Goal: Task Accomplishment & Management: Manage account settings

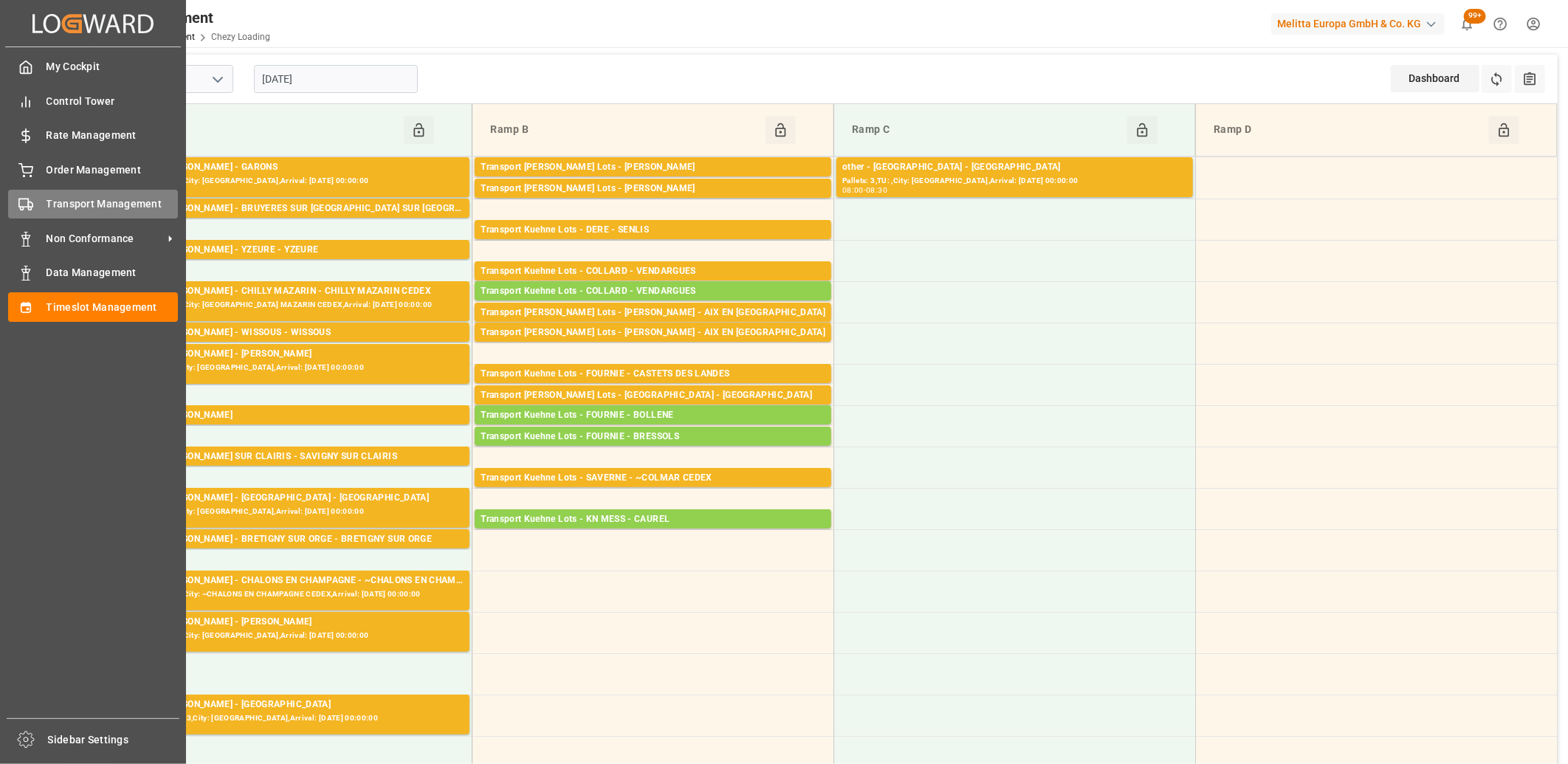
scroll to position [409, 0]
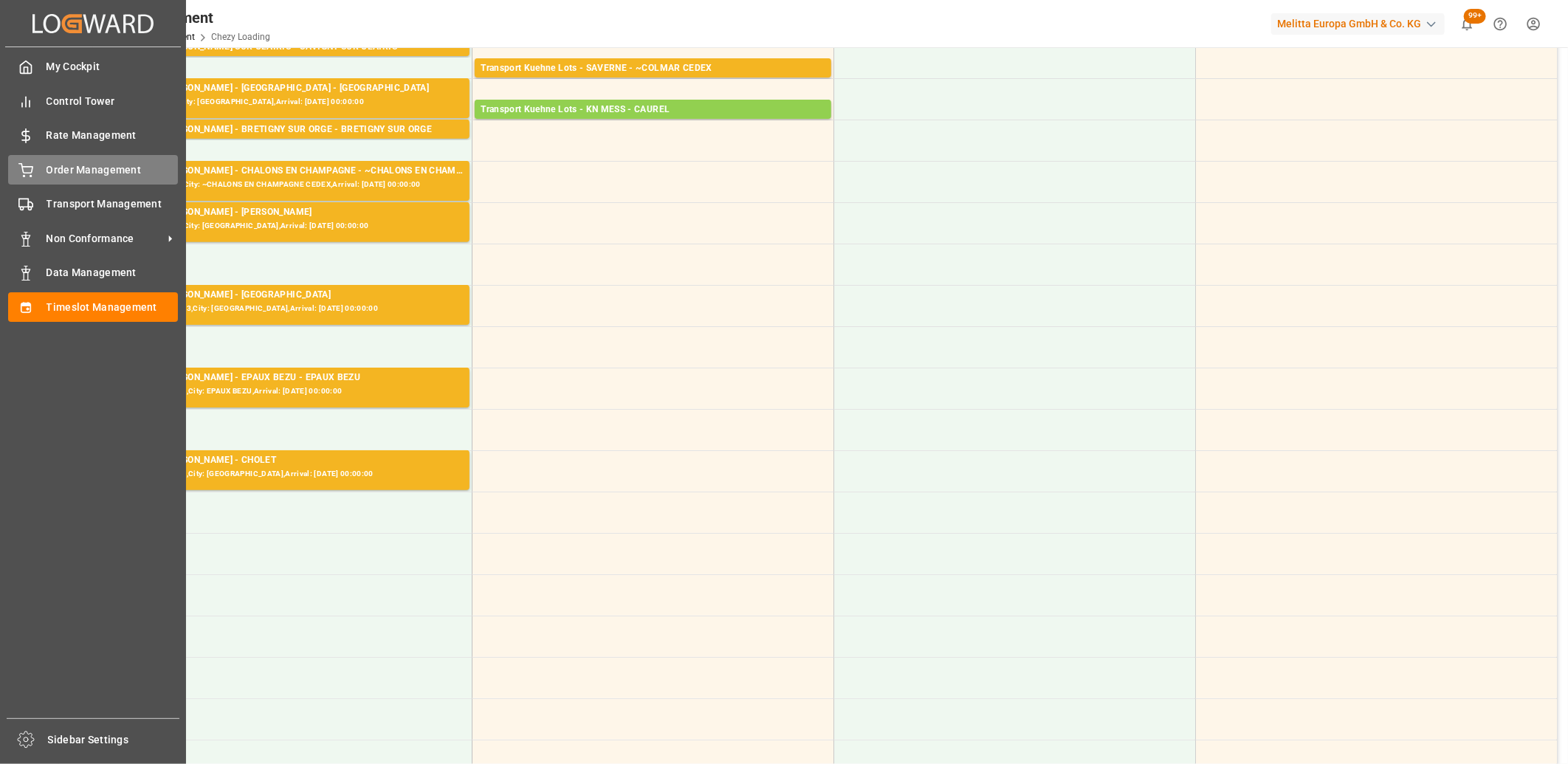
click at [25, 166] on icon at bounding box center [26, 171] width 15 height 15
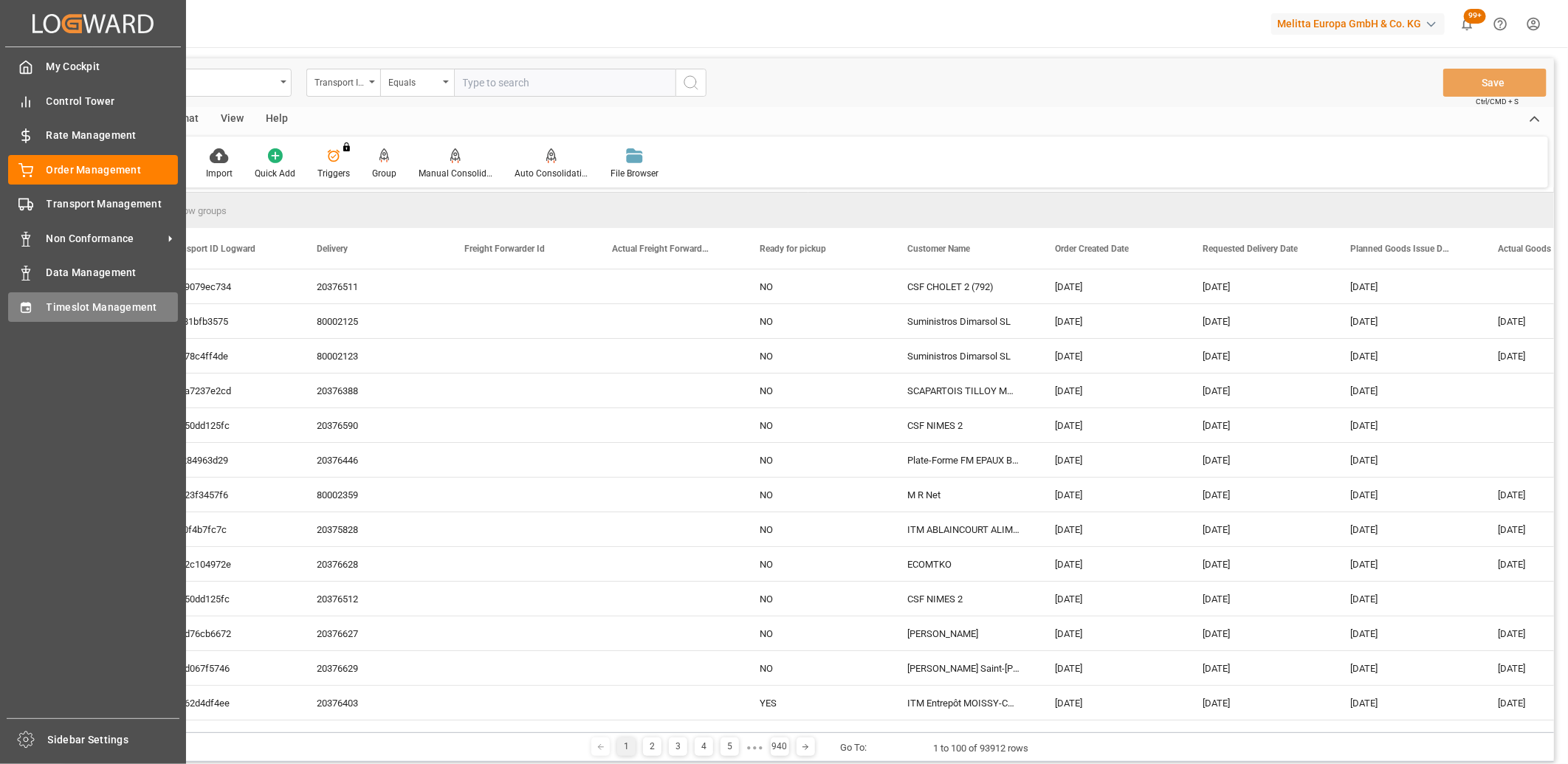
click at [34, 305] on div "Timeslot Management Timeslot Management" at bounding box center [93, 307] width 170 height 29
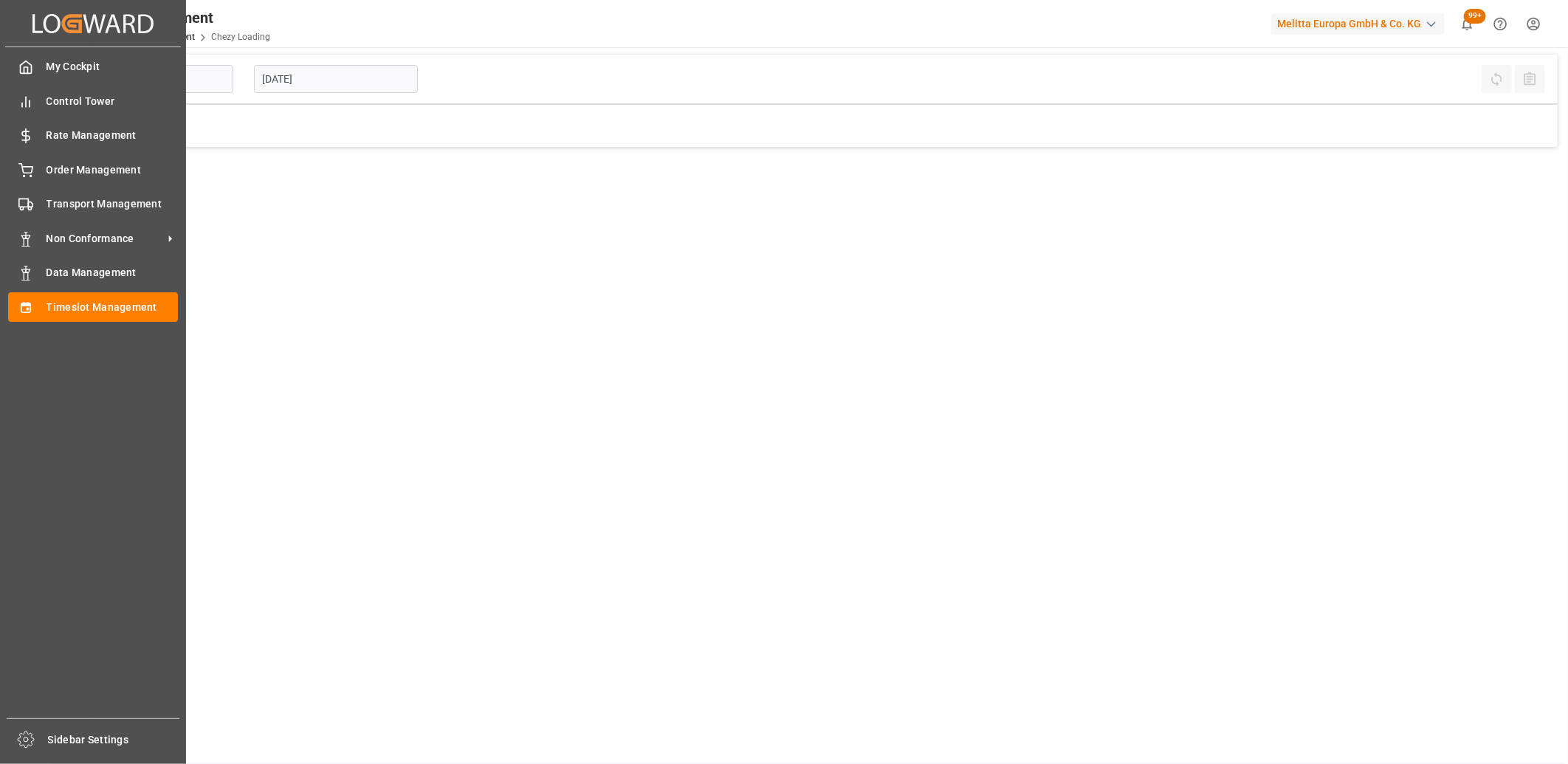
type input "Chezy Loading"
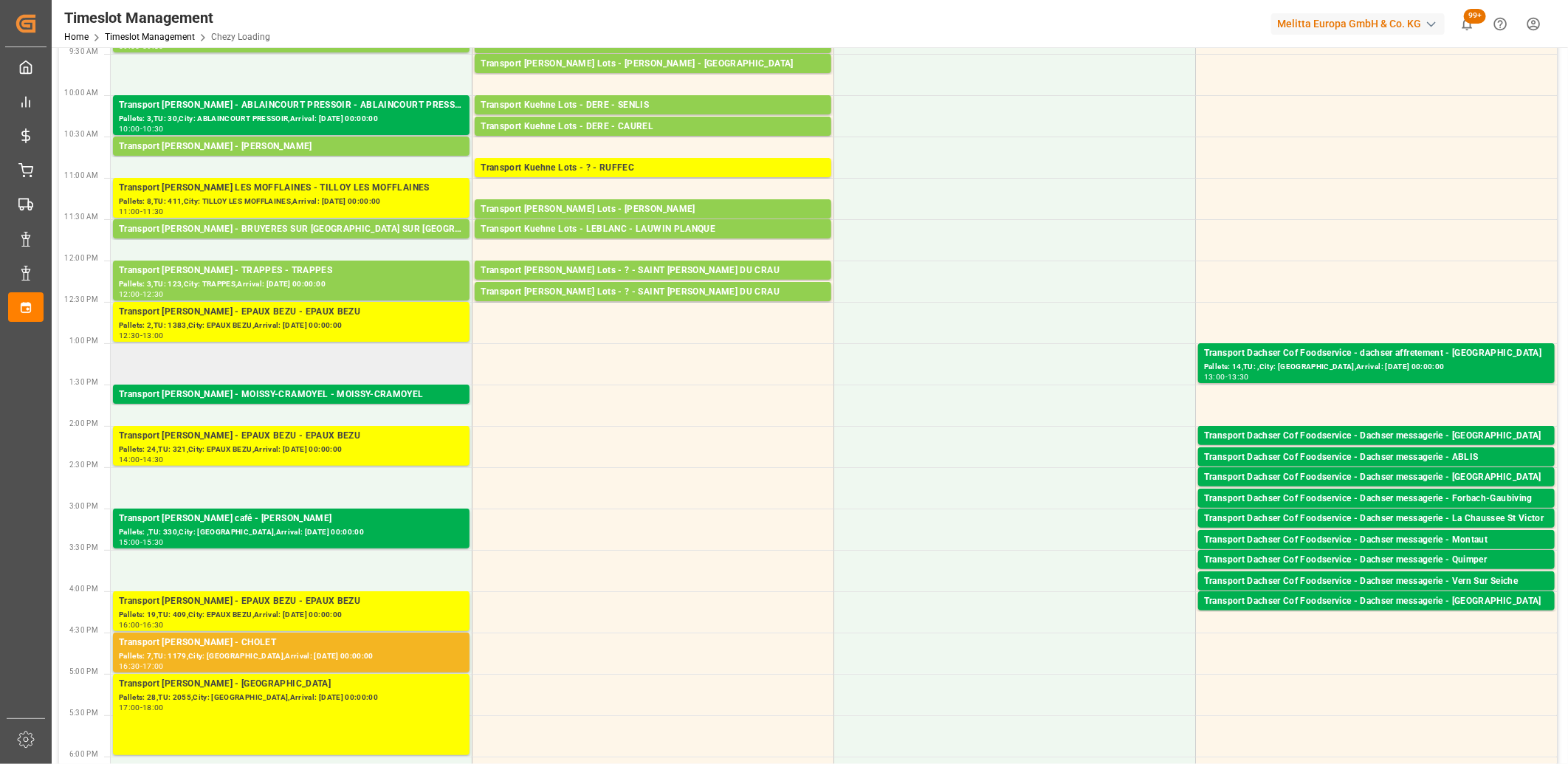
scroll to position [246, 0]
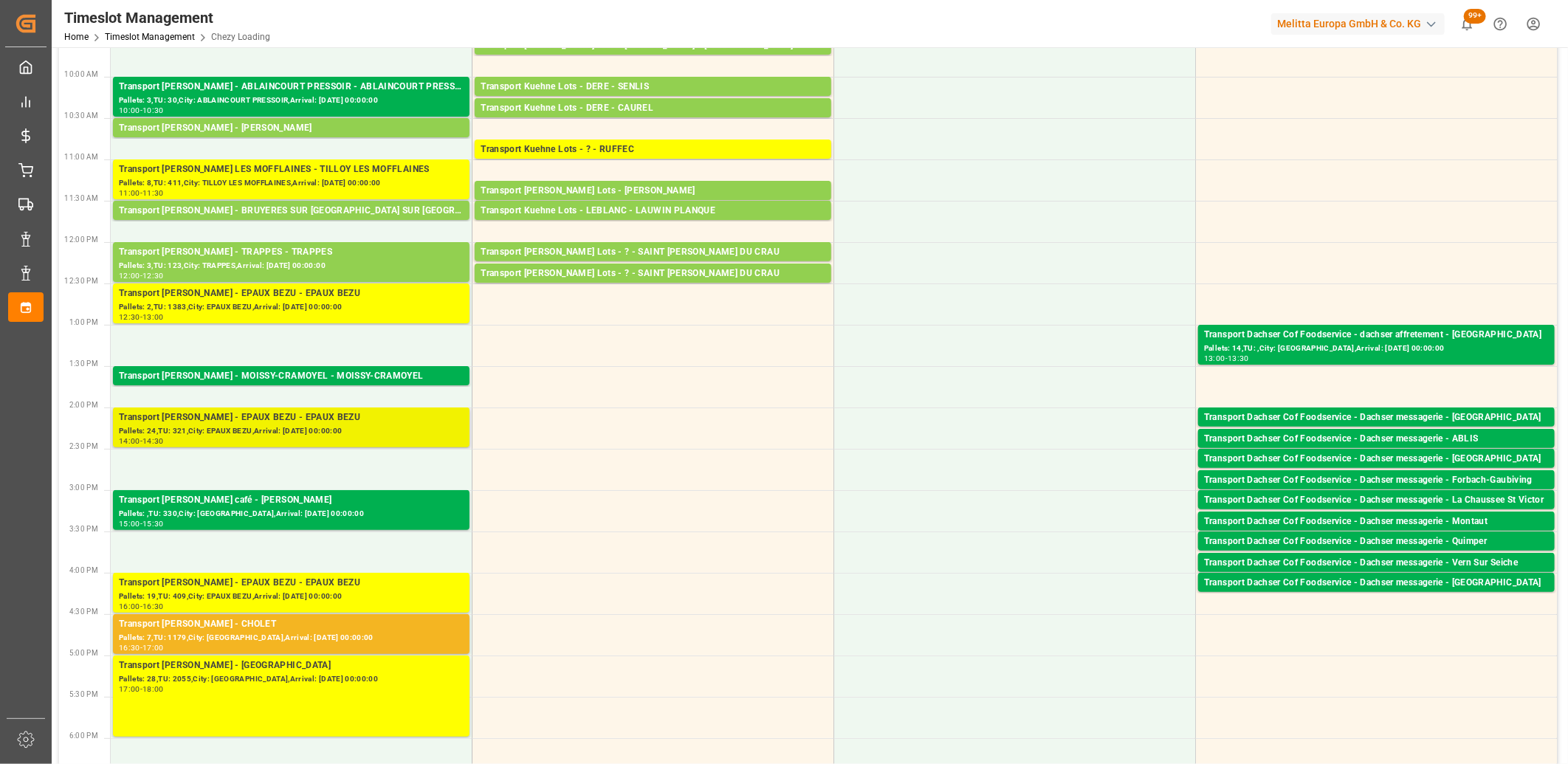
click at [323, 433] on div "Pallets: 24,TU: 321,City: EPAUX BEZU,Arrival: 2025-08-25 00:00:00" at bounding box center [291, 430] width 345 height 12
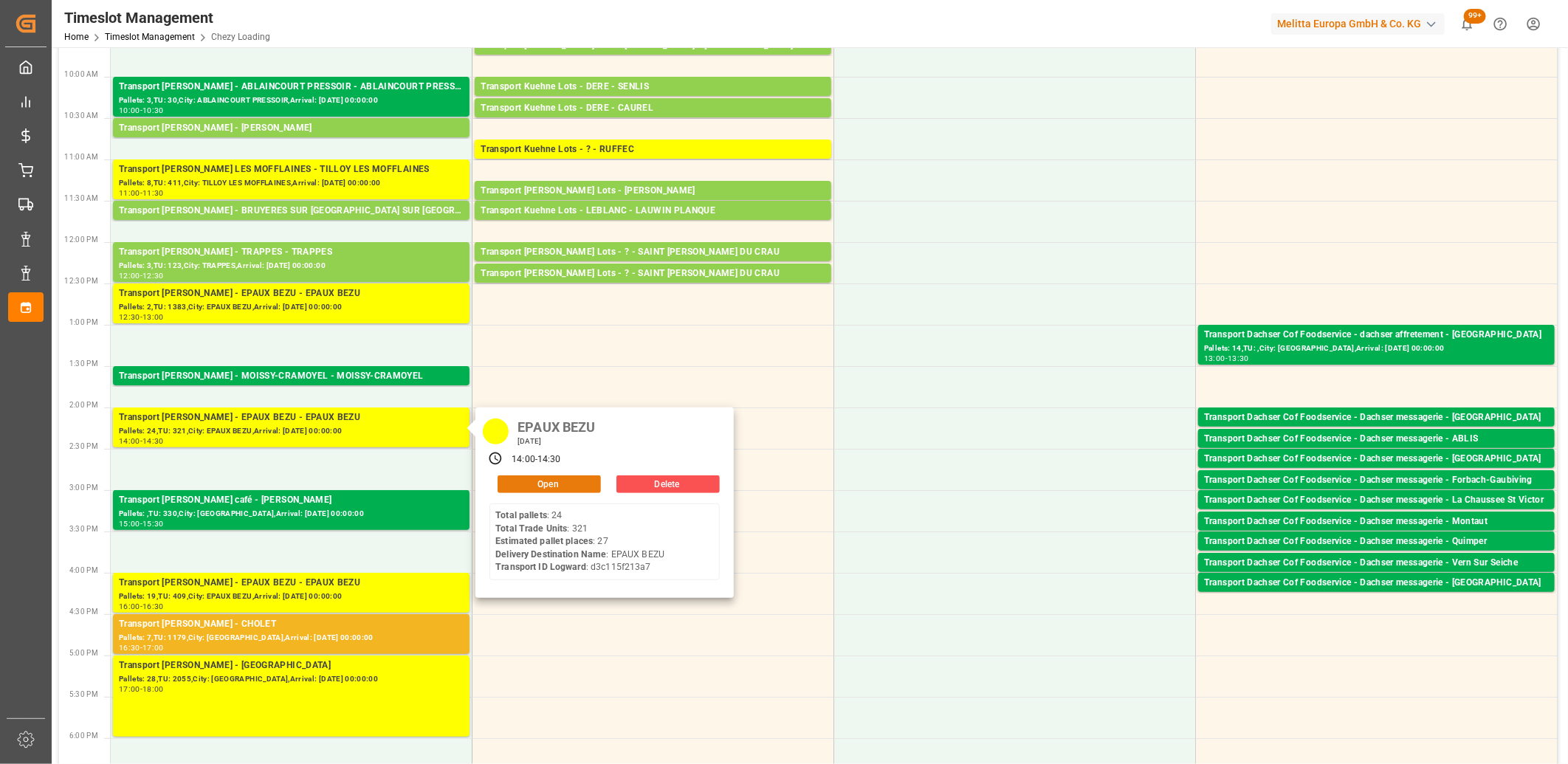
click at [517, 485] on button "Open" at bounding box center [549, 484] width 103 height 18
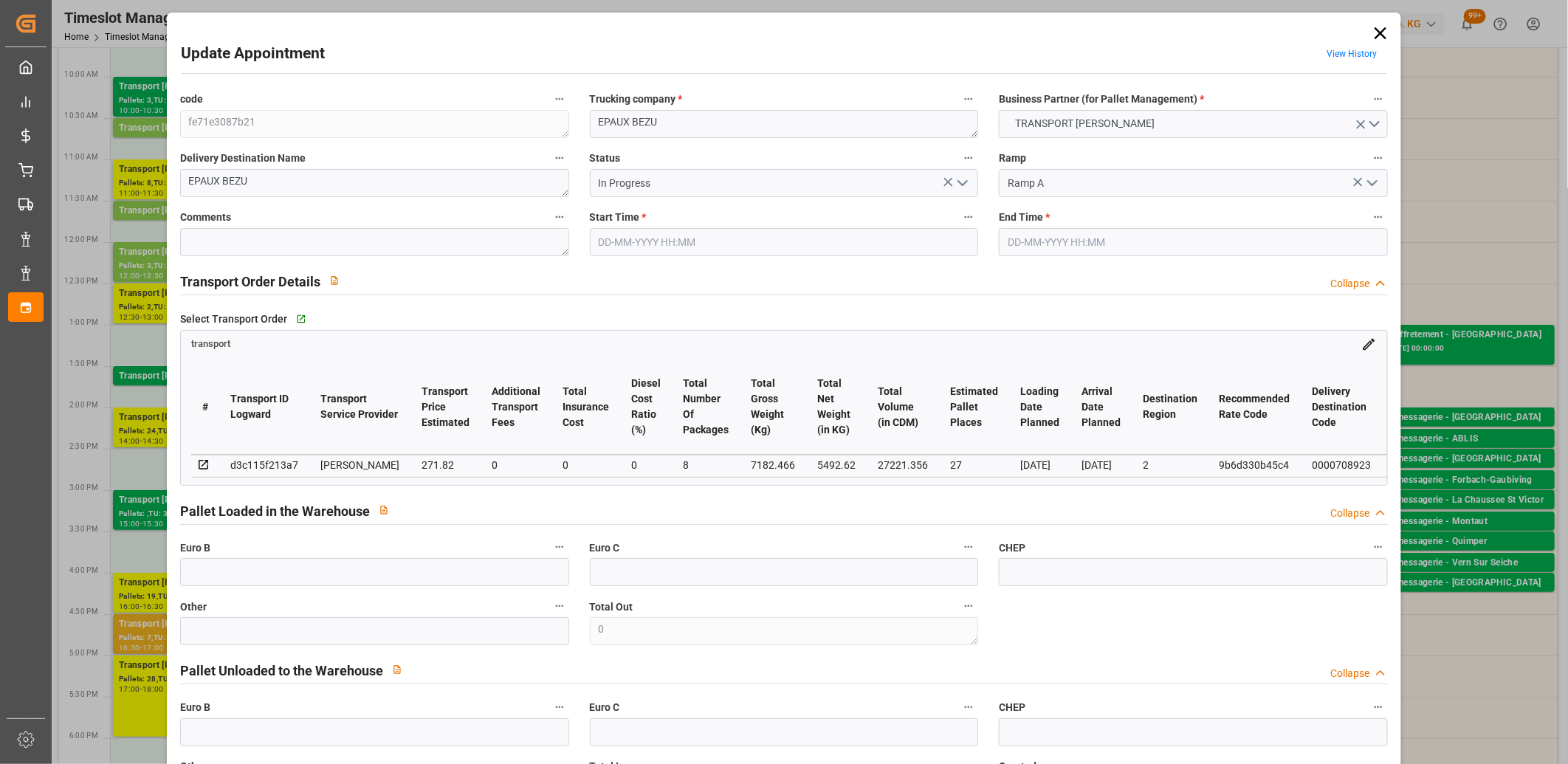
type input "22-08-2025 14:00"
type input "22-08-2025 14:30"
type input "19-08-2025 17:12"
type input "19-08-2025 11:57"
type input "[DATE]"
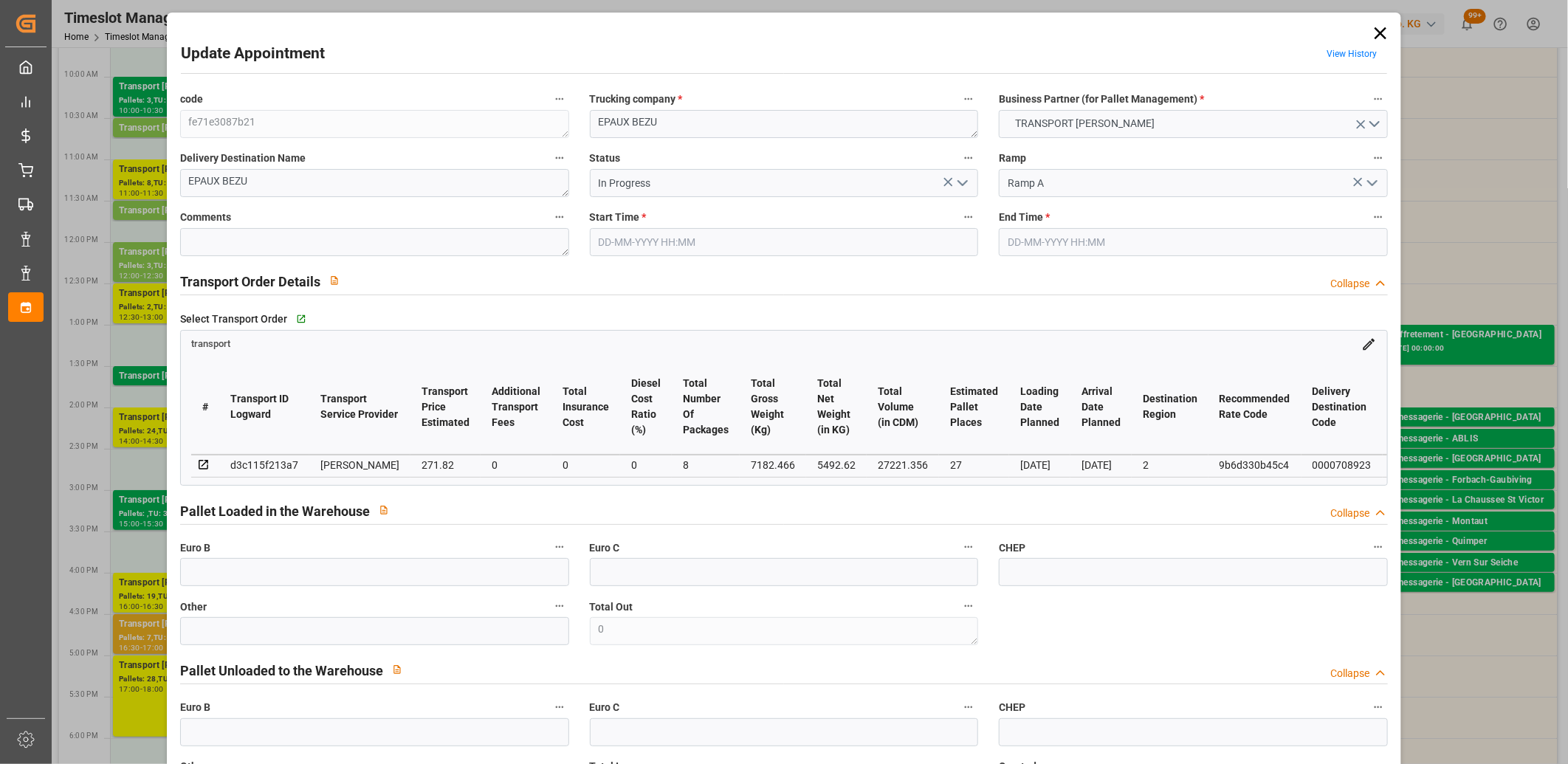
type input "[DATE]"
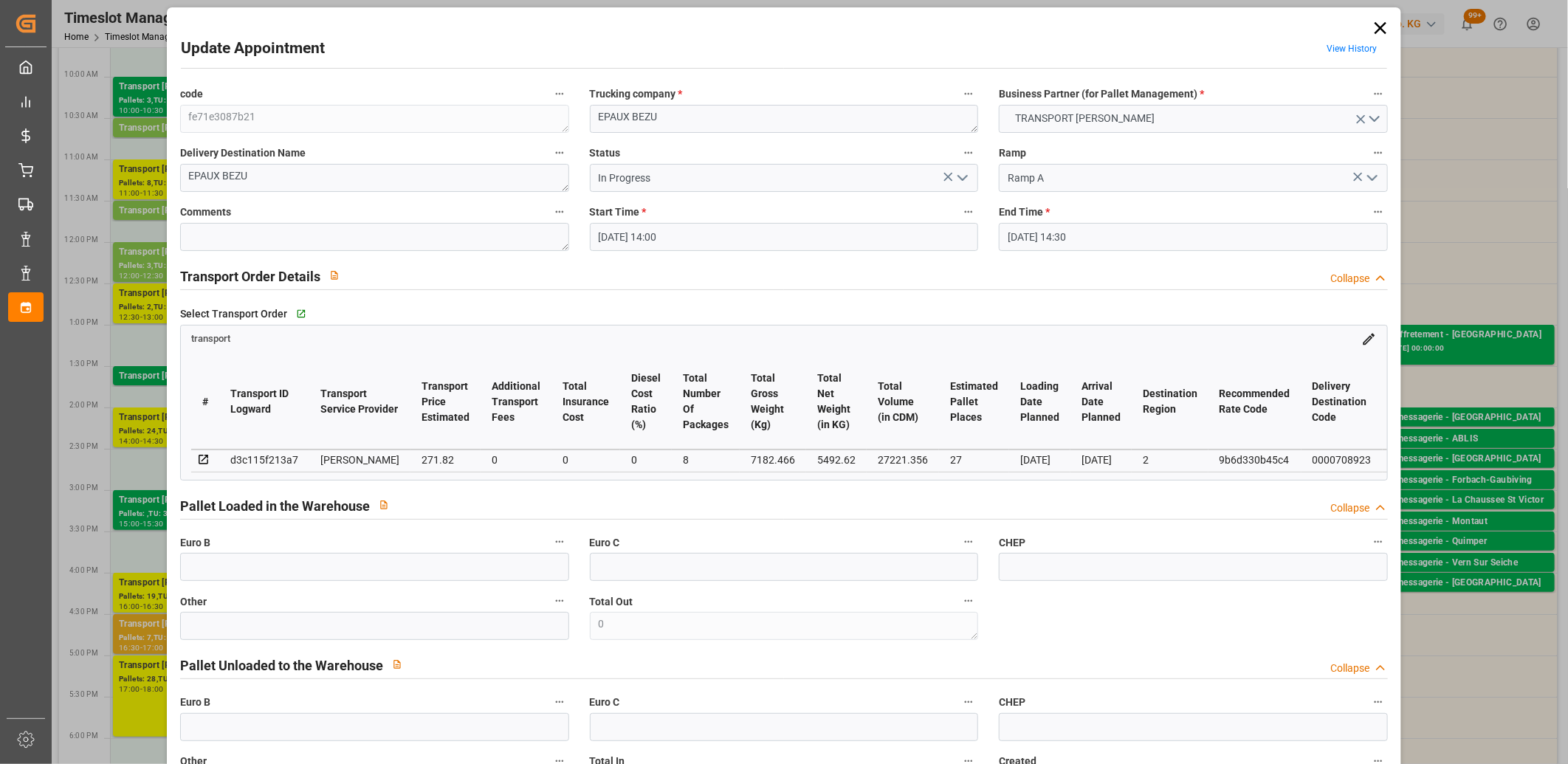
scroll to position [0, 0]
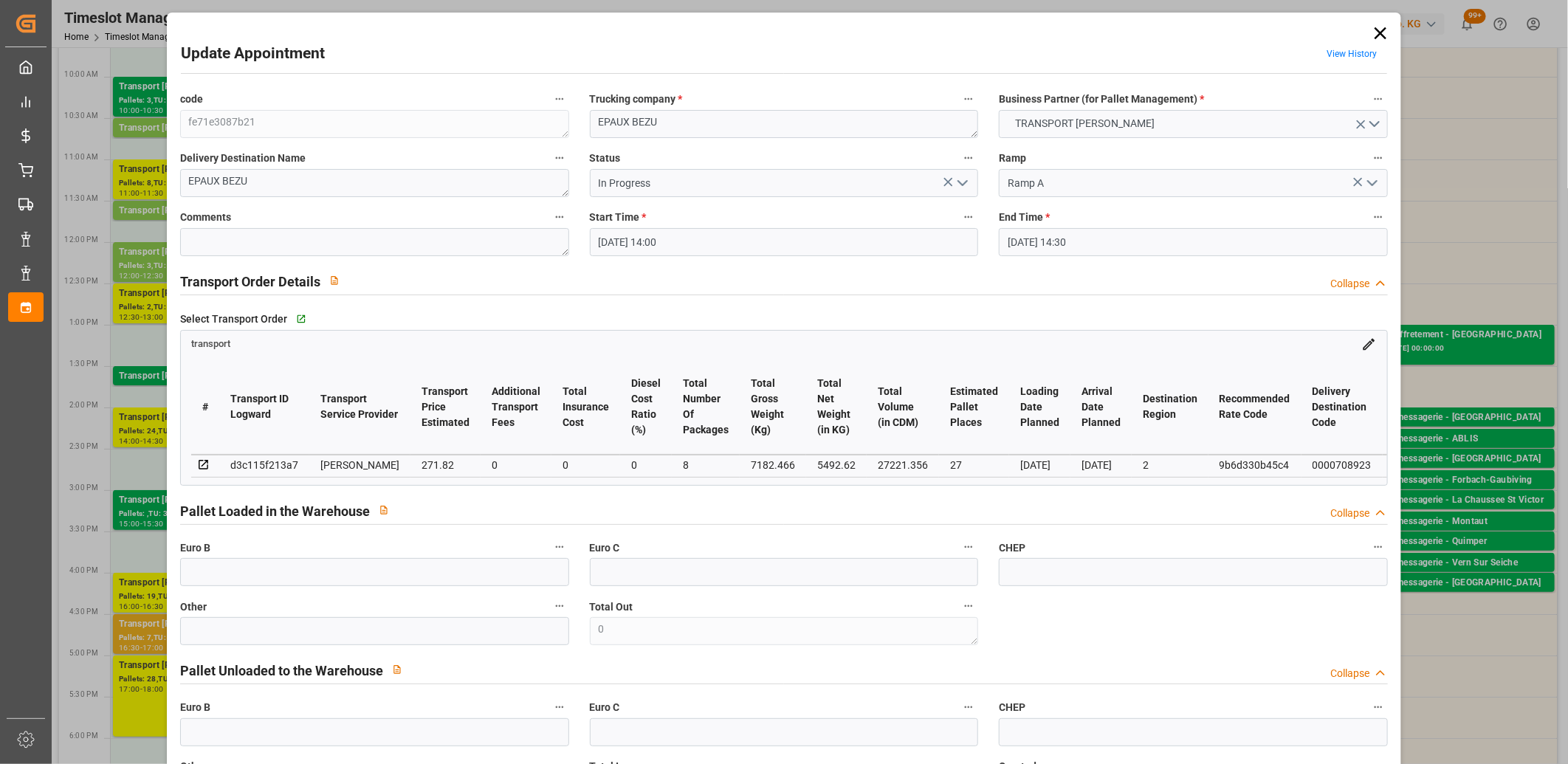
click at [1373, 32] on icon at bounding box center [1381, 34] width 21 height 20
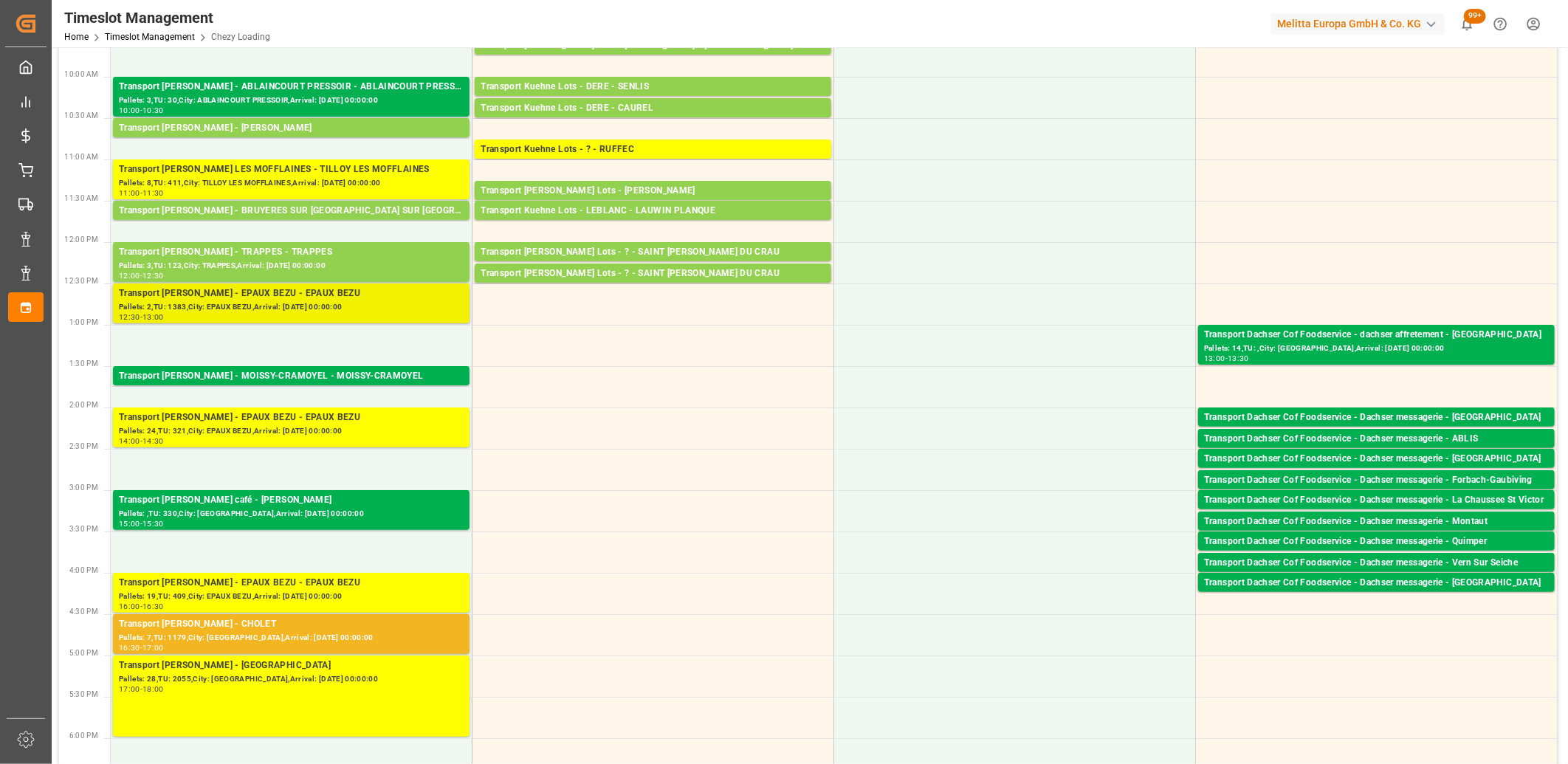
click at [278, 298] on div "Transport Delisle - EPAUX BEZU - EPAUX BEZU" at bounding box center [291, 293] width 345 height 15
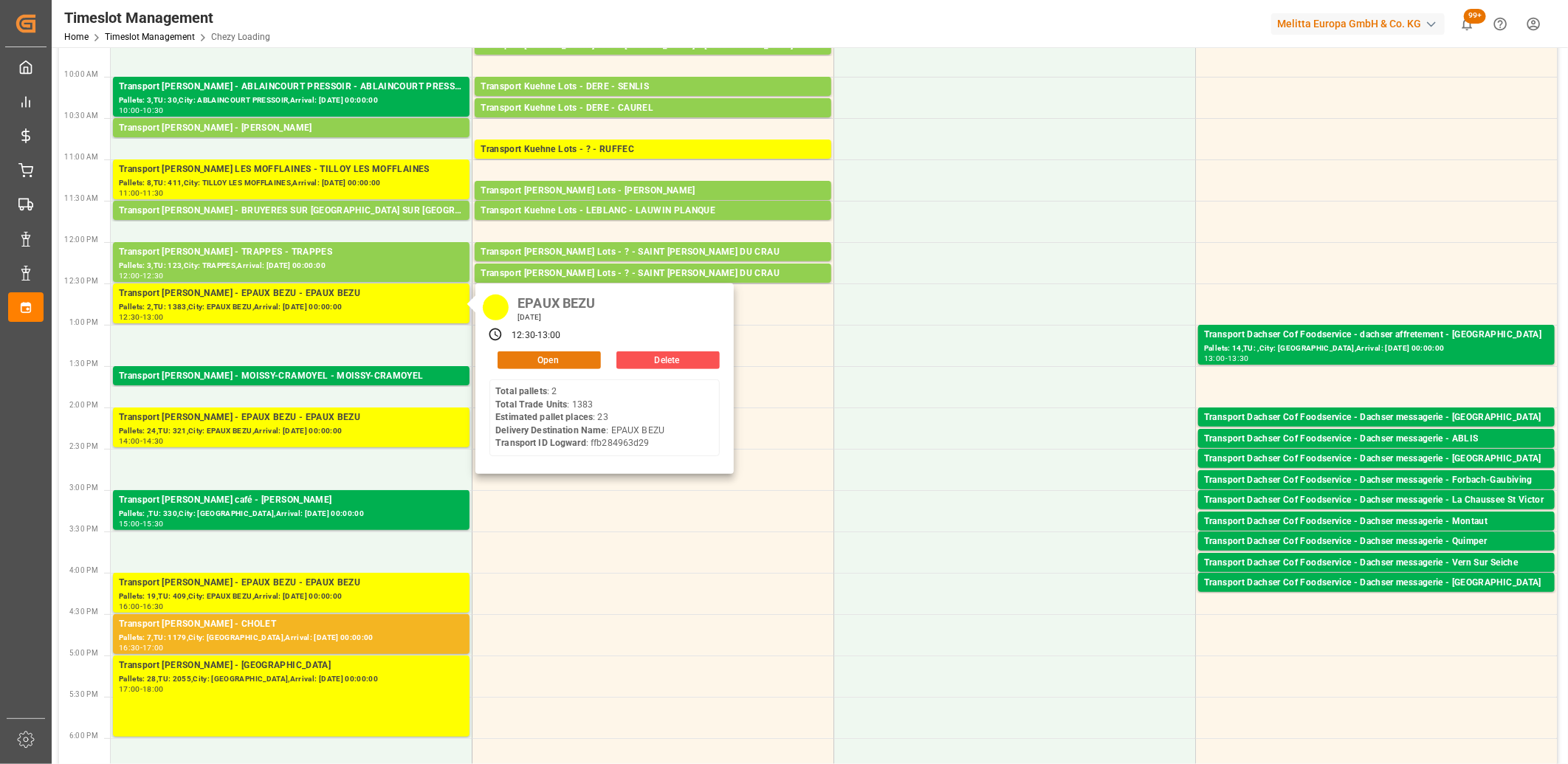
click at [513, 359] on button "Open" at bounding box center [549, 360] width 103 height 18
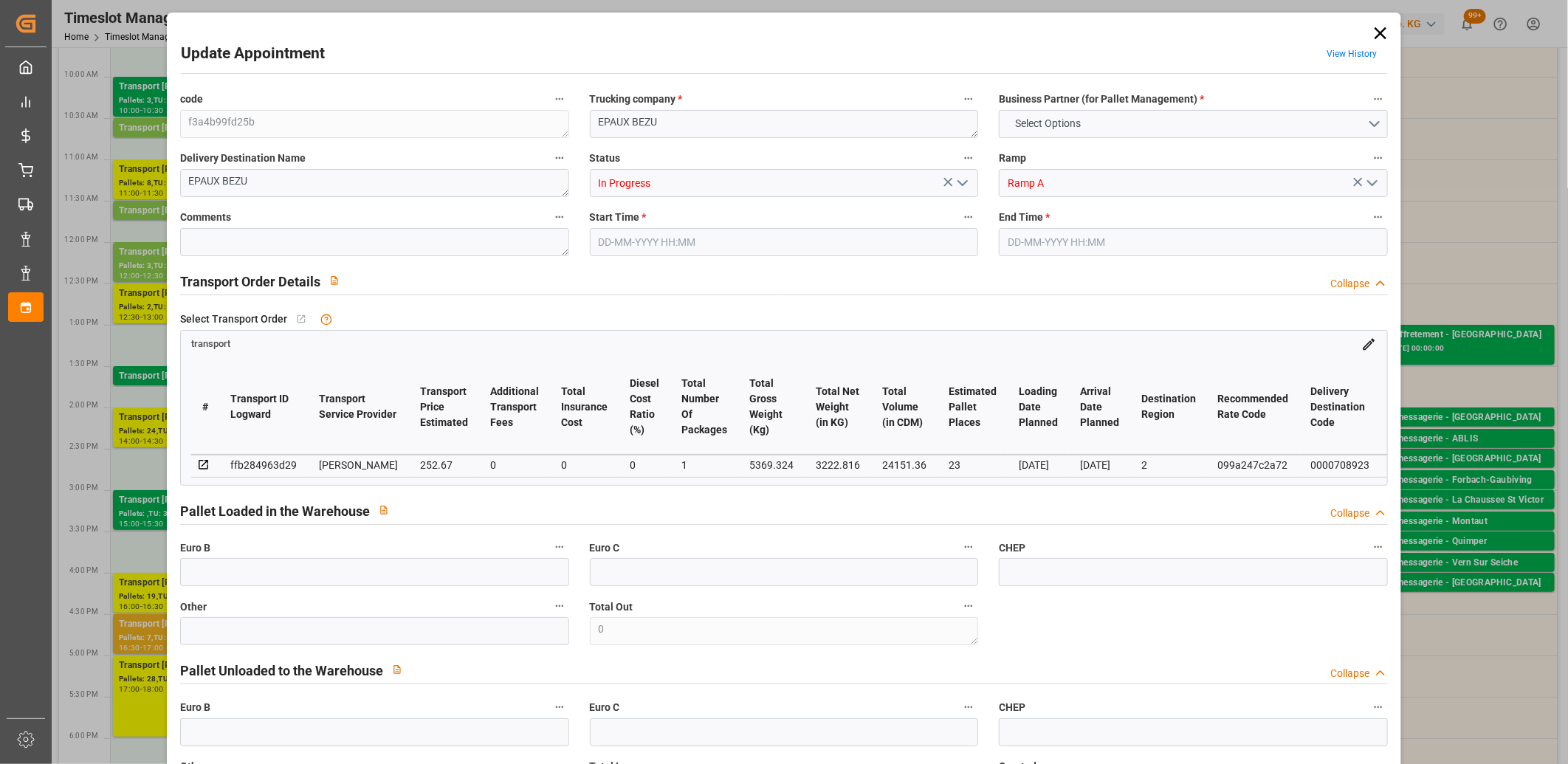
type input "23"
type input "252.67"
type input "0"
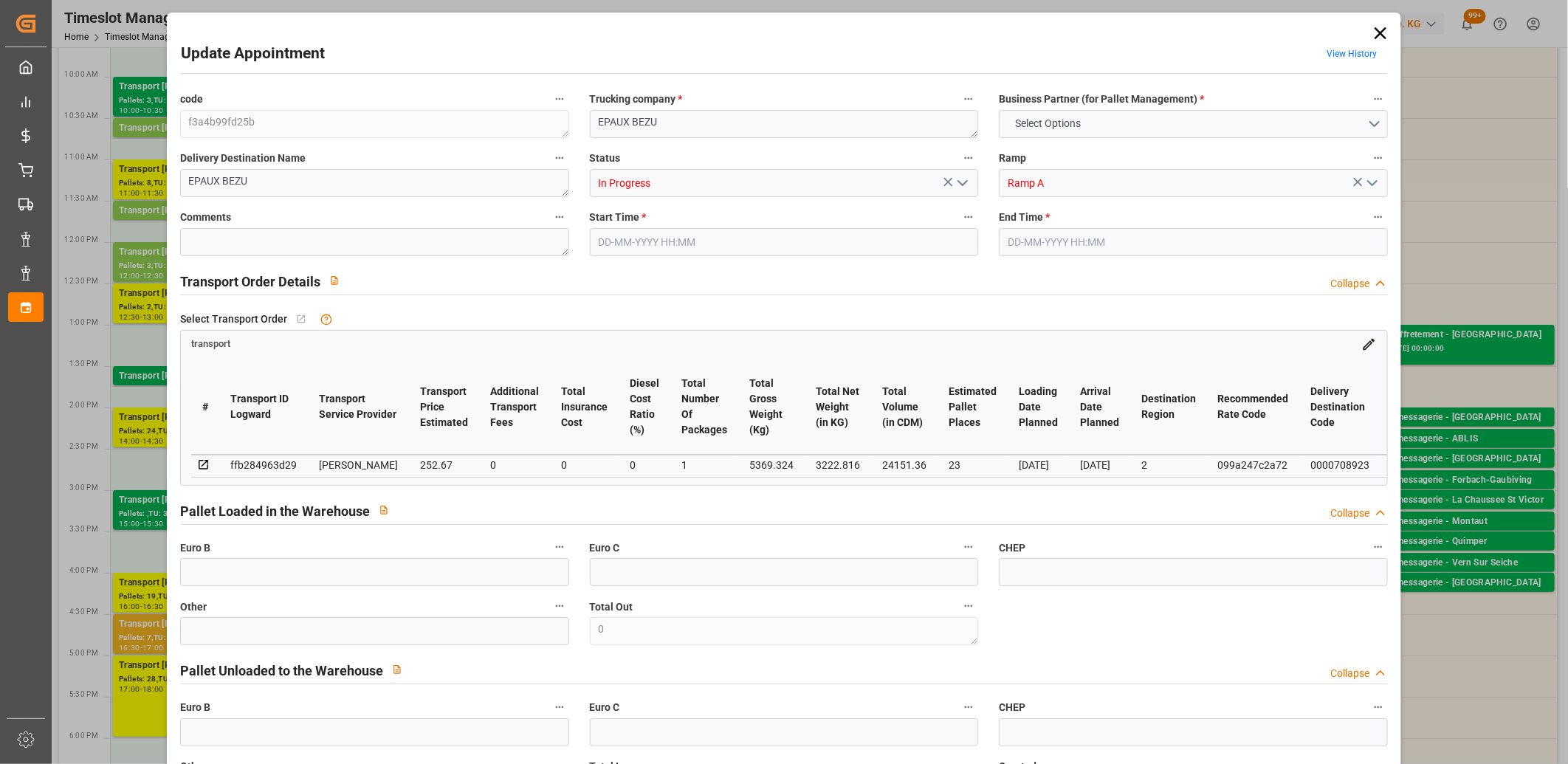
type input "242.4369"
type input "-10.2331"
type input "1"
type input "3222.816"
type input "6290.276"
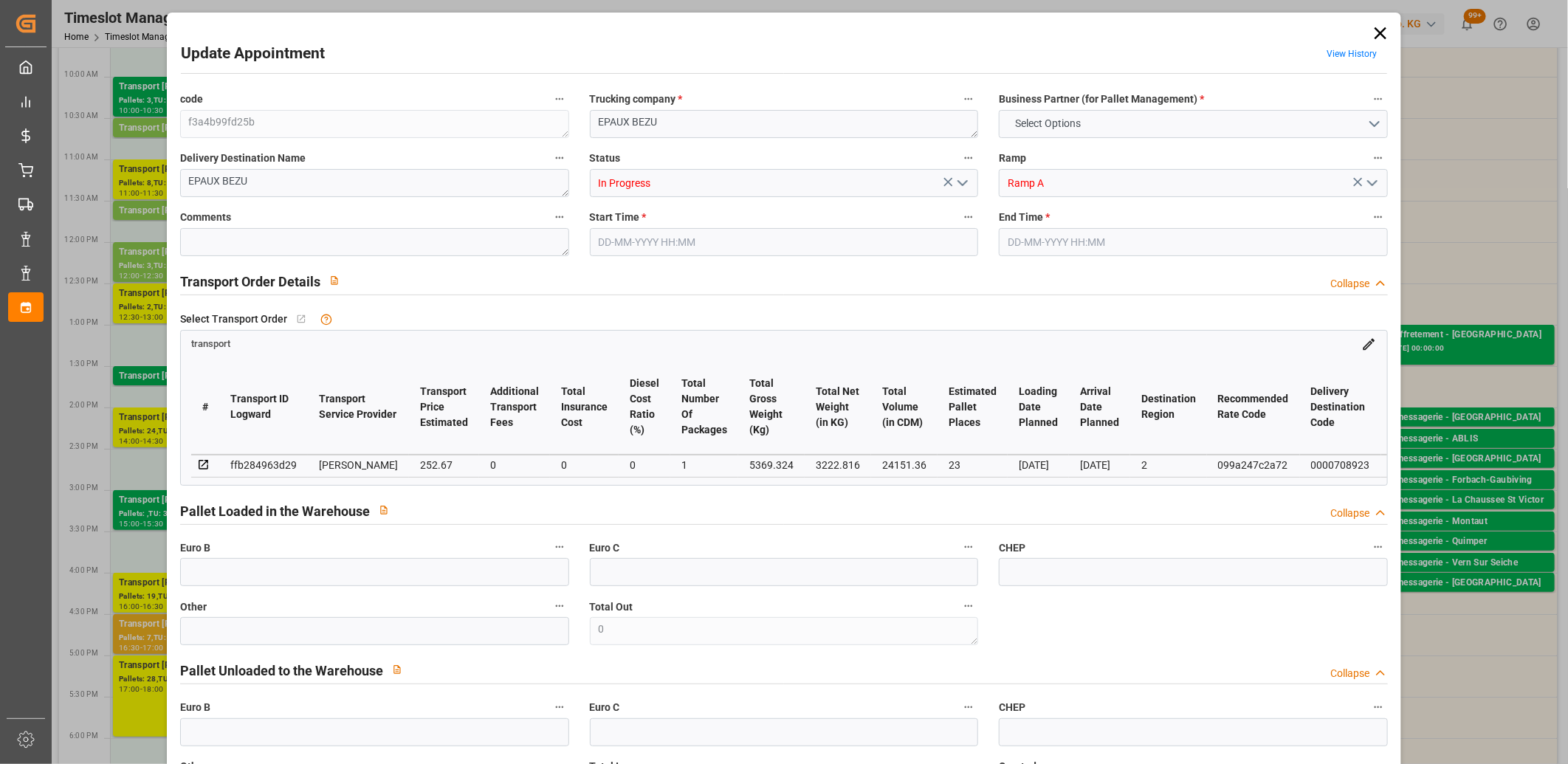
type input "24151.36"
type input "2"
type input "1383"
type input "27"
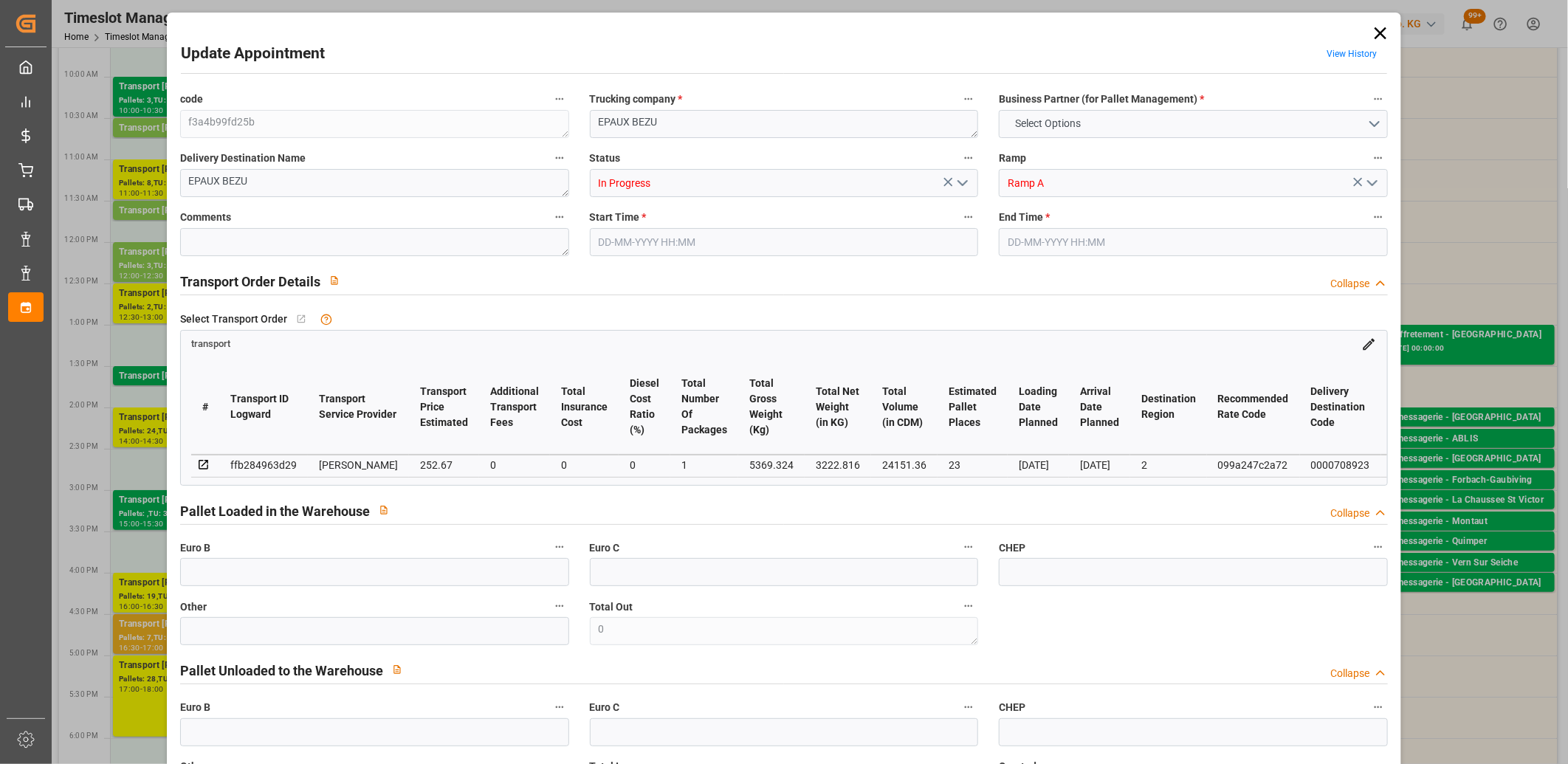
type input "101"
type input "5369.324"
type input "0"
type input "4710.8598"
type input "0"
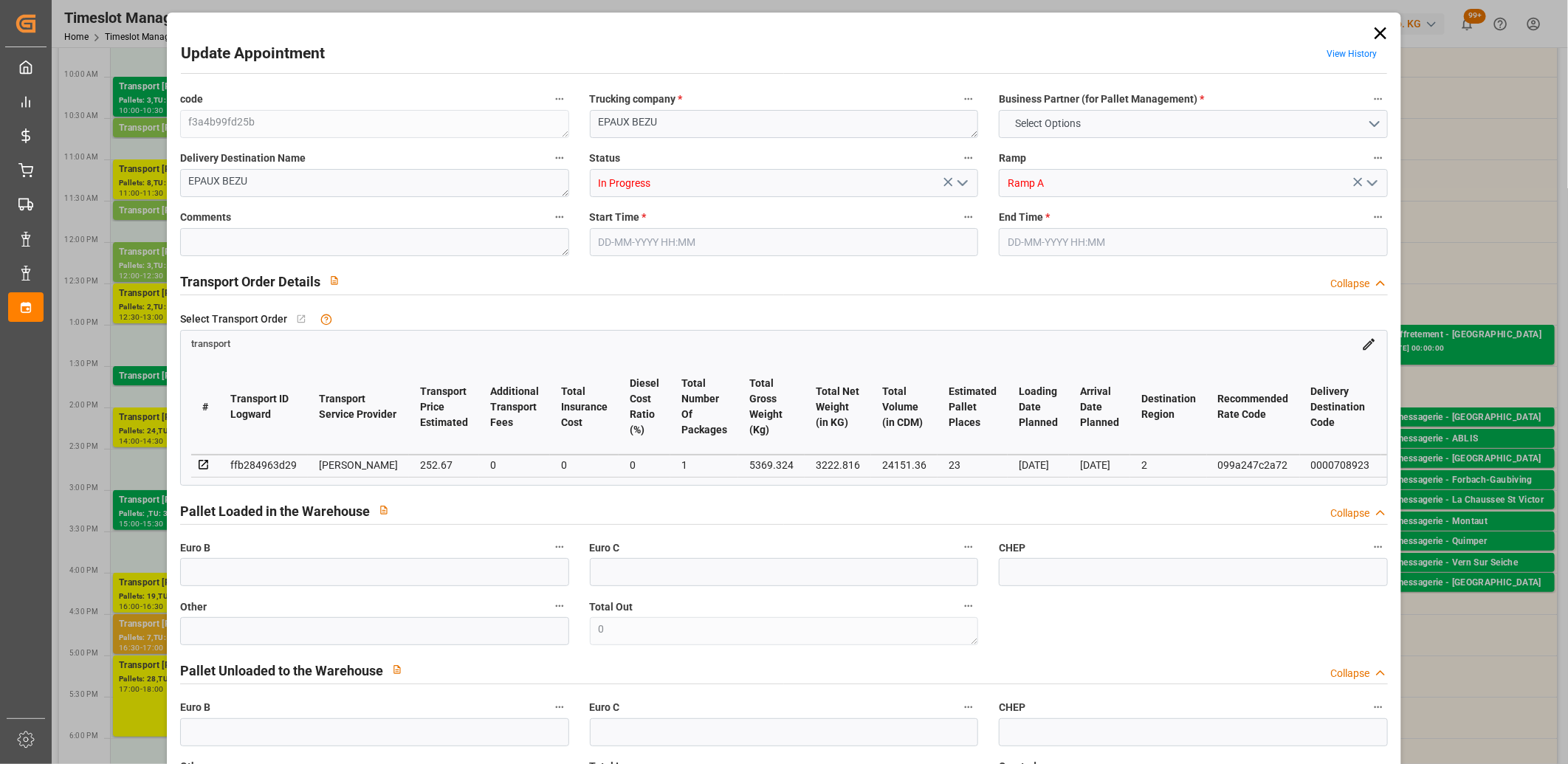
type input "0"
type input "21"
type input "35"
type input "22-08-2025 12:30"
type input "22-08-2025 13:00"
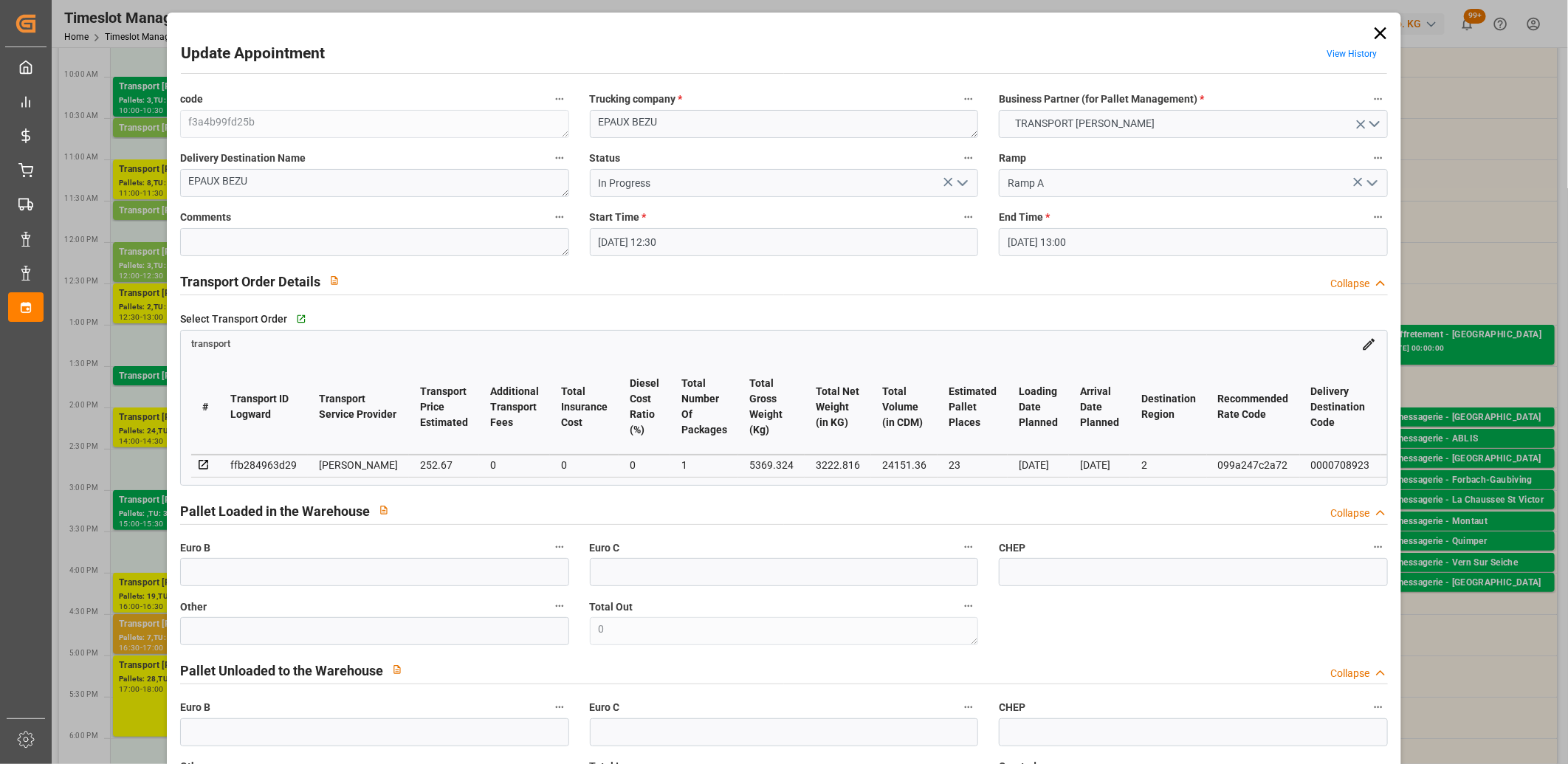
type input "19-08-2025 17:08"
type input "19-08-2025 11:57"
type input "[DATE]"
click at [1374, 28] on icon at bounding box center [1380, 33] width 12 height 12
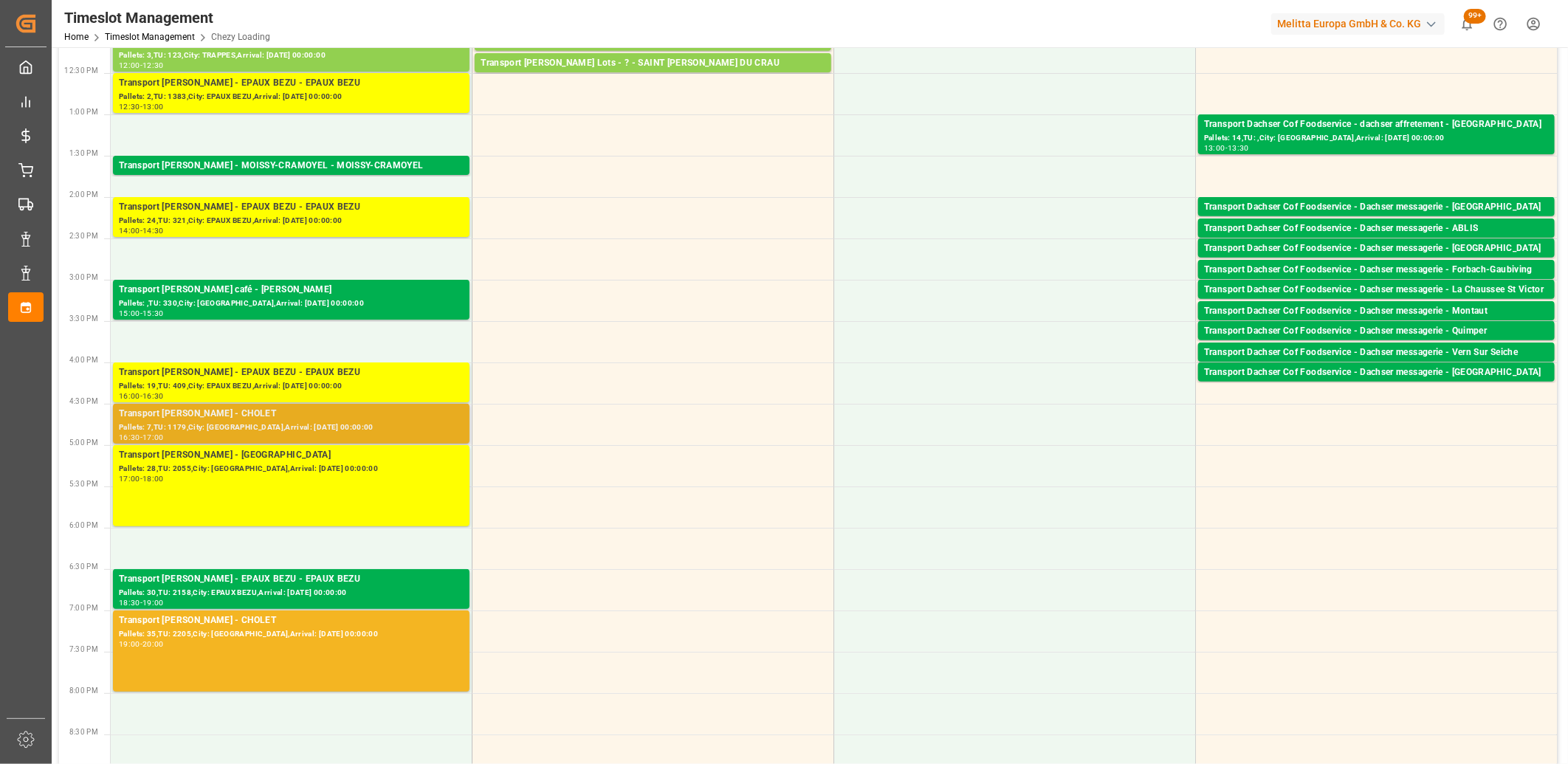
scroll to position [491, 0]
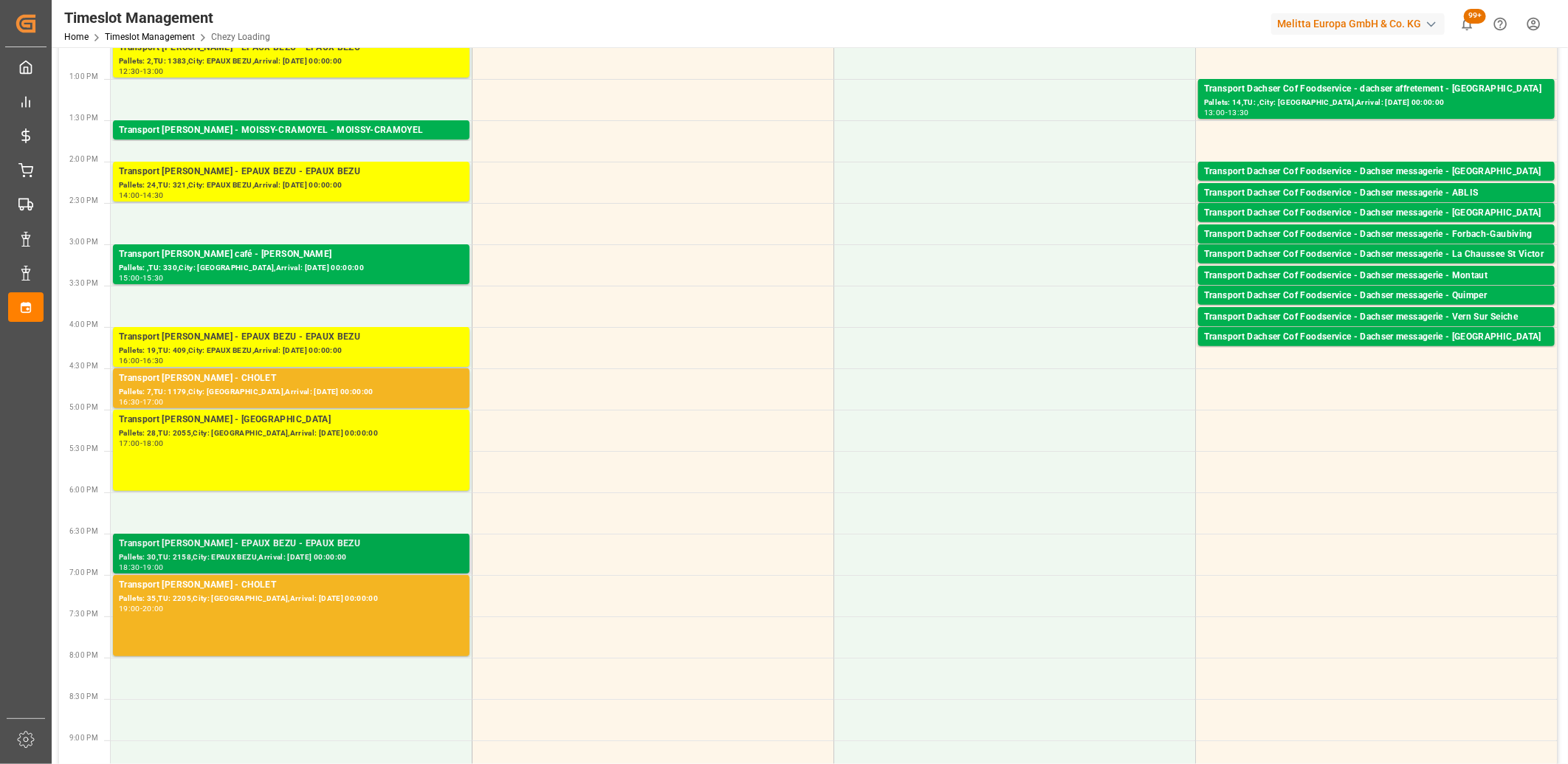
click at [333, 547] on div "Transport Delisle - EPAUX BEZU - EPAUX BEZU" at bounding box center [291, 544] width 345 height 15
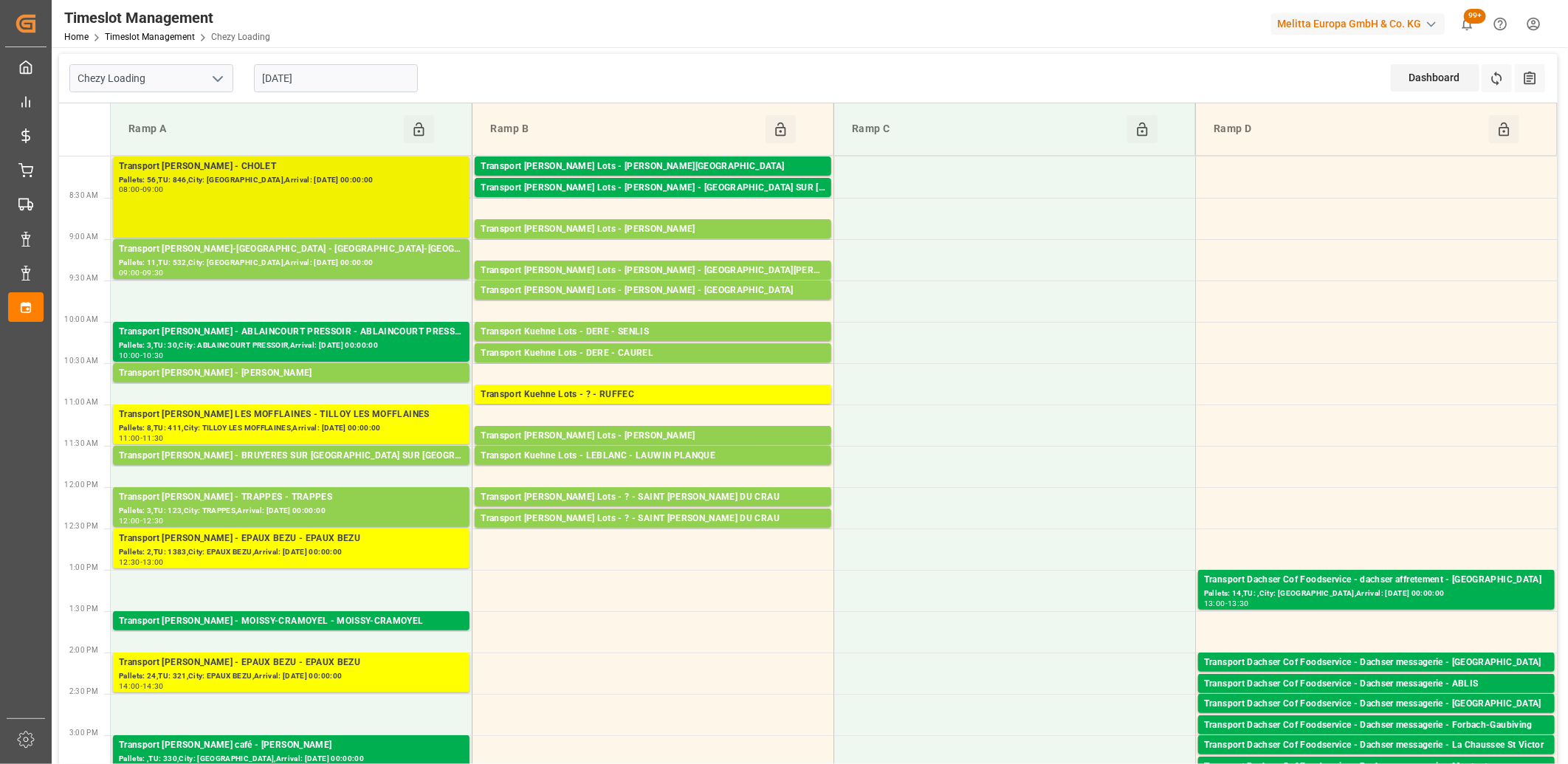
scroll to position [0, 0]
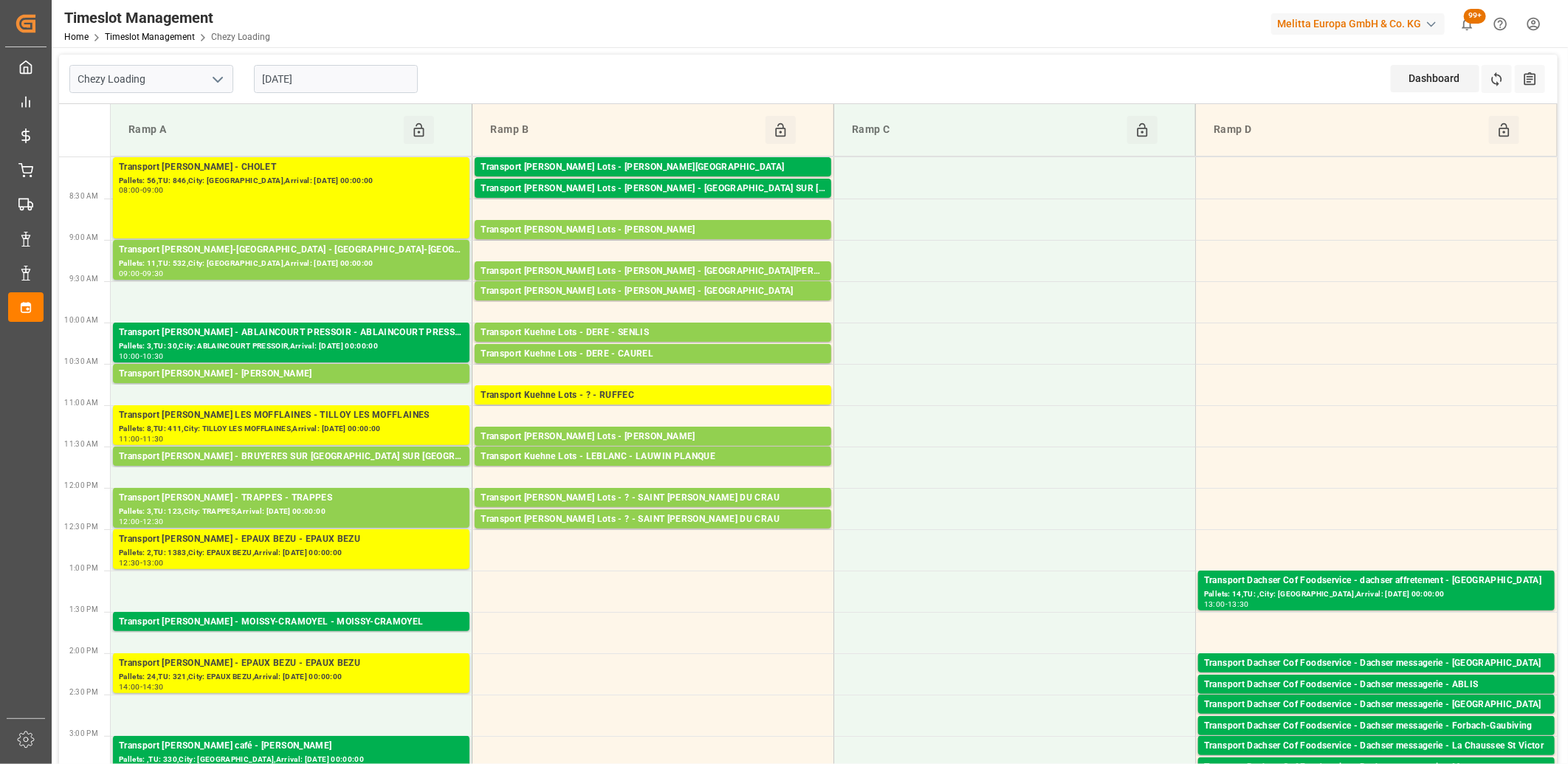
click at [331, 69] on input "[DATE]" at bounding box center [336, 79] width 164 height 28
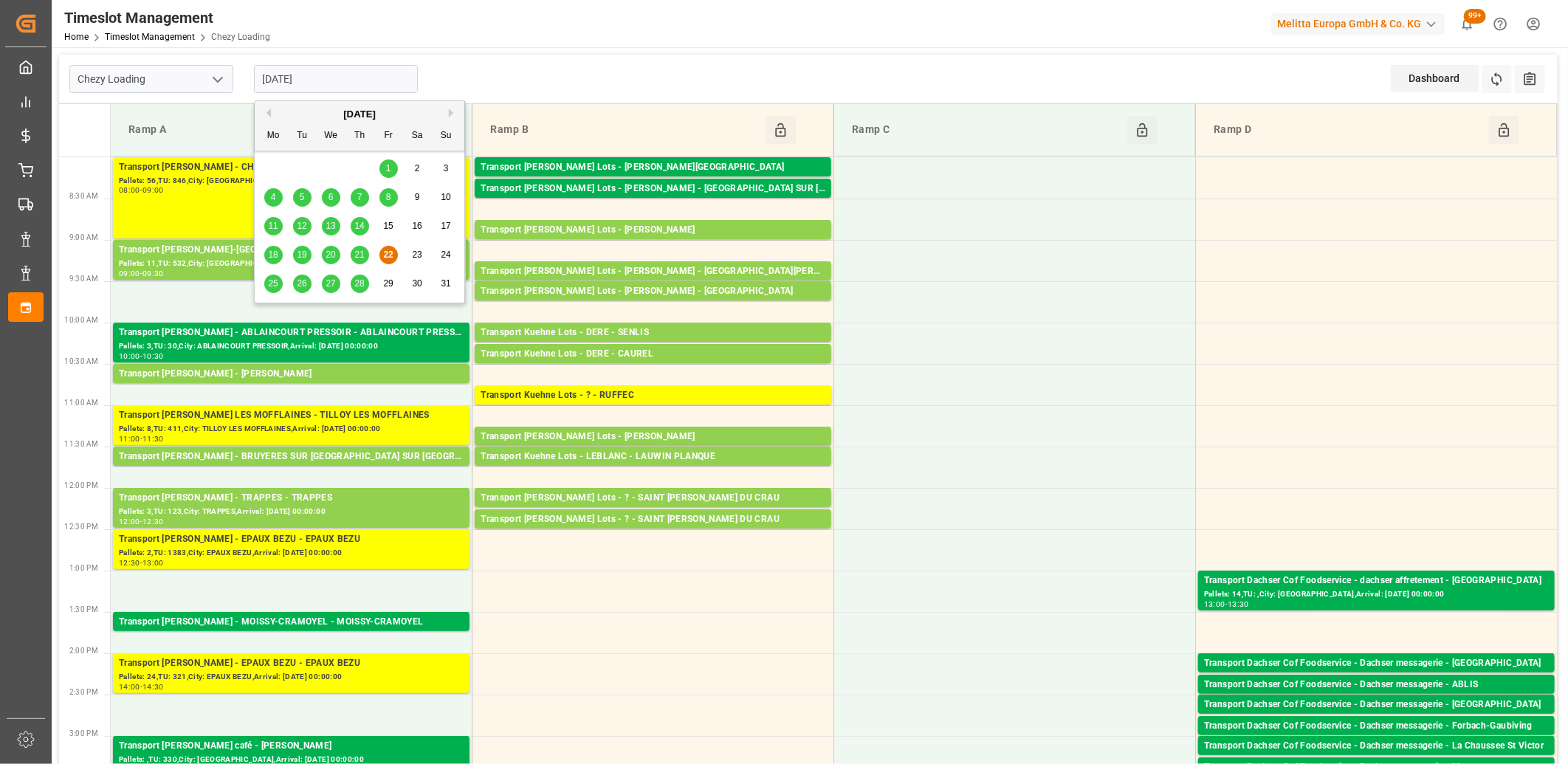
click at [268, 283] on span "25" at bounding box center [272, 283] width 9 height 10
type input "25-08-2025"
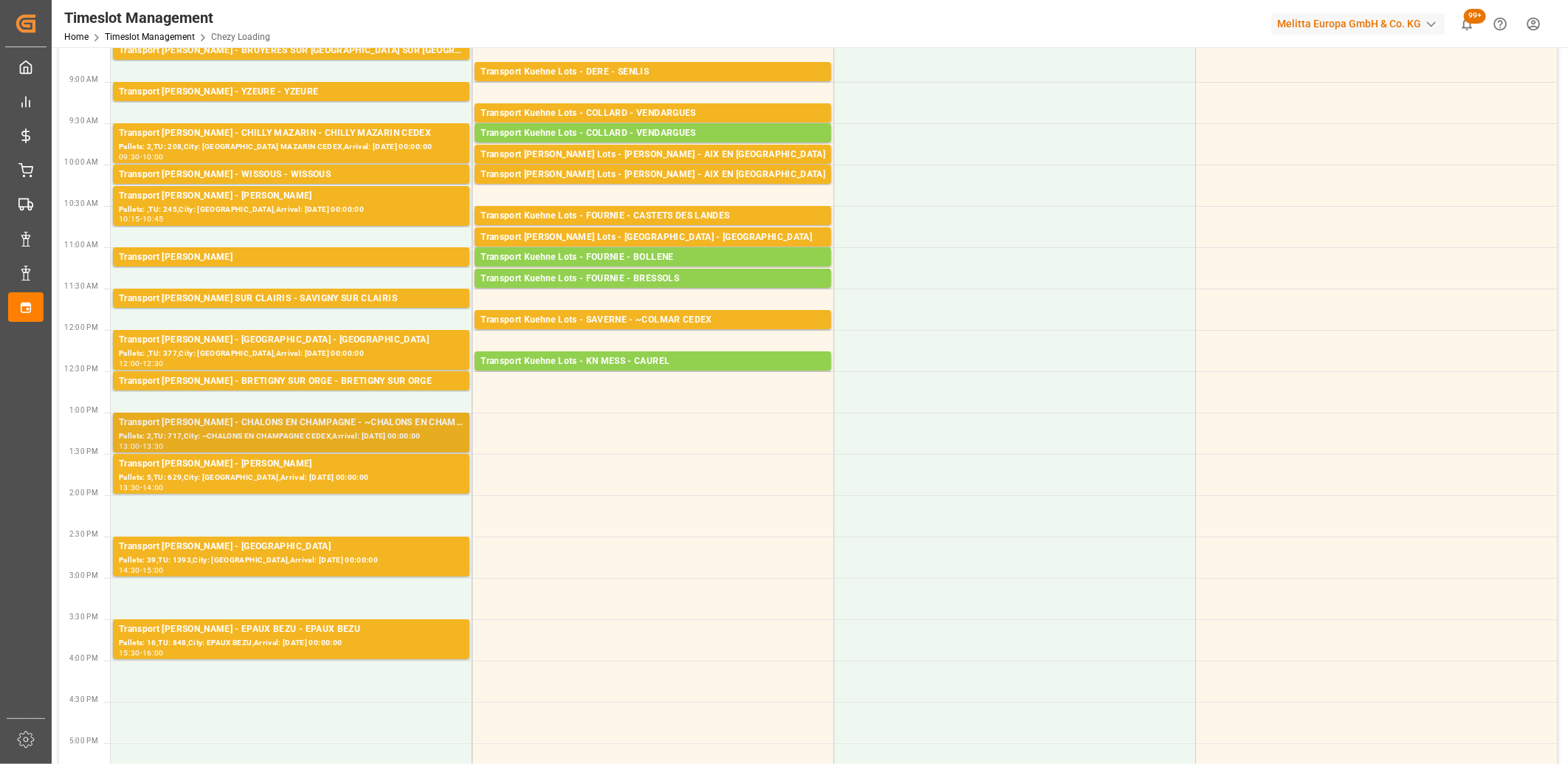
scroll to position [164, 0]
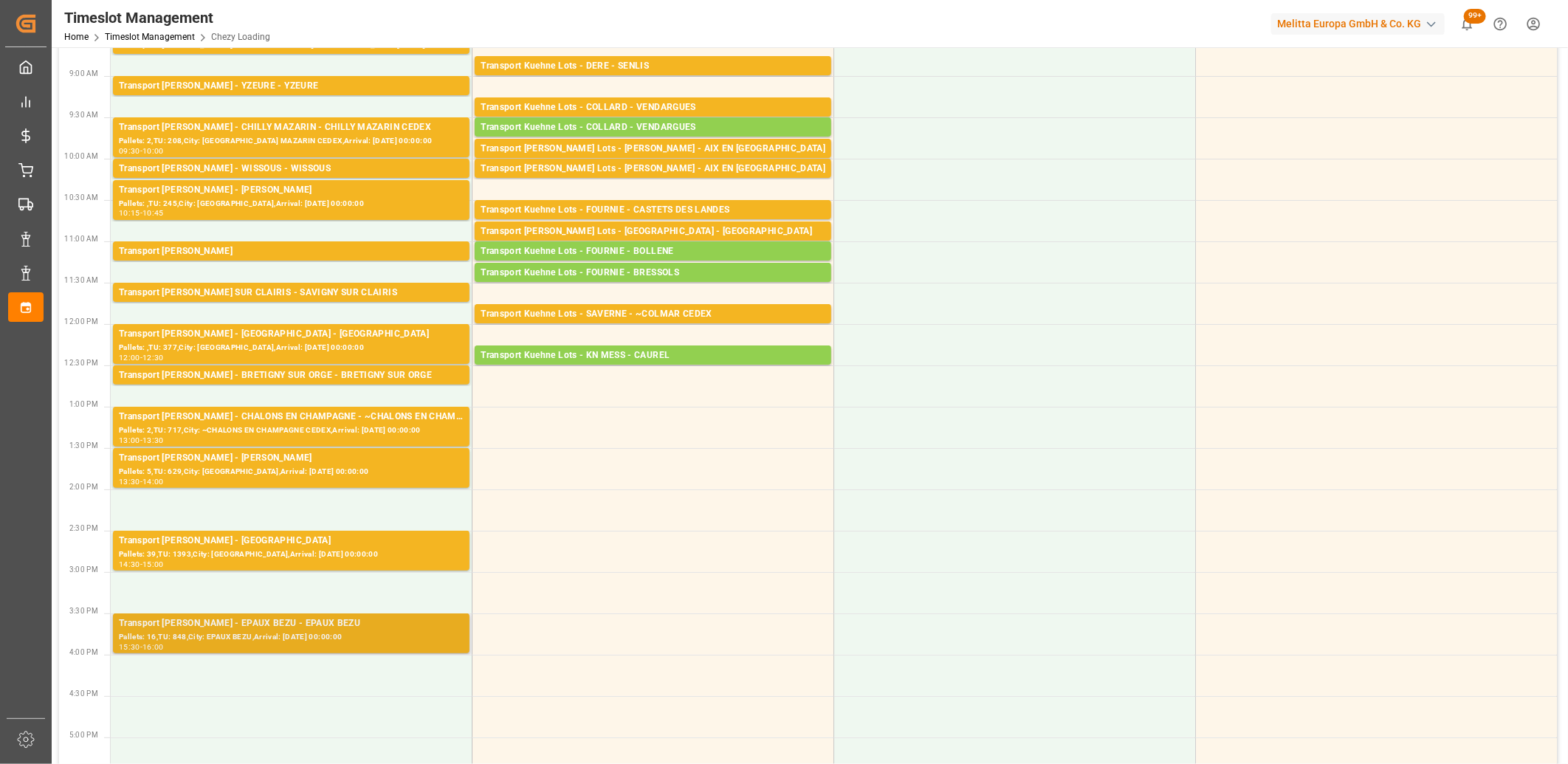
click at [288, 624] on div "Transport Delisle - EPAUX BEZU - EPAUX BEZU" at bounding box center [291, 623] width 345 height 15
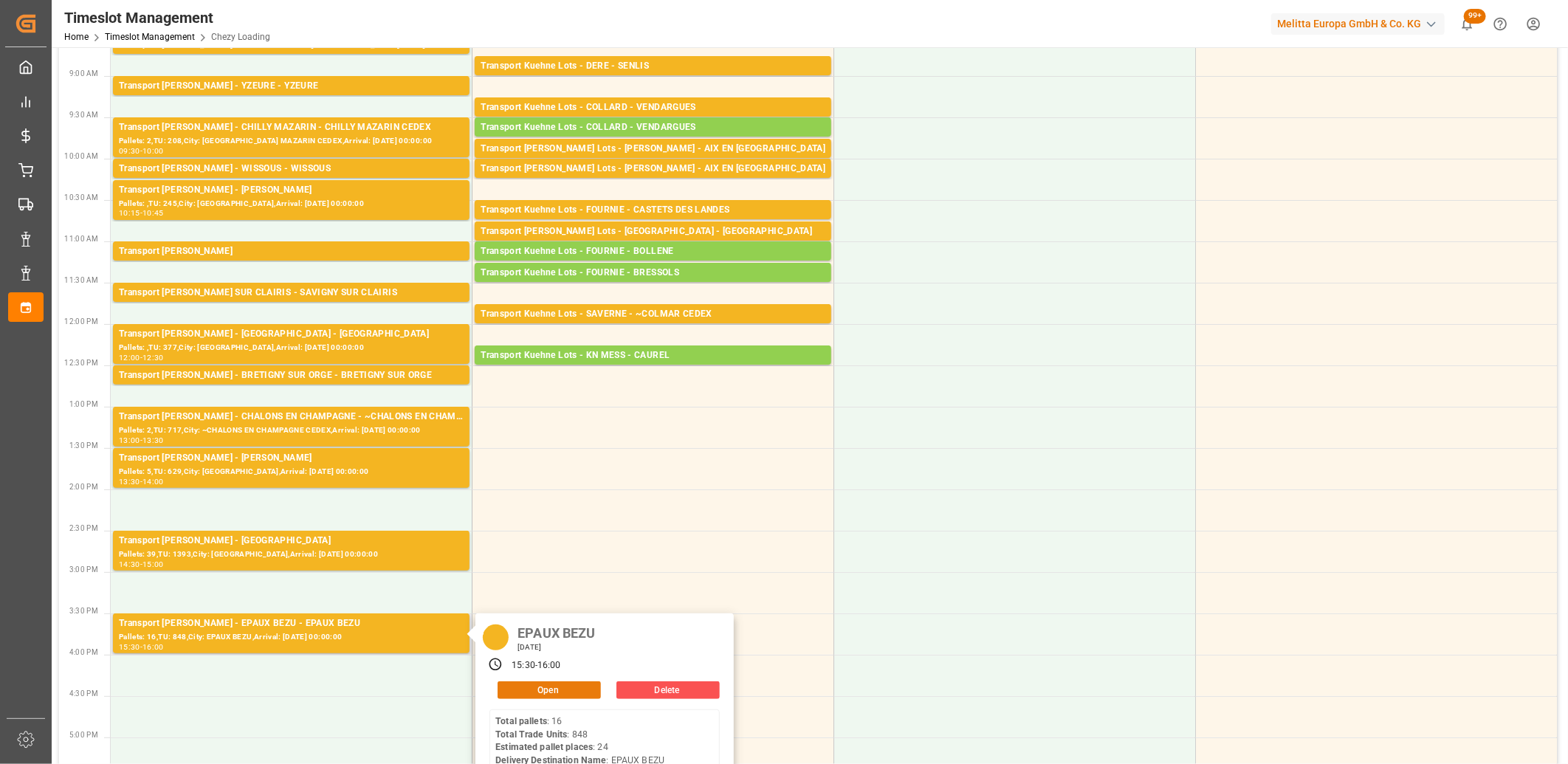
click at [528, 684] on button "Open" at bounding box center [549, 689] width 103 height 18
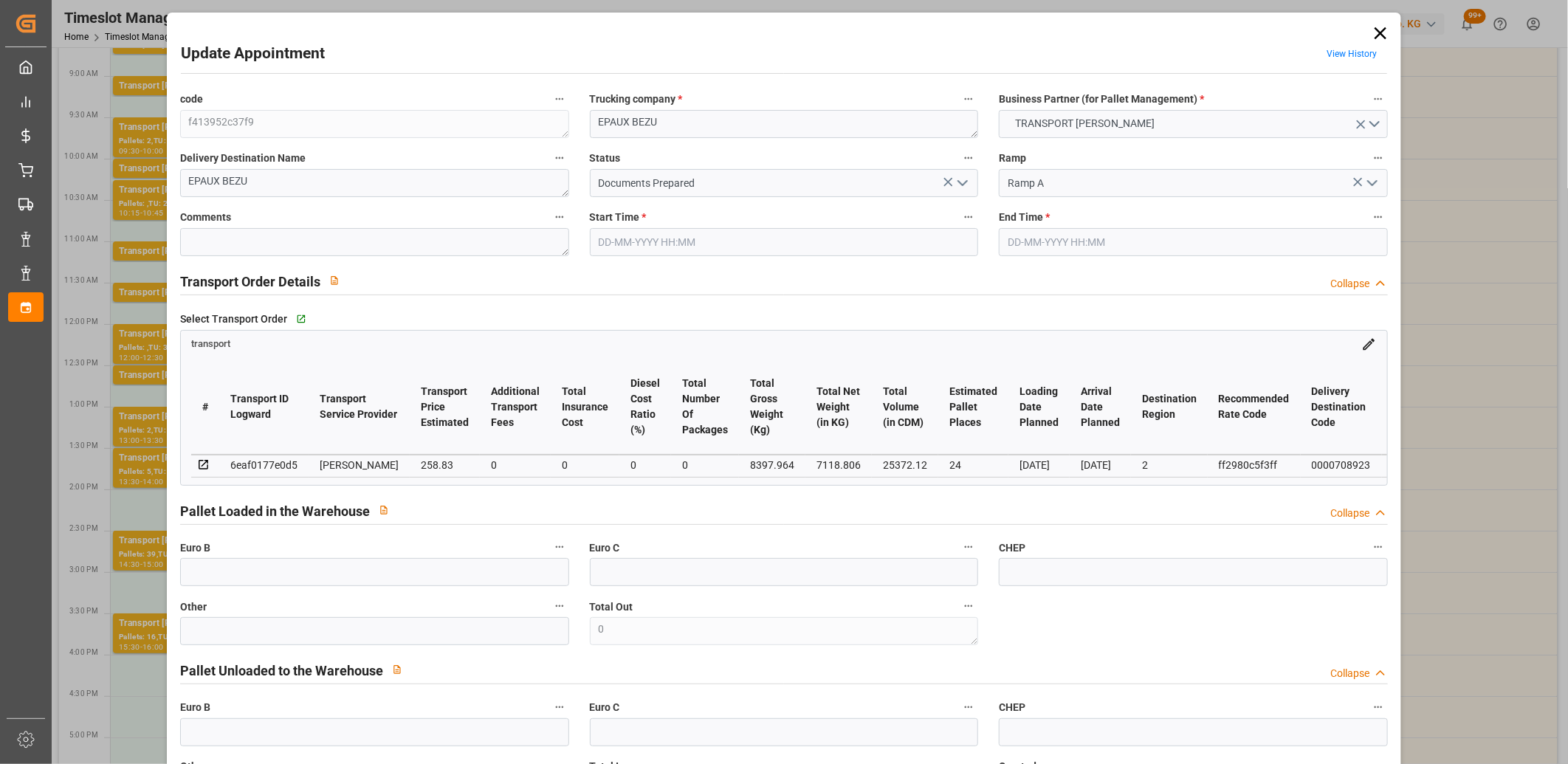
type input "25-08-2025 15:30"
type input "25-08-2025 16:00"
type input "21-08-2025 16:21"
type input "21-08-2025 11:40"
type input "26-08-2025"
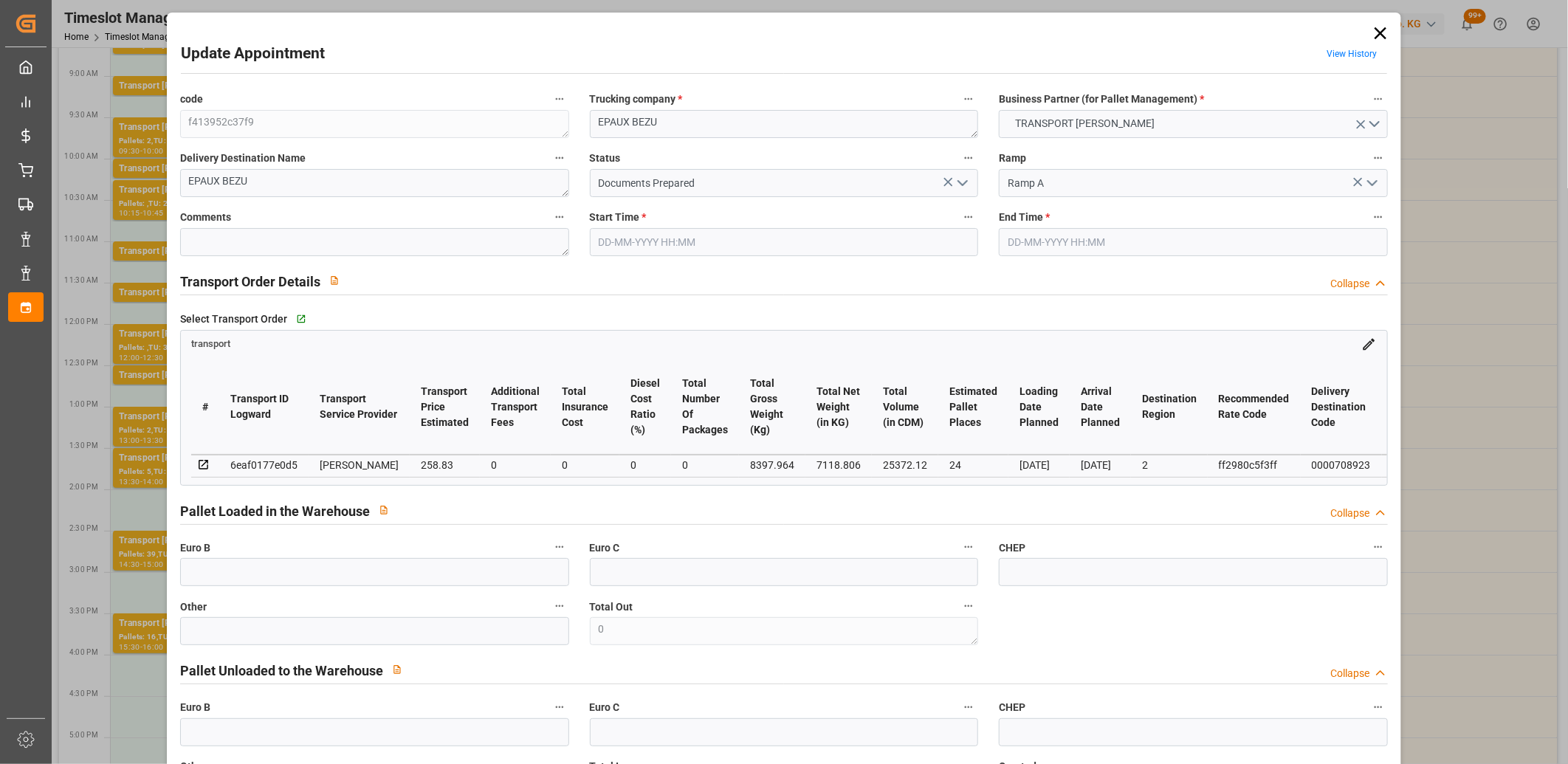
type input "25-08-2025"
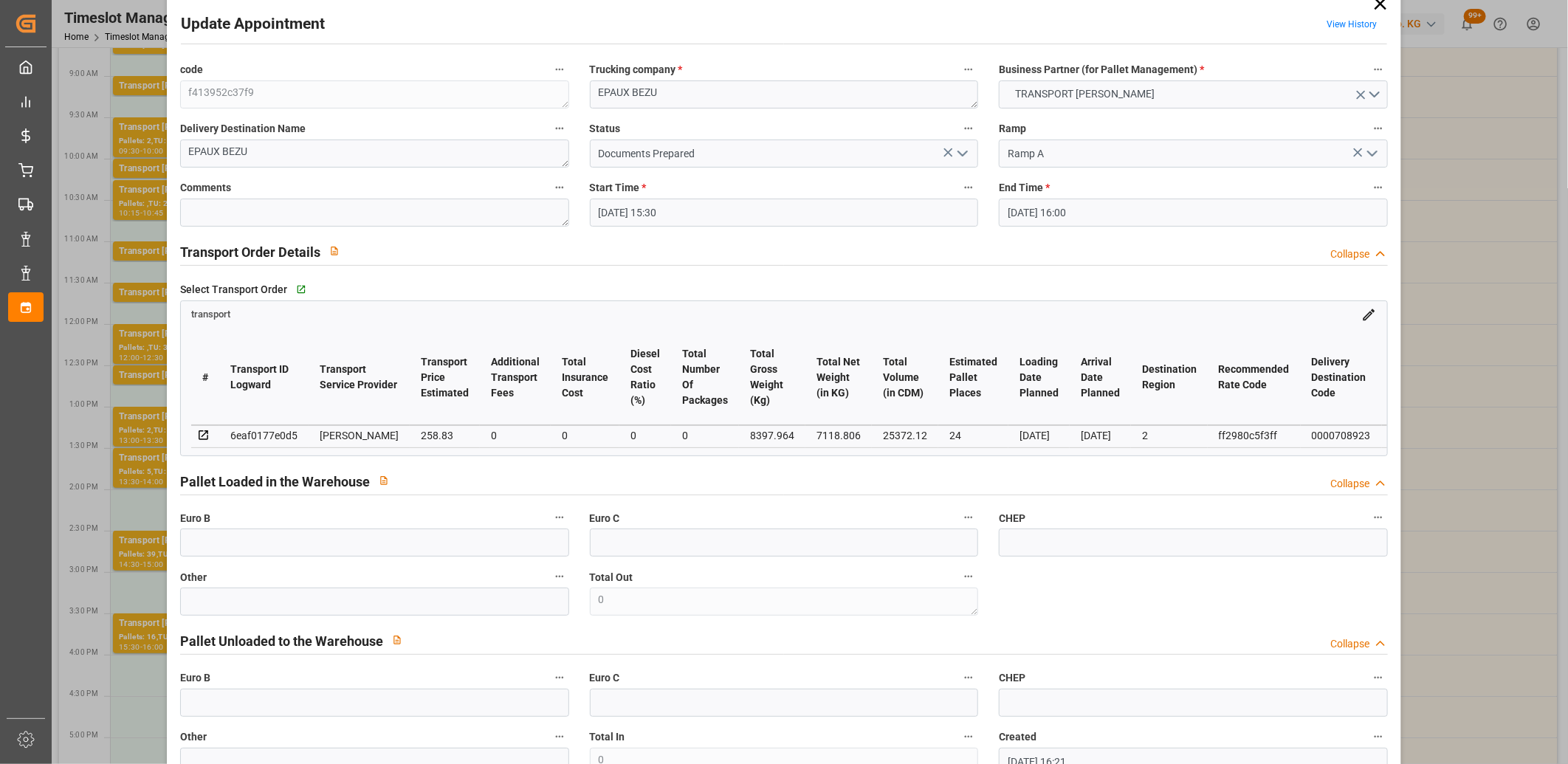
scroll to position [0, 0]
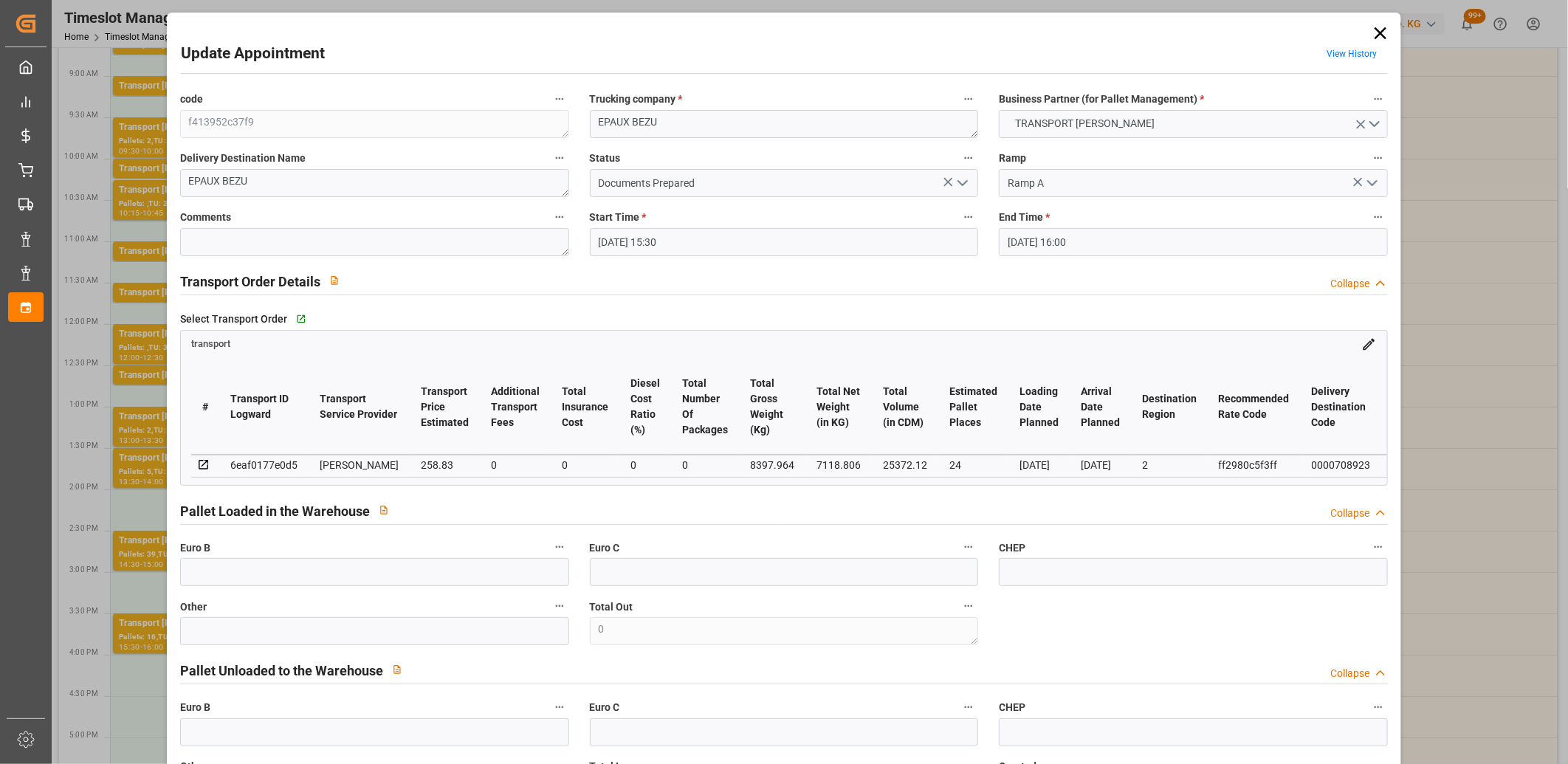
click at [1378, 39] on icon at bounding box center [1381, 34] width 21 height 20
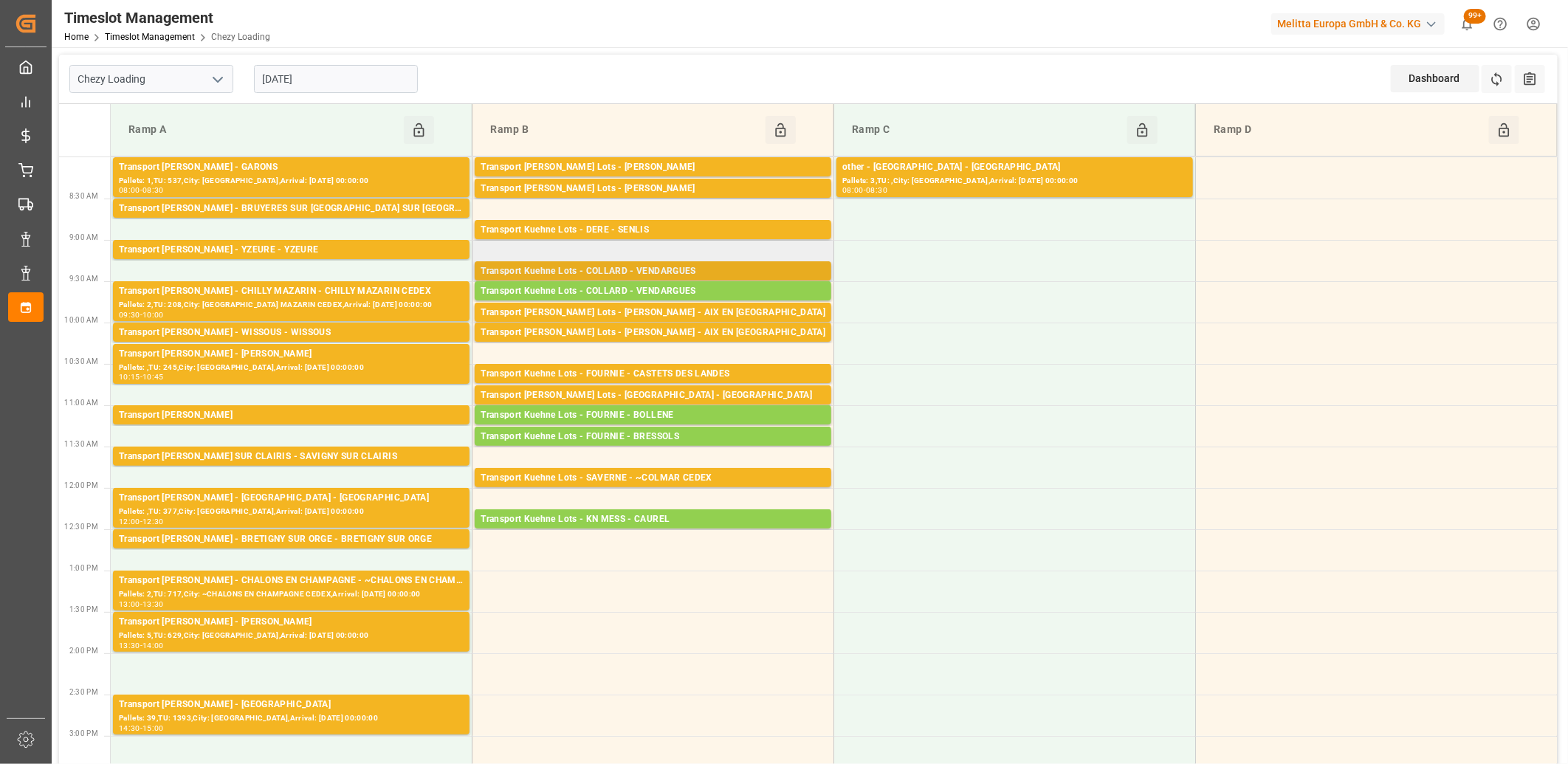
click at [605, 271] on div "Transport Kuehne Lots - COLLARD - VENDARGUES" at bounding box center [653, 271] width 345 height 15
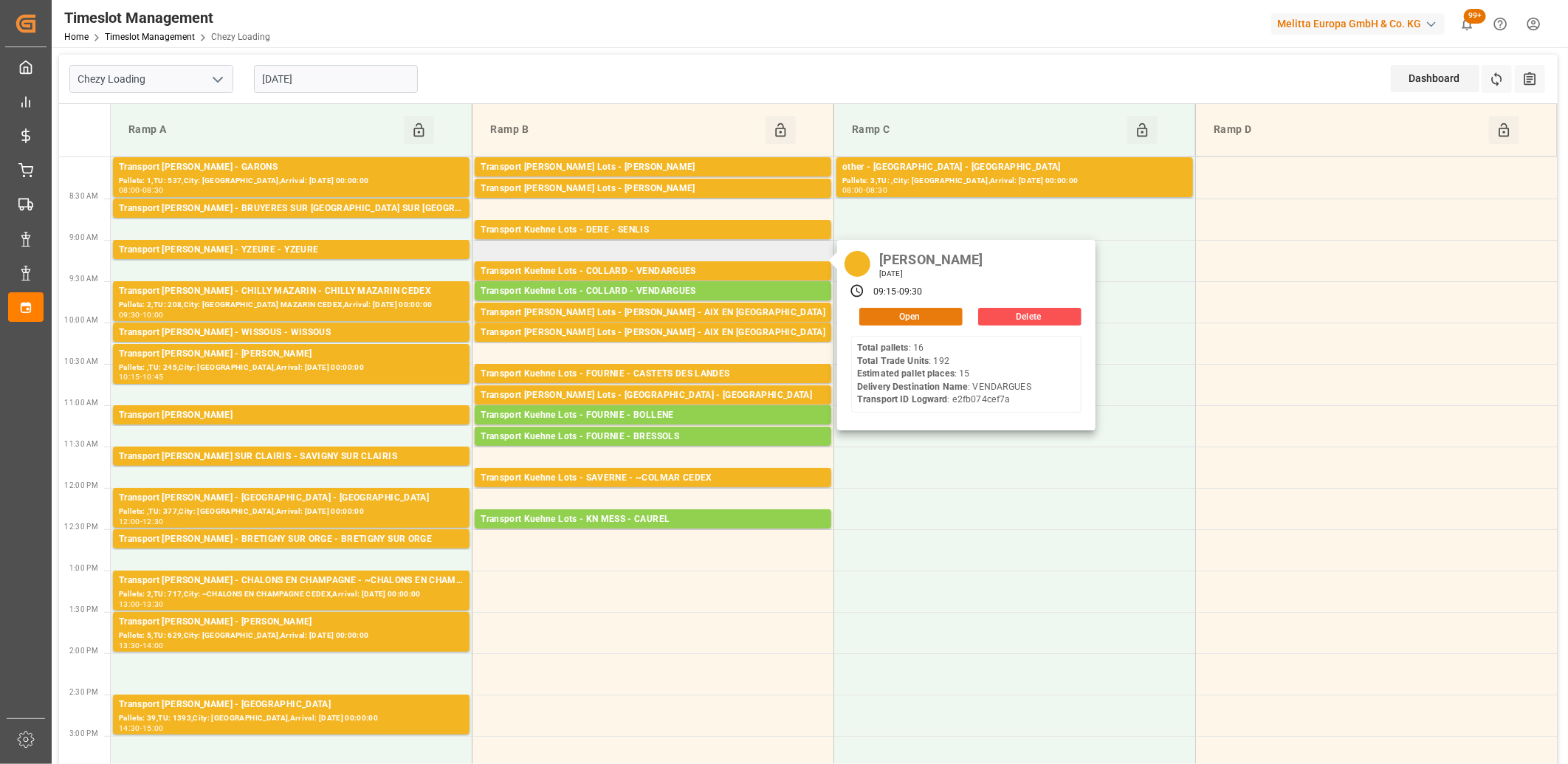
click at [873, 312] on button "Open" at bounding box center [911, 316] width 103 height 18
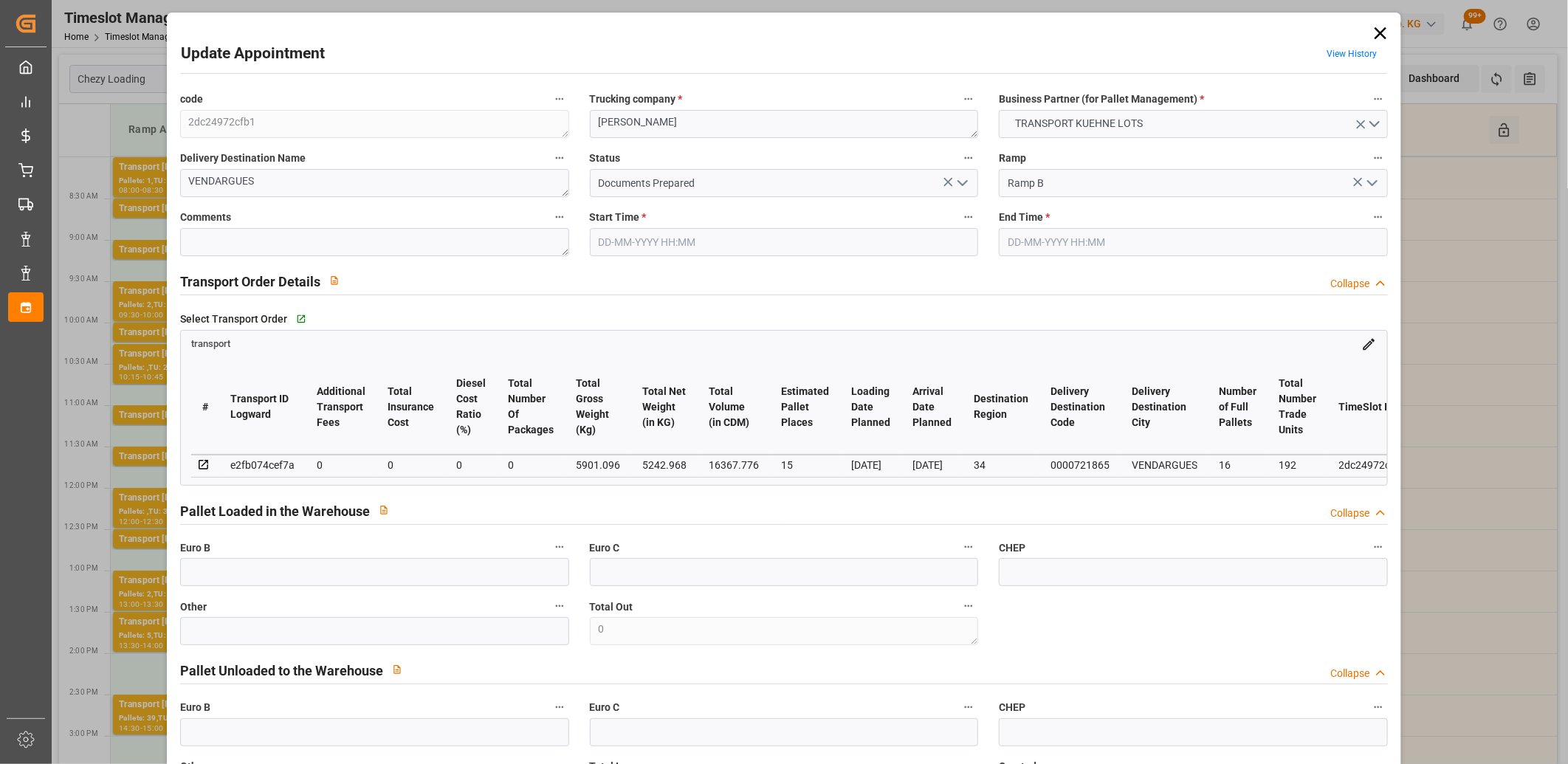
type input "25-08-2025 09:15"
type input "25-08-2025 09:30"
type input "20-08-2025 12:43"
type input "20-08-2025 11:47"
type input "[DATE]"
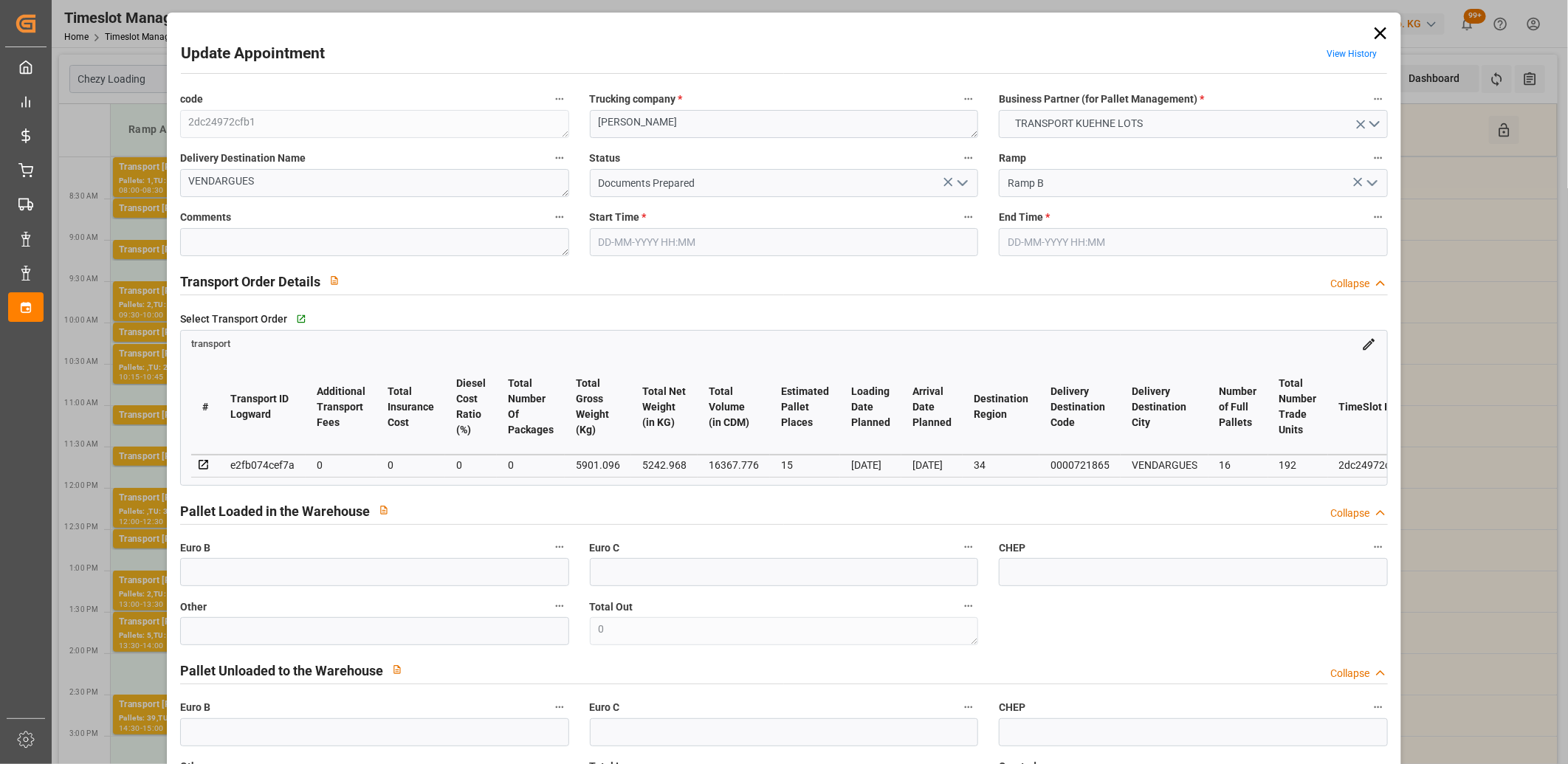
type input "[DATE]"
click at [1378, 30] on icon at bounding box center [1380, 33] width 12 height 12
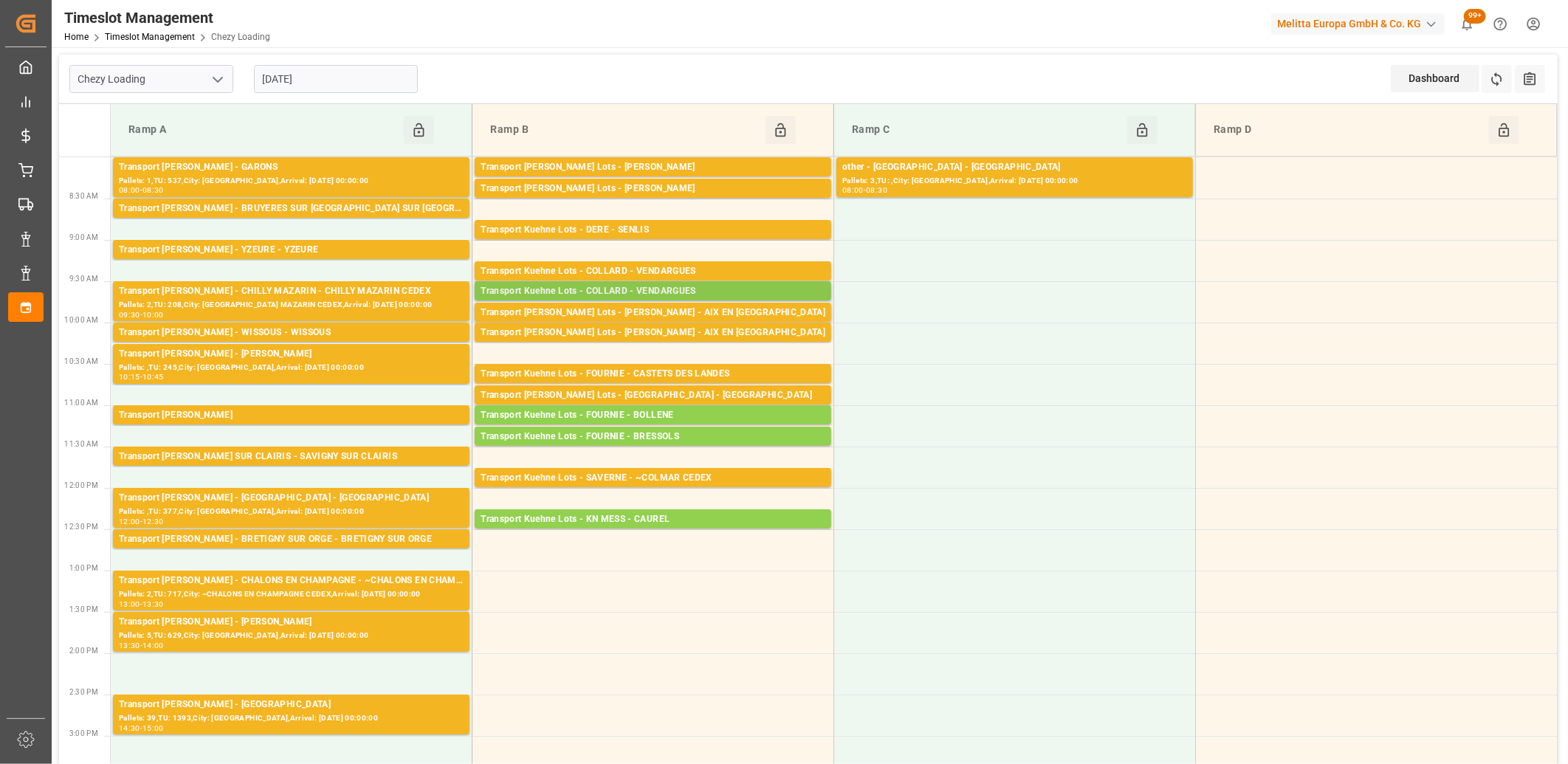
click at [742, 291] on div "Transport Kuehne Lots - COLLARD - VENDARGUES" at bounding box center [653, 292] width 345 height 15
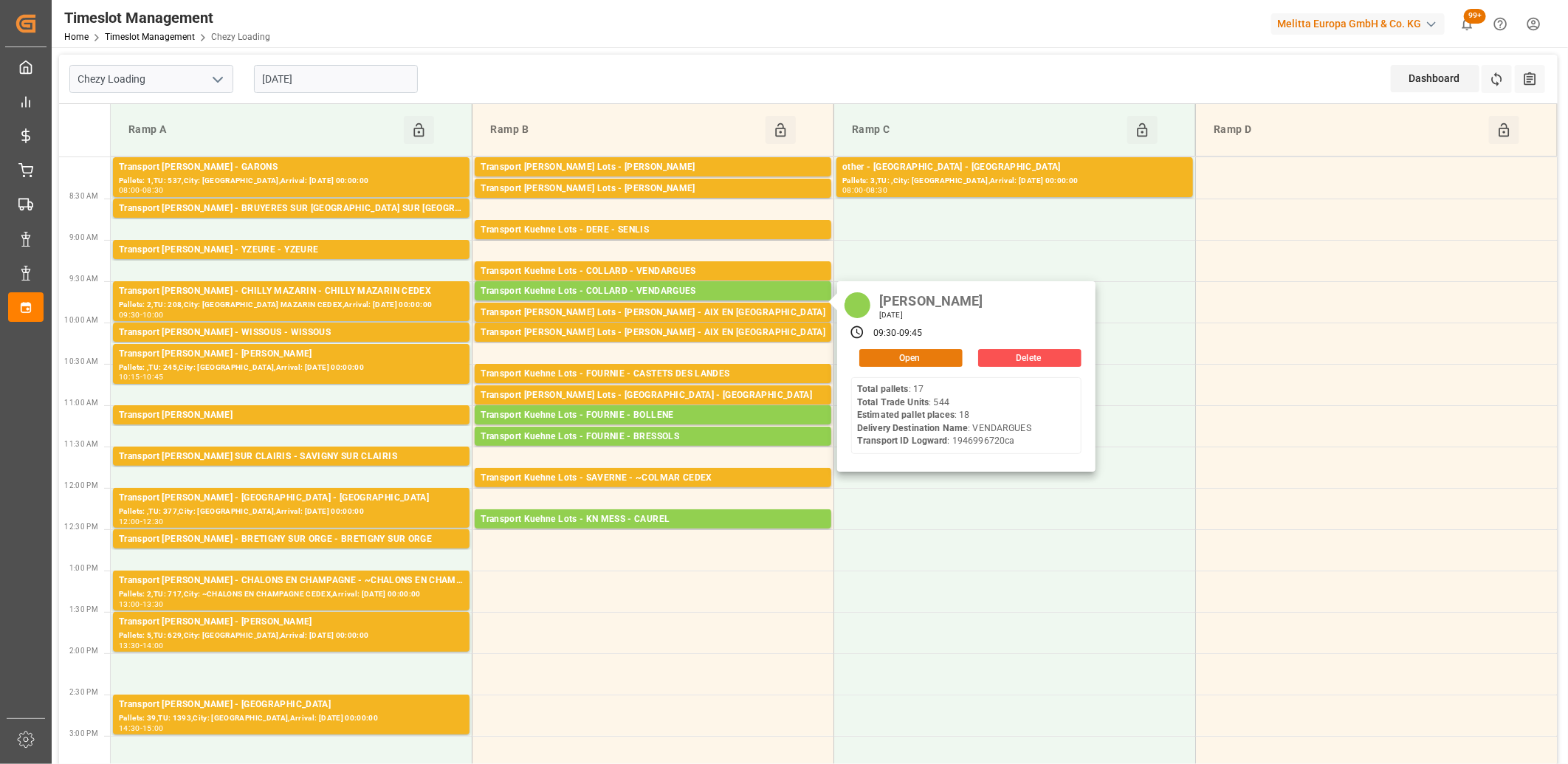
click at [876, 357] on button "Open" at bounding box center [911, 358] width 103 height 18
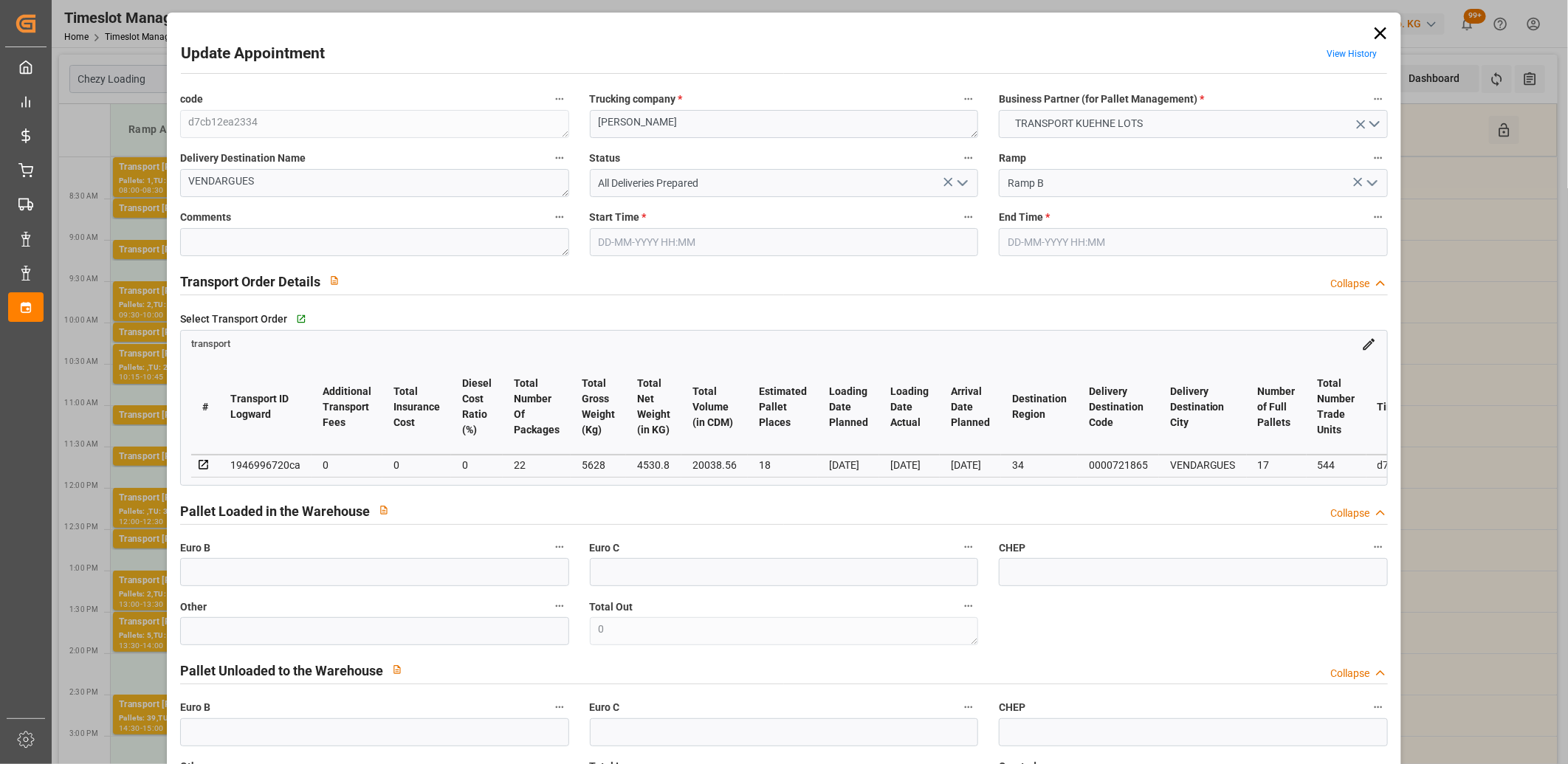
type input "25-08-2025 09:30"
type input "25-08-2025 09:45"
type input "13-08-2025 15:13"
type input "13-08-2025 11:55"
type input "20-08-2025"
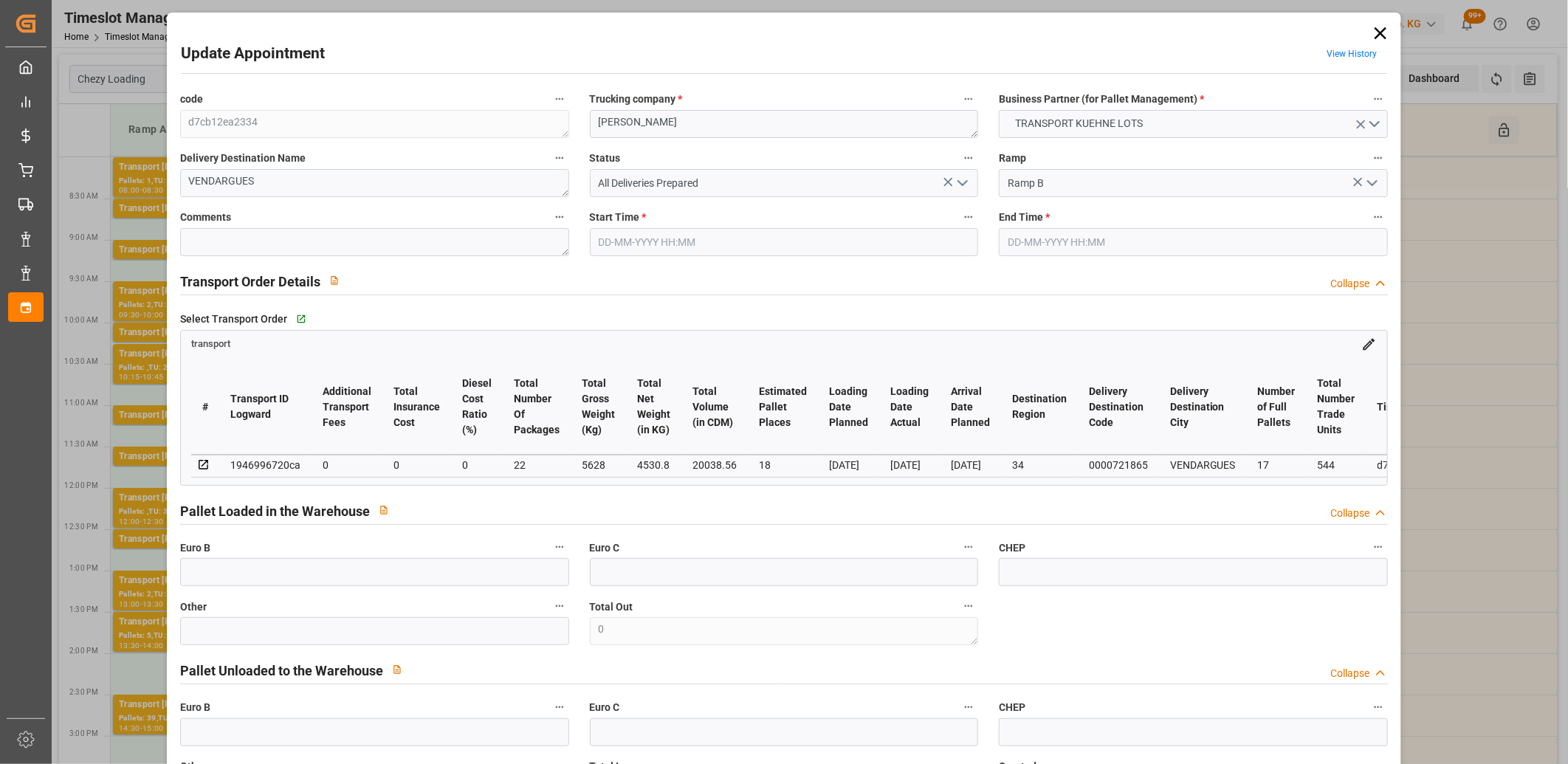
type input "18-08-2025"
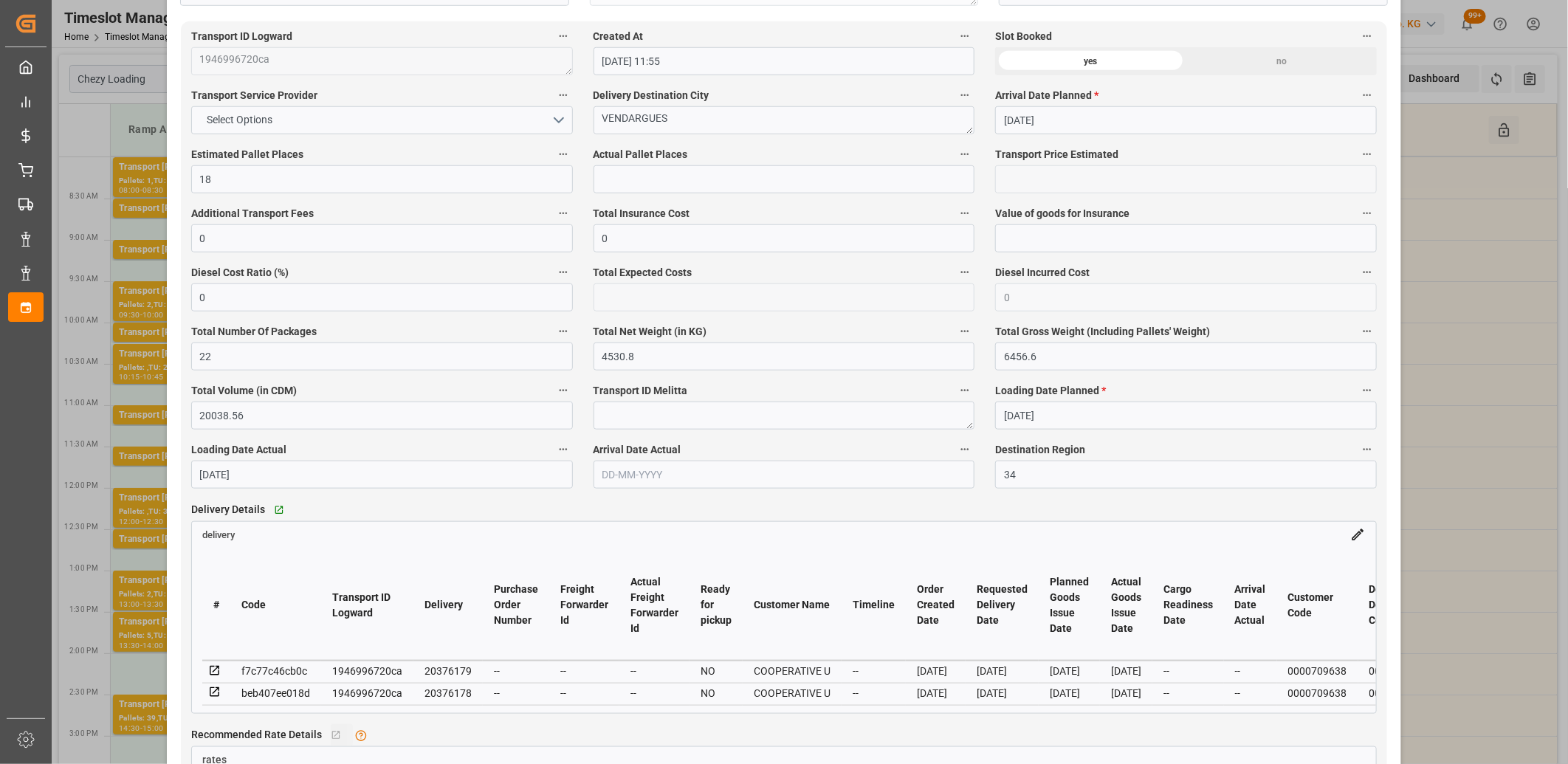
scroll to position [1065, 0]
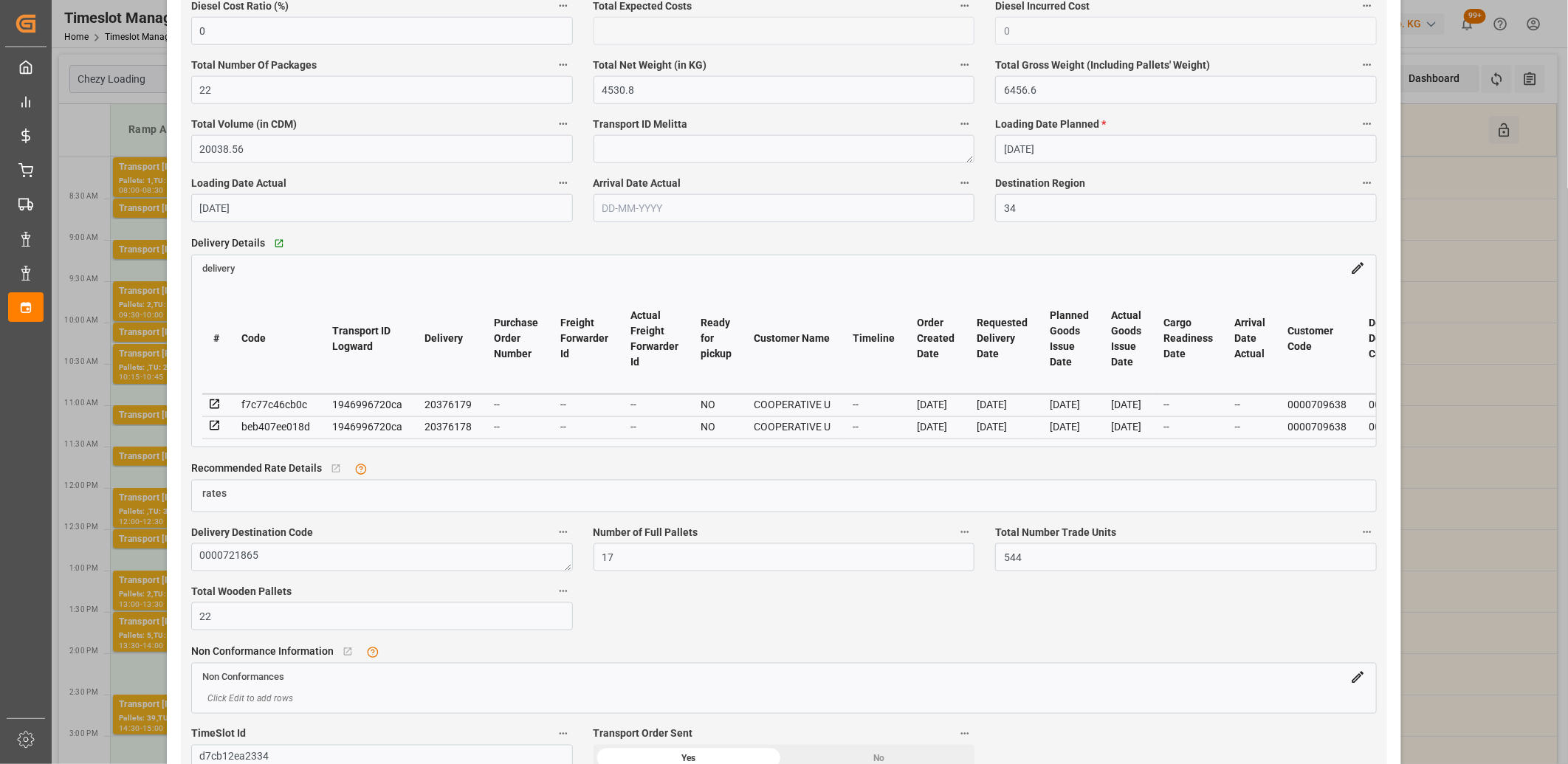
click at [212, 430] on icon at bounding box center [214, 426] width 13 height 13
click at [211, 428] on icon at bounding box center [214, 426] width 13 height 13
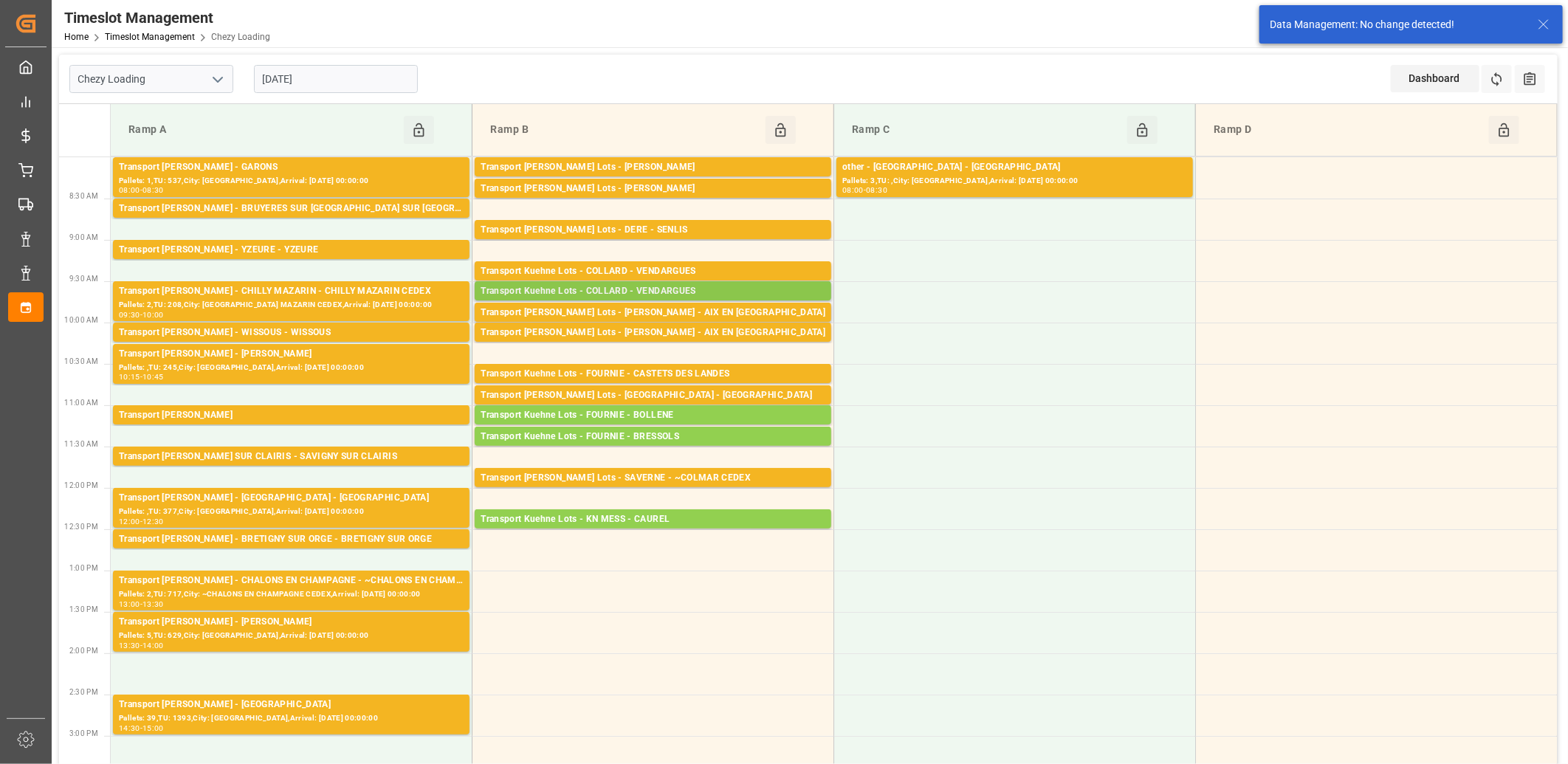
click at [677, 289] on div "Transport Kuehne Lots - COLLARD - VENDARGUES" at bounding box center [653, 292] width 345 height 15
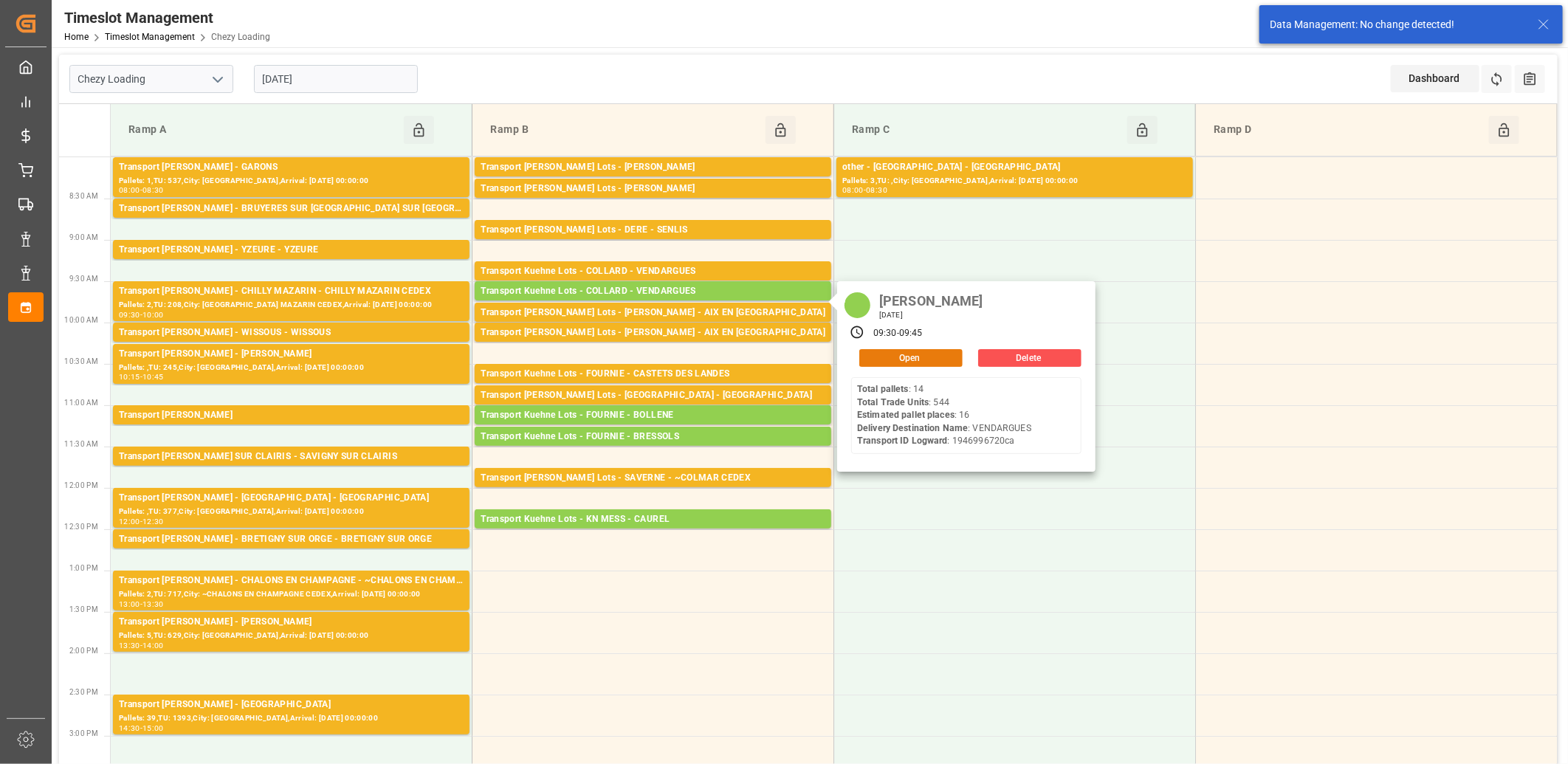
click at [899, 357] on button "Open" at bounding box center [911, 358] width 103 height 18
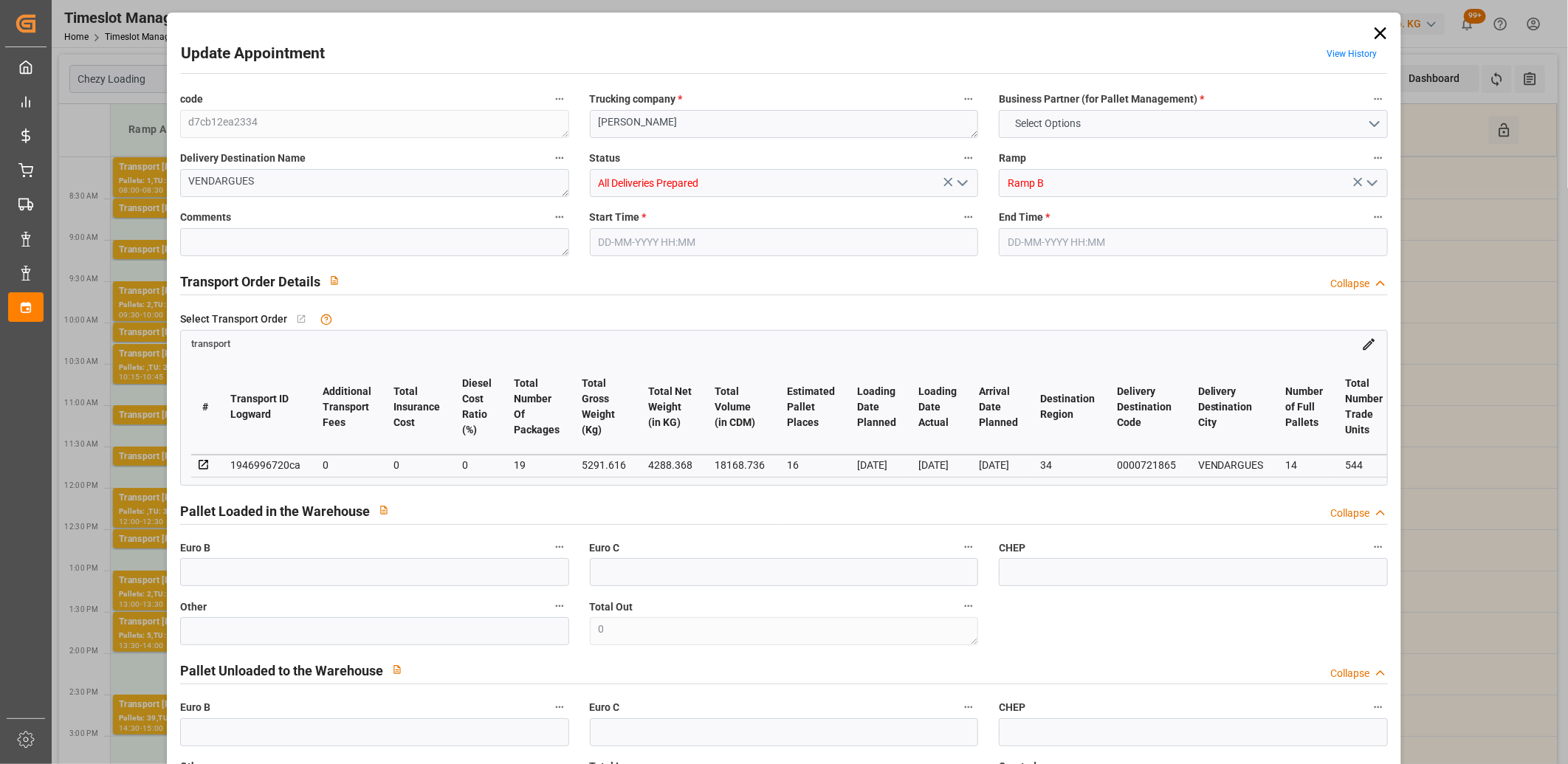
type input "16"
type input "0"
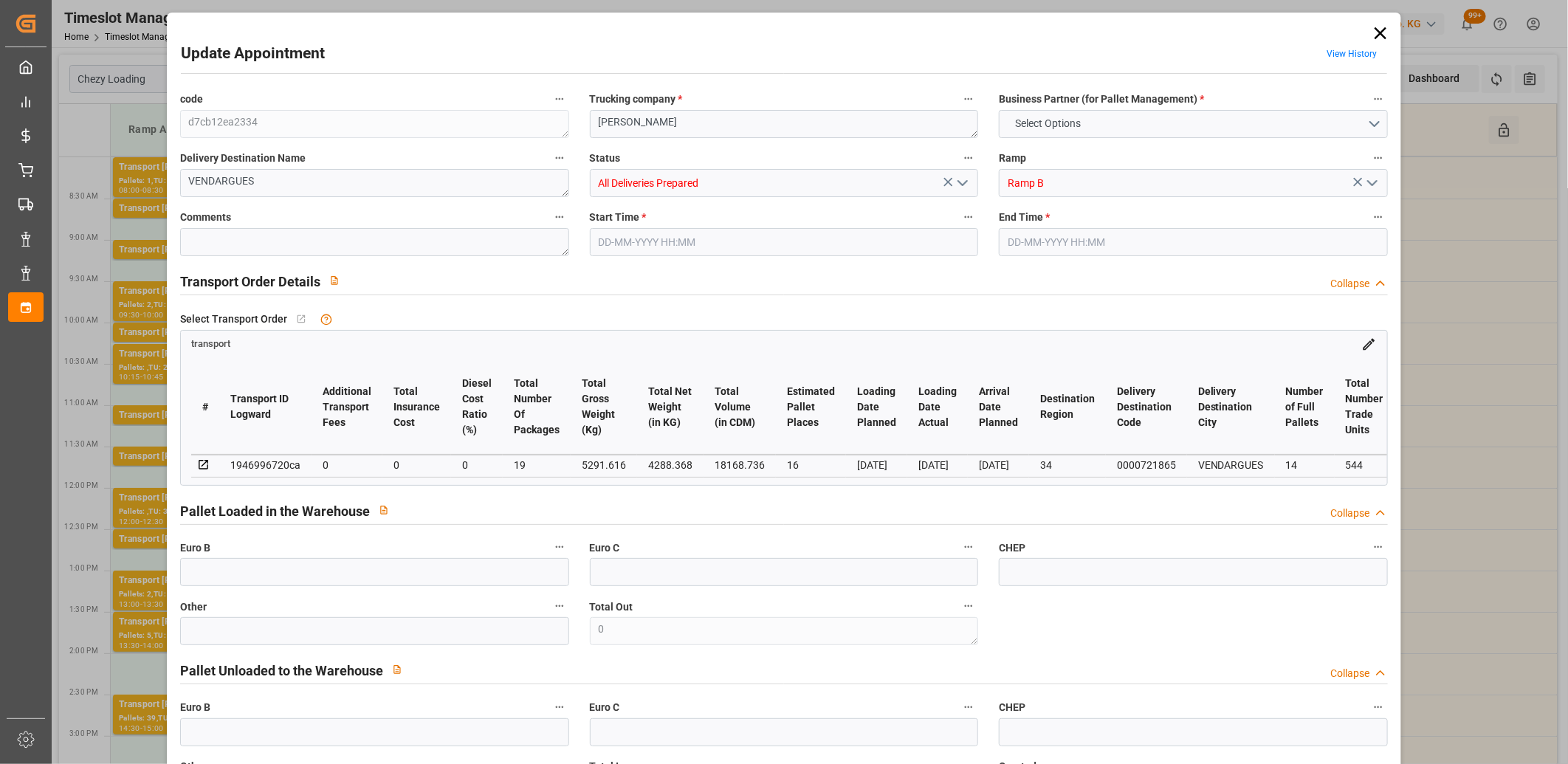
type input "19"
type input "4288.368"
type input "6036.6"
type input "18168.736"
type input "34"
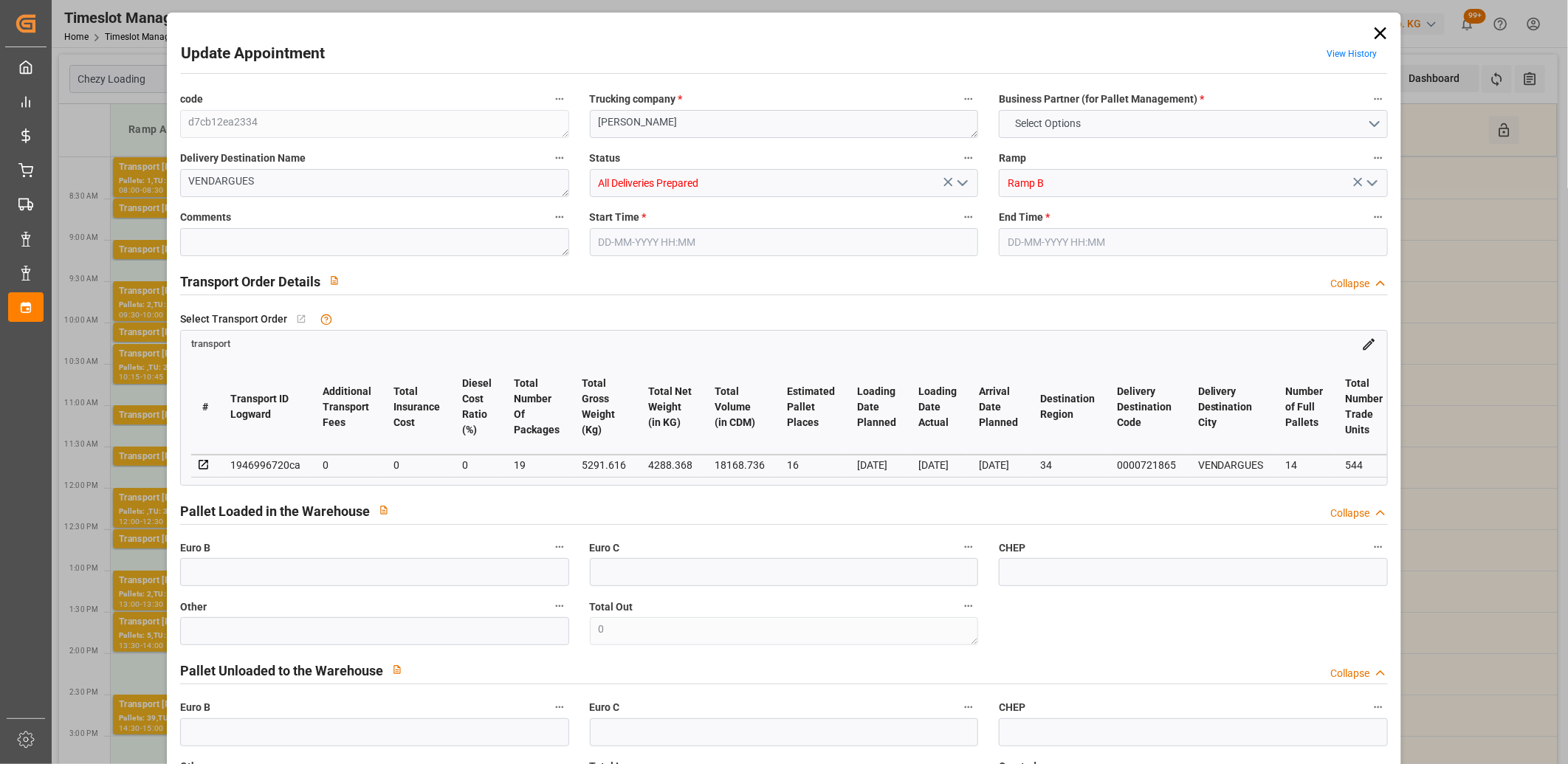
type input "14"
type input "544"
type input "19"
type input "101"
type input "5291.616"
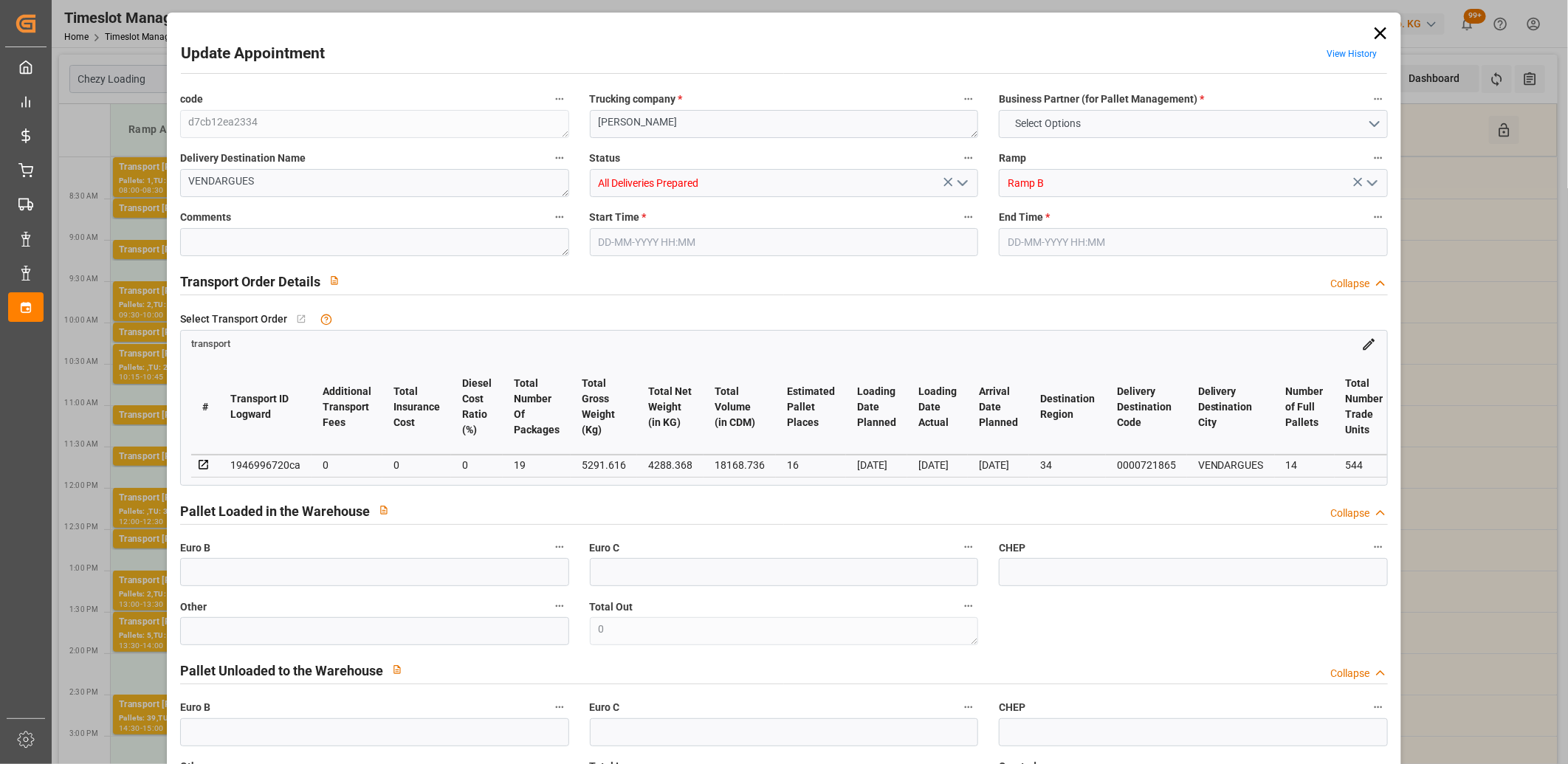
type input "0"
type input "4710.8598"
type input "0"
type input "21"
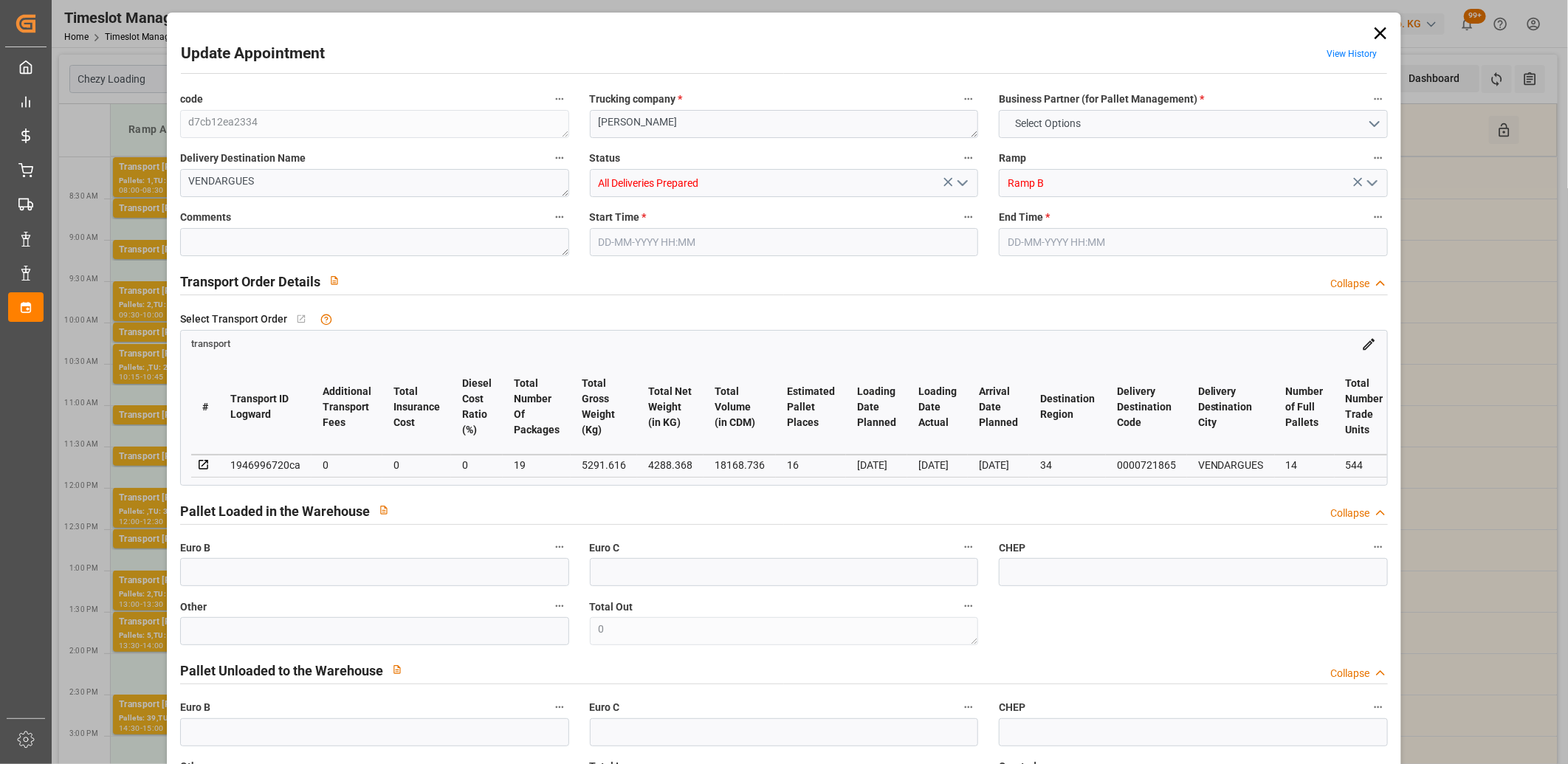
type input "35"
type input "25-08-2025 09:30"
type input "25-08-2025 09:45"
type input "13-08-2025 15:13"
type input "13-08-2025 11:55"
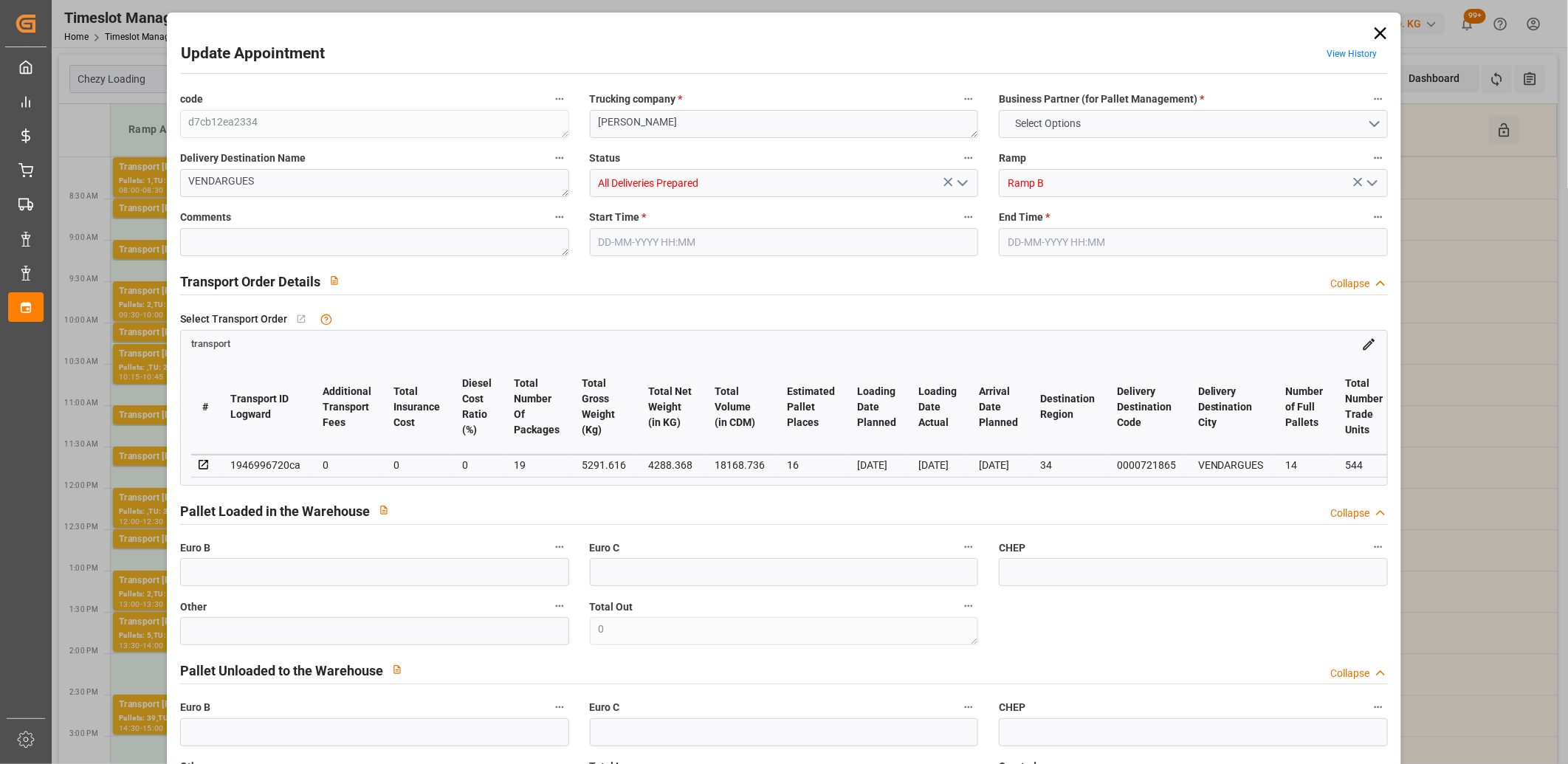
type input "20-08-2025"
type input "18-08-2025"
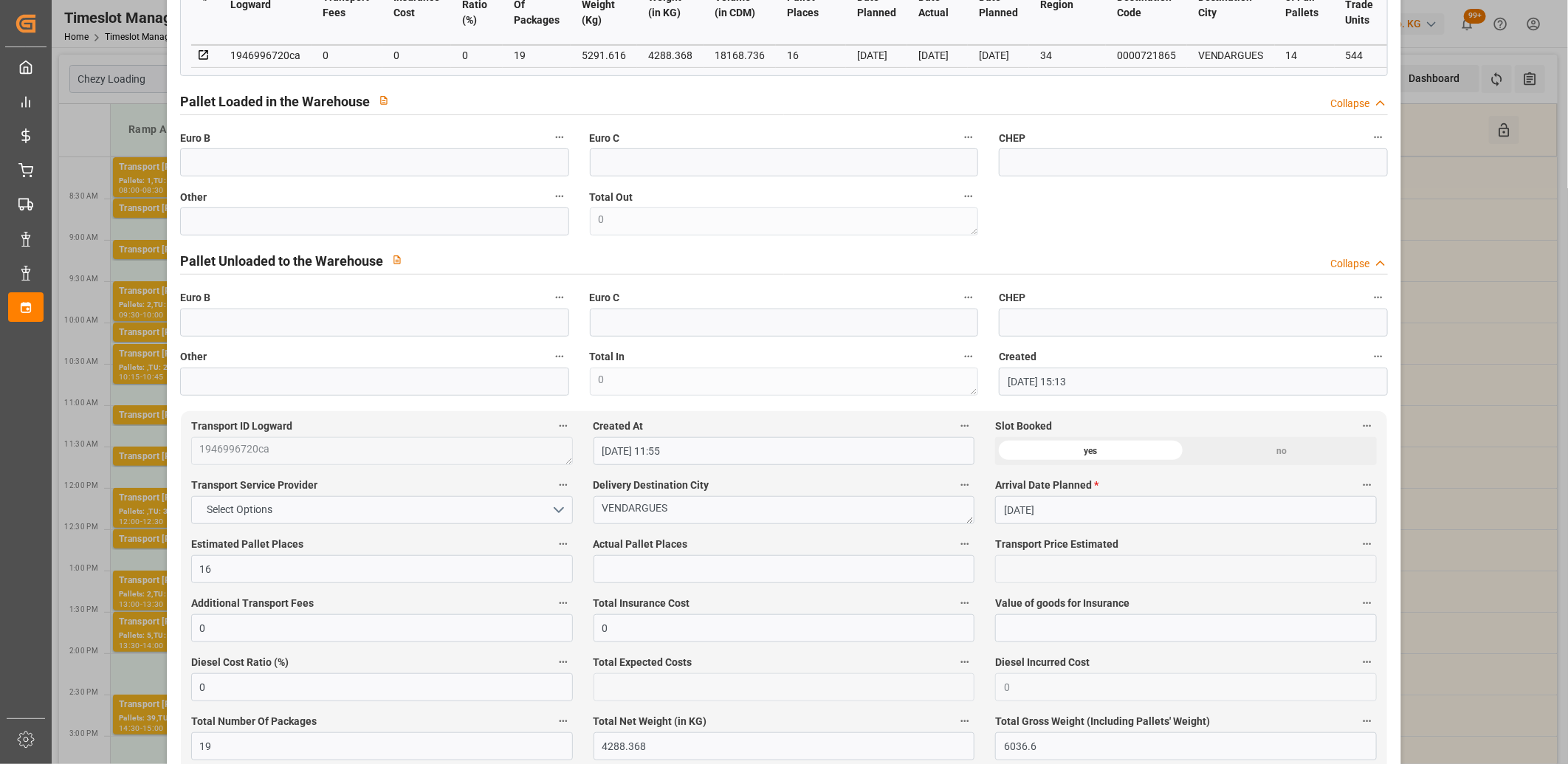
scroll to position [0, 0]
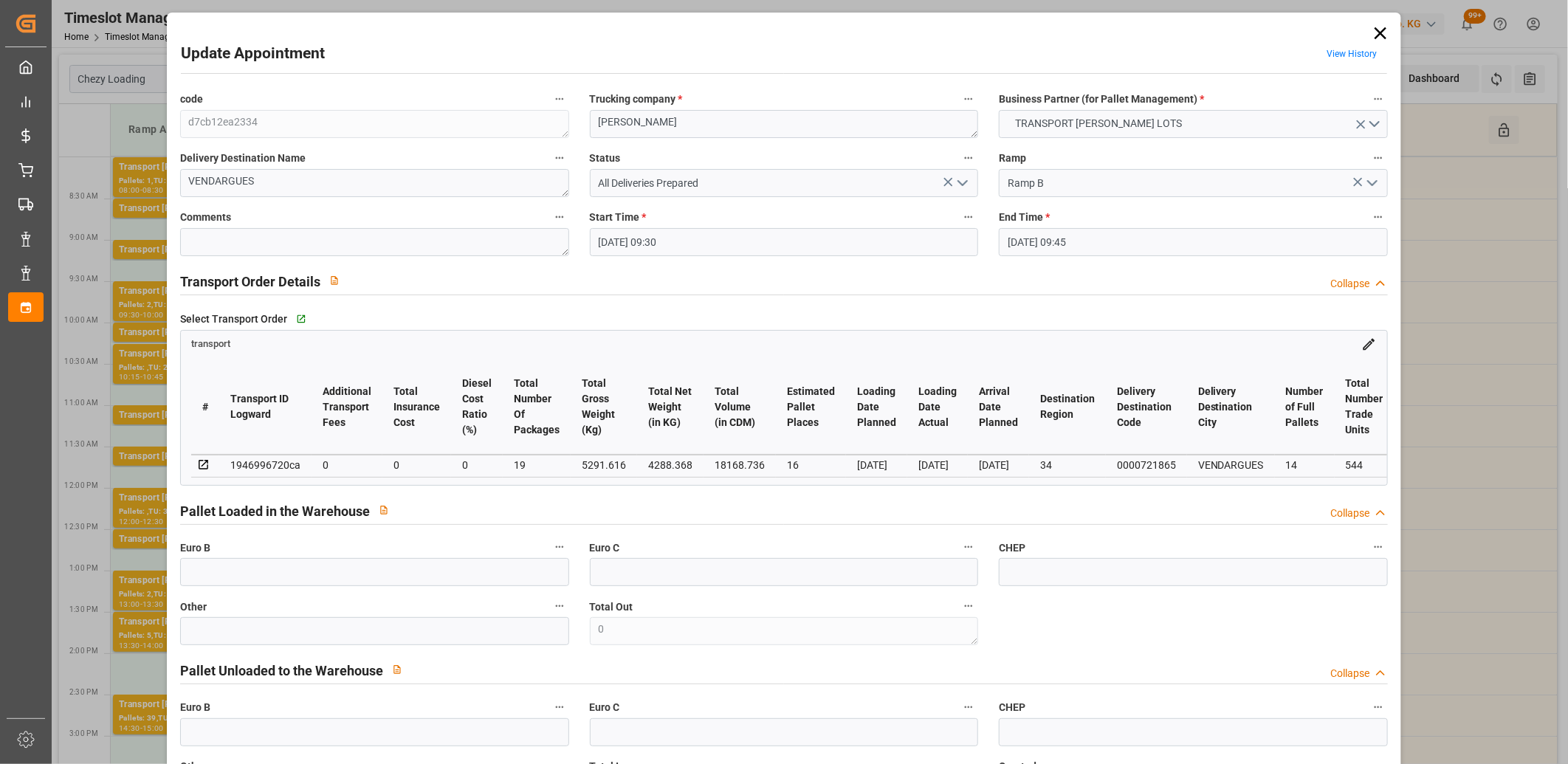
click at [1374, 37] on icon at bounding box center [1380, 33] width 12 height 12
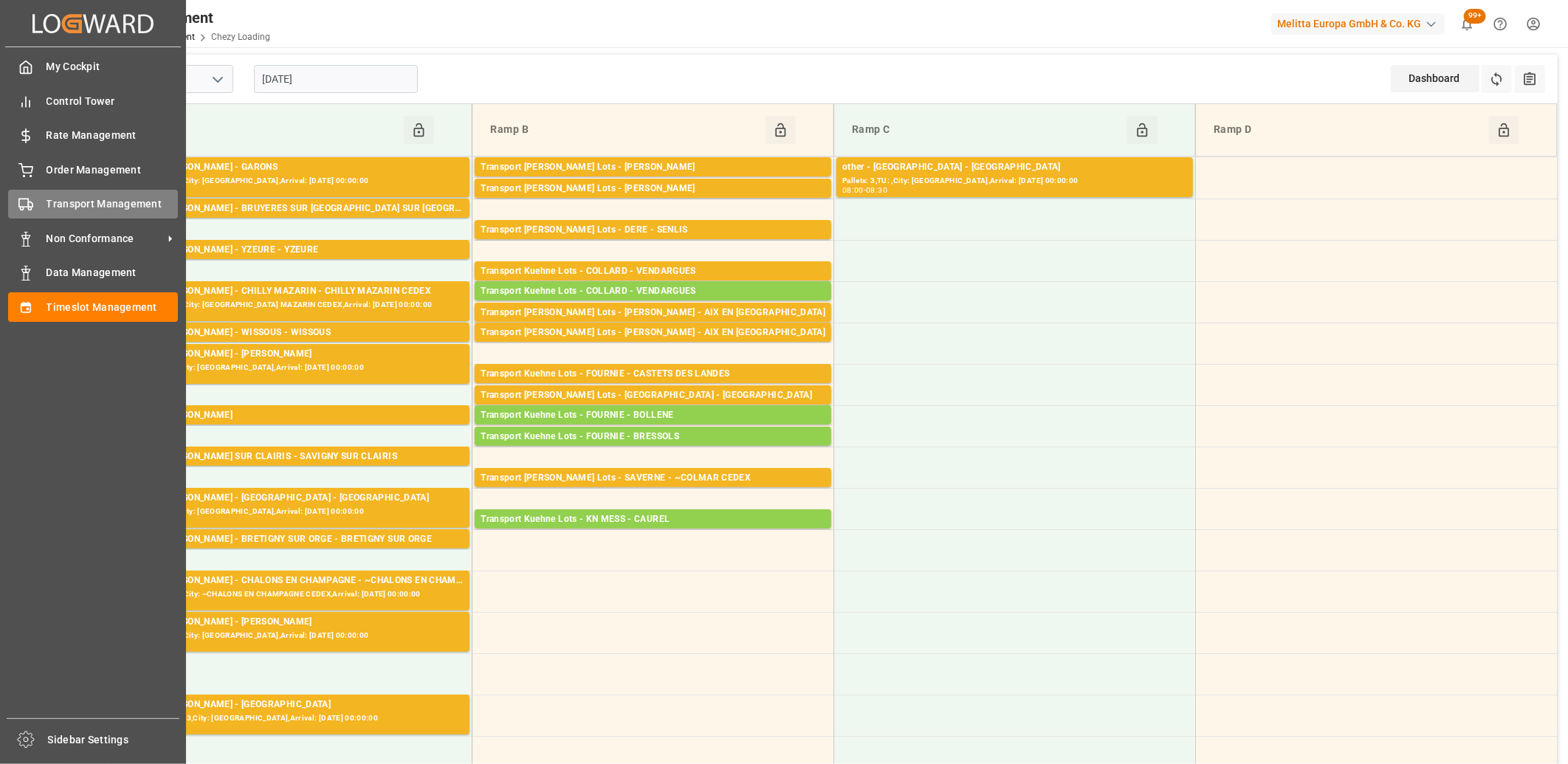
click at [43, 209] on div "Transport Management Transport Management" at bounding box center [93, 203] width 170 height 29
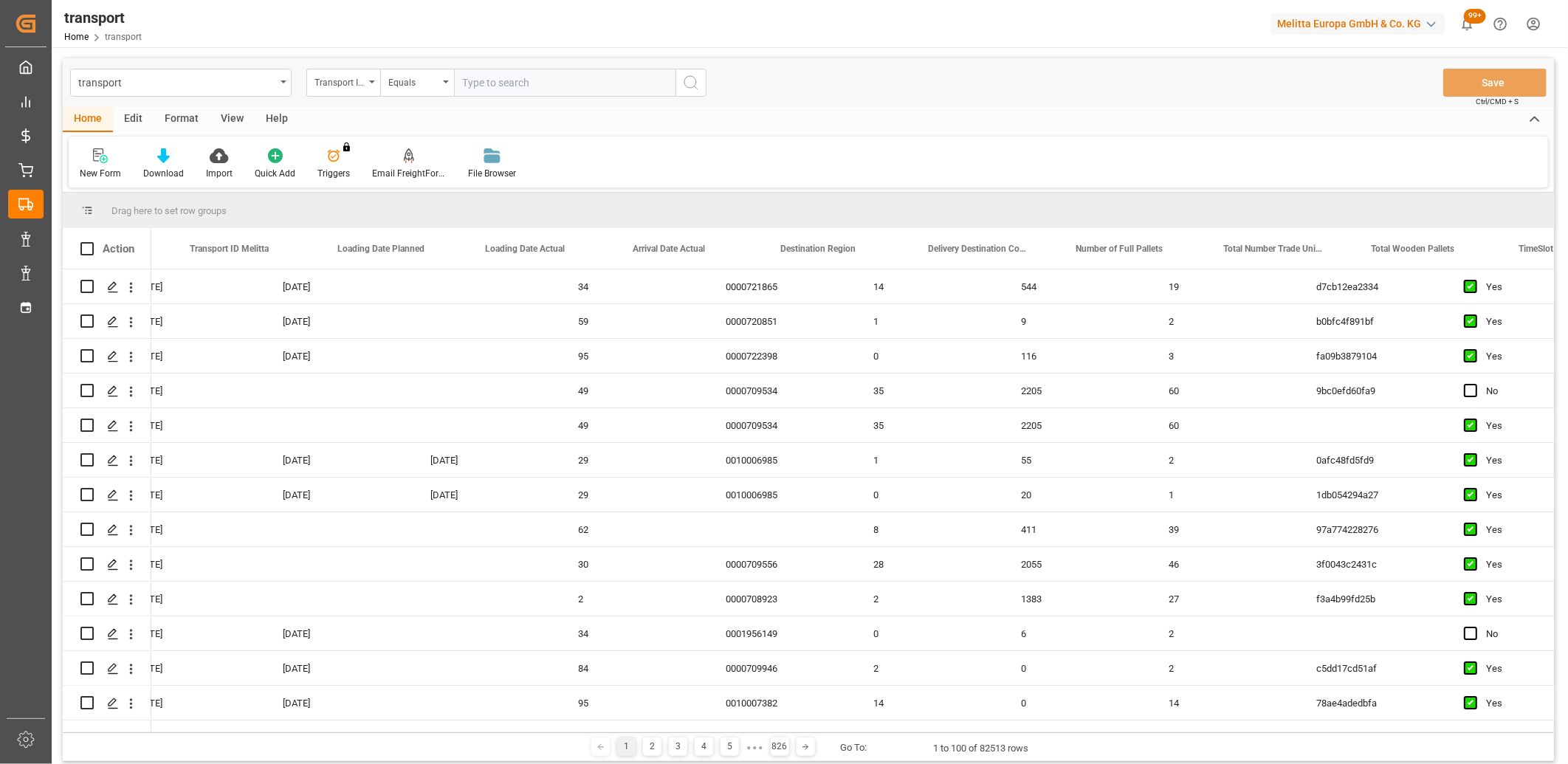
scroll to position [0, 2646]
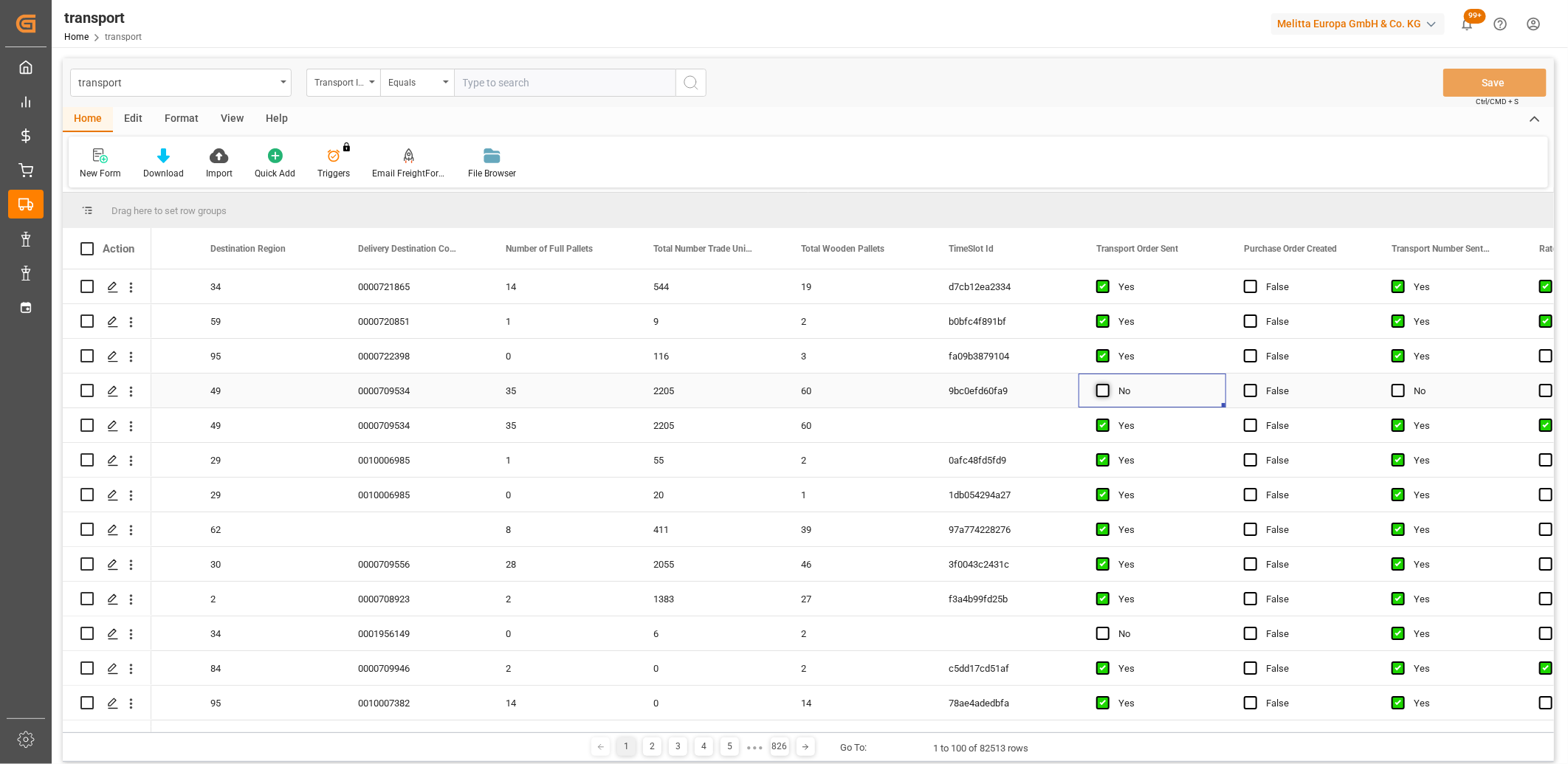
click at [1100, 386] on span "Press SPACE to select this row." at bounding box center [1103, 390] width 13 height 13
click at [1107, 384] on input "Press SPACE to select this row." at bounding box center [1107, 384] width 0 height 0
click at [1489, 85] on button "Save" at bounding box center [1494, 83] width 103 height 28
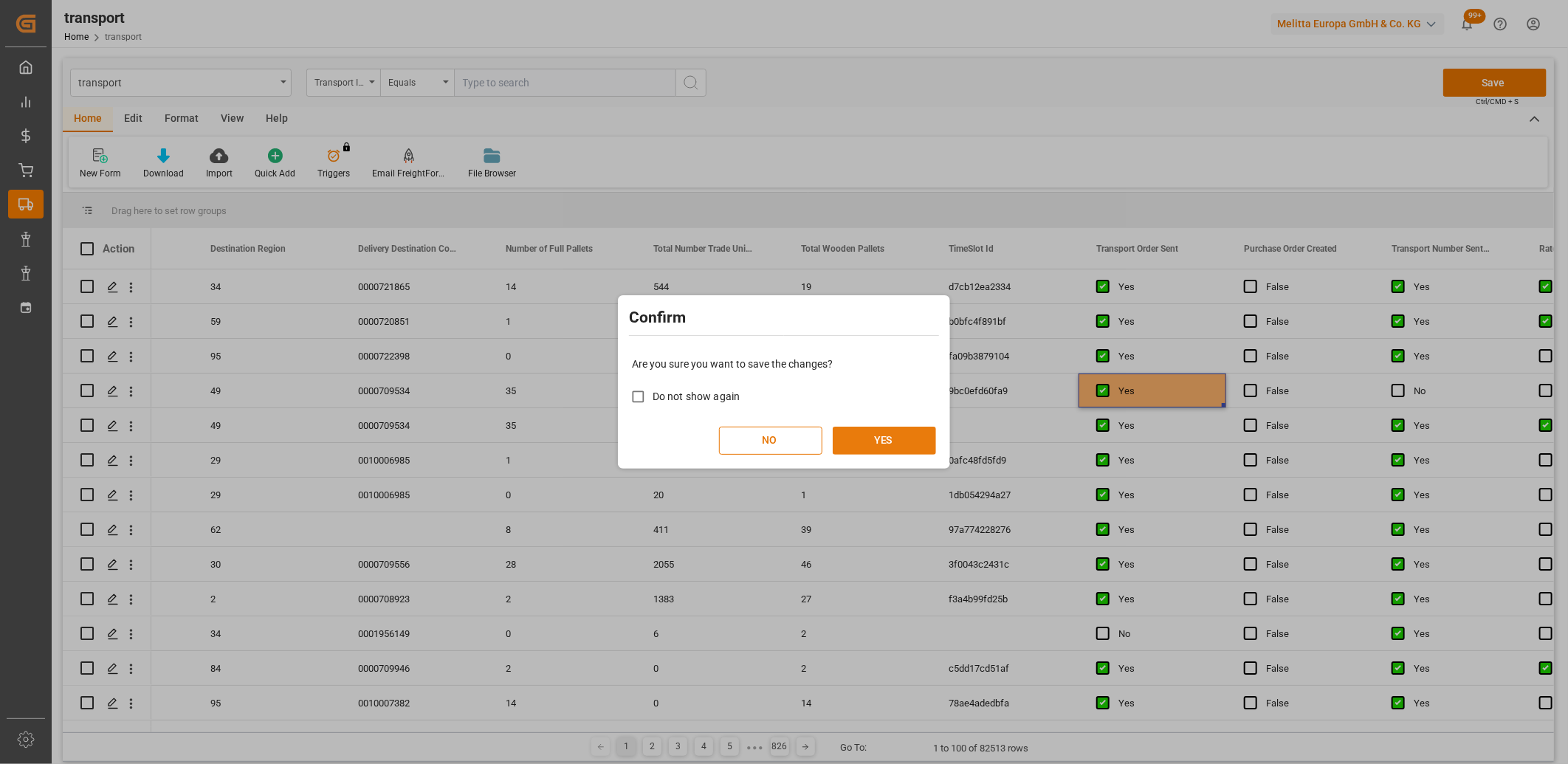
click at [888, 438] on button "YES" at bounding box center [884, 441] width 103 height 28
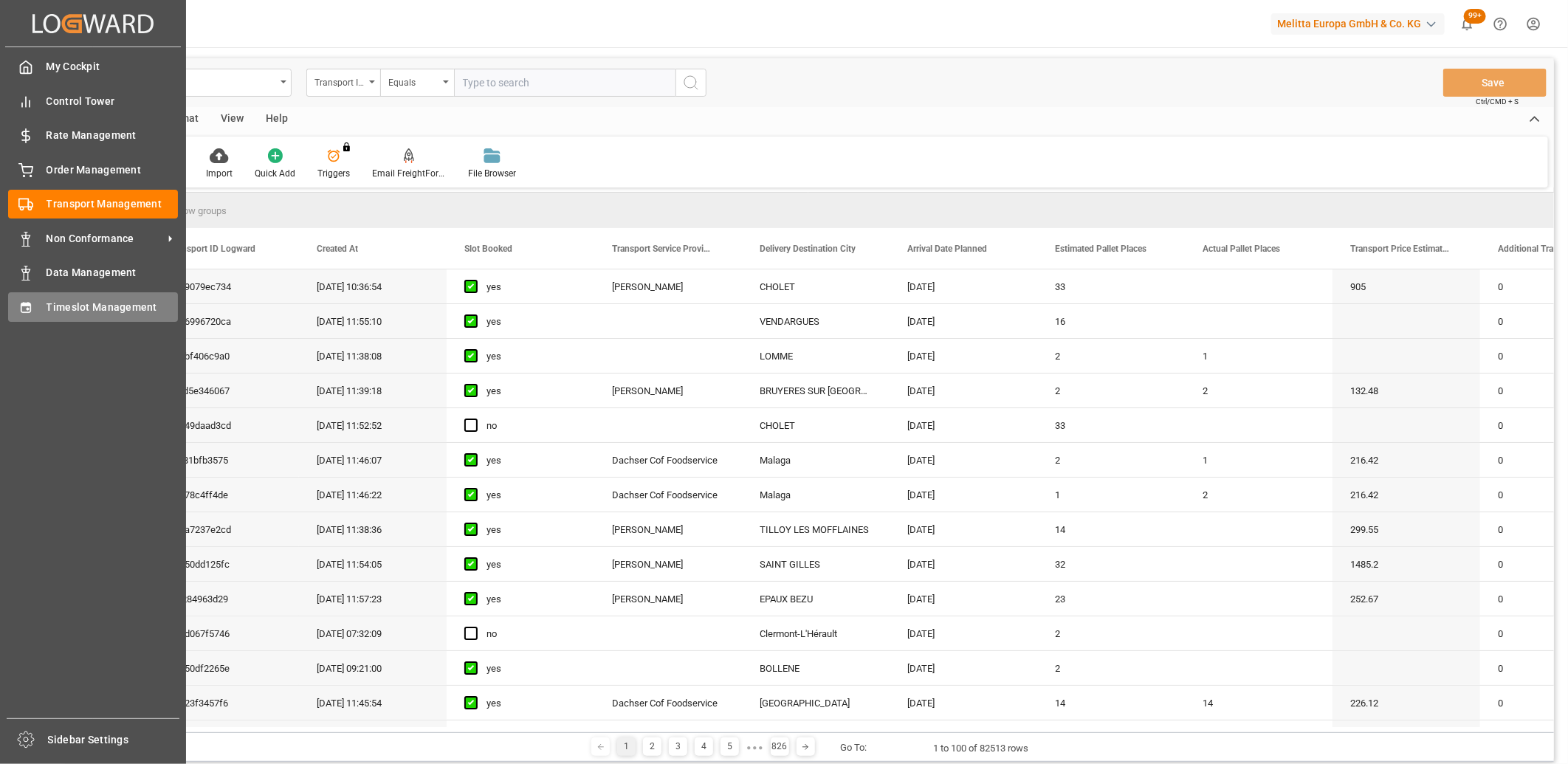
click at [30, 307] on icon at bounding box center [26, 307] width 15 height 15
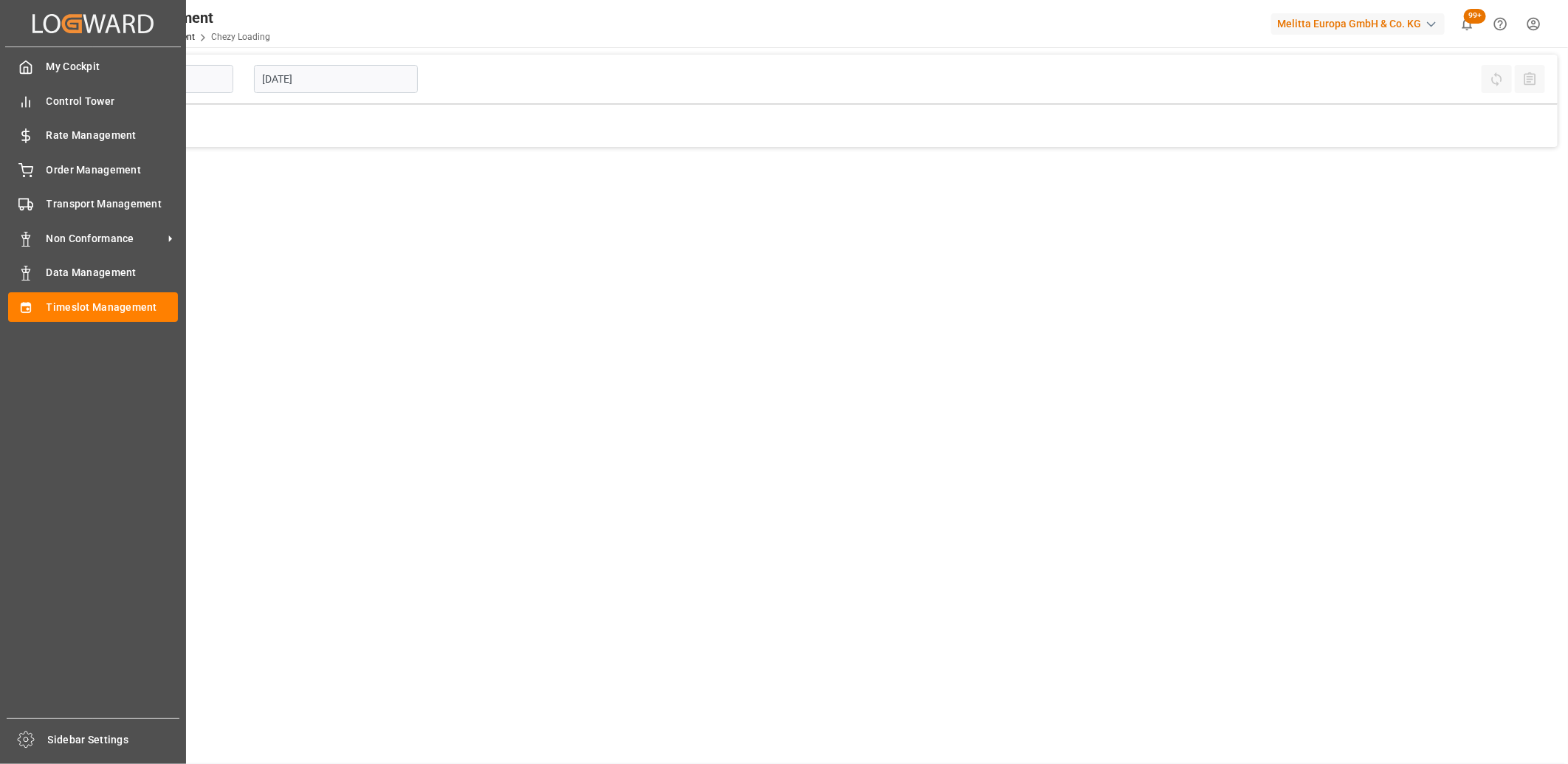
type input "Chezy Loading"
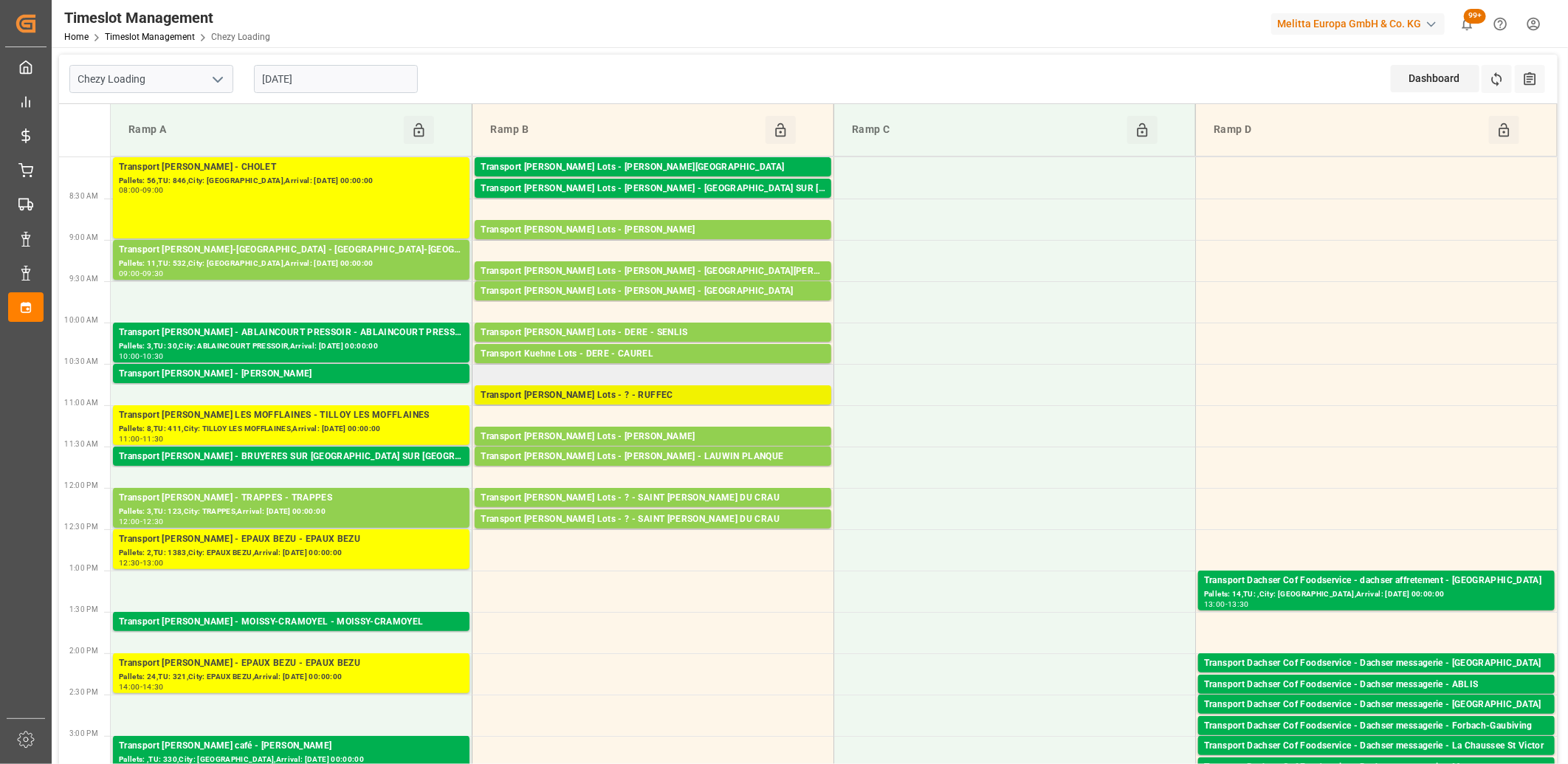
click at [578, 399] on div "Transport Kuehne Lots - ? - RUFFEC" at bounding box center [653, 395] width 345 height 15
click at [652, 395] on div "Transport Kuehne Lots - ? - RUFFEC" at bounding box center [653, 395] width 345 height 15
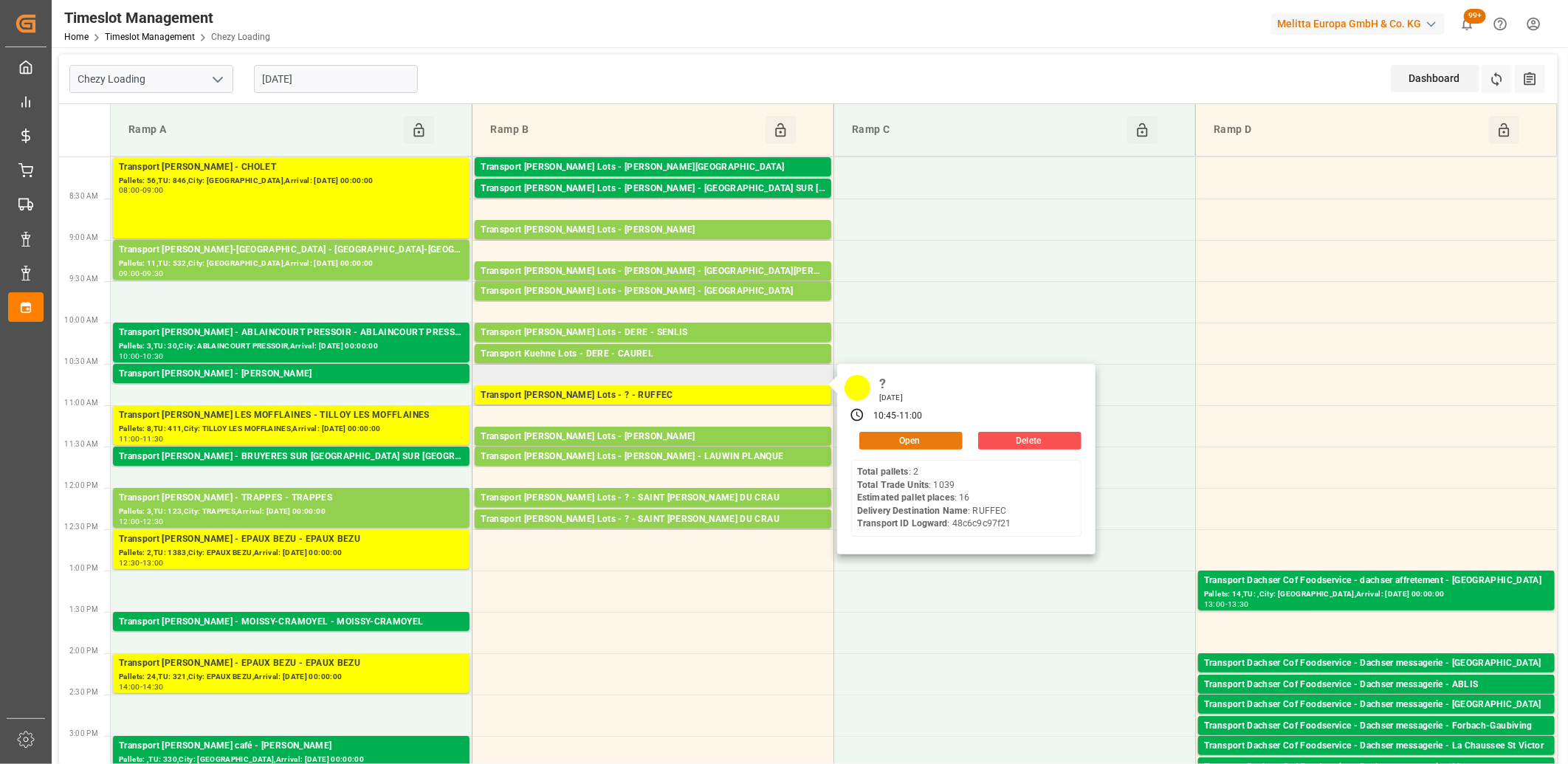
click at [891, 439] on button "Open" at bounding box center [911, 440] width 103 height 18
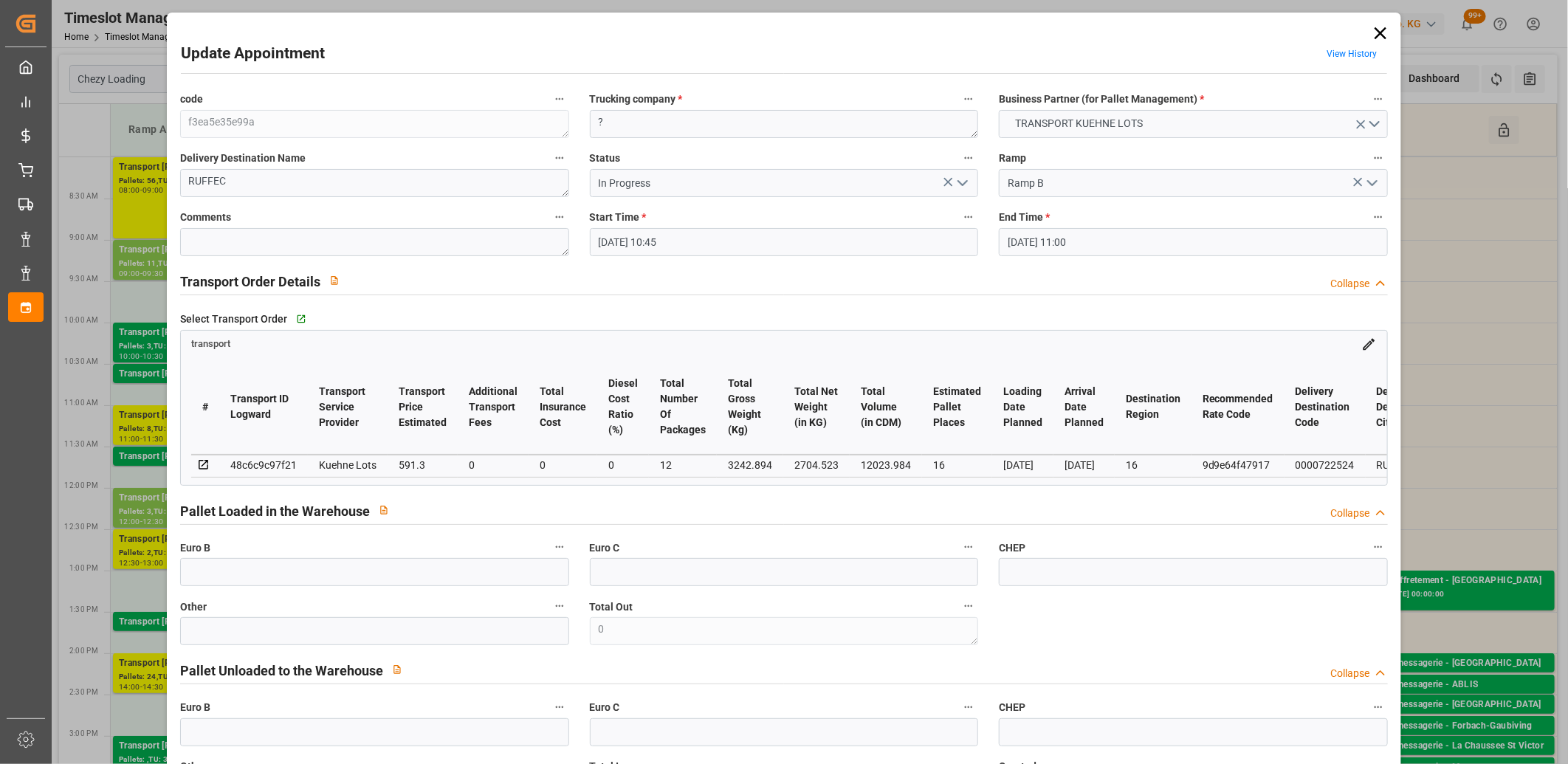
click at [960, 182] on icon "open menu" at bounding box center [962, 183] width 18 height 18
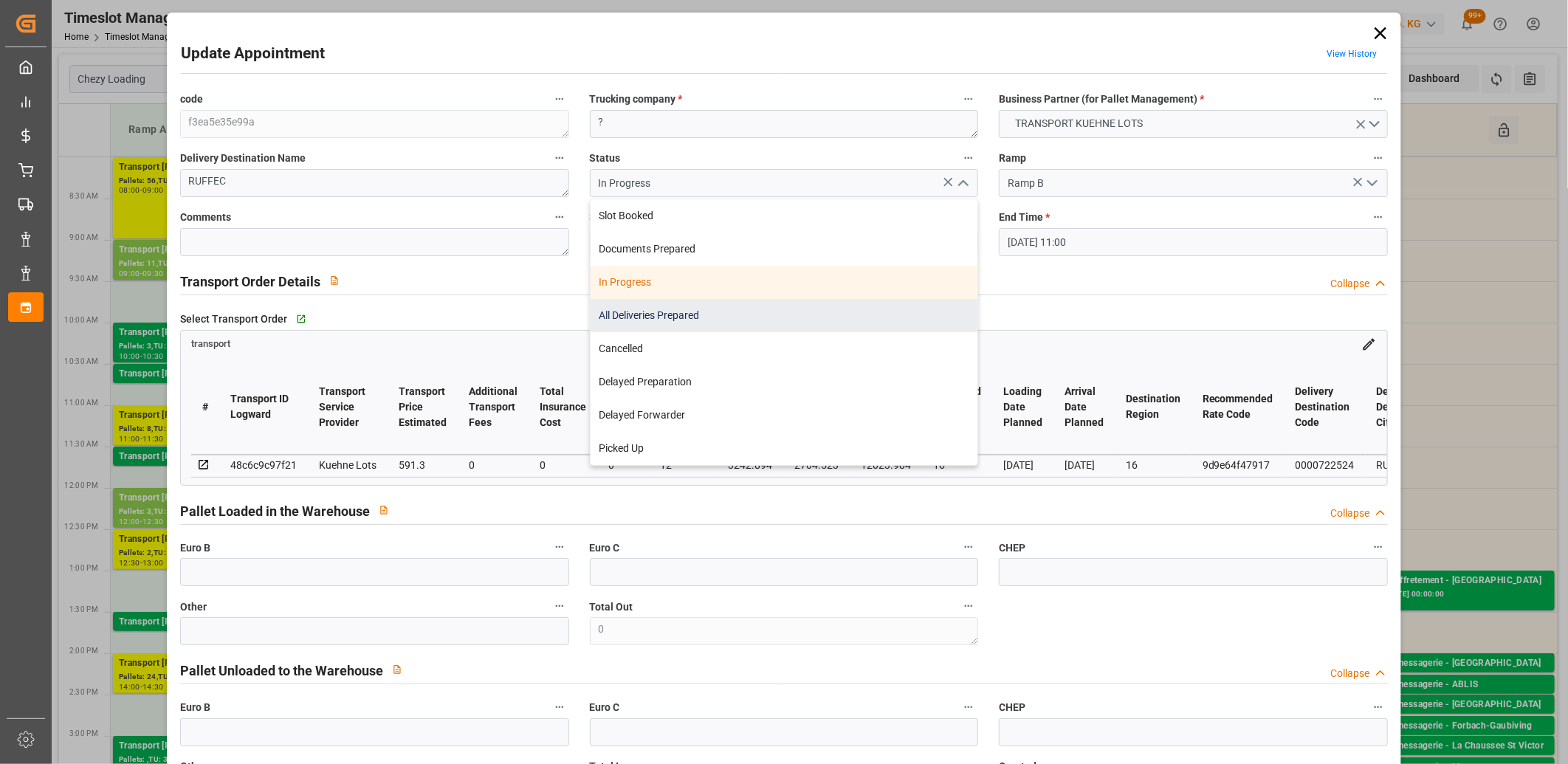
click at [836, 314] on div "All Deliveries Prepared" at bounding box center [784, 316] width 388 height 34
type input "All Deliveries Prepared"
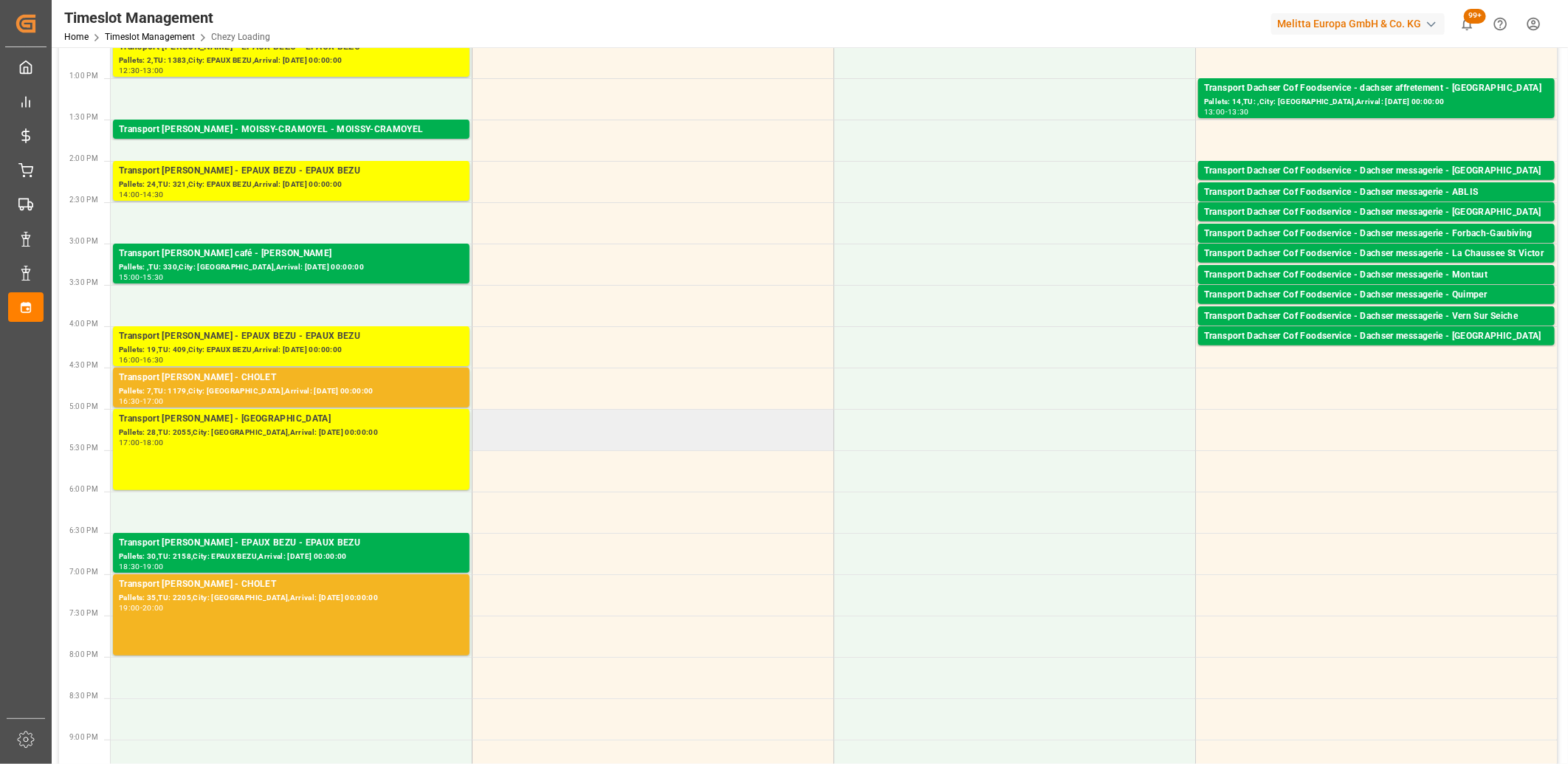
scroll to position [573, 0]
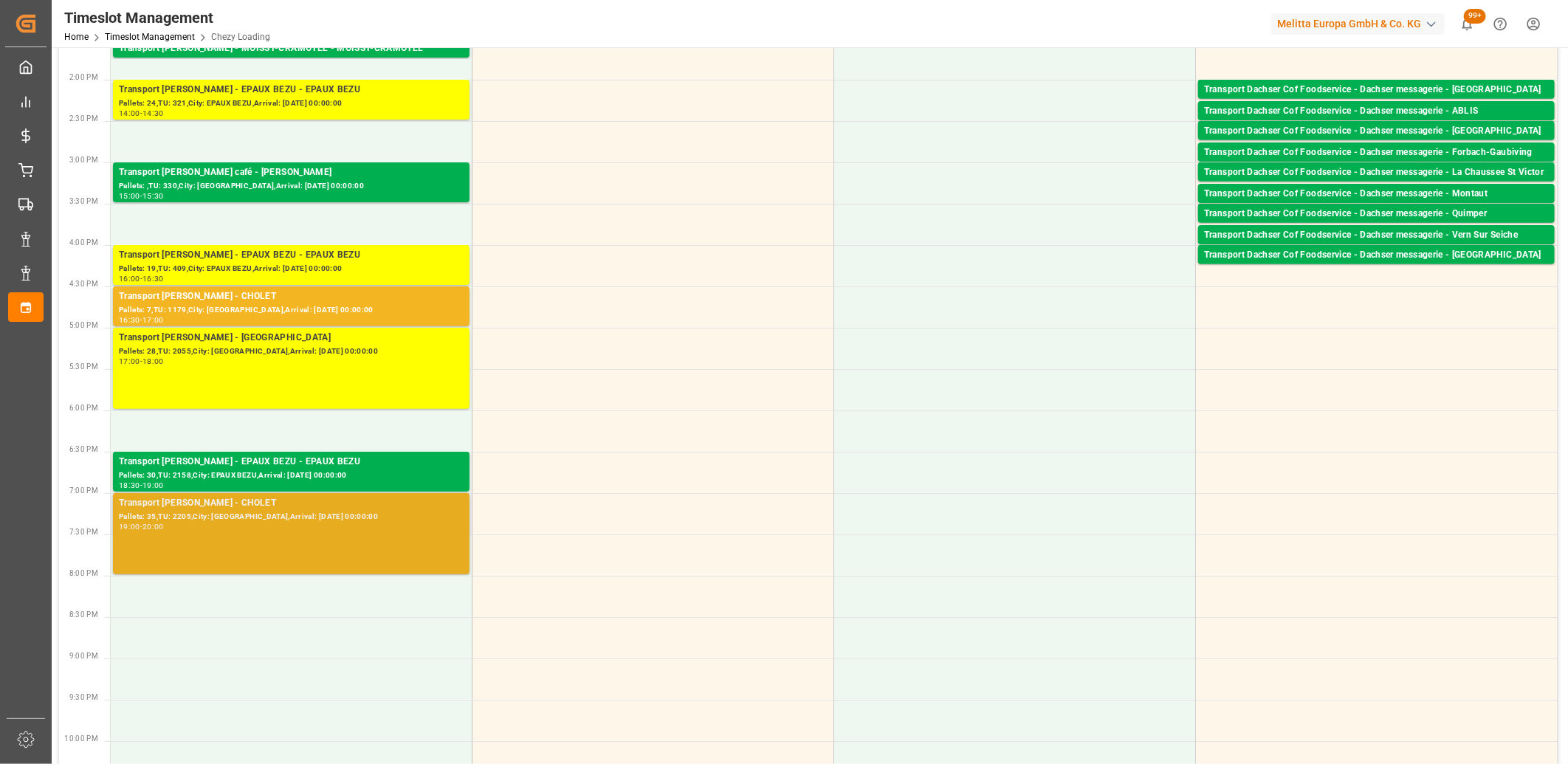
click at [364, 517] on div "Pallets: 35,TU: 2205,City: CHOLET,Arrival: 2025-08-26 00:00:00" at bounding box center [291, 516] width 345 height 12
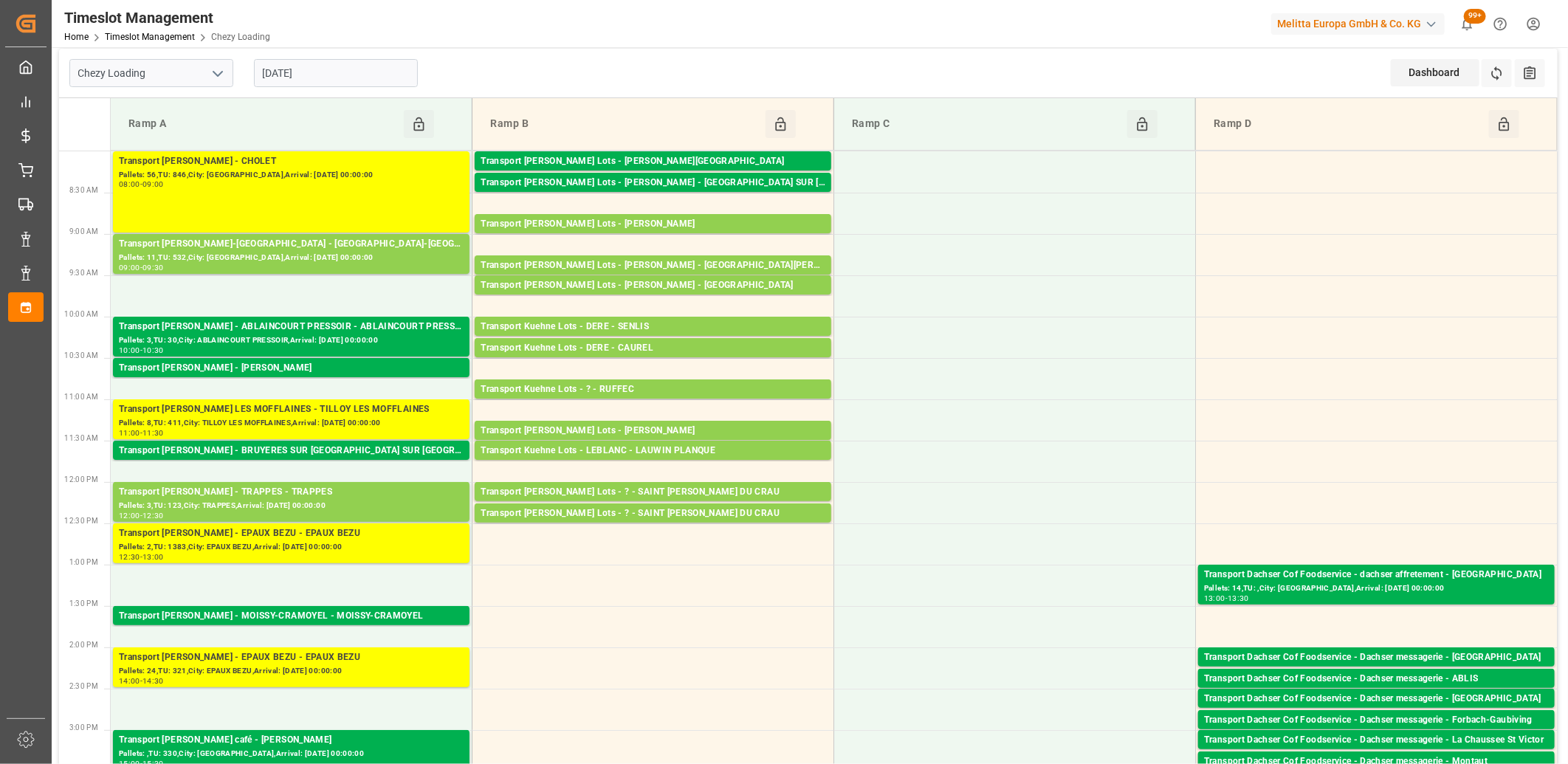
scroll to position [0, 0]
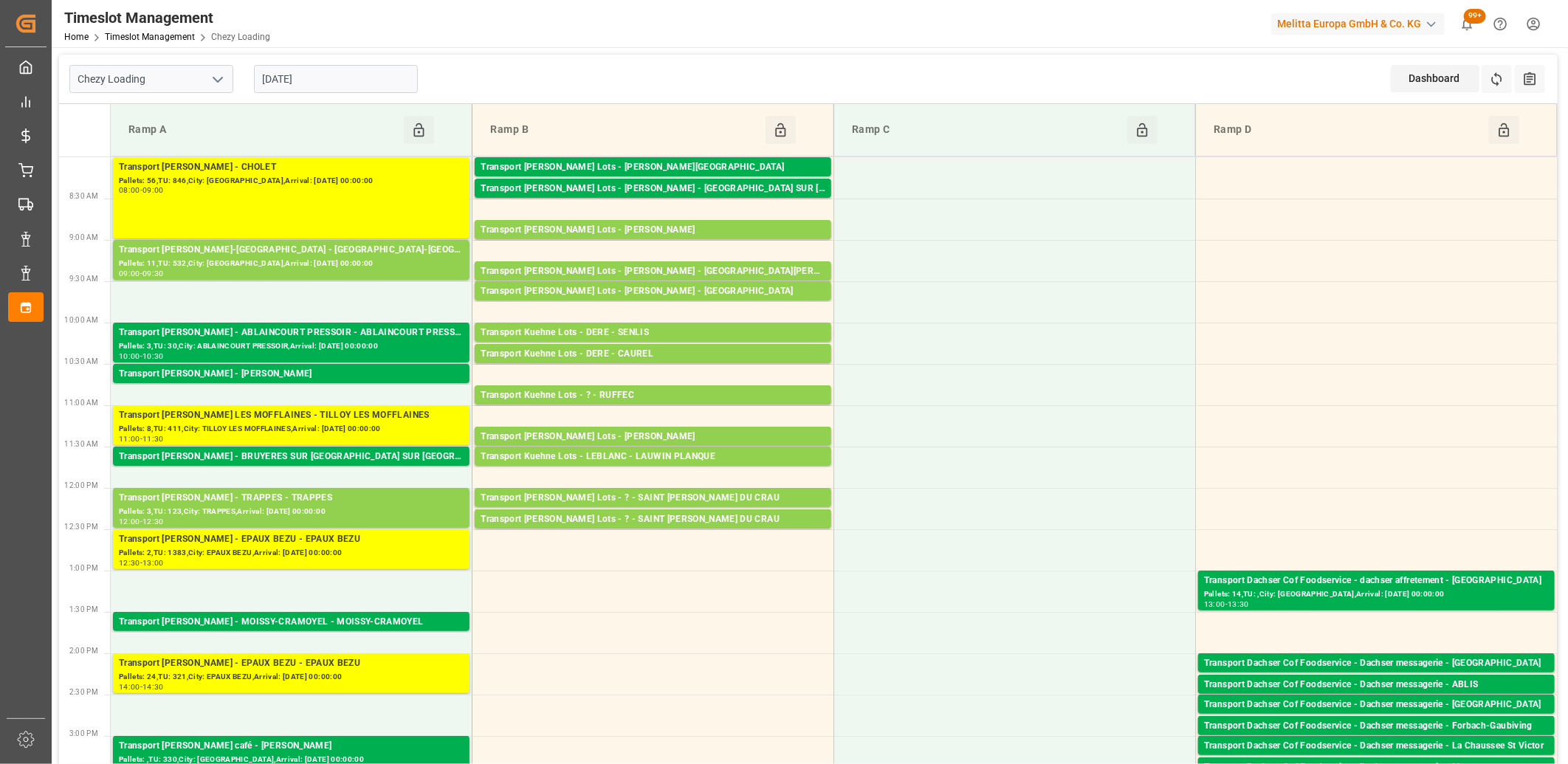
click at [332, 182] on div "Pallets: 56,TU: 846,City: CHOLET,Arrival: 2025-08-26 00:00:00" at bounding box center [291, 181] width 345 height 12
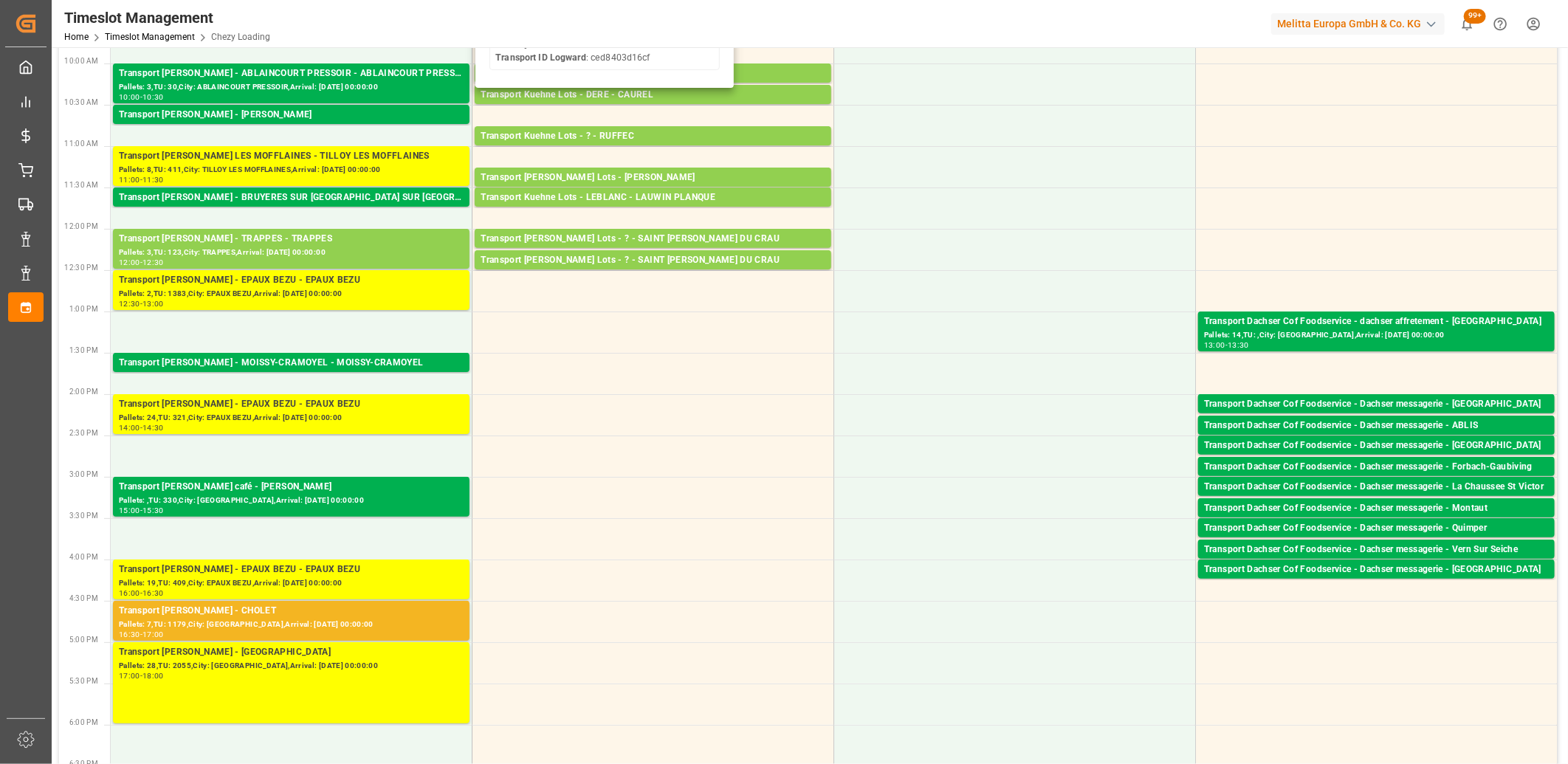
scroll to position [328, 0]
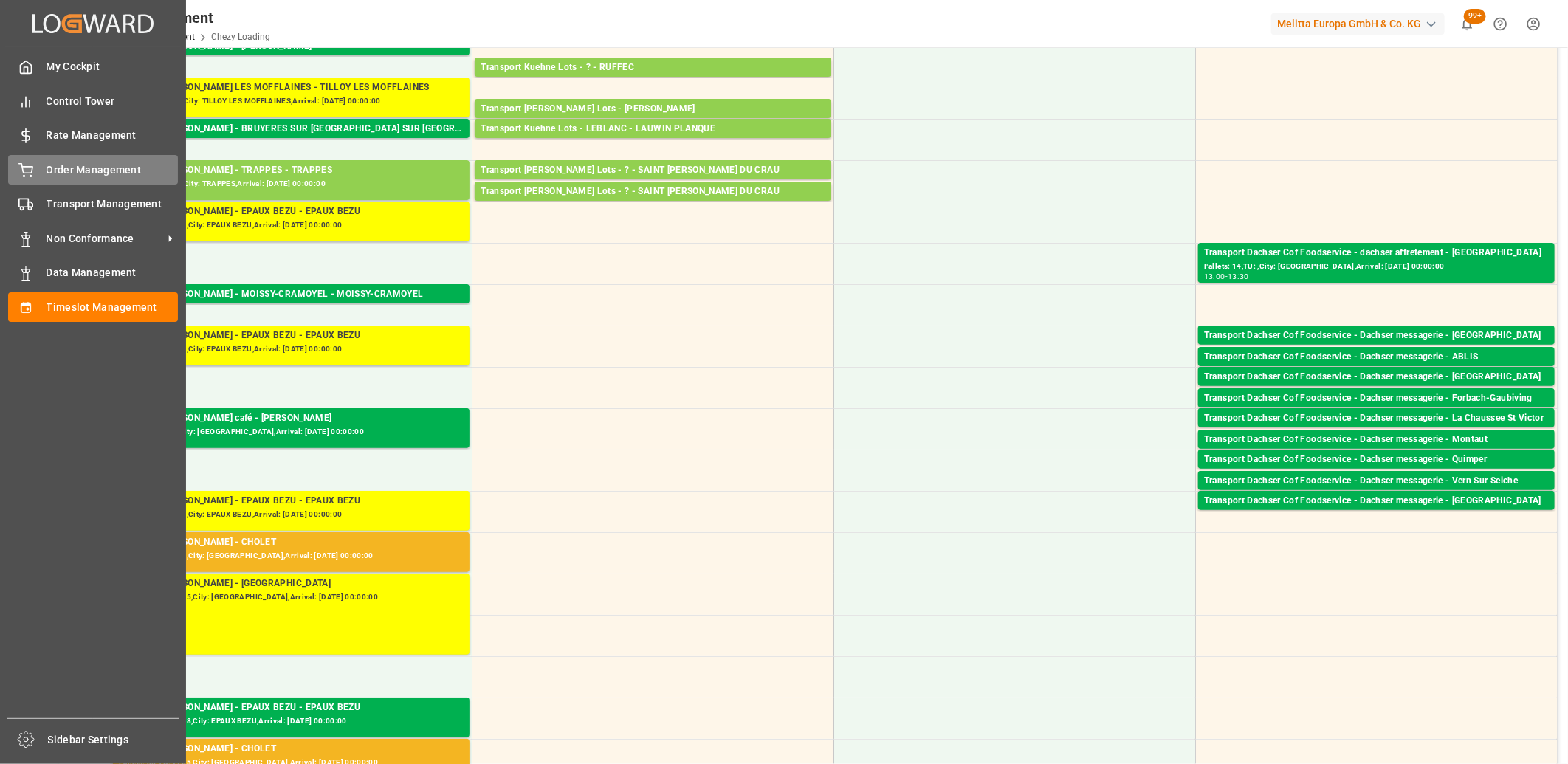
click at [27, 183] on div "Order Management Order Management" at bounding box center [93, 169] width 170 height 29
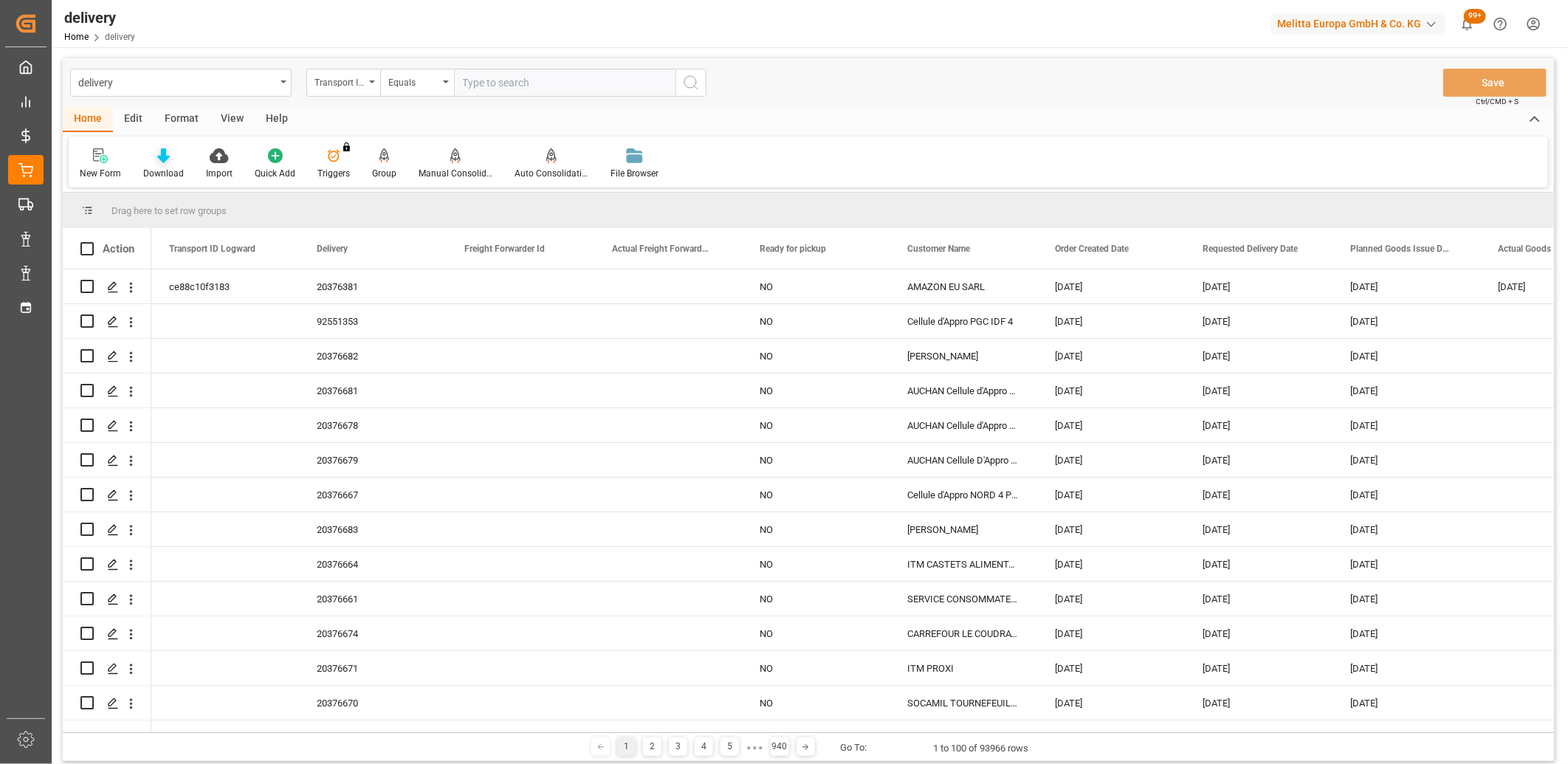
click at [162, 161] on icon at bounding box center [163, 156] width 12 height 15
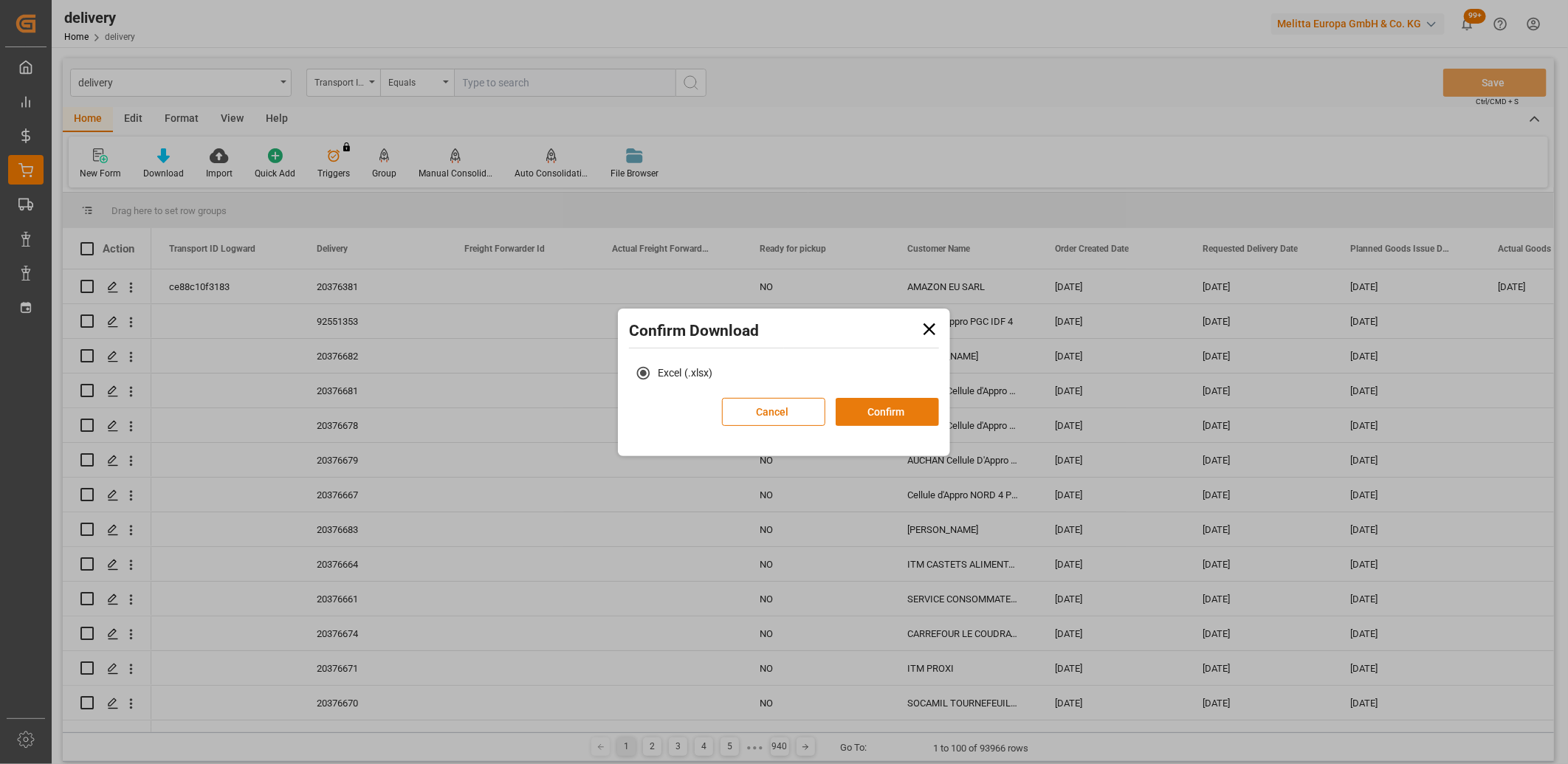
click at [901, 416] on button "Confirm" at bounding box center [887, 412] width 103 height 28
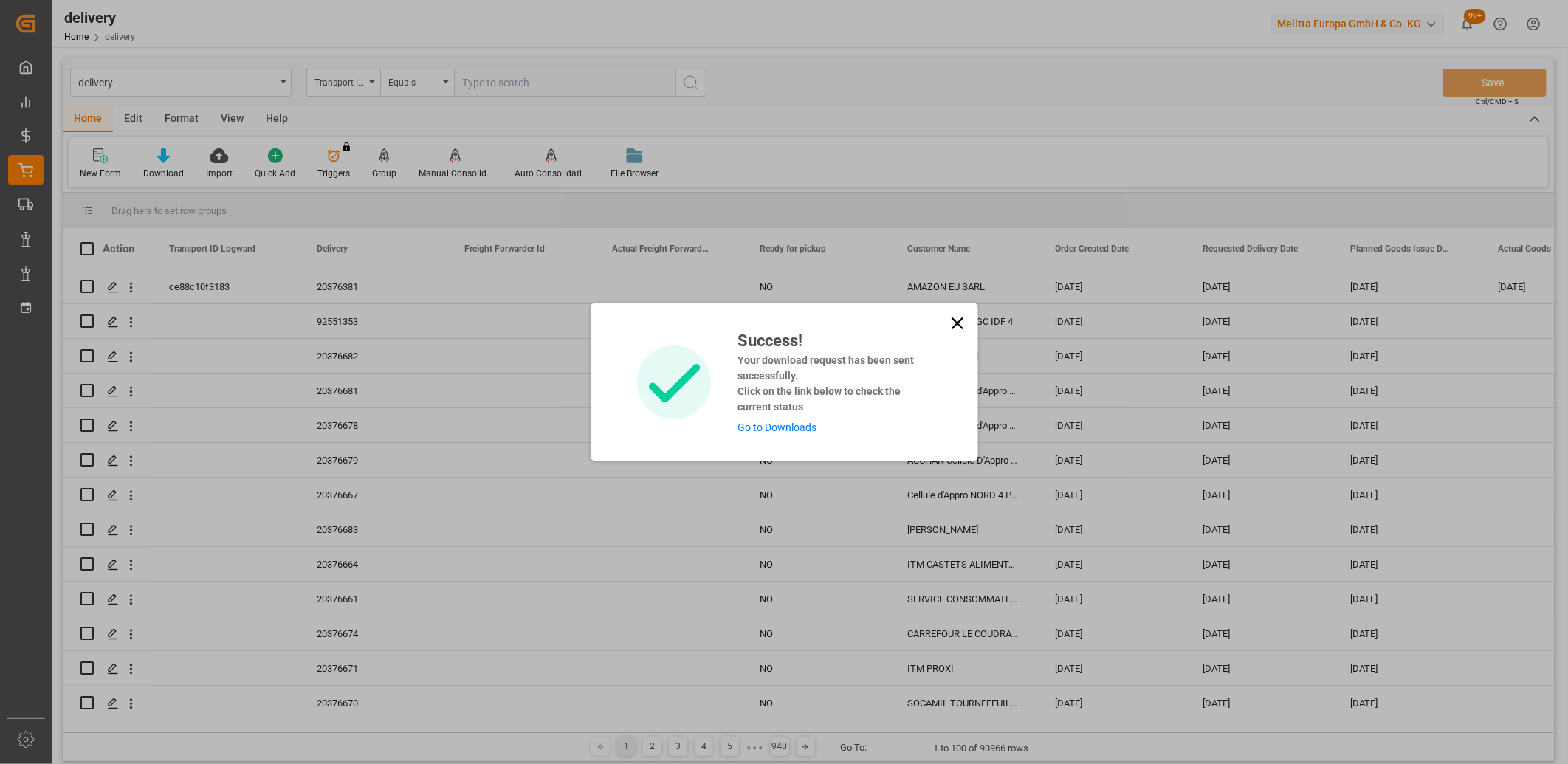
click at [809, 426] on link "Go to Downloads" at bounding box center [777, 427] width 79 height 12
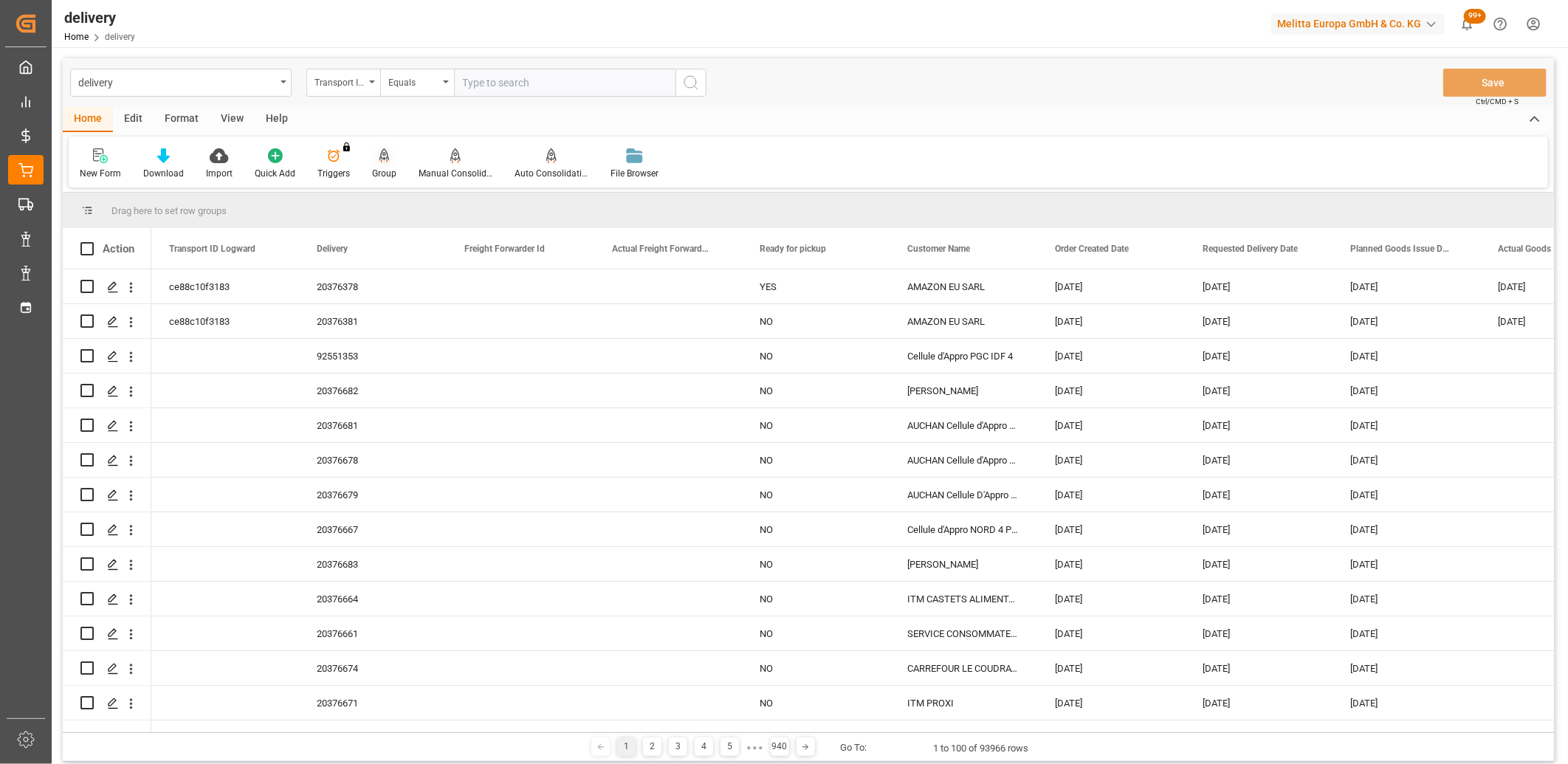
click at [379, 157] on icon at bounding box center [384, 156] width 10 height 15
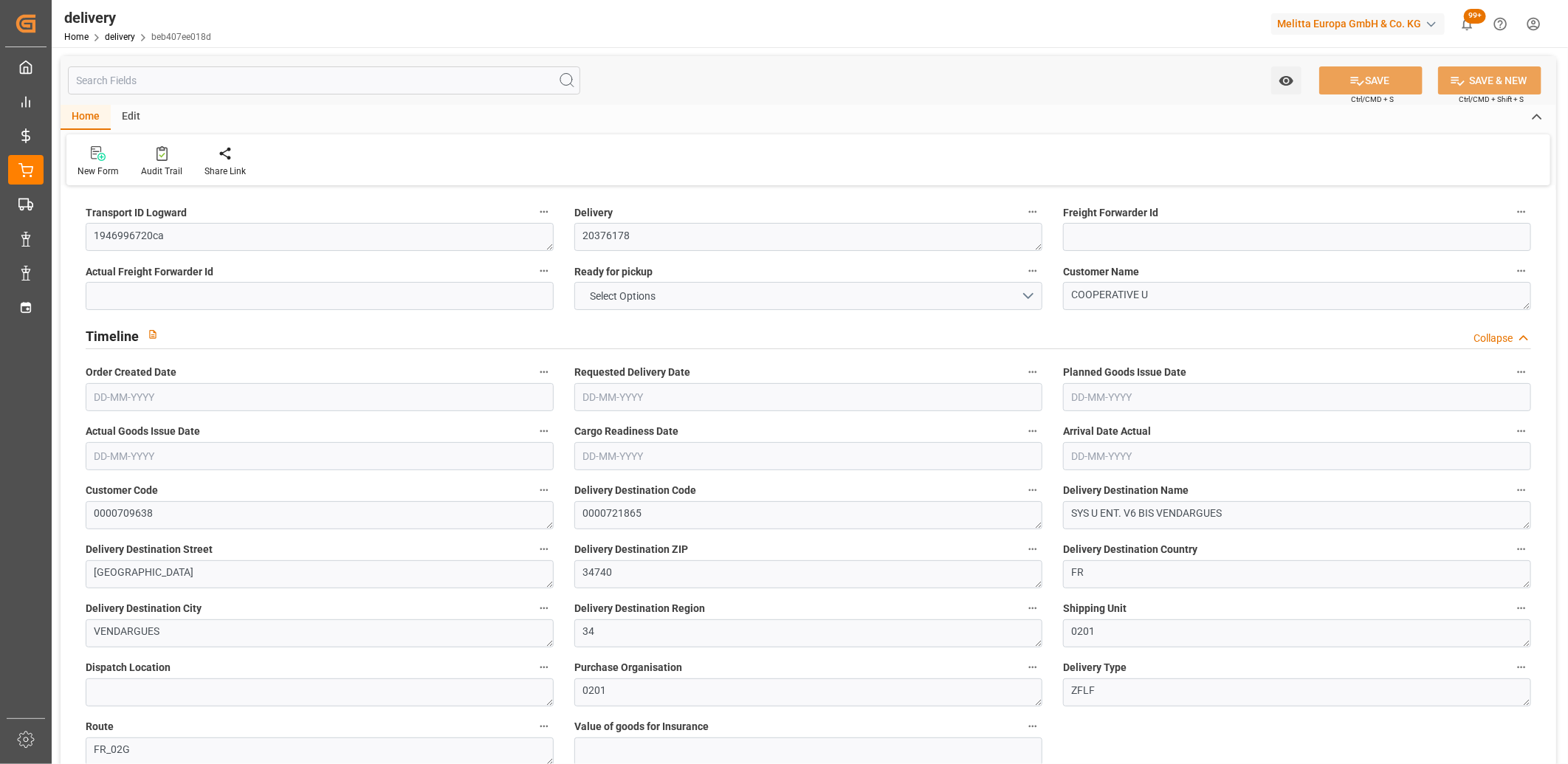
type input "3"
type input "242.432"
type input "420"
type input "1869.824"
type input "0"
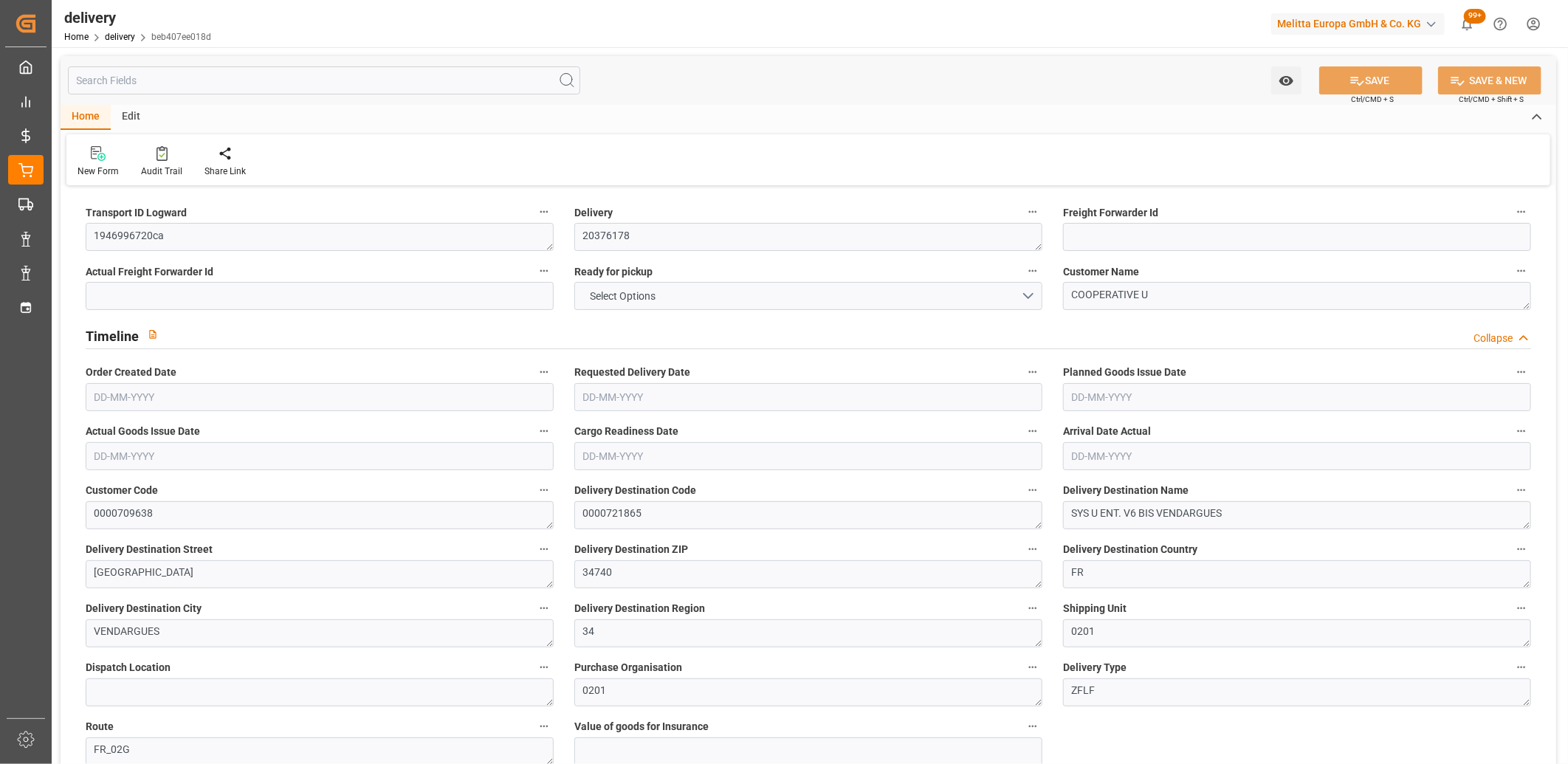
type input "3"
type input "2"
type input "0"
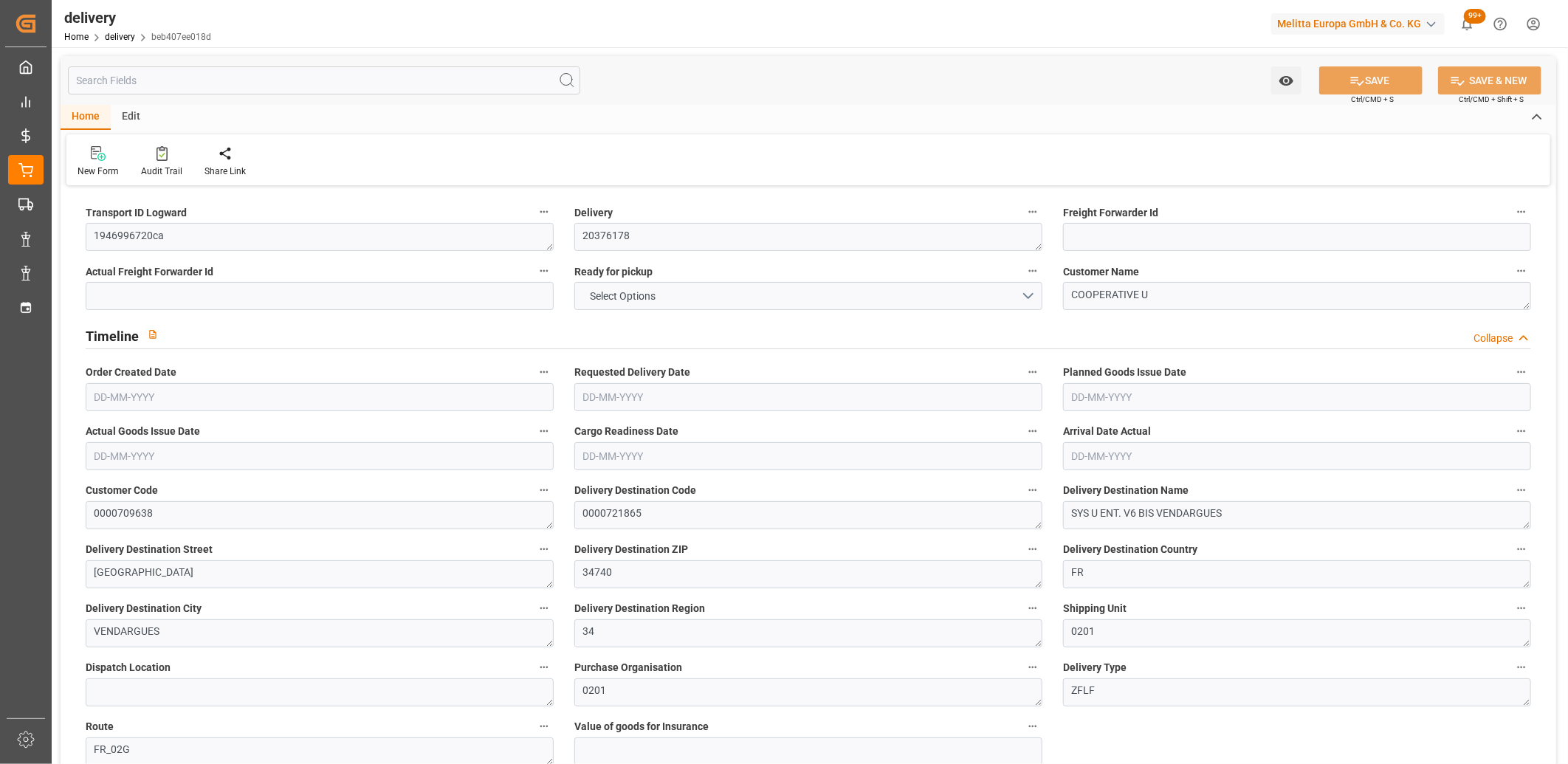
type input "0"
type input "93.0944"
type input "7.35"
type input "0"
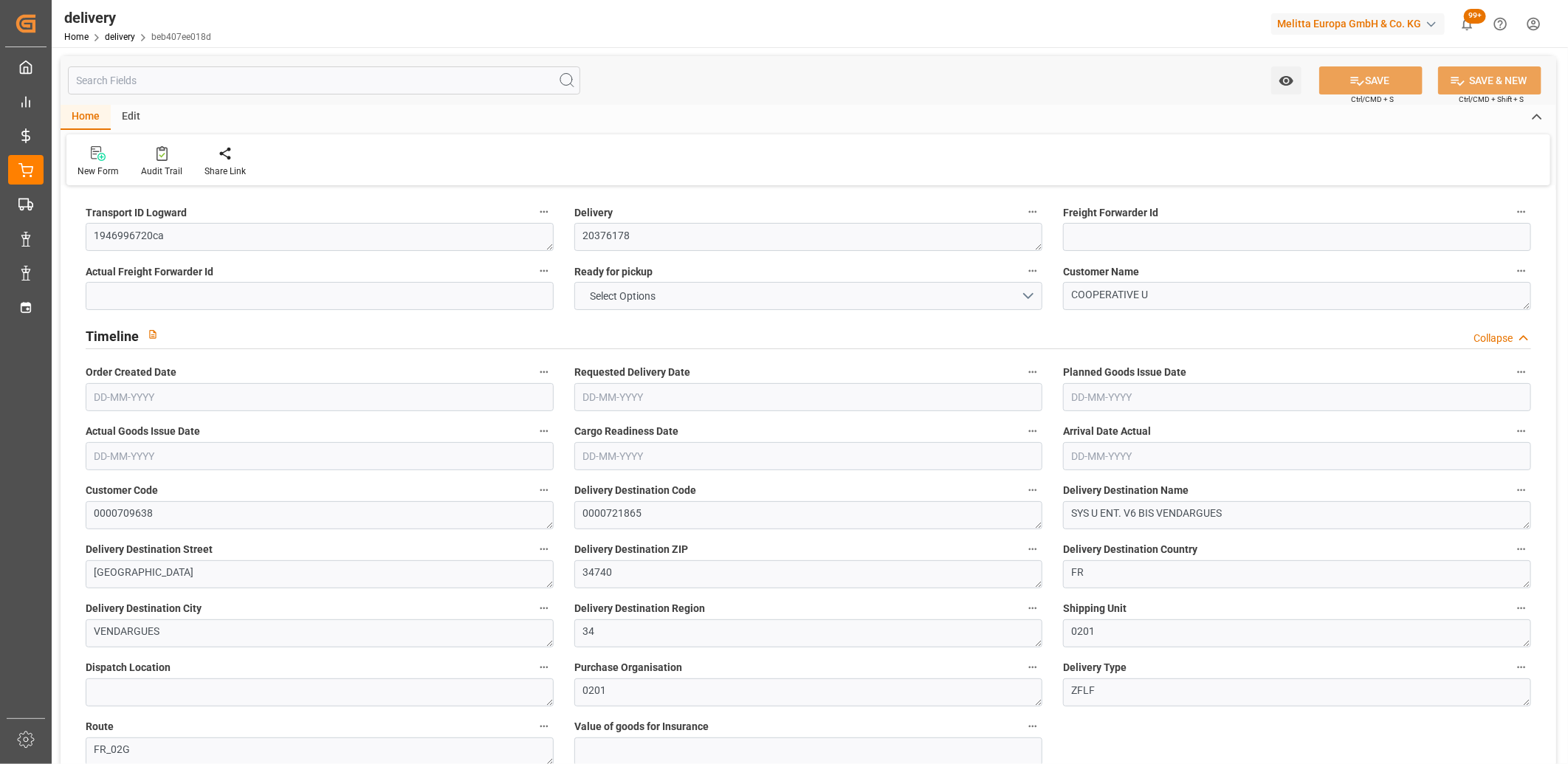
type input "1.5"
type input "1.3"
type input "0"
type input "4.5"
type input "336.384"
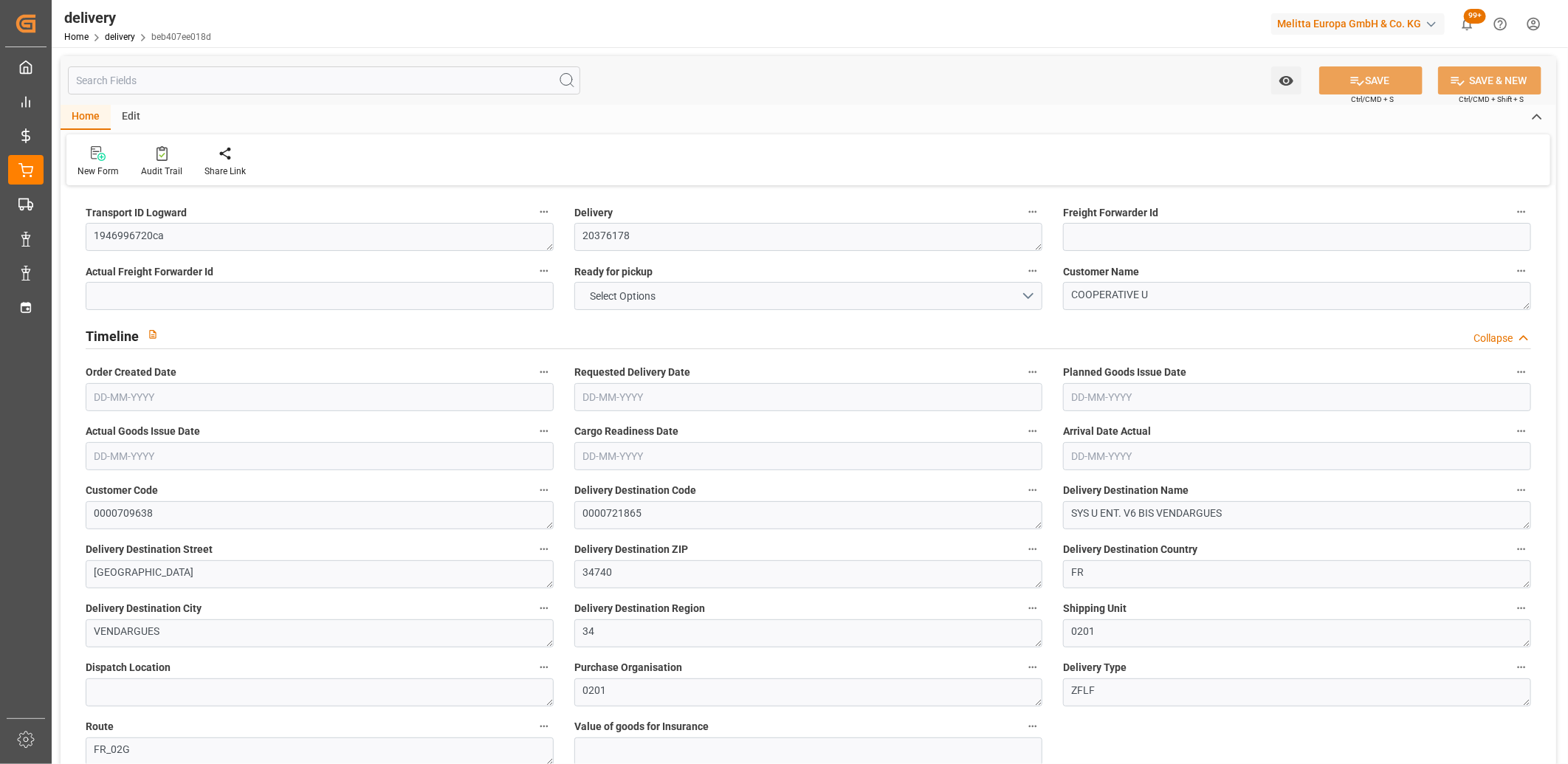
type input "101"
type input "3584.854"
type input "0.2299"
type input "0"
type input "18-08-2025"
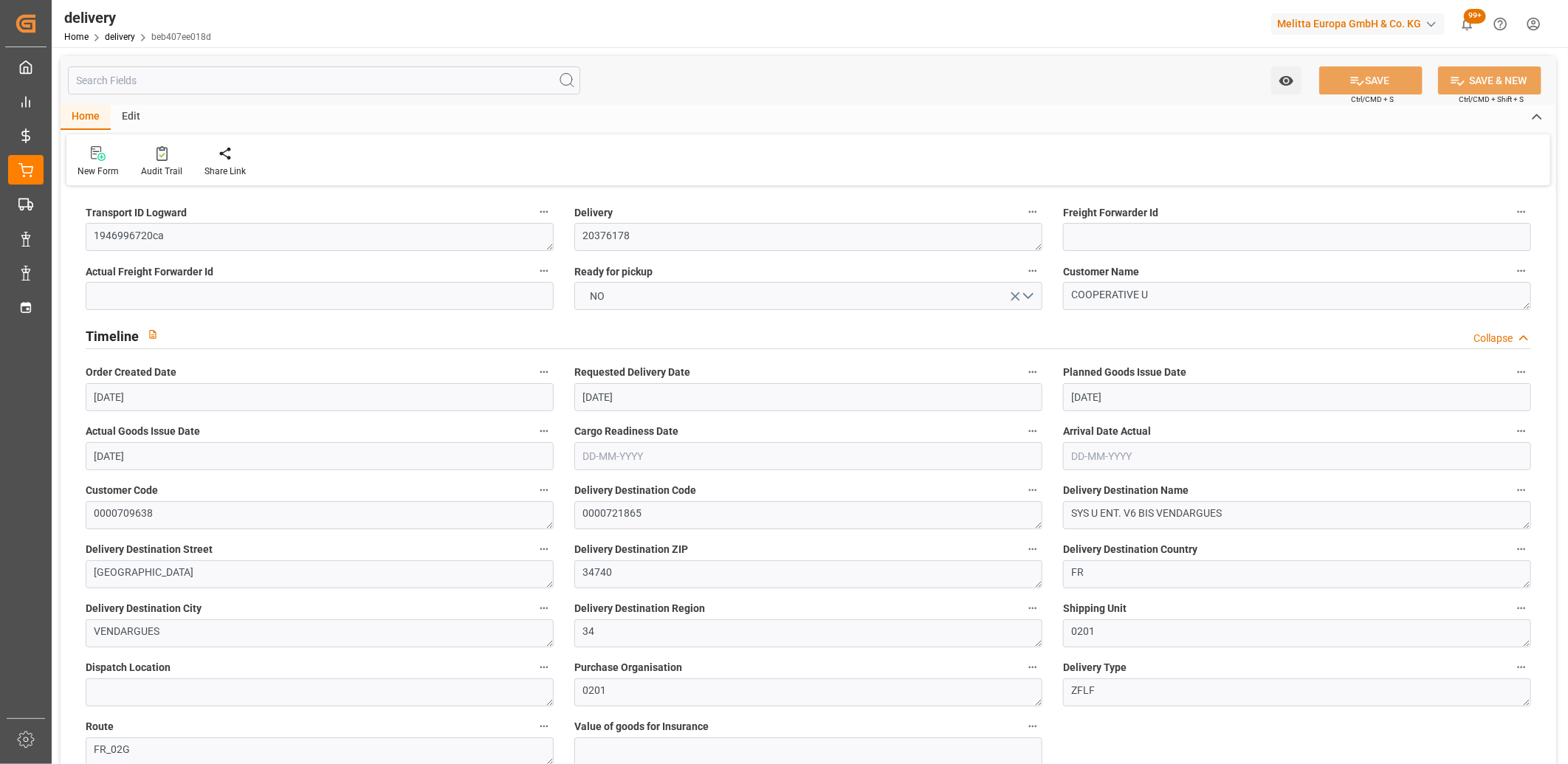
type input "[DATE]"
type input "18-08-2025"
type input "13-08-2025 11:00"
drag, startPoint x: 174, startPoint y: 237, endPoint x: 78, endPoint y: 233, distance: 96.1
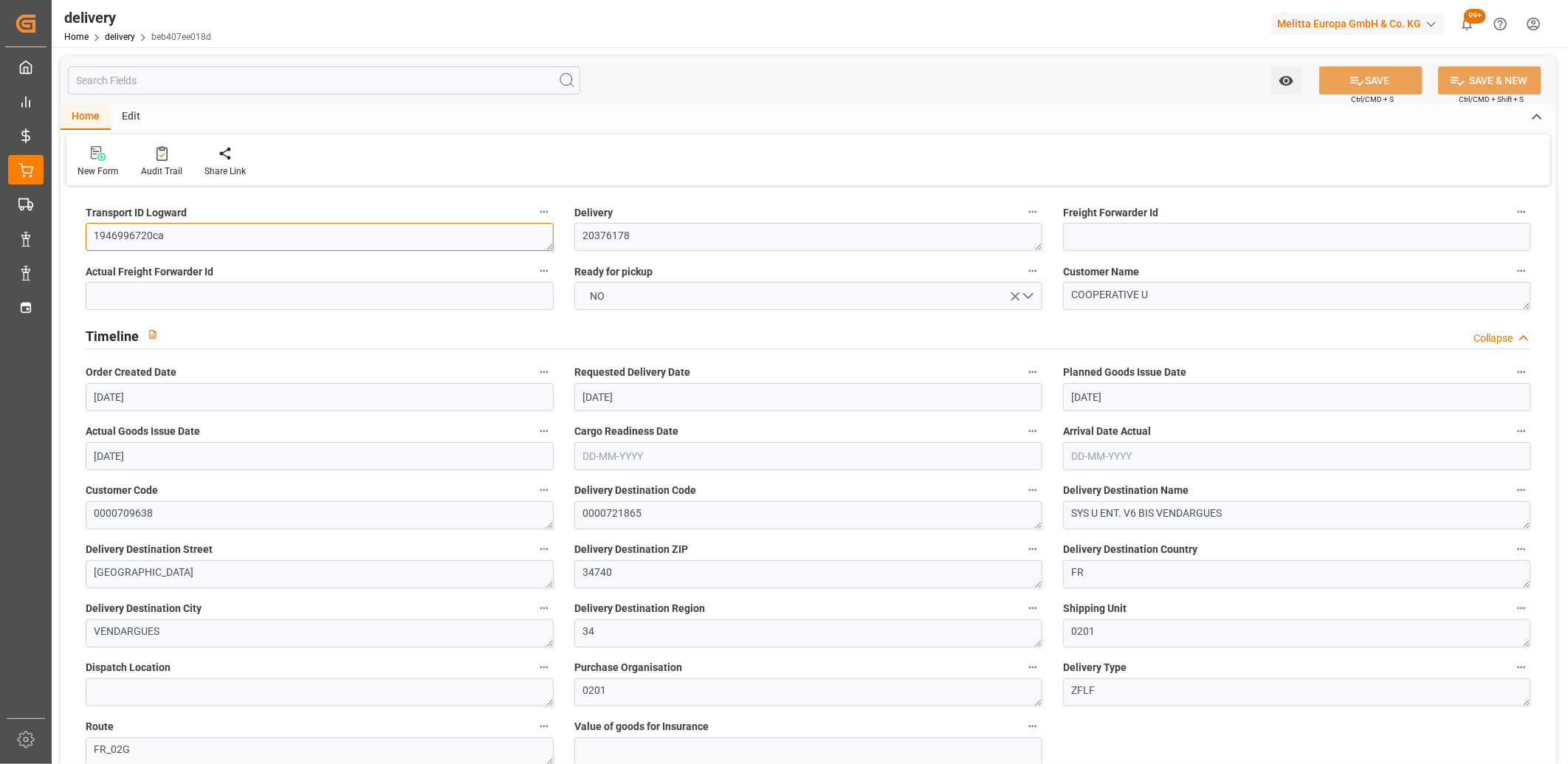
click at [78, 233] on div "Transport ID Logward 1946996720ca" at bounding box center [320, 225] width 488 height 59
type textarea "x"
type input "[DATE]"
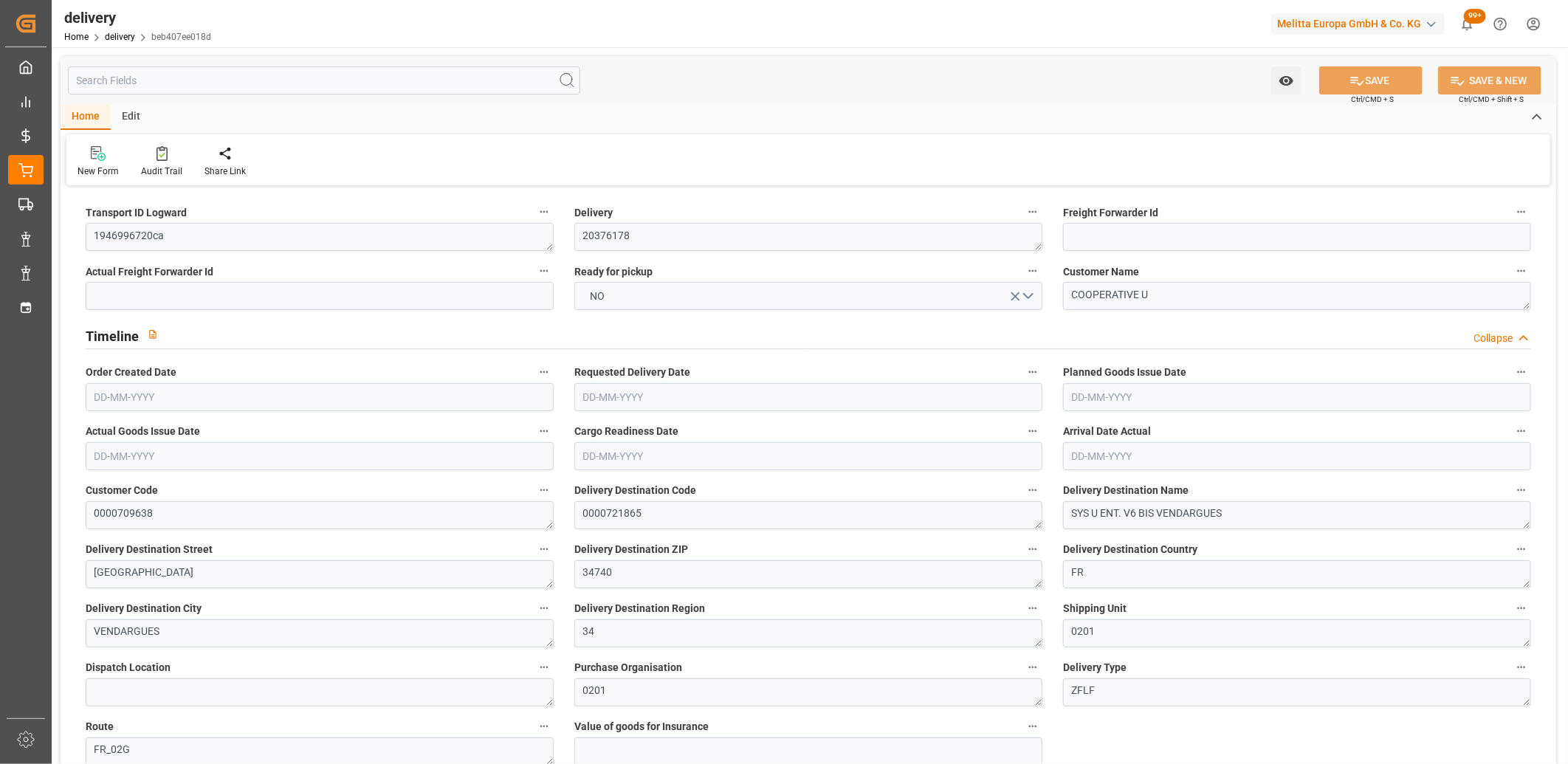
type input "[DATE]"
type input "13-08-2025 11:00"
drag, startPoint x: 179, startPoint y: 234, endPoint x: 87, endPoint y: 232, distance: 92.0
click at [87, 232] on textarea "1946996720ca" at bounding box center [320, 237] width 468 height 28
type textarea "x"
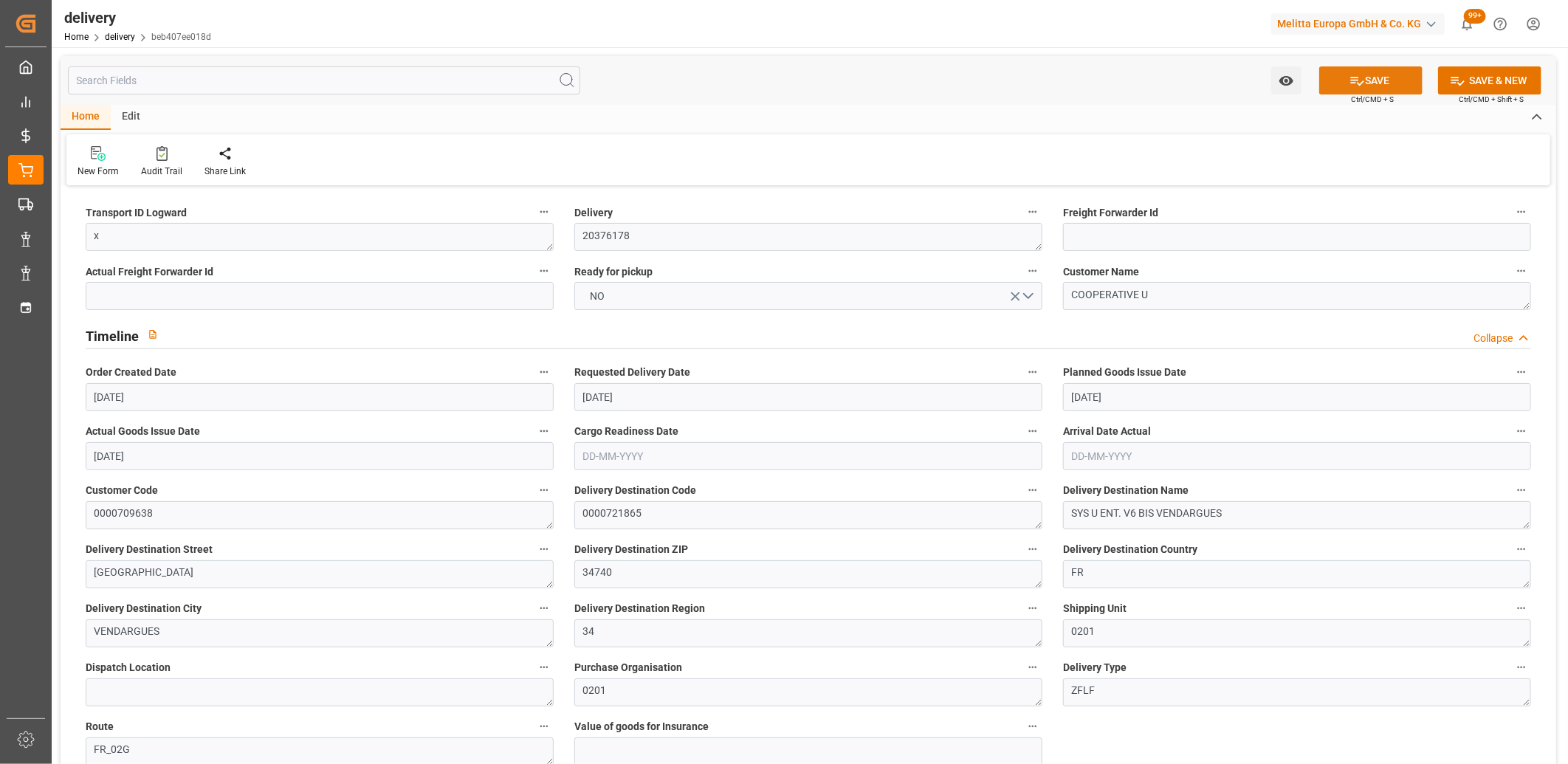
click at [1373, 87] on button "SAVE" at bounding box center [1370, 80] width 103 height 28
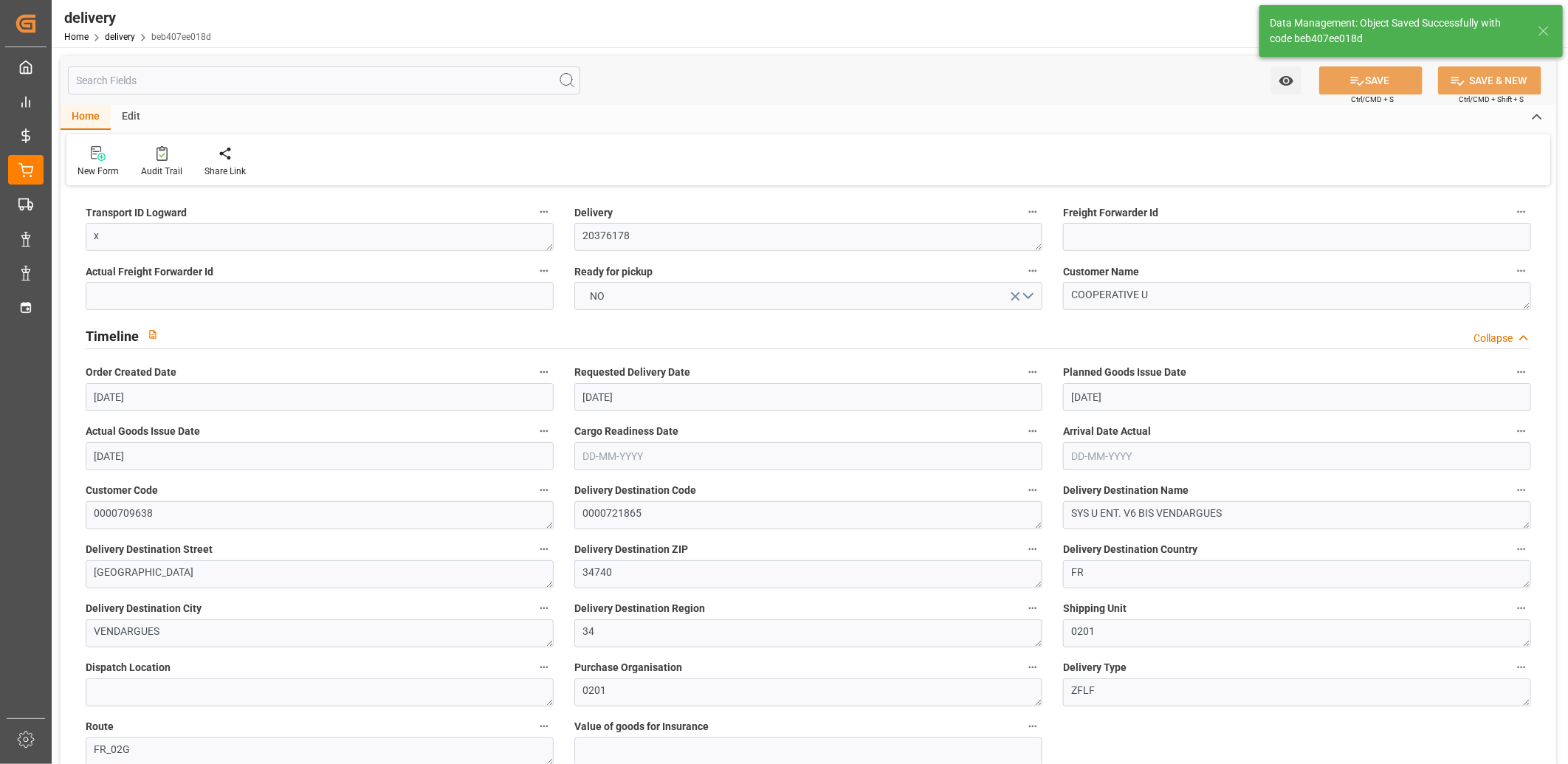
type textarea "x ~ Pallet(s) ~ 2025-08-18 00:00:00 ~ FR_02G ~ 2025-08-20 00:00:00~0000721865"
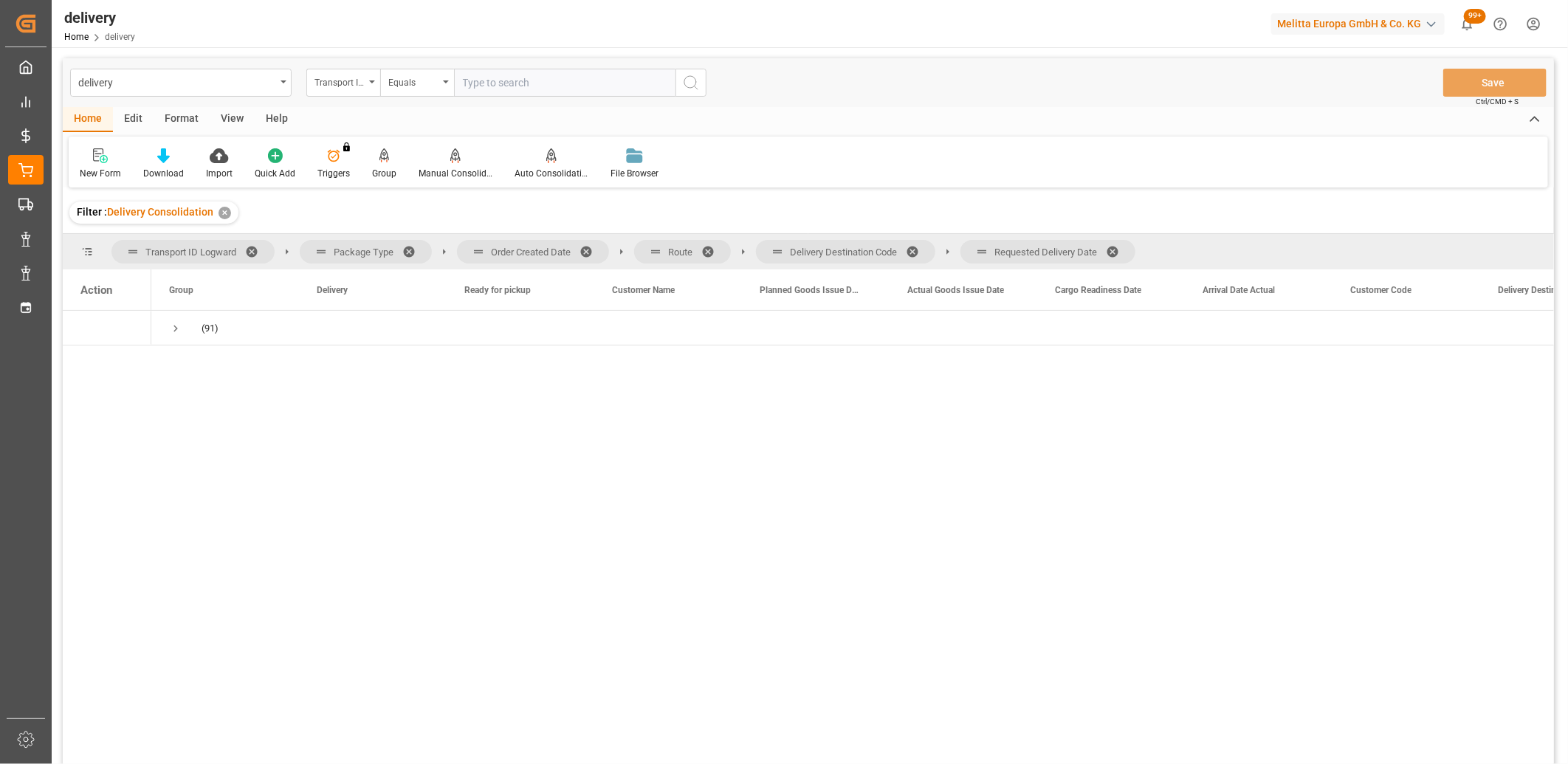
click at [1115, 252] on span at bounding box center [1117, 252] width 23 height 13
click at [917, 253] on span at bounding box center [917, 252] width 23 height 13
click at [708, 251] on span at bounding box center [712, 252] width 23 height 13
click at [586, 246] on span at bounding box center [591, 252] width 23 height 13
click at [174, 326] on span "Press SPACE to select this row." at bounding box center [175, 328] width 13 height 13
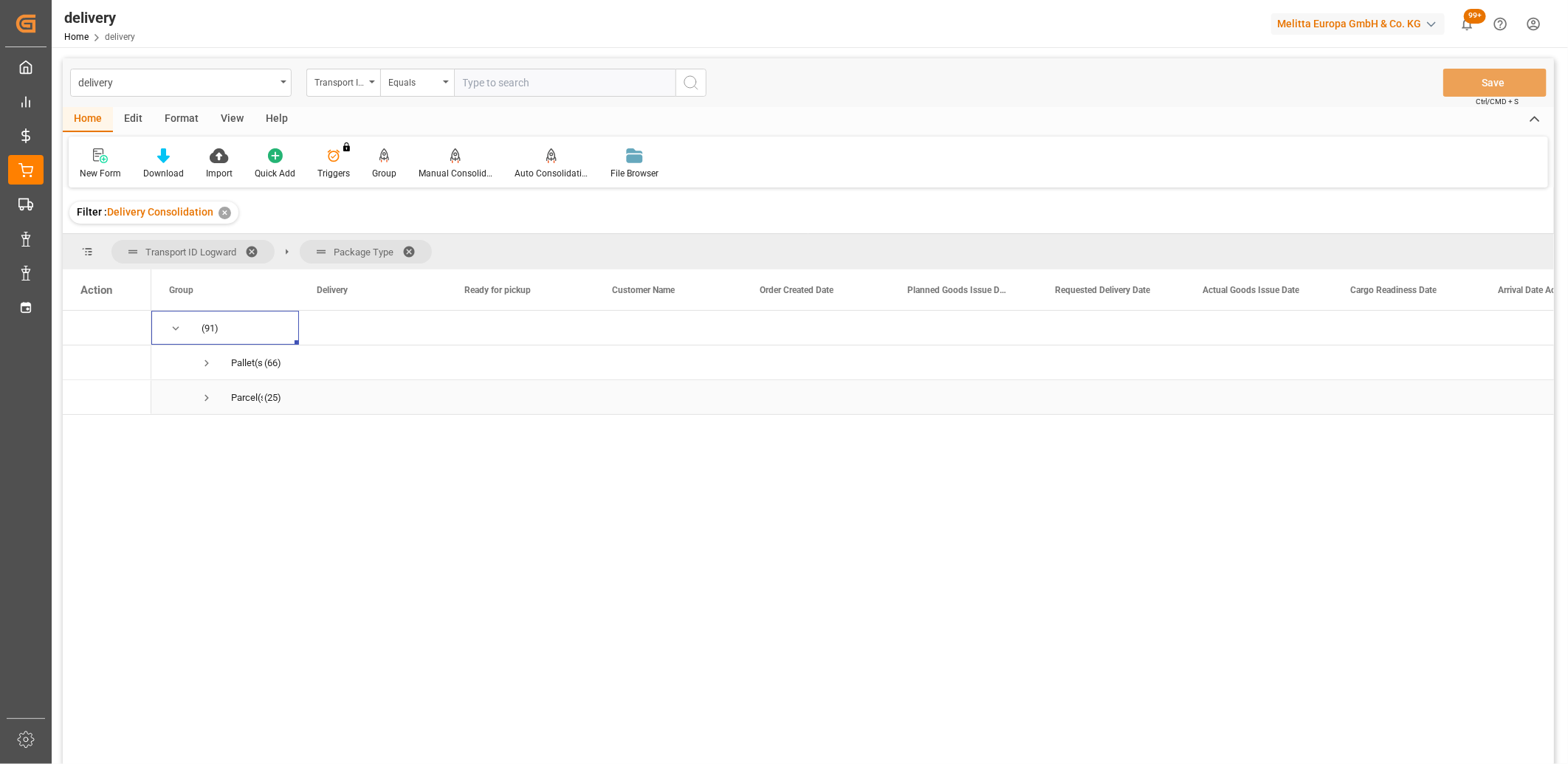
click at [201, 399] on span "Press SPACE to select this row." at bounding box center [207, 398] width 13 height 13
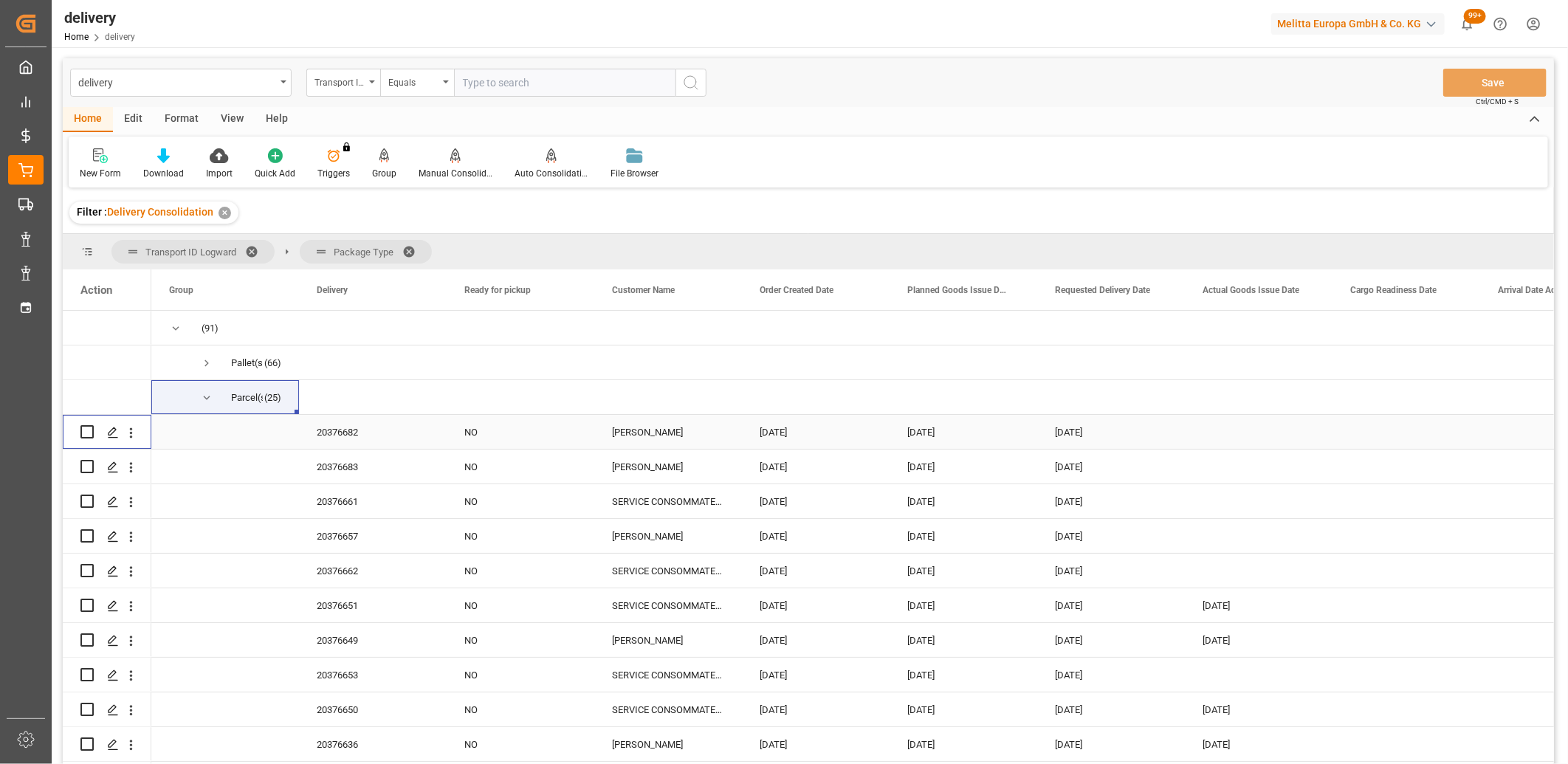
click at [84, 429] on input "Press Space to toggle row selection (unchecked)" at bounding box center [87, 431] width 13 height 13
checkbox input "true"
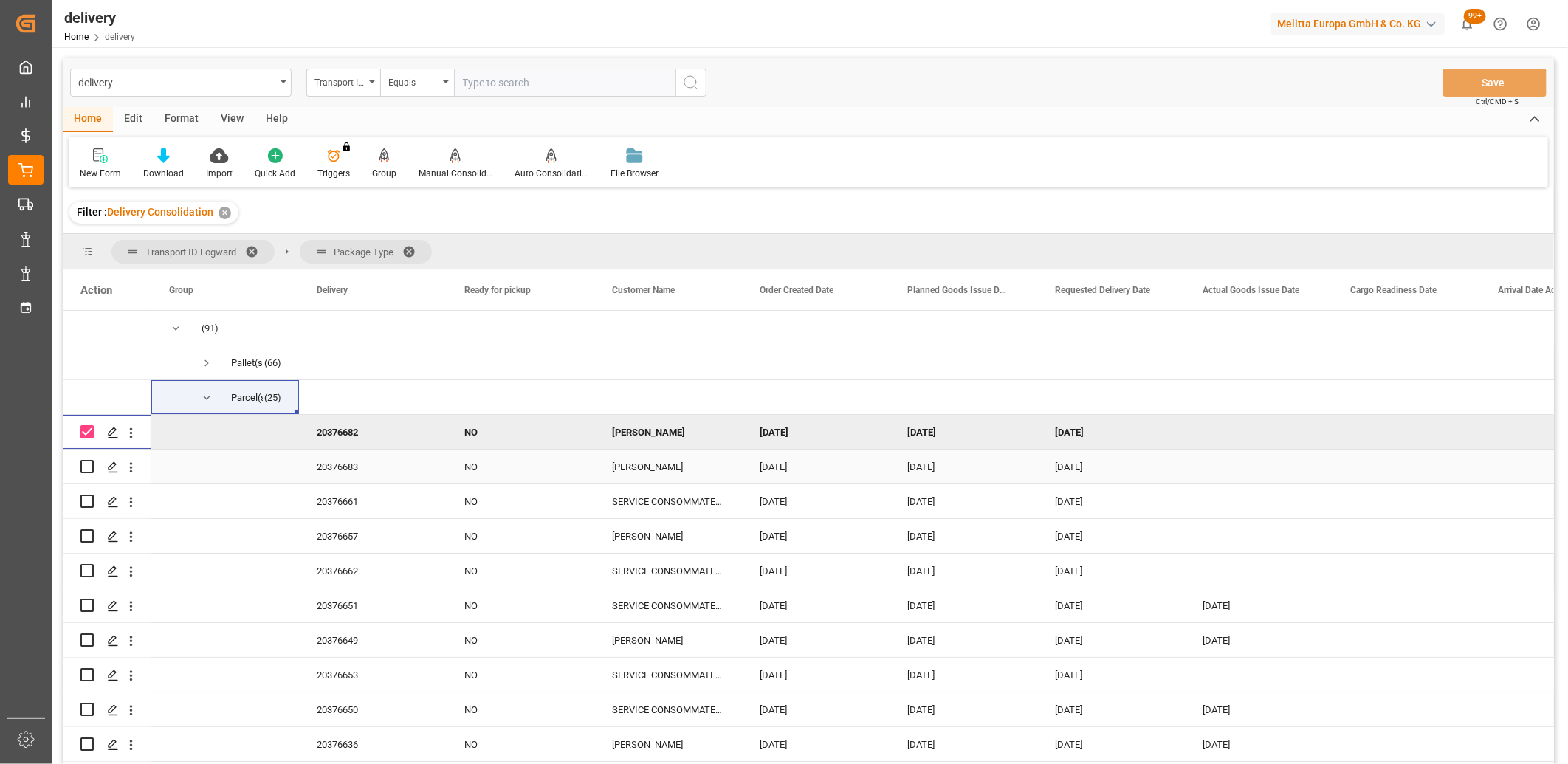
click at [89, 461] on input "Press Space to toggle row selection (unchecked)" at bounding box center [87, 466] width 13 height 13
checkbox input "true"
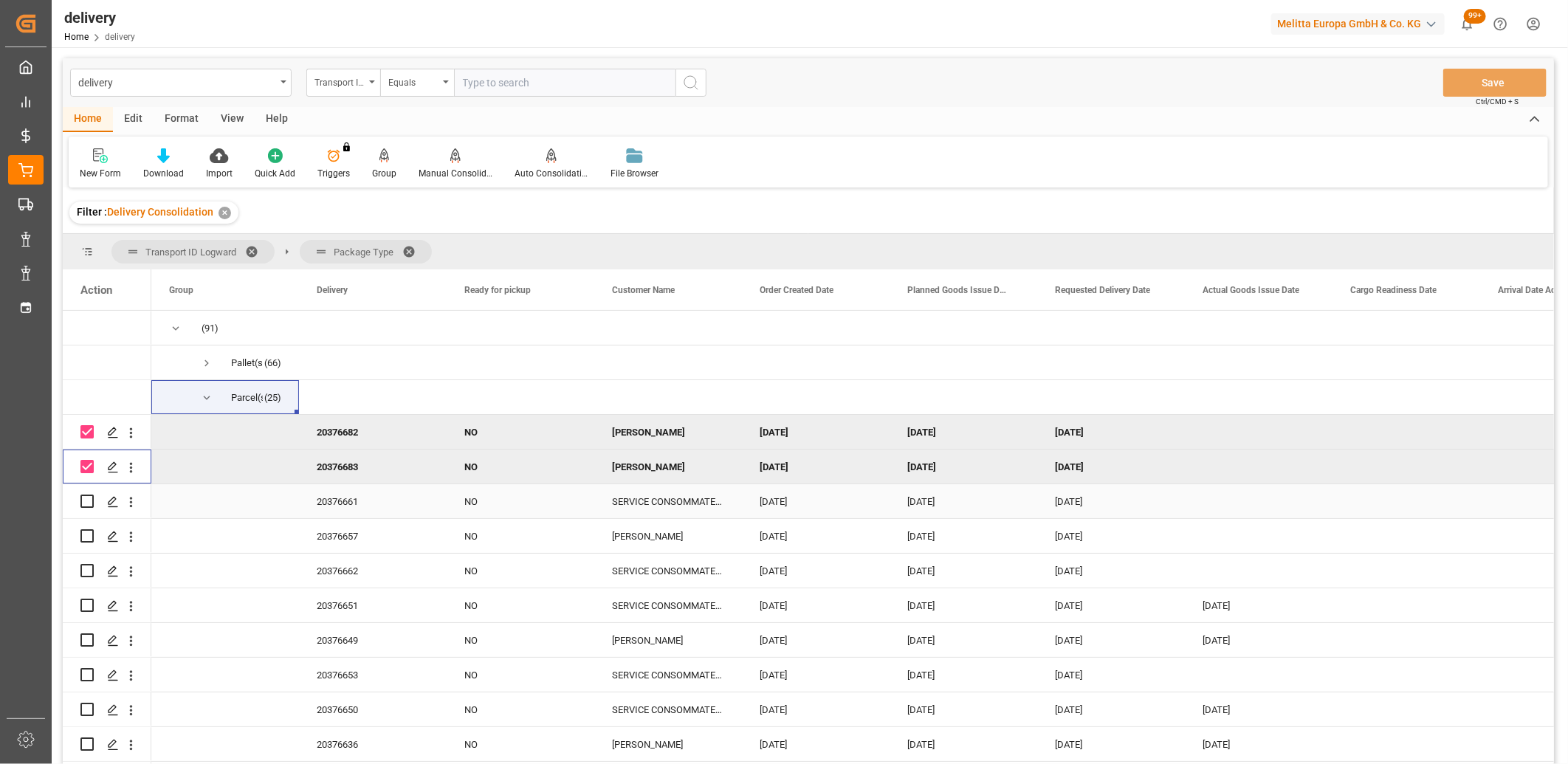
click at [83, 498] on input "Press Space to toggle row selection (unchecked)" at bounding box center [87, 501] width 13 height 13
checkbox input "true"
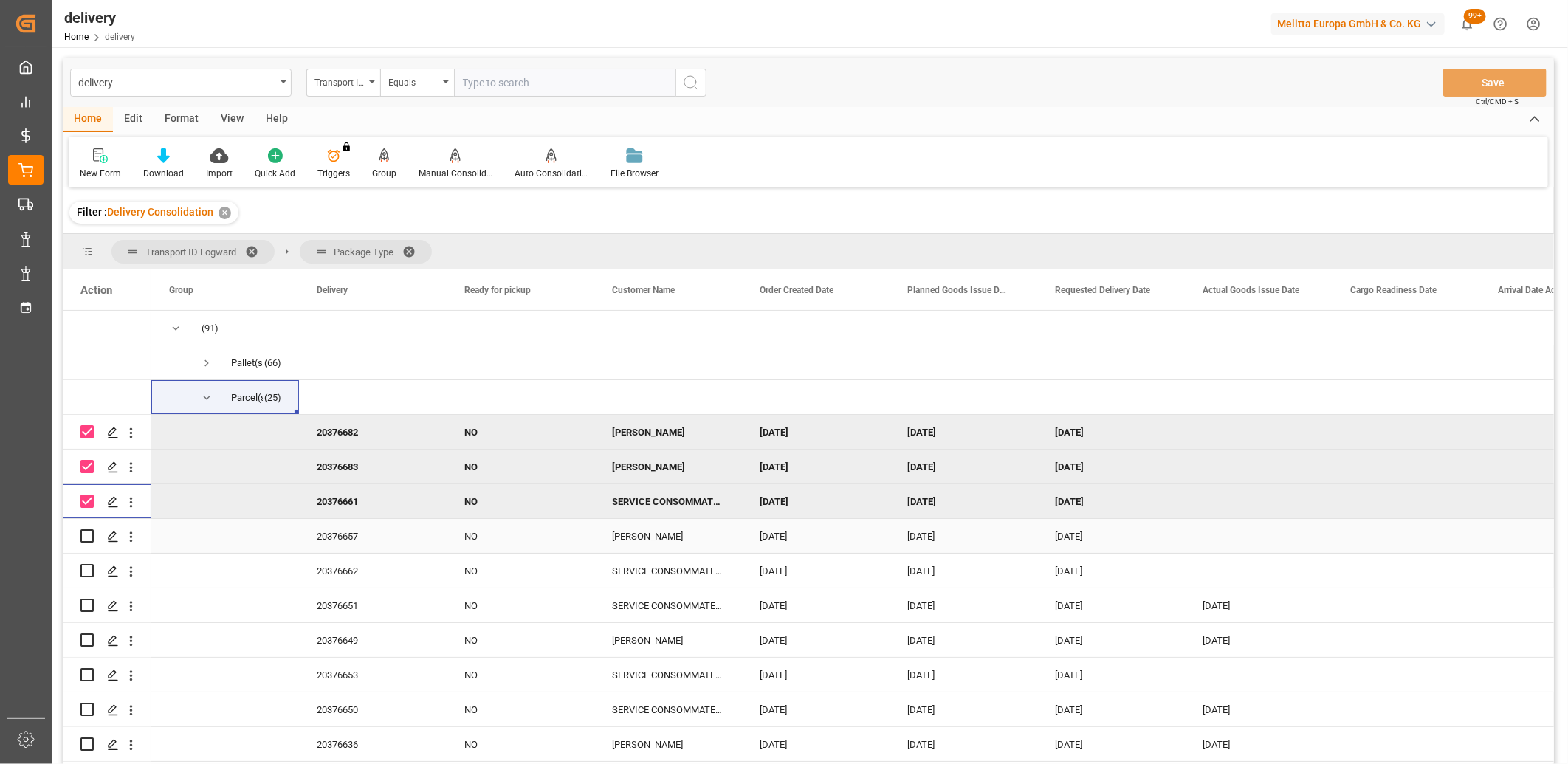
click at [85, 533] on input "Press Space to toggle row selection (unchecked)" at bounding box center [87, 536] width 13 height 13
checkbox input "true"
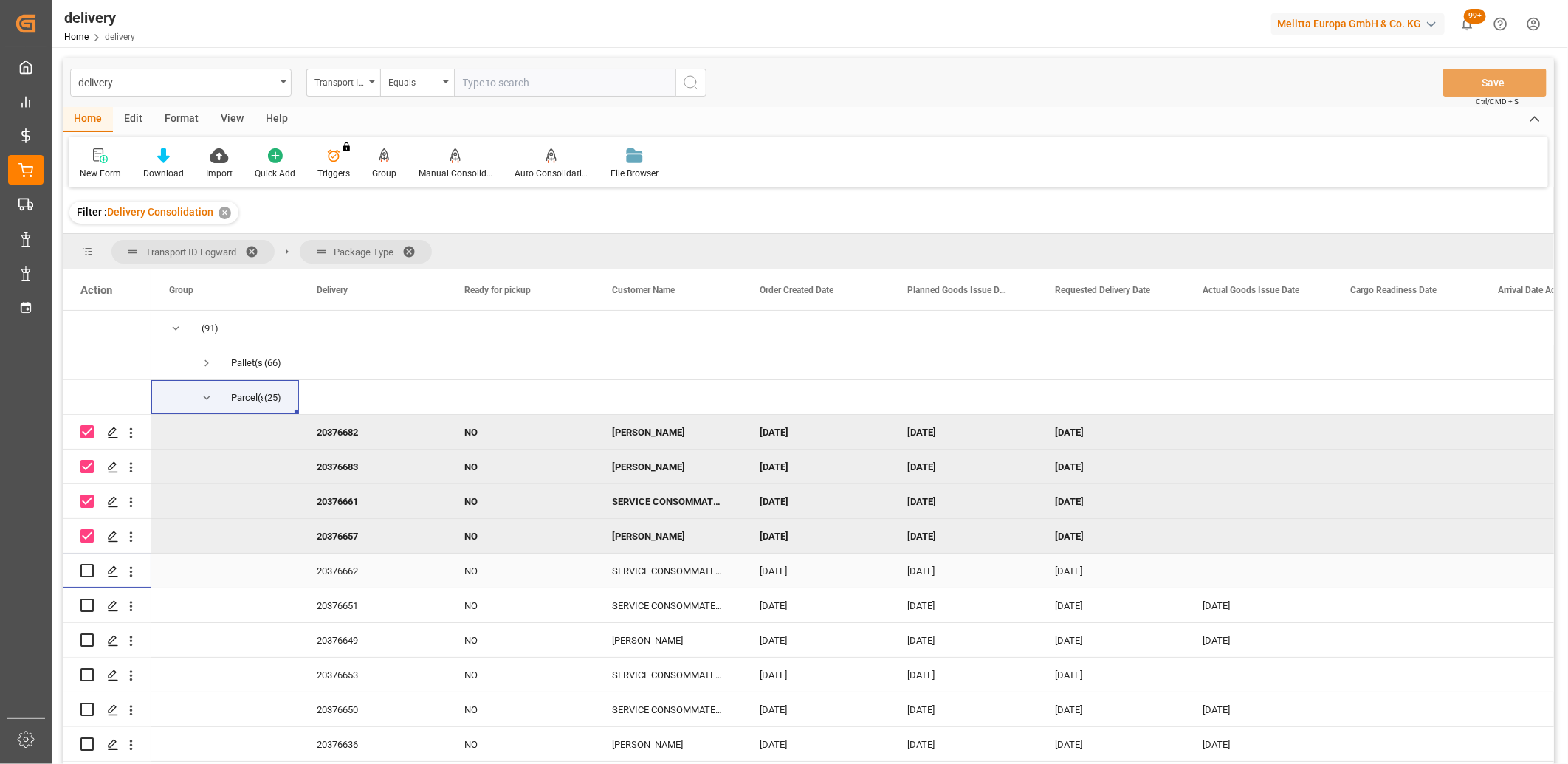
drag, startPoint x: 89, startPoint y: 568, endPoint x: 87, endPoint y: 601, distance: 33.1
click at [89, 569] on input "Press Space to toggle row selection (unchecked)" at bounding box center [87, 570] width 13 height 13
checkbox input "true"
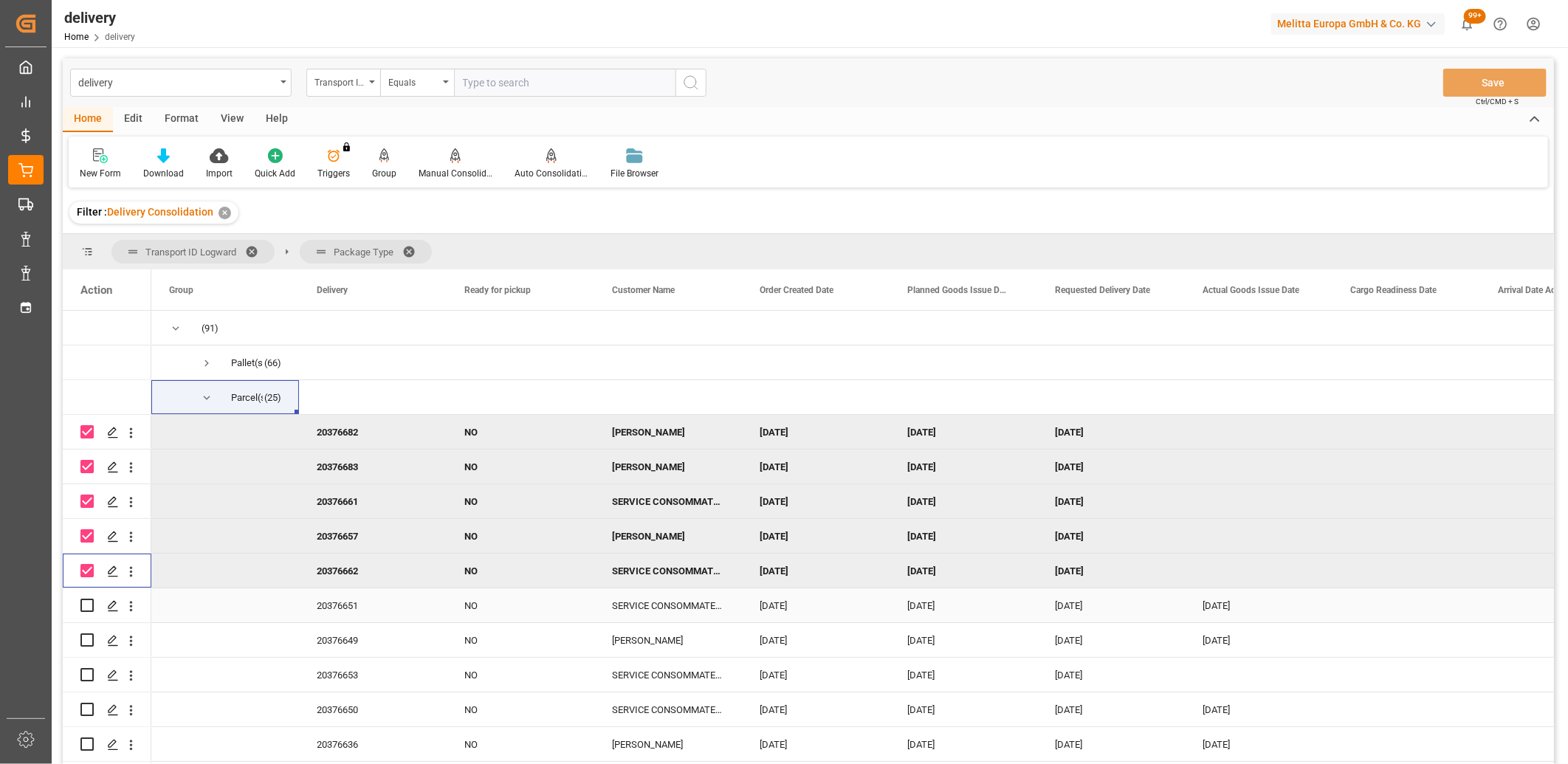
click at [87, 603] on input "Press Space to toggle row selection (unchecked)" at bounding box center [87, 605] width 13 height 13
checkbox input "true"
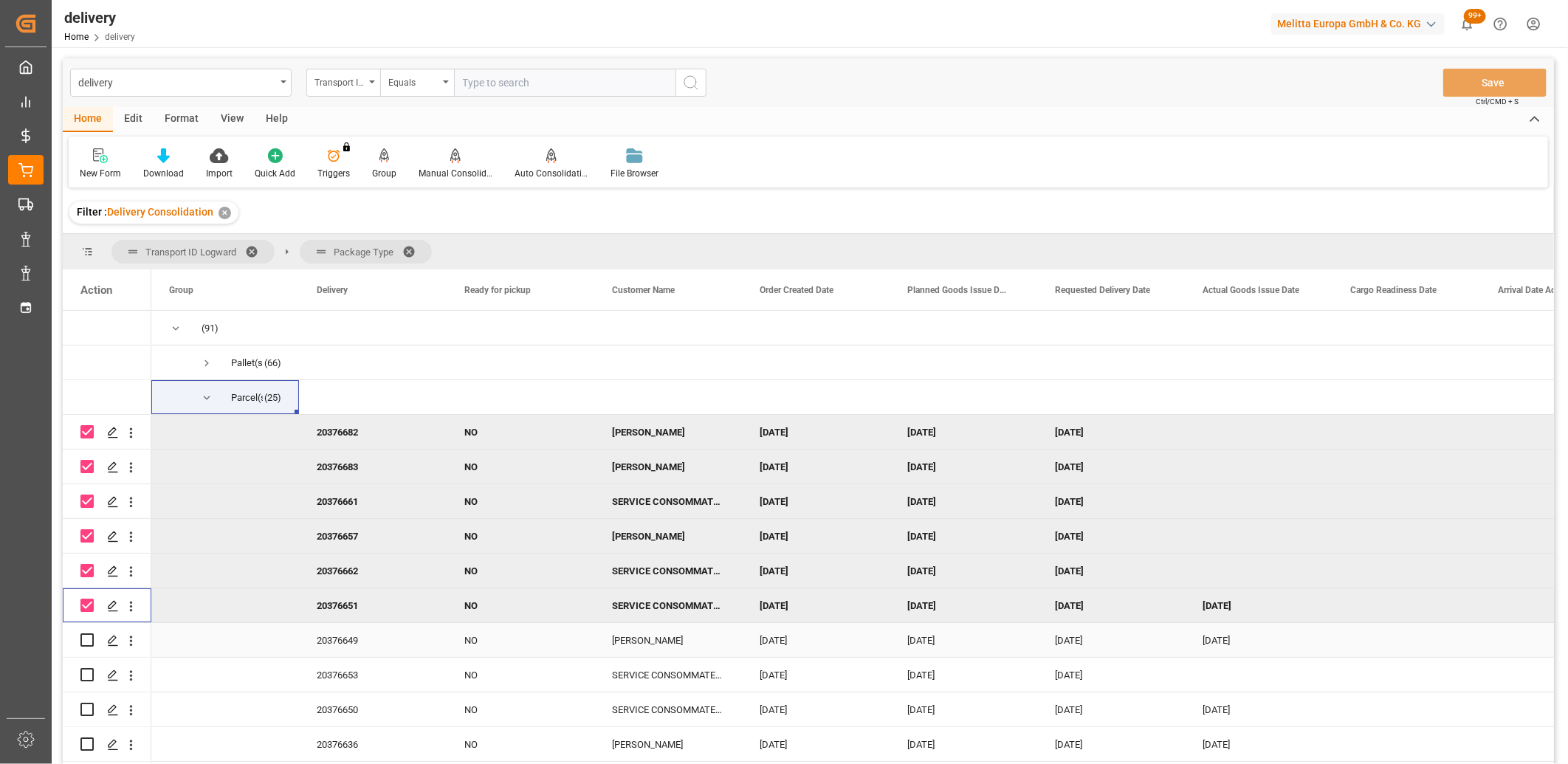
click at [87, 643] on input "Press Space to toggle row selection (unchecked)" at bounding box center [87, 639] width 13 height 13
checkbox input "true"
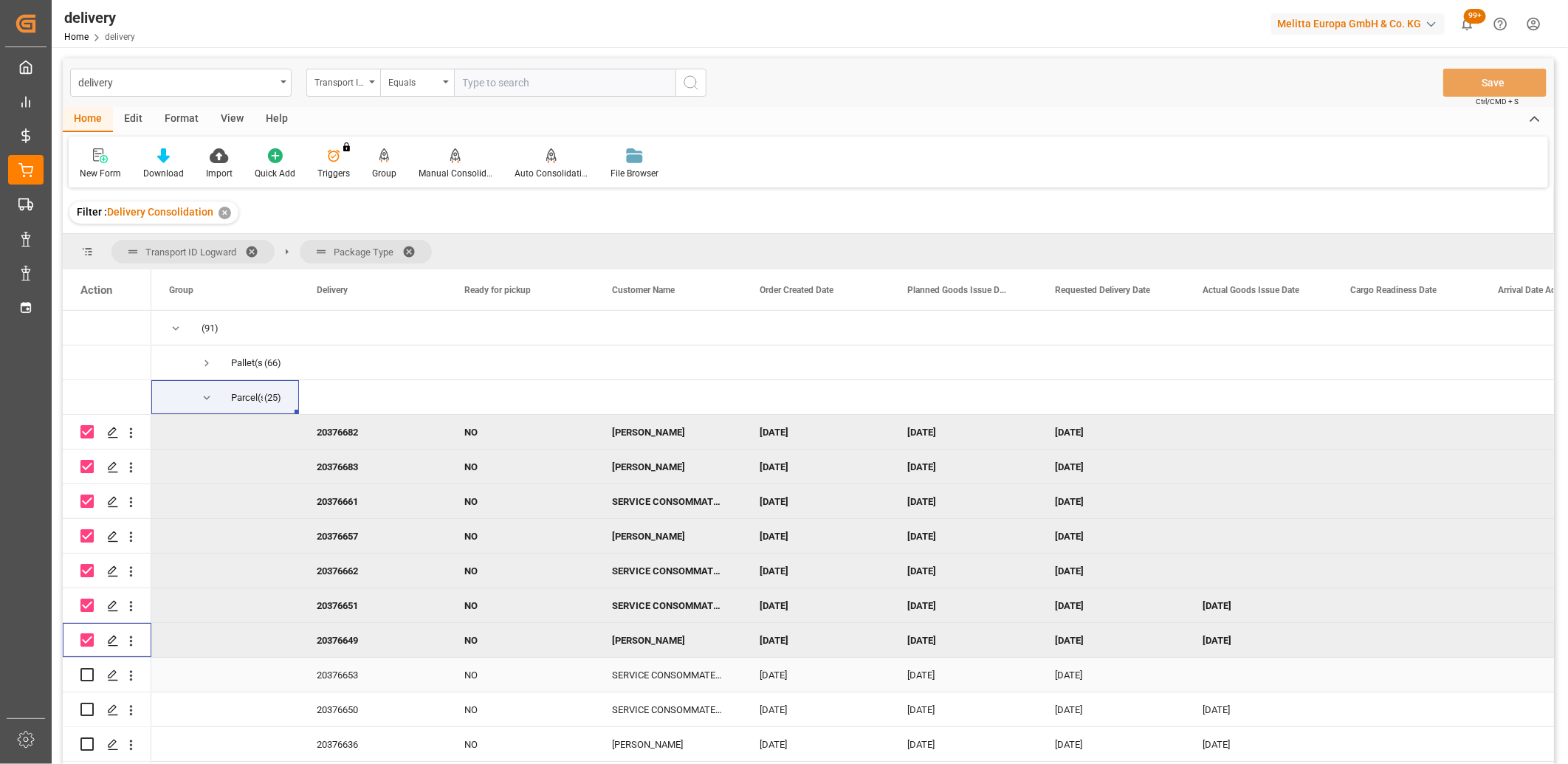
drag, startPoint x: 85, startPoint y: 673, endPoint x: 84, endPoint y: 702, distance: 29.0
click at [85, 674] on input "Press Space to toggle row selection (unchecked)" at bounding box center [87, 675] width 13 height 13
checkbox input "true"
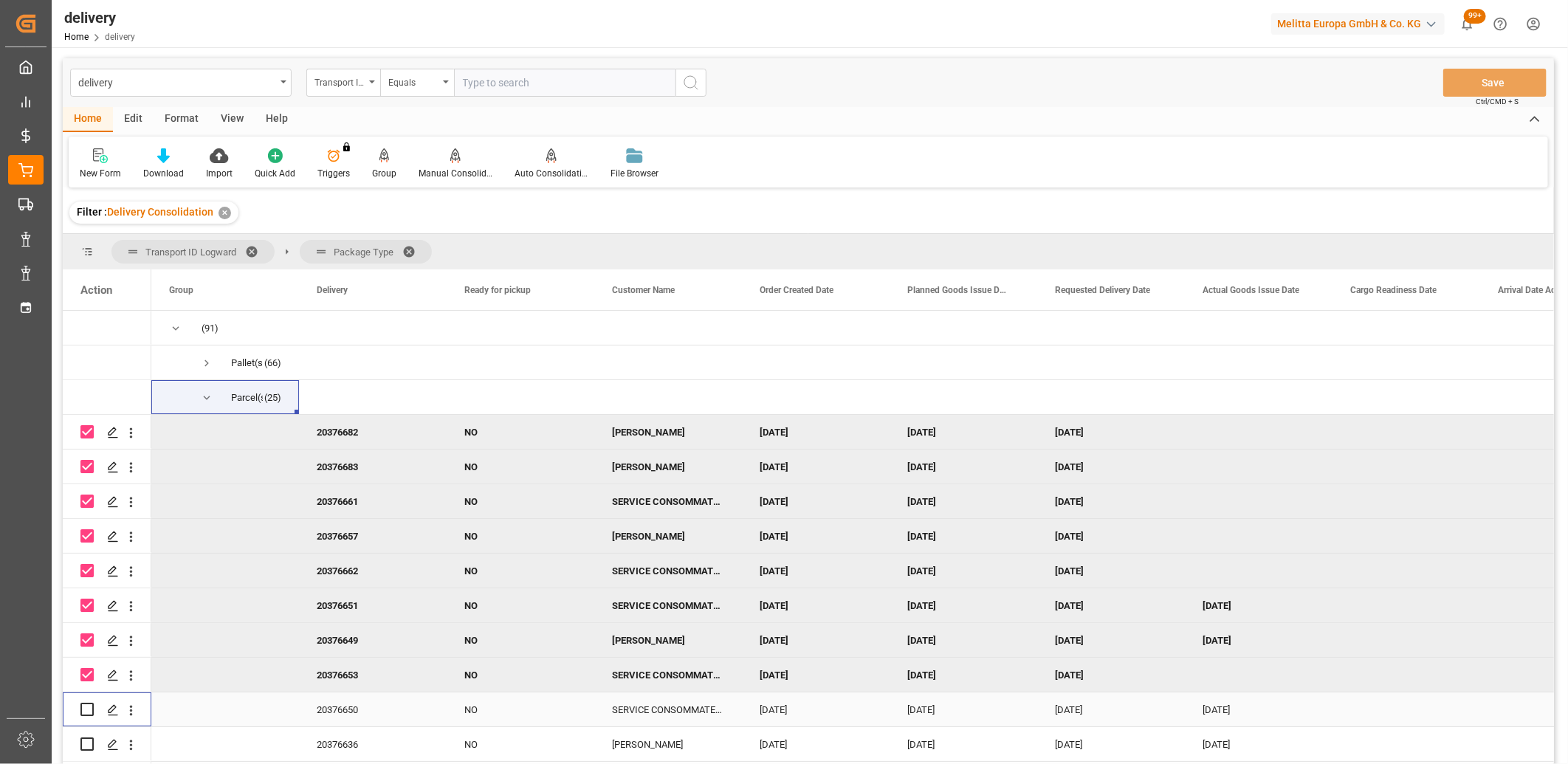
click at [84, 711] on input "Press Space to toggle row selection (unchecked)" at bounding box center [87, 709] width 13 height 13
checkbox input "true"
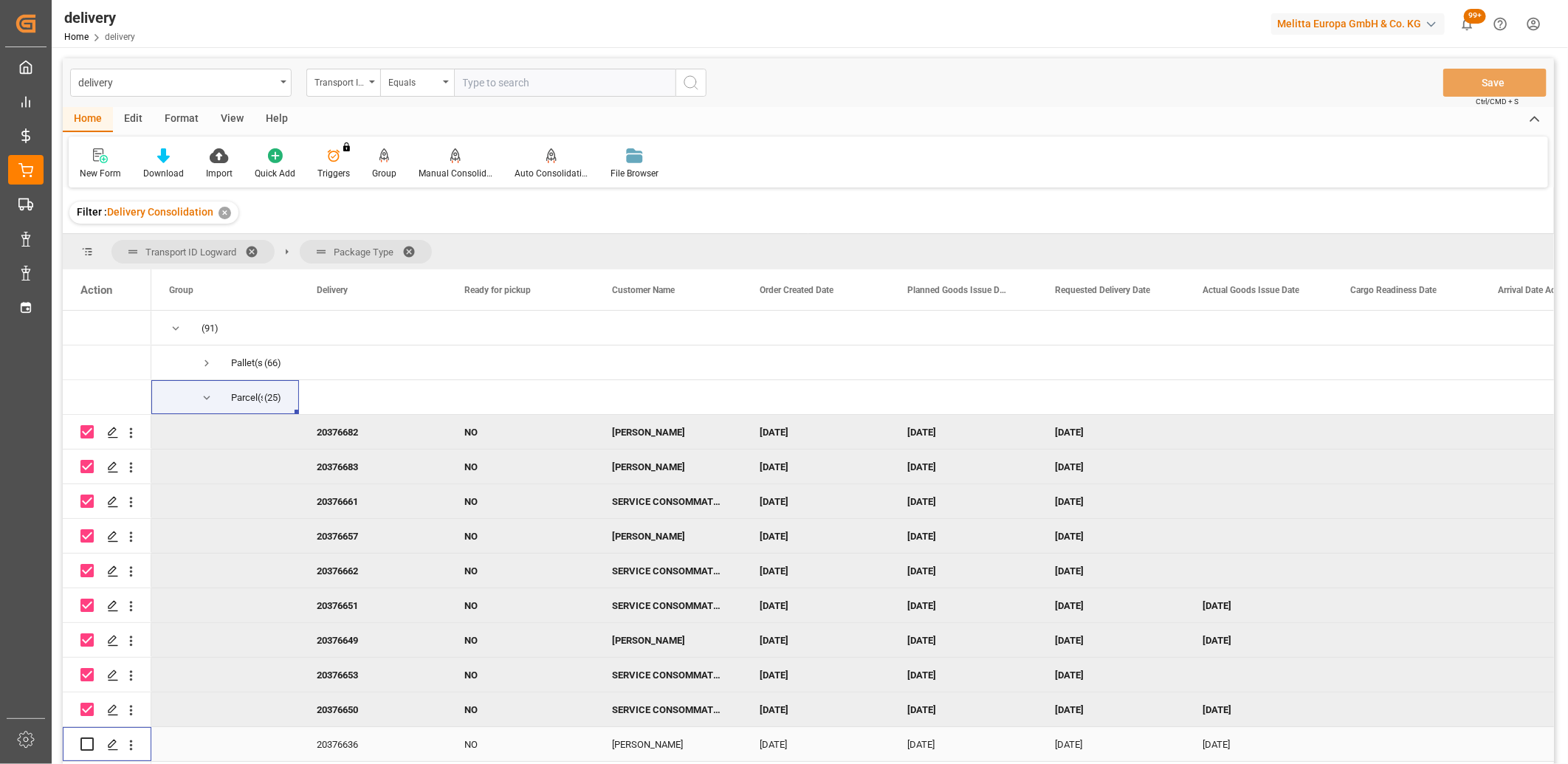
click at [84, 741] on input "Press Space to toggle row selection (unchecked)" at bounding box center [87, 744] width 13 height 13
checkbox input "true"
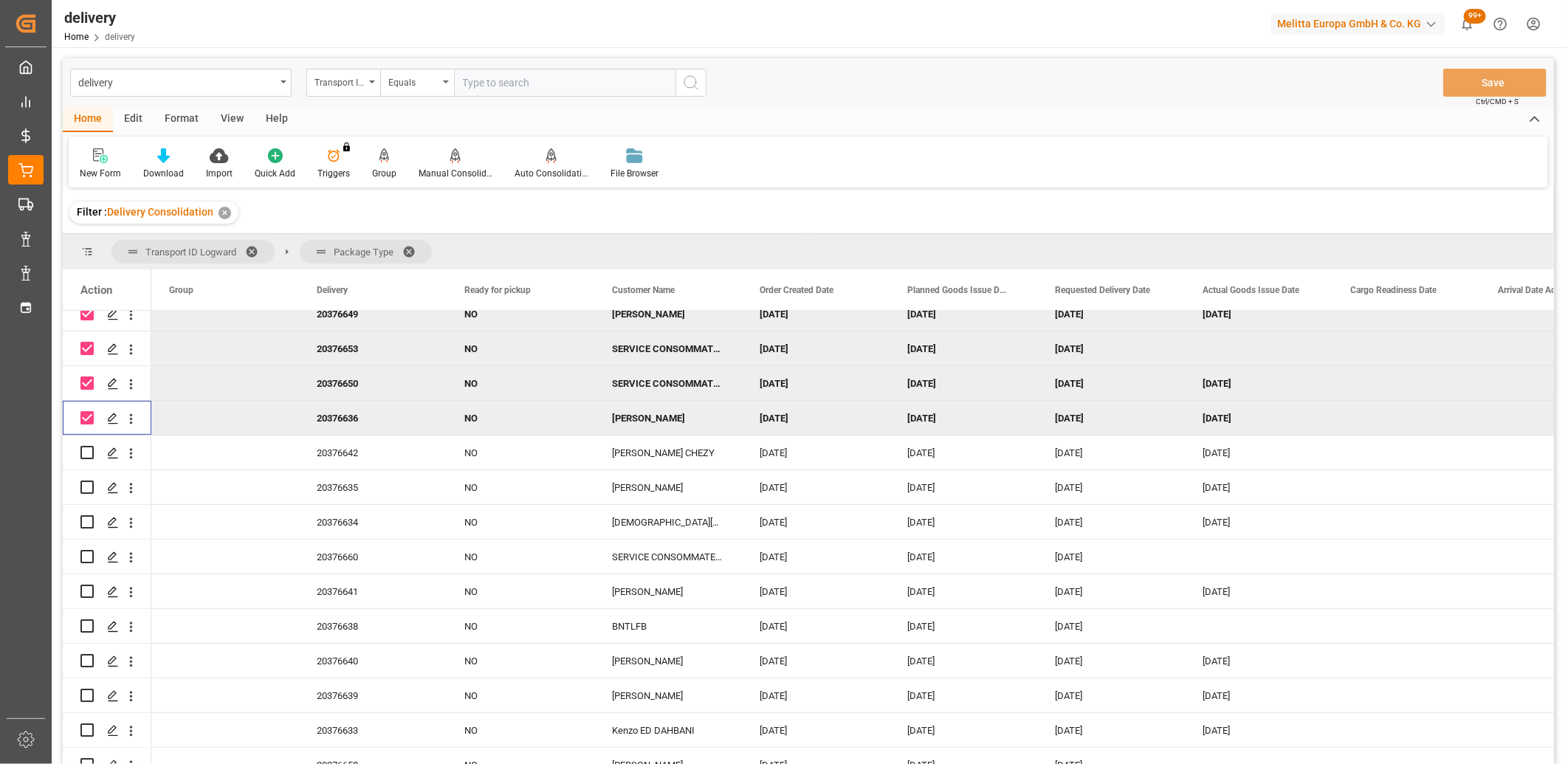
scroll to position [328, 0]
click at [87, 456] on input "Press Space to toggle row selection (unchecked)" at bounding box center [87, 451] width 13 height 13
checkbox input "true"
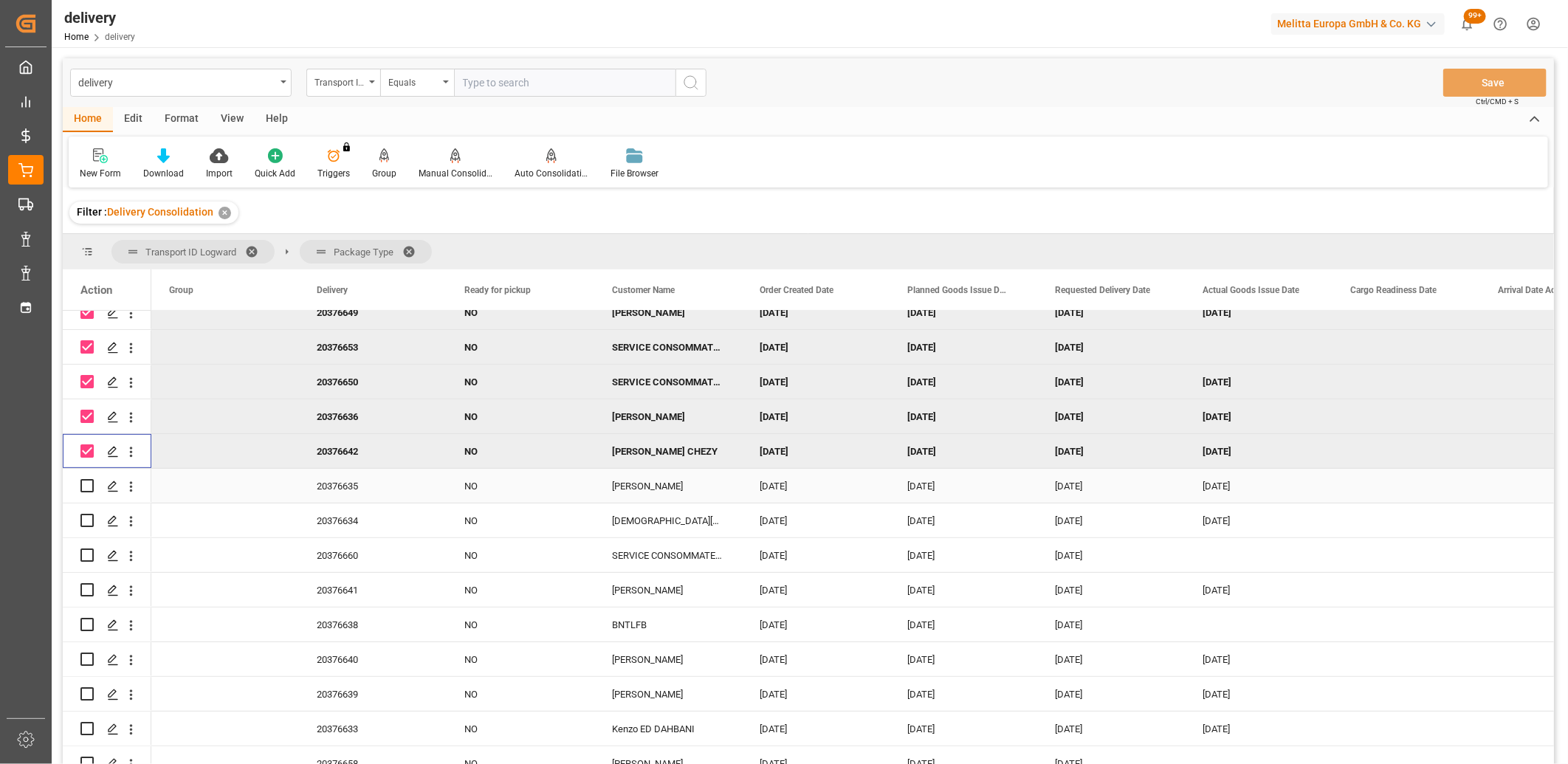
click at [90, 487] on input "Press Space to toggle row selection (unchecked)" at bounding box center [87, 485] width 13 height 13
checkbox input "true"
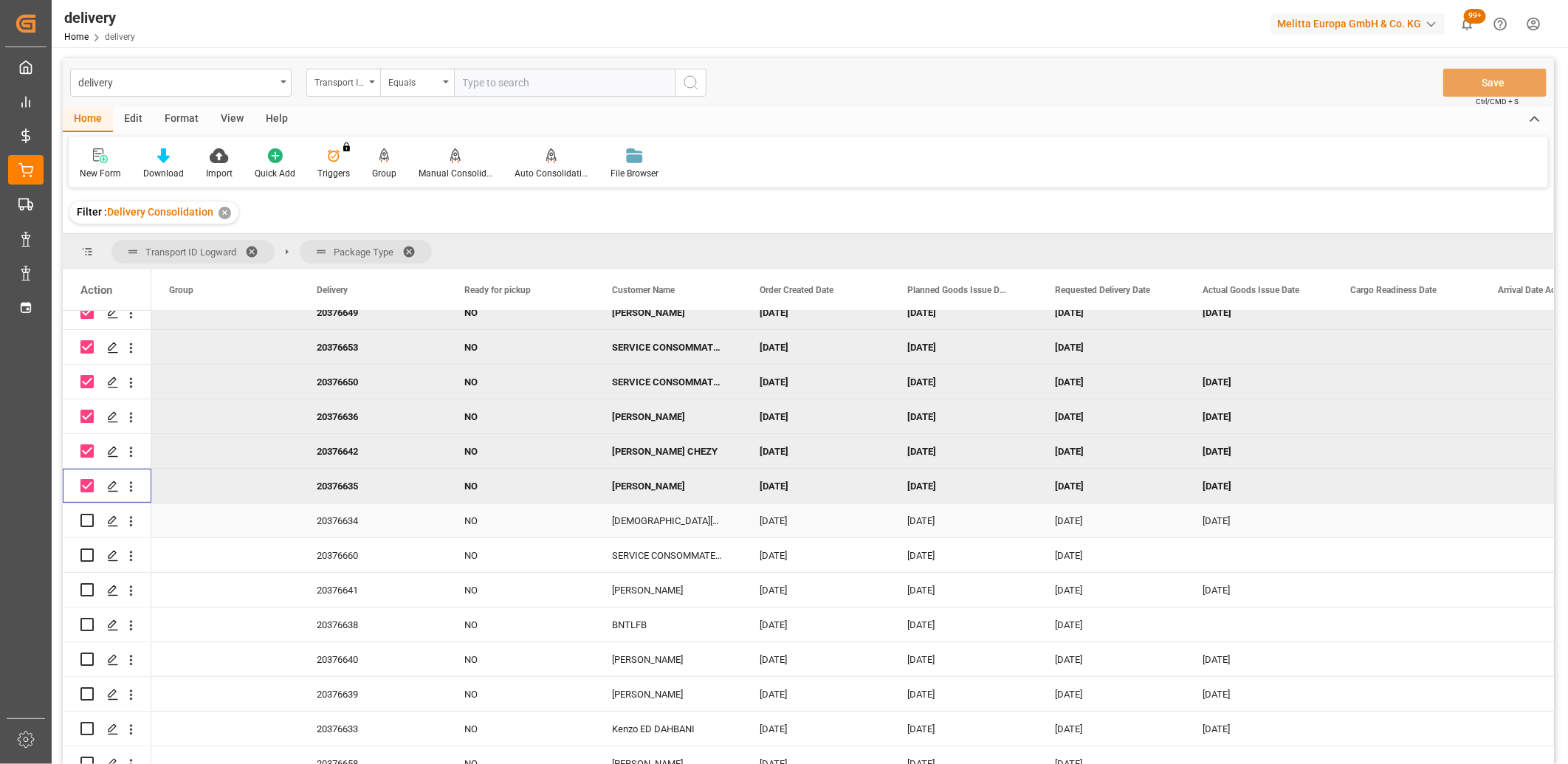
click at [87, 514] on input "Press Space to toggle row selection (unchecked)" at bounding box center [87, 520] width 13 height 13
checkbox input "true"
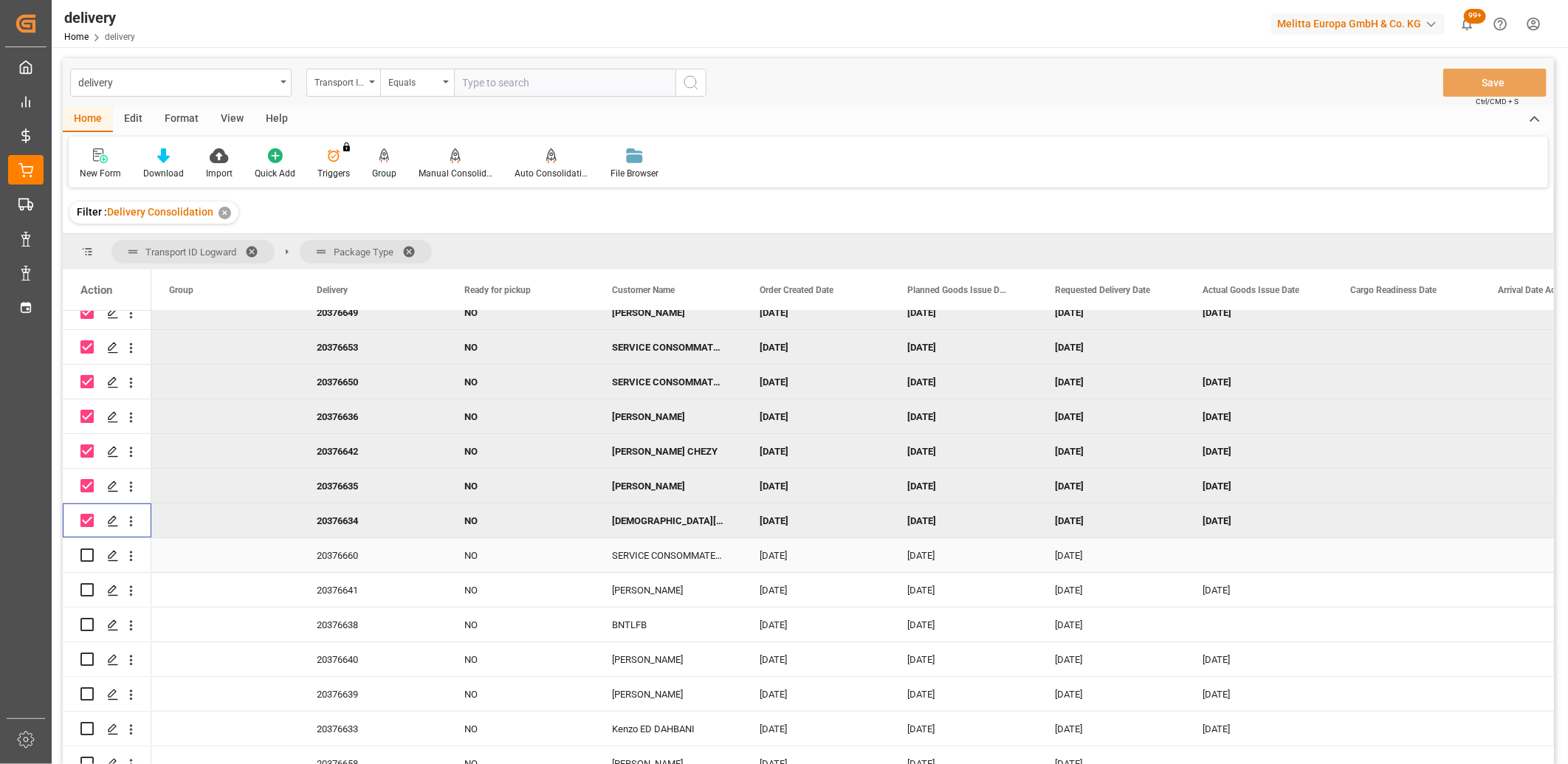
click at [85, 551] on input "Press Space to toggle row selection (unchecked)" at bounding box center [87, 554] width 13 height 13
checkbox input "true"
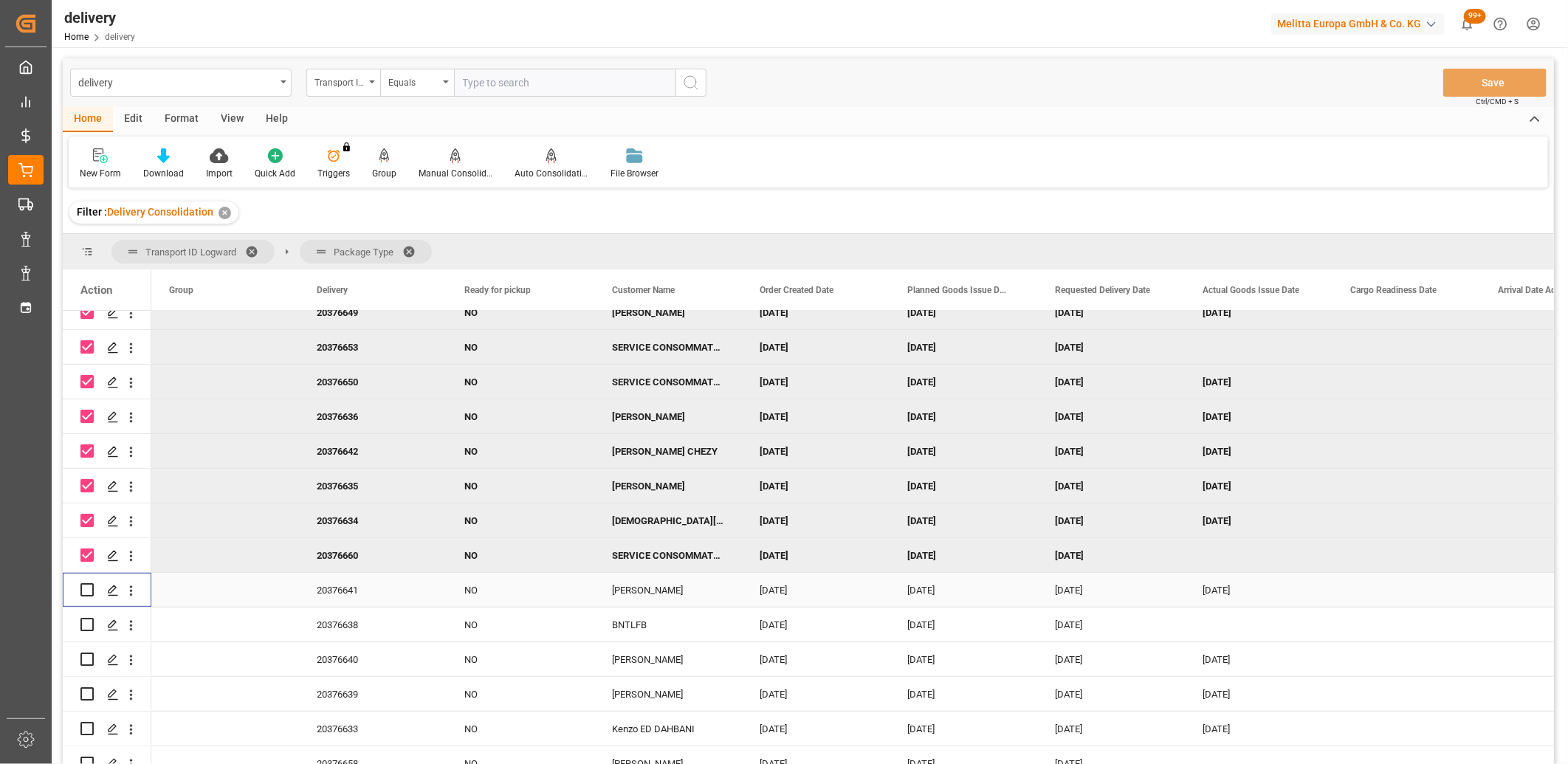
click at [83, 592] on input "Press Space to toggle row selection (unchecked)" at bounding box center [87, 590] width 13 height 13
checkbox input "true"
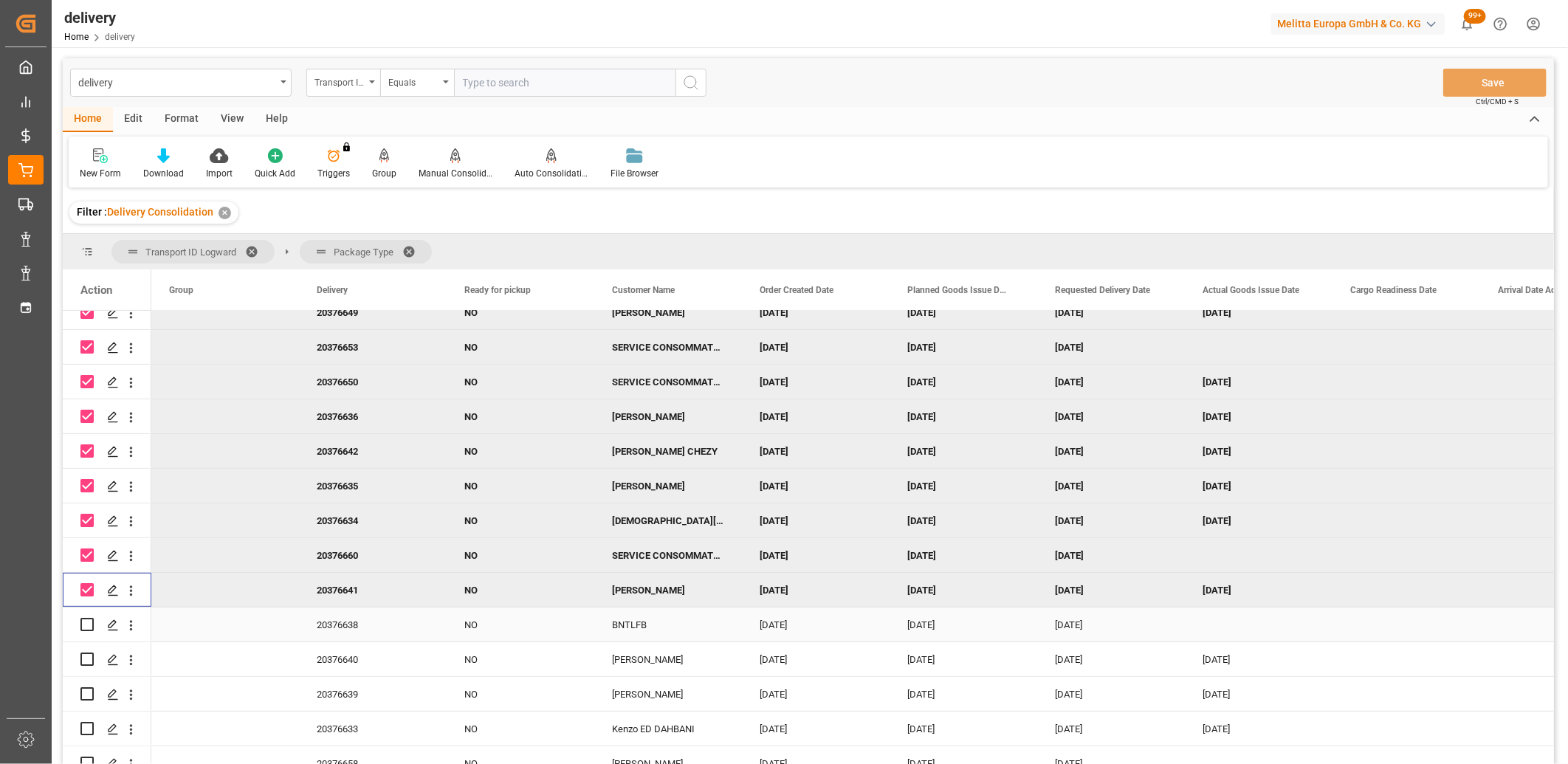
click at [87, 623] on input "Press Space to toggle row selection (unchecked)" at bounding box center [87, 624] width 13 height 13
checkbox input "true"
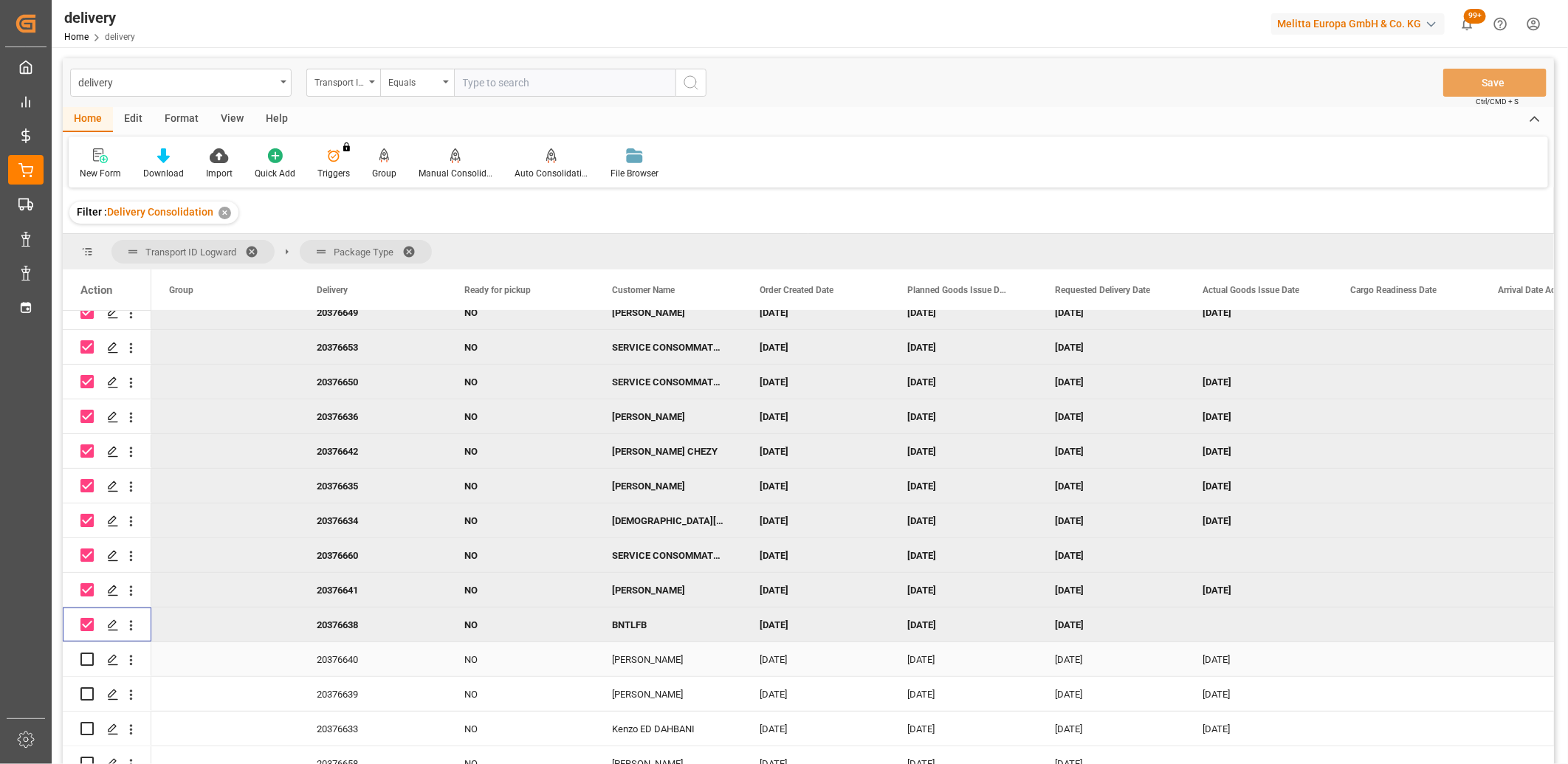
click at [84, 662] on input "Press Space to toggle row selection (unchecked)" at bounding box center [87, 659] width 13 height 13
checkbox input "true"
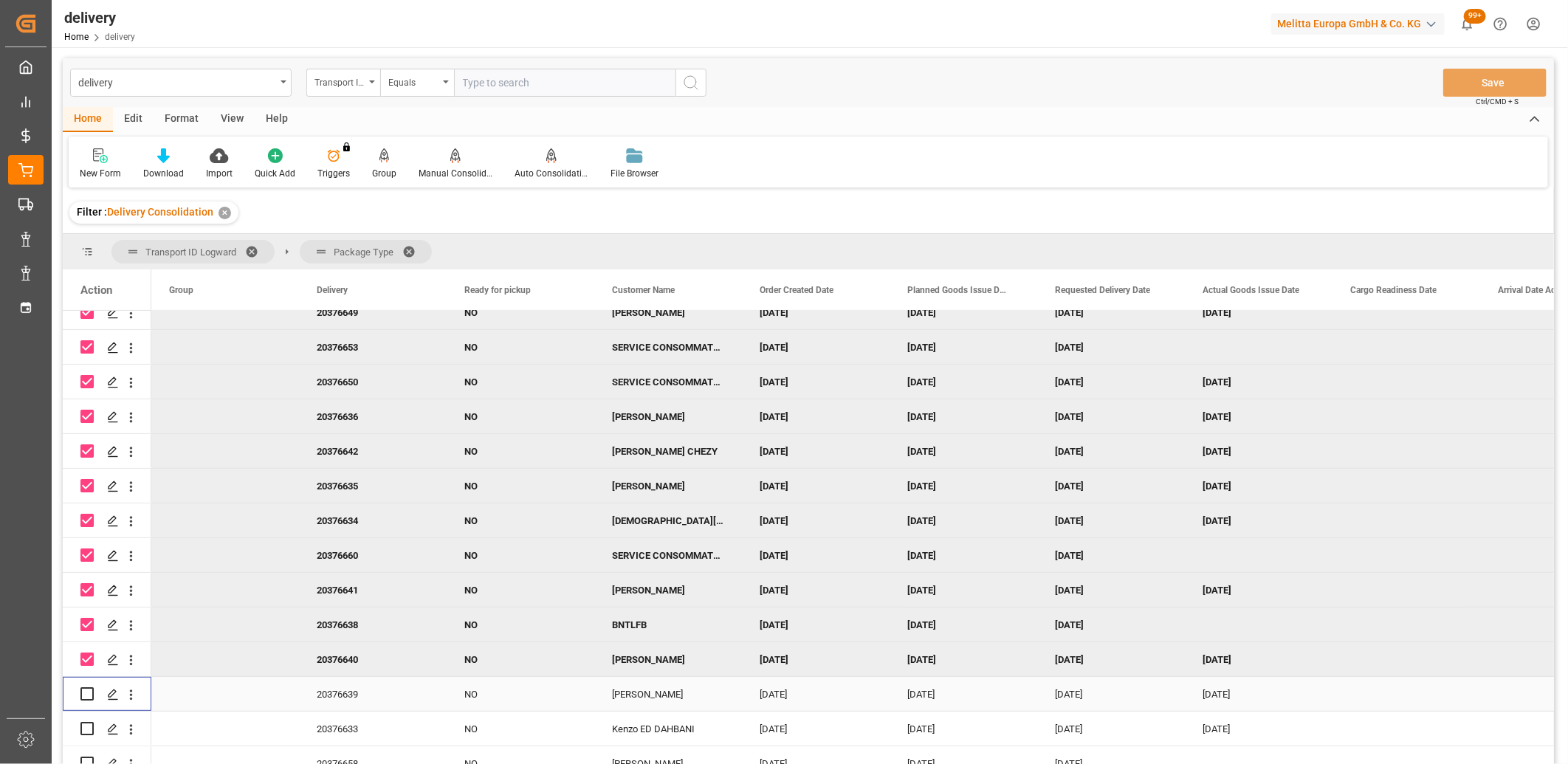
click at [84, 689] on input "Press Space to toggle row selection (unchecked)" at bounding box center [87, 693] width 13 height 13
checkbox input "true"
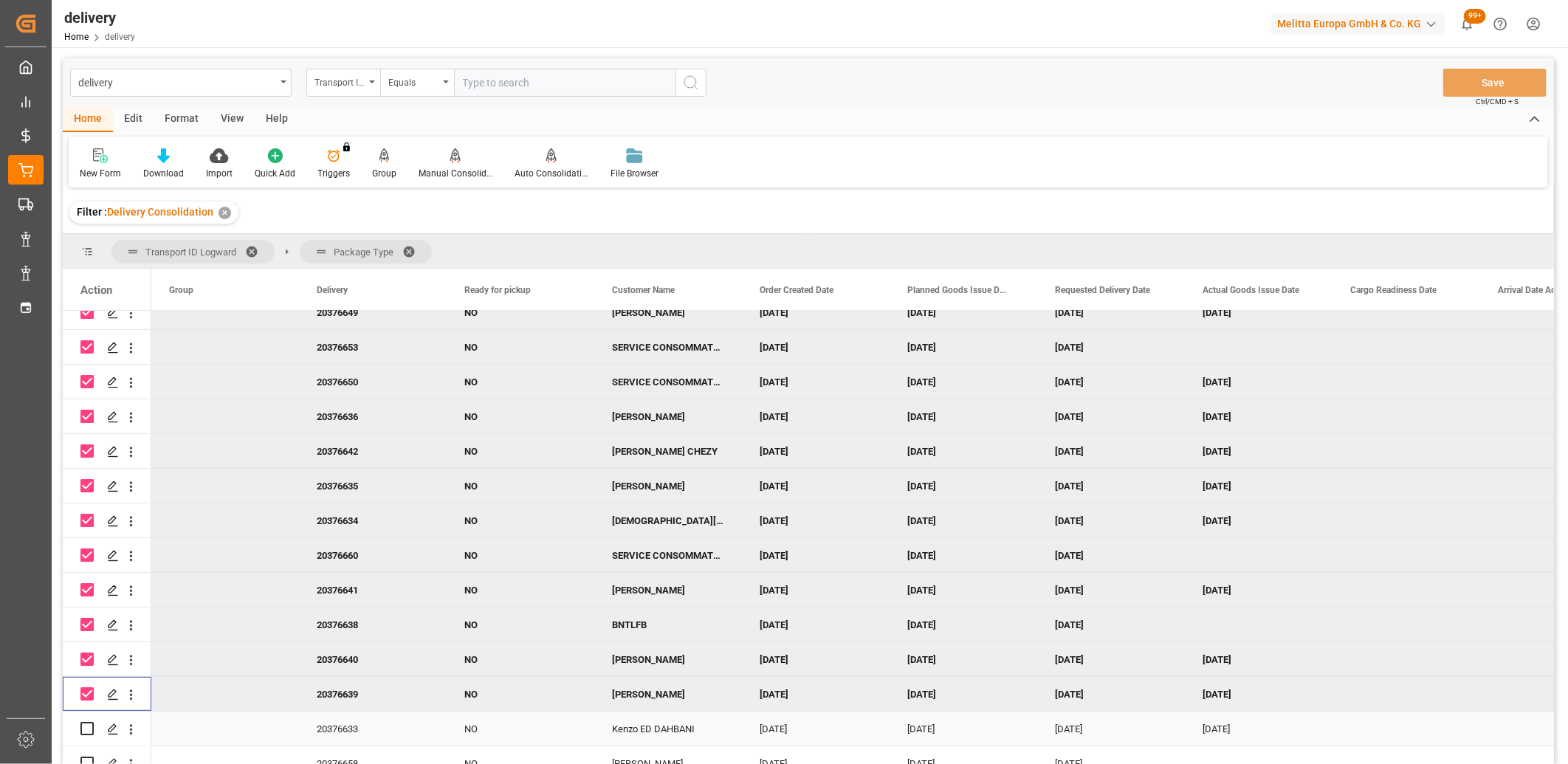
click at [83, 729] on input "Press Space to toggle row selection (unchecked)" at bounding box center [87, 728] width 13 height 13
checkbox input "true"
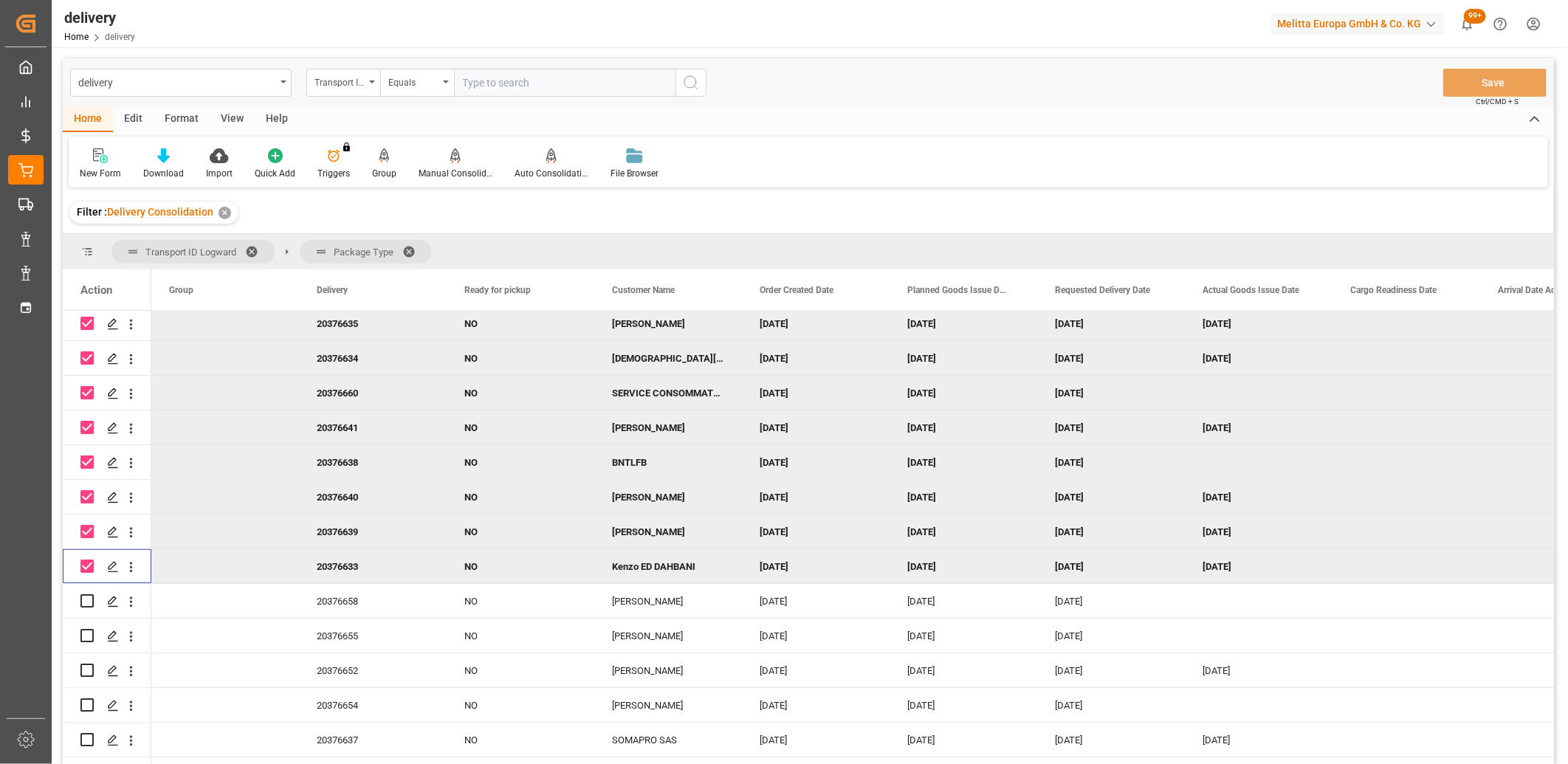
scroll to position [517, 0]
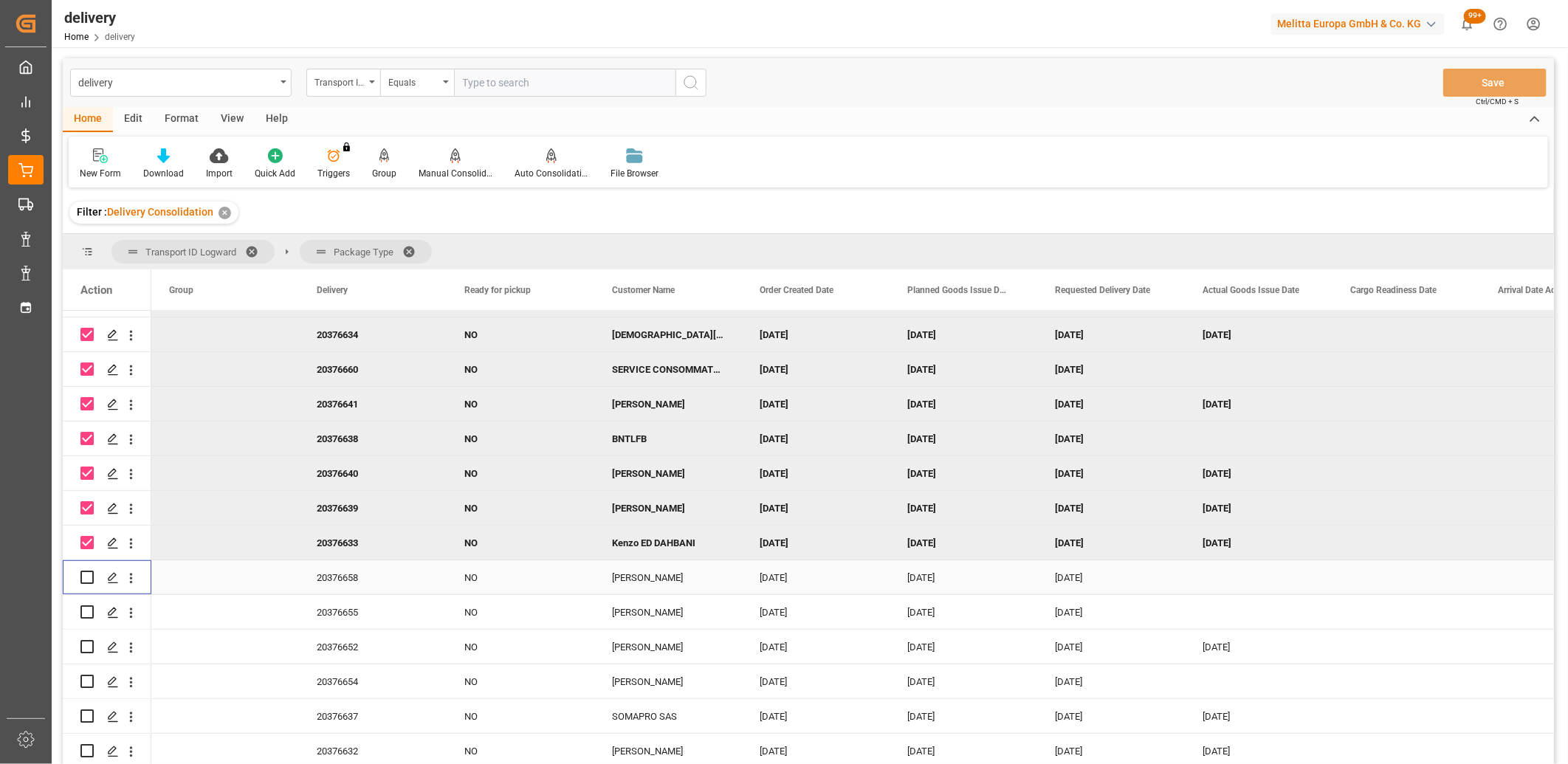
drag, startPoint x: 85, startPoint y: 574, endPoint x: 83, endPoint y: 585, distance: 11.2
click at [84, 576] on input "Press Space to toggle row selection (unchecked)" at bounding box center [87, 577] width 13 height 13
checkbox input "true"
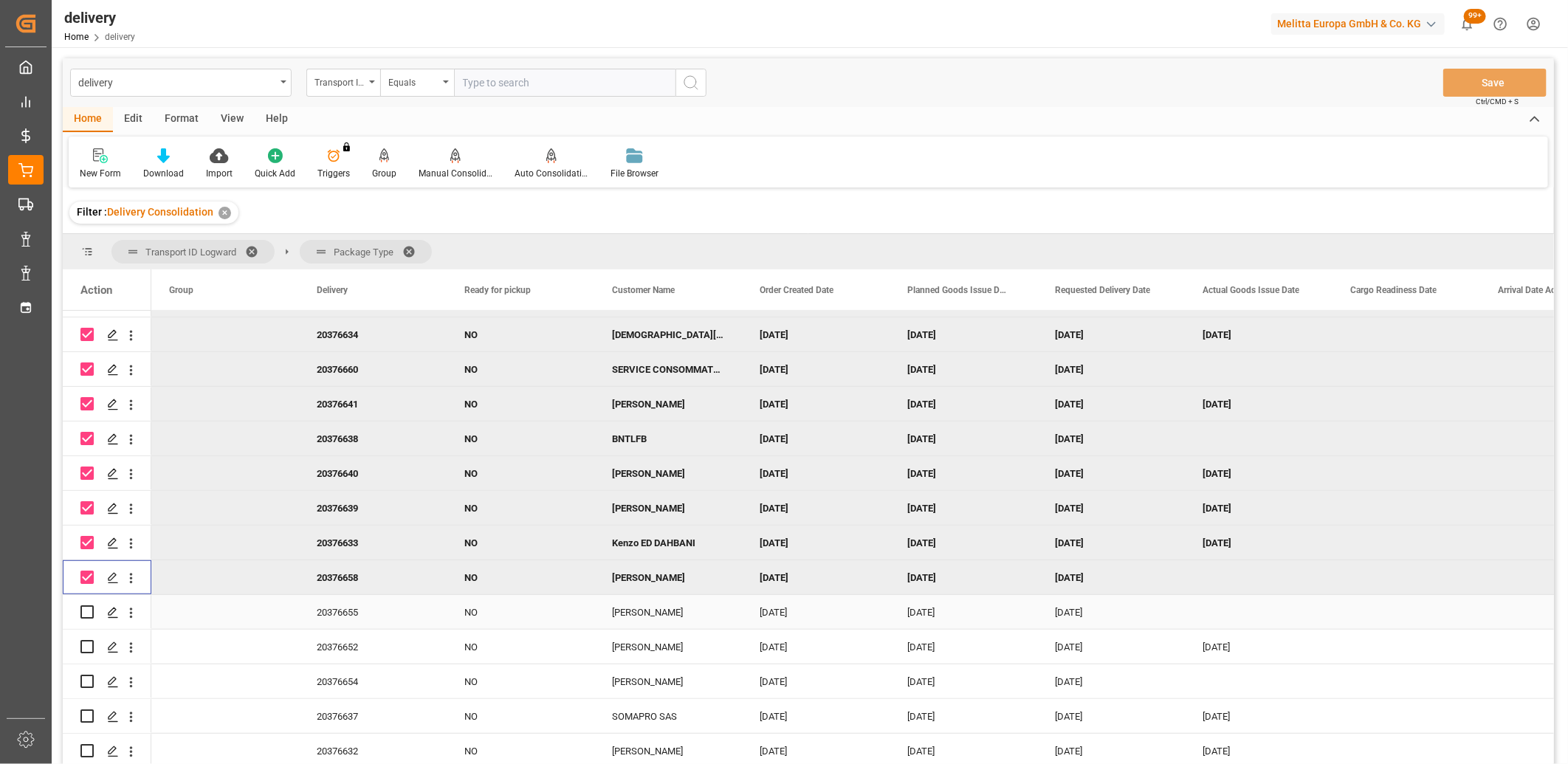
click at [83, 607] on input "Press Space to toggle row selection (unchecked)" at bounding box center [87, 611] width 13 height 13
checkbox input "true"
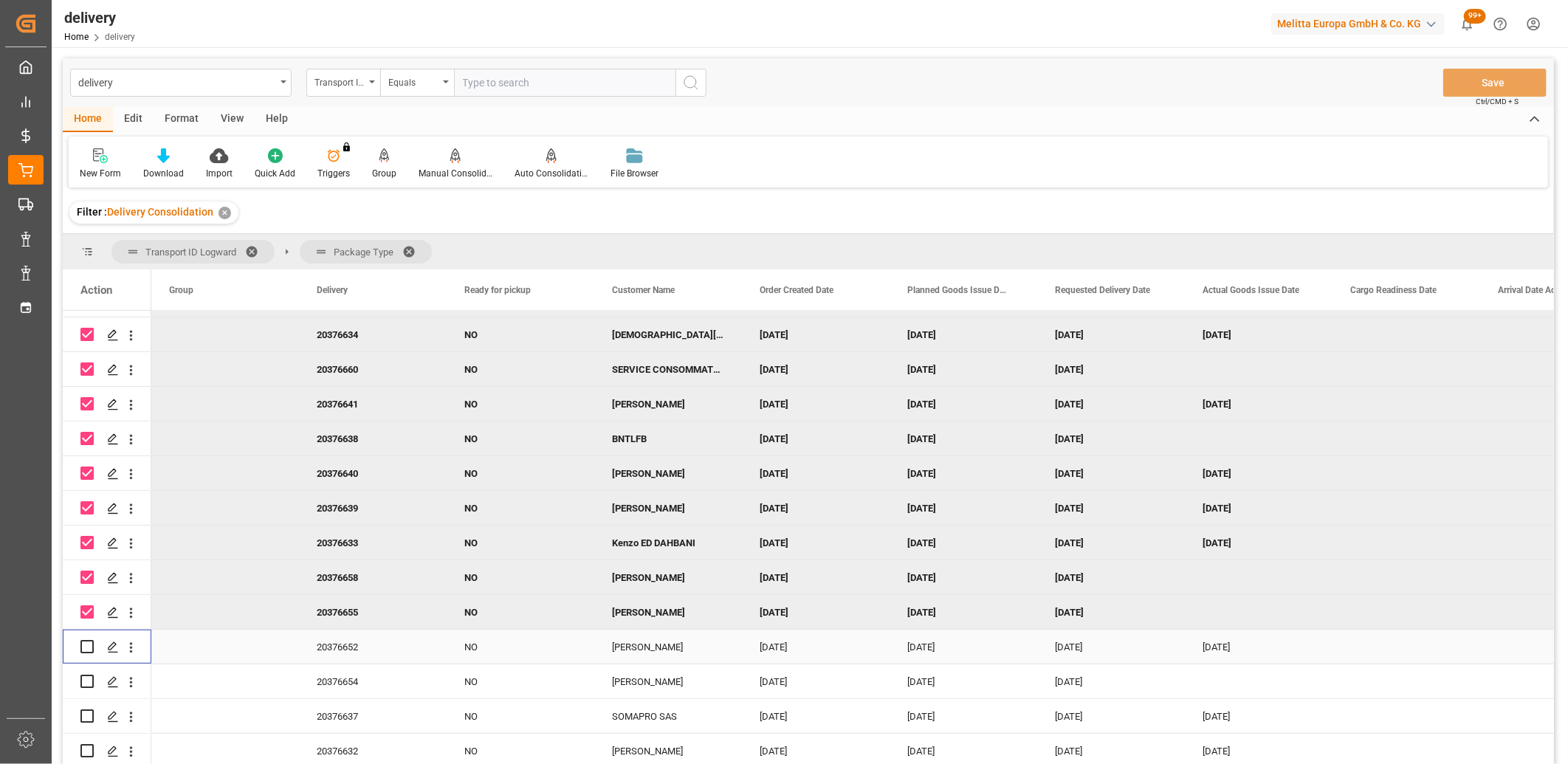
drag, startPoint x: 85, startPoint y: 636, endPoint x: 85, endPoint y: 644, distance: 8.0
click at [85, 639] on input "Press Space to toggle row selection (unchecked)" at bounding box center [87, 646] width 13 height 13
checkbox input "true"
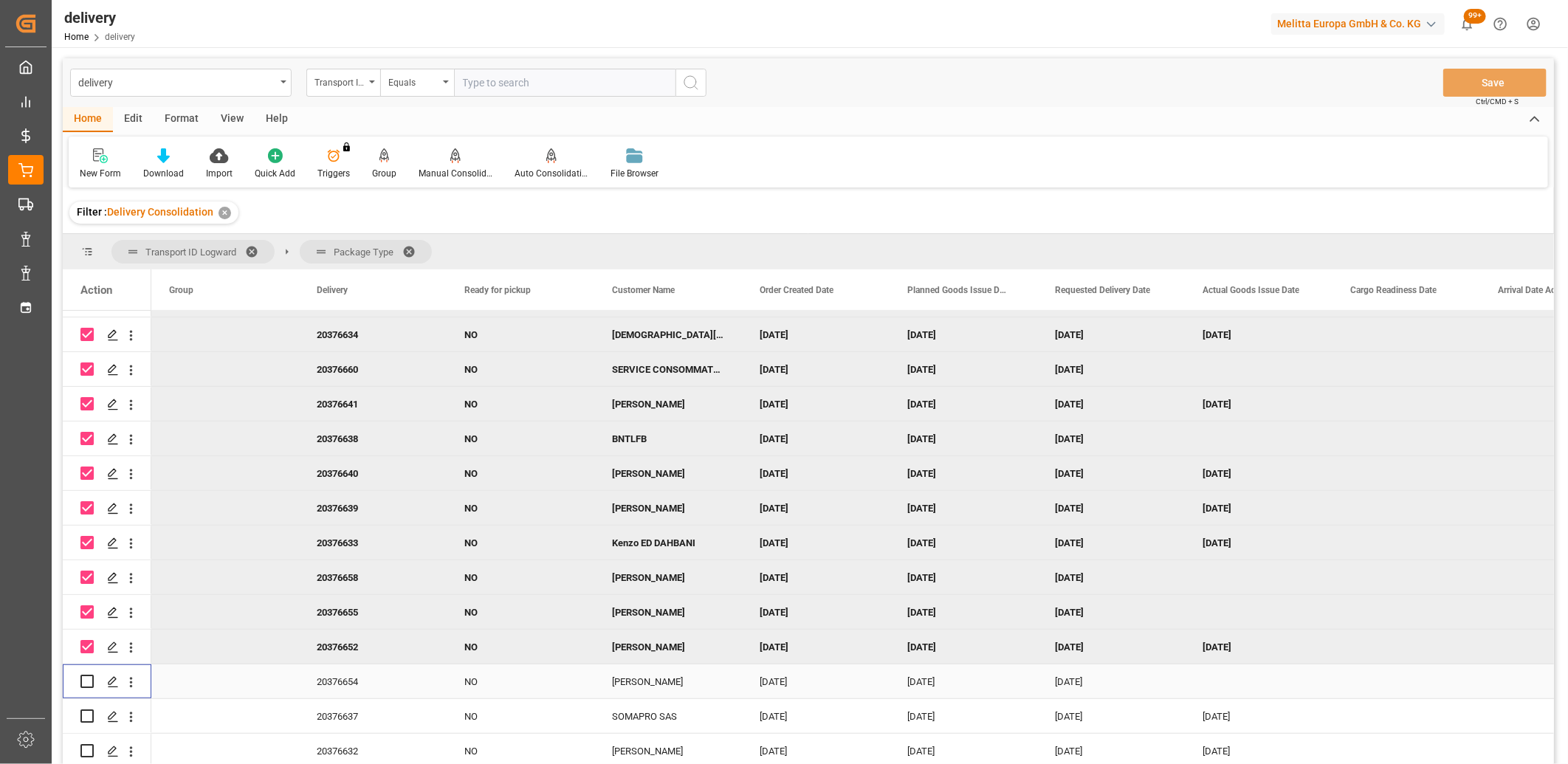
click at [85, 679] on input "Press Space to toggle row selection (unchecked)" at bounding box center [87, 681] width 13 height 13
checkbox input "true"
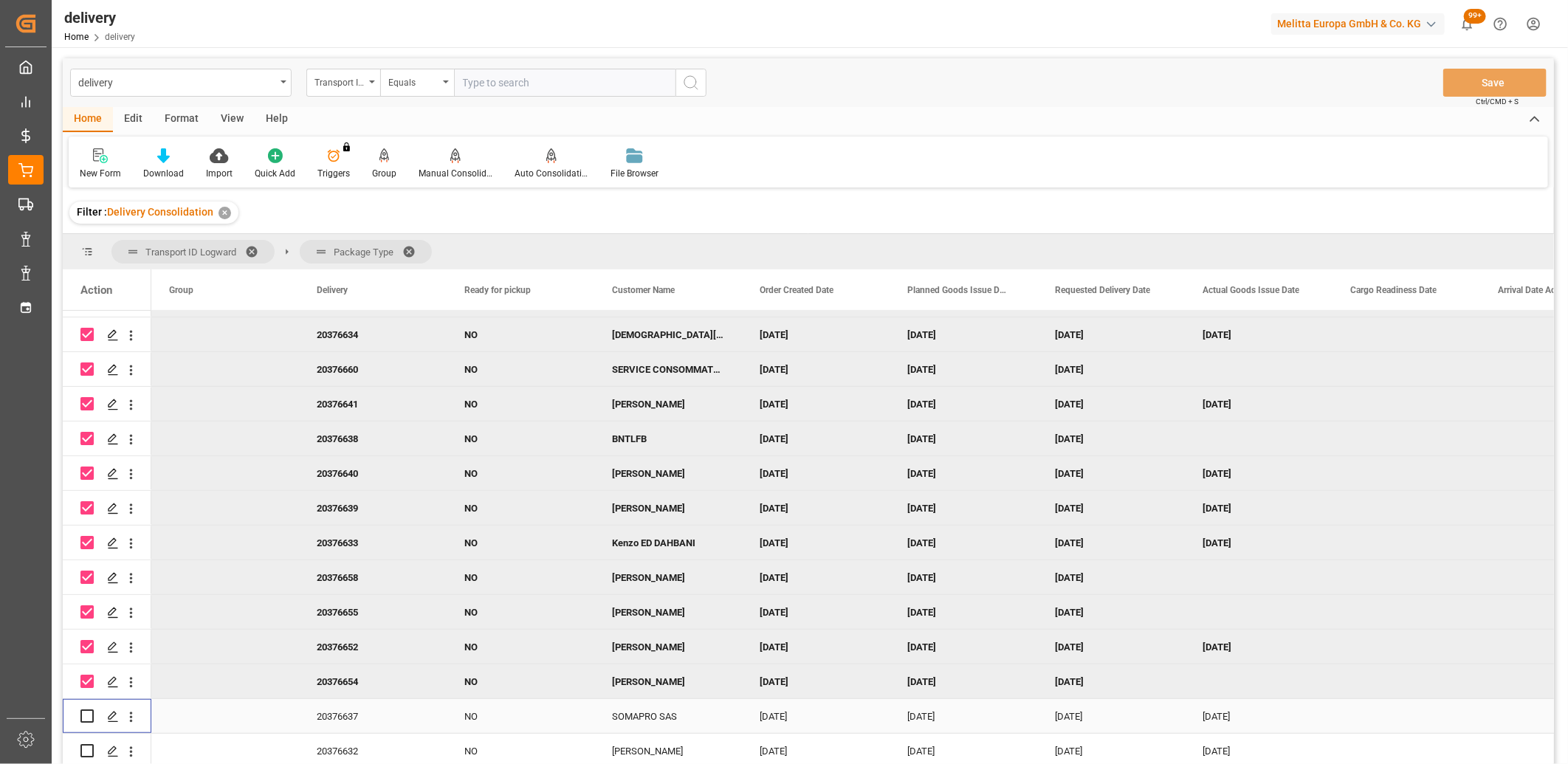
click at [85, 717] on input "Press Space to toggle row selection (unchecked)" at bounding box center [87, 716] width 13 height 13
checkbox input "true"
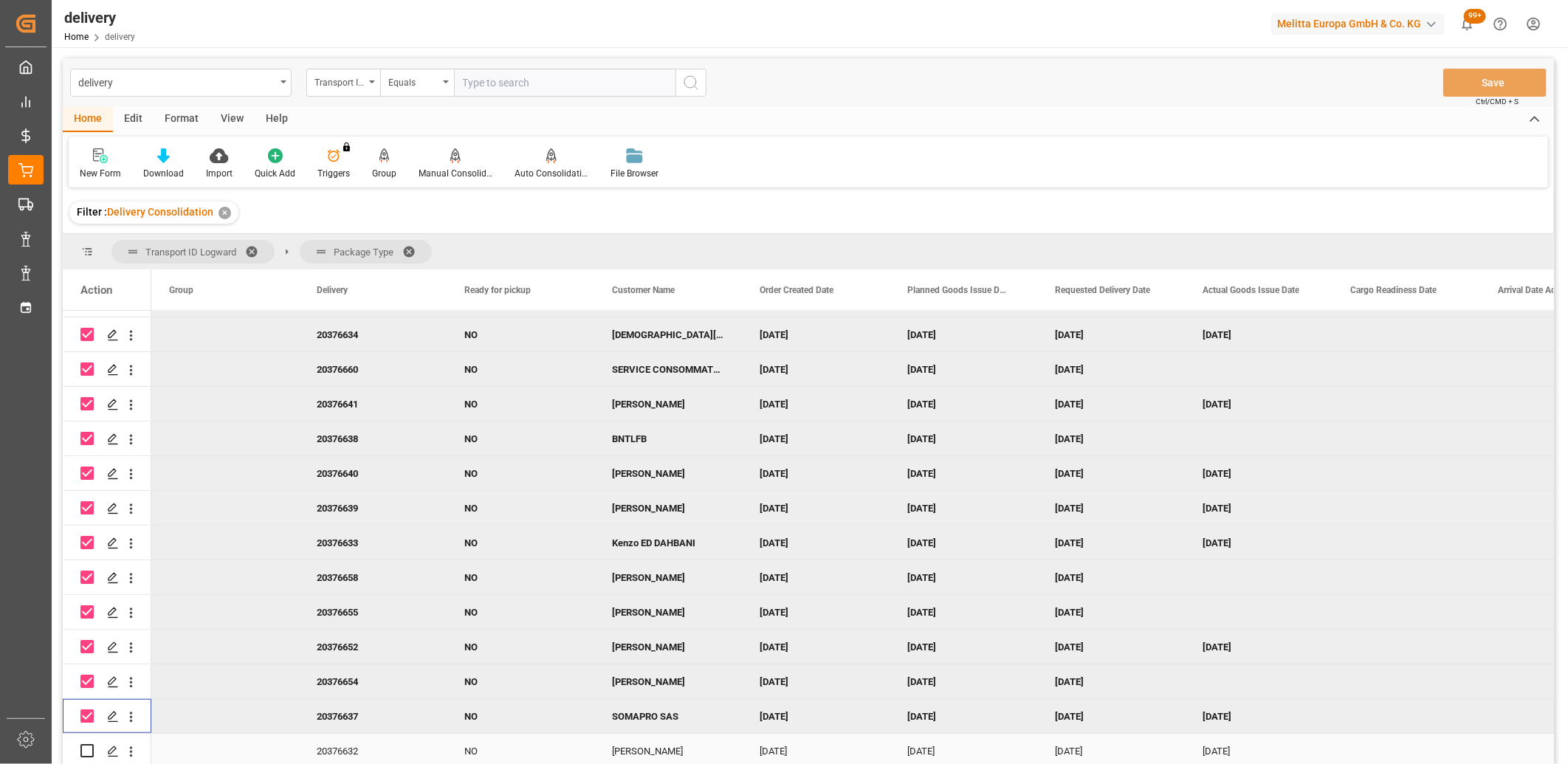
click at [85, 749] on input "Press Space to toggle row selection (unchecked)" at bounding box center [87, 750] width 13 height 13
checkbox input "true"
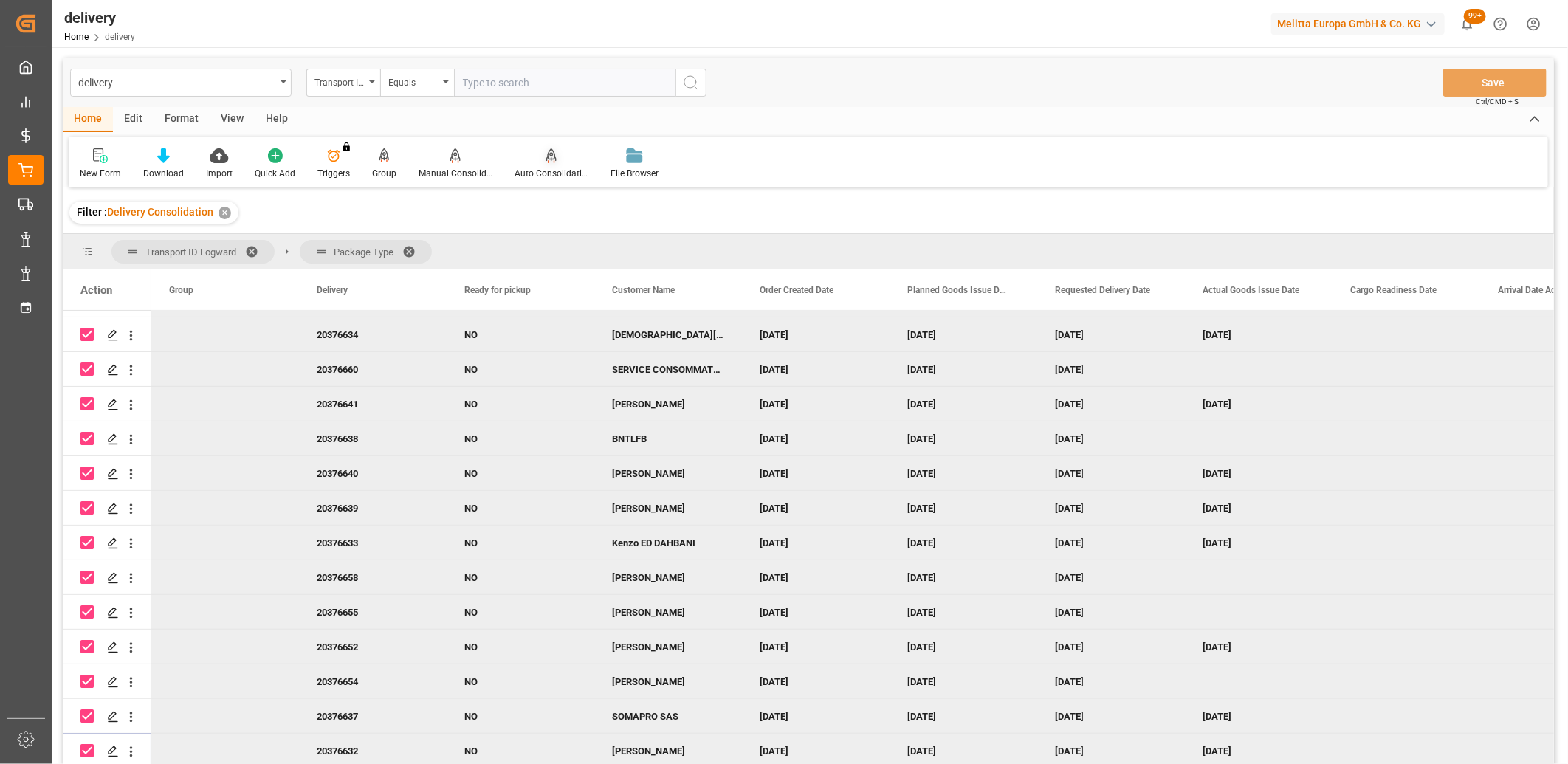
click at [548, 160] on icon at bounding box center [551, 156] width 10 height 15
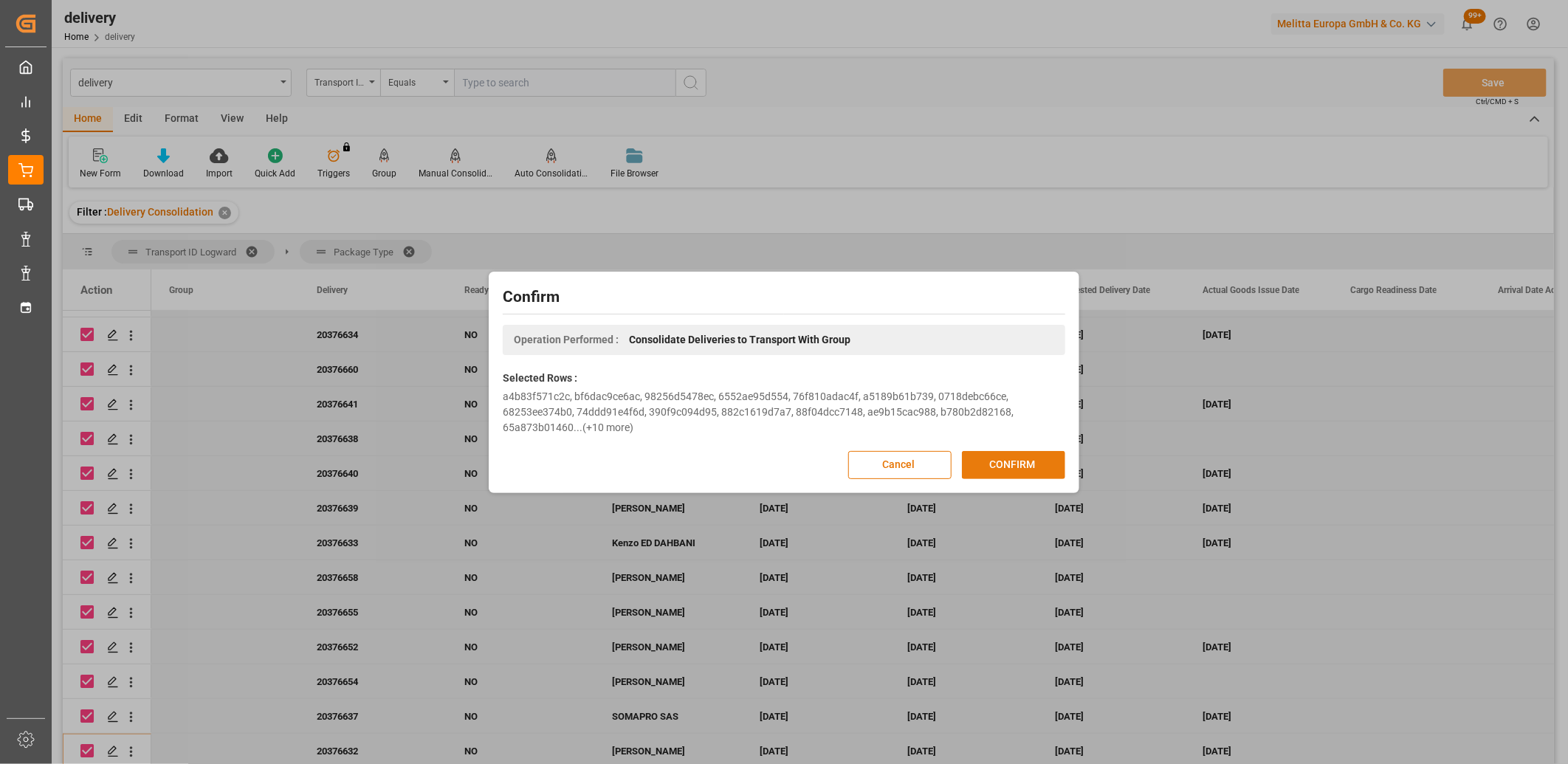
click at [997, 467] on button "CONFIRM" at bounding box center [1013, 465] width 103 height 28
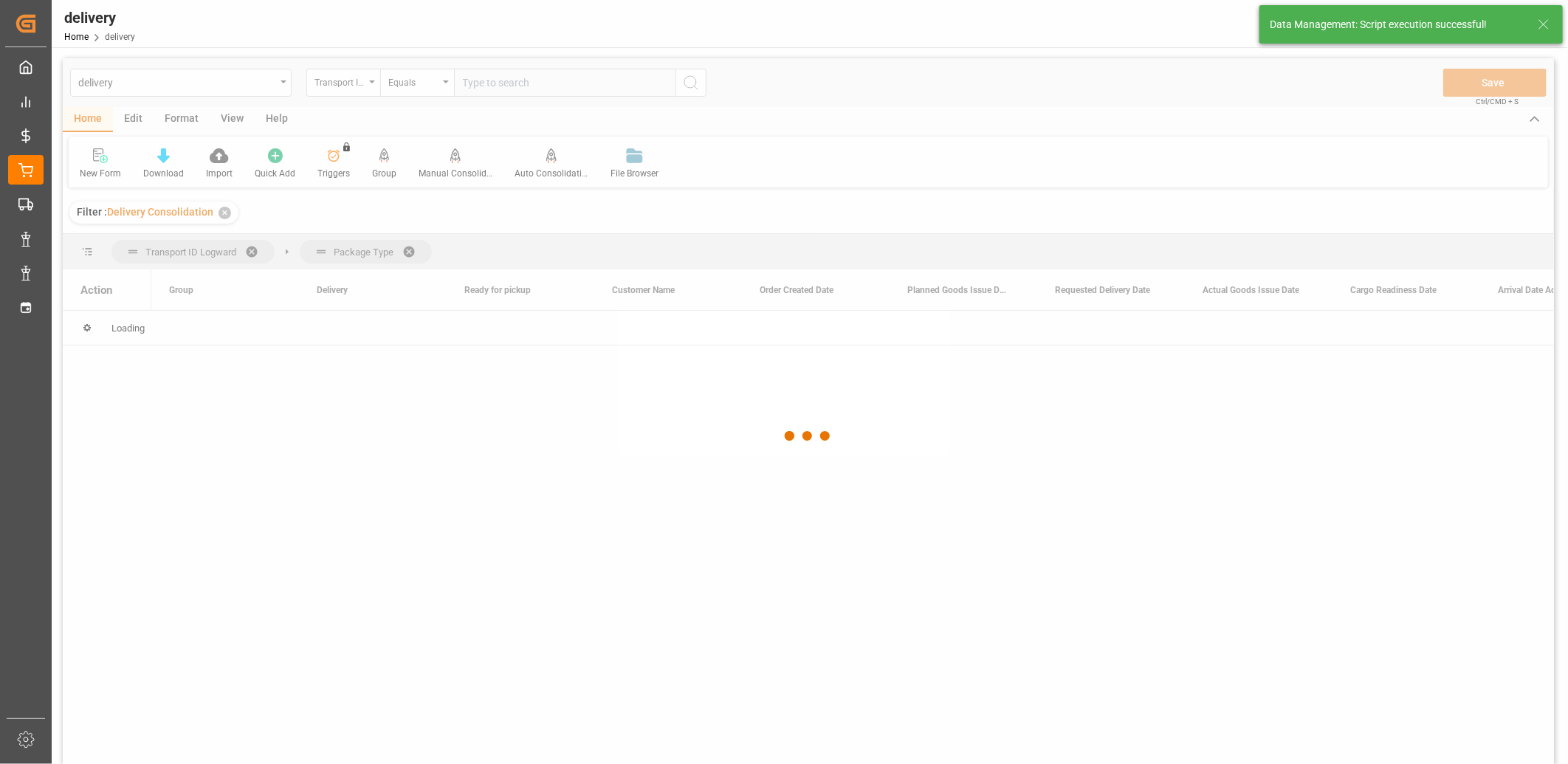
scroll to position [0, 0]
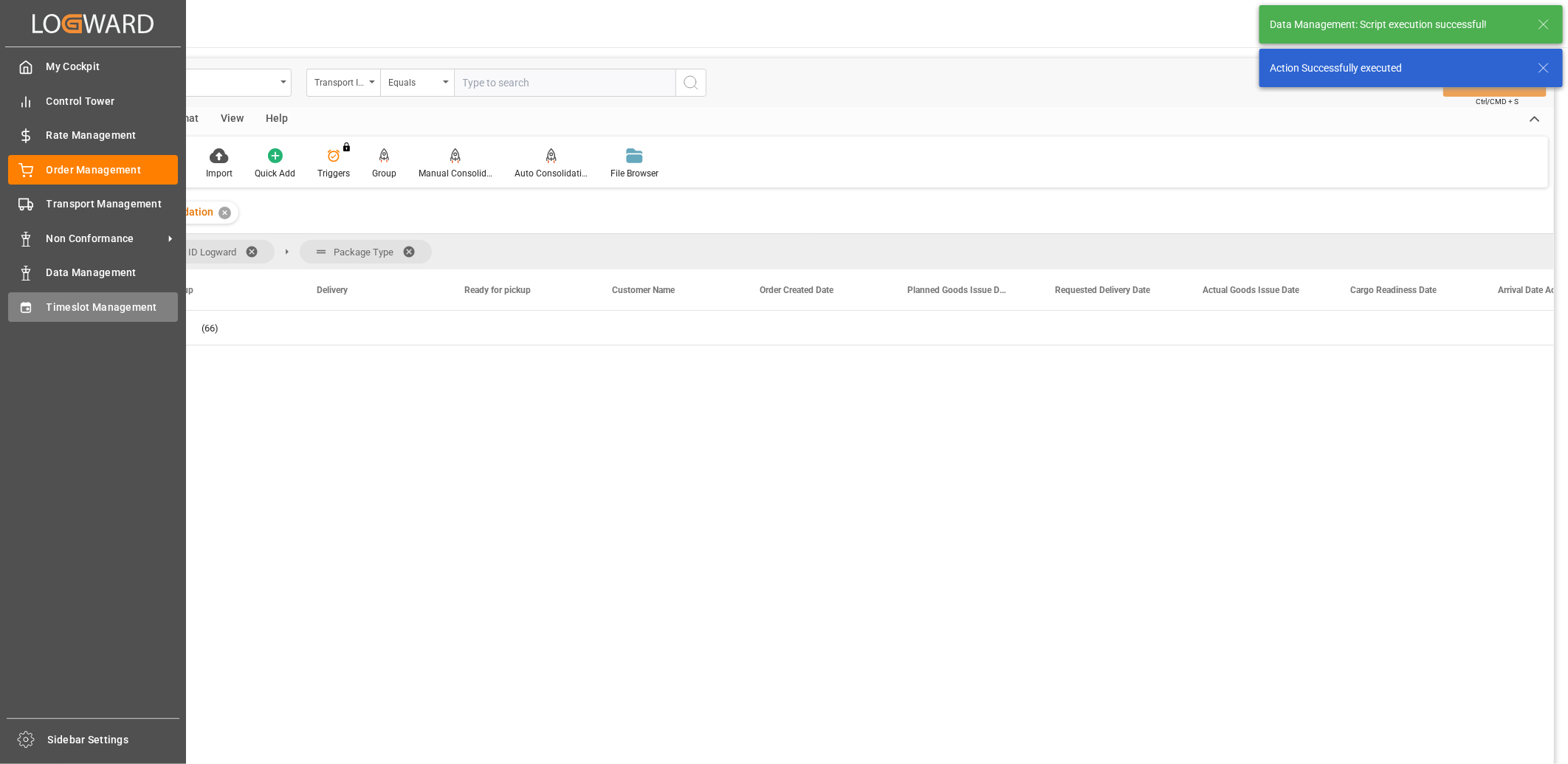
click at [34, 295] on div "Timeslot Management Timeslot Management" at bounding box center [93, 307] width 170 height 29
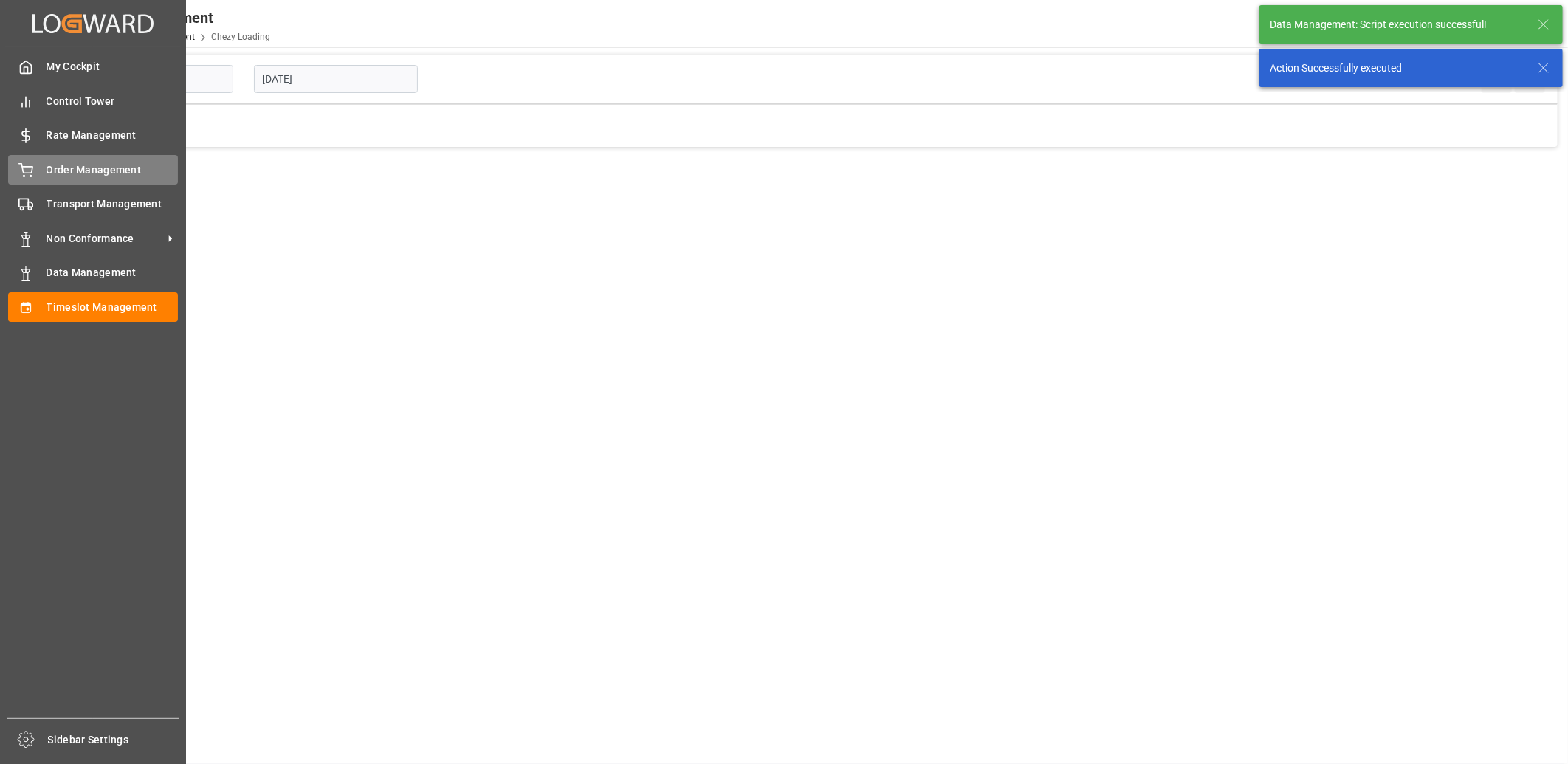
type input "Chezy Loading"
click at [22, 171] on icon at bounding box center [26, 171] width 15 height 15
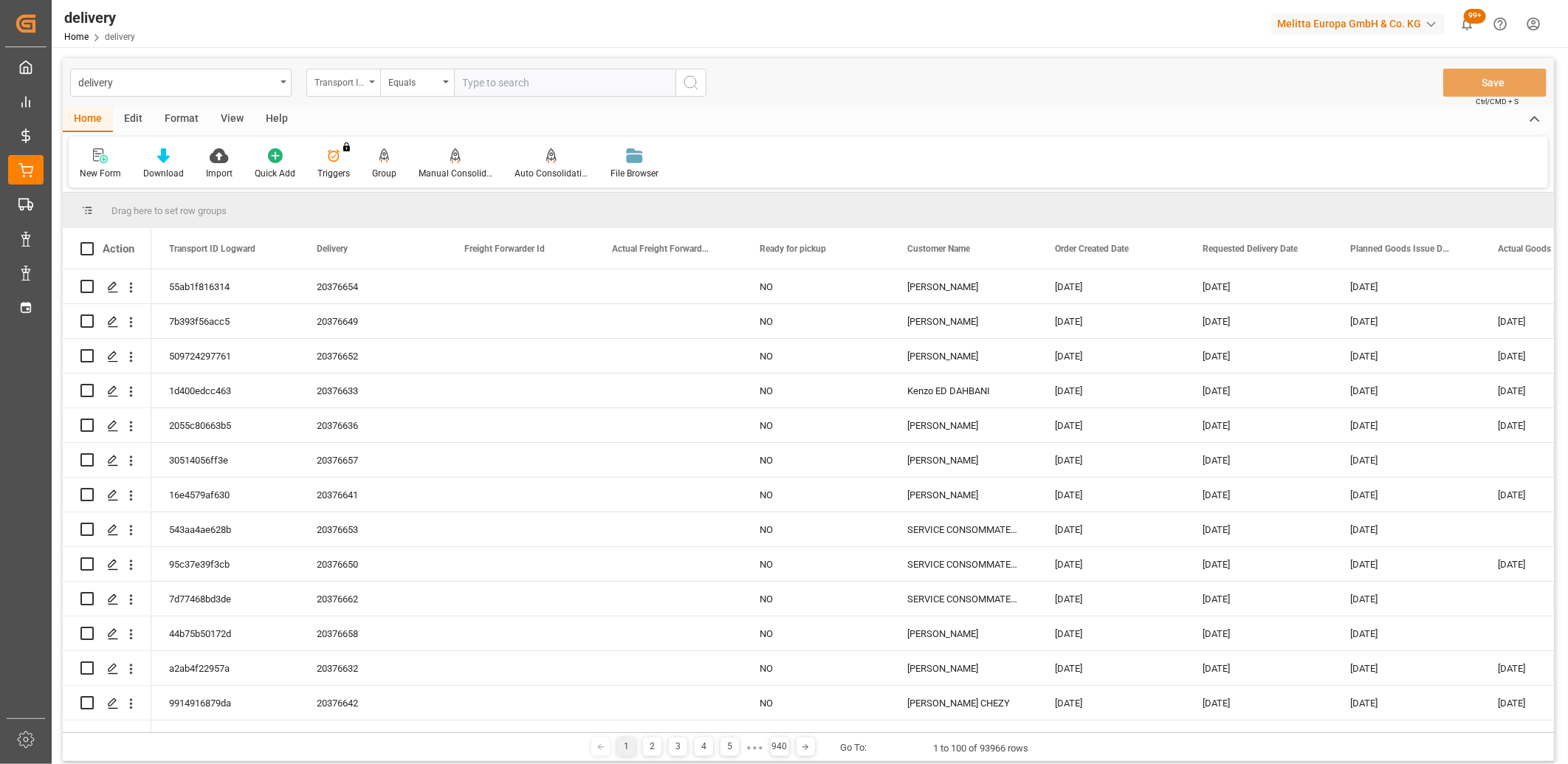
click at [331, 75] on div "Transport ID Logward" at bounding box center [339, 81] width 50 height 17
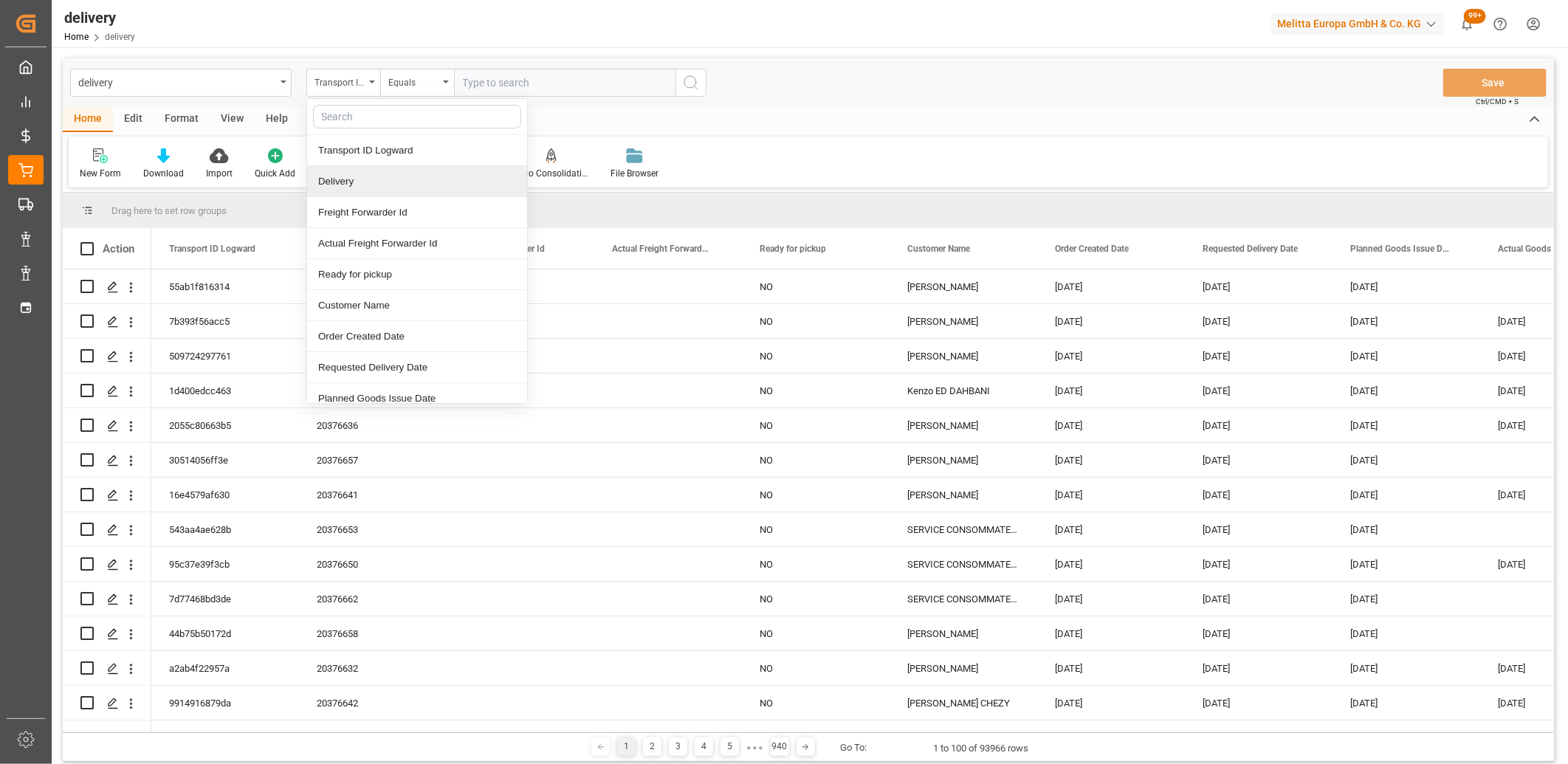
click at [335, 181] on div "Delivery" at bounding box center [417, 181] width 220 height 31
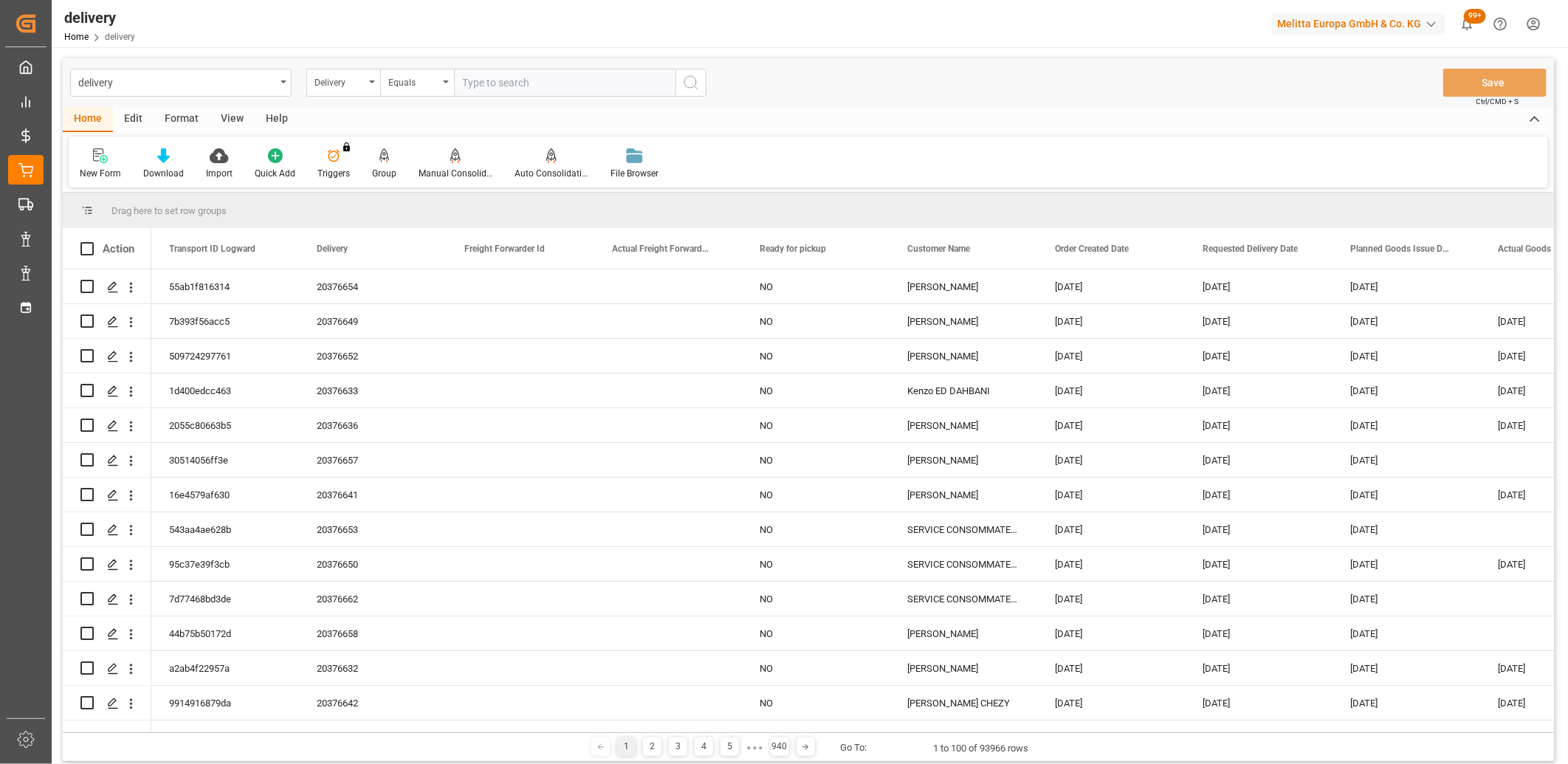
click at [469, 83] on input "text" at bounding box center [565, 83] width 222 height 28
type input "80002526"
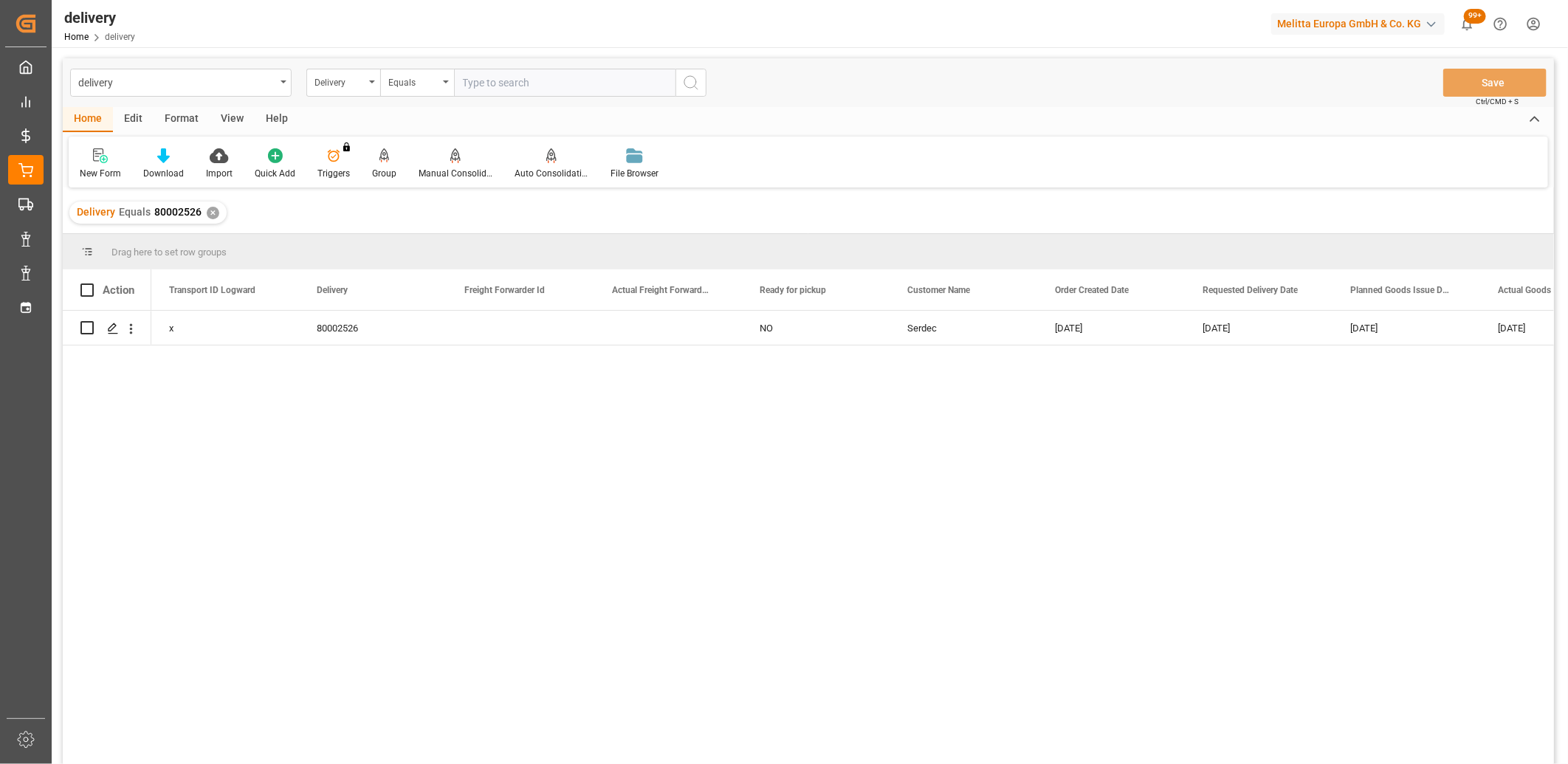
click at [208, 212] on div "✕" at bounding box center [213, 212] width 12 height 12
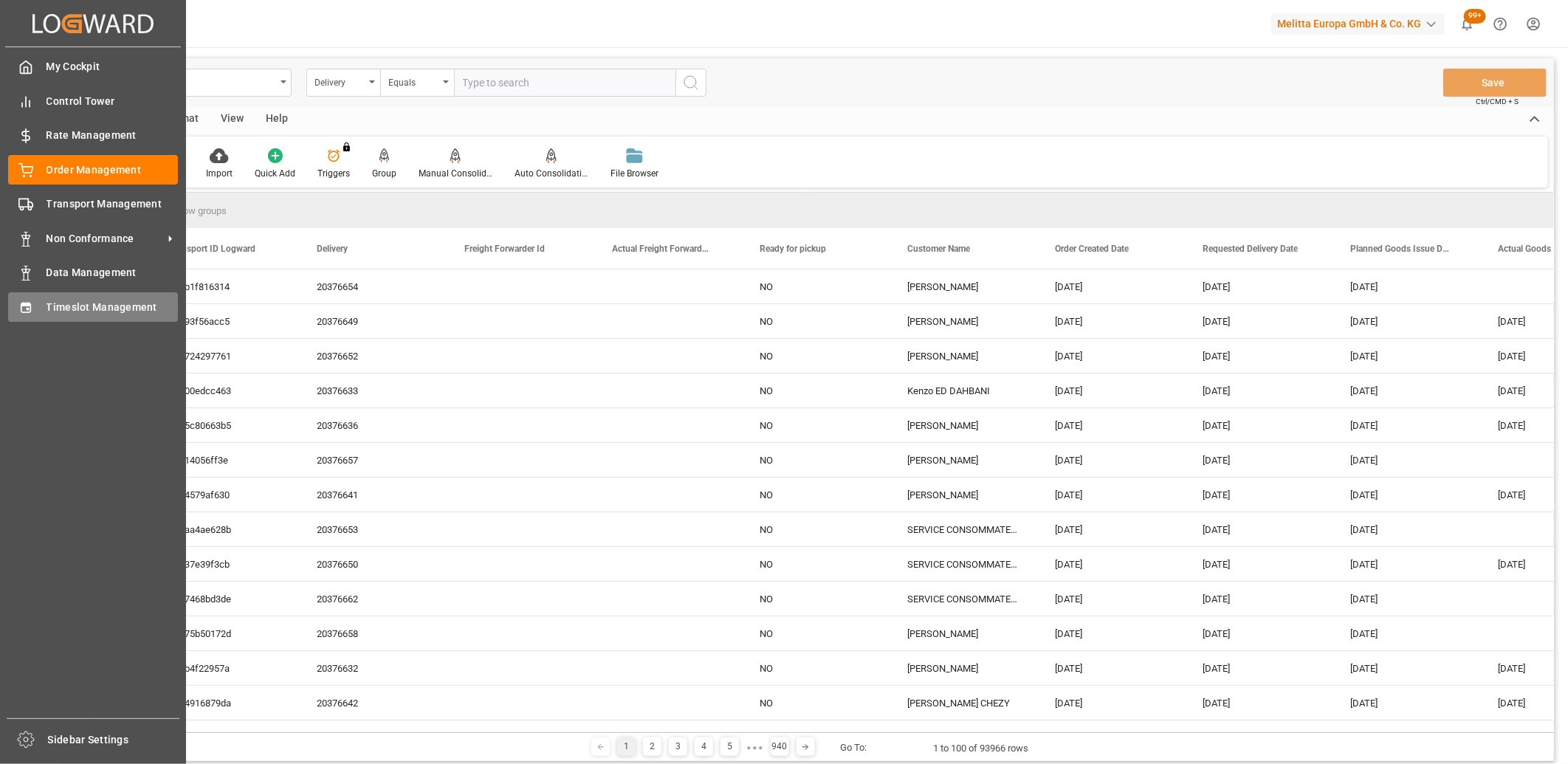
click at [45, 298] on div "Timeslot Management Timeslot Management" at bounding box center [93, 307] width 170 height 29
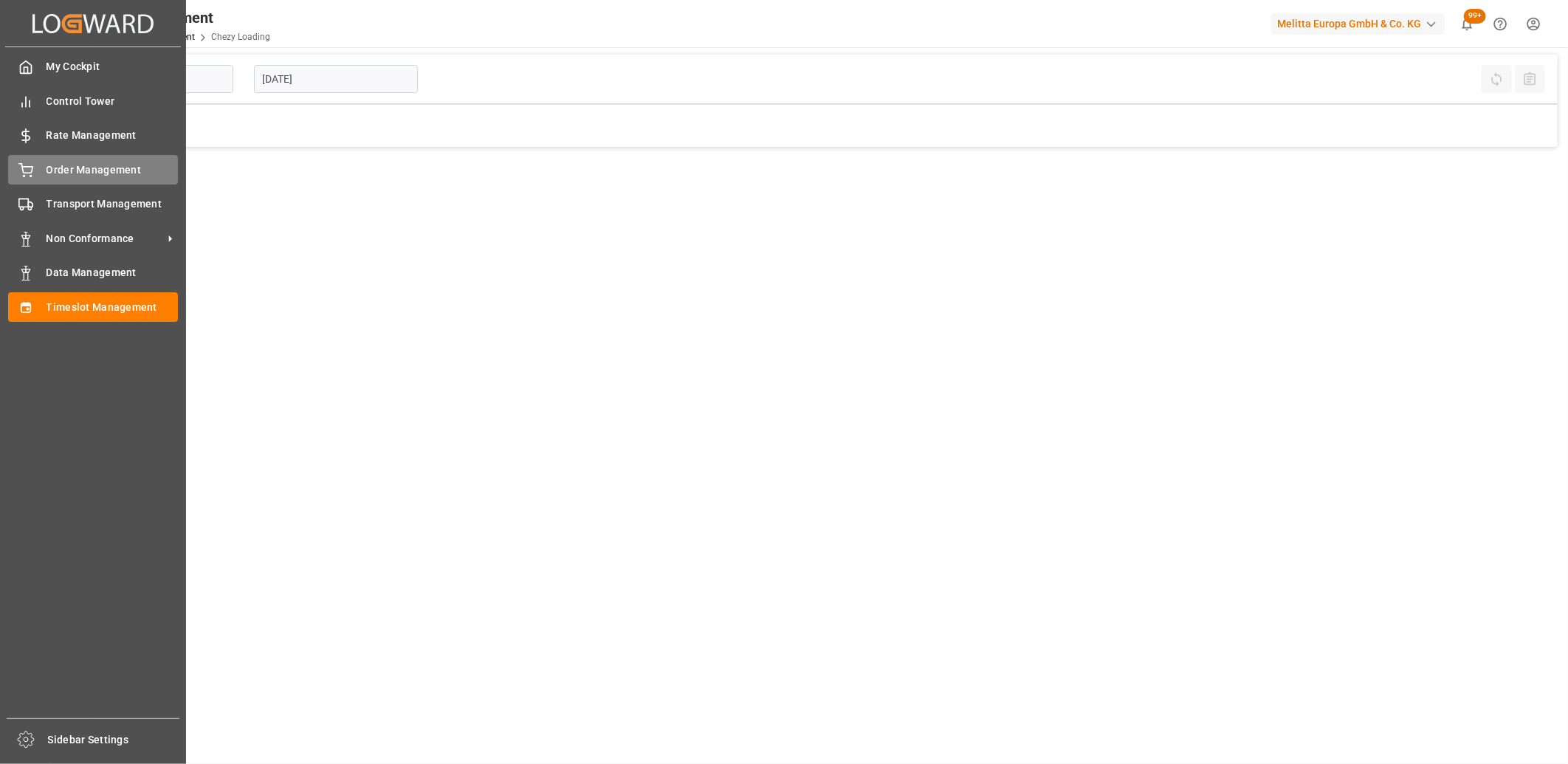
type input "Chezy Loading"
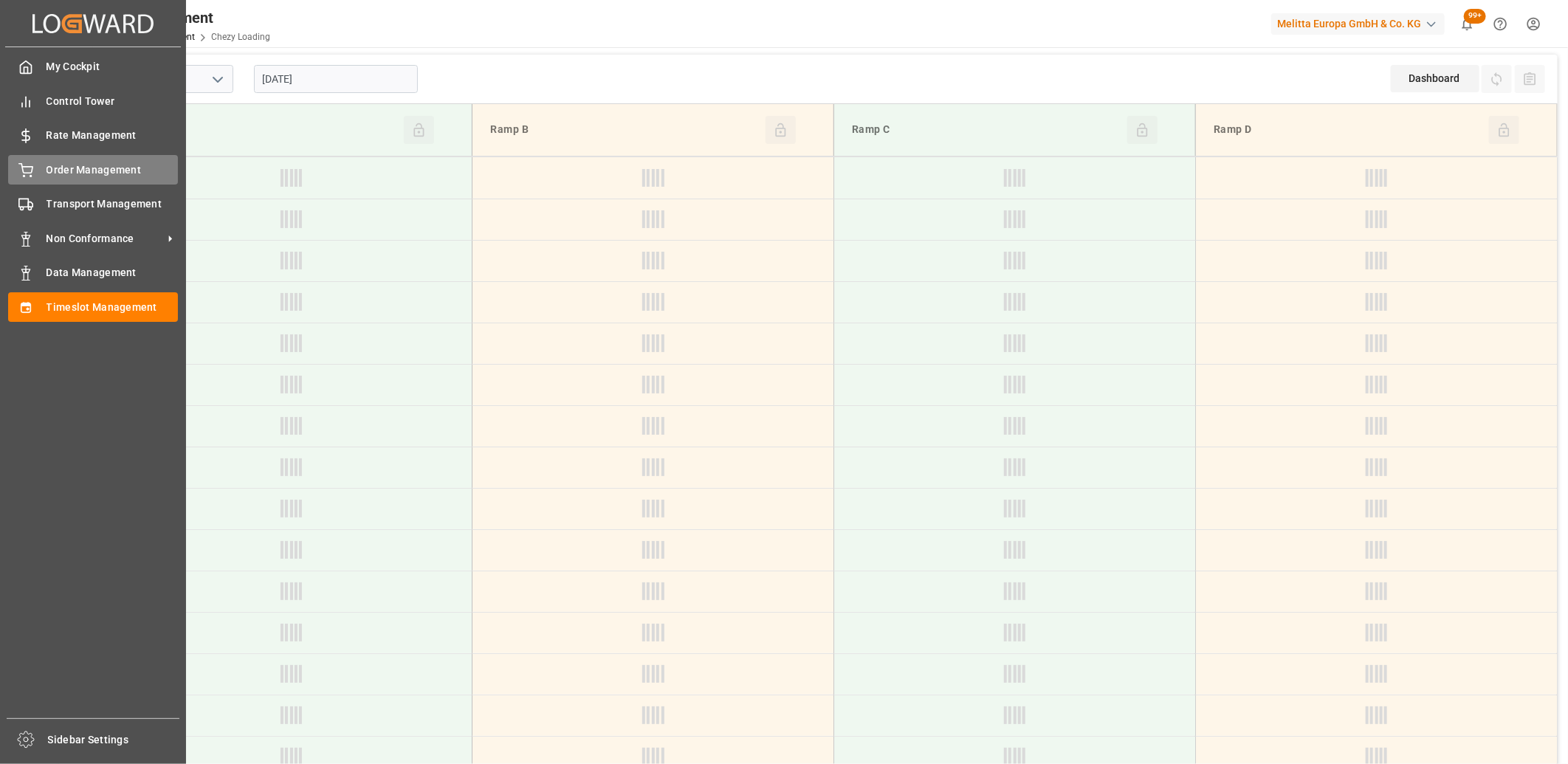
click at [41, 171] on div "Order Management Order Management" at bounding box center [93, 169] width 170 height 29
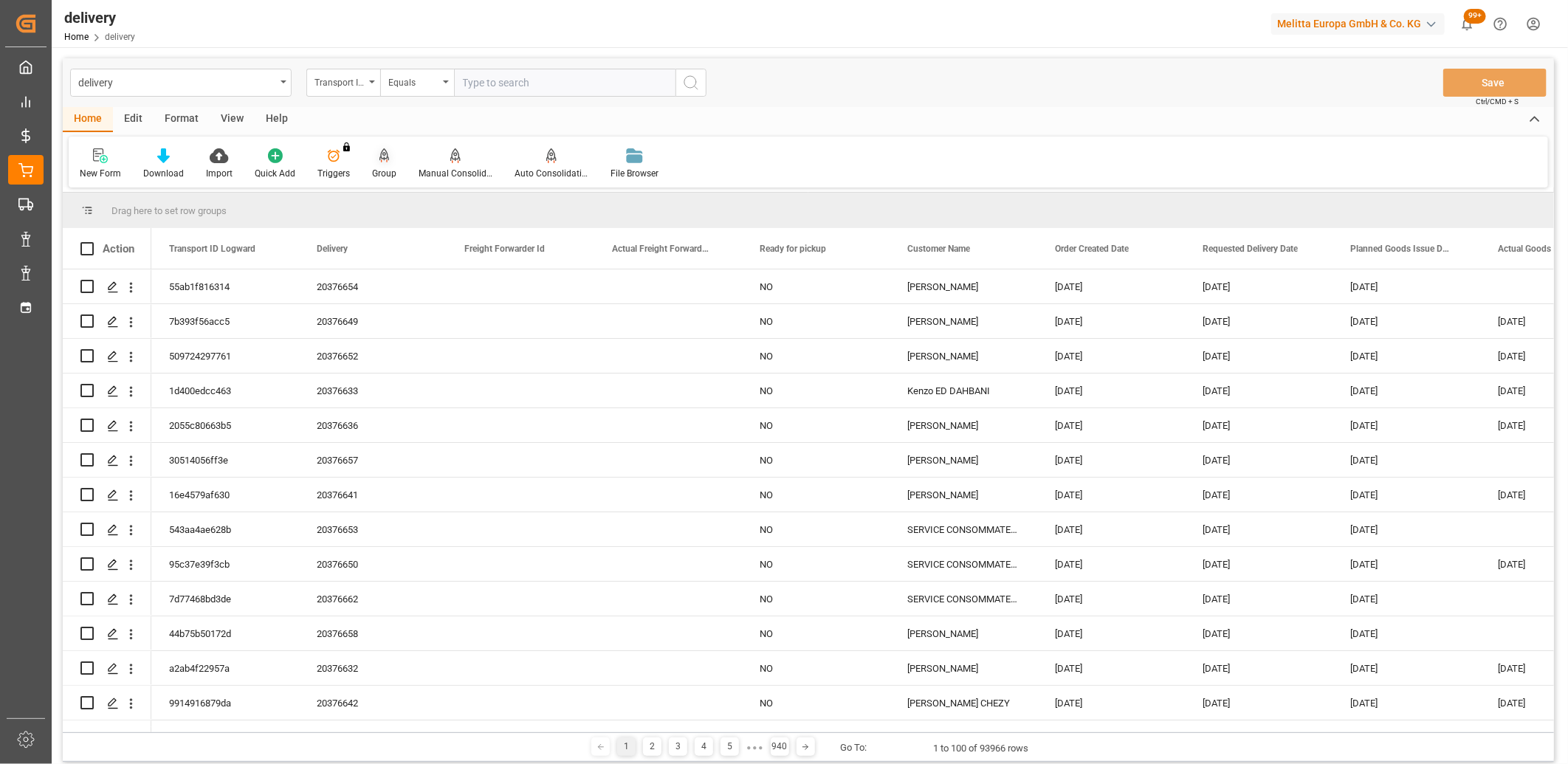
click at [379, 155] on icon at bounding box center [384, 156] width 10 height 15
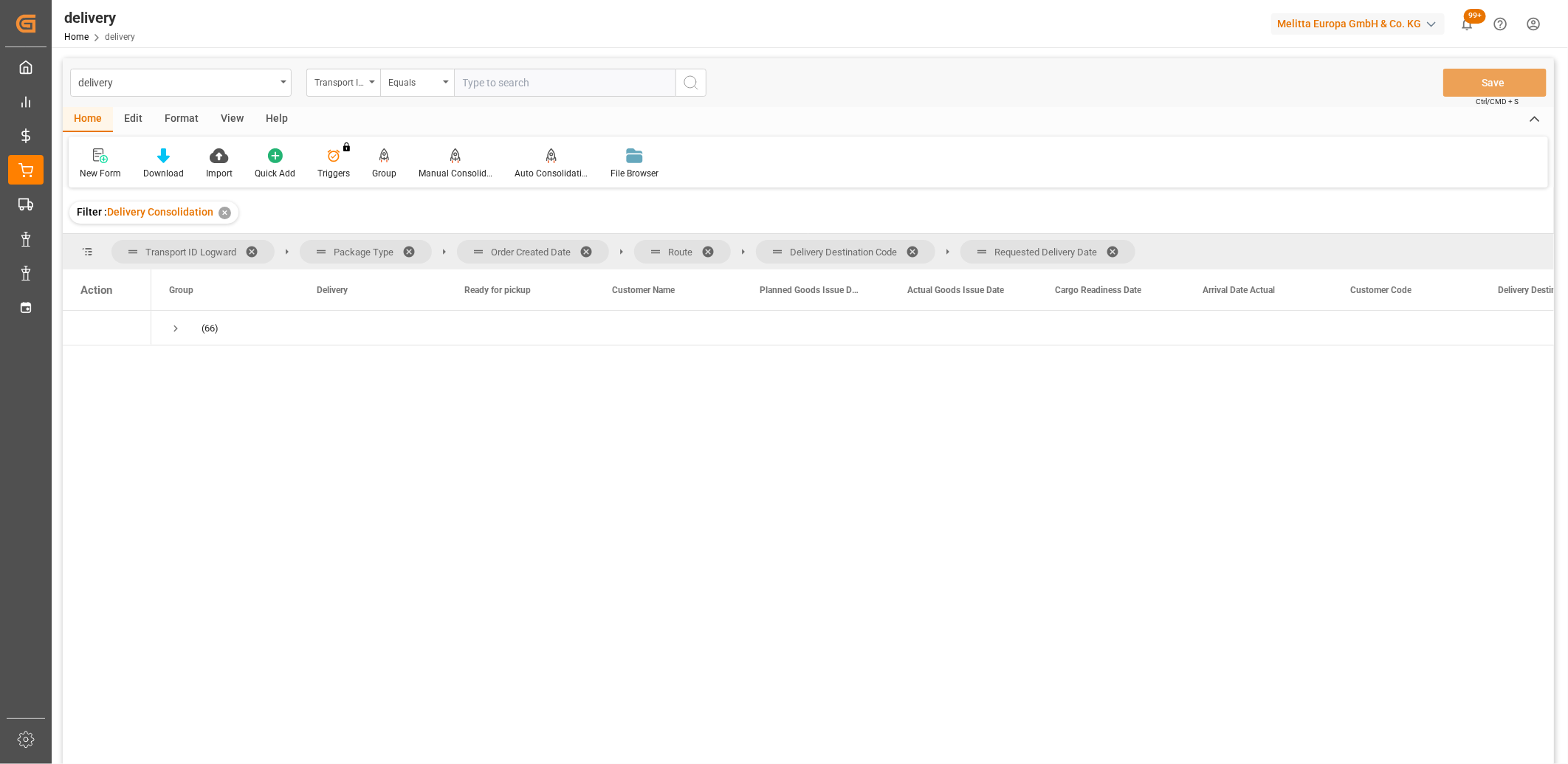
click at [1118, 252] on span at bounding box center [1117, 252] width 23 height 13
click at [918, 249] on span at bounding box center [917, 252] width 23 height 13
click at [708, 250] on span at bounding box center [712, 252] width 23 height 13
click at [587, 252] on span at bounding box center [591, 252] width 23 height 13
click at [173, 327] on span "Press SPACE to select this row." at bounding box center [175, 328] width 13 height 13
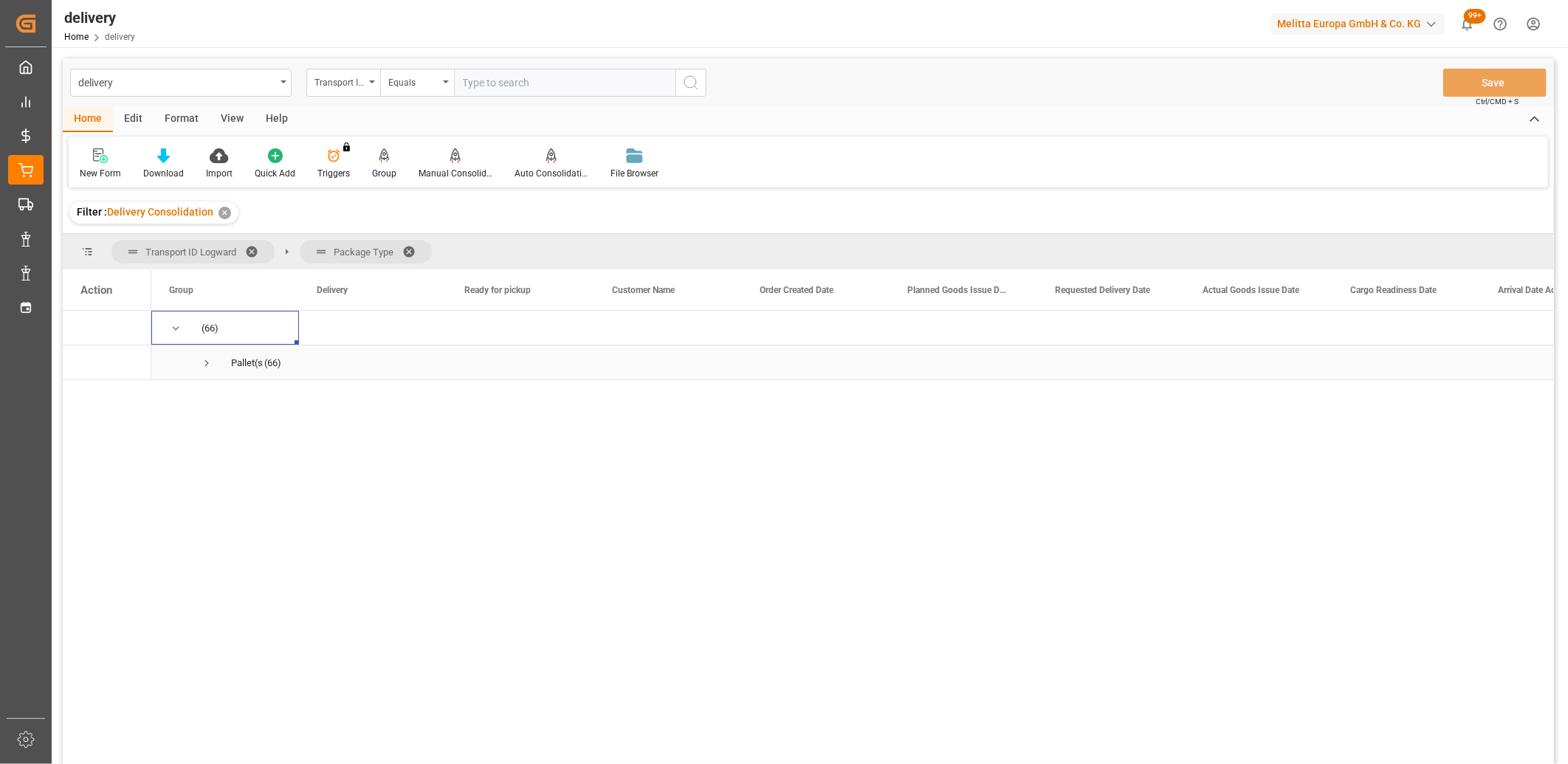
click at [207, 369] on span "Press SPACE to select this row." at bounding box center [207, 362] width 13 height 13
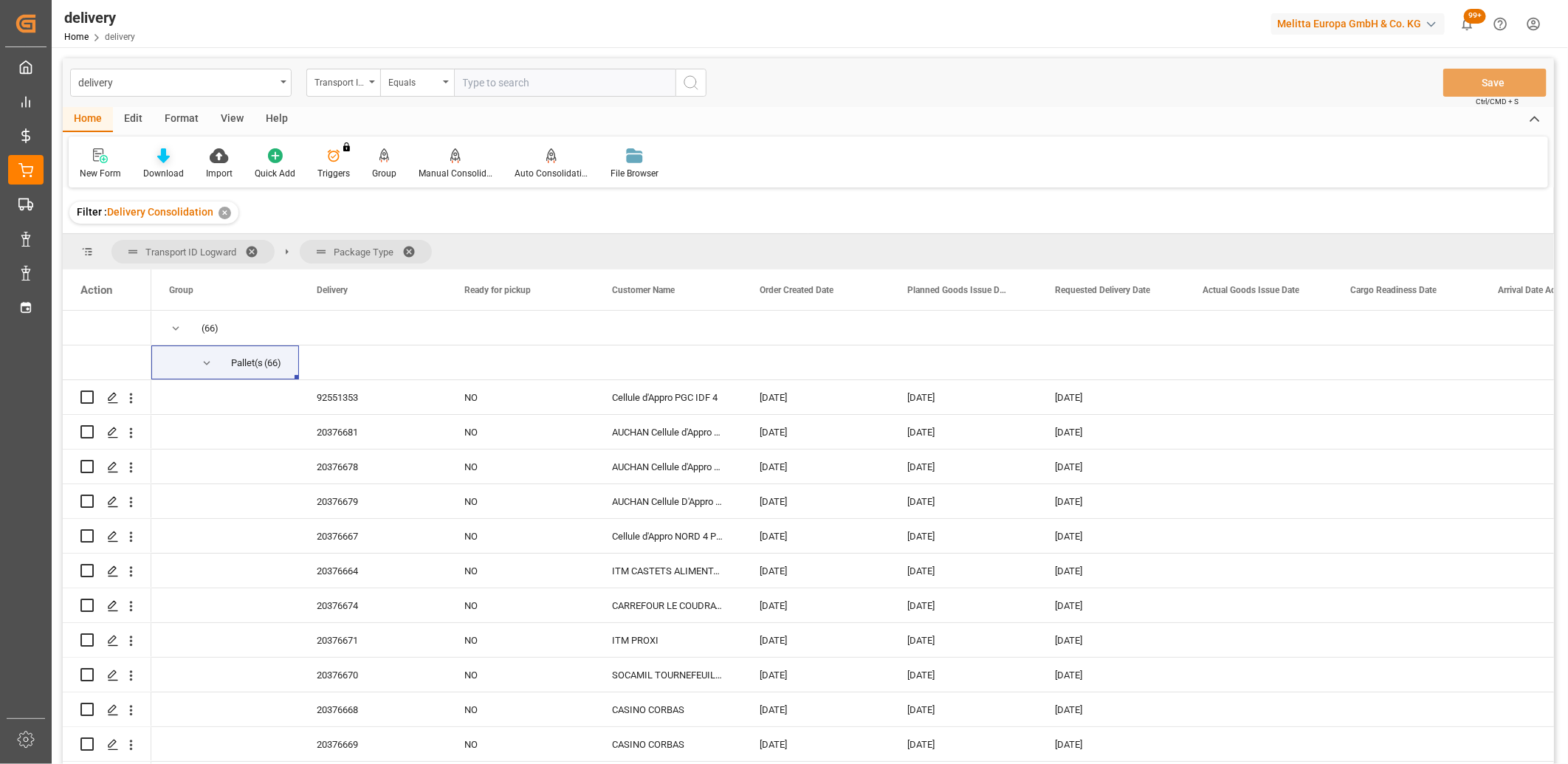
click at [162, 151] on icon at bounding box center [163, 156] width 12 height 15
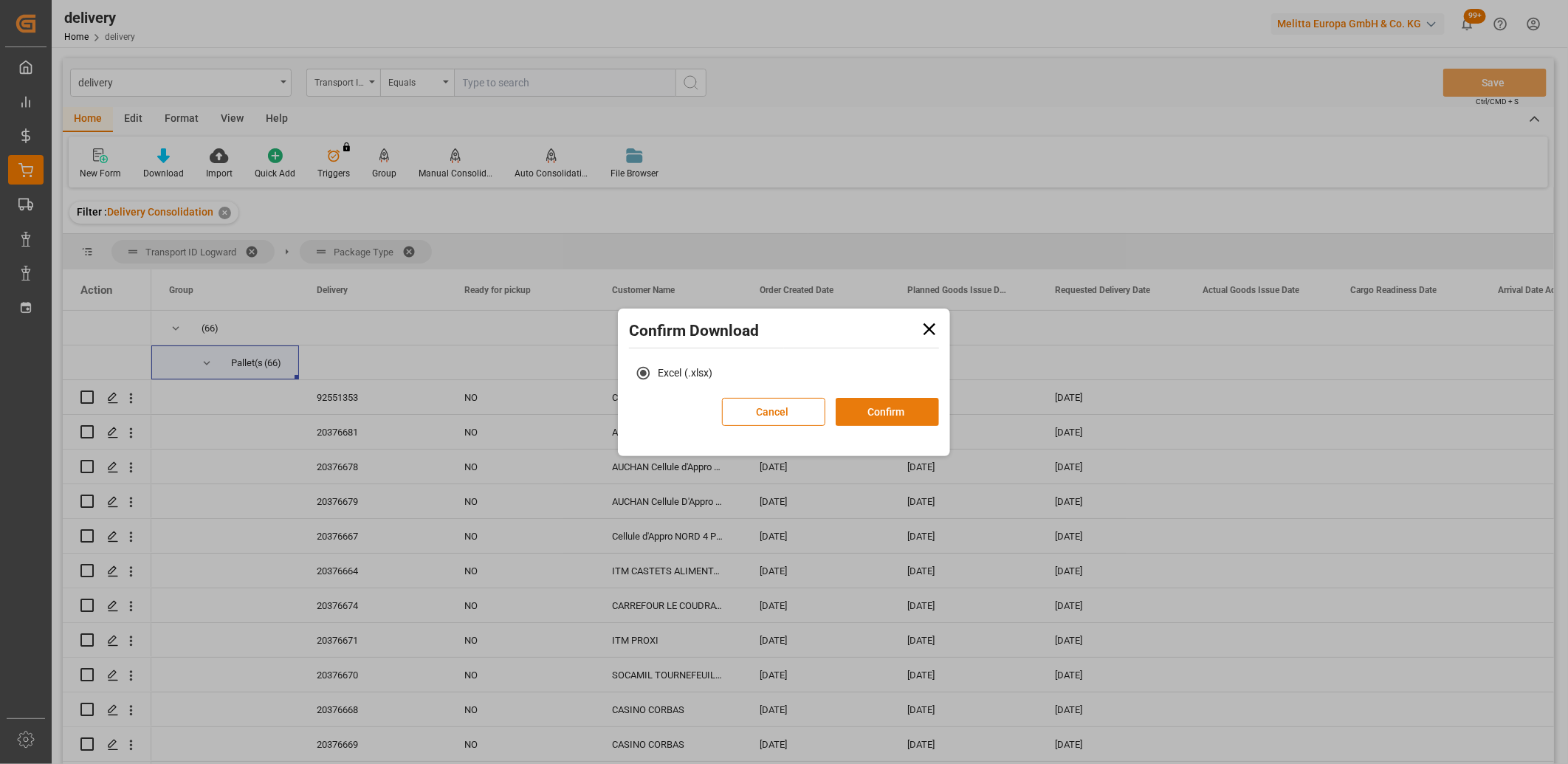
click at [864, 416] on button "Confirm" at bounding box center [887, 412] width 103 height 28
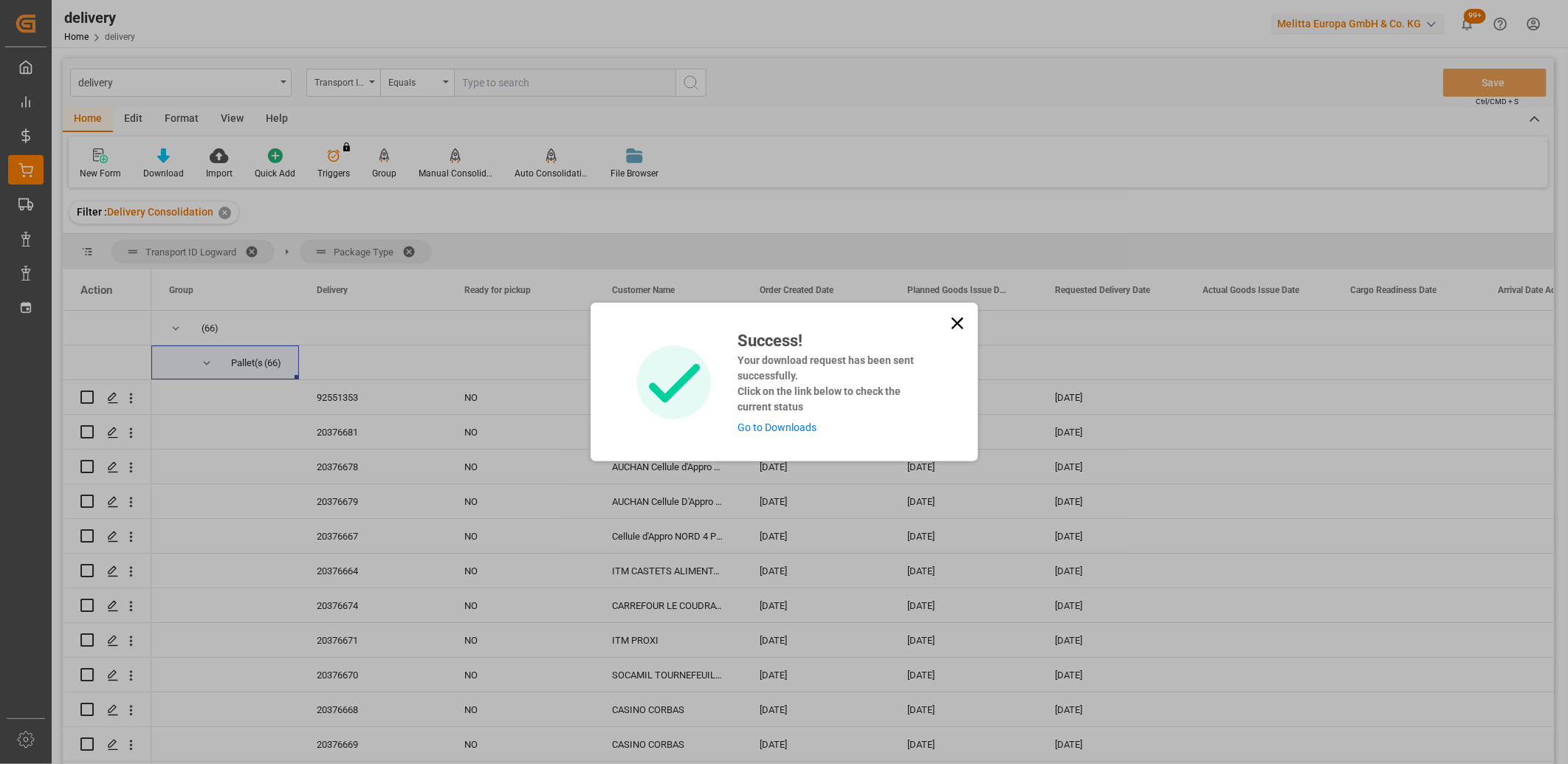
click at [798, 428] on link "Go to Downloads" at bounding box center [777, 427] width 79 height 12
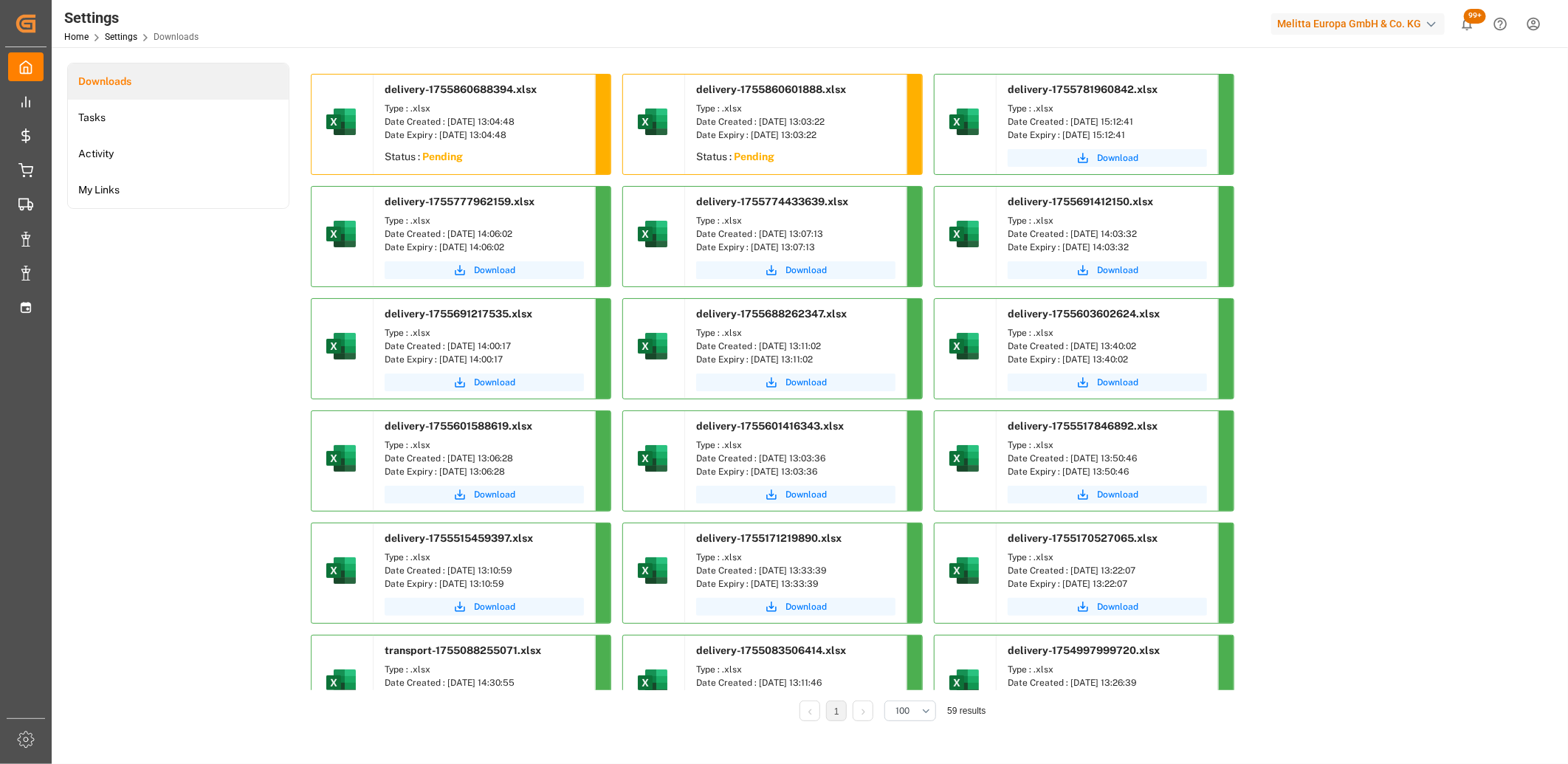
drag, startPoint x: 708, startPoint y: 133, endPoint x: 228, endPoint y: 420, distance: 559.3
click at [228, 420] on div "Downloads Tasks Activity My Links" at bounding box center [178, 402] width 222 height 678
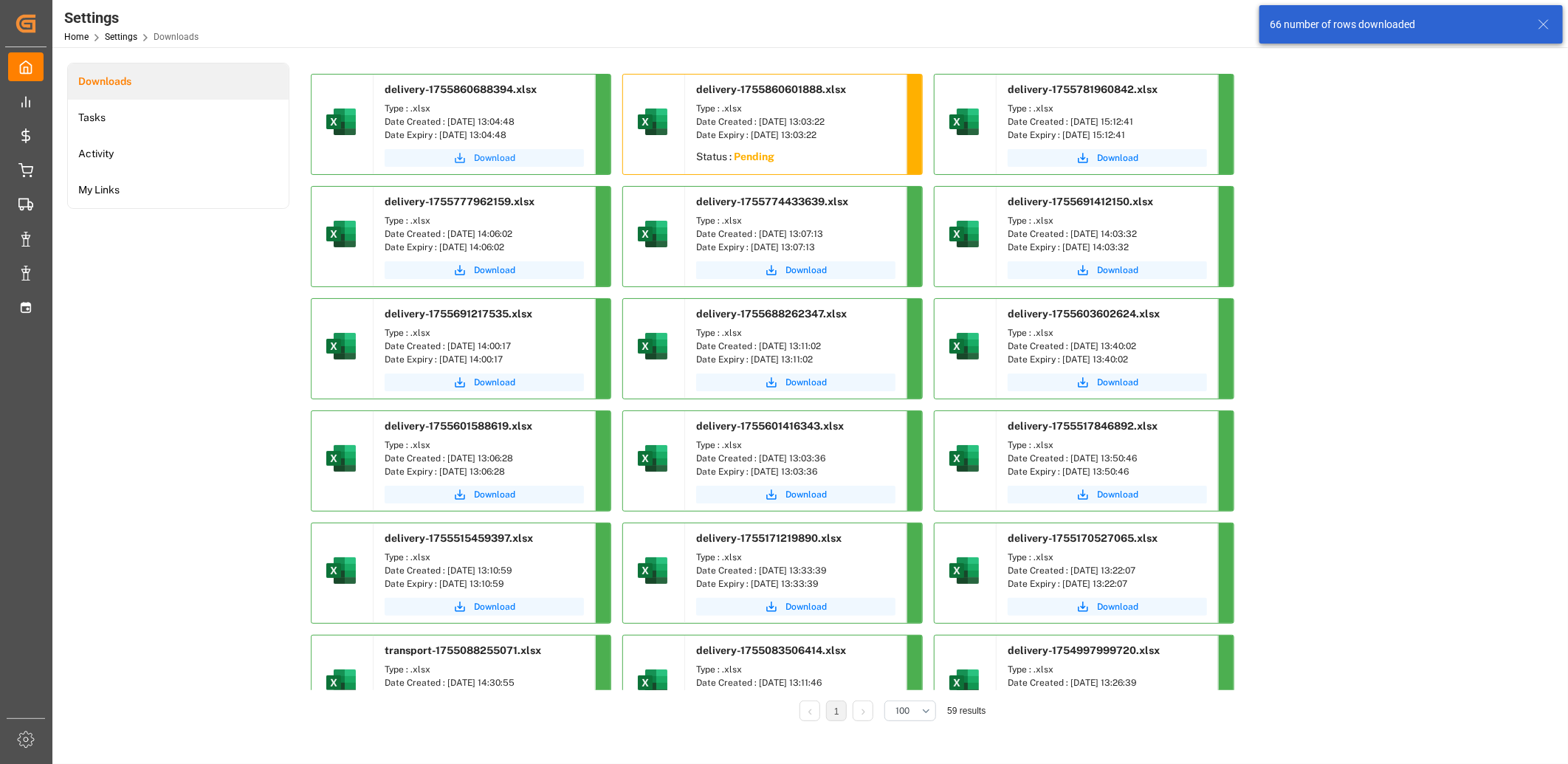
click at [491, 157] on span "Download" at bounding box center [494, 157] width 41 height 13
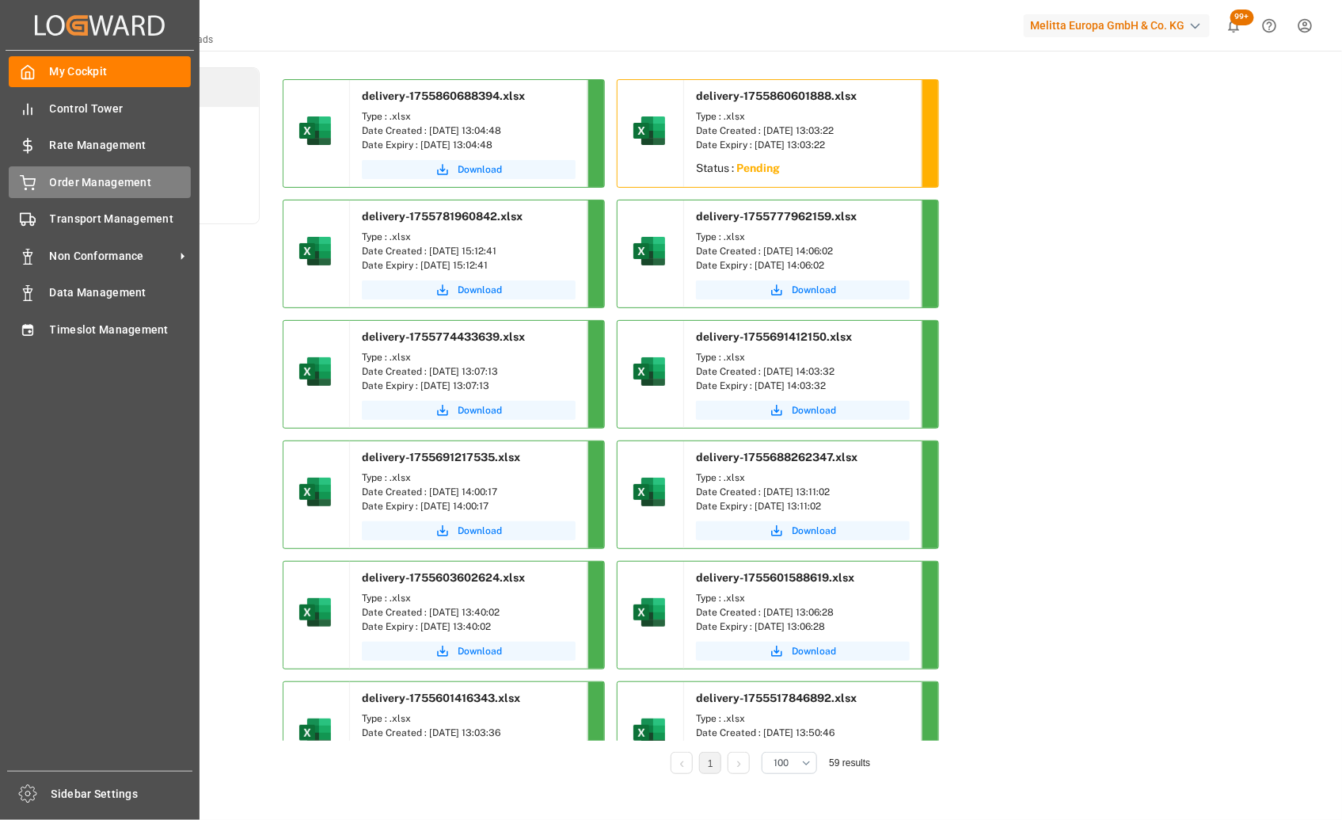
click at [42, 180] on div "Order Management Order Management" at bounding box center [100, 181] width 182 height 31
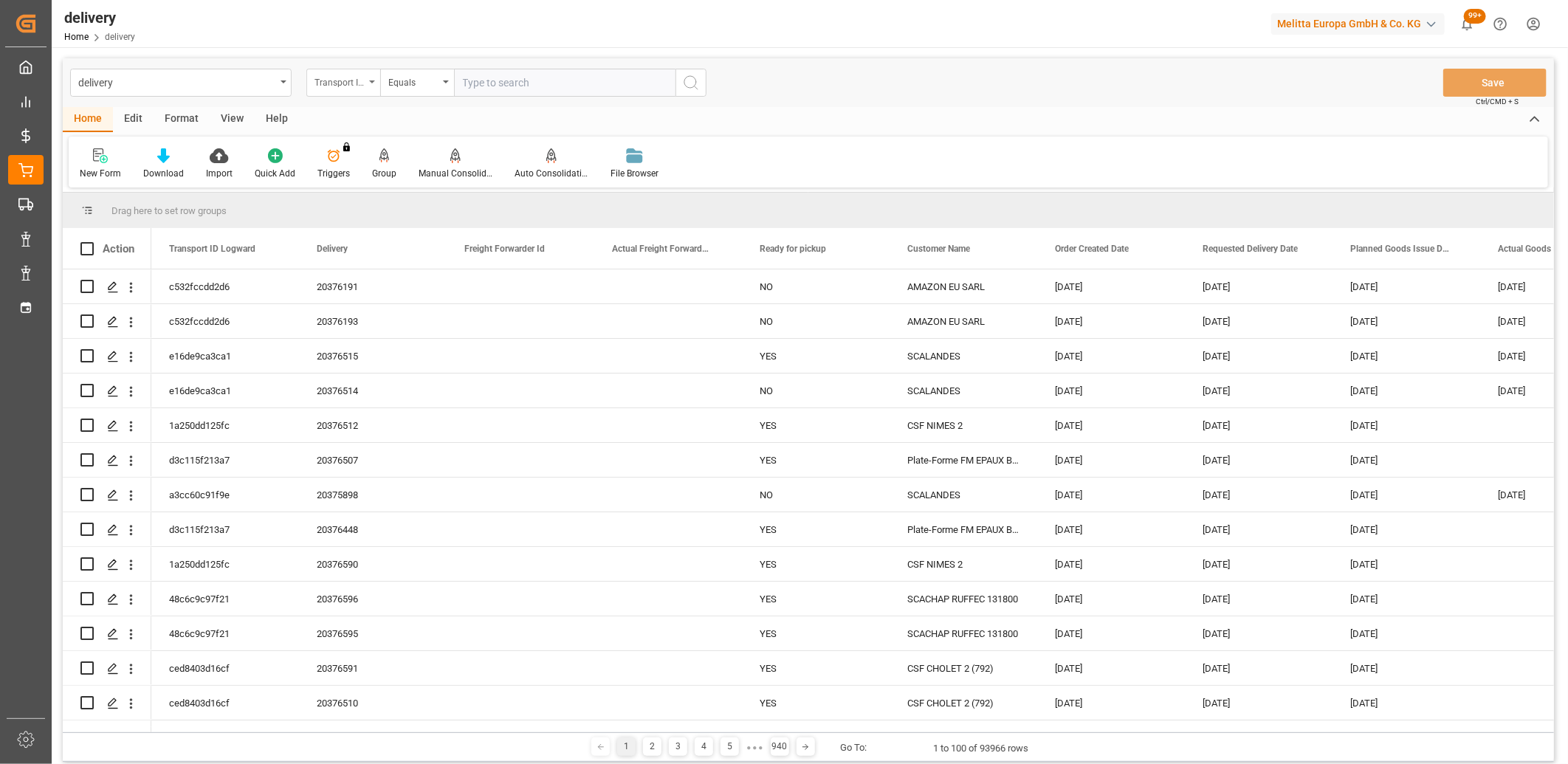
click at [363, 80] on div "Transport ID Logward" at bounding box center [339, 81] width 50 height 17
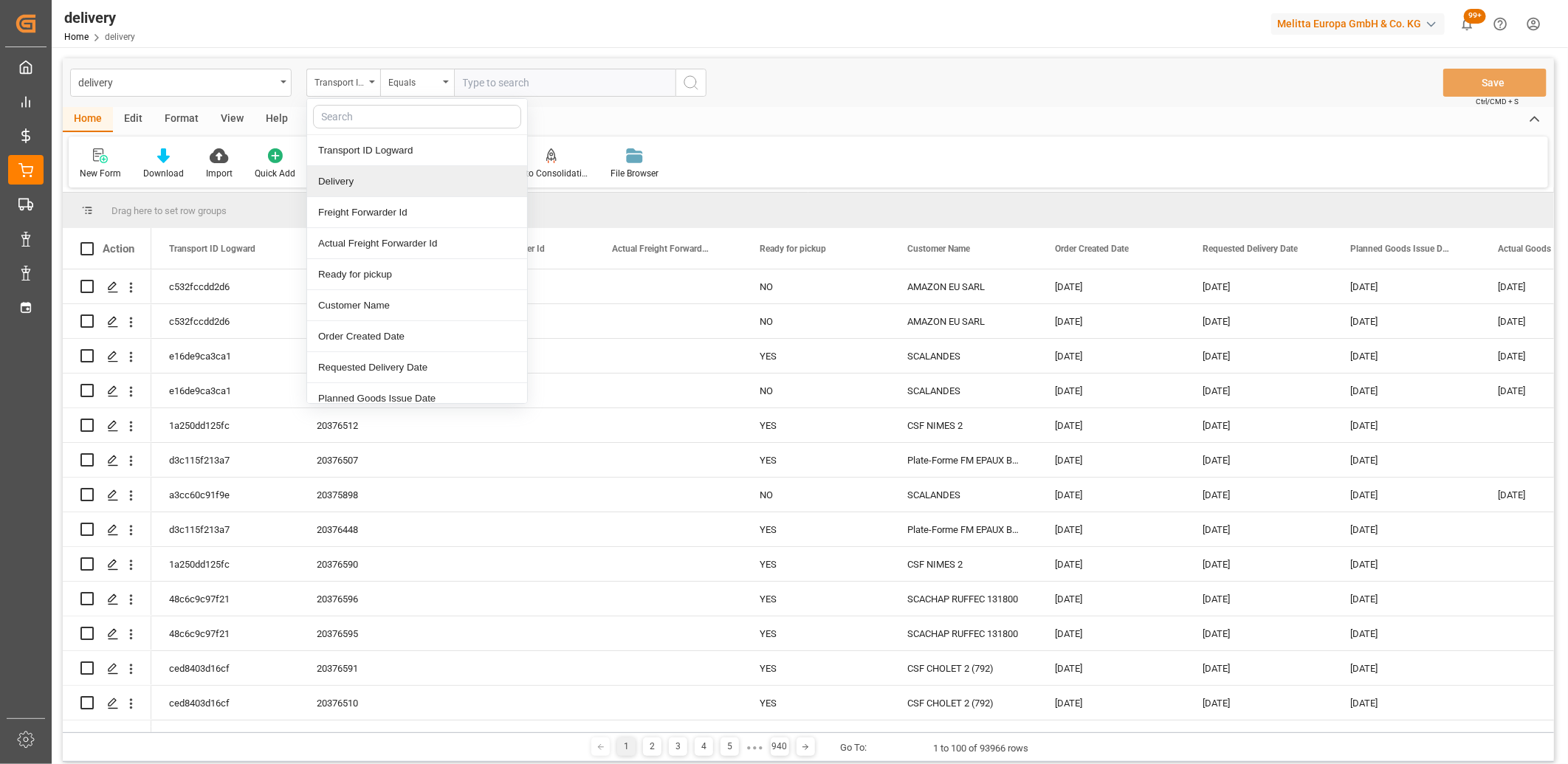
click at [367, 172] on div "Delivery" at bounding box center [417, 181] width 220 height 31
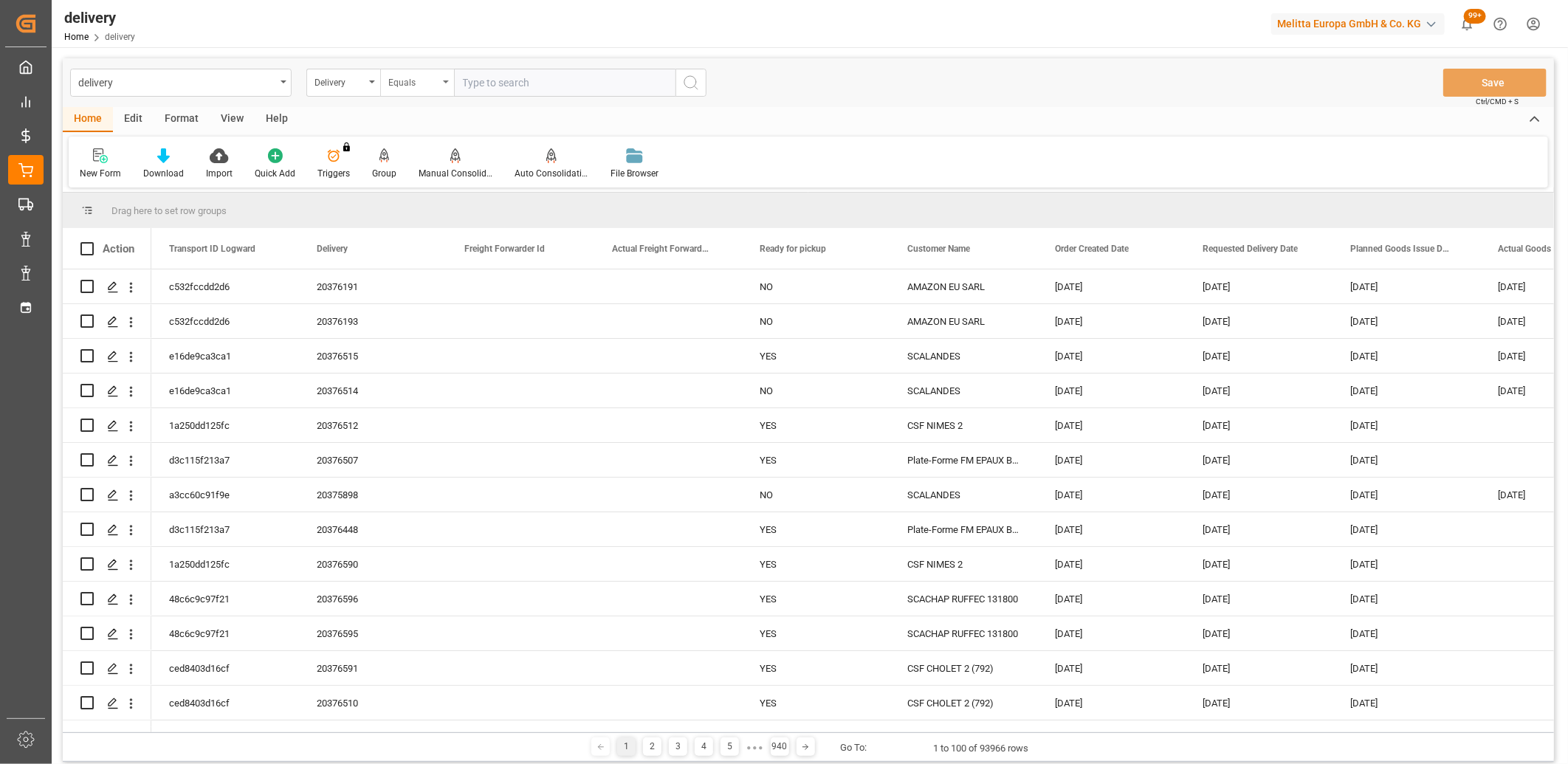
click at [421, 85] on div "Equals" at bounding box center [413, 81] width 50 height 17
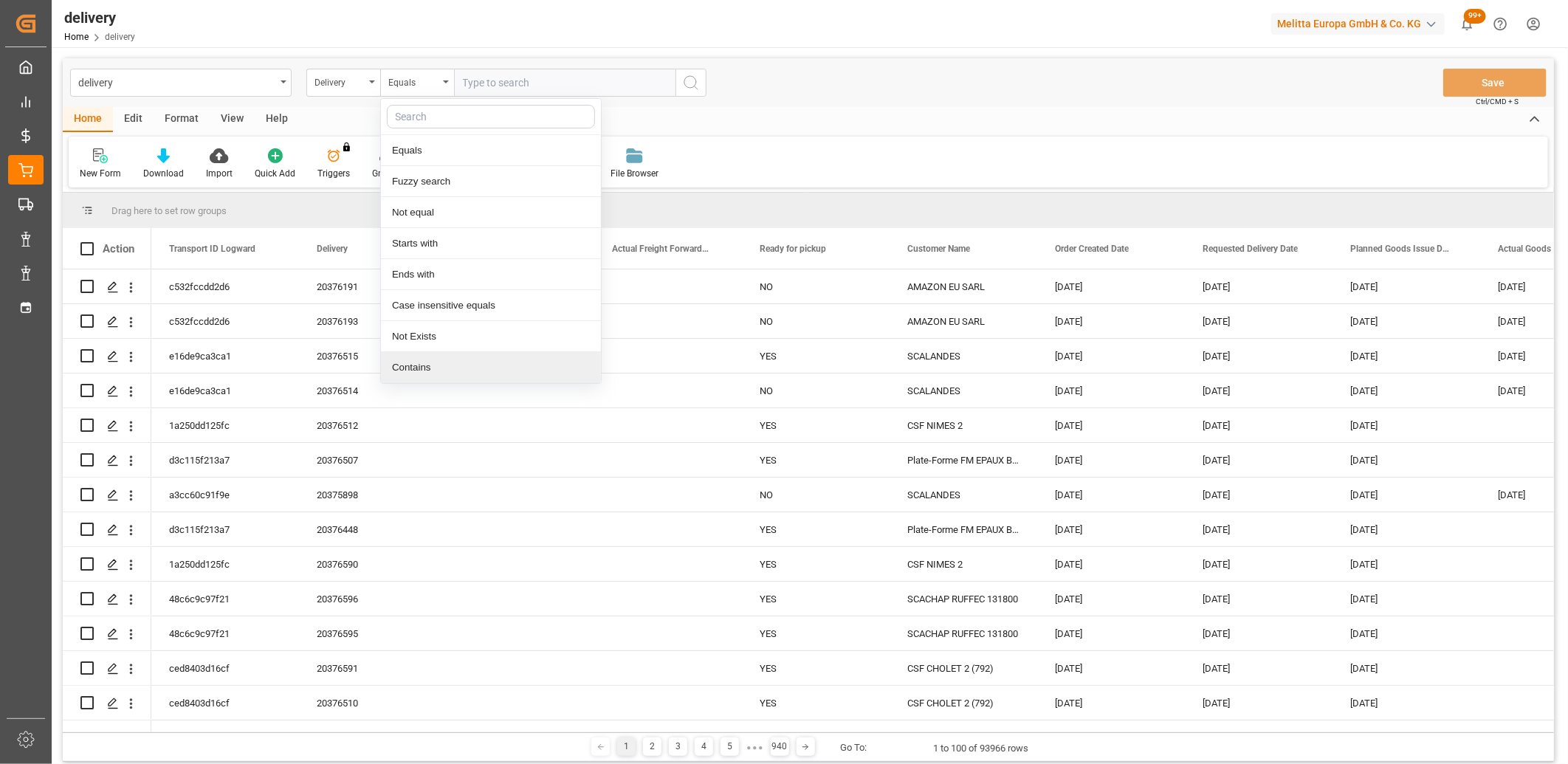
click at [444, 356] on div "Contains" at bounding box center [491, 367] width 220 height 31
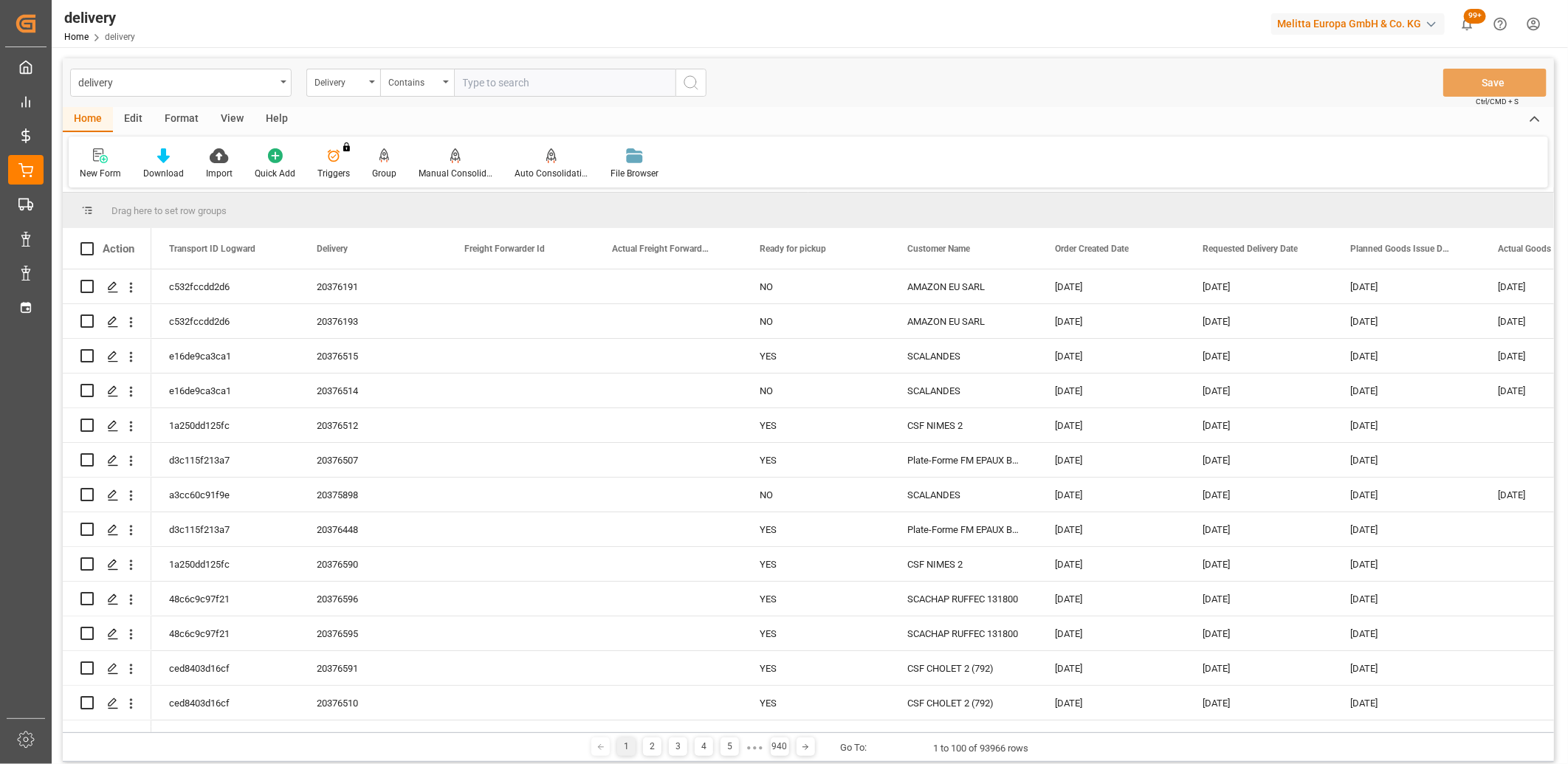
paste input "20376664,20376666,20376670,20375901,20376668,20376669,0,0,0,0,0,0,0,0,0,0,0,0"
type input "20376664,20376666,20376670,20375901,20376668,20376669,0,0,0,0,0,0,0,0,0,0,0,0"
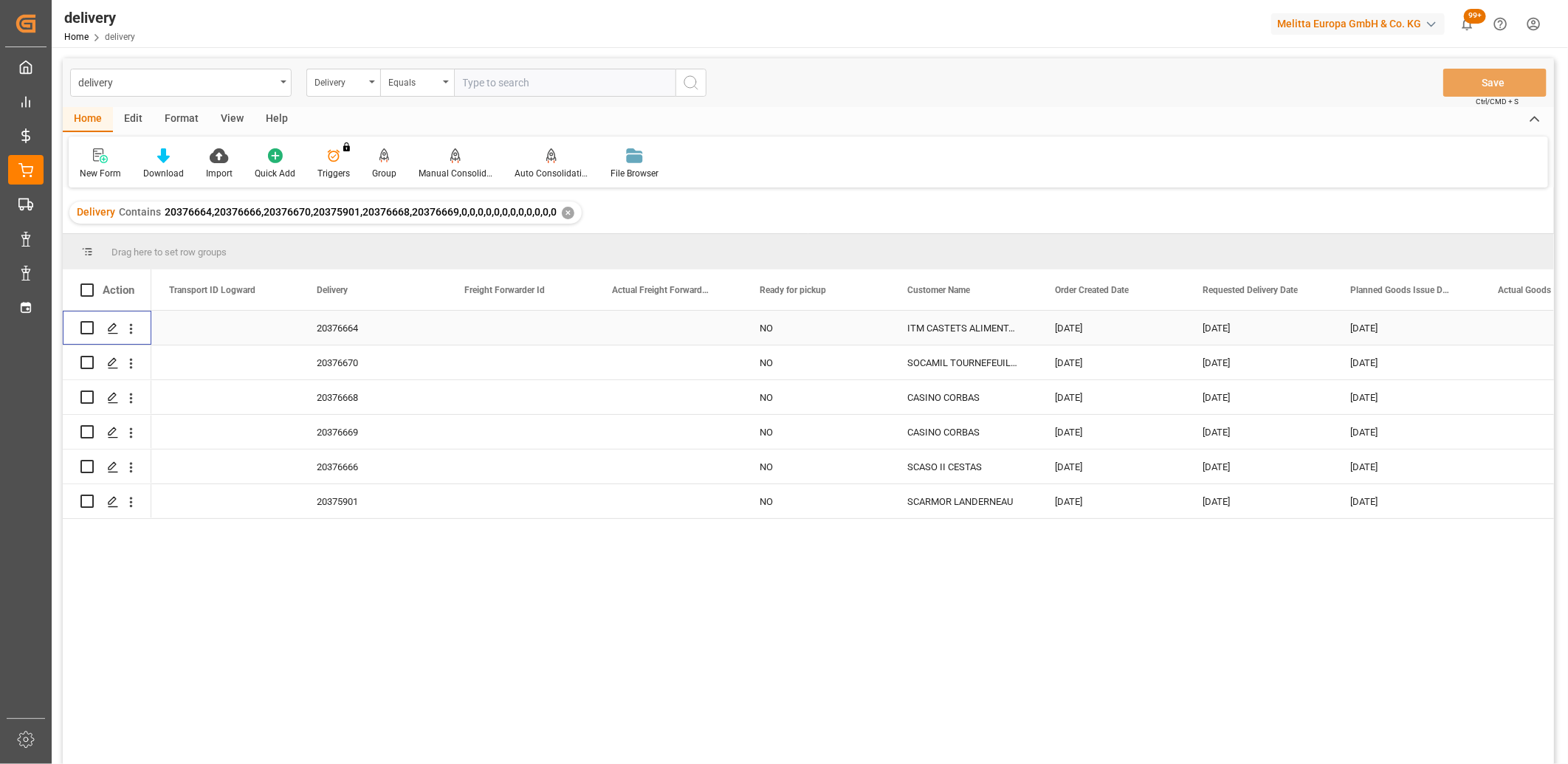
click at [90, 329] on input "Press Space to toggle row selection (unchecked)" at bounding box center [87, 327] width 13 height 13
checkbox input "true"
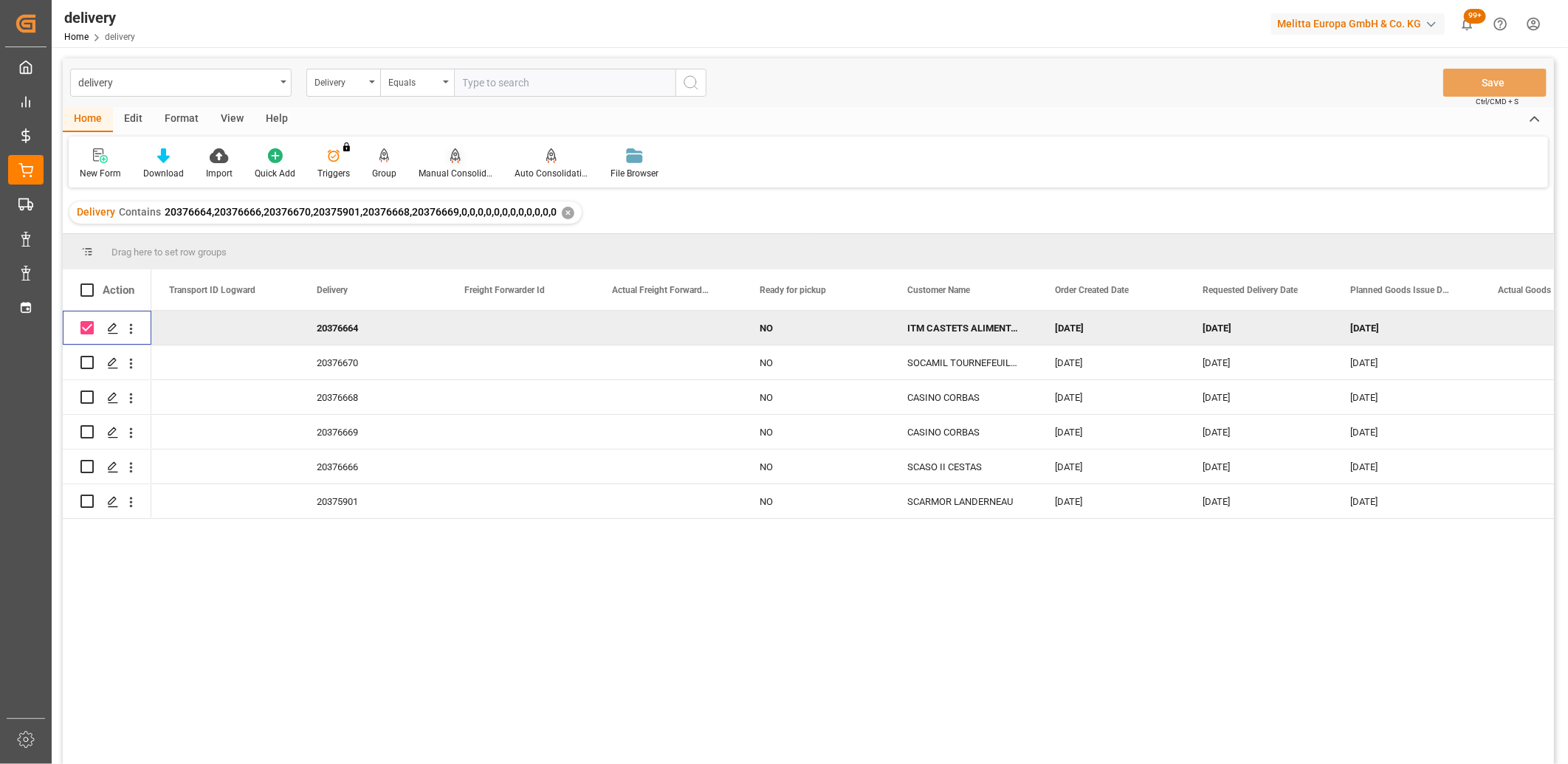
click at [450, 161] on icon at bounding box center [455, 156] width 10 height 15
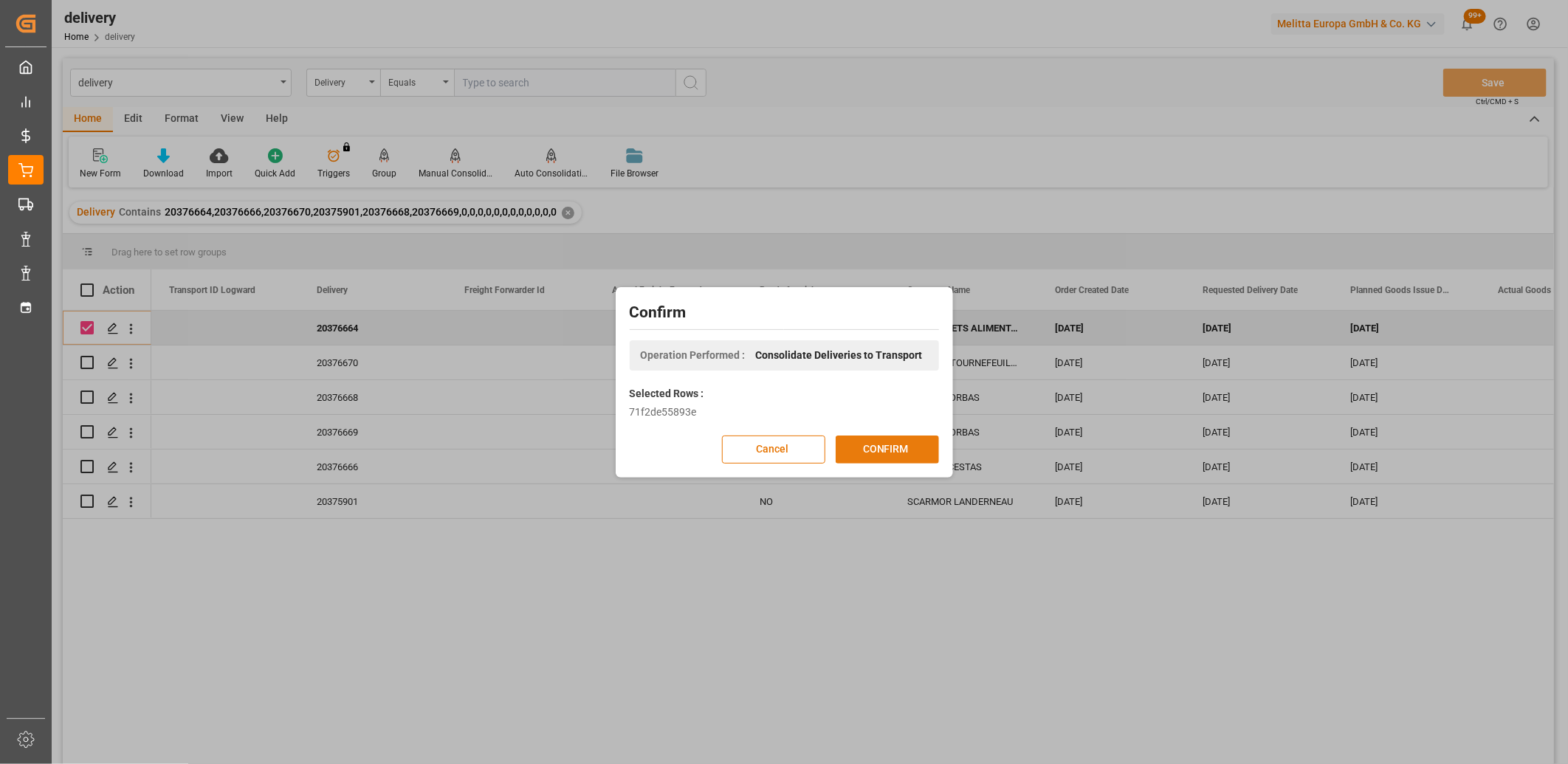
click at [851, 448] on button "CONFIRM" at bounding box center [887, 449] width 103 height 28
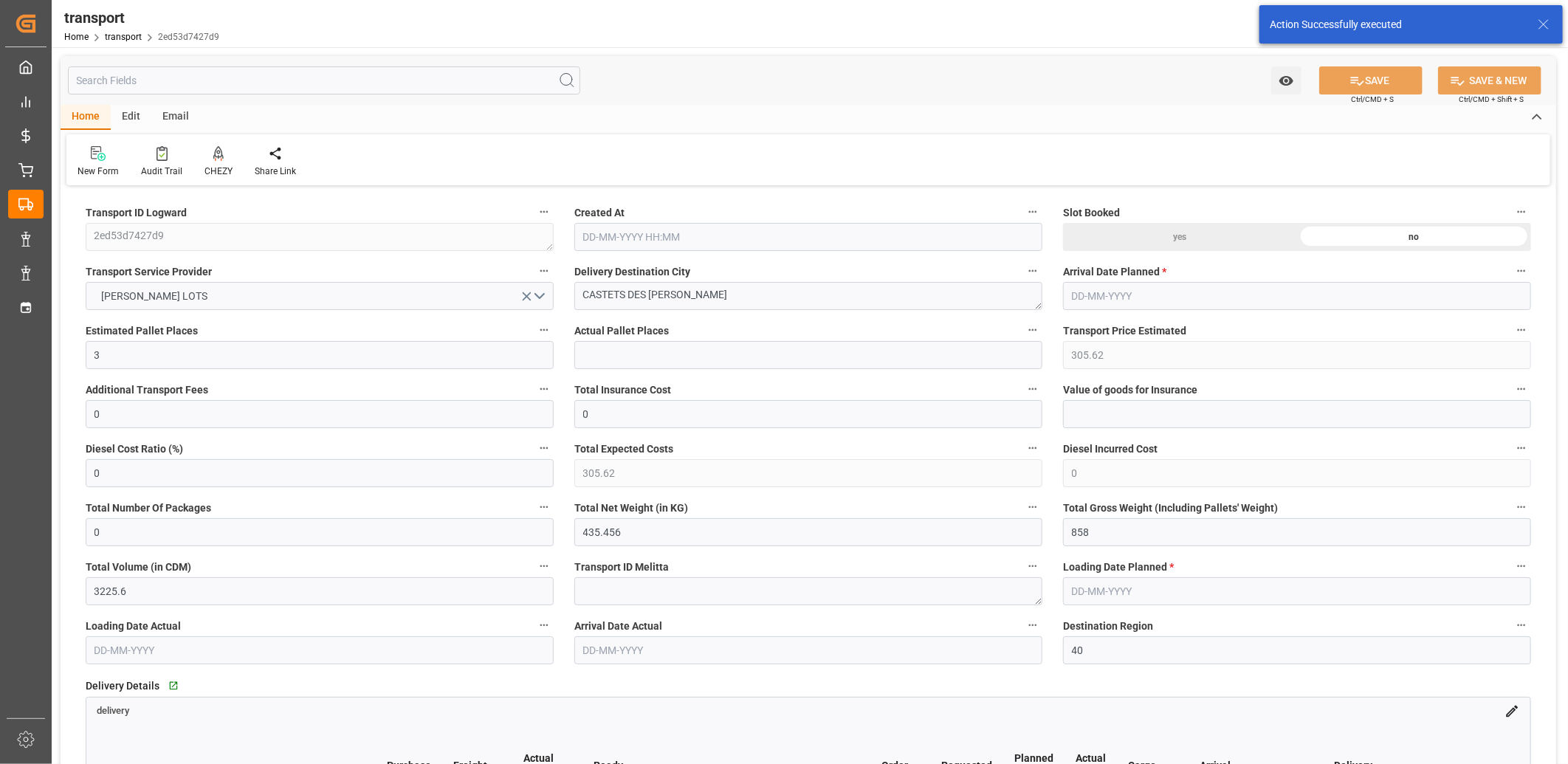
type input "[DATE] 11:24"
type input "[DATE]"
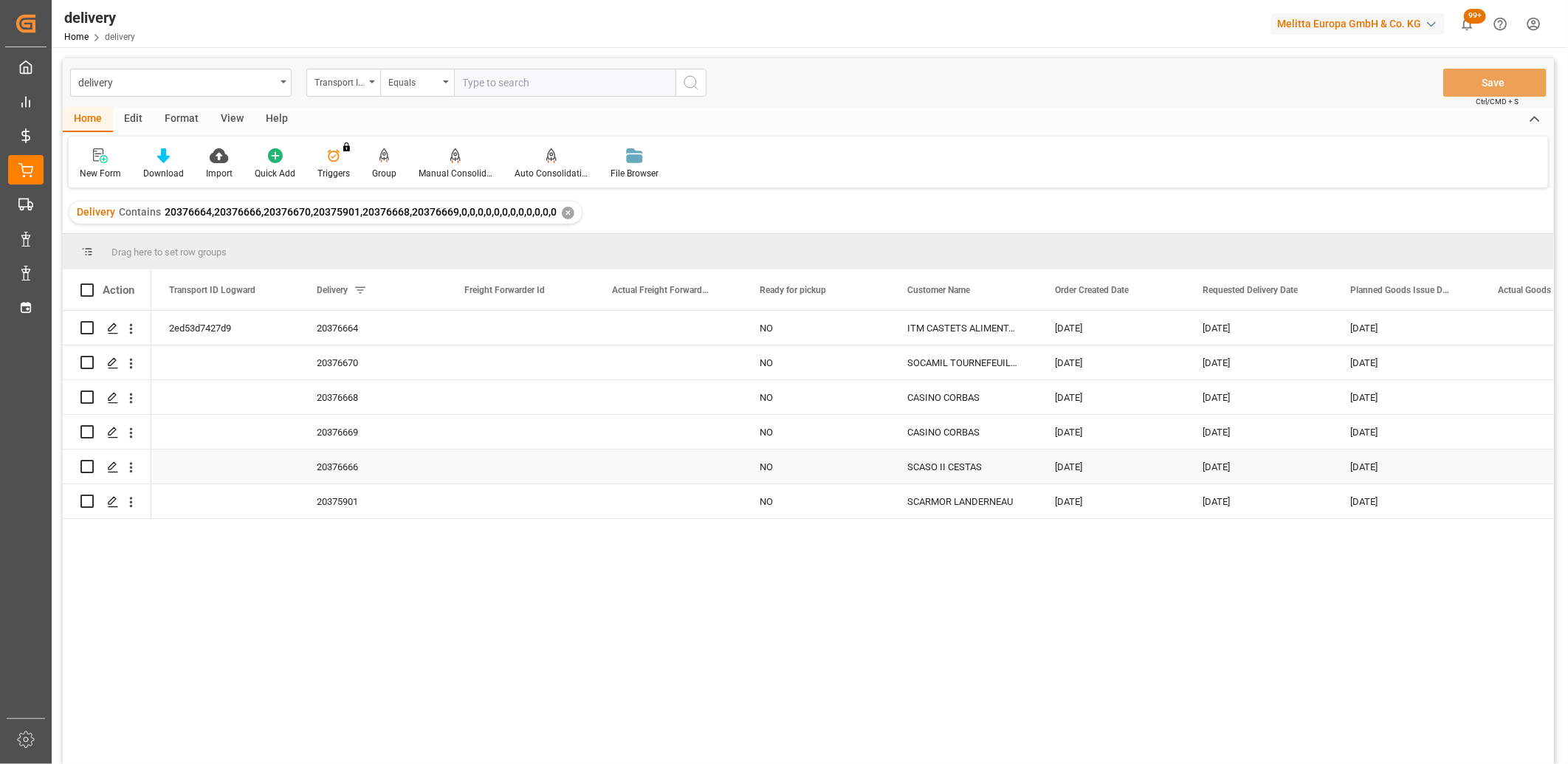
click at [90, 463] on input "Press Space to toggle row selection (unchecked)" at bounding box center [87, 466] width 13 height 13
checkbox input "true"
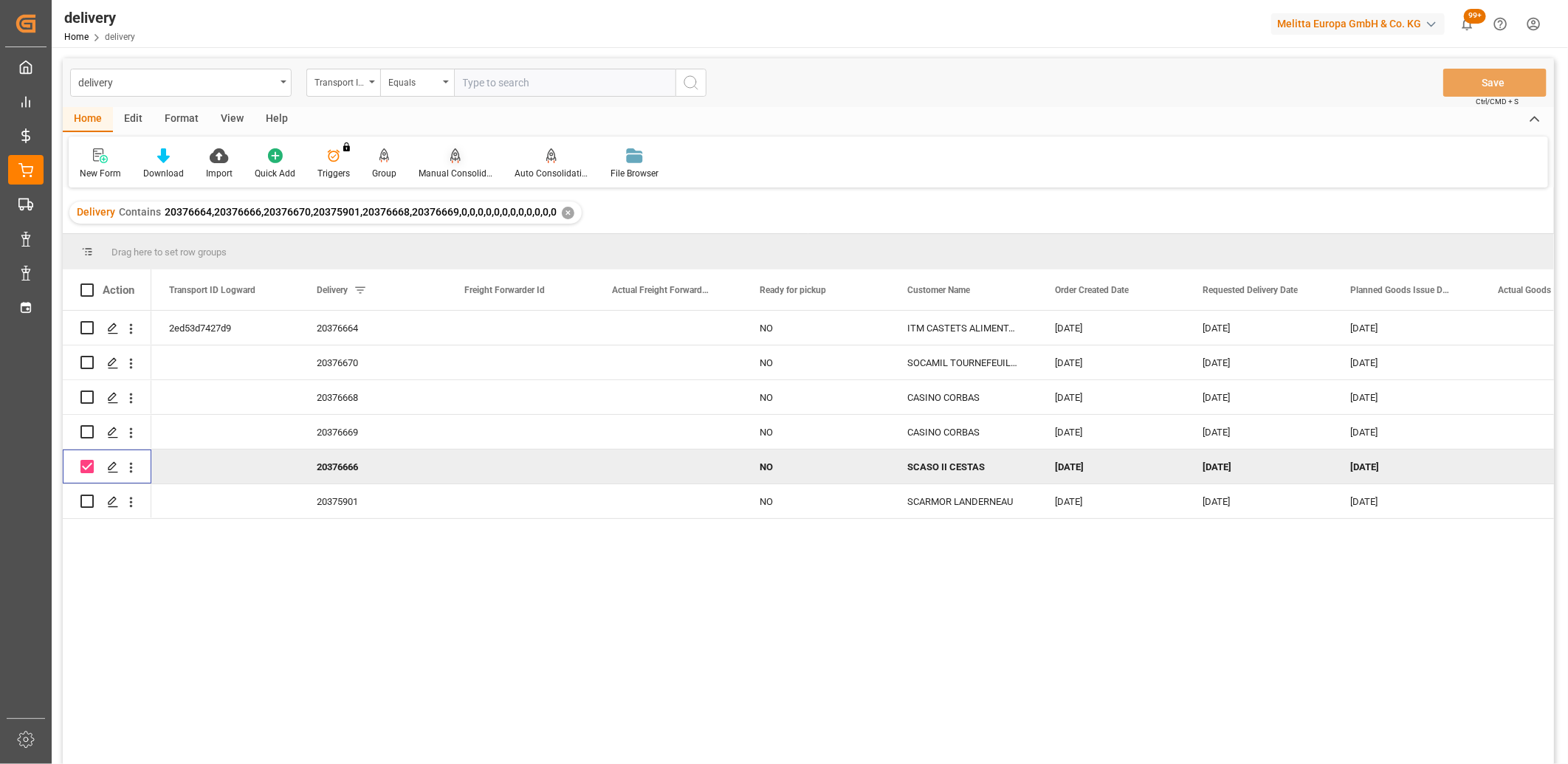
click at [452, 157] on icon at bounding box center [455, 154] width 10 height 12
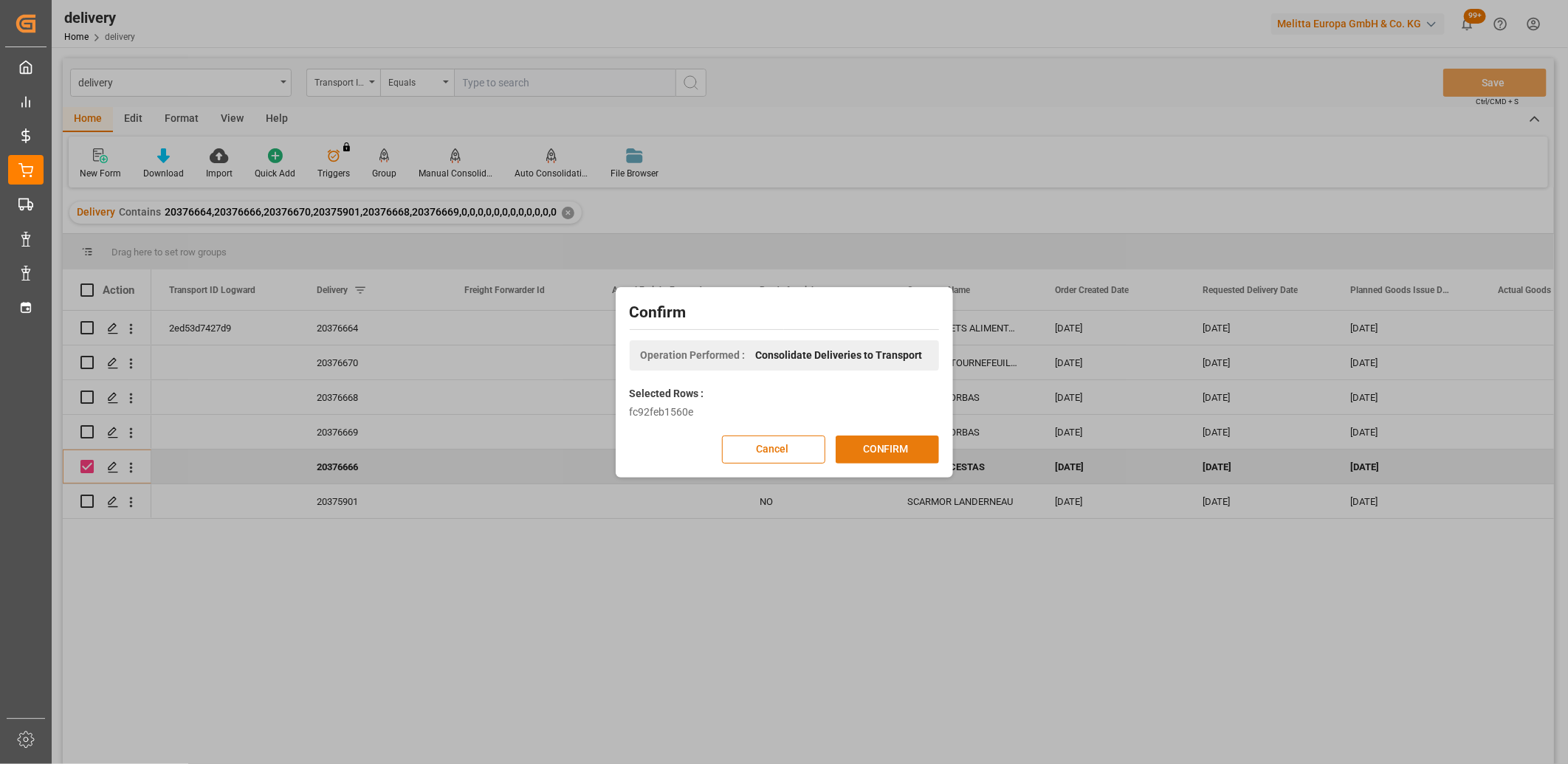
click at [851, 444] on button "CONFIRM" at bounding box center [887, 449] width 103 height 28
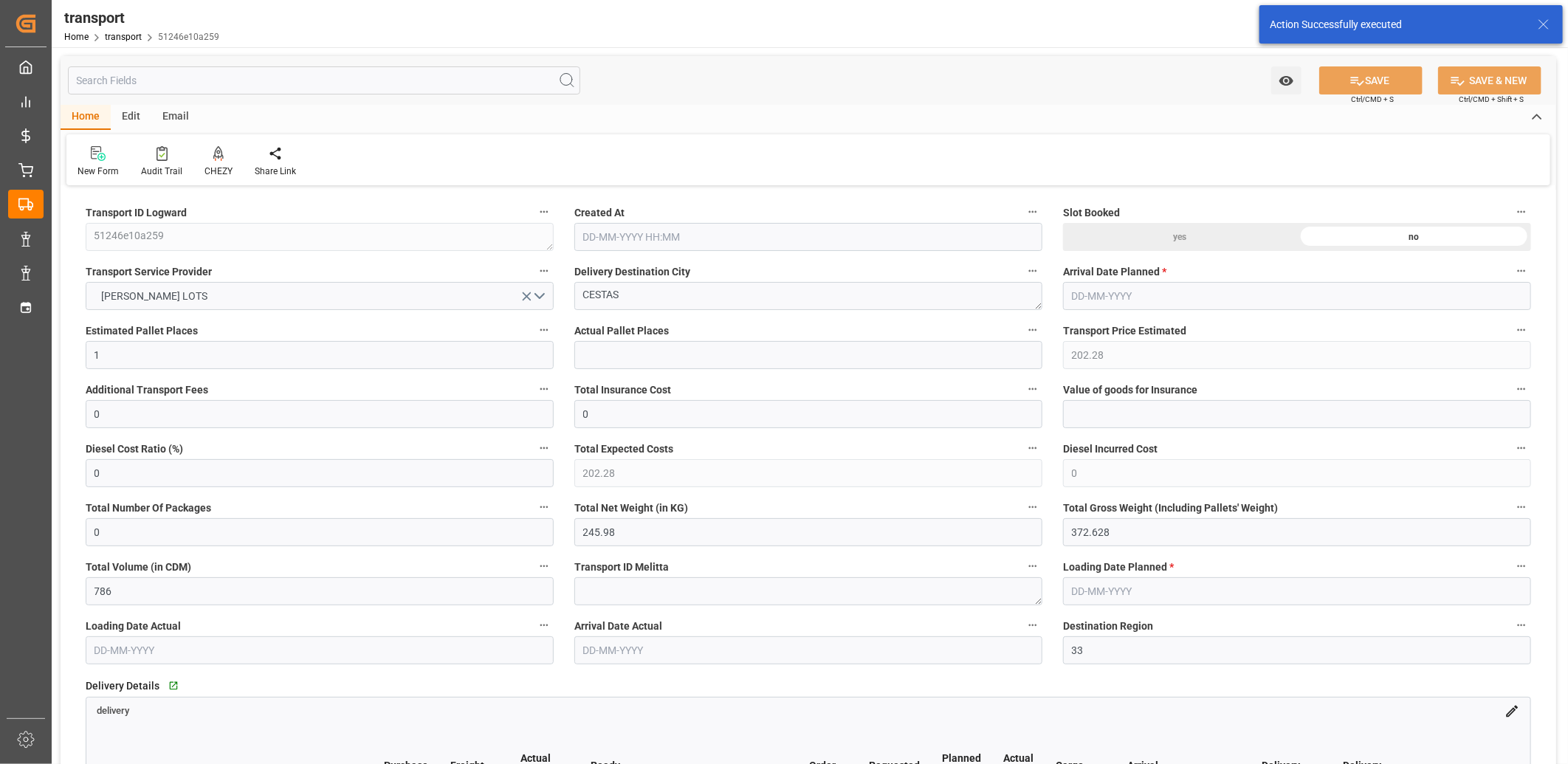
type input "[DATE] 11:25"
type input "[DATE]"
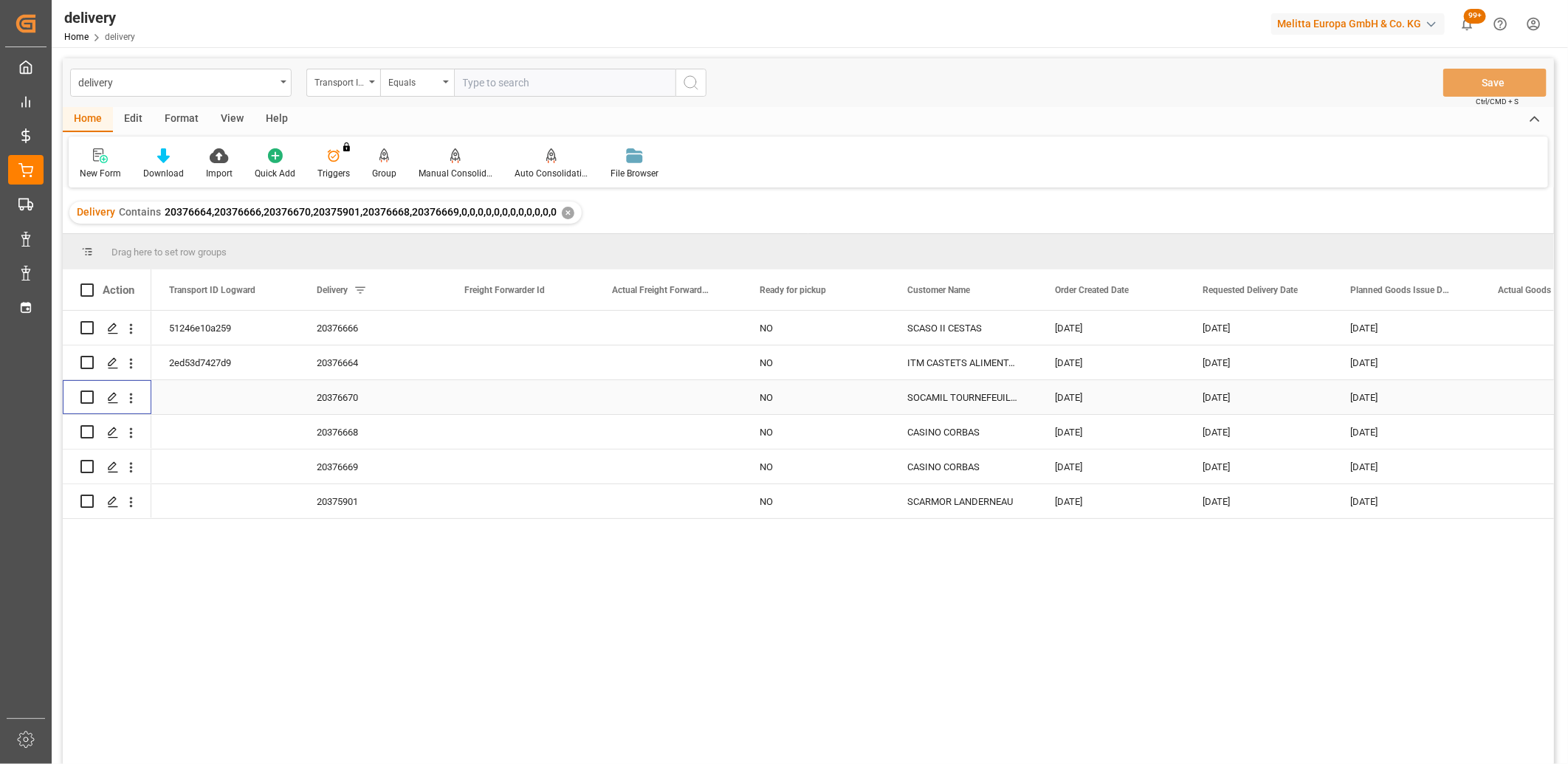
click at [87, 392] on input "Press Space to toggle row selection (unchecked)" at bounding box center [87, 397] width 13 height 13
checkbox input "true"
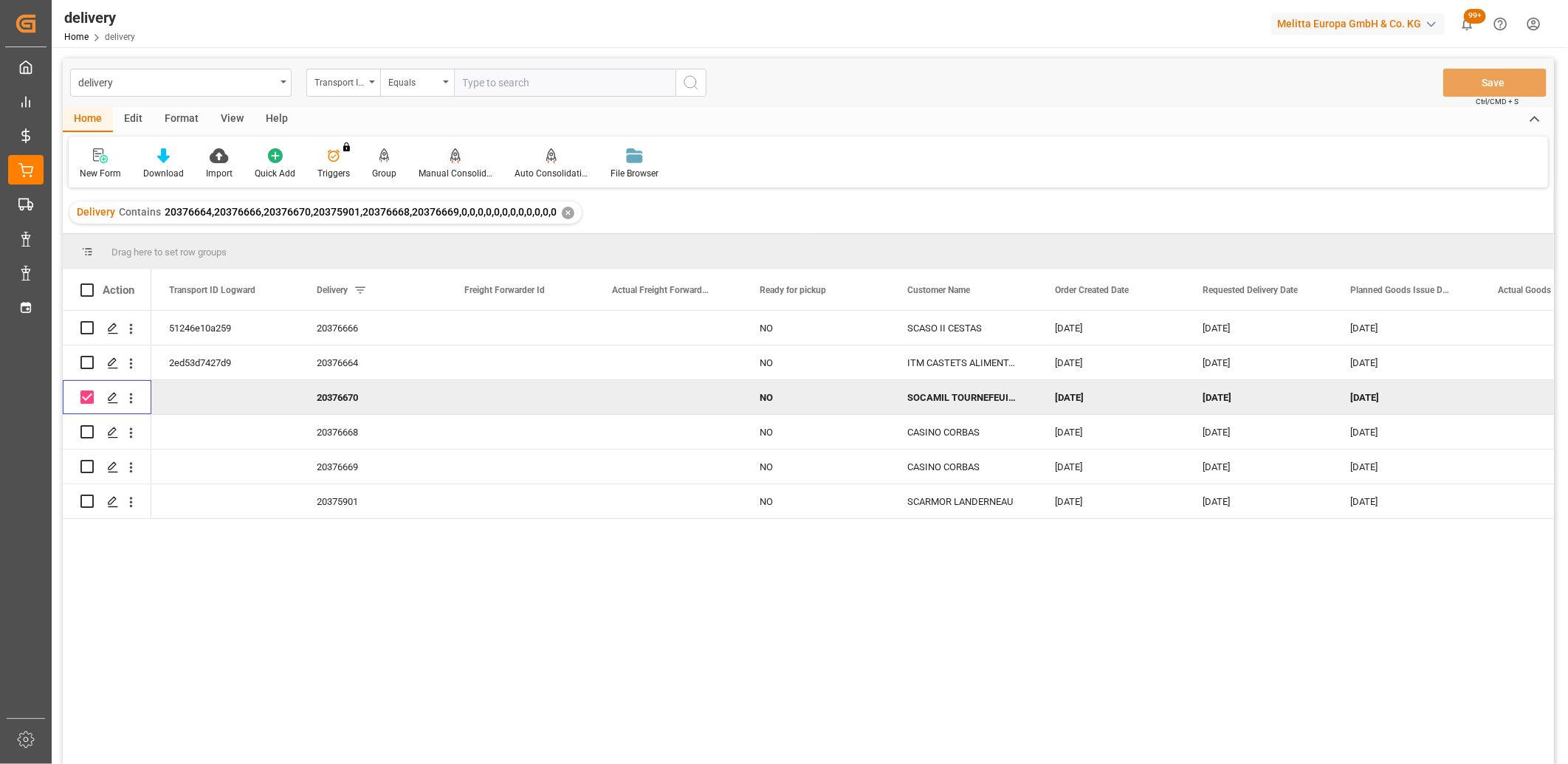
click at [450, 148] on icon at bounding box center [455, 156] width 10 height 15
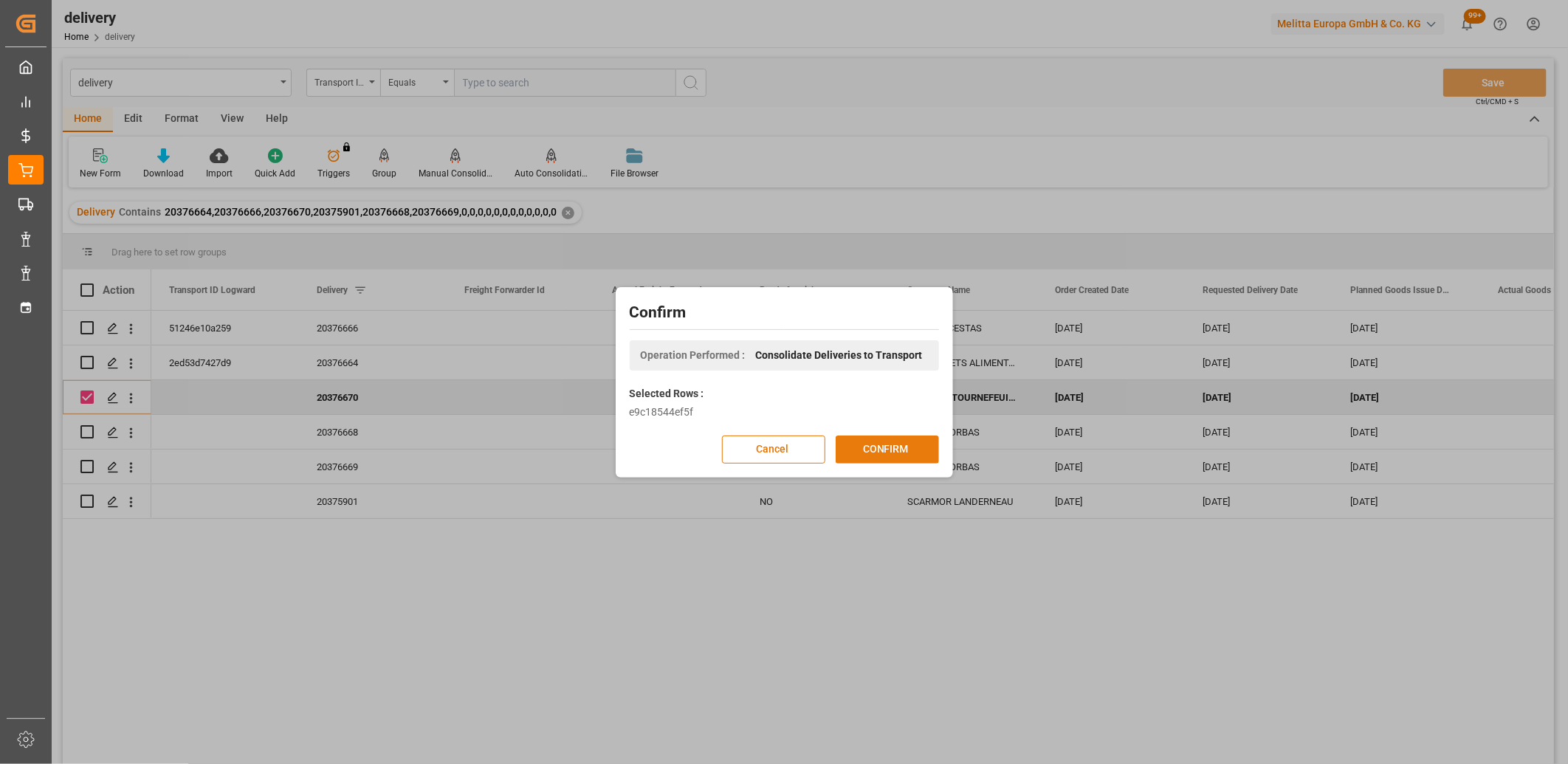
click at [866, 438] on button "CONFIRM" at bounding box center [887, 449] width 103 height 28
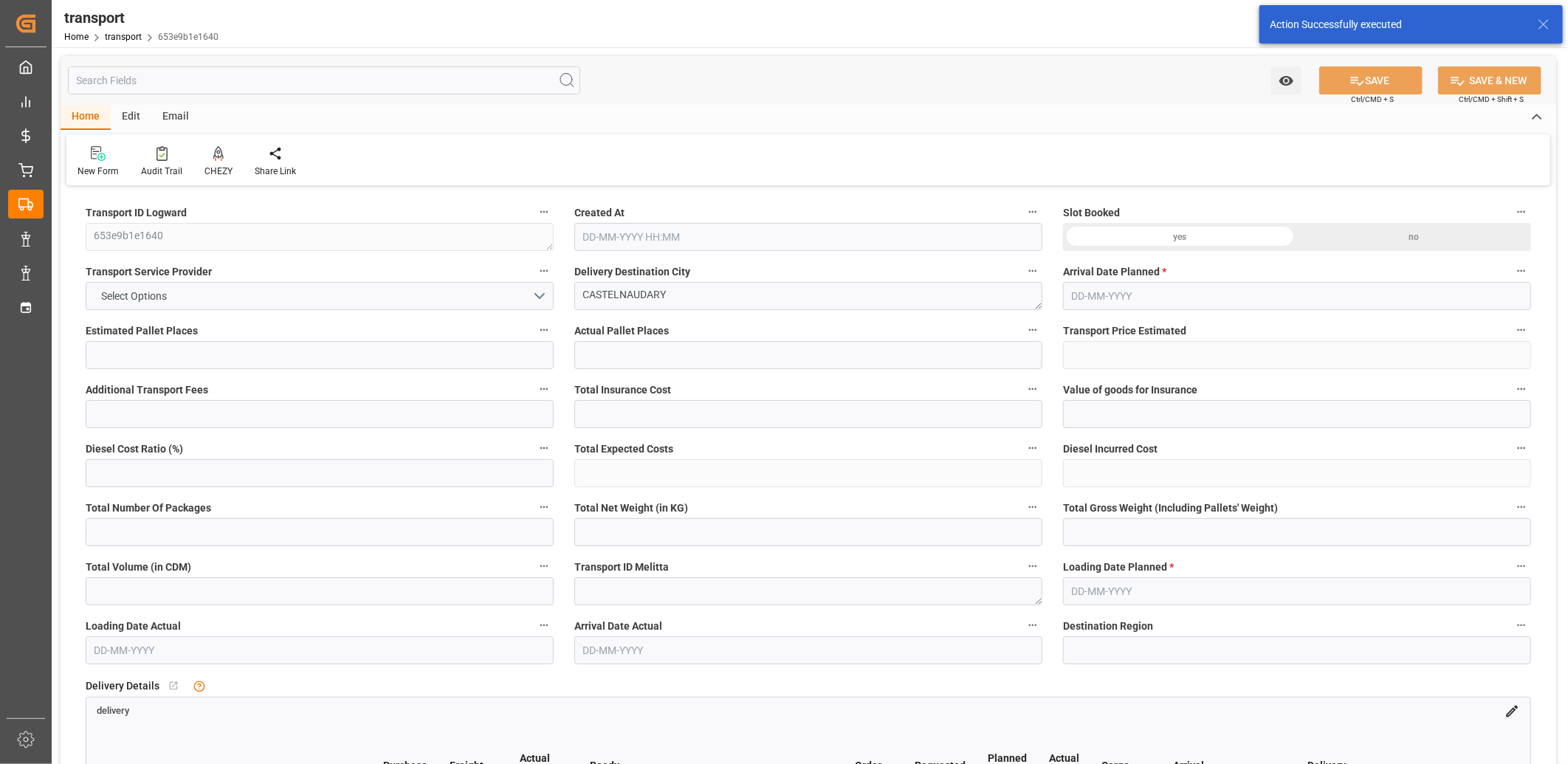
type input "8"
type input "439.77"
type input "0"
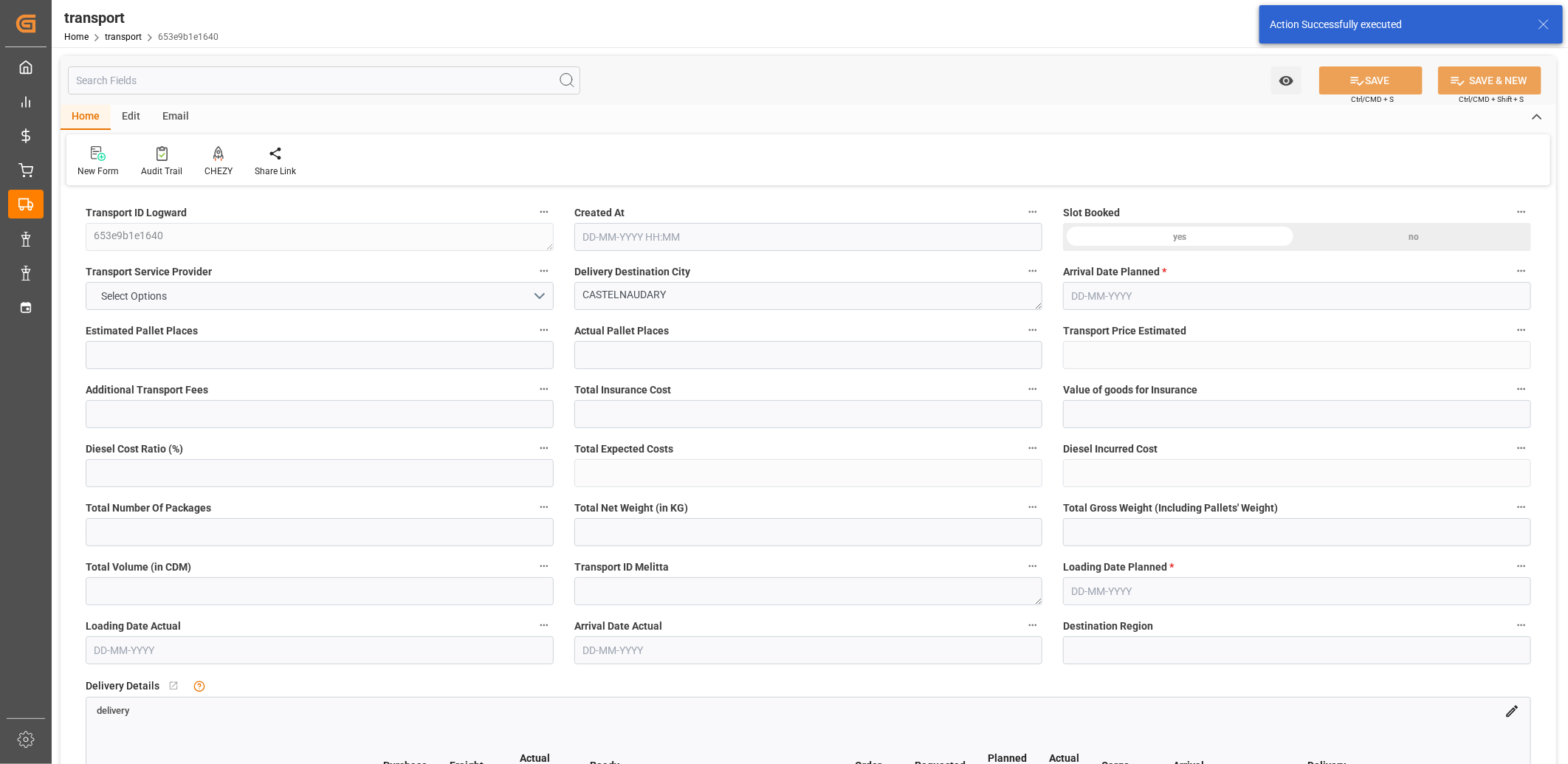
type input "421.9593"
type input "-17.8107"
type input "0"
type input "2253.214"
type input "3090.986"
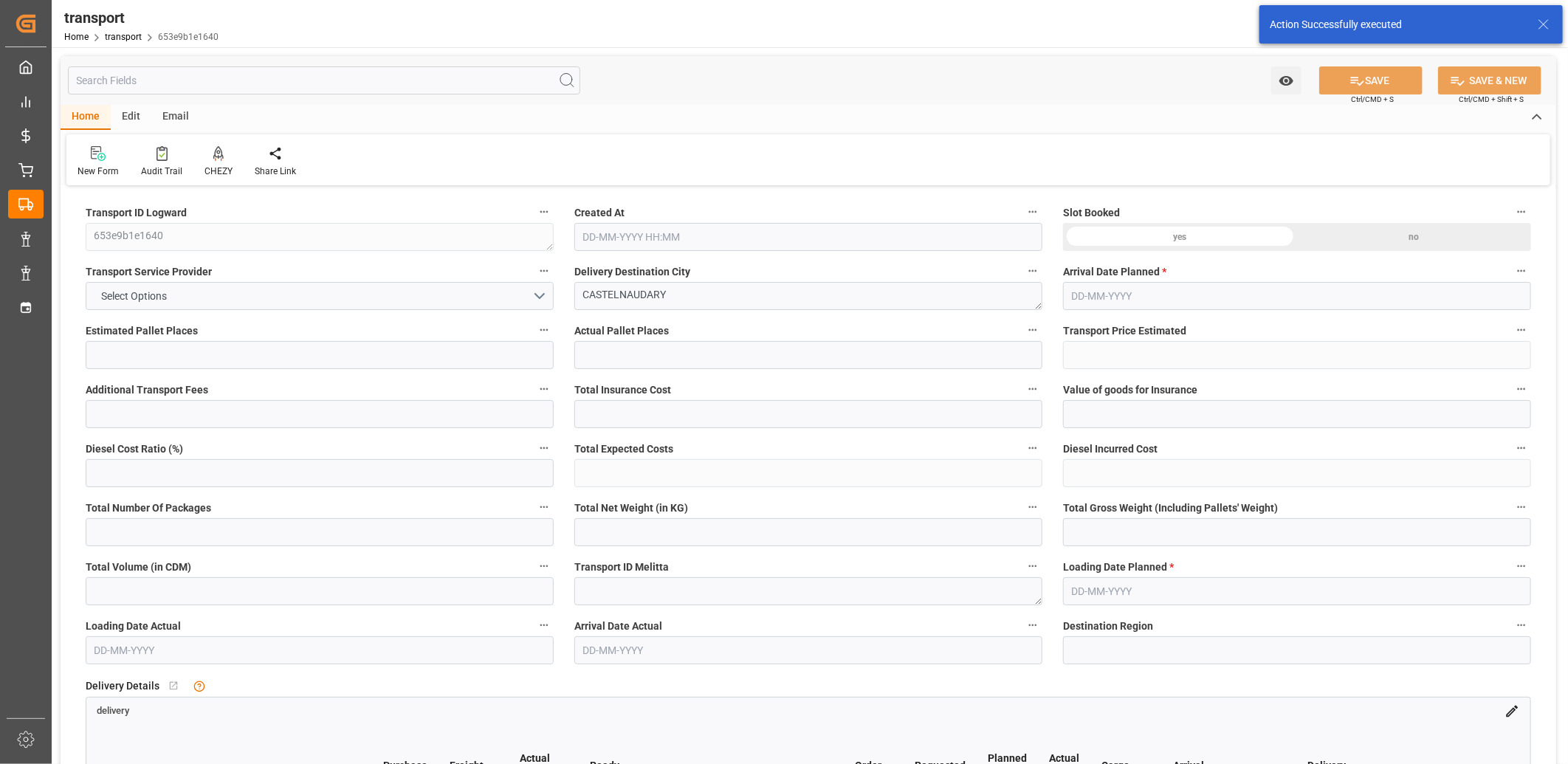
type input "7781.2"
type input "11"
type input "3"
type input "421"
type input "19"
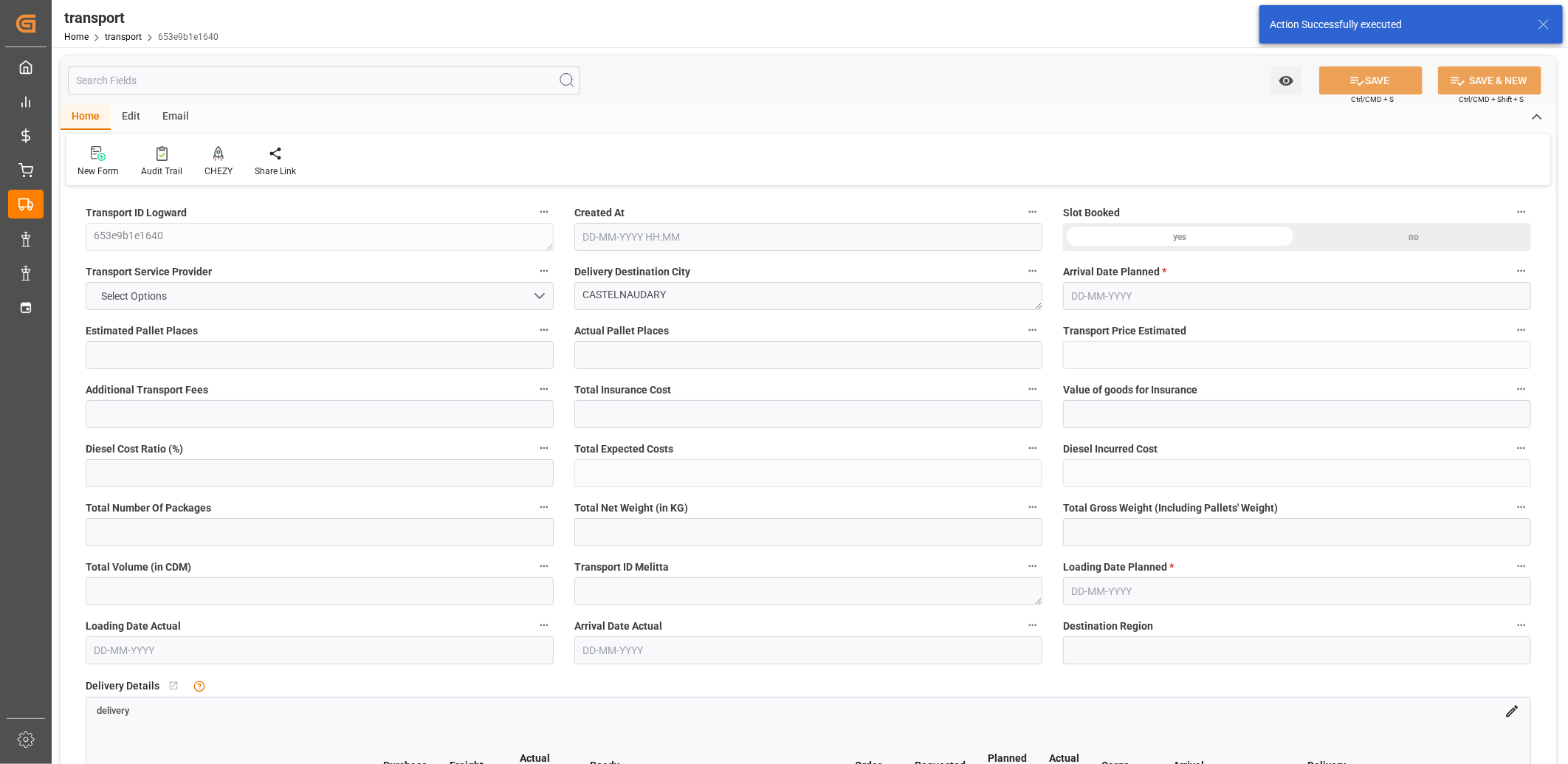
type input "101"
type input "2591.89"
type input "0"
type input "4710.8598"
type input "0"
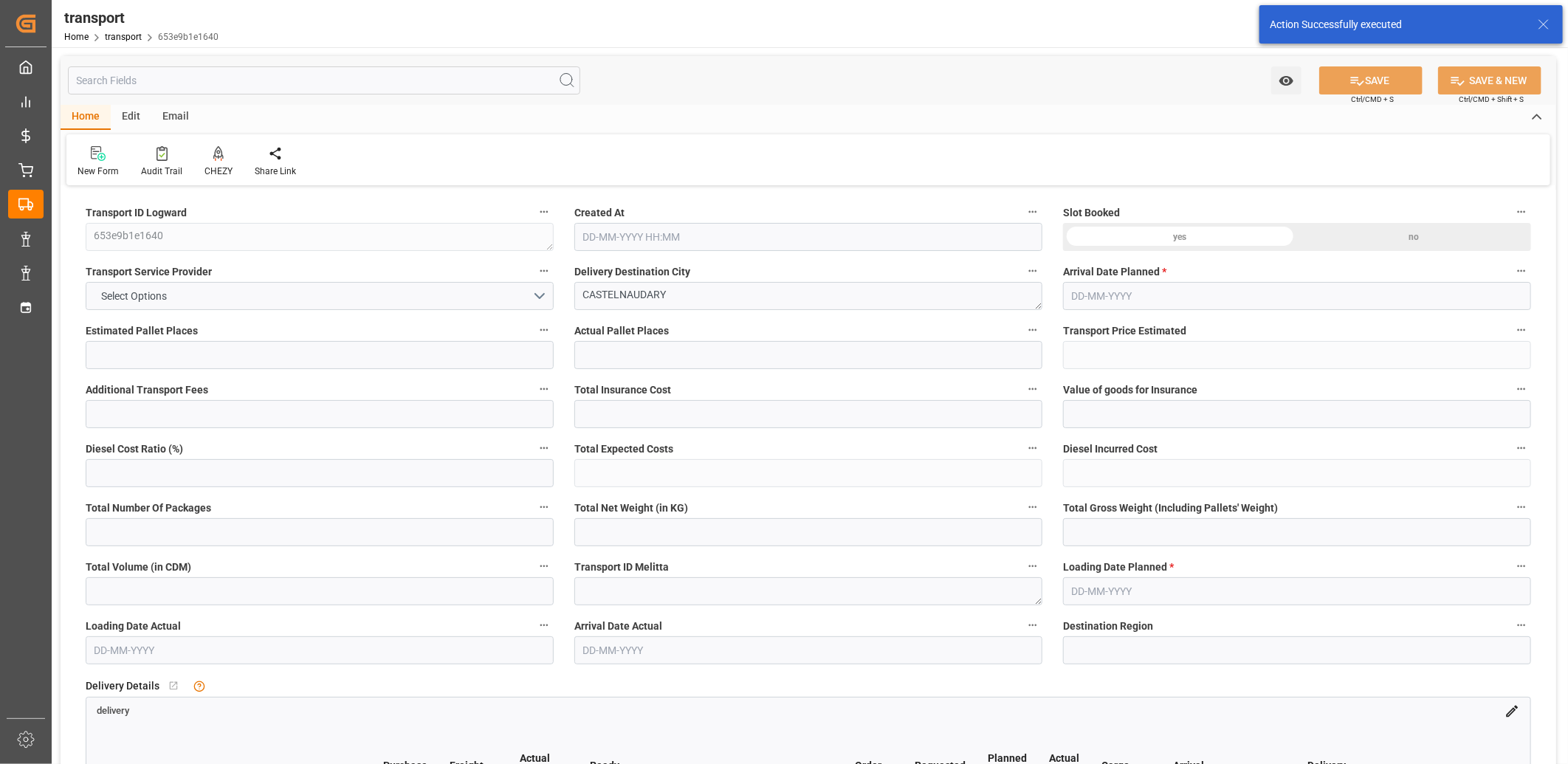
type input "0"
type input "21"
type input "35"
type input "[DATE] 11:25"
type input "[DATE]"
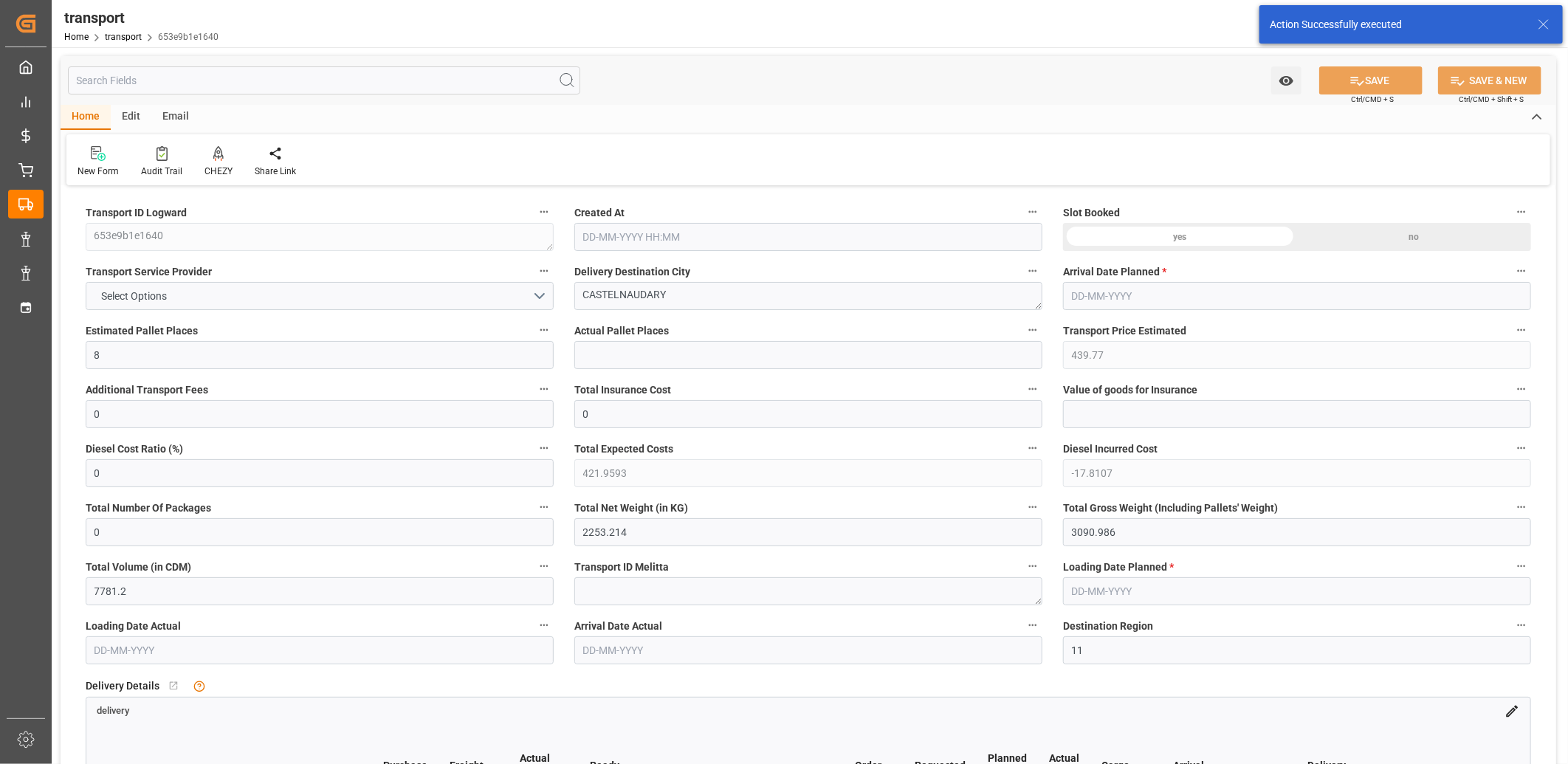
type input "[DATE]"
click at [166, 293] on span "GT SOLUTIONS" at bounding box center [137, 296] width 86 height 16
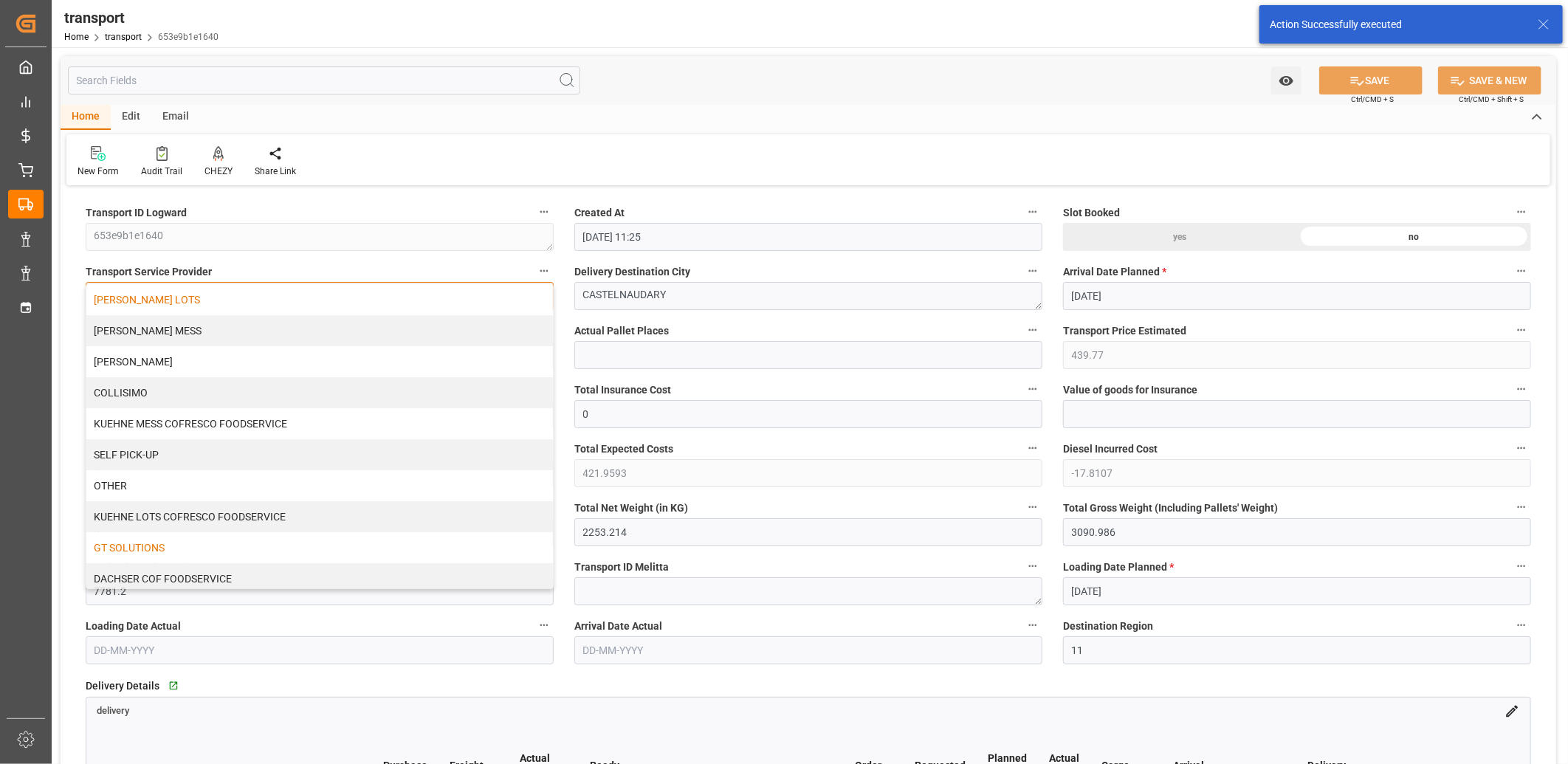
click at [166, 295] on div "[PERSON_NAME] LOTS" at bounding box center [320, 299] width 466 height 31
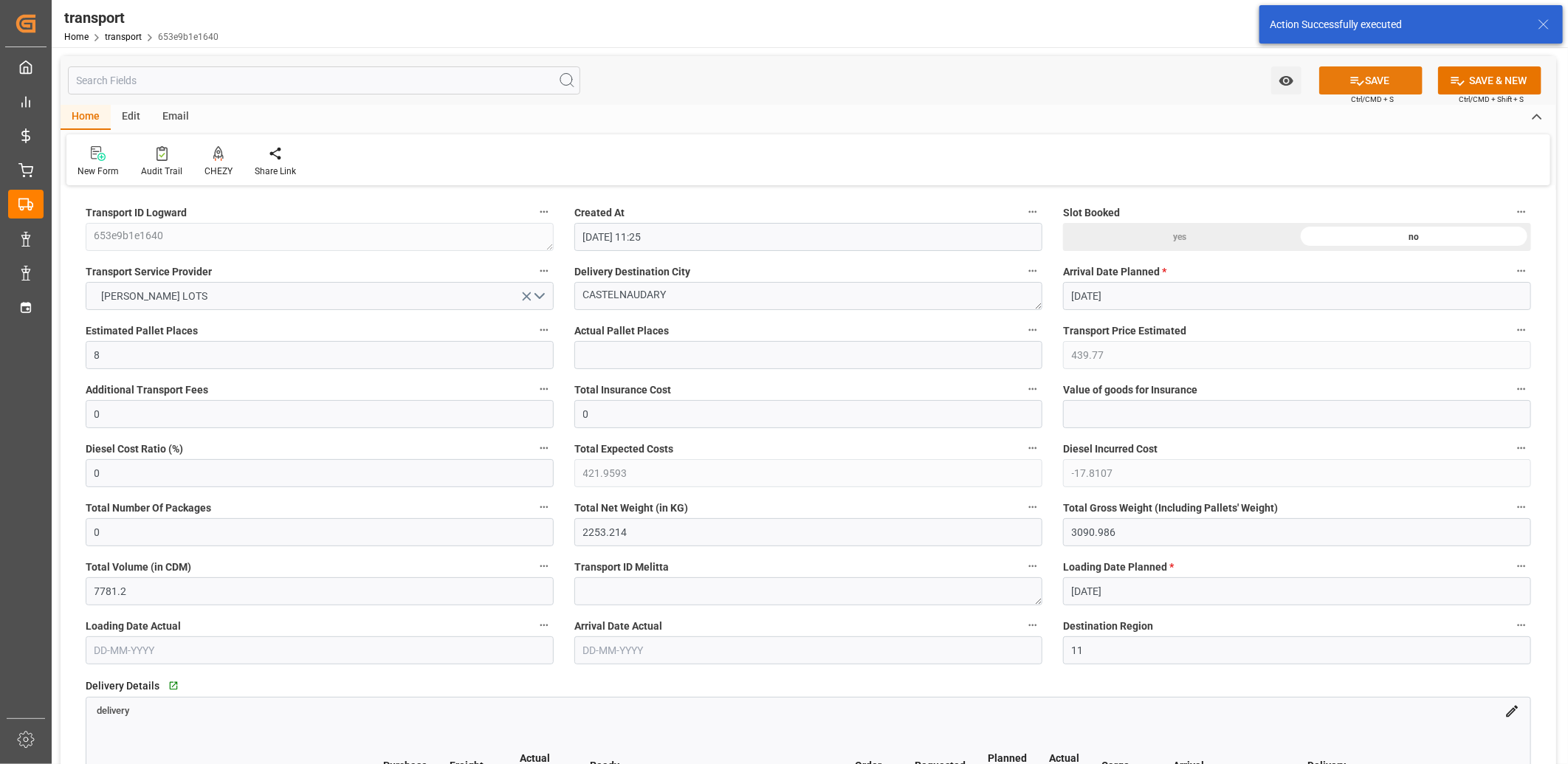
click at [1353, 86] on icon at bounding box center [1356, 80] width 16 height 16
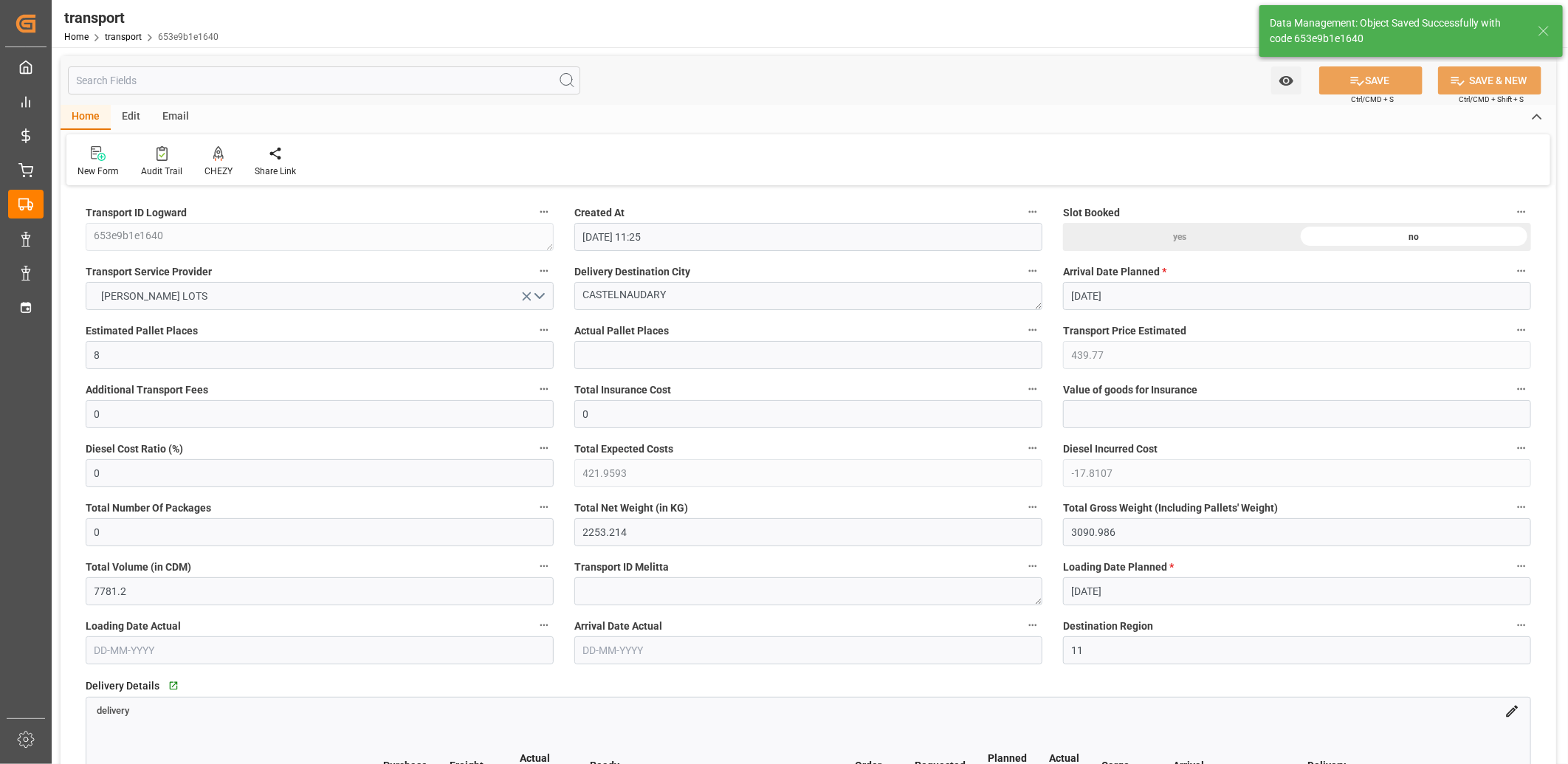
type input "510.07"
type input "0"
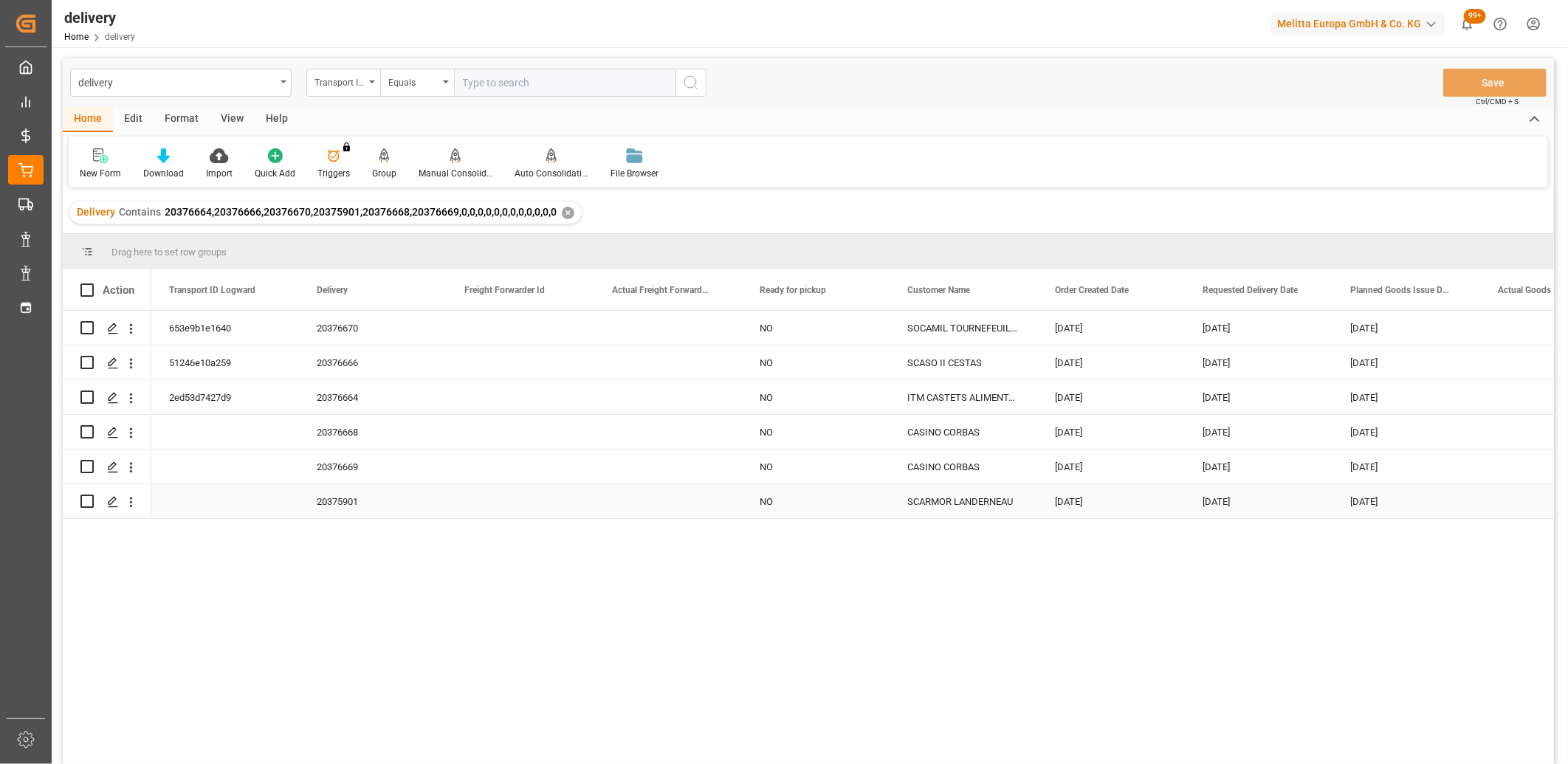
click at [86, 499] on input "Press Space to toggle row selection (unchecked)" at bounding box center [87, 501] width 13 height 13
checkbox input "true"
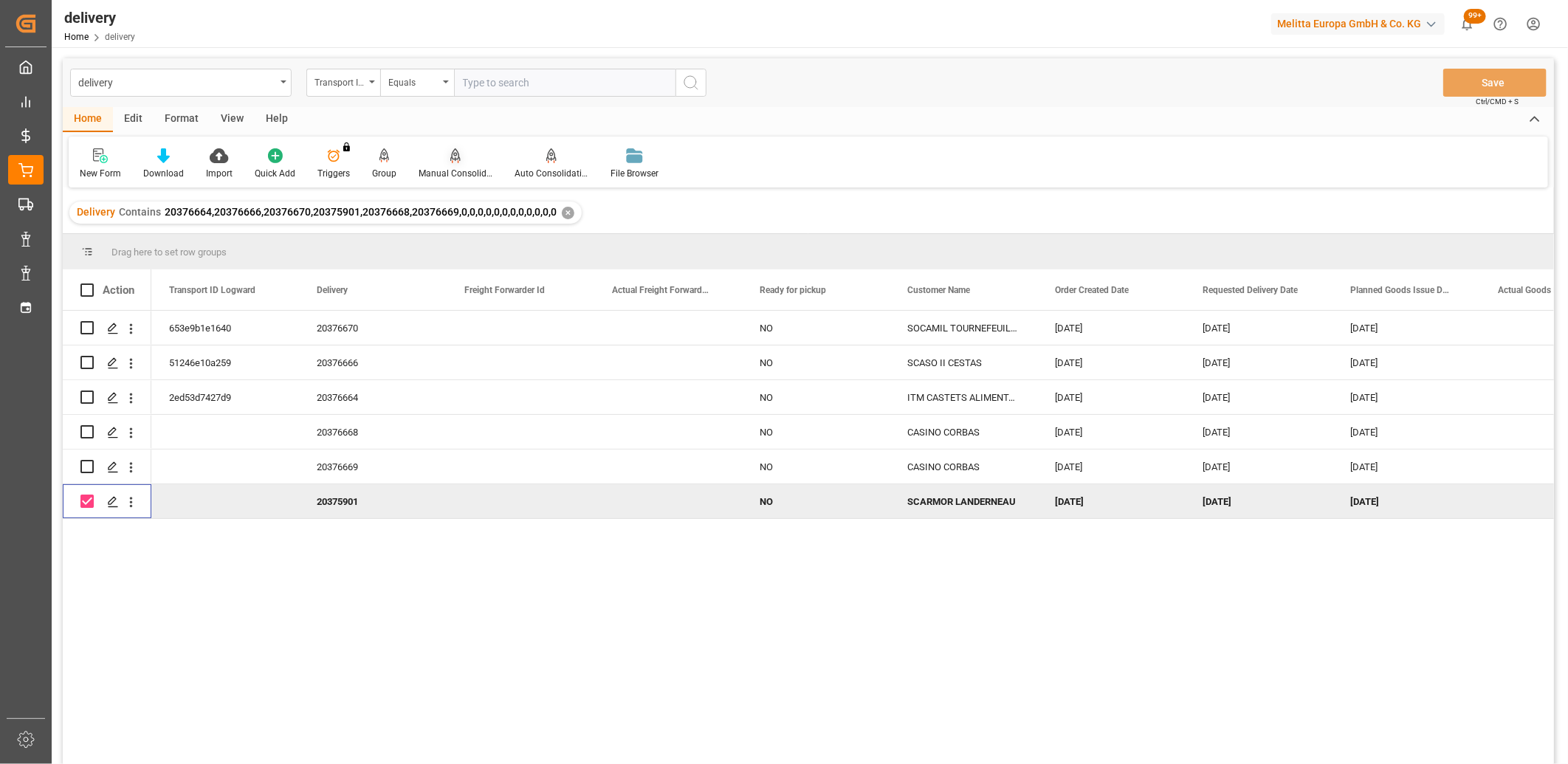
click at [448, 163] on div "Manual Consolidation" at bounding box center [455, 163] width 96 height 33
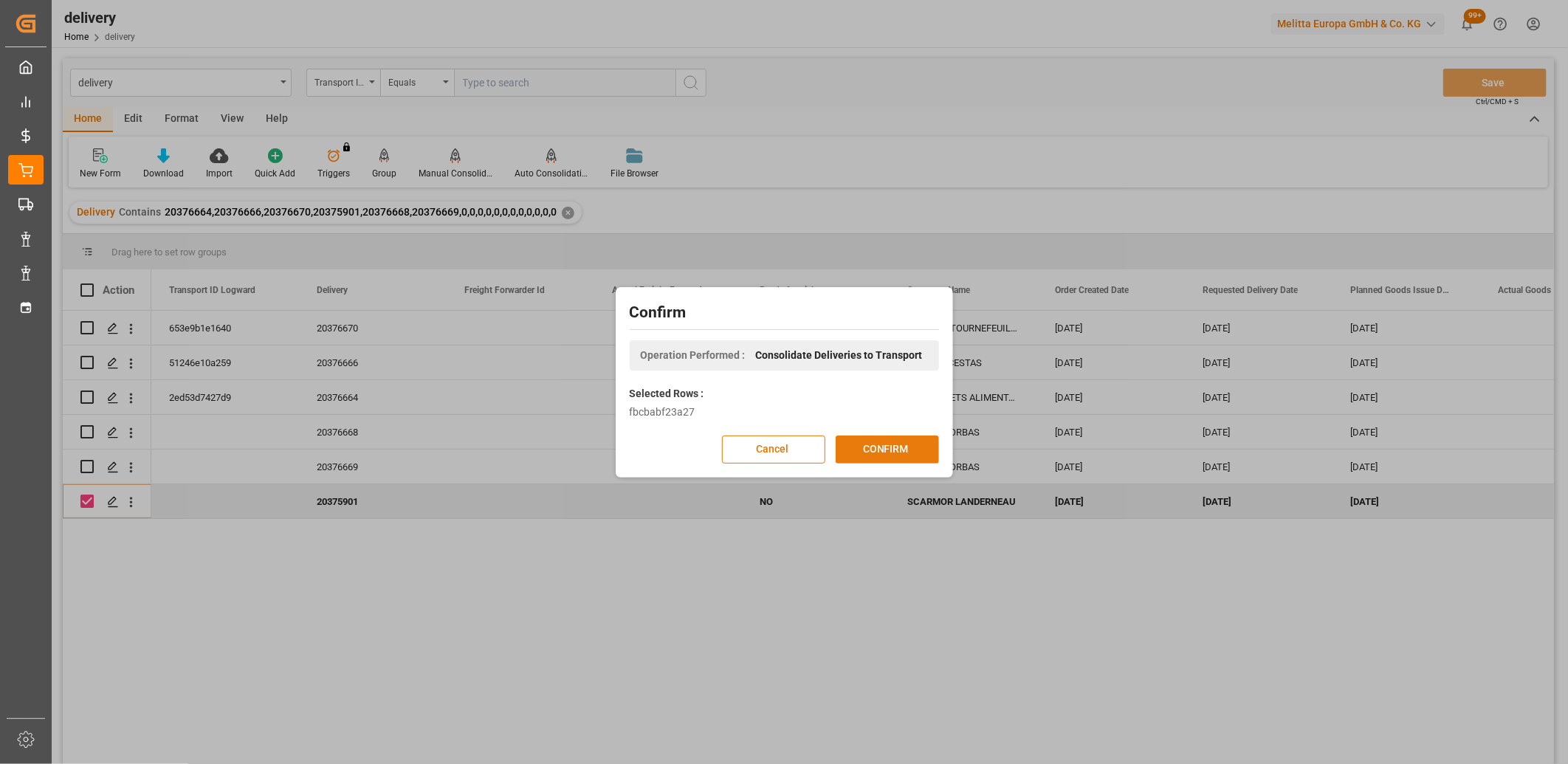
click at [873, 448] on button "CONFIRM" at bounding box center [887, 449] width 103 height 28
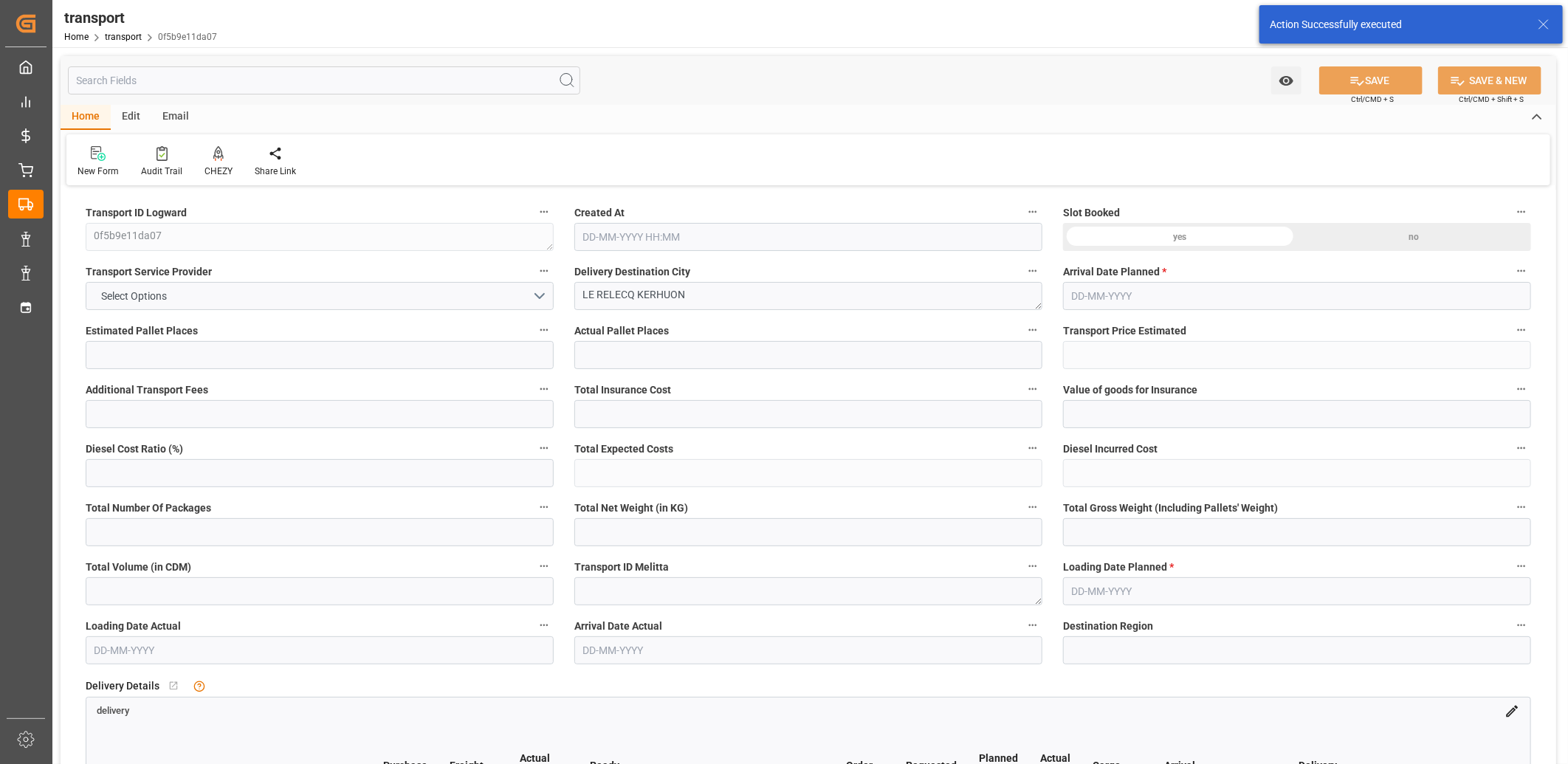
type input "1"
type input "209.45"
type input "0"
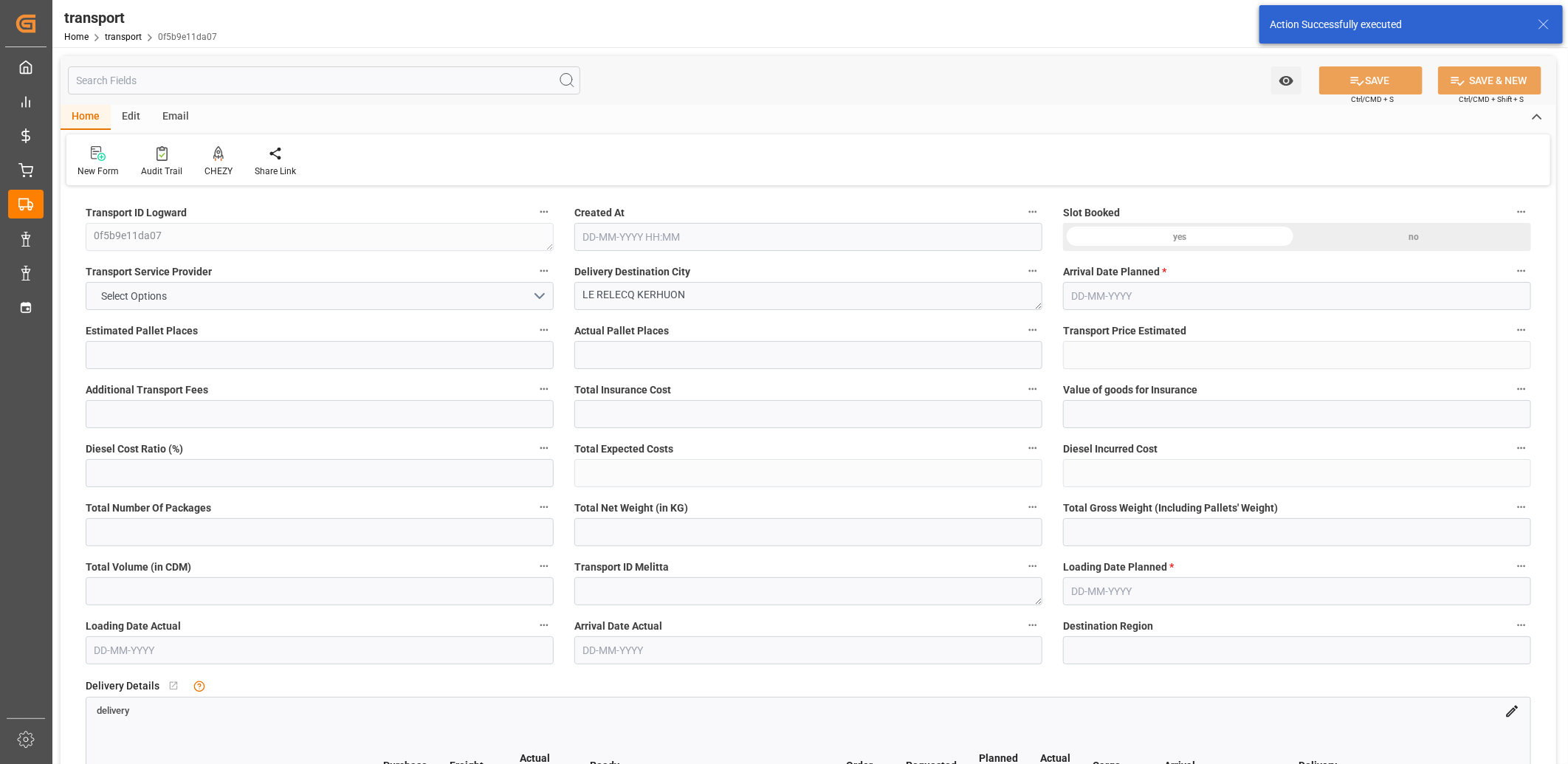
type input "209.45"
type input "0"
type input "586.992"
type input "617.336"
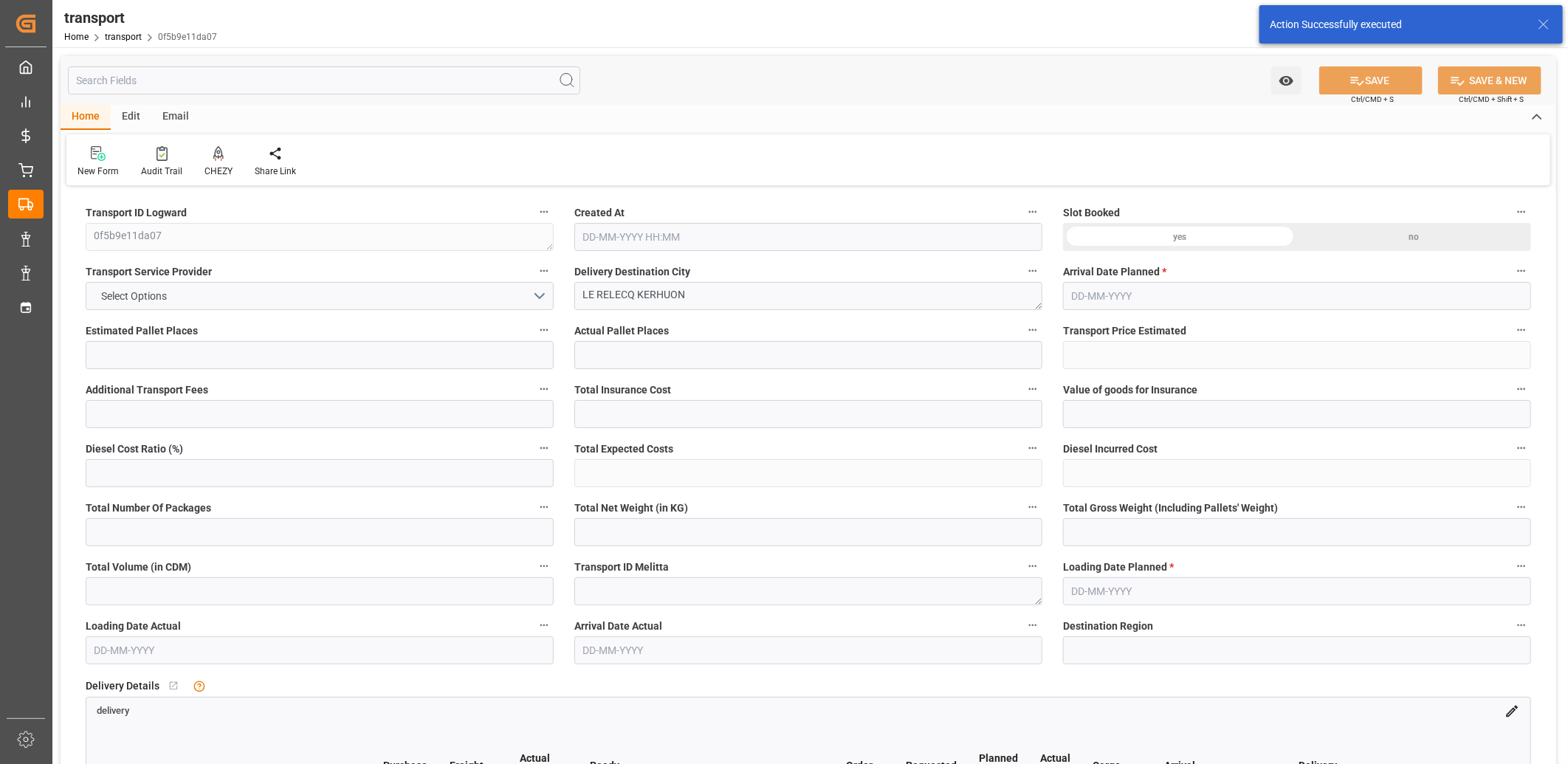
type input "1401.6"
type input "29"
type input "0"
type input "144"
type input "1"
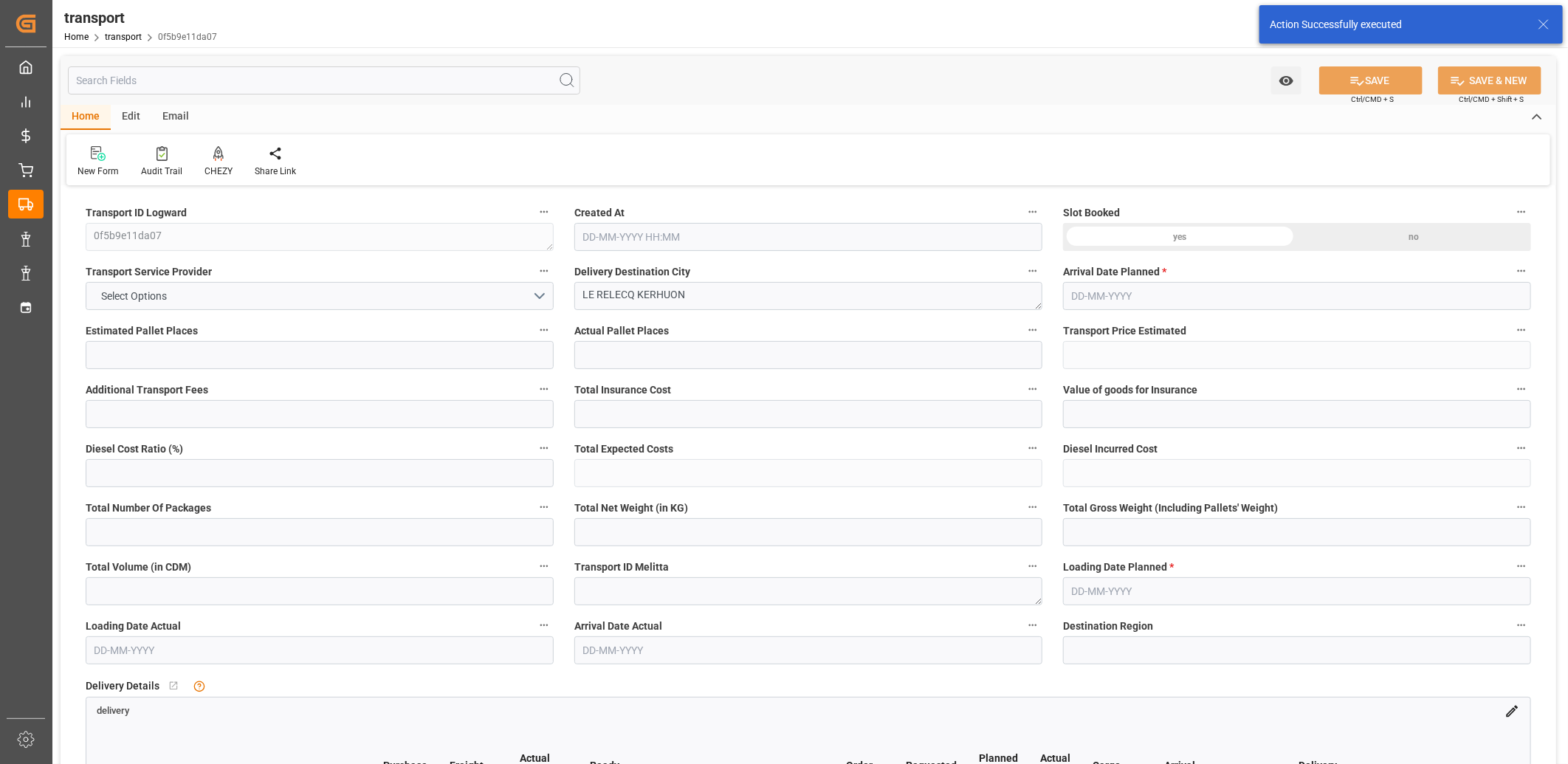
type input "101"
type input "594.336"
type input "0"
type input "4710.8598"
type input "0"
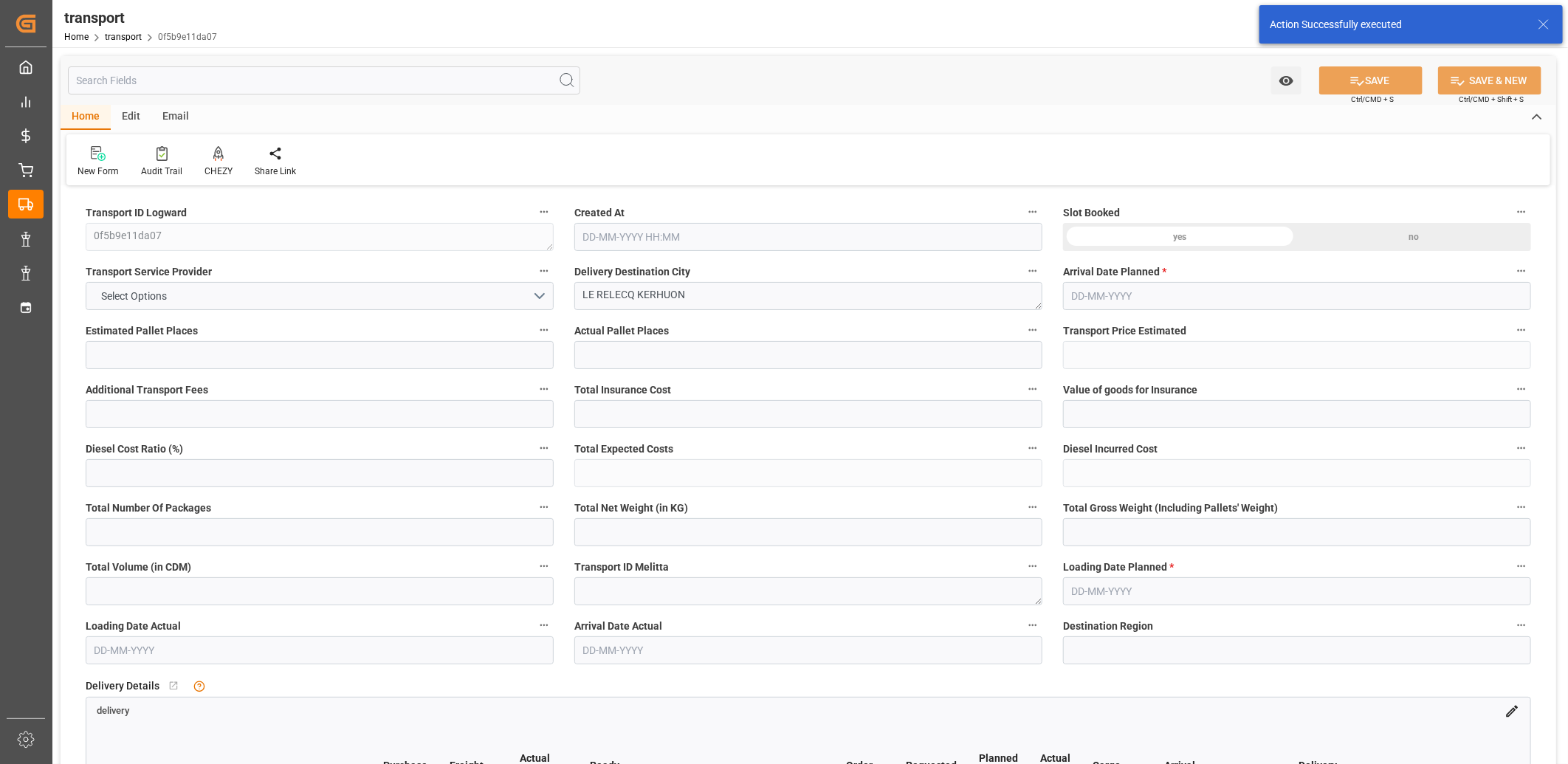
type input "0"
type input "21"
type input "35"
type input "22-08-2025 11:25"
type input "[DATE]"
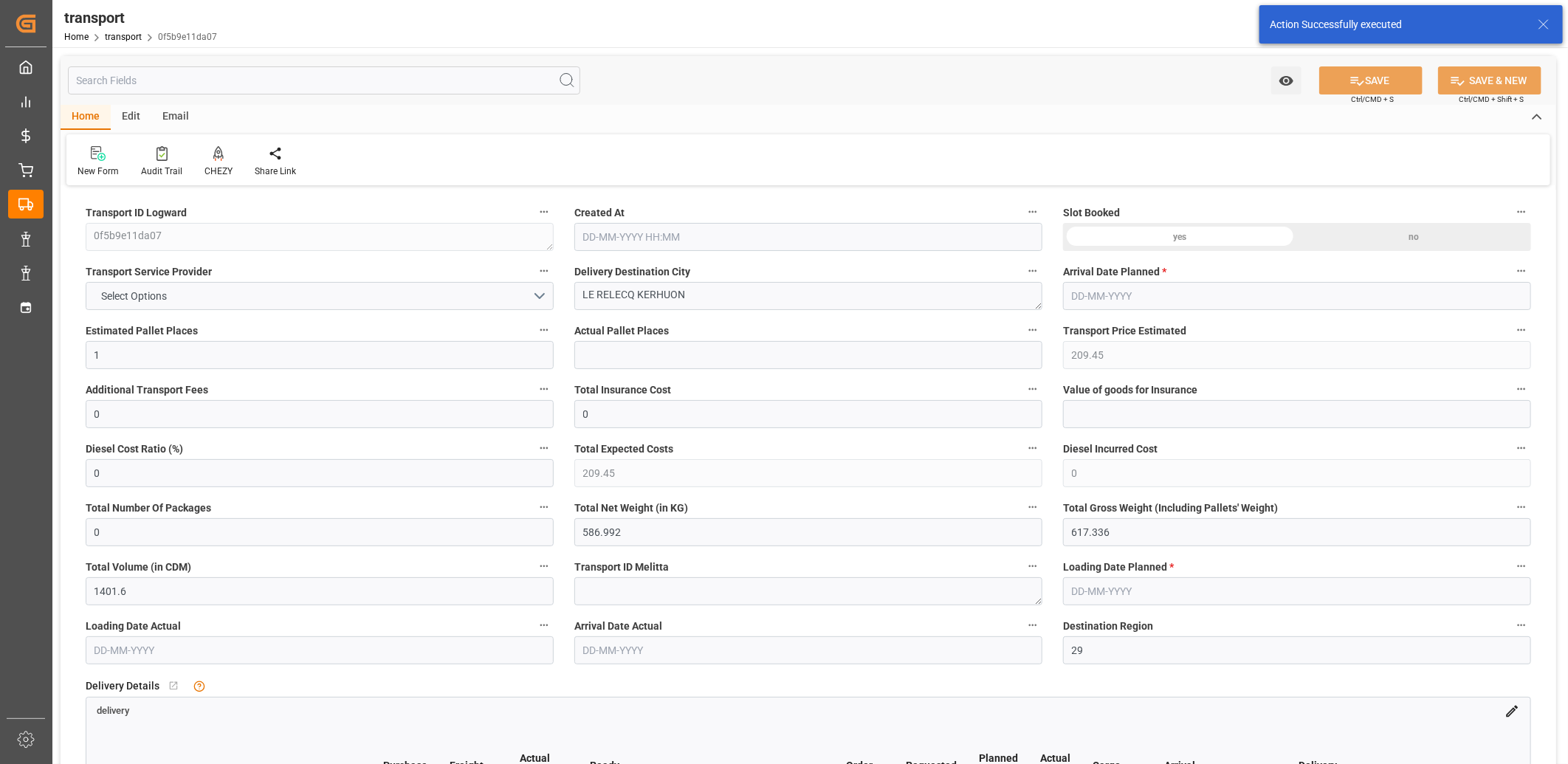
type input "[DATE]"
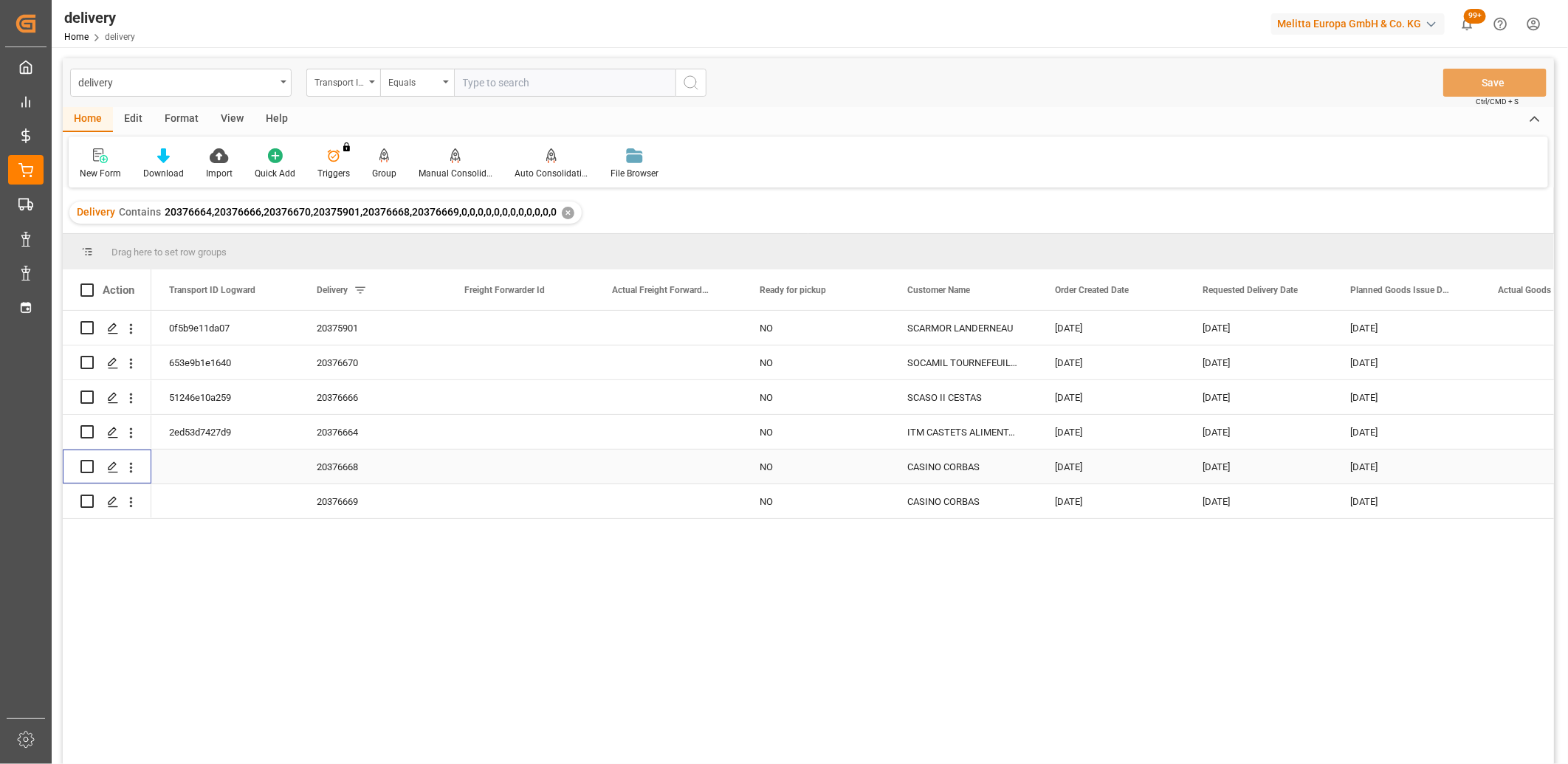
click at [87, 471] on input "Press Space to toggle row selection (unchecked)" at bounding box center [87, 466] width 13 height 13
checkbox input "true"
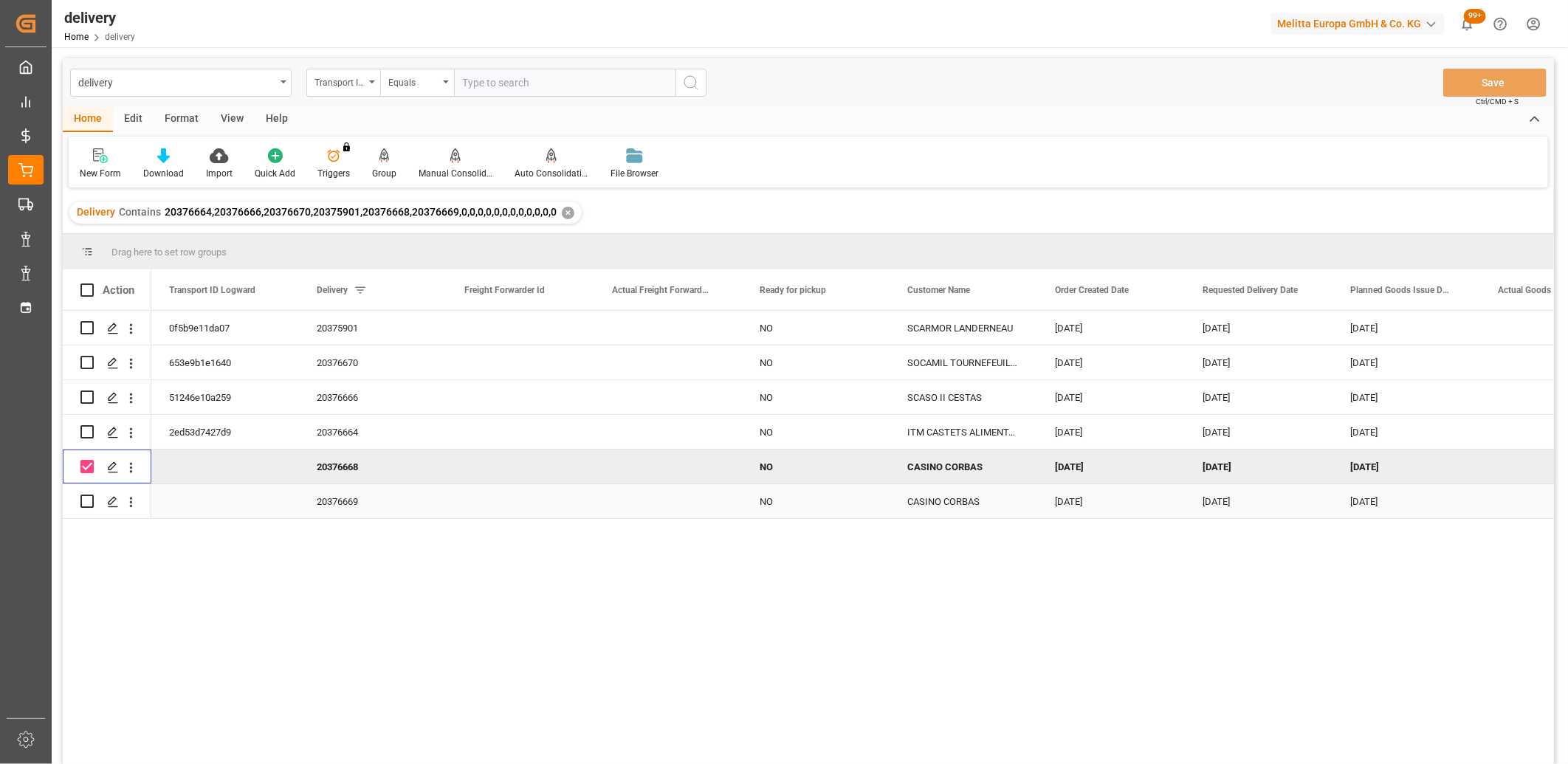
click at [89, 498] on input "Press Space to toggle row selection (unchecked)" at bounding box center [87, 501] width 13 height 13
checkbox input "true"
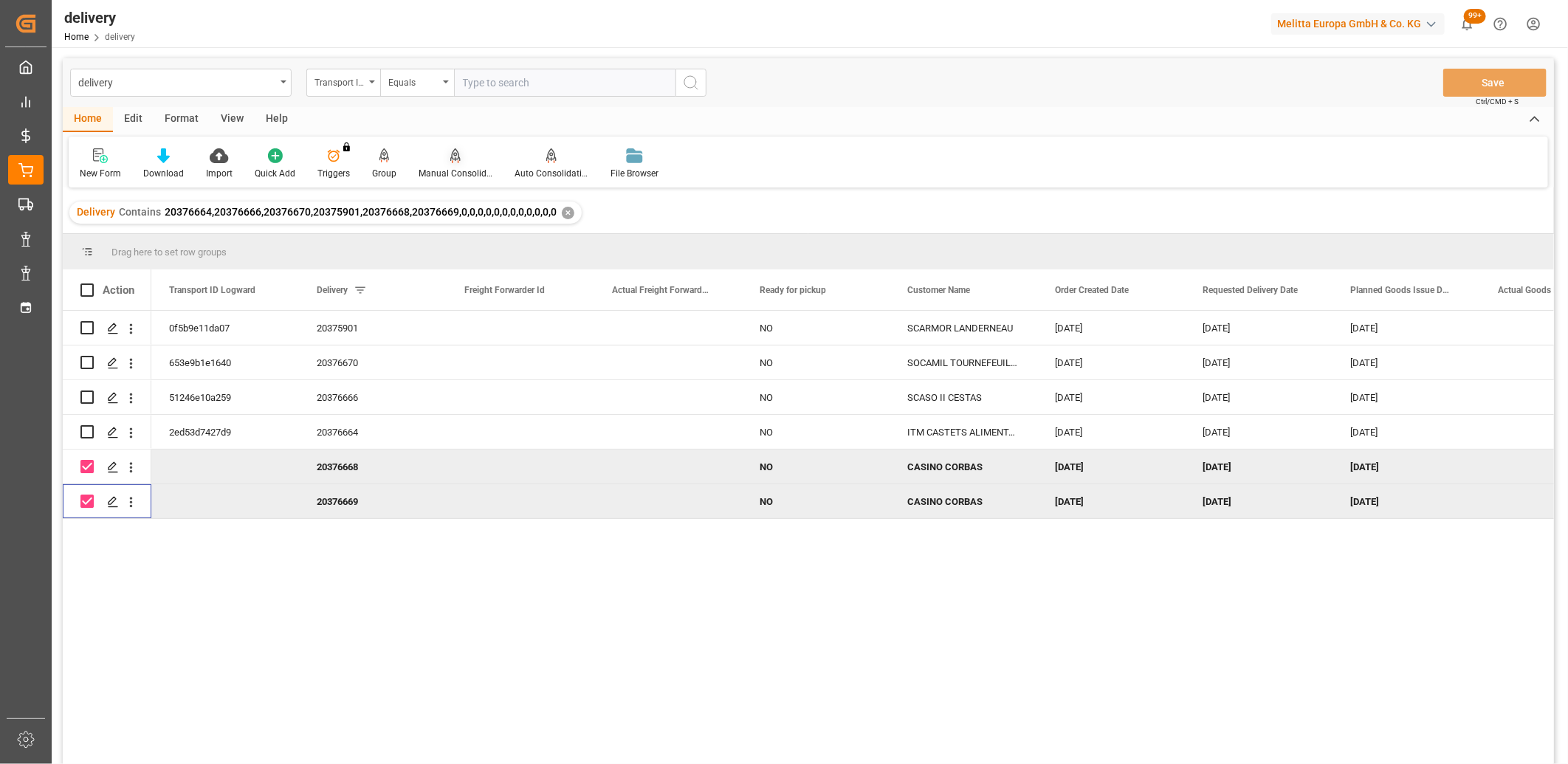
click at [450, 156] on icon at bounding box center [455, 154] width 10 height 12
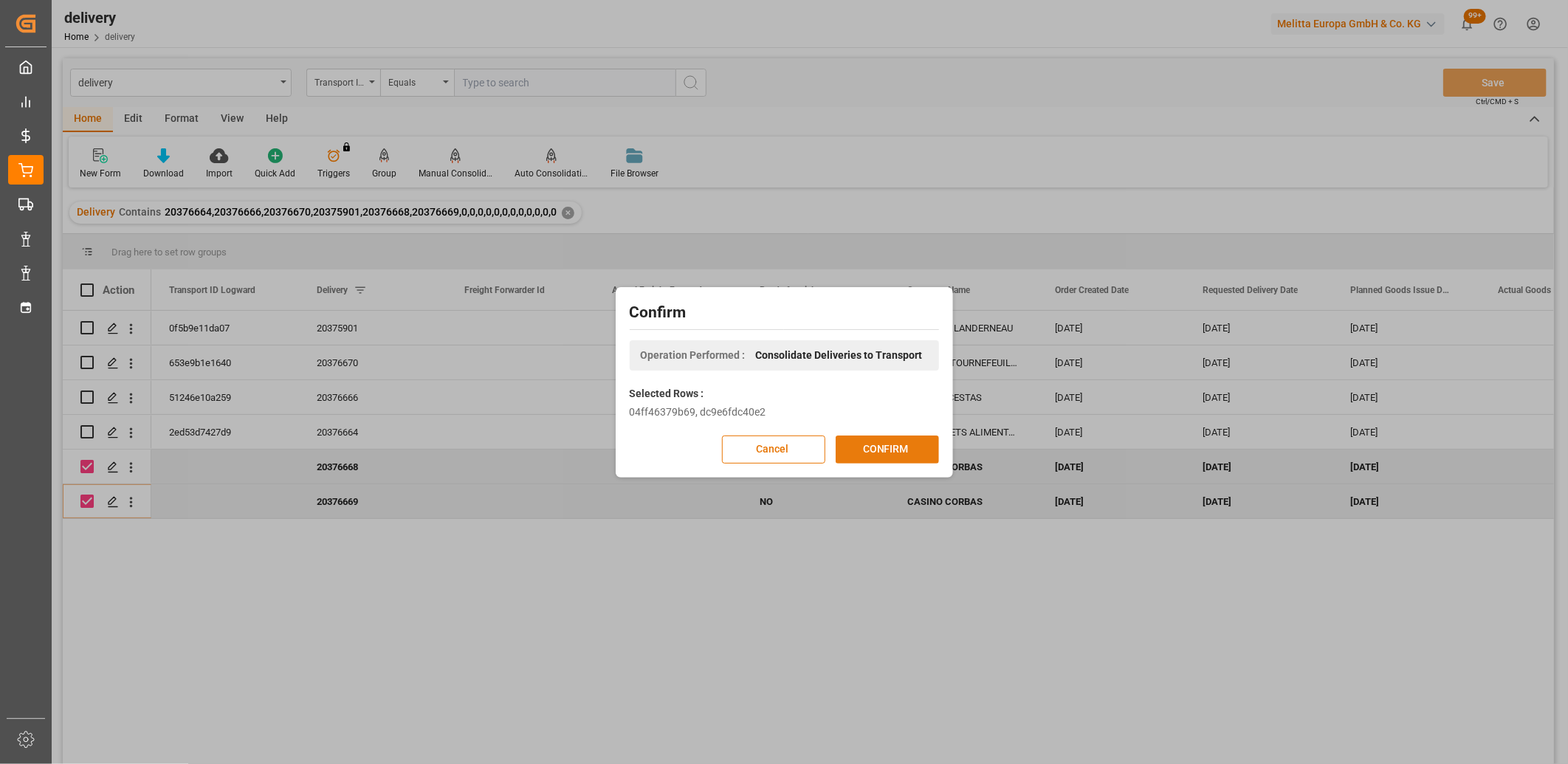
click at [924, 446] on button "CONFIRM" at bounding box center [887, 449] width 103 height 28
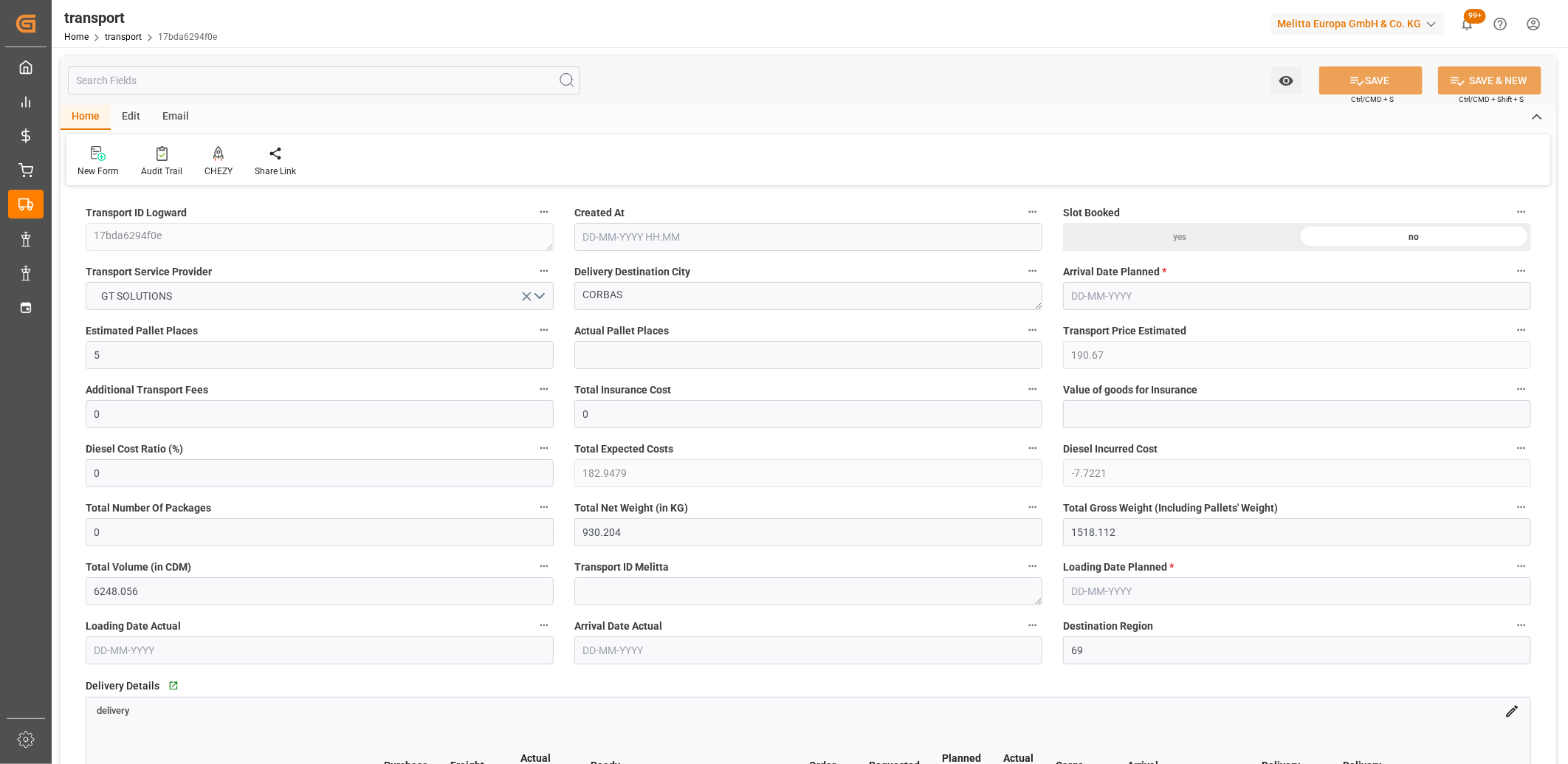
type input "[DATE] 11:25"
type input "[DATE]"
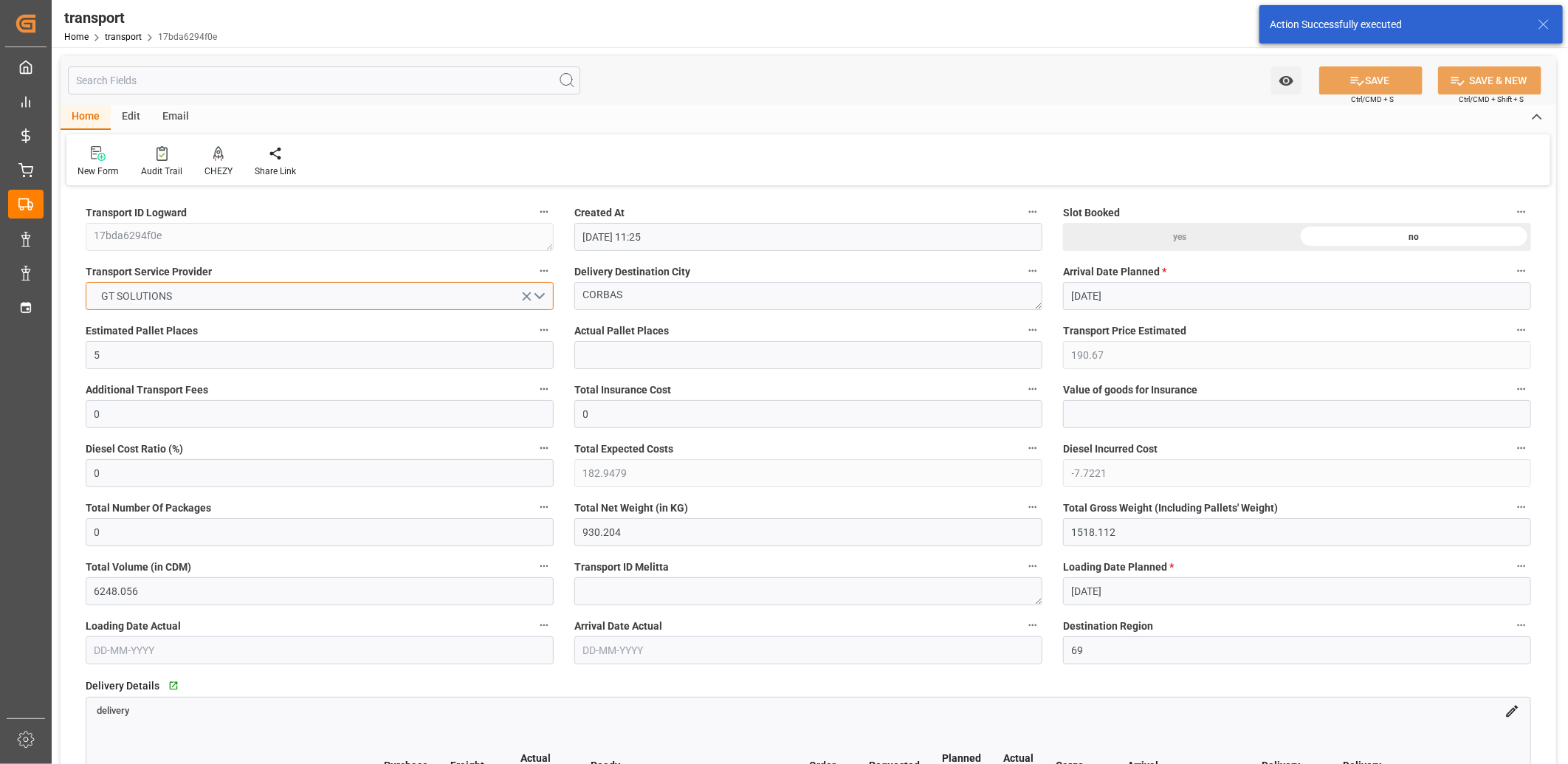
click at [246, 303] on button "GT SOLUTIONS" at bounding box center [320, 295] width 468 height 28
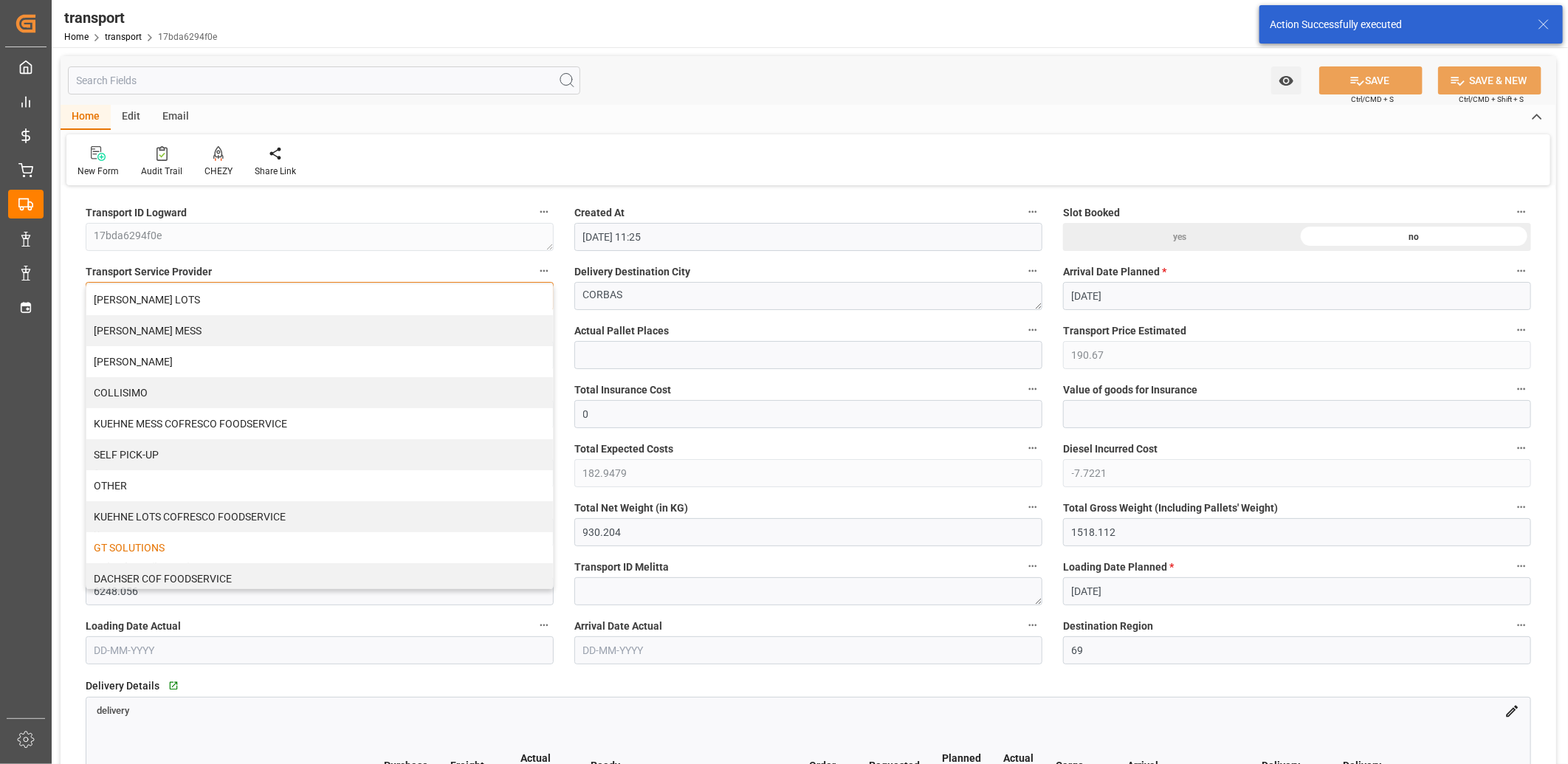
click at [246, 303] on div "[PERSON_NAME] LOTS" at bounding box center [320, 299] width 466 height 31
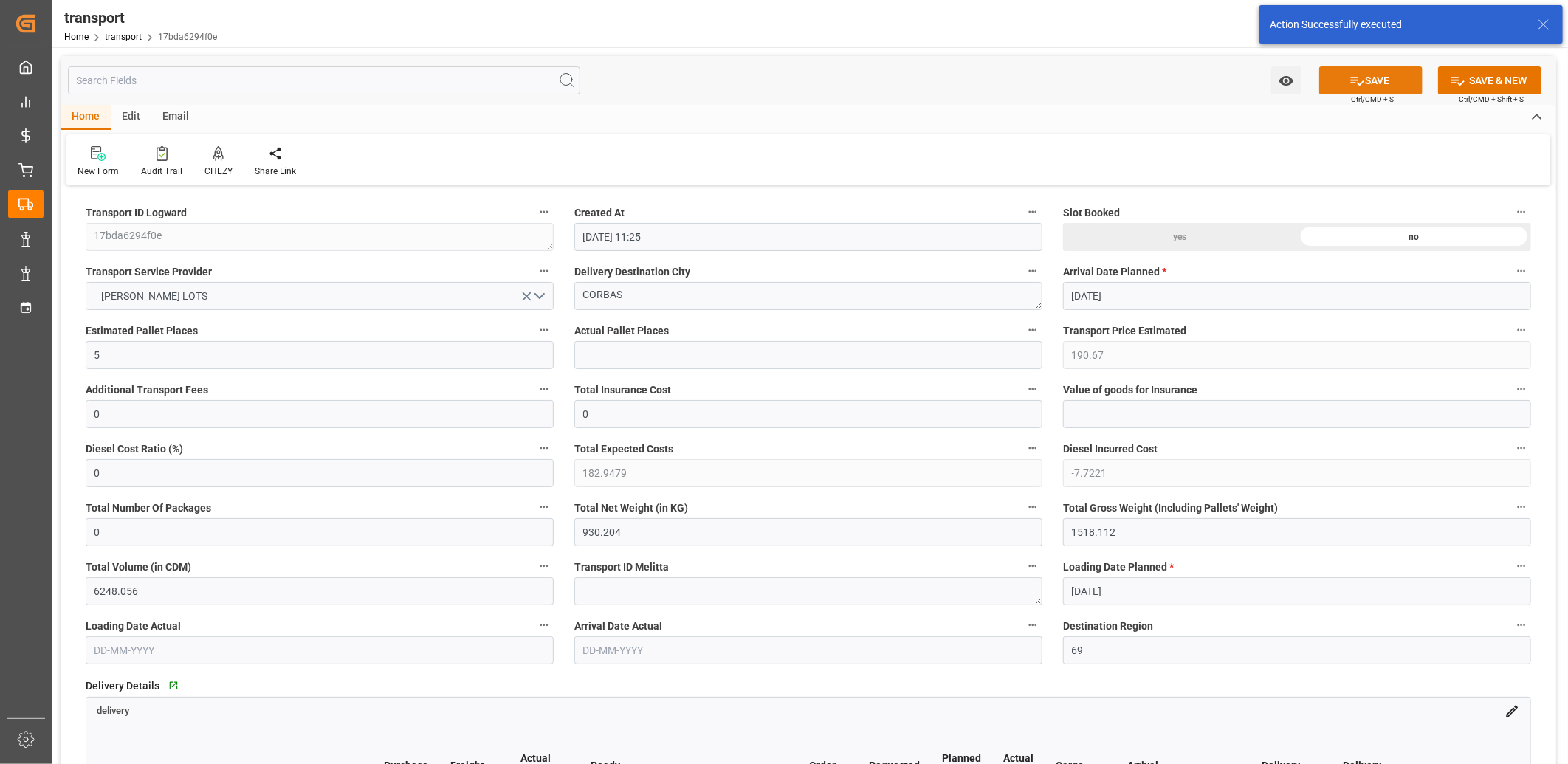
click at [1366, 82] on button "SAVE" at bounding box center [1370, 80] width 103 height 28
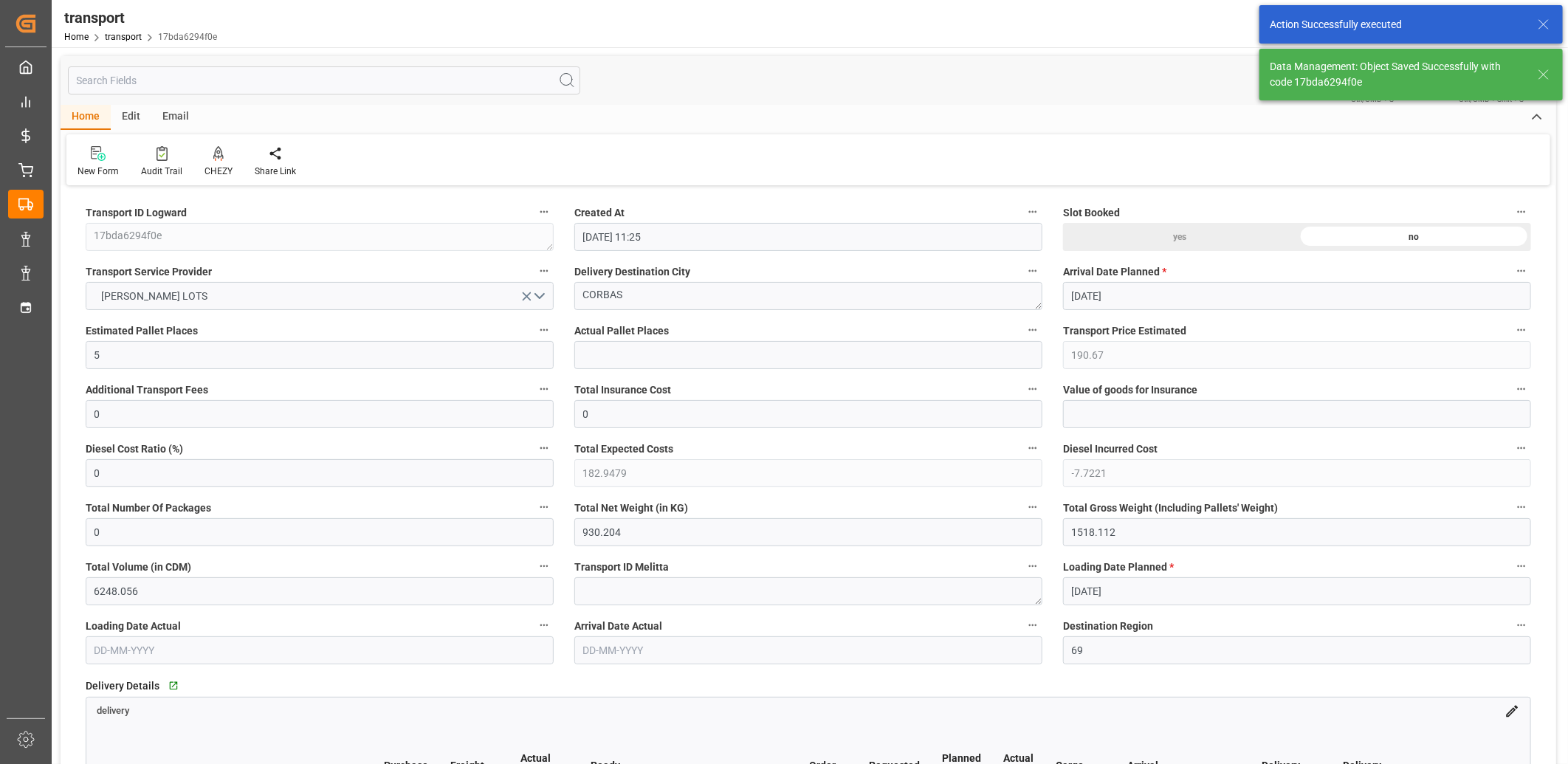
type input "248.29"
type input "0"
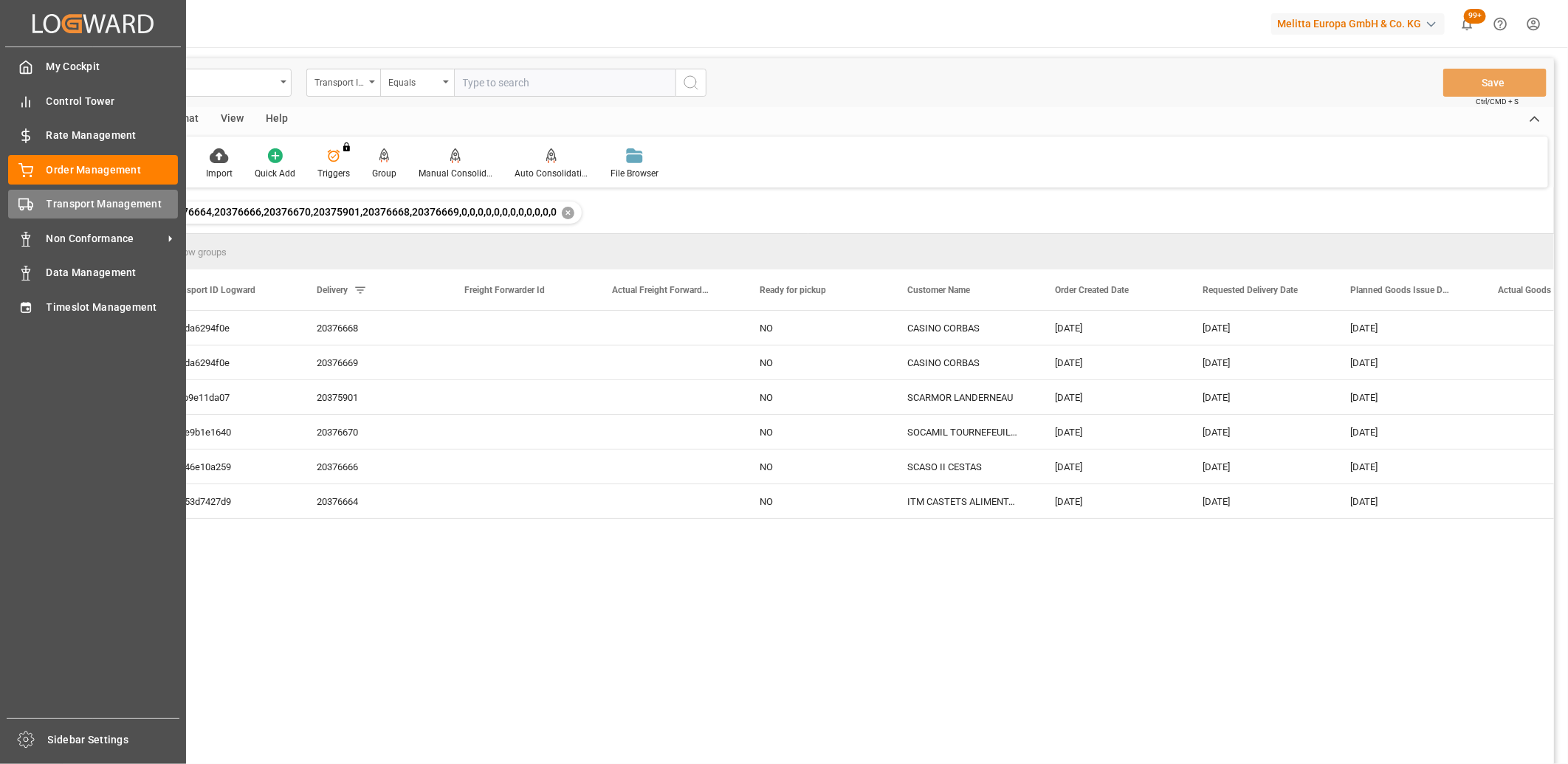
click at [35, 200] on div "Transport Management Transport Management" at bounding box center [93, 203] width 170 height 29
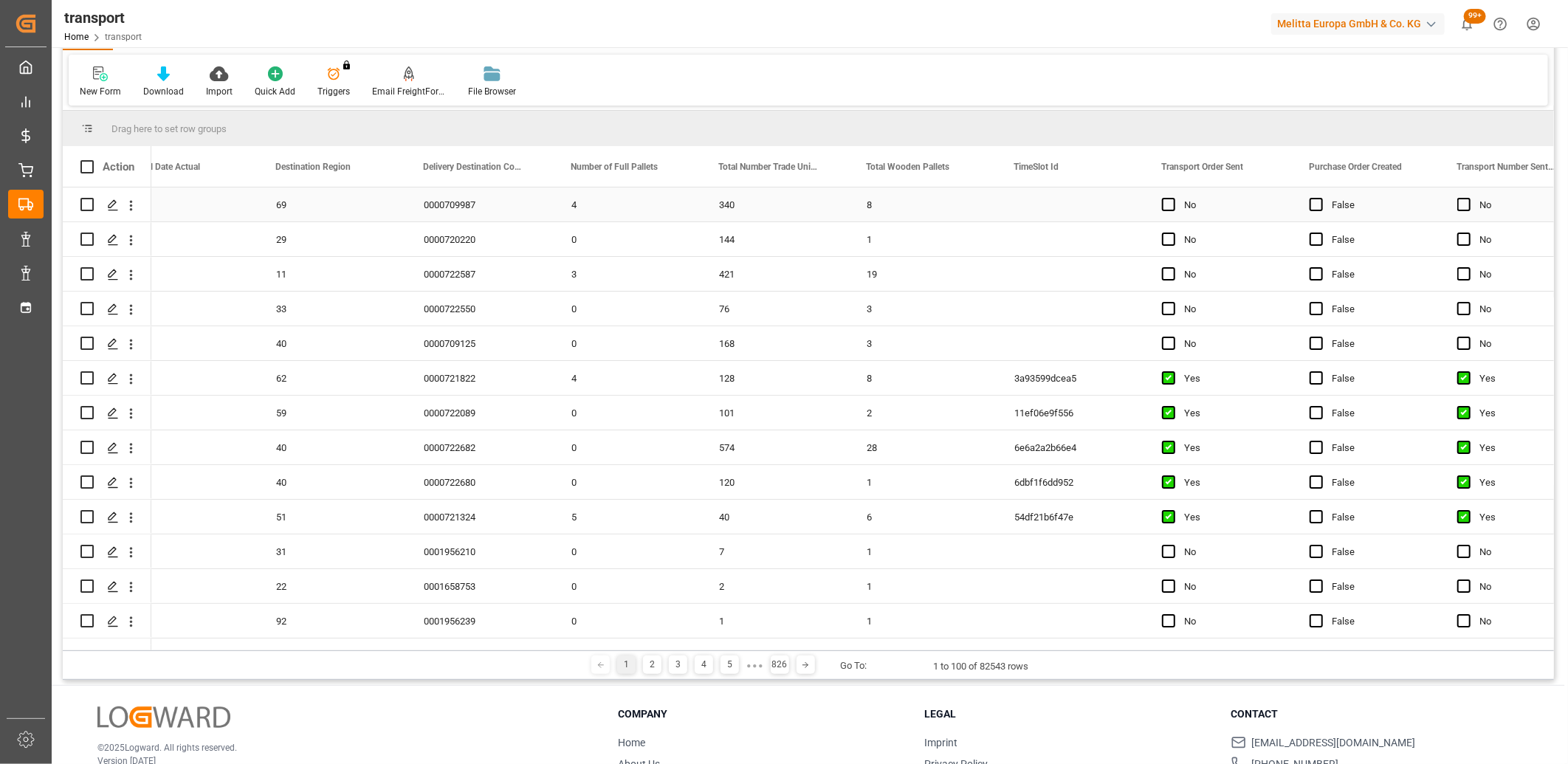
drag, startPoint x: 1163, startPoint y: 204, endPoint x: 1164, endPoint y: 219, distance: 15.0
click at [1164, 204] on span "Press SPACE to select this row." at bounding box center [1168, 204] width 13 height 13
click at [1173, 198] on input "Press SPACE to select this row." at bounding box center [1173, 198] width 0 height 0
click at [1164, 239] on span "Press SPACE to select this row." at bounding box center [1168, 239] width 13 height 13
click at [1173, 232] on input "Press SPACE to select this row." at bounding box center [1173, 232] width 0 height 0
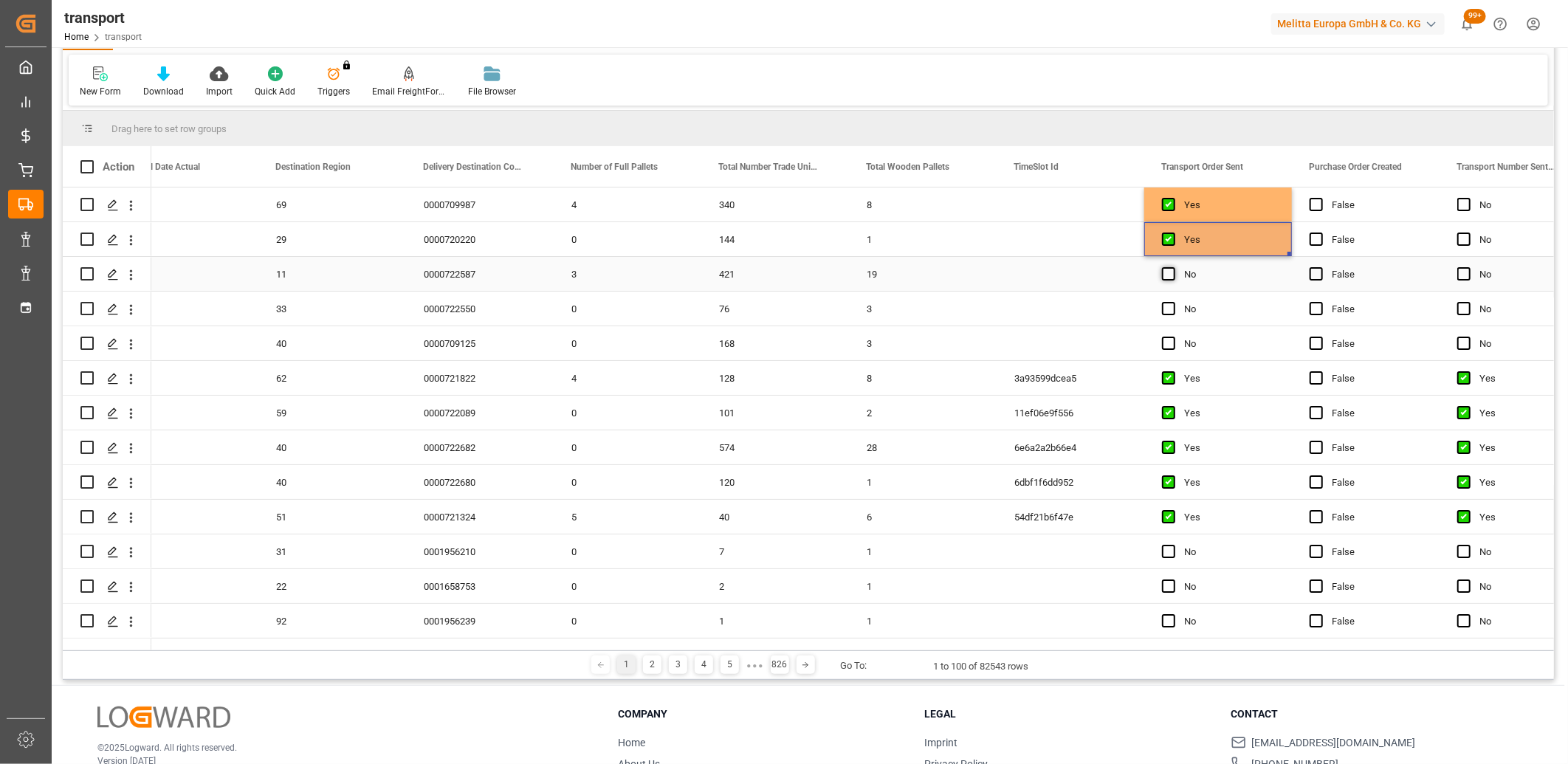
click at [1169, 279] on span "Press SPACE to select this row." at bounding box center [1168, 274] width 13 height 13
click at [1173, 267] on input "Press SPACE to select this row." at bounding box center [1173, 267] width 0 height 0
click at [1169, 303] on span "Press SPACE to select this row." at bounding box center [1168, 308] width 13 height 13
click at [1173, 302] on input "Press SPACE to select this row." at bounding box center [1173, 302] width 0 height 0
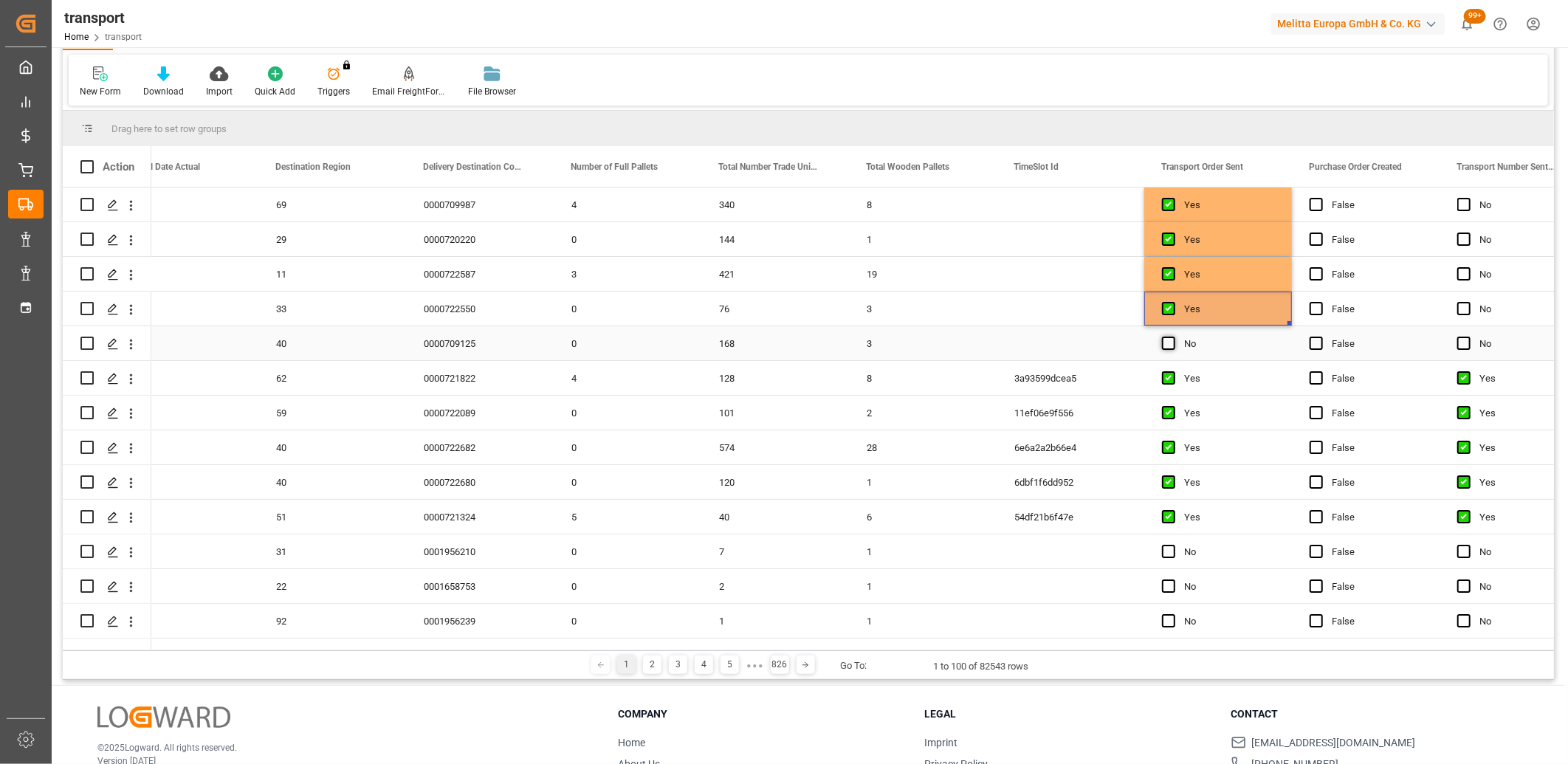
click at [1168, 340] on span "Press SPACE to select this row." at bounding box center [1168, 343] width 13 height 13
click at [1173, 336] on input "Press SPACE to select this row." at bounding box center [1173, 336] width 0 height 0
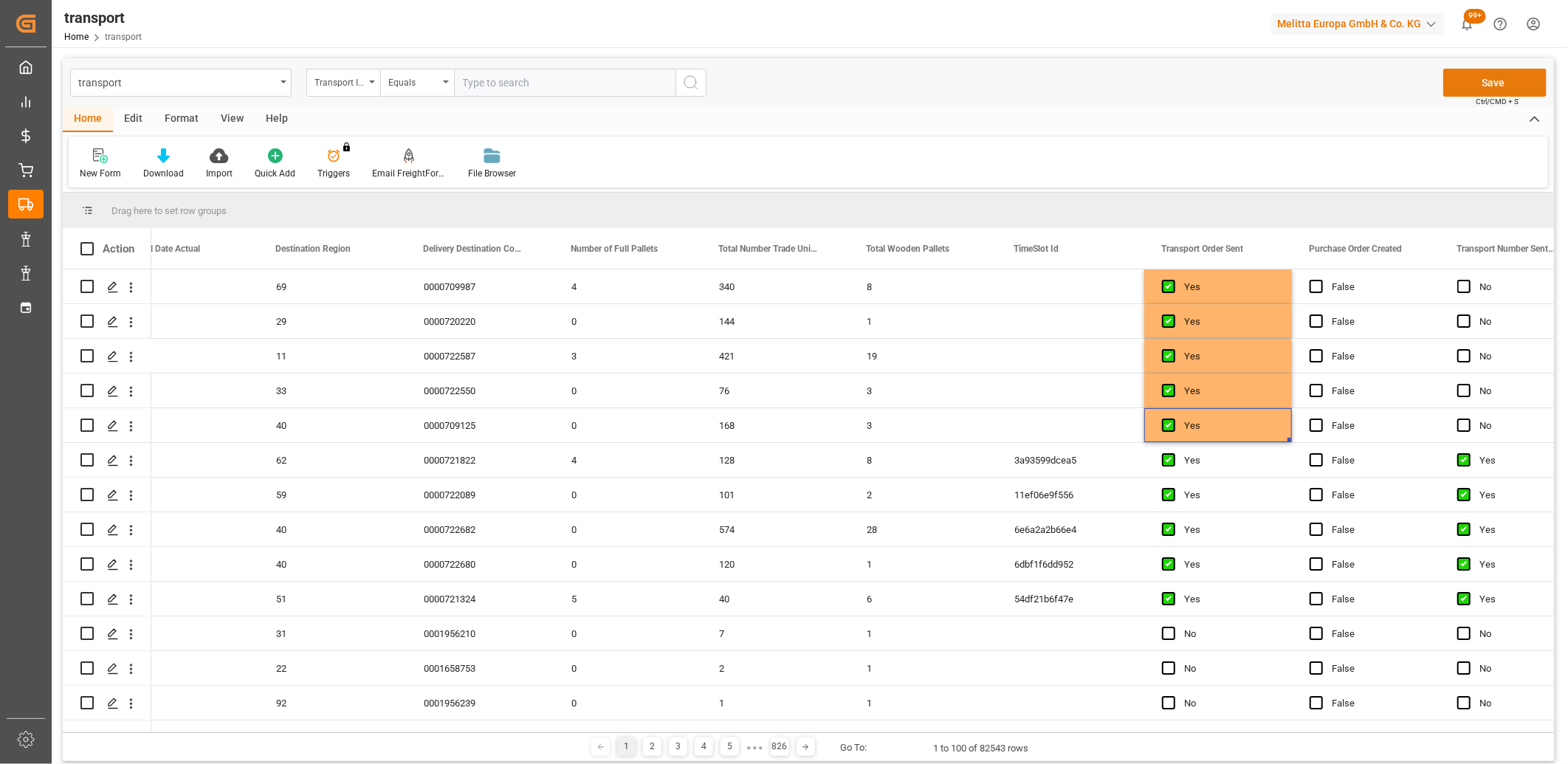
click at [1478, 82] on button "Save" at bounding box center [1494, 83] width 103 height 28
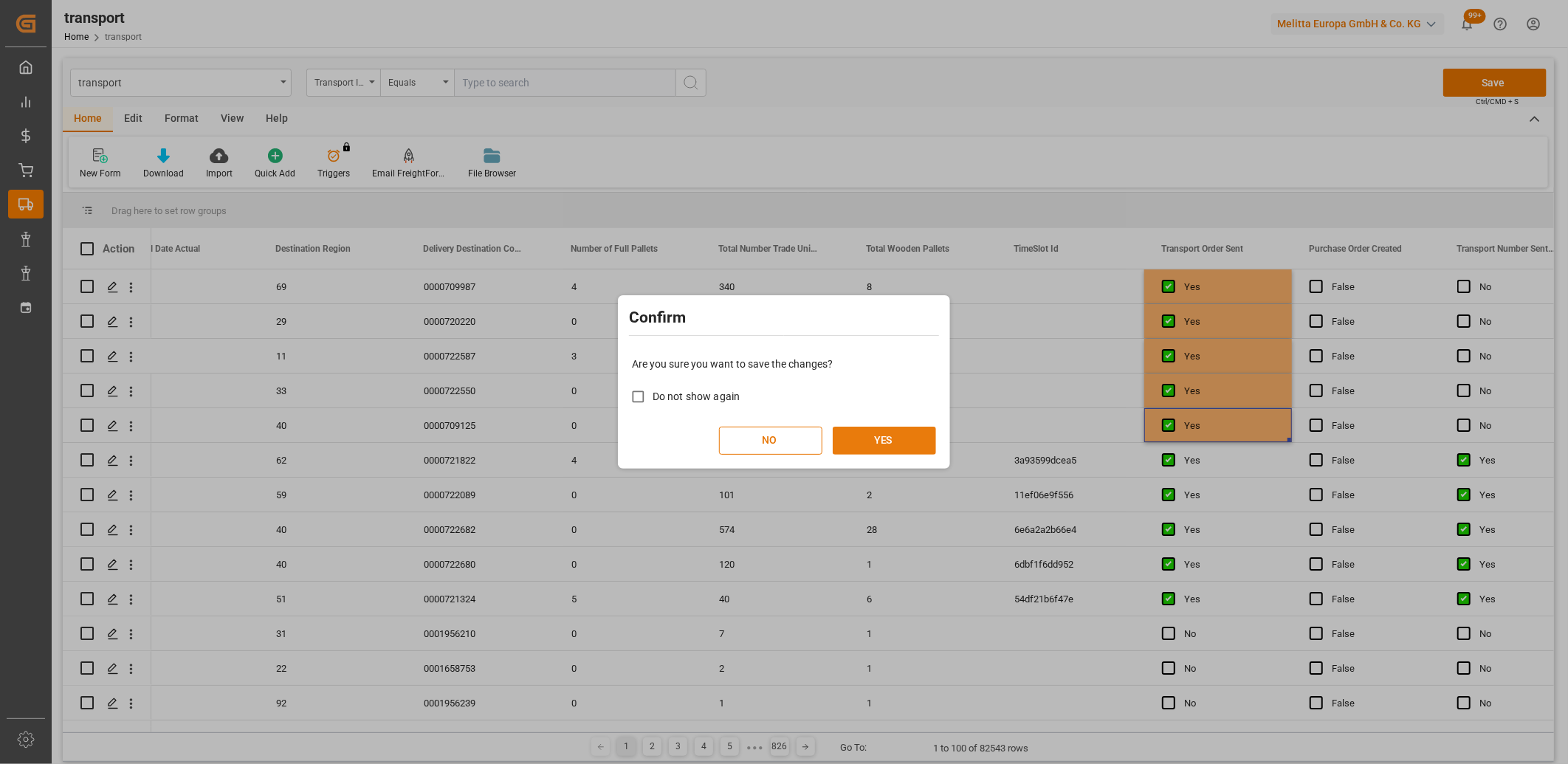
click at [901, 440] on button "YES" at bounding box center [884, 441] width 103 height 28
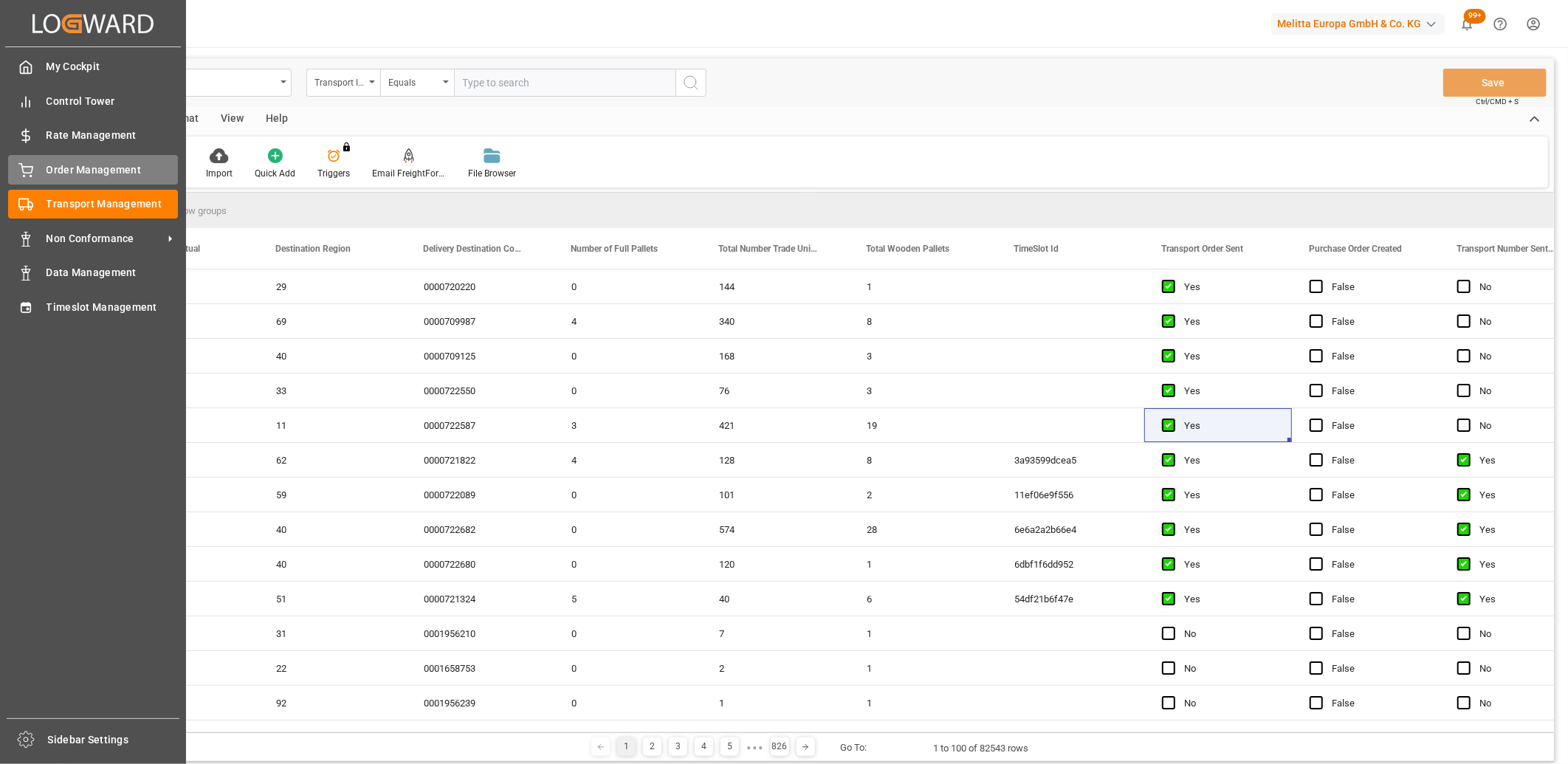
click at [12, 172] on div at bounding box center [21, 170] width 25 height 16
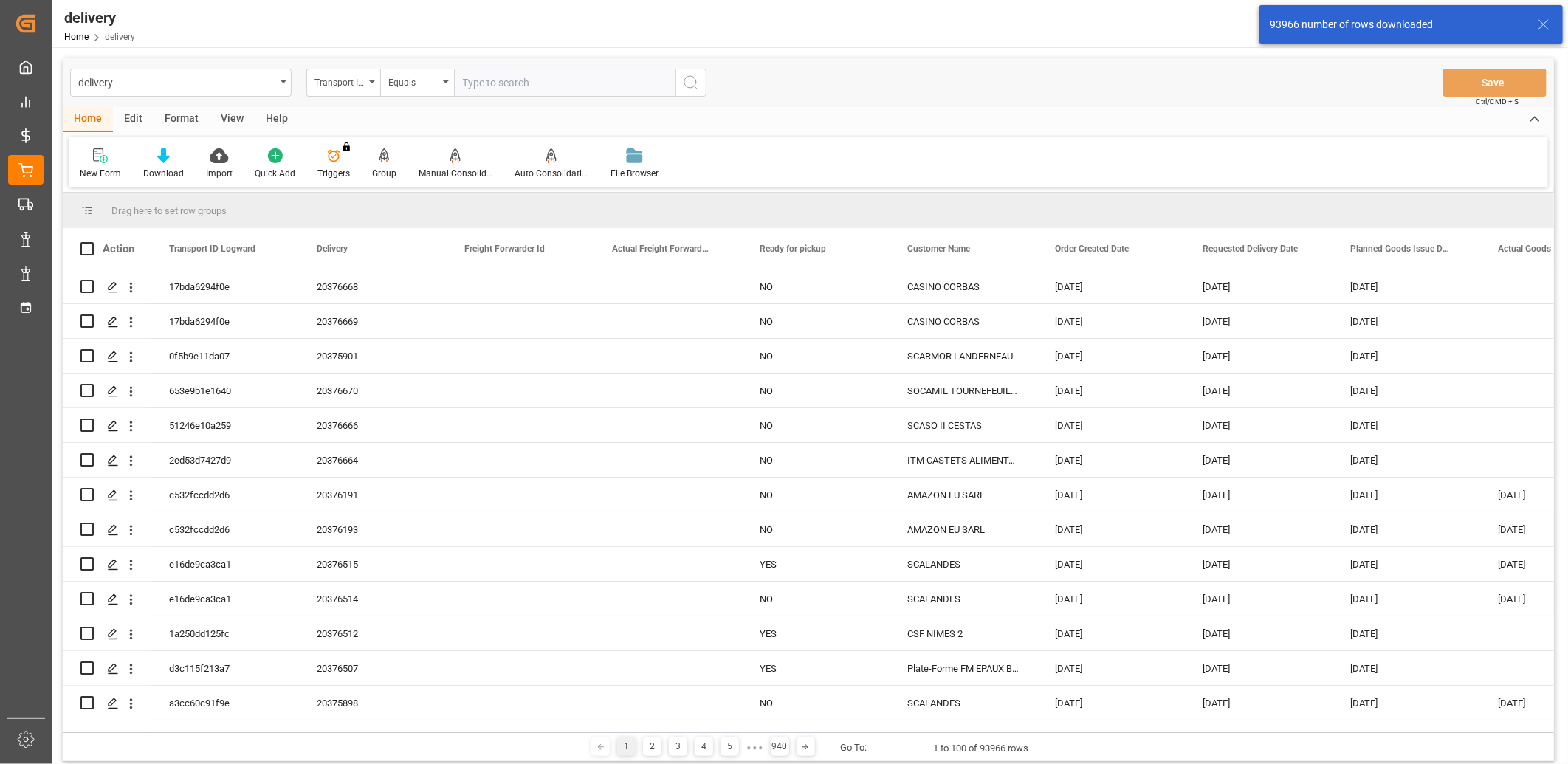
click at [358, 83] on div "Transport ID Logward" at bounding box center [339, 81] width 50 height 17
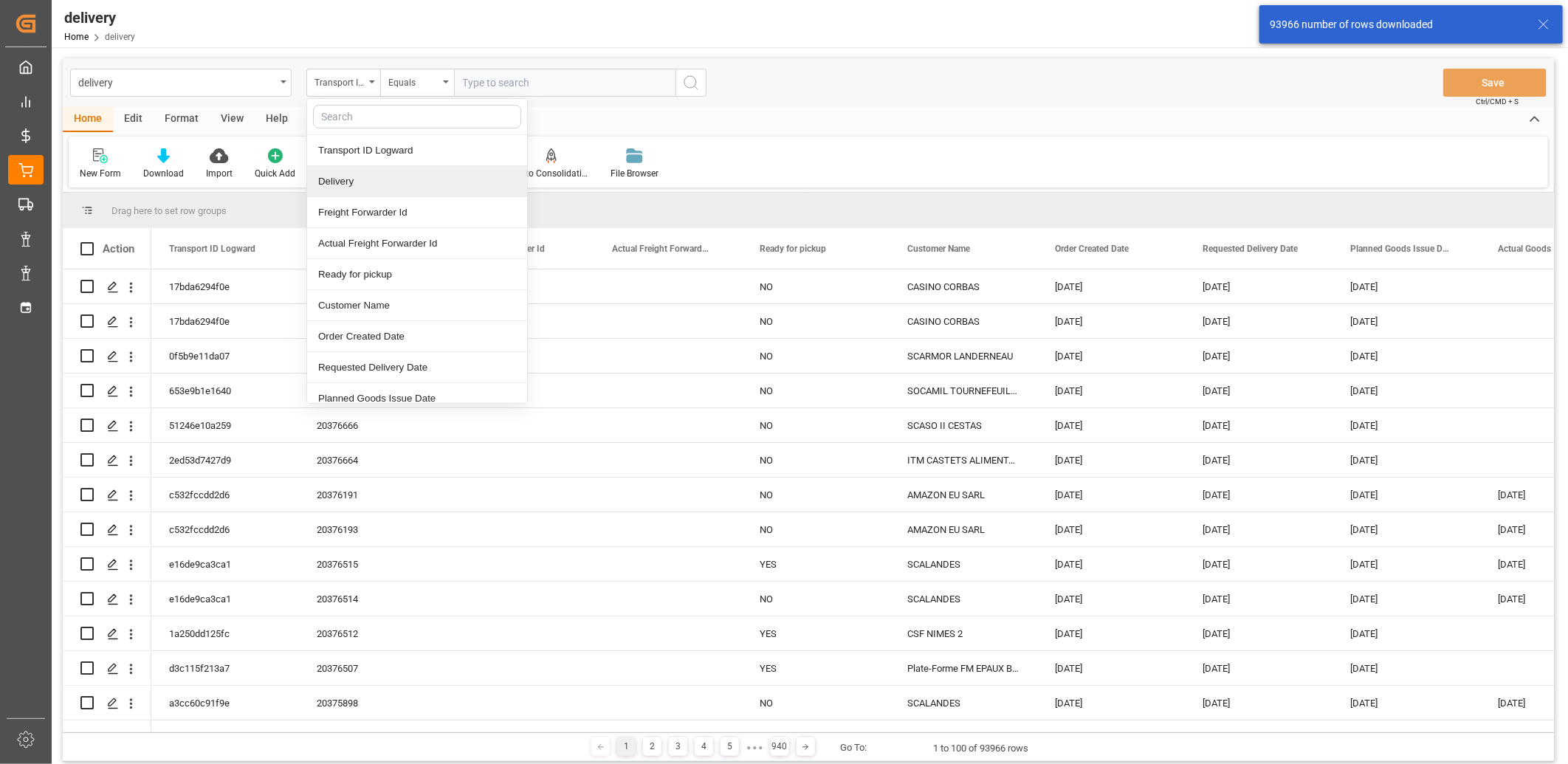
click at [338, 181] on div "Delivery" at bounding box center [417, 181] width 220 height 31
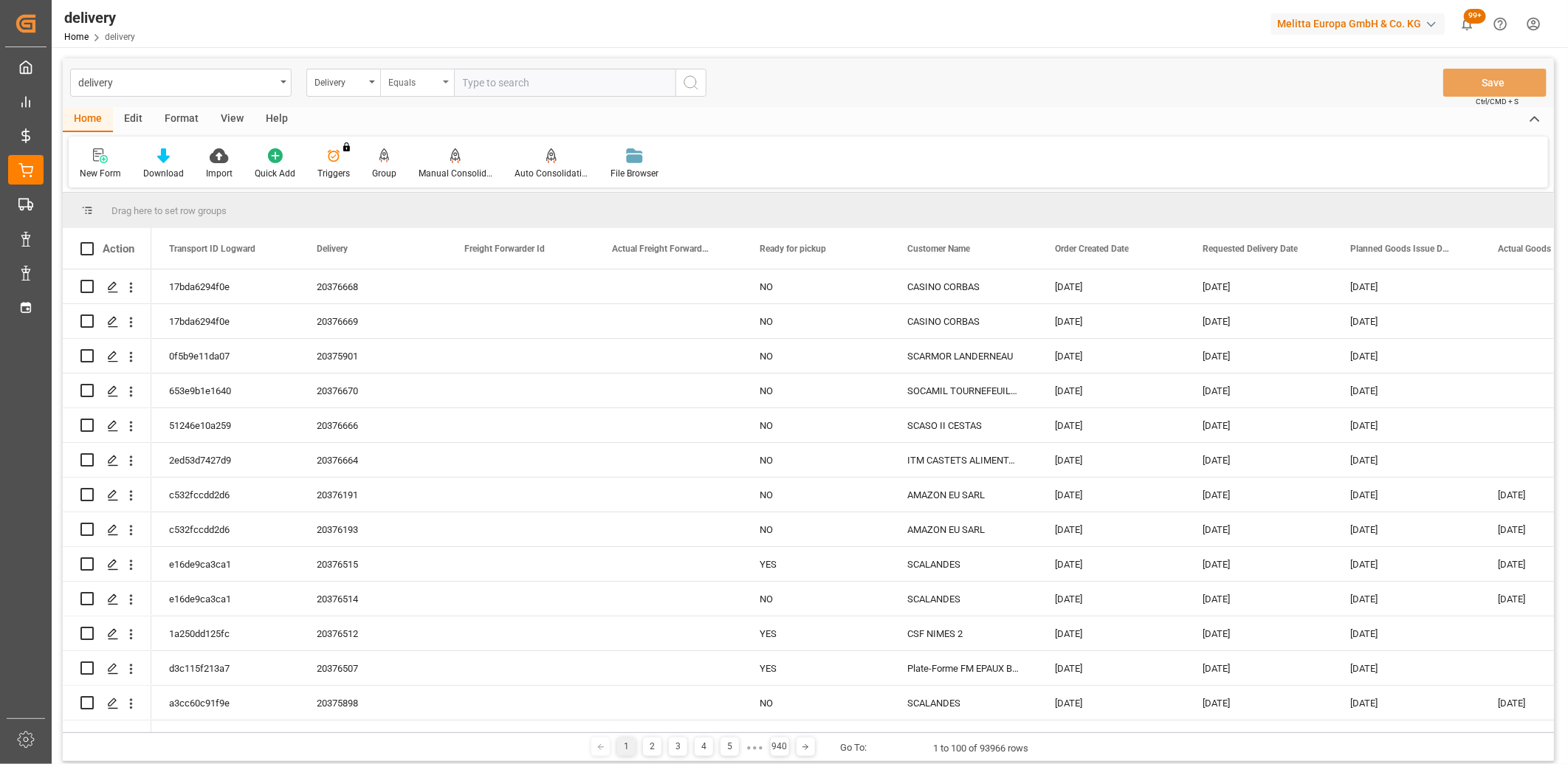
click at [423, 82] on div "Equals" at bounding box center [413, 81] width 50 height 17
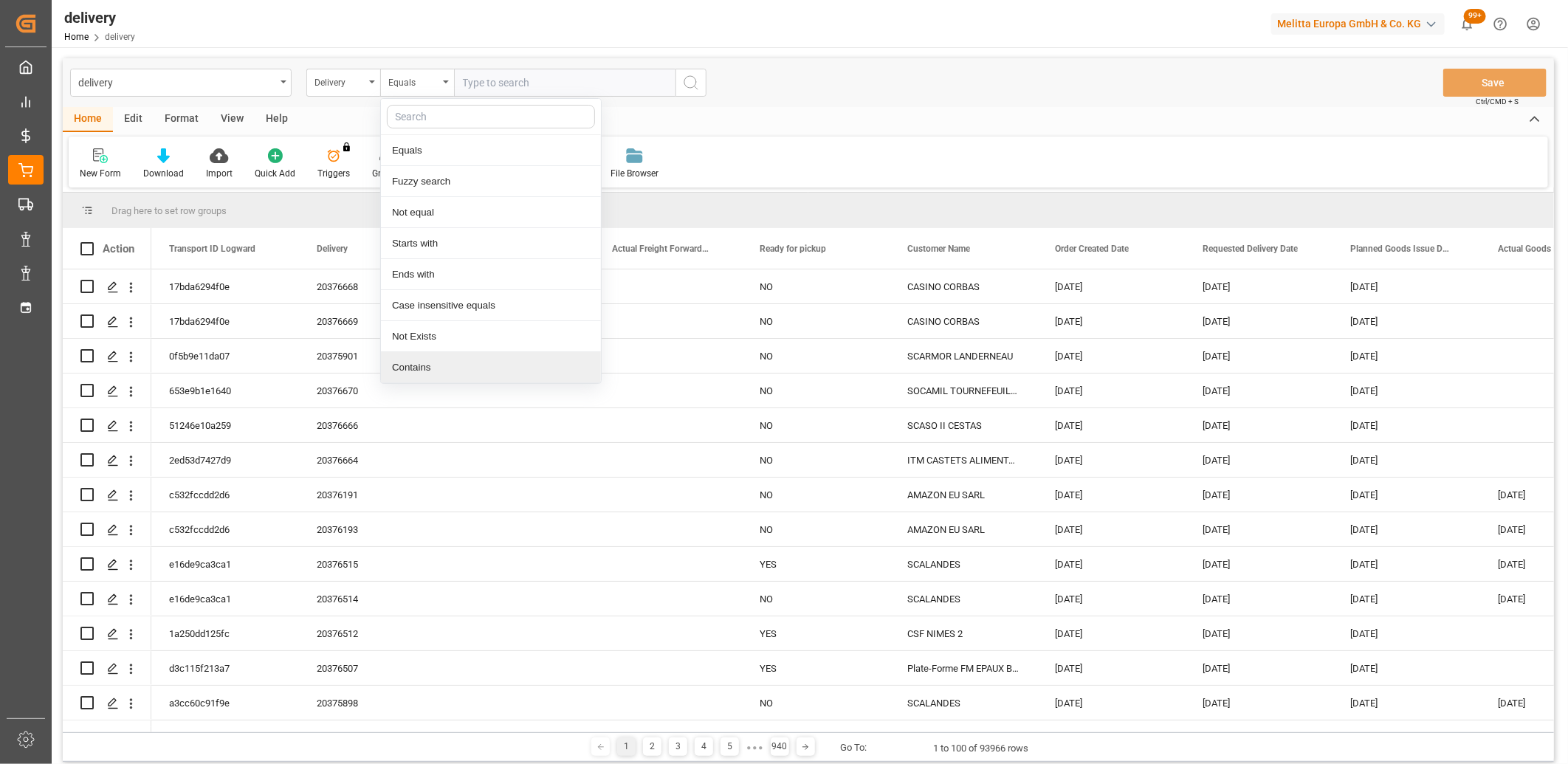
click at [402, 367] on div "Contains" at bounding box center [491, 367] width 220 height 31
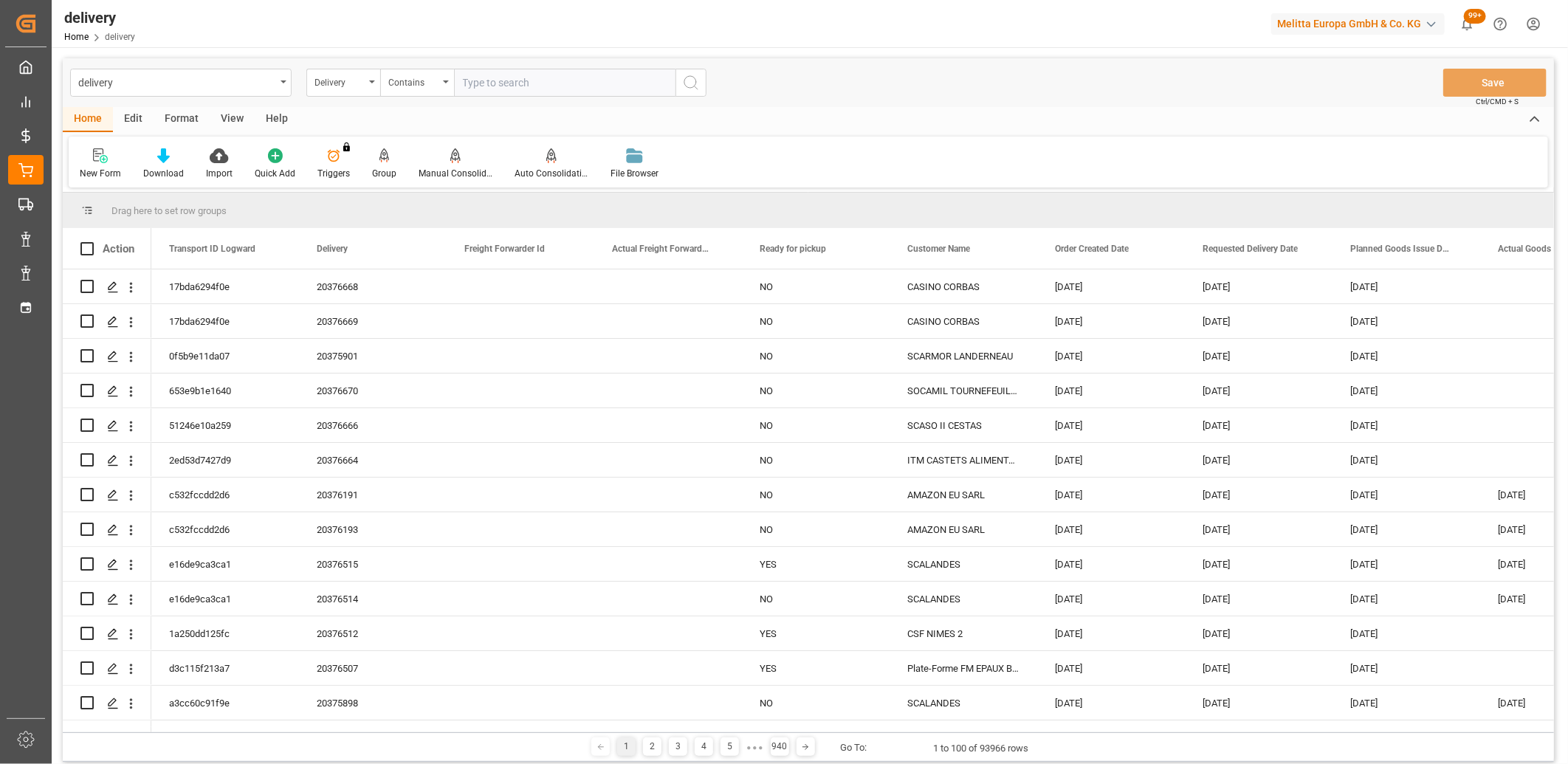
click at [519, 83] on input "text" at bounding box center [565, 83] width 222 height 28
paste input "20376663,20376656,20376665,20376608,20376667,92551352,20376672,20376671,2037660…"
type input "20376663,20376656,20376665,20376608,20376667,92551352,20376672,20376671,2037660…"
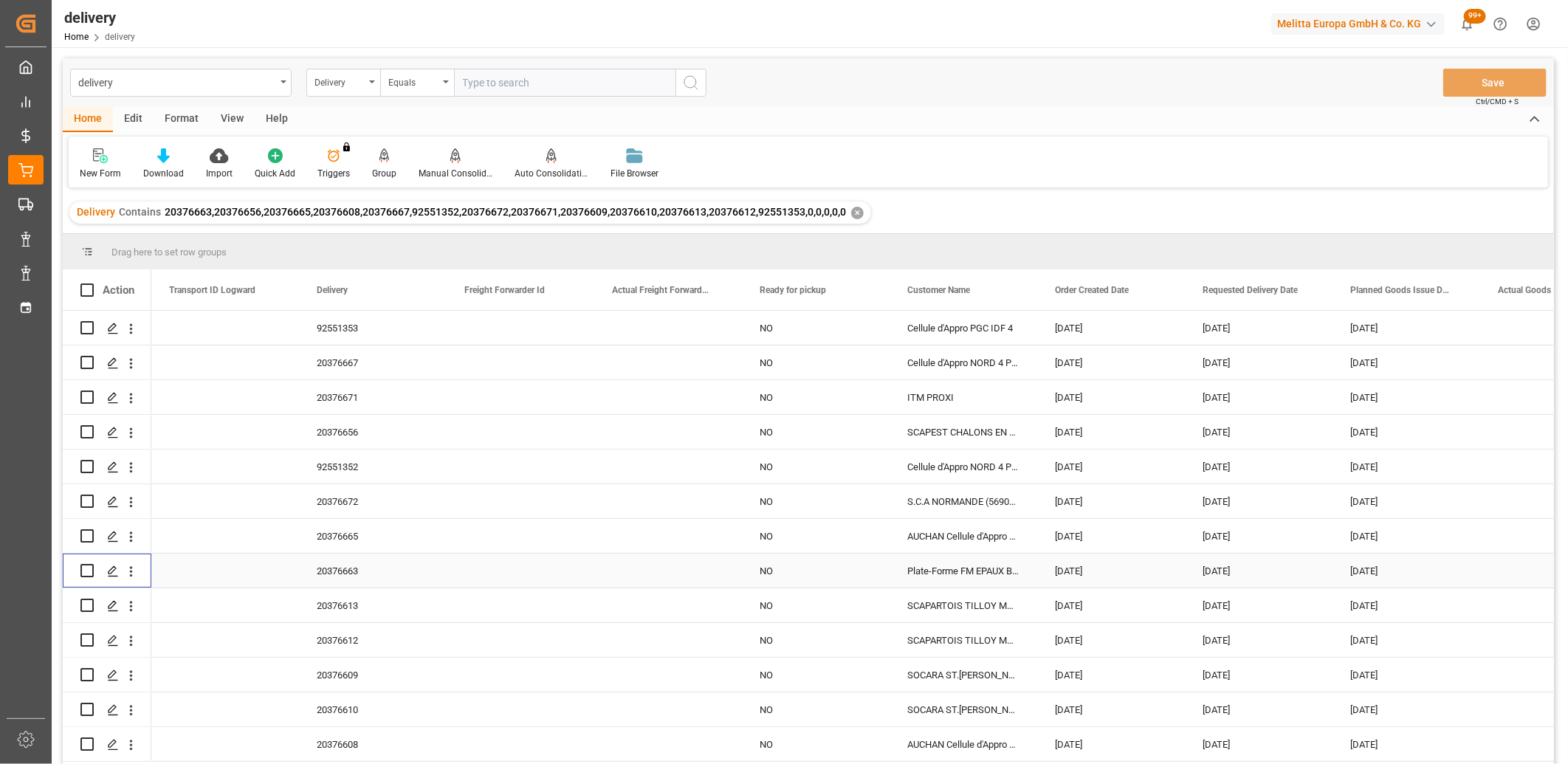
click at [85, 572] on input "Press Space to toggle row selection (unchecked)" at bounding box center [87, 570] width 13 height 13
checkbox input "true"
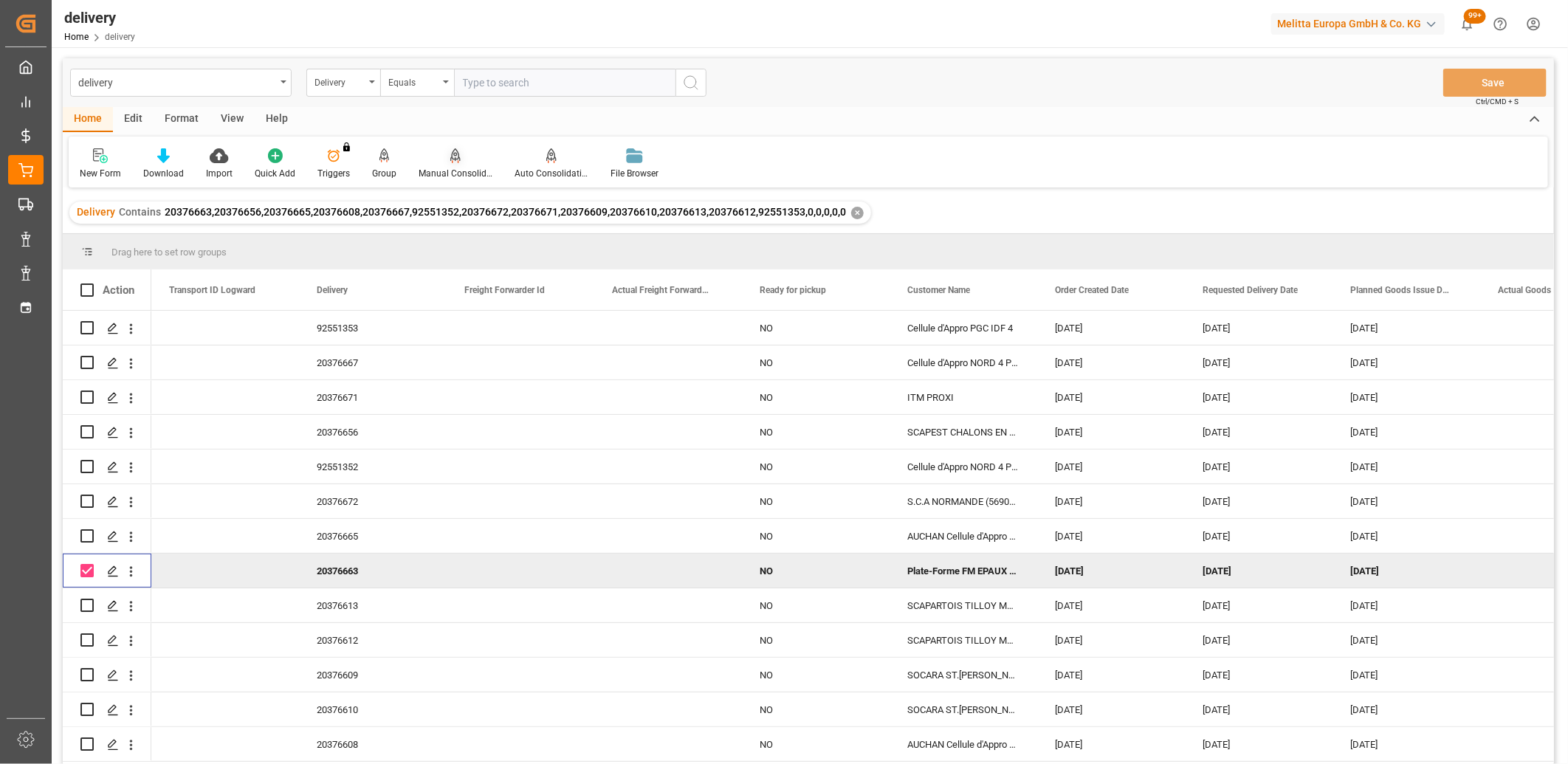
click at [450, 159] on icon at bounding box center [455, 154] width 10 height 12
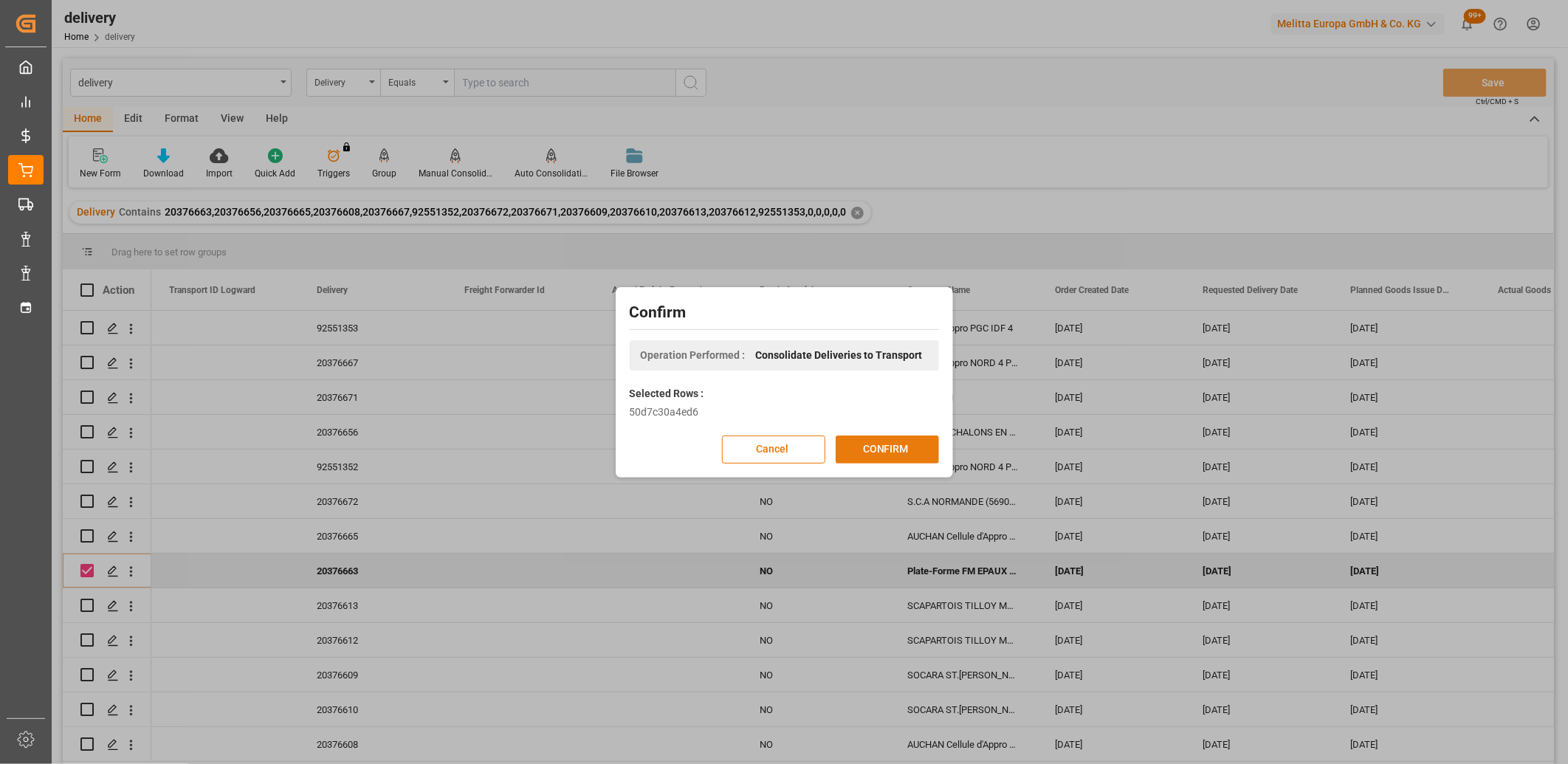
click at [877, 436] on button "CONFIRM" at bounding box center [887, 449] width 103 height 28
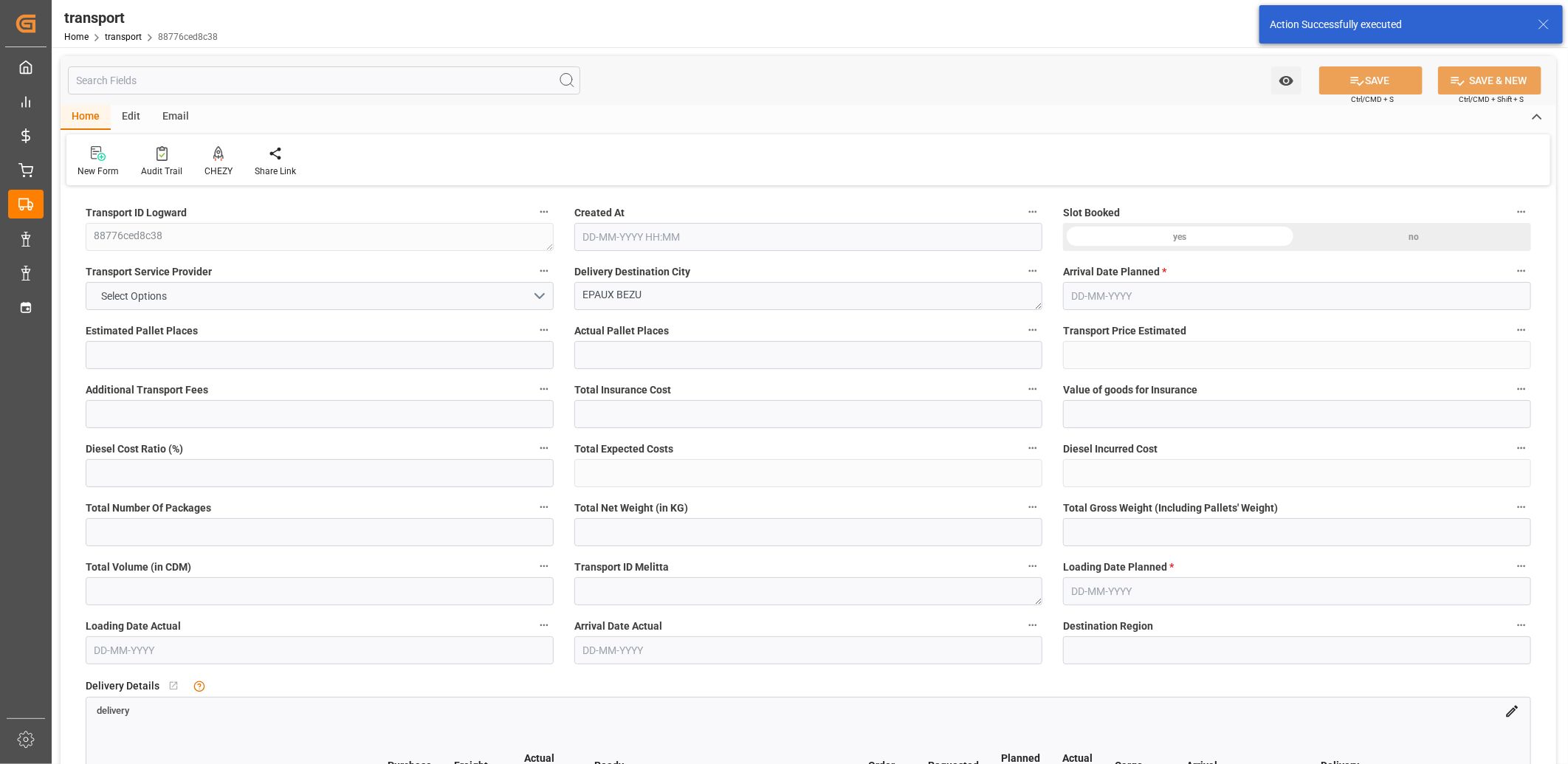
type input "1"
type input "78.6"
type input "0"
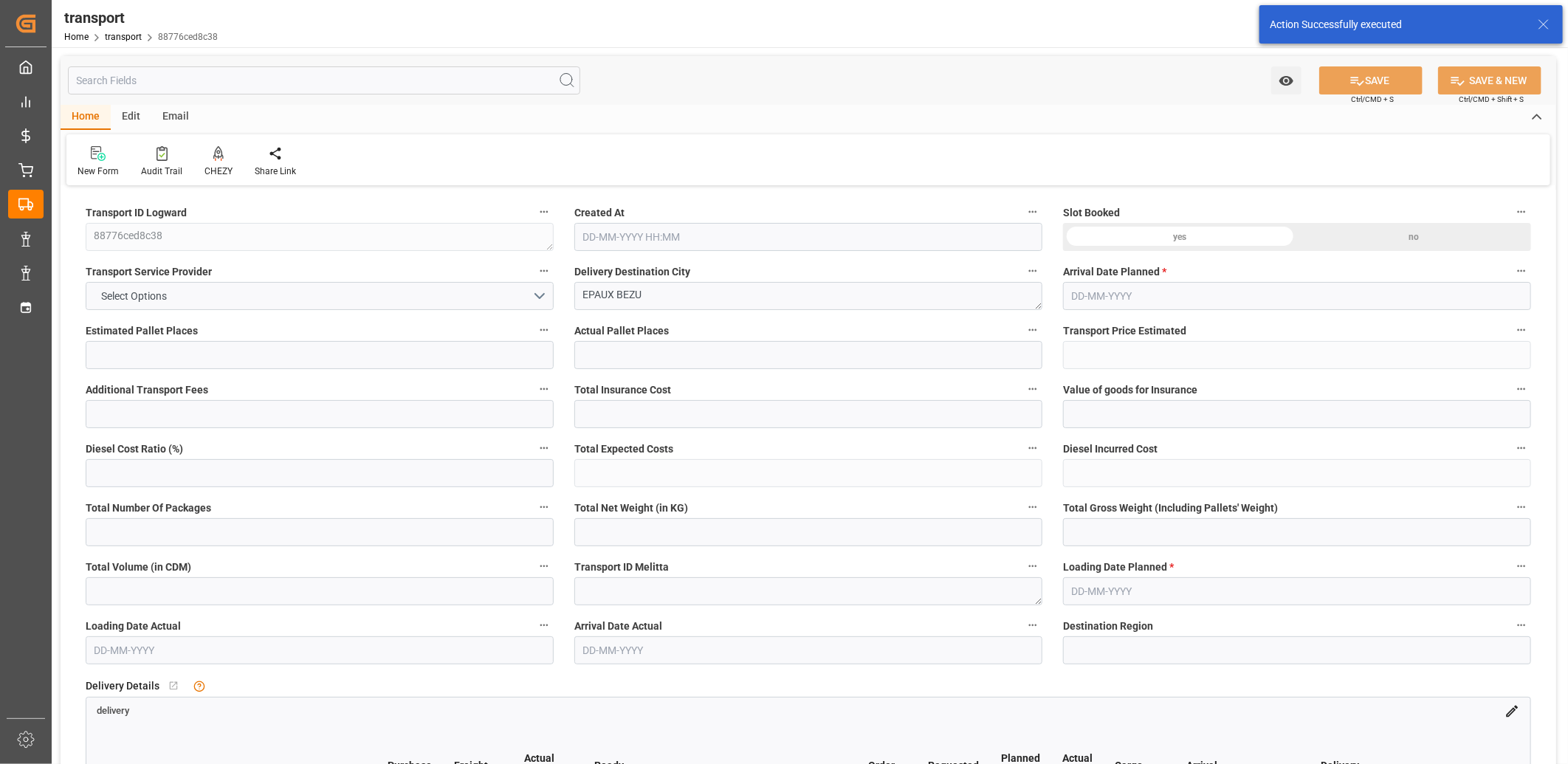
type input "75.4167"
type input "-3.1833"
type input "0"
type input "84.48"
type input "237"
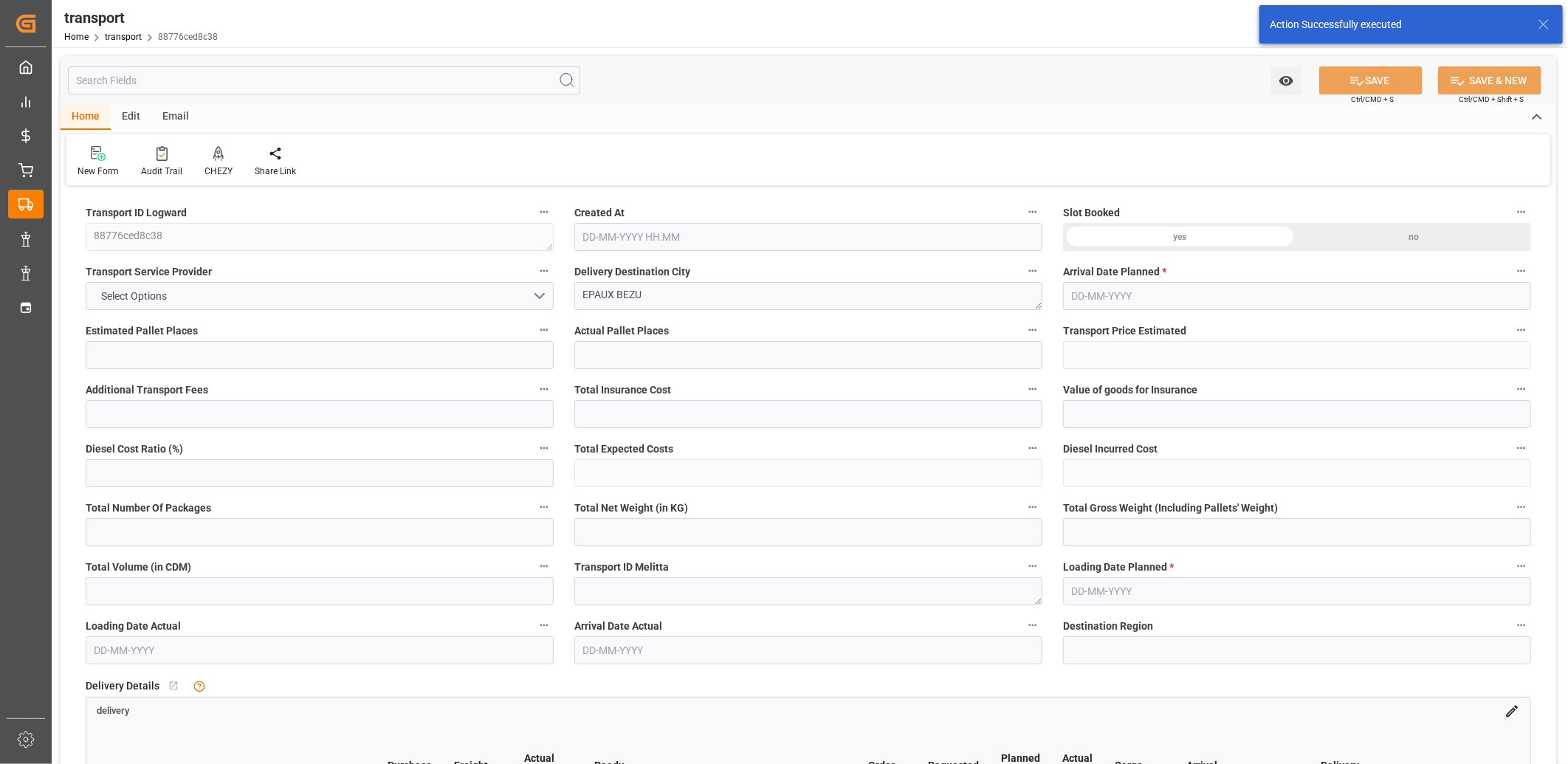
type input "1152"
type input "2"
type input "1"
type input "0"
type input "1"
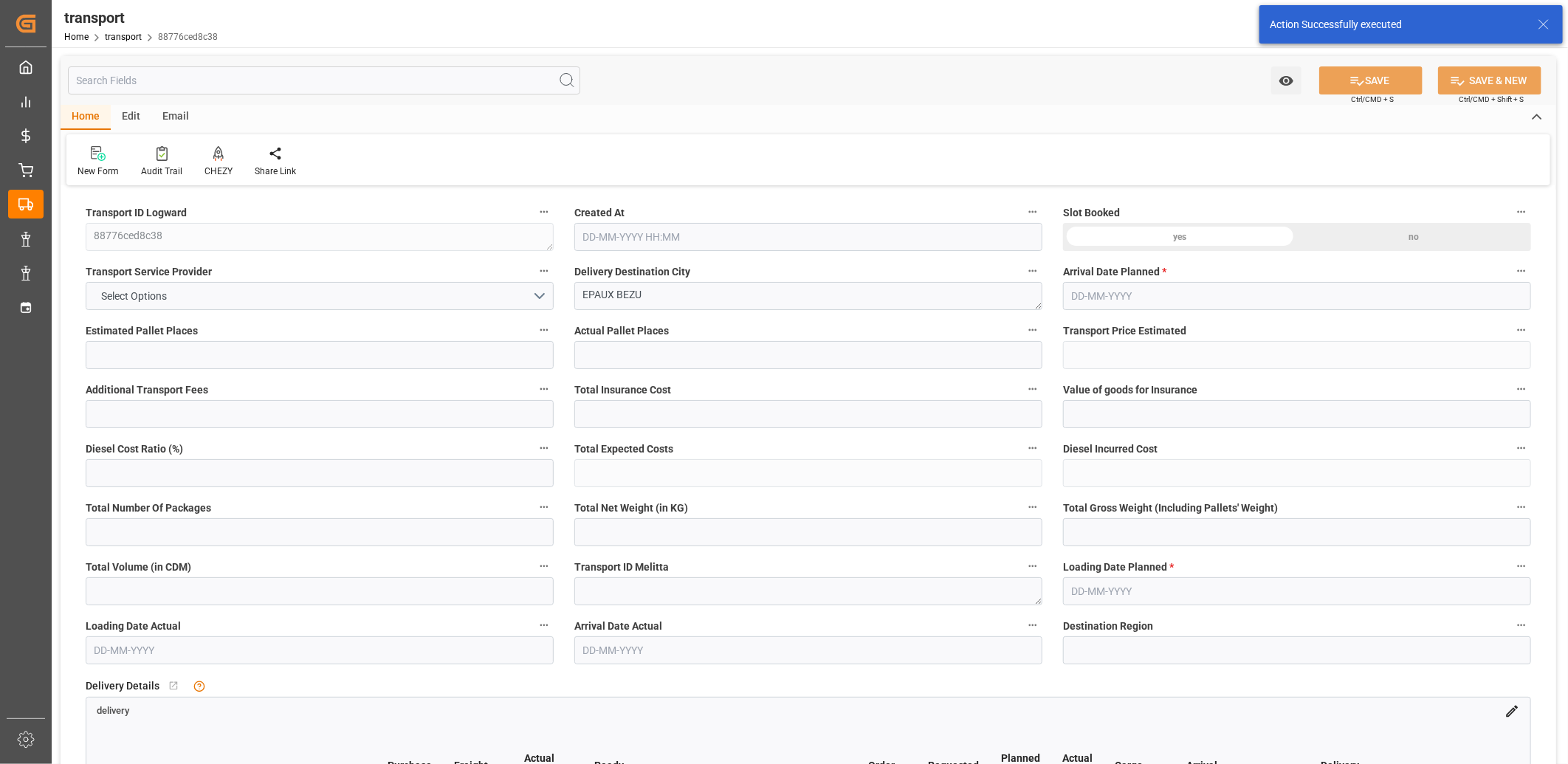
type input "101"
type input "195.84"
type input "0"
type input "4710.8598"
type input "0"
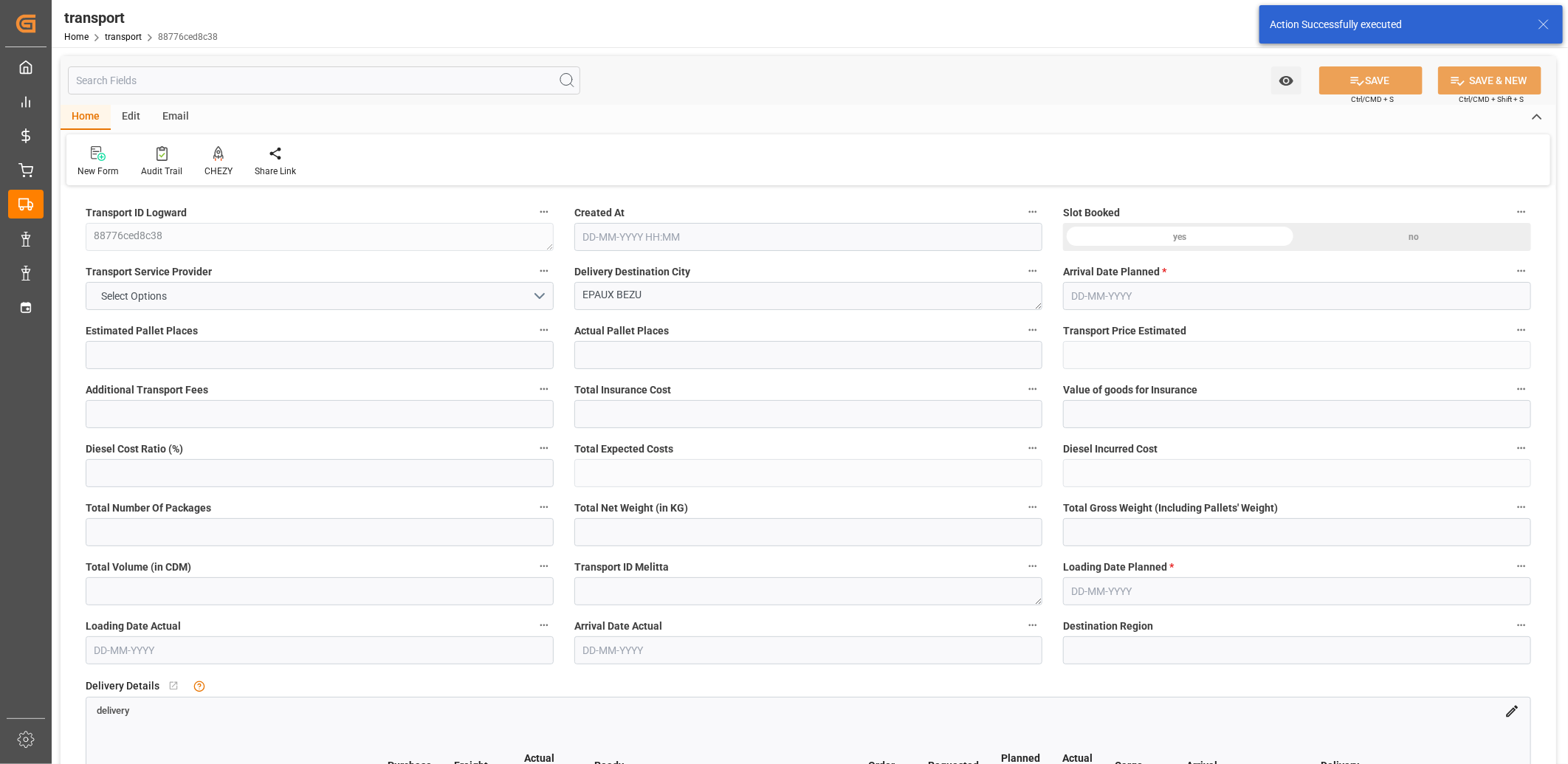
type input "0"
type input "21"
type input "35"
type input "[DATE] 11:27"
type input "[DATE]"
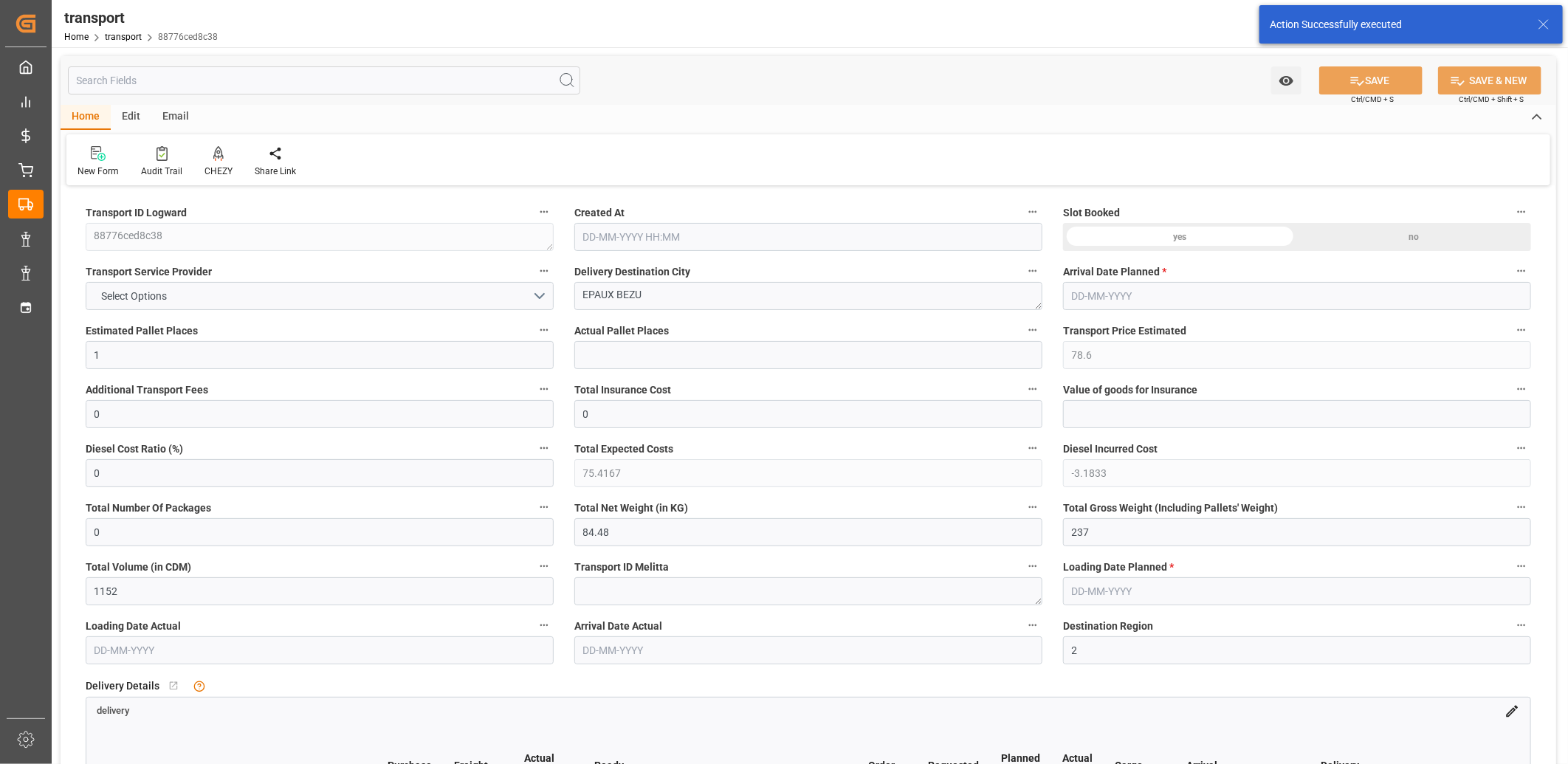
type input "[DATE]"
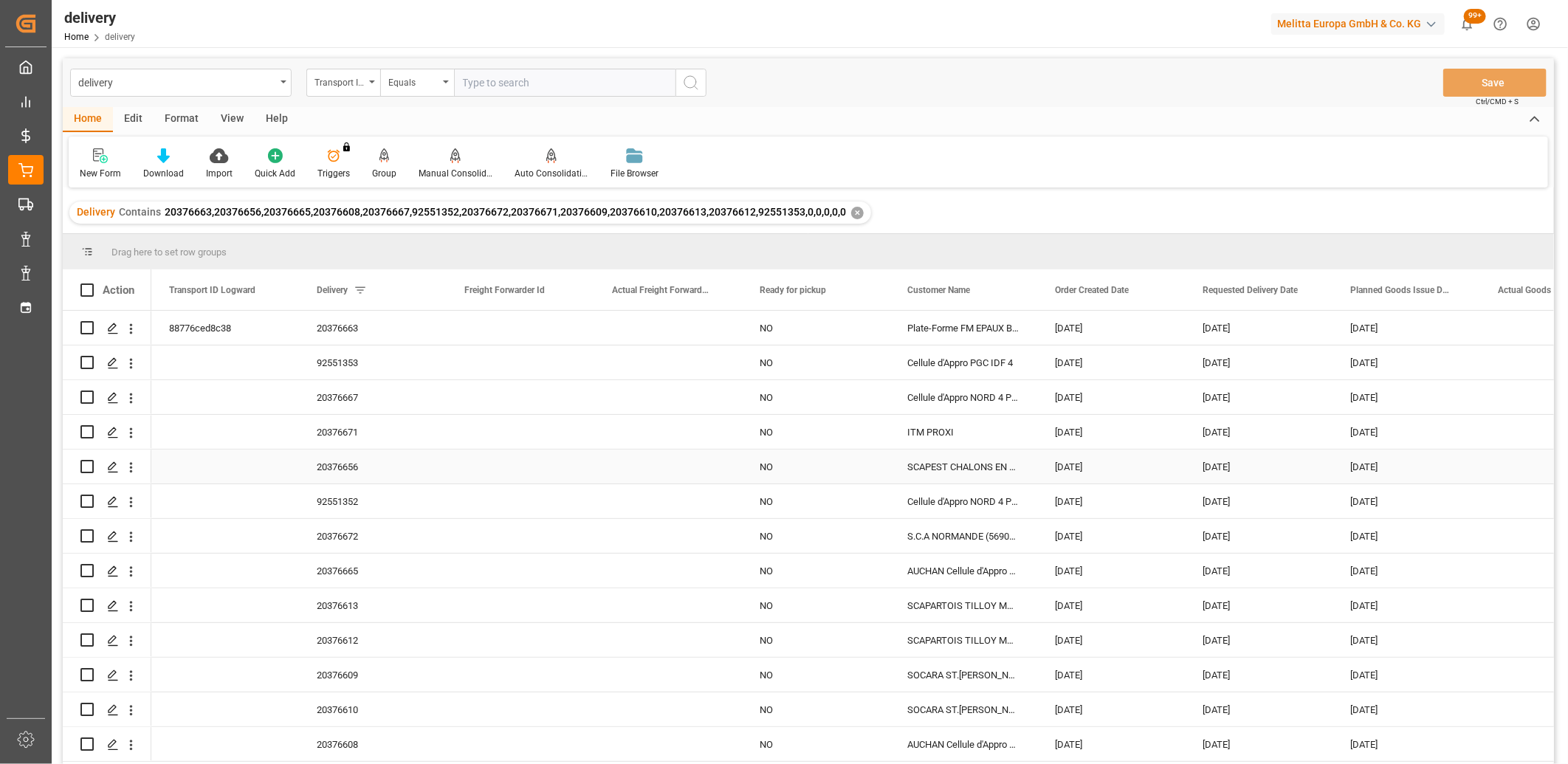
click at [86, 463] on input "Press Space to toggle row selection (unchecked)" at bounding box center [87, 466] width 13 height 13
checkbox input "true"
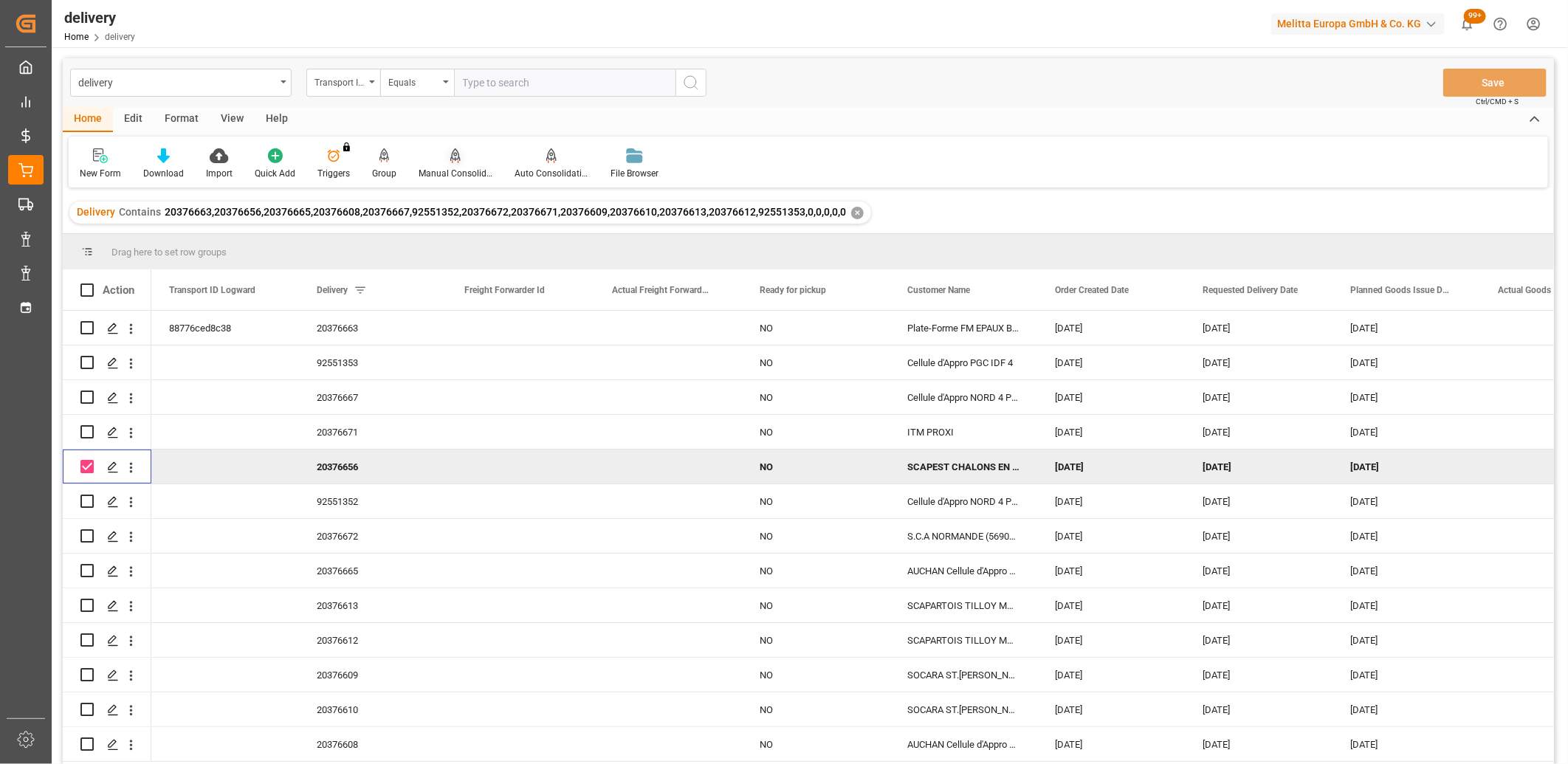
click at [452, 155] on icon at bounding box center [455, 154] width 10 height 12
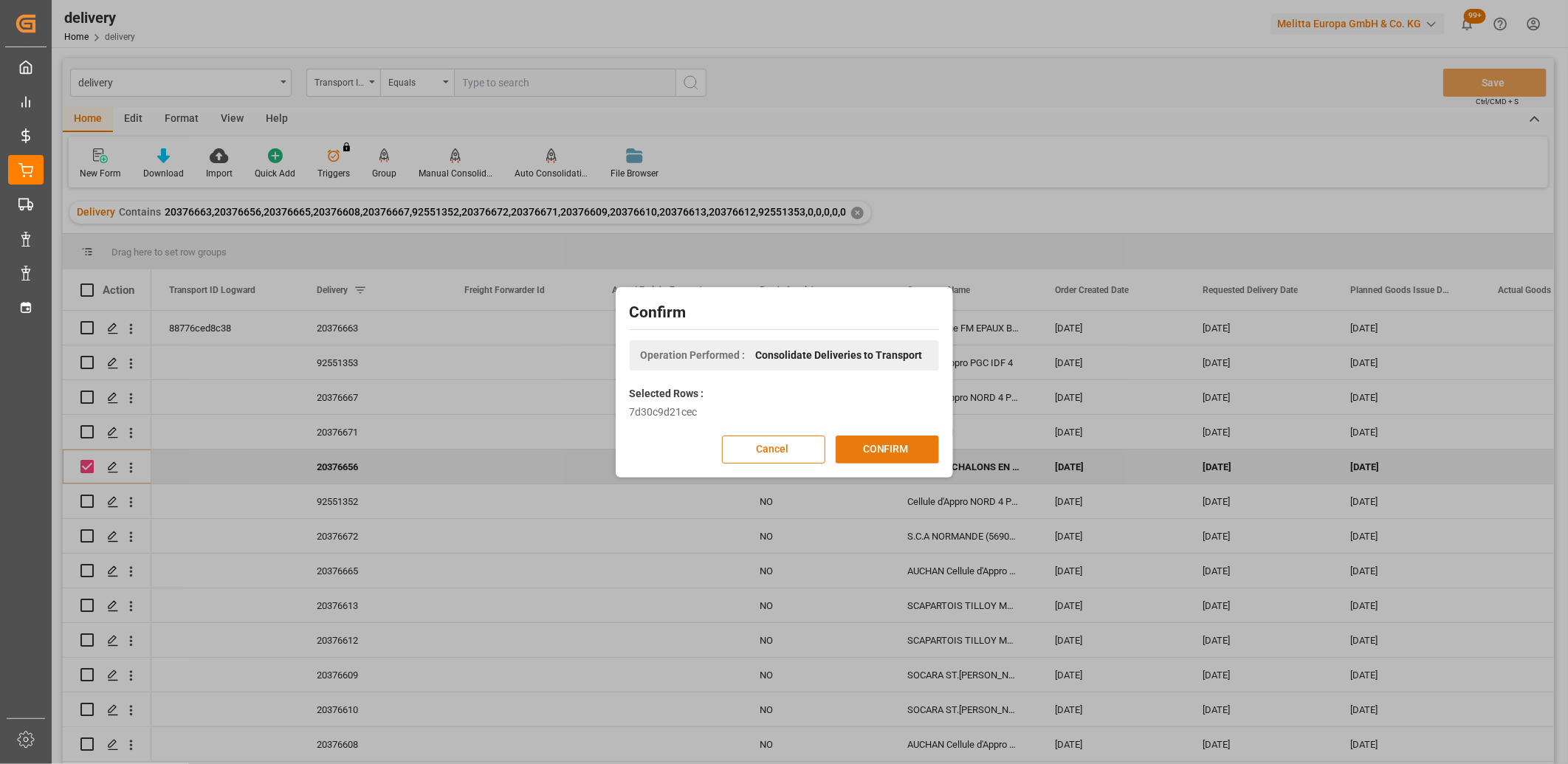
click at [860, 446] on button "CONFIRM" at bounding box center [887, 449] width 103 height 28
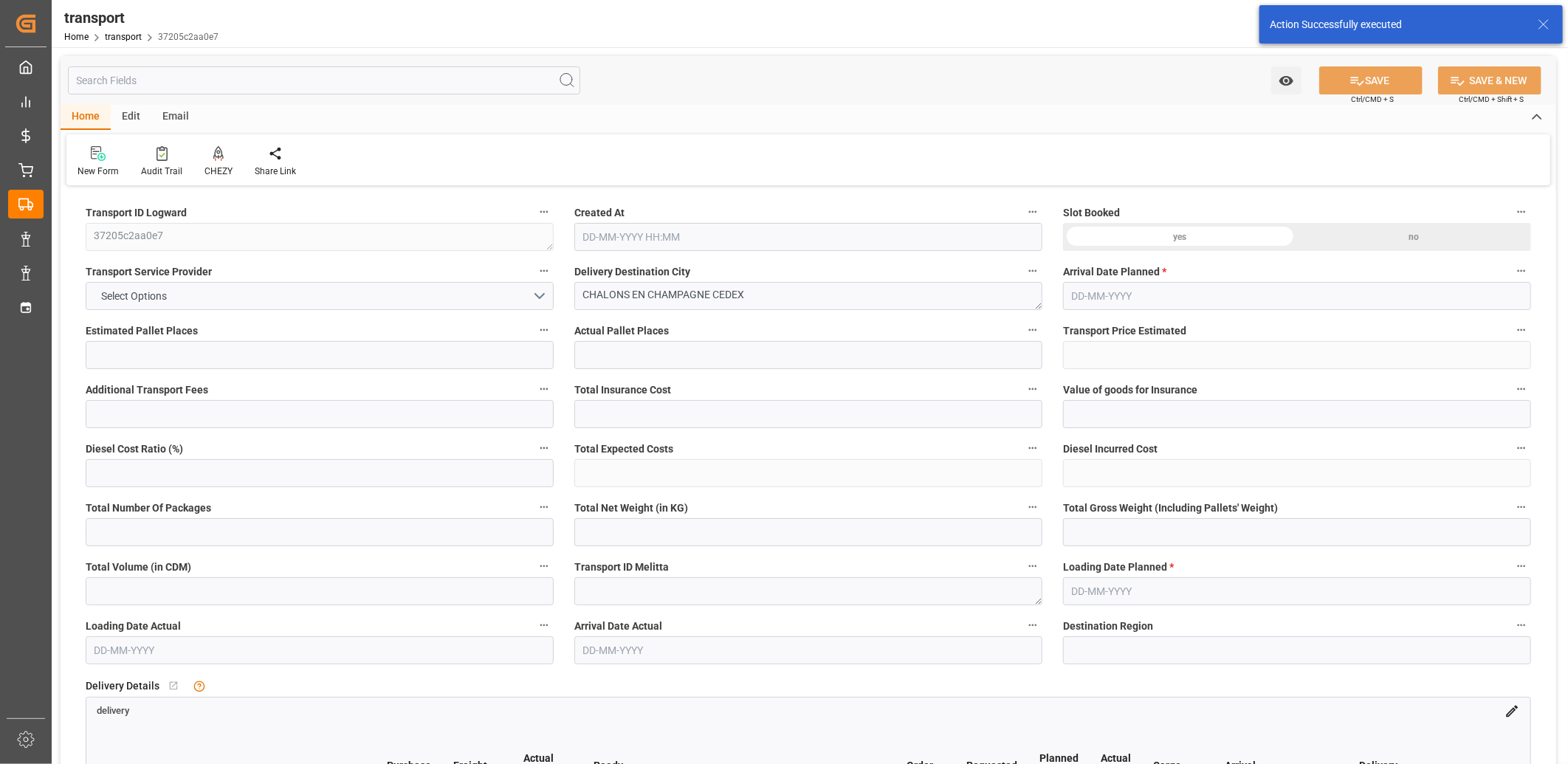
type input "5"
type input "163.91"
type input "0"
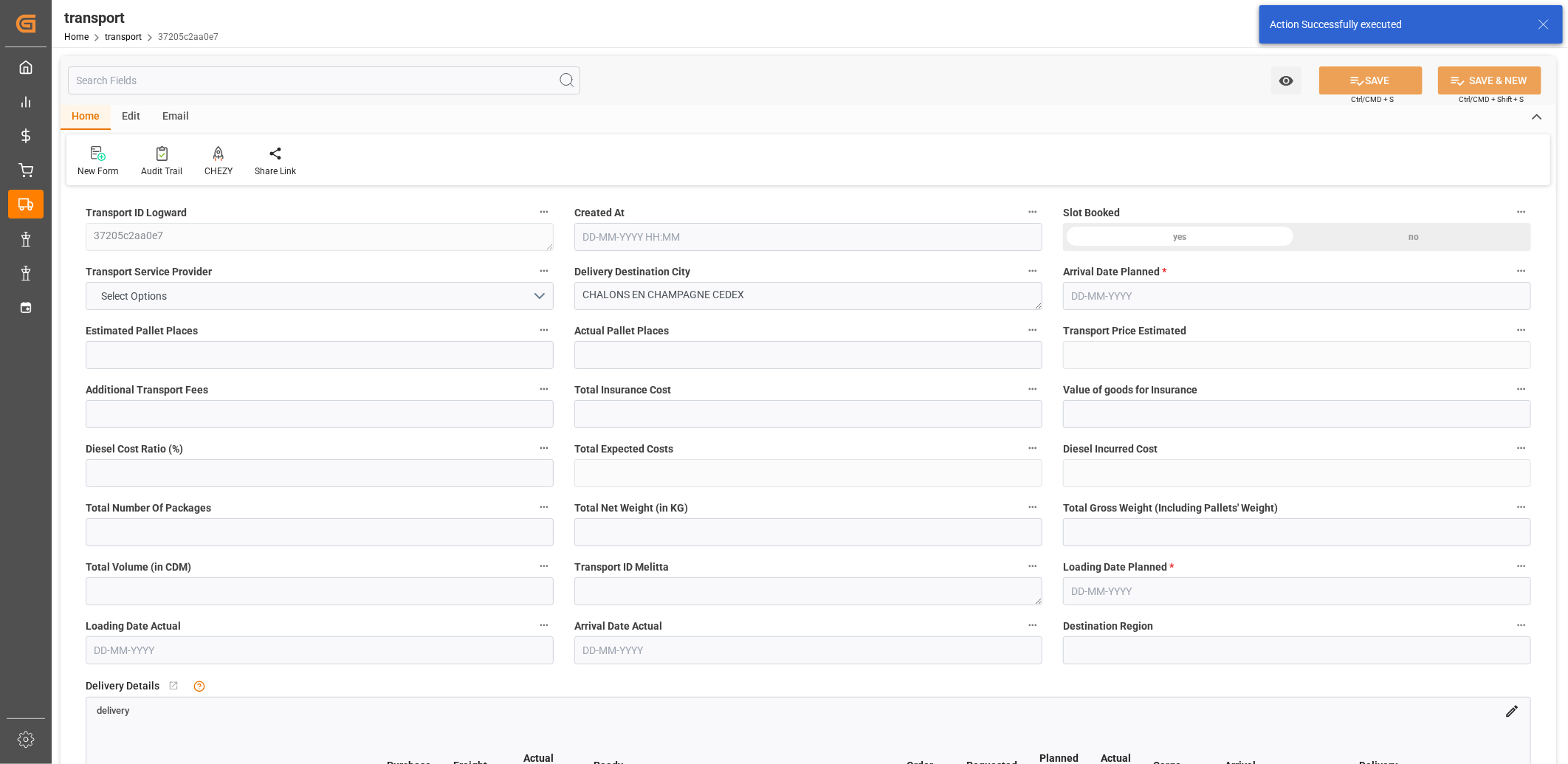
type input "157.2716"
type input "-6.6384"
type input "0"
type input "1008"
type input "1203.82"
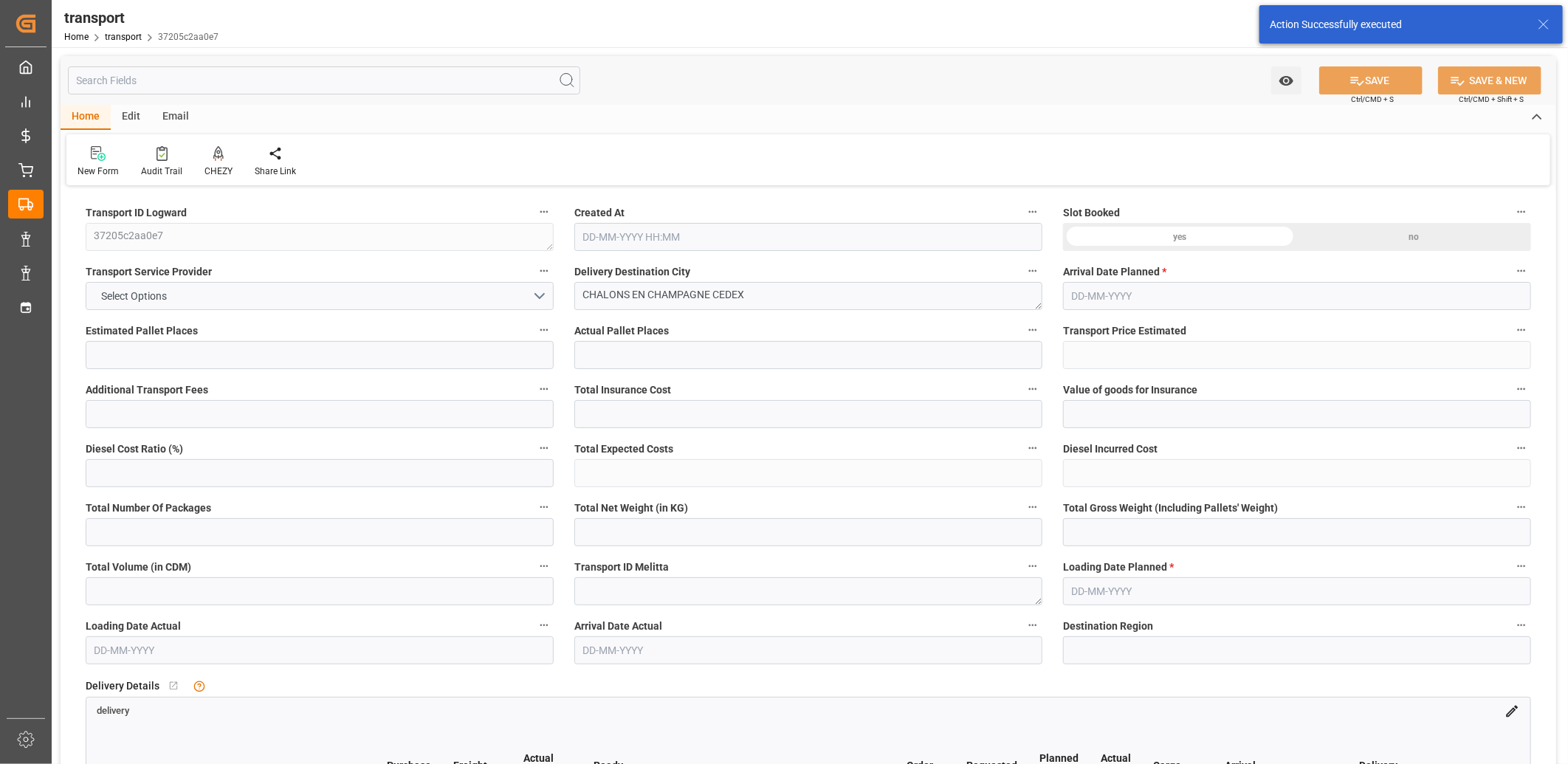
type input "6912"
type input "51"
type input "0"
type input "18"
type input "5"
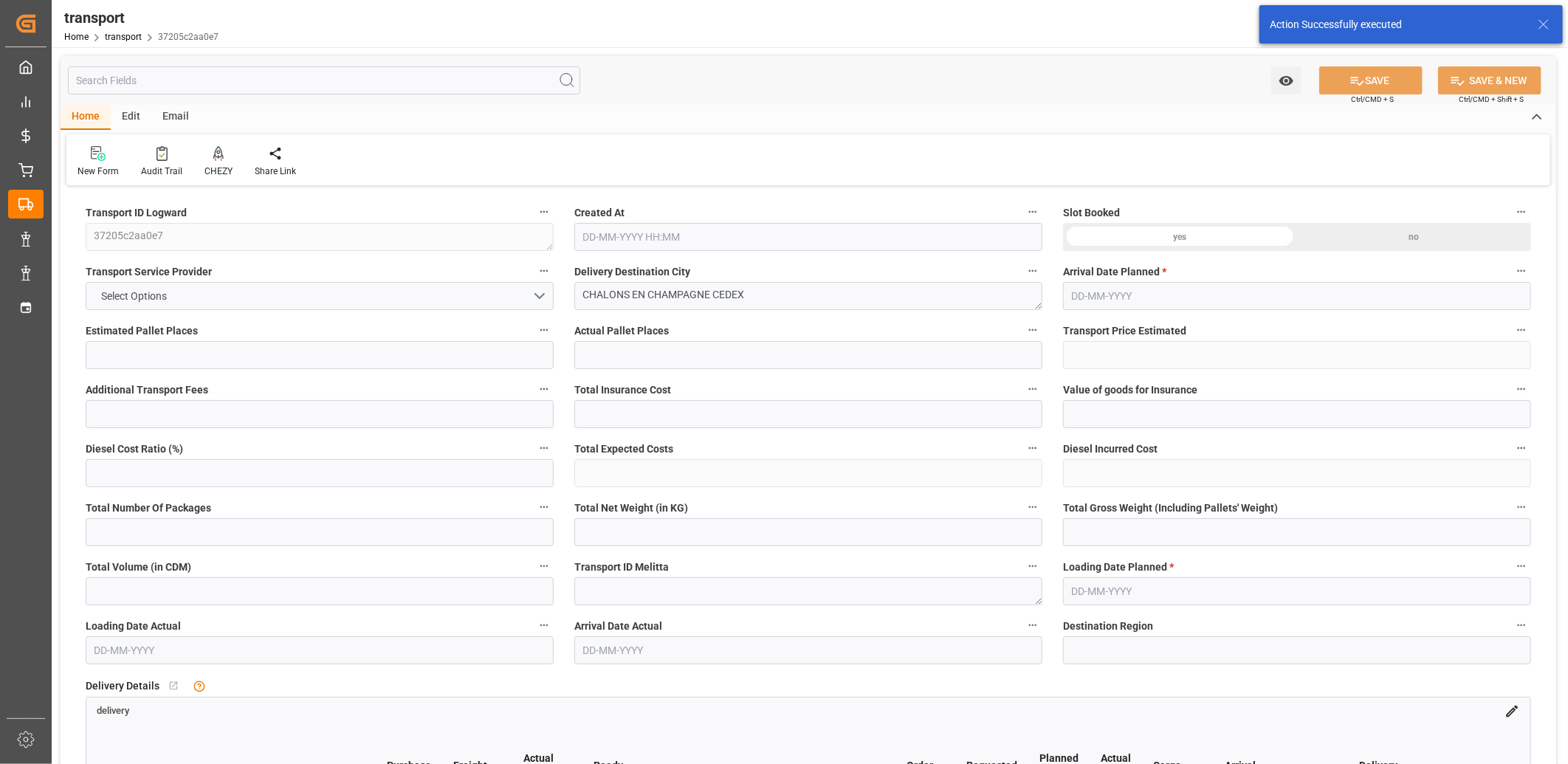
type input "101"
type input "1087.38"
type input "0"
type input "4710.8598"
type input "0"
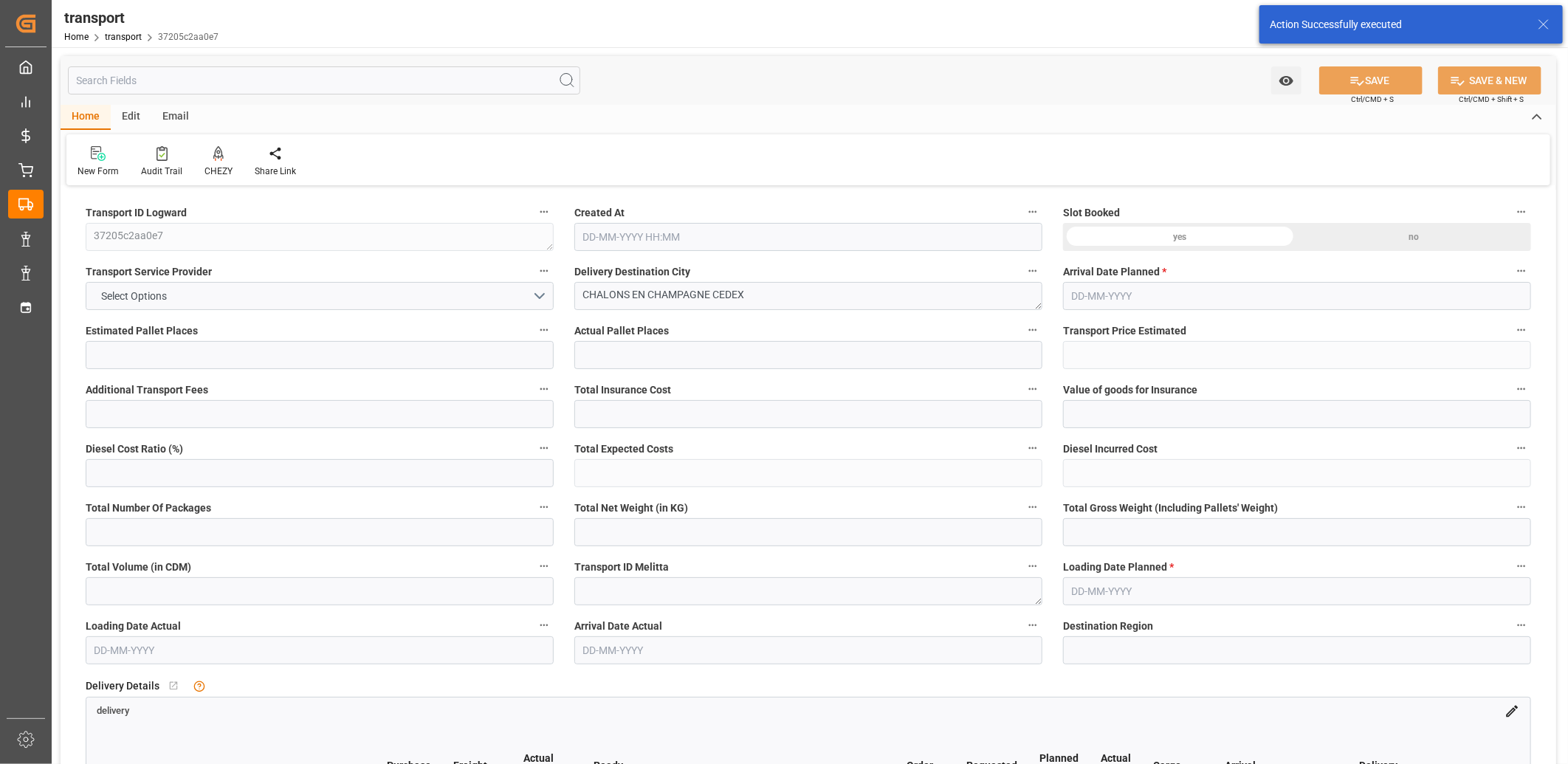
type input "0"
type input "21"
type input "35"
type input "[DATE] 11:27"
type input "[DATE]"
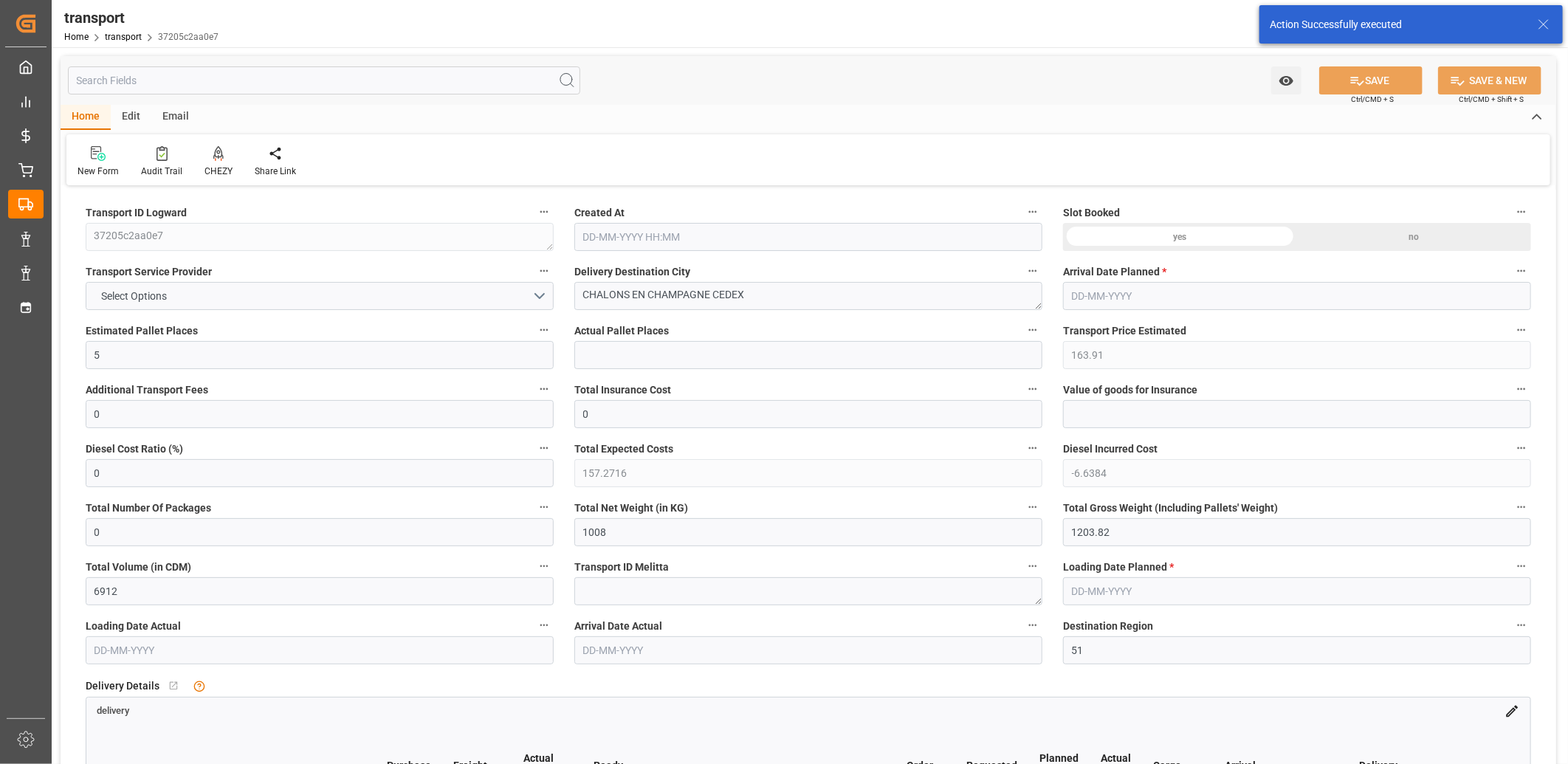
type input "[DATE]"
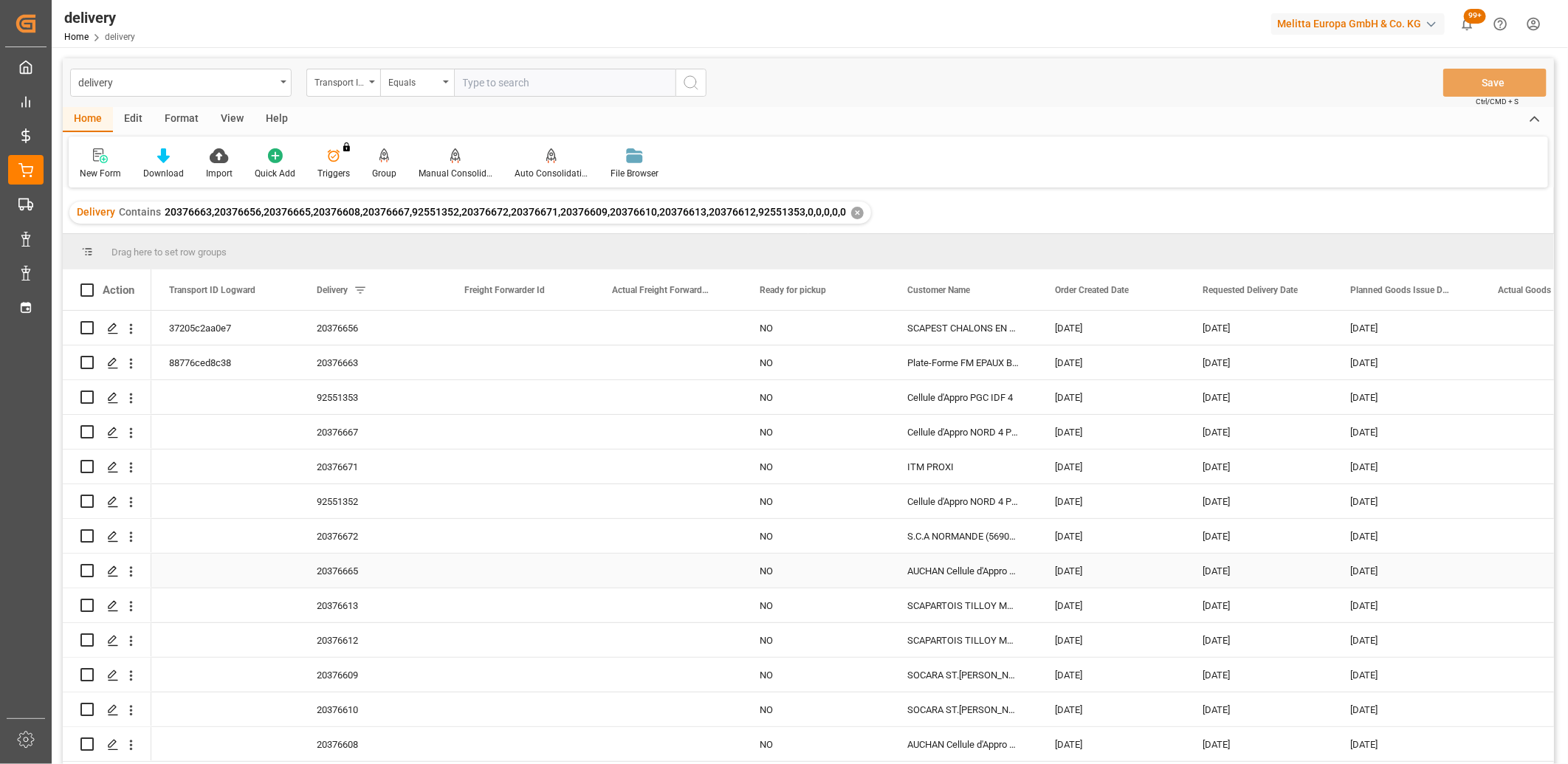
click at [87, 572] on input "Press Space to toggle row selection (unchecked)" at bounding box center [87, 570] width 13 height 13
checkbox input "true"
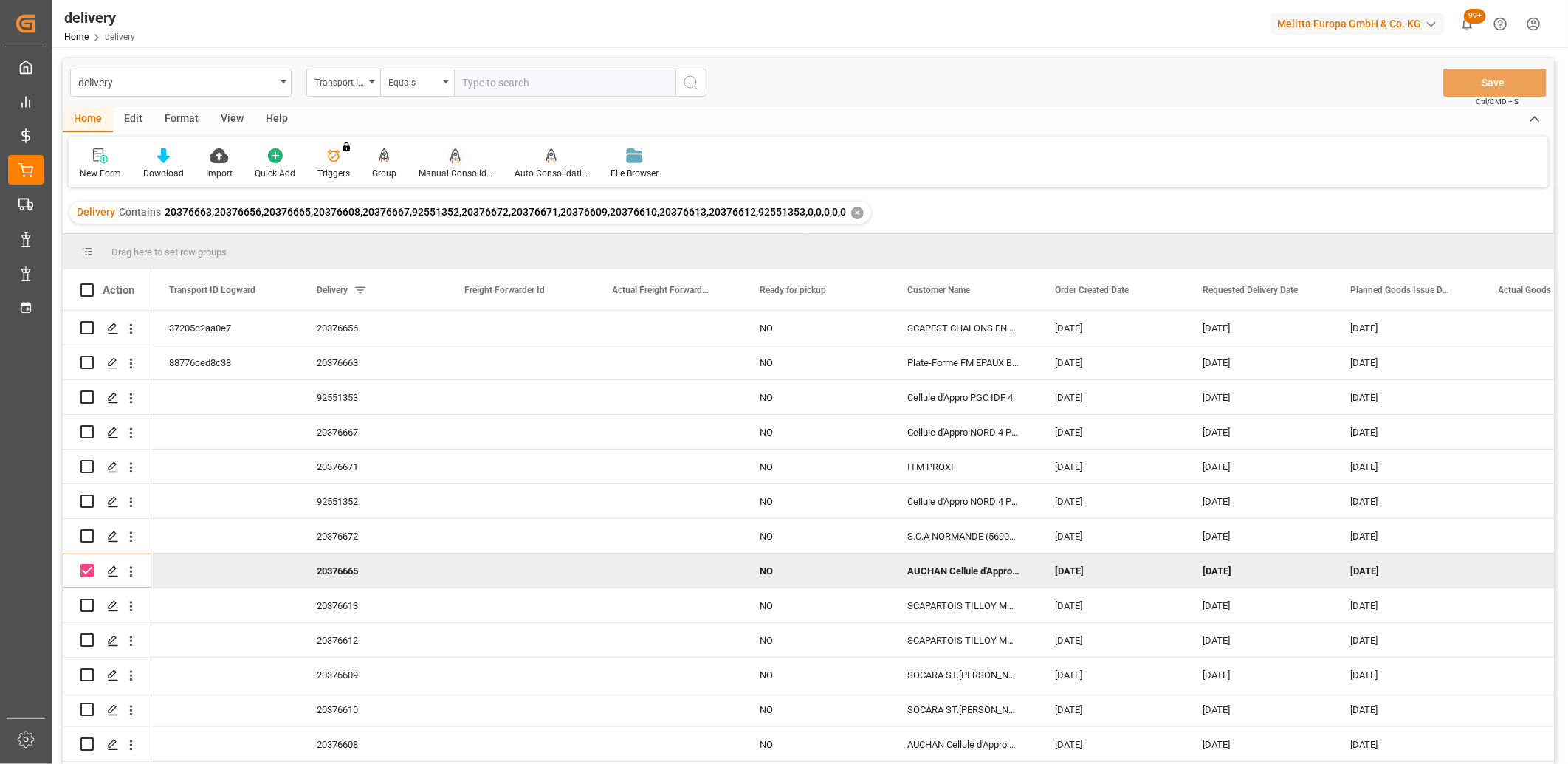
click at [452, 161] on icon at bounding box center [455, 156] width 10 height 15
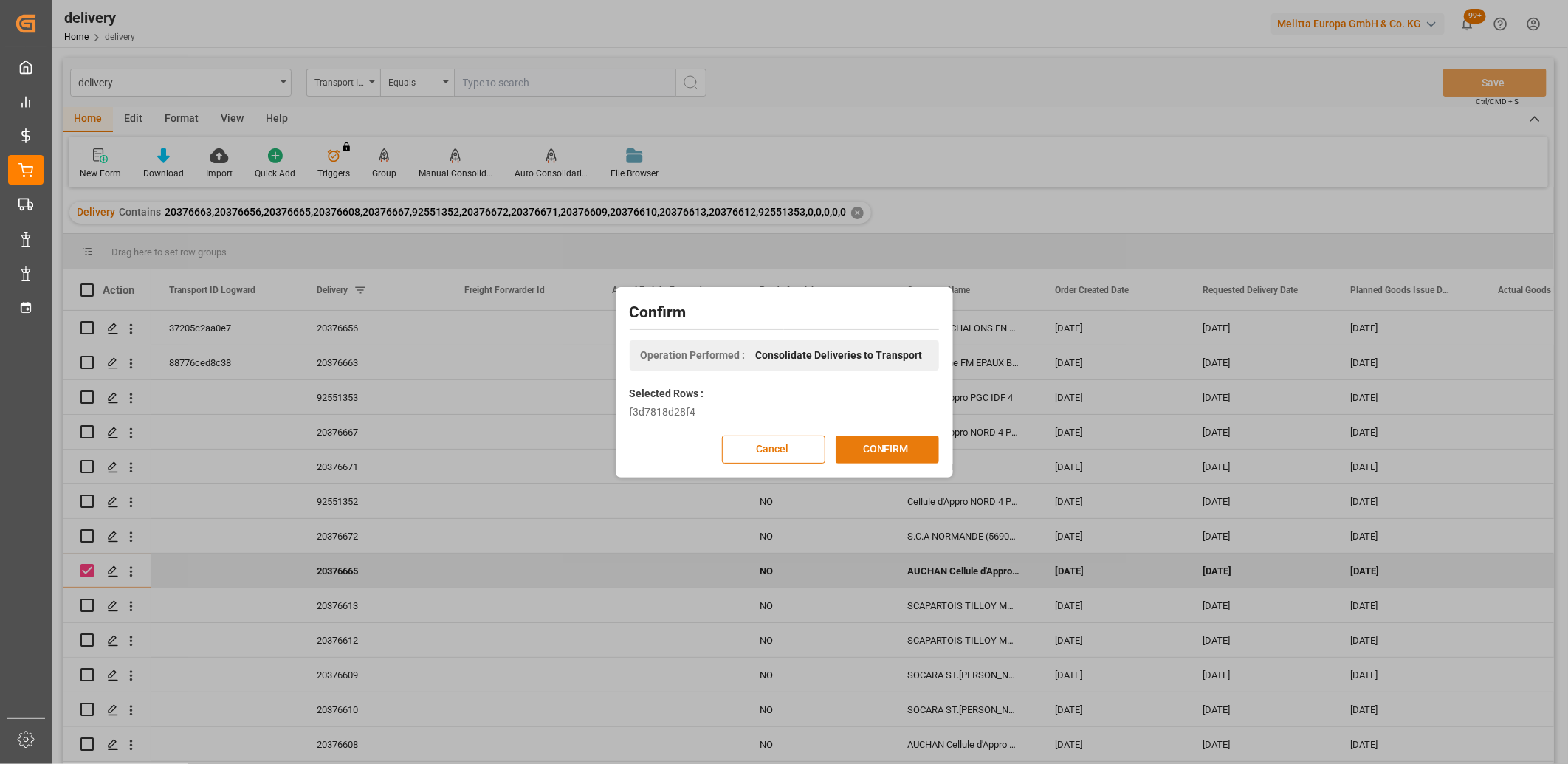
click at [843, 443] on button "CONFIRM" at bounding box center [887, 449] width 103 height 28
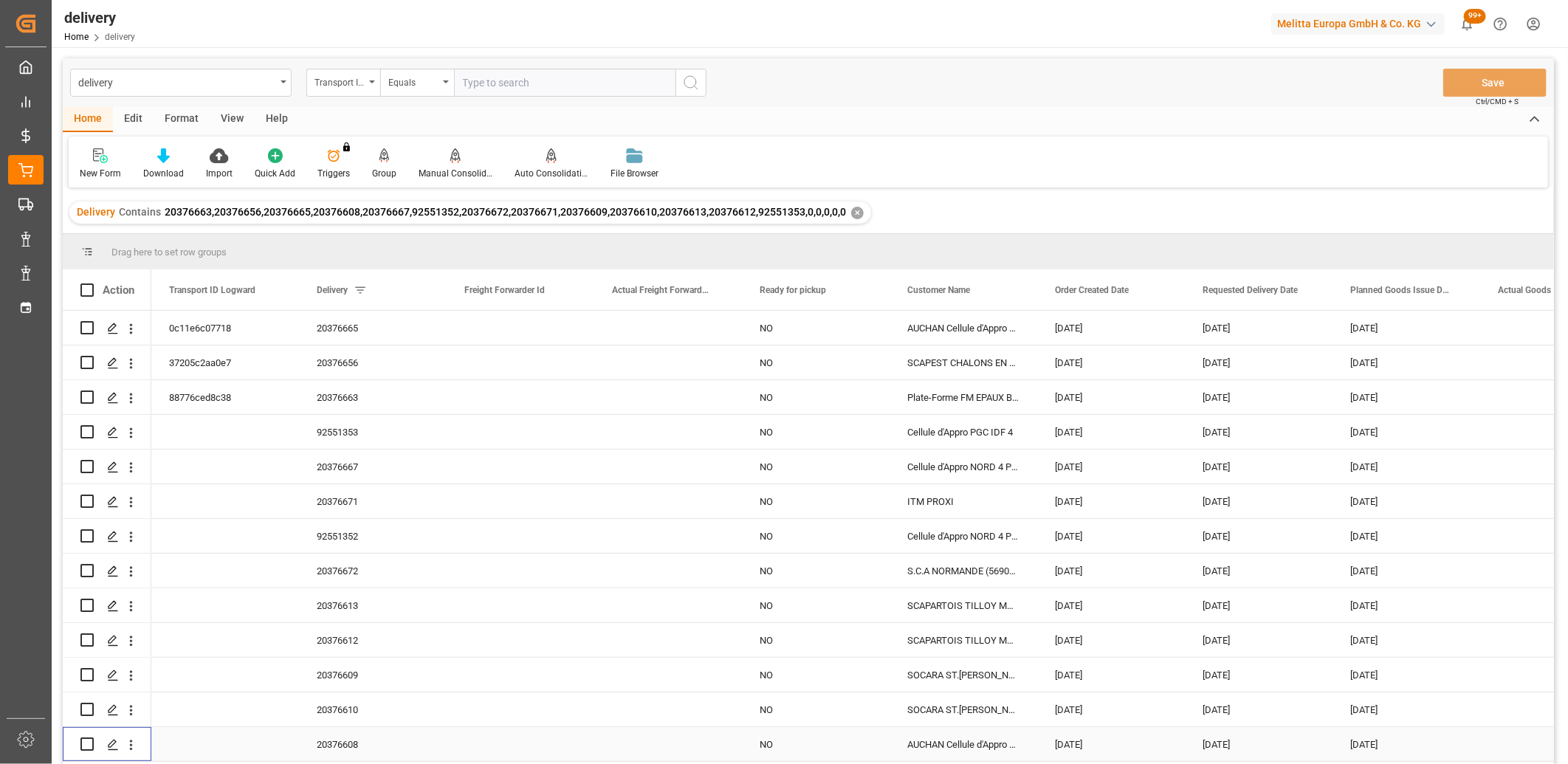
click at [85, 740] on input "Press Space to toggle row selection (unchecked)" at bounding box center [87, 744] width 13 height 13
checkbox input "true"
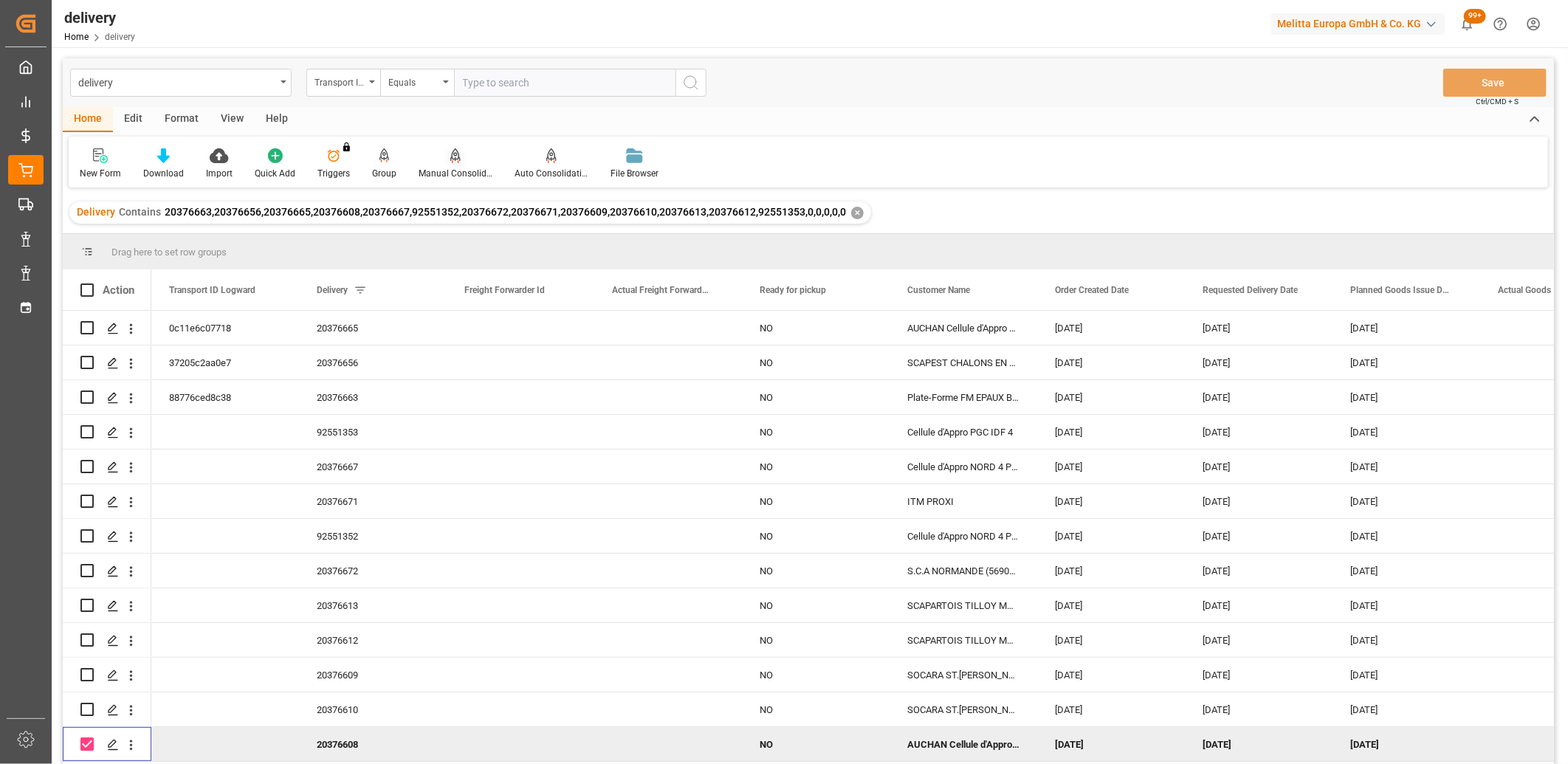
click at [451, 162] on icon at bounding box center [455, 156] width 10 height 15
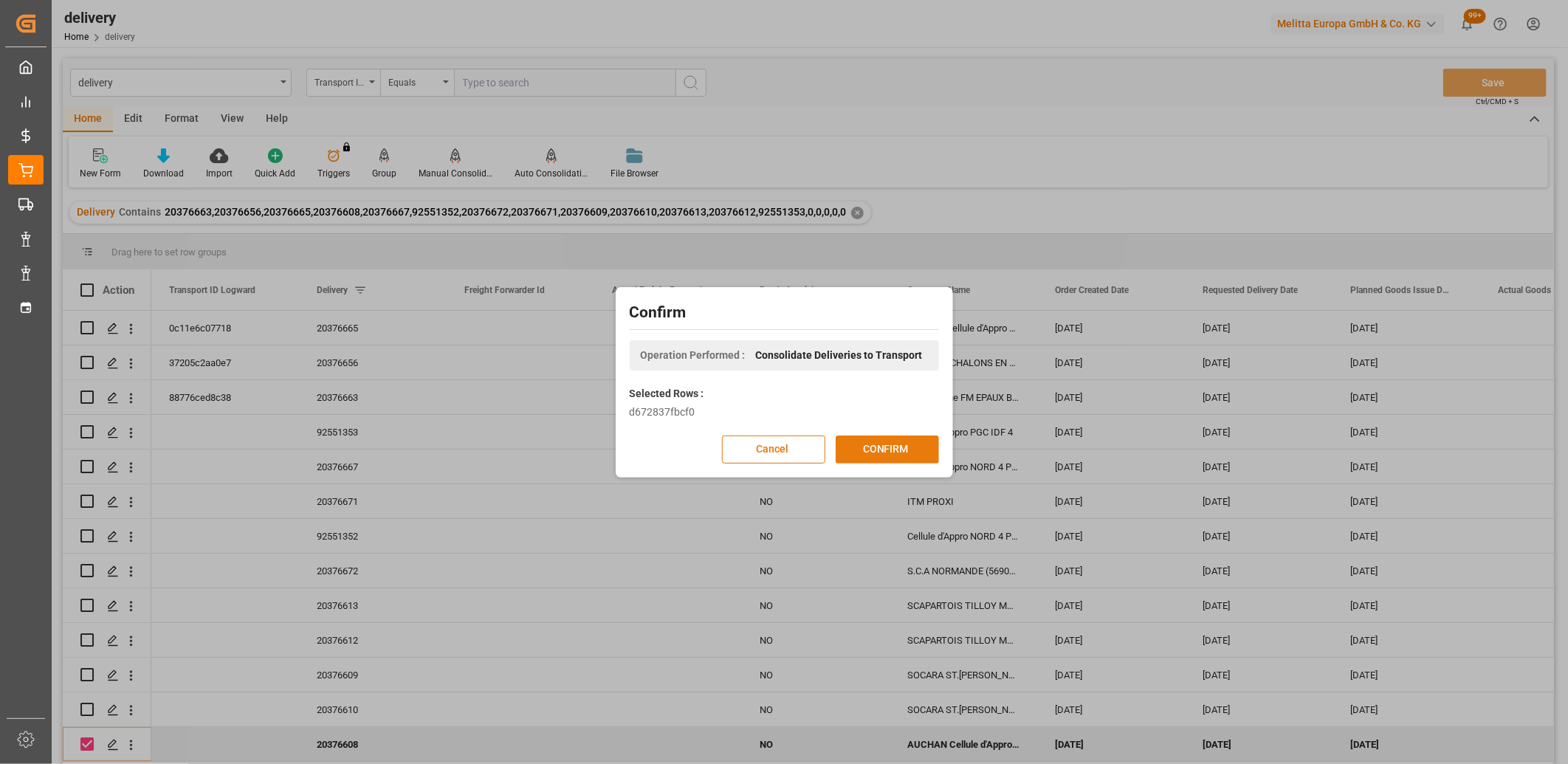
click at [872, 453] on button "CONFIRM" at bounding box center [887, 449] width 103 height 28
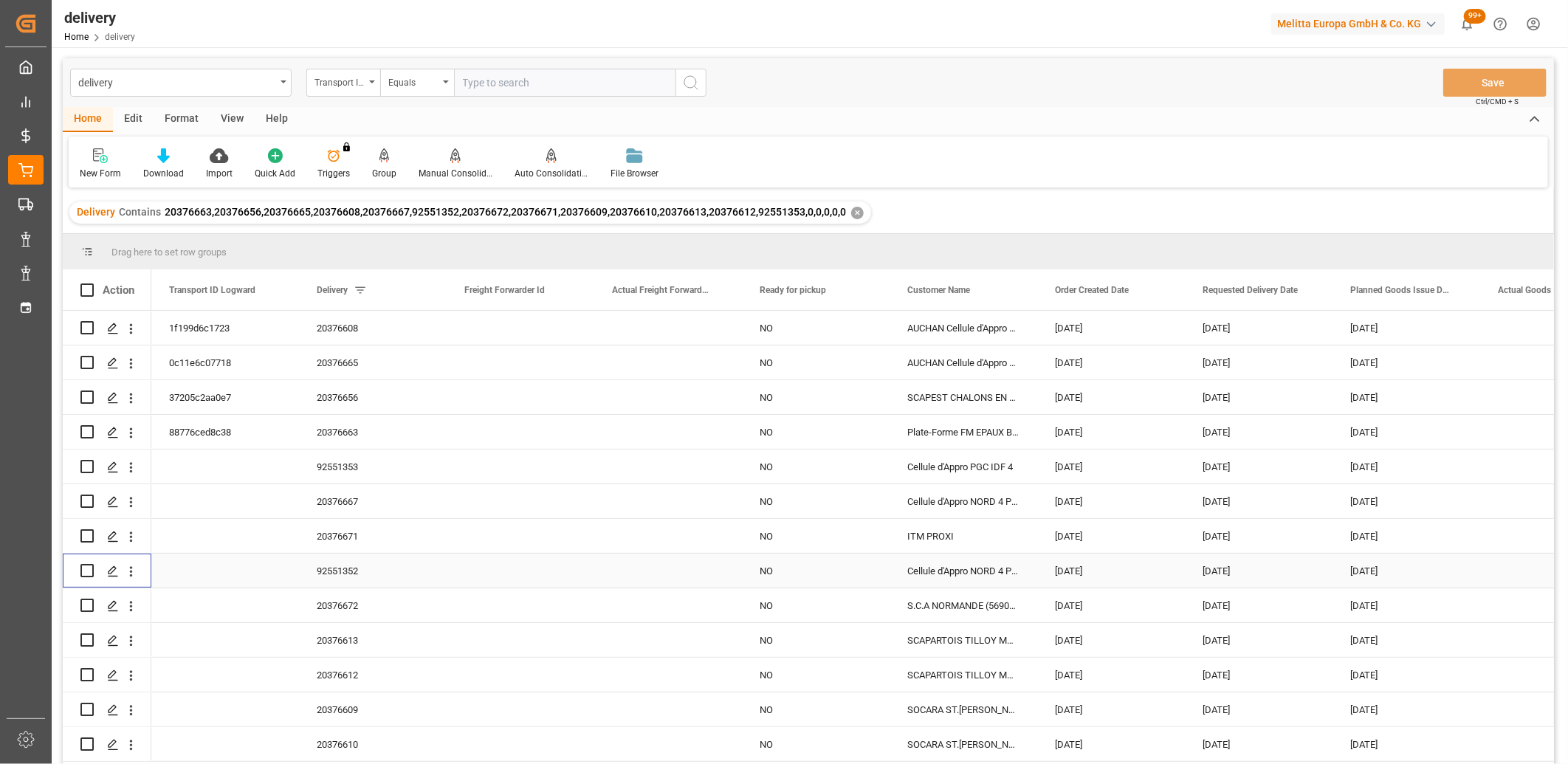
click at [89, 564] on input "Press Space to toggle row selection (unchecked)" at bounding box center [87, 570] width 13 height 13
checkbox input "true"
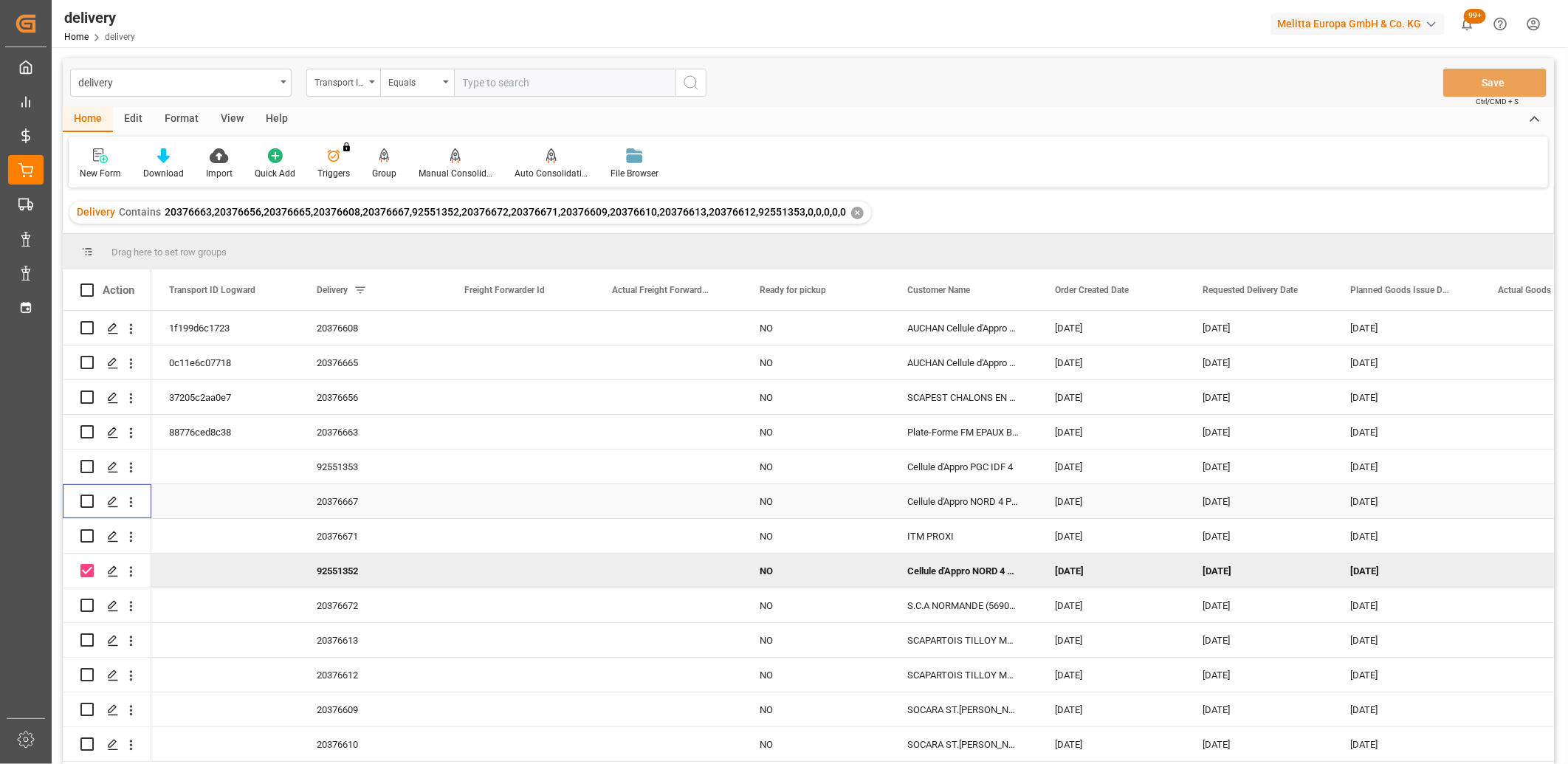
click at [83, 505] on input "Press Space to toggle row selection (unchecked)" at bounding box center [87, 501] width 13 height 13
checkbox input "true"
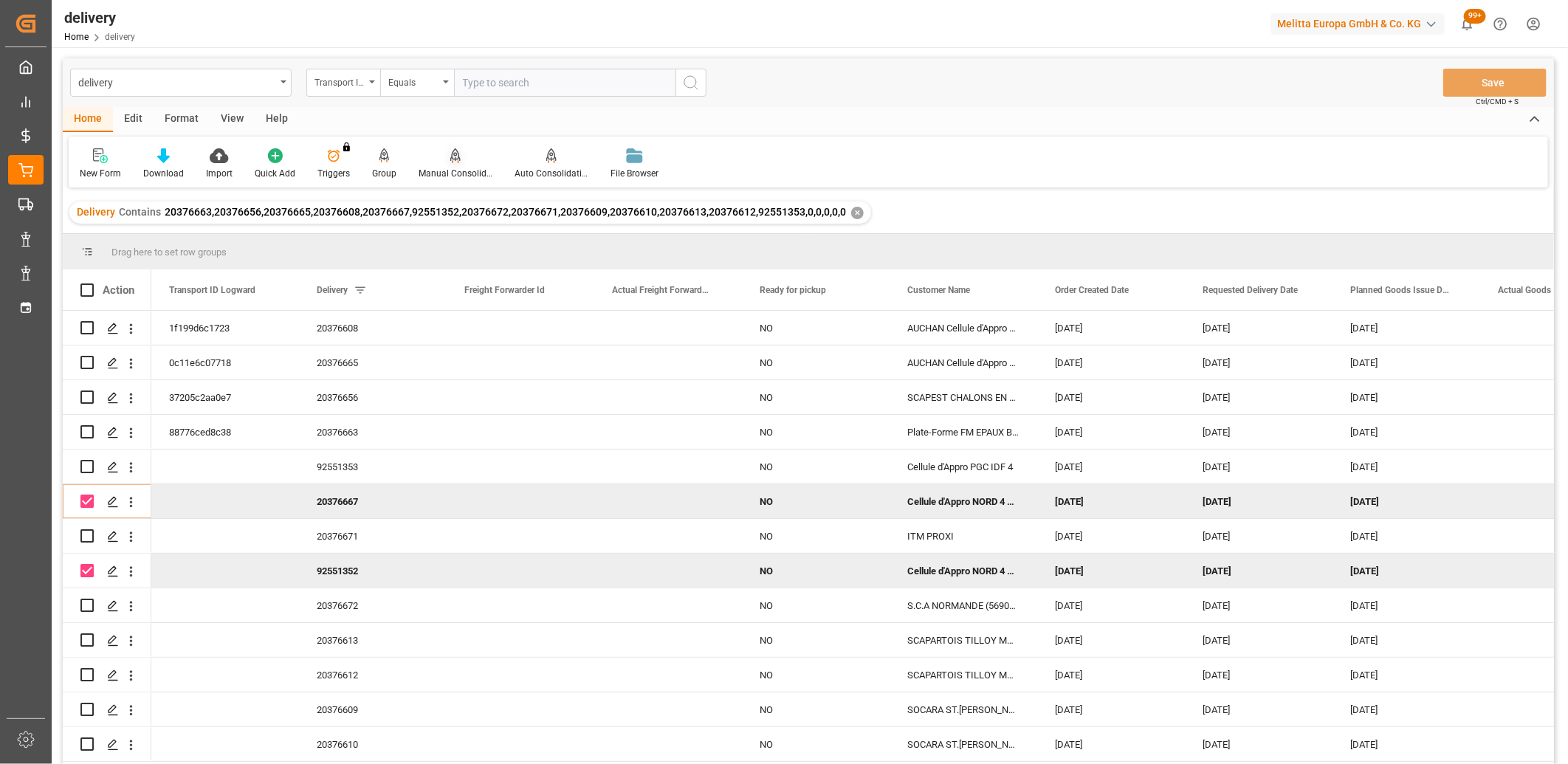
click at [452, 156] on icon at bounding box center [455, 154] width 10 height 12
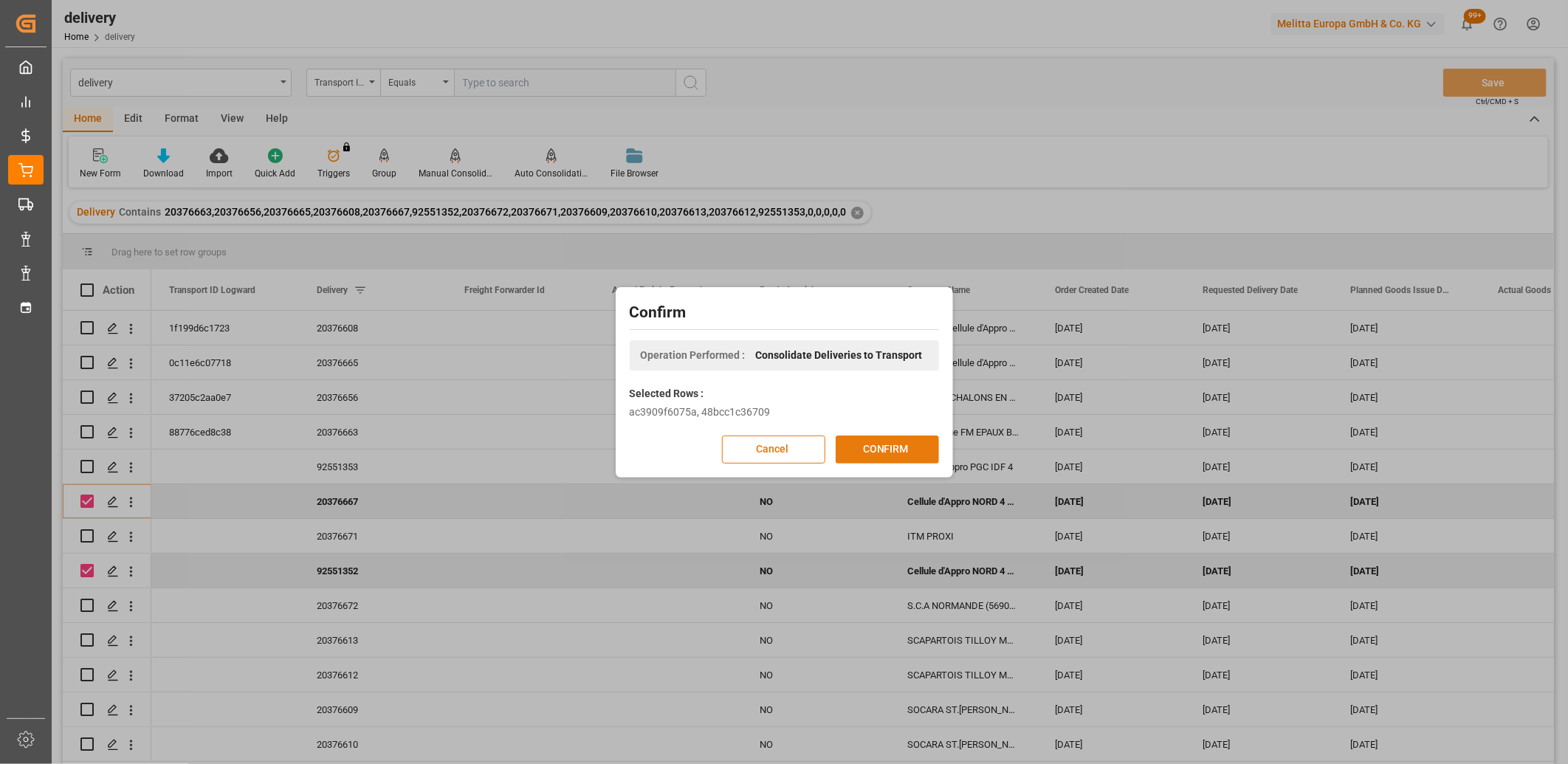
click at [894, 448] on button "CONFIRM" at bounding box center [887, 449] width 103 height 28
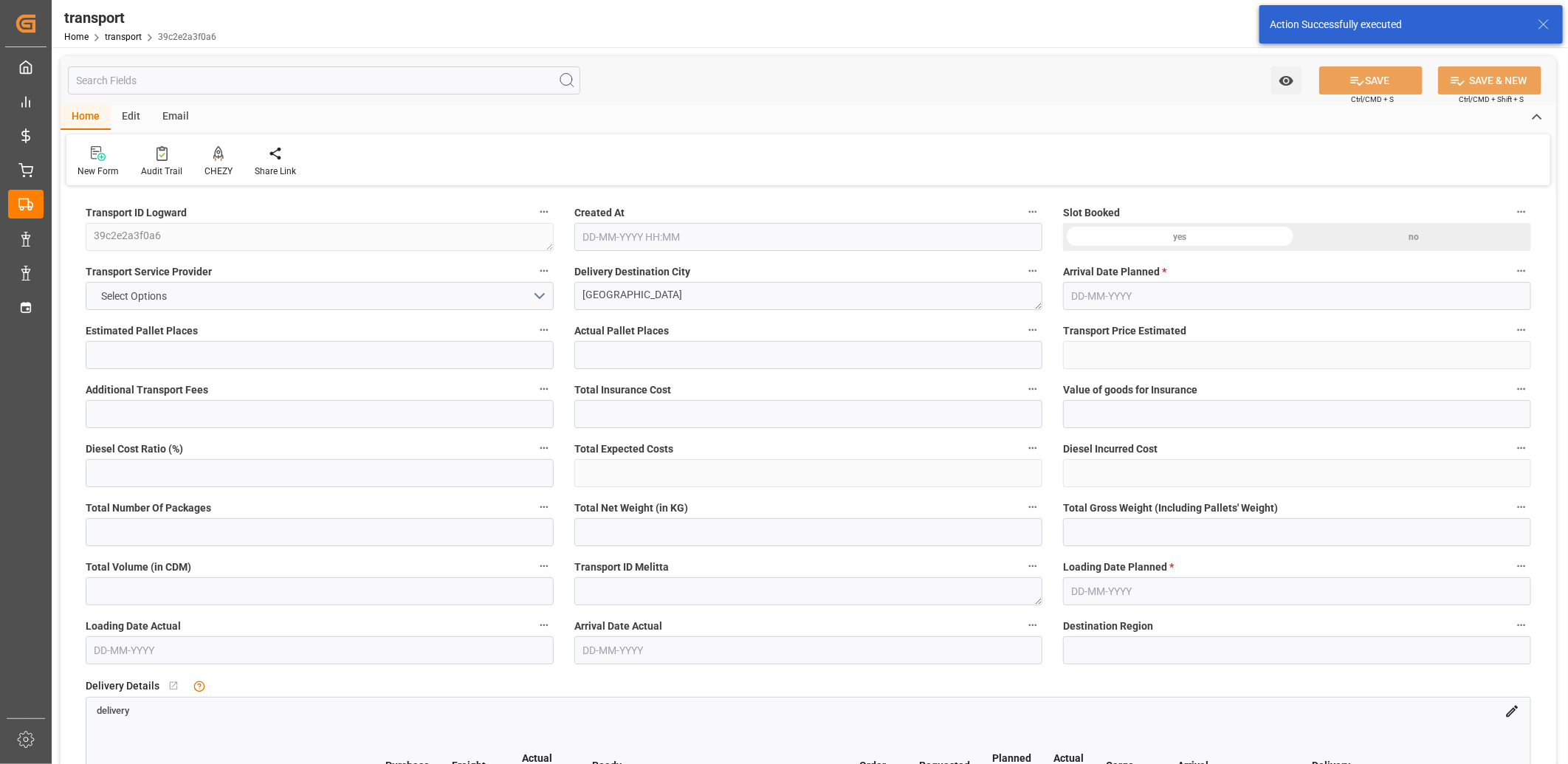
type input "9"
type input "225.94"
type input "0"
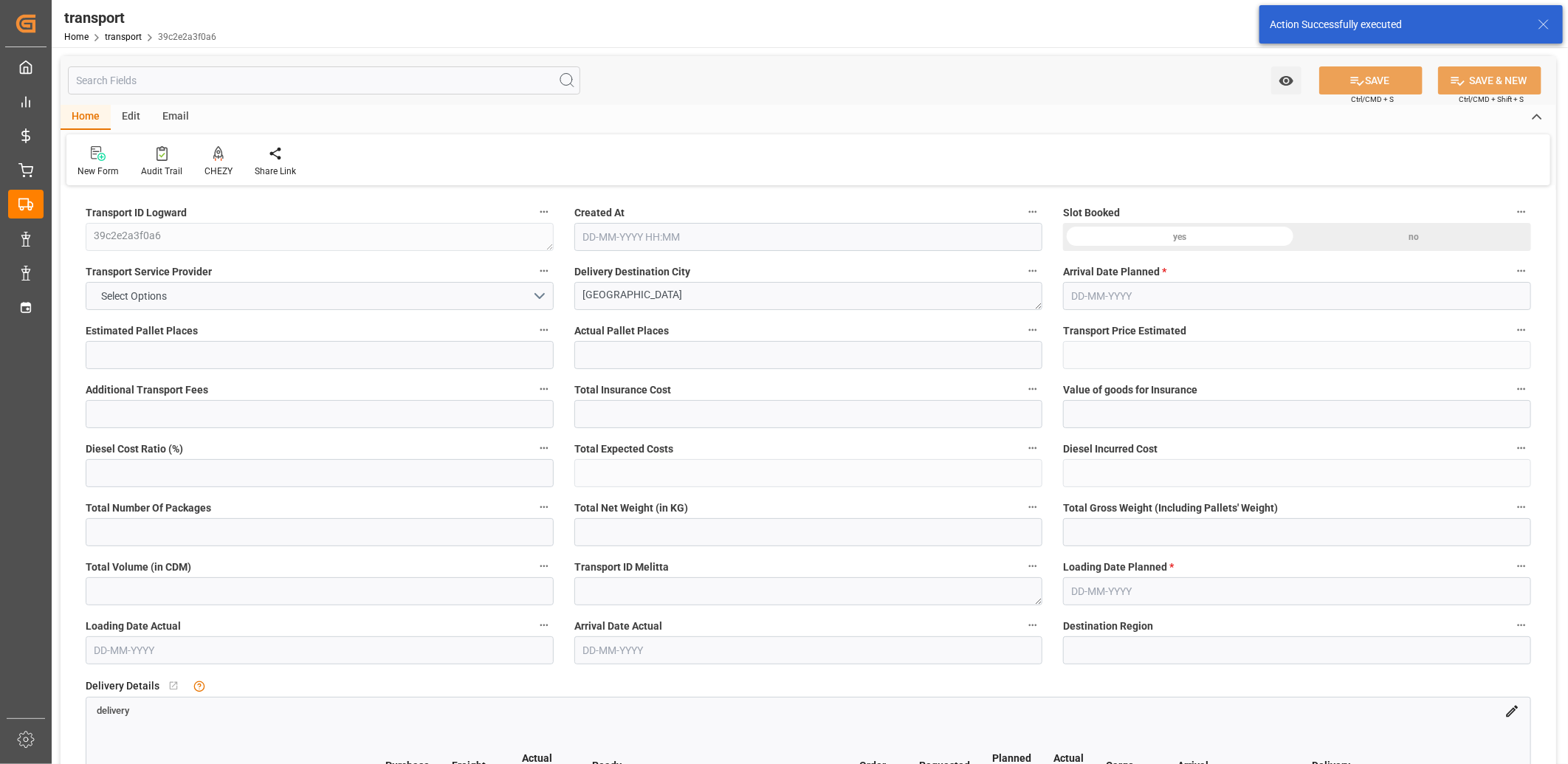
type input "216.7894"
type input "-9.1506"
type input "0"
type input "1281.207"
type input "2075.27"
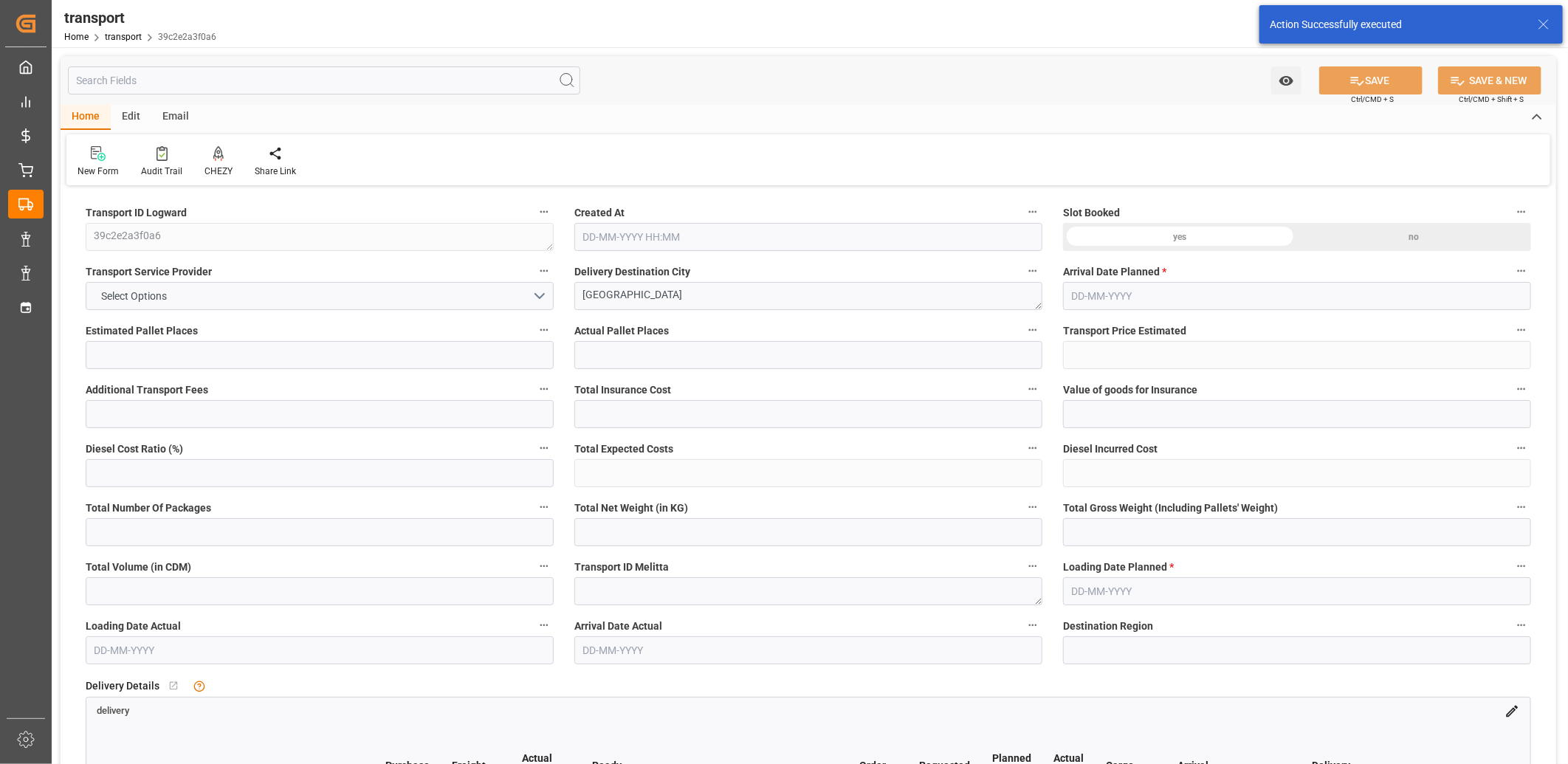
type input "8854.035"
type input "80"
type input "10"
type input "330"
type input "20"
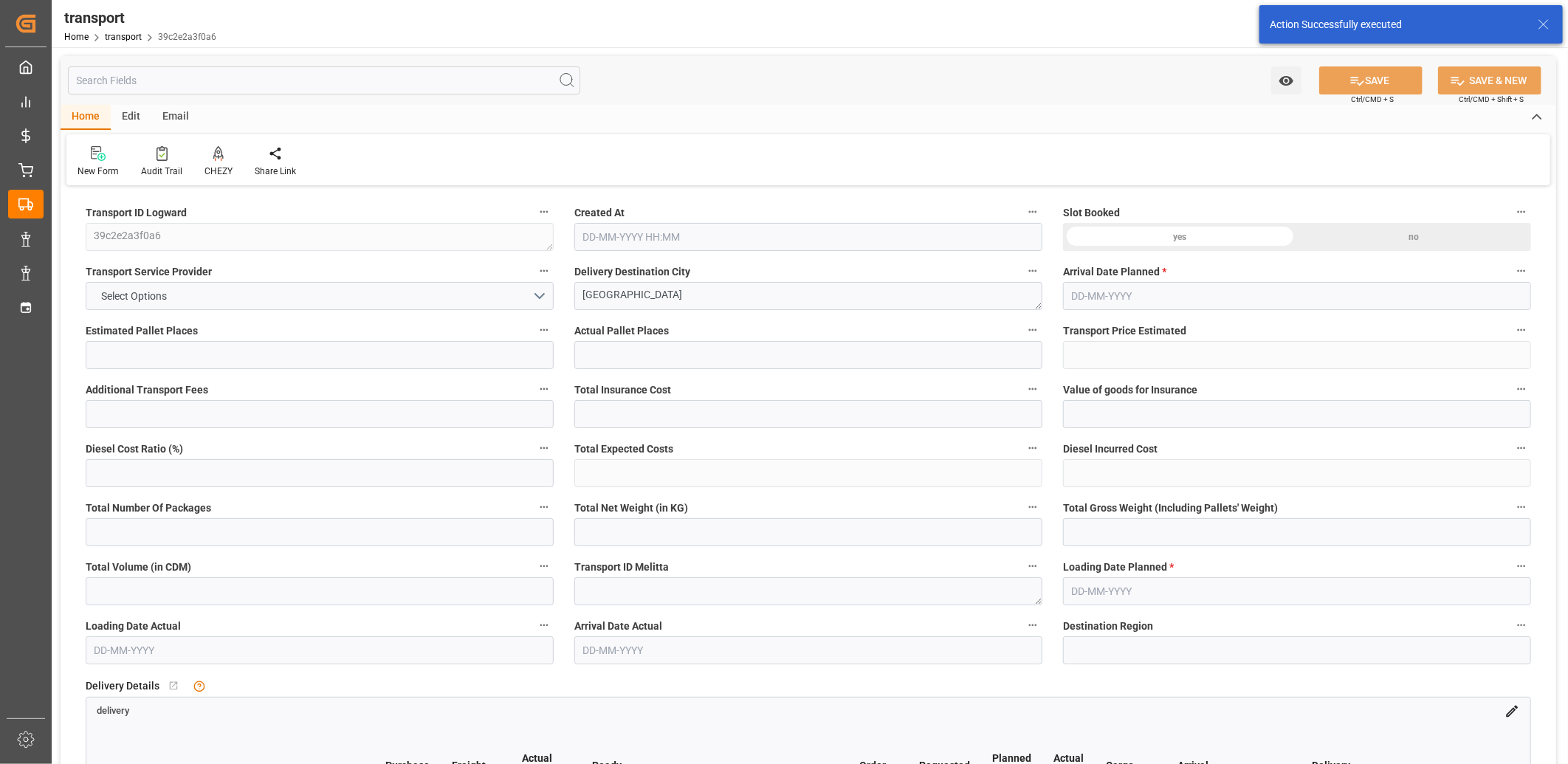
type input "101"
type input "1570.958"
type input "0"
type input "4710.8598"
type input "0"
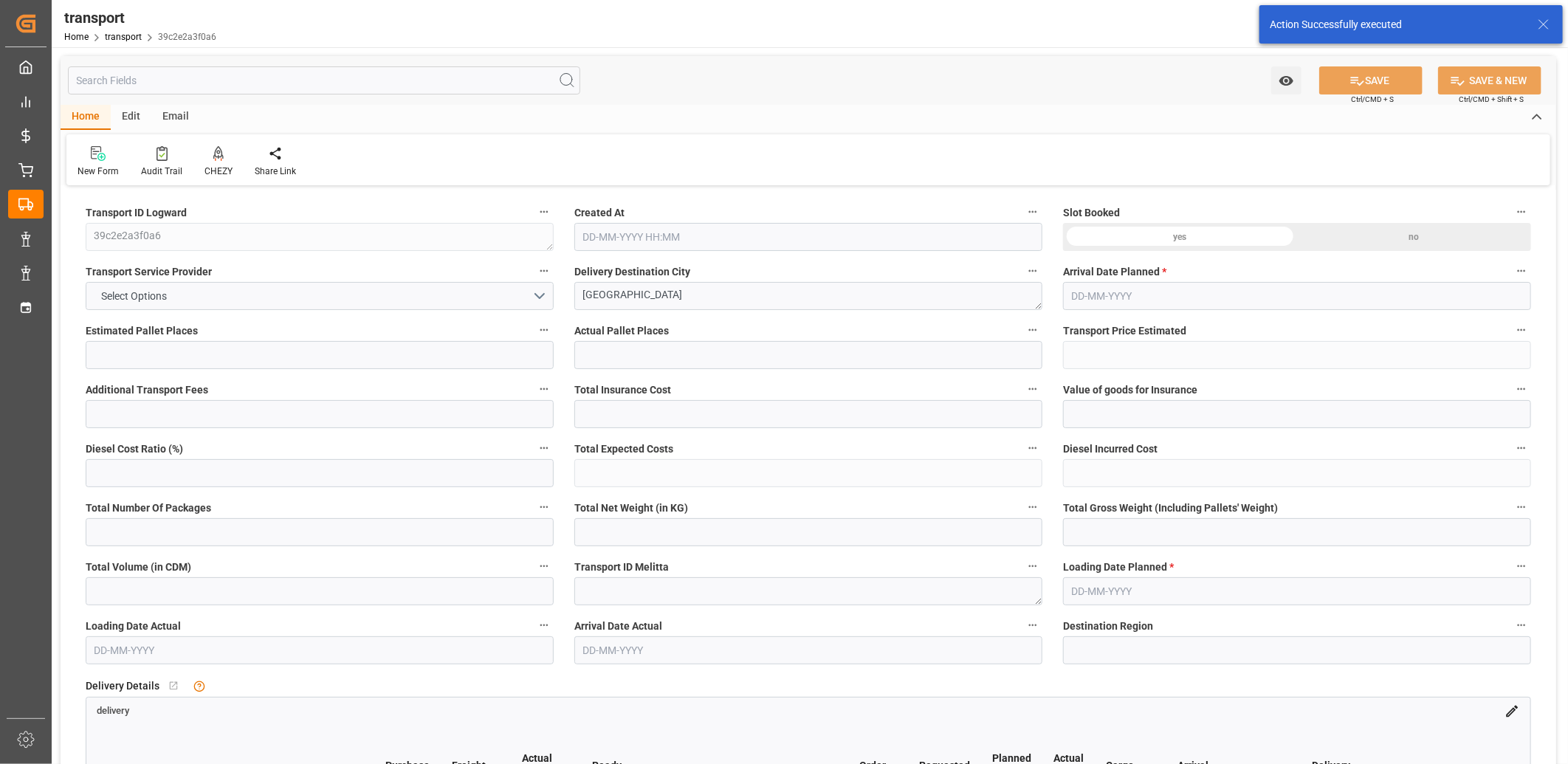
type input "0"
type input "21"
type input "35"
type input "22-08-2025 11:28"
type input "[DATE]"
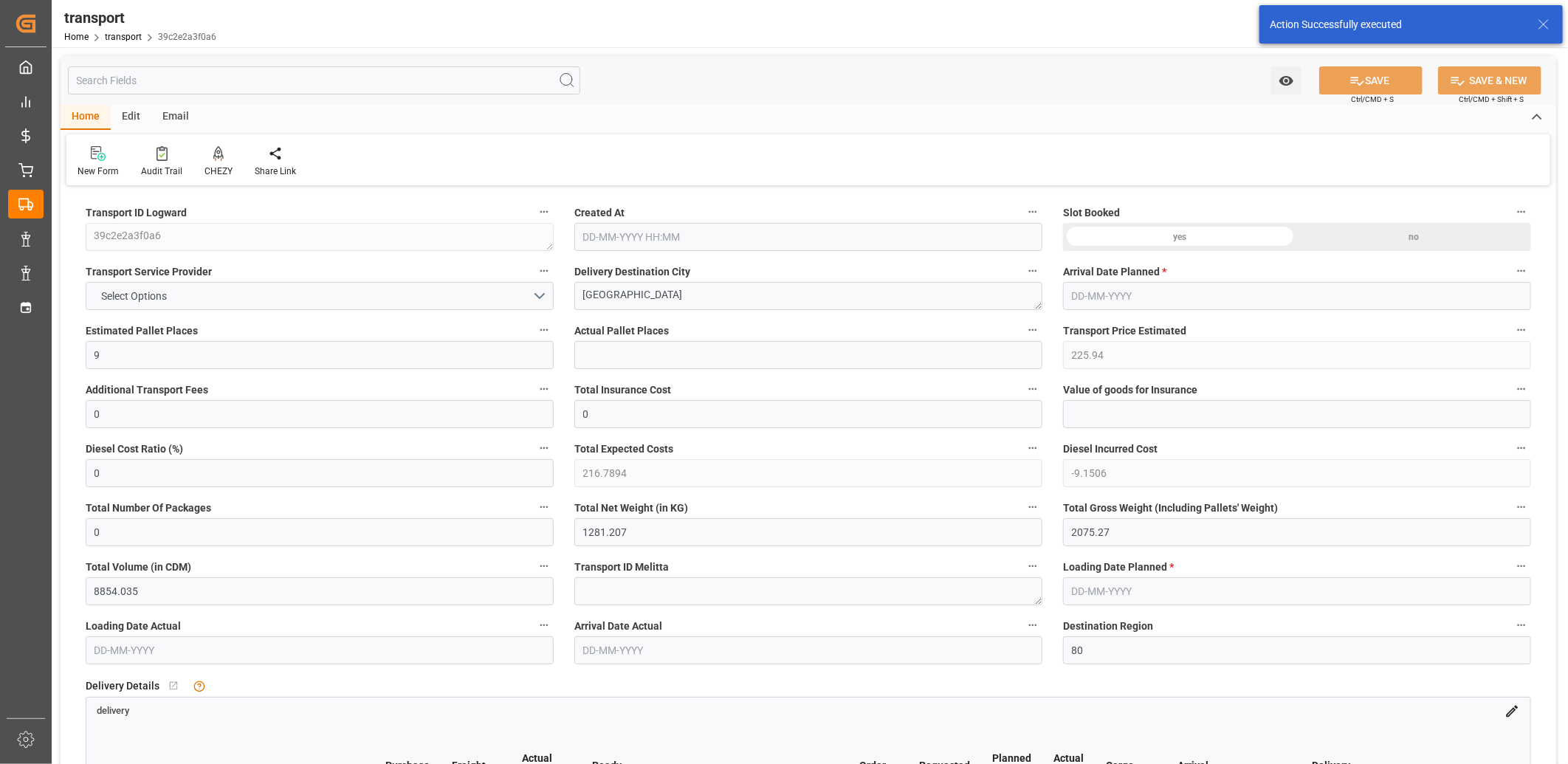
type input "[DATE]"
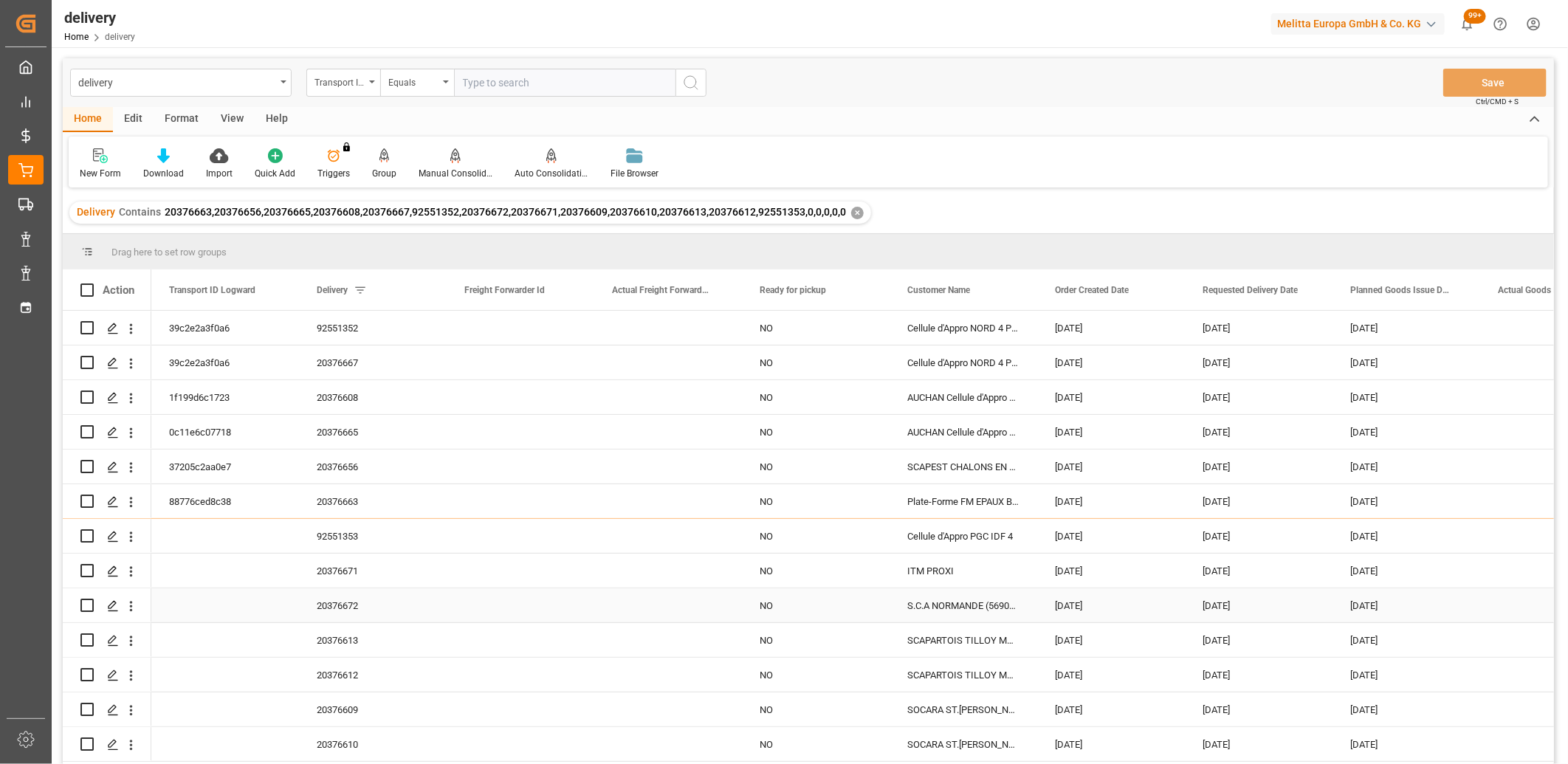
click at [89, 604] on input "Press Space to toggle row selection (unchecked)" at bounding box center [87, 605] width 13 height 13
checkbox input "true"
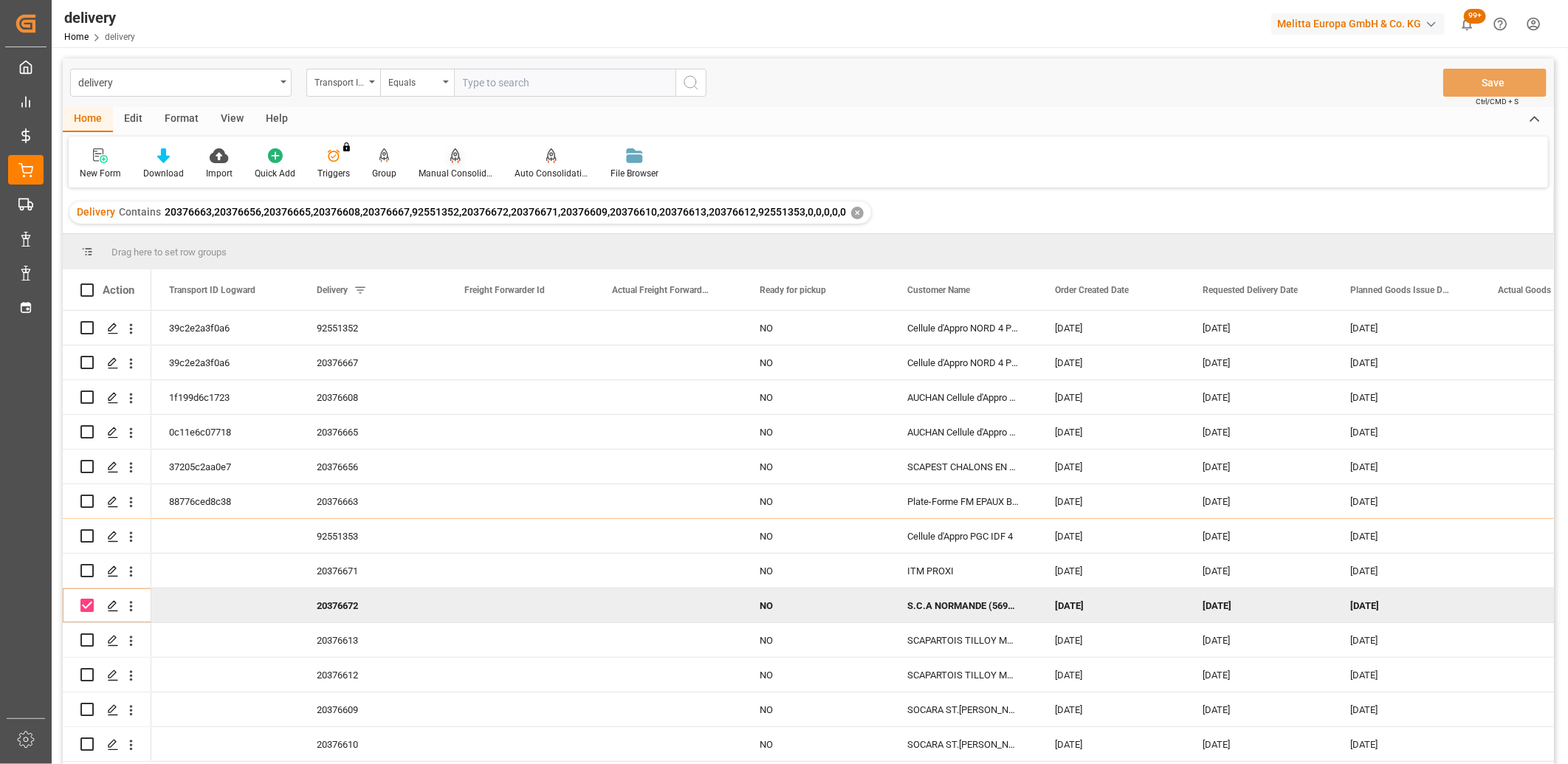
click at [450, 153] on icon at bounding box center [455, 154] width 10 height 12
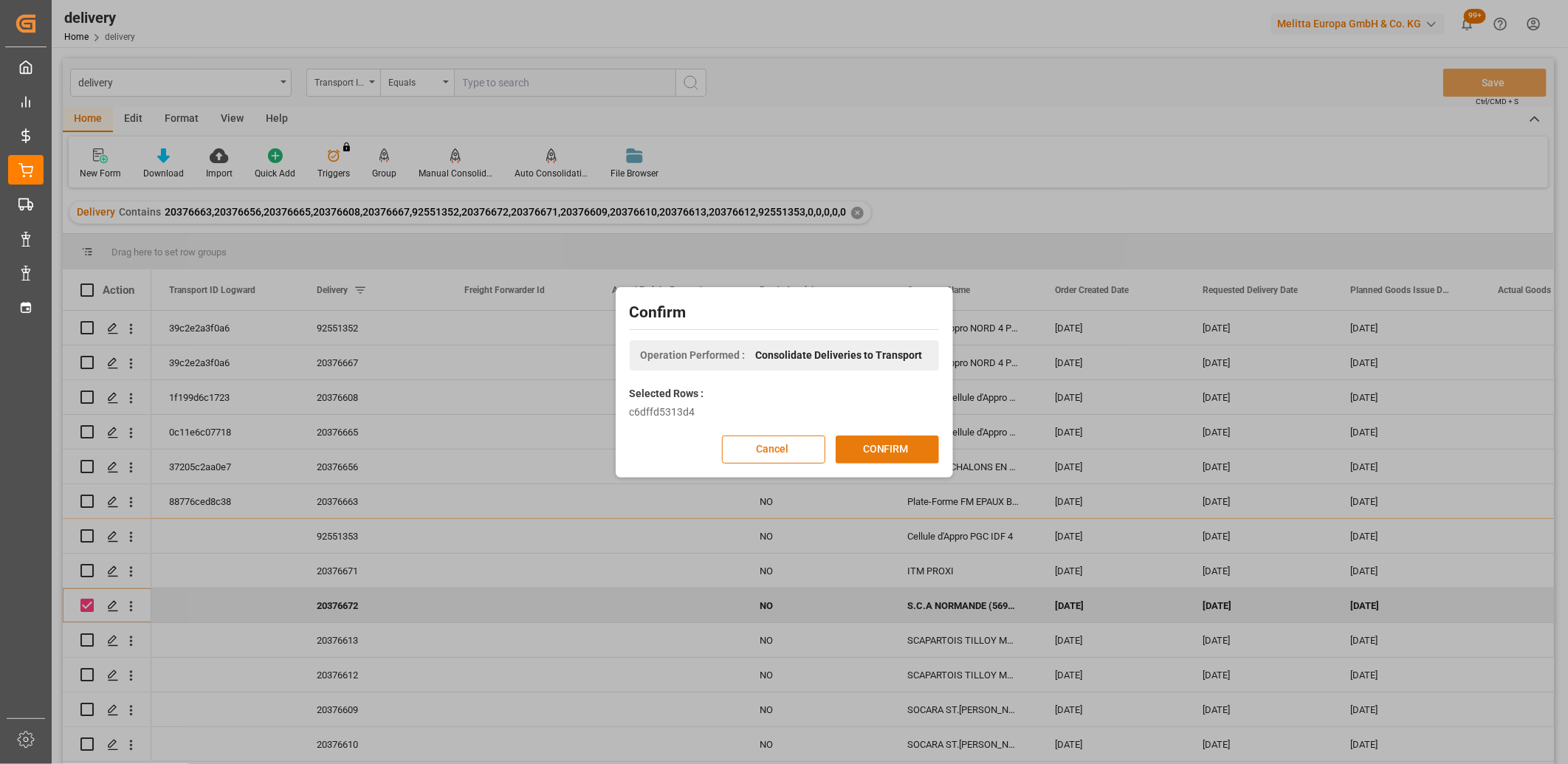
click at [842, 443] on button "CONFIRM" at bounding box center [887, 449] width 103 height 28
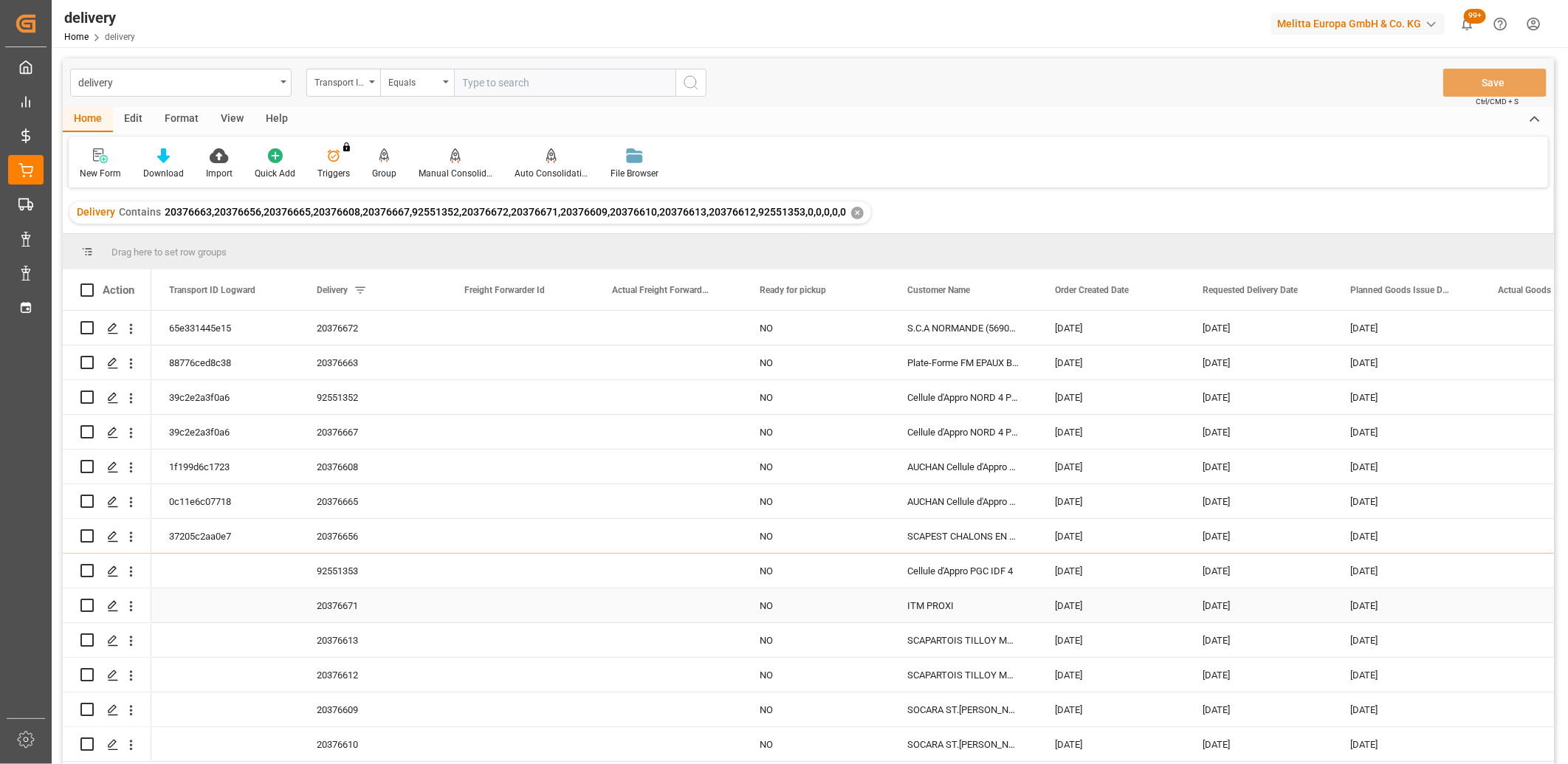
click at [83, 603] on input "Press Space to toggle row selection (unchecked)" at bounding box center [87, 605] width 13 height 13
checkbox input "true"
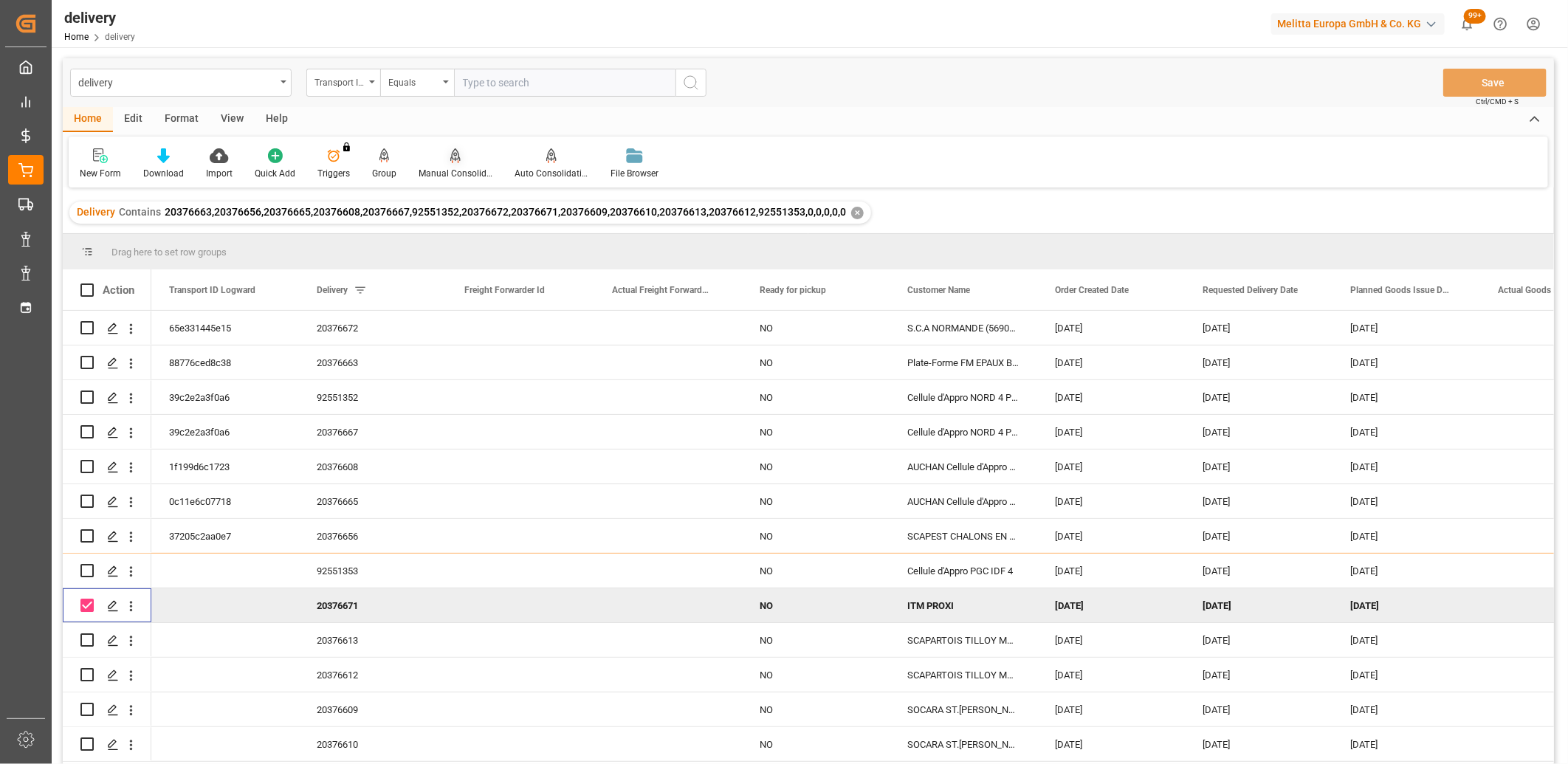
click at [452, 163] on div "Manual Consolidation" at bounding box center [455, 163] width 96 height 33
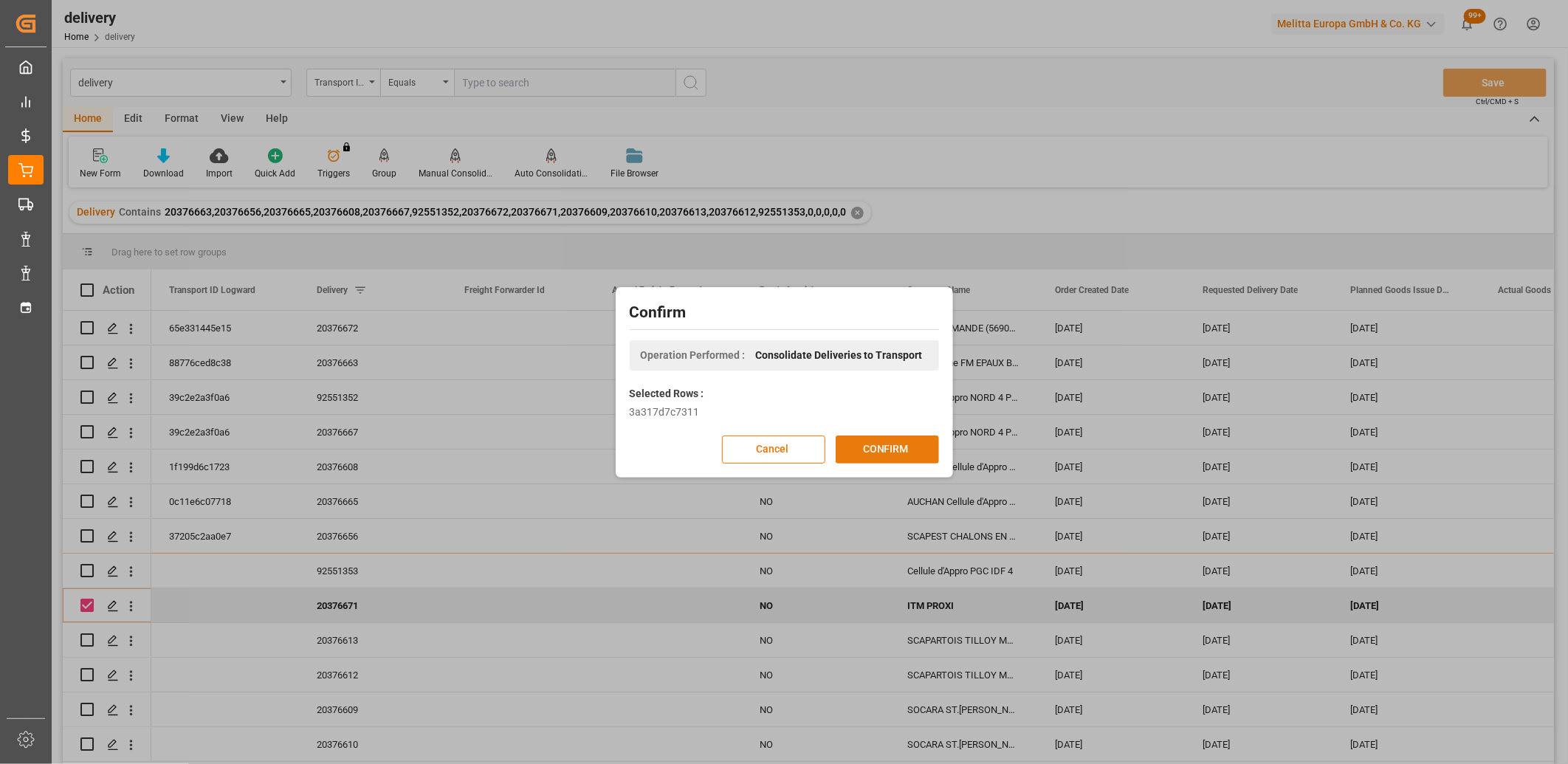
click at [884, 448] on button "CONFIRM" at bounding box center [887, 449] width 103 height 28
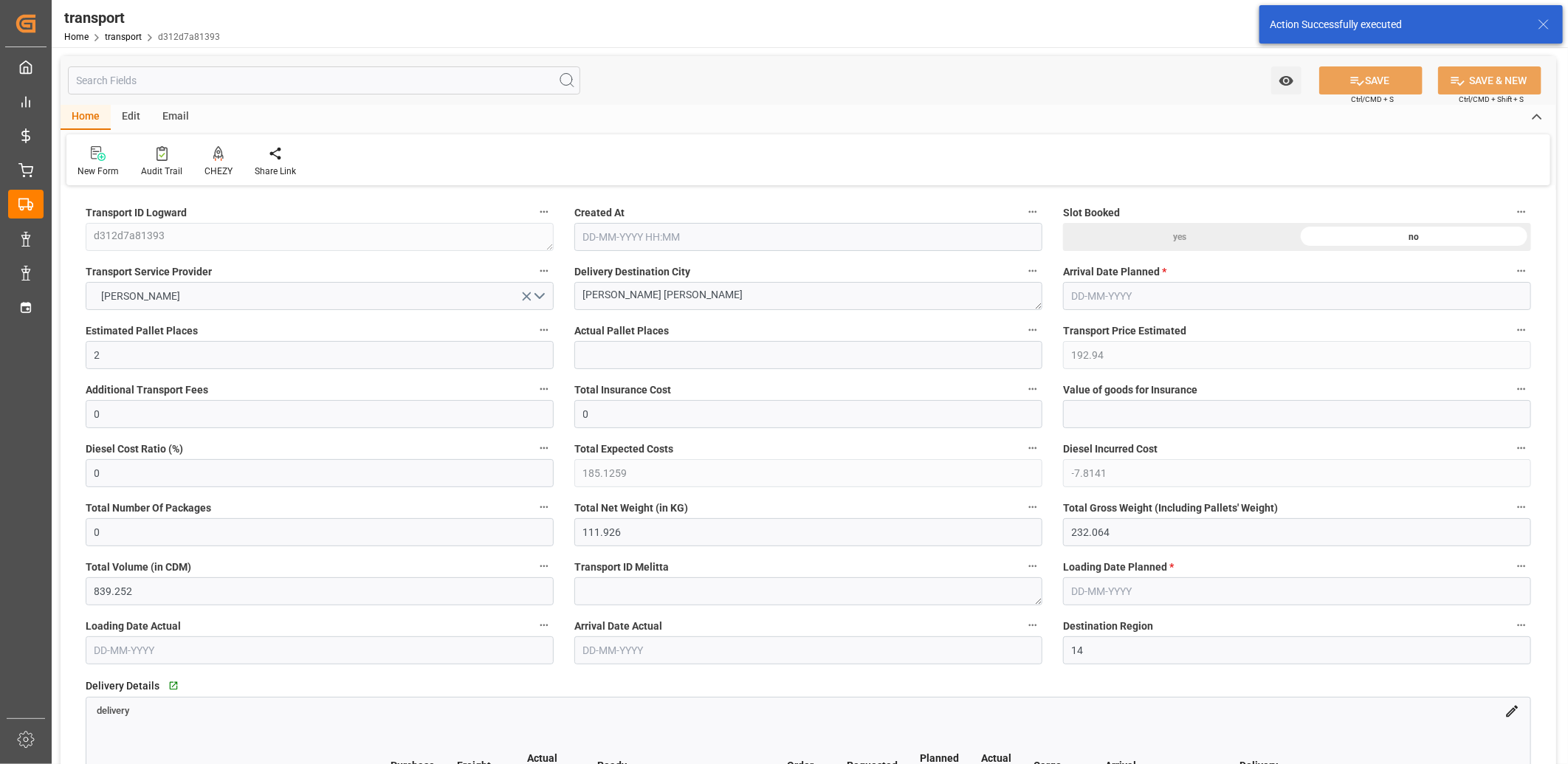
type input "[DATE] 11:28"
type input "[DATE]"
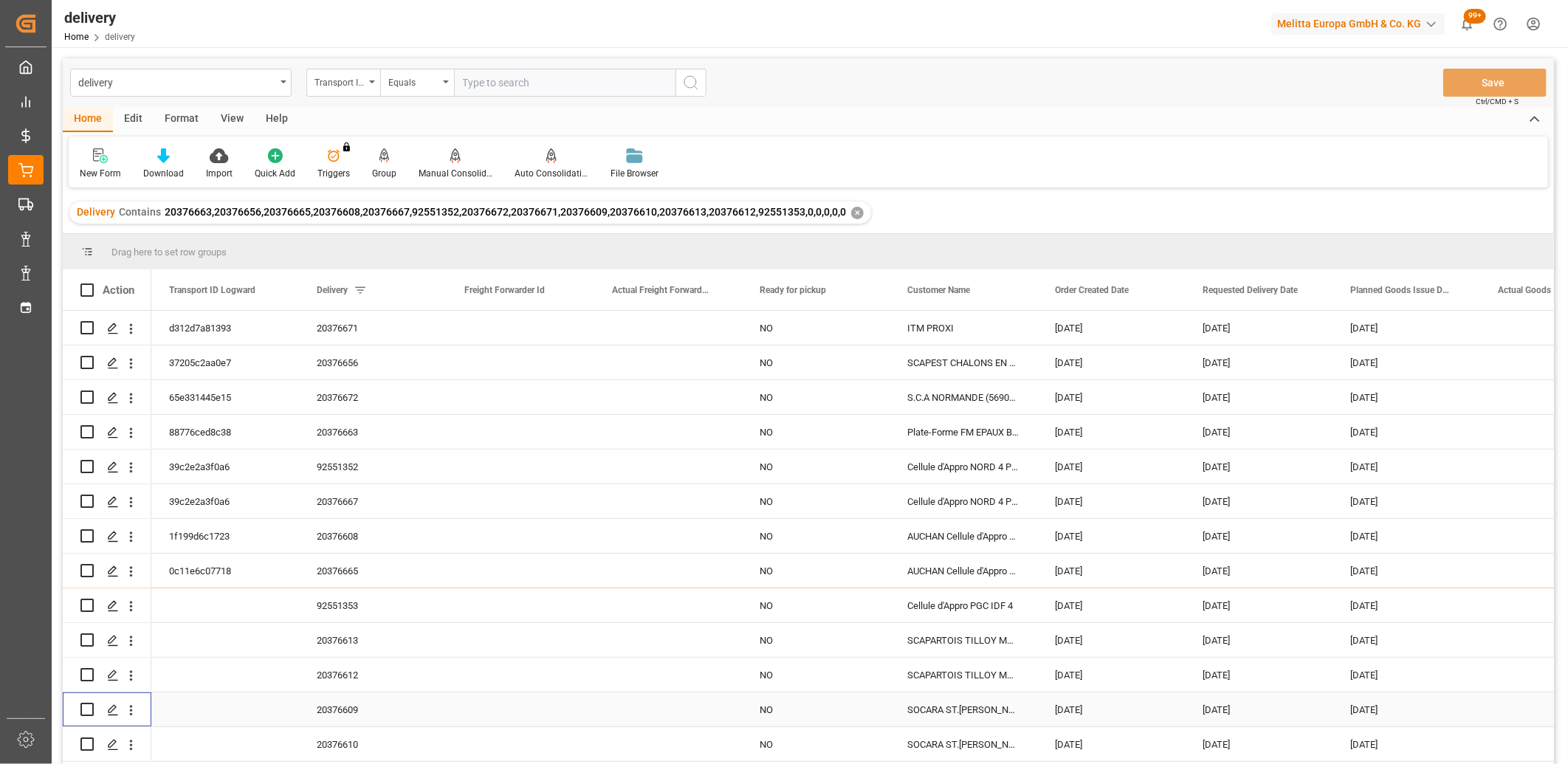
click at [83, 708] on input "Press Space to toggle row selection (unchecked)" at bounding box center [87, 709] width 13 height 13
checkbox input "true"
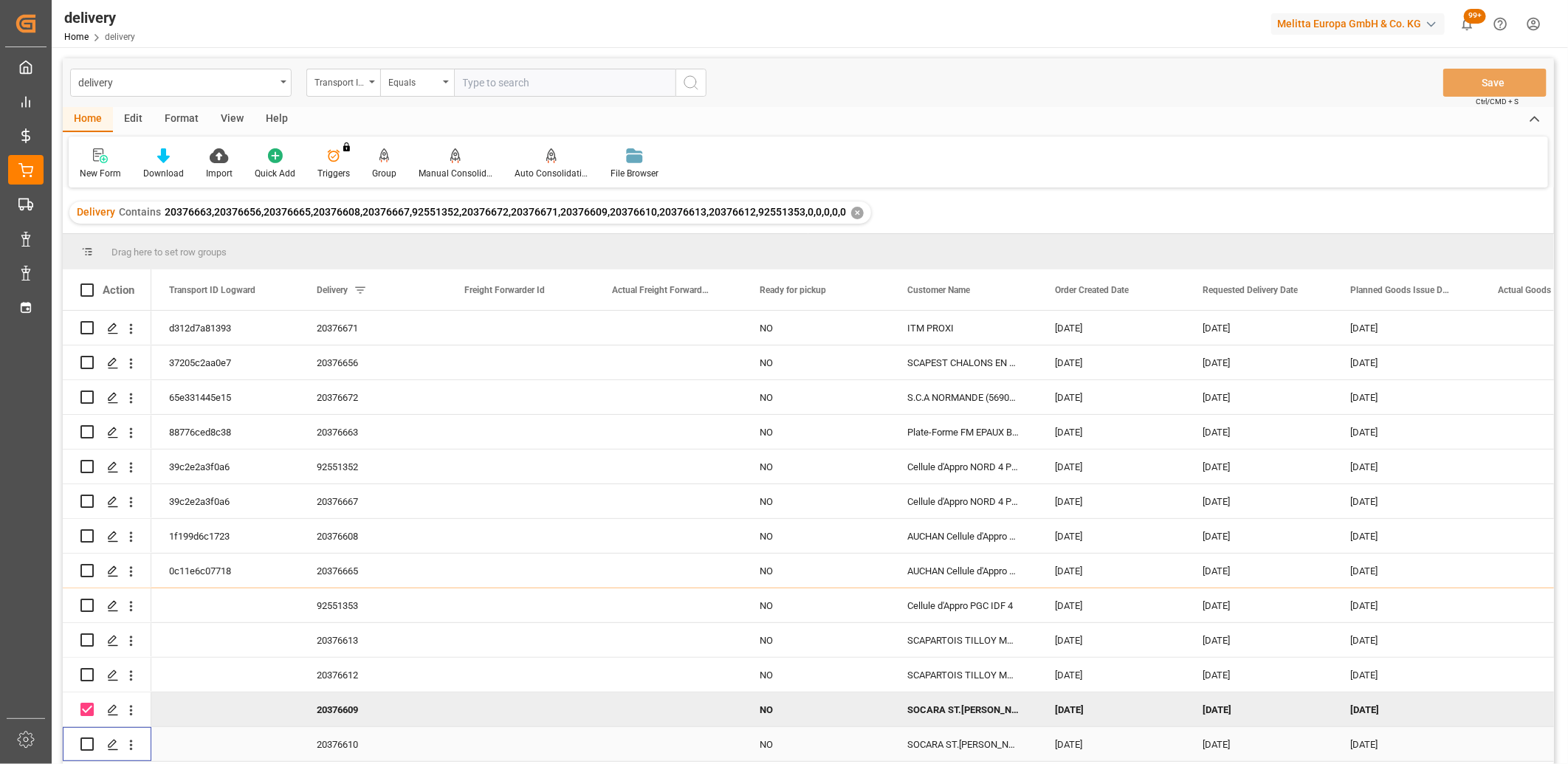
click at [84, 739] on input "Press Space to toggle row selection (unchecked)" at bounding box center [87, 744] width 13 height 13
checkbox input "true"
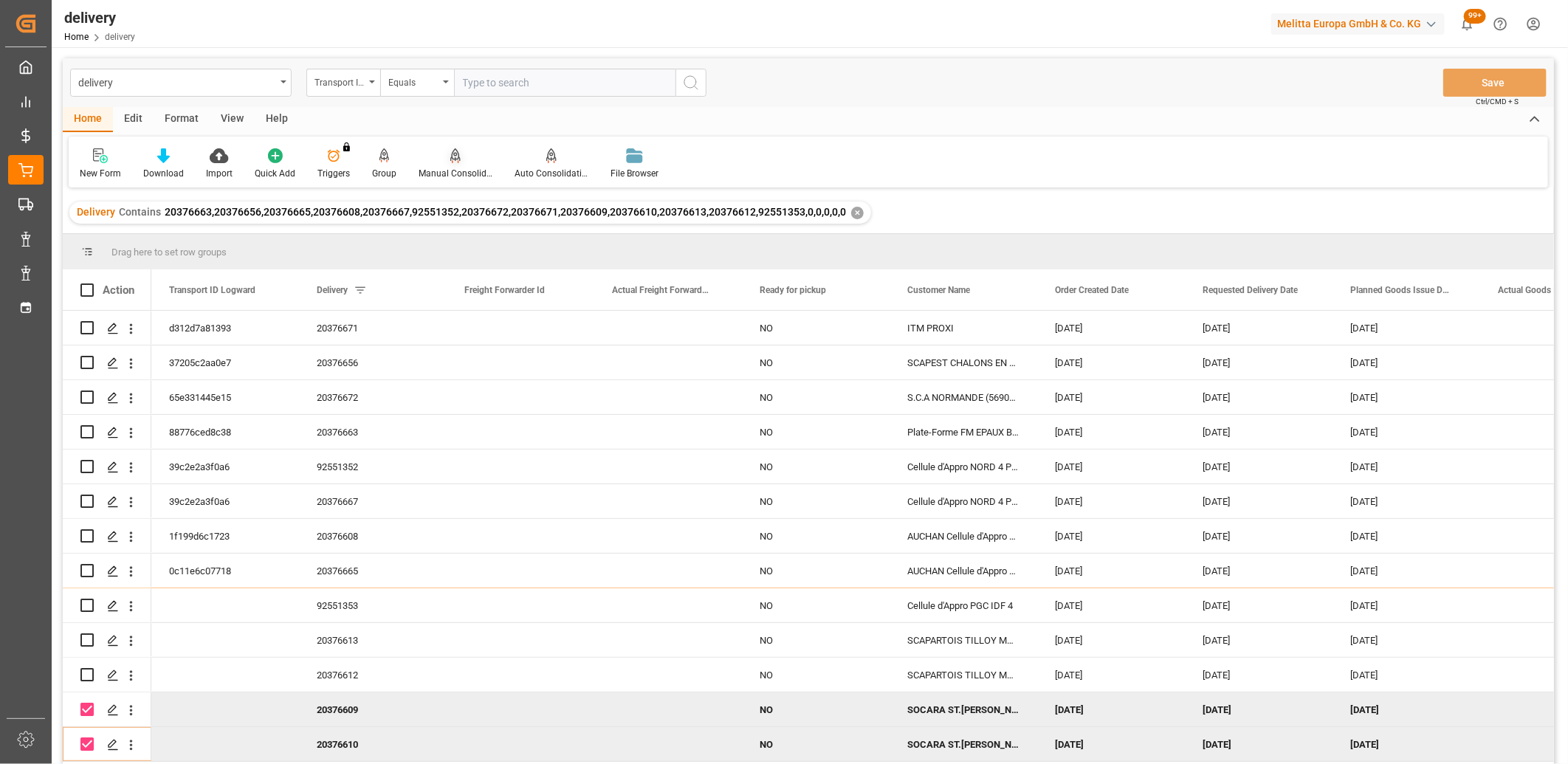
click at [452, 158] on icon at bounding box center [455, 154] width 10 height 12
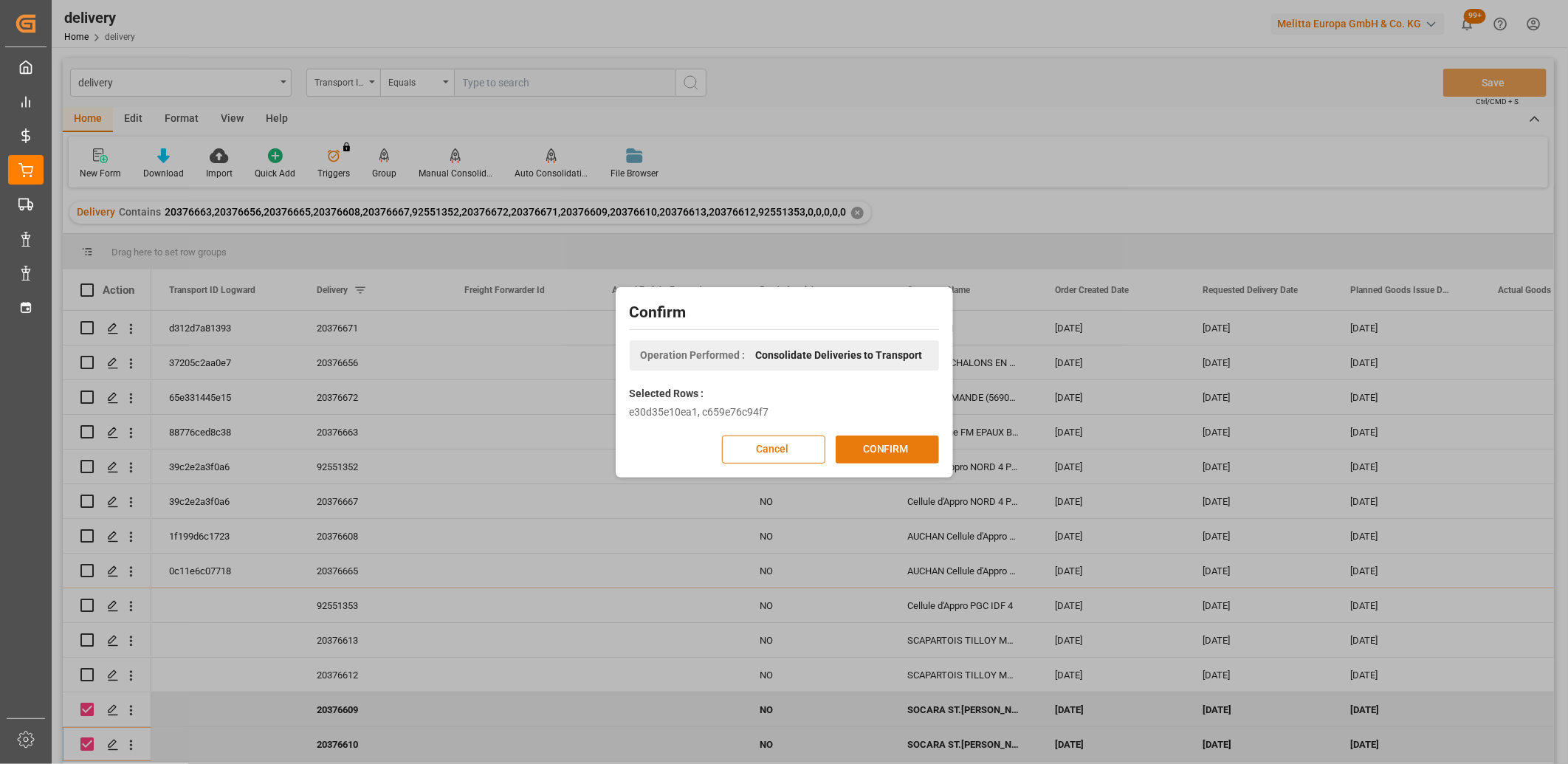
click at [853, 452] on button "CONFIRM" at bounding box center [887, 449] width 103 height 28
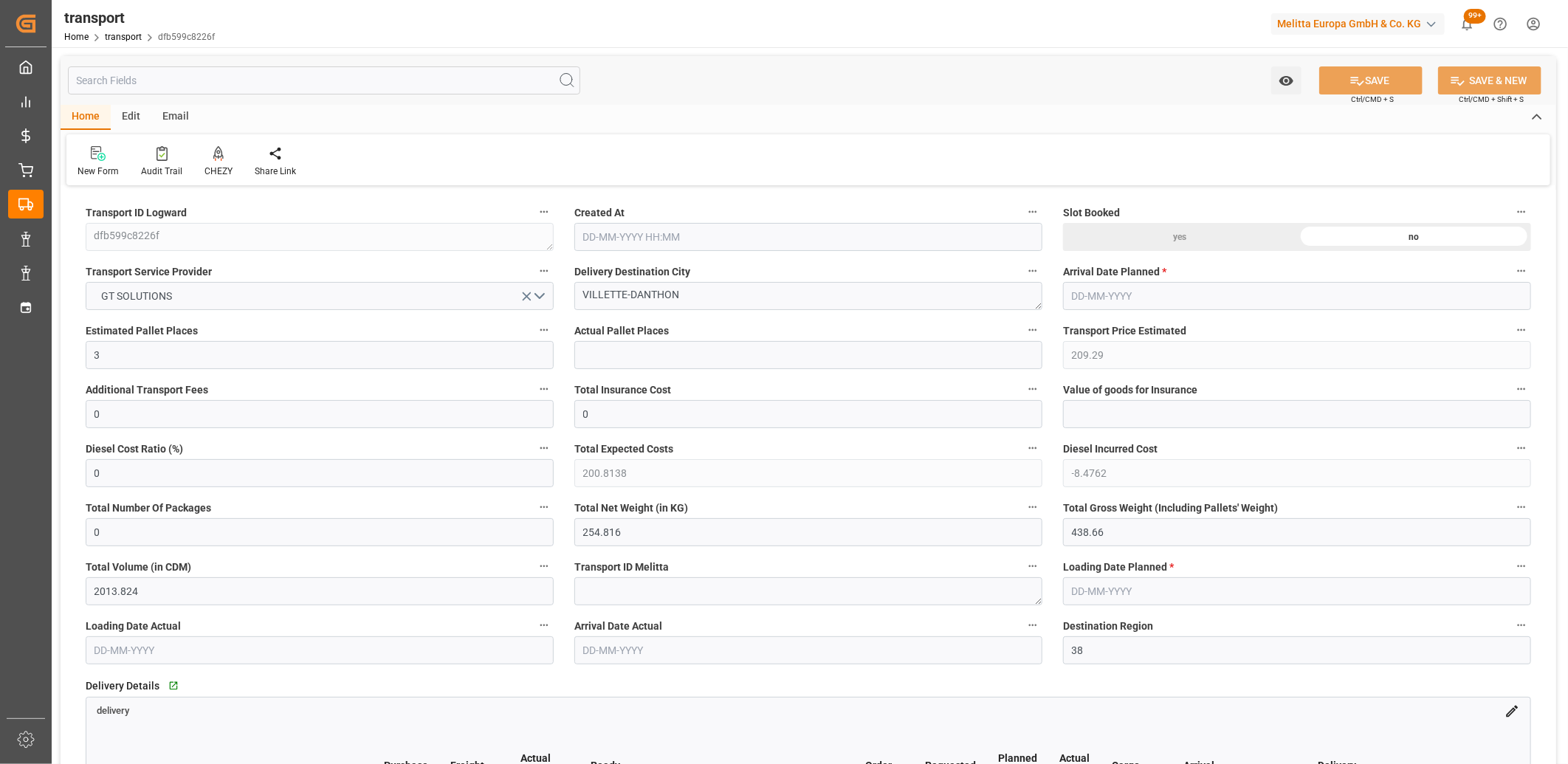
type input "22-08-2025 11:29"
type input "[DATE]"
click at [165, 292] on span "GT SOLUTIONS" at bounding box center [137, 296] width 86 height 16
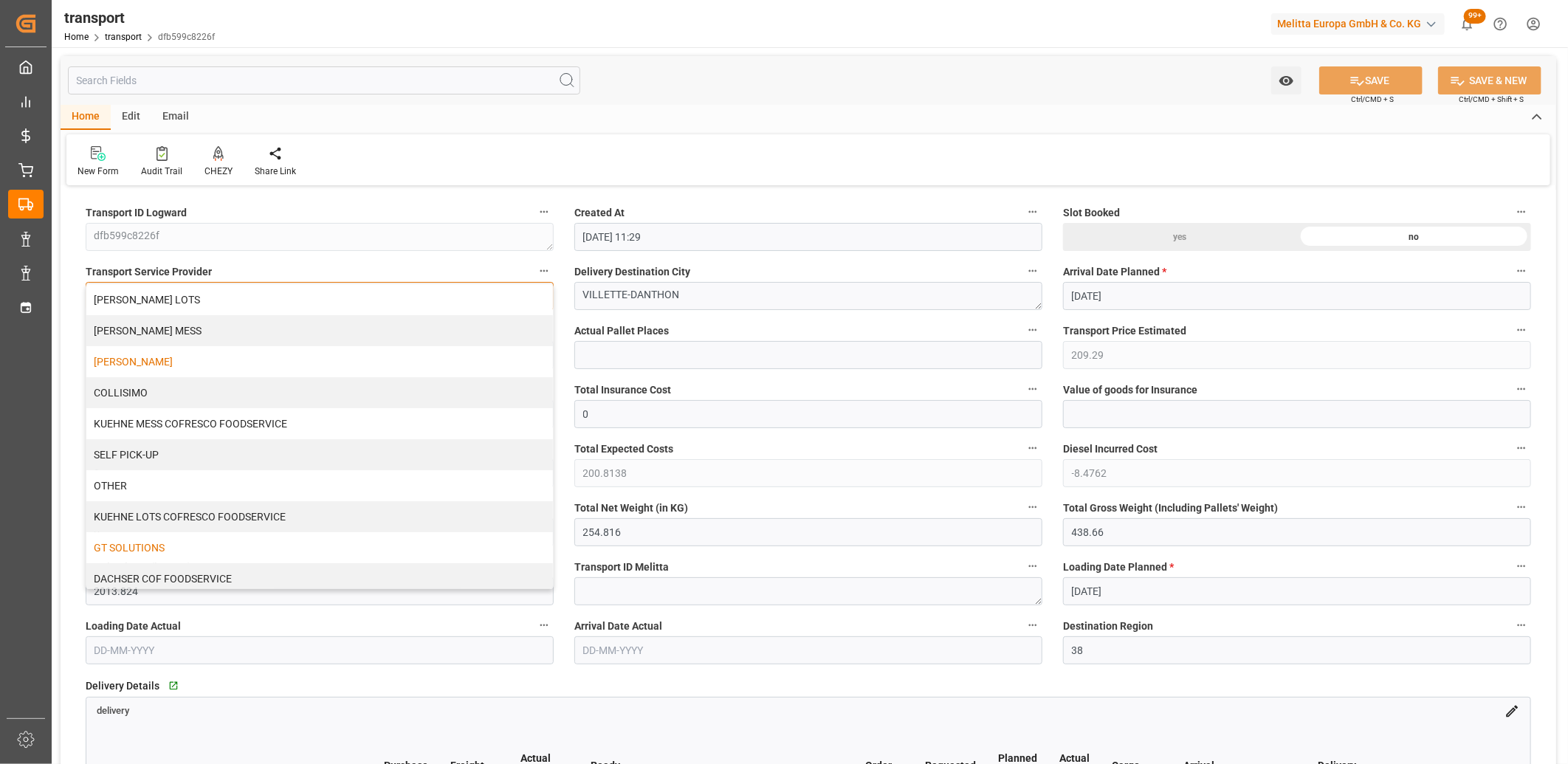
click at [156, 360] on div "[PERSON_NAME]" at bounding box center [320, 361] width 466 height 31
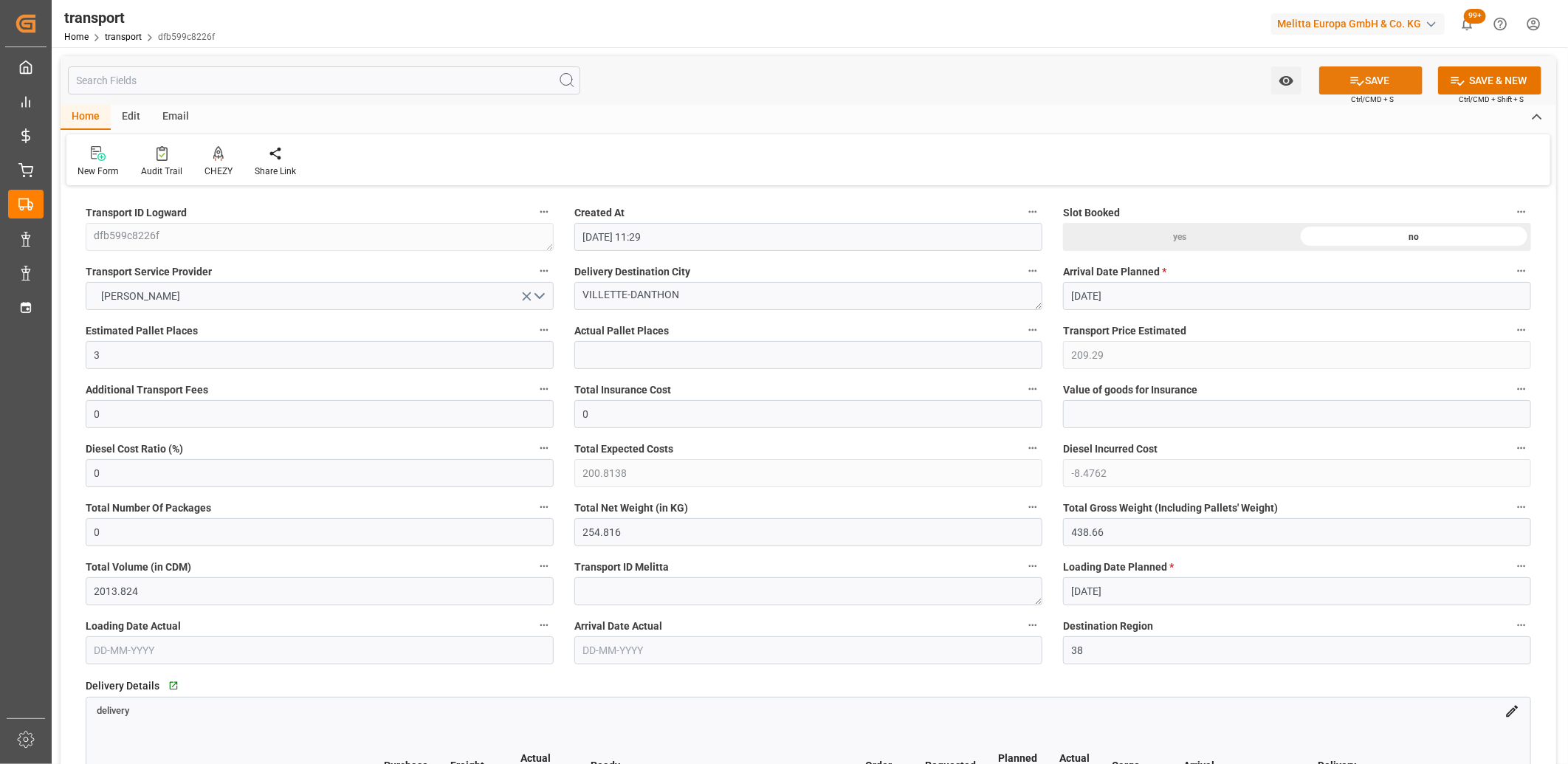
click at [1376, 80] on button "SAVE" at bounding box center [1370, 80] width 103 height 28
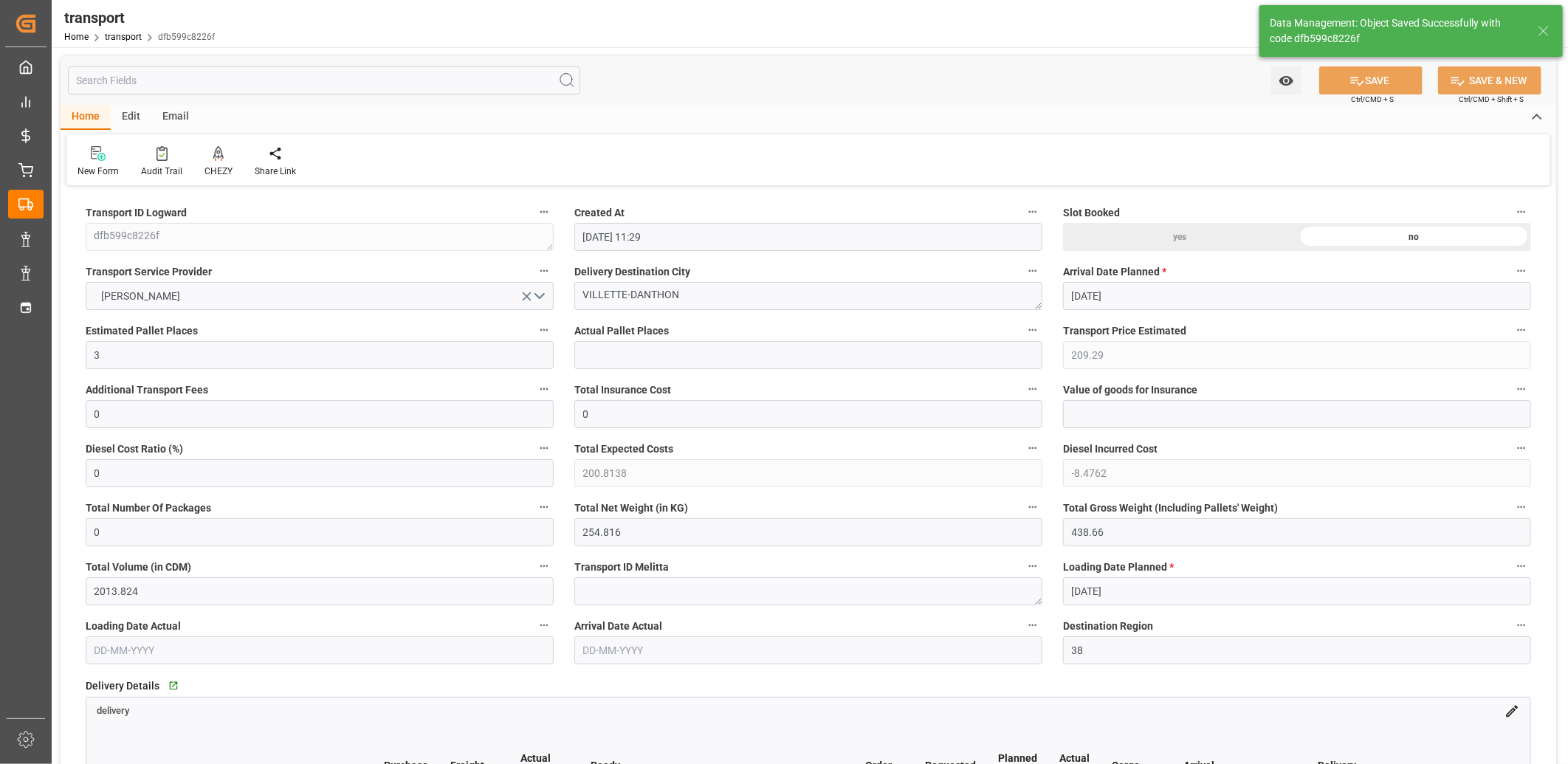
type input "238.25"
type input "228.6009"
type input "-9.6491"
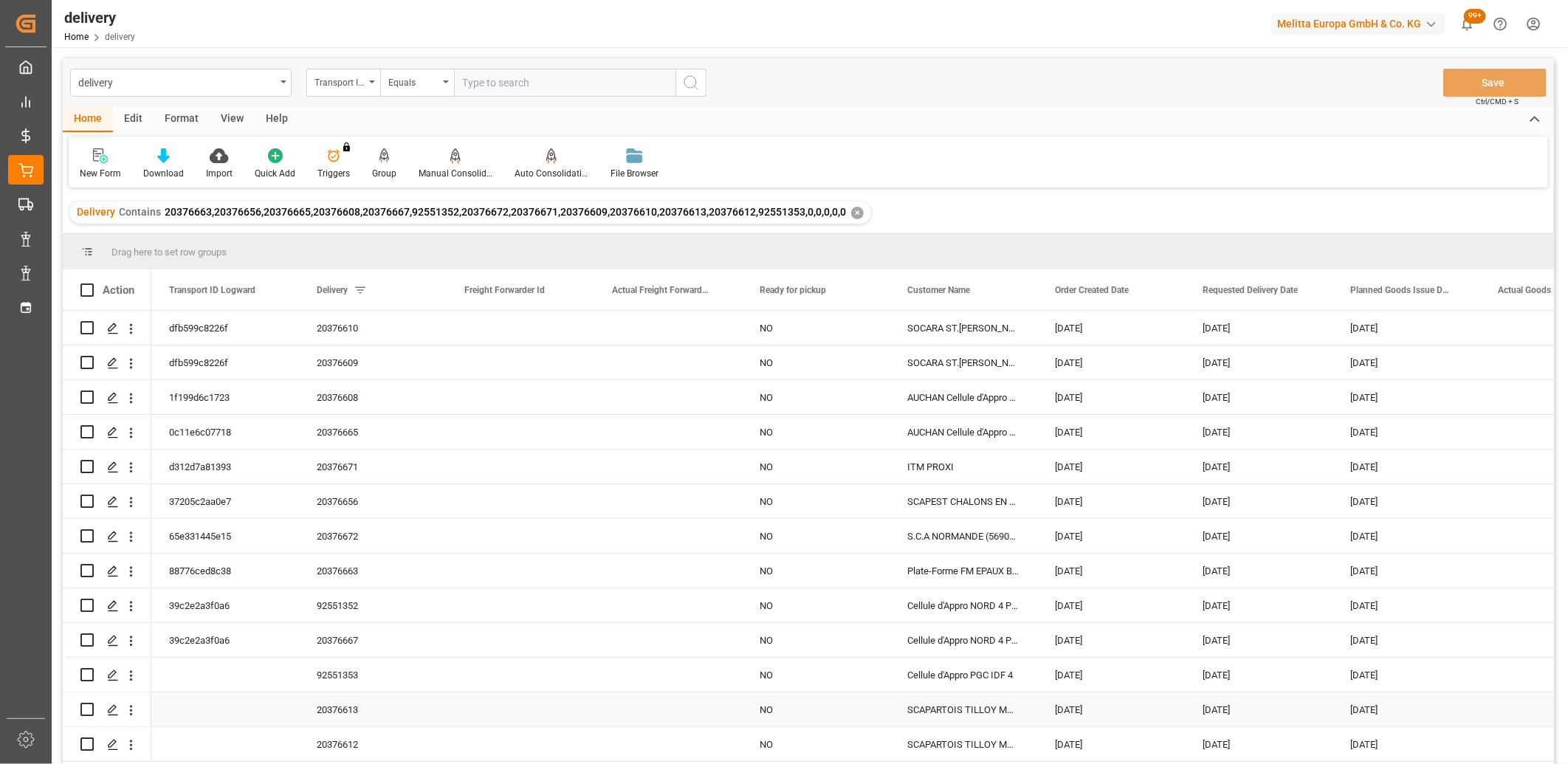
click at [89, 710] on input "Press Space to toggle row selection (unchecked)" at bounding box center [87, 709] width 13 height 13
checkbox input "true"
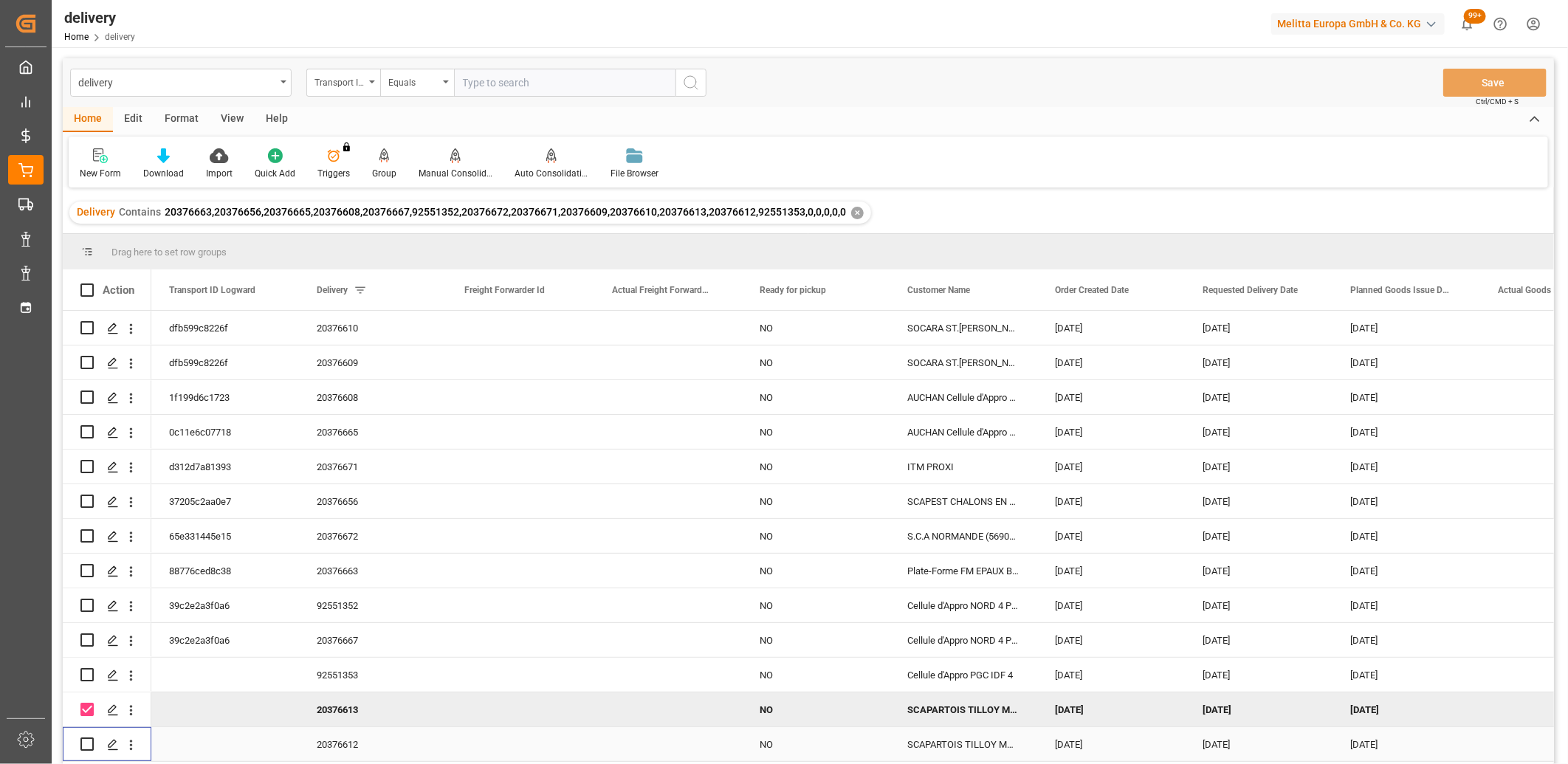
click at [89, 744] on input "Press Space to toggle row selection (unchecked)" at bounding box center [87, 744] width 13 height 13
checkbox input "true"
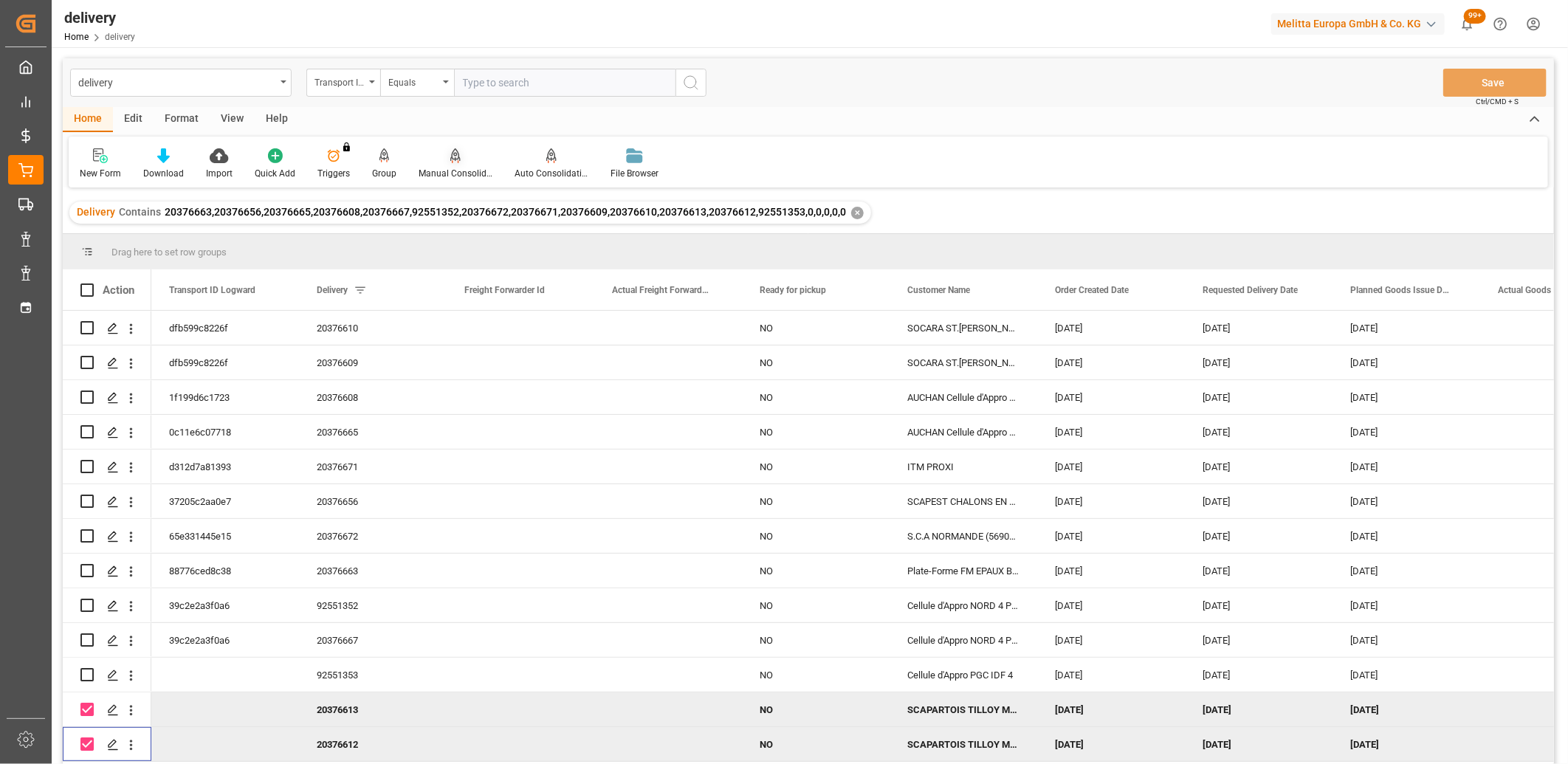
click at [450, 158] on icon at bounding box center [455, 154] width 10 height 12
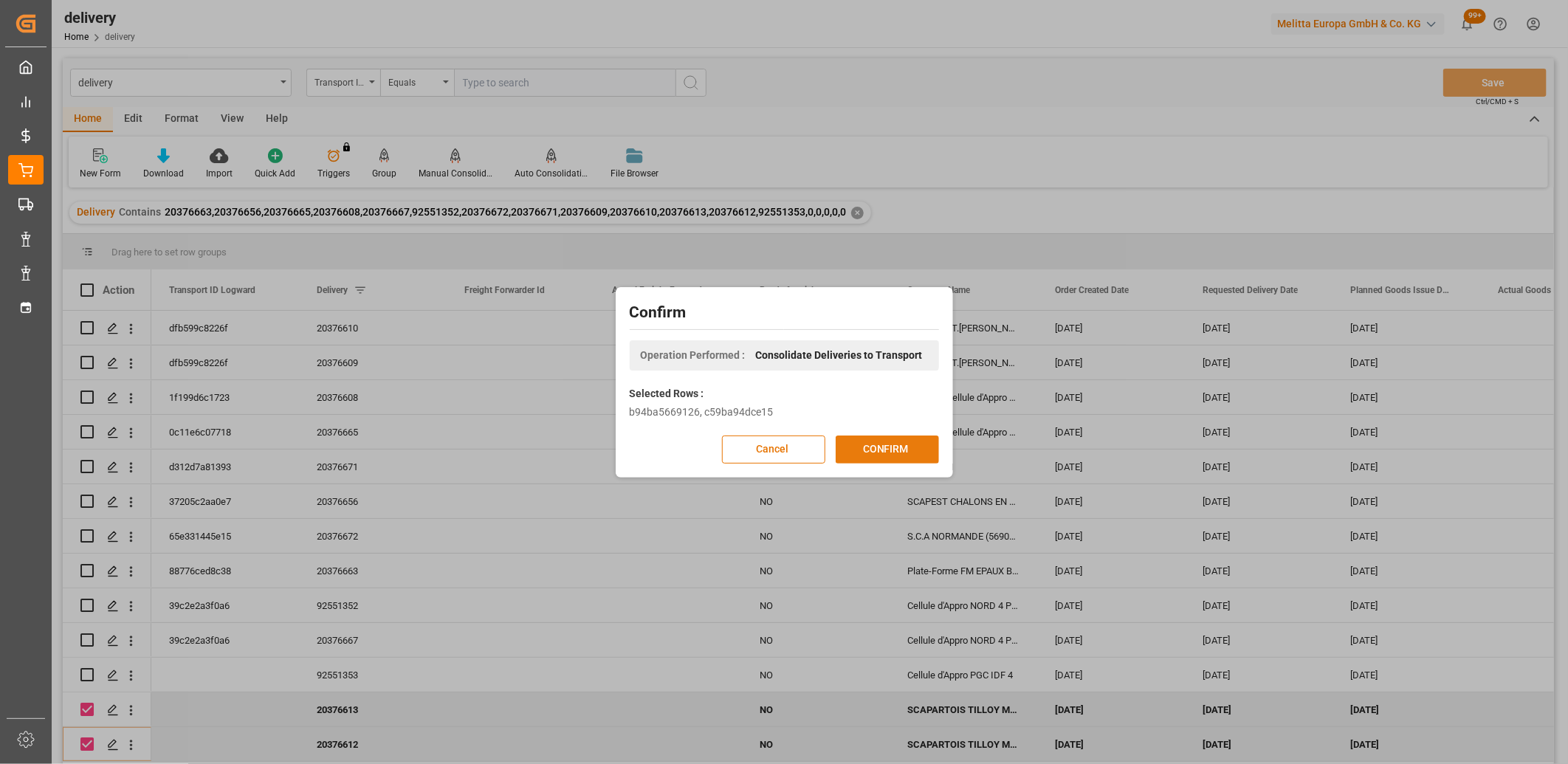
click at [877, 445] on button "CONFIRM" at bounding box center [887, 449] width 103 height 28
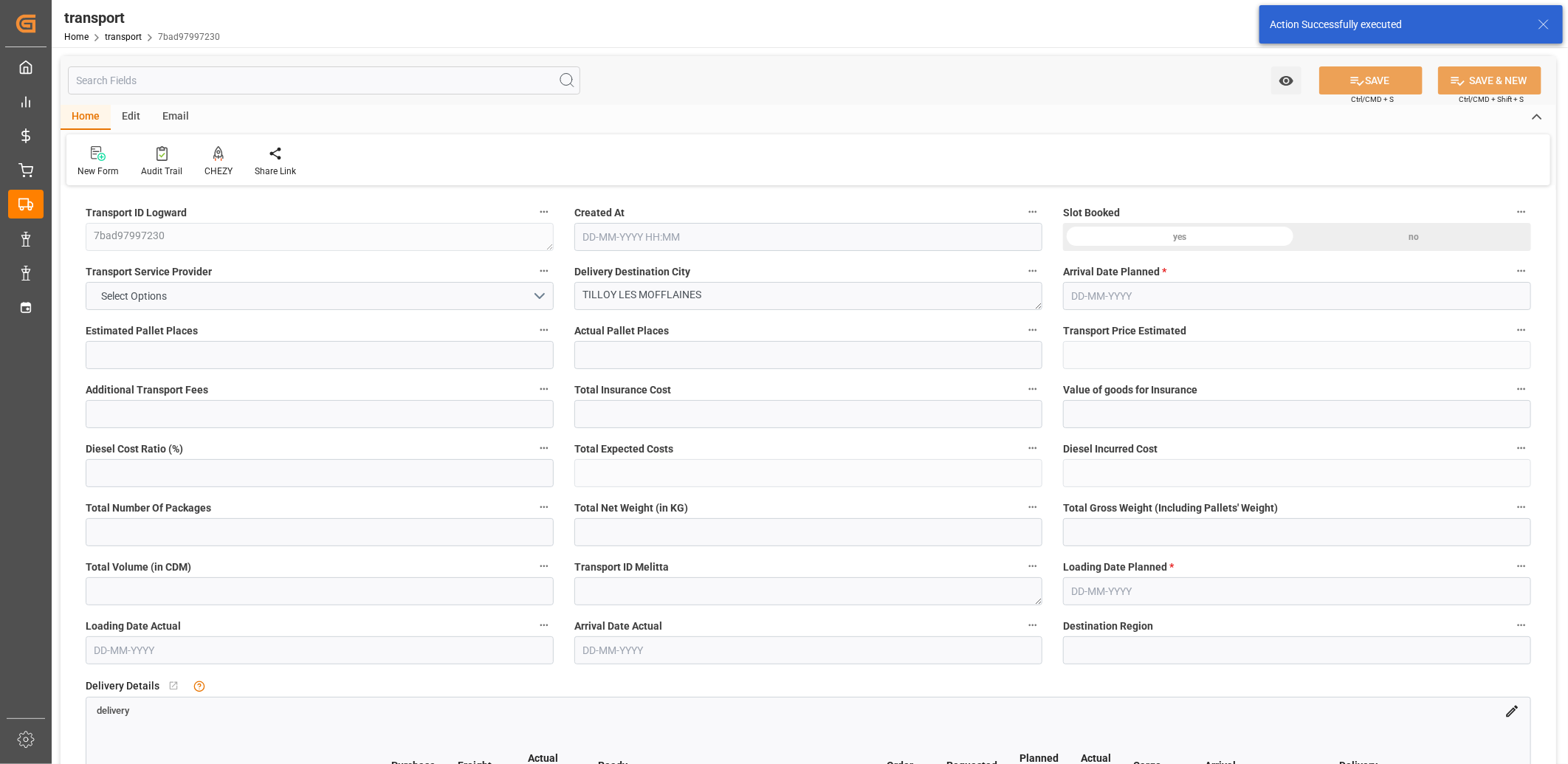
type input "4"
type input "153.3"
type input "0"
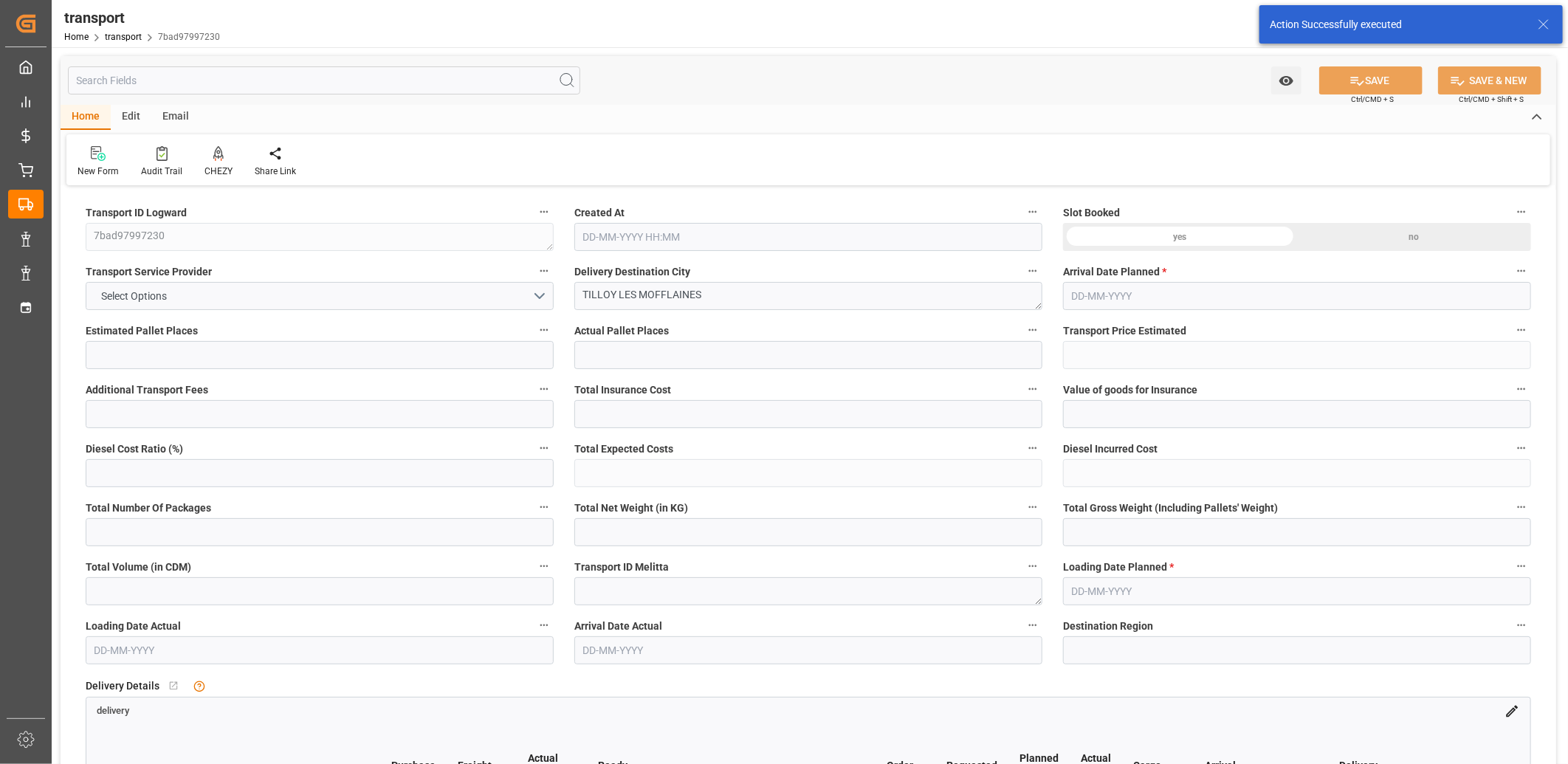
type input "147.0913"
type input "-6.2087"
type input "0"
type input "807.174"
type input "1062.738"
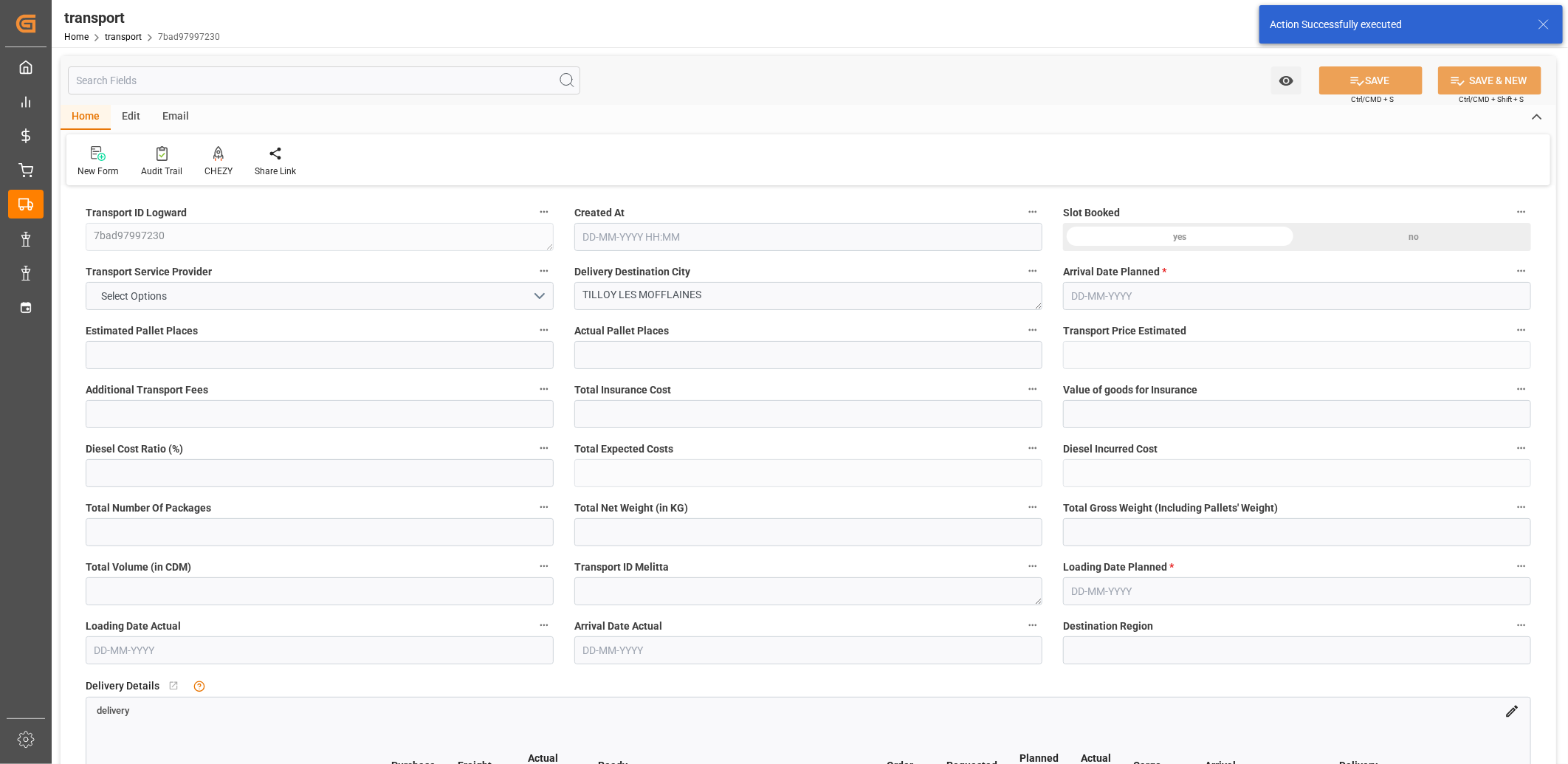
type input "3496.428"
type input "62"
type input "3"
type input "123"
type input "6"
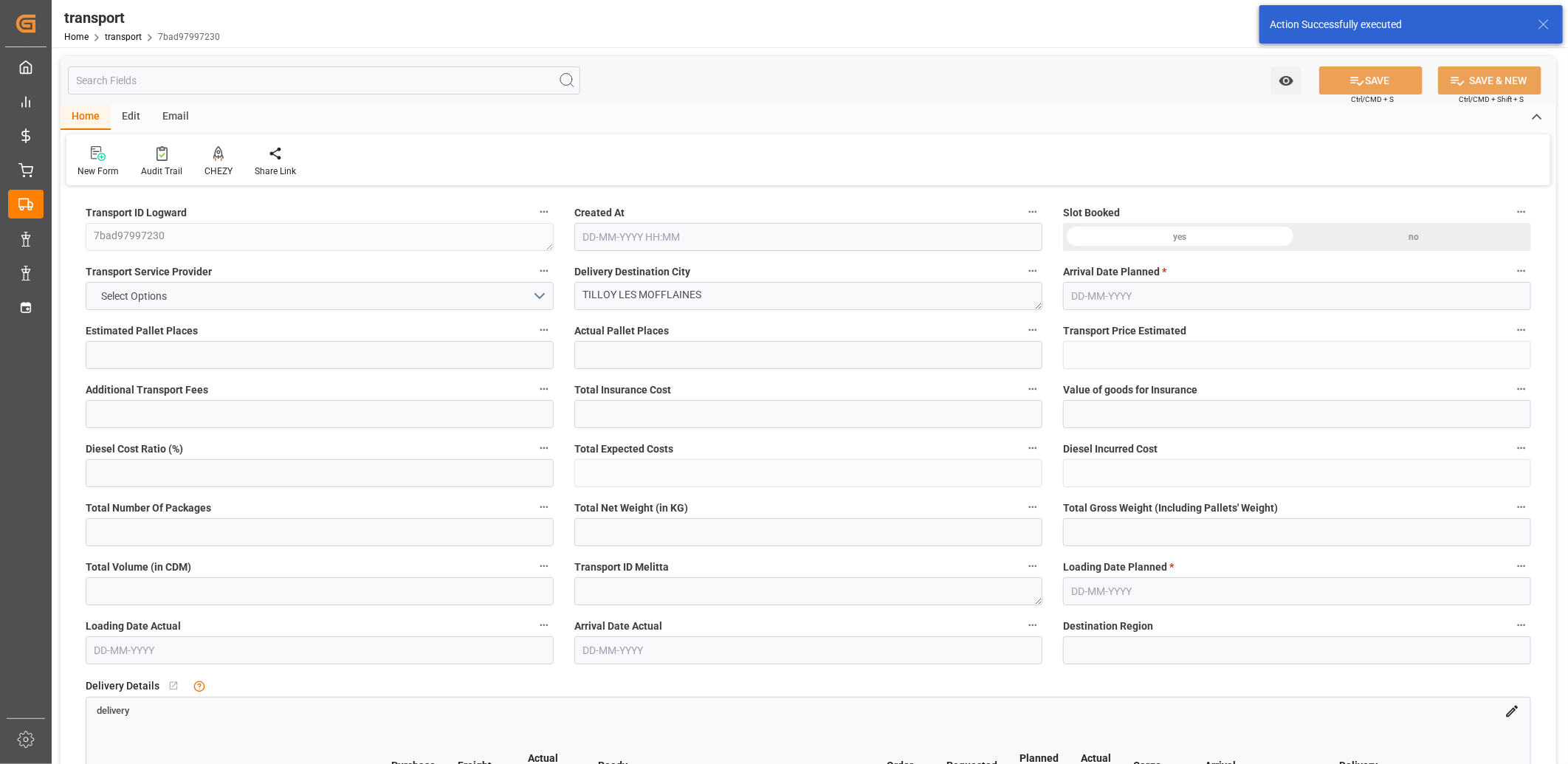
type input "101"
type input "885.618"
type input "0"
type input "4710.8598"
type input "0"
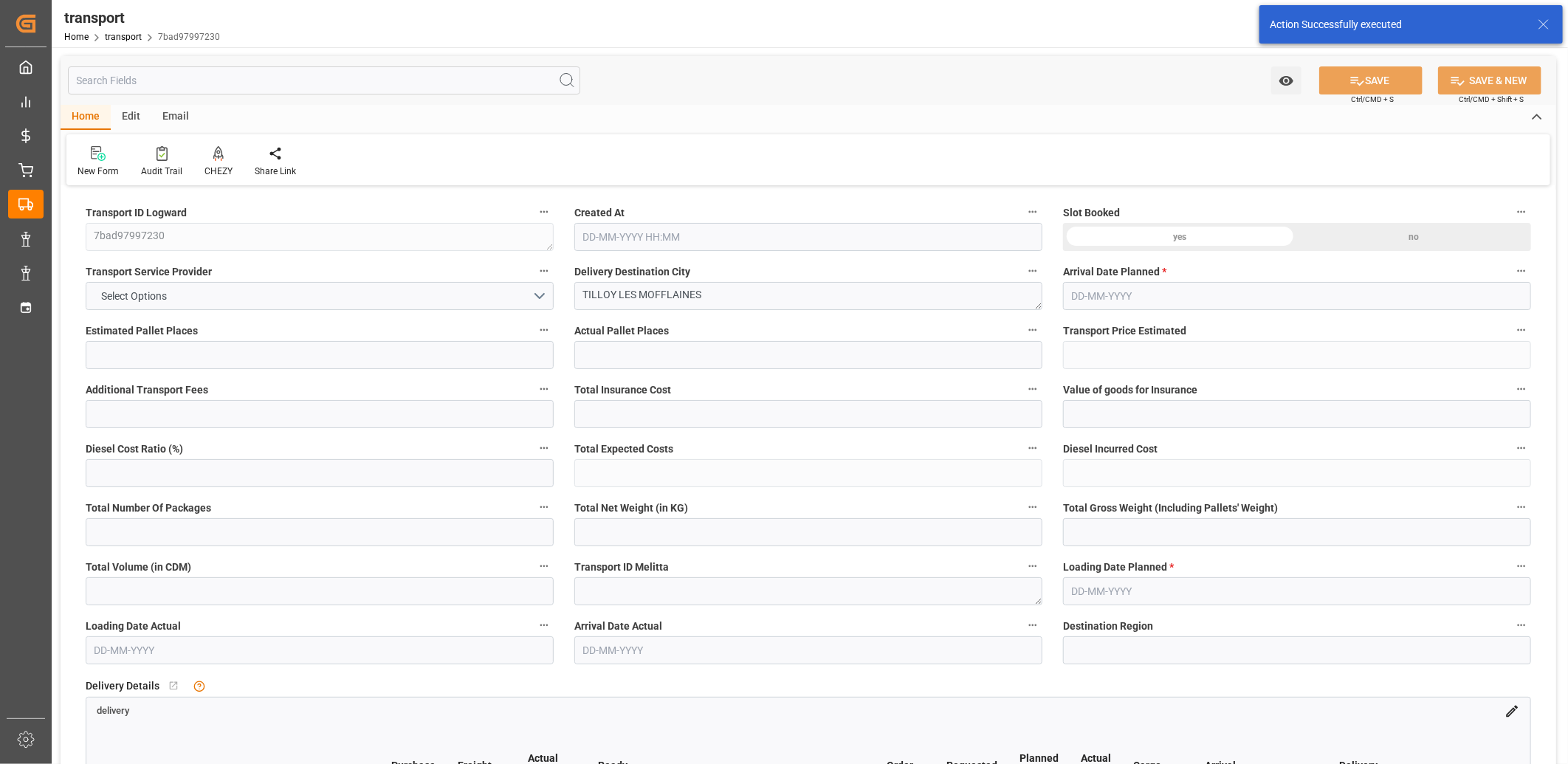
type input "0"
type input "21"
type input "35"
type input "22-08-2025 11:29"
type input "[DATE]"
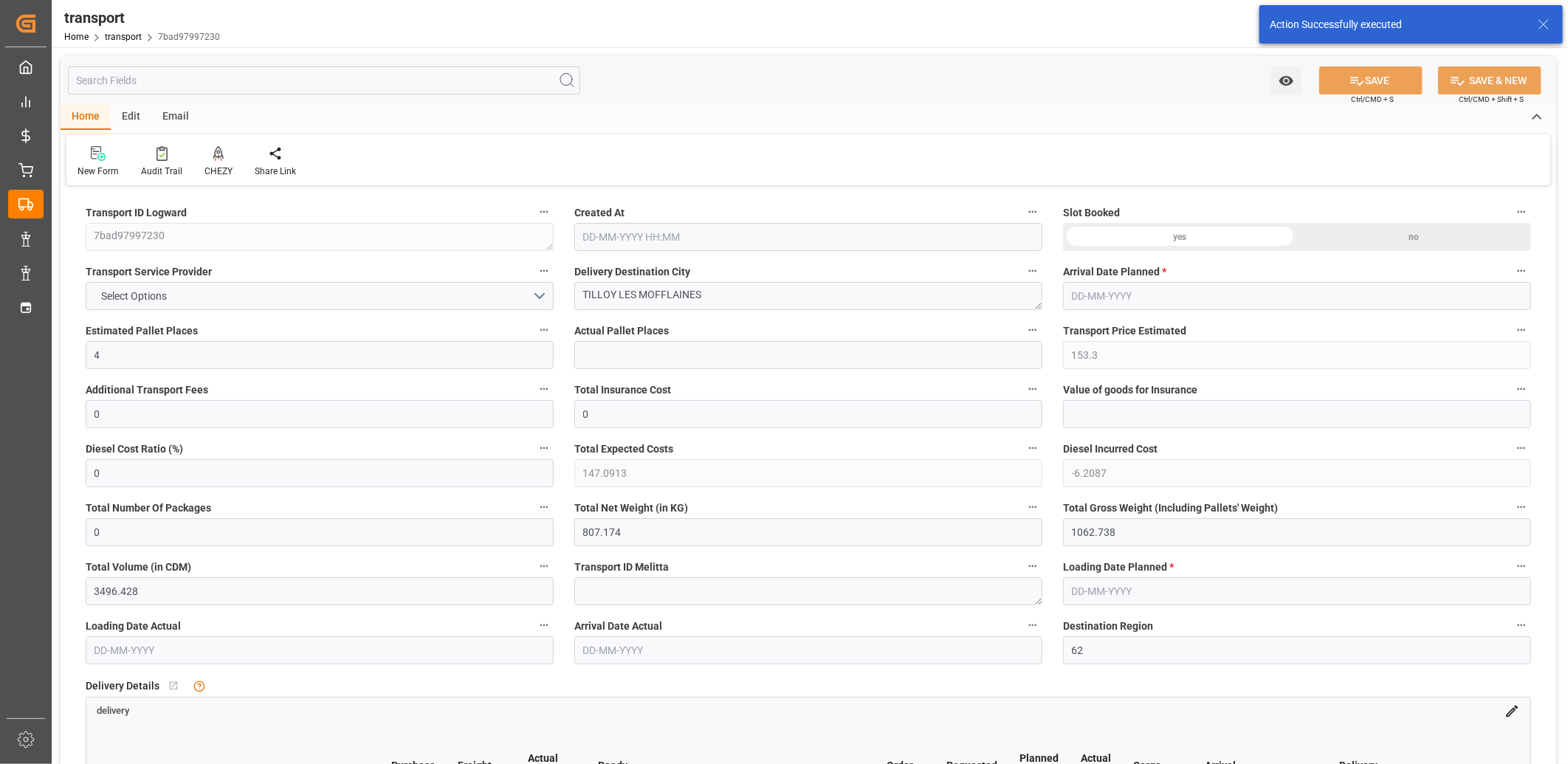
type input "[DATE]"
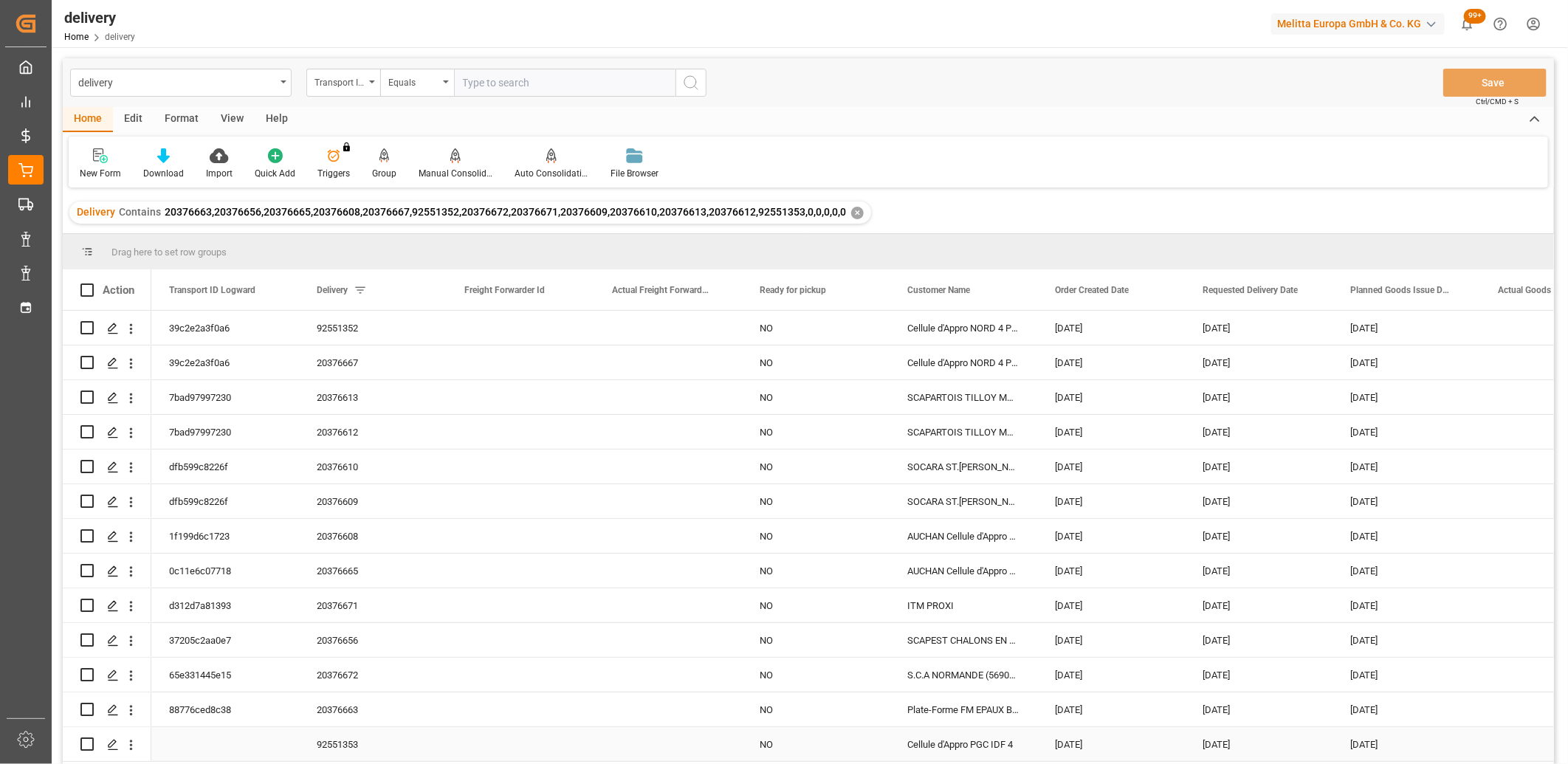
click at [89, 743] on input "Press Space to toggle row selection (unchecked)" at bounding box center [87, 744] width 13 height 13
checkbox input "true"
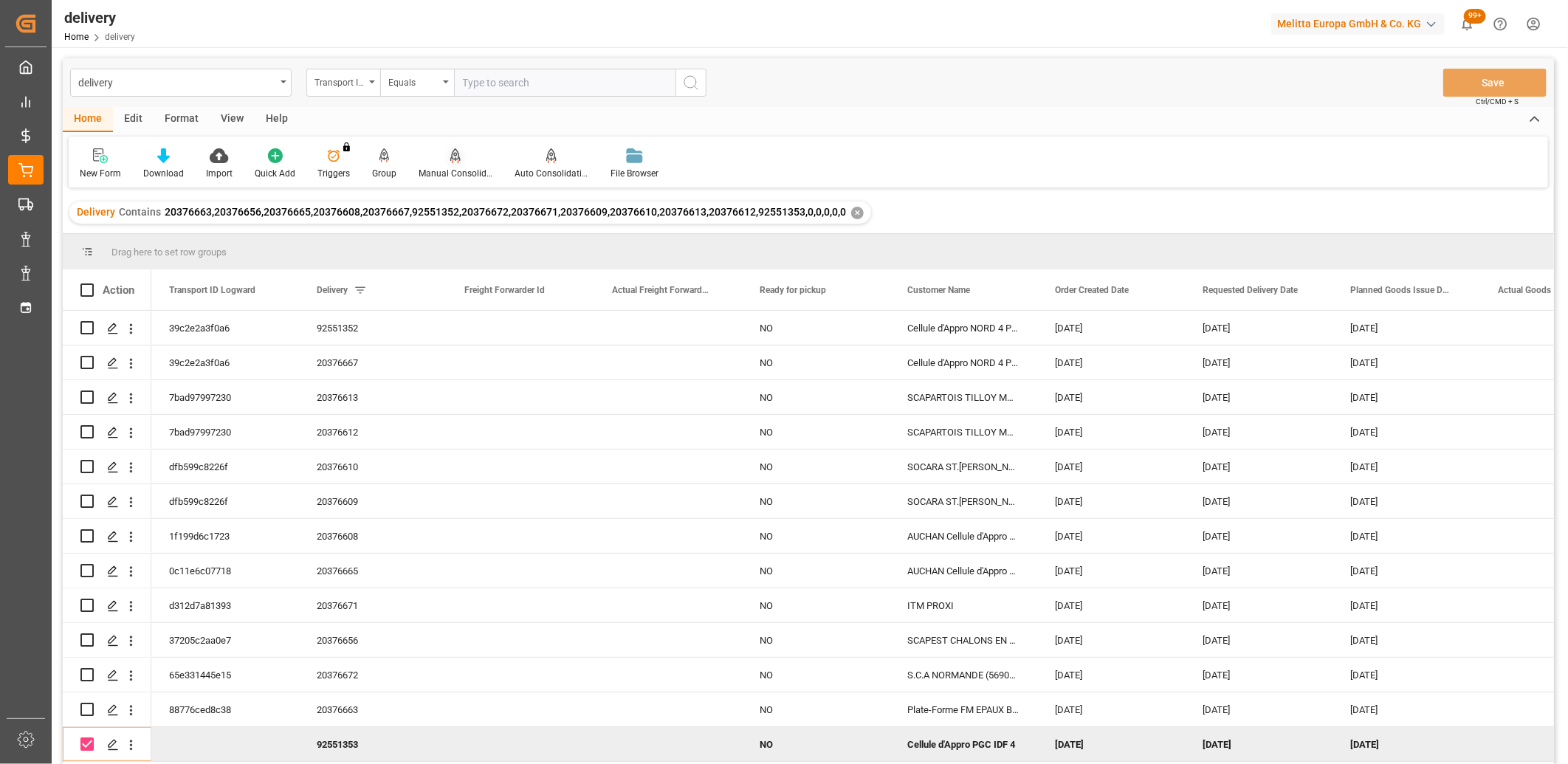
click at [452, 171] on div "Manual Consolidation" at bounding box center [455, 173] width 74 height 13
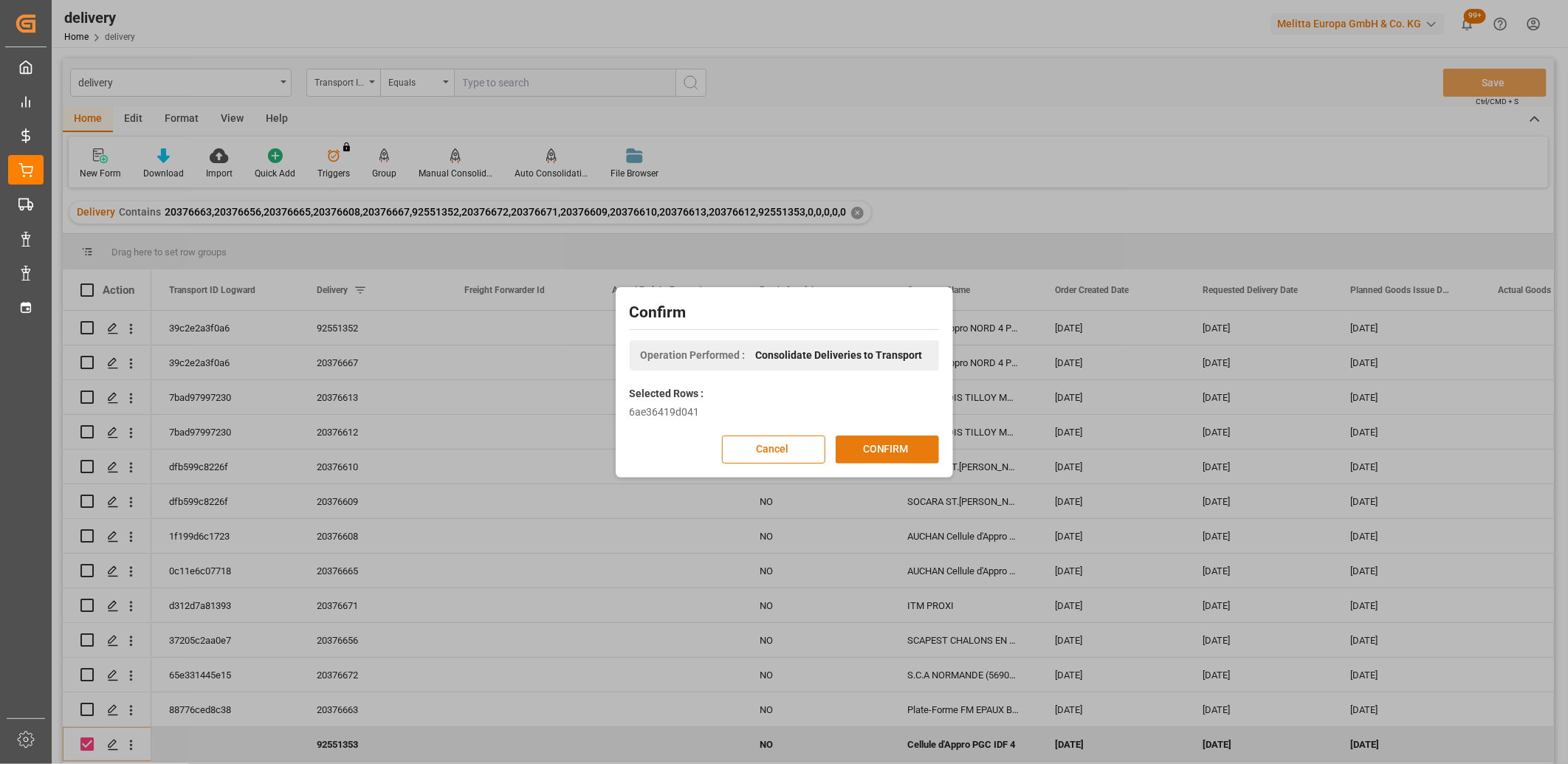
click at [842, 445] on button "CONFIRM" at bounding box center [887, 449] width 103 height 28
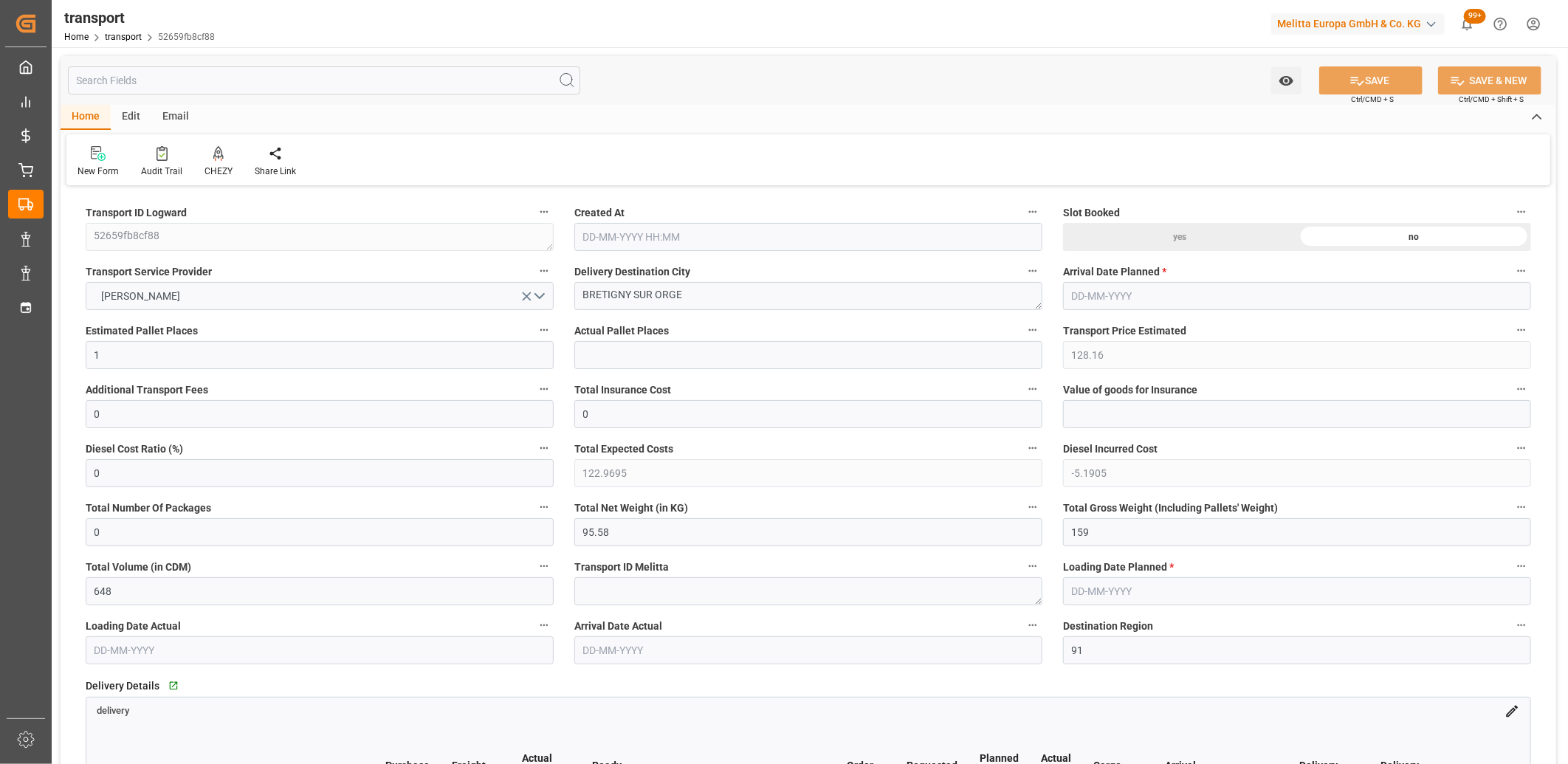
type input "[DATE] 11:29"
type input "[DATE]"
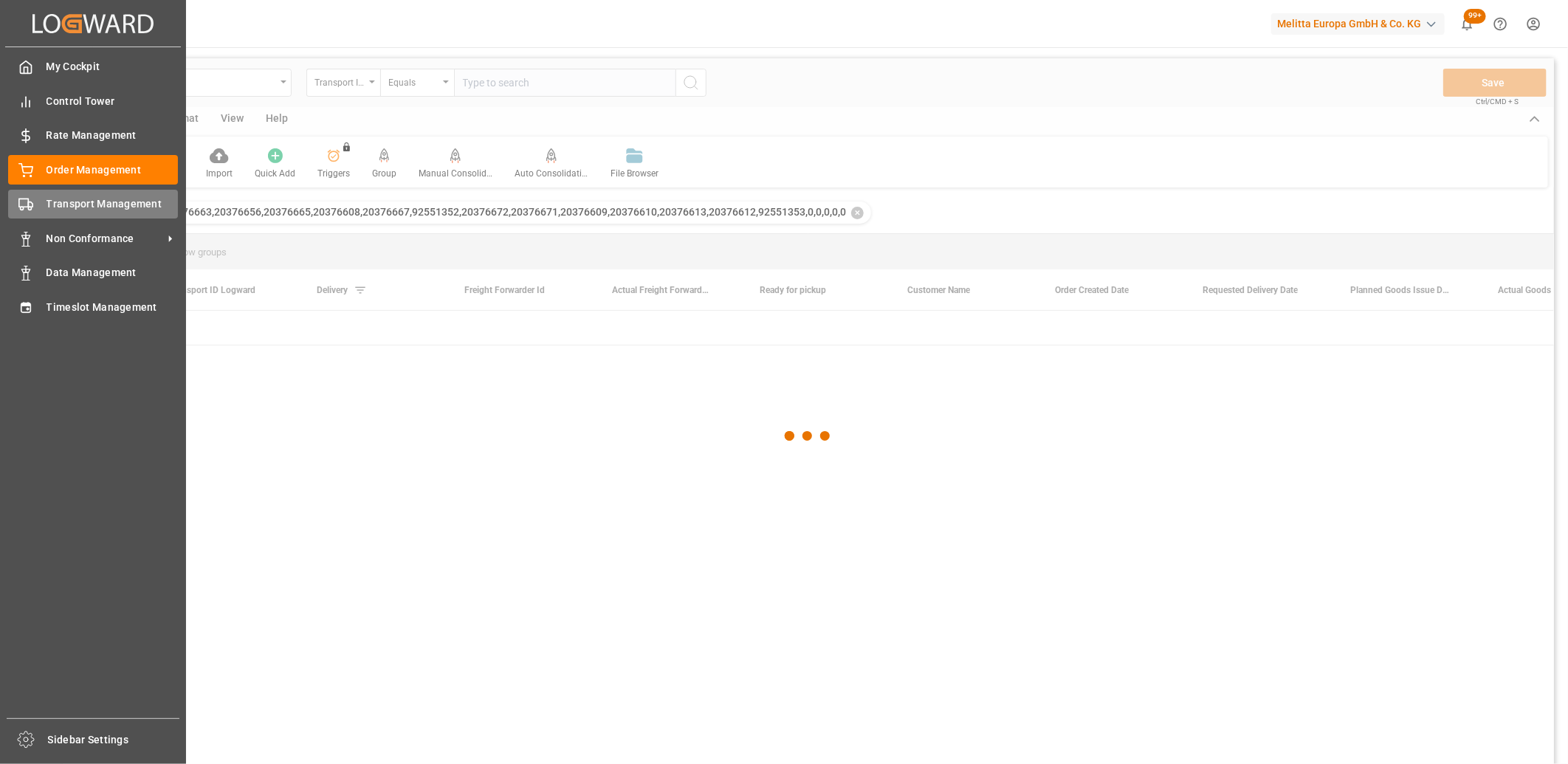
click at [59, 204] on span "Transport Management" at bounding box center [113, 204] width 132 height 16
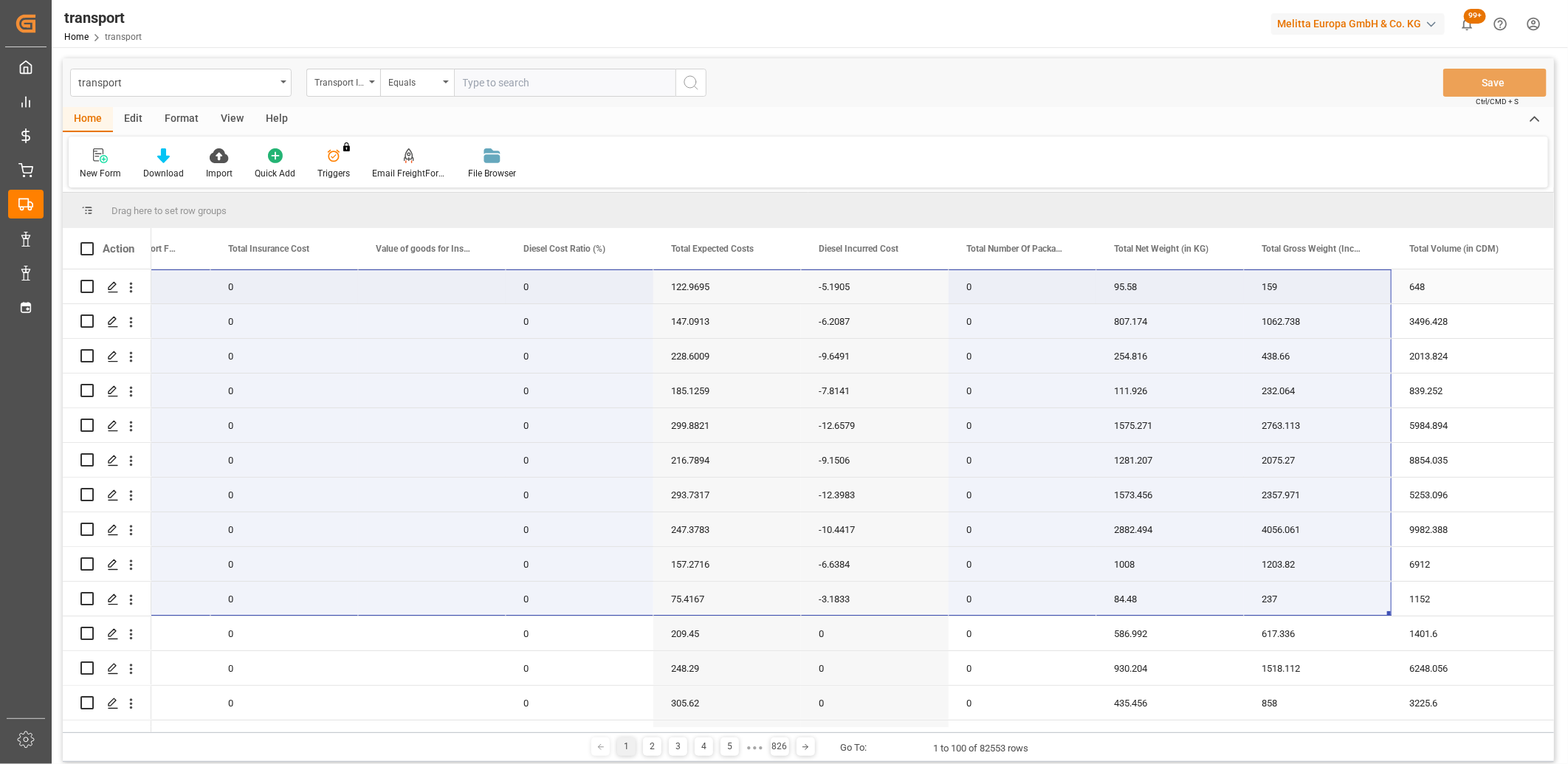
drag, startPoint x: 181, startPoint y: 599, endPoint x: 1352, endPoint y: 292, distance: 1210.6
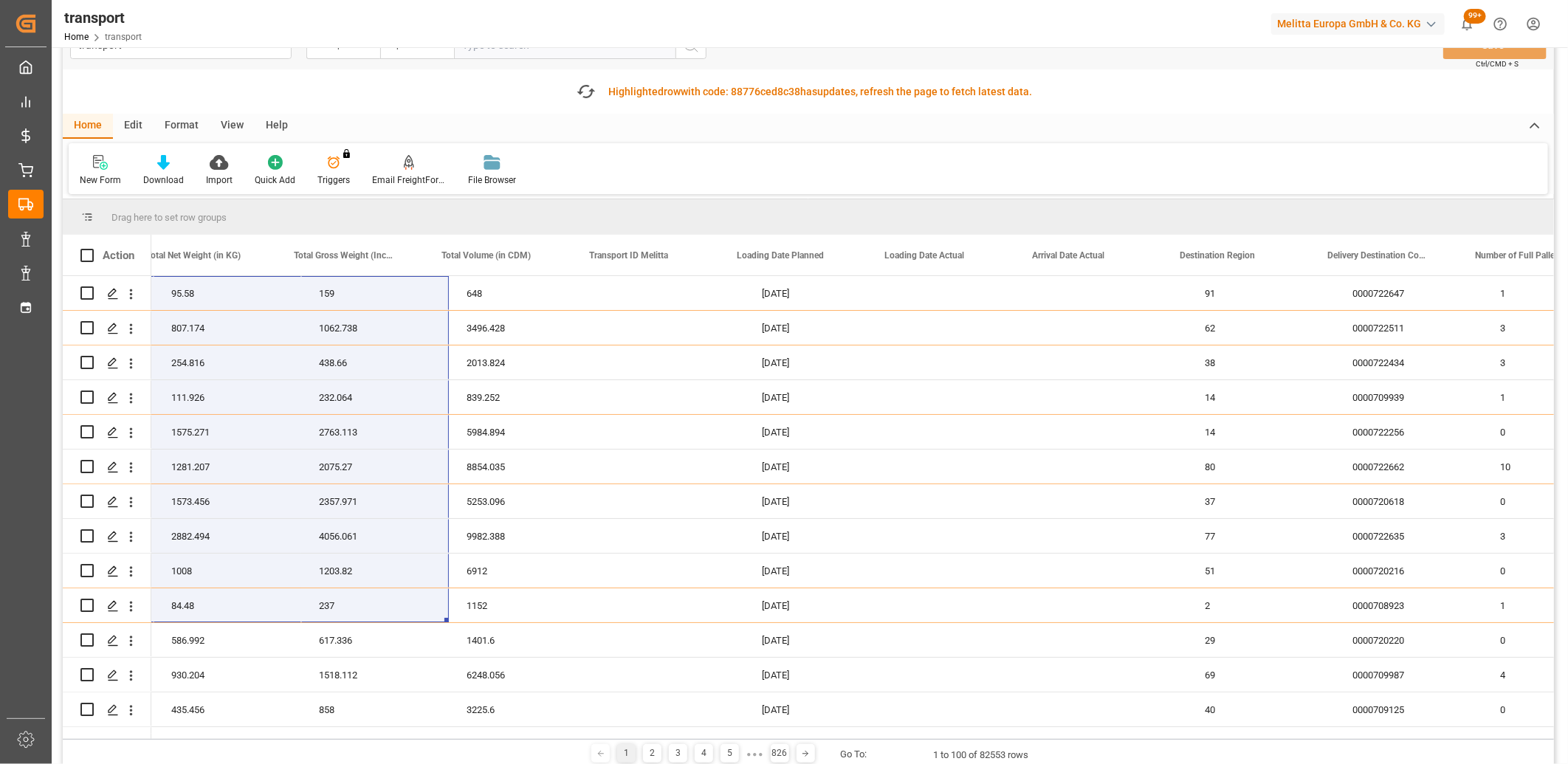
scroll to position [0, 2434]
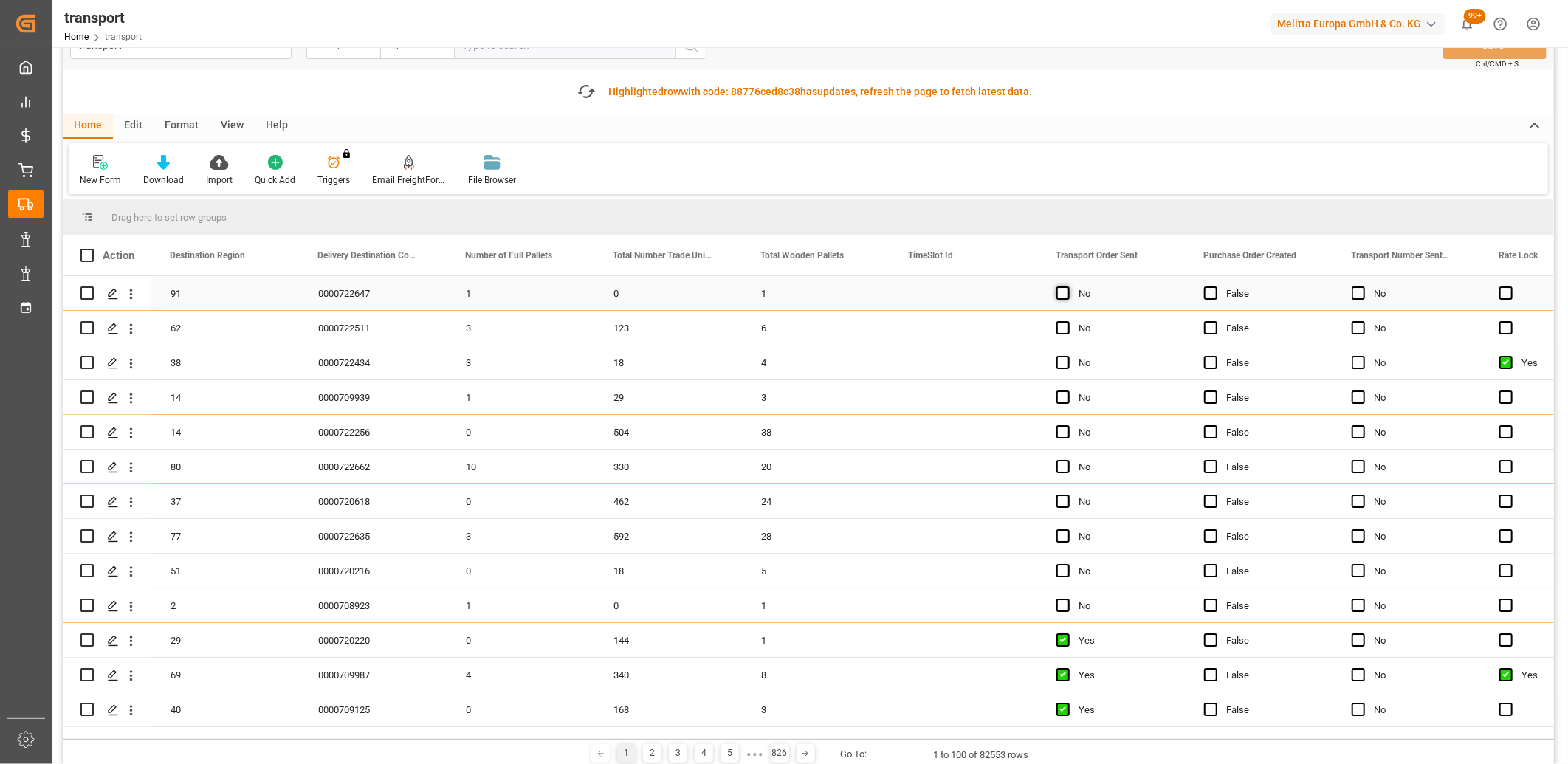
click at [1058, 286] on span "Press SPACE to select this row." at bounding box center [1063, 293] width 13 height 13
click at [1067, 286] on input "Press SPACE to select this row." at bounding box center [1067, 286] width 0 height 0
click at [1058, 329] on span "Press SPACE to select this row." at bounding box center [1063, 327] width 13 height 13
click at [1067, 321] on input "Press SPACE to select this row." at bounding box center [1067, 321] width 0 height 0
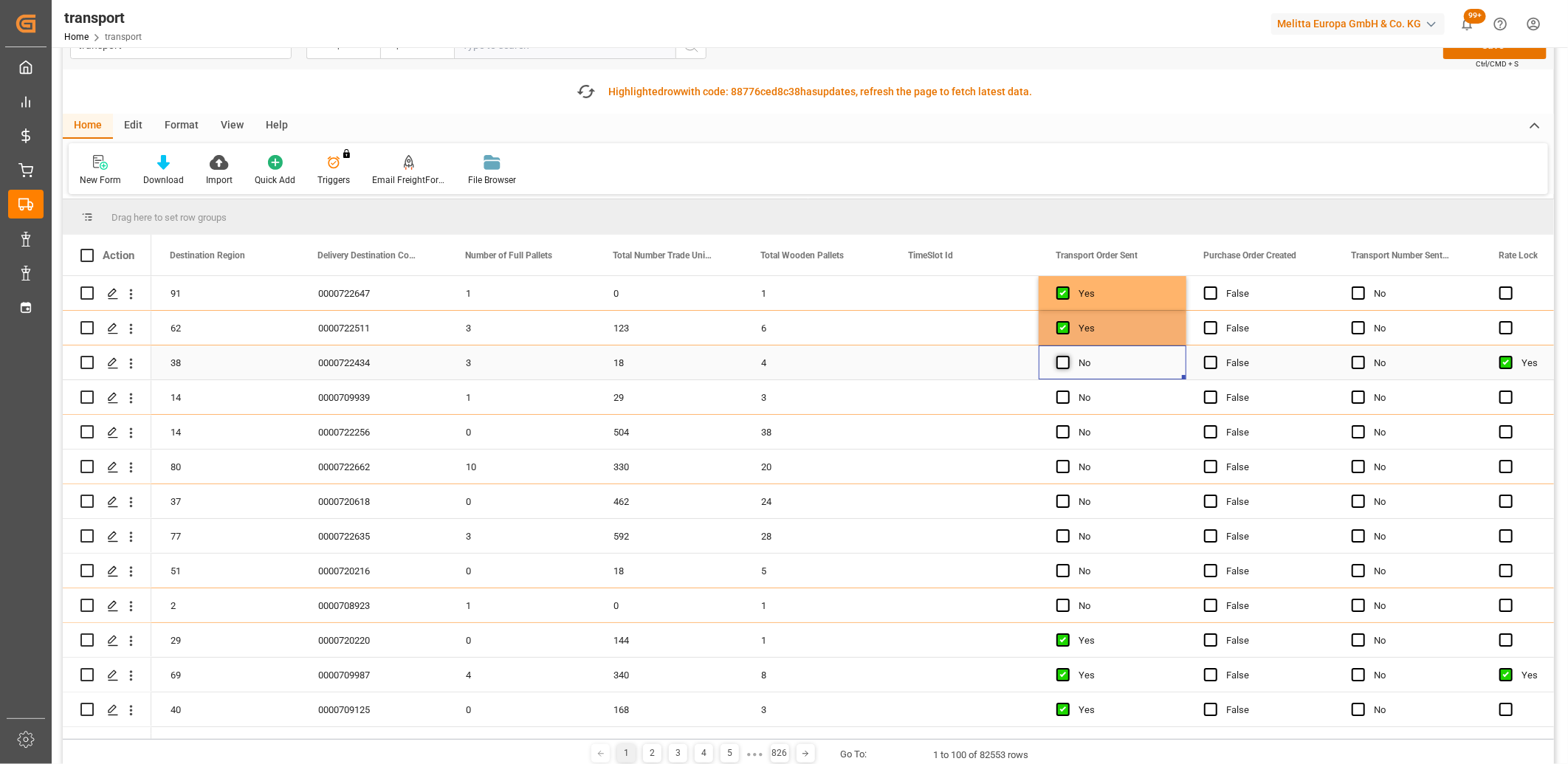
click at [1059, 365] on span "Press SPACE to select this row." at bounding box center [1063, 362] width 13 height 13
click at [1067, 356] on input "Press SPACE to select this row." at bounding box center [1067, 356] width 0 height 0
click at [1061, 395] on span "Press SPACE to select this row." at bounding box center [1063, 397] width 13 height 13
click at [1067, 390] on input "Press SPACE to select this row." at bounding box center [1067, 390] width 0 height 0
click at [1061, 429] on span "Press SPACE to select this row." at bounding box center [1063, 431] width 13 height 13
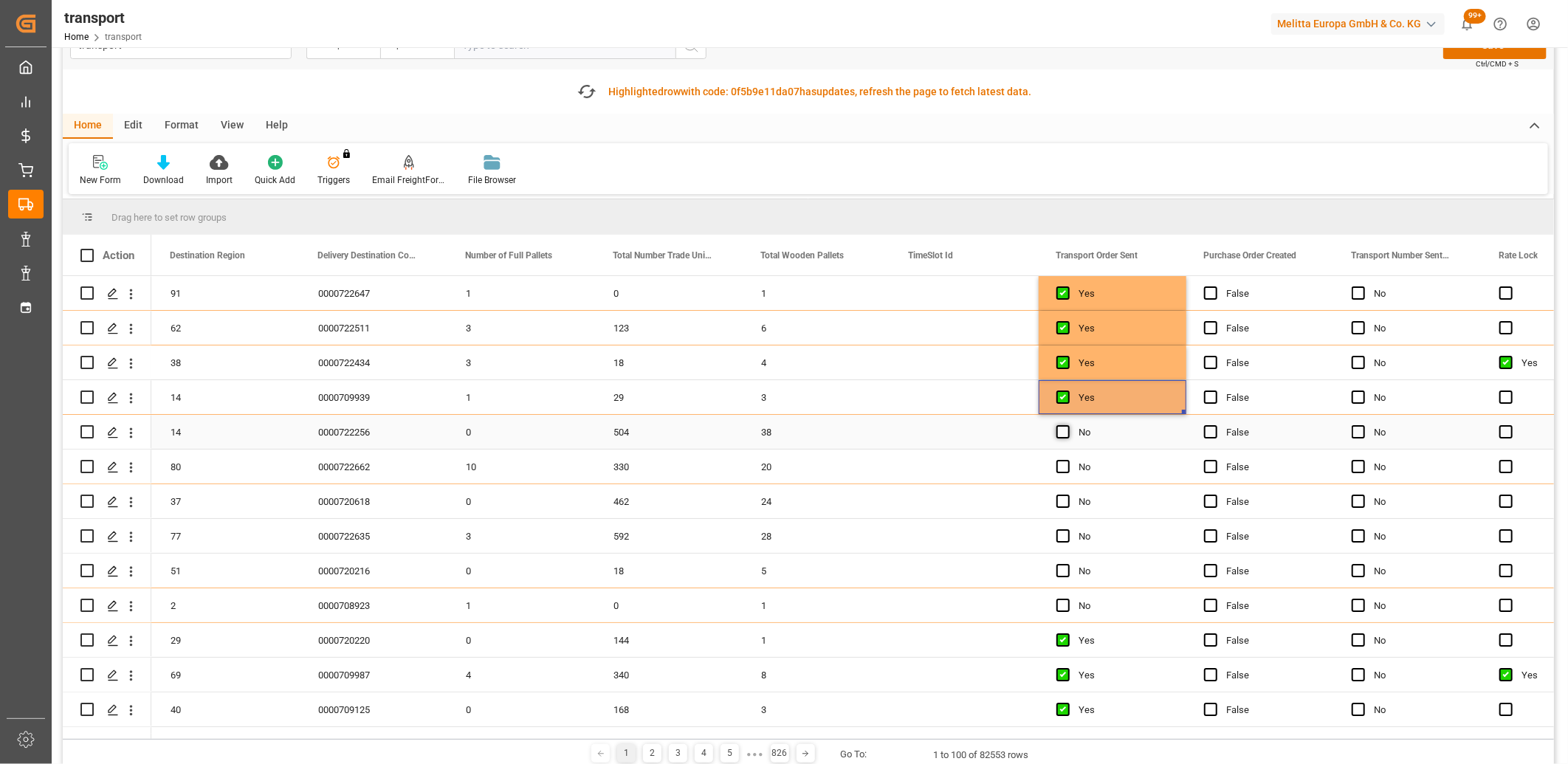
click at [1067, 425] on input "Press SPACE to select this row." at bounding box center [1067, 425] width 0 height 0
click at [1060, 463] on span "Press SPACE to select this row." at bounding box center [1063, 466] width 13 height 13
click at [1067, 459] on input "Press SPACE to select this row." at bounding box center [1067, 459] width 0 height 0
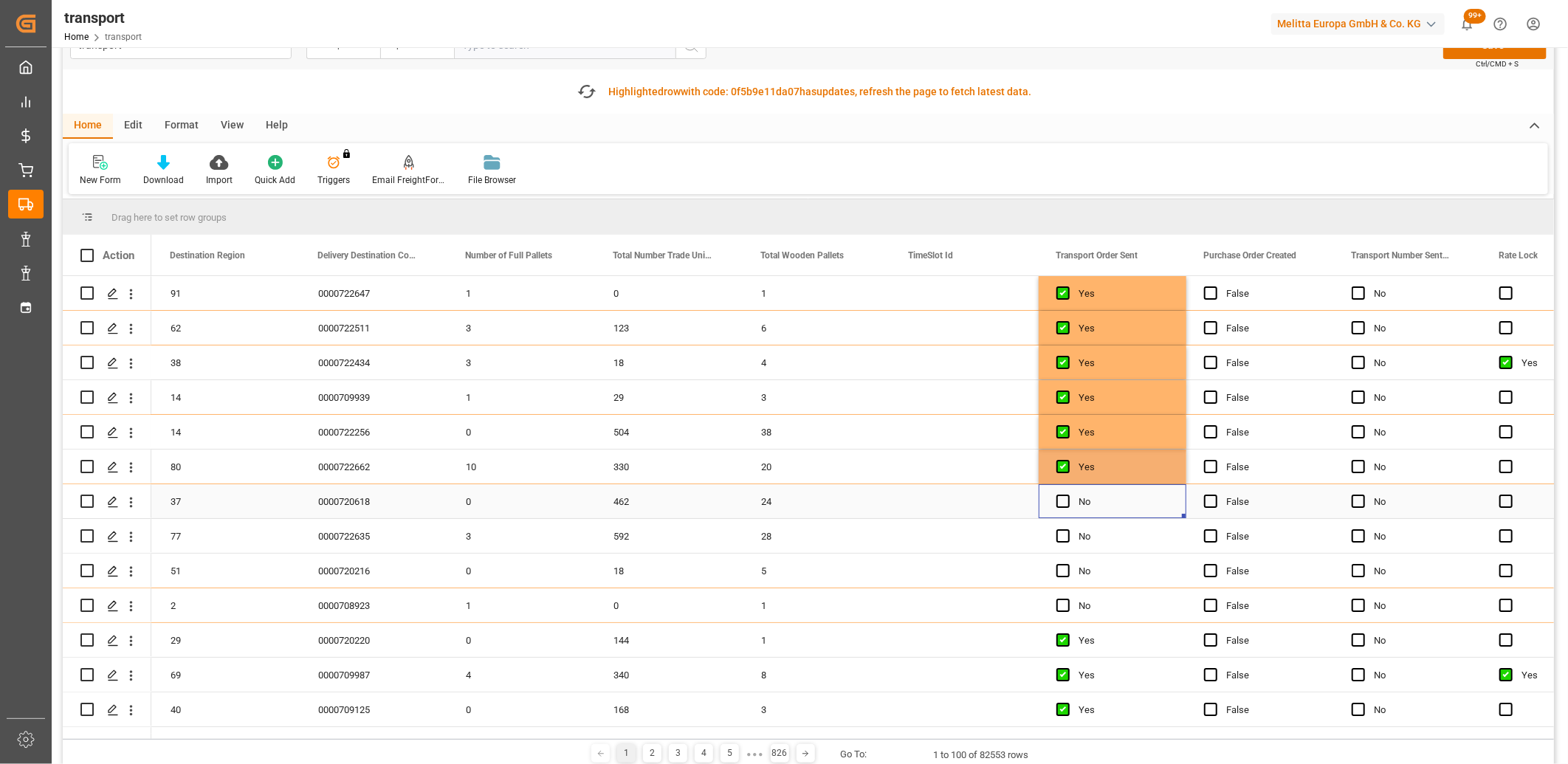
drag, startPoint x: 1059, startPoint y: 498, endPoint x: 1059, endPoint y: 514, distance: 16.0
click at [1059, 499] on span "Press SPACE to select this row." at bounding box center [1063, 501] width 13 height 13
click at [1067, 495] on input "Press SPACE to select this row." at bounding box center [1067, 495] width 0 height 0
drag, startPoint x: 1058, startPoint y: 533, endPoint x: 1057, endPoint y: 540, distance: 7.1
click at [1058, 533] on span "Press SPACE to select this row." at bounding box center [1063, 536] width 13 height 13
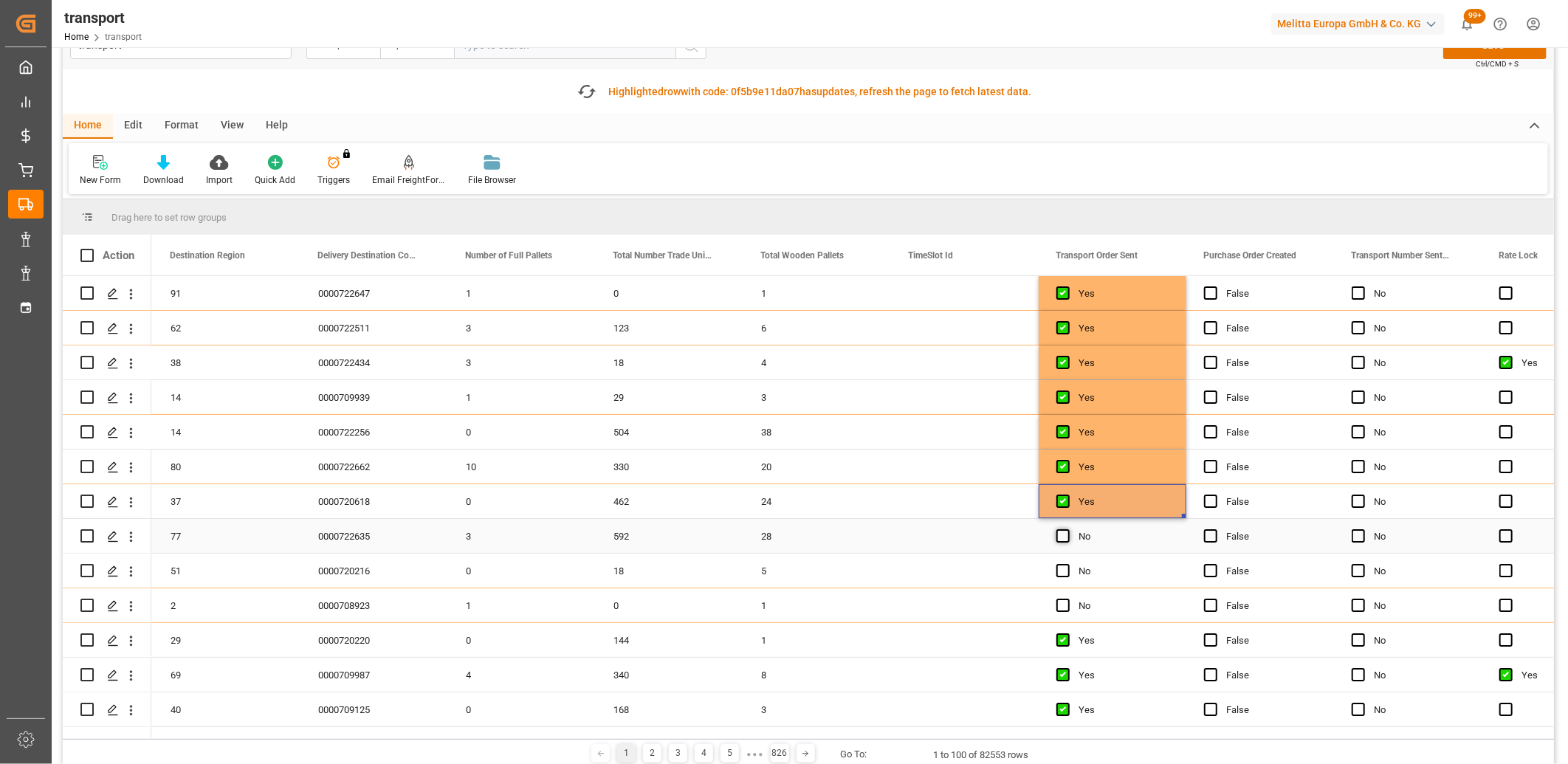
click at [1067, 529] on input "Press SPACE to select this row." at bounding box center [1067, 529] width 0 height 0
drag, startPoint x: 1058, startPoint y: 568, endPoint x: 1061, endPoint y: 589, distance: 21.2
click at [1058, 568] on span "Press SPACE to select this row." at bounding box center [1063, 570] width 13 height 13
click at [1067, 564] on input "Press SPACE to select this row." at bounding box center [1067, 564] width 0 height 0
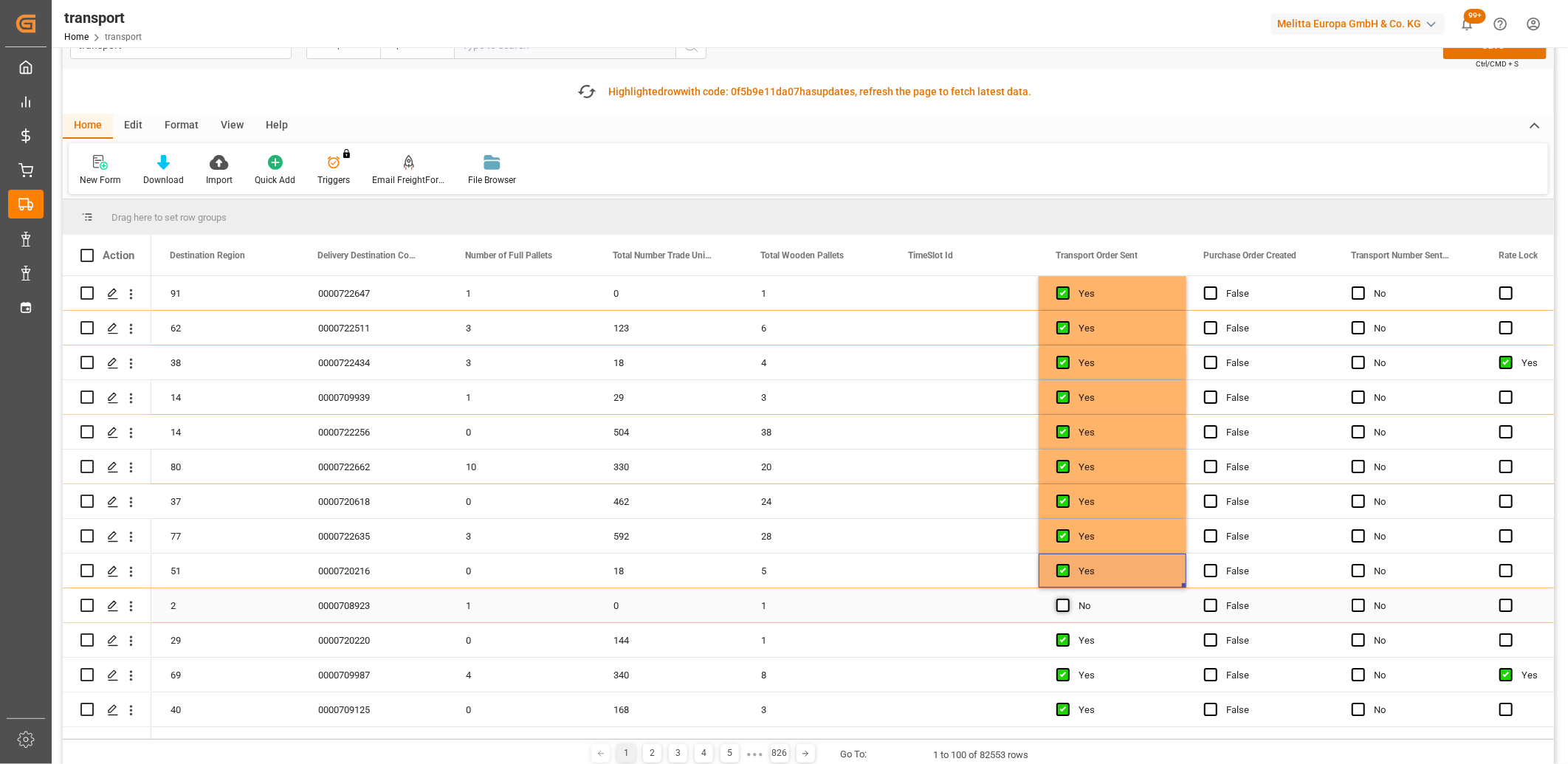
click at [1061, 603] on span "Press SPACE to select this row." at bounding box center [1063, 605] width 13 height 13
click at [1067, 598] on input "Press SPACE to select this row." at bounding box center [1067, 598] width 0 height 0
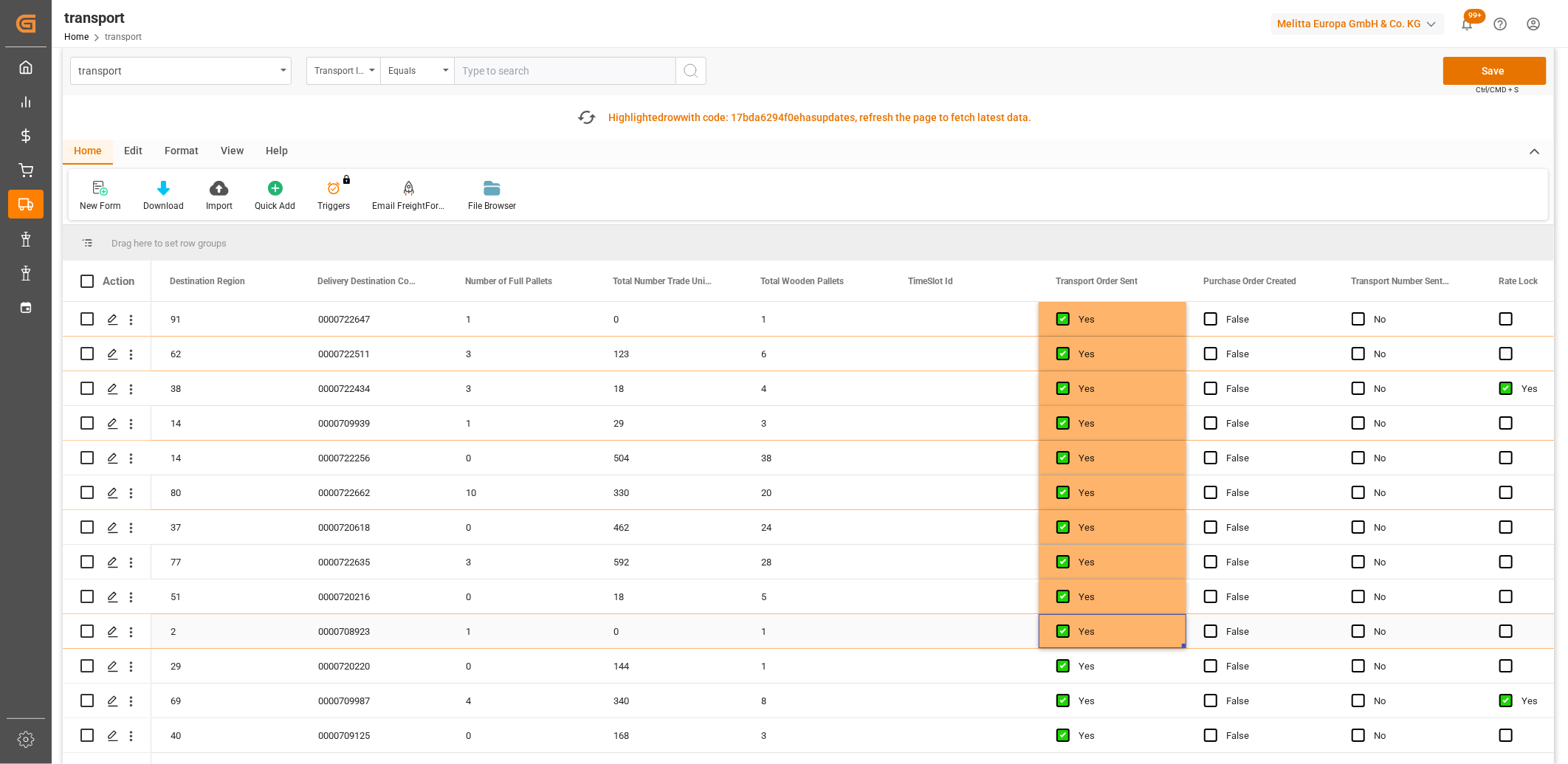
scroll to position [0, 0]
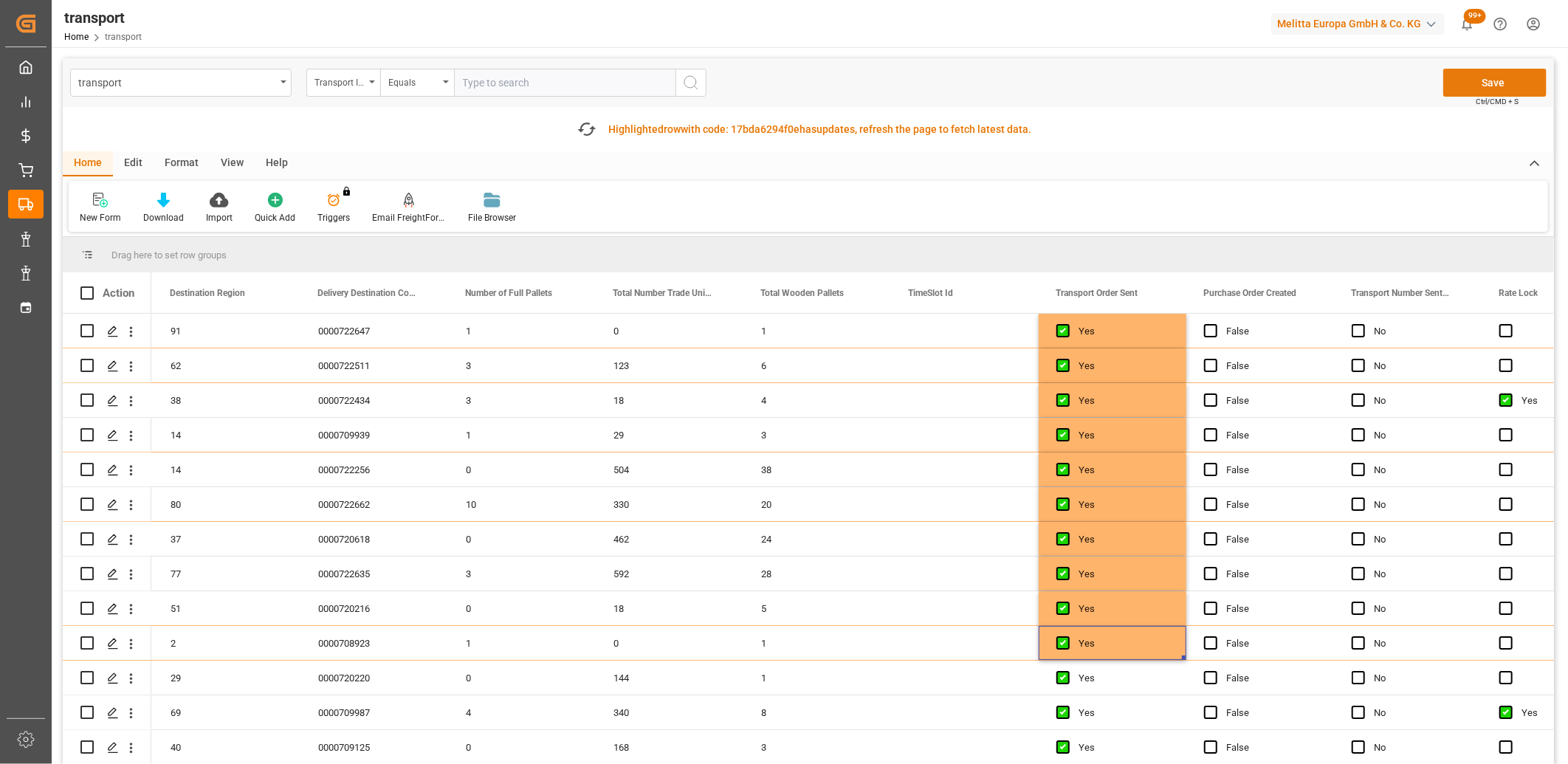
click at [1463, 86] on button "Save" at bounding box center [1494, 83] width 103 height 28
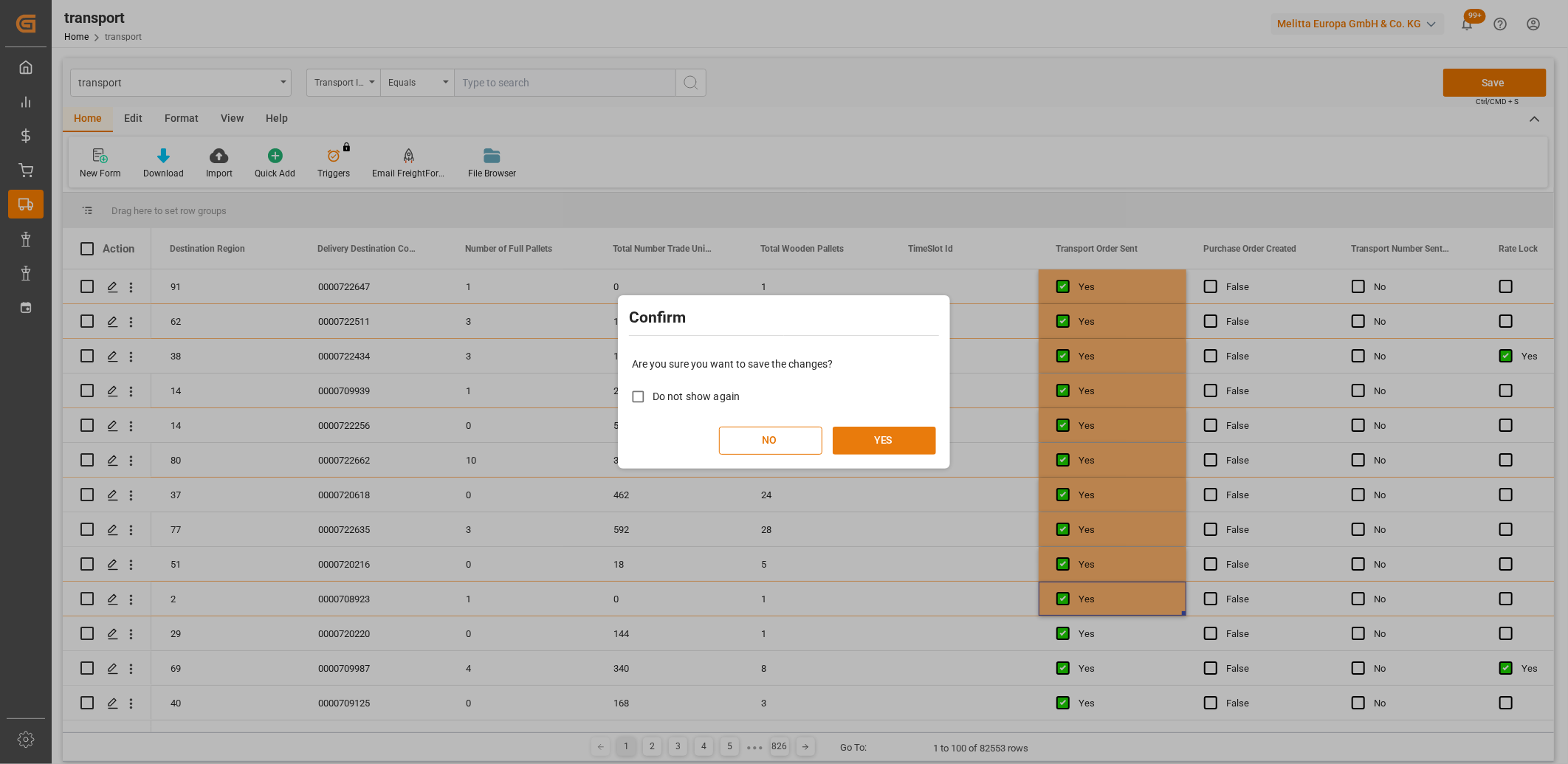
click at [906, 444] on button "YES" at bounding box center [884, 441] width 103 height 28
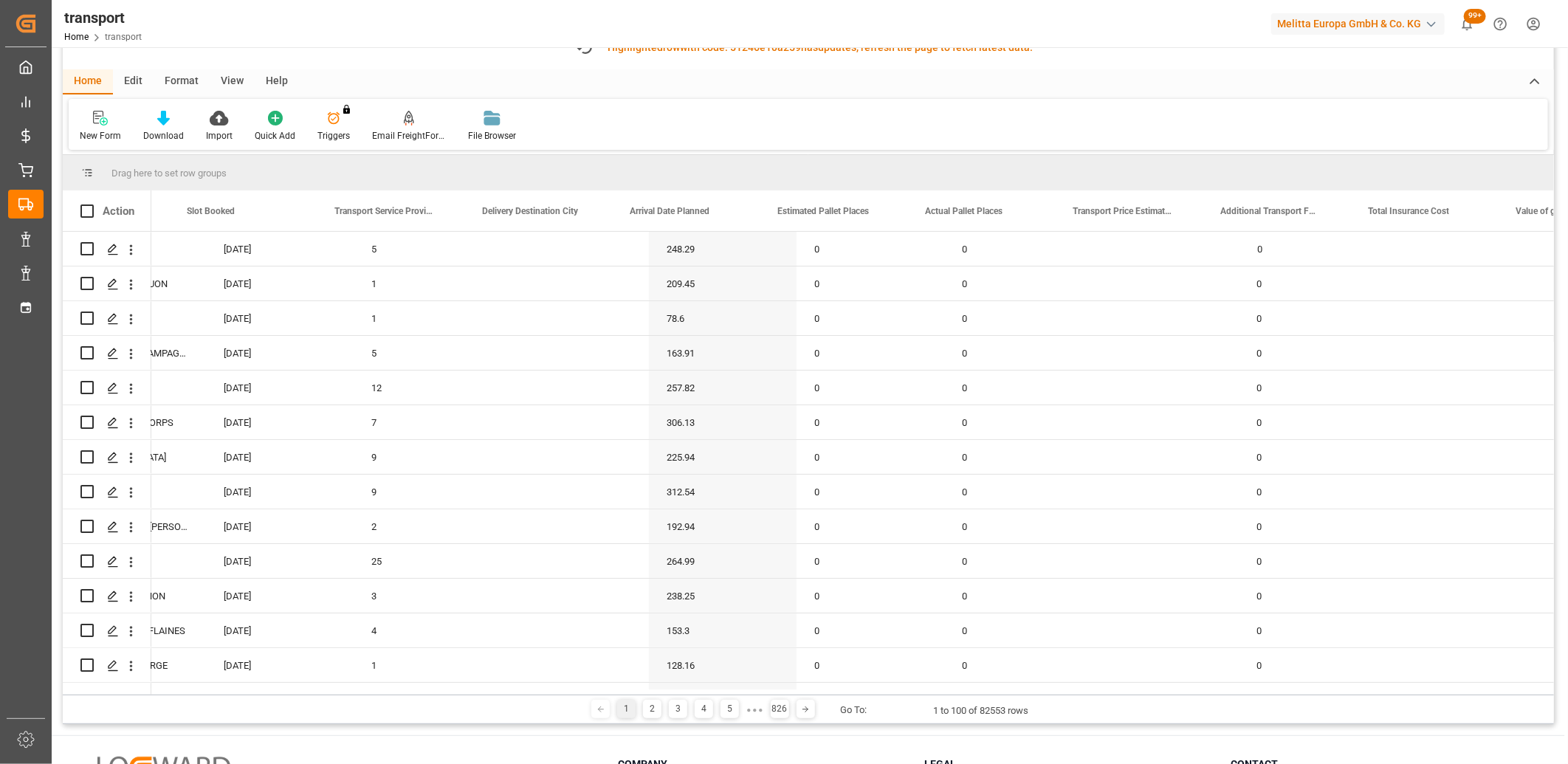
scroll to position [0, 179]
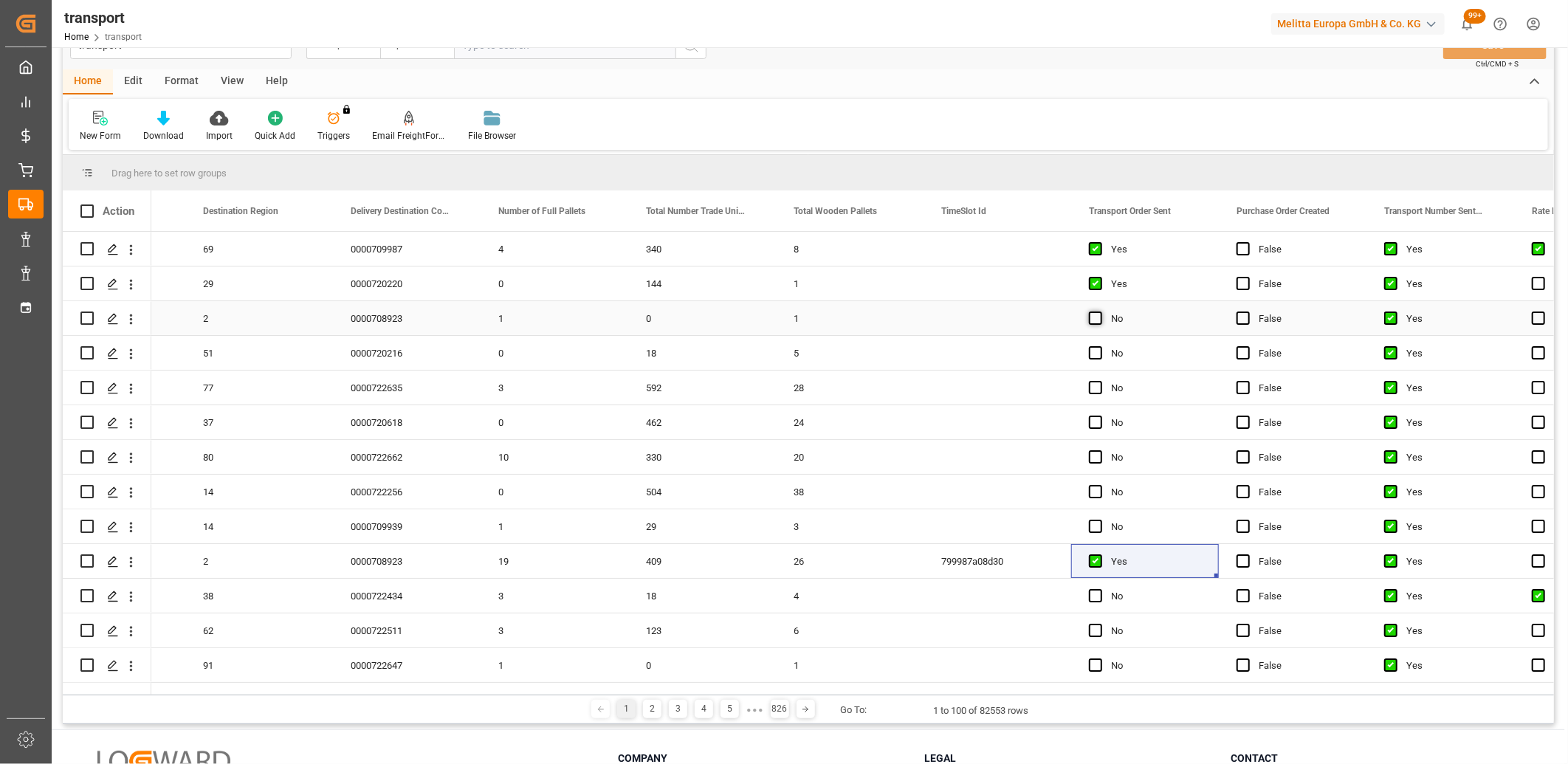
click at [1098, 317] on span "Press SPACE to select this row." at bounding box center [1095, 318] width 13 height 13
click at [1100, 311] on input "Press SPACE to select this row." at bounding box center [1100, 311] width 0 height 0
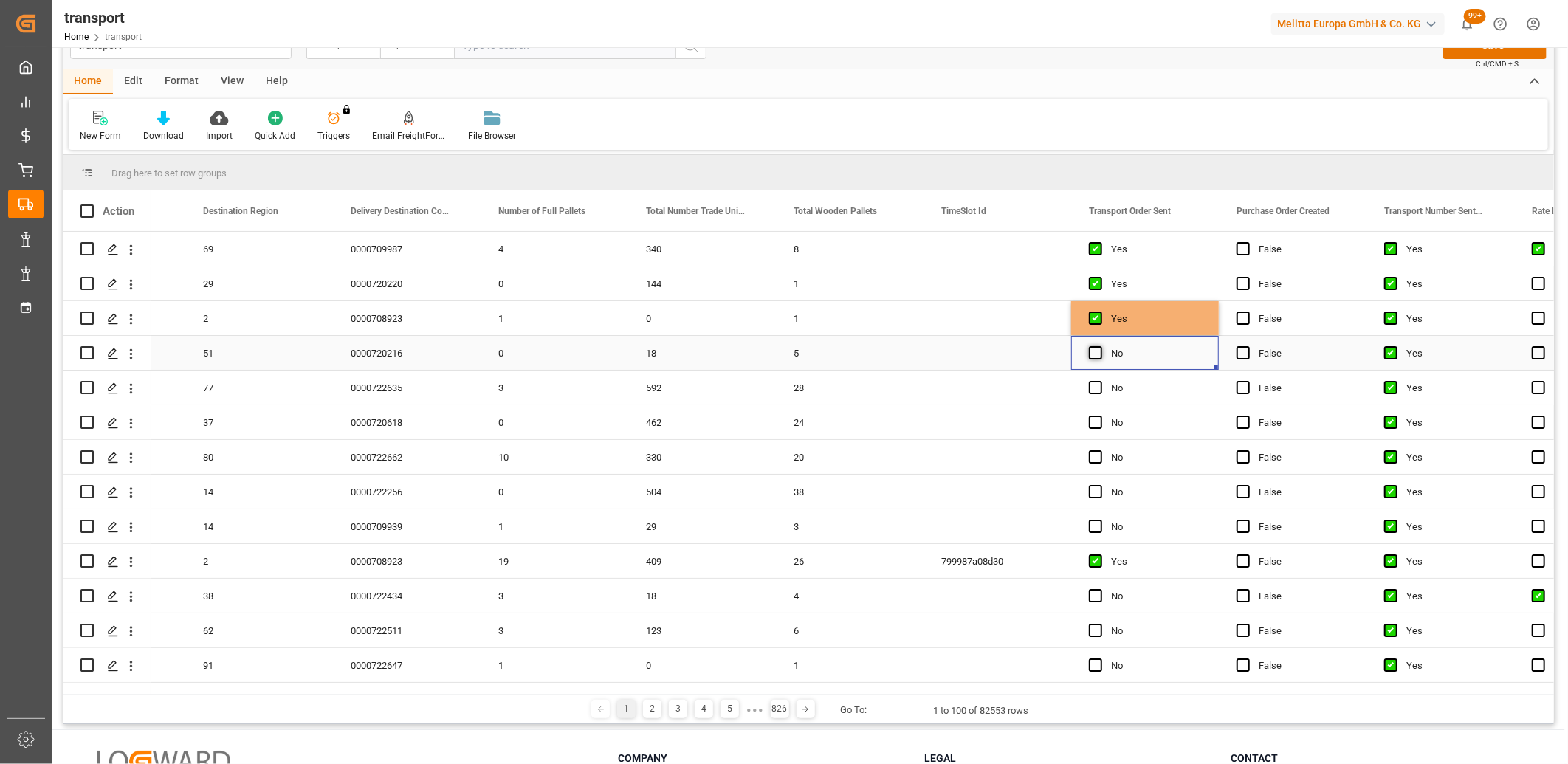
click at [1097, 356] on span "Press SPACE to select this row." at bounding box center [1095, 352] width 13 height 13
click at [1100, 346] on input "Press SPACE to select this row." at bounding box center [1100, 346] width 0 height 0
click at [1093, 392] on span "Press SPACE to select this row." at bounding box center [1095, 388] width 13 height 13
click at [1100, 381] on input "Press SPACE to select this row." at bounding box center [1100, 381] width 0 height 0
drag, startPoint x: 1093, startPoint y: 418, endPoint x: 1091, endPoint y: 441, distance: 23.1
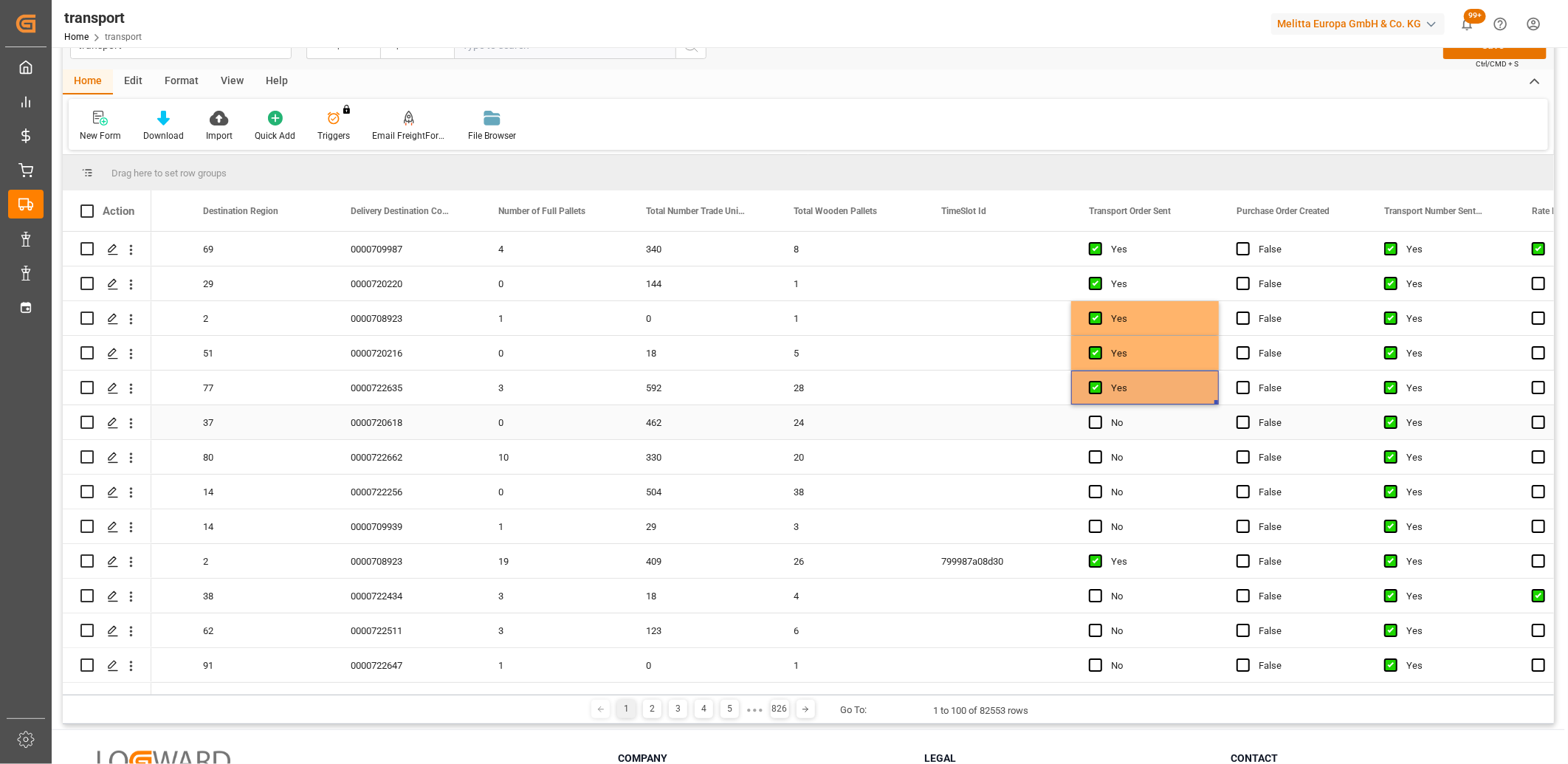
click at [1091, 424] on span "Press SPACE to select this row." at bounding box center [1095, 422] width 13 height 13
click at [1100, 416] on input "Press SPACE to select this row." at bounding box center [1100, 416] width 0 height 0
drag, startPoint x: 1093, startPoint y: 456, endPoint x: 1093, endPoint y: 470, distance: 14.0
click at [1093, 457] on span "Press SPACE to select this row." at bounding box center [1095, 457] width 13 height 13
click at [1100, 450] on input "Press SPACE to select this row." at bounding box center [1100, 450] width 0 height 0
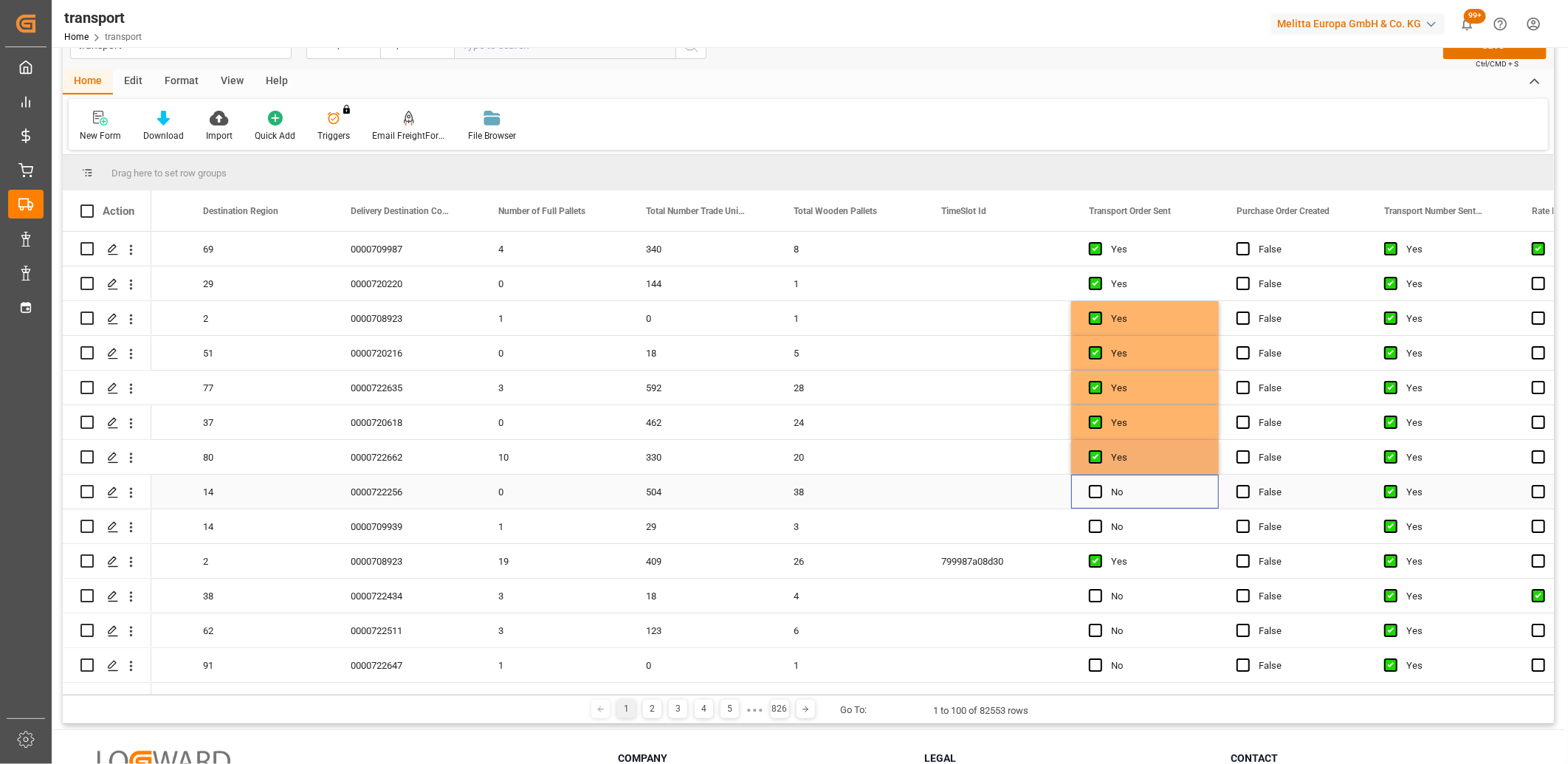
drag, startPoint x: 1093, startPoint y: 491, endPoint x: 1093, endPoint y: 502, distance: 11.0
click at [1093, 491] on span "Press SPACE to select this row." at bounding box center [1095, 491] width 13 height 13
click at [1100, 484] on input "Press SPACE to select this row." at bounding box center [1100, 484] width 0 height 0
click at [1090, 522] on span "Press SPACE to select this row." at bounding box center [1095, 525] width 13 height 13
click at [1100, 519] on input "Press SPACE to select this row." at bounding box center [1100, 519] width 0 height 0
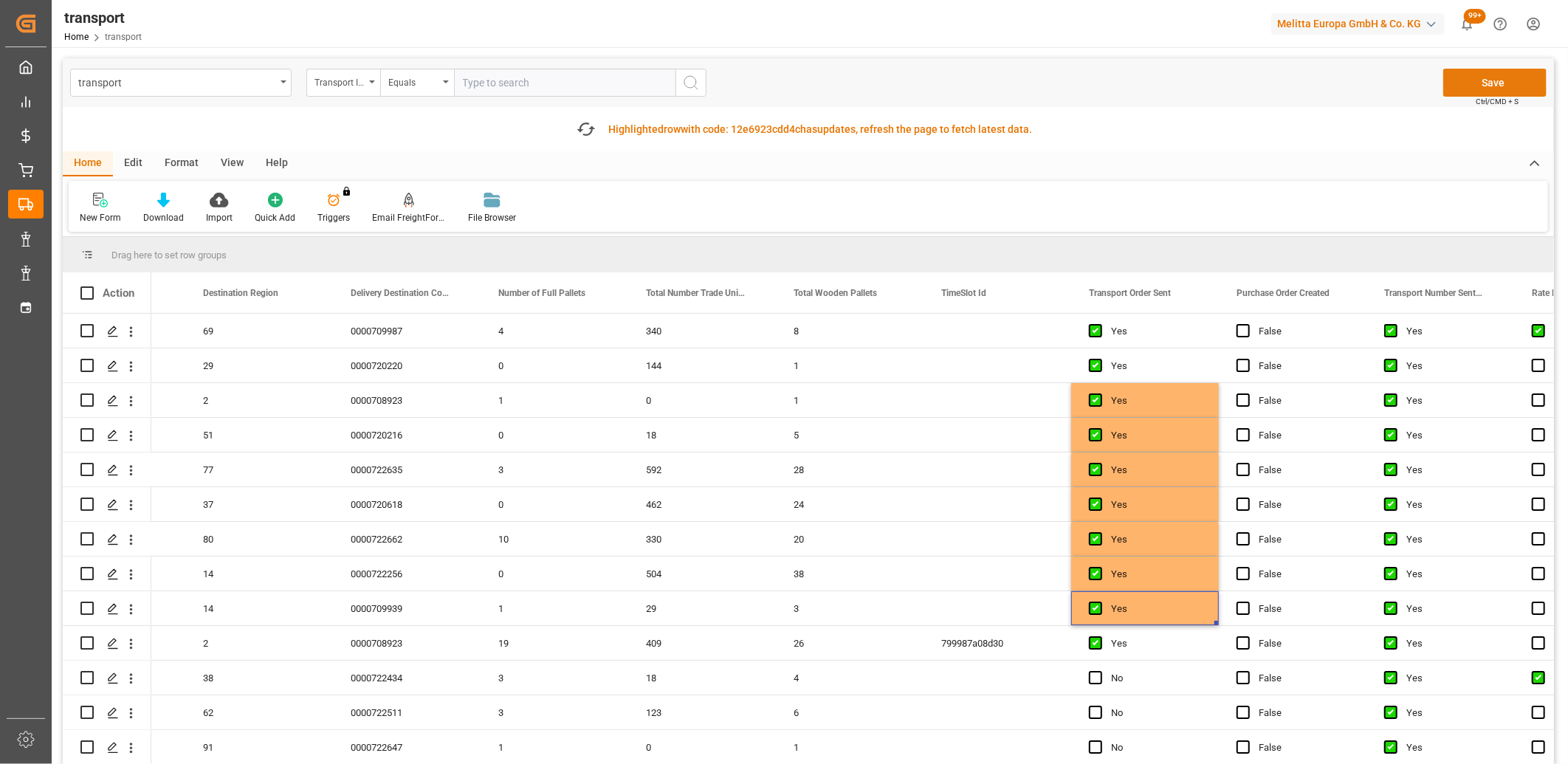
click at [1475, 87] on button "Save" at bounding box center [1494, 83] width 103 height 28
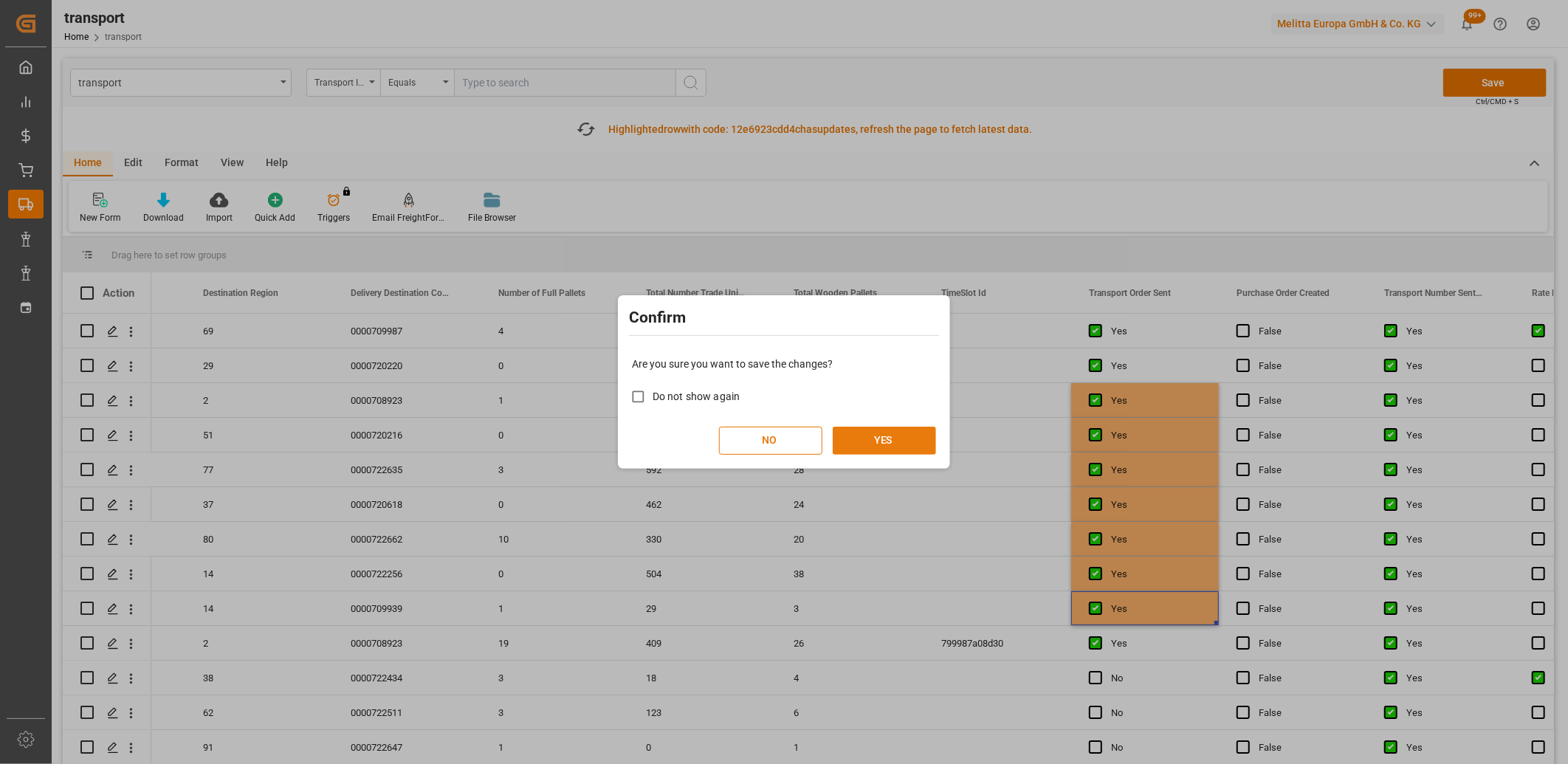
click at [895, 434] on button "YES" at bounding box center [884, 441] width 103 height 28
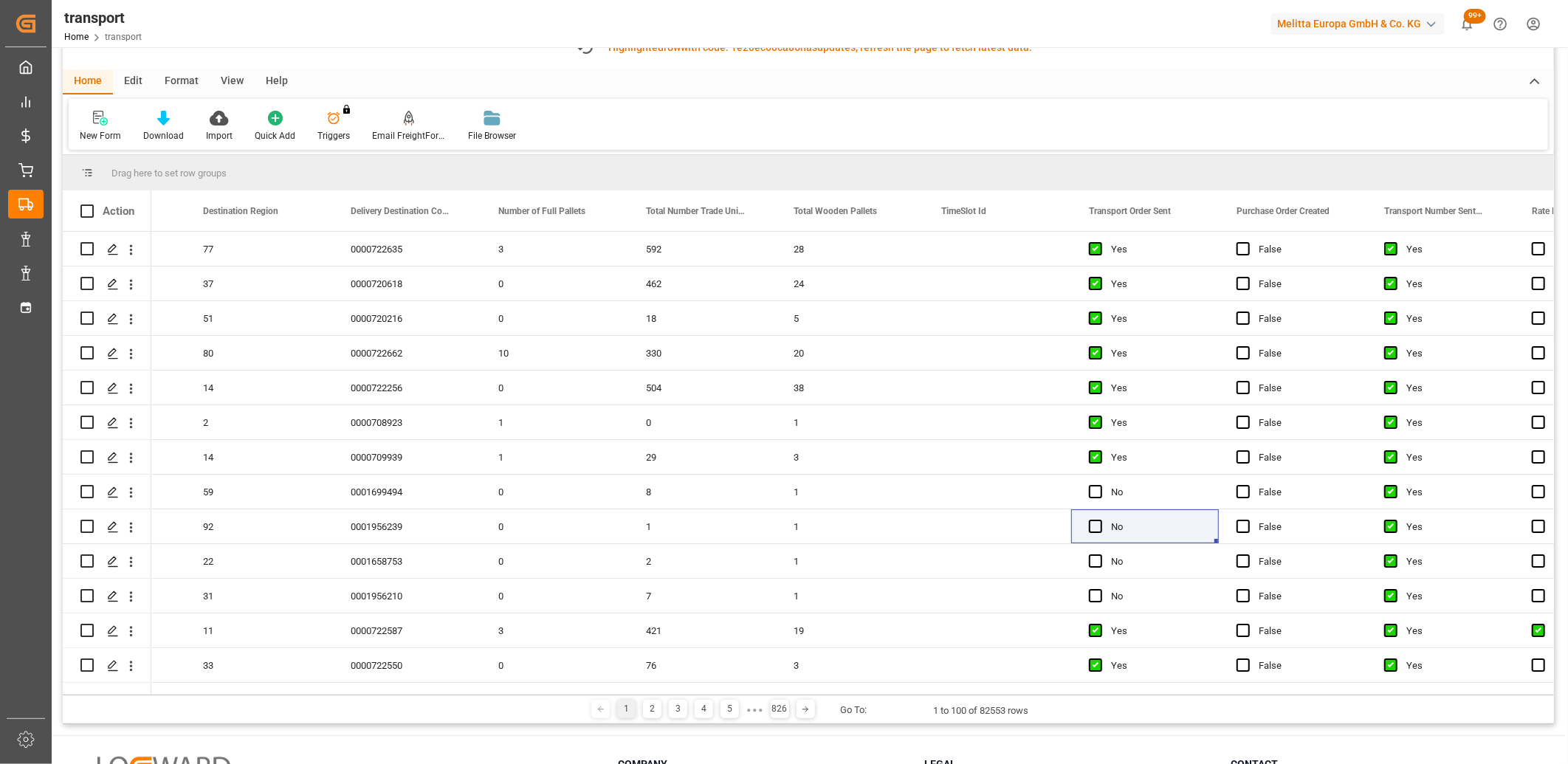
drag, startPoint x: 569, startPoint y: 689, endPoint x: 328, endPoint y: 687, distance: 241.0
click at [328, 689] on div "Action Loading Date Actual Arrival Date Actual Destination Region 77 3 0" at bounding box center [807, 442] width 1491 height 504
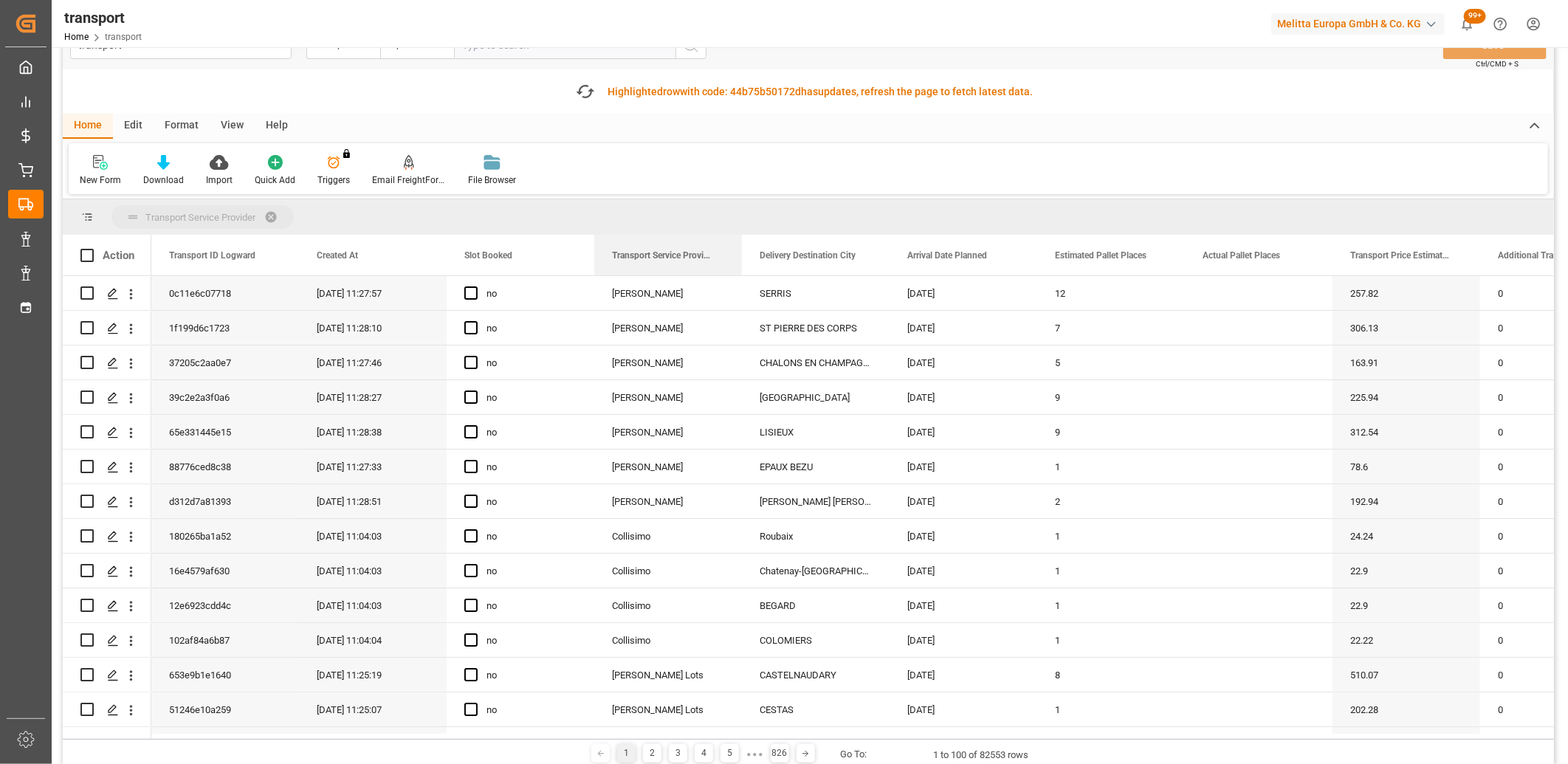
drag, startPoint x: 631, startPoint y: 260, endPoint x: 626, endPoint y: 225, distance: 35.4
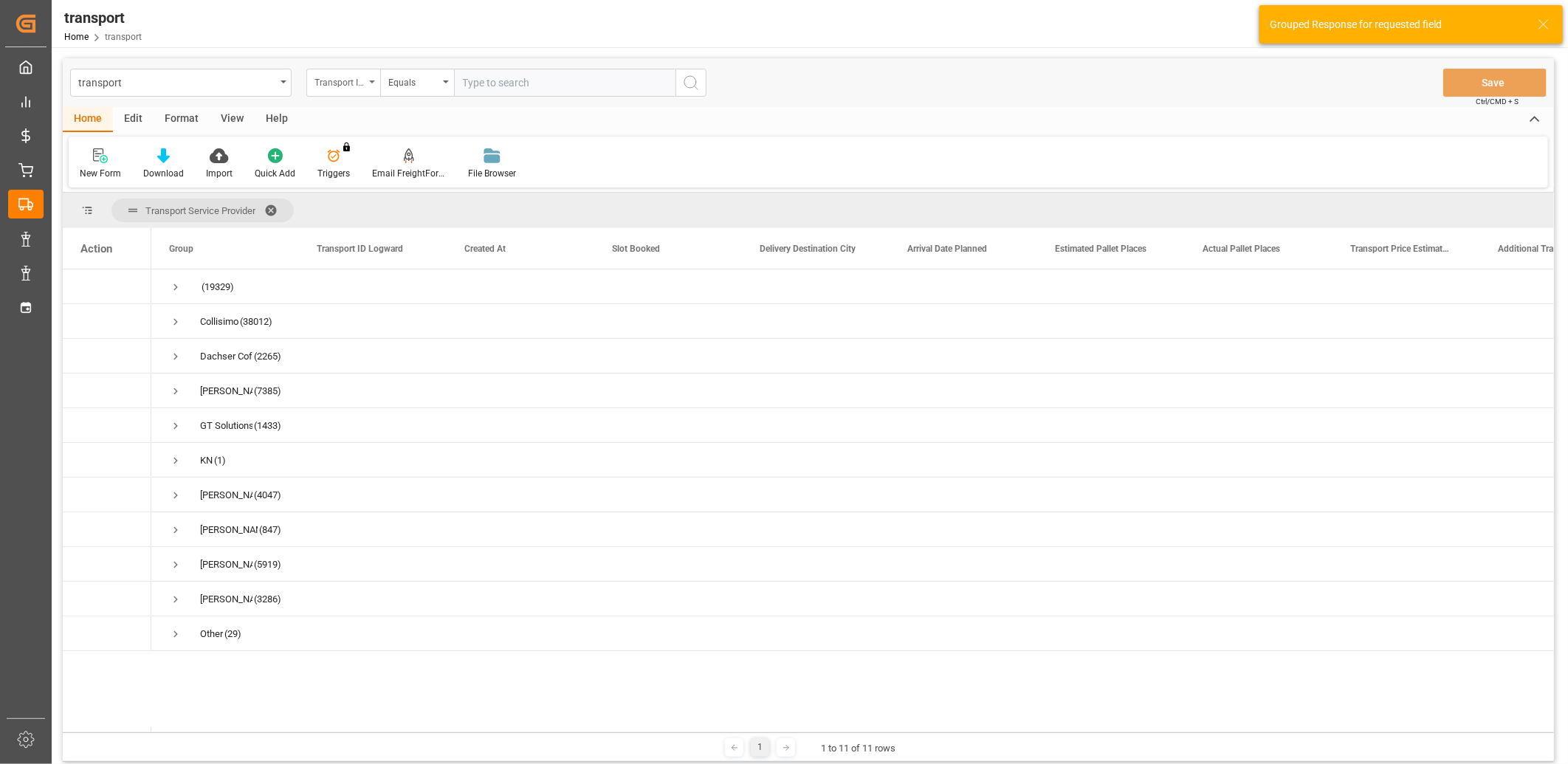
click at [350, 86] on div "Transport ID Logward" at bounding box center [339, 81] width 50 height 17
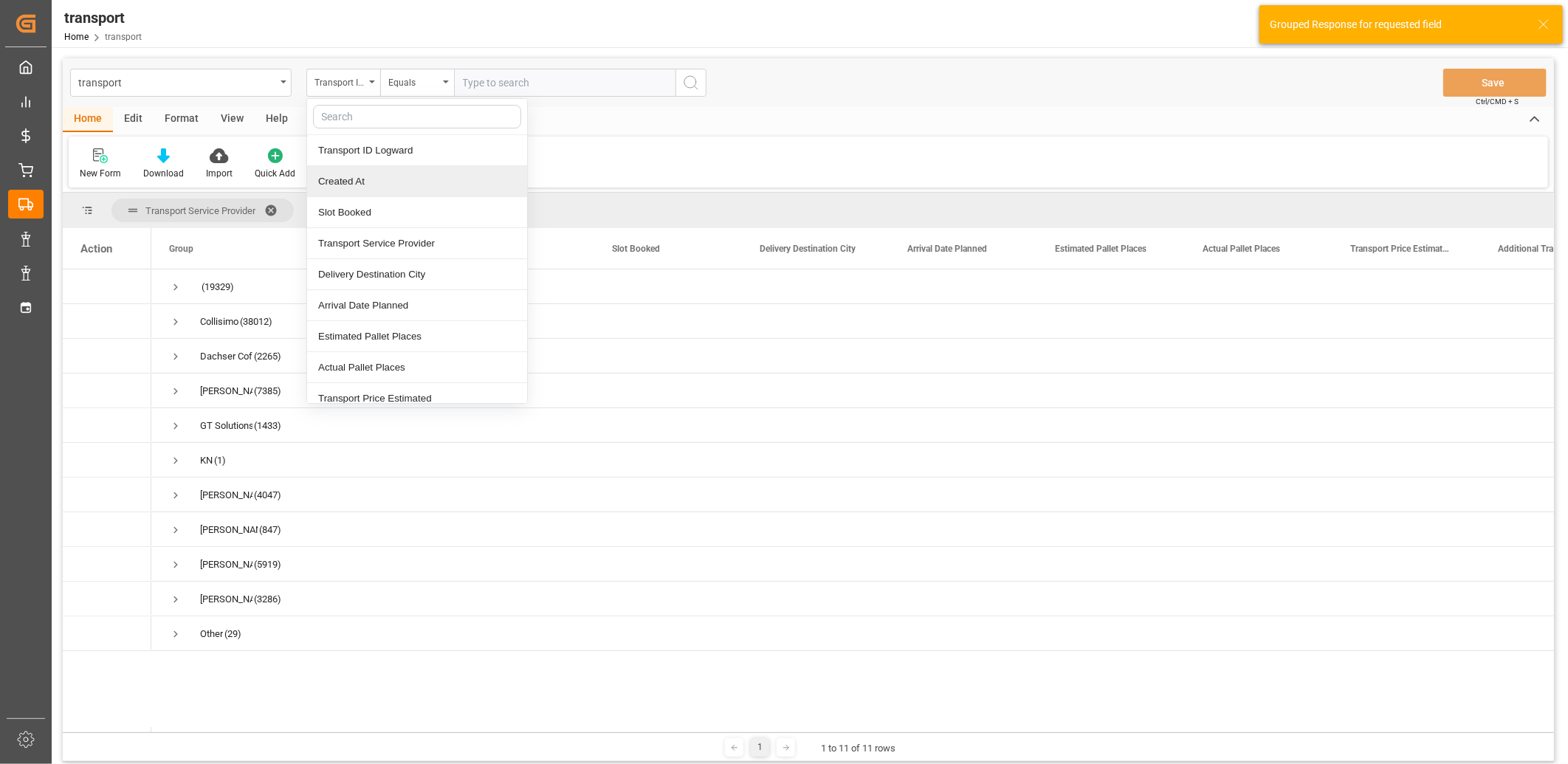
click at [348, 175] on div "Created At" at bounding box center [417, 181] width 220 height 31
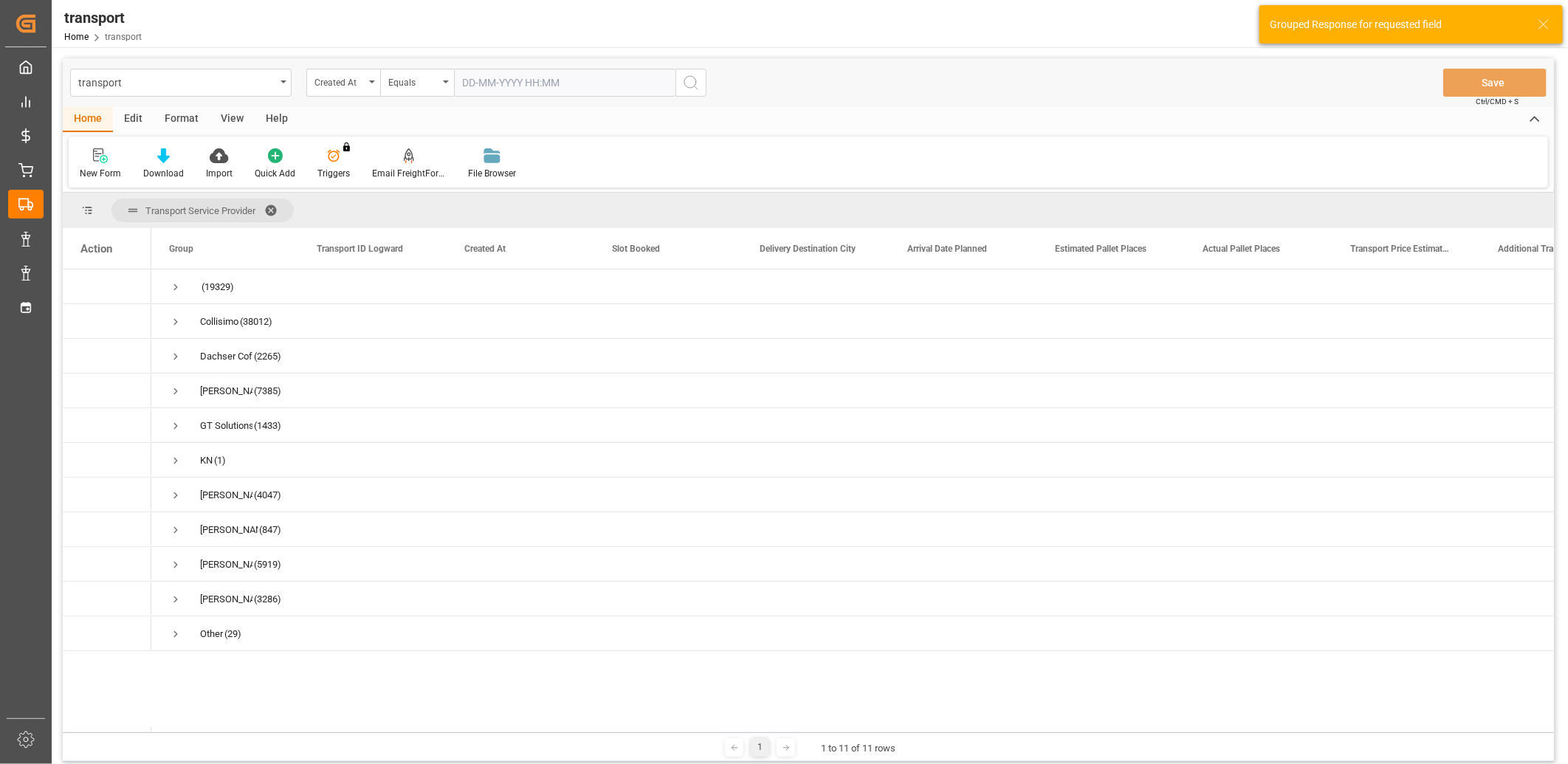
click at [486, 87] on input "text" at bounding box center [565, 83] width 222 height 28
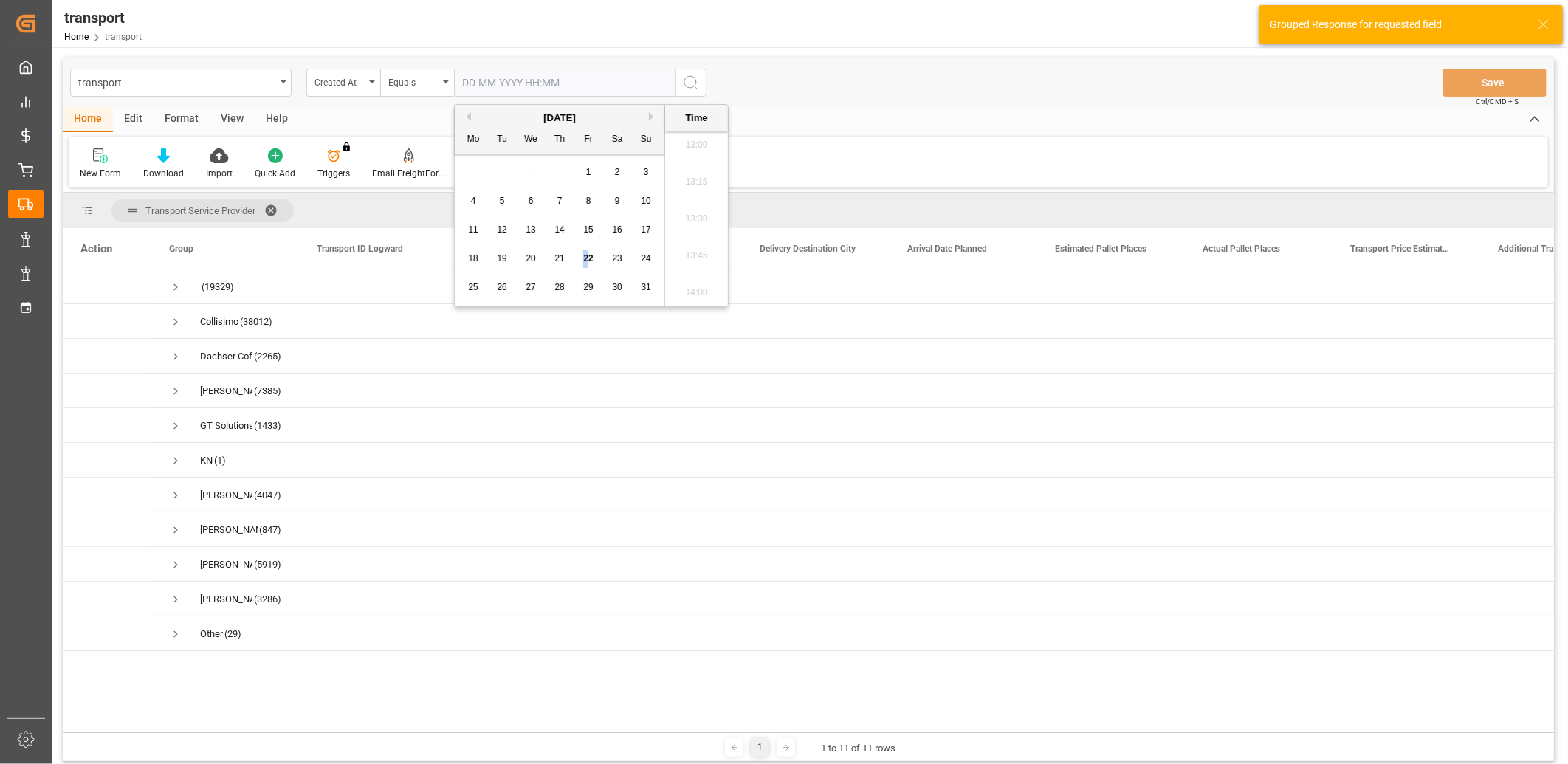
click at [586, 261] on span "22" at bounding box center [588, 258] width 9 height 10
type input "22-08-2025 00:00"
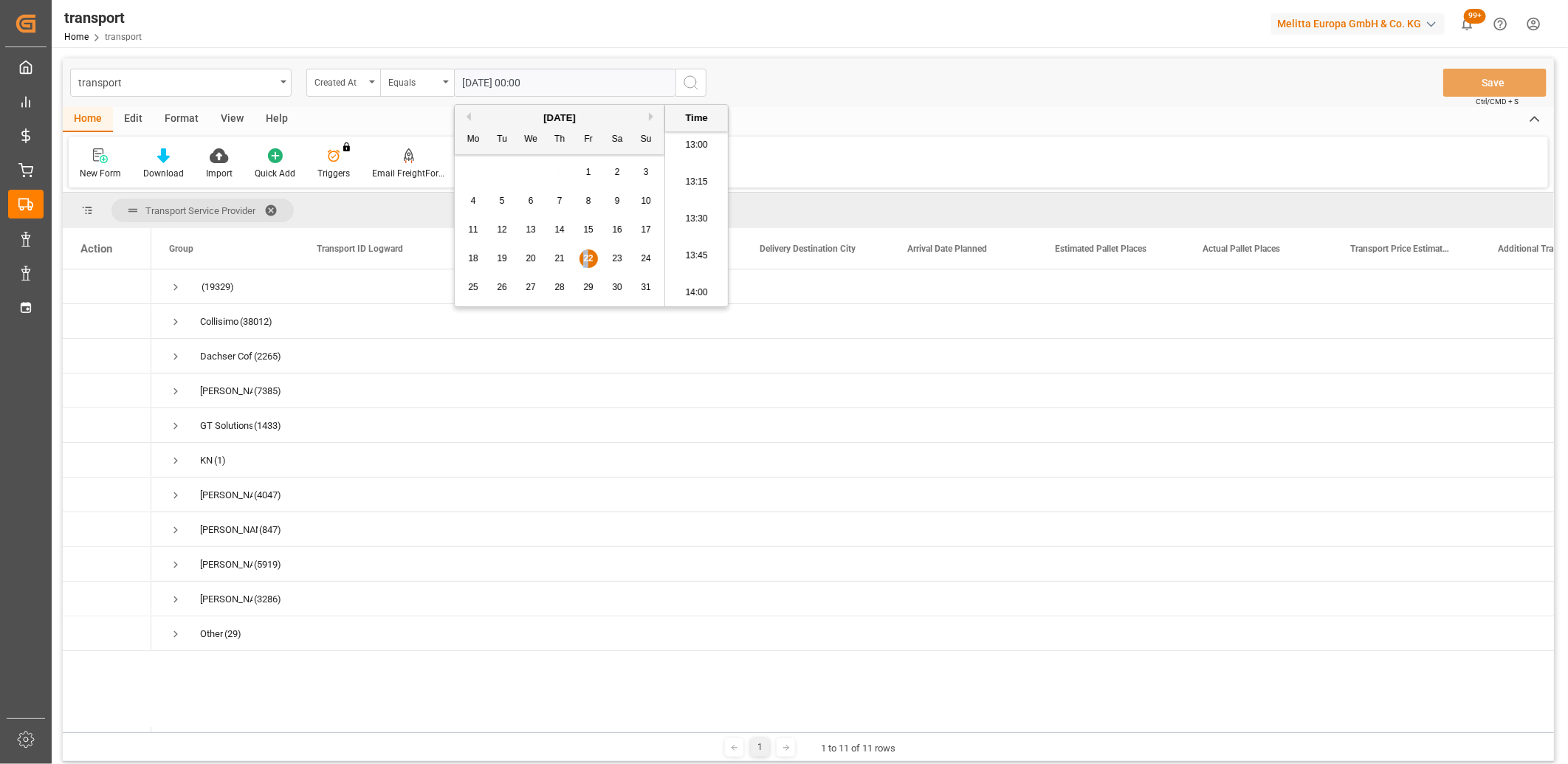
drag, startPoint x: 586, startPoint y: 261, endPoint x: 695, endPoint y: 81, distance: 210.4
click at [695, 81] on icon "search button" at bounding box center [691, 82] width 18 height 18
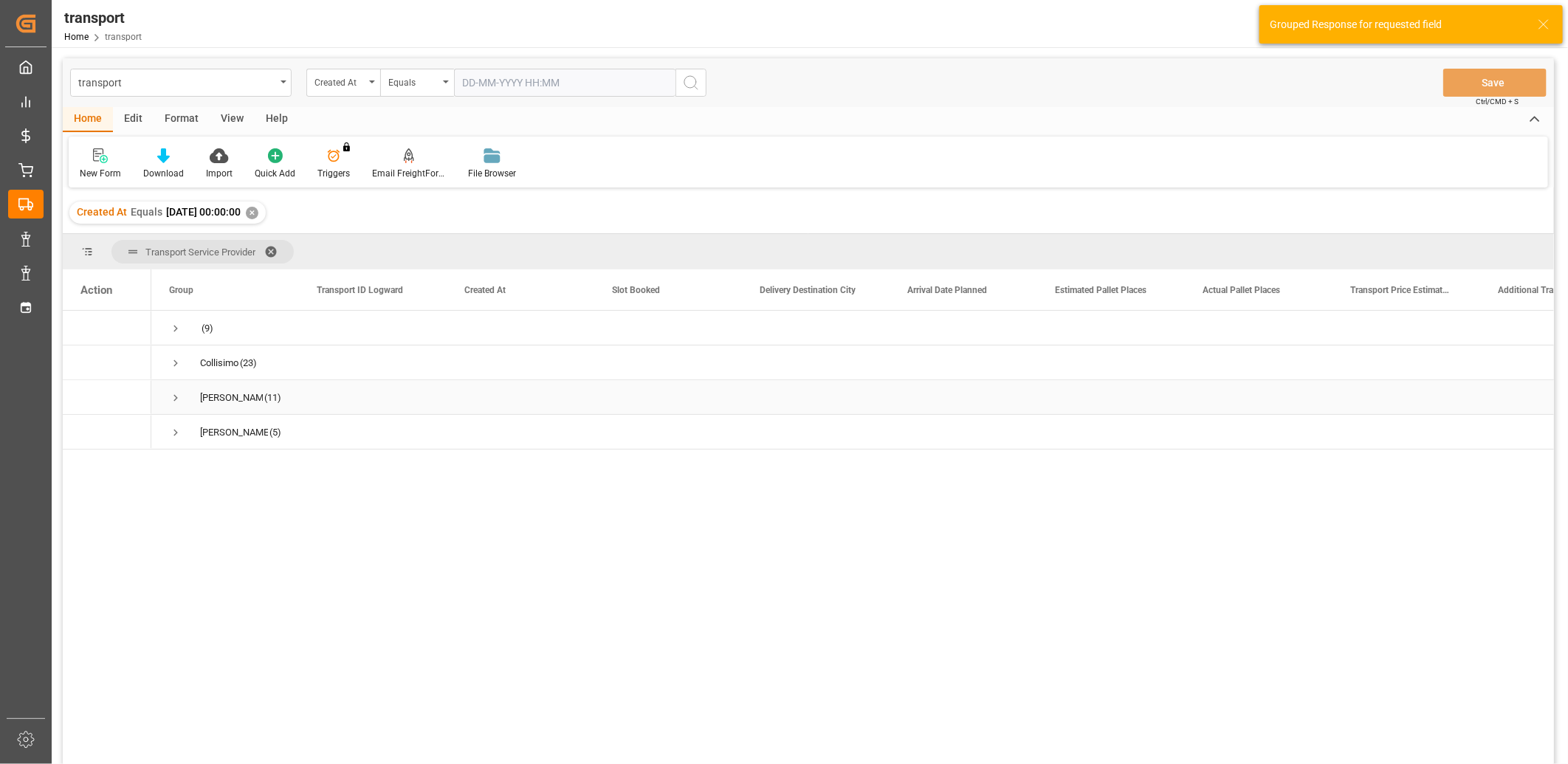
click at [175, 395] on span "Press SPACE to select this row." at bounding box center [175, 398] width 13 height 13
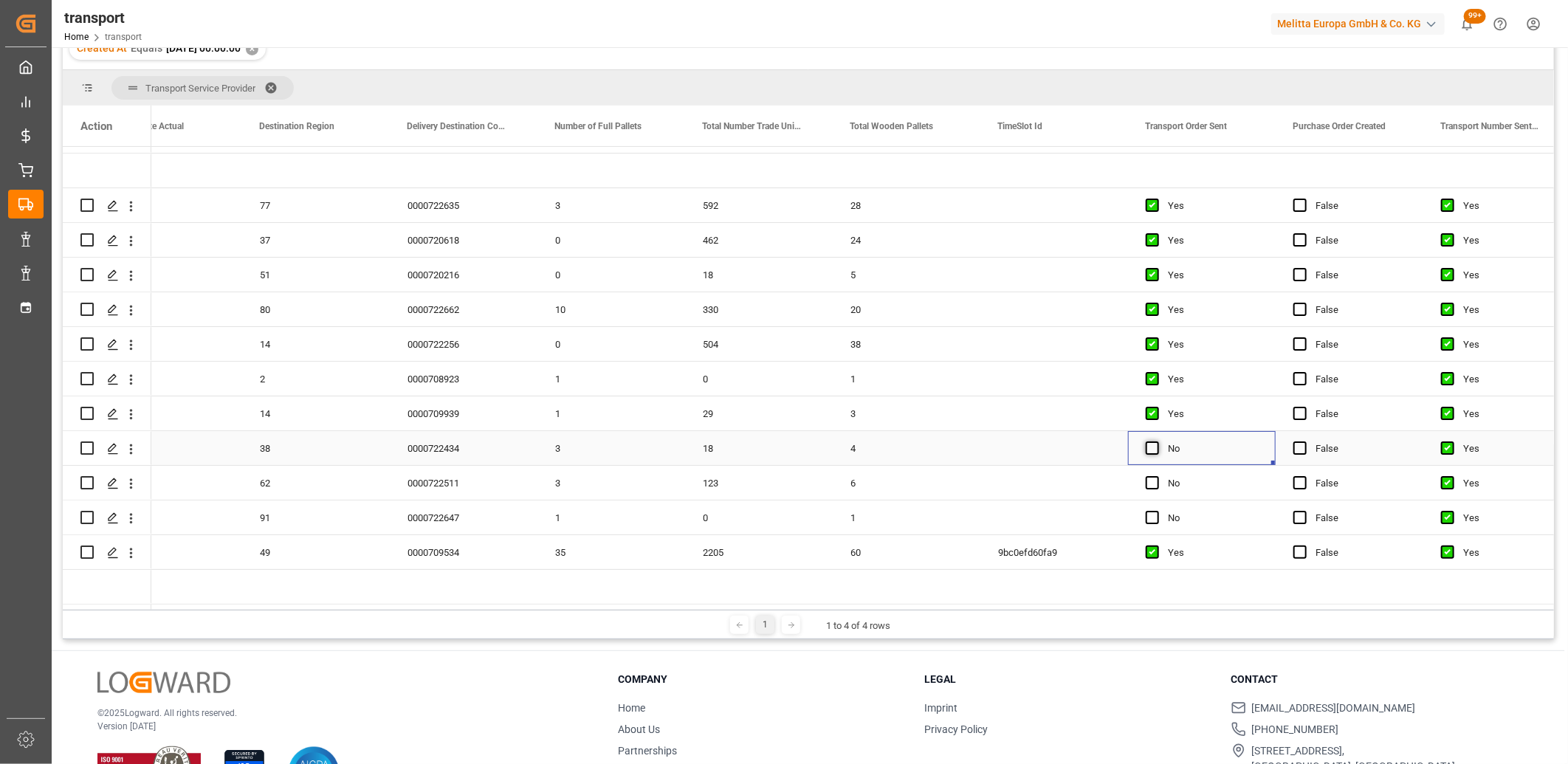
click at [1147, 447] on span "Press SPACE to select this row." at bounding box center [1152, 447] width 13 height 13
click at [1157, 441] on input "Press SPACE to select this row." at bounding box center [1157, 441] width 0 height 0
click at [1148, 477] on span "Press SPACE to select this row." at bounding box center [1152, 483] width 13 height 13
click at [1157, 476] on input "Press SPACE to select this row." at bounding box center [1157, 476] width 0 height 0
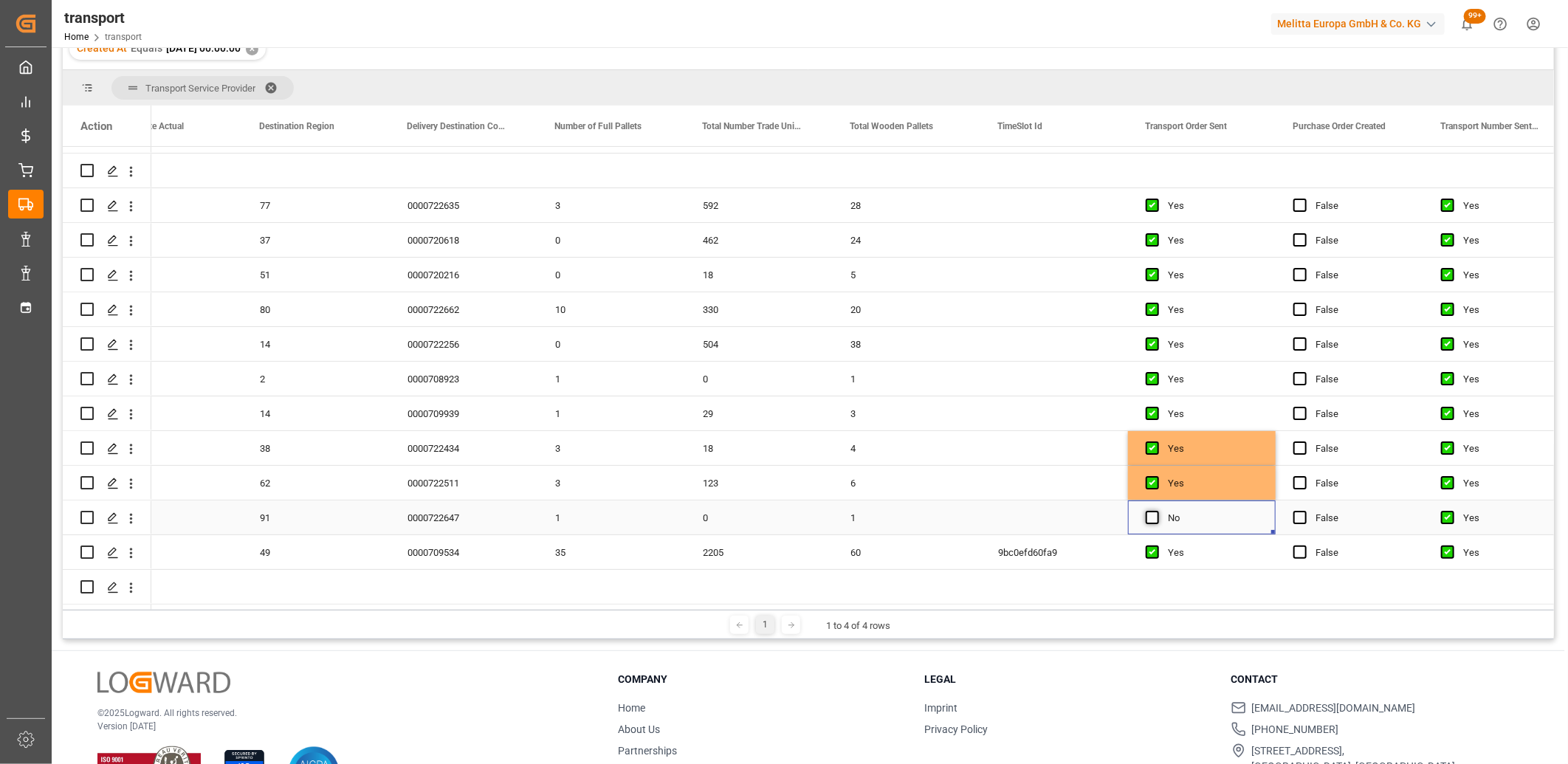
click at [1146, 512] on span "Press SPACE to select this row." at bounding box center [1152, 517] width 13 height 13
click at [1157, 511] on input "Press SPACE to select this row." at bounding box center [1157, 511] width 0 height 0
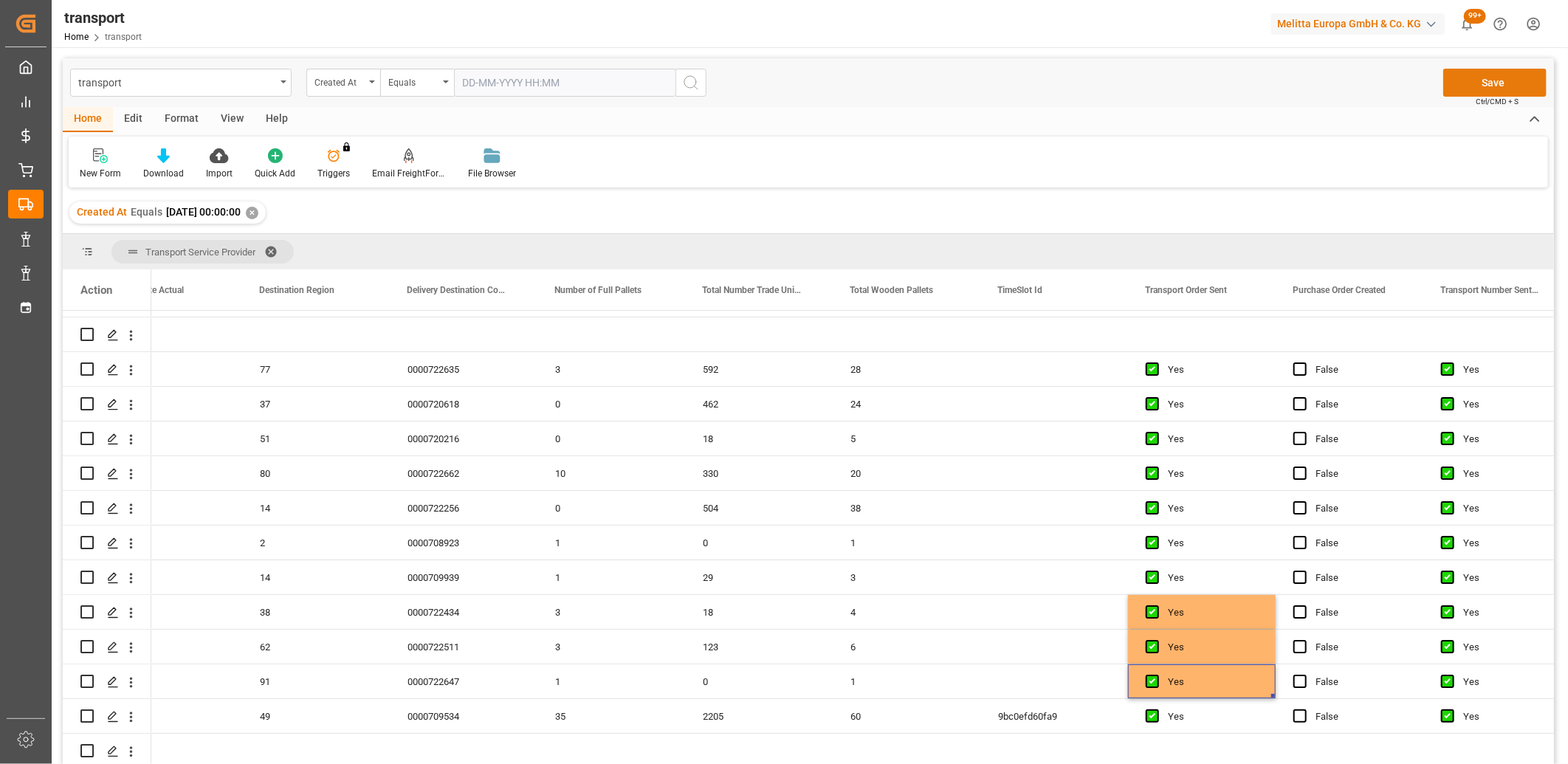
click at [1466, 91] on button "Save" at bounding box center [1494, 83] width 103 height 28
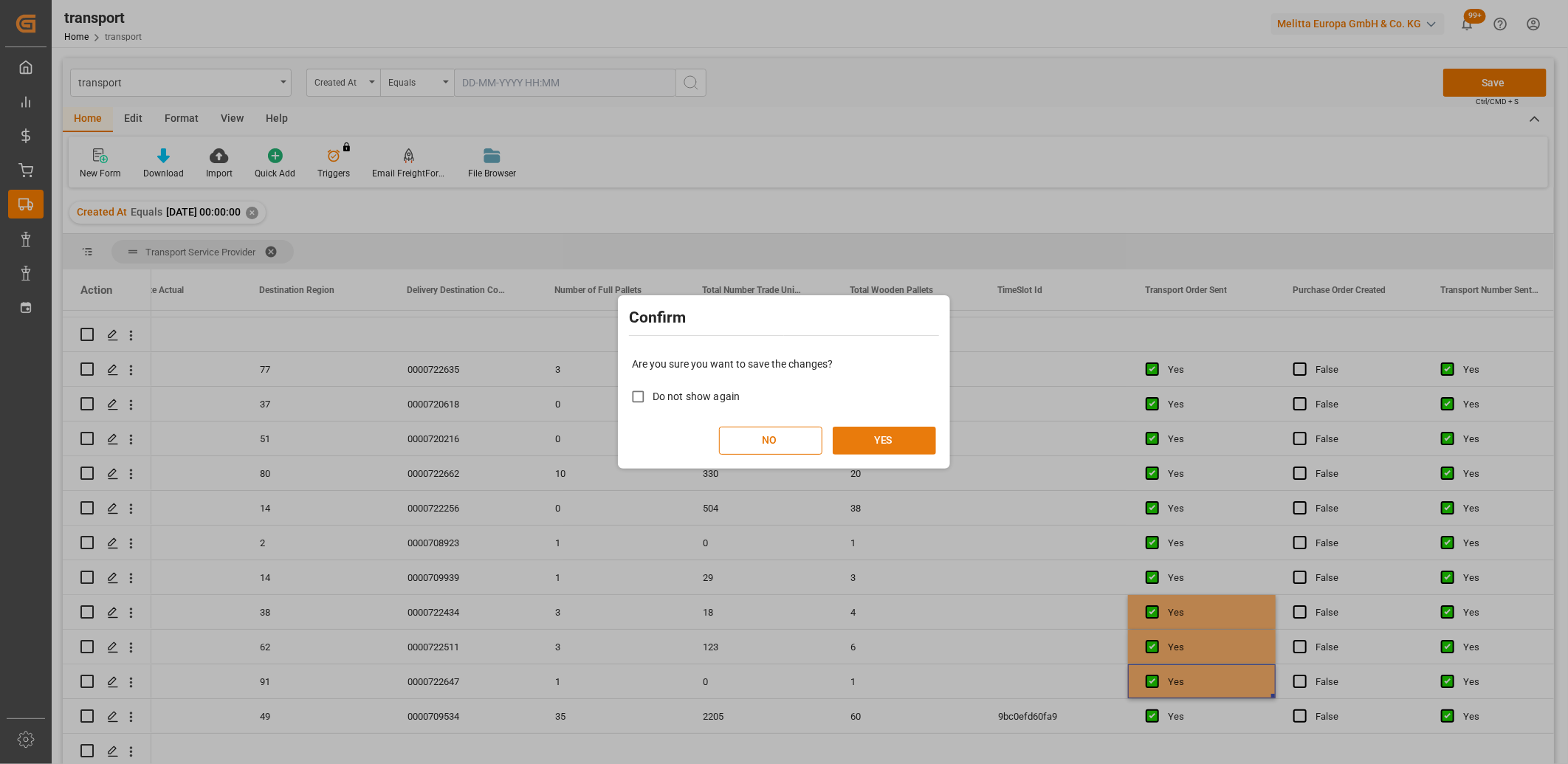
click at [873, 436] on button "YES" at bounding box center [884, 441] width 103 height 28
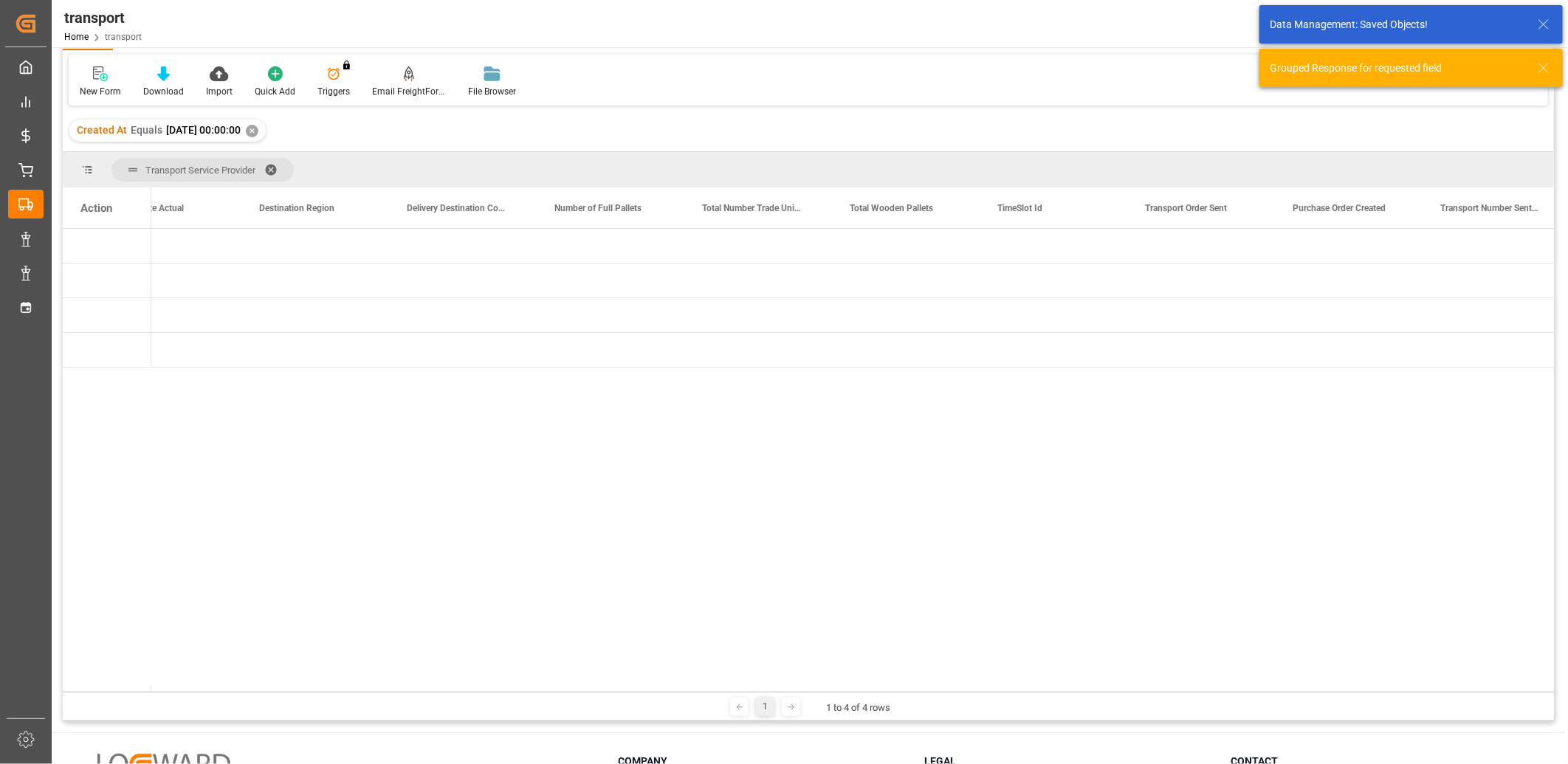
drag, startPoint x: 617, startPoint y: 686, endPoint x: 322, endPoint y: 684, distance: 295.0
click at [322, 684] on div "Action Loading Date Actual Arrival Date Actual Destination Region" at bounding box center [807, 439] width 1491 height 504
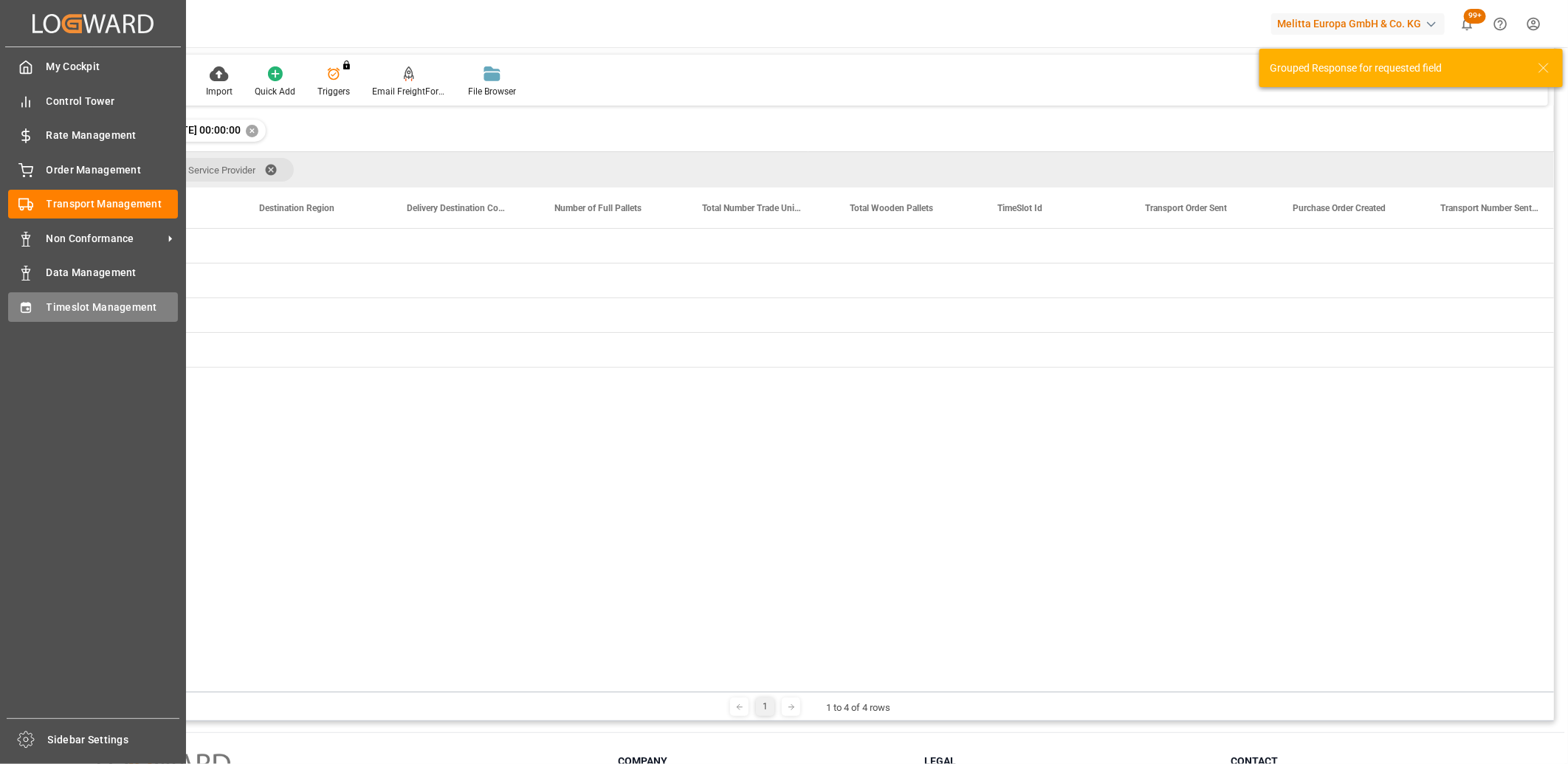
click at [41, 310] on div "Timeslot Management Timeslot Management" at bounding box center [93, 307] width 170 height 29
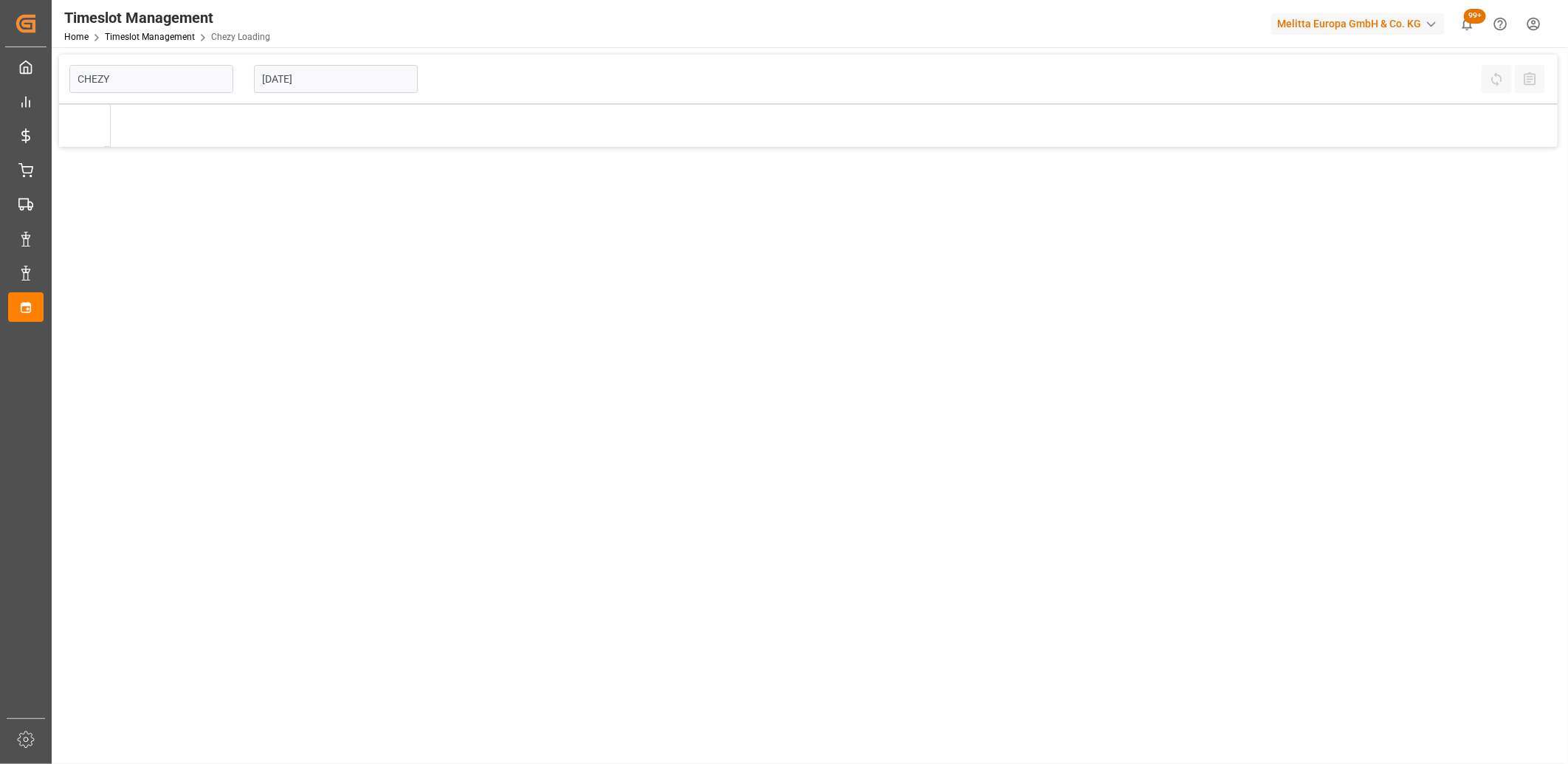
type input "Chezy Loading"
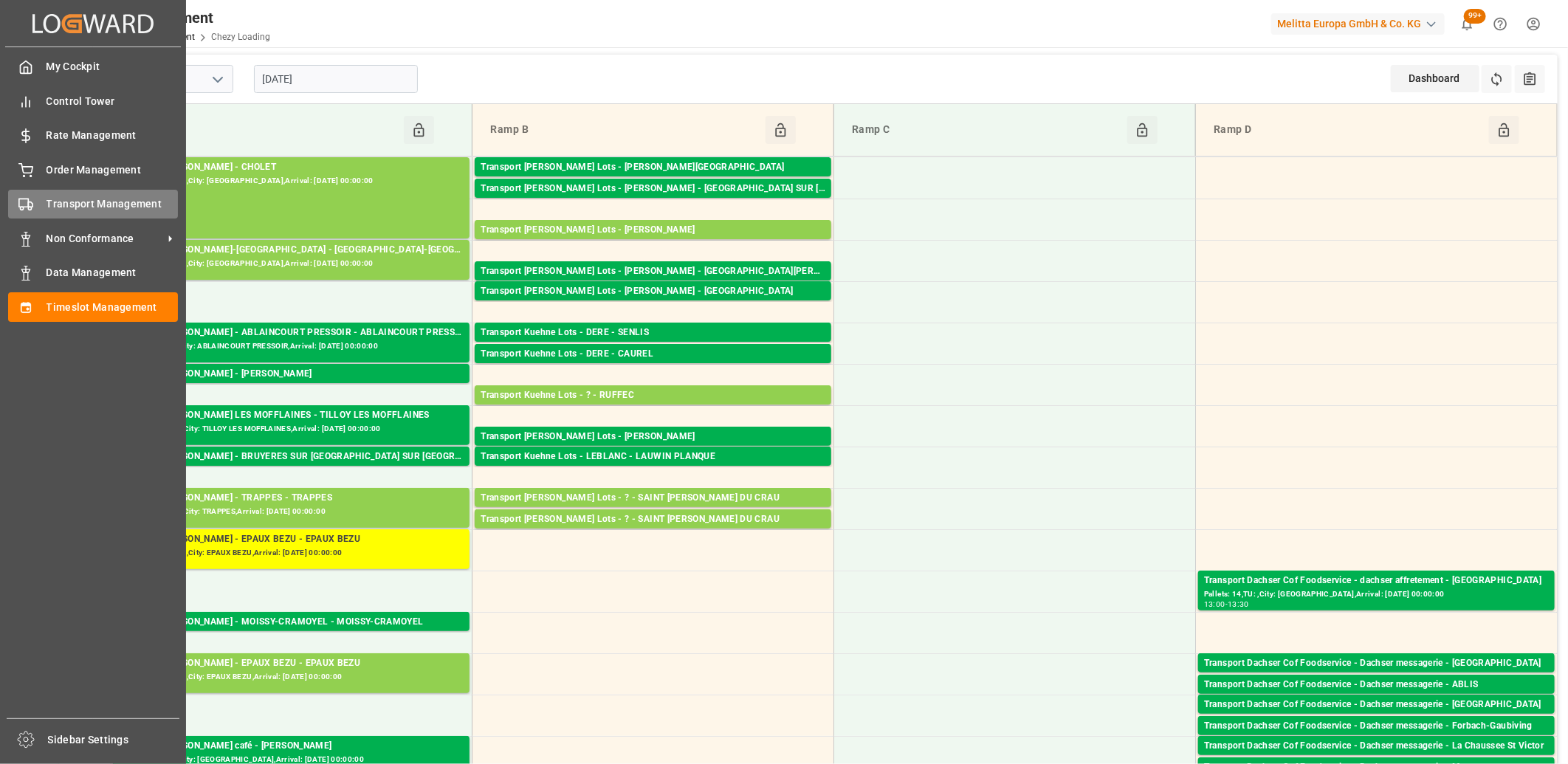
click at [48, 216] on div "Transport Management Transport Management" at bounding box center [93, 203] width 170 height 29
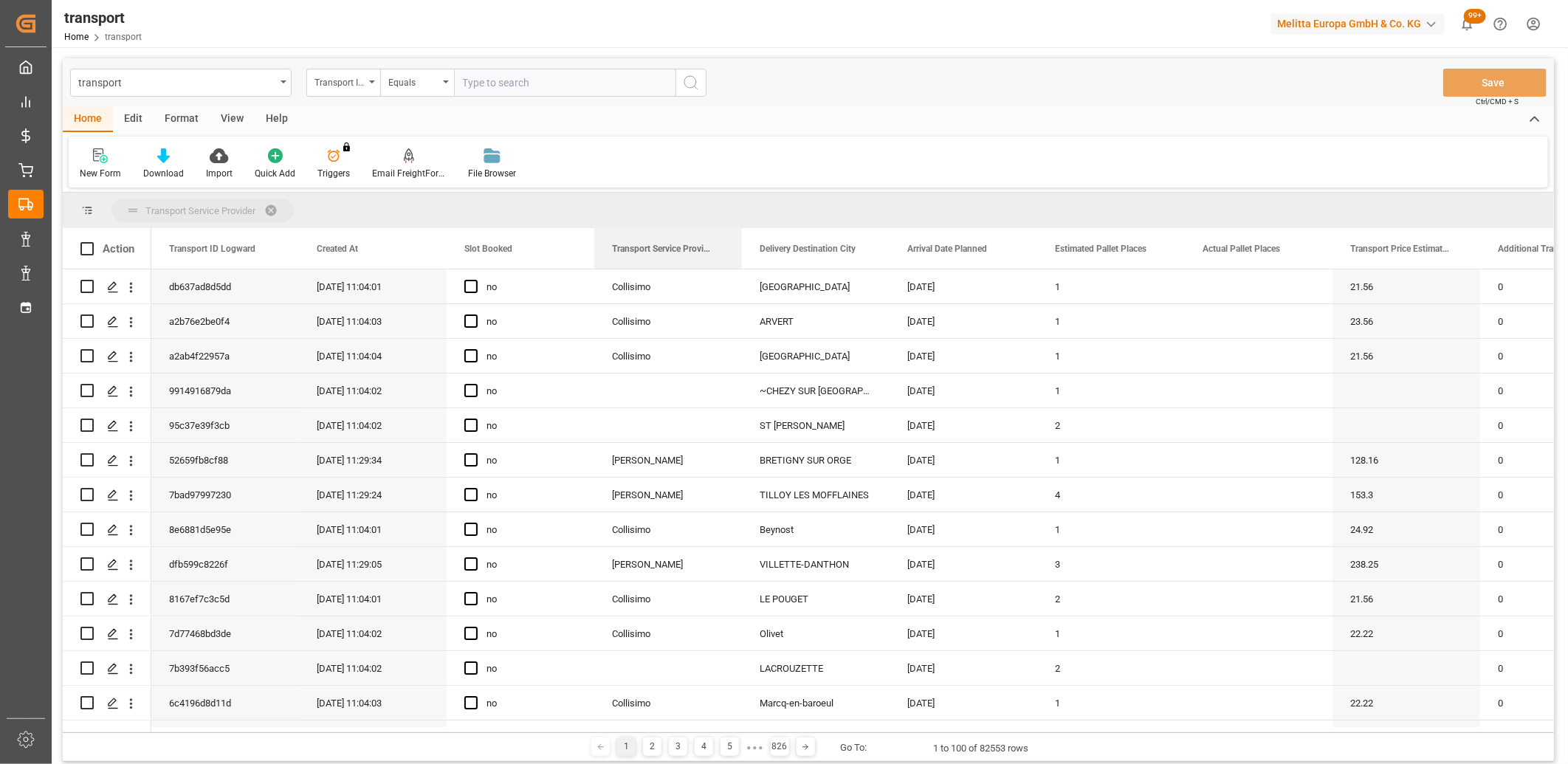
drag, startPoint x: 650, startPoint y: 243, endPoint x: 647, endPoint y: 210, distance: 33.1
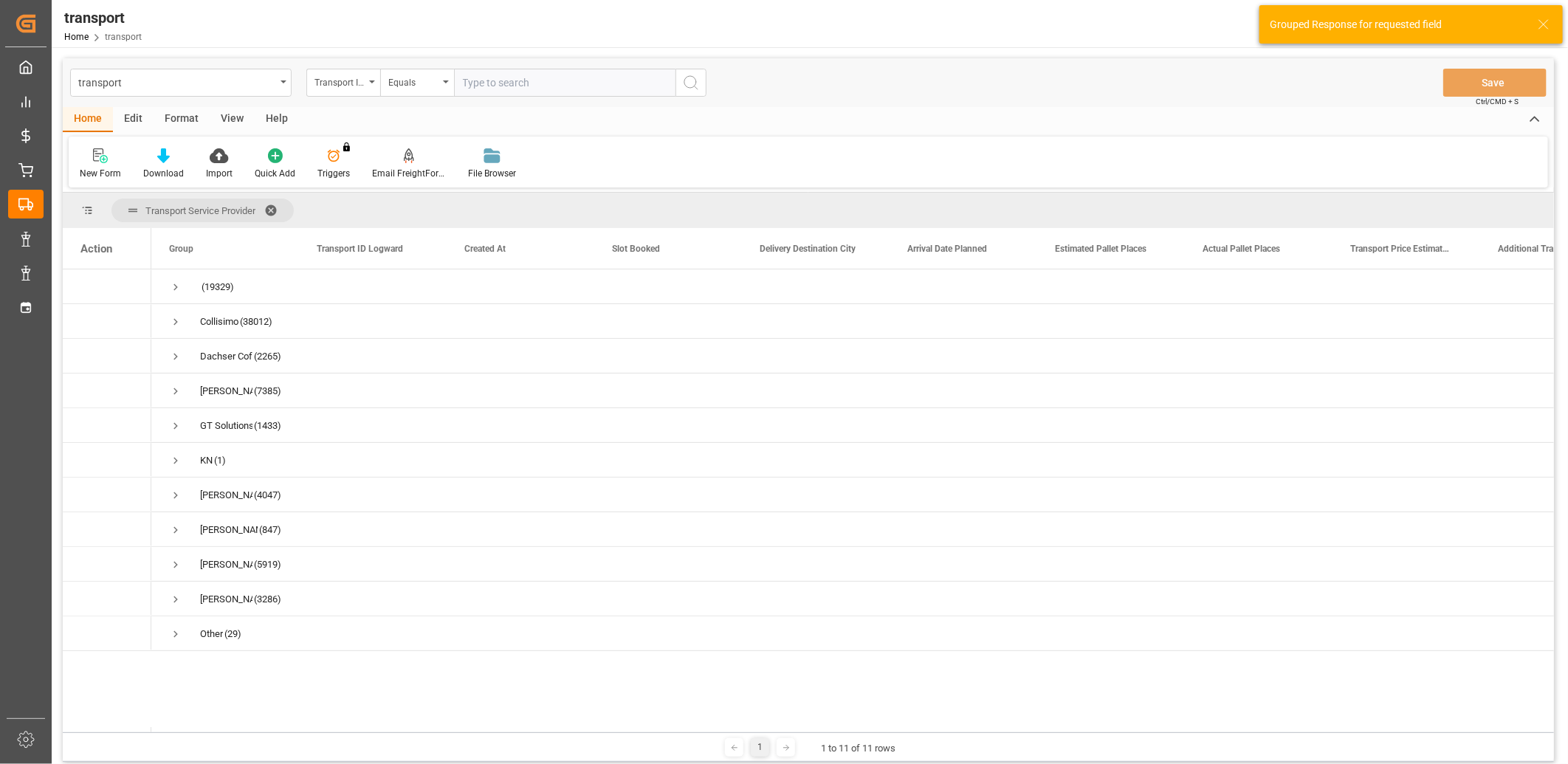
click at [363, 87] on div "Transport ID Logward" at bounding box center [339, 81] width 50 height 17
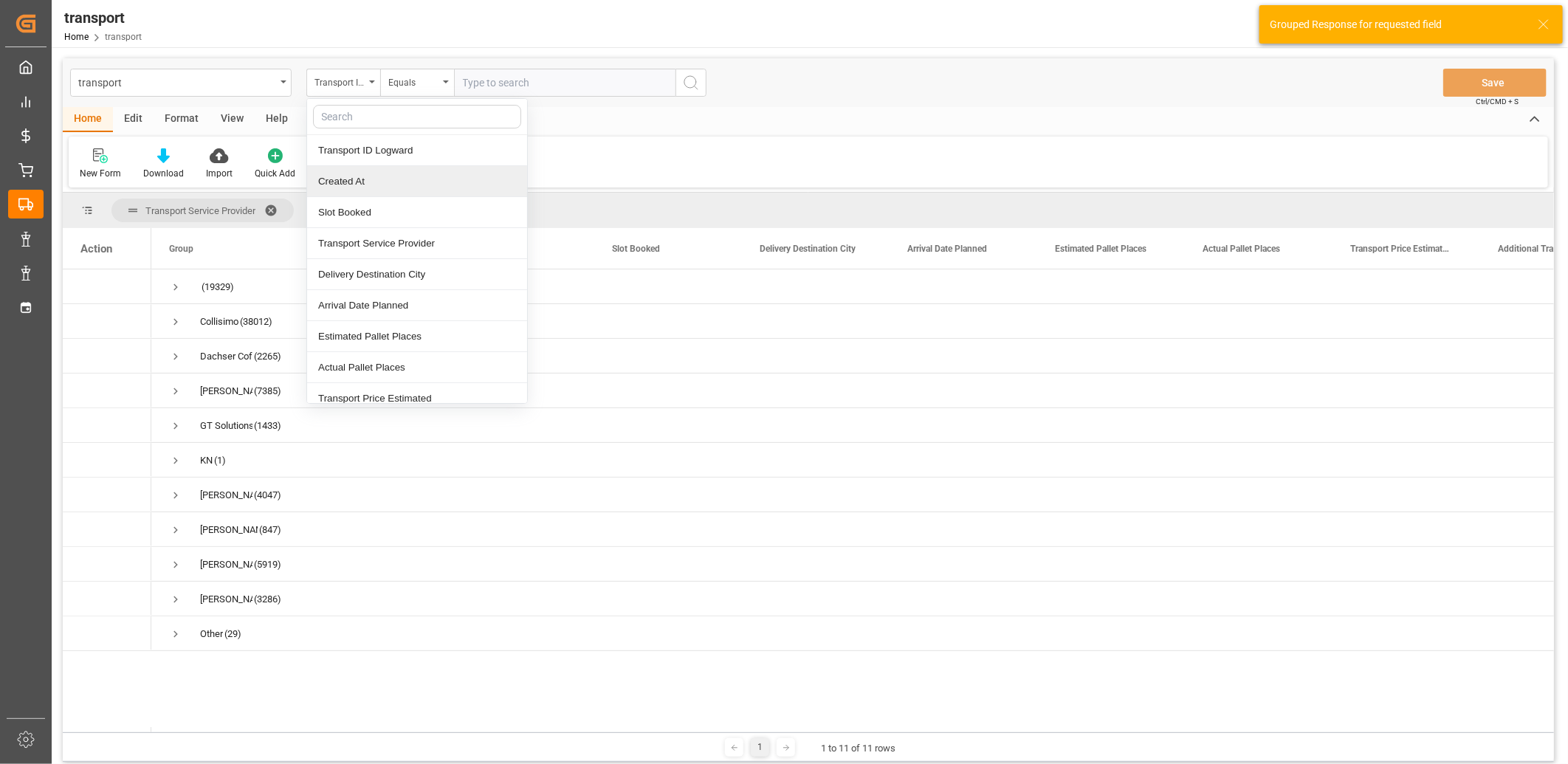
click at [358, 177] on div "Created At" at bounding box center [417, 181] width 220 height 31
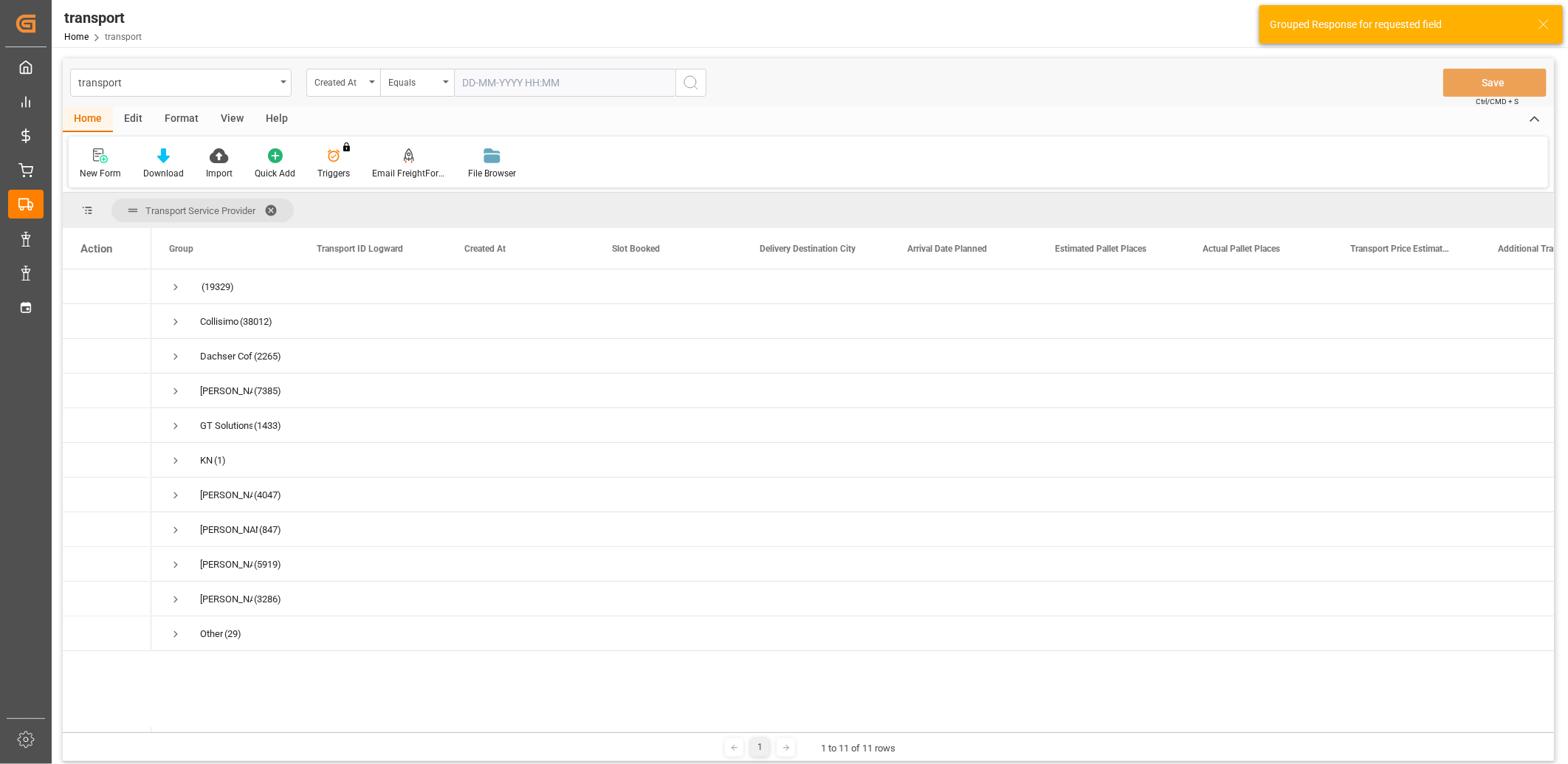
click at [490, 89] on input "text" at bounding box center [565, 83] width 222 height 28
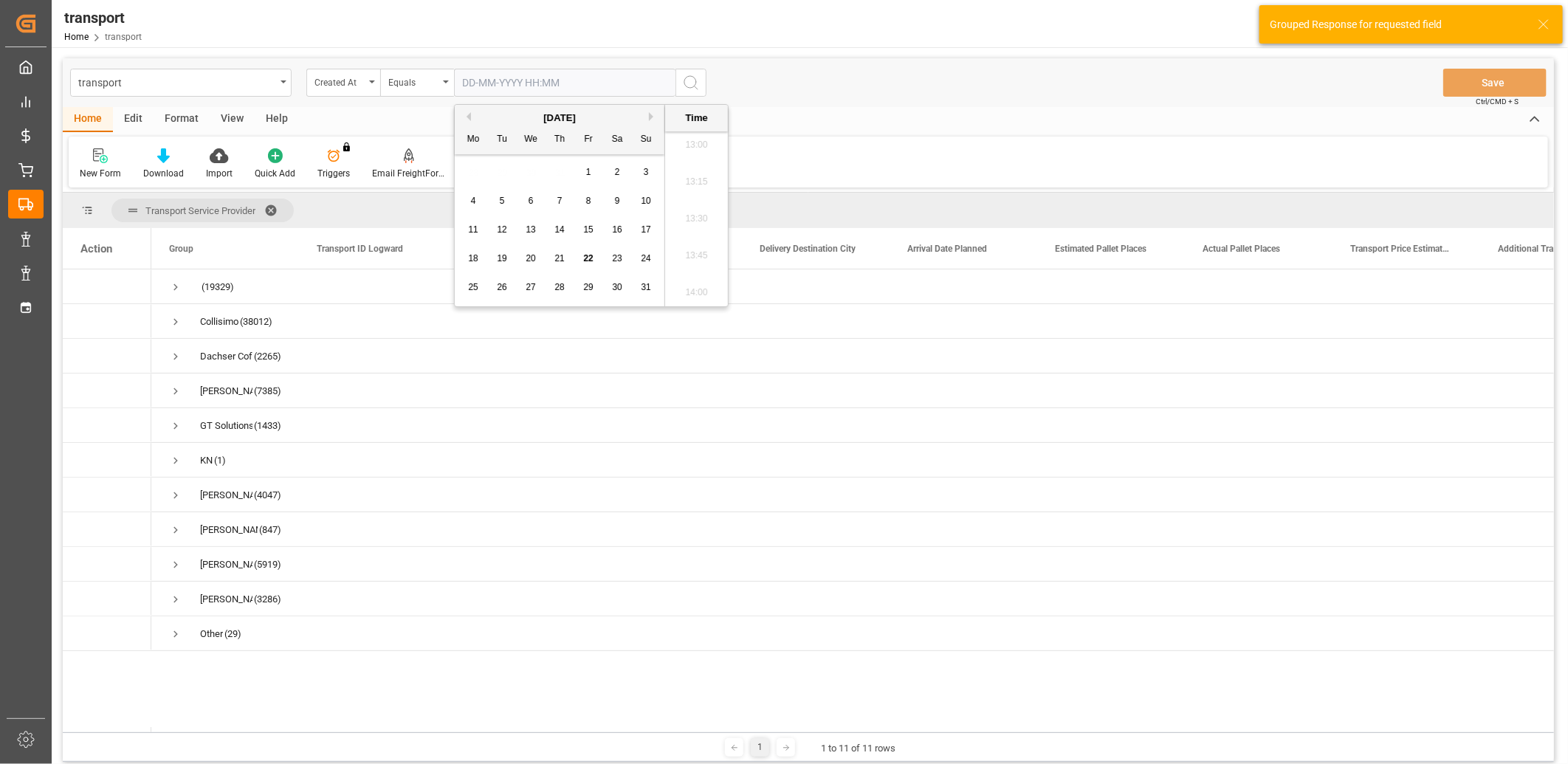
click at [585, 263] on span "22" at bounding box center [588, 258] width 9 height 10
type input "22-08-2025 00:00"
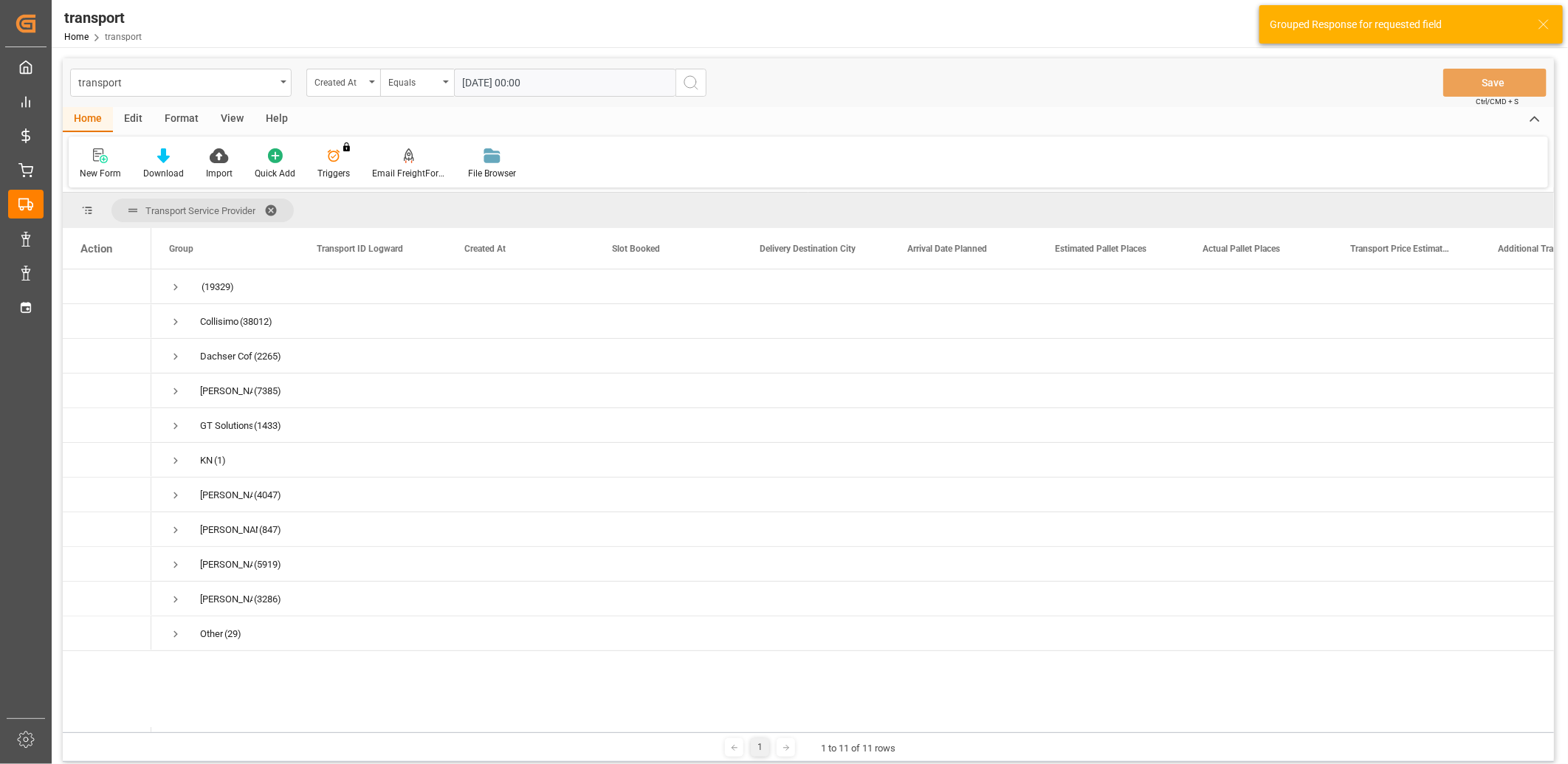
click at [687, 87] on circle "search button" at bounding box center [690, 82] width 12 height 12
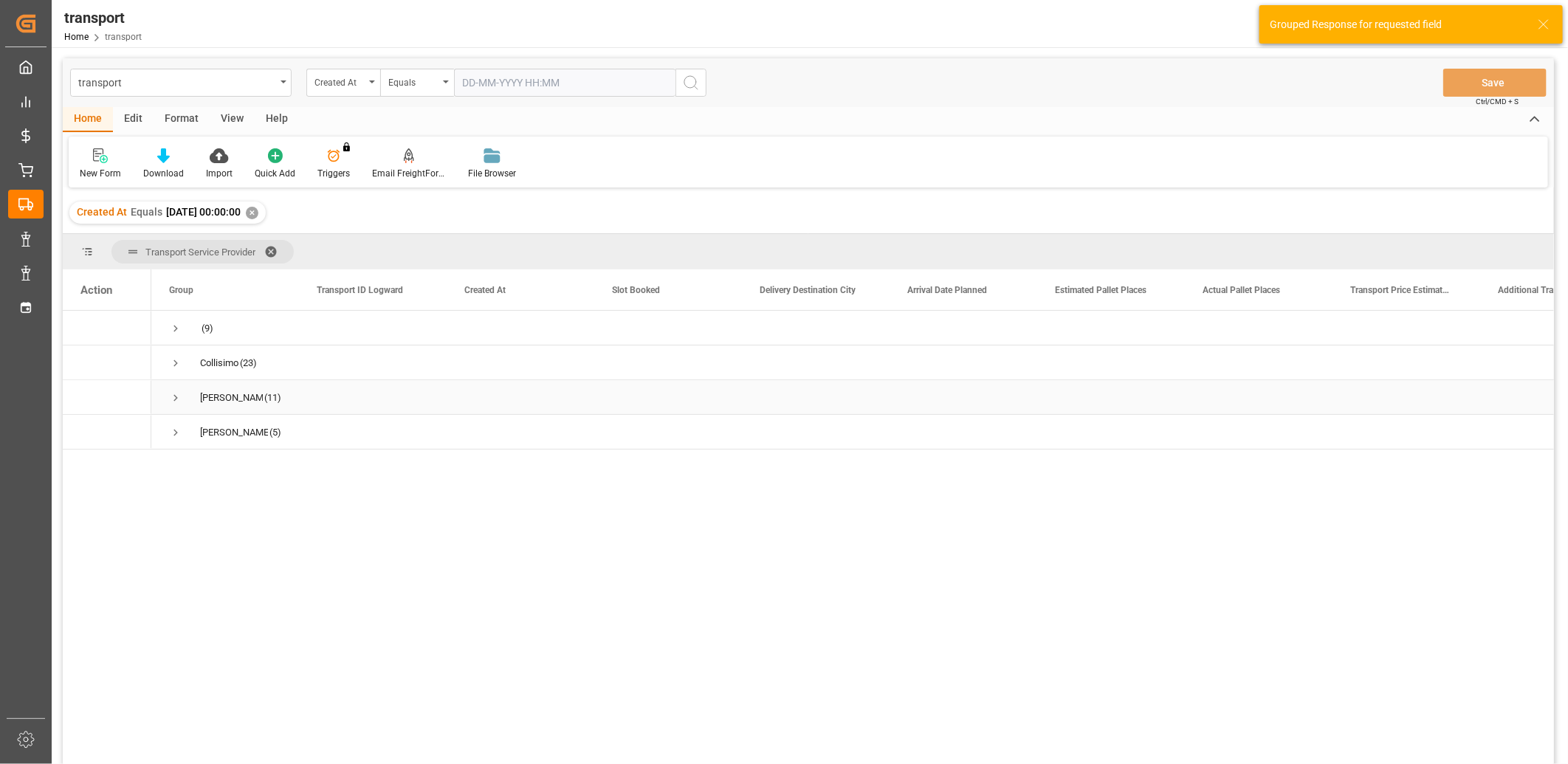
click at [177, 397] on span "Press SPACE to select this row." at bounding box center [175, 398] width 13 height 13
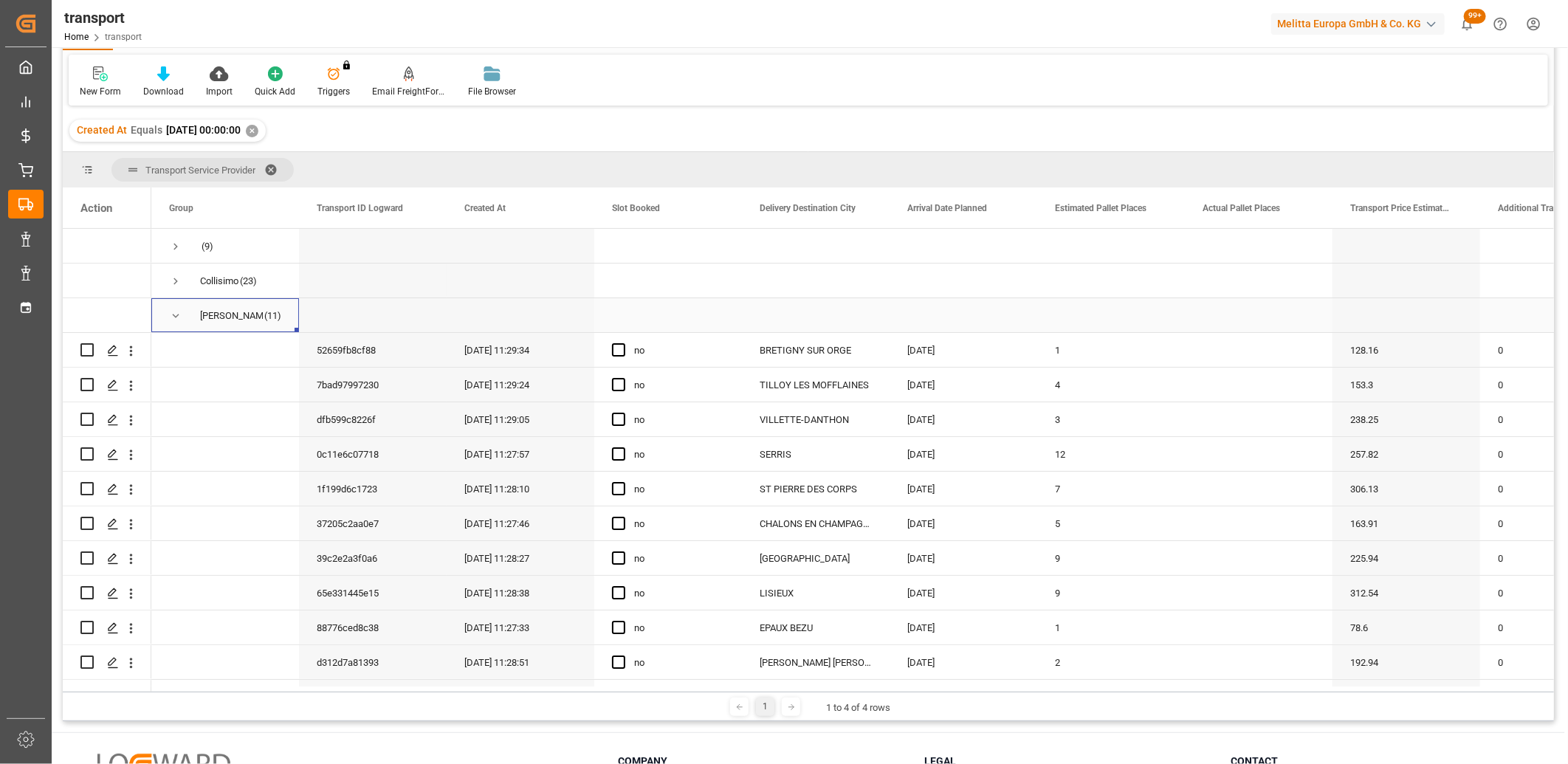
click at [179, 313] on span "Press SPACE to select this row." at bounding box center [175, 316] width 13 height 13
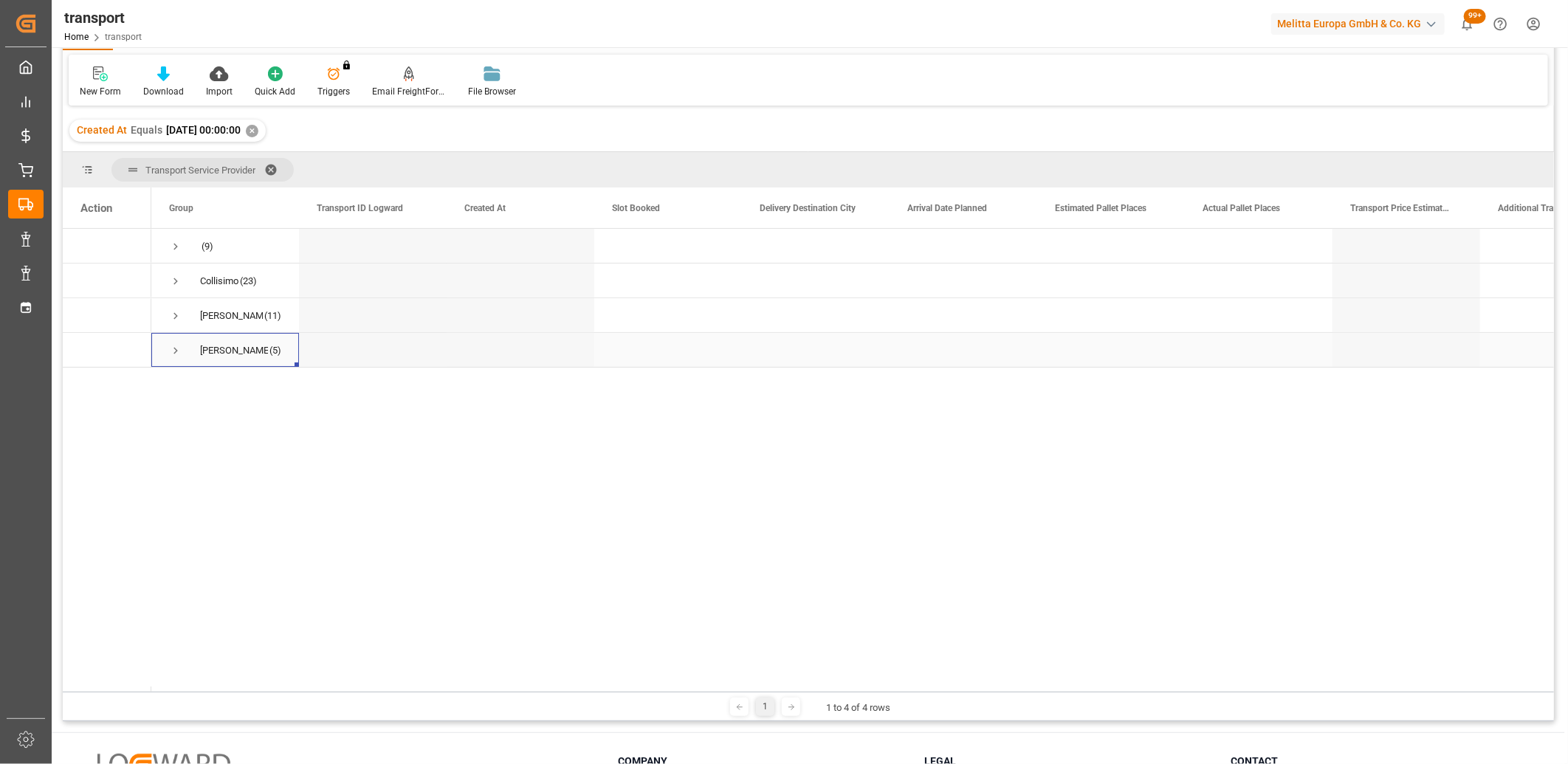
click at [174, 349] on span "Press SPACE to select this row." at bounding box center [175, 350] width 13 height 13
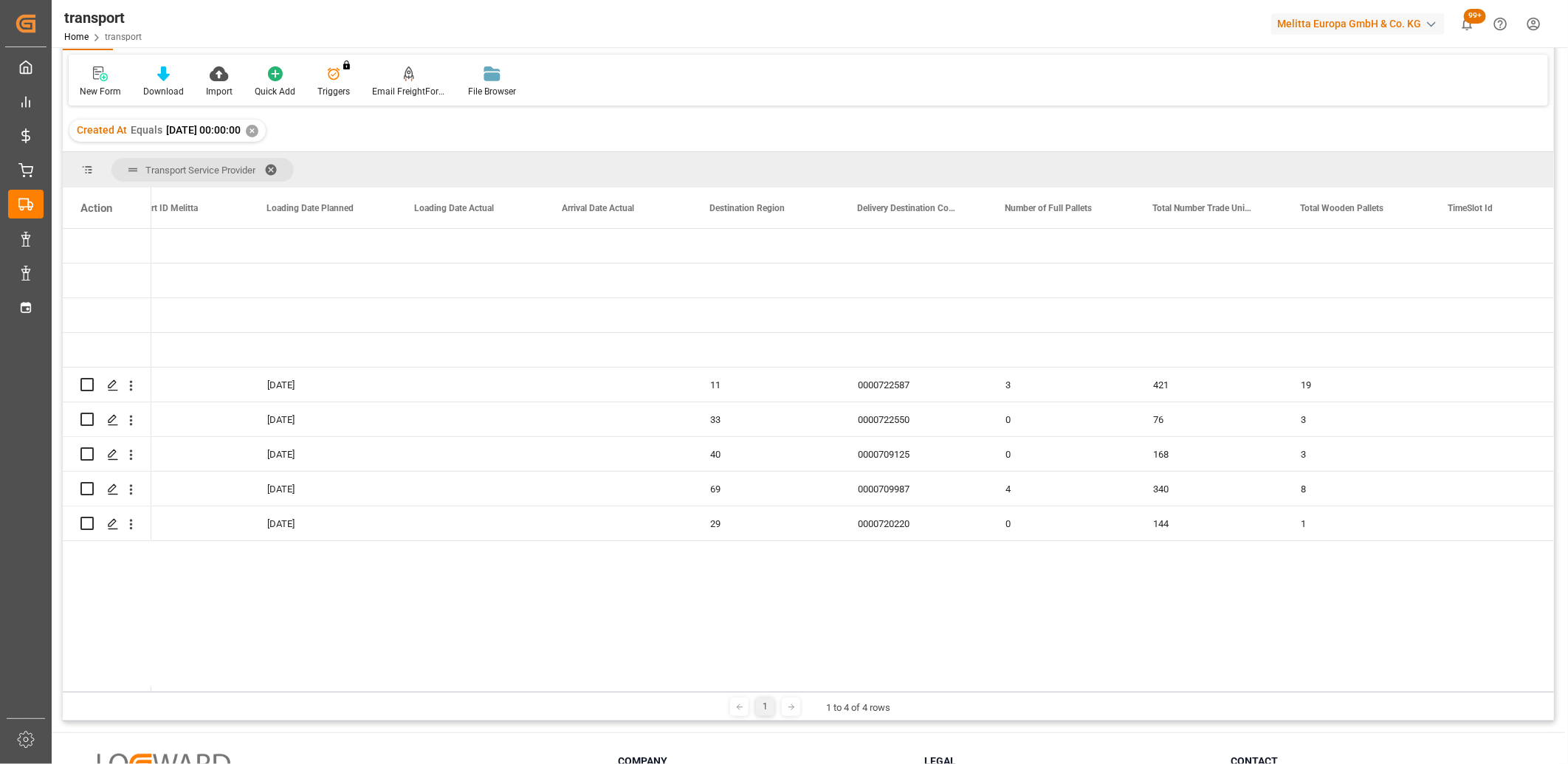
scroll to position [0, 2920]
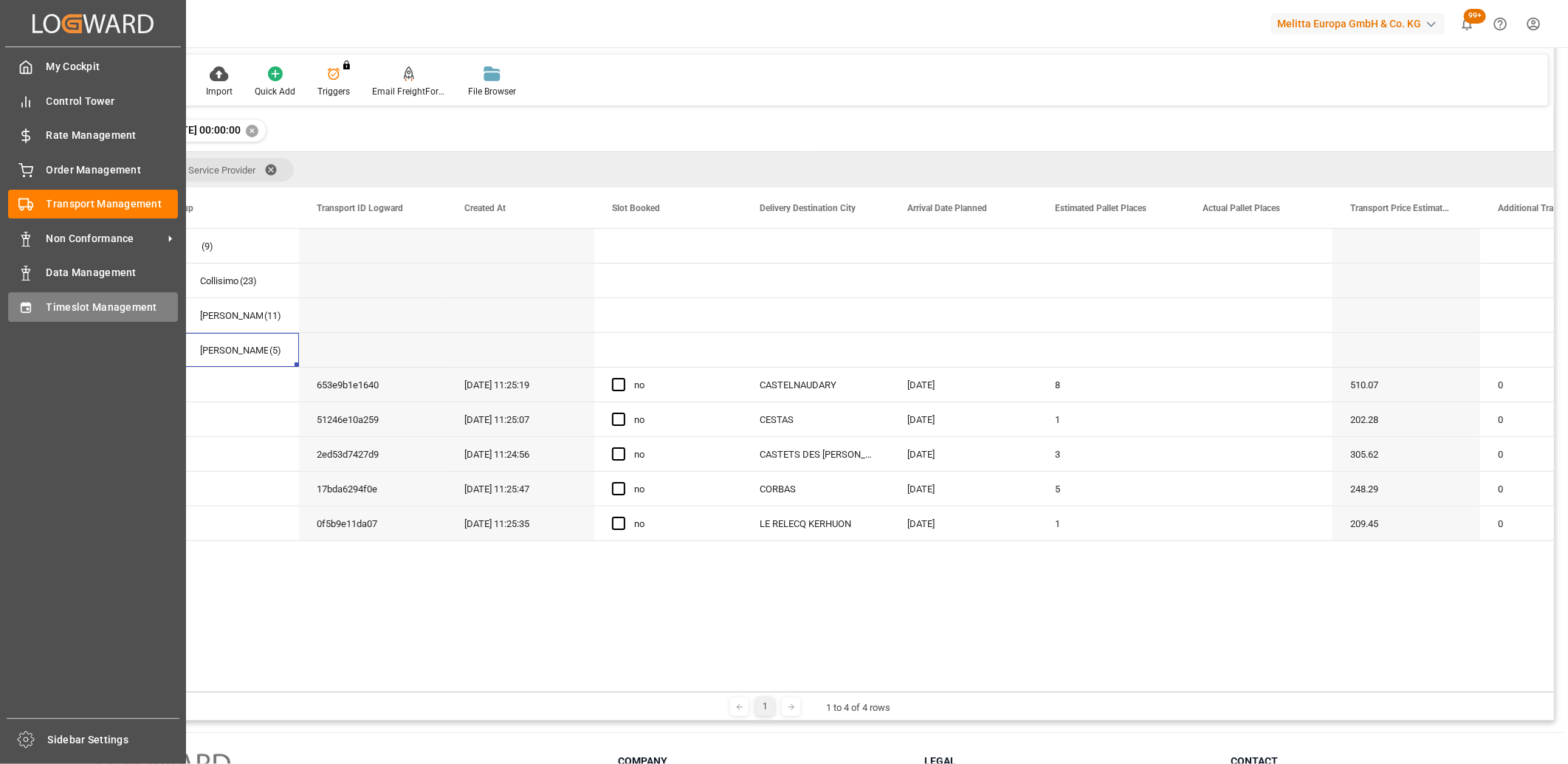
click at [37, 301] on div "Timeslot Management Timeslot Management" at bounding box center [93, 307] width 170 height 29
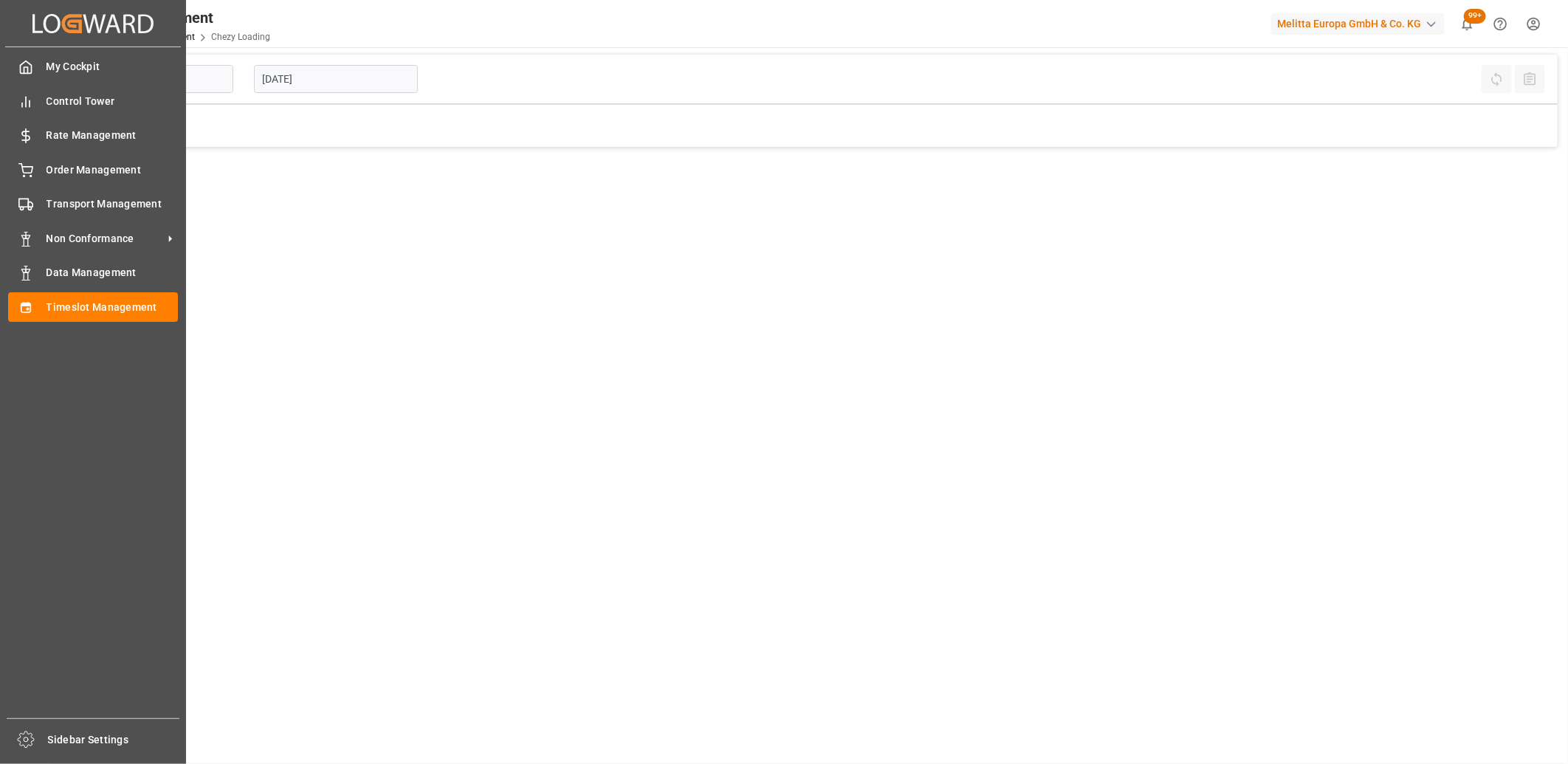
type input "Chezy Loading"
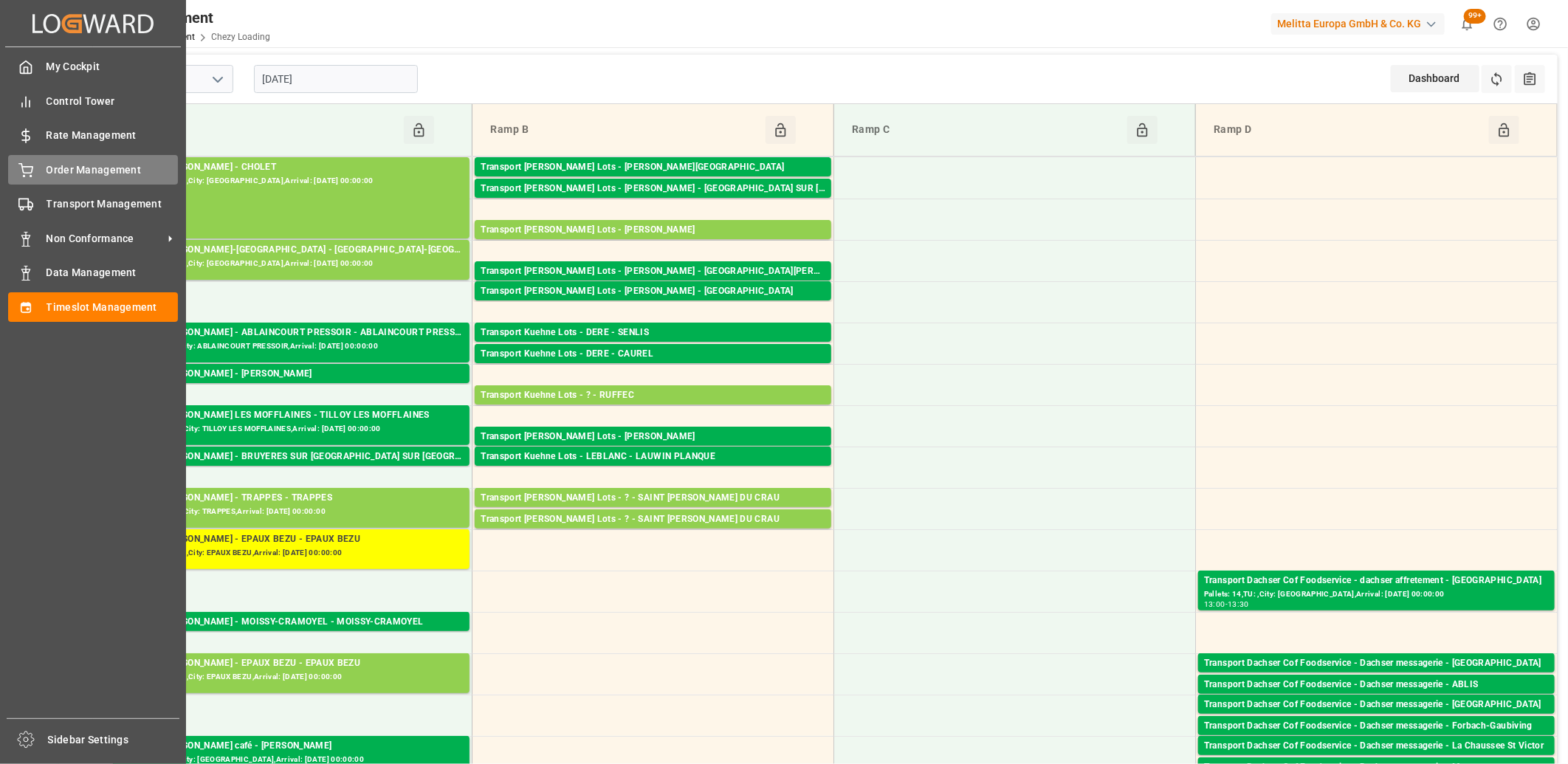
click at [20, 171] on icon at bounding box center [26, 171] width 15 height 15
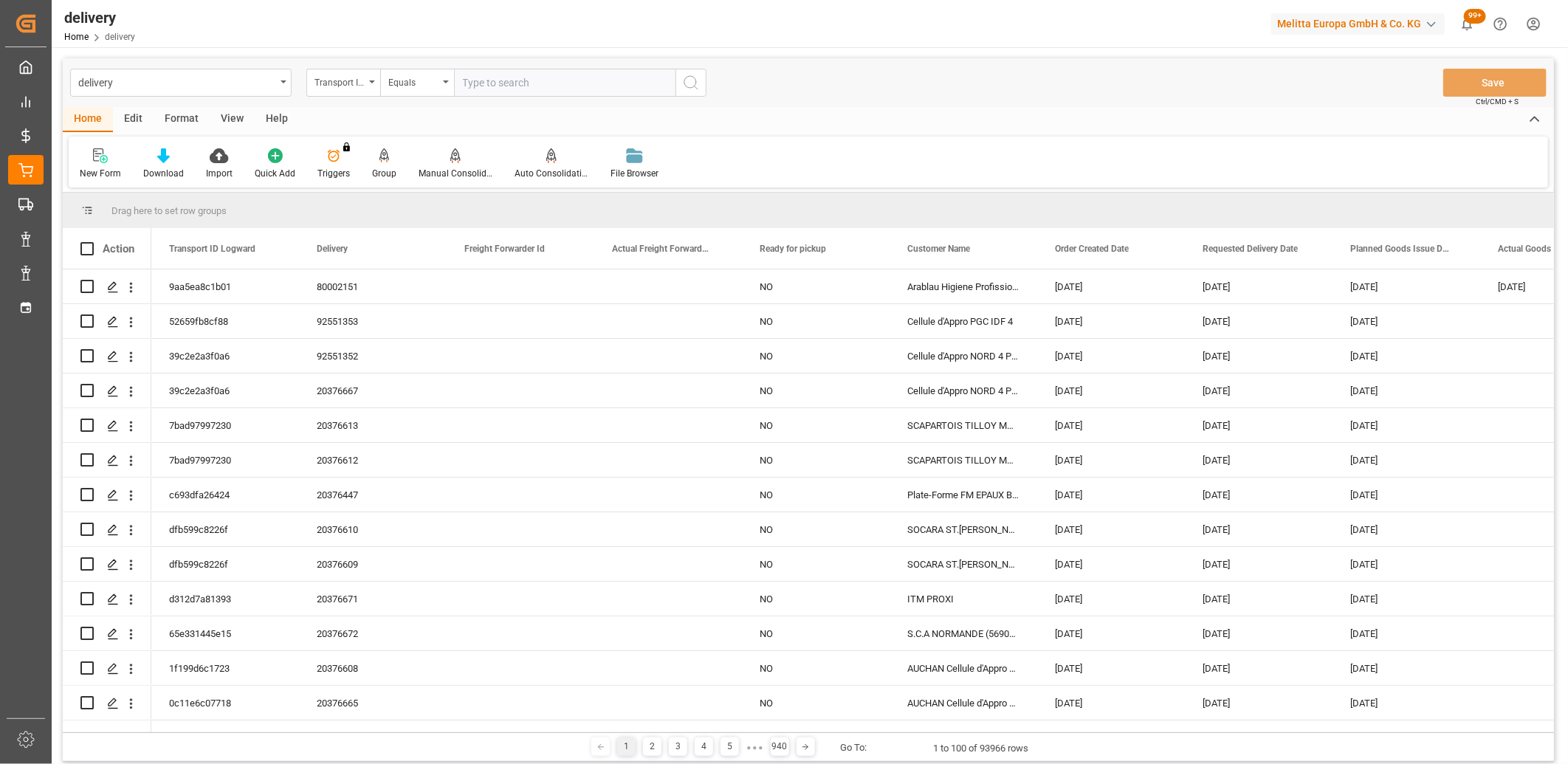
click at [350, 85] on div "Transport ID Logward" at bounding box center [339, 81] width 50 height 17
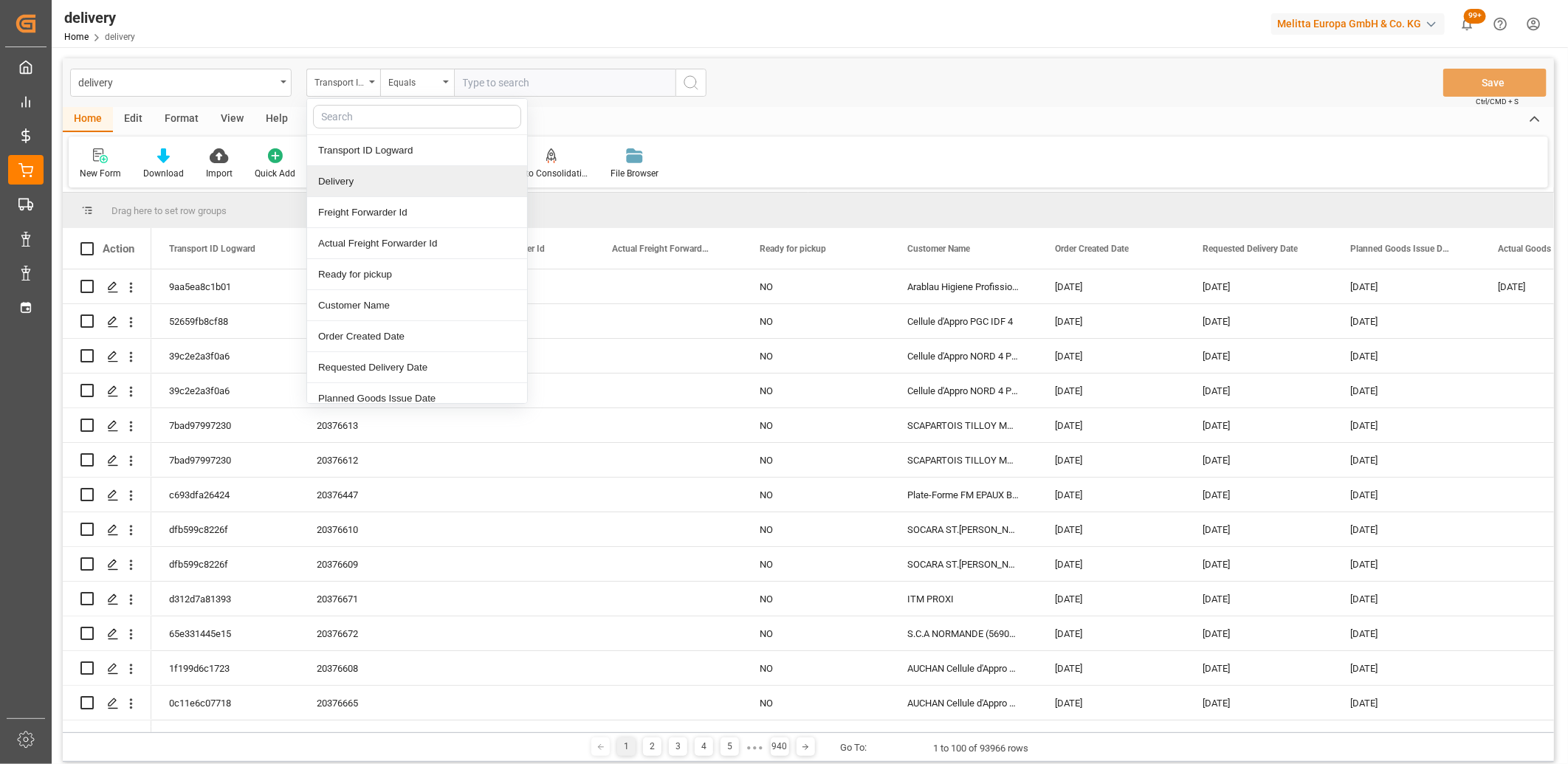
click at [350, 188] on div "Delivery" at bounding box center [417, 181] width 220 height 31
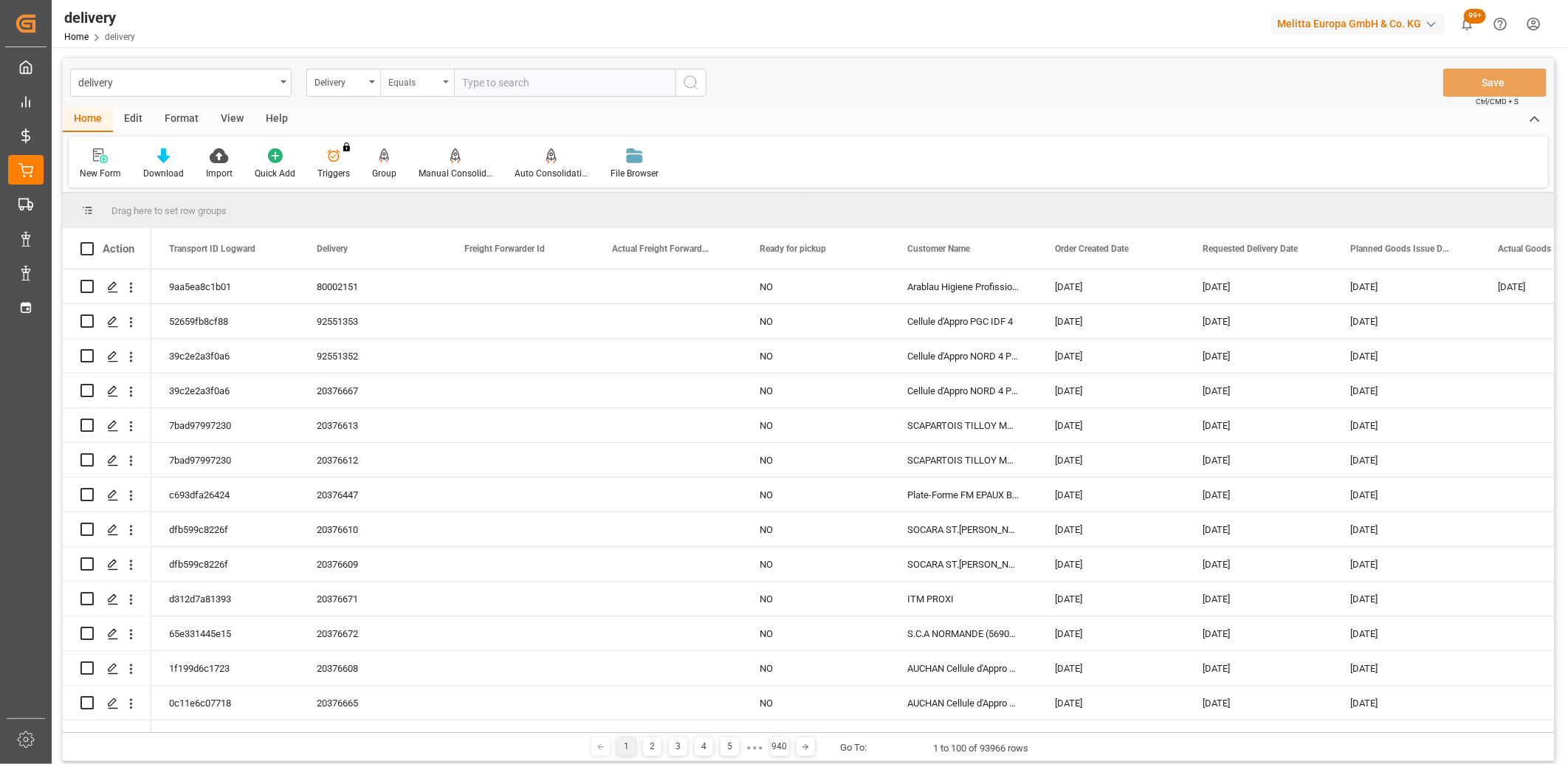
click at [423, 87] on div "Equals" at bounding box center [413, 81] width 50 height 17
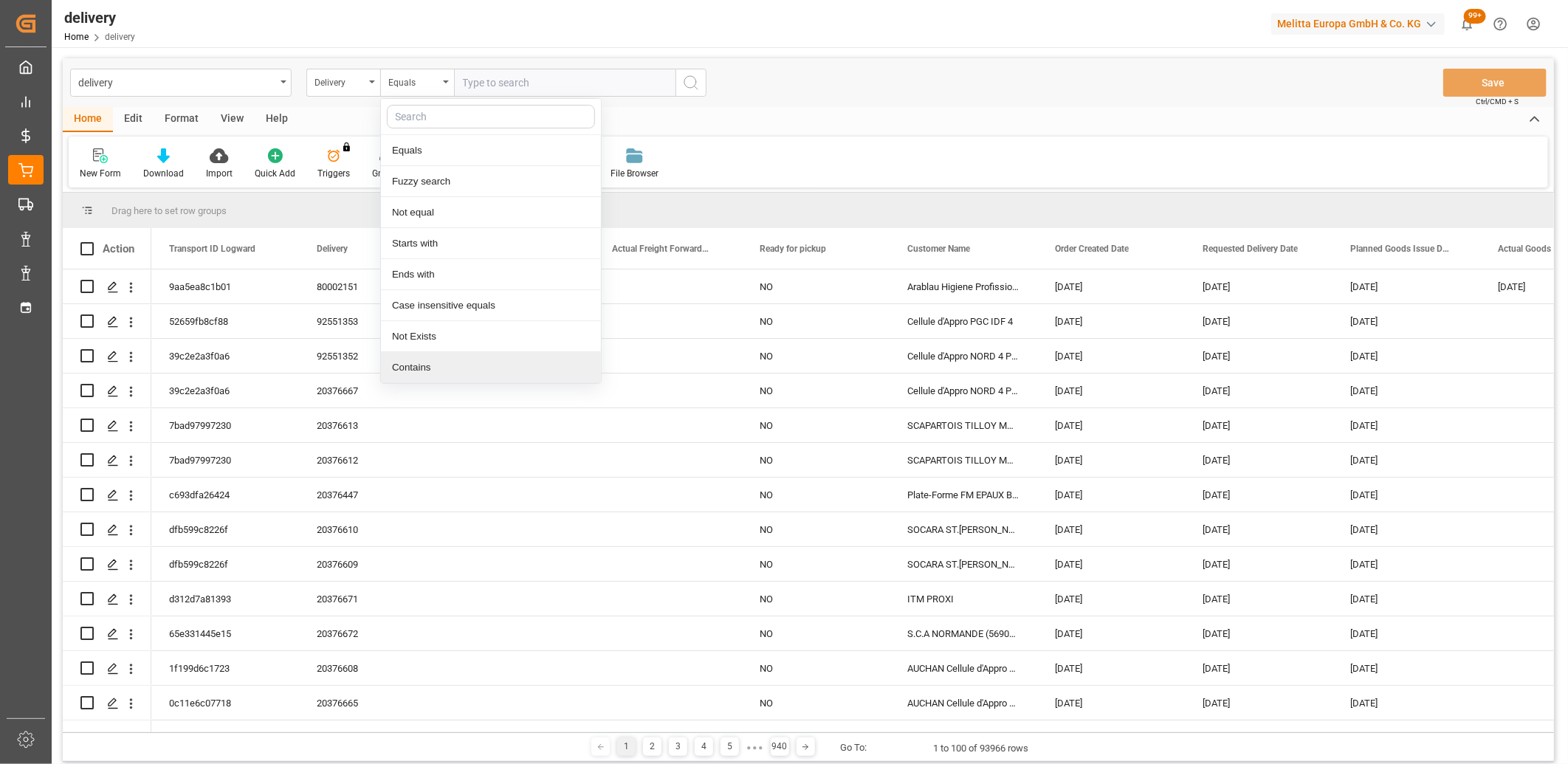
click at [420, 369] on div "Contains" at bounding box center [491, 367] width 220 height 31
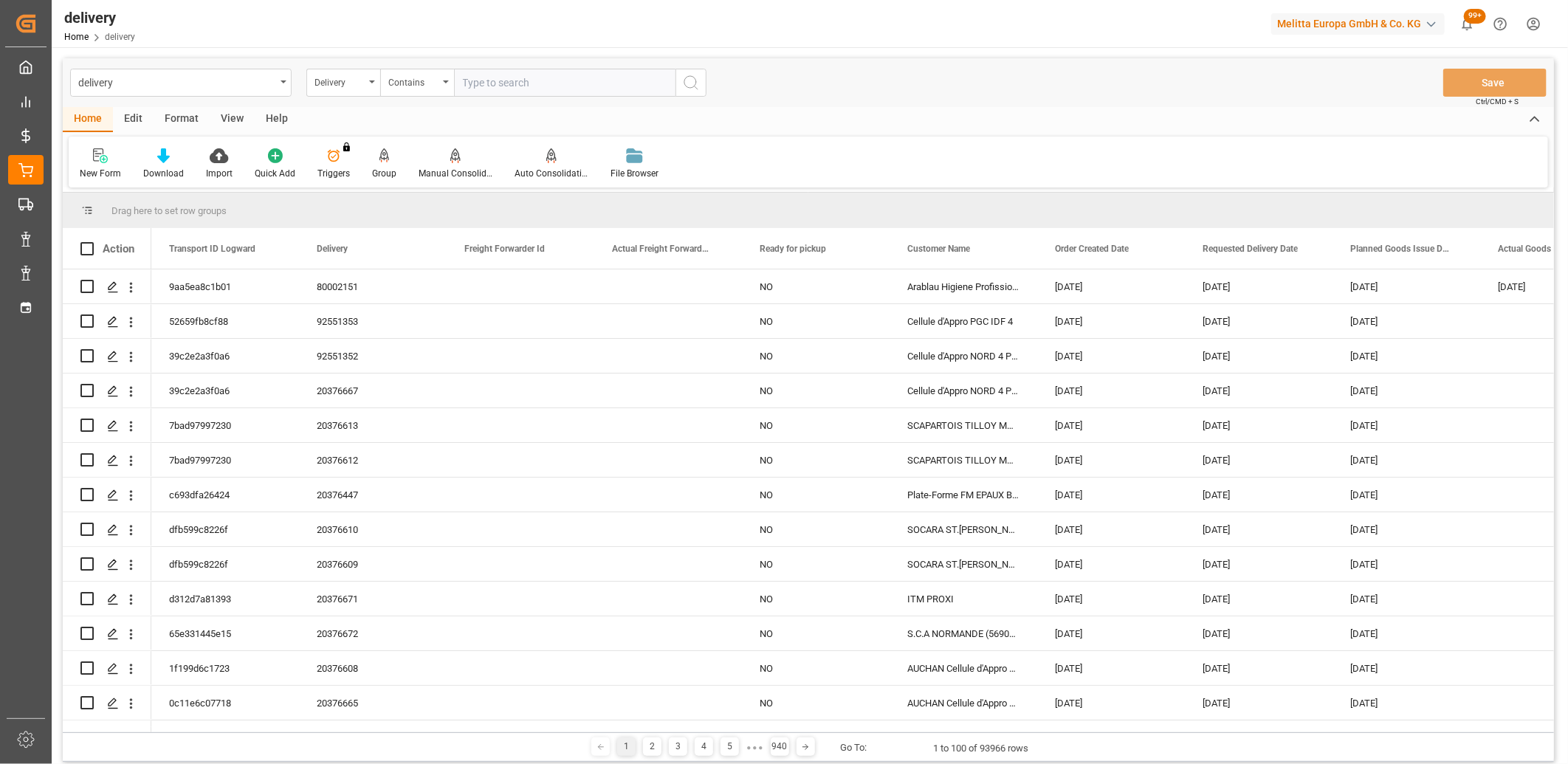
click at [488, 78] on input "text" at bounding box center [565, 83] width 222 height 28
paste input "80002523,80002489,80002444,80002425,80002463,80002518,80002362,80002478,8000247…"
type input "80002523,80002489,80002444,80002425,80002463,80002518,80002362,80002478,8000247…"
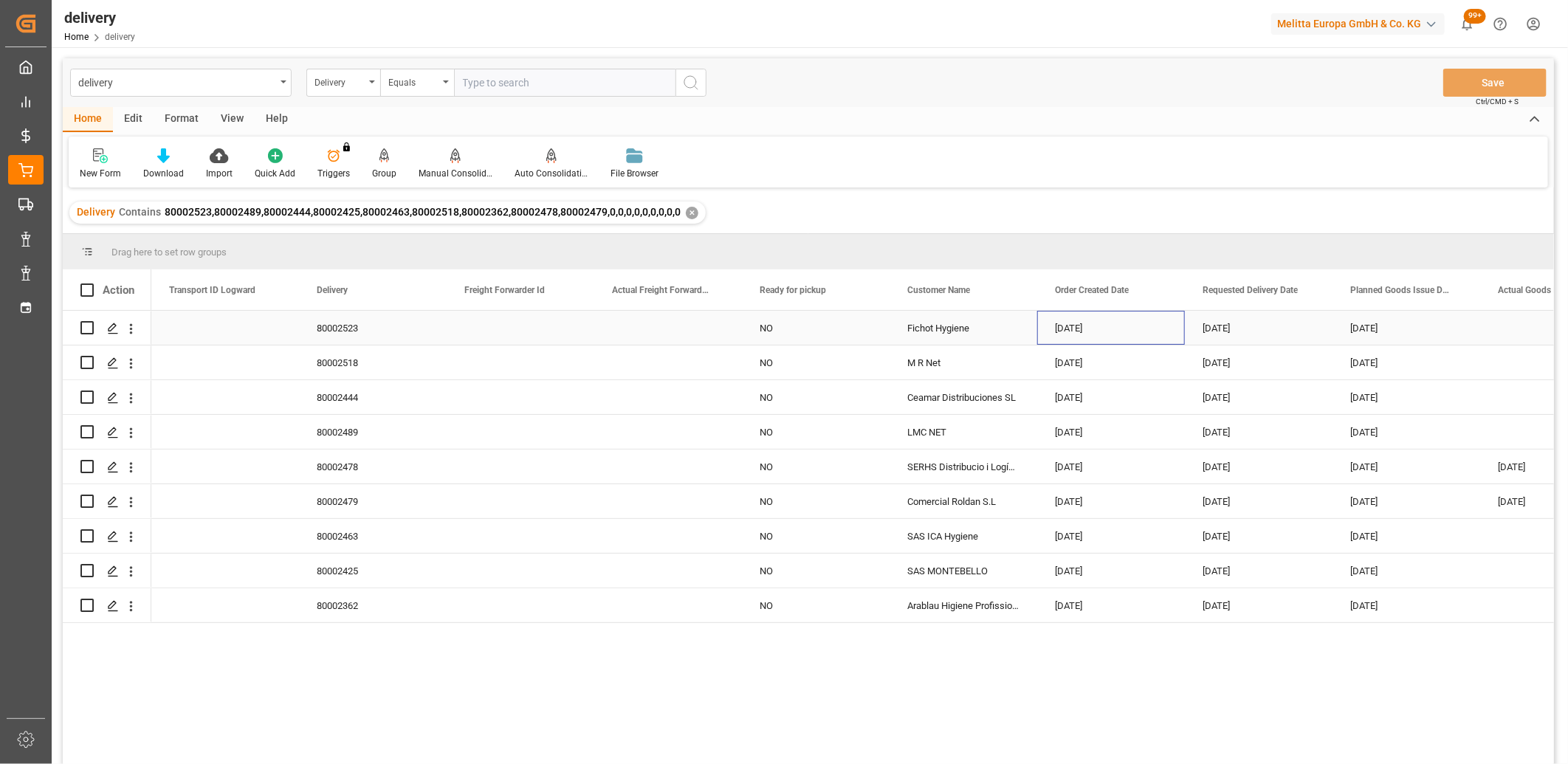
click at [1083, 319] on div "[DATE]" at bounding box center [1110, 327] width 147 height 34
drag, startPoint x: 1183, startPoint y: 340, endPoint x: 1196, endPoint y: 586, distance: 246.3
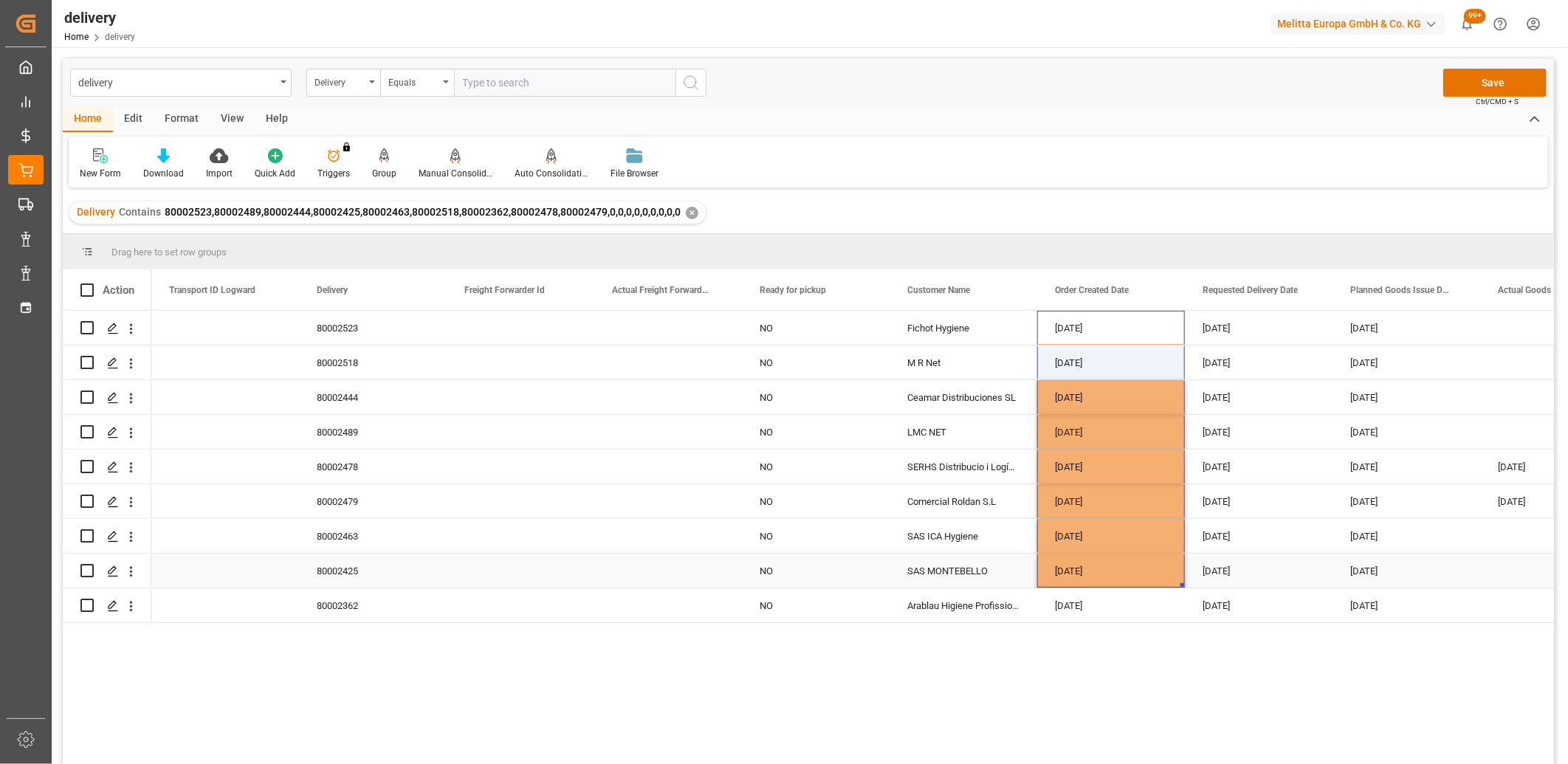
click at [1196, 586] on div "29-08-2025" at bounding box center [1259, 570] width 147 height 34
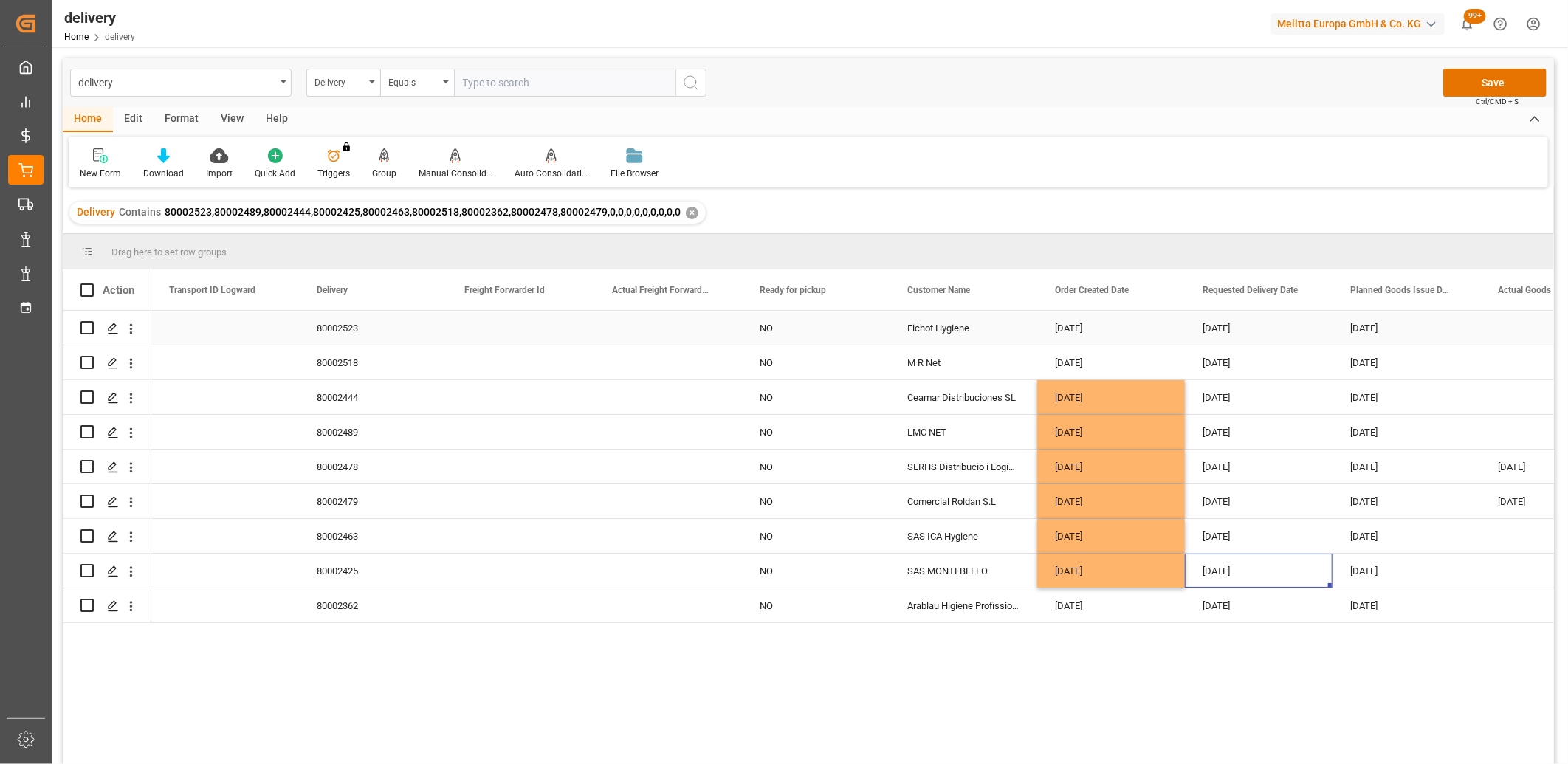
click at [1116, 318] on div "[DATE]" at bounding box center [1110, 327] width 147 height 34
drag, startPoint x: 1181, startPoint y: 342, endPoint x: 1179, endPoint y: 612, distance: 270.0
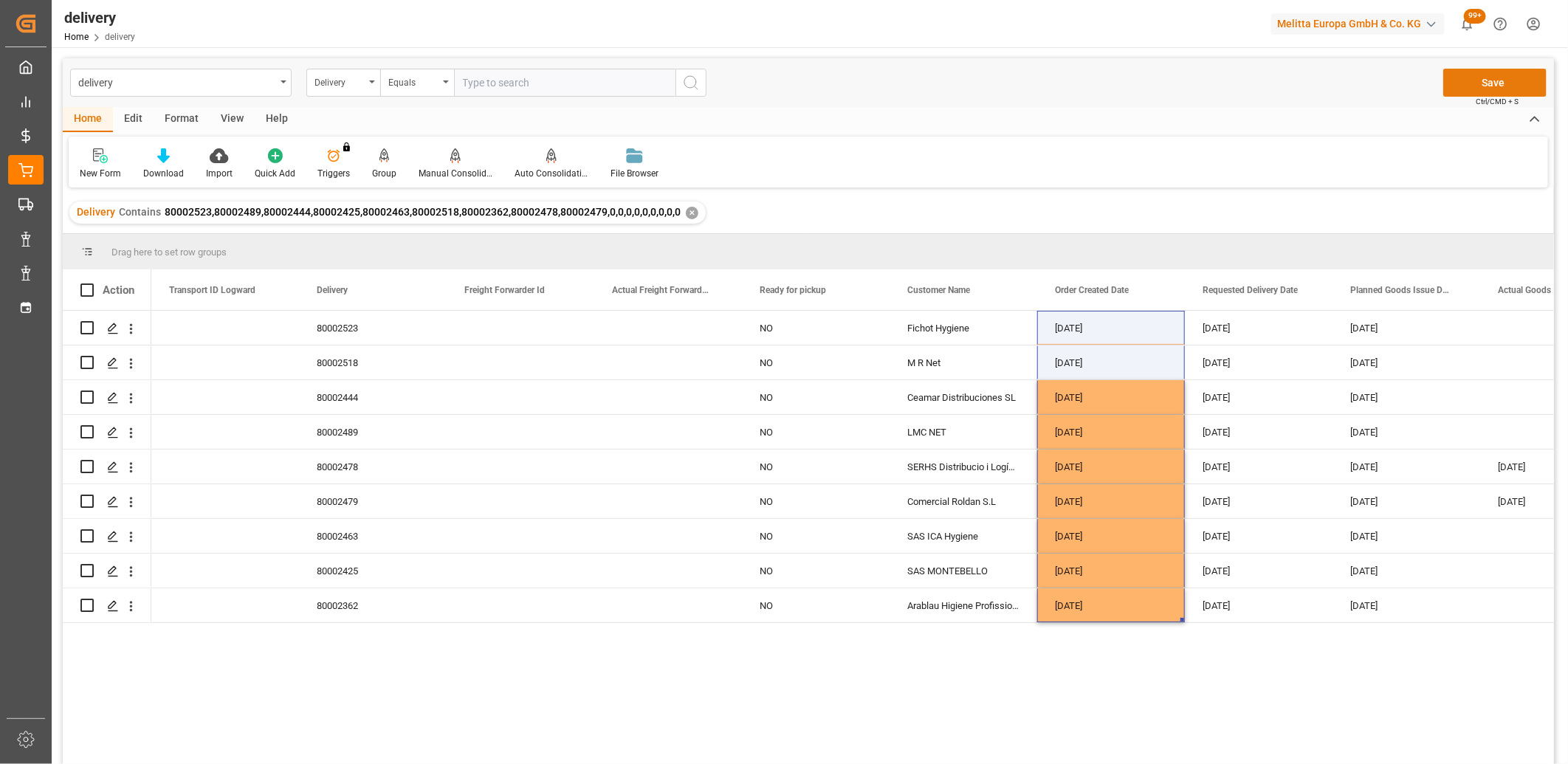
click at [1469, 80] on button "Save" at bounding box center [1494, 83] width 103 height 28
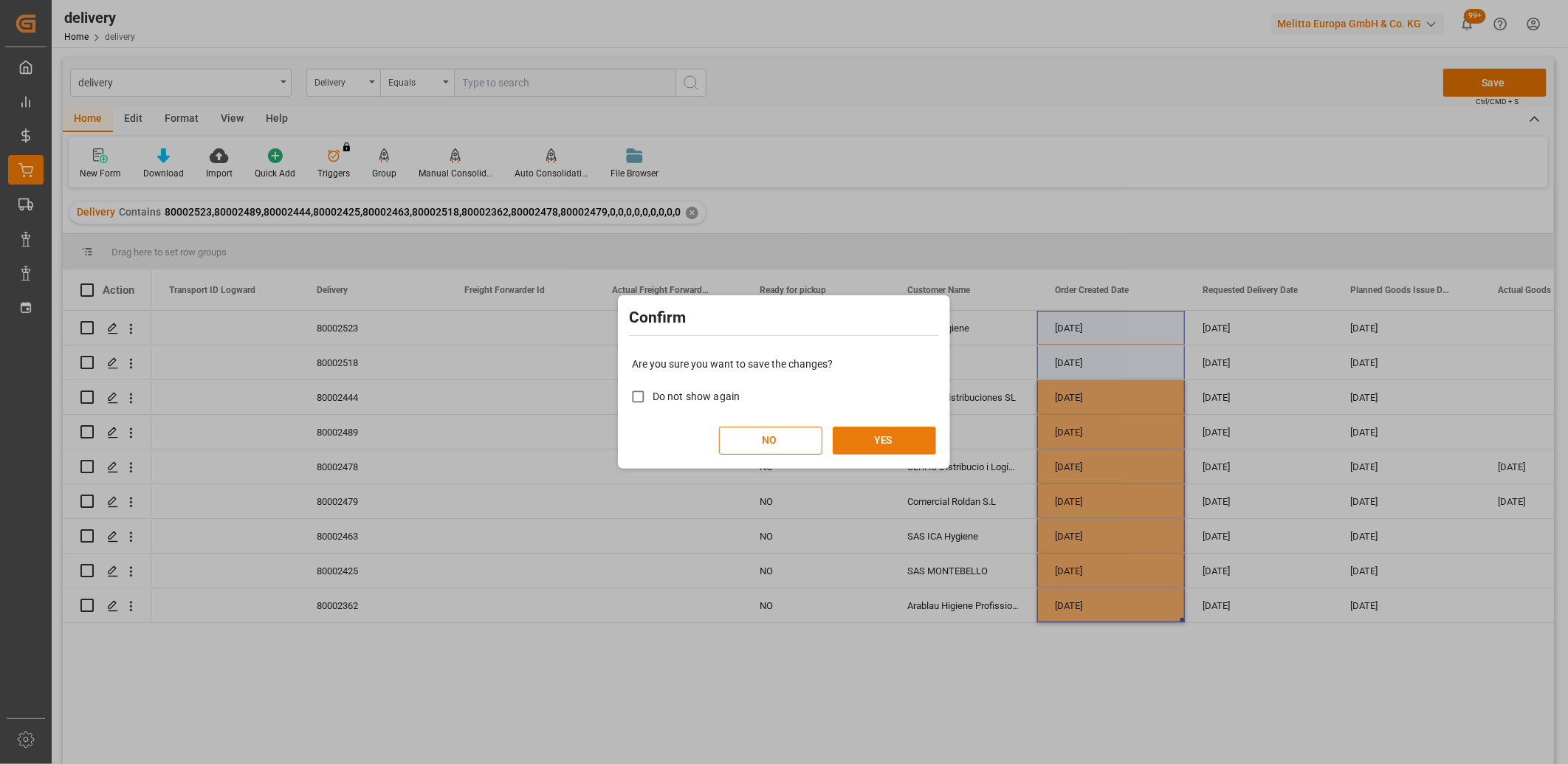
click at [888, 440] on button "YES" at bounding box center [884, 441] width 103 height 28
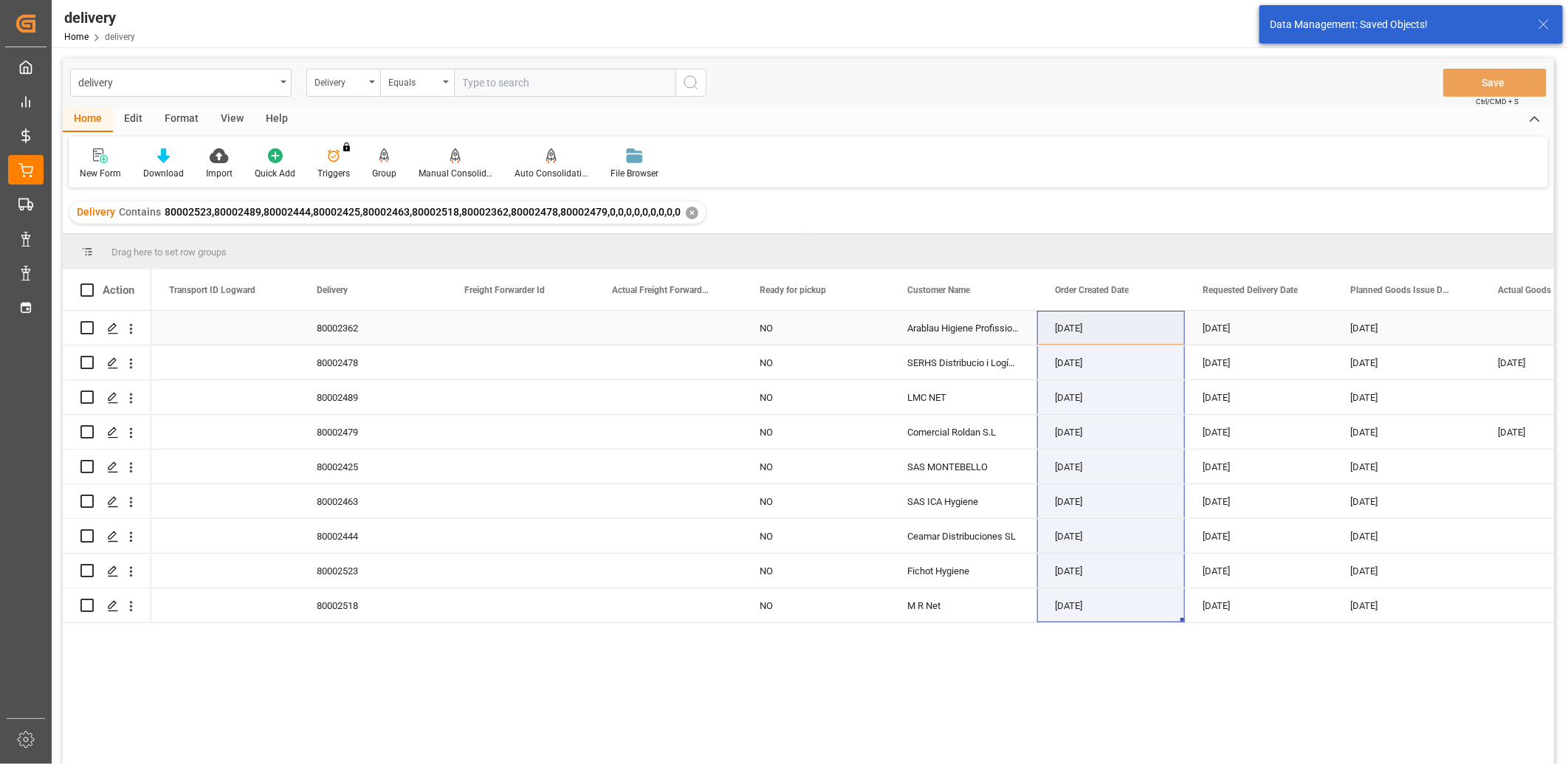
click at [84, 329] on input "Press Space to toggle row selection (unchecked)" at bounding box center [87, 327] width 13 height 13
checkbox input "true"
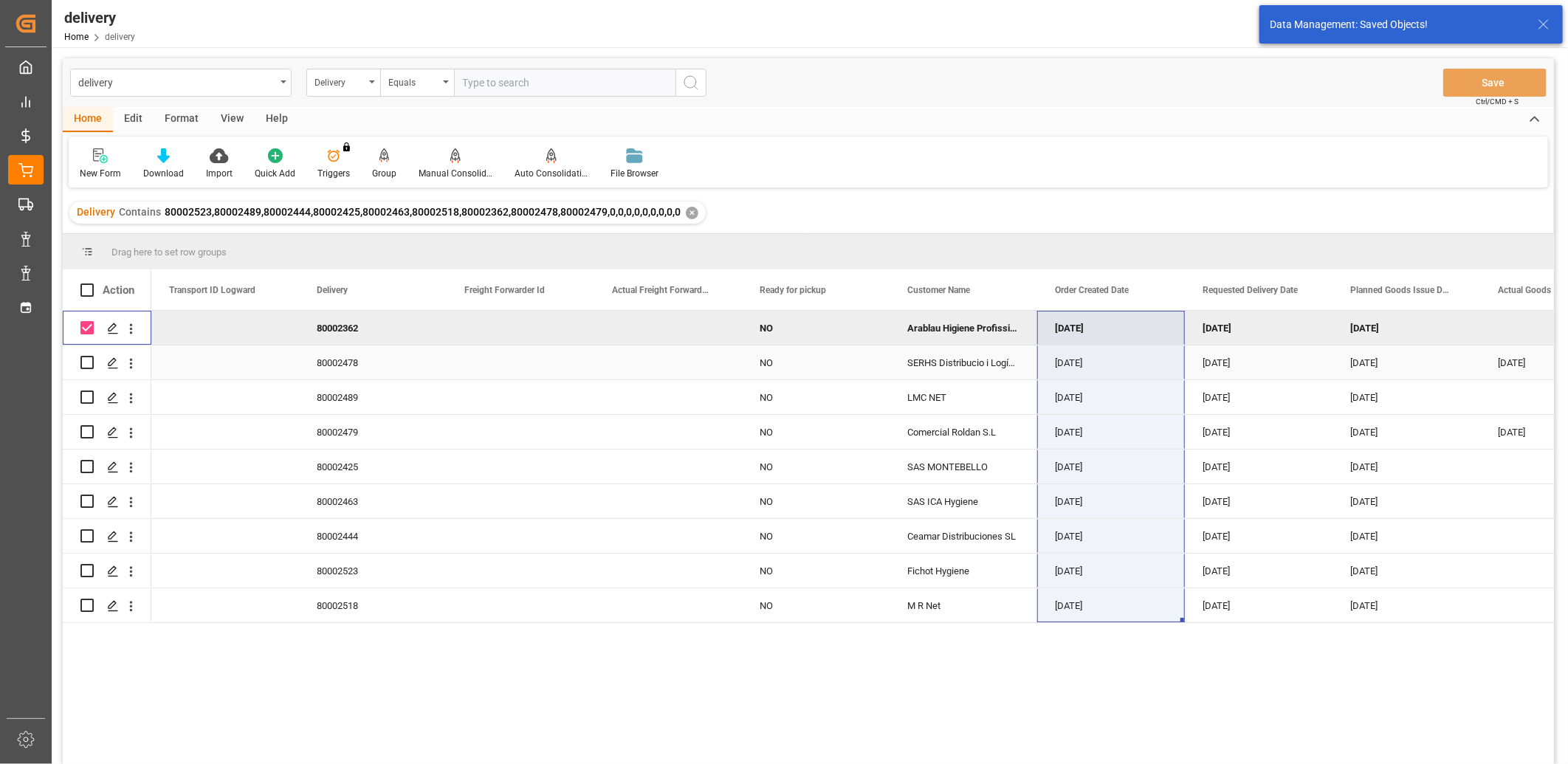
click at [84, 362] on input "Press Space to toggle row selection (unchecked)" at bounding box center [87, 362] width 13 height 13
checkbox input "true"
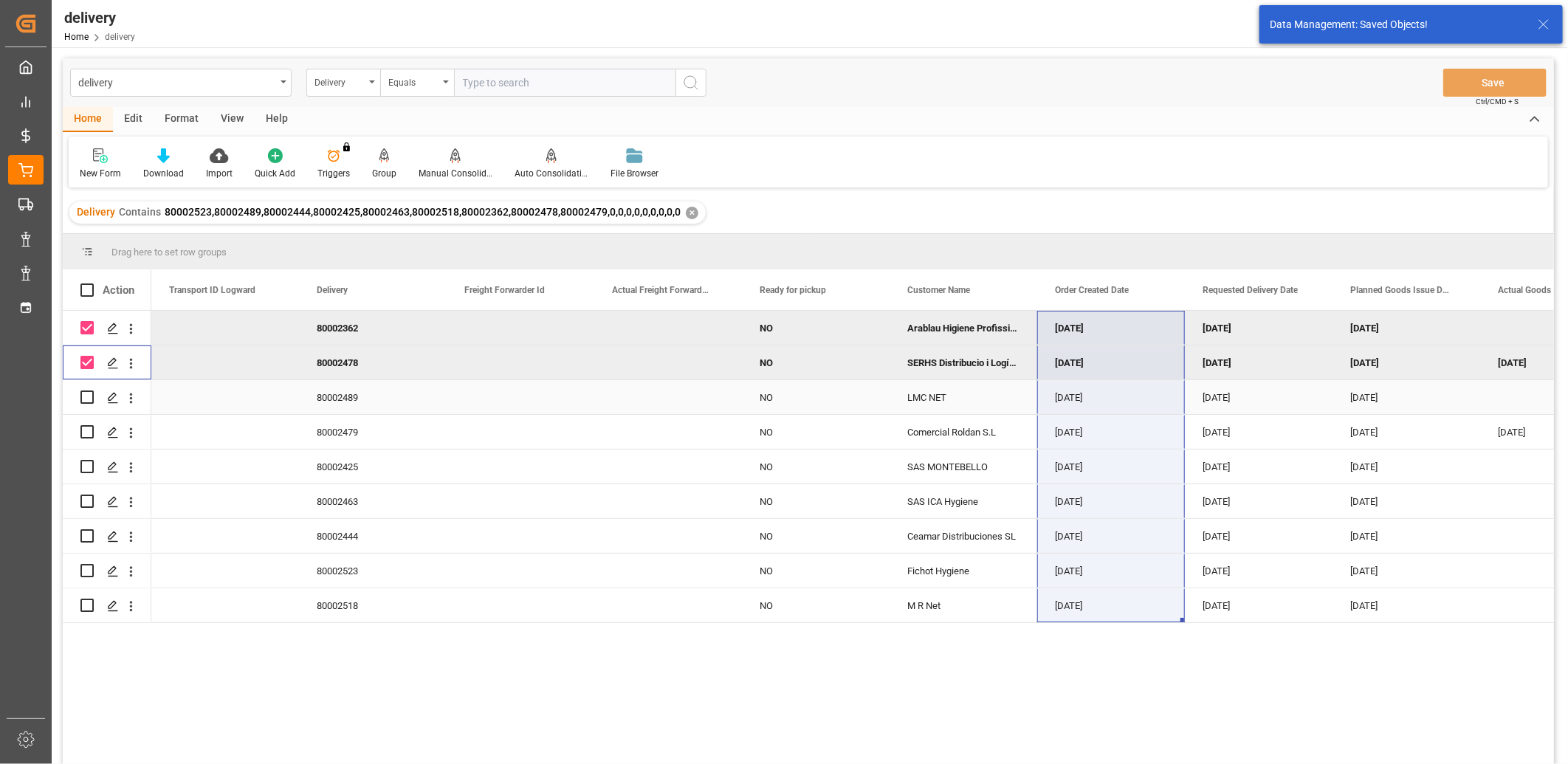
click at [84, 399] on input "Press Space to toggle row selection (unchecked)" at bounding box center [87, 397] width 13 height 13
checkbox input "true"
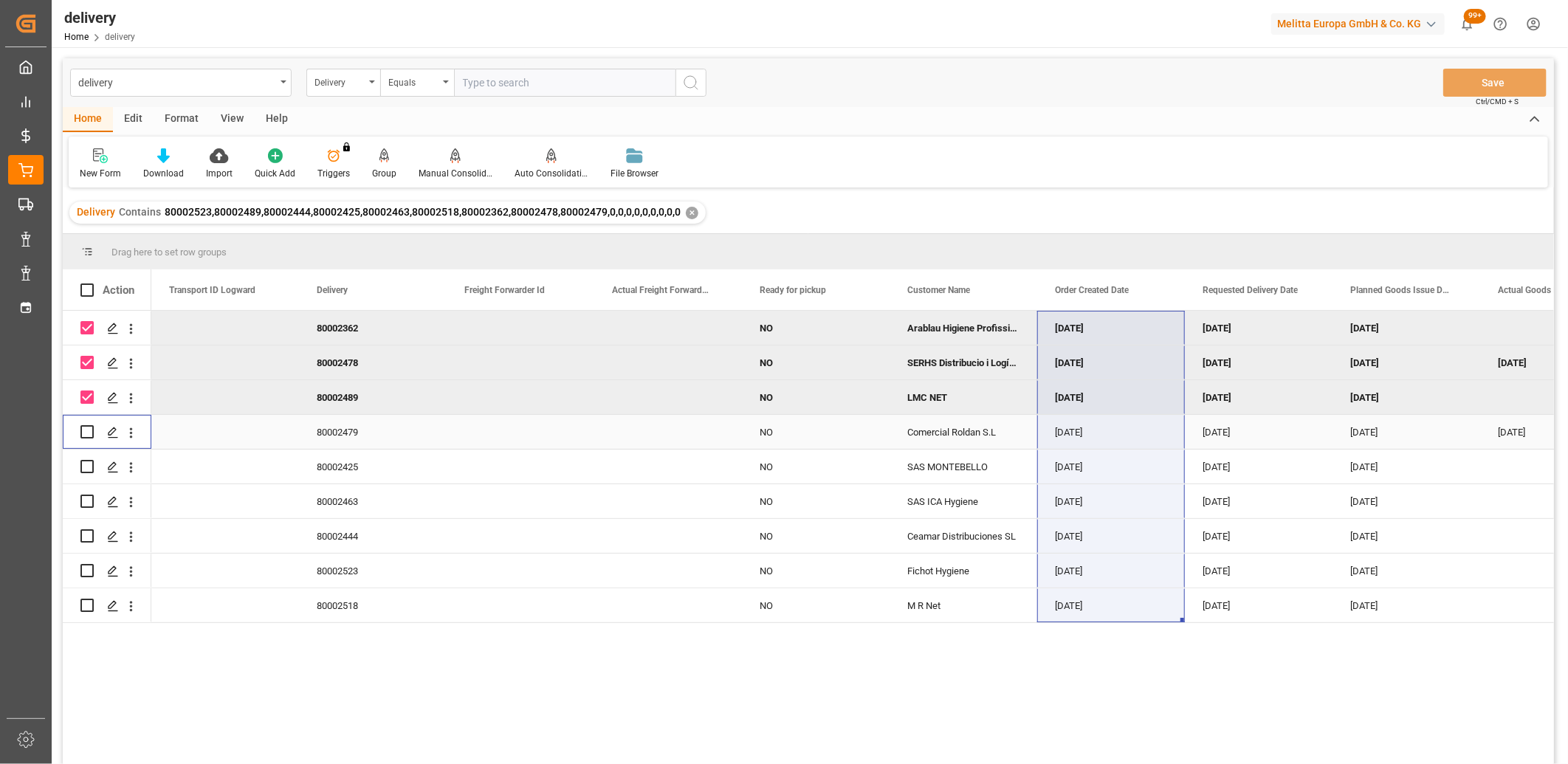
click at [89, 430] on input "Press Space to toggle row selection (unchecked)" at bounding box center [87, 431] width 13 height 13
checkbox input "true"
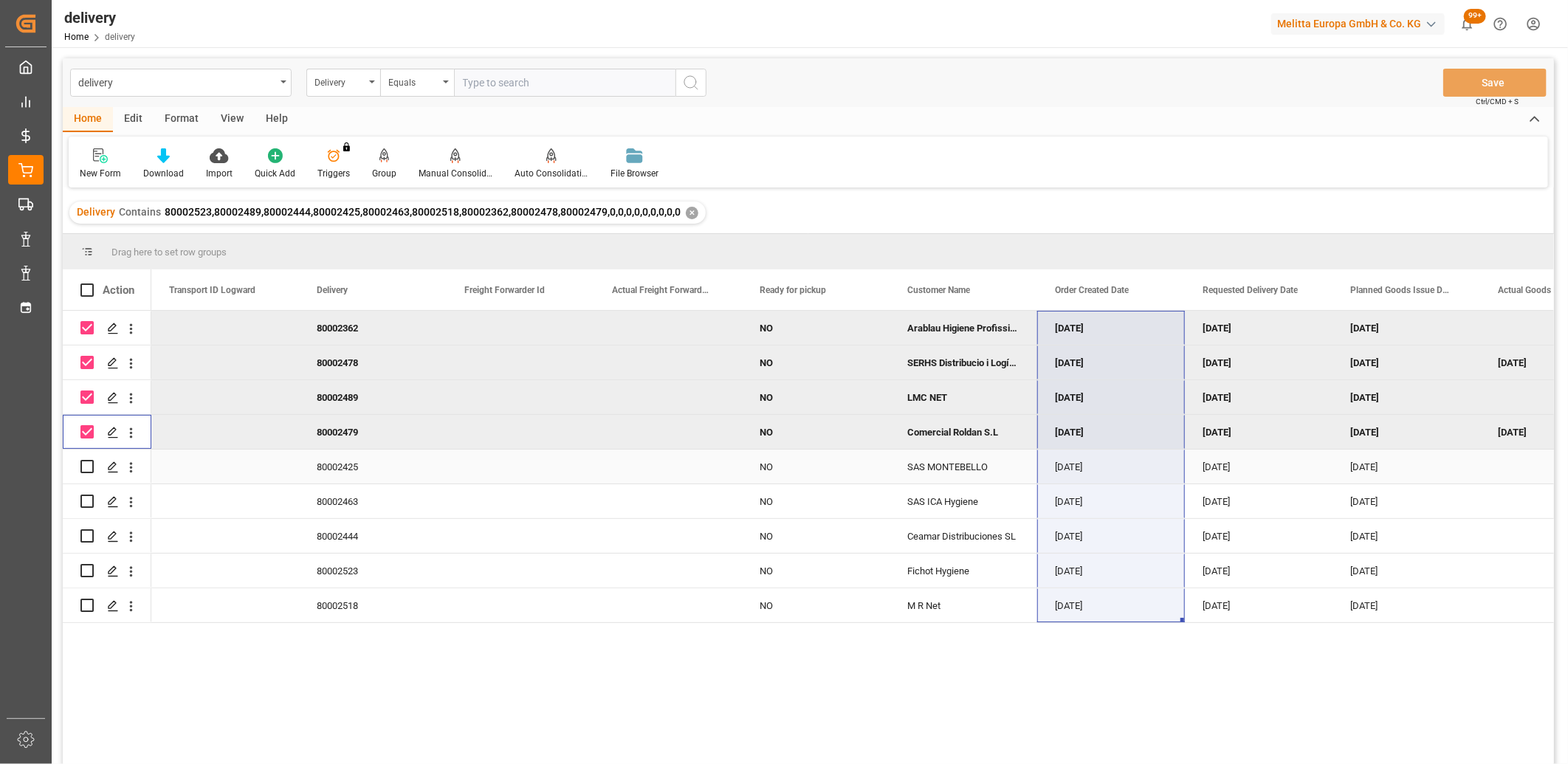
click at [82, 466] on input "Press Space to toggle row selection (unchecked)" at bounding box center [87, 466] width 13 height 13
checkbox input "true"
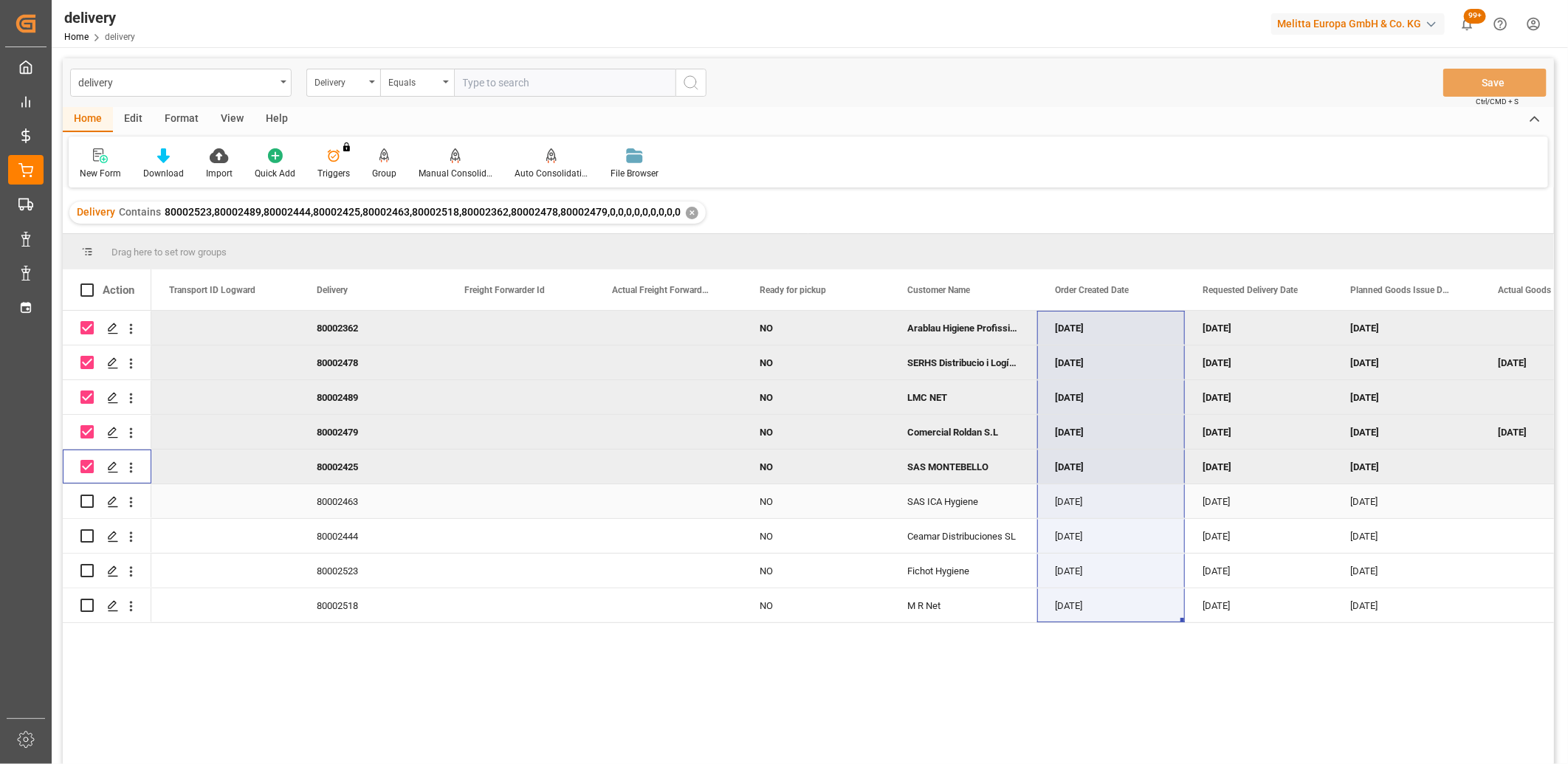
click at [84, 498] on input "Press Space to toggle row selection (unchecked)" at bounding box center [87, 501] width 13 height 13
checkbox input "true"
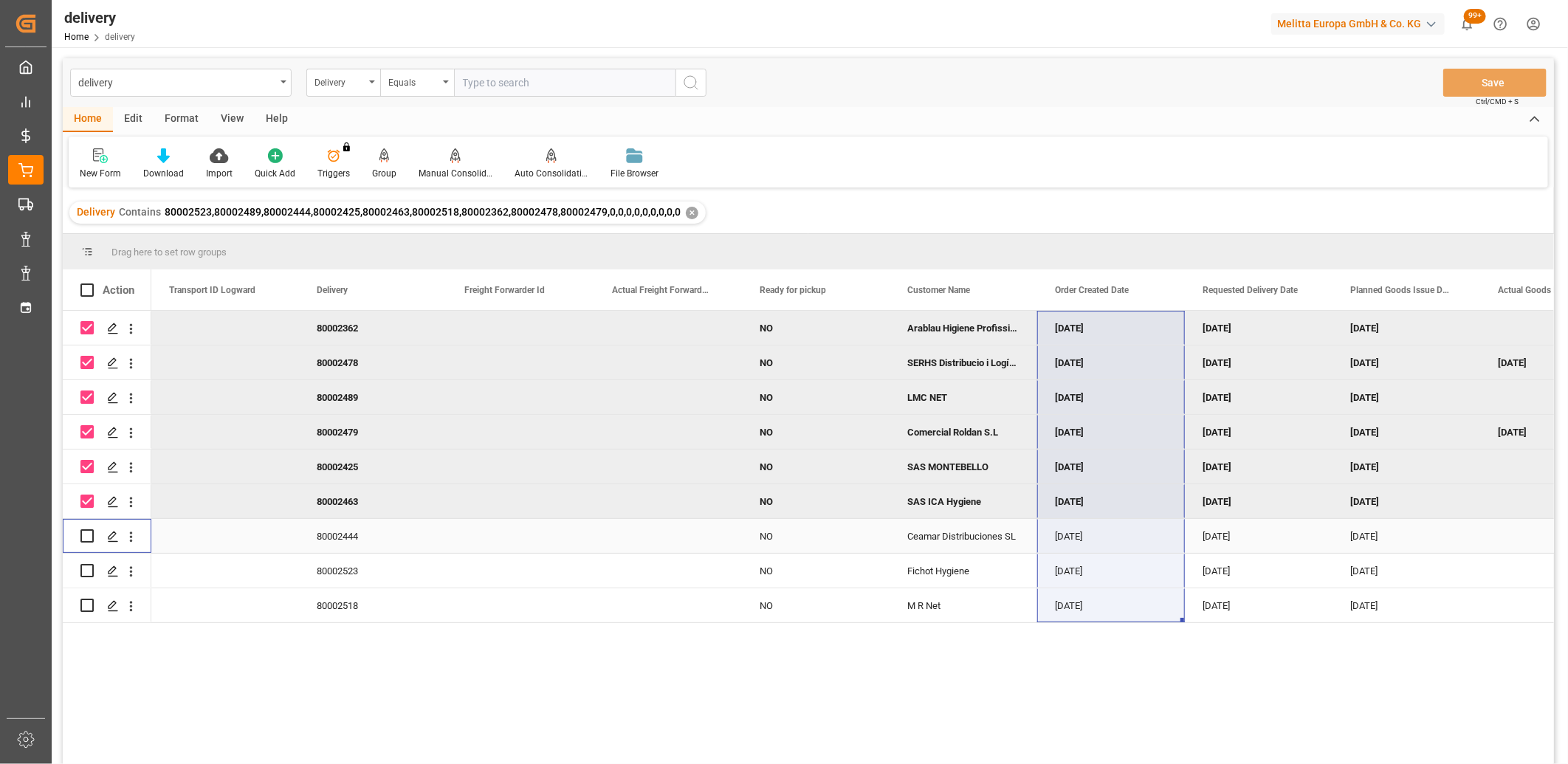
drag, startPoint x: 89, startPoint y: 532, endPoint x: 91, endPoint y: 551, distance: 19.1
click at [89, 533] on input "Press Space to toggle row selection (unchecked)" at bounding box center [87, 536] width 13 height 13
checkbox input "true"
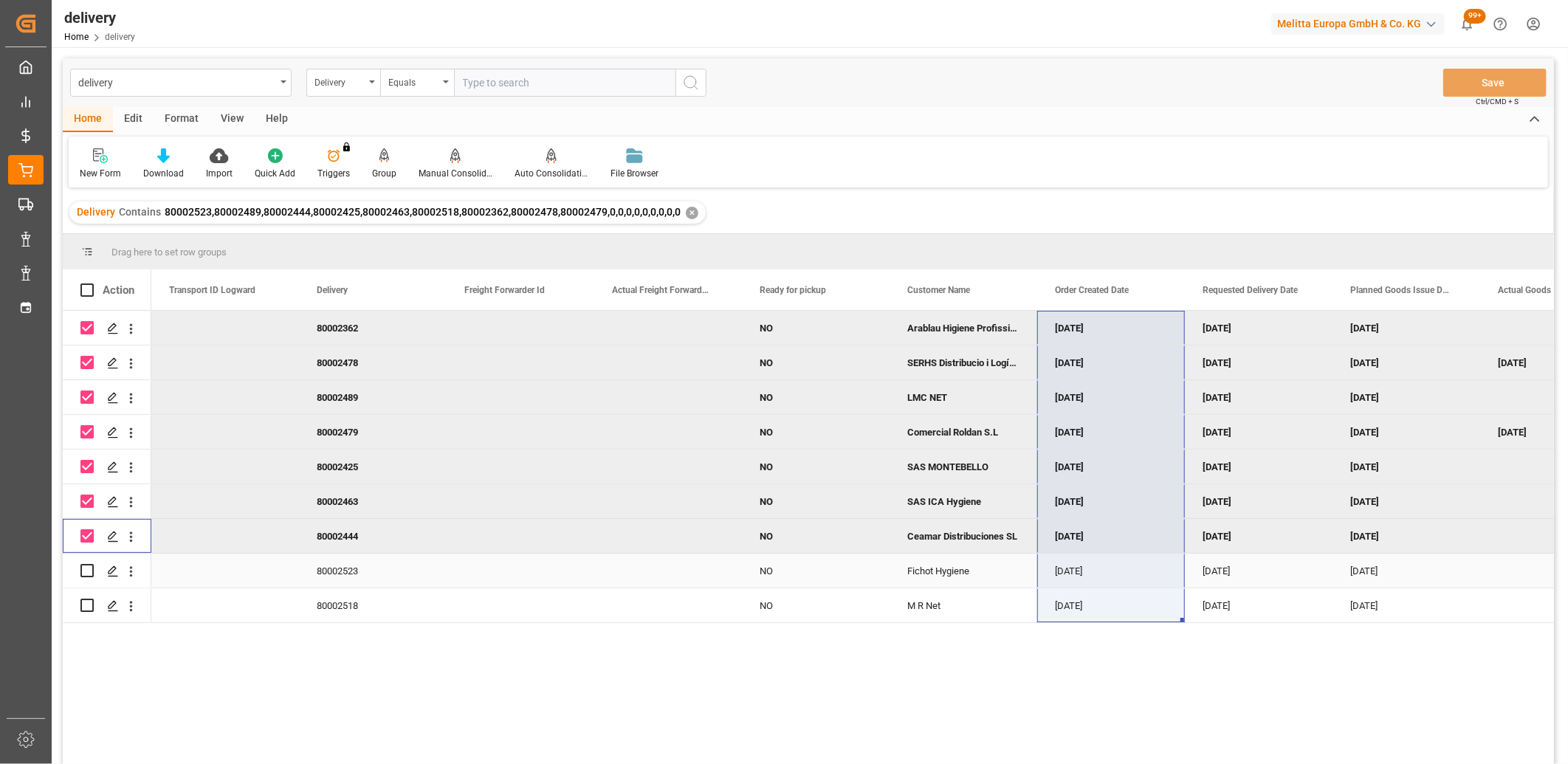
click at [93, 566] on input "Press Space to toggle row selection (unchecked)" at bounding box center [87, 570] width 13 height 13
checkbox input "true"
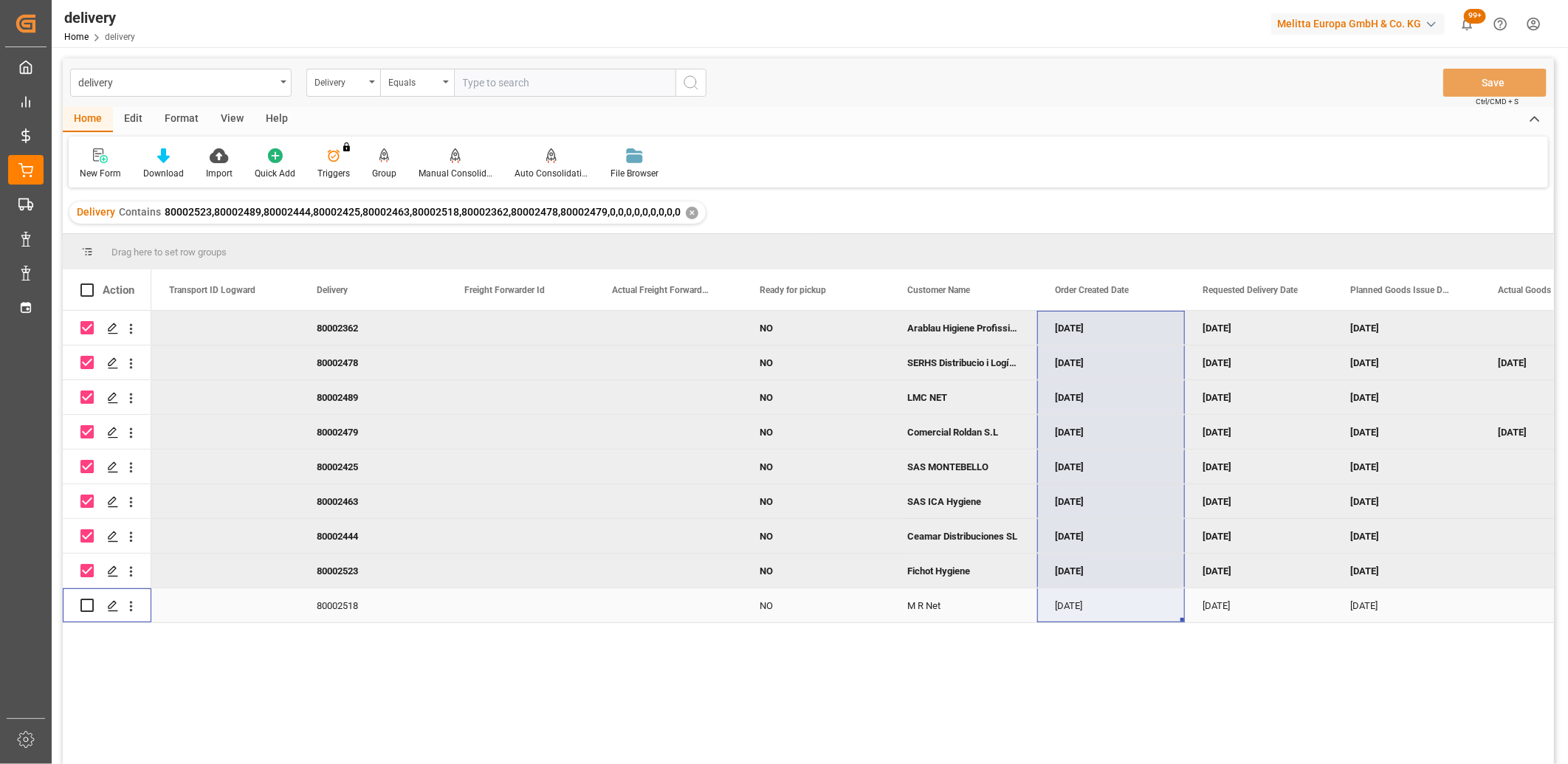
click at [89, 609] on input "Press Space to toggle row selection (unchecked)" at bounding box center [87, 605] width 13 height 13
checkbox input "true"
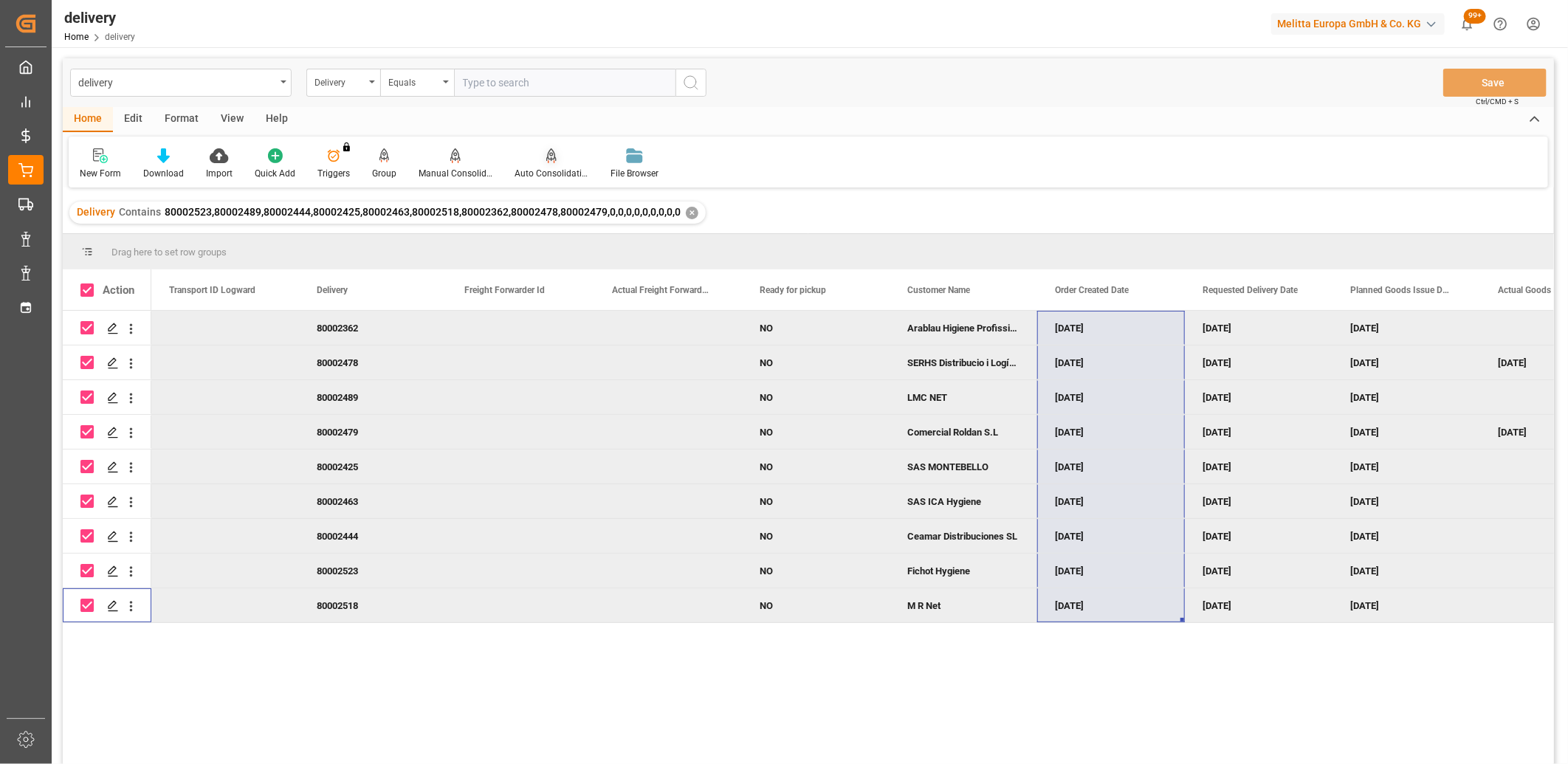
click at [537, 168] on div "Auto Consolidation" at bounding box center [551, 173] width 74 height 13
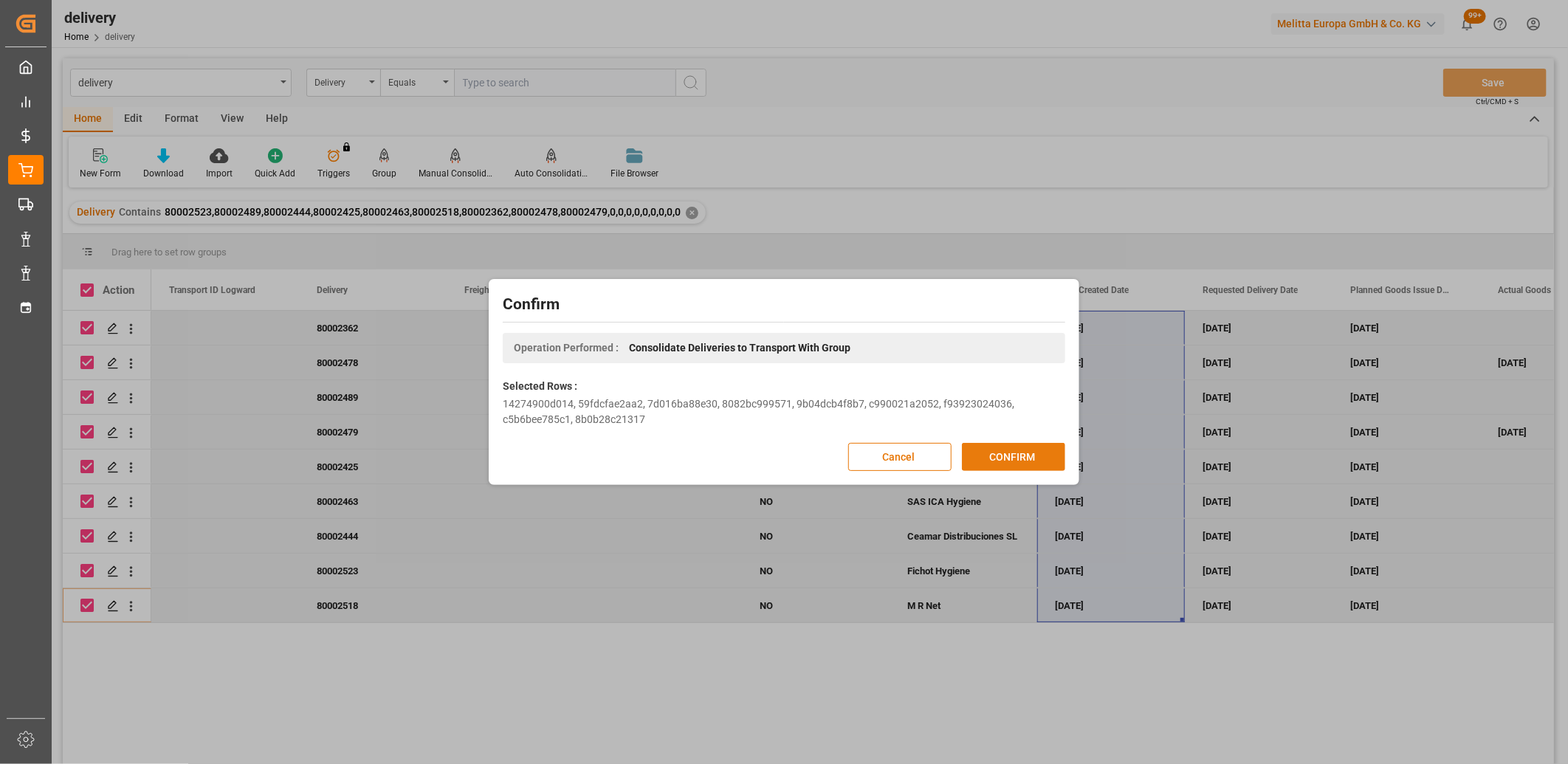
click at [977, 447] on button "CONFIRM" at bounding box center [1013, 457] width 103 height 28
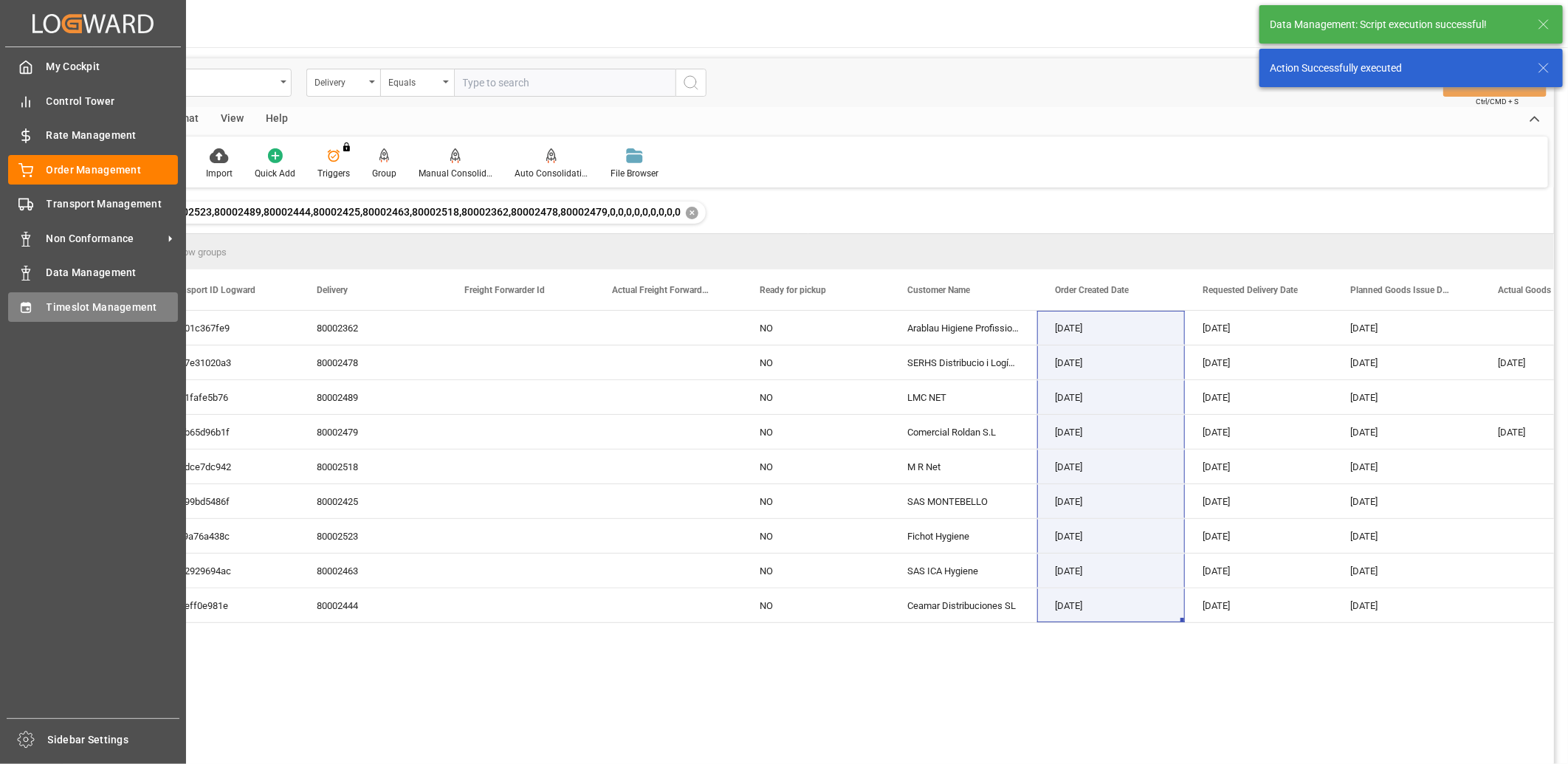
click at [39, 295] on div "Timeslot Management Timeslot Management" at bounding box center [93, 307] width 170 height 29
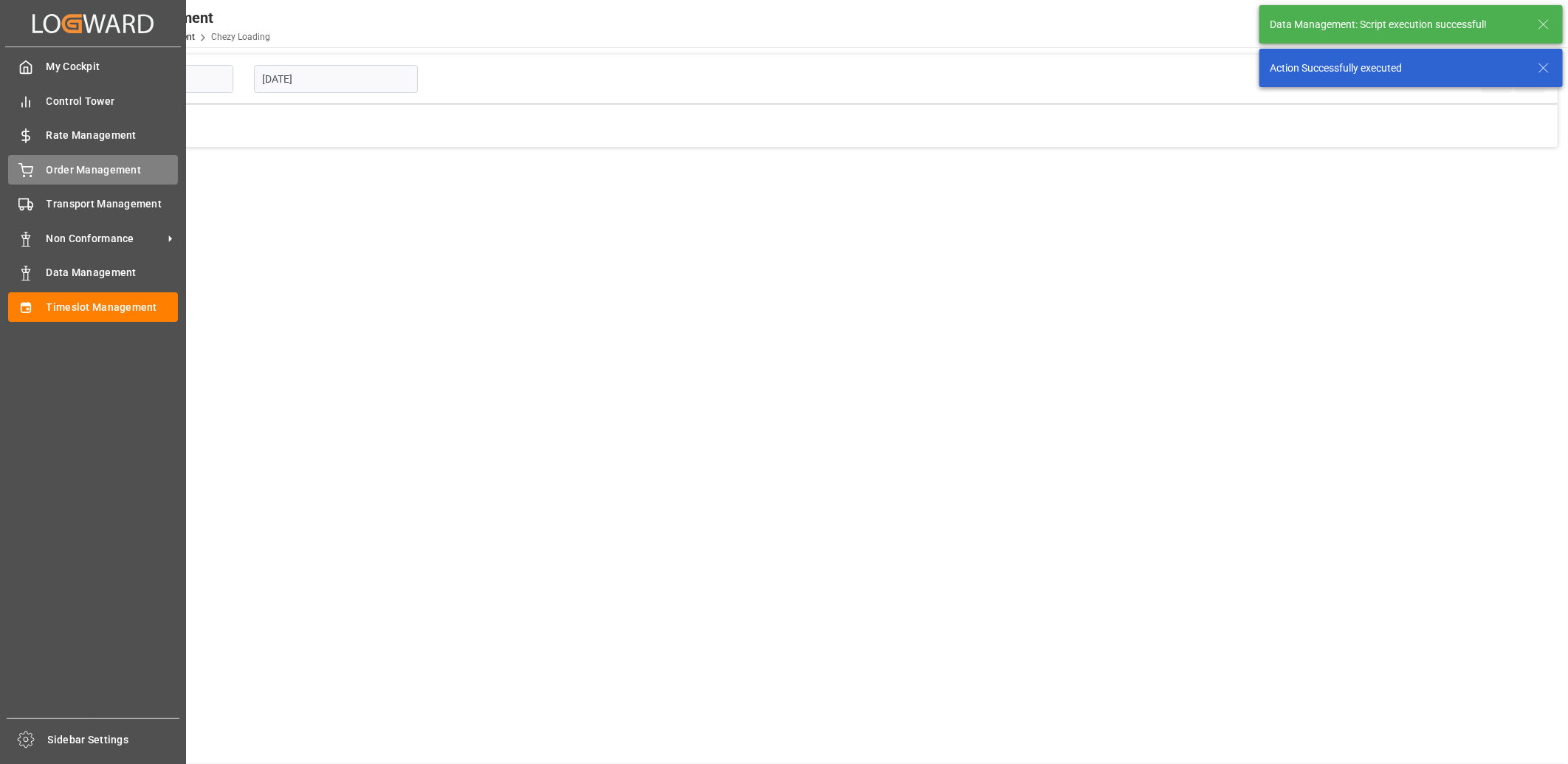
type input "Chezy Loading"
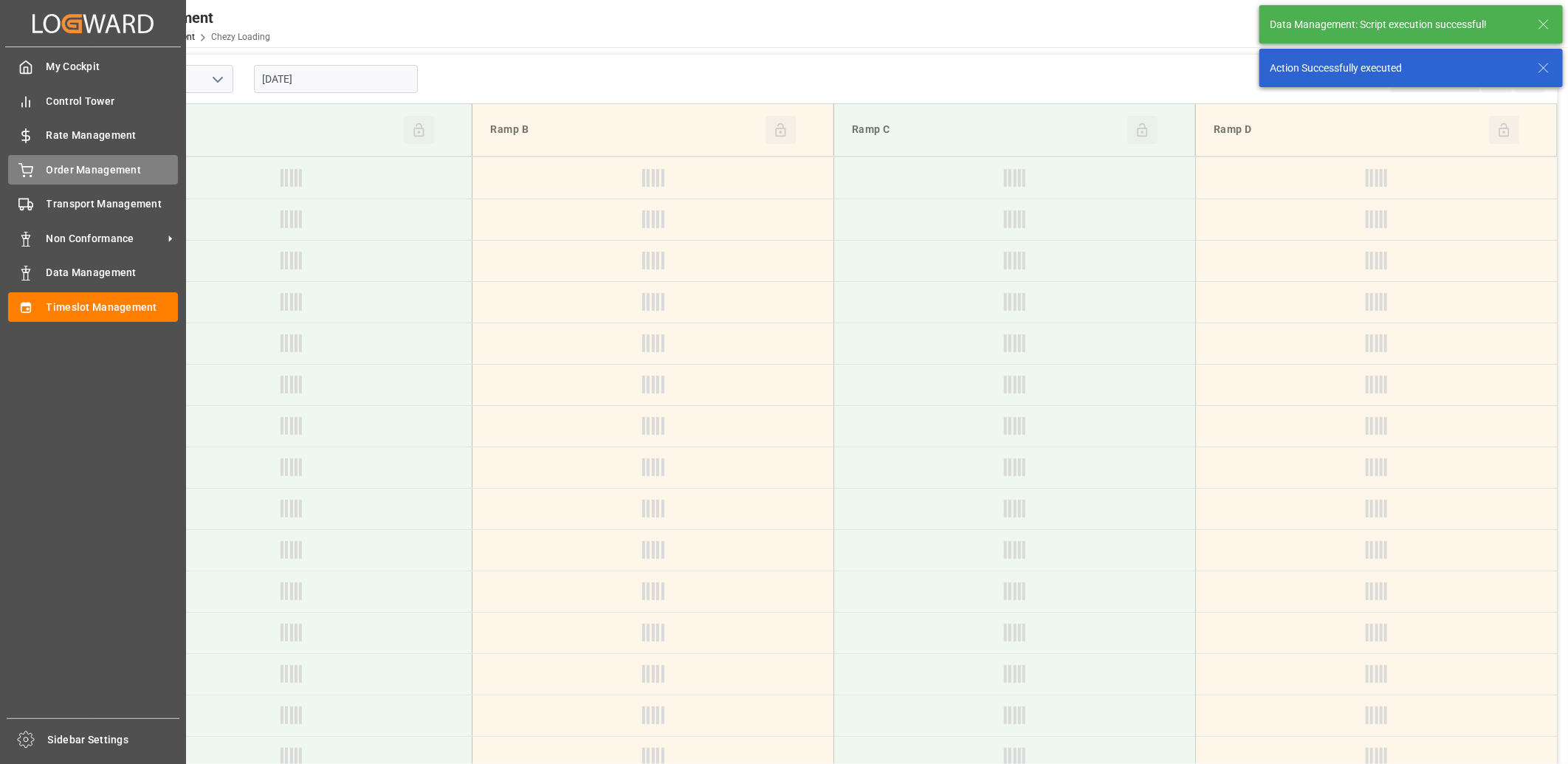
click at [37, 178] on div "Order Management Order Management" at bounding box center [93, 169] width 170 height 29
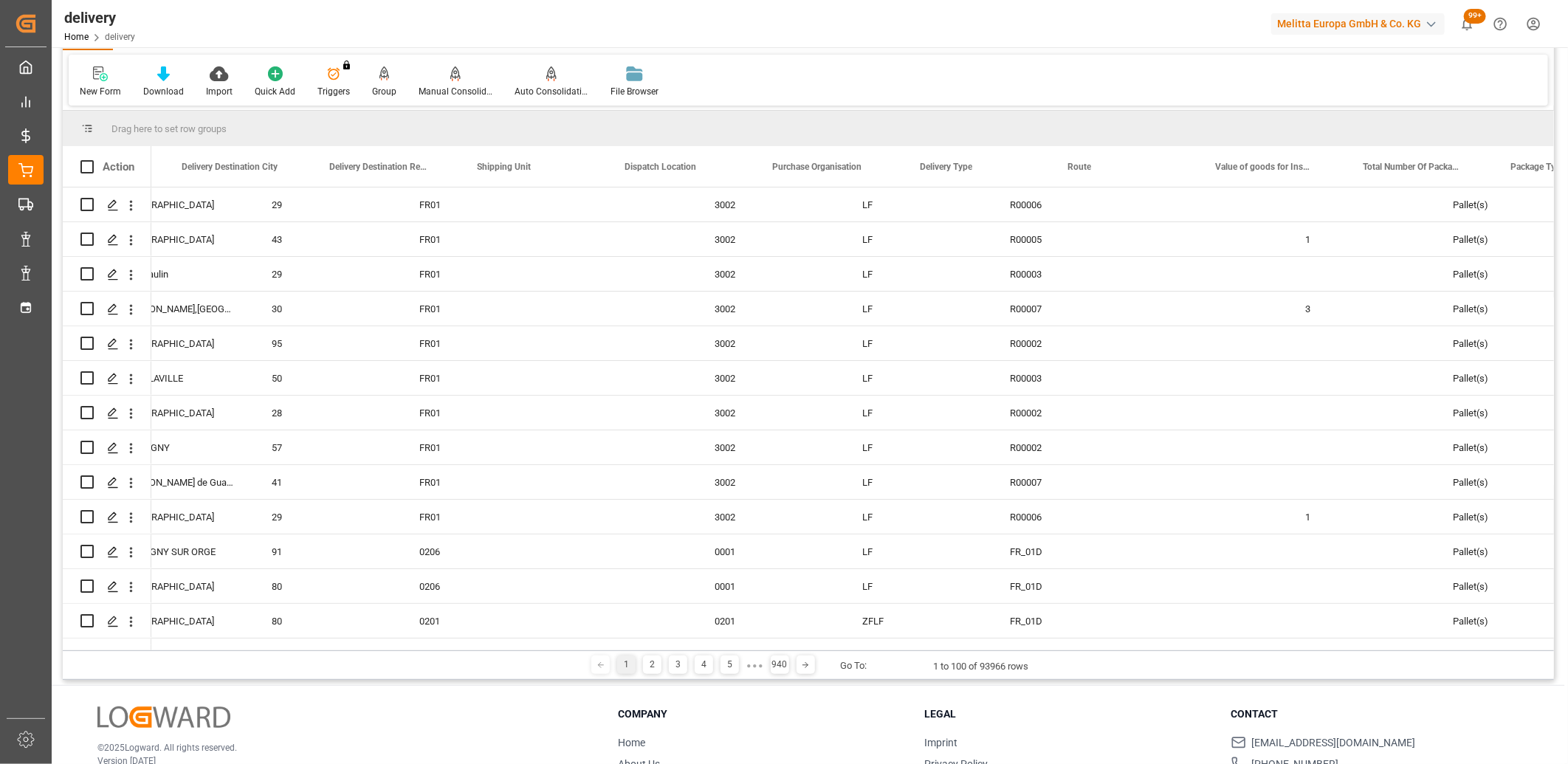
scroll to position [0, 3074]
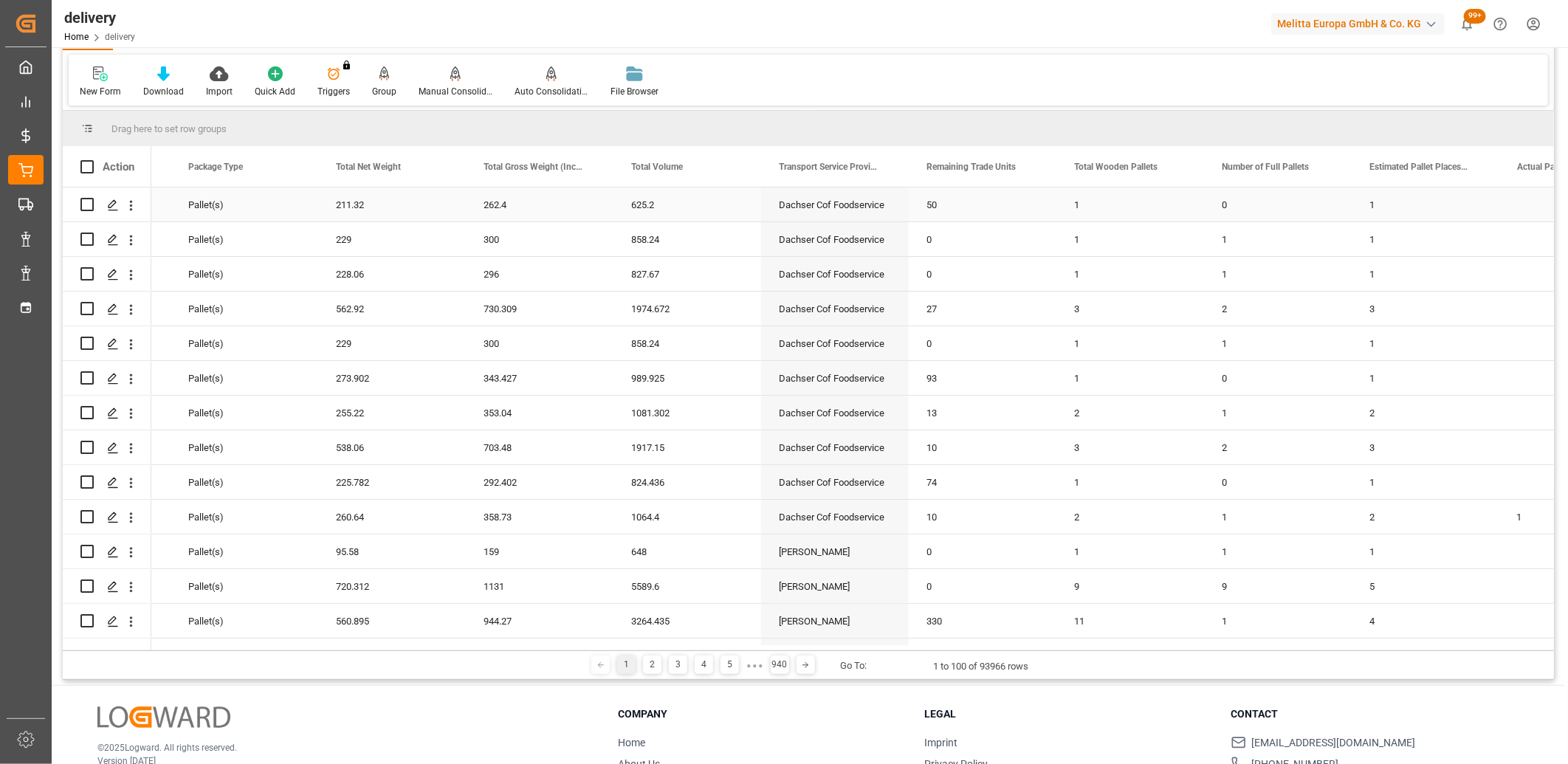
click at [820, 208] on div "Dachser Cof Foodservice" at bounding box center [834, 204] width 147 height 34
click at [881, 171] on span at bounding box center [884, 167] width 13 height 13
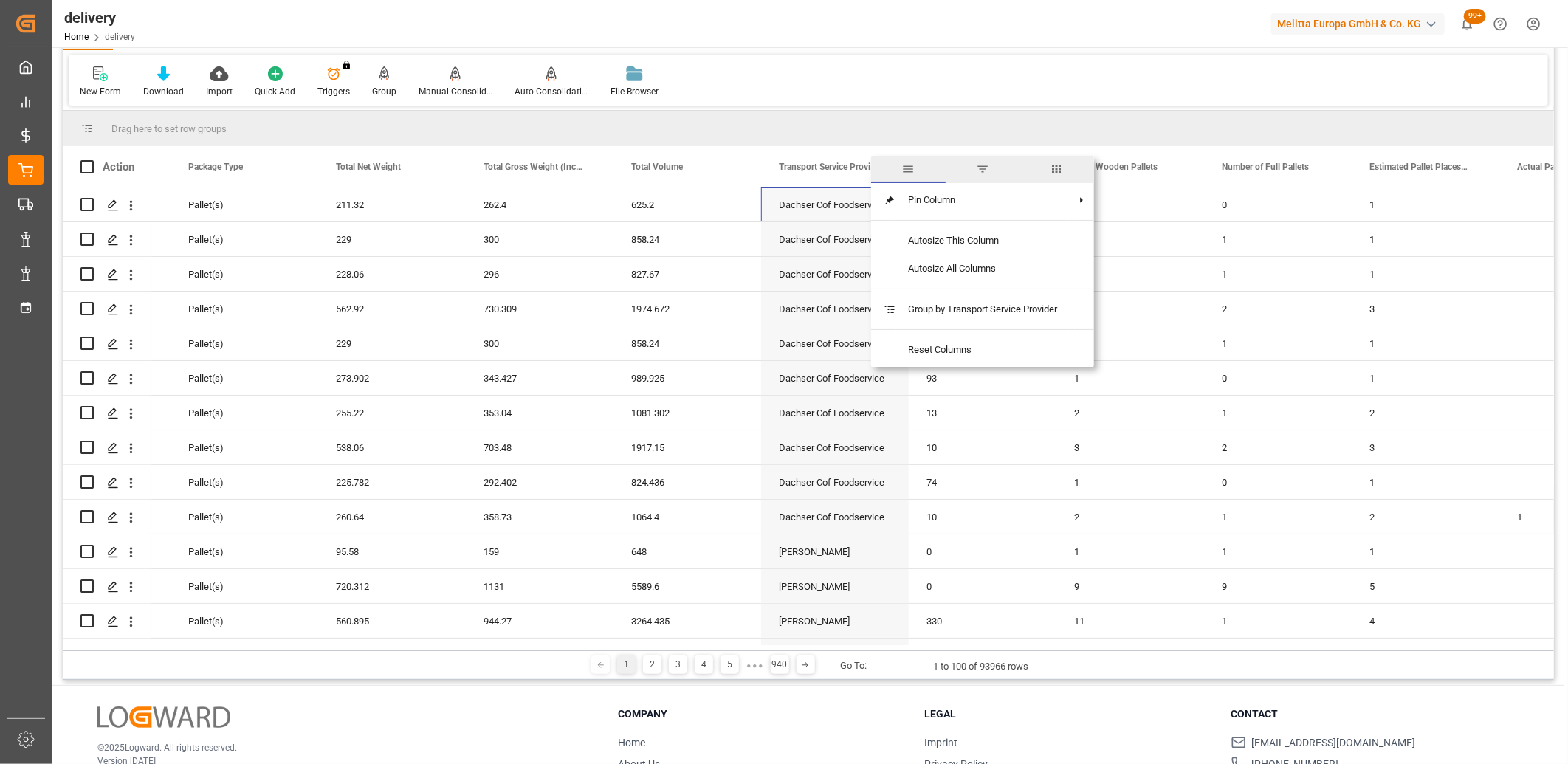
click at [983, 171] on span "filter" at bounding box center [983, 169] width 13 height 13
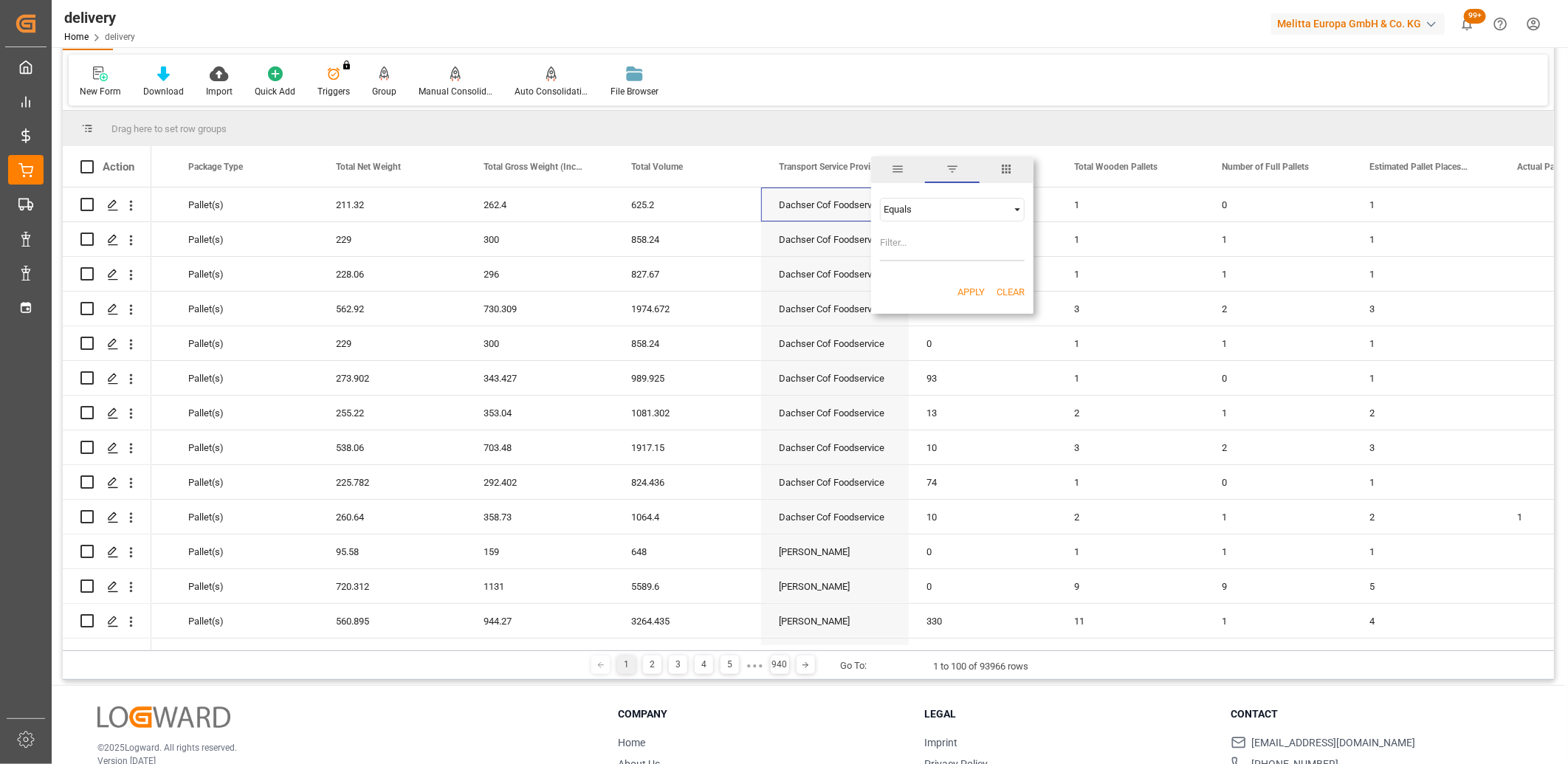
click at [933, 239] on input "Filter Value" at bounding box center [952, 247] width 144 height 30
type input "Dachser Cof Foodservice"
click at [961, 289] on button "Apply" at bounding box center [970, 293] width 27 height 15
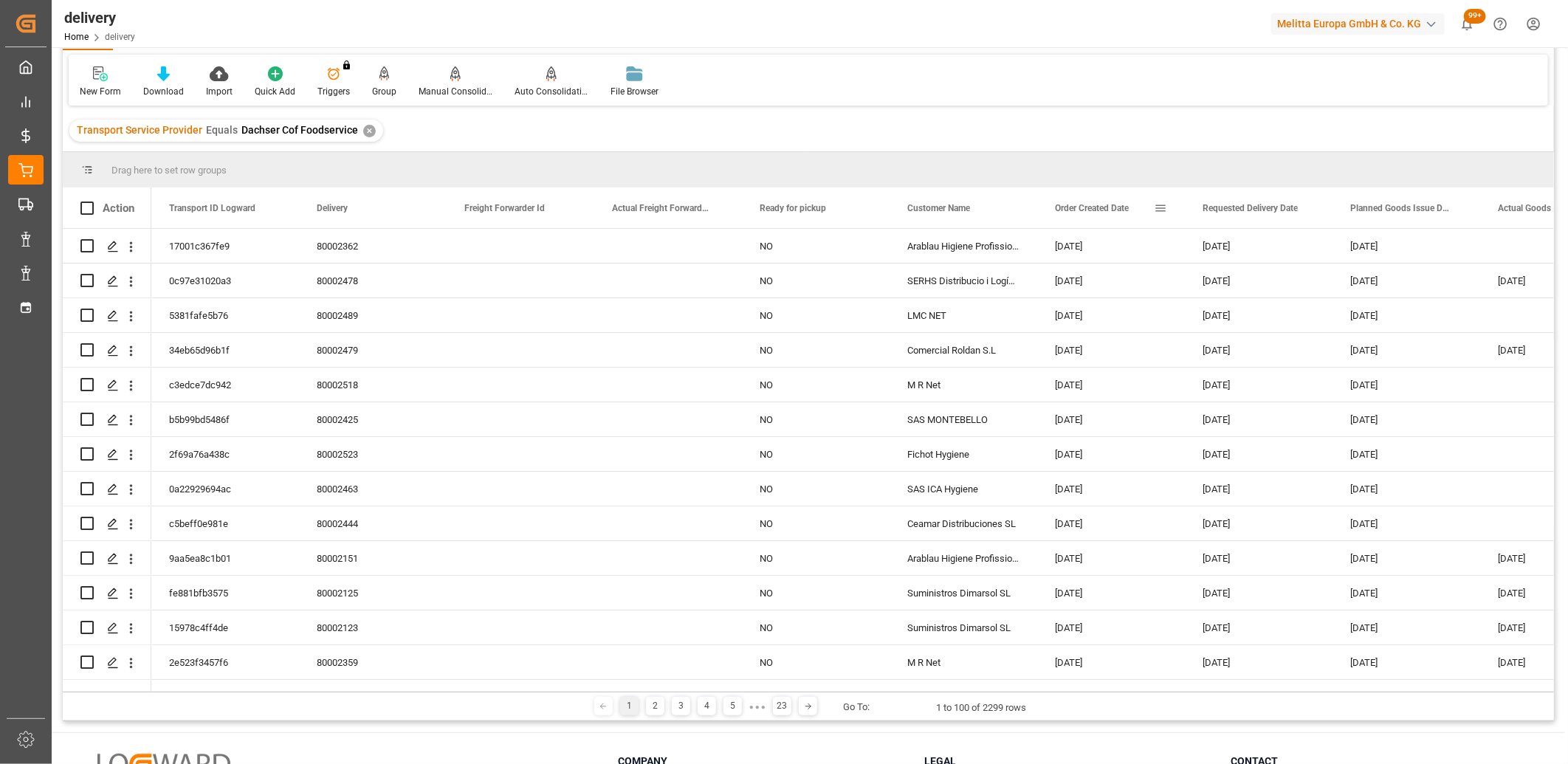
click at [1158, 207] on span at bounding box center [1161, 208] width 13 height 13
type input "2025-08-22"
click at [1250, 333] on button "Apply" at bounding box center [1246, 334] width 27 height 15
click at [158, 73] on icon at bounding box center [163, 74] width 12 height 15
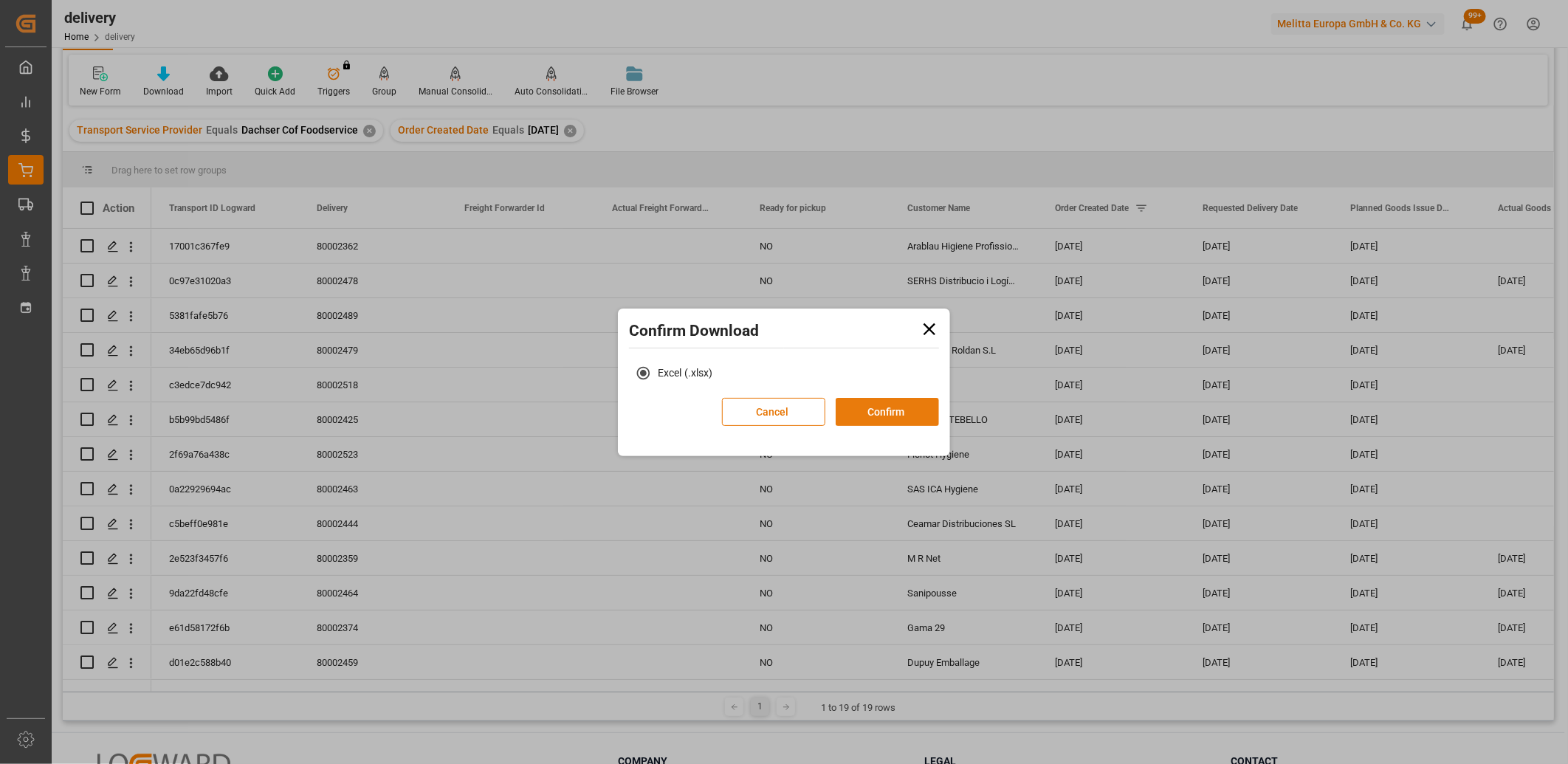
click at [867, 406] on button "Confirm" at bounding box center [887, 412] width 103 height 28
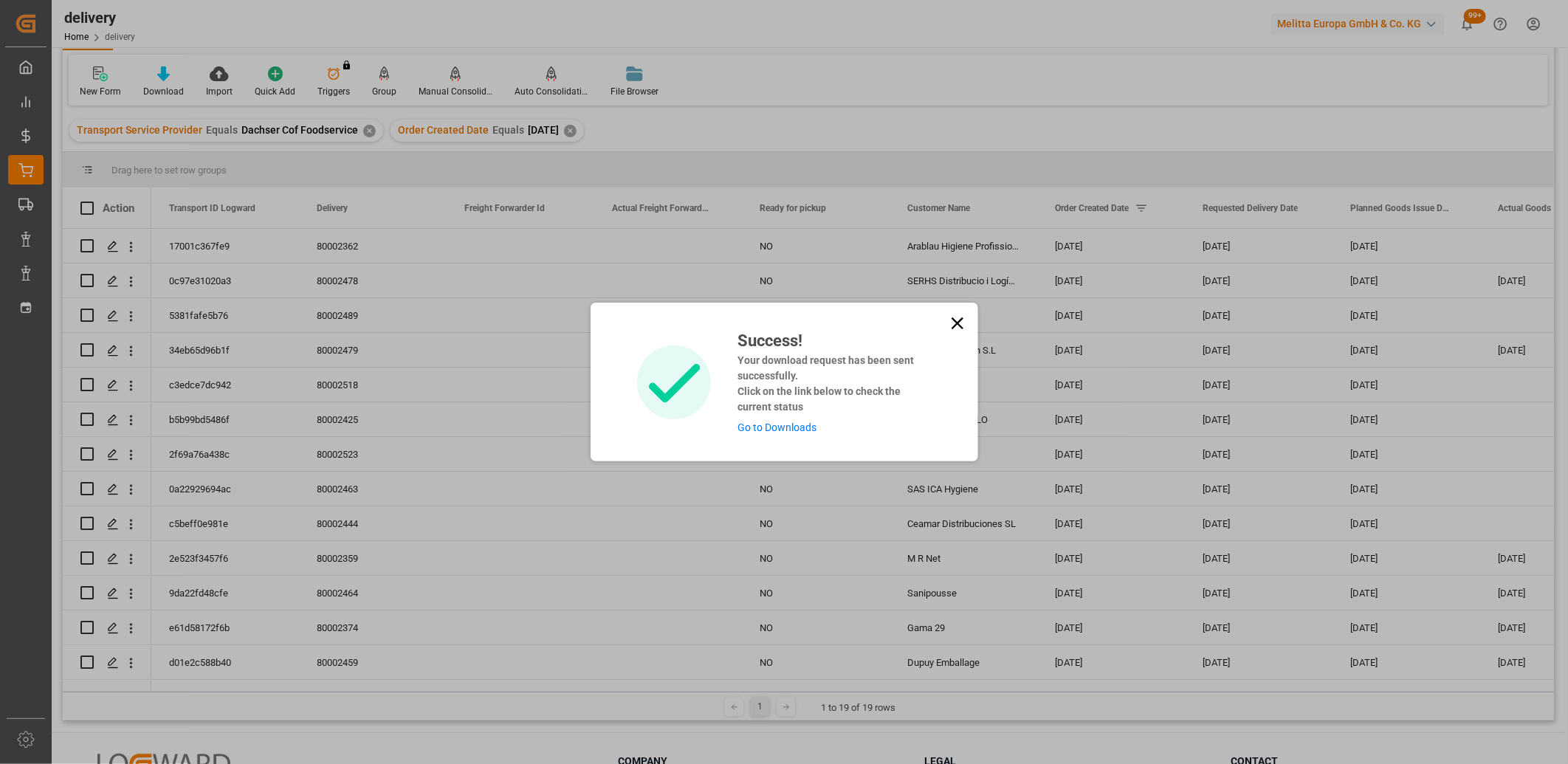
click at [802, 426] on link "Go to Downloads" at bounding box center [777, 427] width 79 height 12
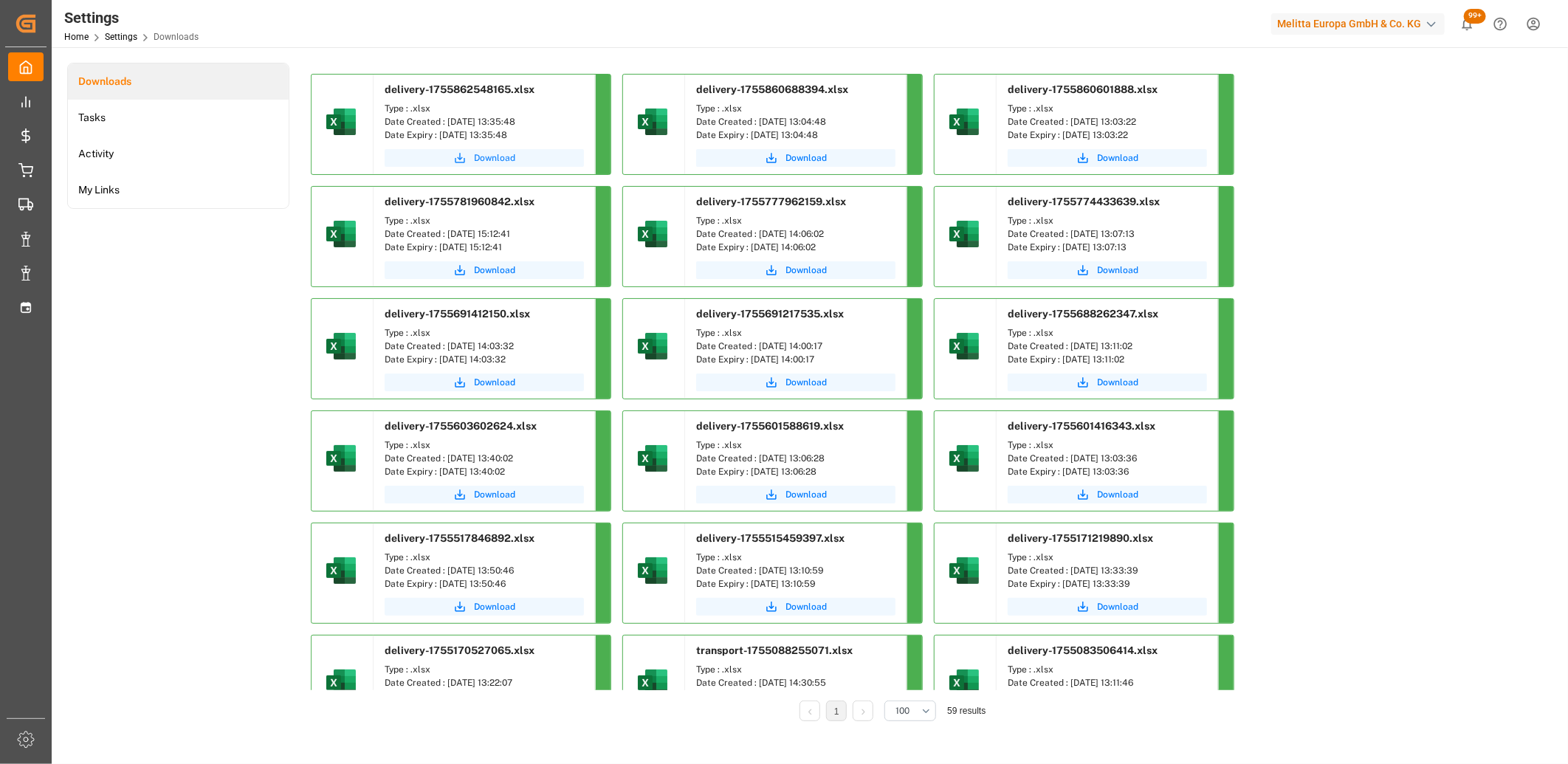
click at [502, 159] on span "Download" at bounding box center [494, 157] width 41 height 13
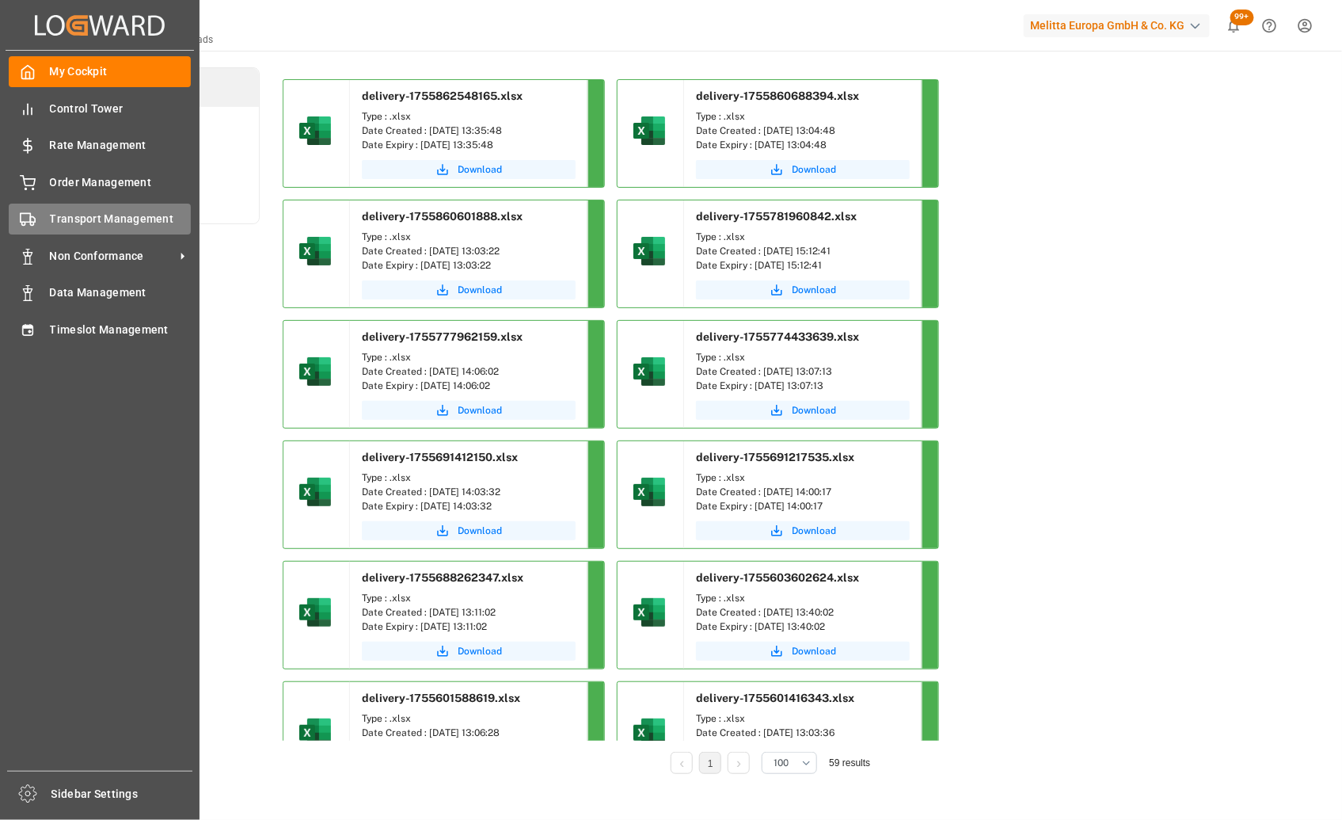
click at [30, 217] on polygon at bounding box center [32, 220] width 5 height 6
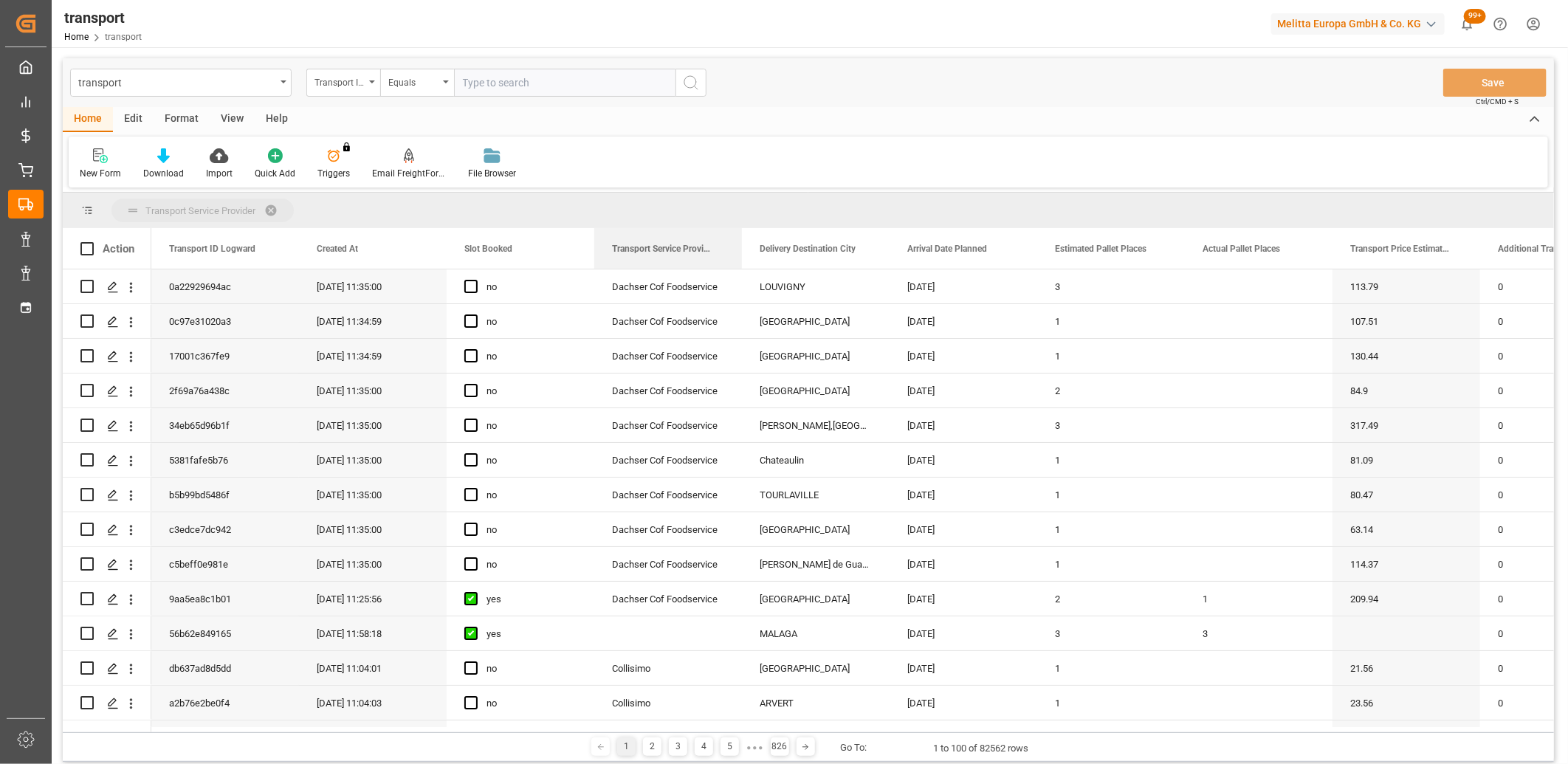
drag, startPoint x: 635, startPoint y: 252, endPoint x: 628, endPoint y: 210, distance: 42.6
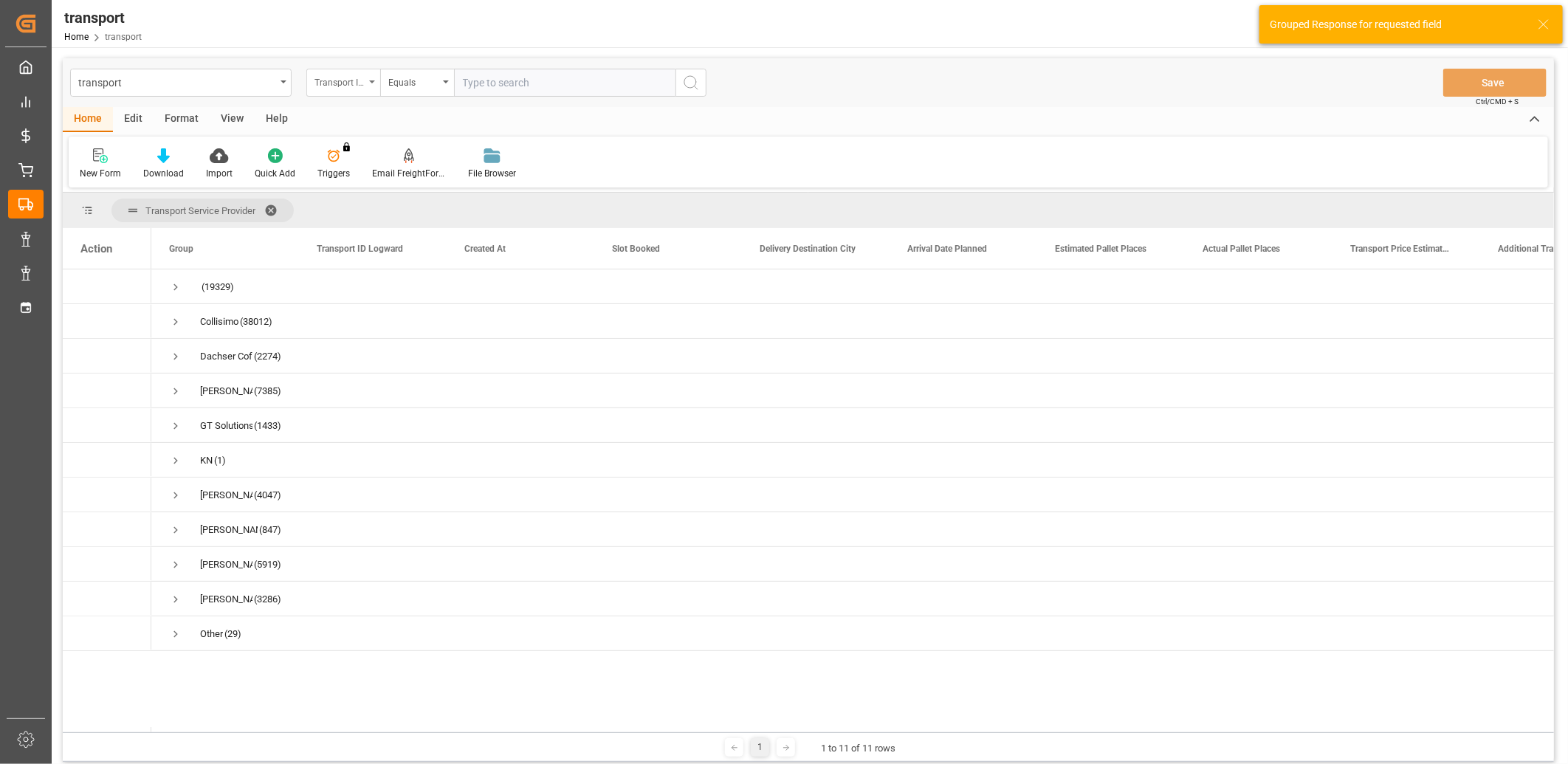
click at [367, 89] on div "Transport ID Logward" at bounding box center [343, 83] width 74 height 28
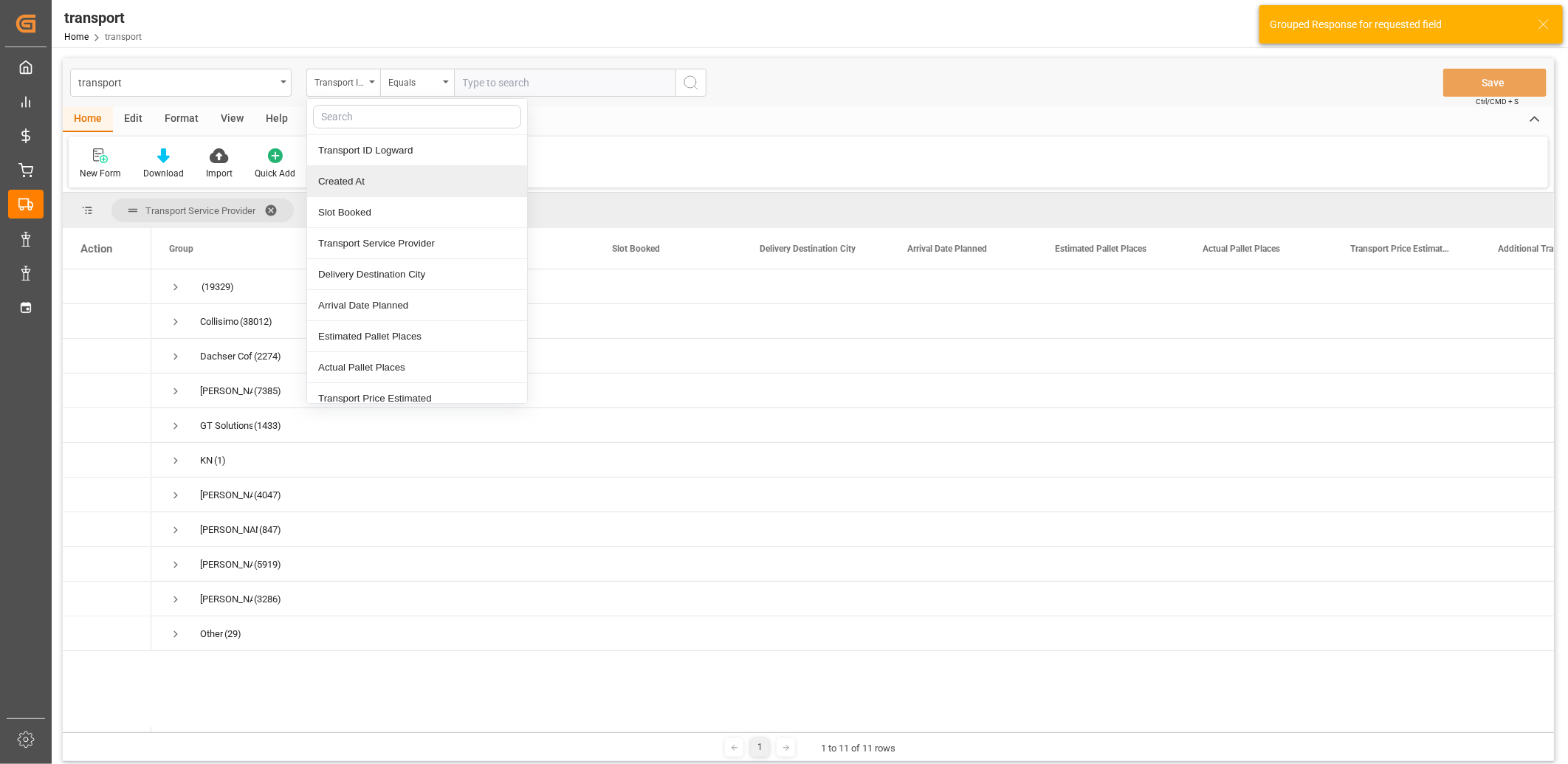
click at [335, 184] on div "Created At" at bounding box center [417, 181] width 220 height 31
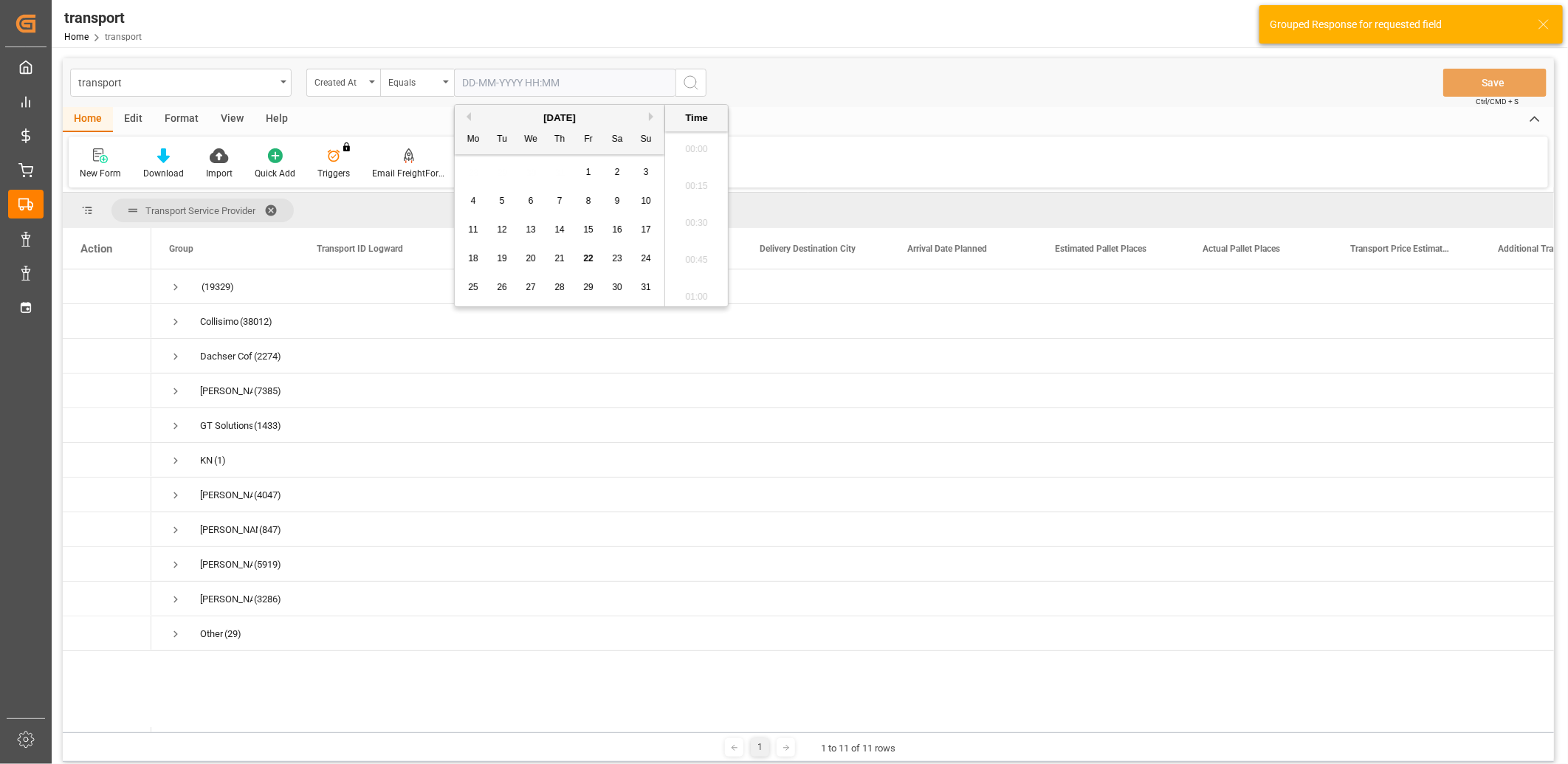
click at [513, 83] on input "text" at bounding box center [565, 83] width 222 height 28
click at [582, 262] on div "22" at bounding box center [589, 258] width 19 height 18
type input "[DATE] 00:00"
click at [687, 89] on icon "search button" at bounding box center [691, 82] width 18 height 18
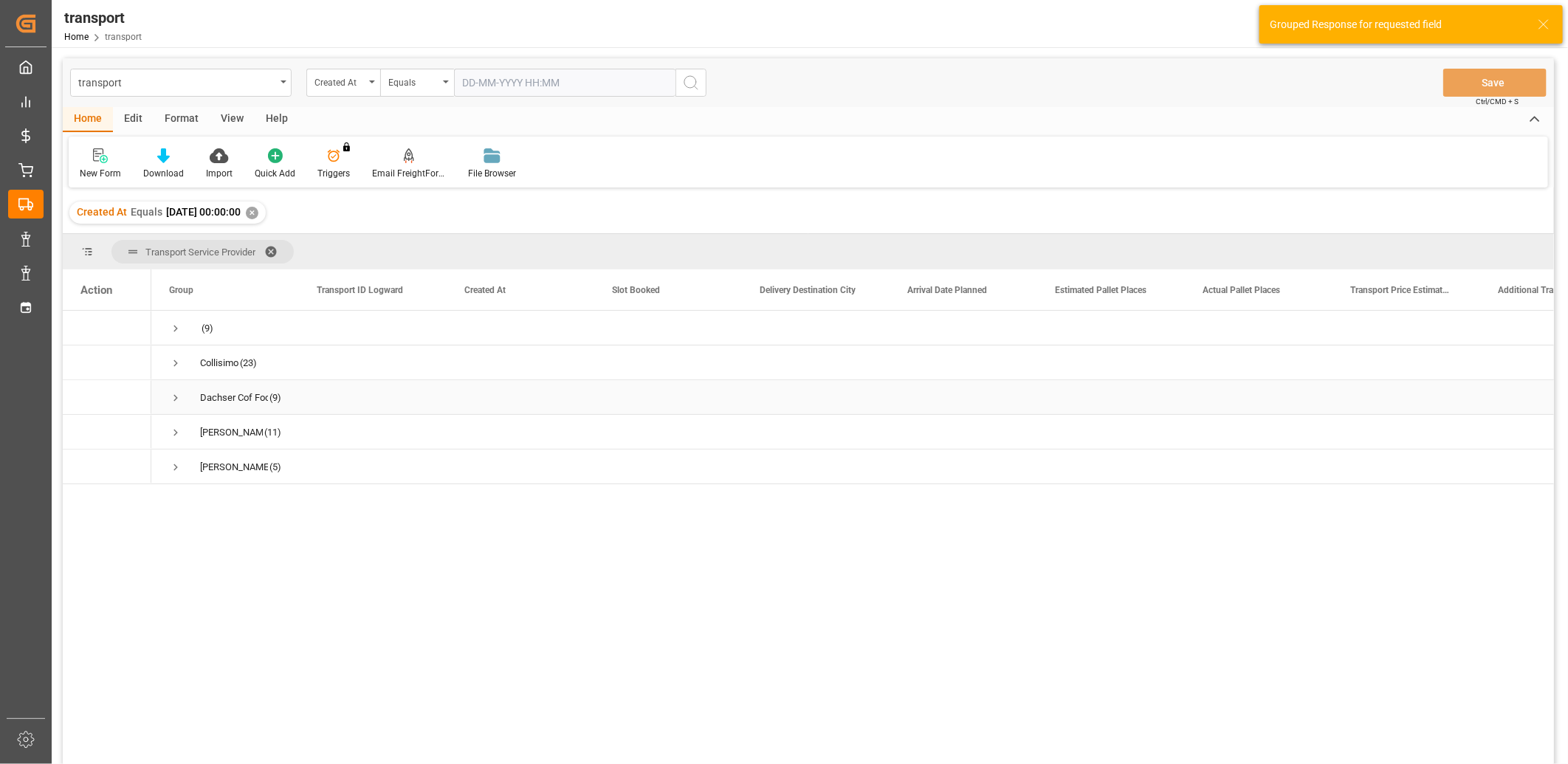
click at [175, 393] on span "Press SPACE to select this row." at bounding box center [175, 398] width 13 height 13
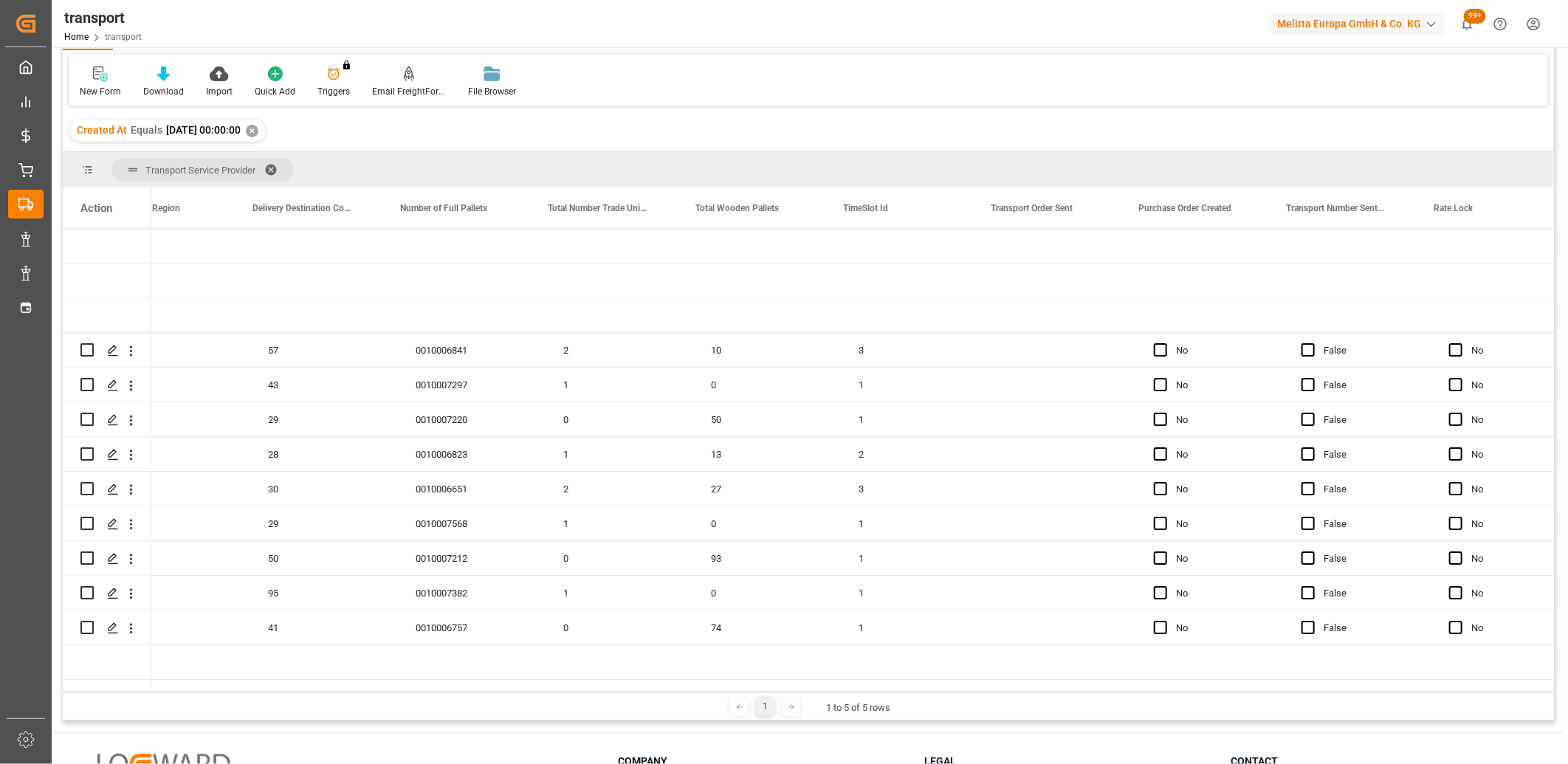
scroll to position [0, 3533]
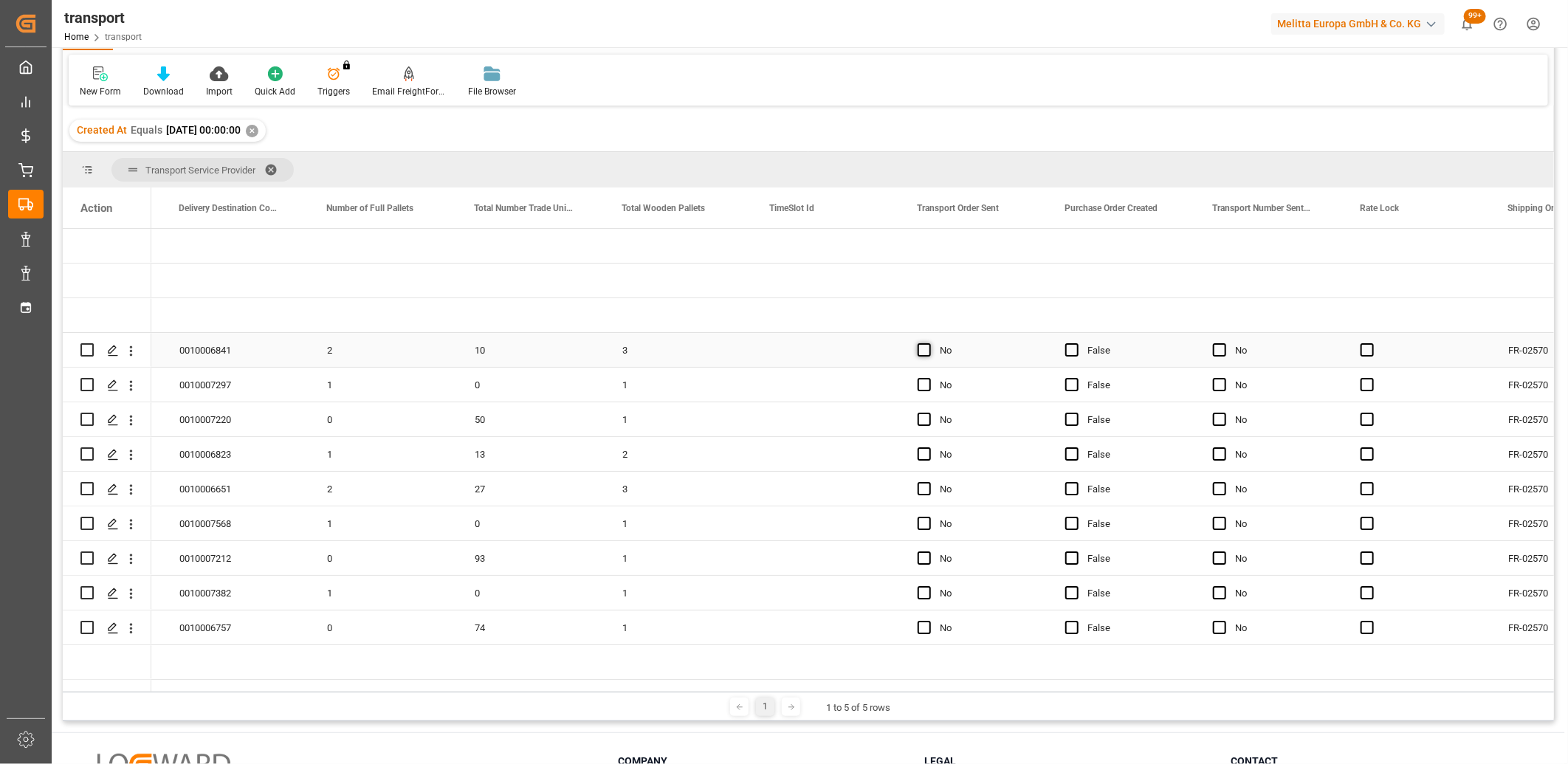
click at [927, 351] on span "Press SPACE to select this row." at bounding box center [924, 349] width 13 height 13
click at [928, 343] on input "Press SPACE to select this row." at bounding box center [928, 343] width 0 height 0
click at [926, 381] on span "Press SPACE to select this row." at bounding box center [924, 384] width 13 height 13
click at [928, 377] on input "Press SPACE to select this row." at bounding box center [928, 377] width 0 height 0
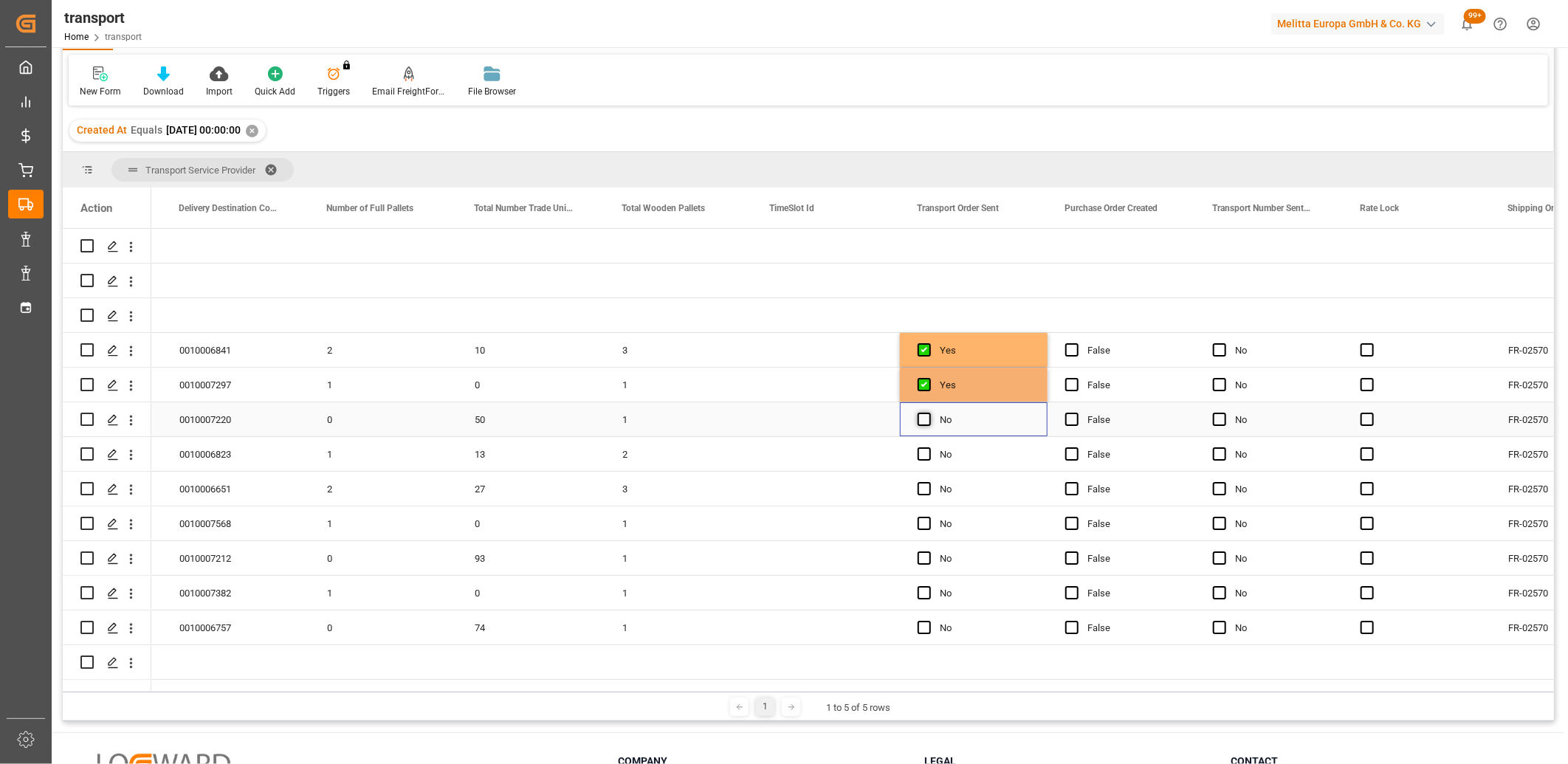
click at [926, 419] on span "Press SPACE to select this row." at bounding box center [924, 419] width 13 height 13
click at [928, 413] on input "Press SPACE to select this row." at bounding box center [928, 413] width 0 height 0
click at [926, 459] on span "Press SPACE to select this row." at bounding box center [924, 454] width 13 height 13
click at [928, 447] on input "Press SPACE to select this row." at bounding box center [928, 447] width 0 height 0
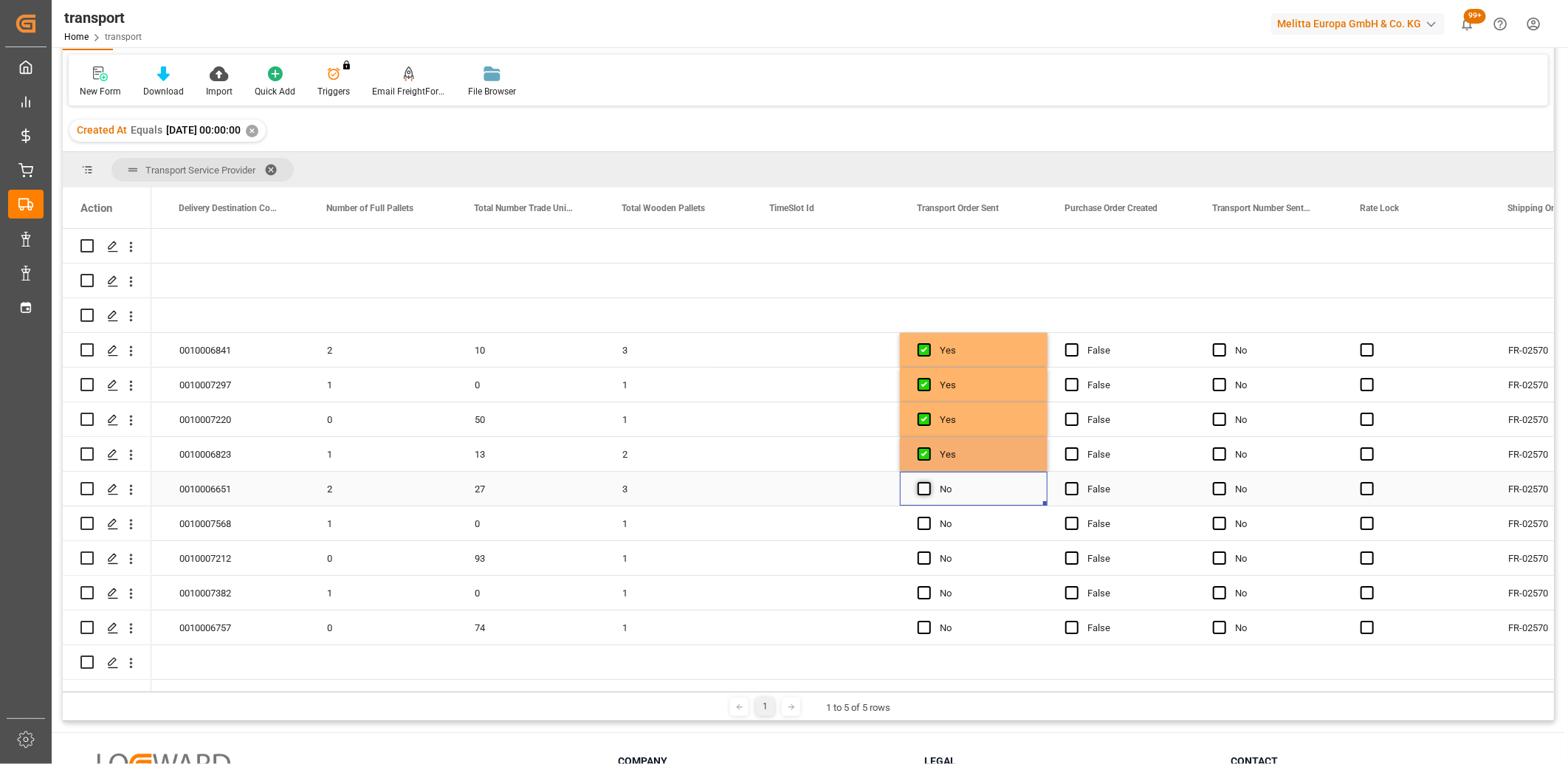
click at [924, 484] on span "Press SPACE to select this row." at bounding box center [924, 488] width 13 height 13
click at [928, 482] on input "Press SPACE to select this row." at bounding box center [928, 482] width 0 height 0
click at [920, 529] on span "Press SPACE to select this row." at bounding box center [924, 523] width 13 height 13
click at [928, 516] on input "Press SPACE to select this row." at bounding box center [928, 516] width 0 height 0
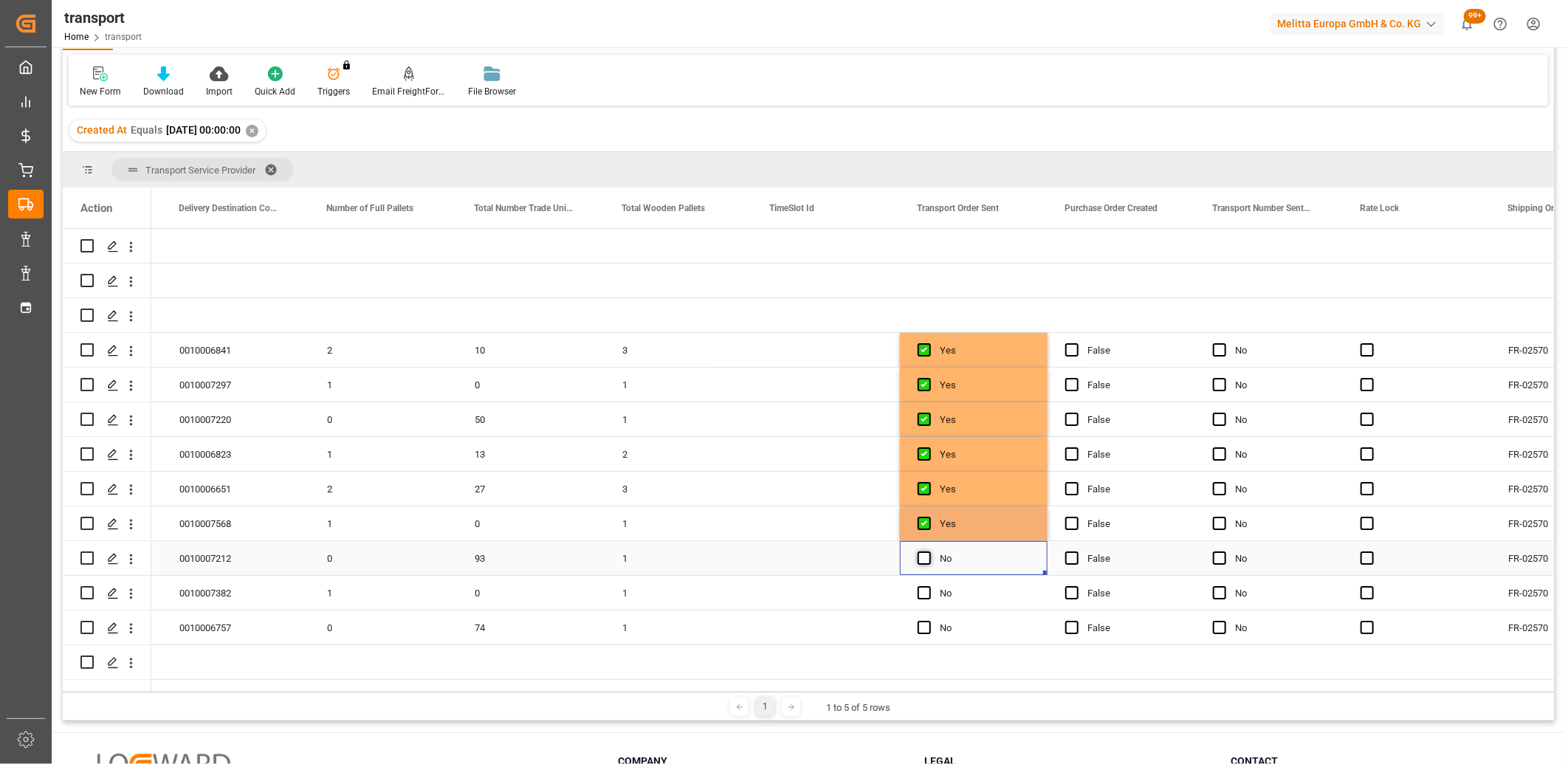
click at [923, 558] on span "Press SPACE to select this row." at bounding box center [924, 557] width 13 height 13
click at [928, 551] on input "Press SPACE to select this row." at bounding box center [928, 551] width 0 height 0
click at [926, 594] on span "Press SPACE to select this row." at bounding box center [924, 593] width 13 height 13
click at [928, 586] on input "Press SPACE to select this row." at bounding box center [928, 586] width 0 height 0
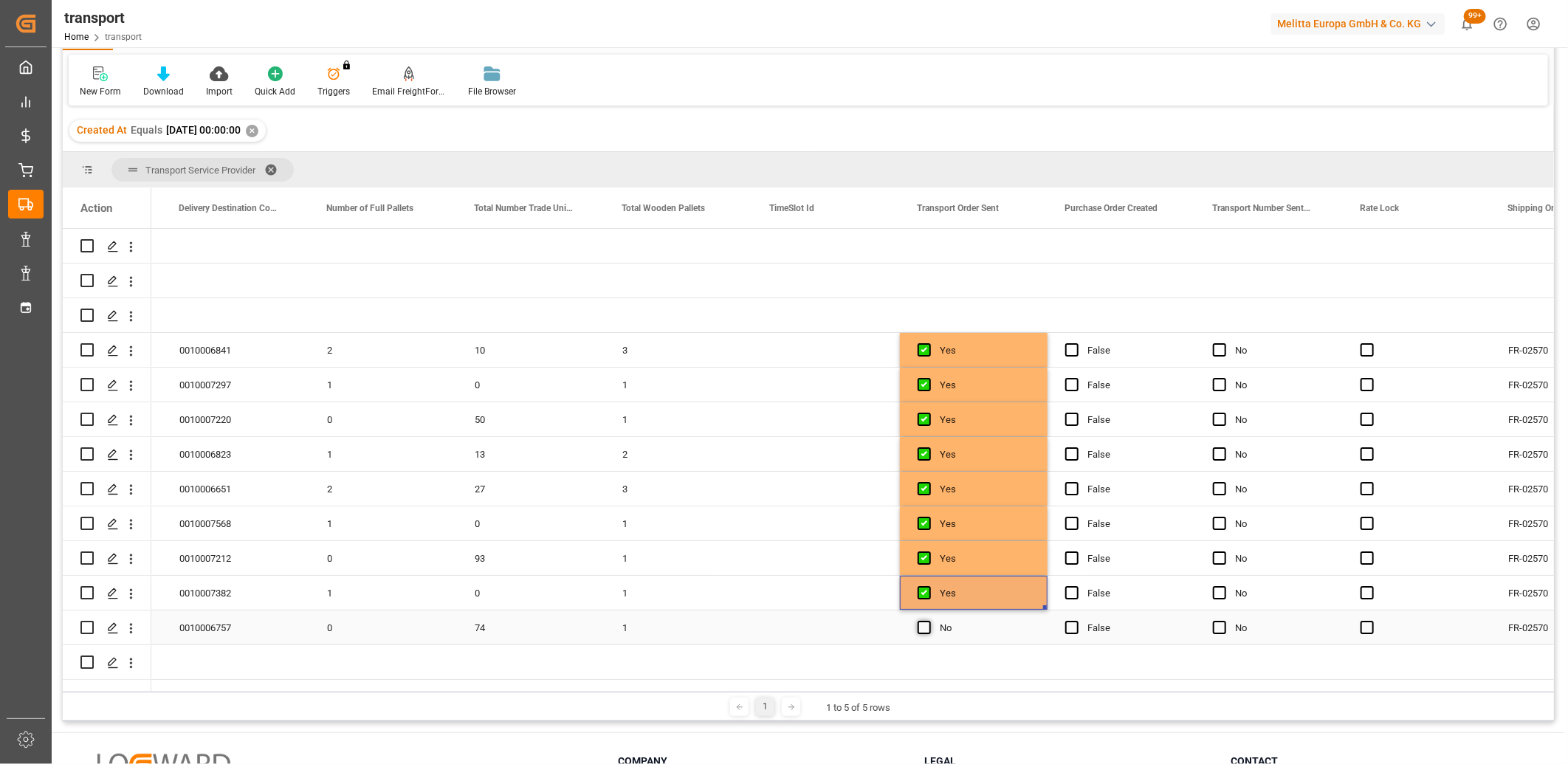
click at [926, 629] on span "Press SPACE to select this row." at bounding box center [924, 627] width 13 height 13
click at [928, 621] on input "Press SPACE to select this row." at bounding box center [928, 621] width 0 height 0
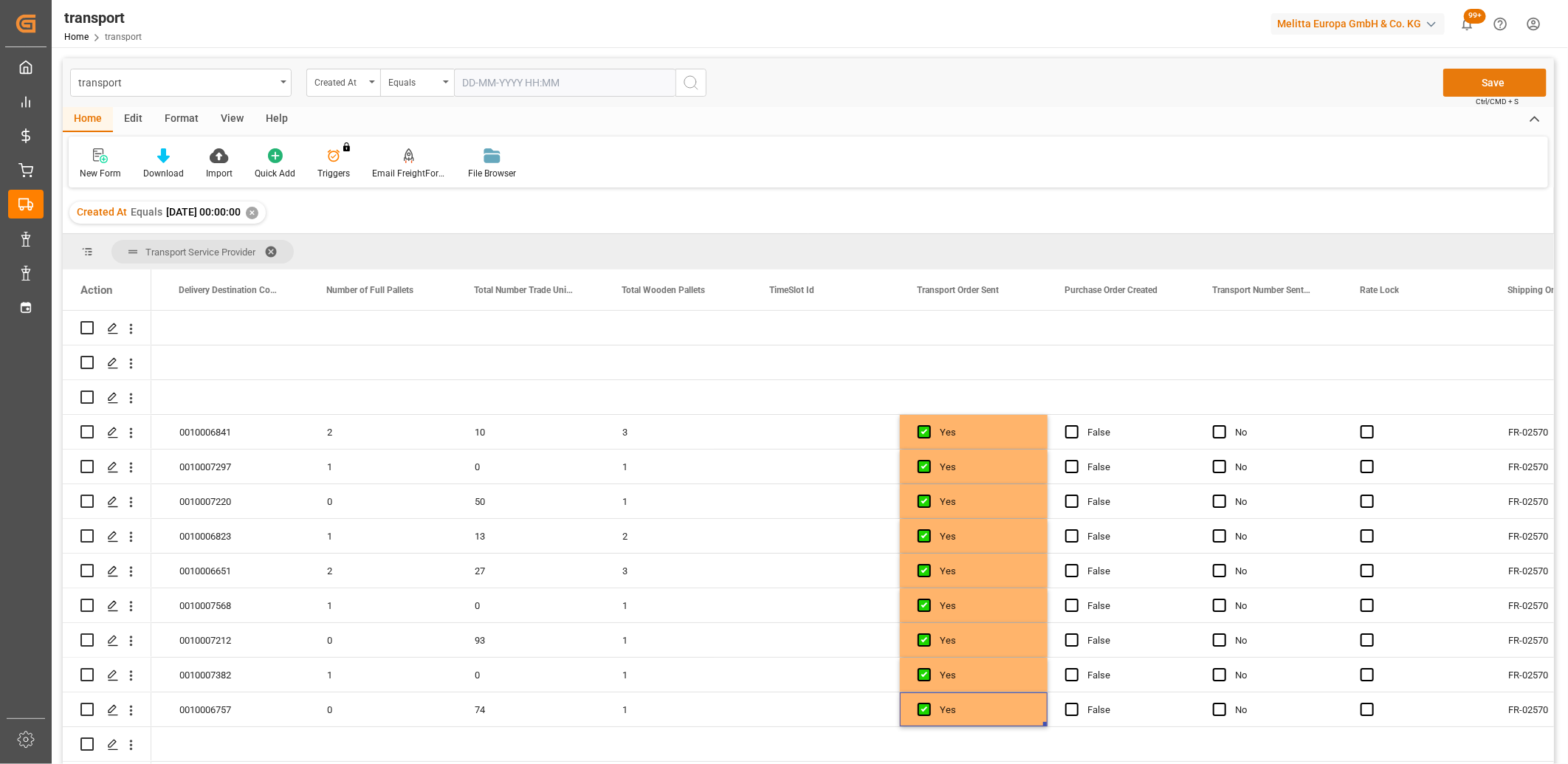
click at [1472, 81] on button "Save" at bounding box center [1494, 83] width 103 height 28
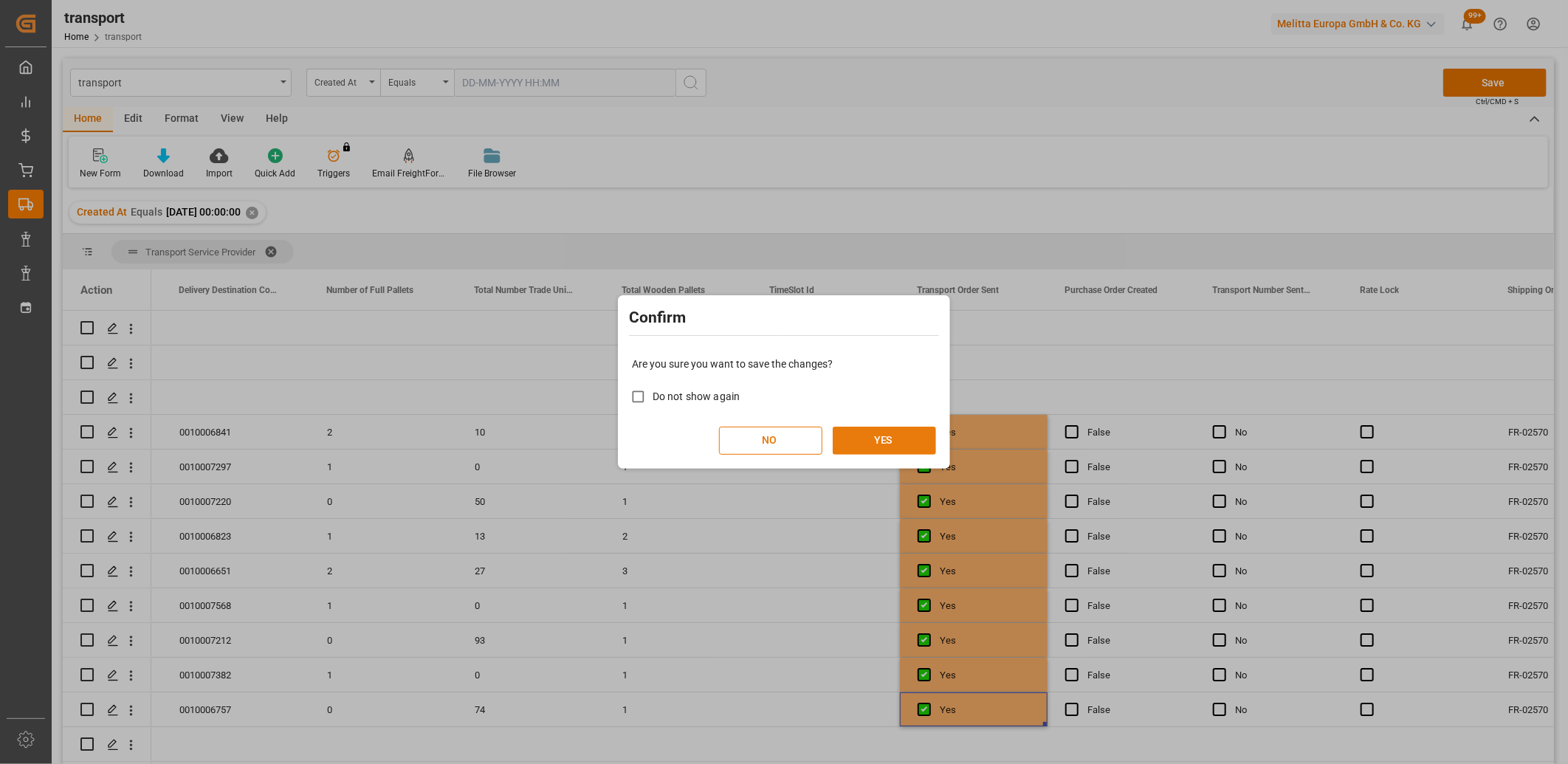
click at [904, 434] on button "YES" at bounding box center [884, 441] width 103 height 28
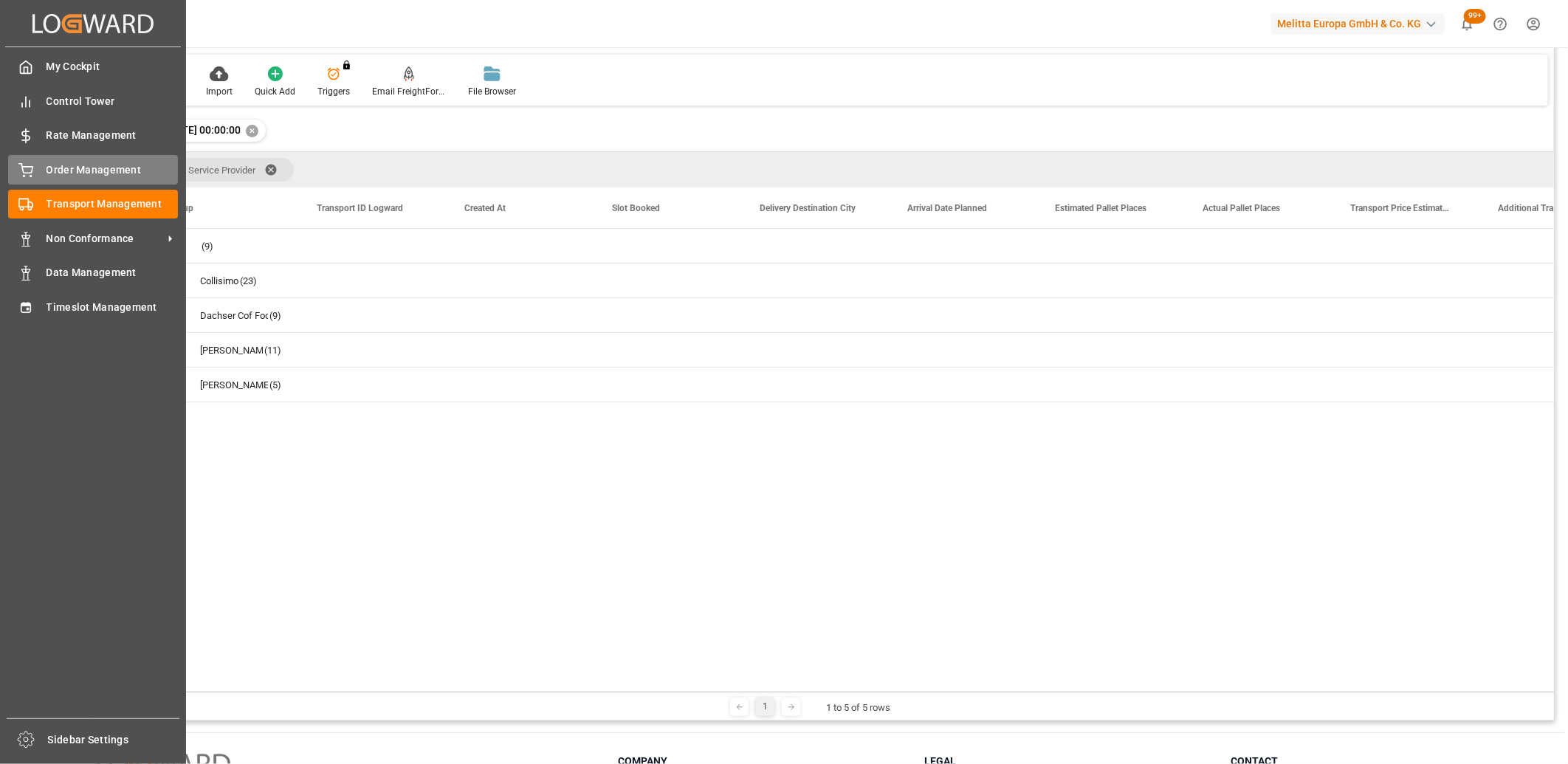
click at [30, 168] on icon at bounding box center [26, 171] width 15 height 15
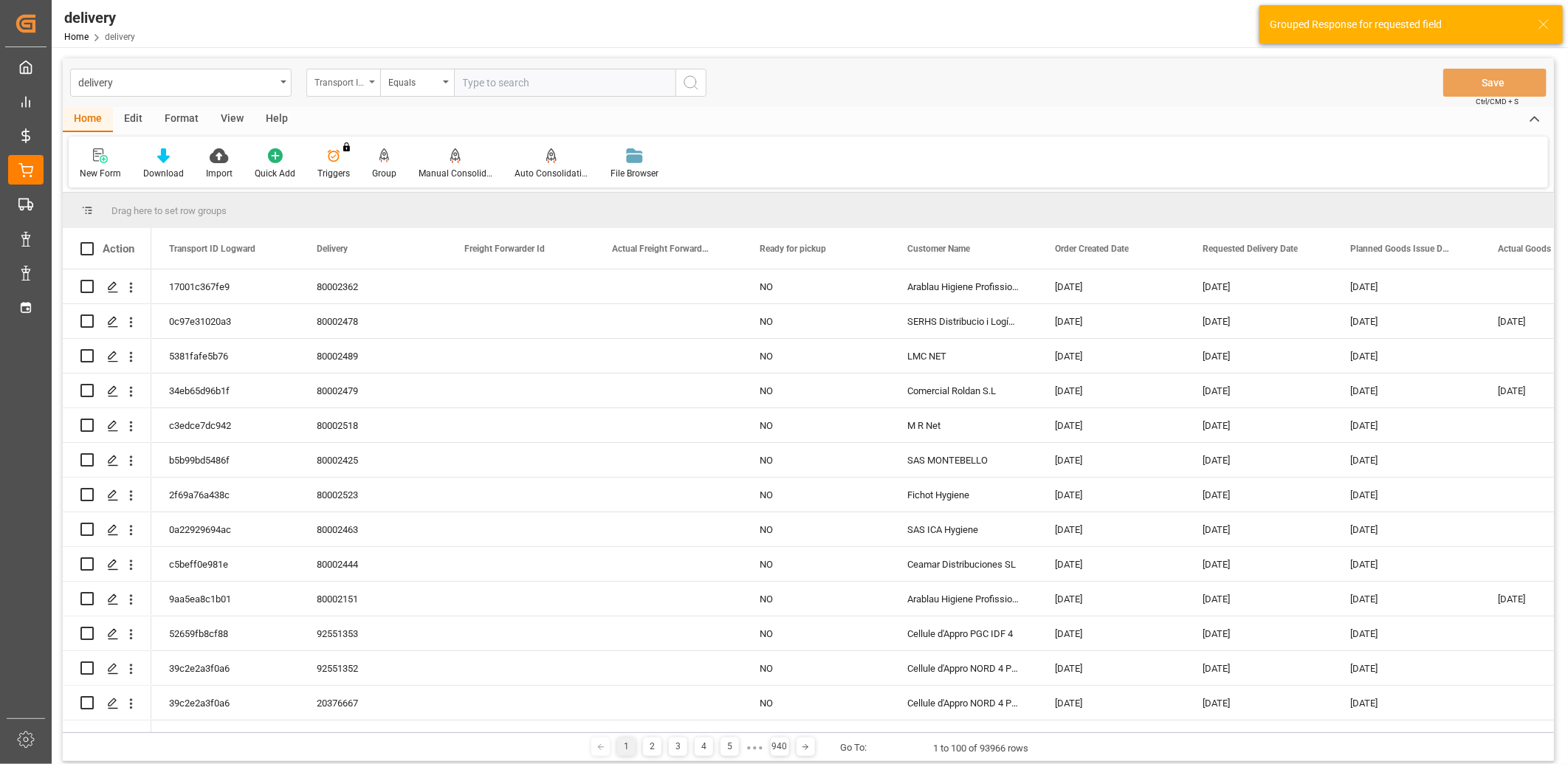
click at [349, 83] on div "Transport ID Logward" at bounding box center [339, 81] width 50 height 17
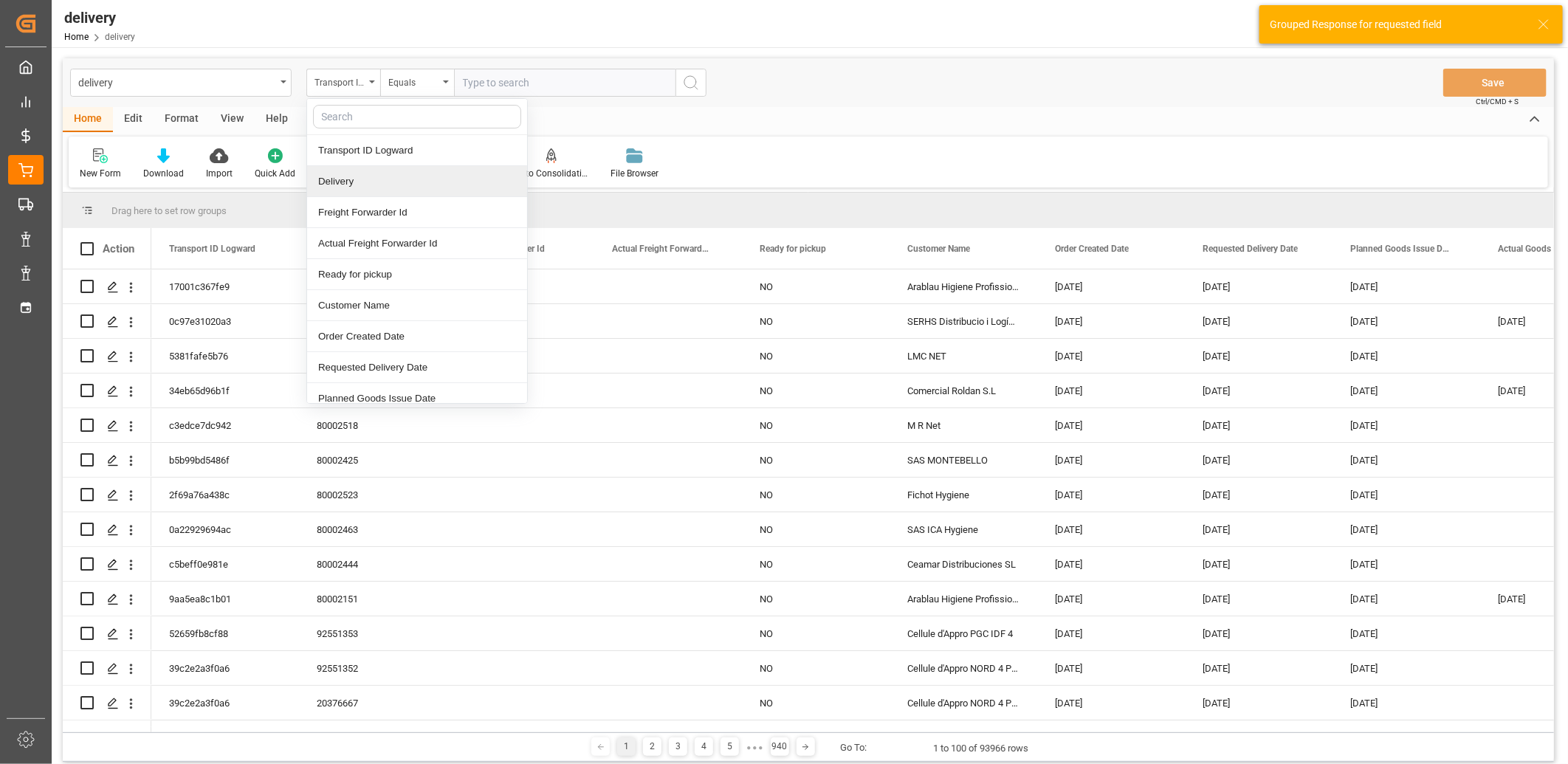
click at [342, 181] on div "Delivery" at bounding box center [417, 181] width 220 height 31
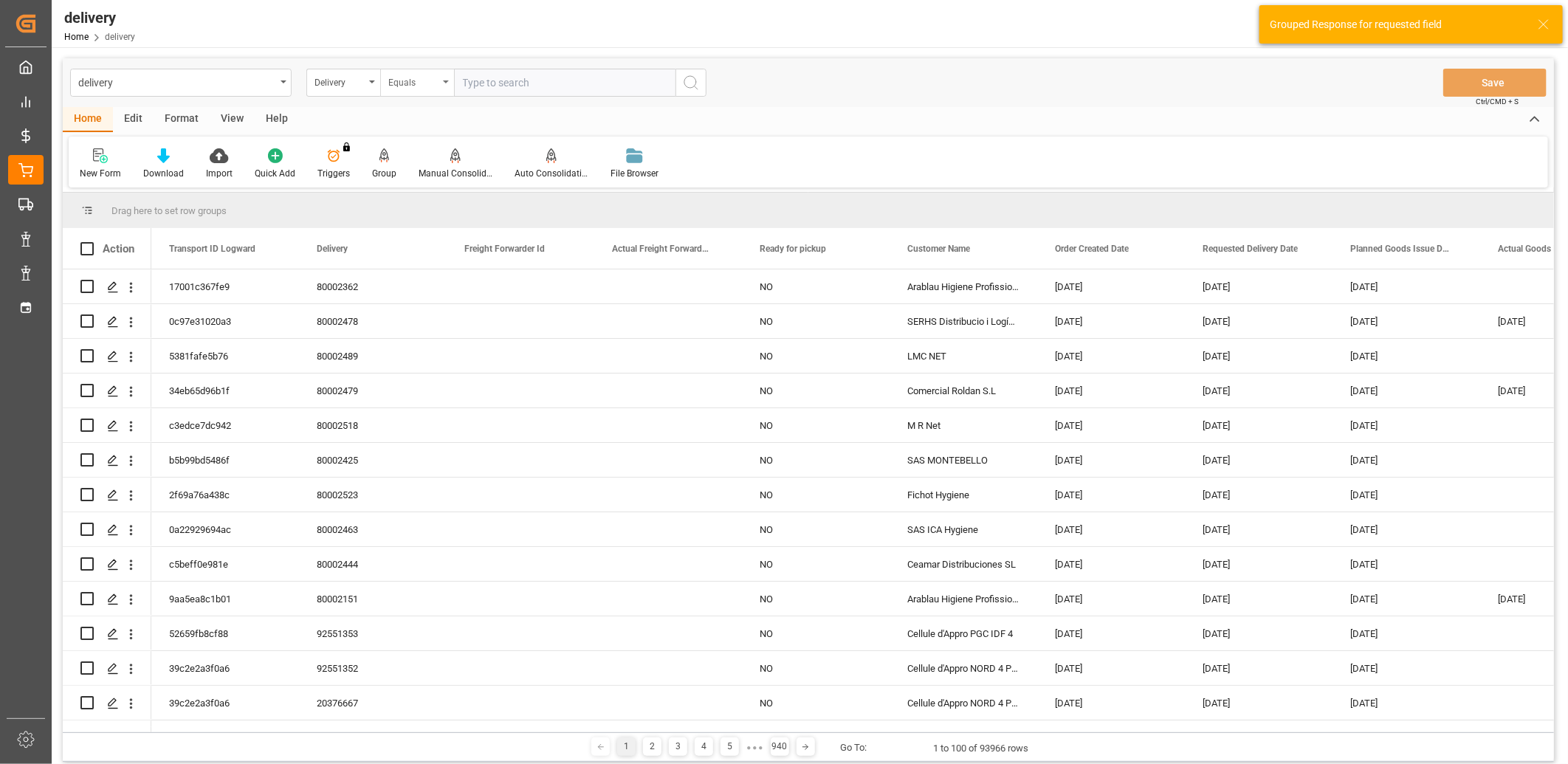
click at [413, 75] on div "Equals" at bounding box center [413, 81] width 50 height 17
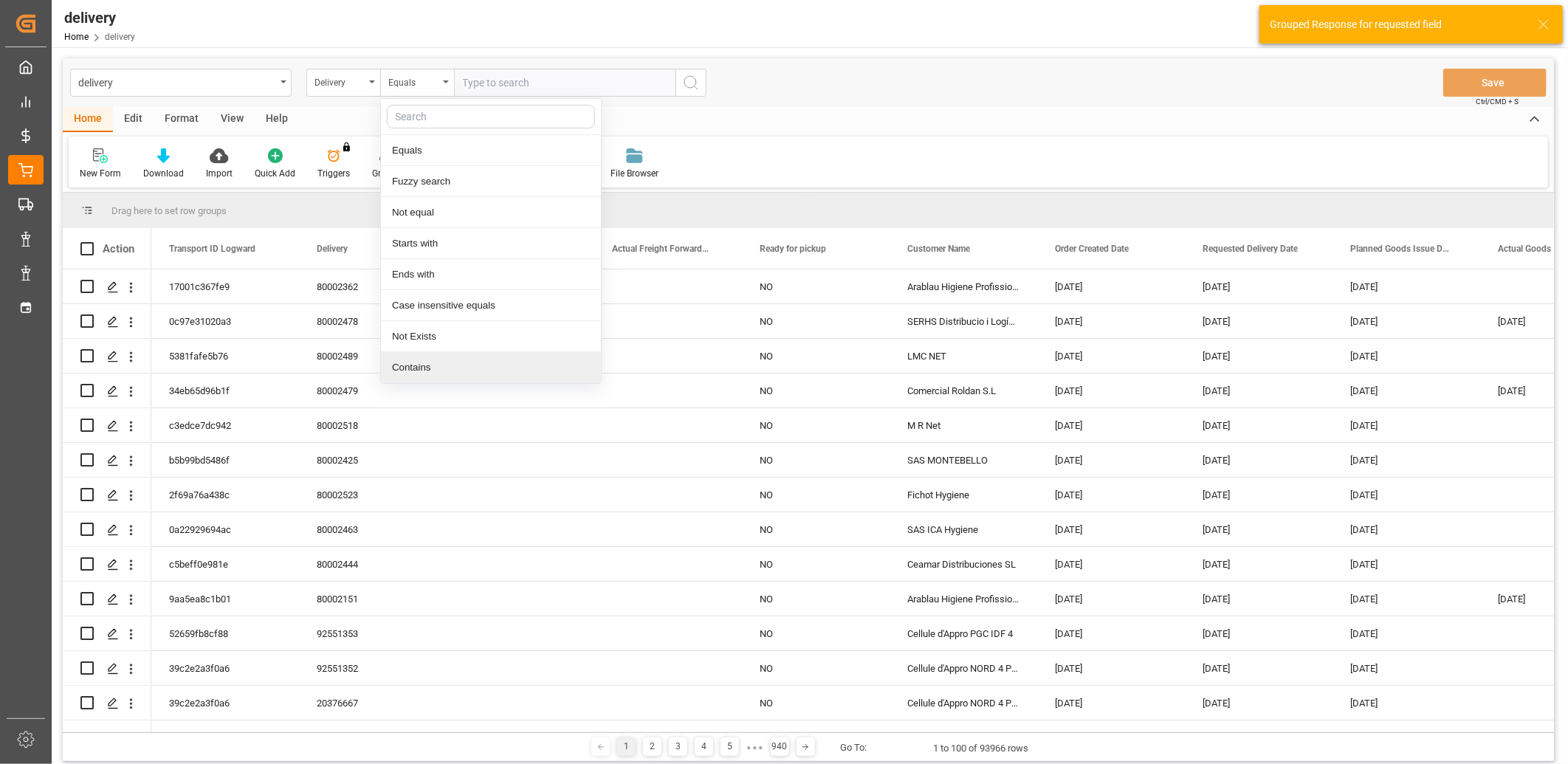
click at [432, 365] on div "Contains" at bounding box center [491, 367] width 220 height 31
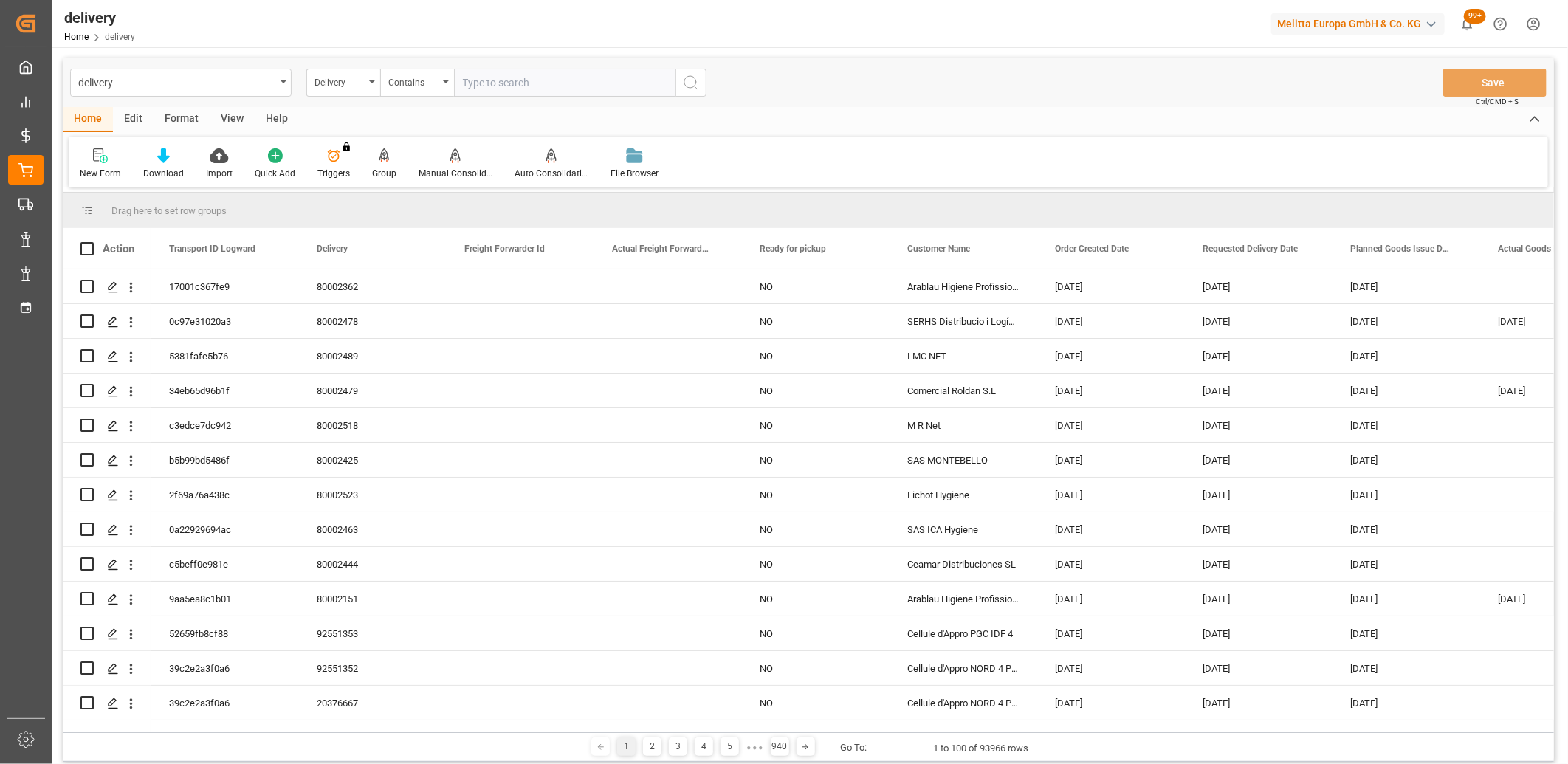
click at [477, 76] on input "text" at bounding box center [565, 83] width 222 height 28
paste input "20376537,20376611,20376614,20376615,20376680,20376676,0,0,0,0,0,0,0,0,0,0,0,0"
type input "20376537,20376611,20376614,20376615,20376680,20376676,0,0,0,0,0,0,0,0,0,0,0,0"
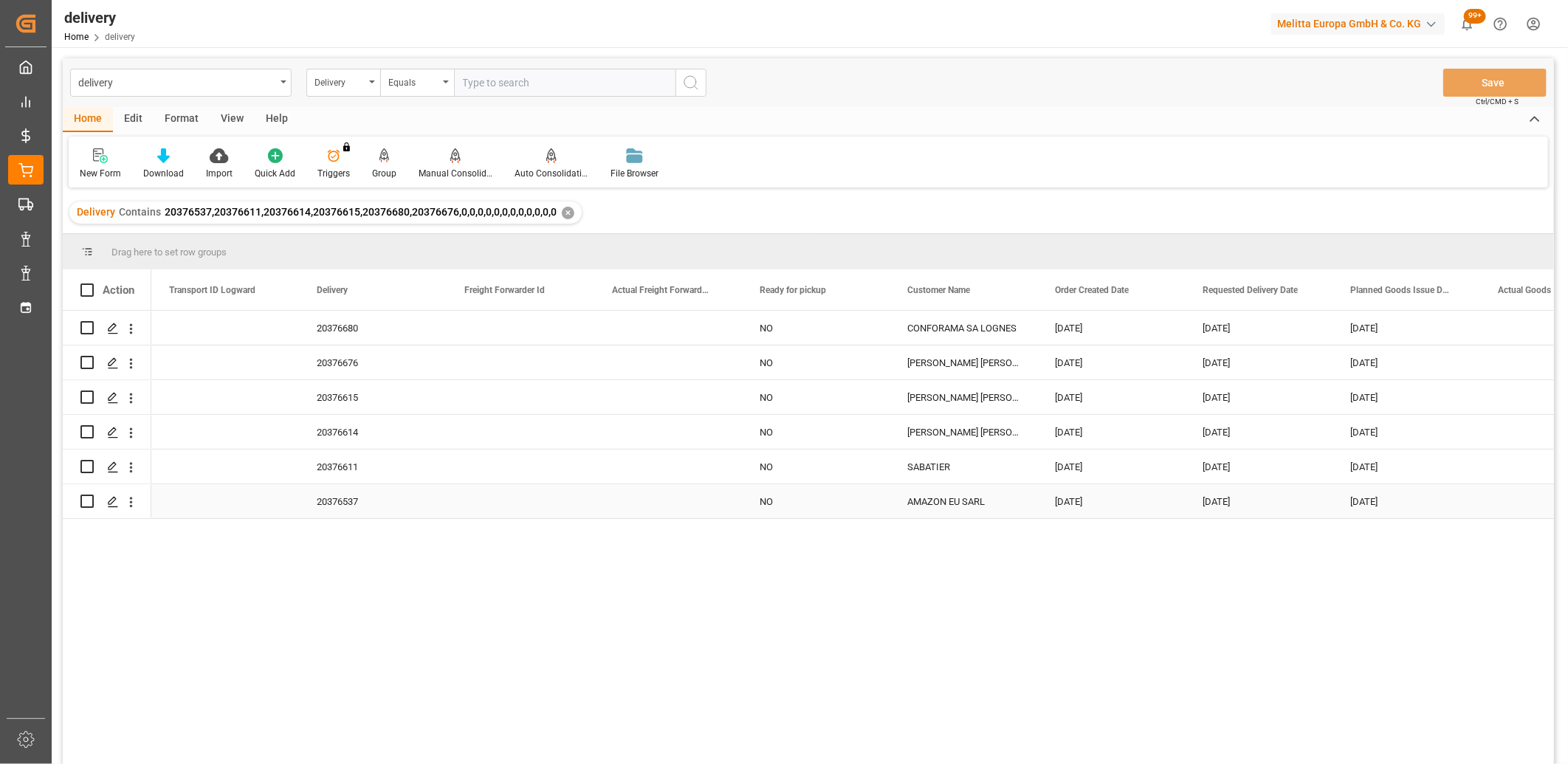
click at [83, 498] on input "Press Space to toggle row selection (unchecked)" at bounding box center [87, 501] width 13 height 13
checkbox input "true"
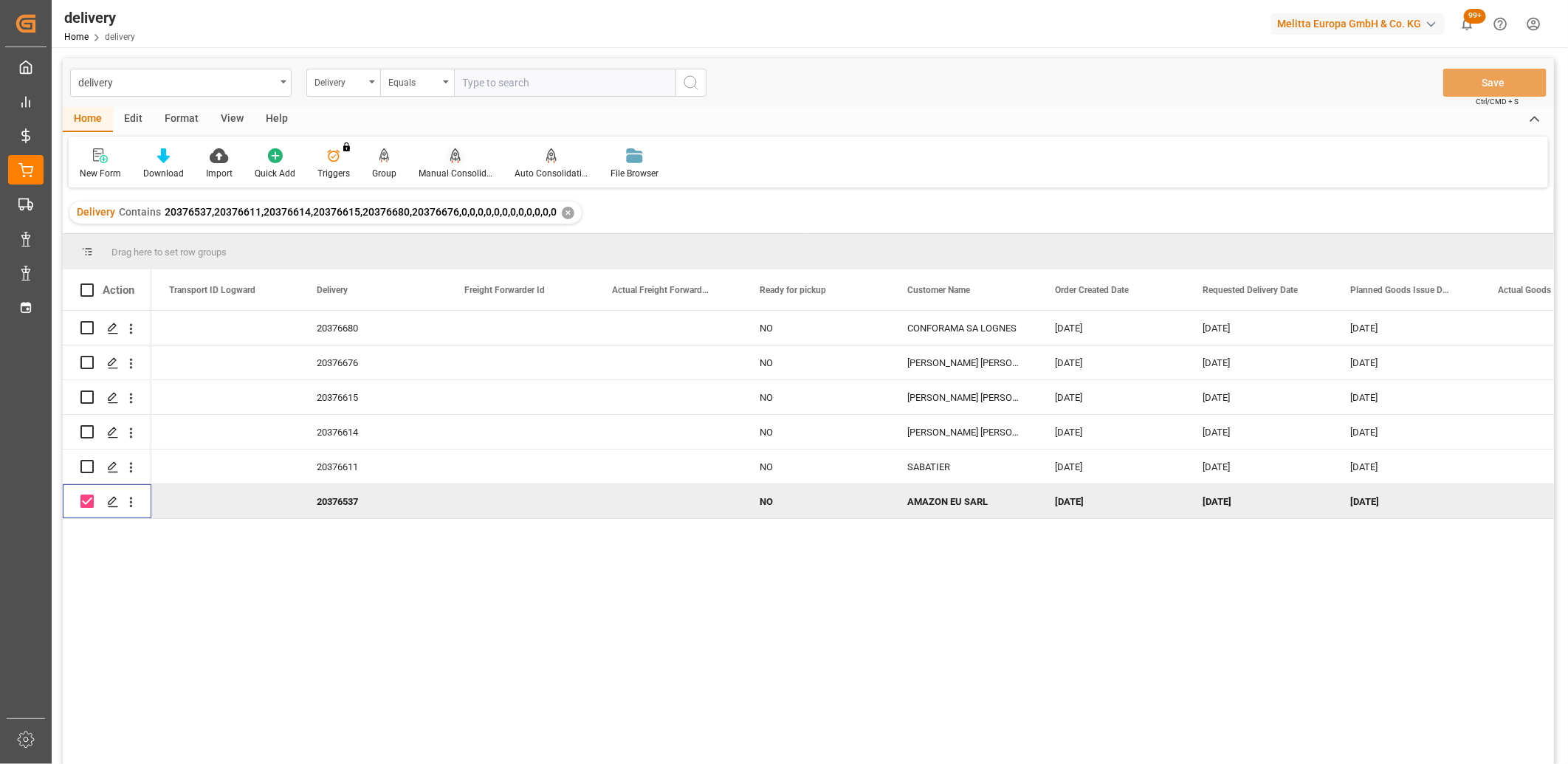
click at [452, 158] on icon at bounding box center [455, 154] width 10 height 12
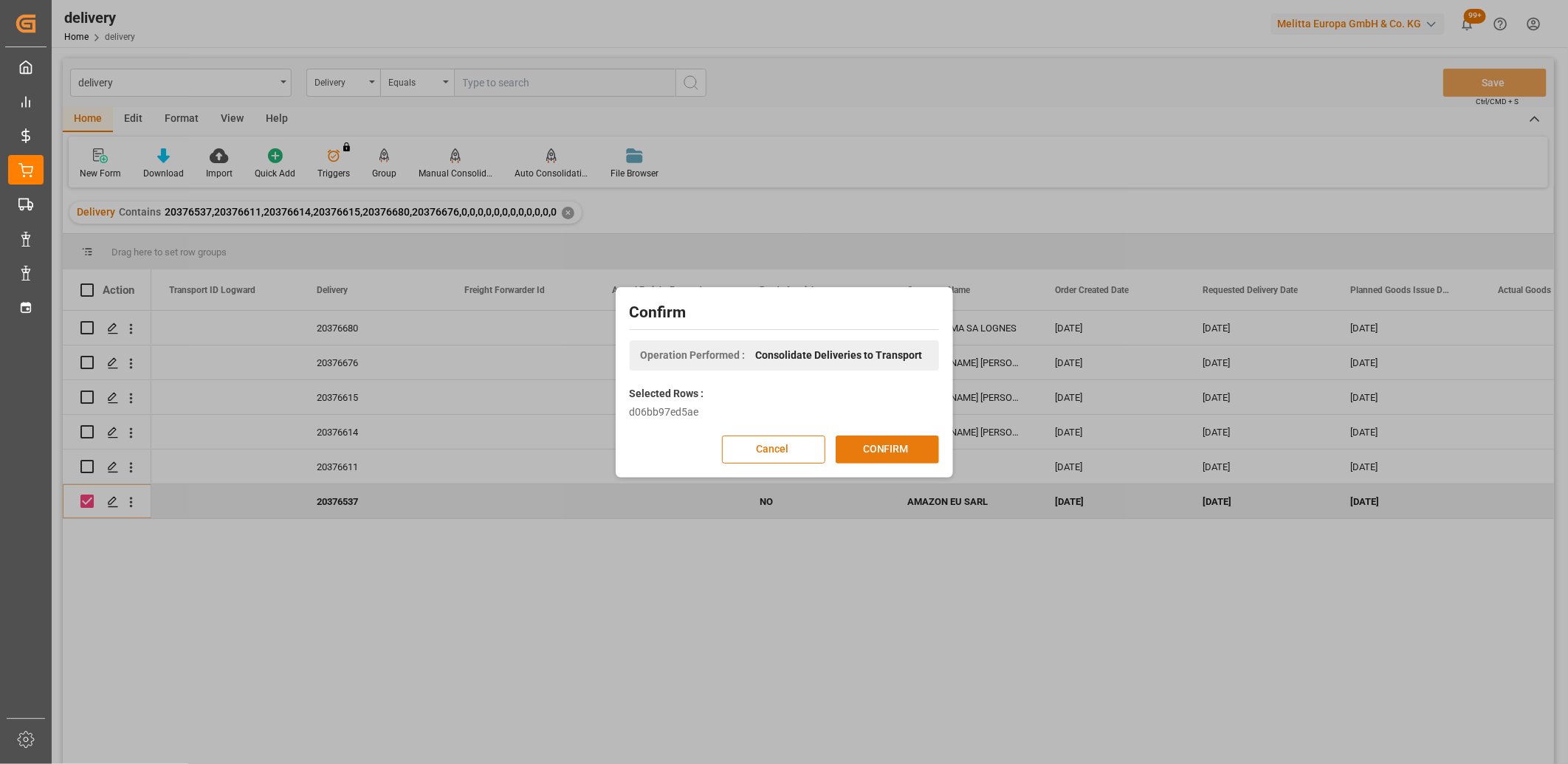
click at [860, 445] on button "CONFIRM" at bounding box center [887, 449] width 103 height 28
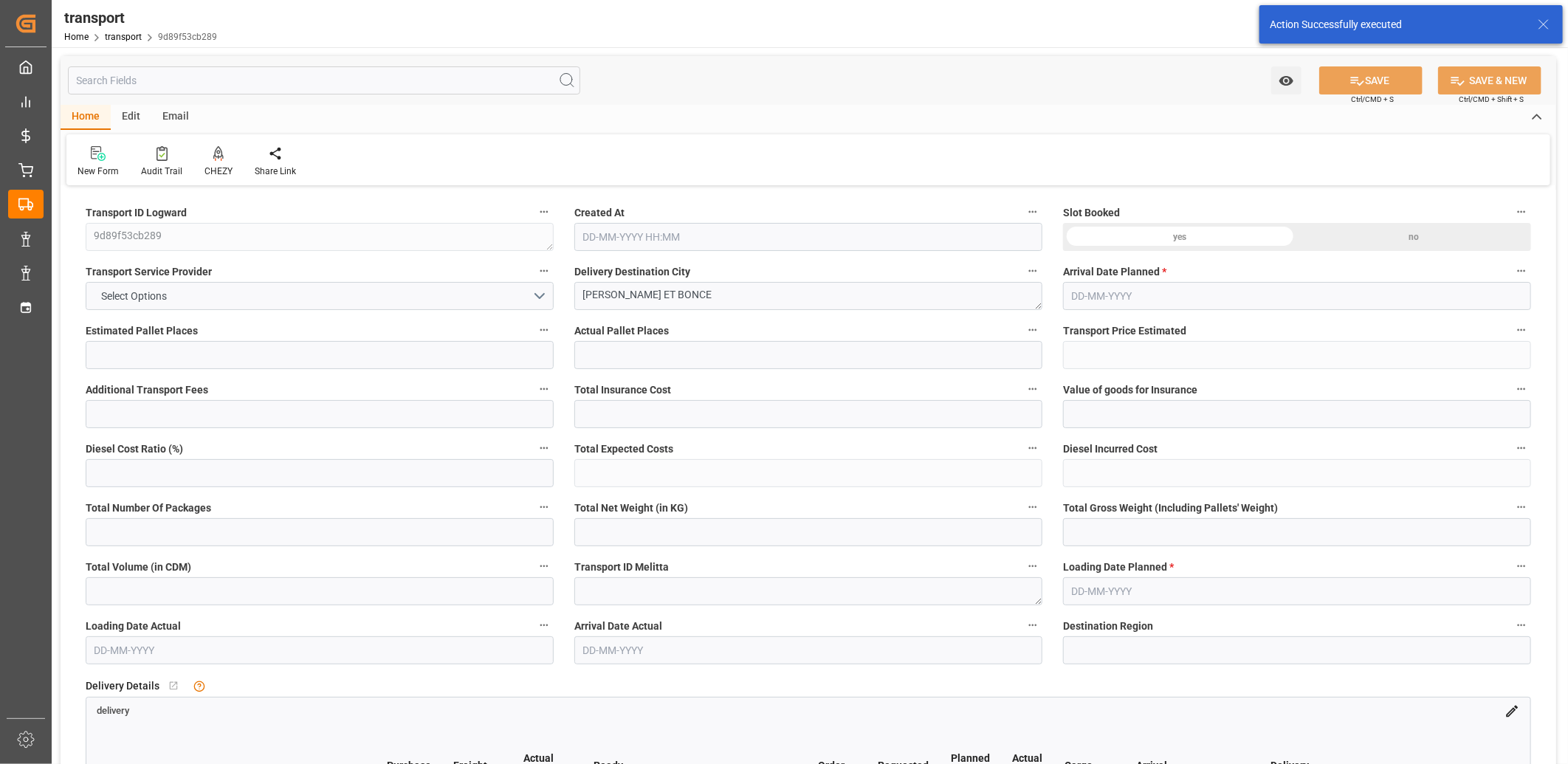
type input "1"
type input "42.061"
type input "0"
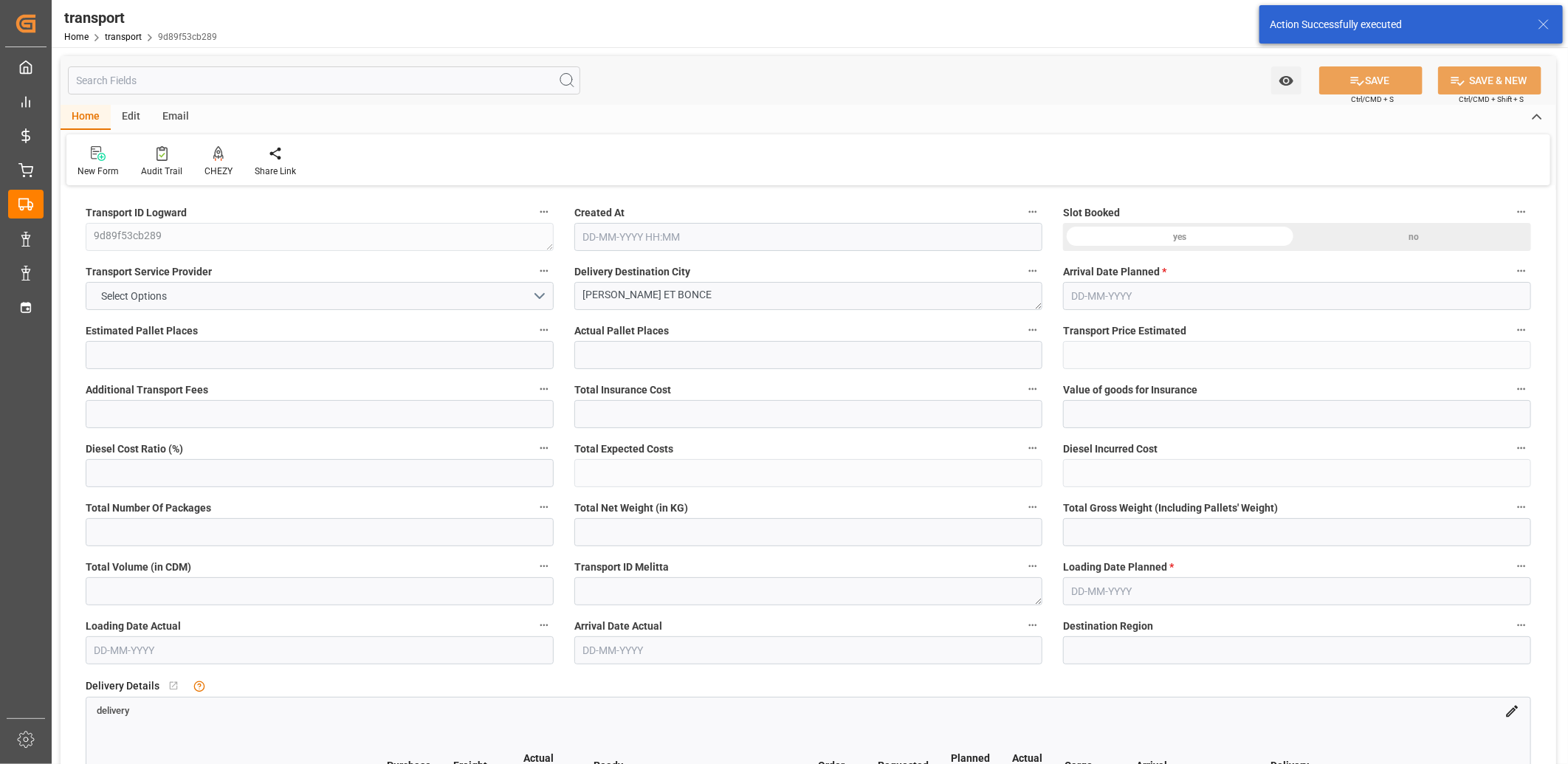
type input "42.061"
type input "0"
type input "70.264"
type input "101.892"
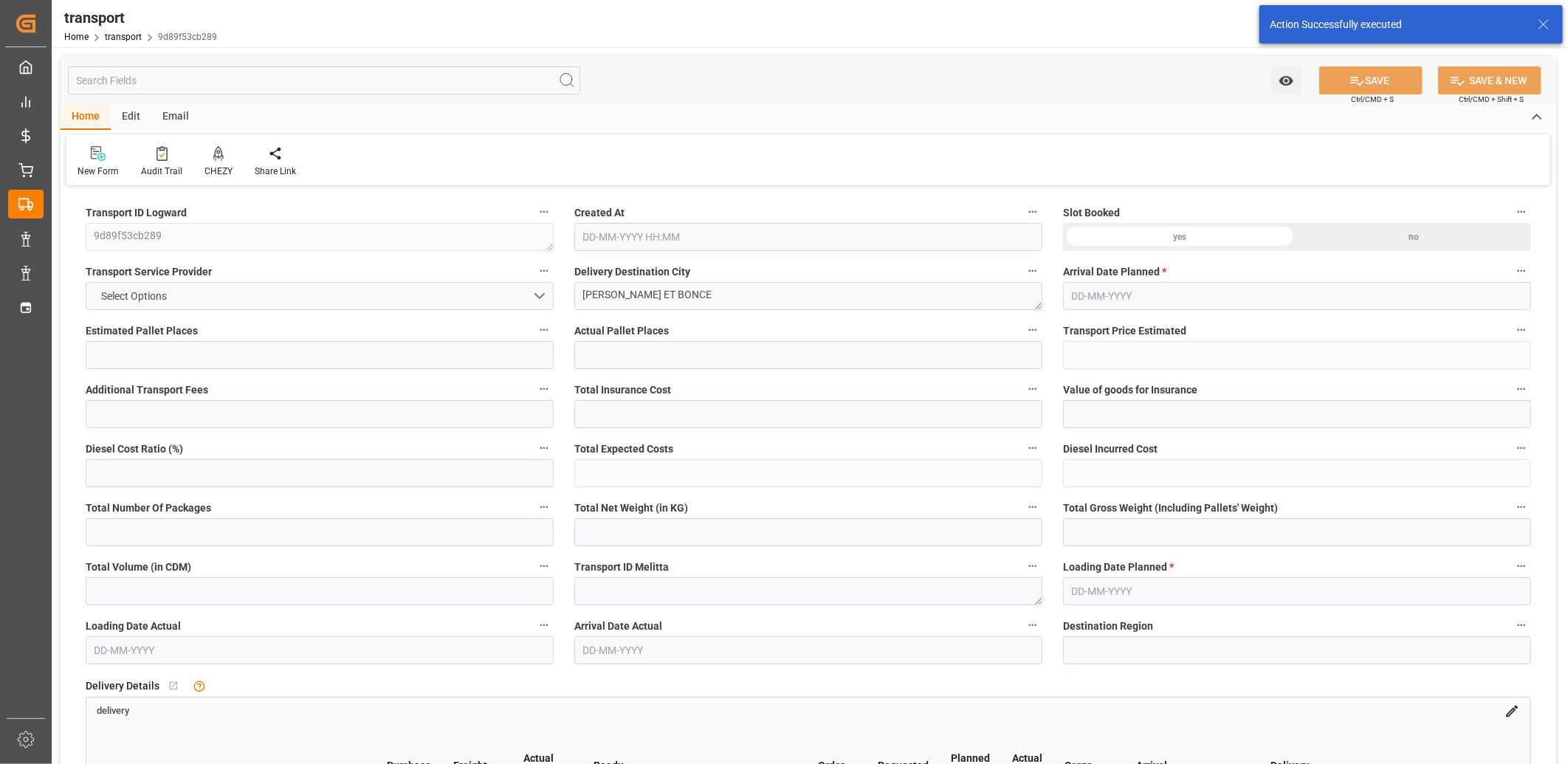
type input "530.91"
type input "38"
type input "0"
type input "8"
type input "1"
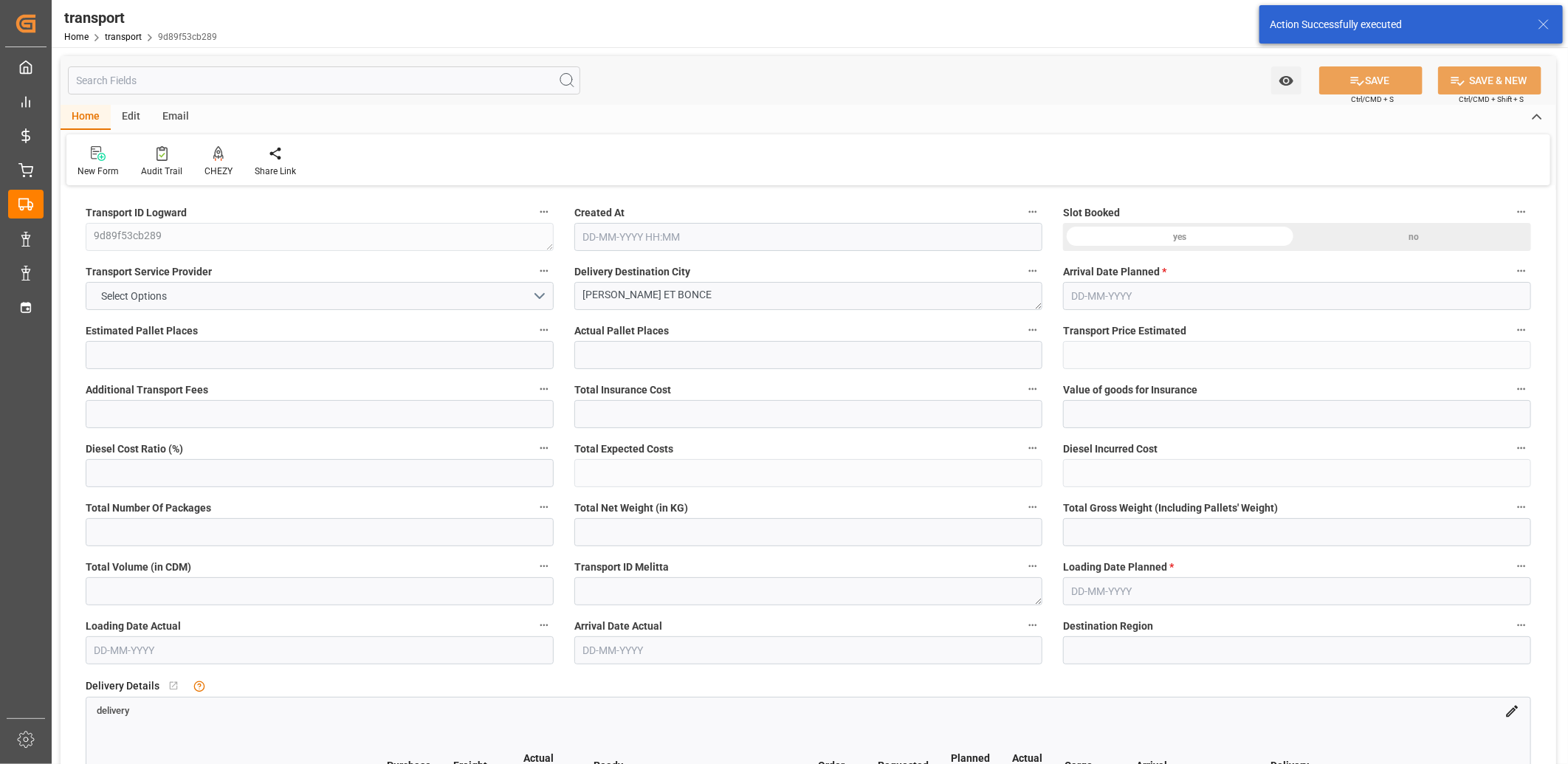
type input "101"
type input "78.892"
type input "0"
type input "4710.8598"
type input "0"
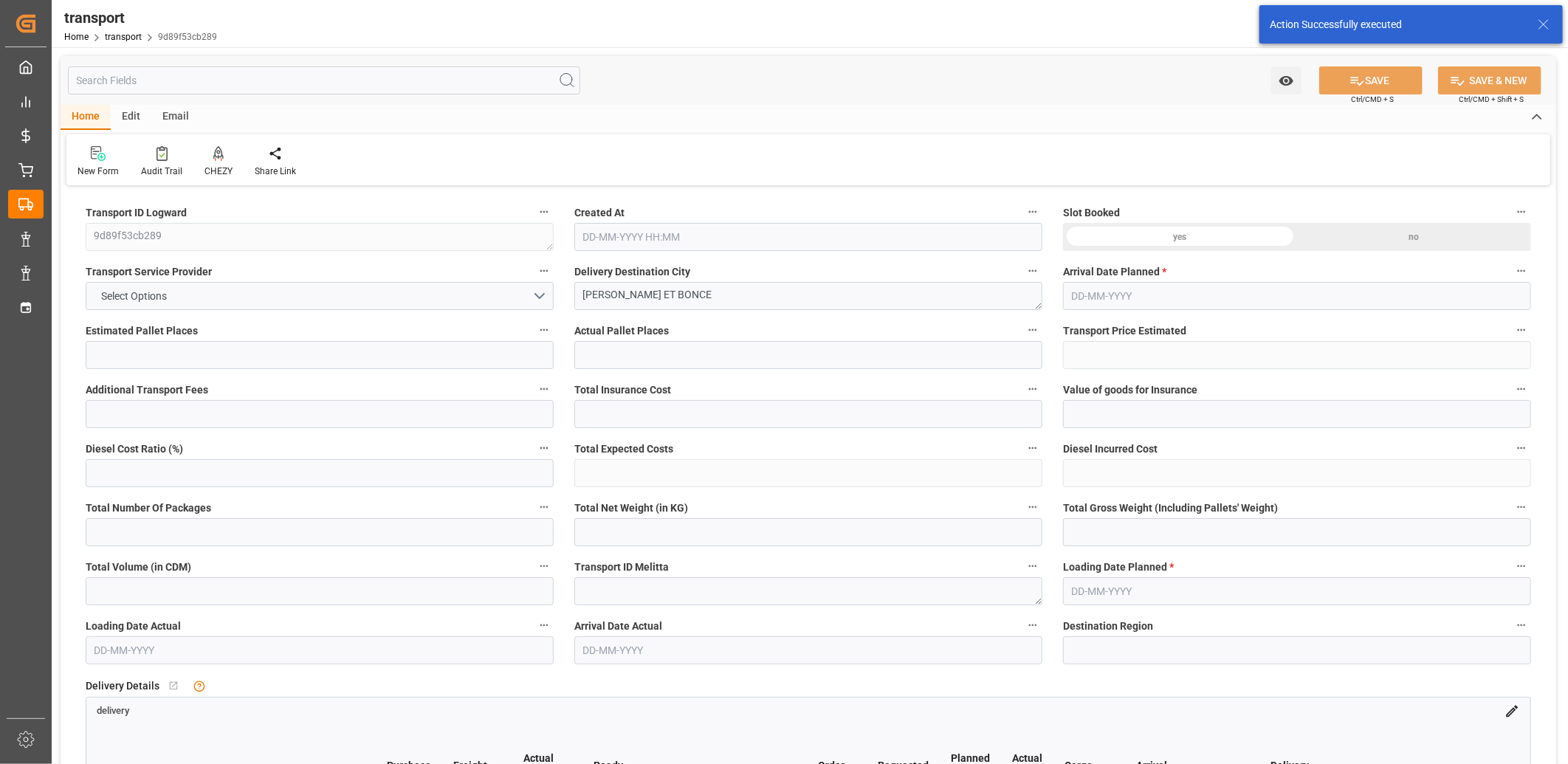
type input "0"
type input "21"
type input "35"
type input "22-08-2025 11:41"
type input "[DATE]"
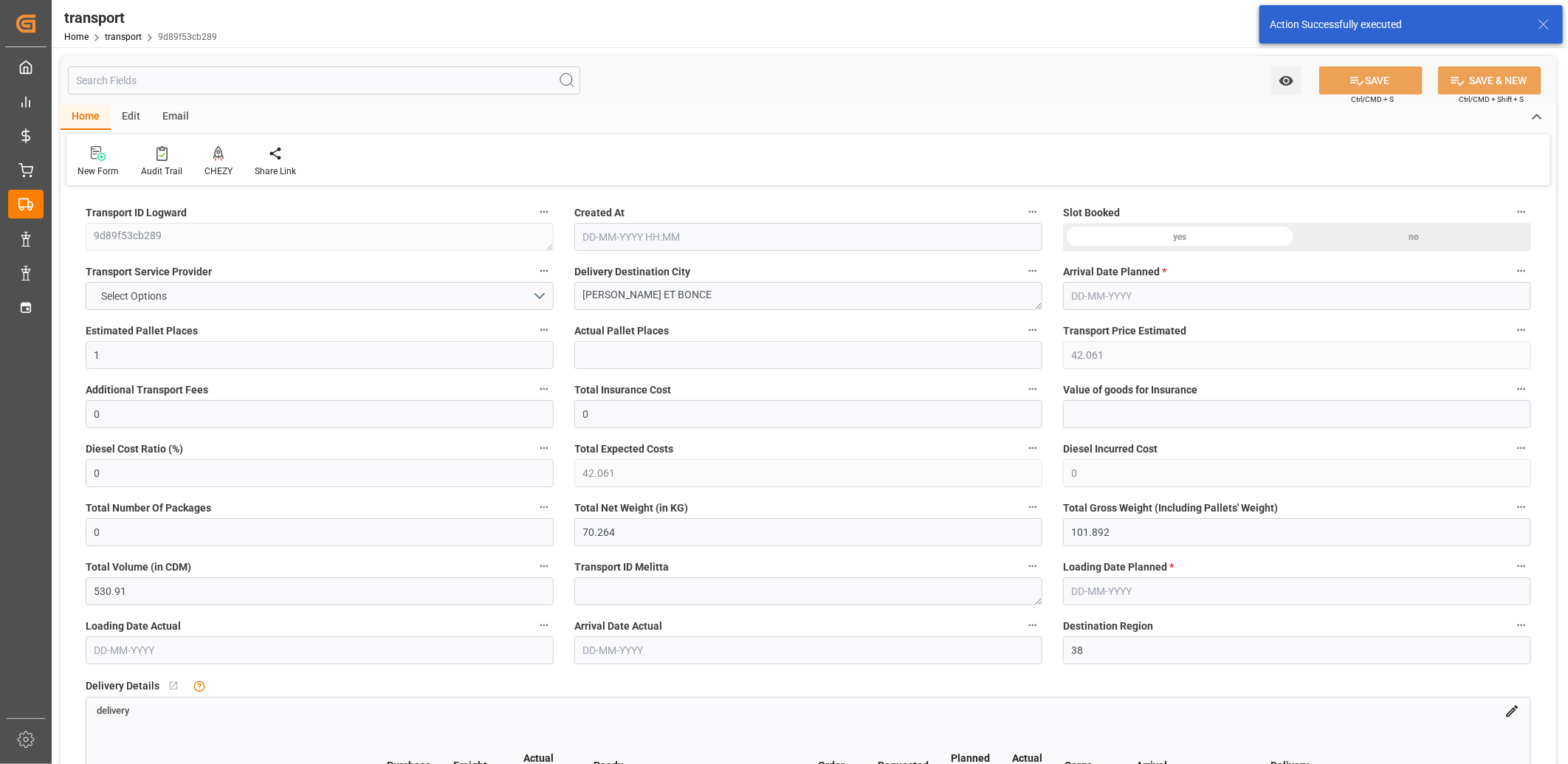
type input "[DATE]"
click at [218, 147] on icon at bounding box center [218, 154] width 10 height 15
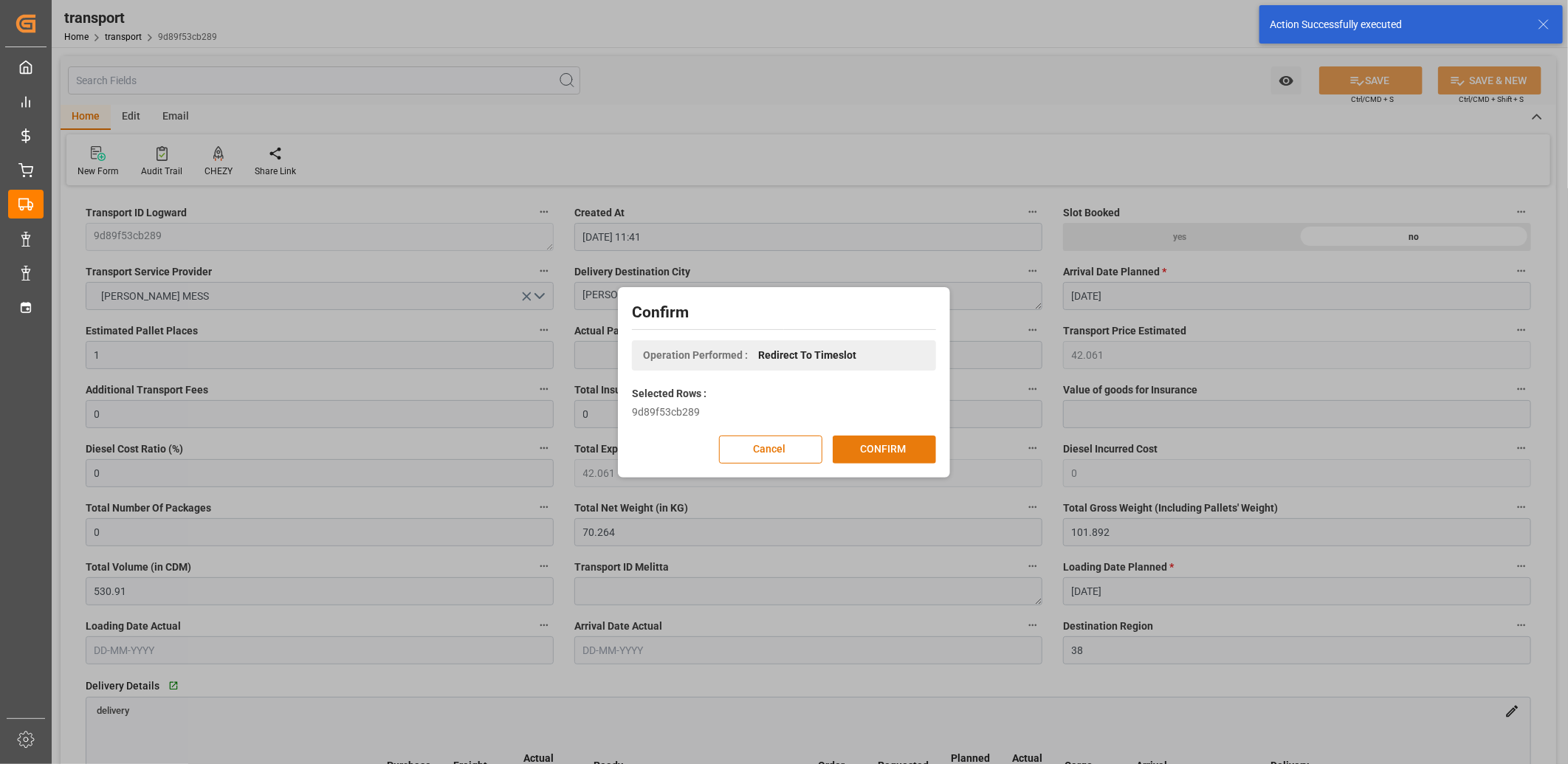
click at [908, 441] on button "CONFIRM" at bounding box center [884, 449] width 103 height 28
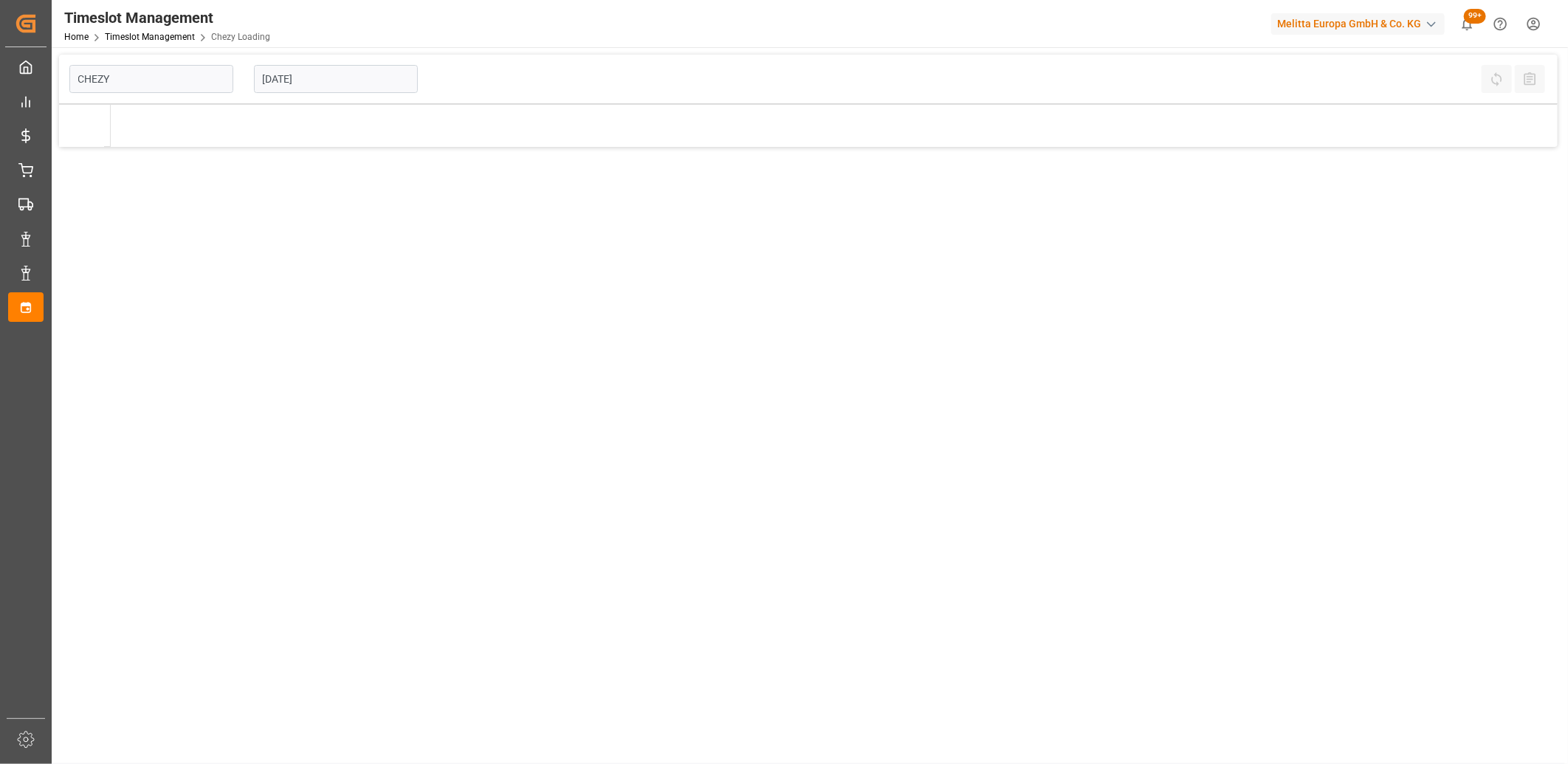
type input "Chezy Loading"
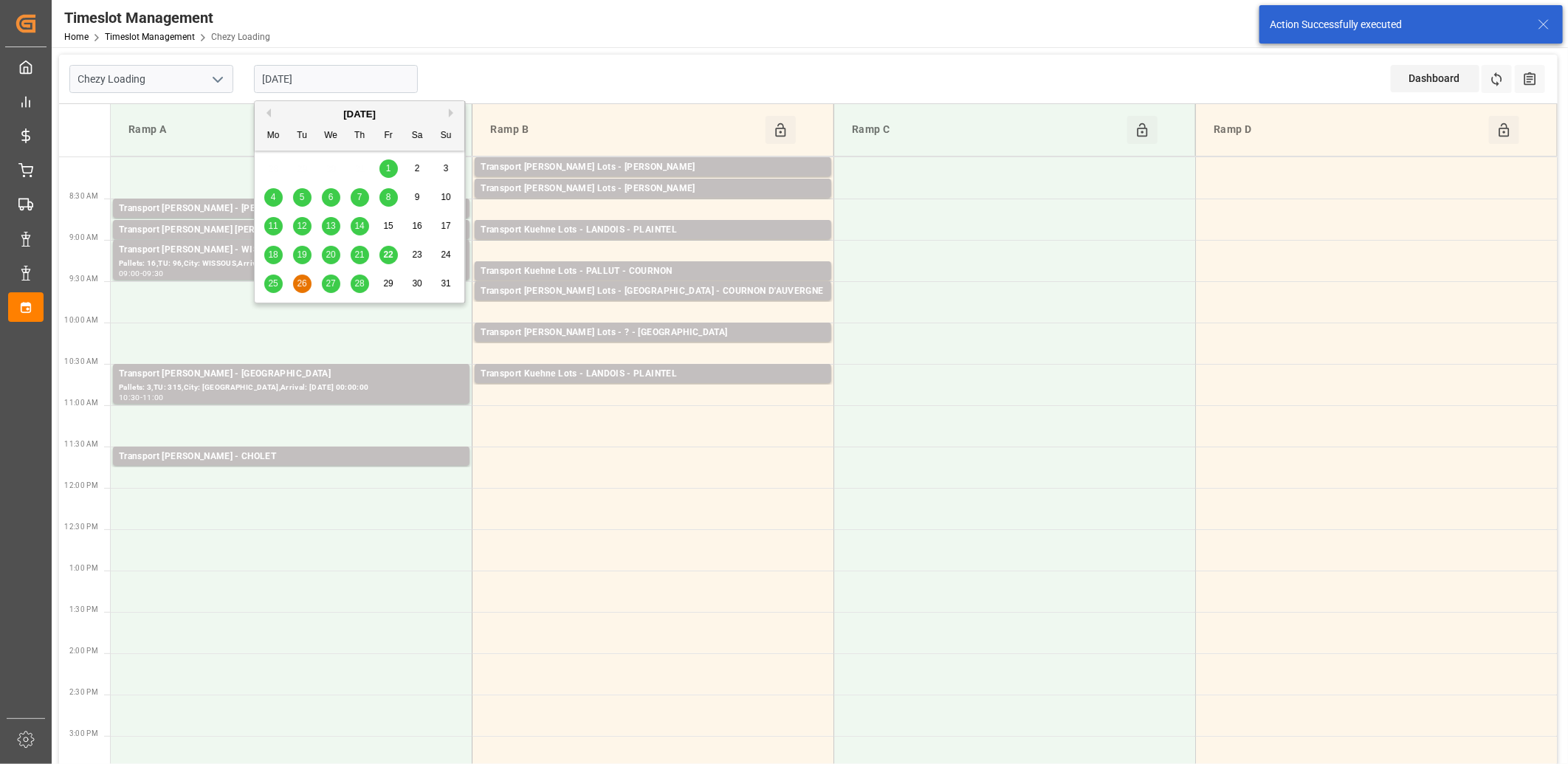
click at [380, 89] on input "[DATE]" at bounding box center [336, 79] width 164 height 28
click at [275, 279] on span "25" at bounding box center [272, 283] width 9 height 10
type input "25-08-2025"
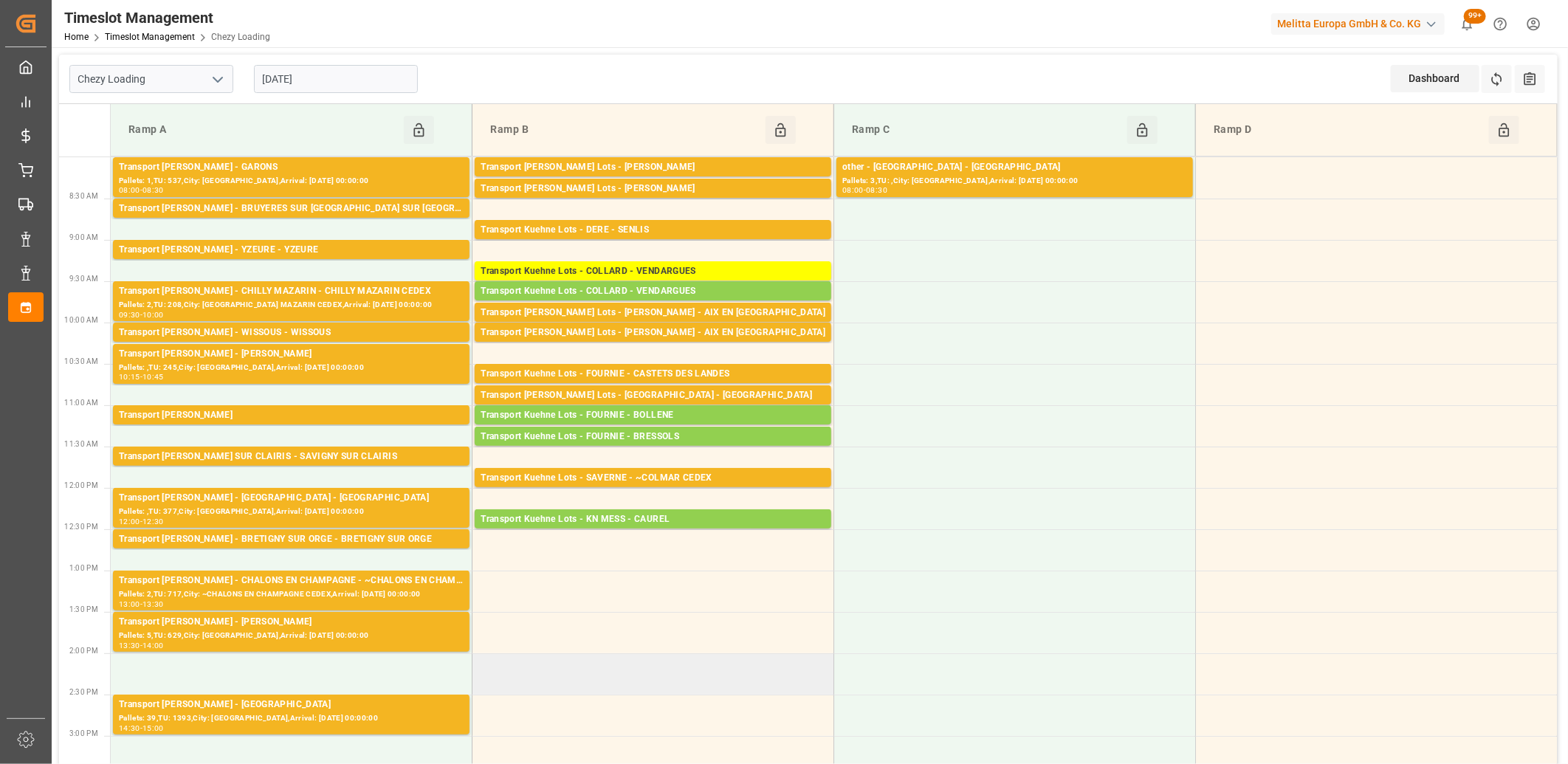
click at [584, 658] on td at bounding box center [653, 674] width 362 height 41
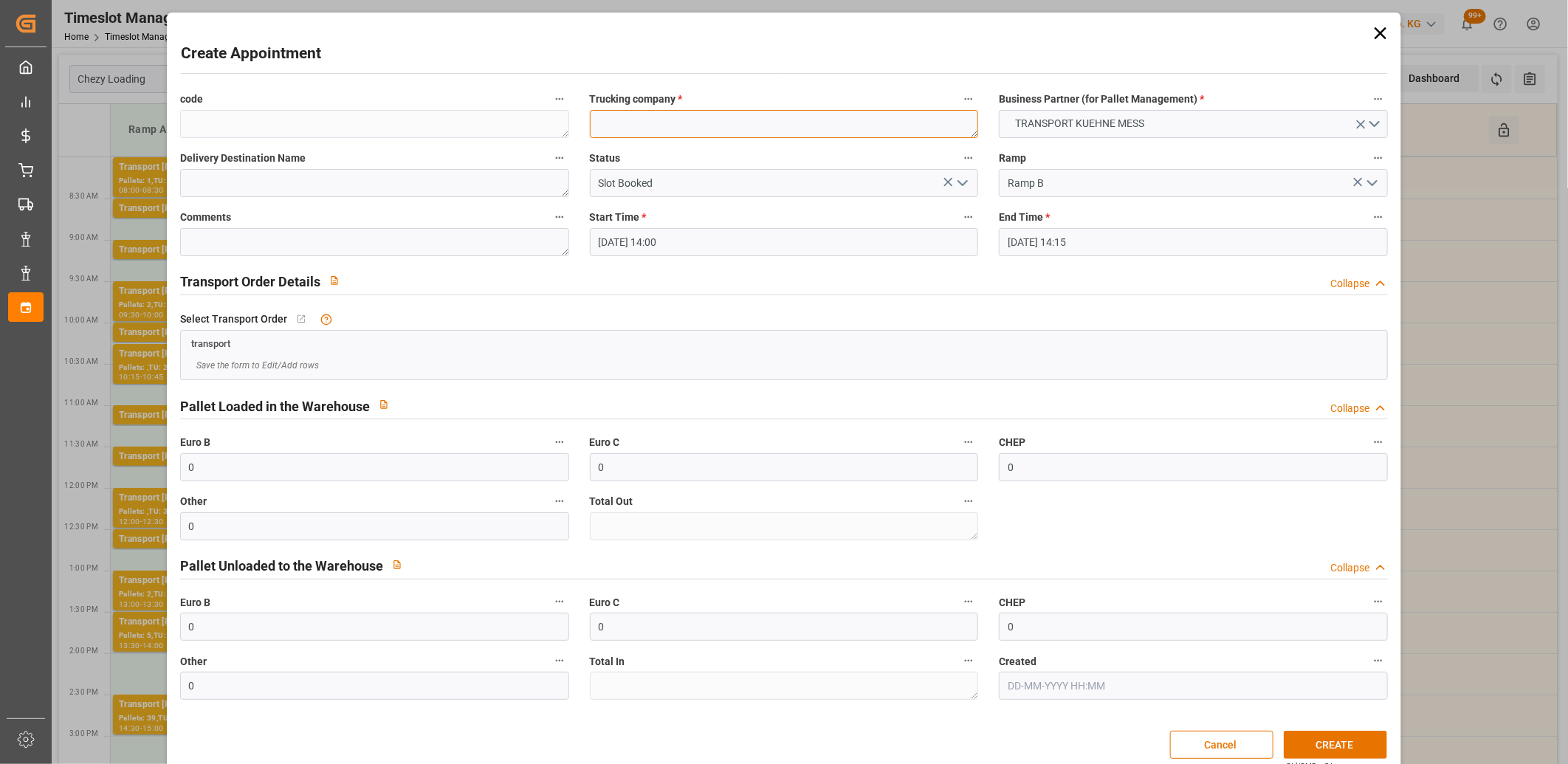
click at [629, 126] on textarea at bounding box center [784, 124] width 389 height 28
type textarea "M"
click at [1308, 733] on button "CREATE" at bounding box center [1335, 744] width 103 height 28
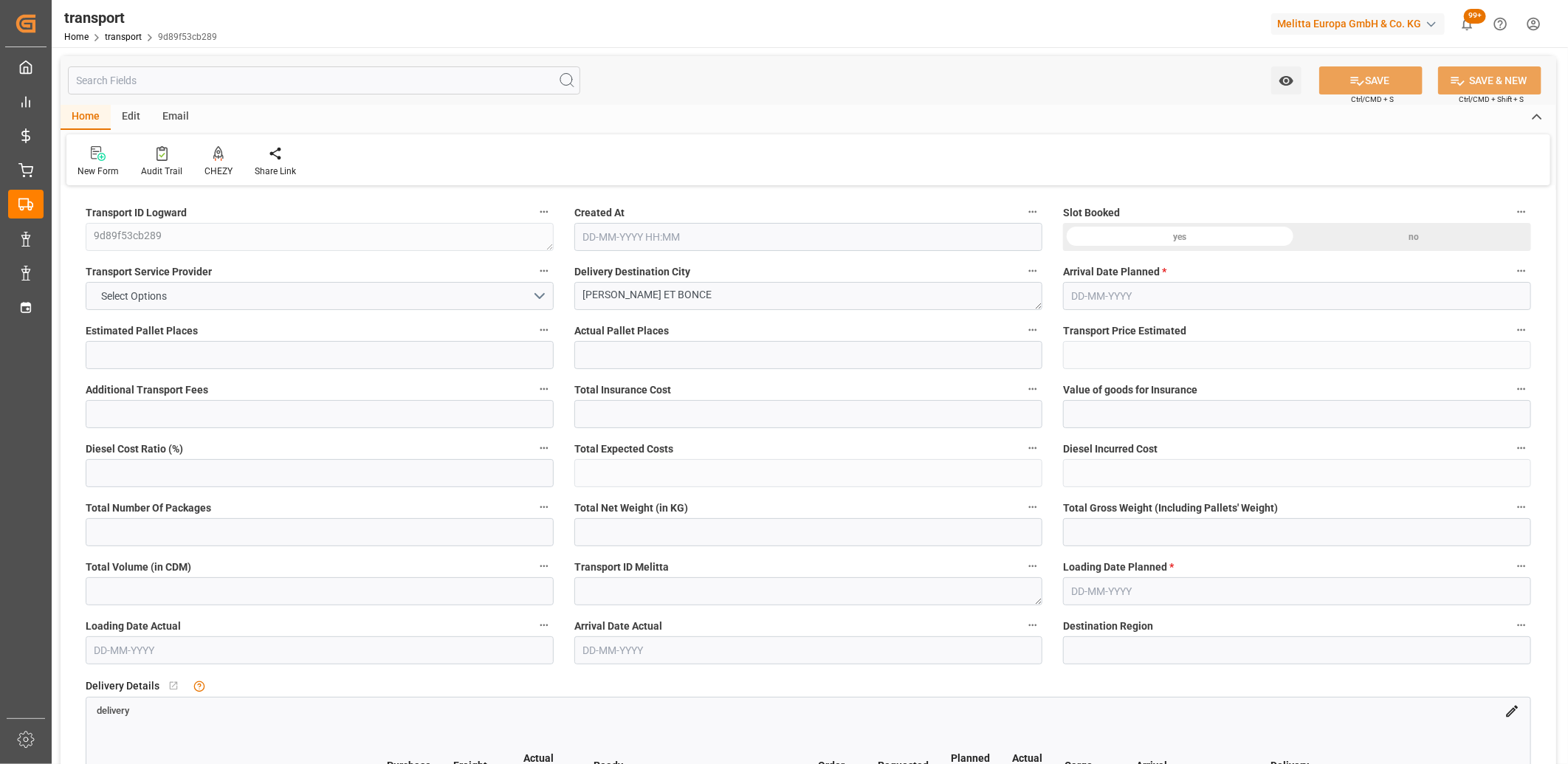
type input "1"
type input "42.061"
type input "0"
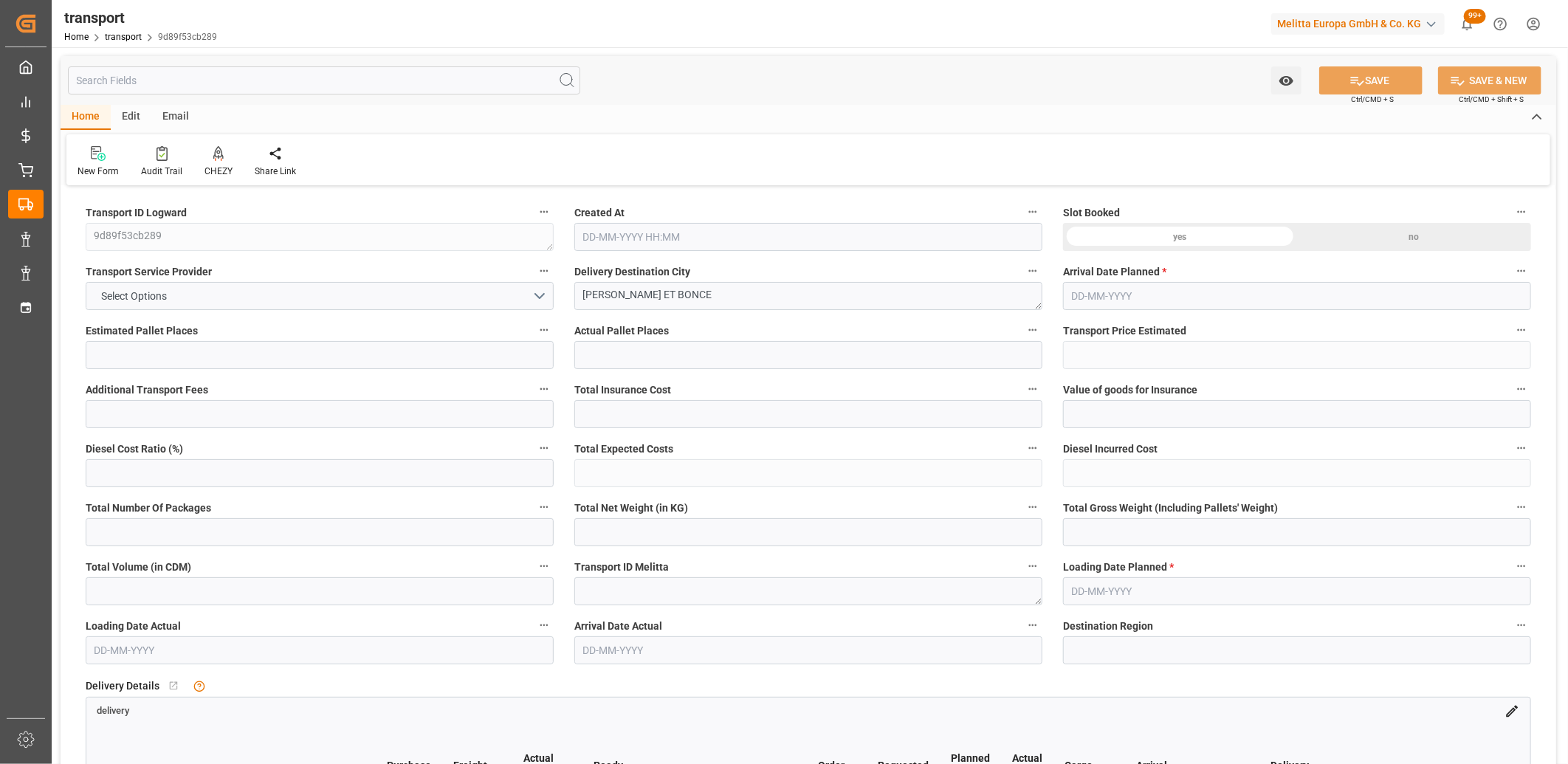
type input "42.061"
type input "0"
type input "70.264"
type input "101.892"
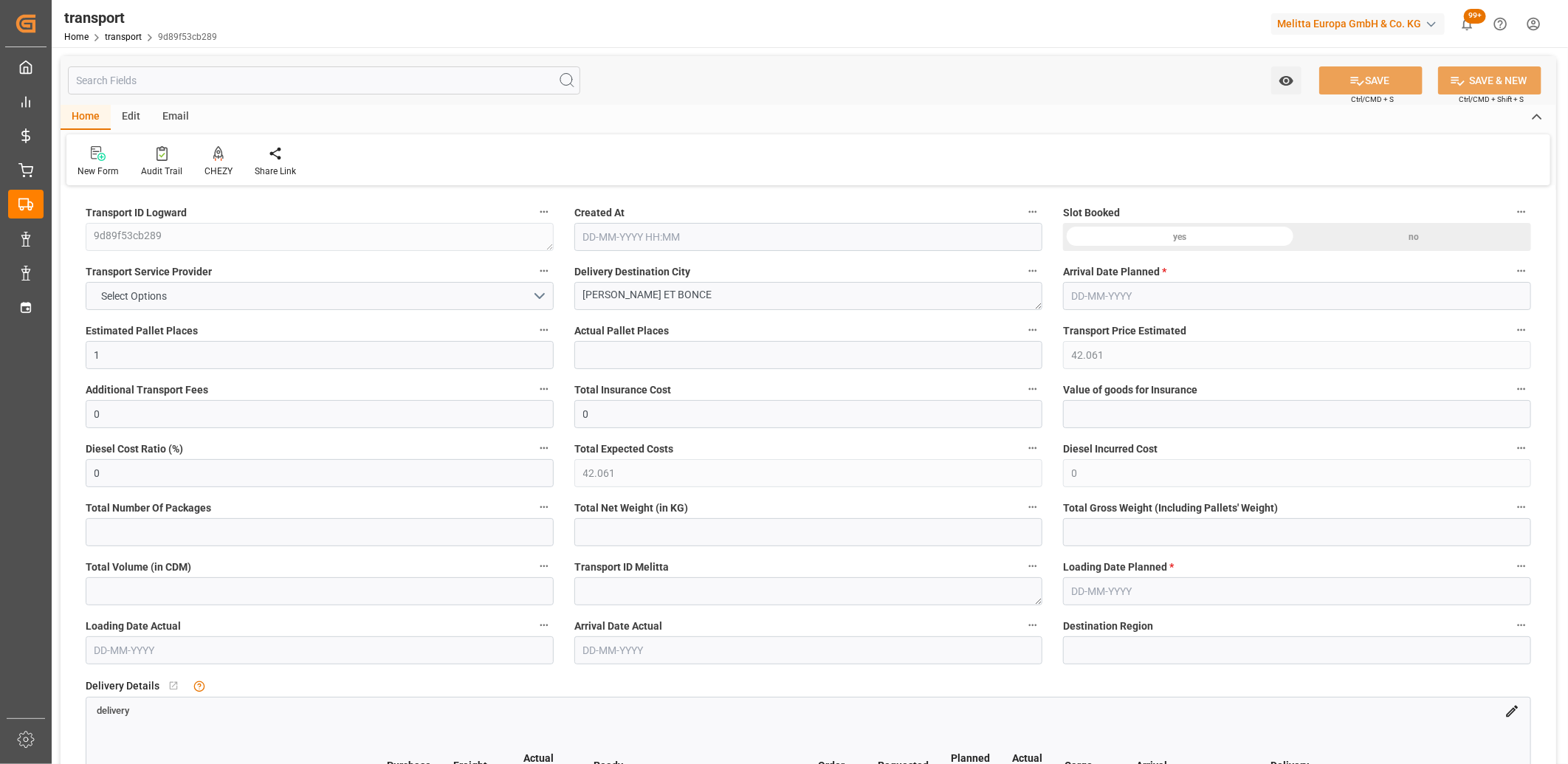
type input "530.91"
type input "38"
type input "0"
type input "8"
type input "1"
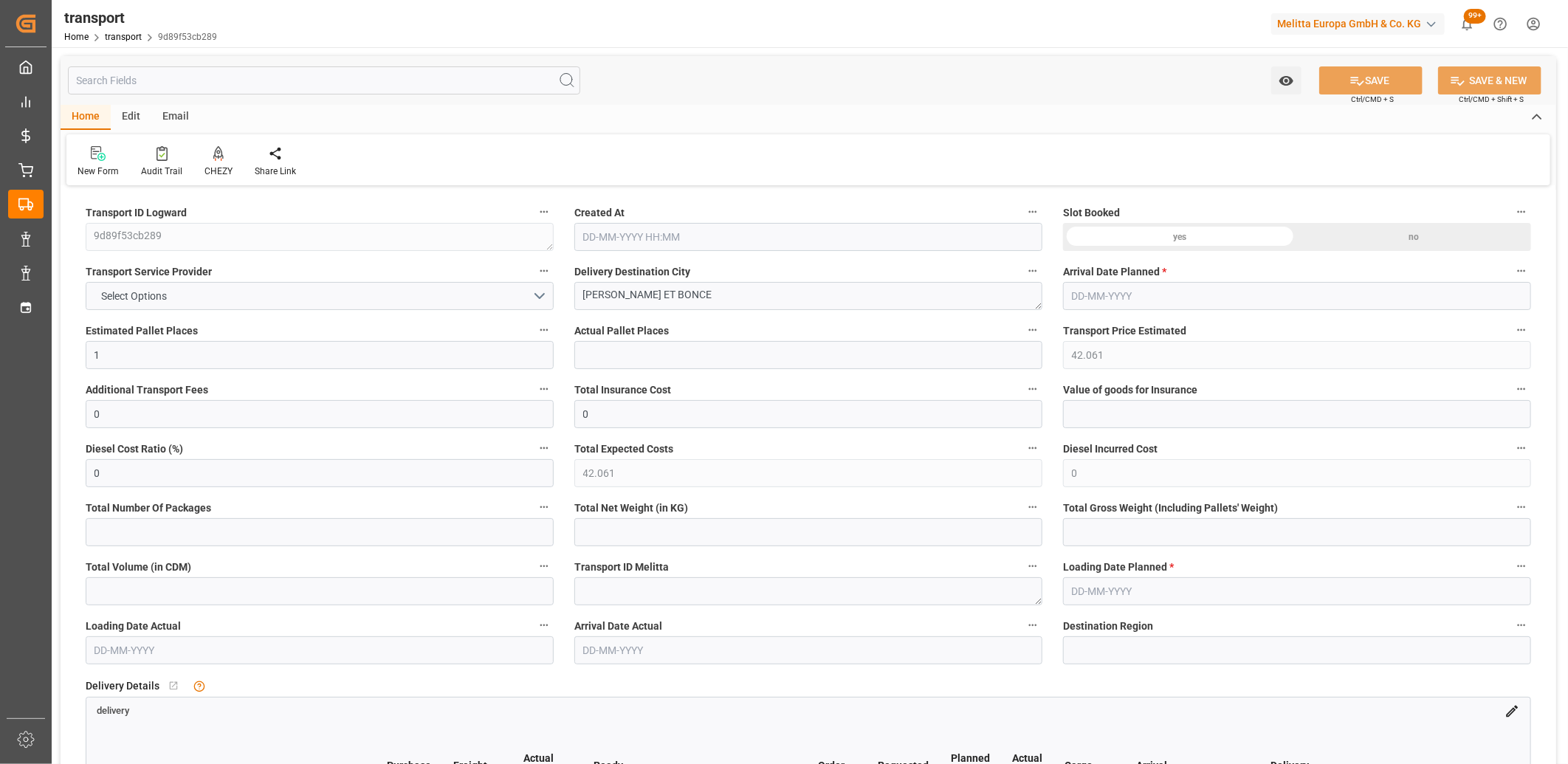
type input "101"
type input "78.892"
type input "0"
type input "4710.8598"
type input "0"
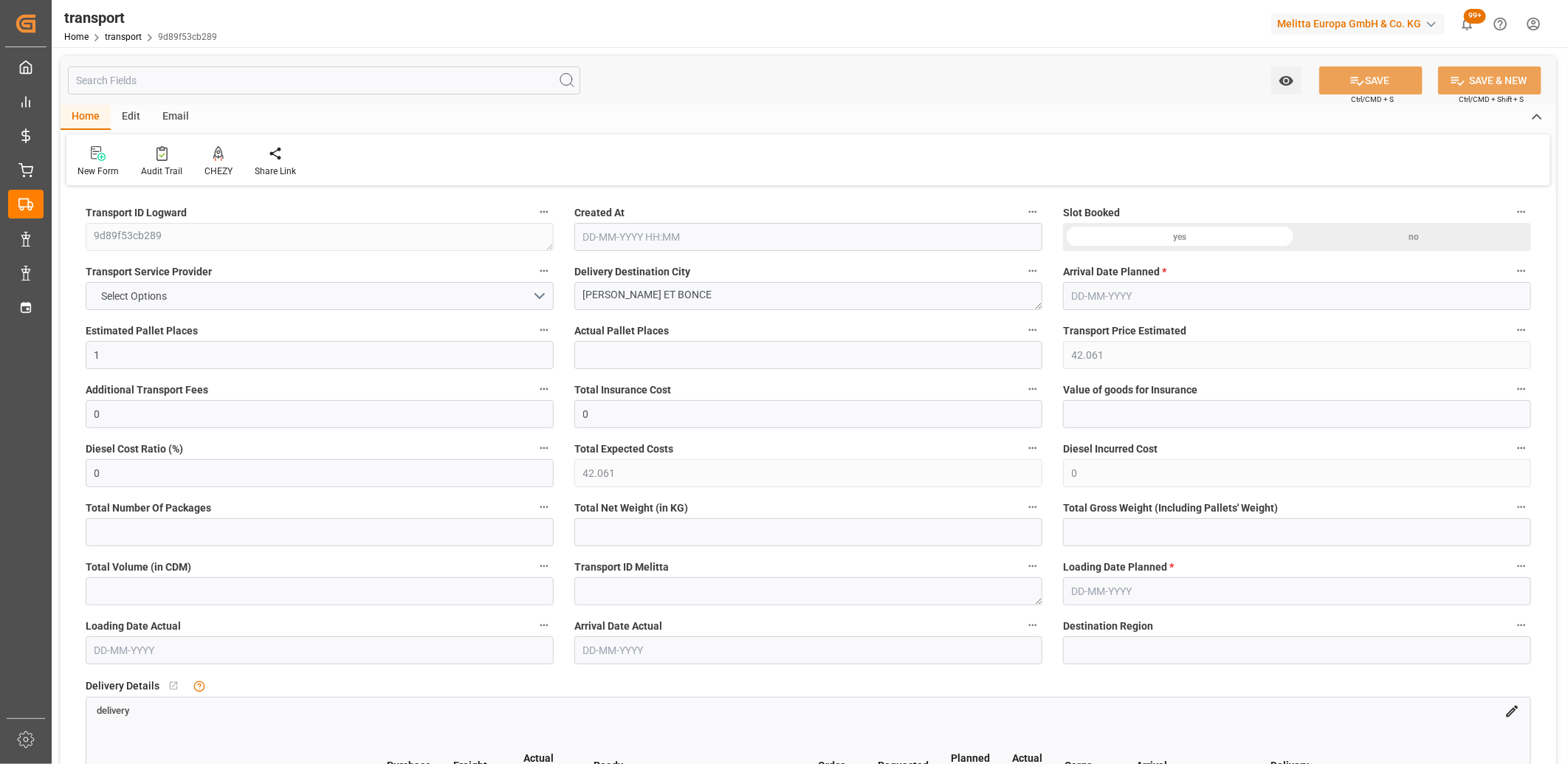
type input "0"
type input "21"
type input "35"
type input "[DATE] 11:41"
type input "[DATE]"
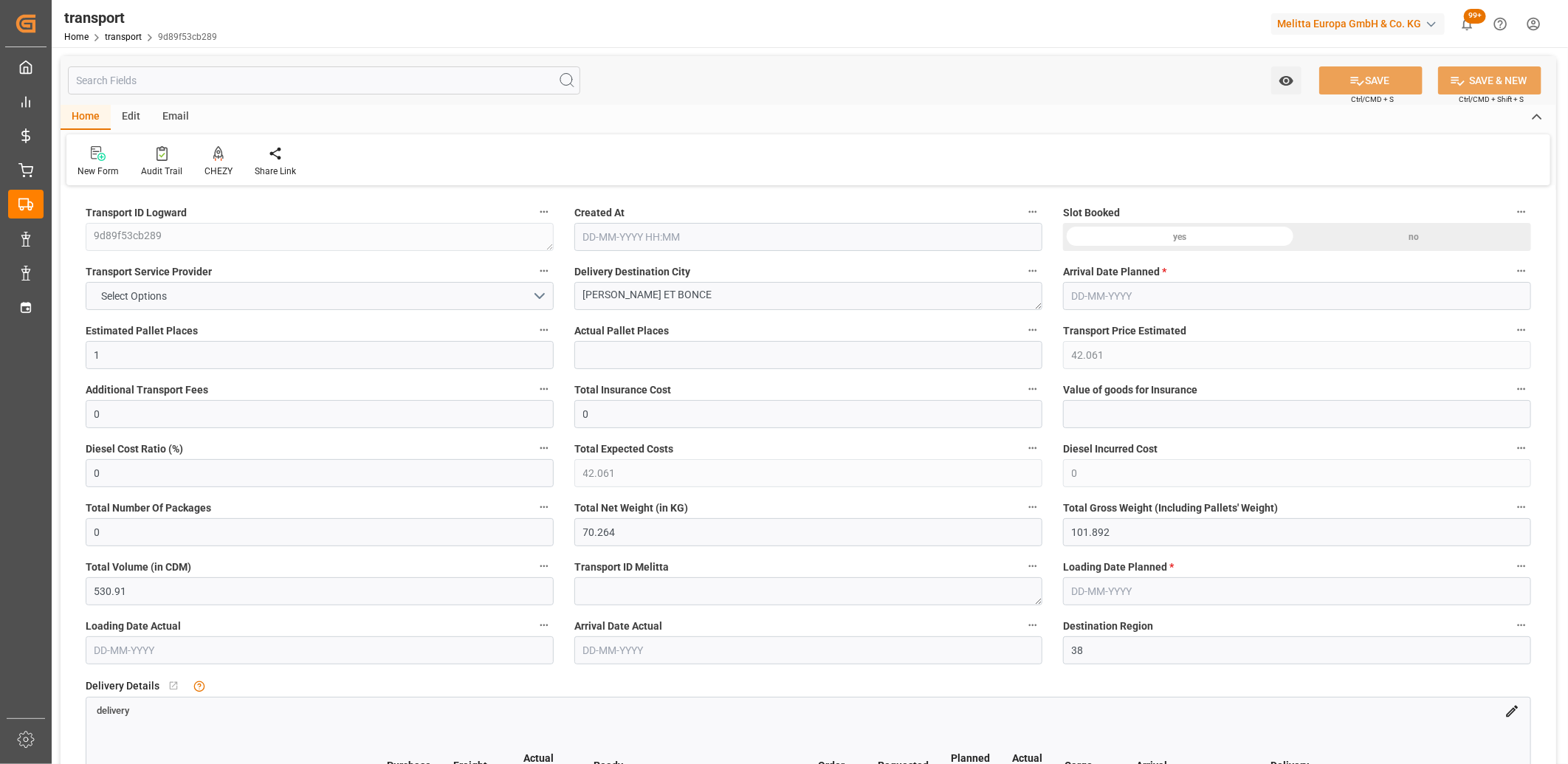
type input "[DATE]"
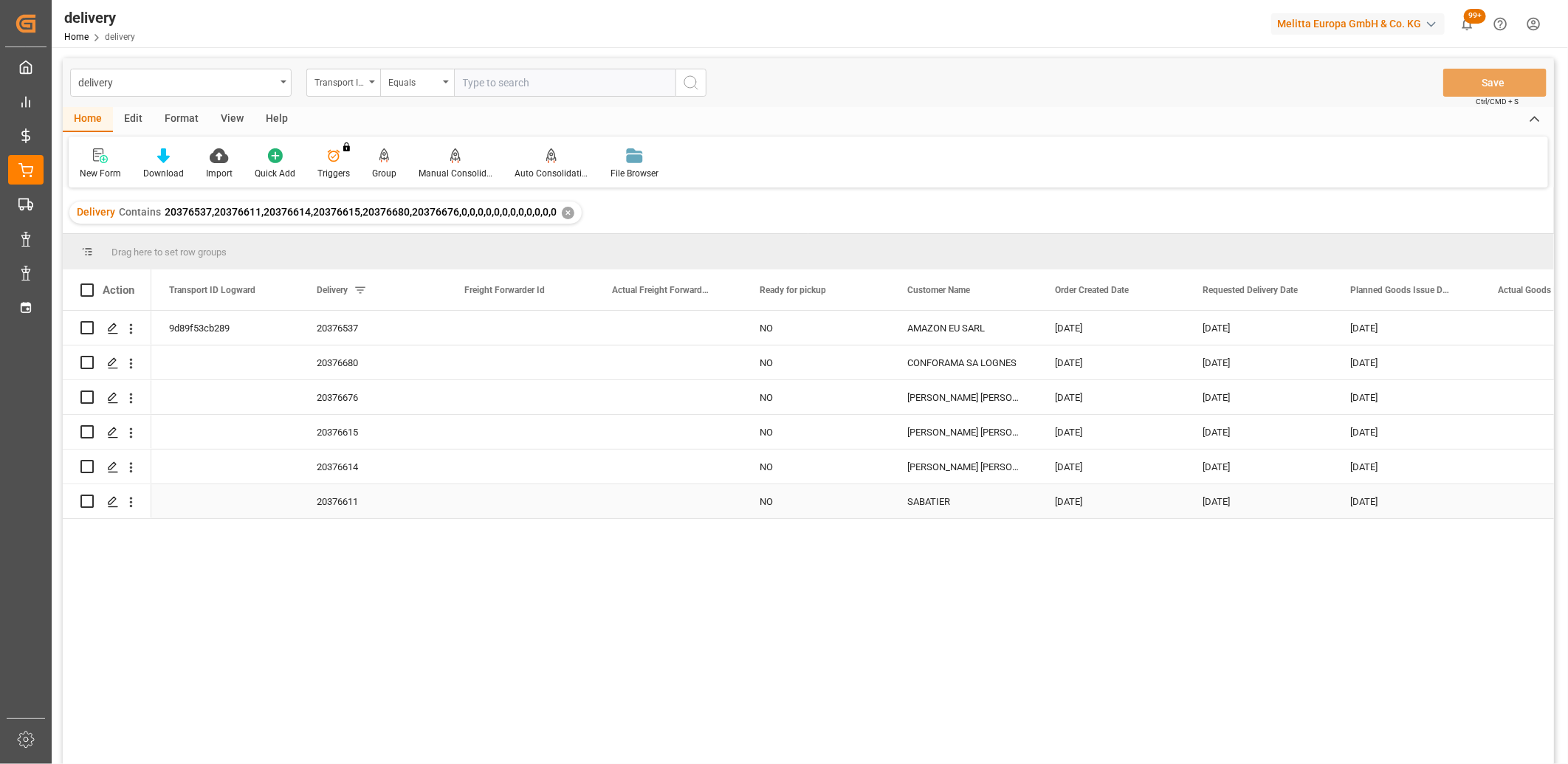
click at [94, 503] on div "Press SPACE to select this row." at bounding box center [106, 500] width 53 height 33
click at [90, 504] on input "Press Space to toggle row selection (unchecked)" at bounding box center [87, 501] width 13 height 13
checkbox input "true"
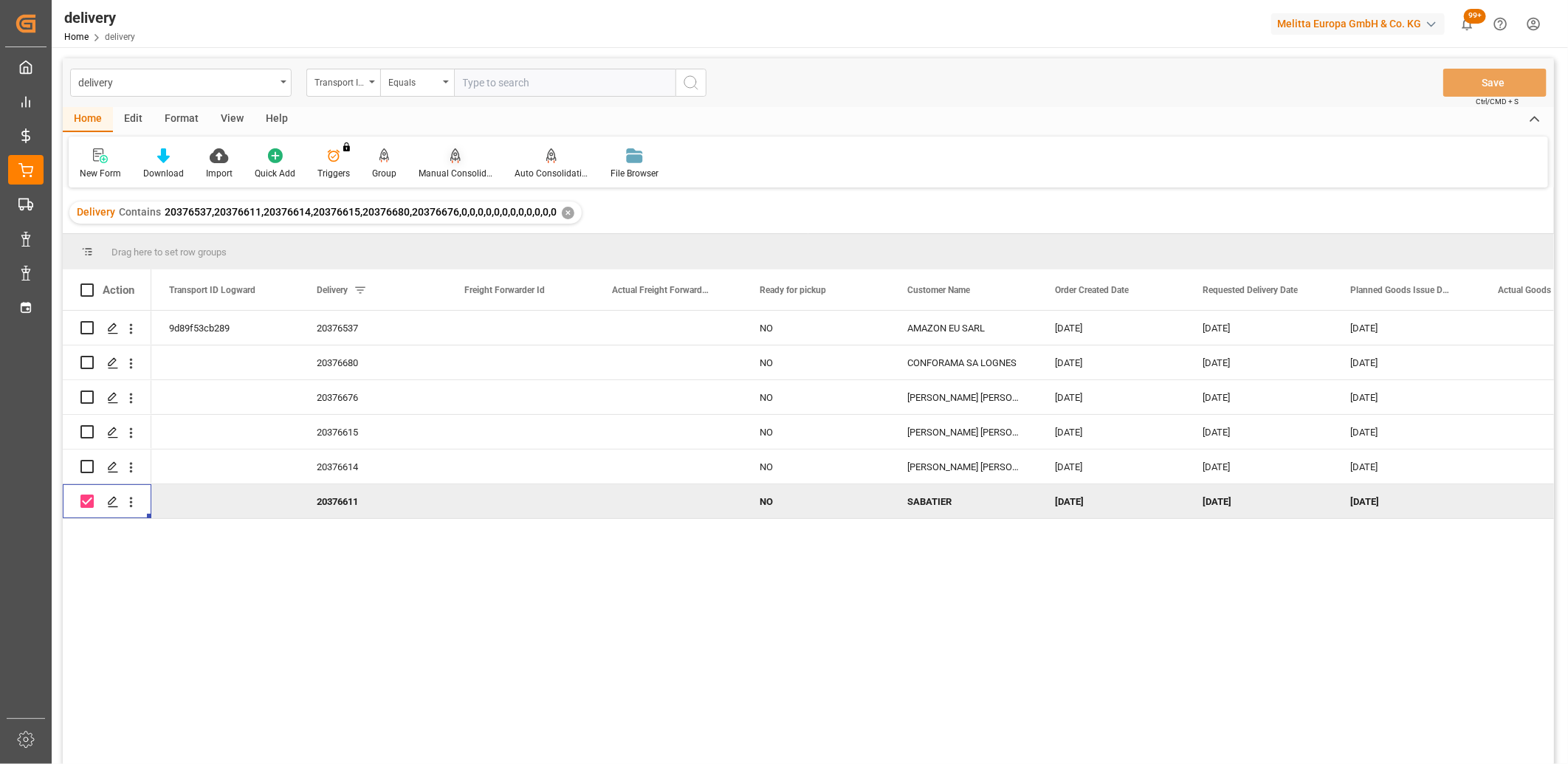
click at [453, 167] on div "Manual Consolidation" at bounding box center [455, 173] width 74 height 13
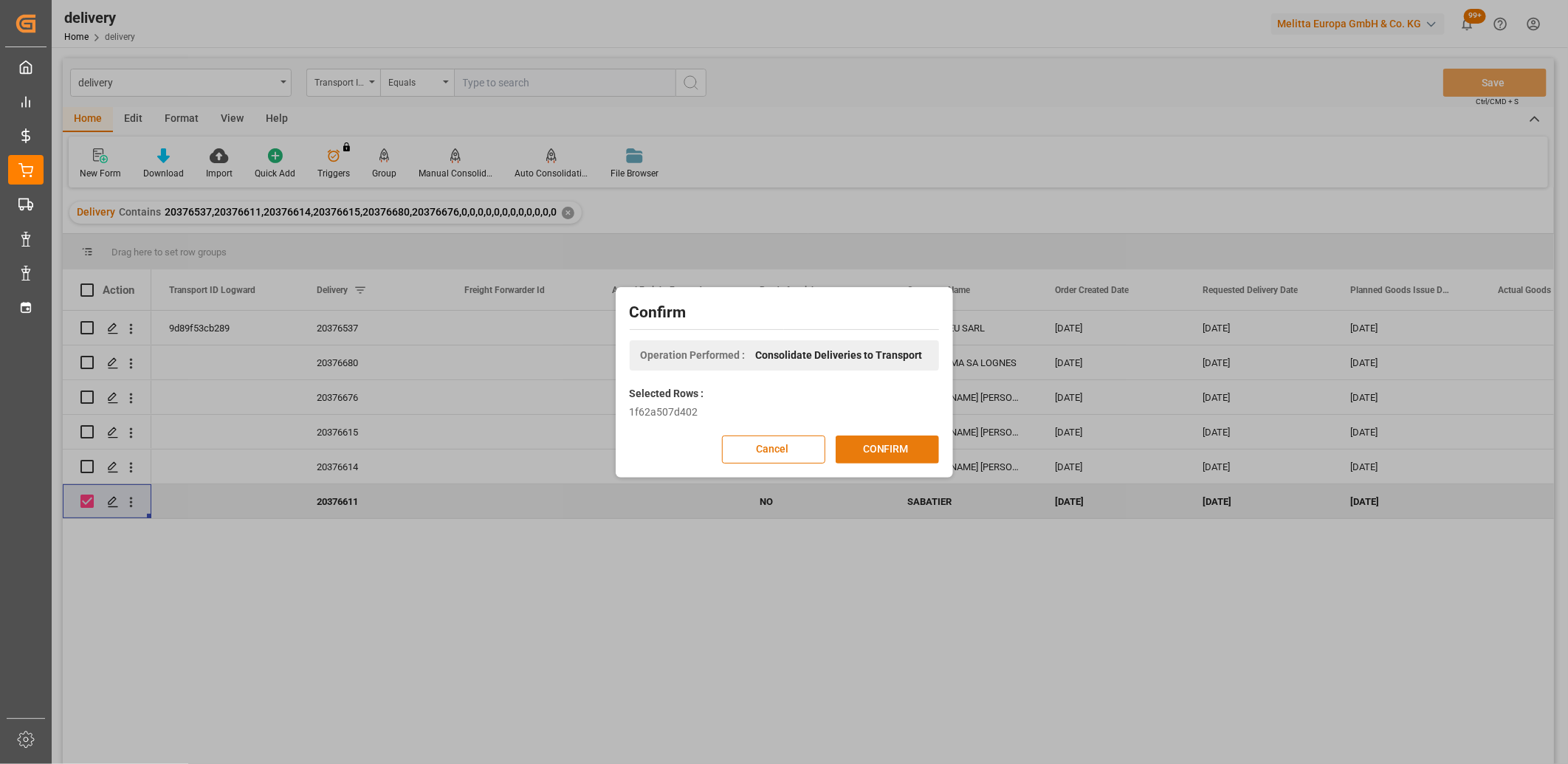
click at [859, 441] on button "CONFIRM" at bounding box center [887, 449] width 103 height 28
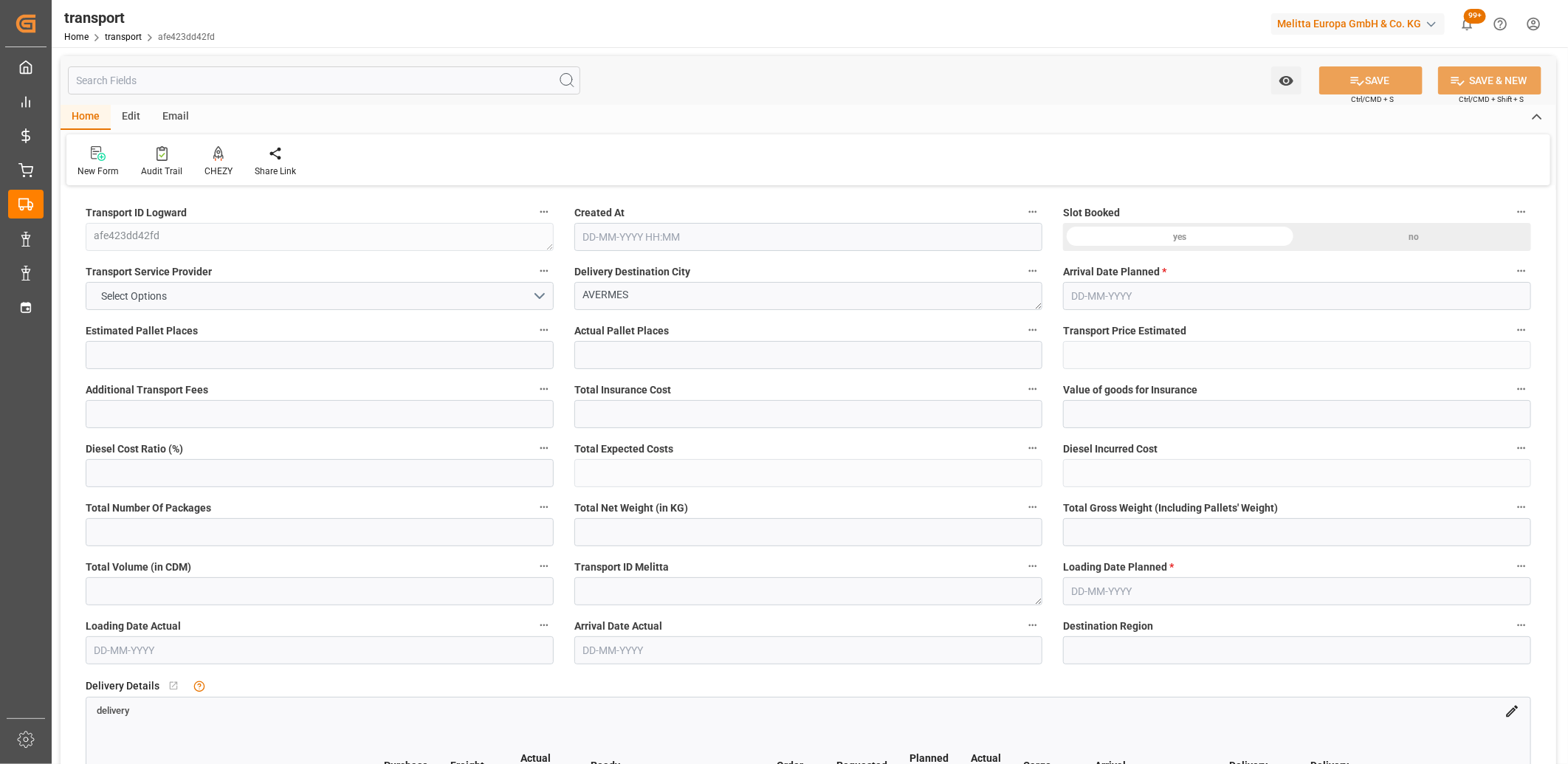
type input "1"
type input "49.15"
type input "0"
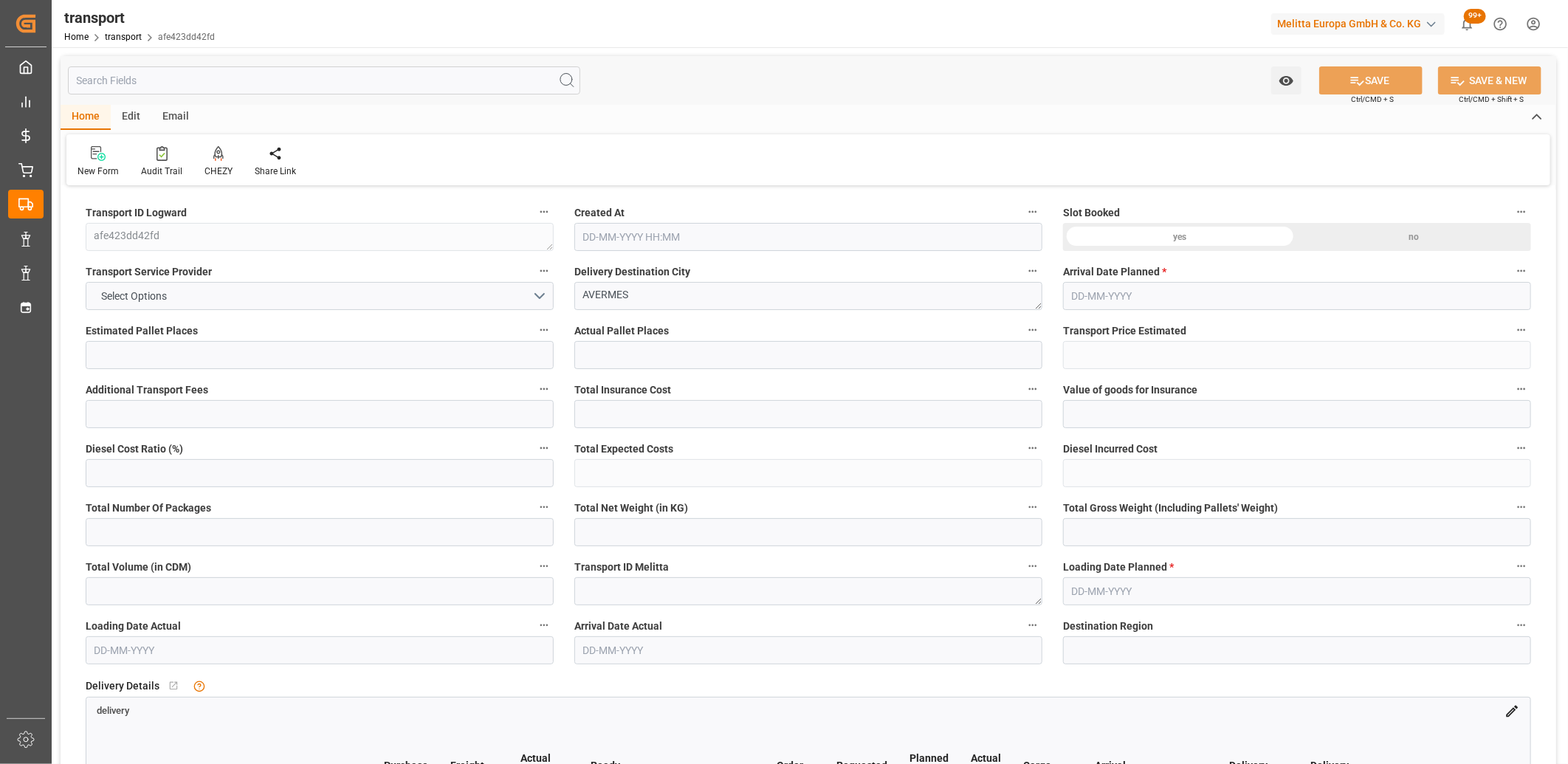
type input "49.15"
type input "0"
type input "44.175"
type input "86.435"
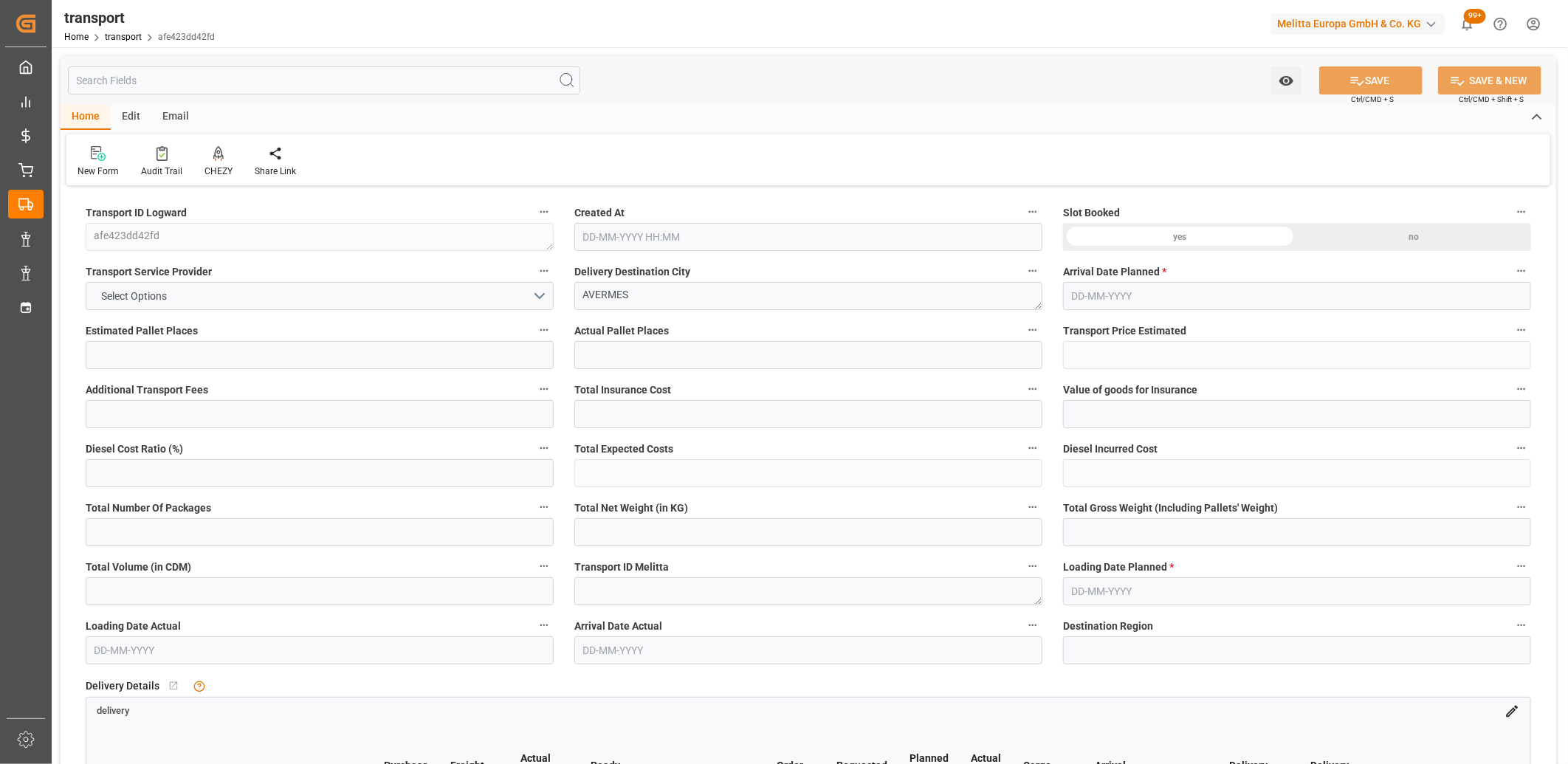
type input "776.4"
type input "3"
type input "0"
type input "95"
type input "1"
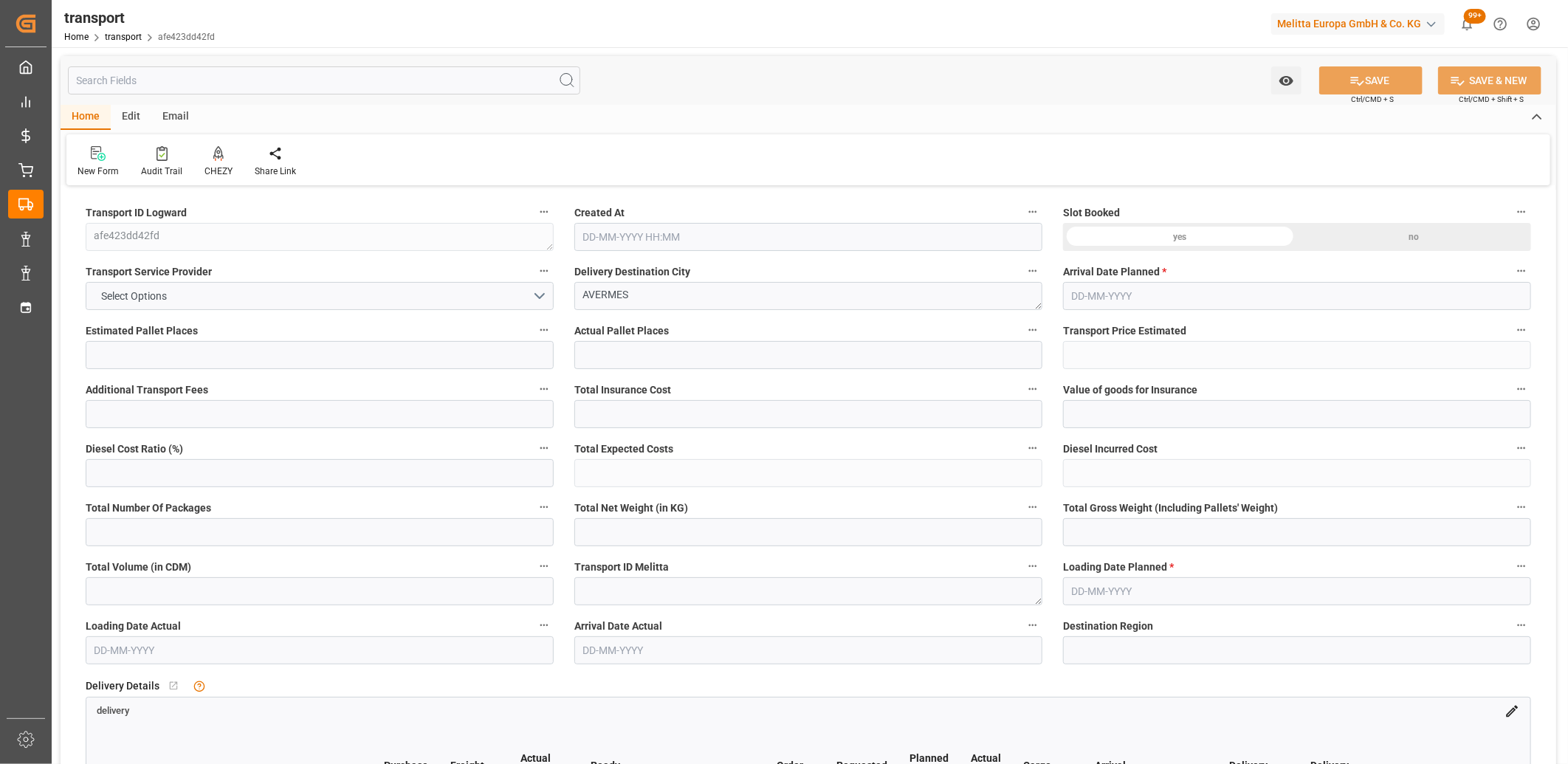
type input "101"
type input "63.435"
type input "0"
type input "4710.8598"
type input "0"
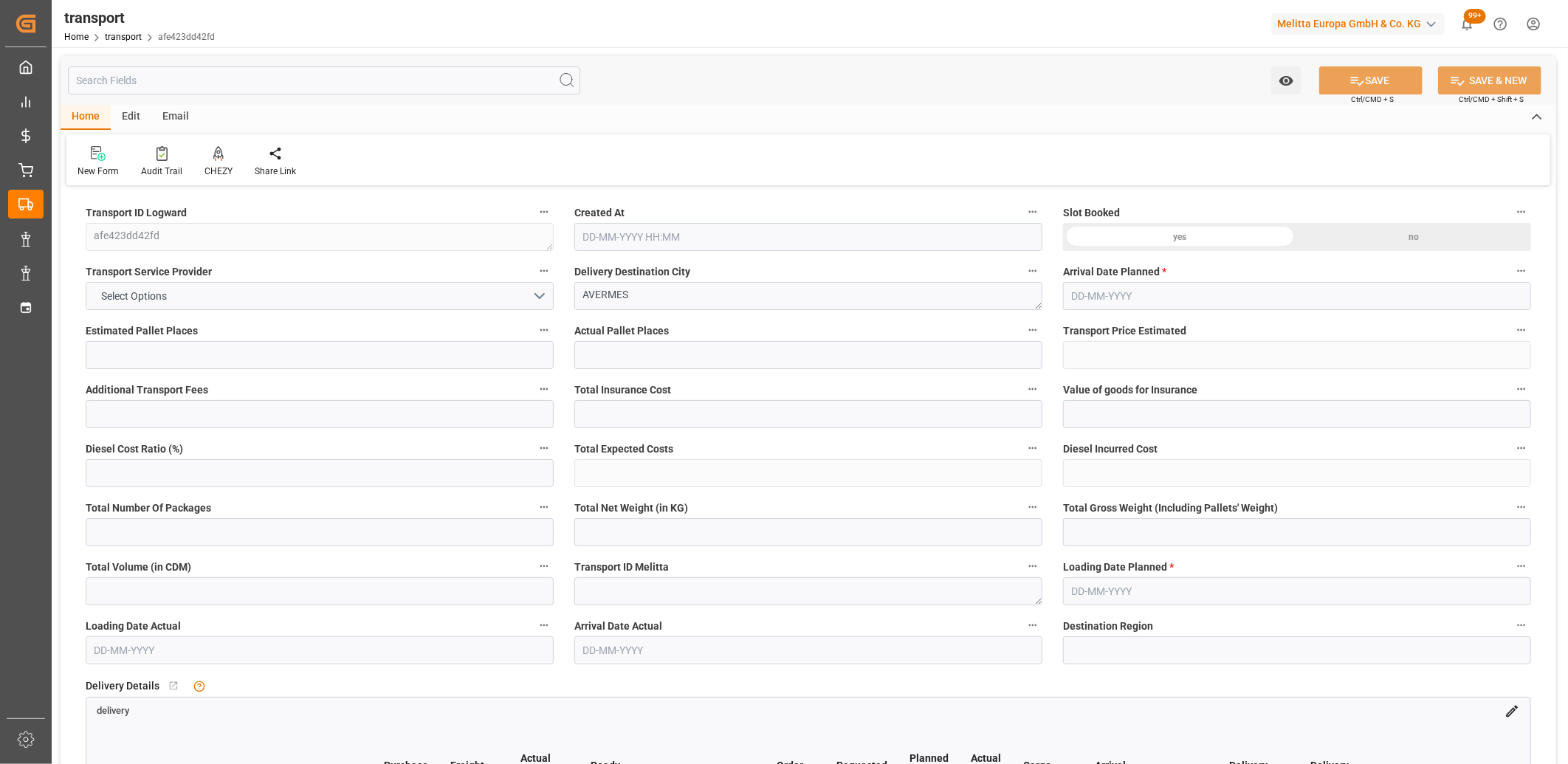
type input "0"
type input "21"
type input "35"
type input "22-08-2025 11:41"
type input "29-08-2025"
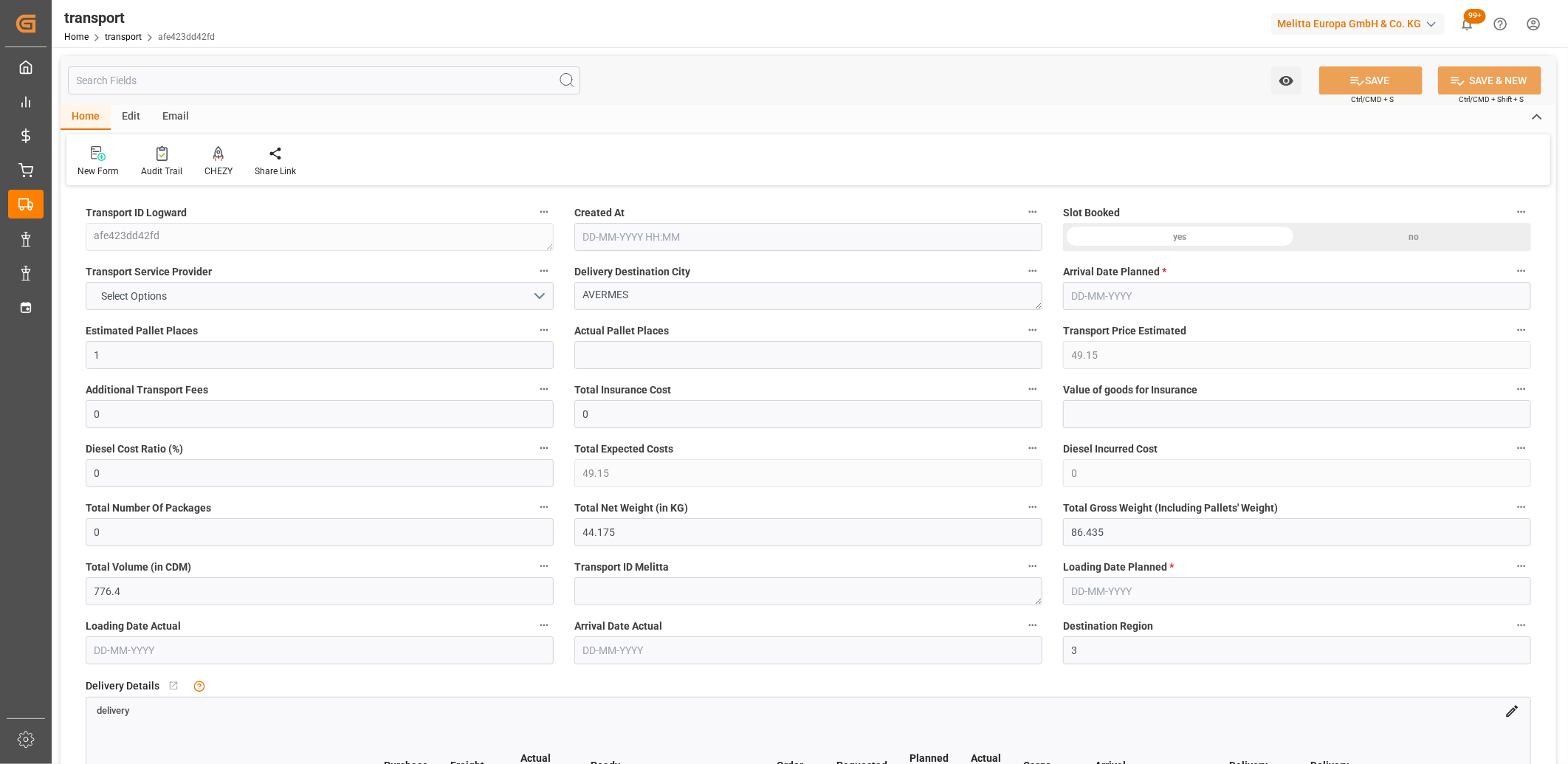
type input "[DATE]"
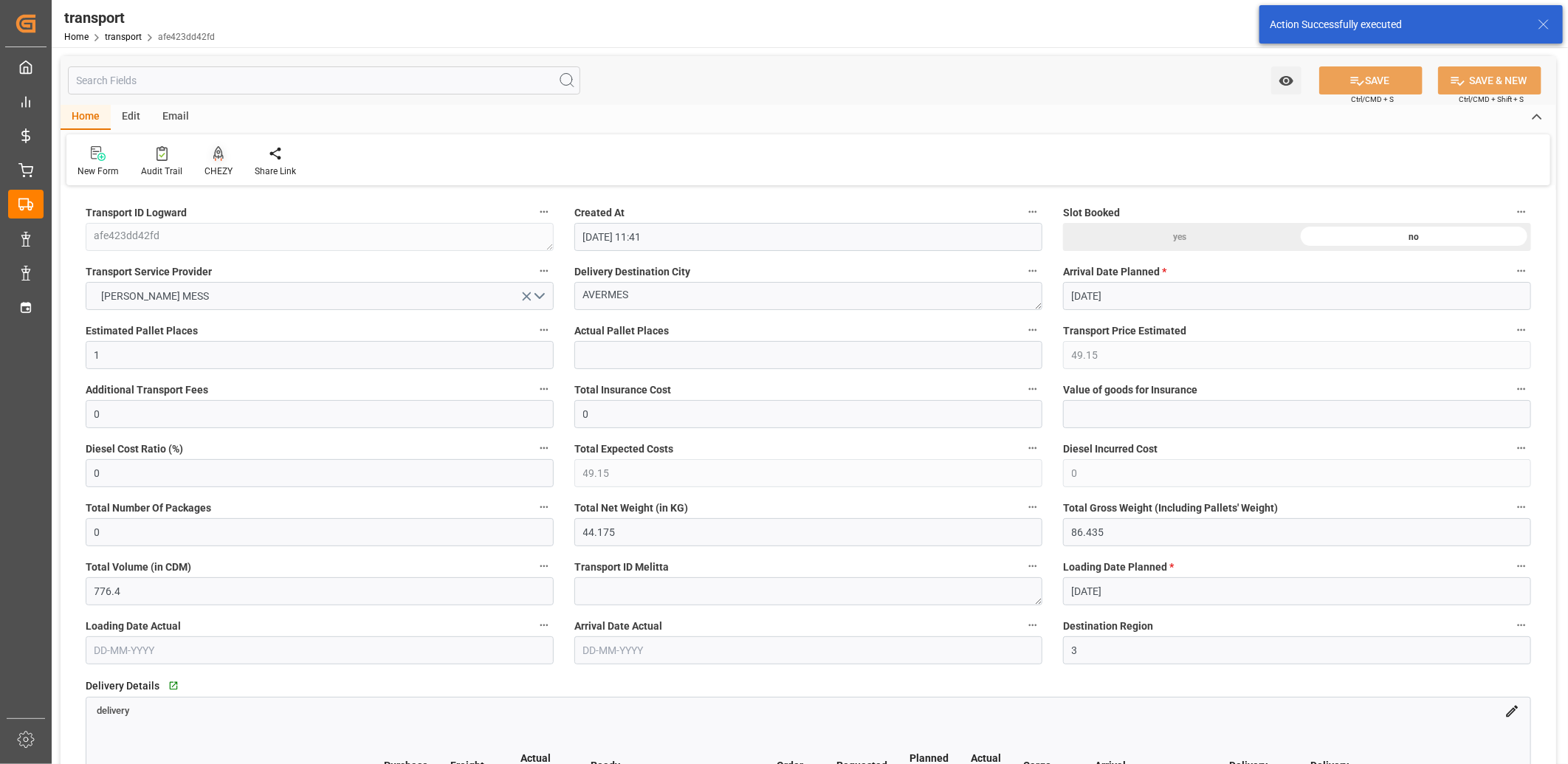
click at [215, 157] on icon at bounding box center [218, 152] width 10 height 12
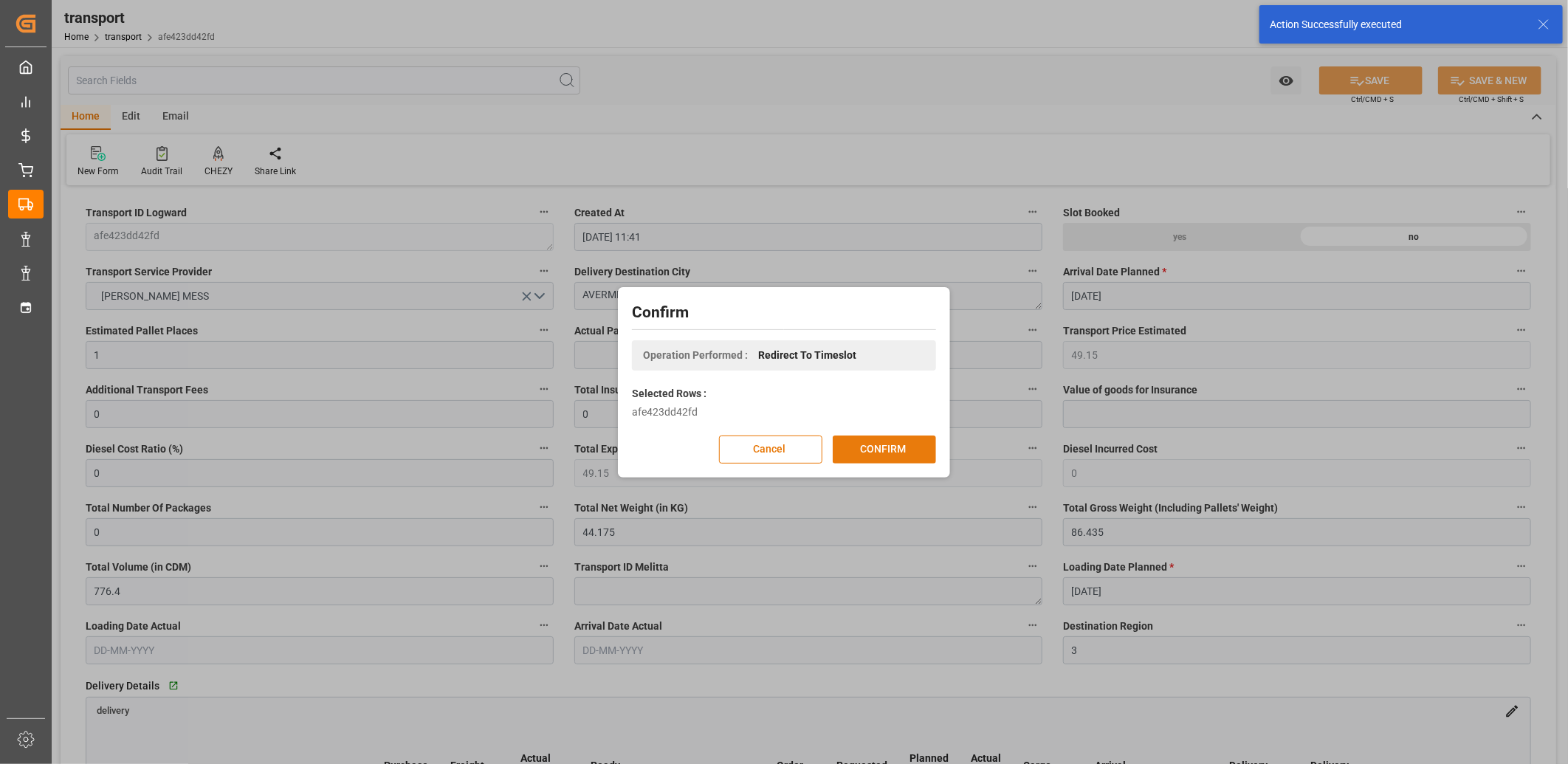
click at [873, 443] on button "CONFIRM" at bounding box center [884, 449] width 103 height 28
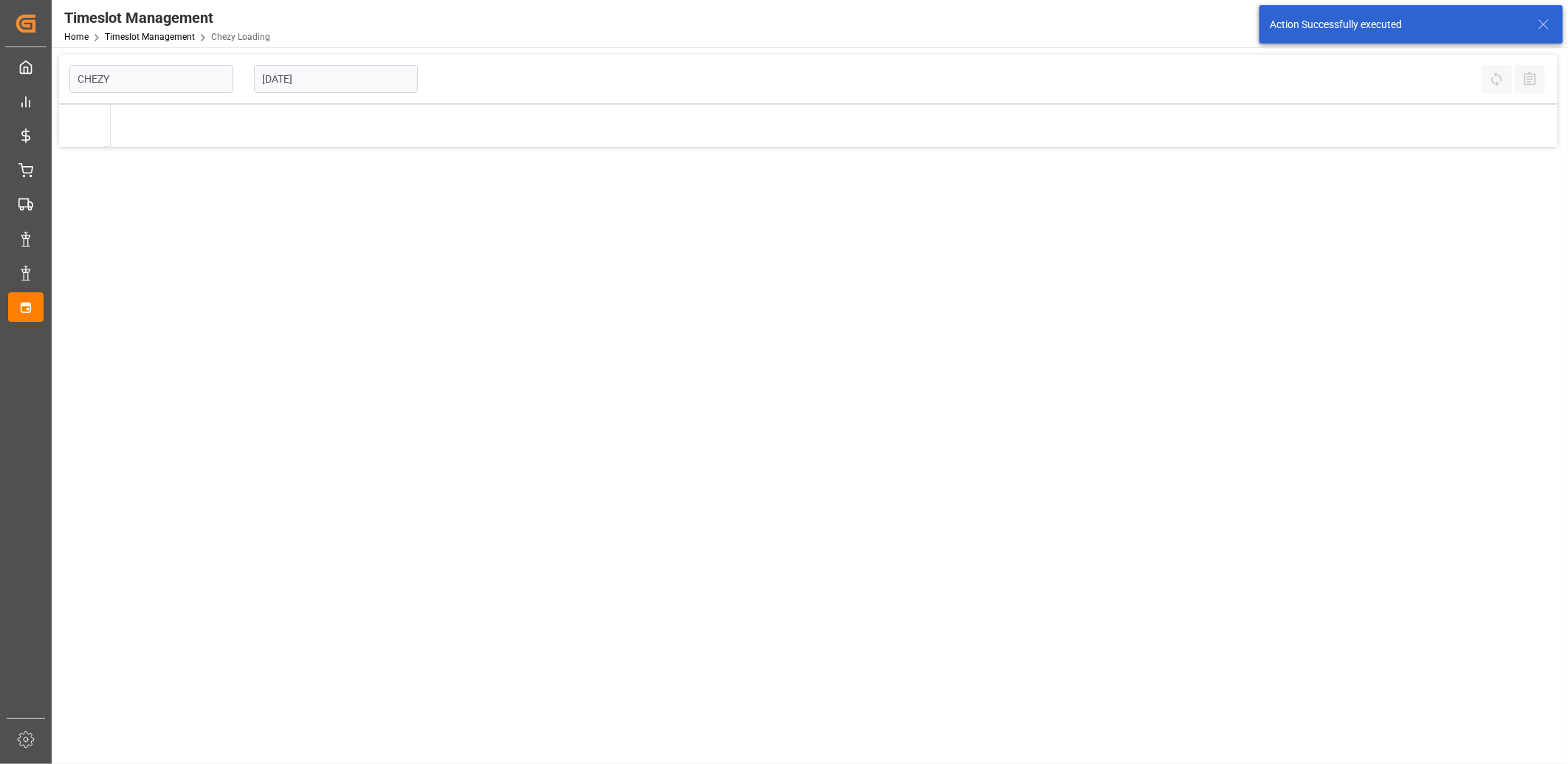
type input "Chezy Loading"
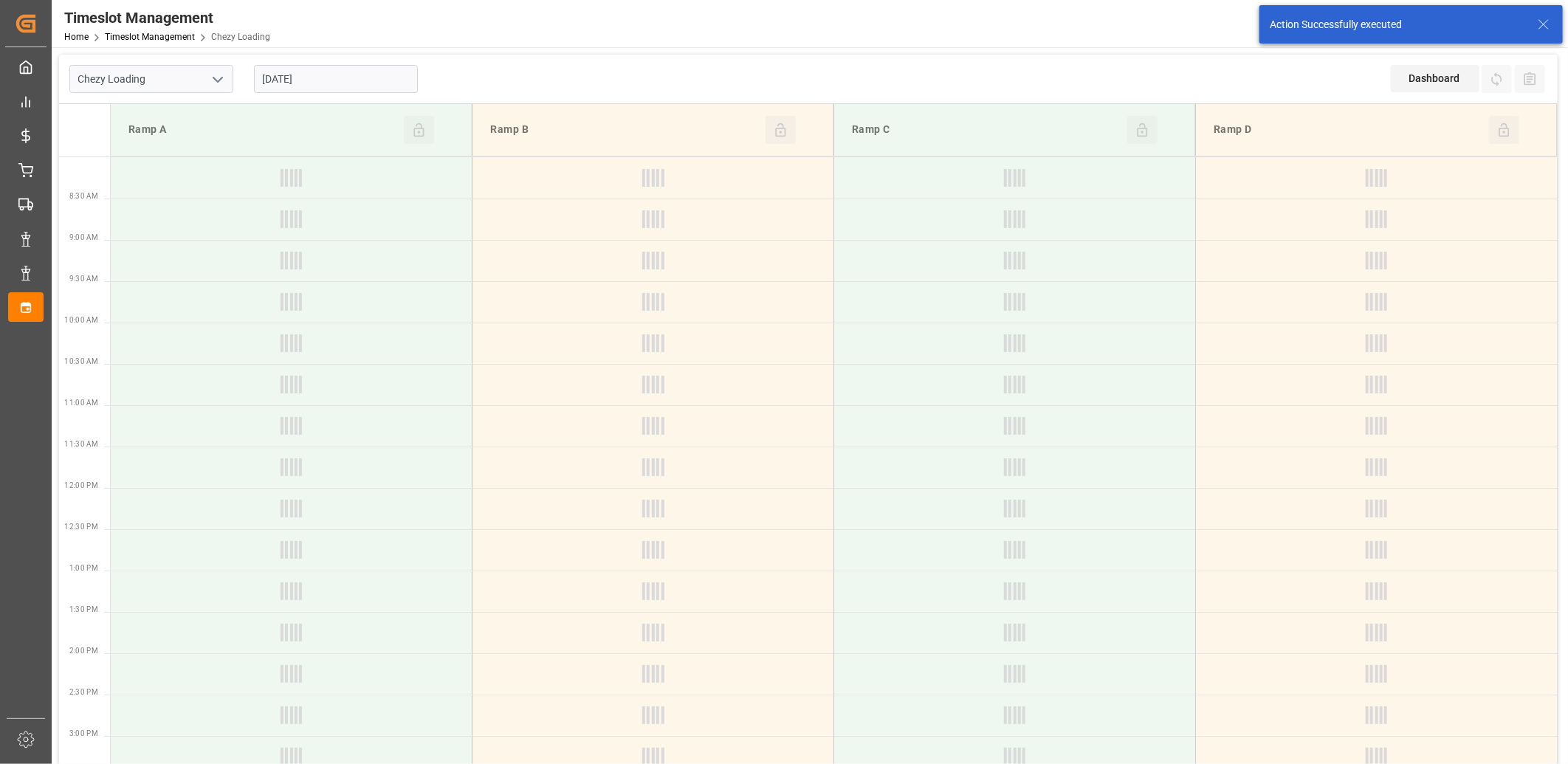
click at [342, 75] on input "[DATE]" at bounding box center [336, 79] width 164 height 28
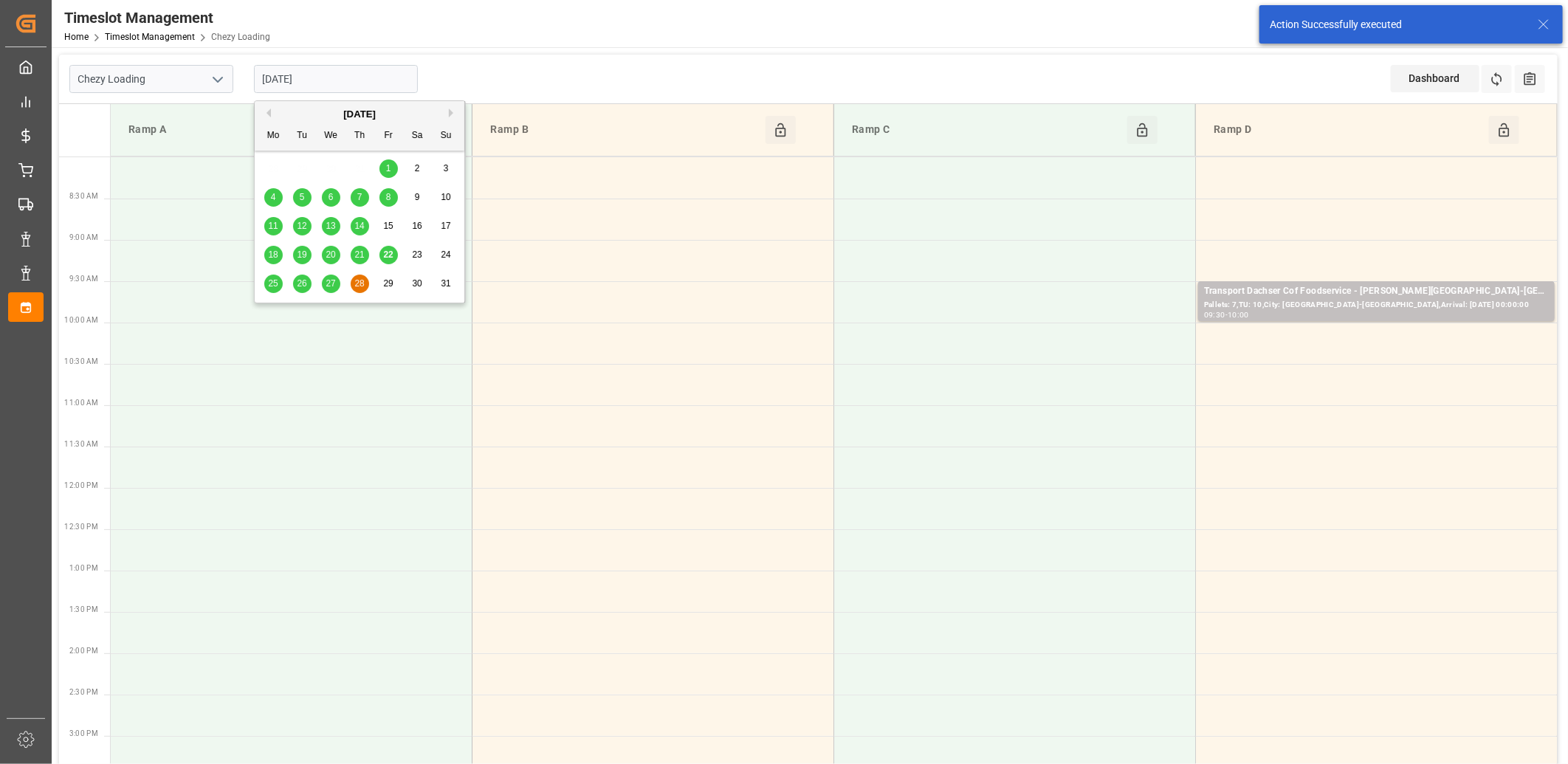
click at [271, 285] on span "25" at bounding box center [272, 283] width 9 height 10
type input "25-08-2025"
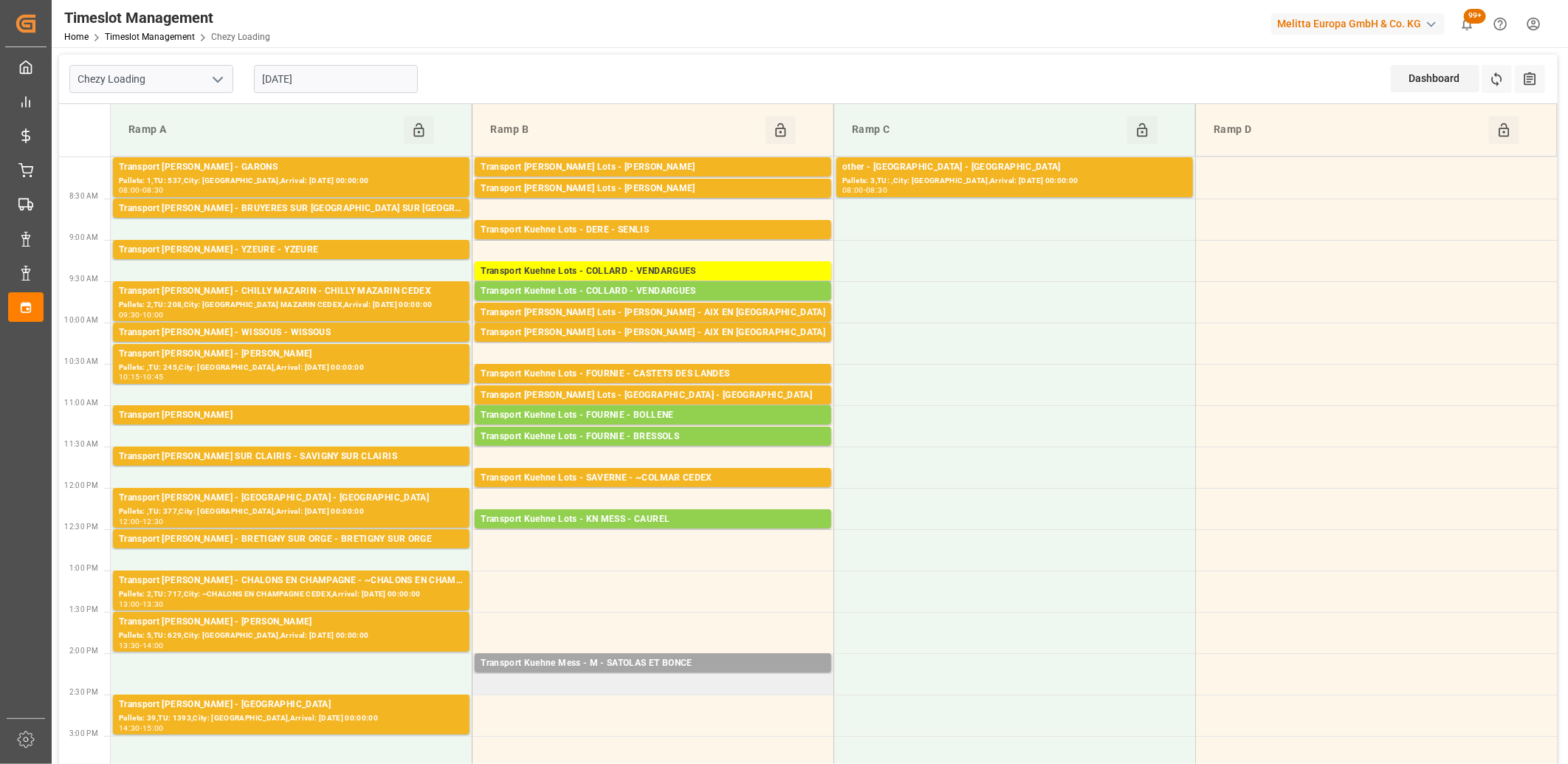
click at [611, 679] on td "Transport Kuehne Mess - M - SATOLAS ET BONCE Pallets: ,TU: 8,City: SATOLAS ET B…" at bounding box center [653, 674] width 362 height 41
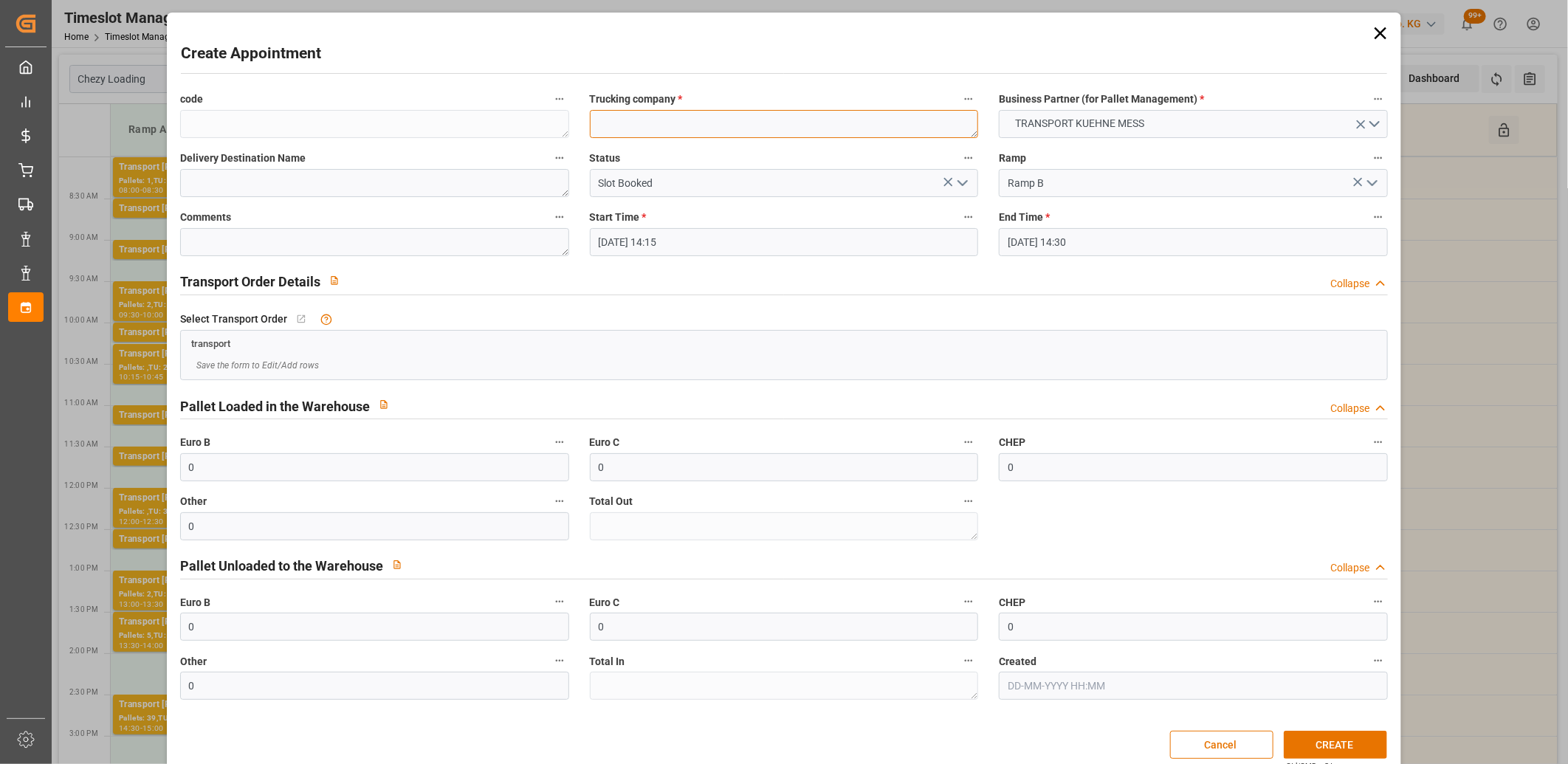
click at [632, 130] on textarea at bounding box center [784, 124] width 389 height 28
type textarea "M"
click at [1331, 743] on button "CREATE" at bounding box center [1335, 744] width 103 height 28
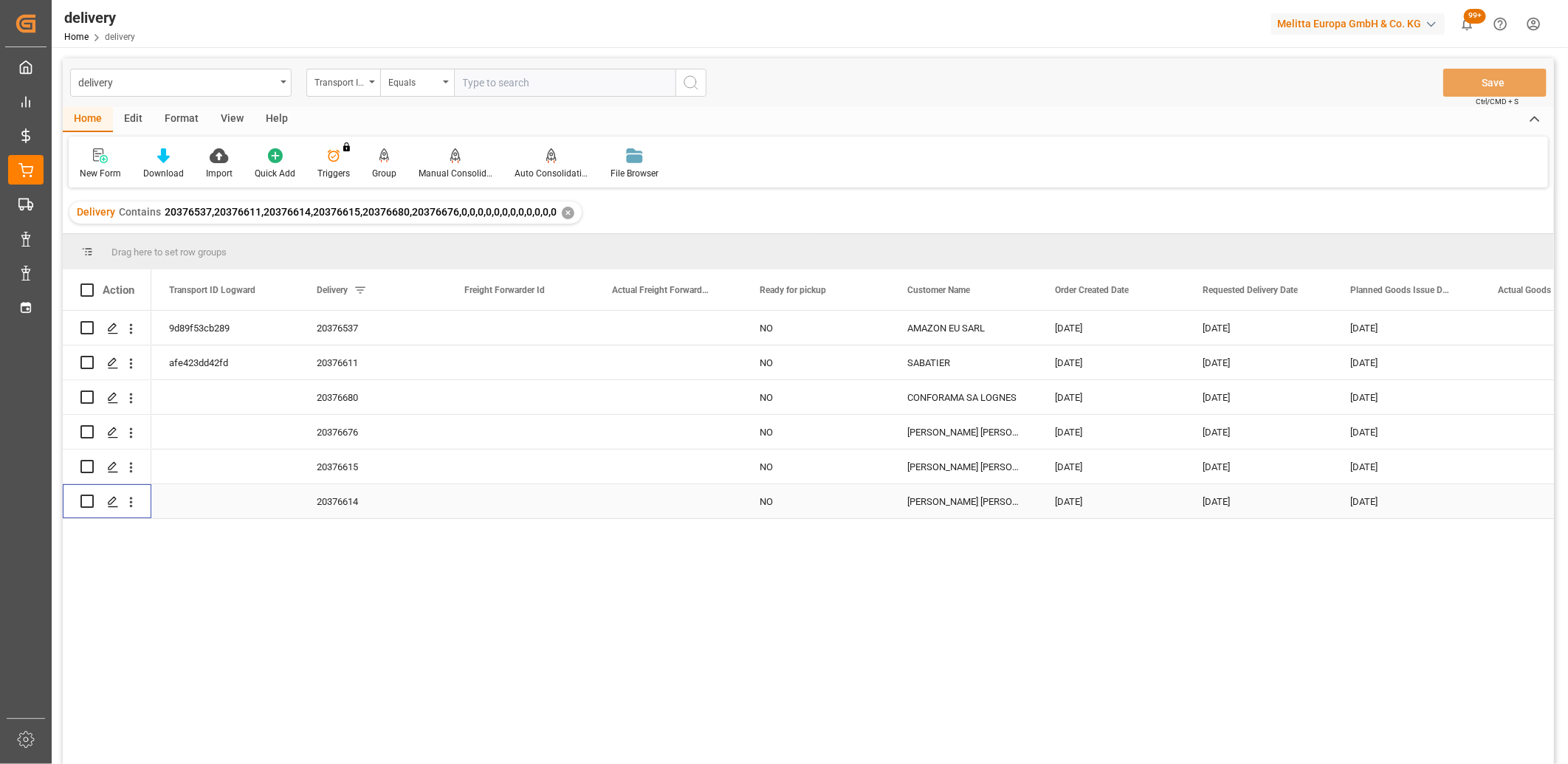
click at [85, 498] on input "Press Space to toggle row selection (unchecked)" at bounding box center [87, 501] width 13 height 13
checkbox input "true"
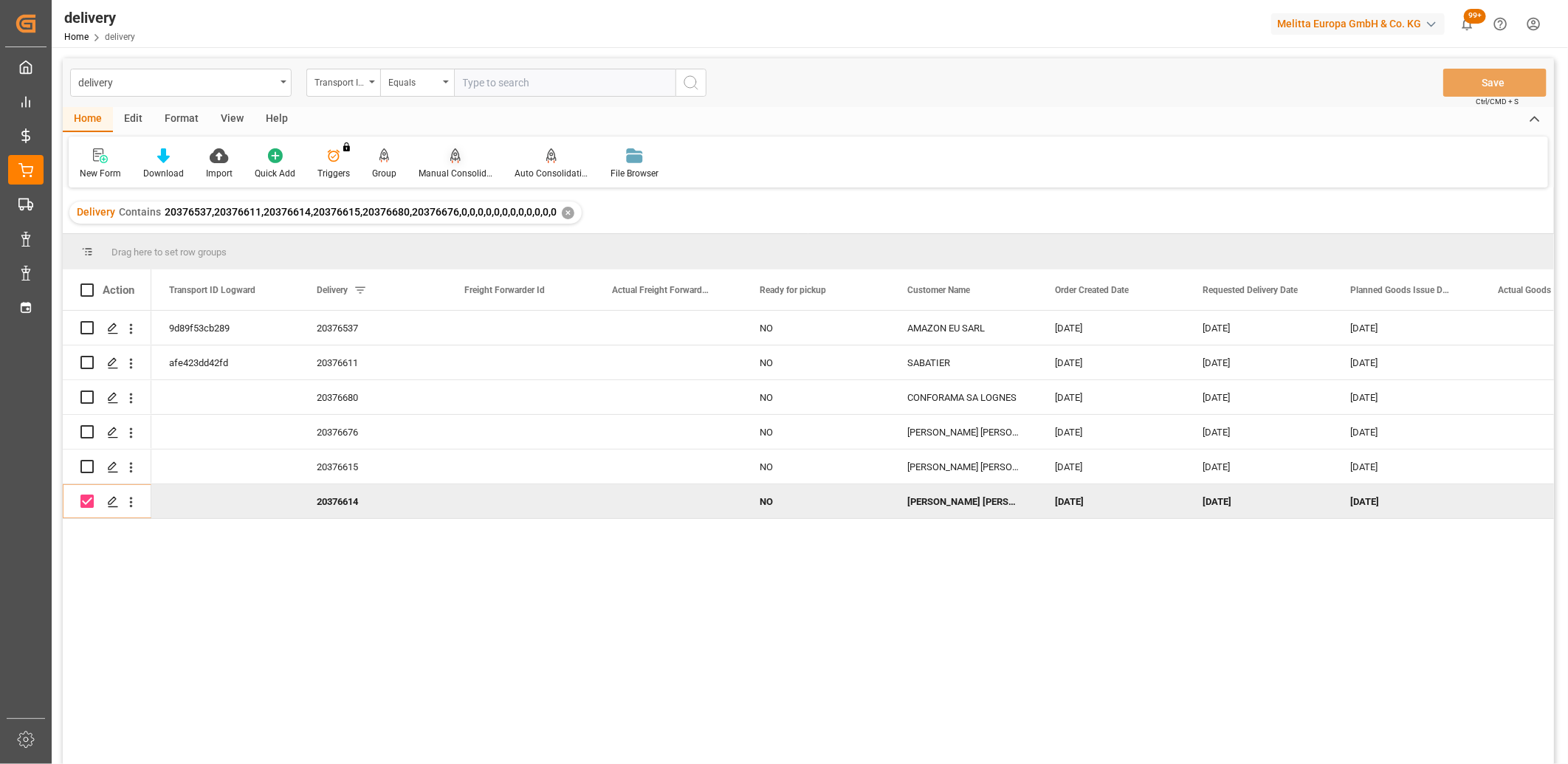
click at [450, 157] on icon at bounding box center [455, 156] width 10 height 15
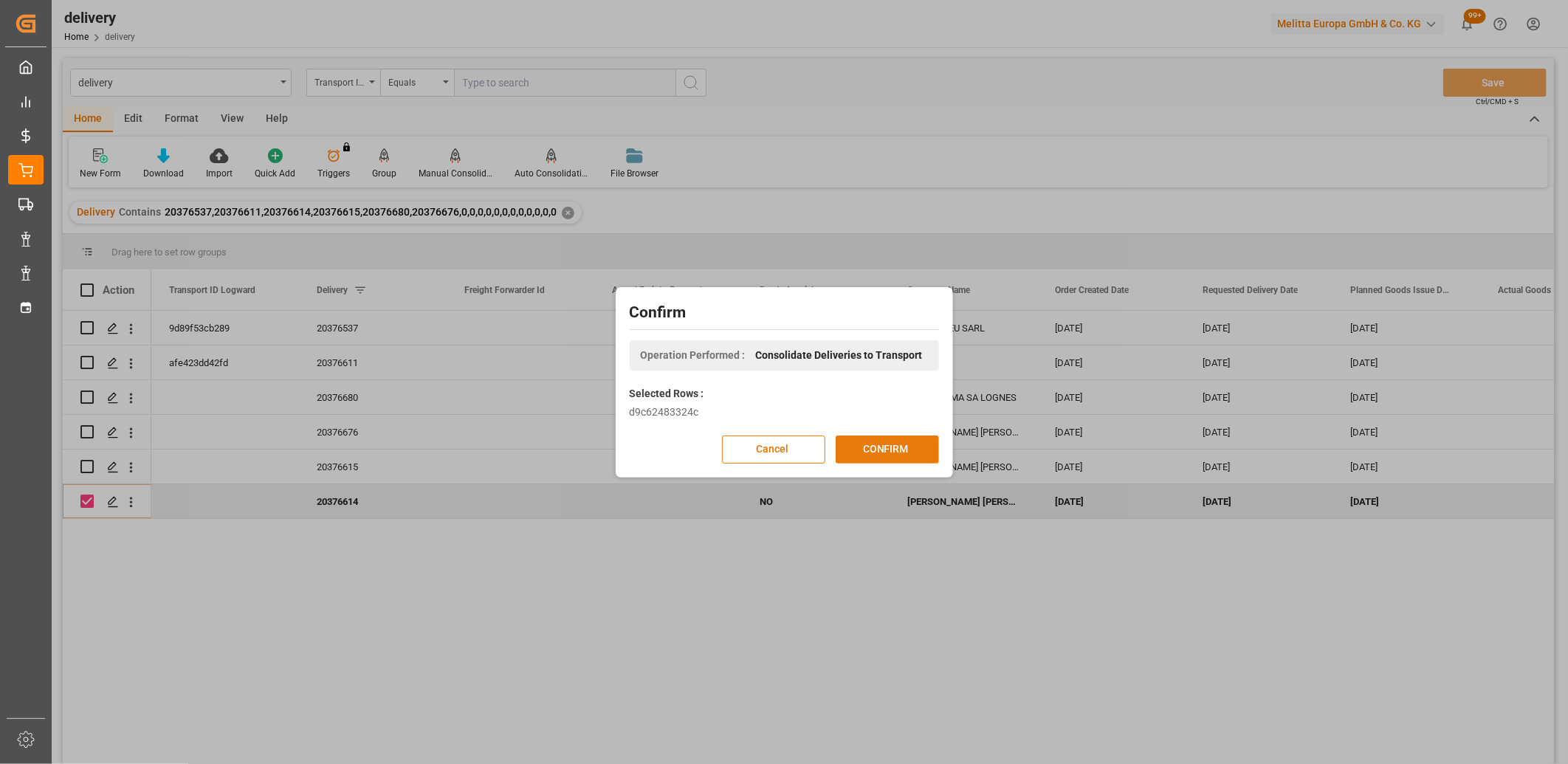
click at [890, 443] on button "CONFIRM" at bounding box center [887, 449] width 103 height 28
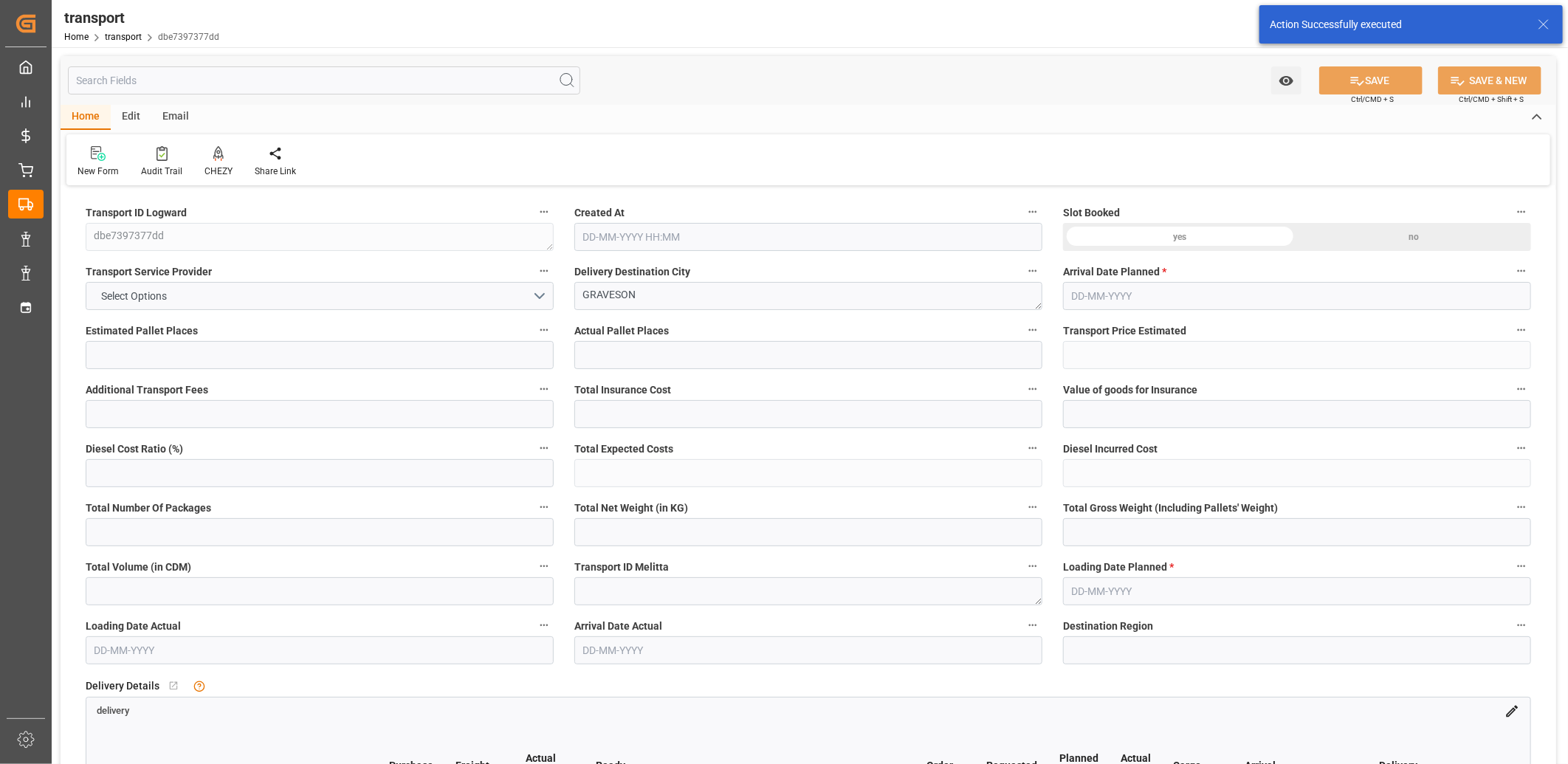
type input "1"
type input "61.0234"
type input "0"
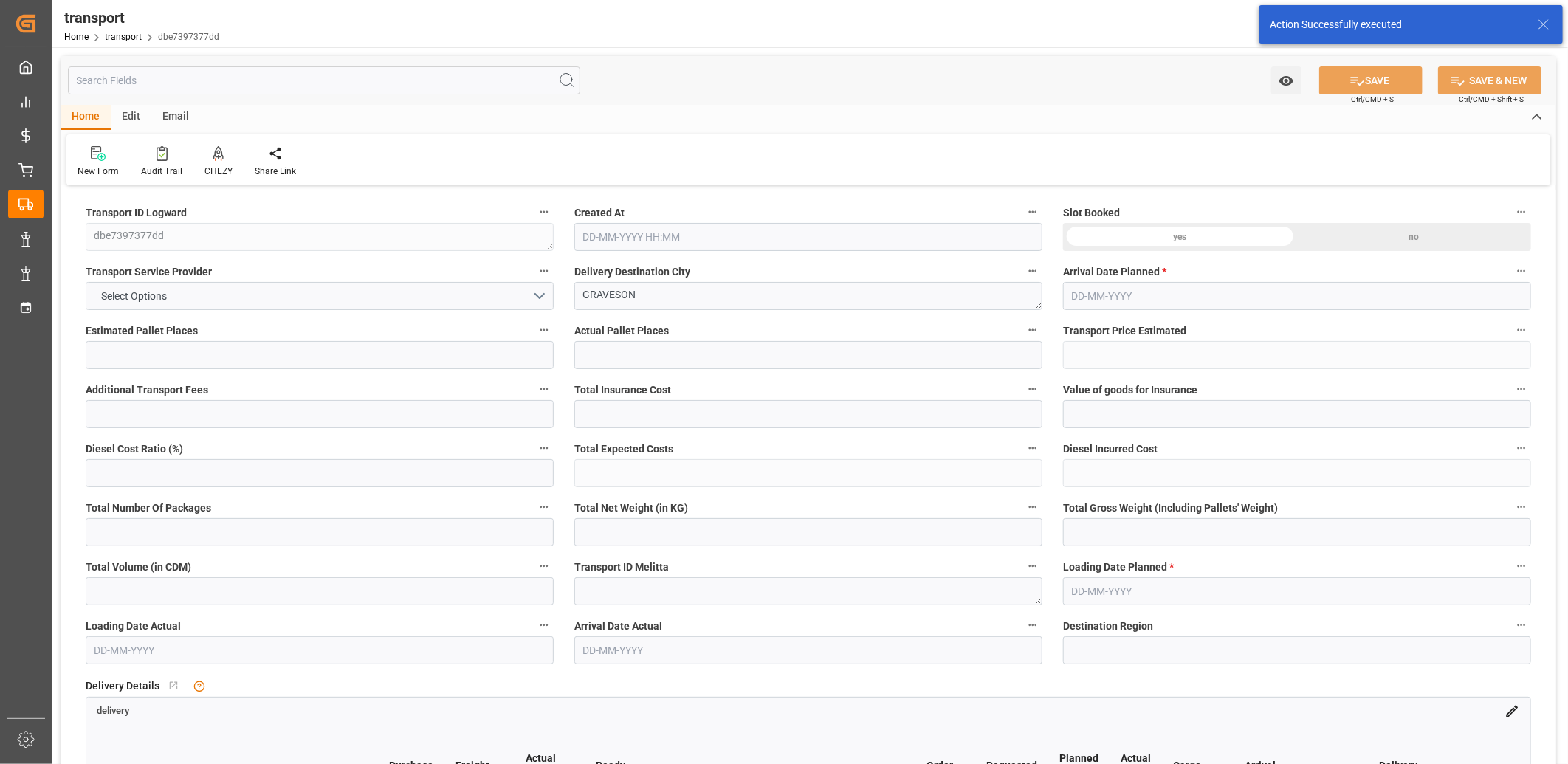
type input "61.0234"
type input "0"
type input "92.16"
type input "127.664"
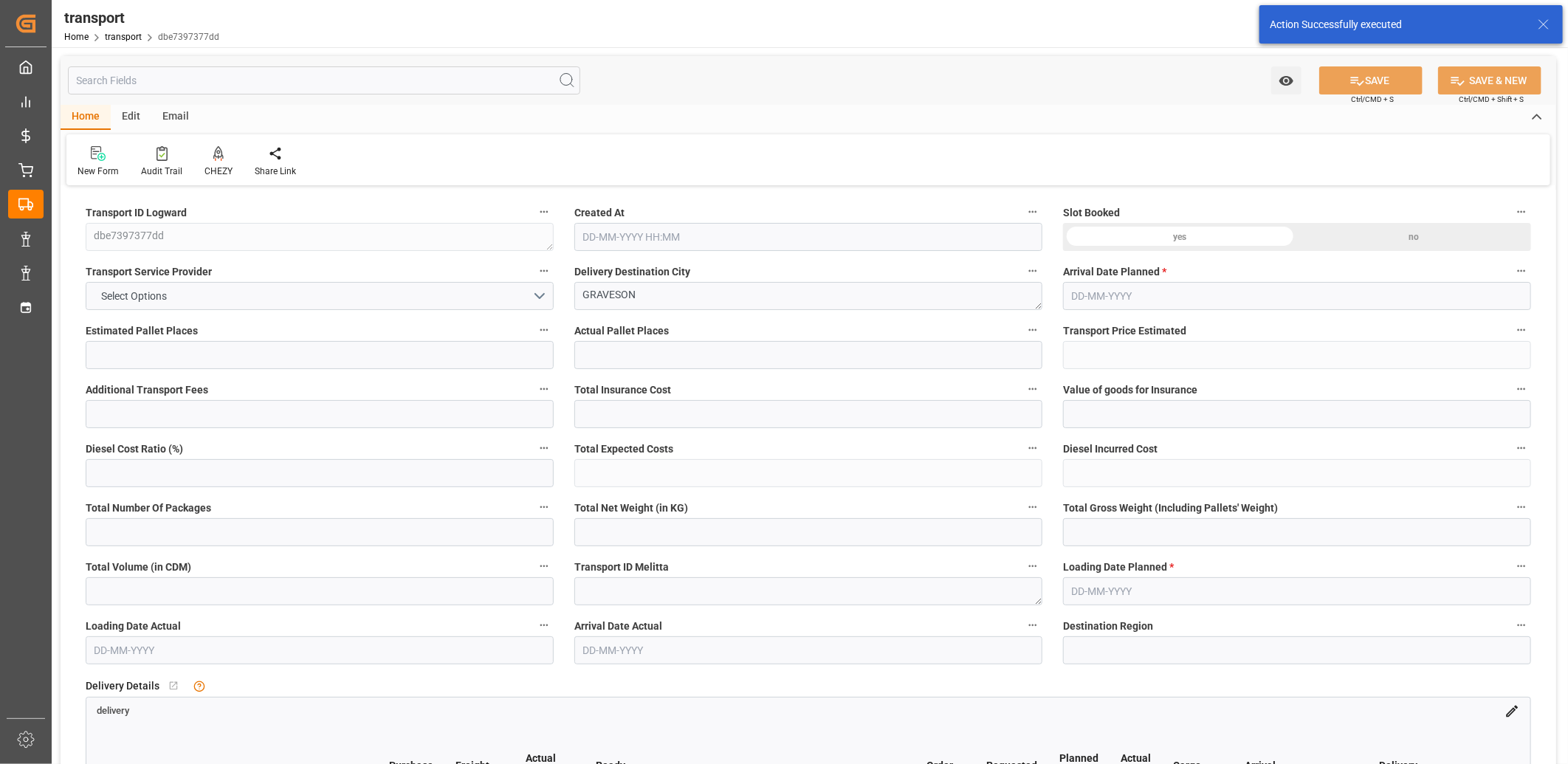
type input "745.2"
type input "13"
type input "0"
type input "12"
type input "1"
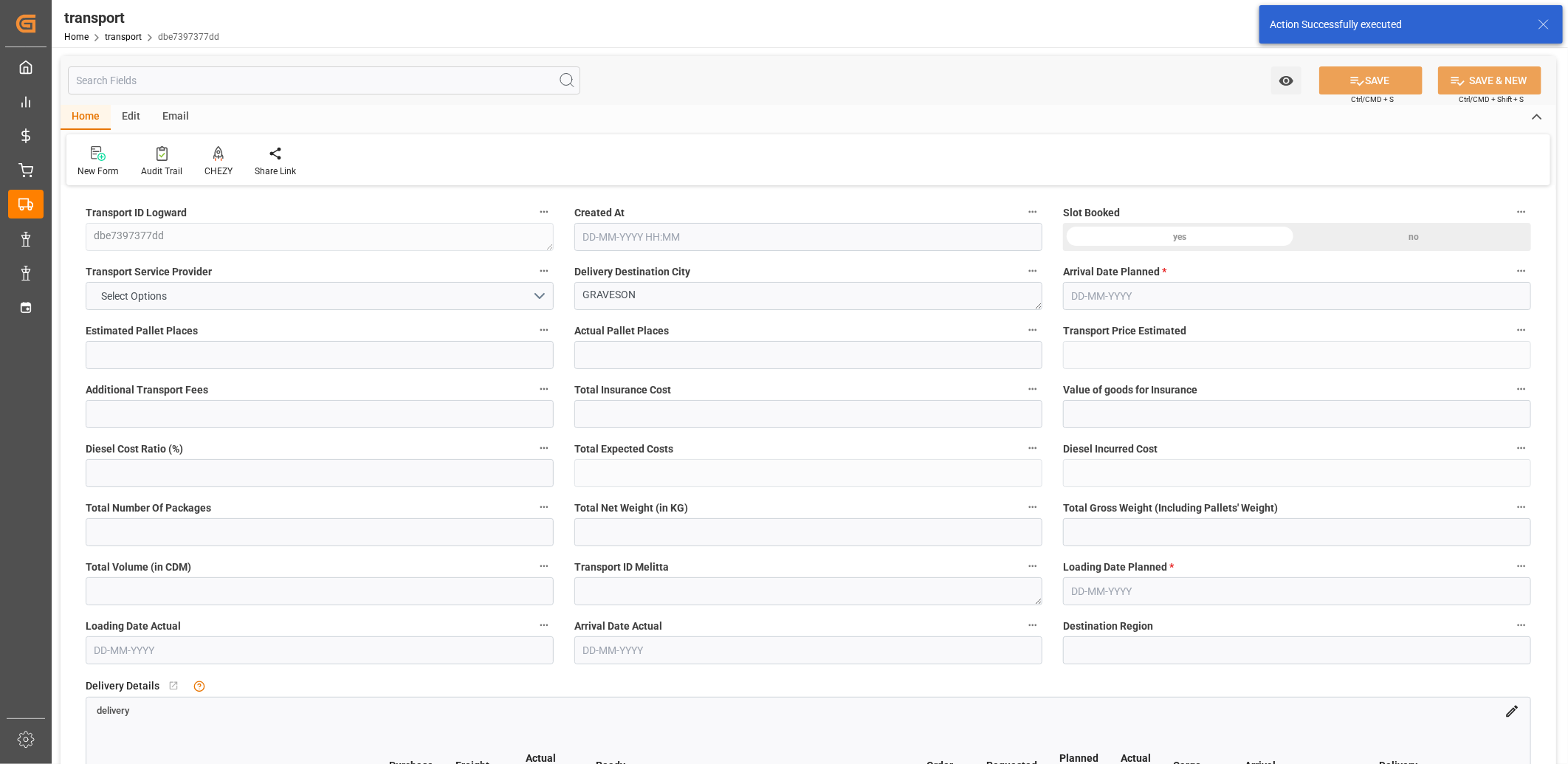
type input "101"
type input "104.664"
type input "0"
type input "4710.8598"
type input "0"
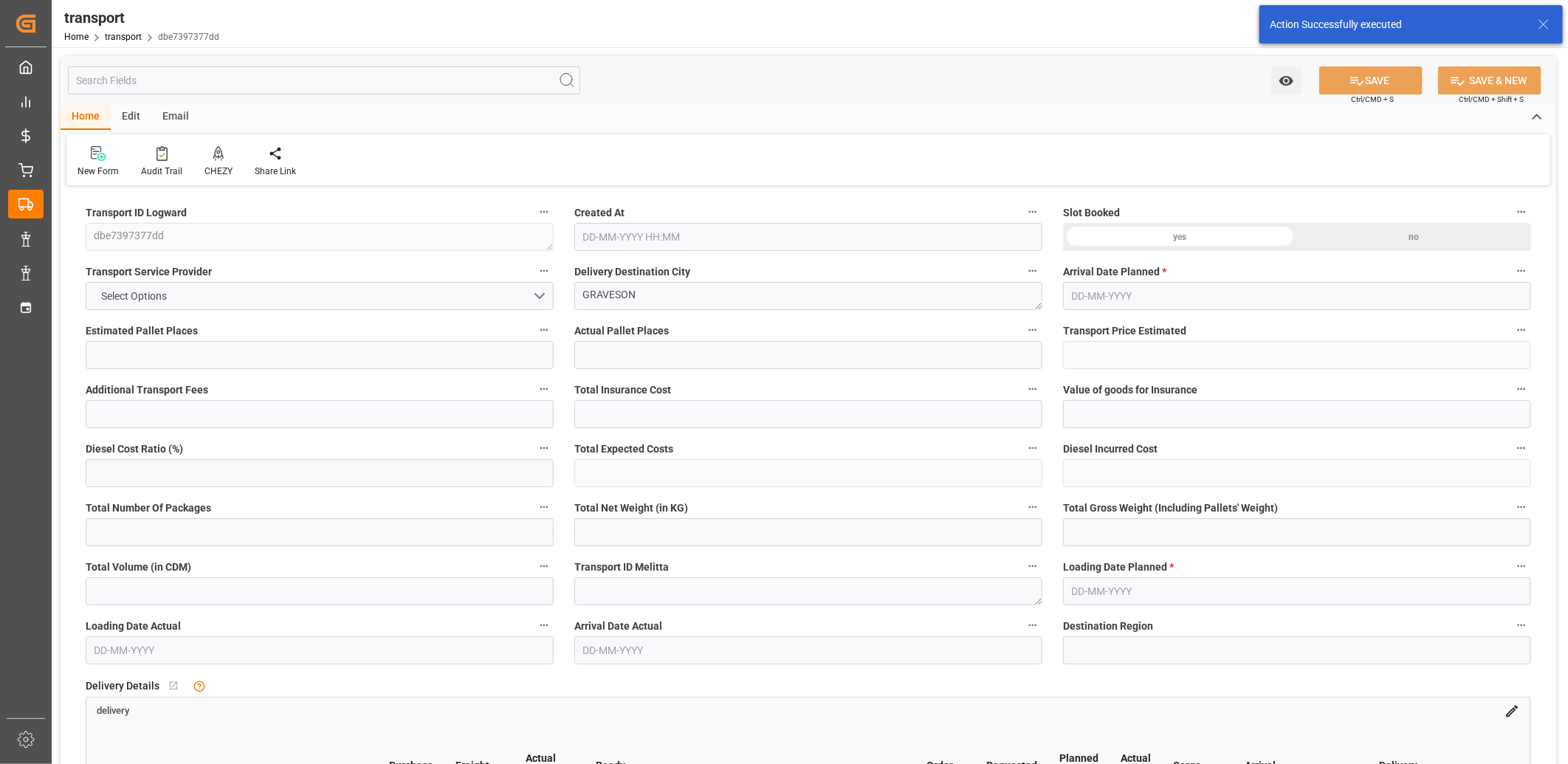
type input "0"
type input "21"
type input "35"
type input "22-08-2025 11:42"
type input "01-09-2025"
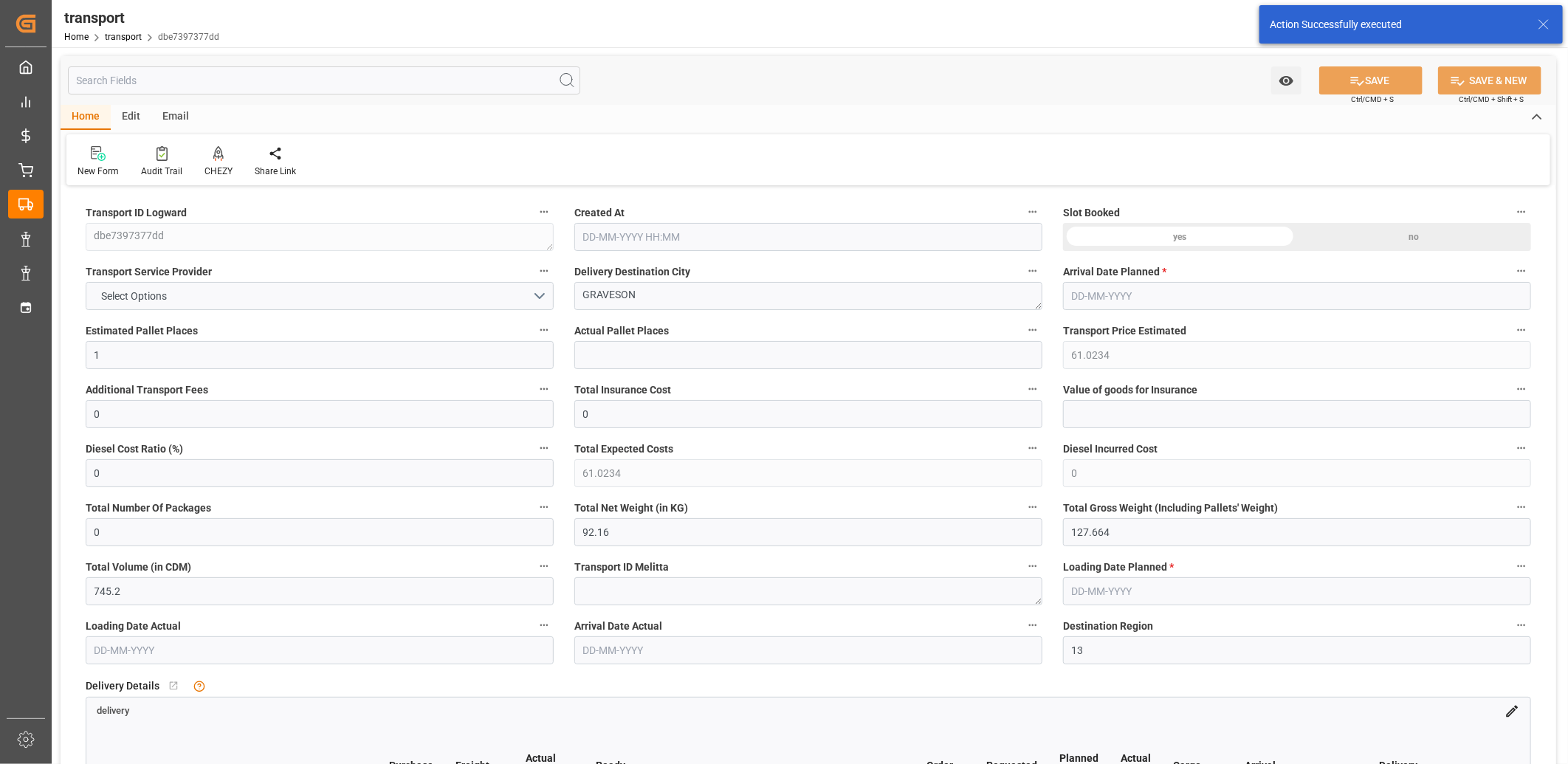
type input "[DATE]"
click at [219, 158] on icon at bounding box center [218, 154] width 10 height 15
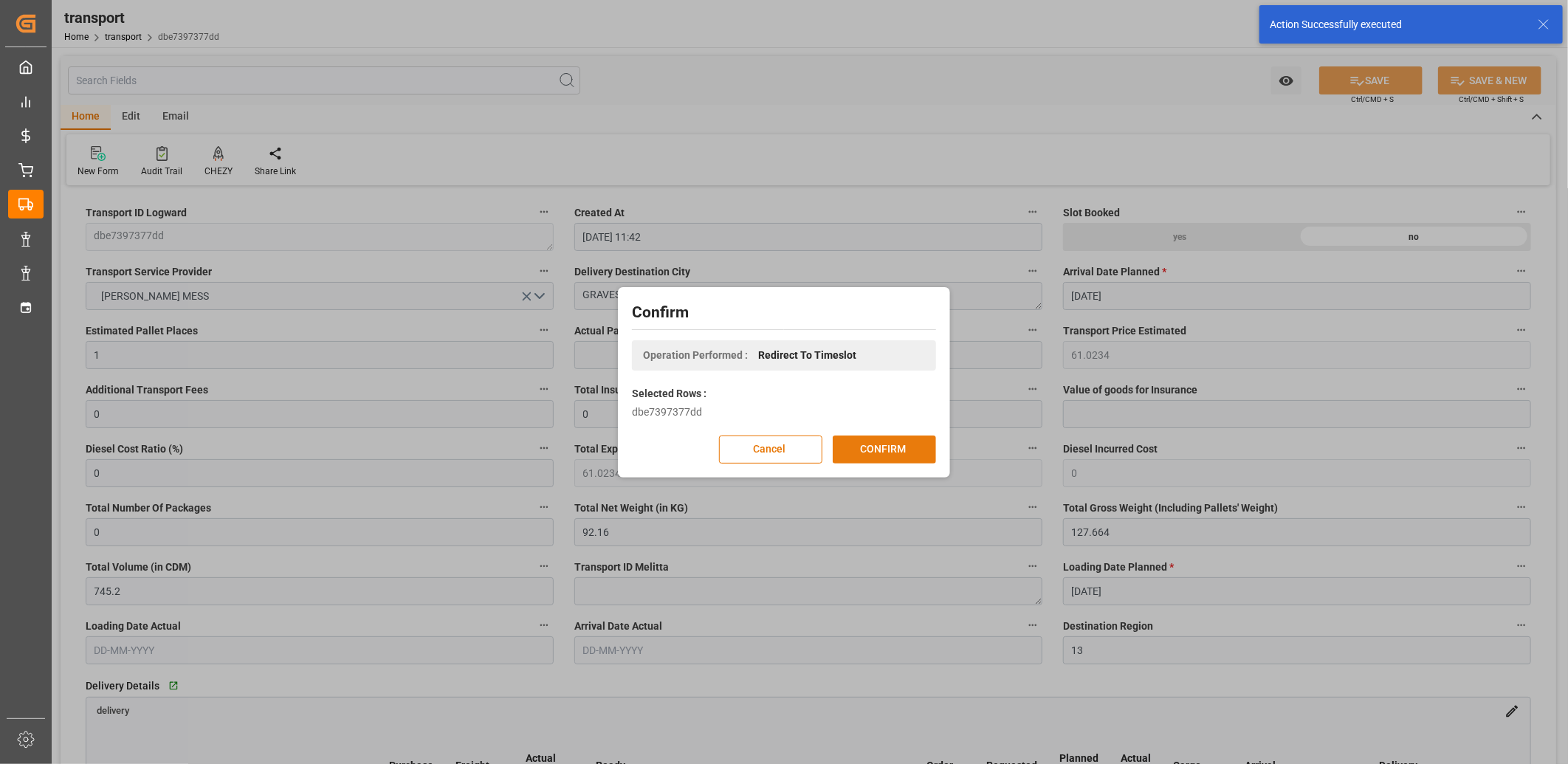
click at [878, 438] on button "CONFIRM" at bounding box center [884, 449] width 103 height 28
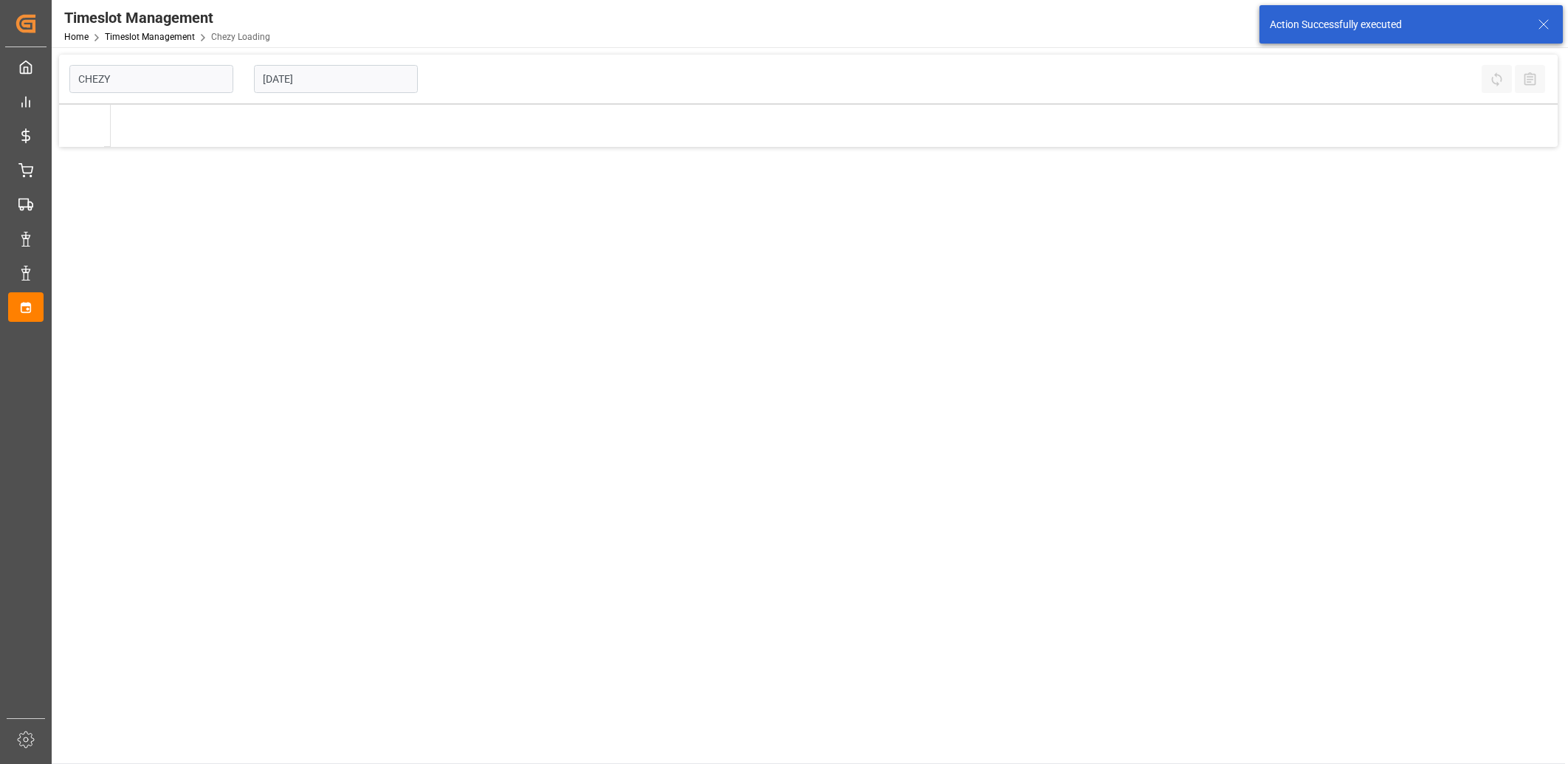
type input "Chezy Loading"
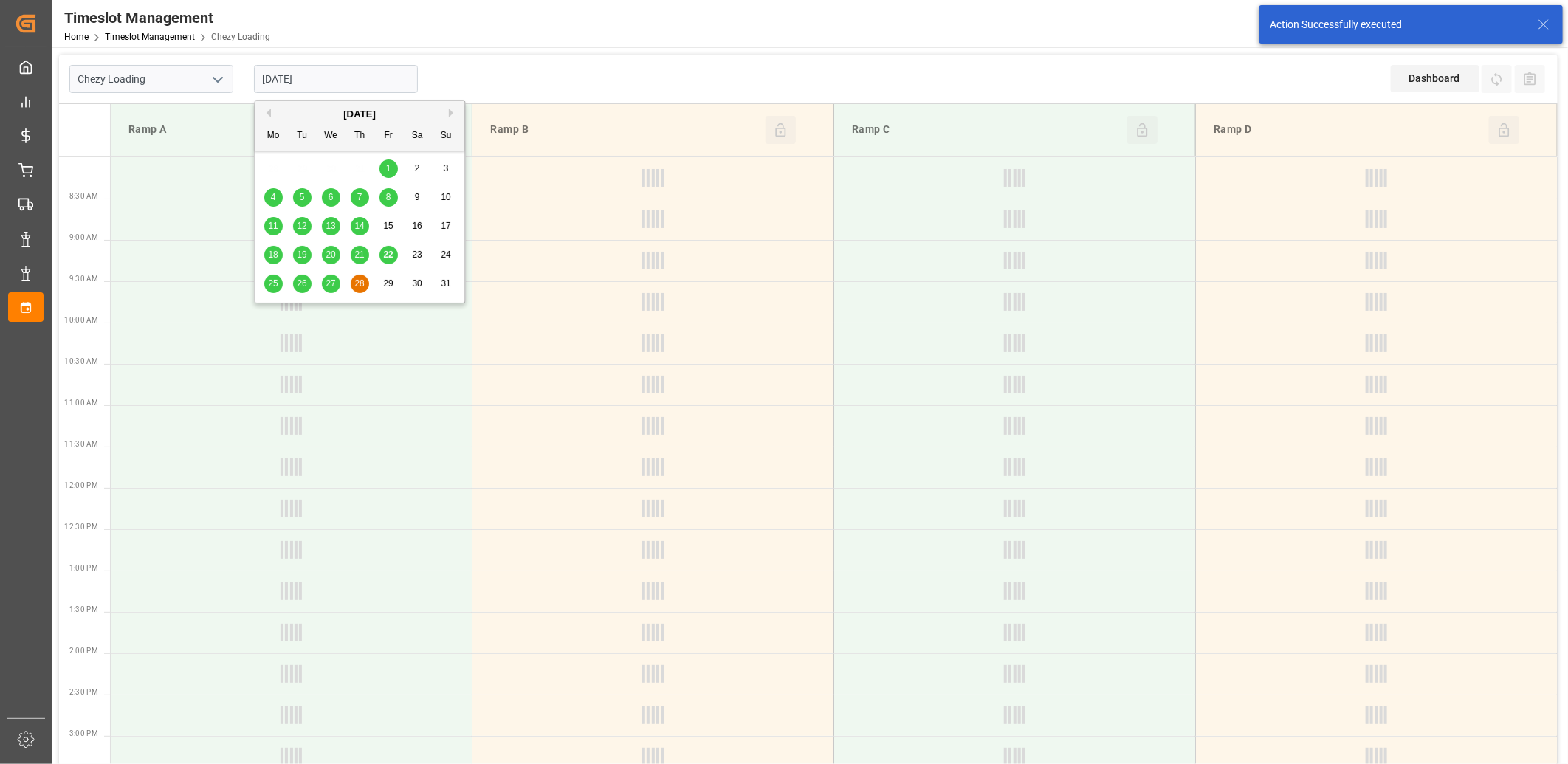
click at [343, 78] on input "[DATE]" at bounding box center [336, 79] width 164 height 28
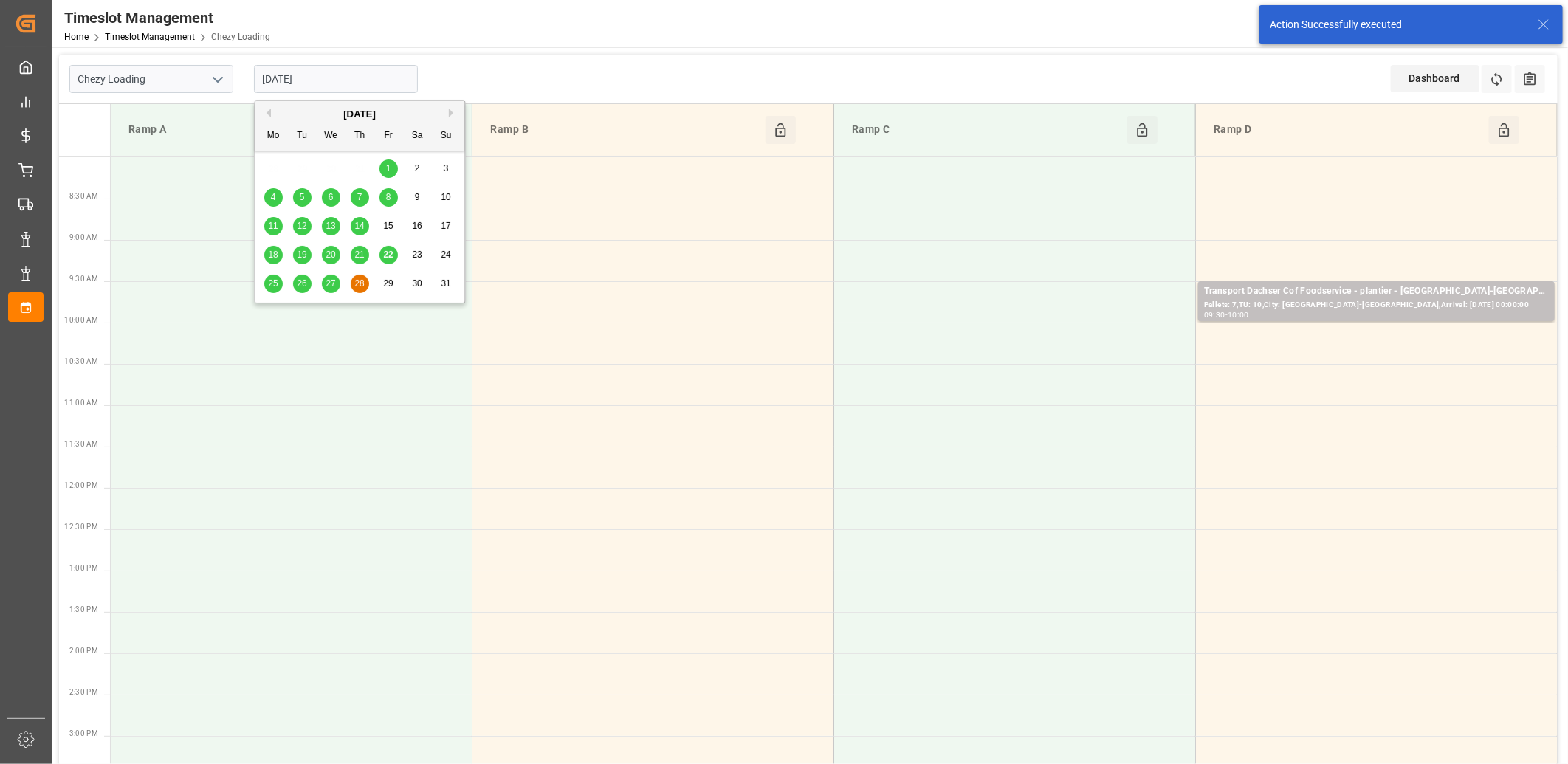
click at [271, 285] on span "25" at bounding box center [272, 283] width 9 height 10
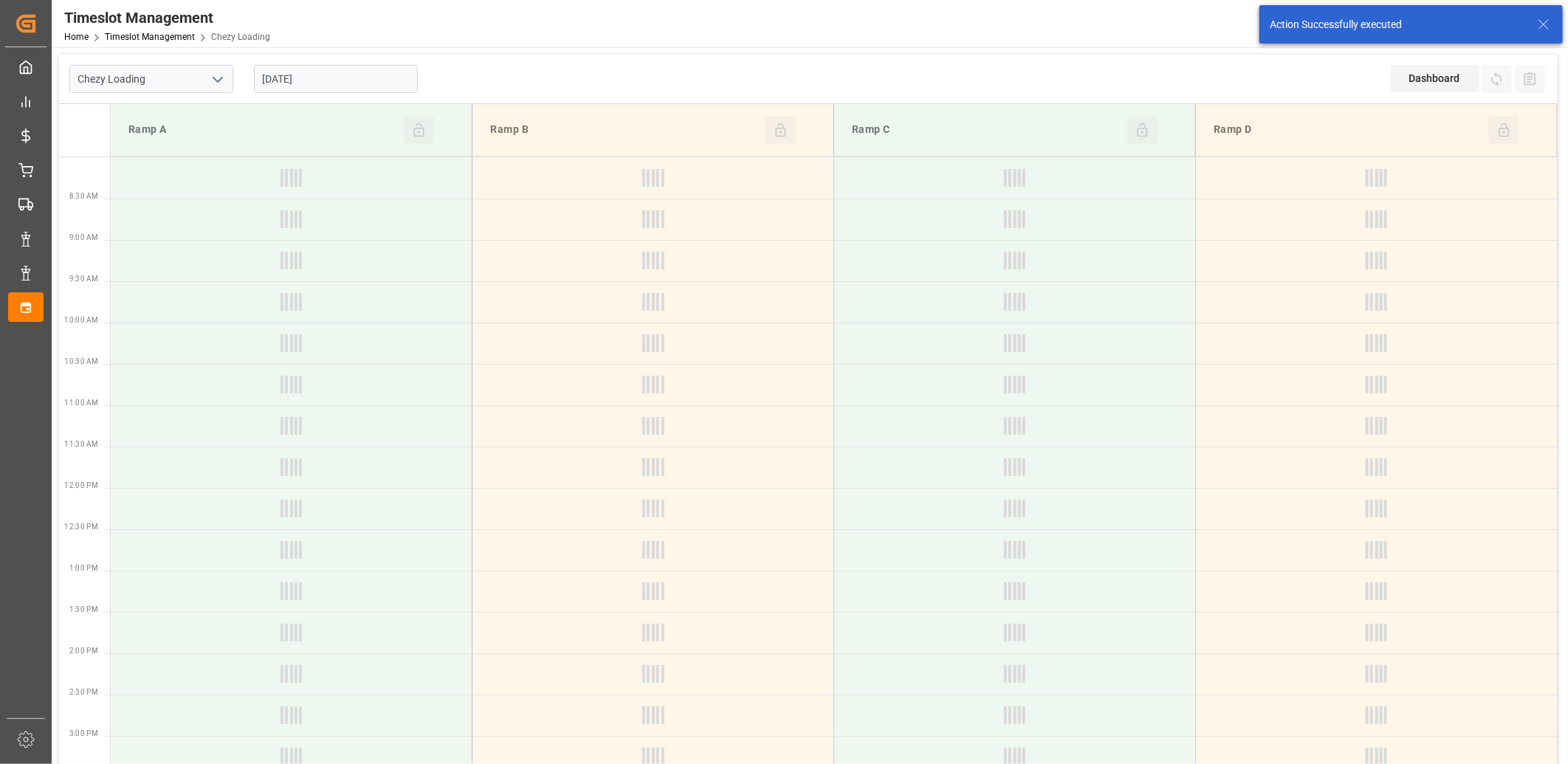
type input "[DATE]"
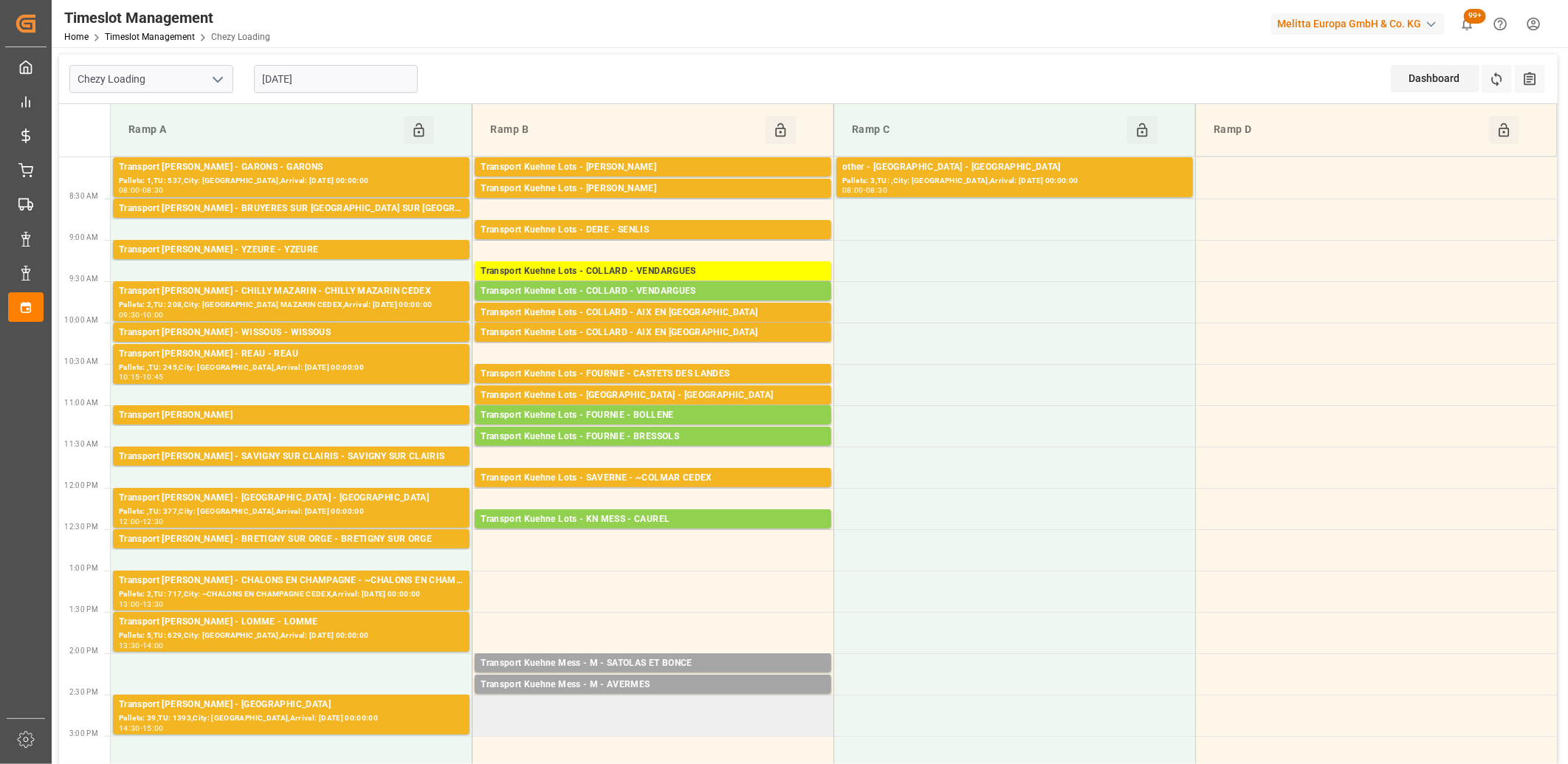
click at [629, 702] on td at bounding box center [653, 715] width 362 height 41
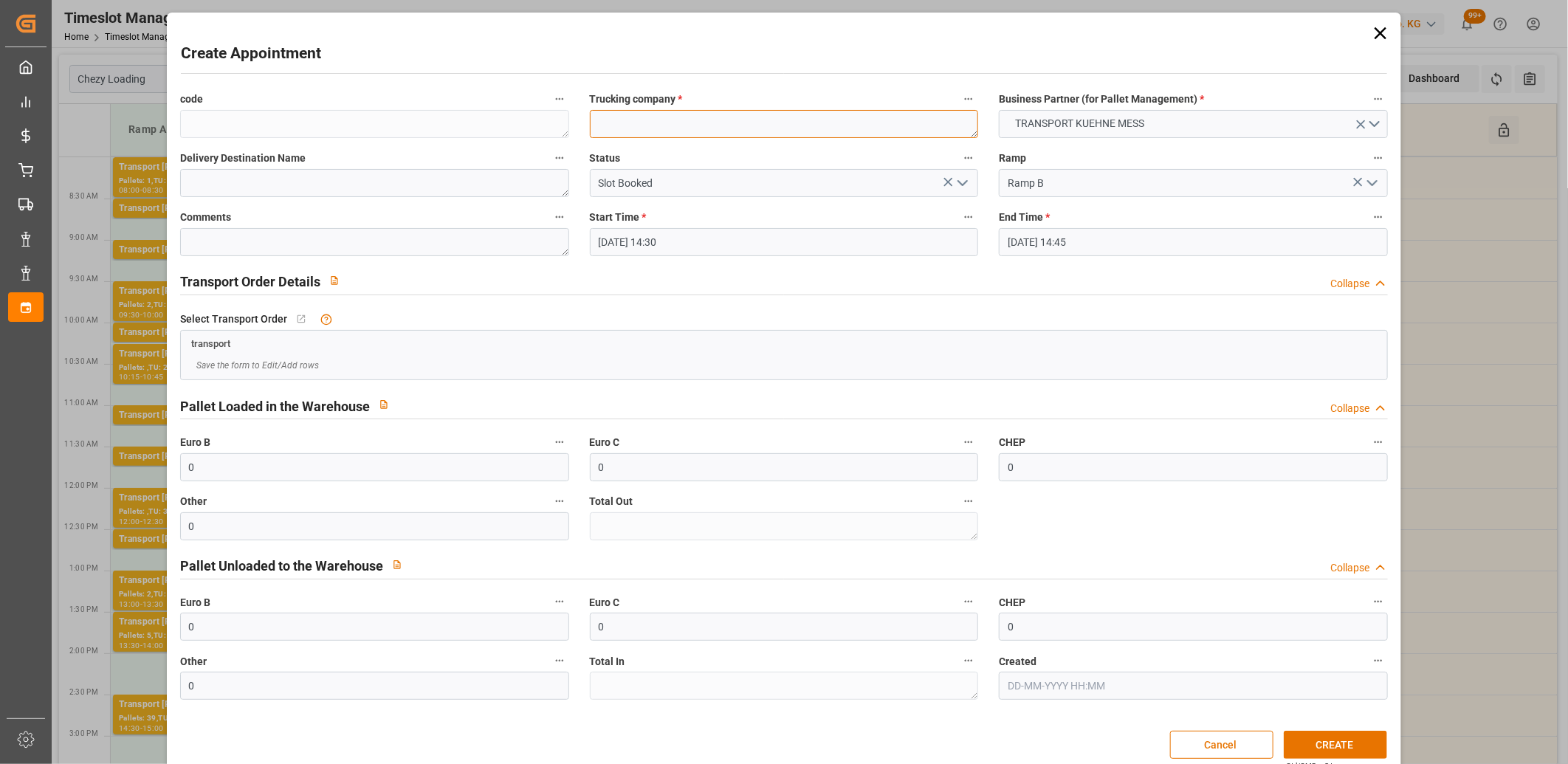
click at [612, 130] on textarea at bounding box center [784, 124] width 389 height 28
type textarea "M"
click at [1349, 742] on button "CREATE" at bounding box center [1335, 744] width 103 height 28
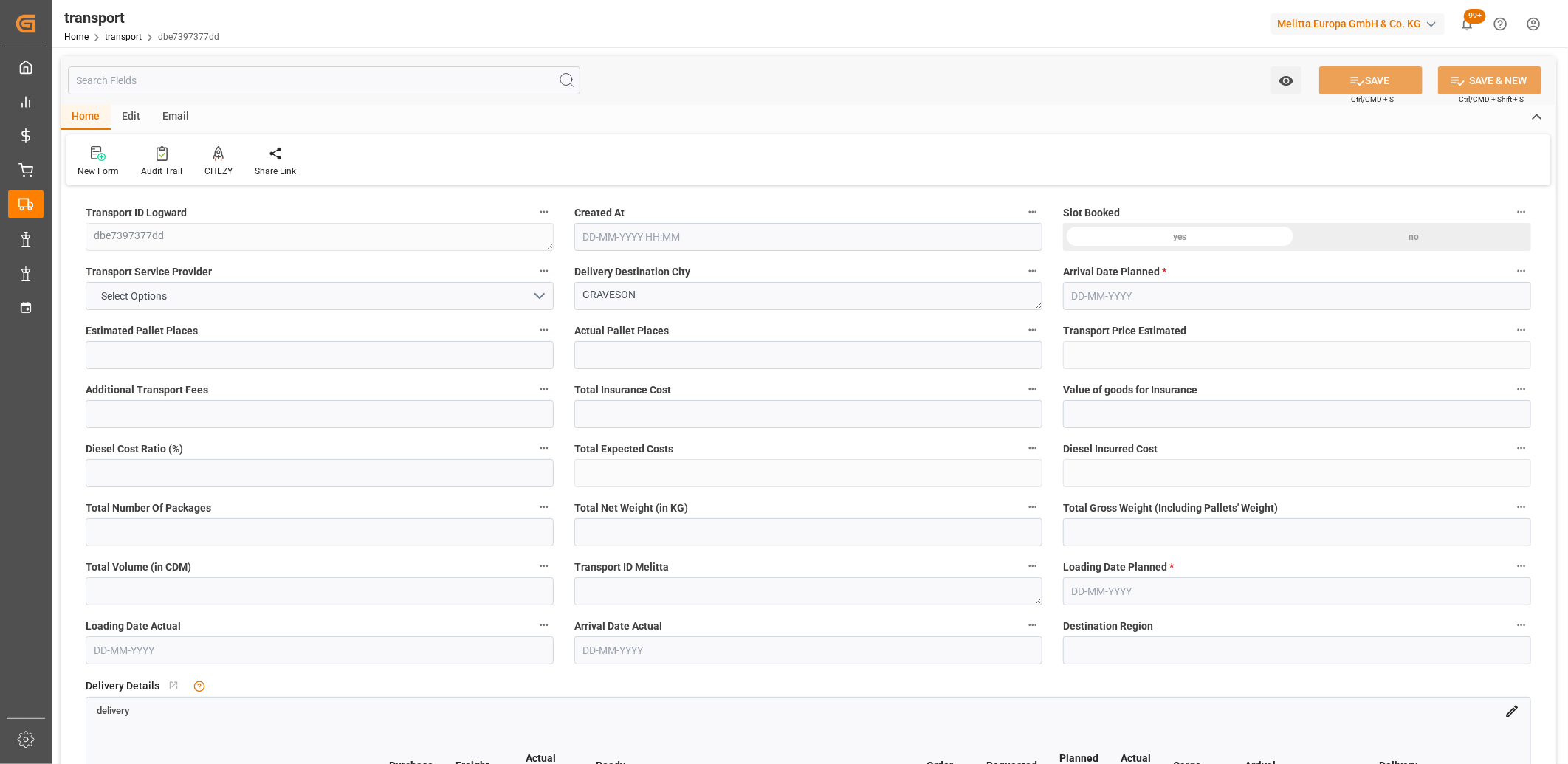
type input "1"
type input "61.0234"
type input "0"
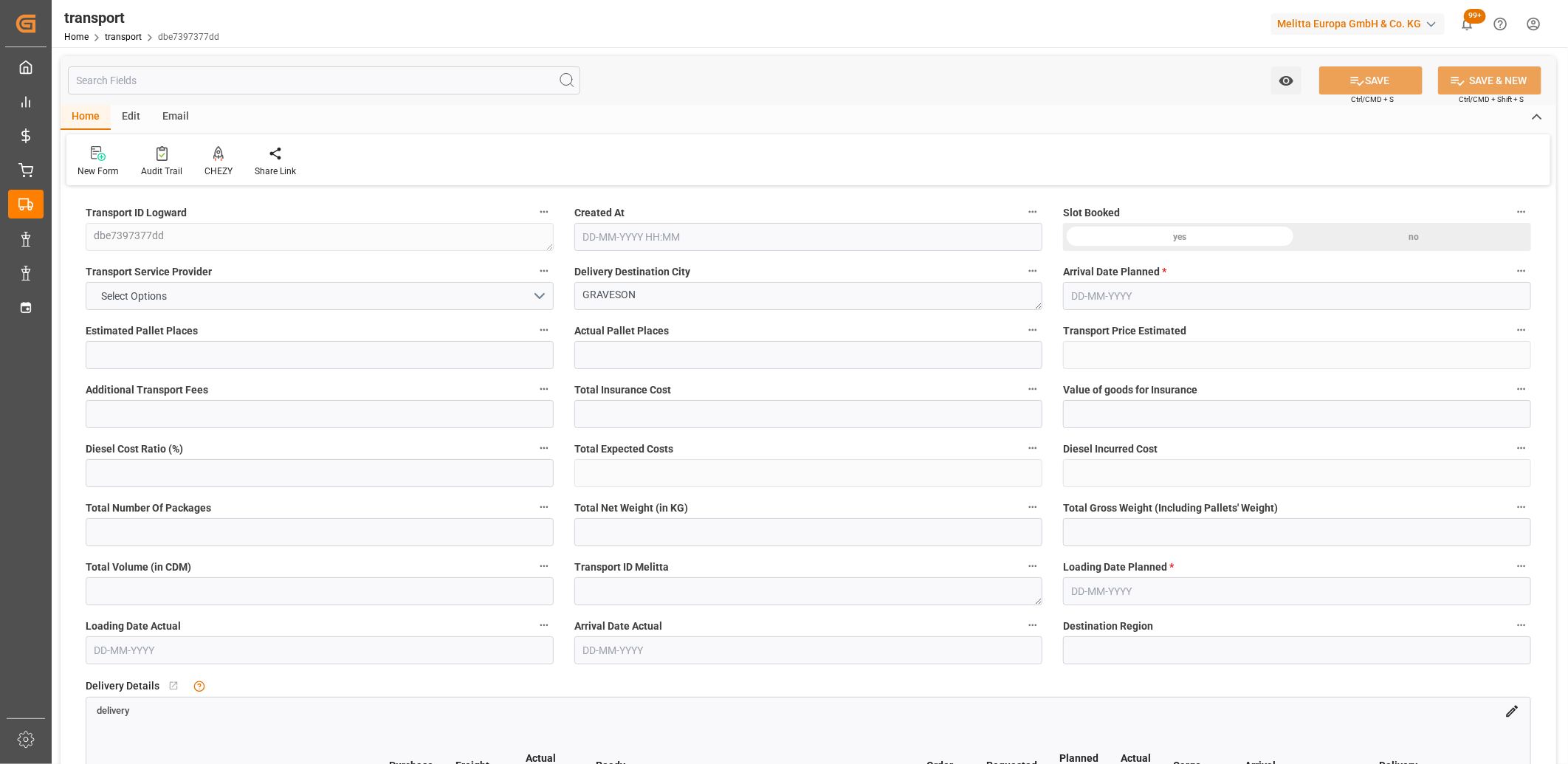
type input "61.0234"
type input "0"
type input "92.16"
type input "127.664"
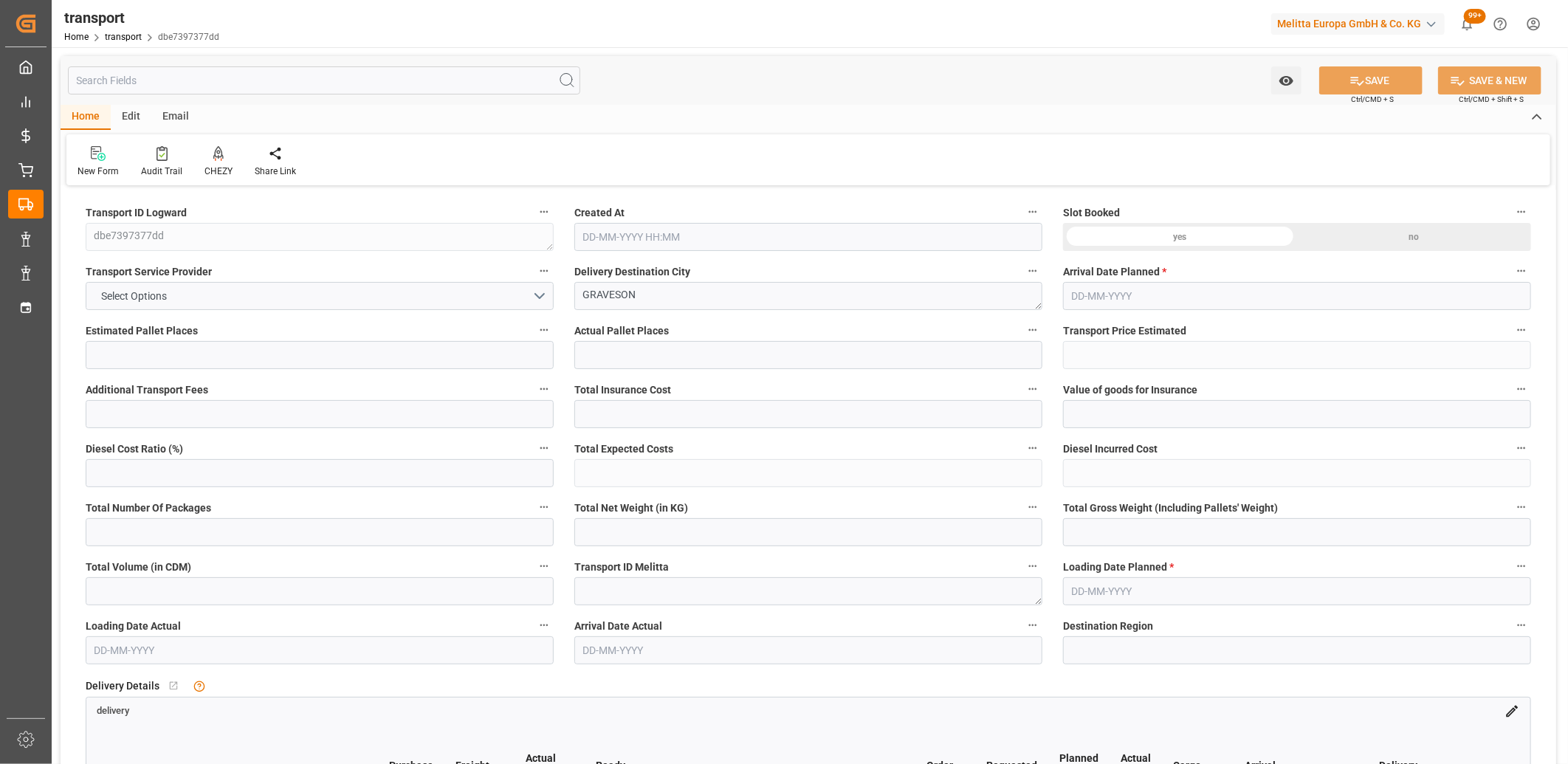
type input "745.2"
type input "13"
type input "0"
type input "12"
type input "1"
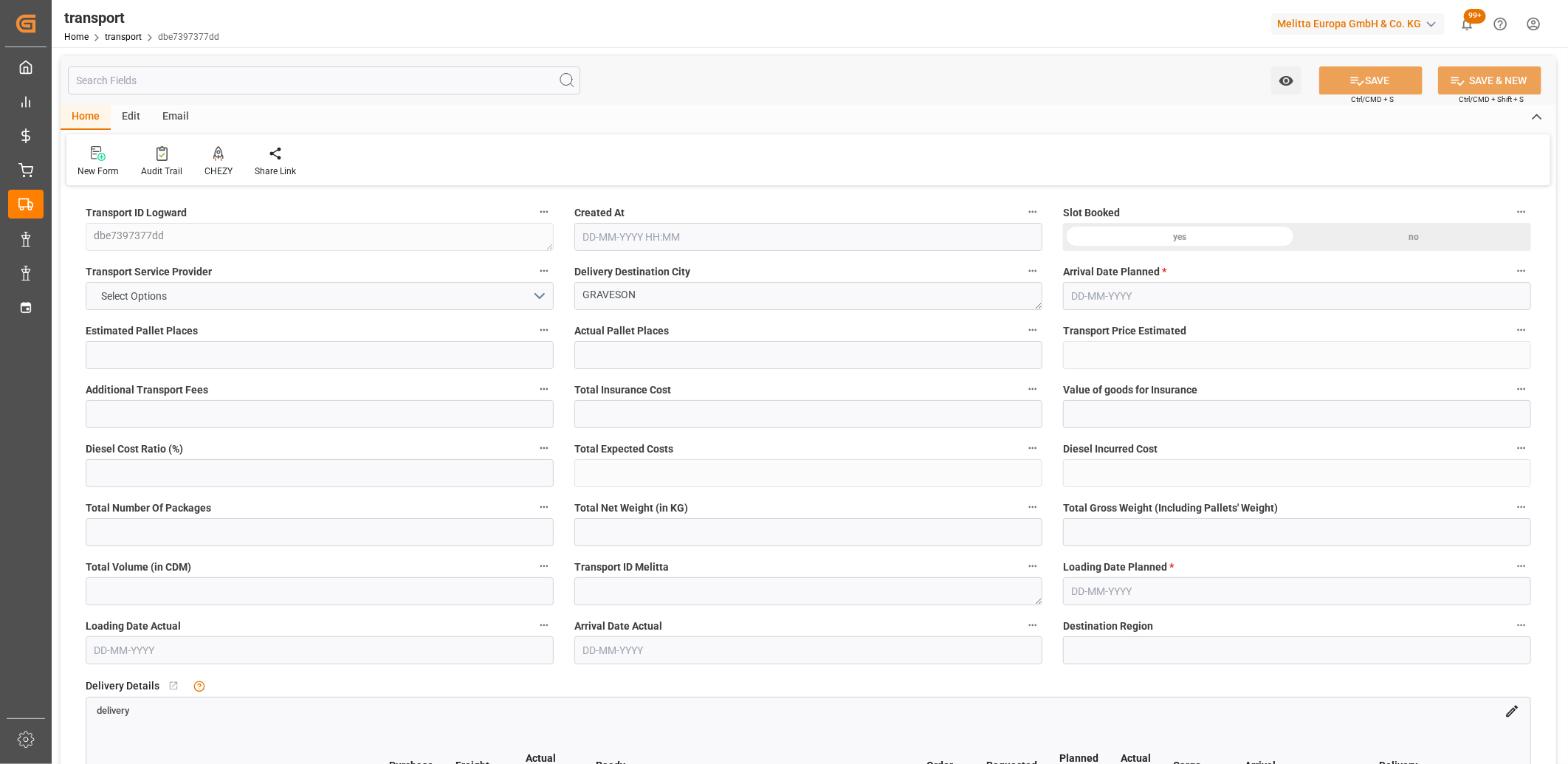
type input "101"
type input "104.664"
type input "0"
type input "4710.8598"
type input "0"
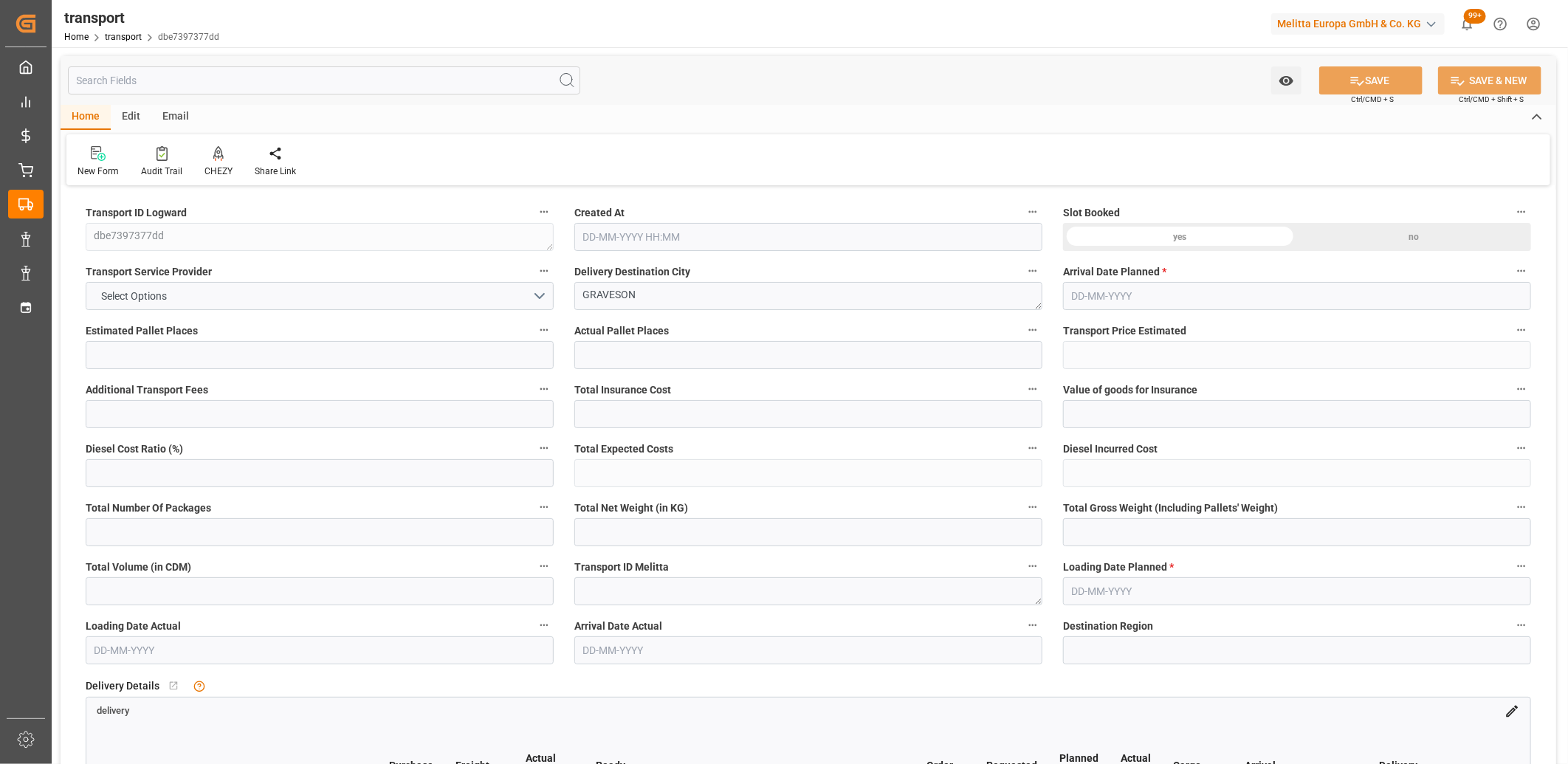
type input "0"
type input "21"
type input "35"
type input "22-08-2025 11:42"
type input "01-09-2025"
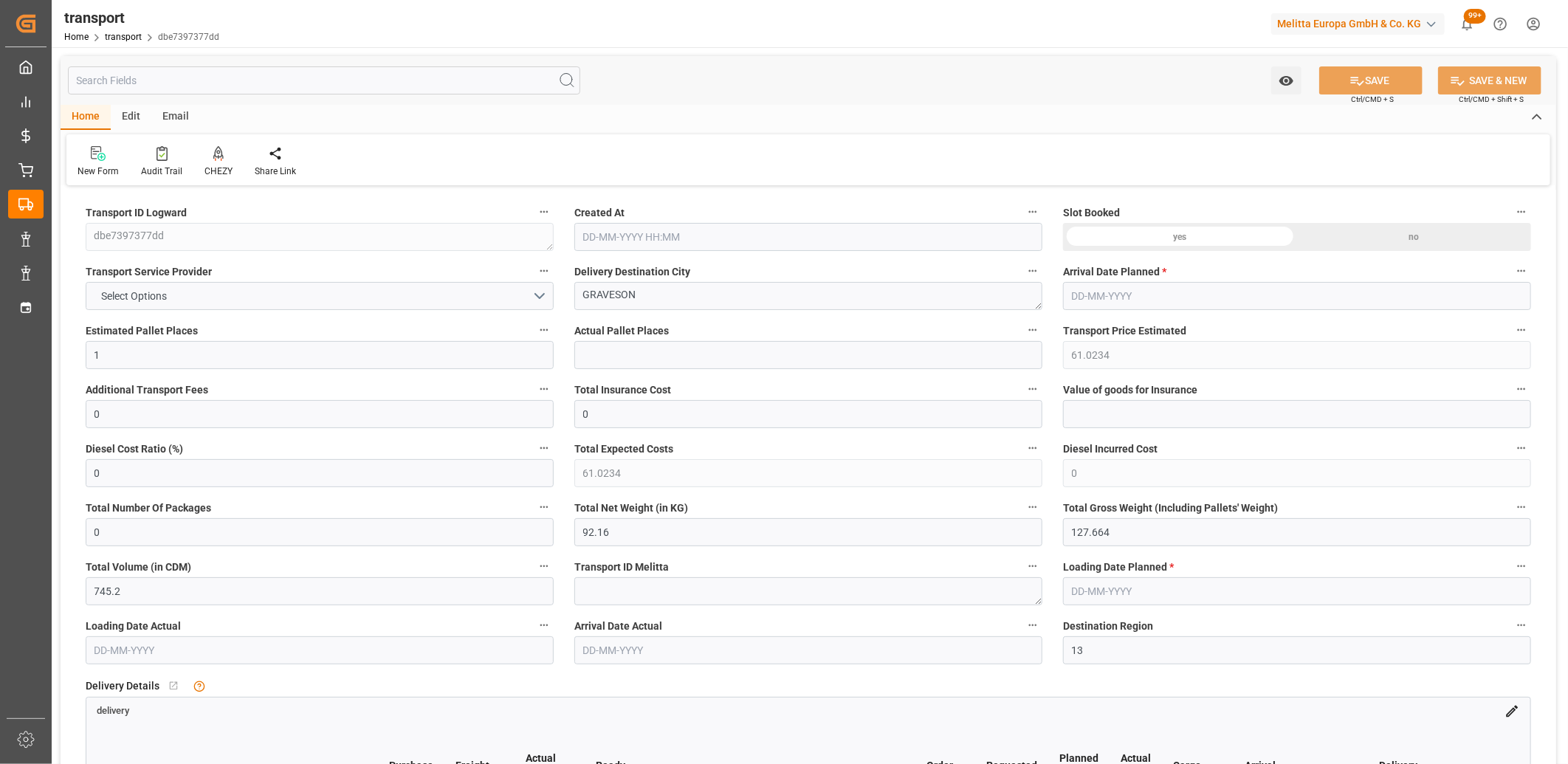
type input "[DATE]"
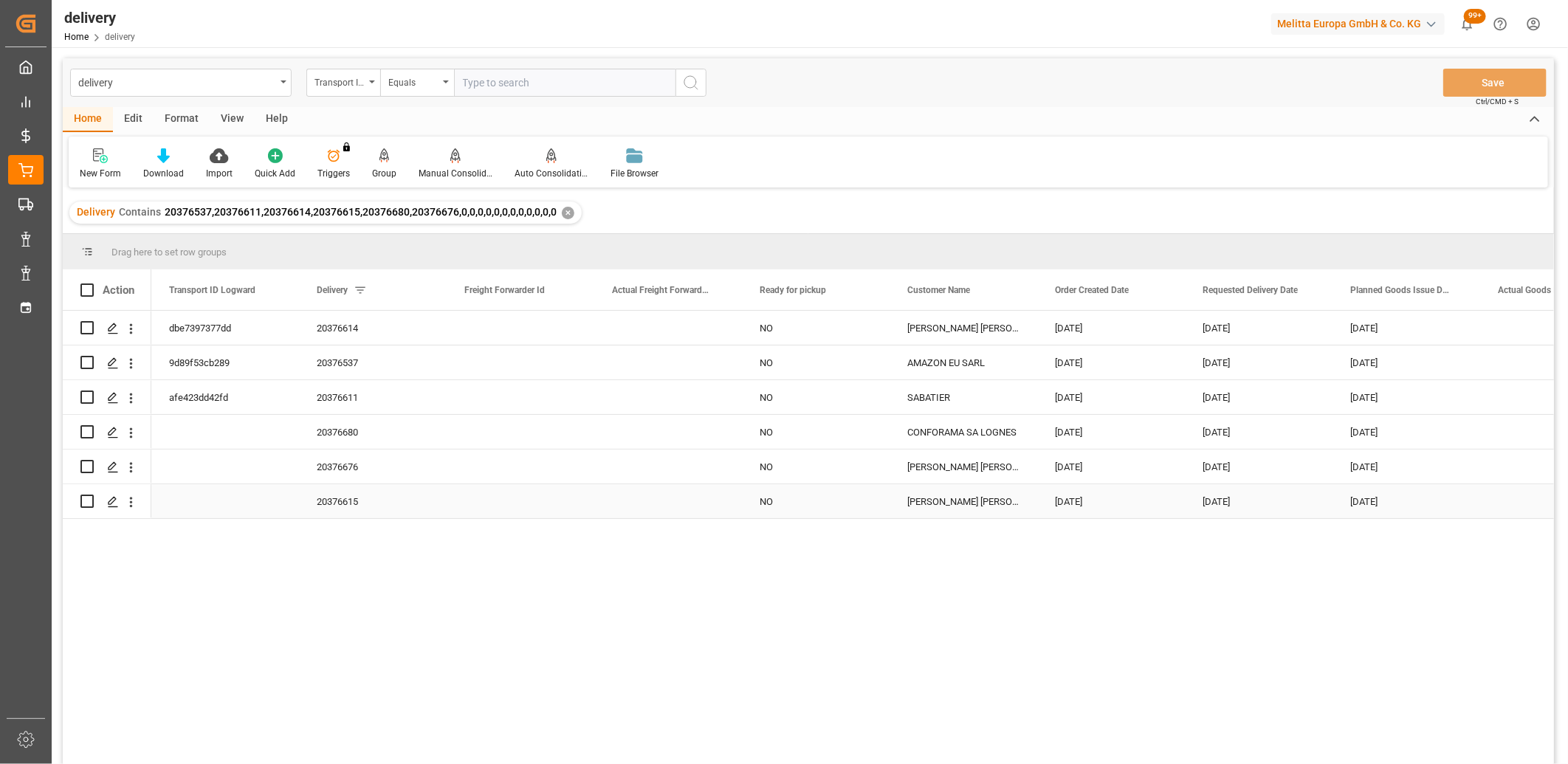
click at [86, 500] on input "Press Space to toggle row selection (unchecked)" at bounding box center [87, 501] width 13 height 13
checkbox input "true"
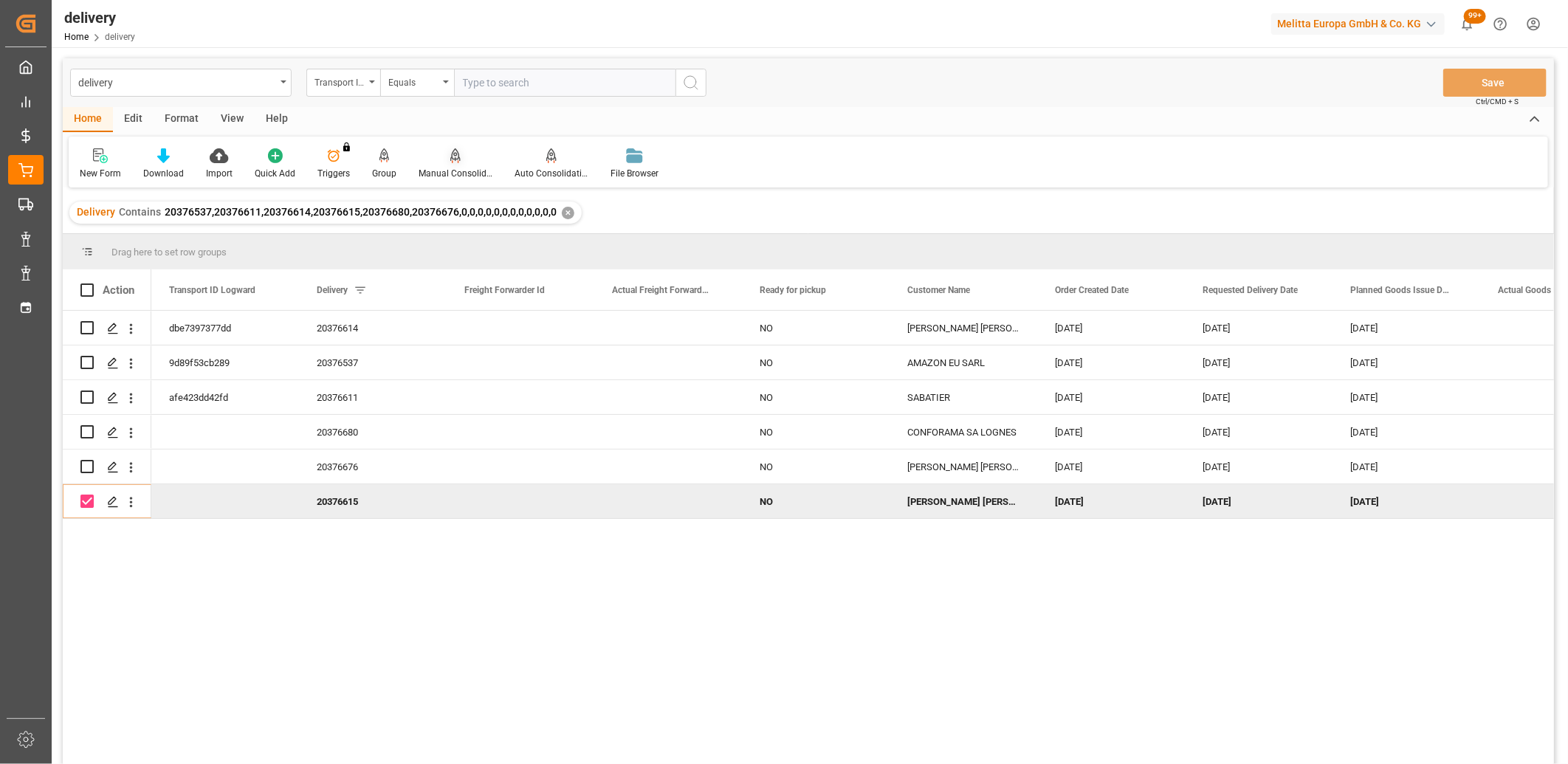
click at [451, 161] on icon at bounding box center [455, 156] width 10 height 15
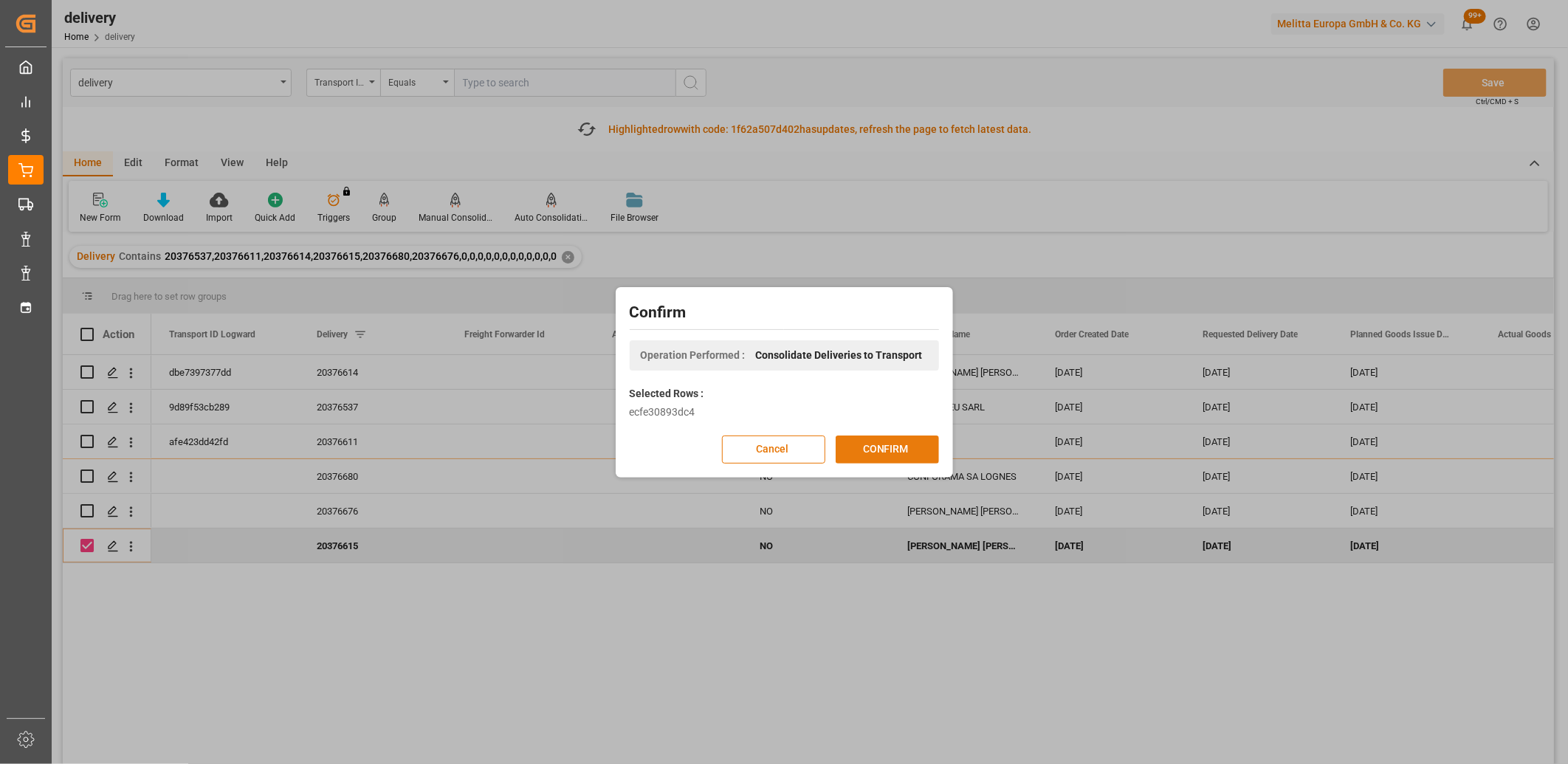
click at [856, 451] on button "CONFIRM" at bounding box center [887, 449] width 103 height 28
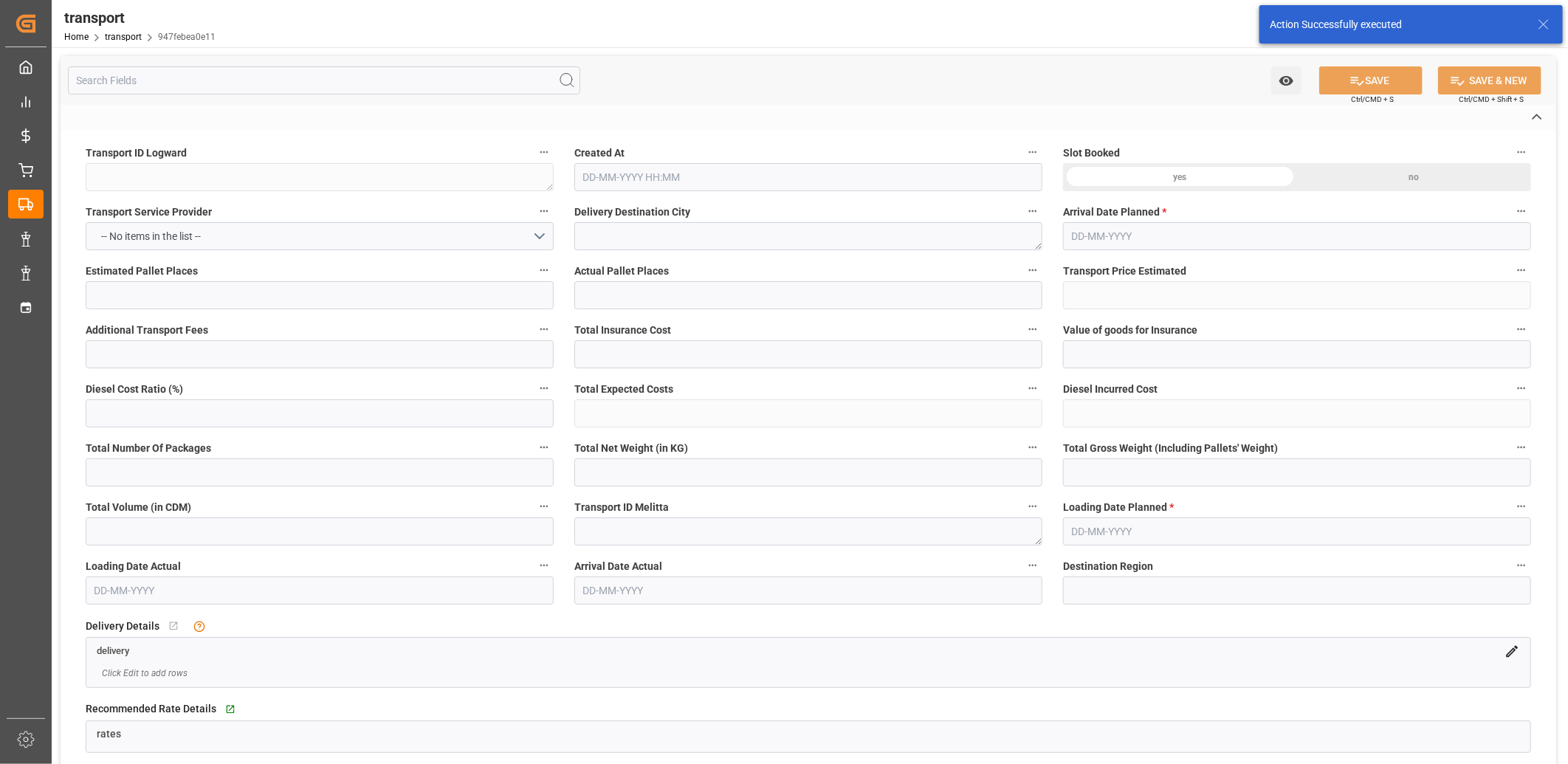
type textarea "947febea0e11"
type textarea "SAINT [PERSON_NAME] FALLAVIER"
type textarea "0000722568"
type textarea "FR-02570"
type textarea "FR"
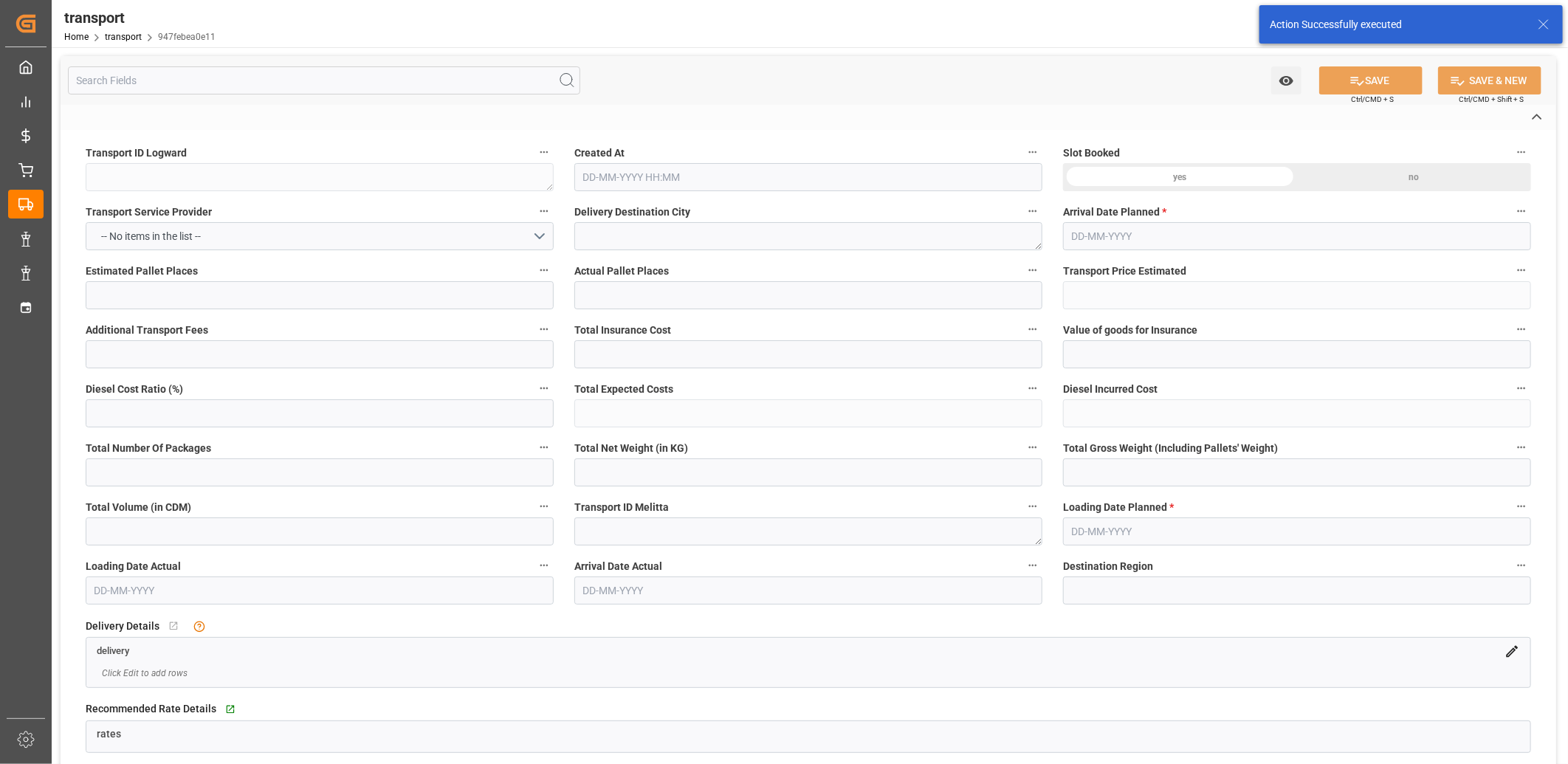
type input "Road"
type input "FR"
type input "02570"
type input "FR"
type input "38070"
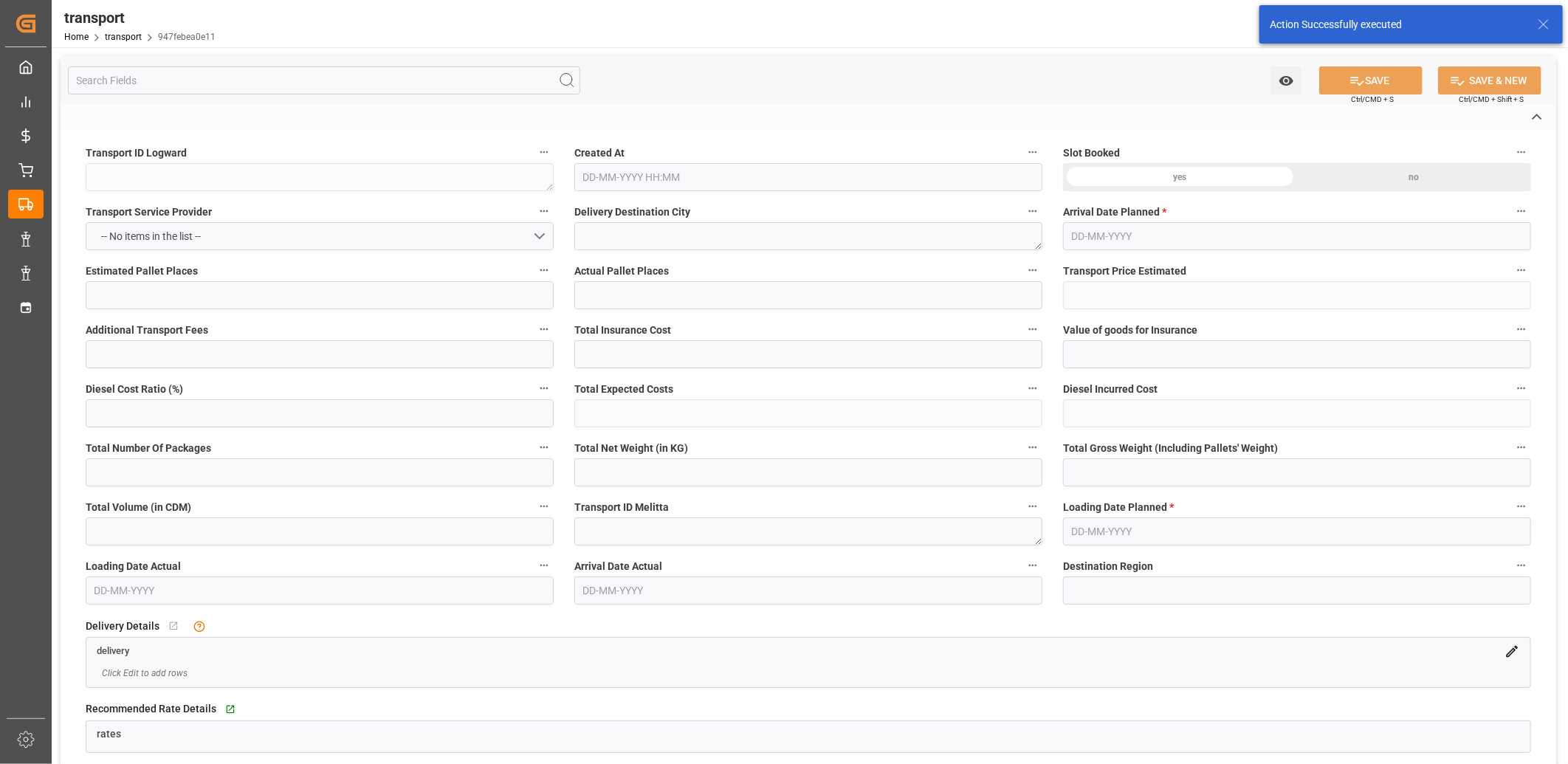
type input "Small Shipment"
type input "3.5-7.5 t"
type input "EURO 6"
type input "Diesel"
type input "1"
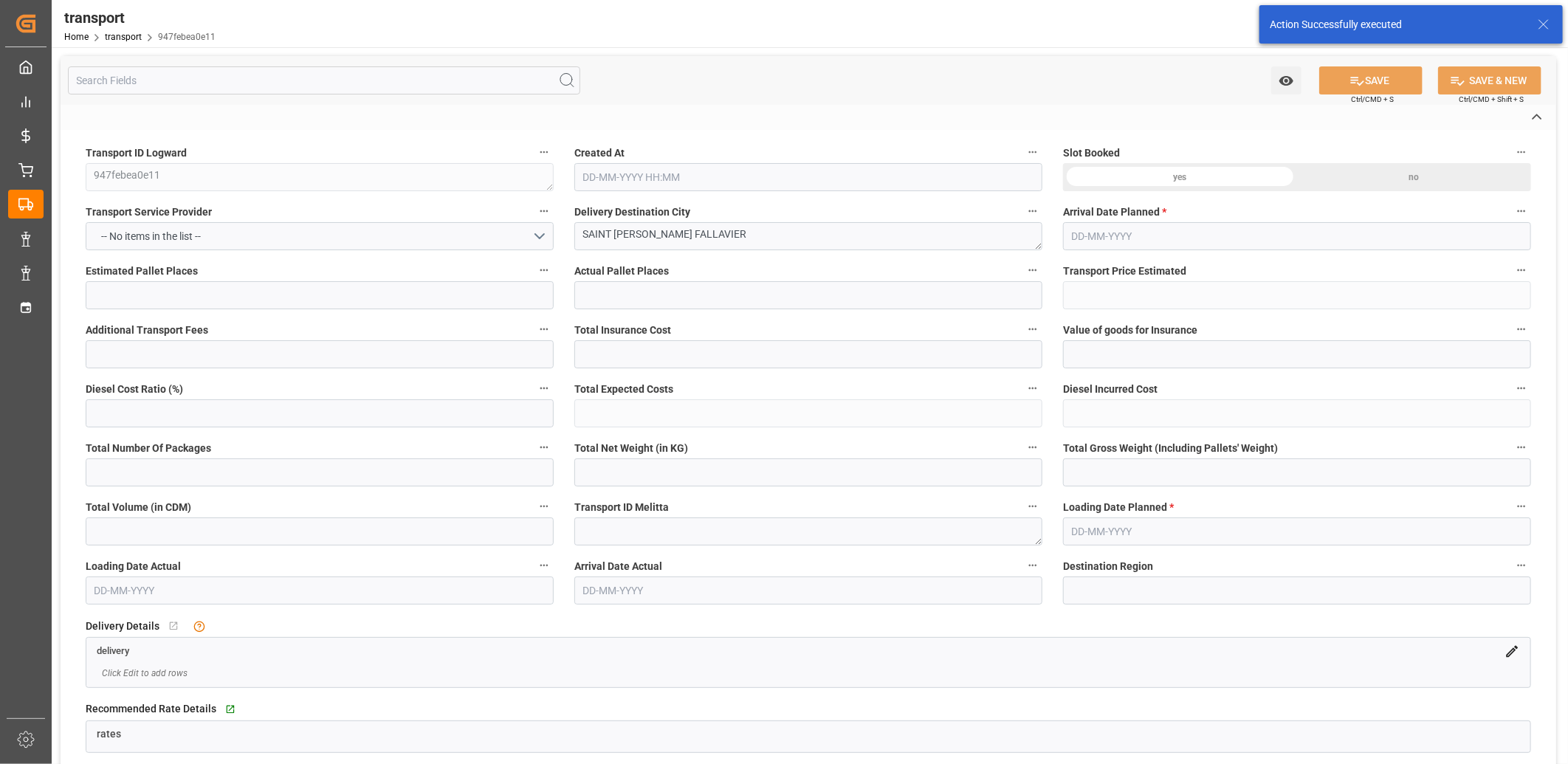
type input "80.2879"
type input "0"
type input "80.2879"
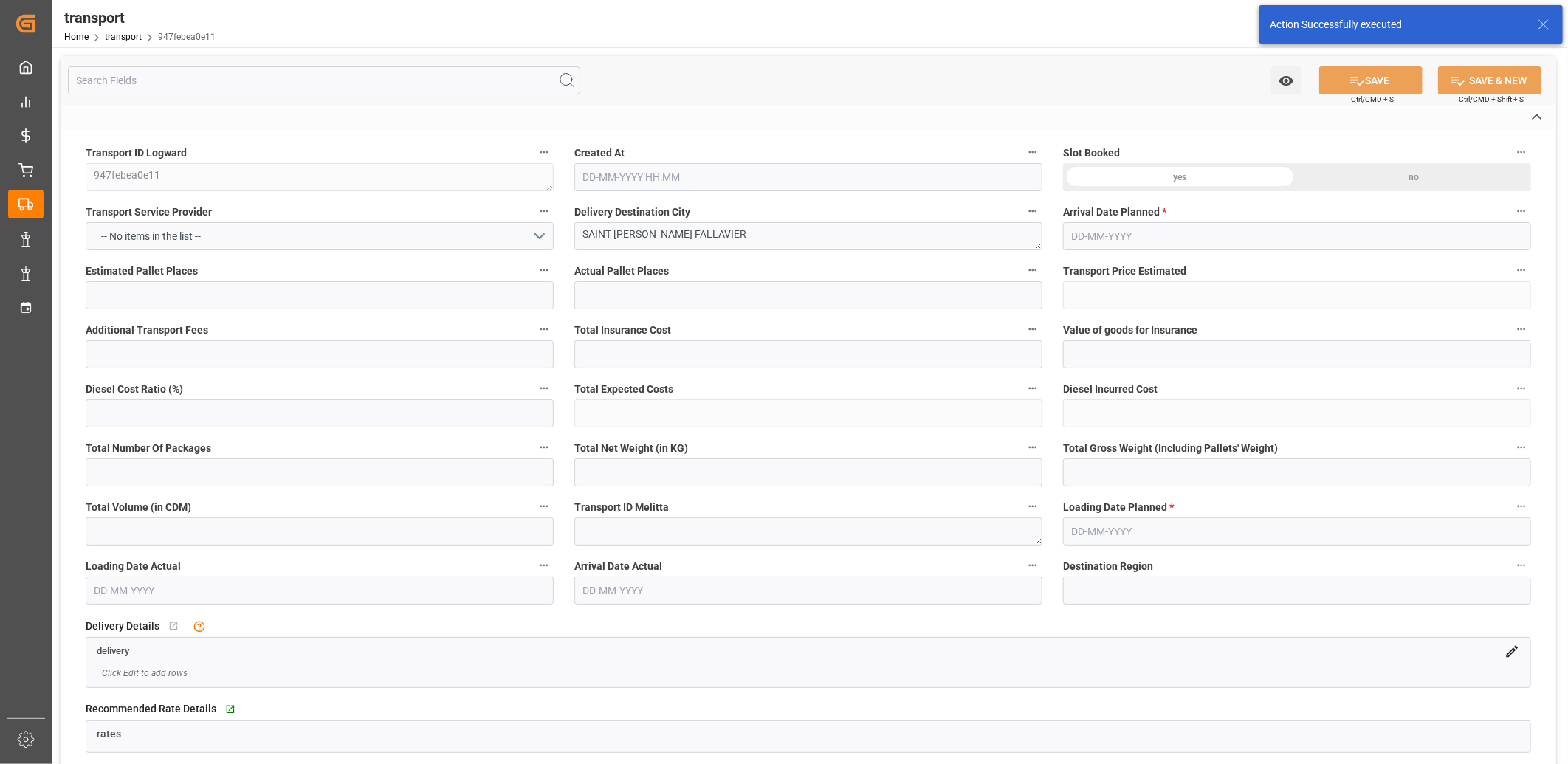
type input "0"
type input "106.309"
type input "194.496"
type input "970.612"
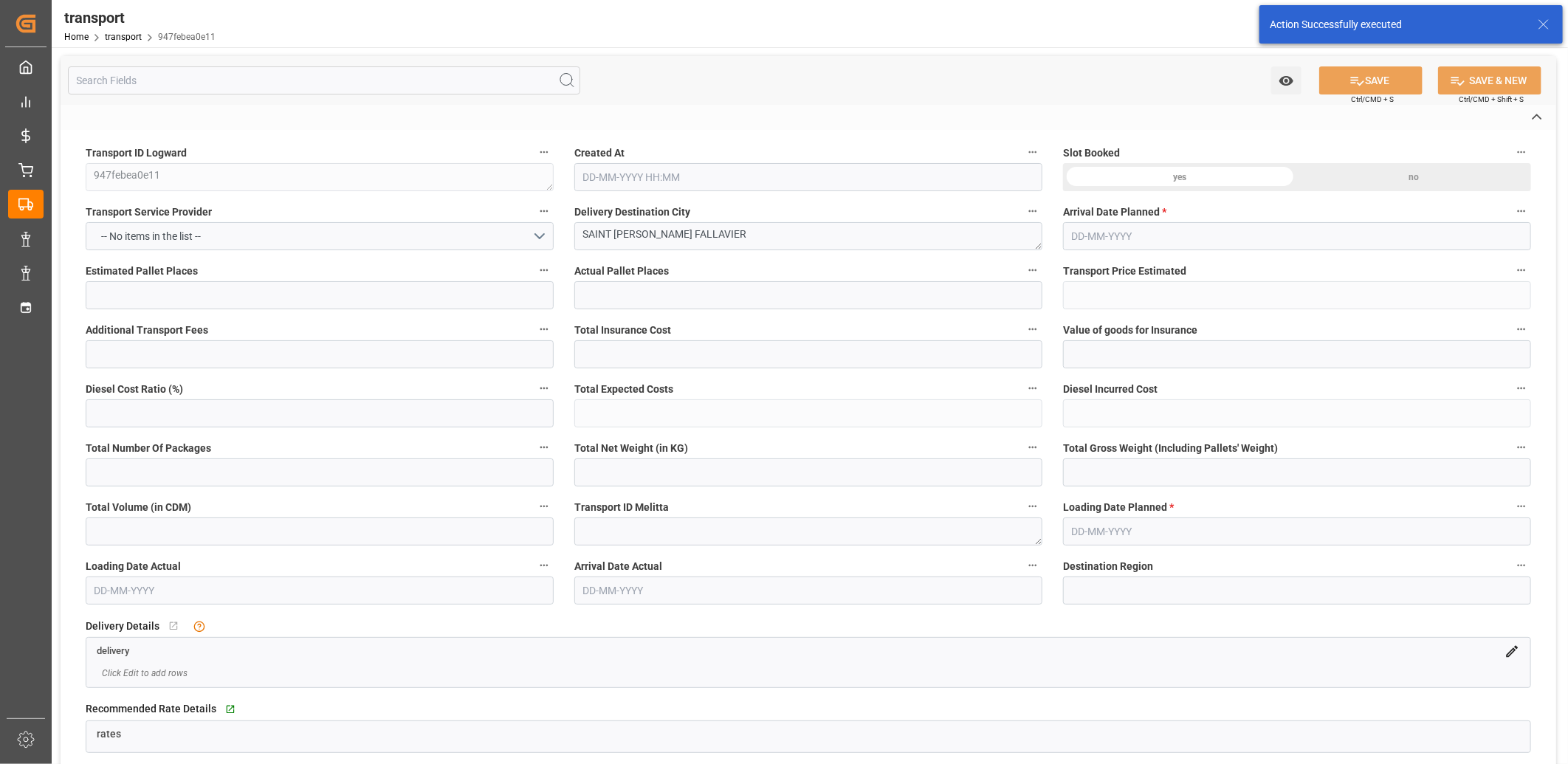
type input "38"
type input "0"
type input "31"
type input "3"
type input "101"
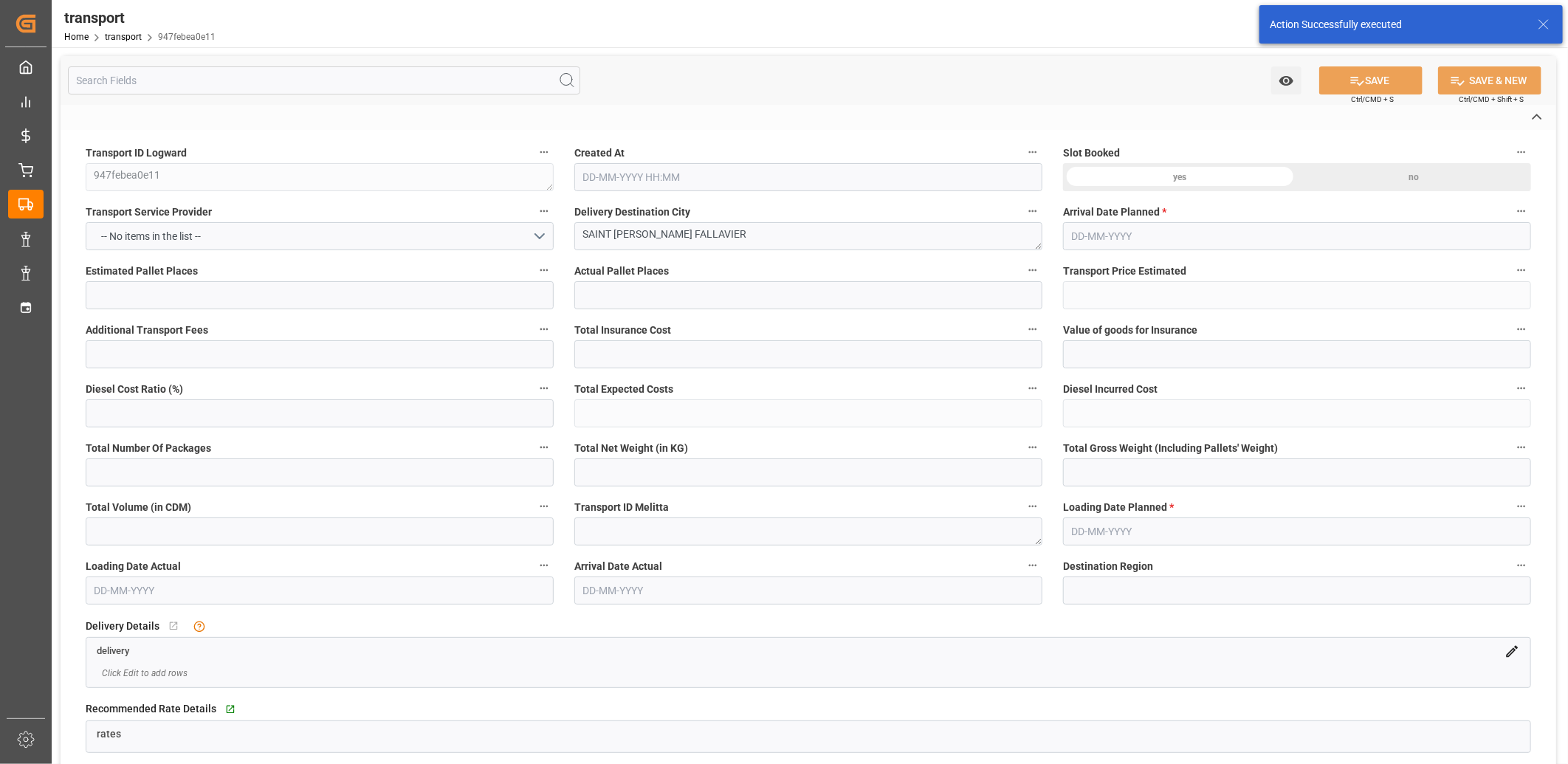
type input "125.496"
type input "0"
type input "4710.8598"
type input "0"
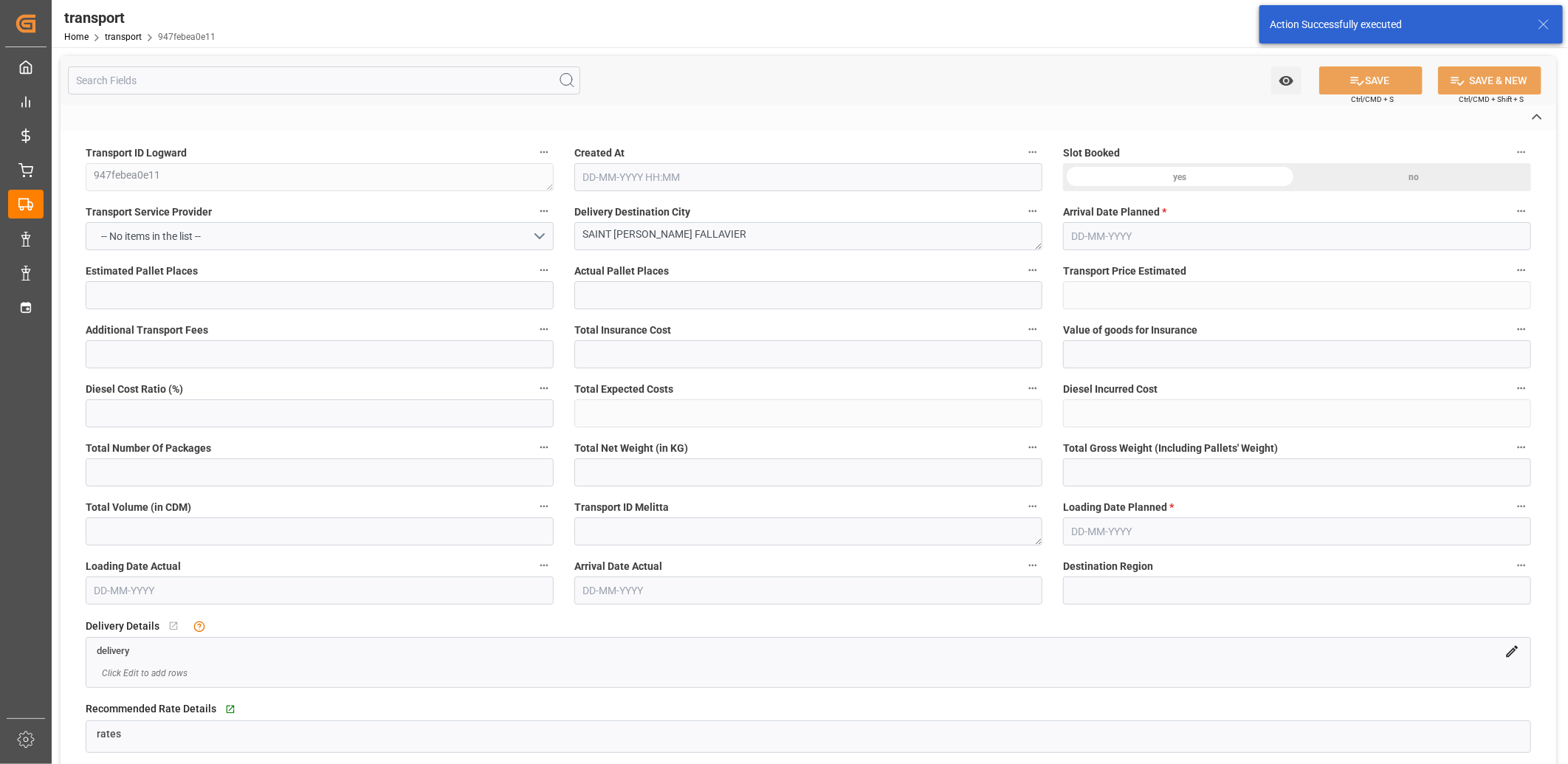
type input "21"
type input "35"
type input "[DATE] 11:42"
type input "[DATE]"
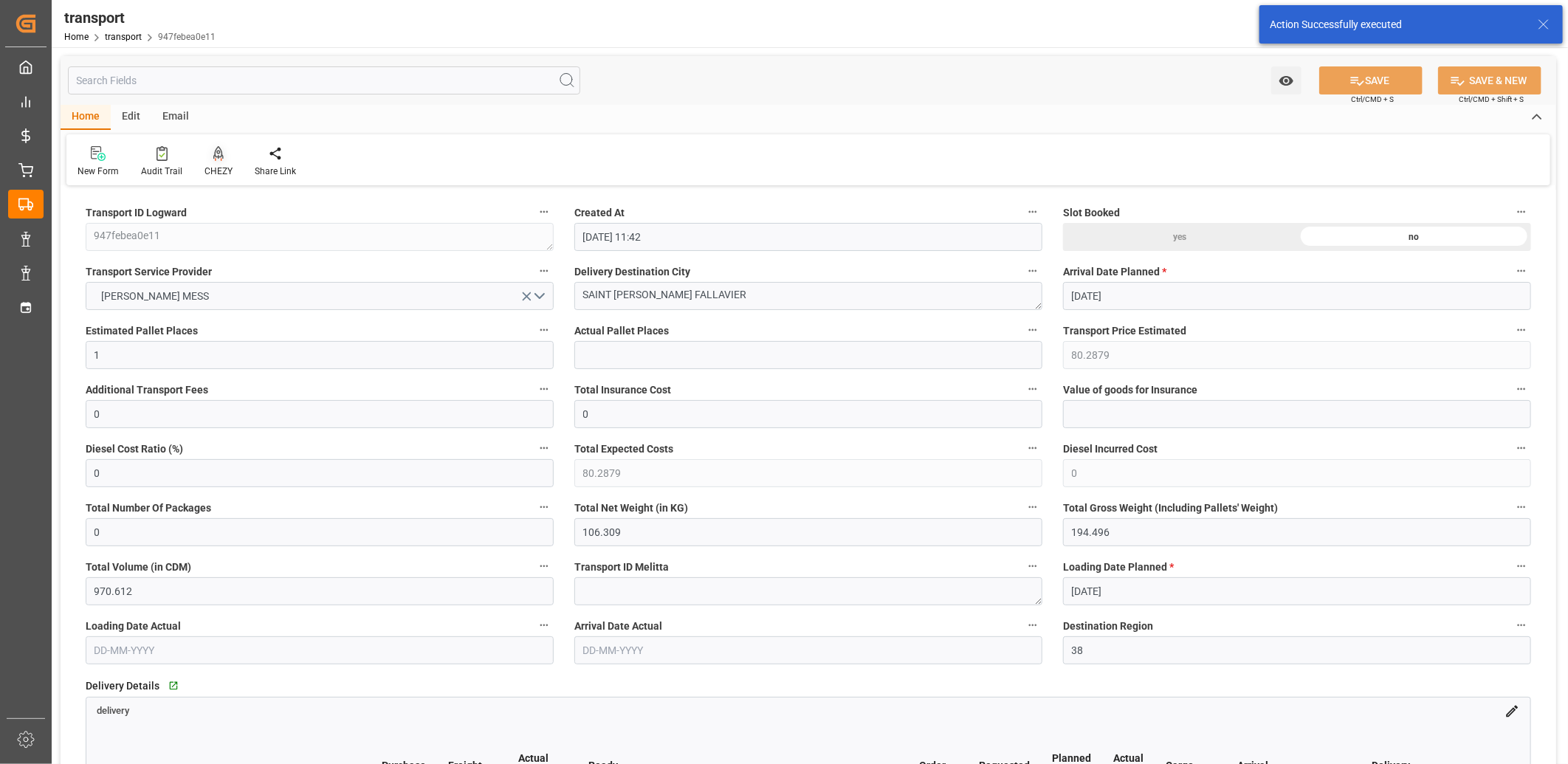
click at [214, 151] on icon at bounding box center [218, 154] width 10 height 15
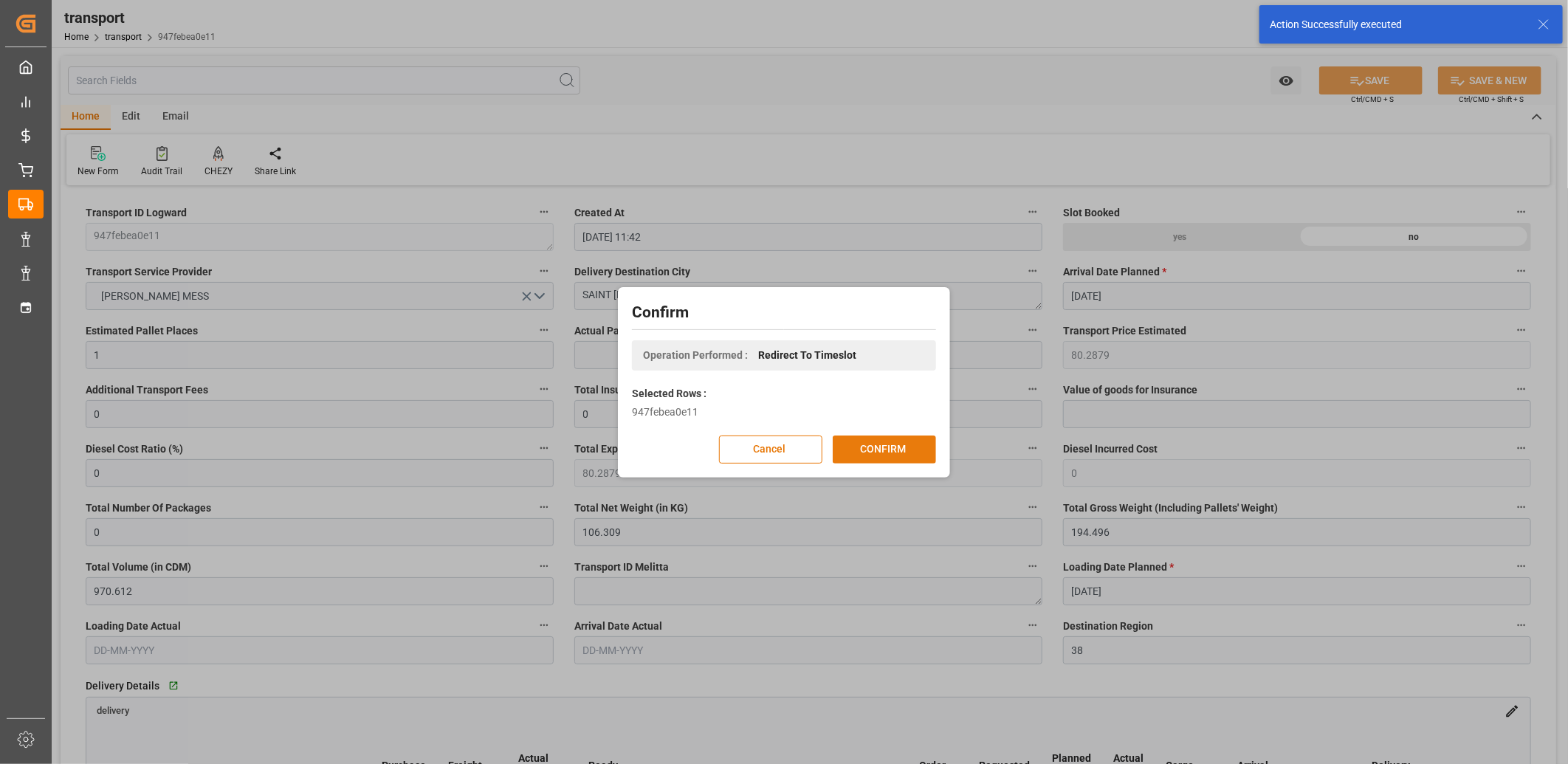
click at [904, 448] on button "CONFIRM" at bounding box center [884, 449] width 103 height 28
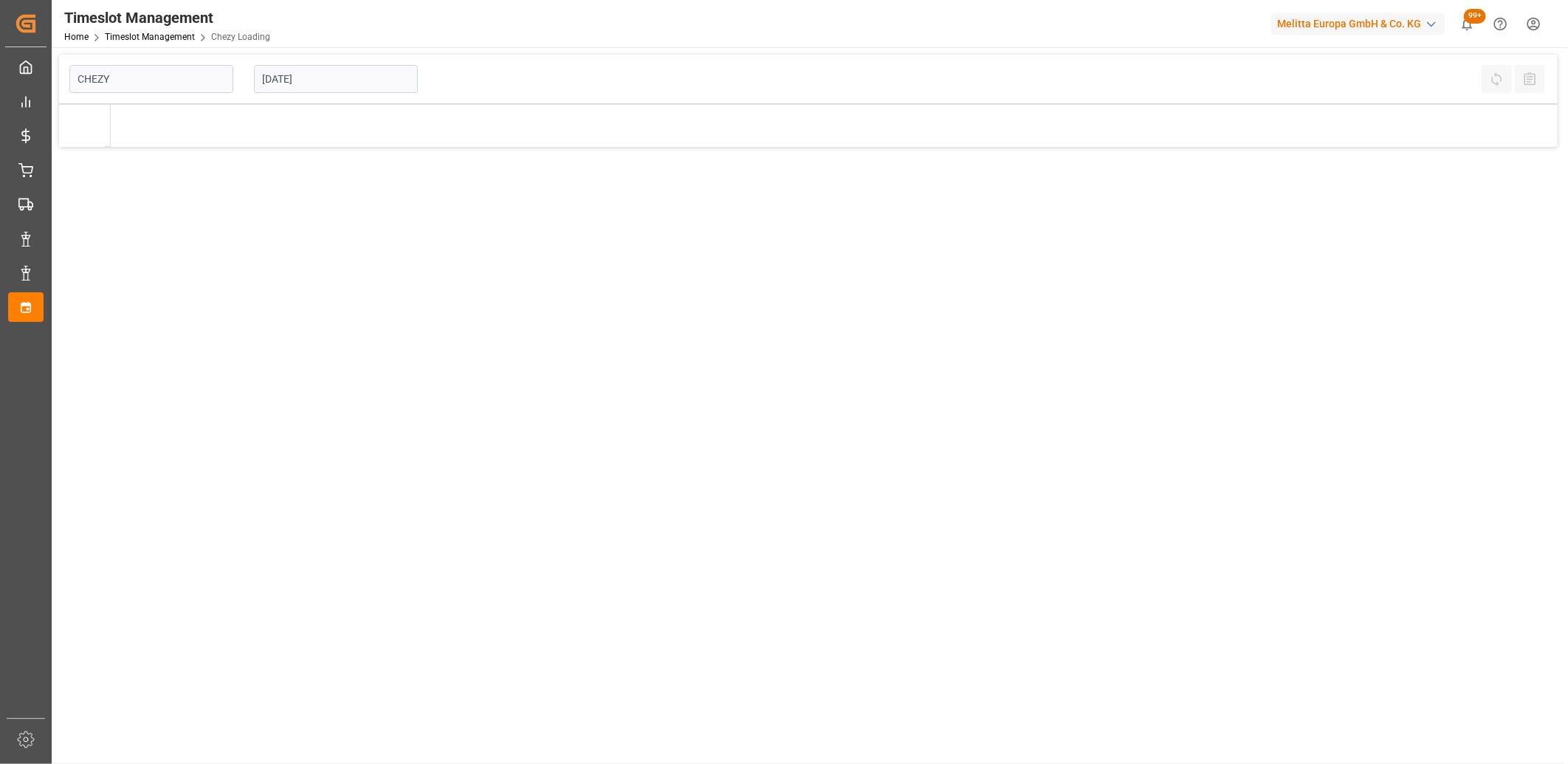
type input "Chezy Loading"
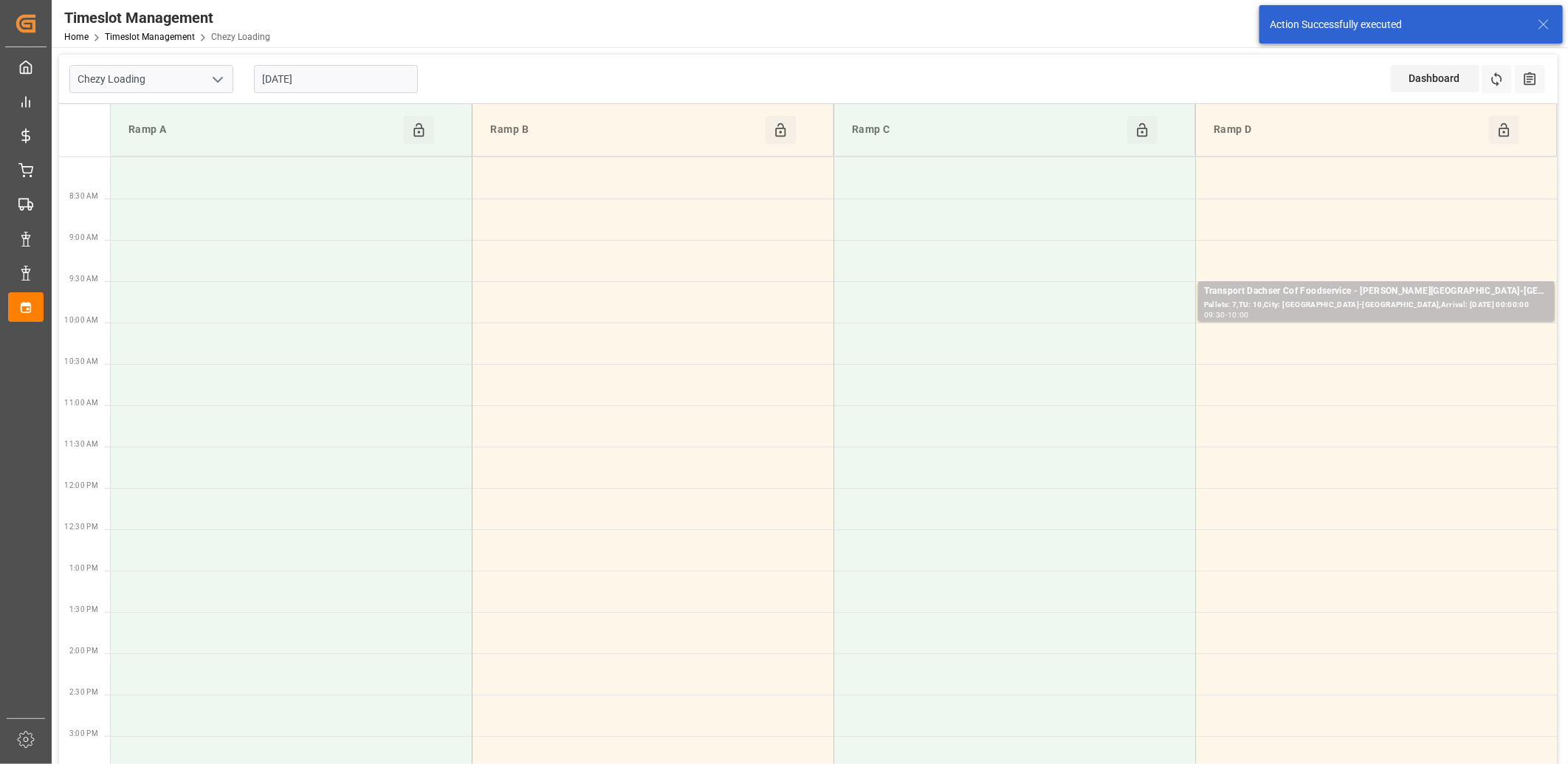
click at [342, 75] on input "[DATE]" at bounding box center [336, 79] width 164 height 28
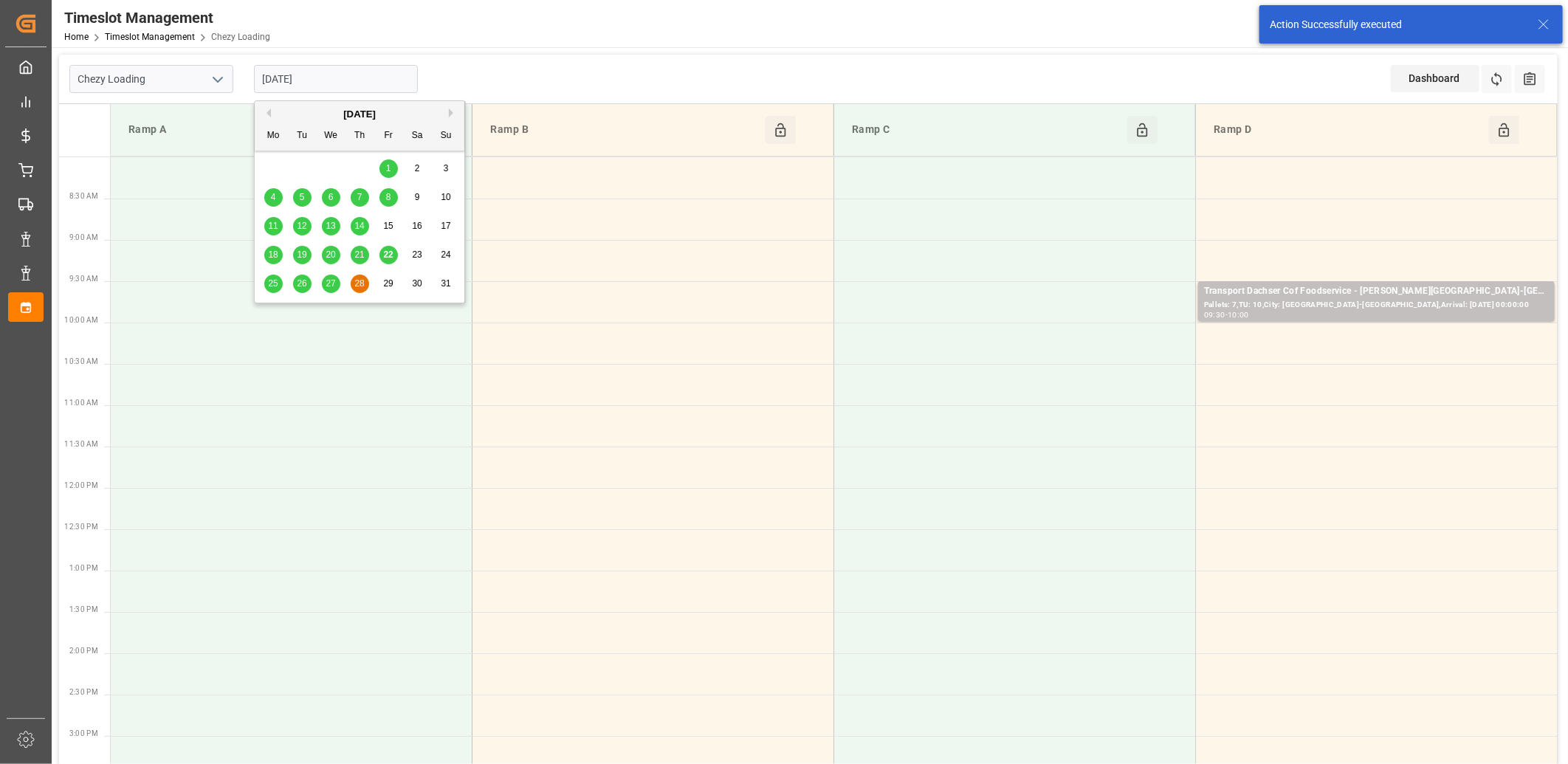
click at [271, 289] on span "25" at bounding box center [272, 283] width 9 height 10
type input "[DATE]"
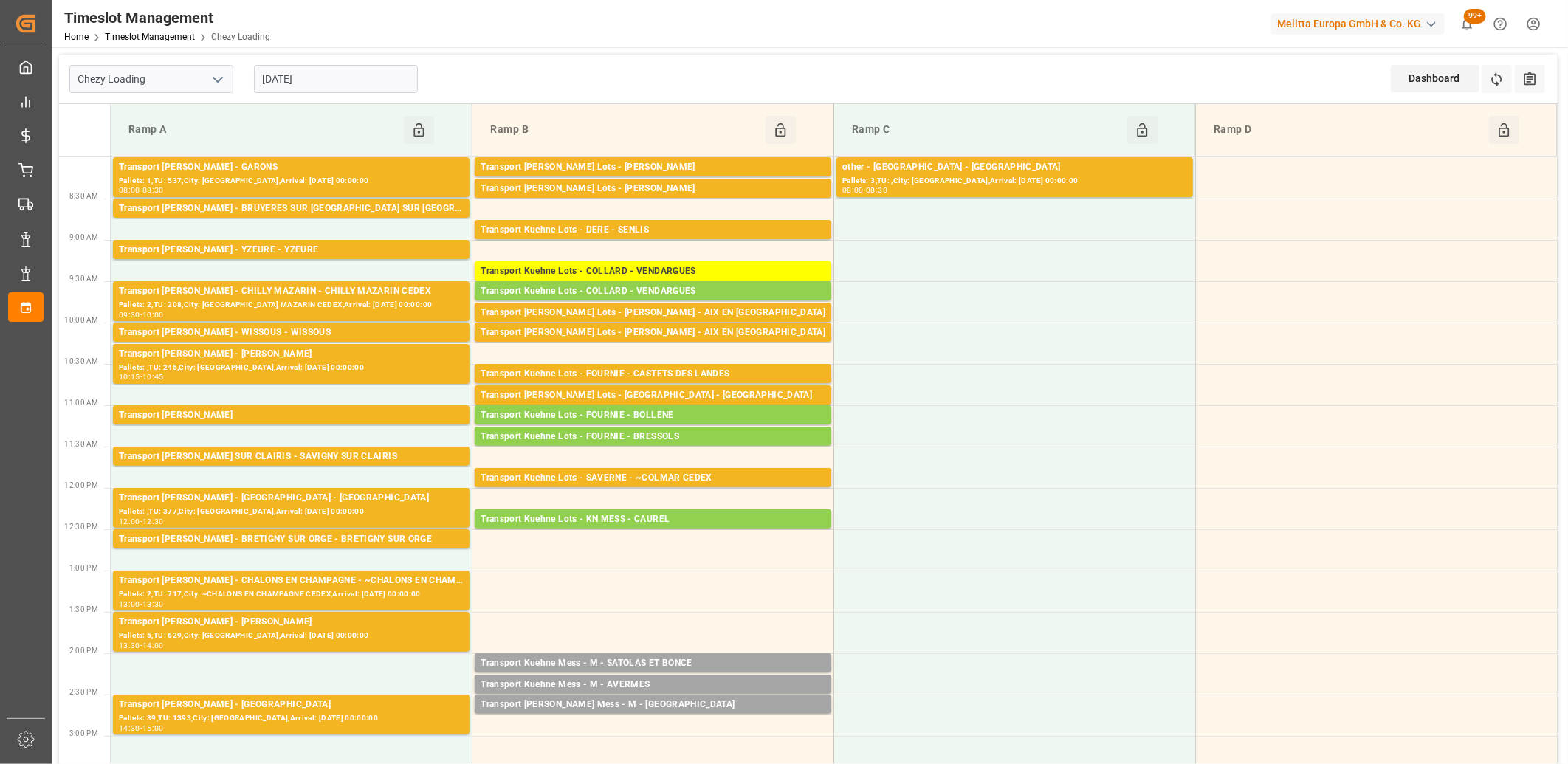
scroll to position [82, 0]
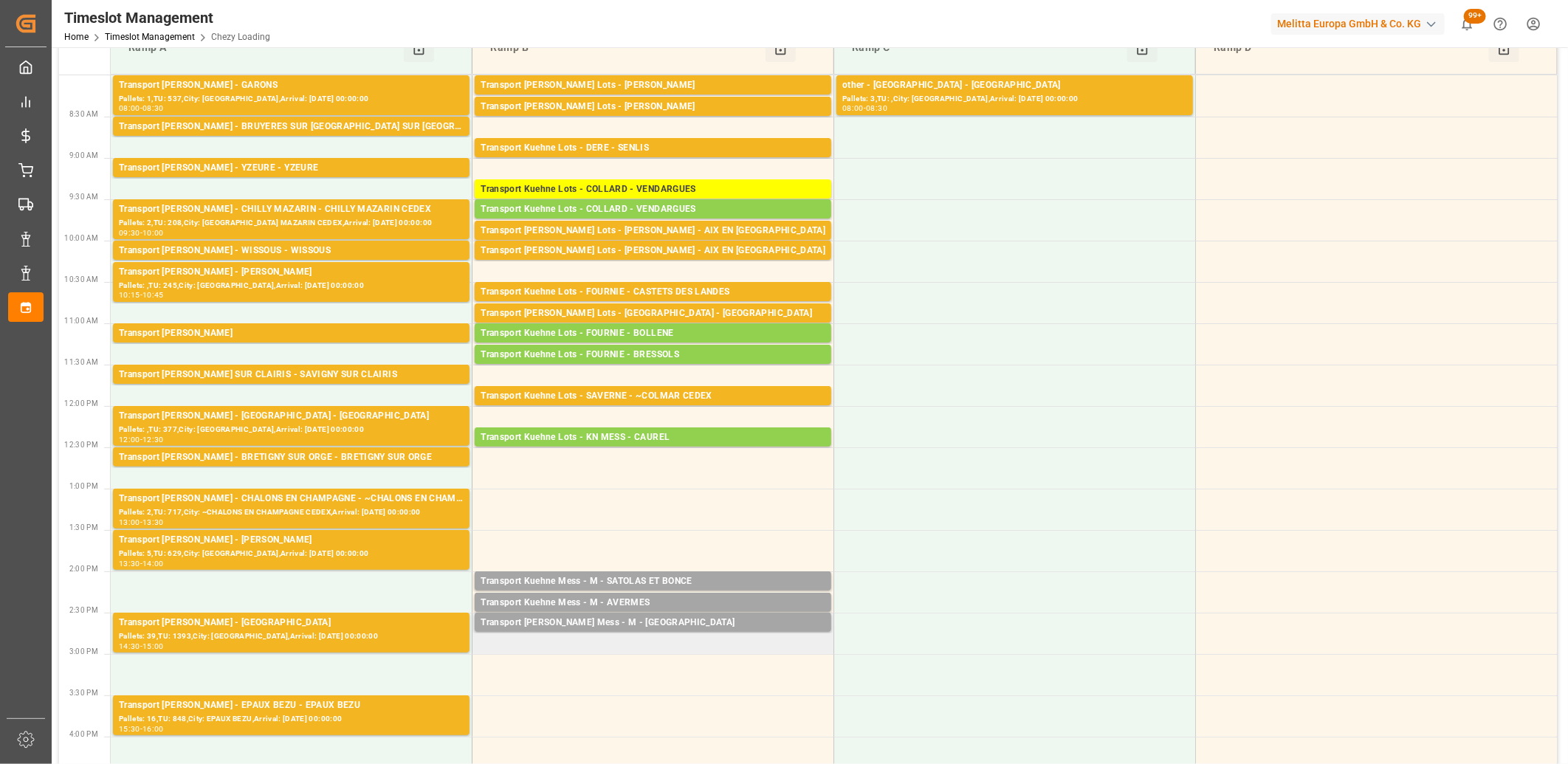
click at [658, 645] on td "Transport [PERSON_NAME] Mess - M - GRAVESON Pallets: ,TU: 12,City: [GEOGRAPHIC_…" at bounding box center [653, 633] width 362 height 41
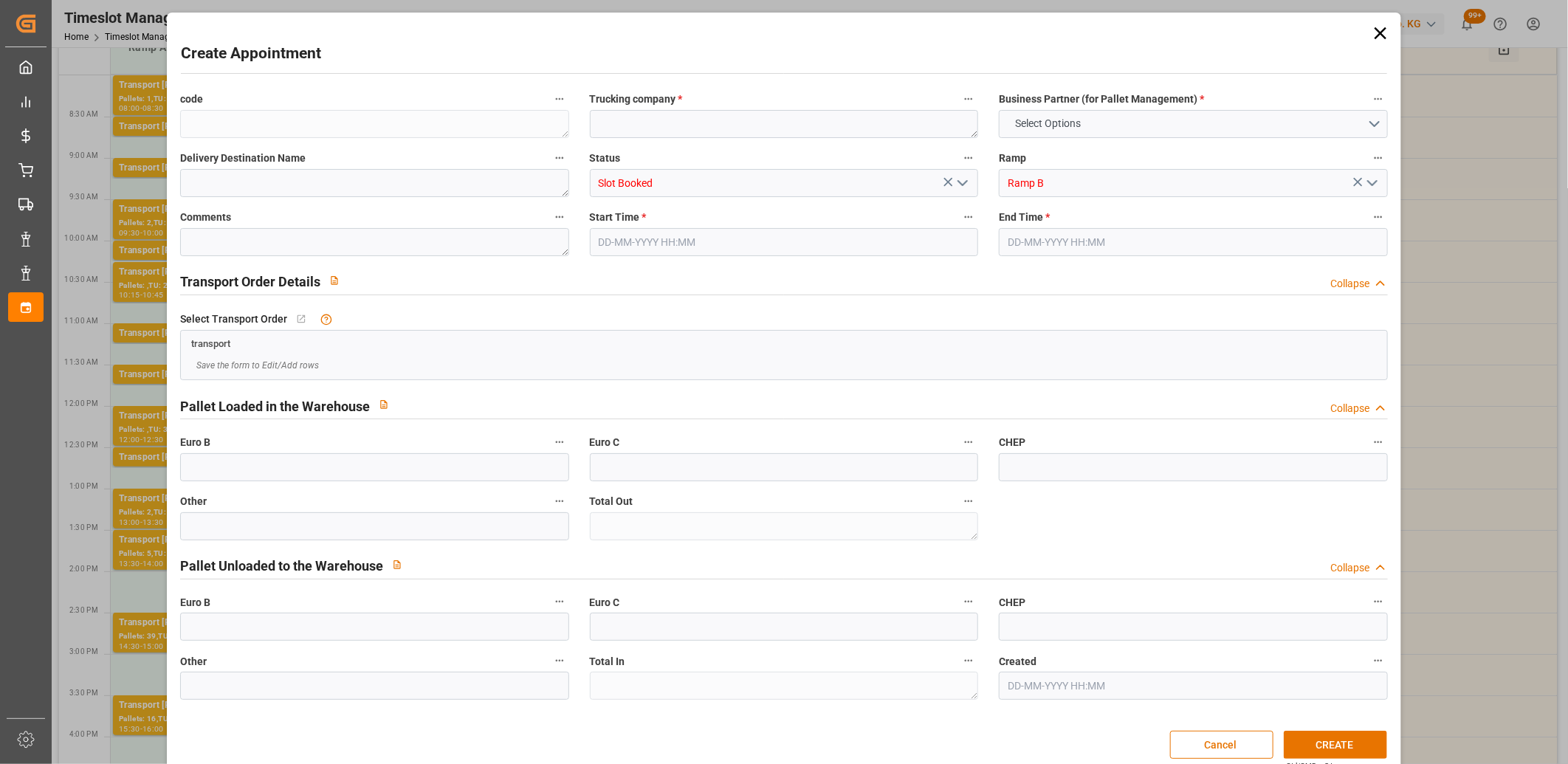
type input "0"
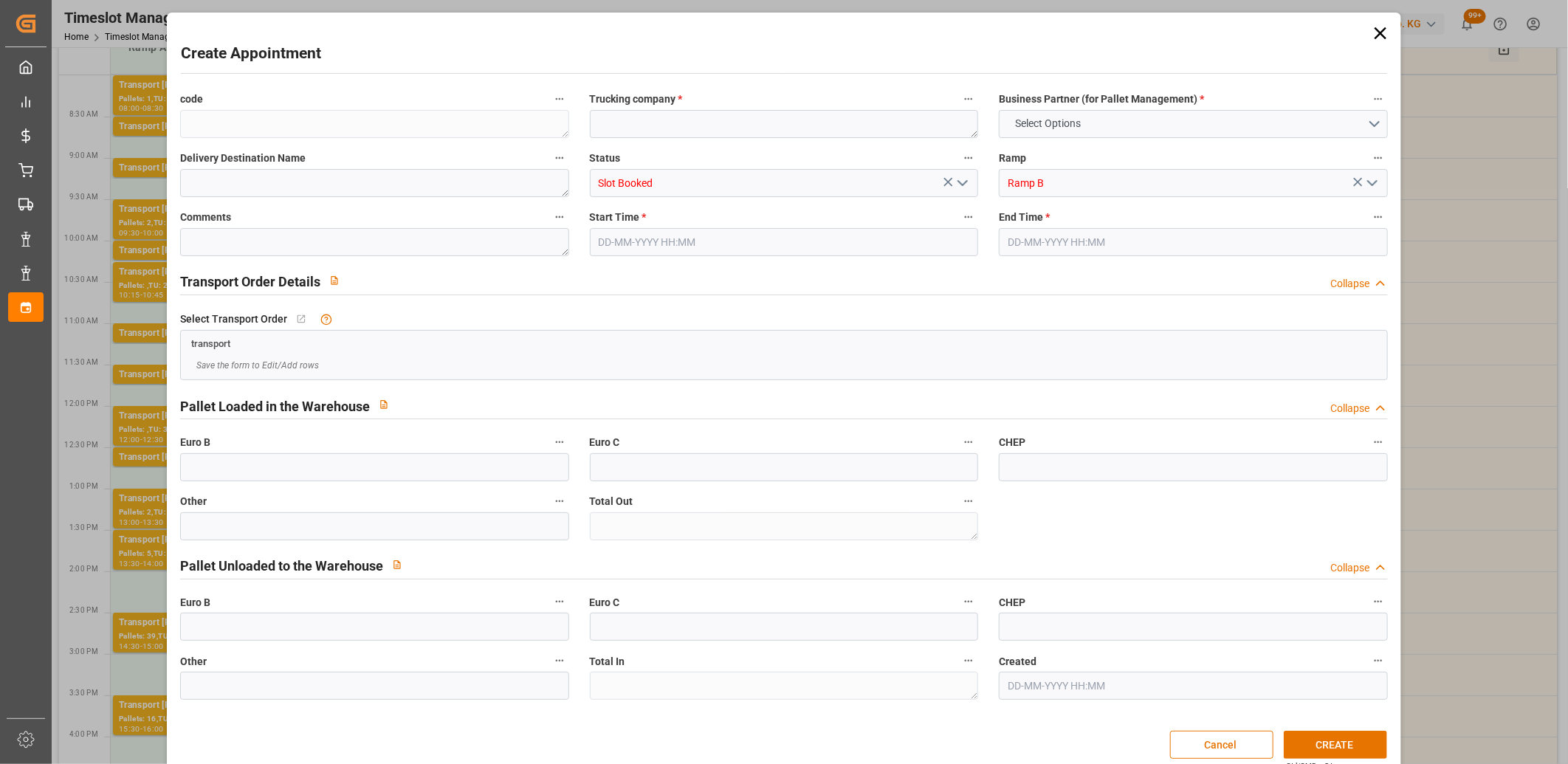
type input "0"
type input "[DATE] 14:45"
type input "[DATE] 15:00"
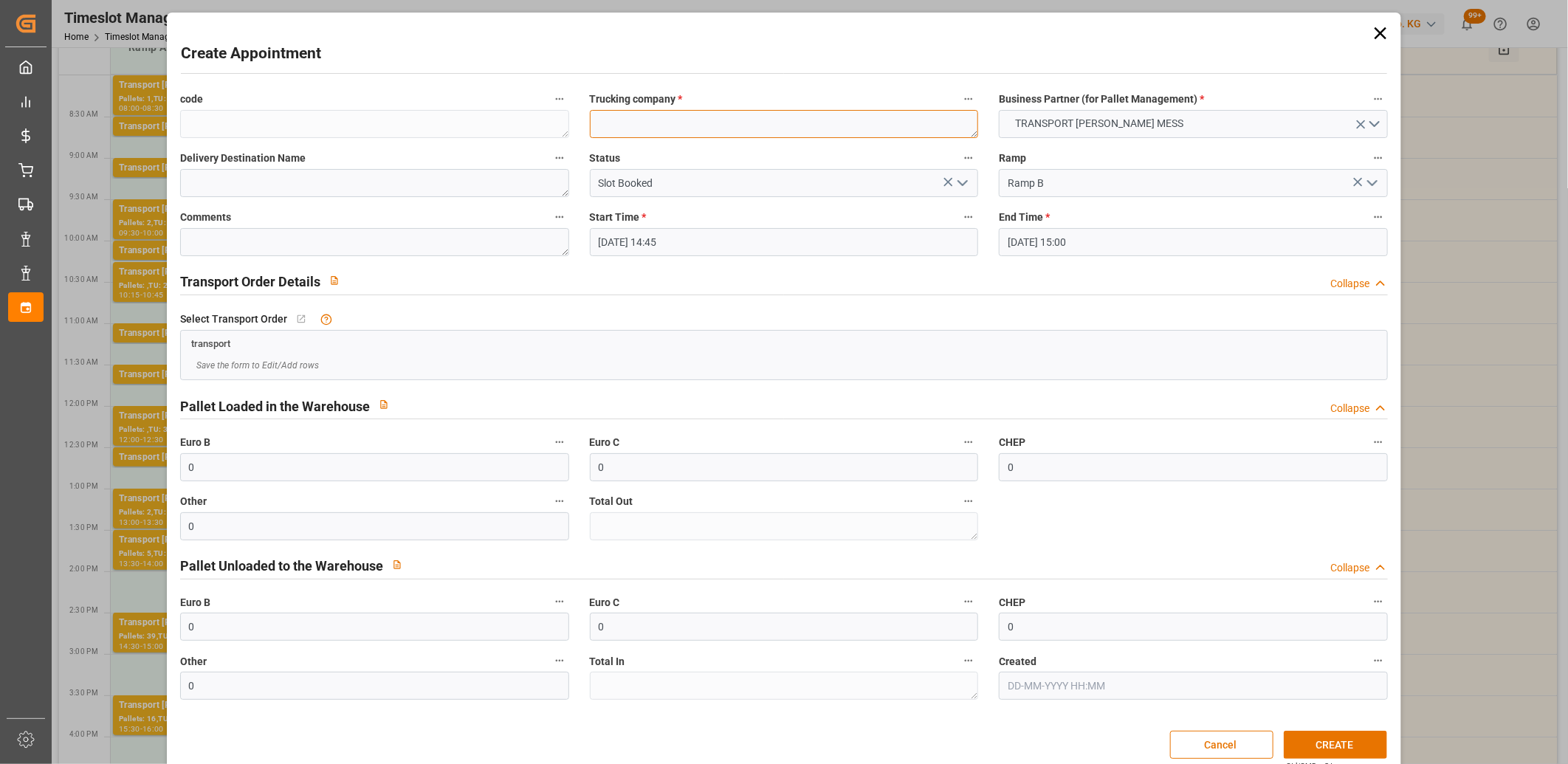
click at [653, 122] on textarea at bounding box center [784, 124] width 389 height 28
type textarea "M"
click at [1318, 740] on button "CREATE" at bounding box center [1335, 744] width 103 height 28
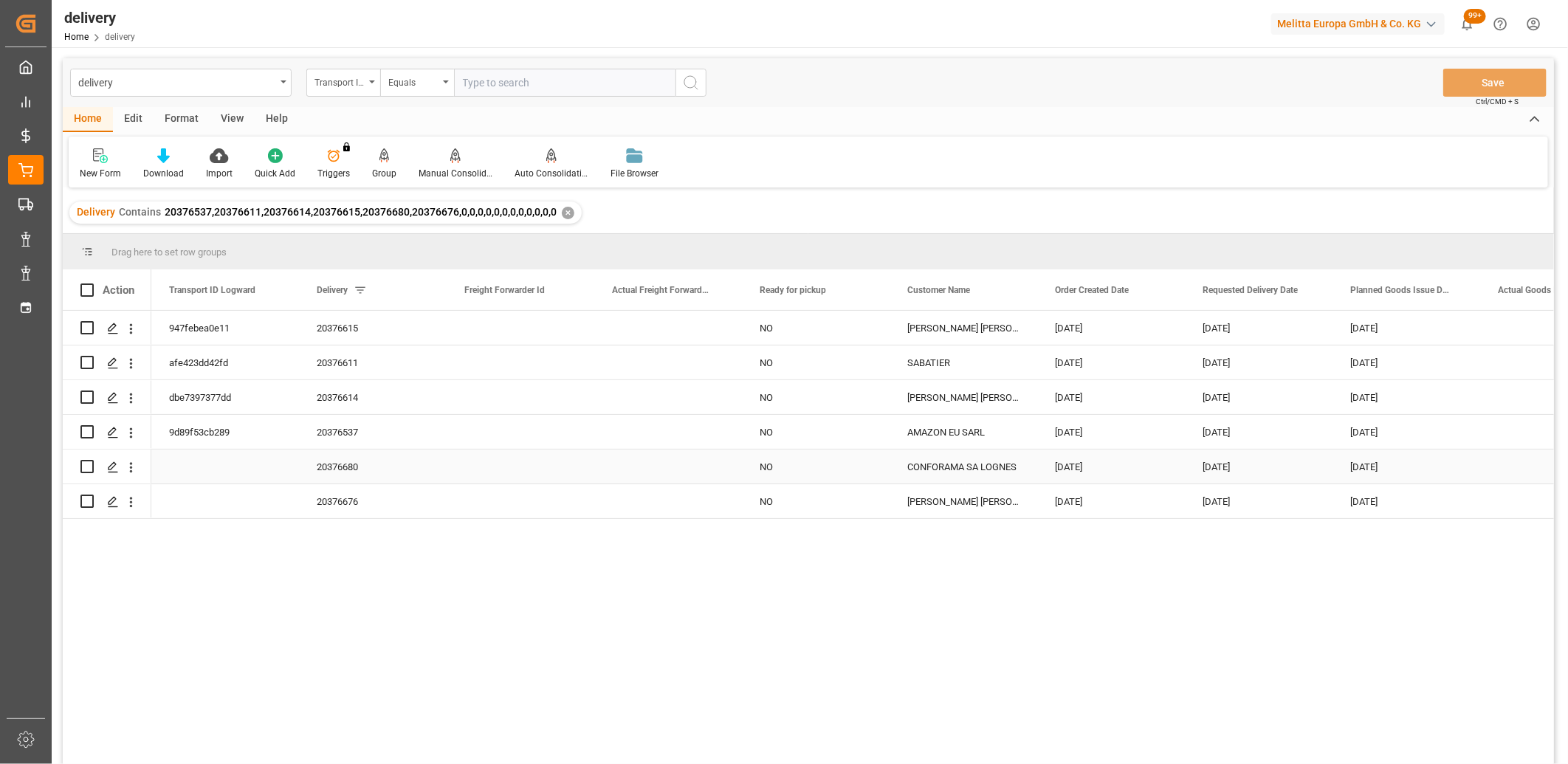
click at [85, 466] on input "Press Space to toggle row selection (unchecked)" at bounding box center [87, 466] width 13 height 13
checkbox input "true"
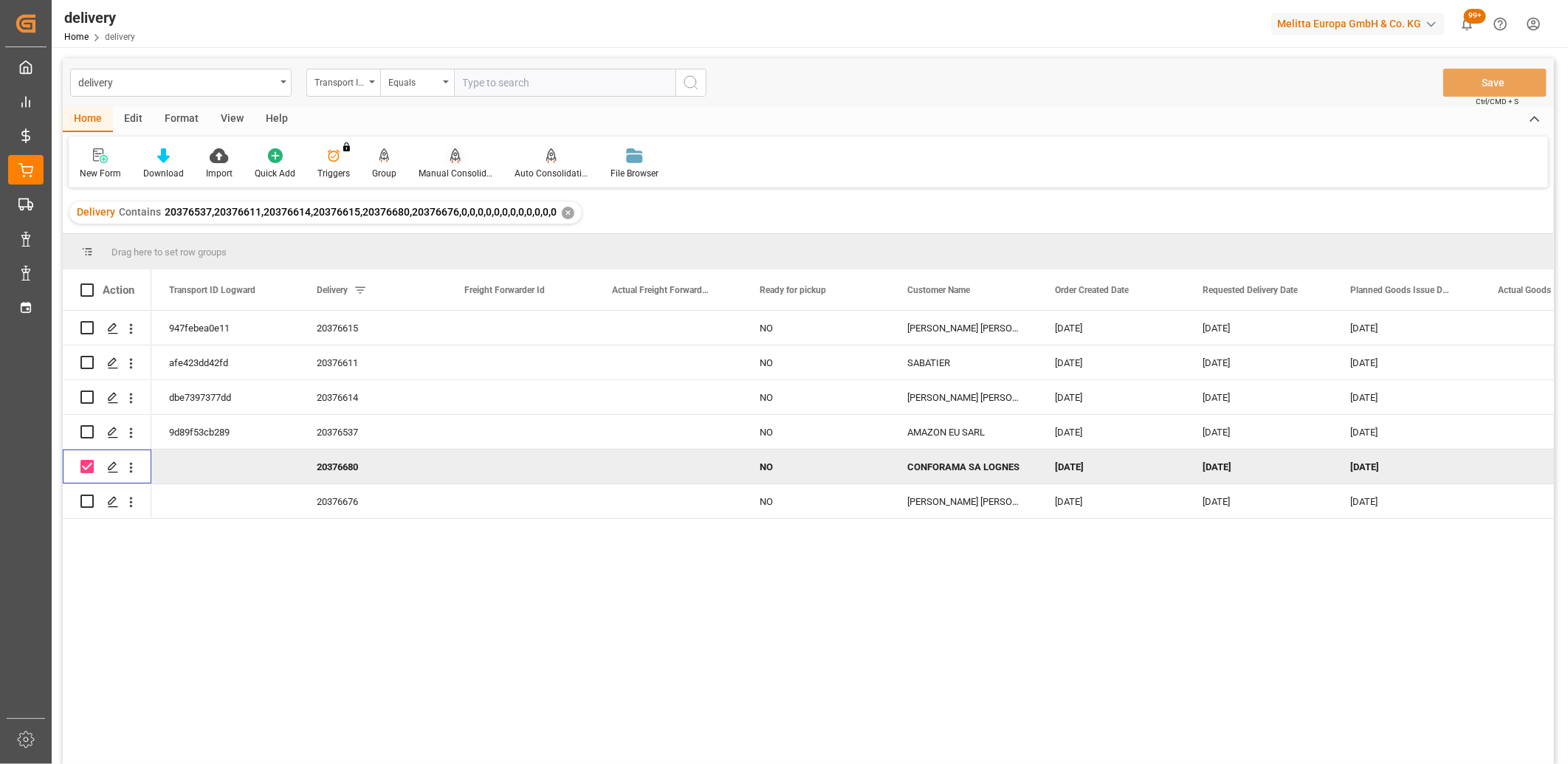
click at [453, 152] on icon at bounding box center [455, 156] width 10 height 15
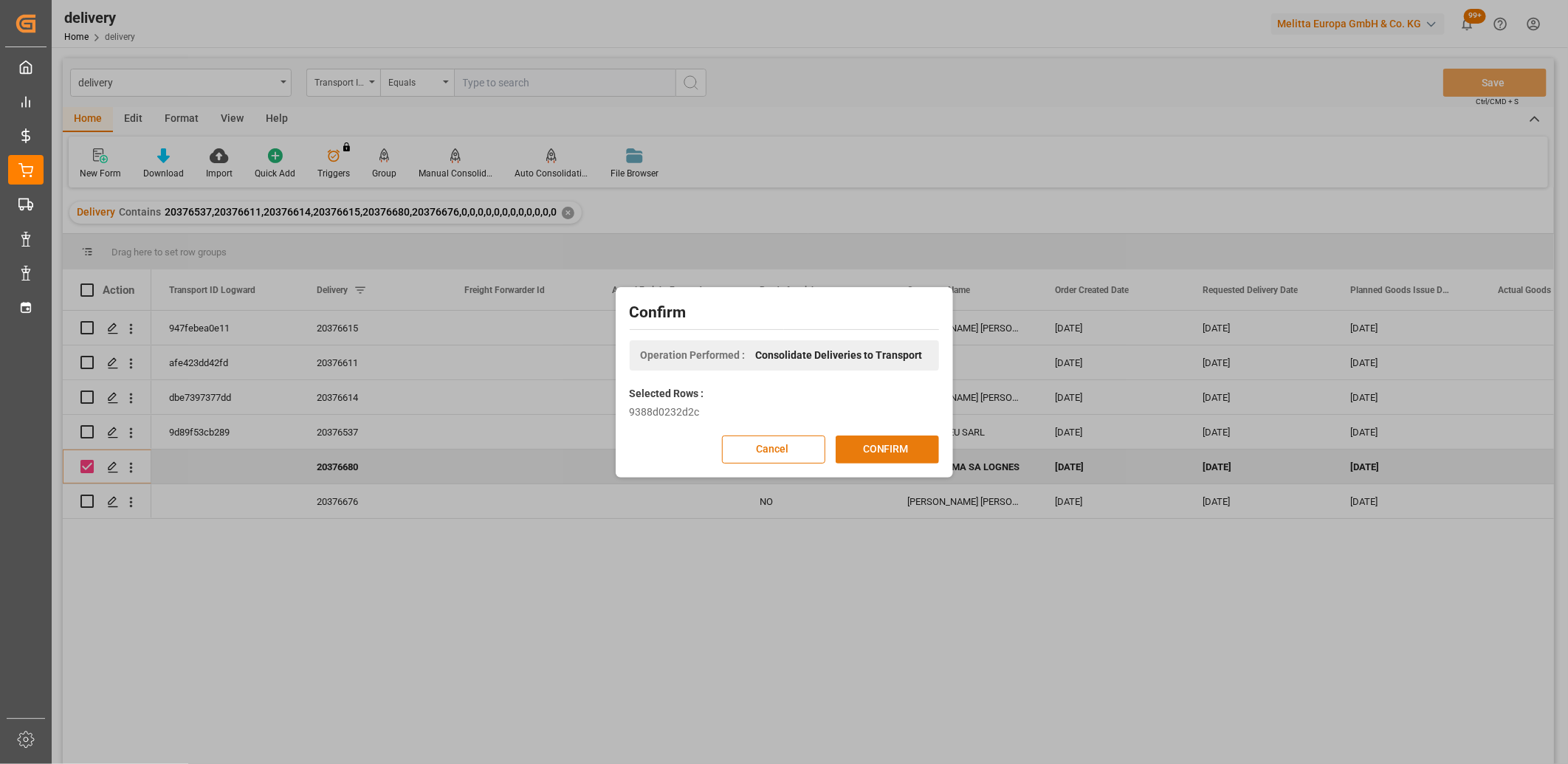
click at [835, 441] on button "CONFIRM" at bounding box center [887, 449] width 103 height 28
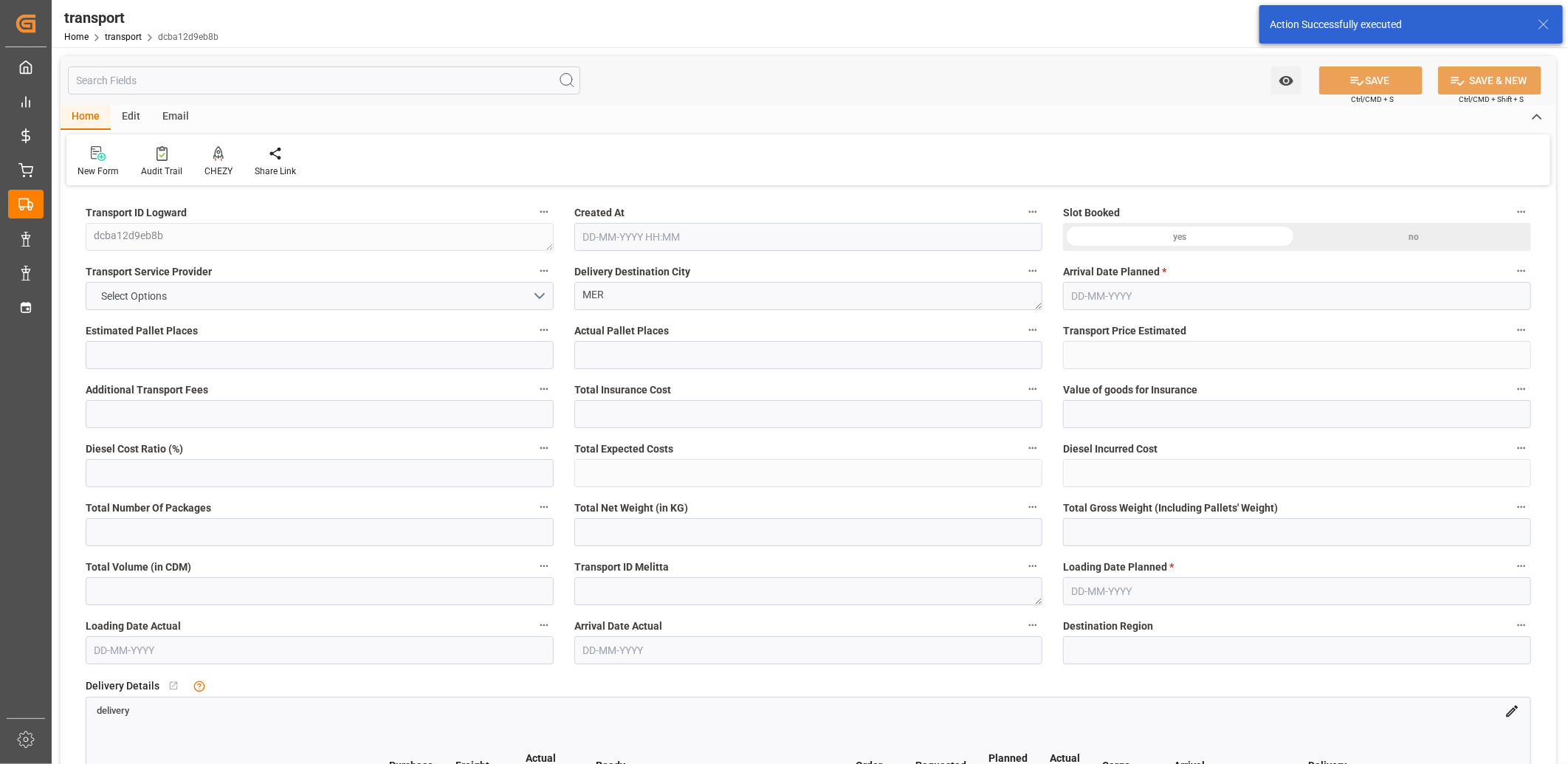
type input "2"
type input "0"
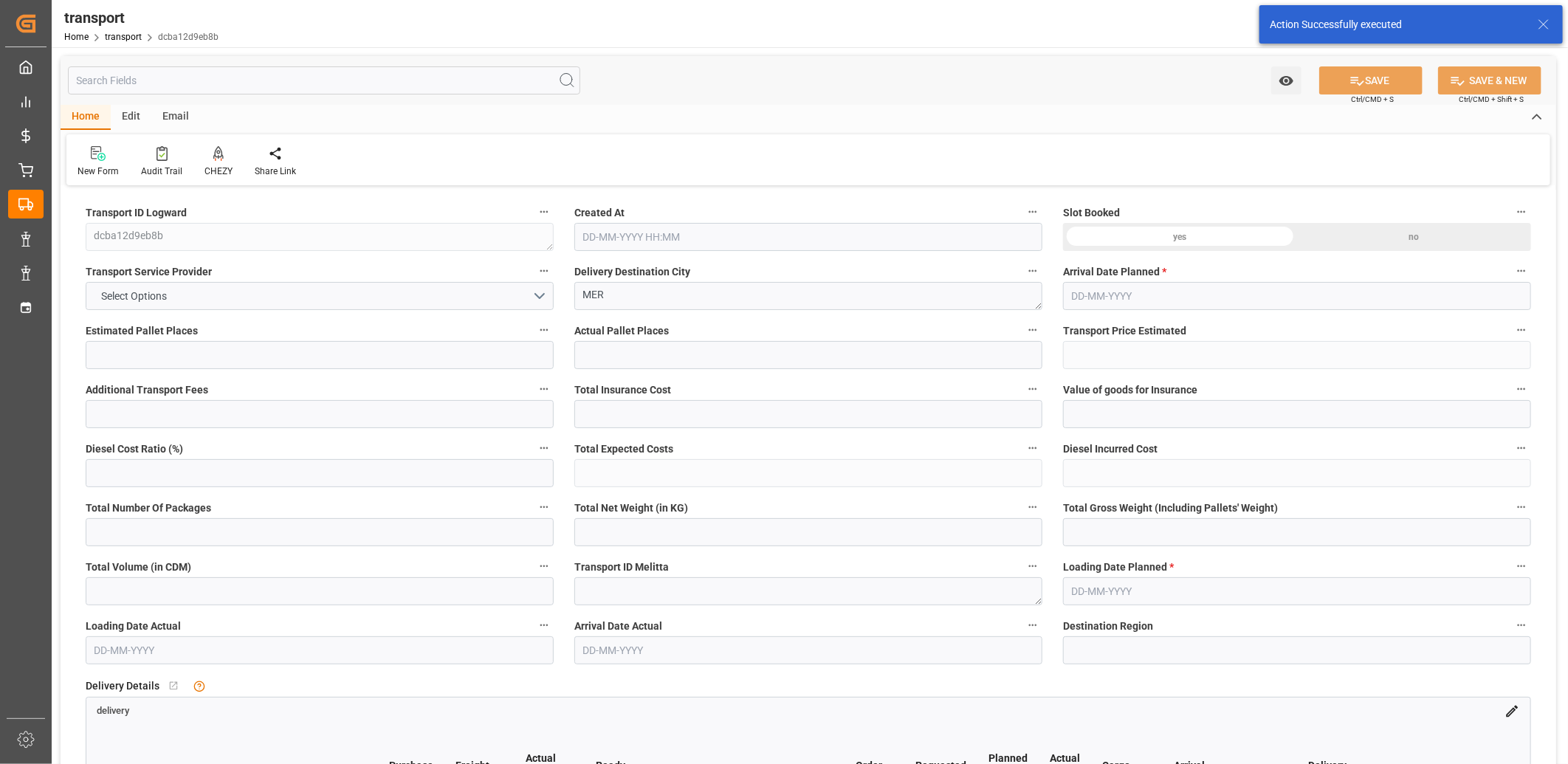
type input "0"
type input "415.1"
type input "537.3"
type input "1000"
type input "41"
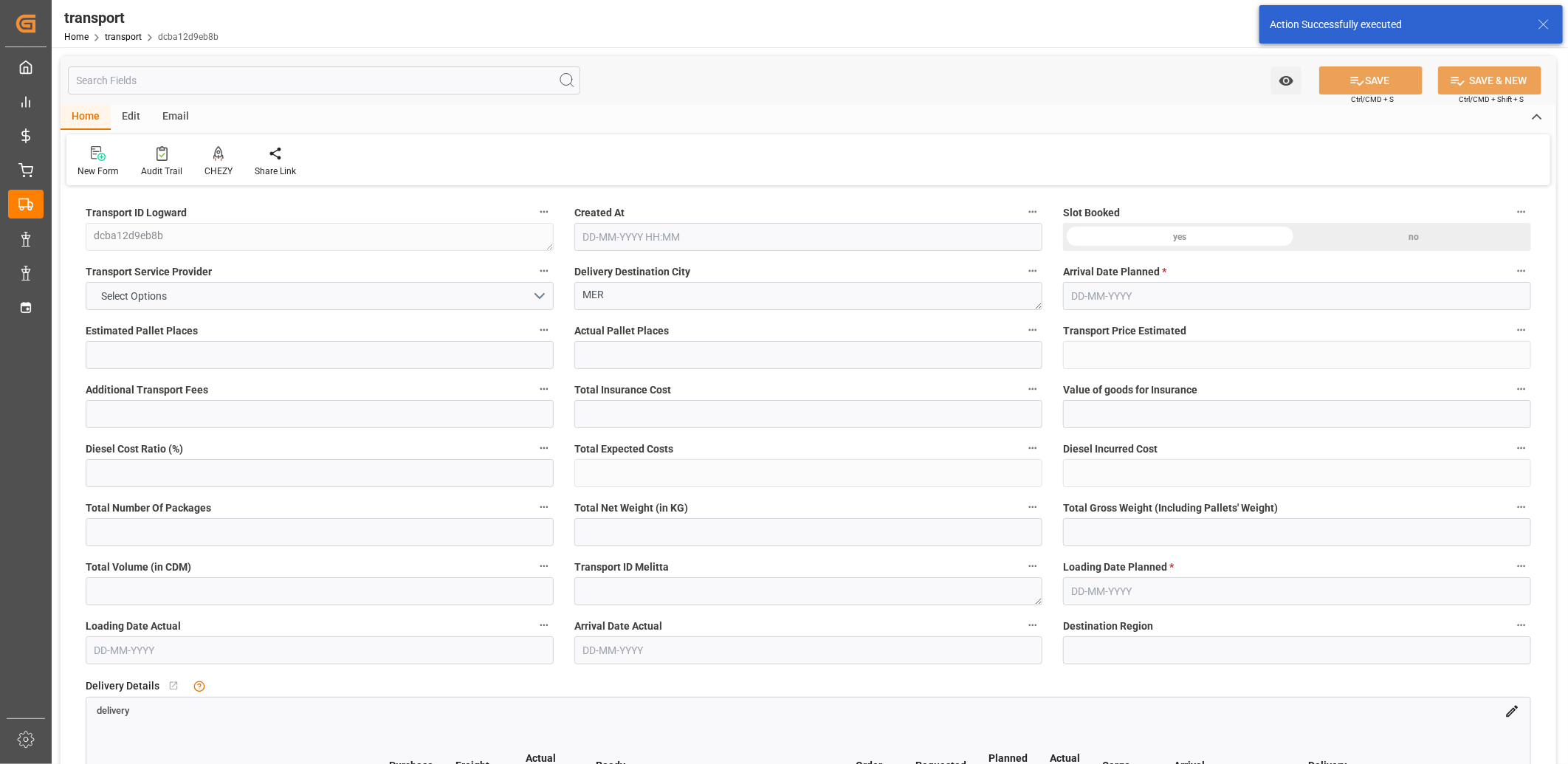
type input "1"
type input "70"
type input "2"
type input "101"
type input "473.4"
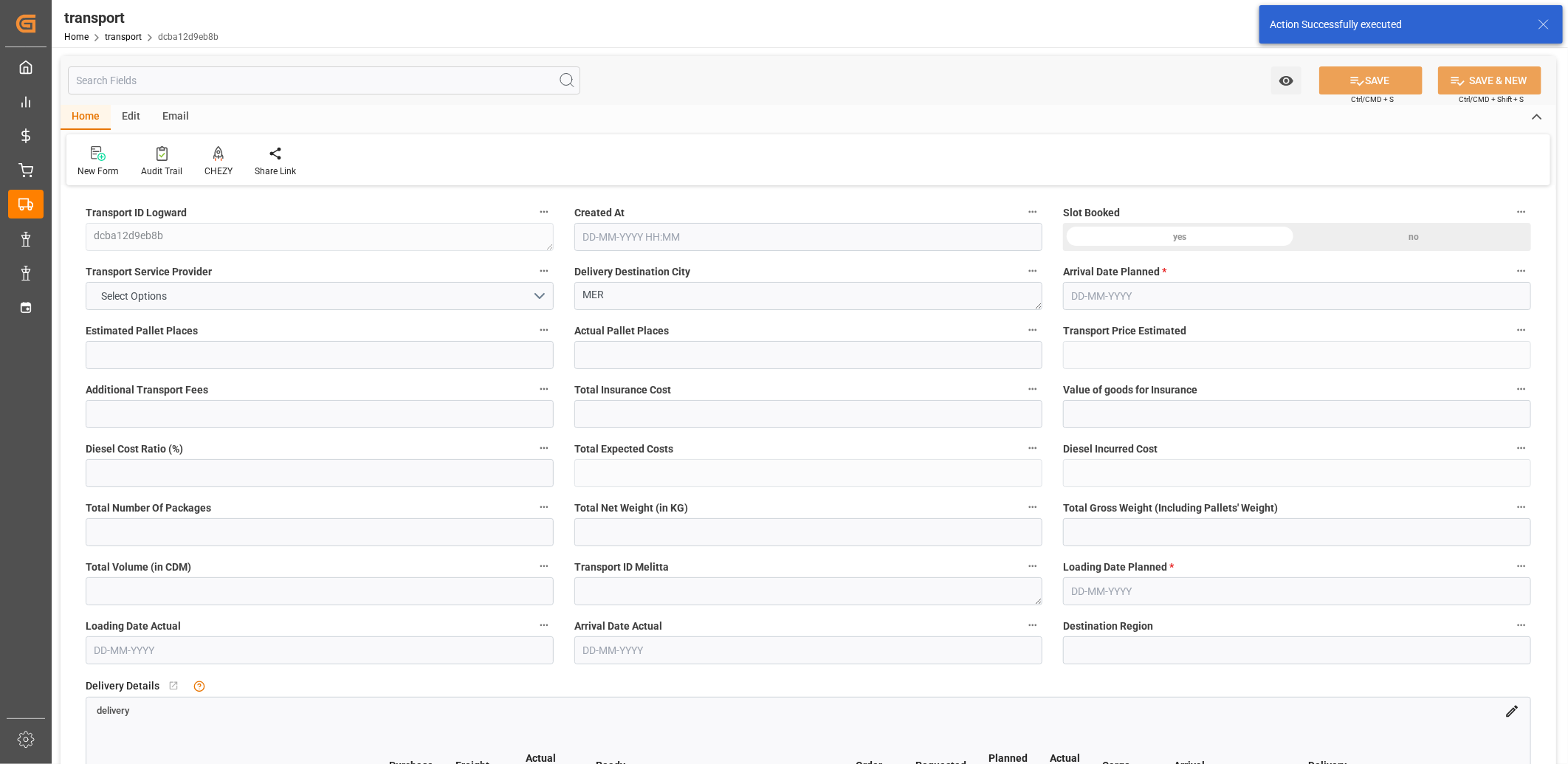
type input "0"
type input "4710.8598"
type input "0"
type input "21"
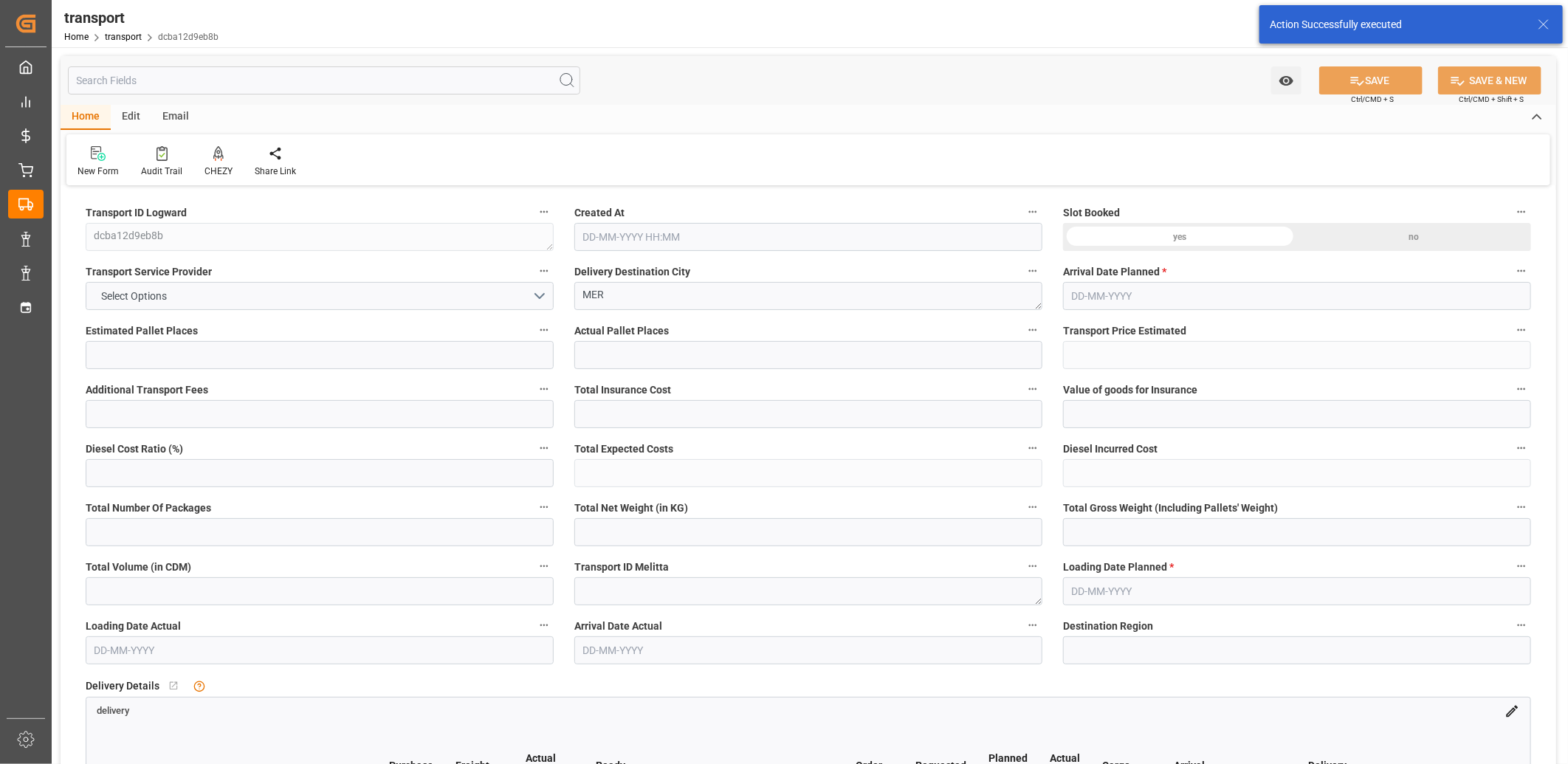
type input "35"
type input "[DATE] 11:43"
type input "[DATE]"
click at [229, 293] on button "Select Options" at bounding box center [320, 295] width 468 height 28
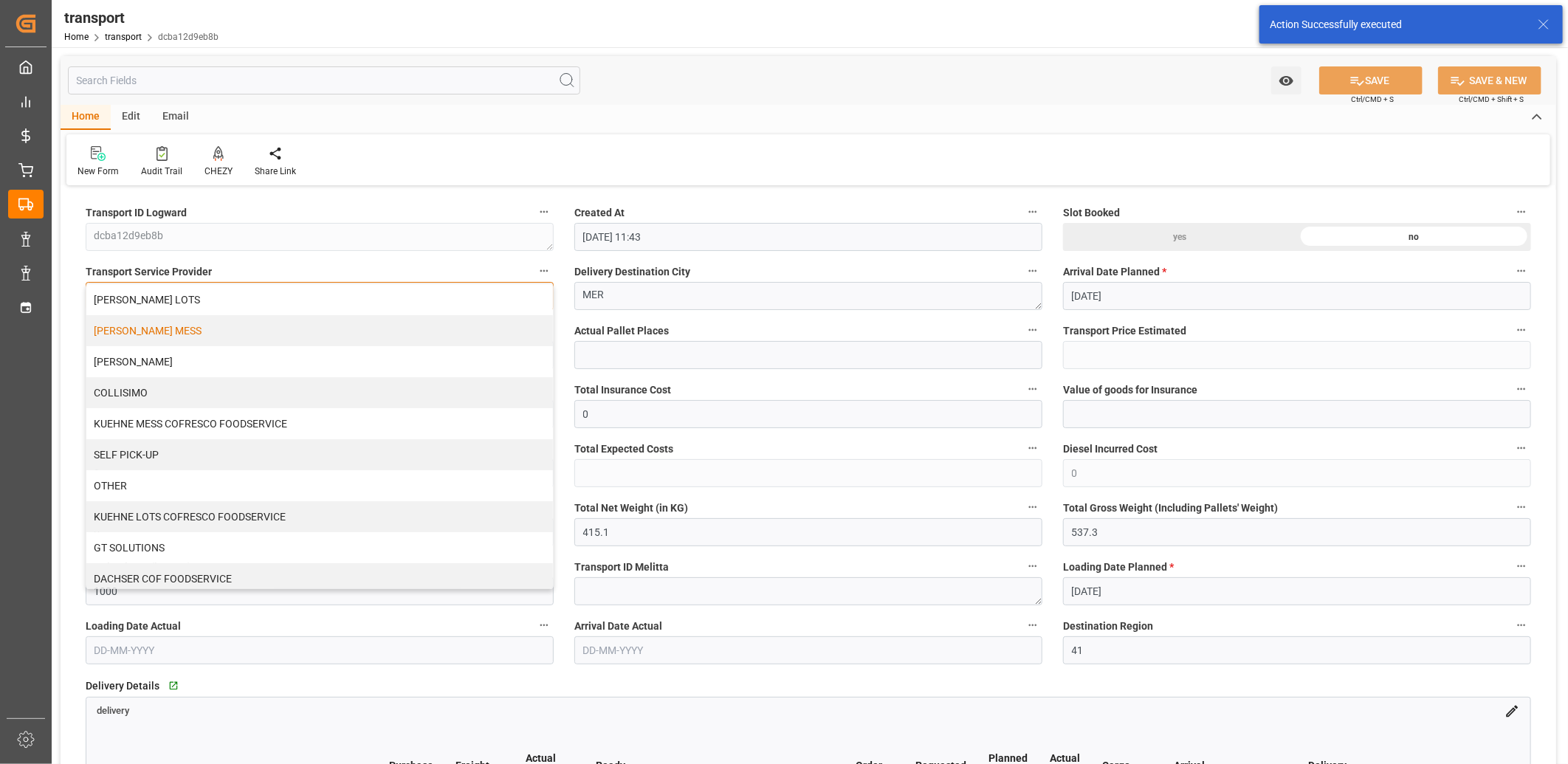
click at [207, 330] on div "KUEHNE MESS" at bounding box center [320, 330] width 466 height 31
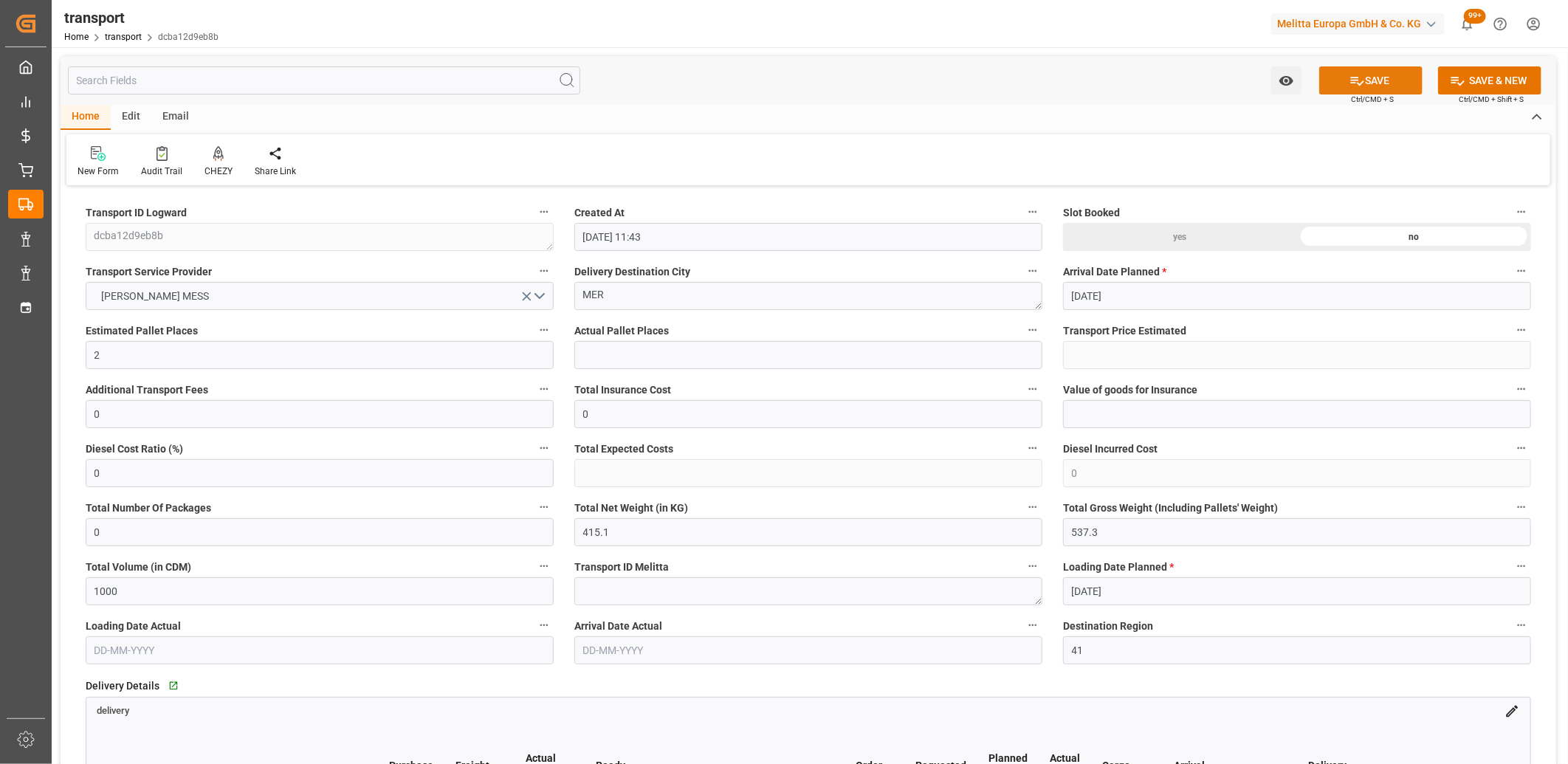
click at [1394, 76] on button "SAVE" at bounding box center [1370, 80] width 103 height 28
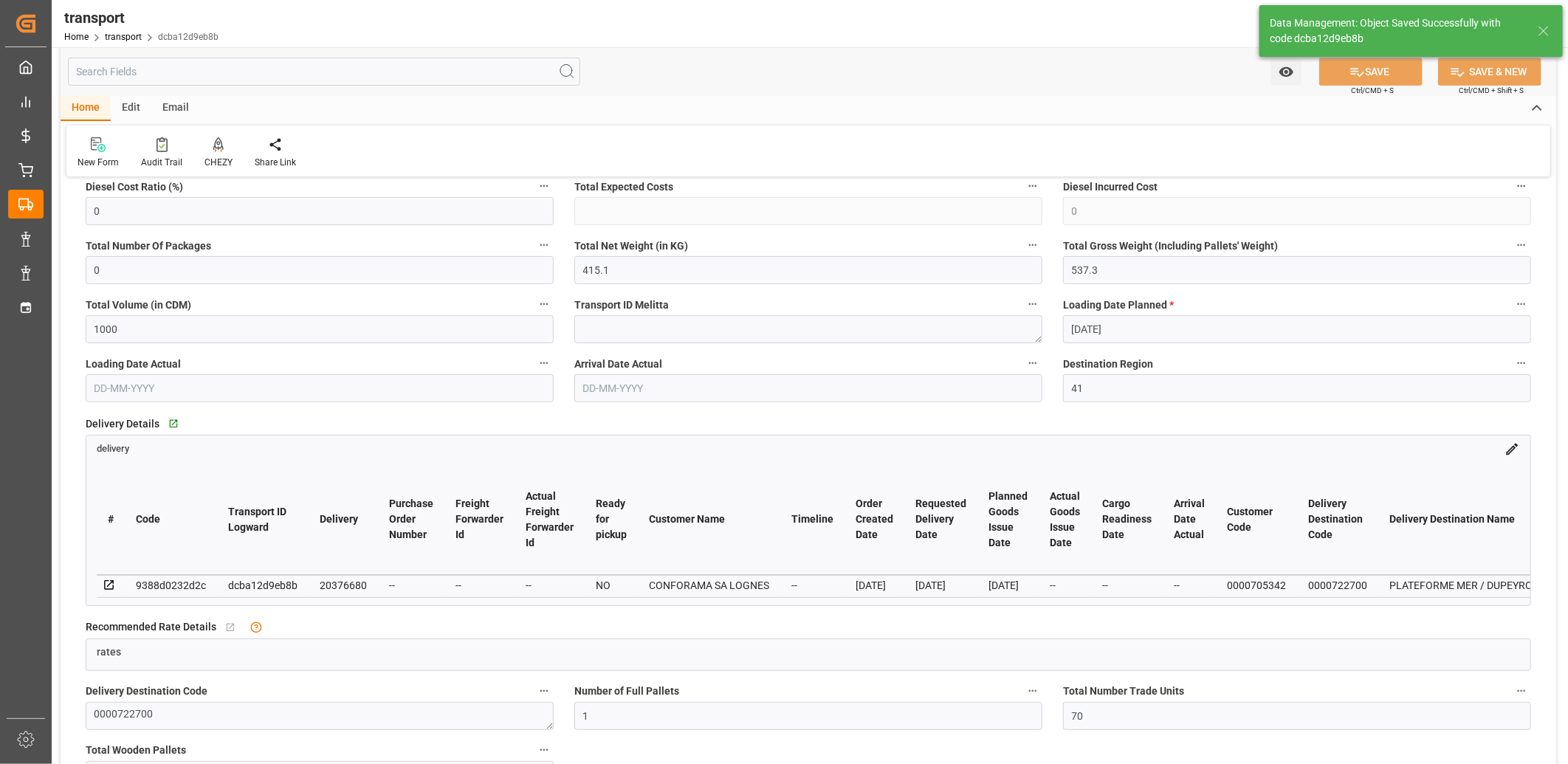
scroll to position [409, 0]
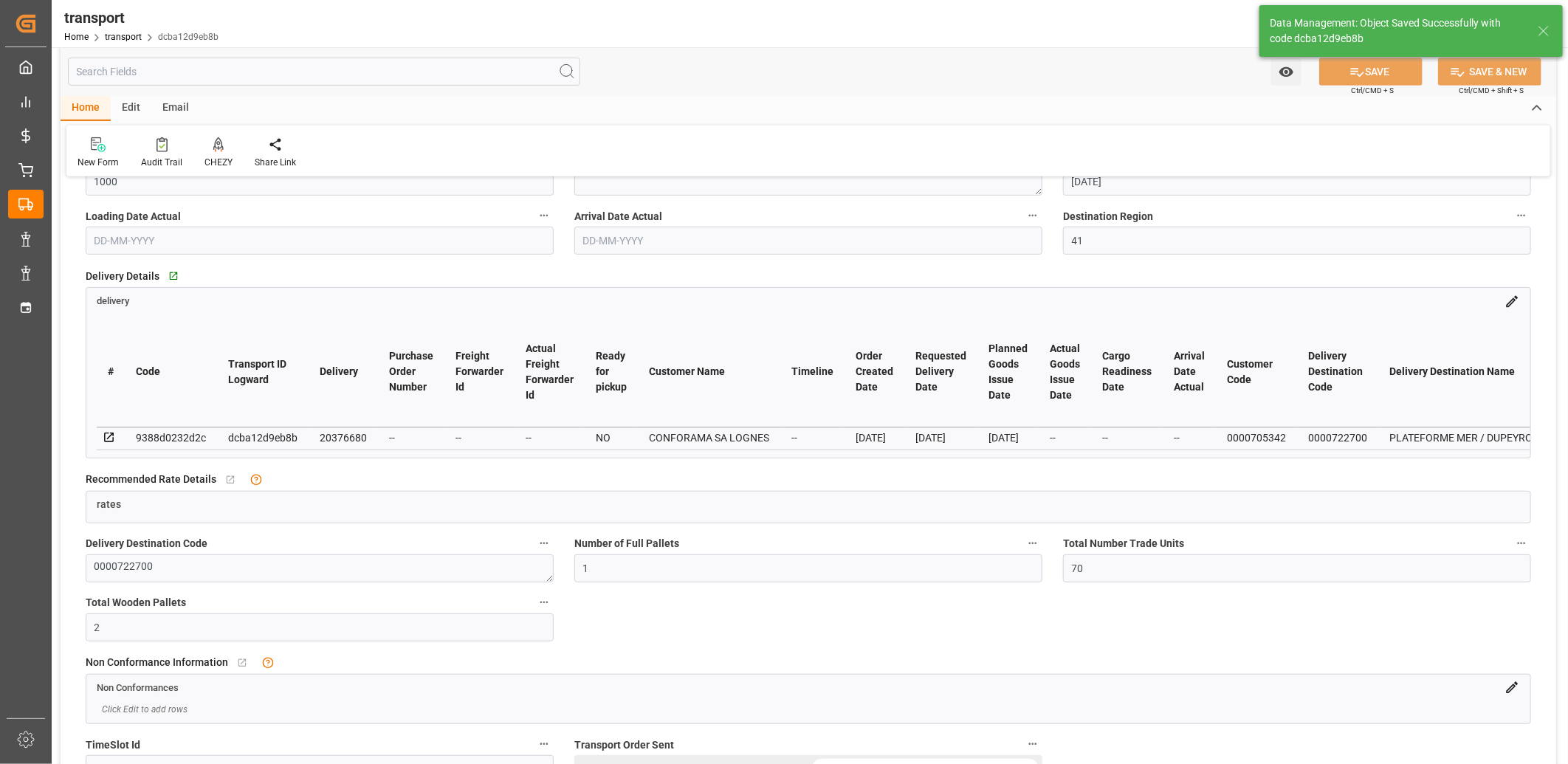
click at [109, 434] on icon at bounding box center [109, 437] width 9 height 9
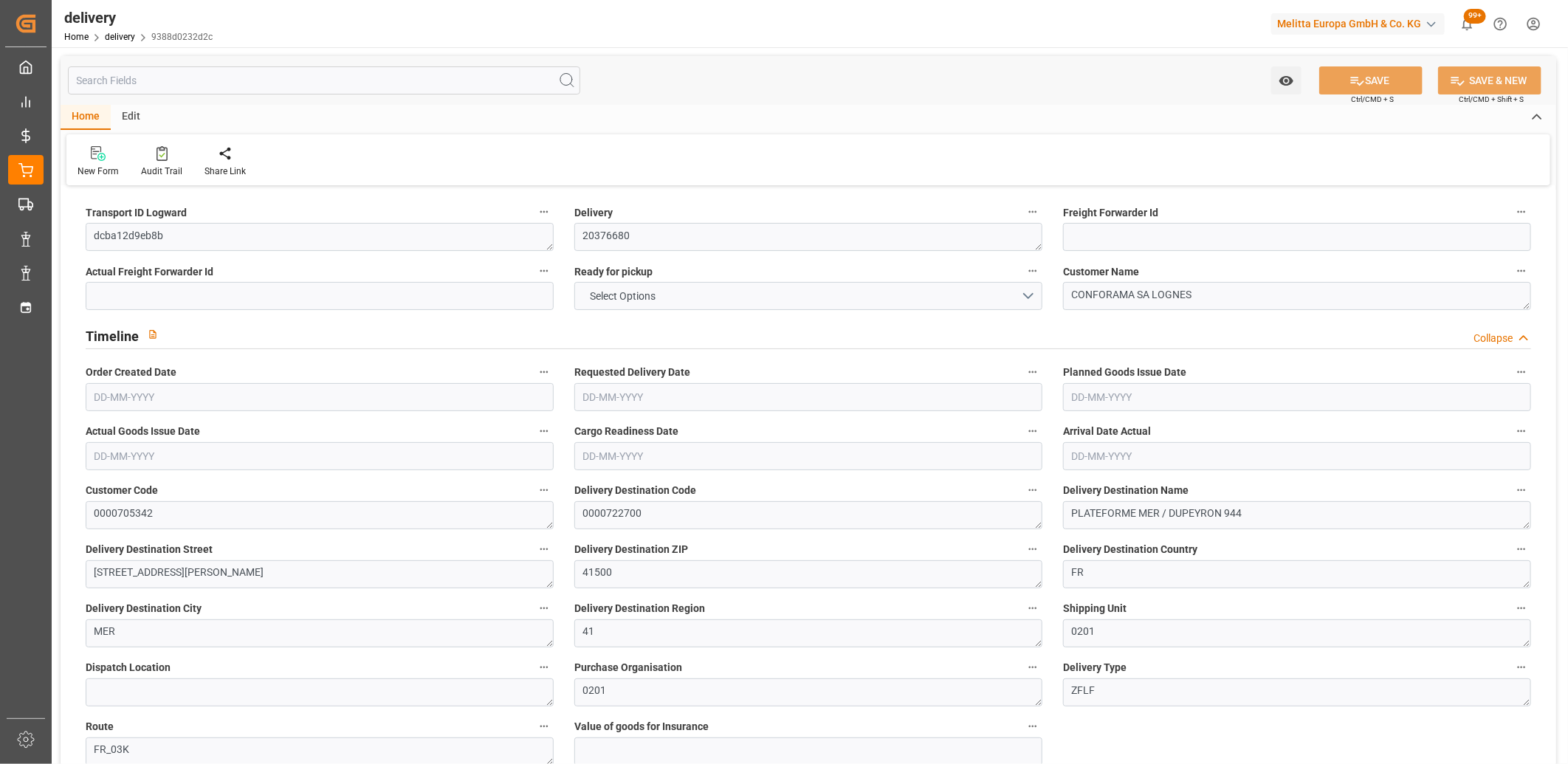
type input "415.1"
type input "537.3"
type input "1000"
type input "70"
type input "2"
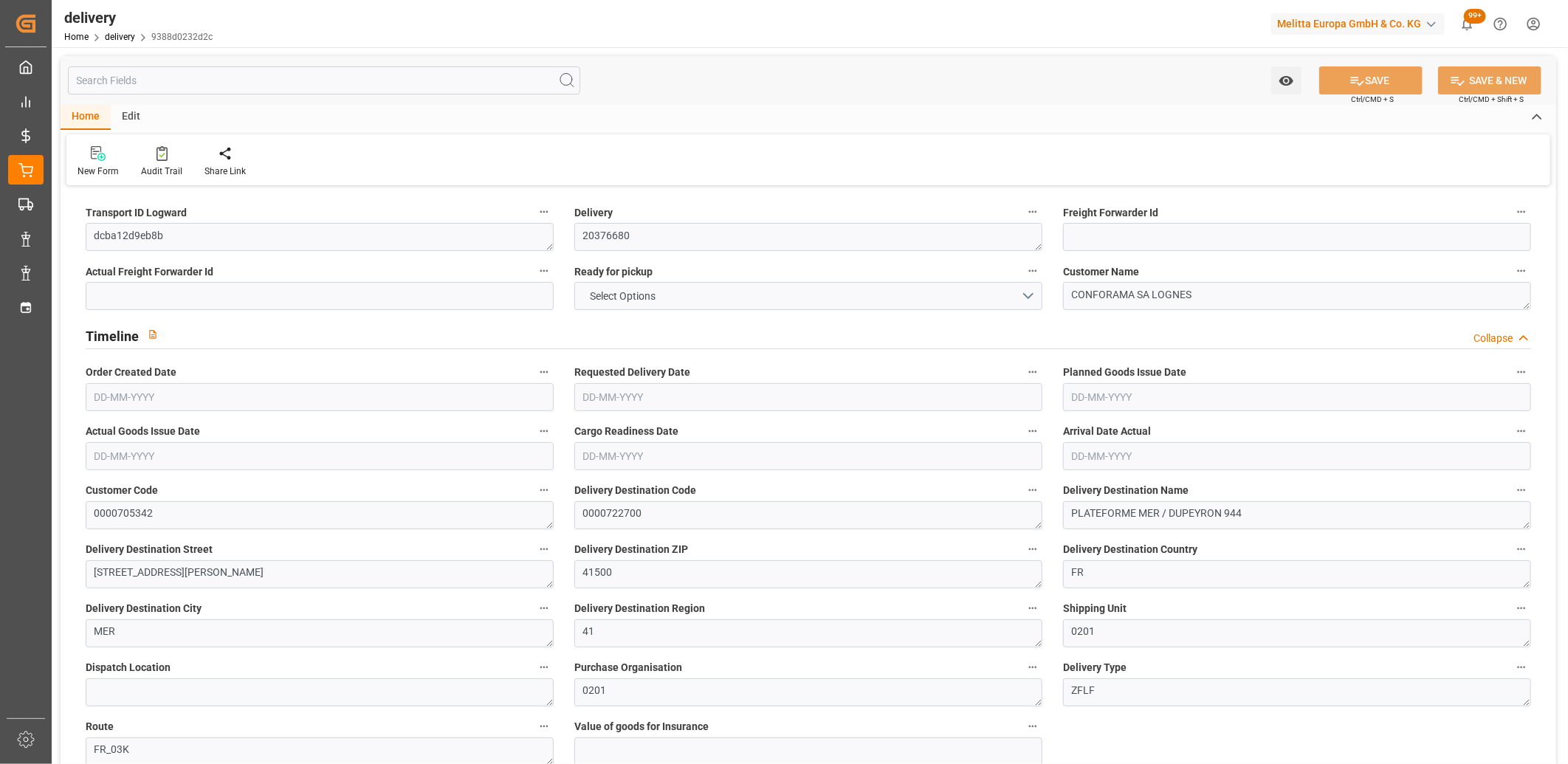
type input "1"
type input "2"
type input "0"
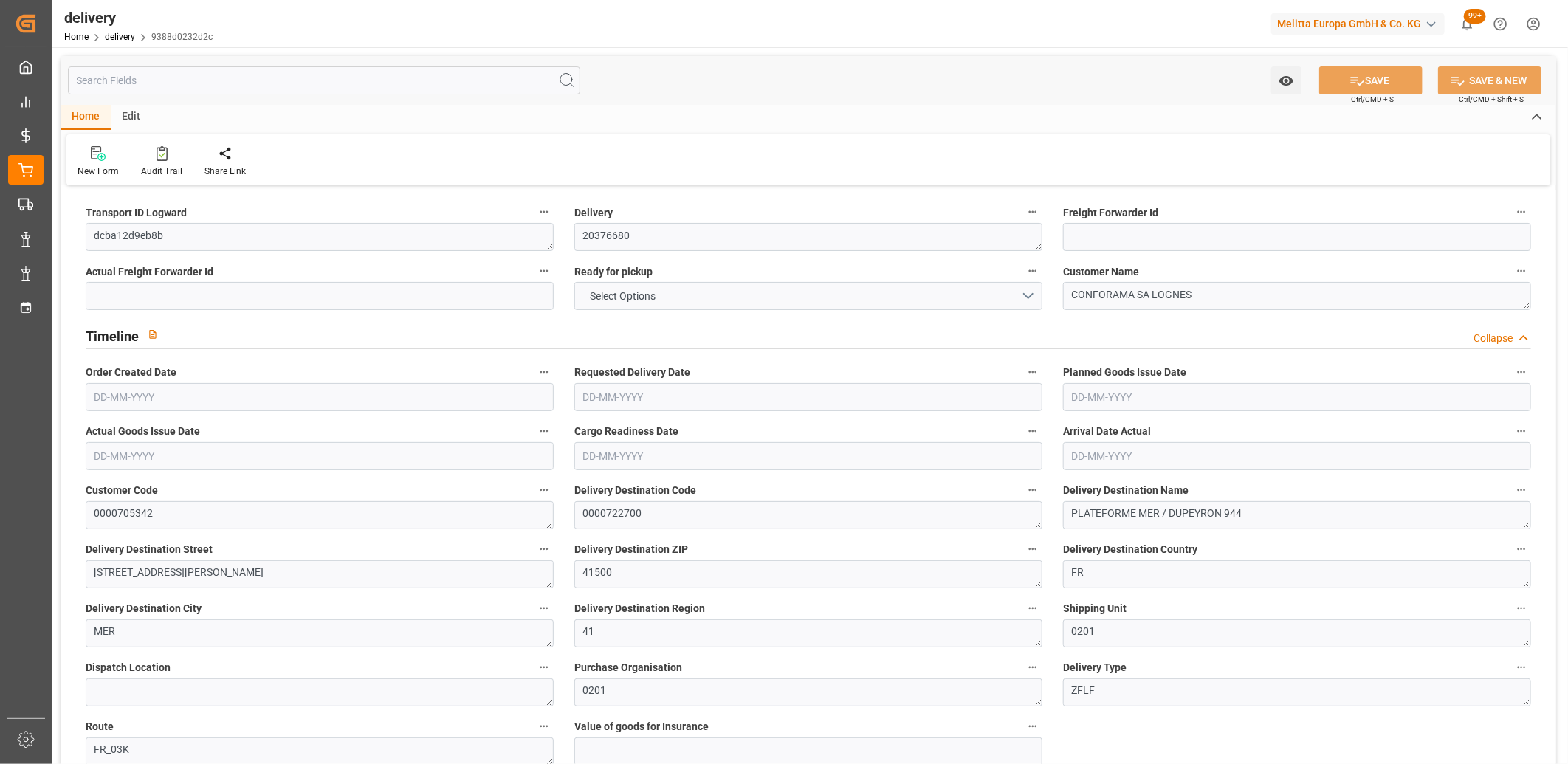
type input "2.45"
type input "25.2"
type input "1.5"
type input "1.3"
type input "0"
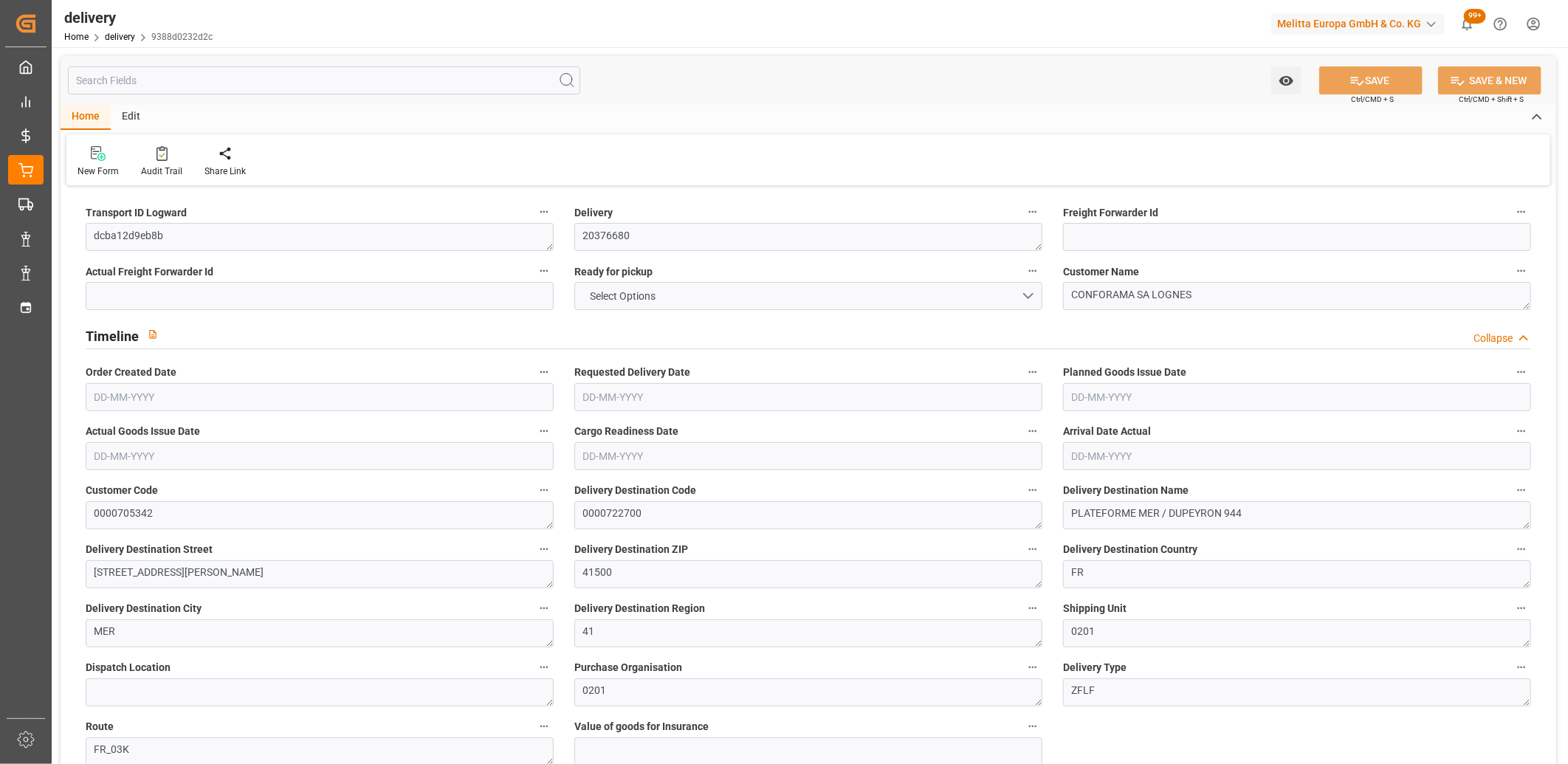
type input "3"
type input "473.4"
type input "101"
type input "0"
type input "22-08-2025"
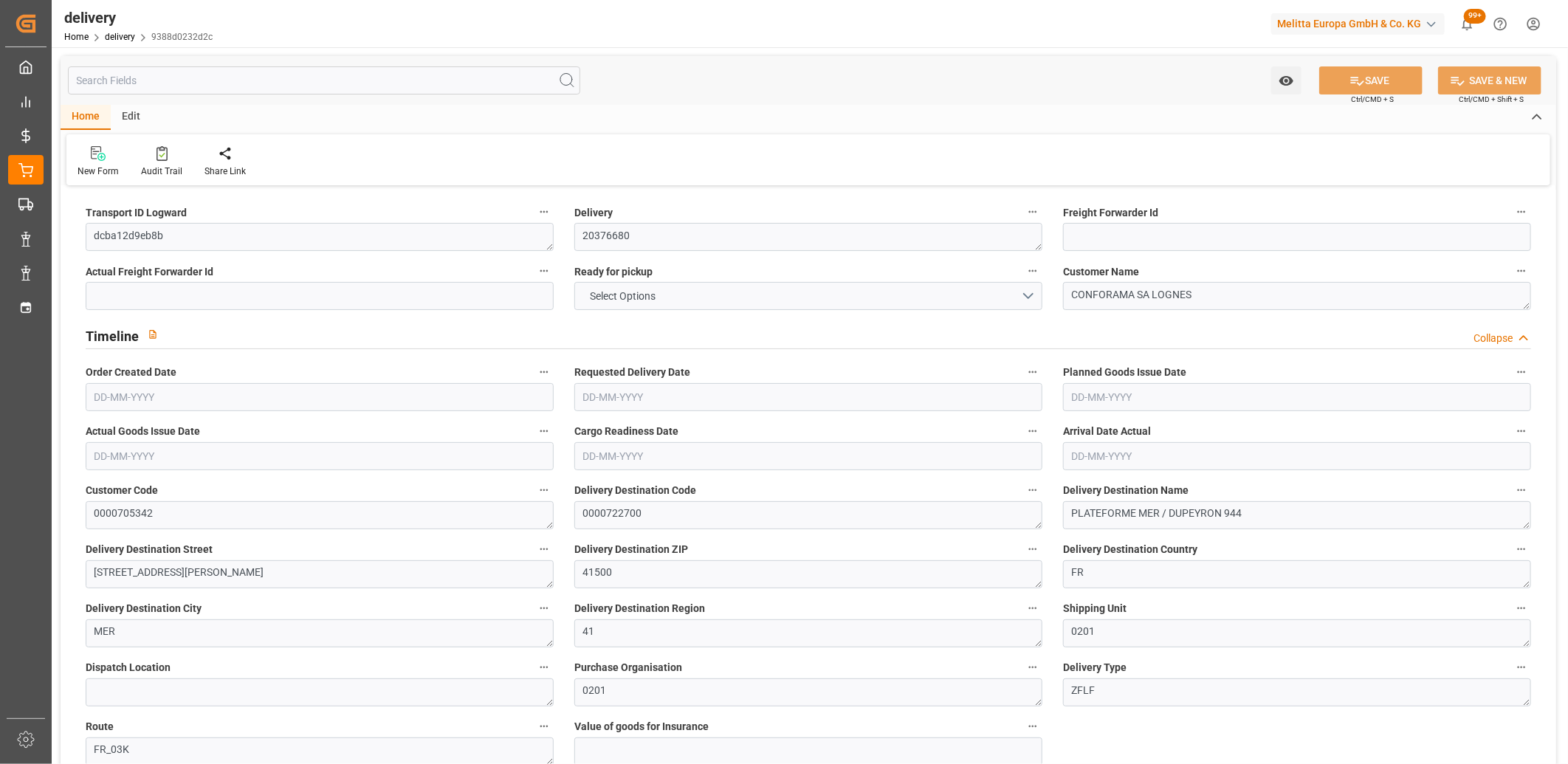
type input "01-09-2025"
type input "[DATE]"
type input "22-08-2025 11:00"
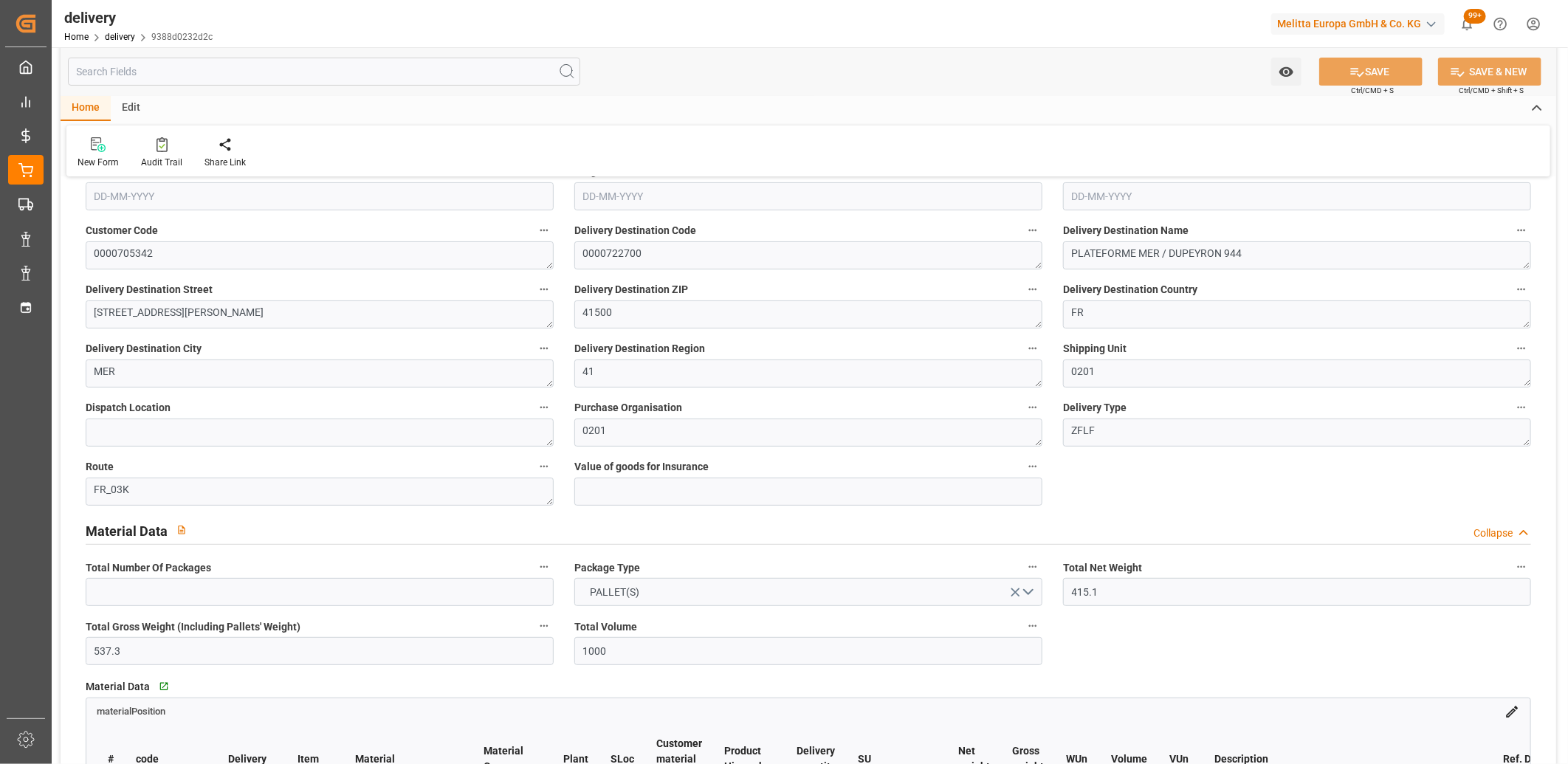
scroll to position [328, 0]
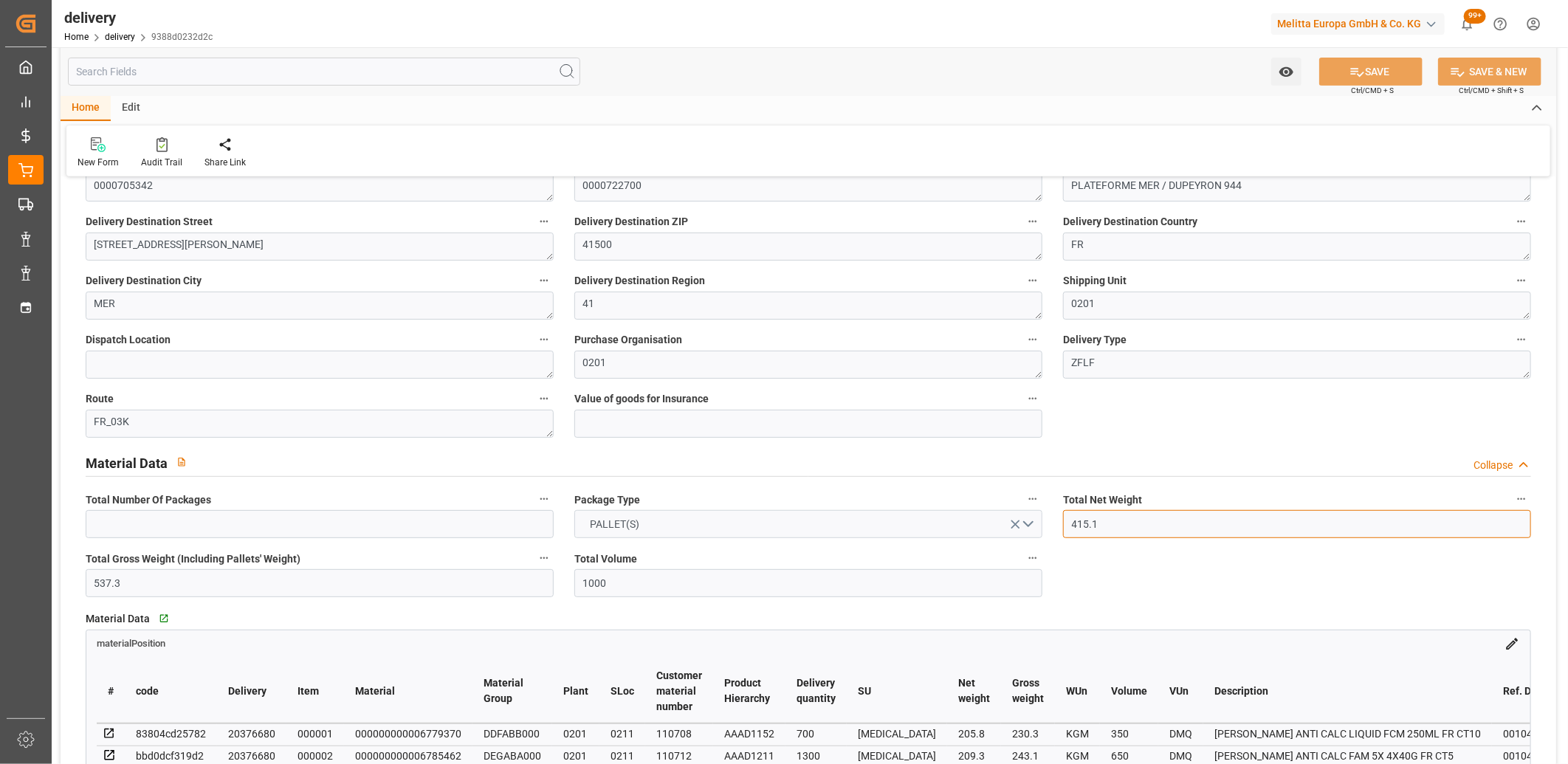
drag, startPoint x: 1111, startPoint y: 522, endPoint x: 1014, endPoint y: 519, distance: 97.0
type input "350"
click at [1353, 74] on icon at bounding box center [1357, 73] width 13 height 9
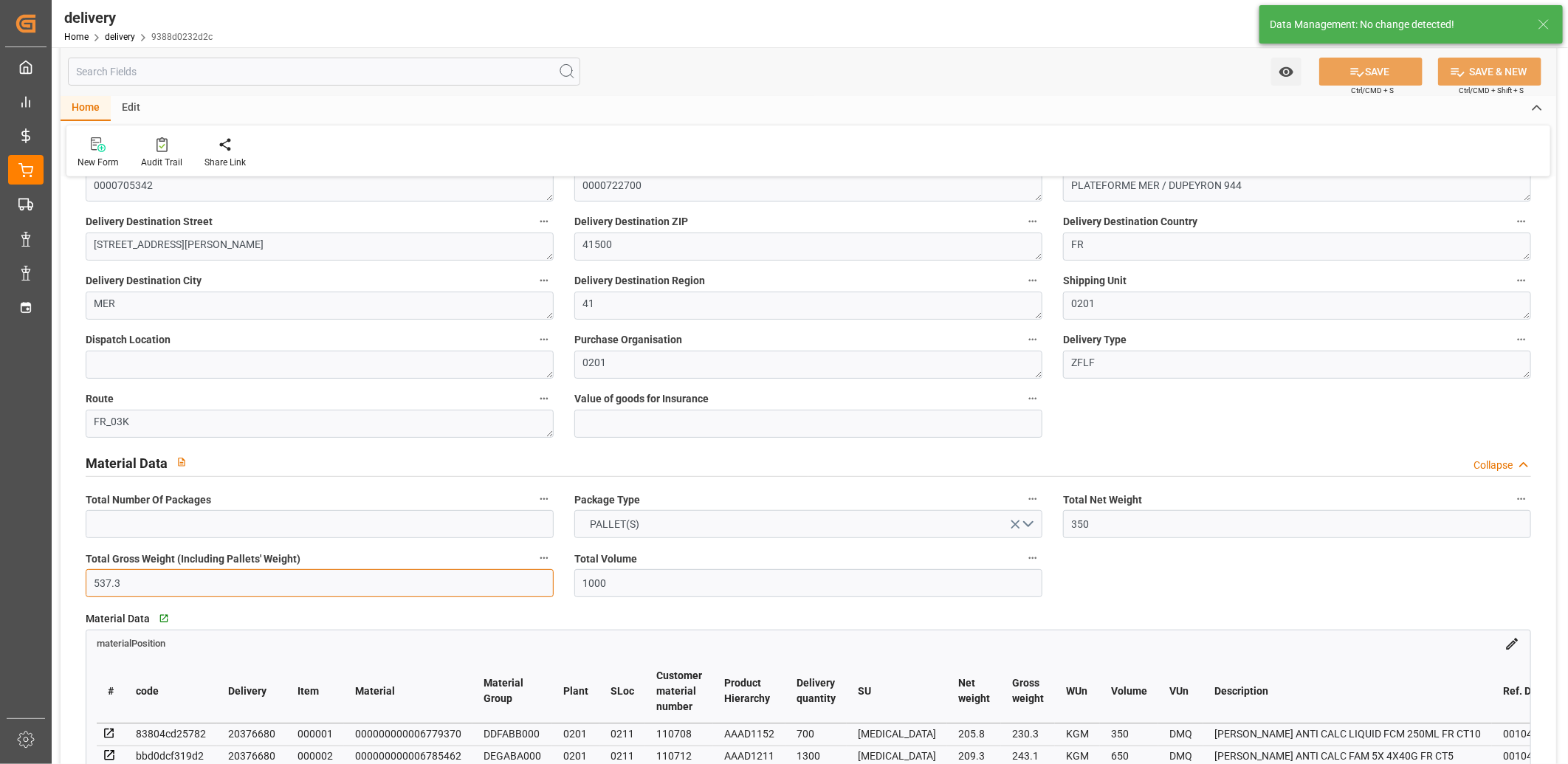
drag, startPoint x: 136, startPoint y: 580, endPoint x: 83, endPoint y: 580, distance: 53.0
click at [83, 580] on div "Total Gross Weight (Including Pallets' Weight) 537.3" at bounding box center [320, 572] width 488 height 59
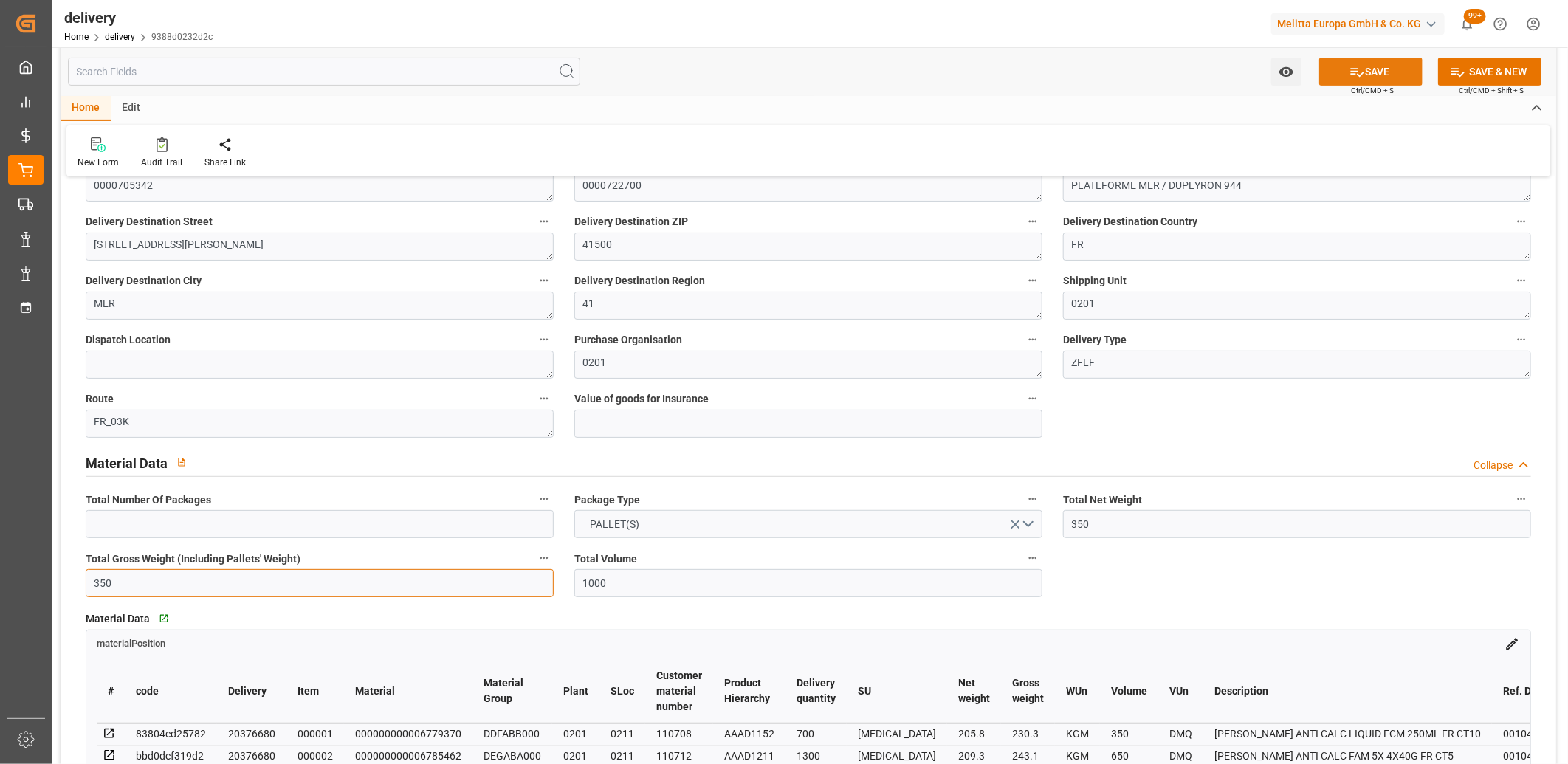
type input "350"
click at [1356, 69] on icon at bounding box center [1356, 72] width 16 height 16
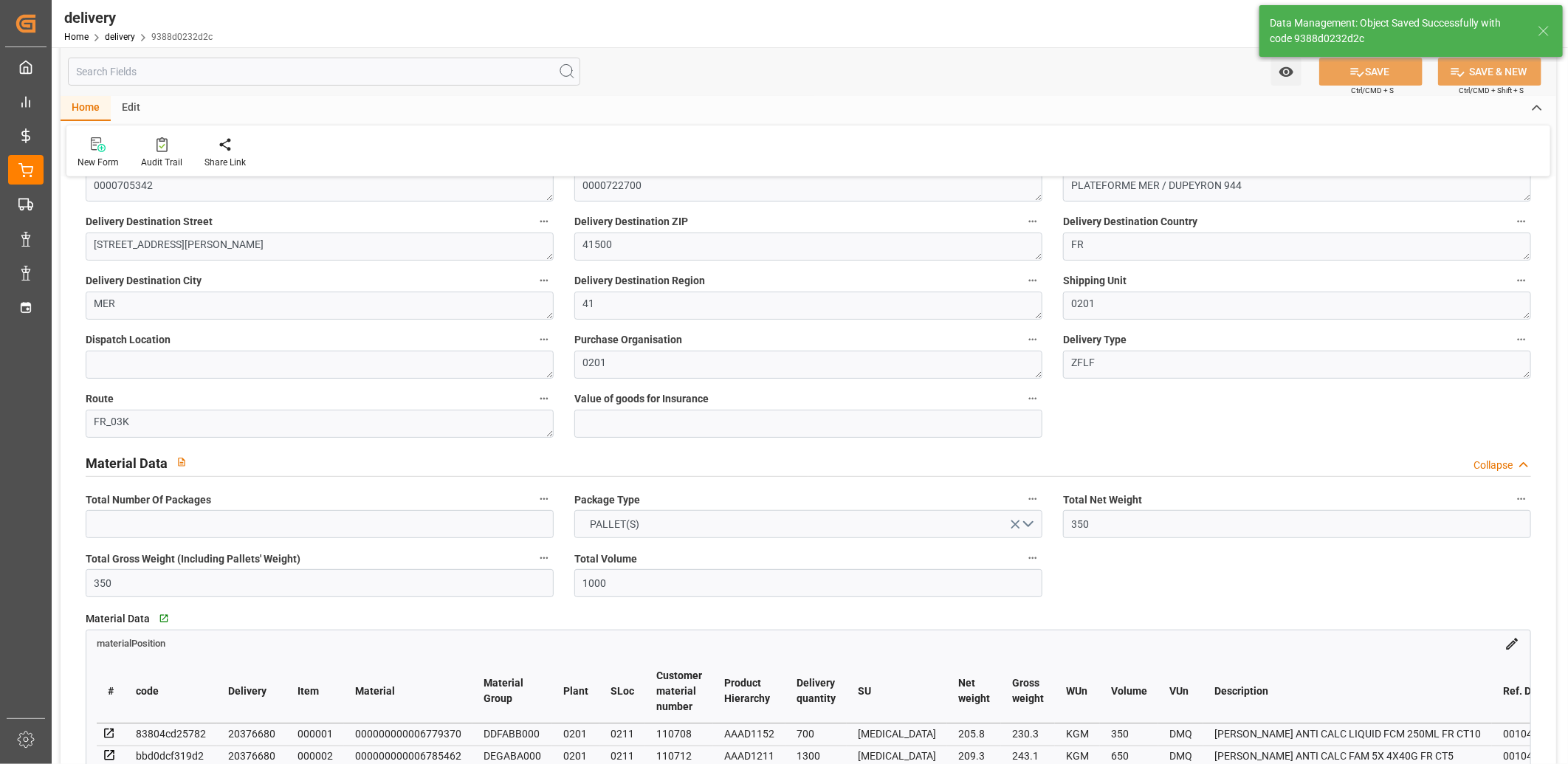
type input "415.1"
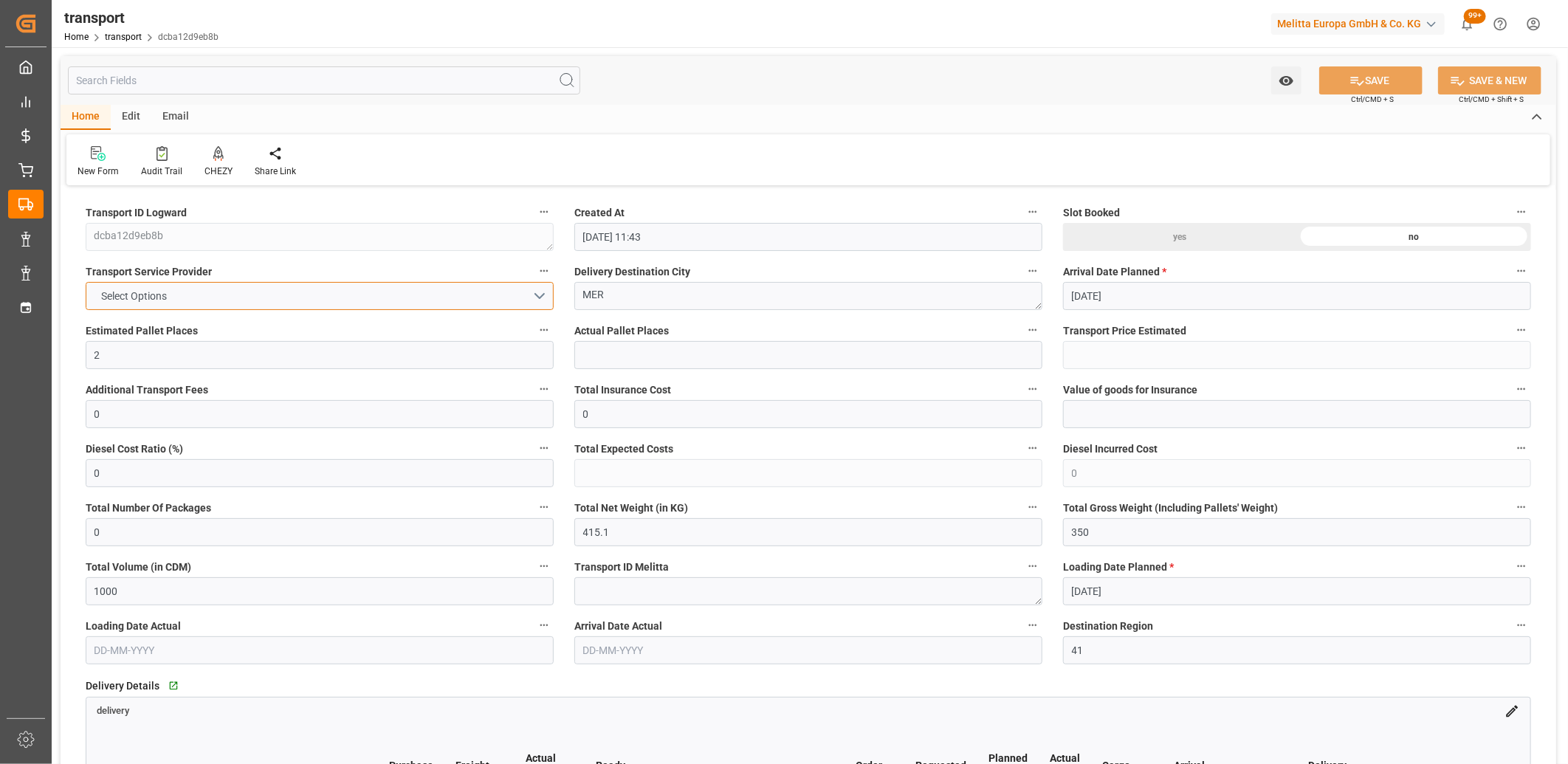
click at [267, 296] on button "Select Options" at bounding box center [320, 295] width 468 height 28
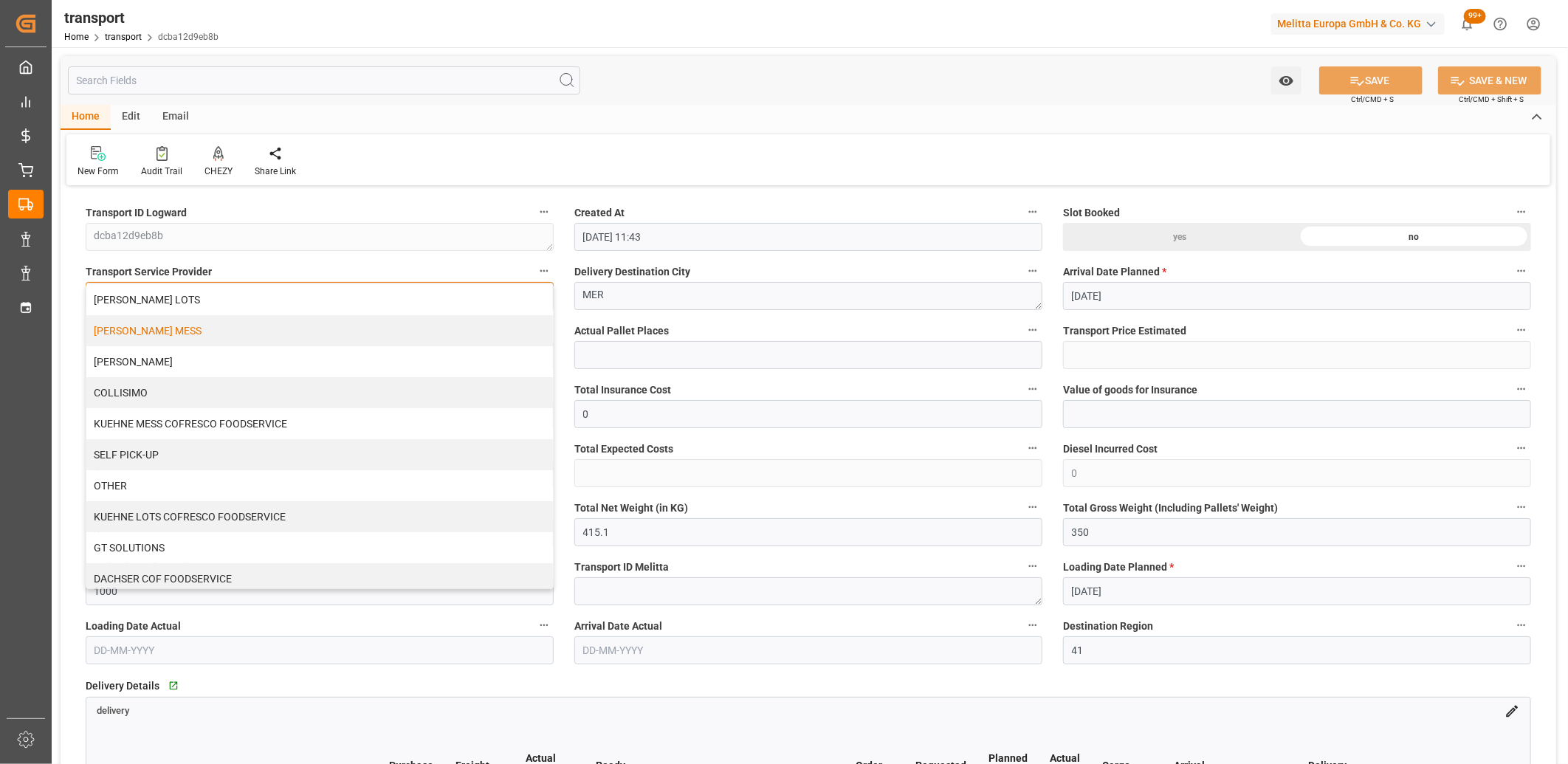
click at [250, 322] on div "[PERSON_NAME] MESS" at bounding box center [320, 330] width 466 height 31
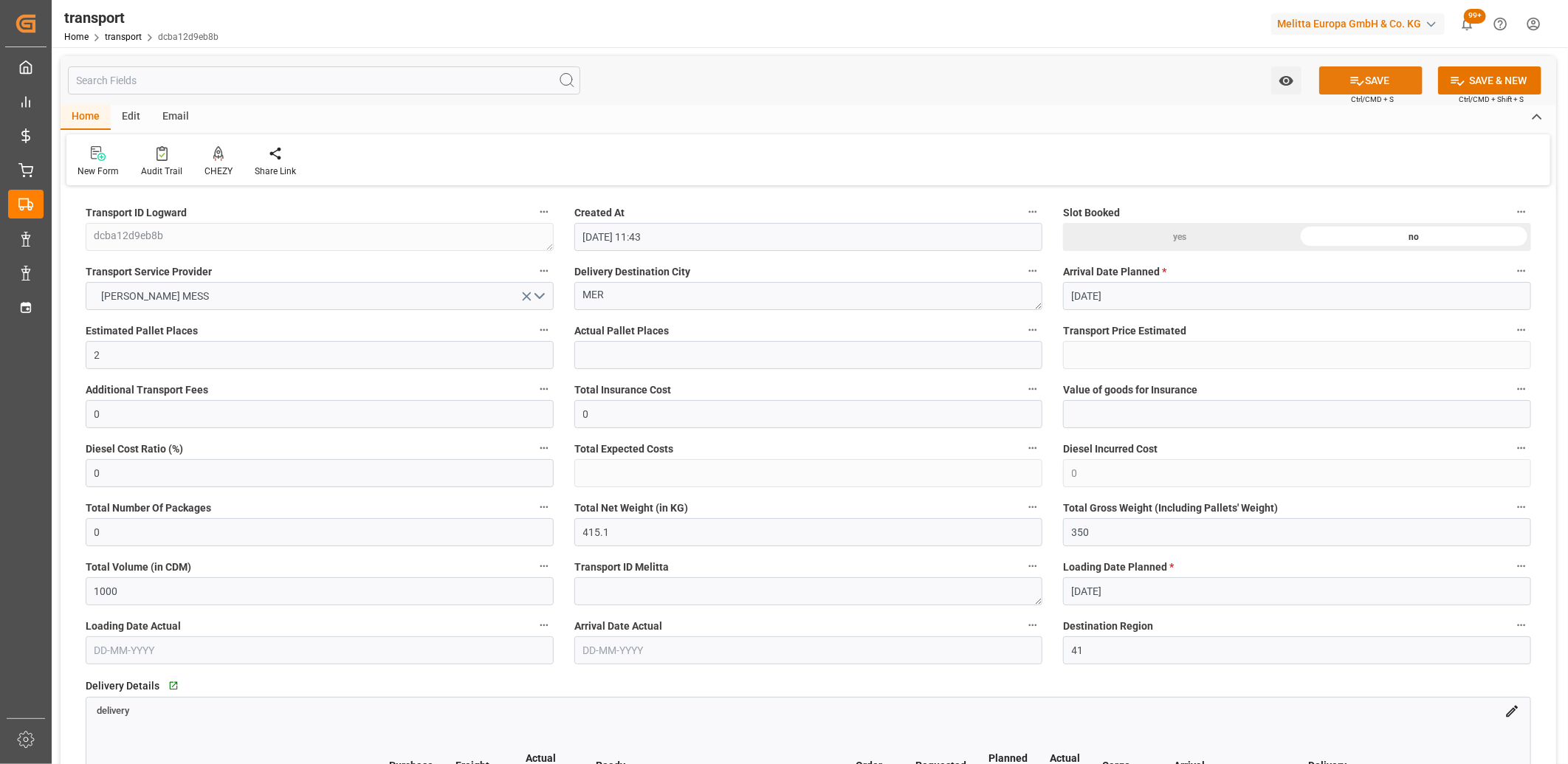
click at [1341, 77] on button "SAVE" at bounding box center [1370, 80] width 103 height 28
type input "107.975"
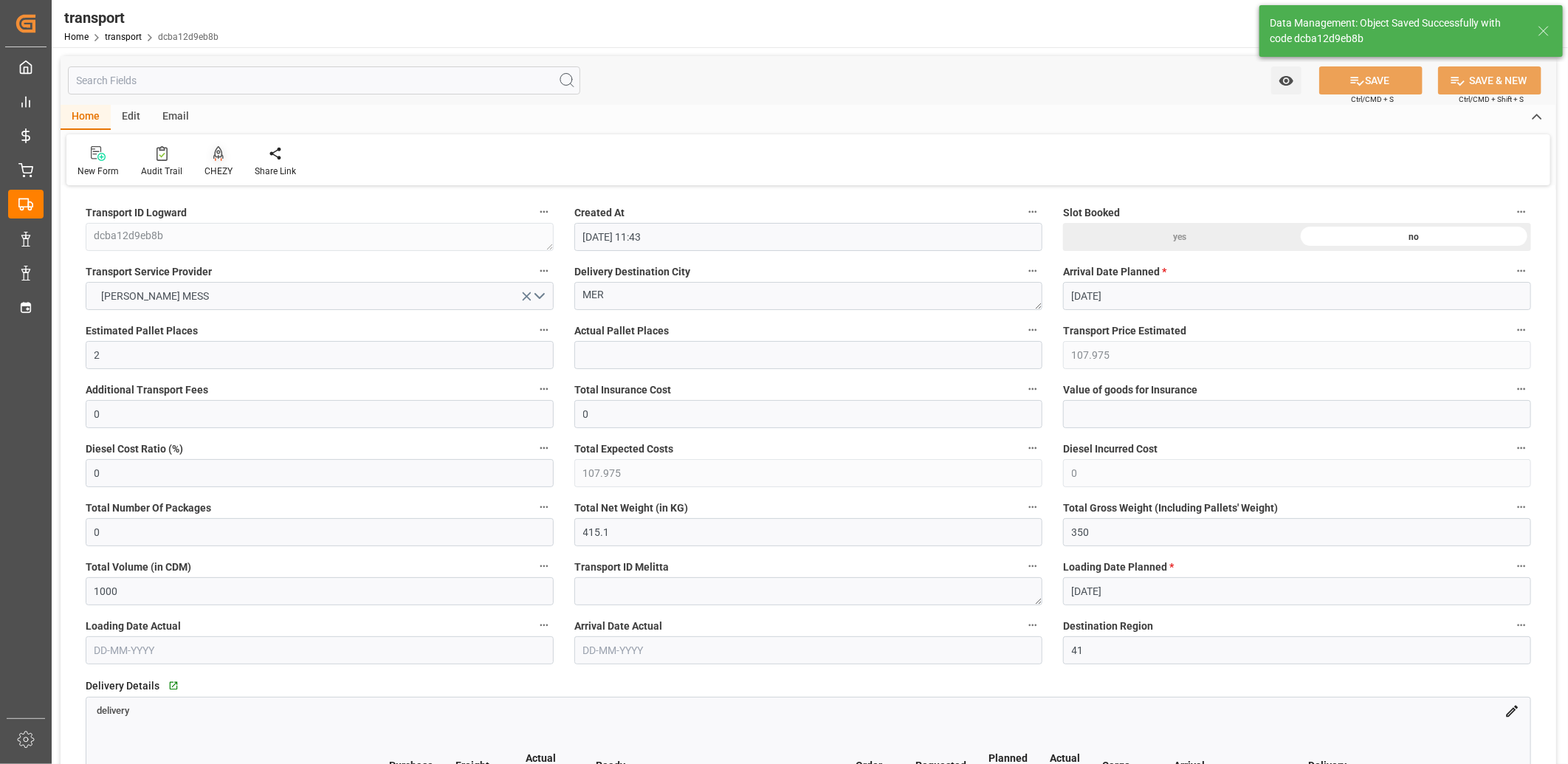
click at [217, 150] on icon at bounding box center [218, 154] width 10 height 15
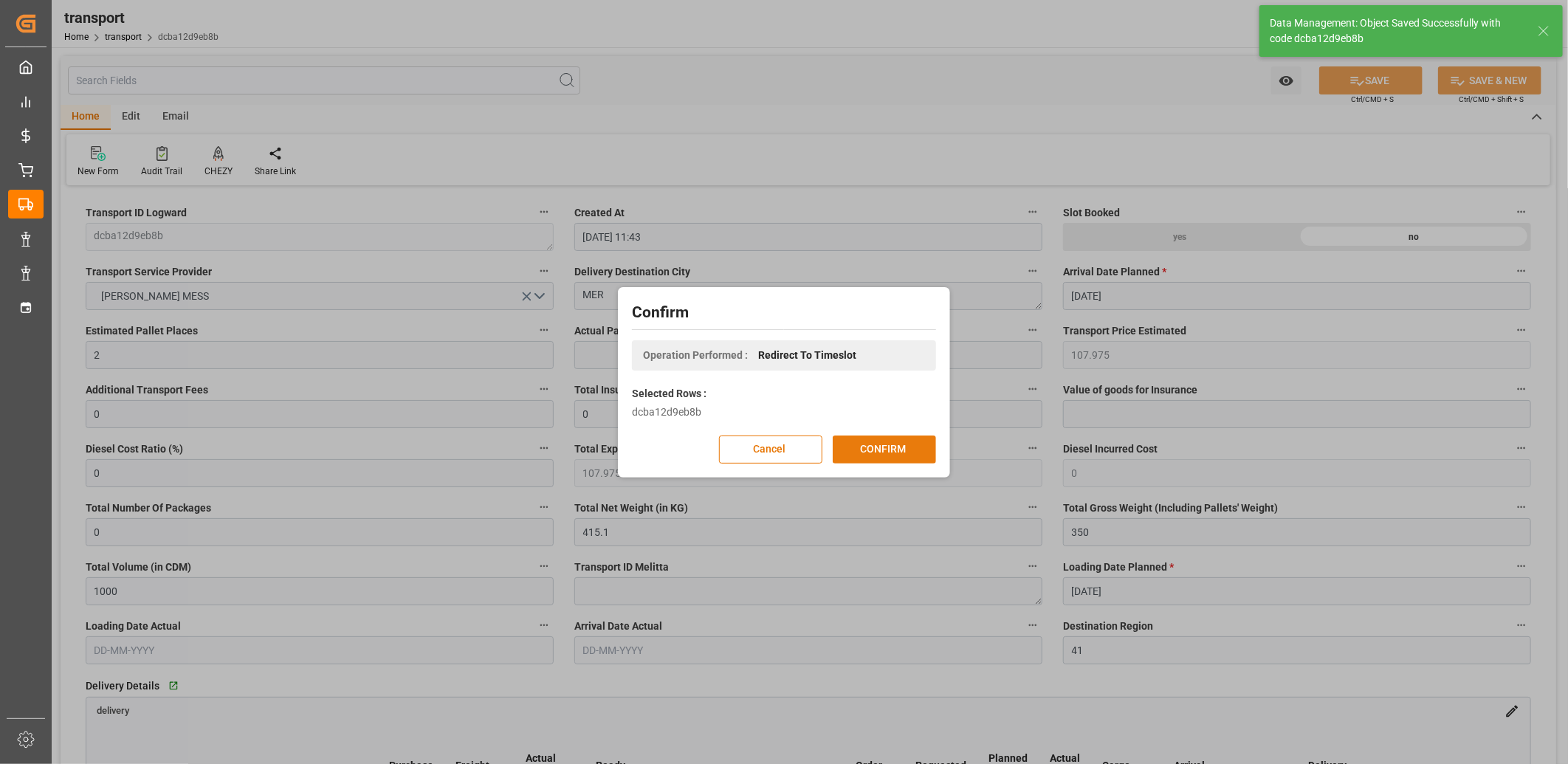
click at [862, 451] on button "CONFIRM" at bounding box center [884, 449] width 103 height 28
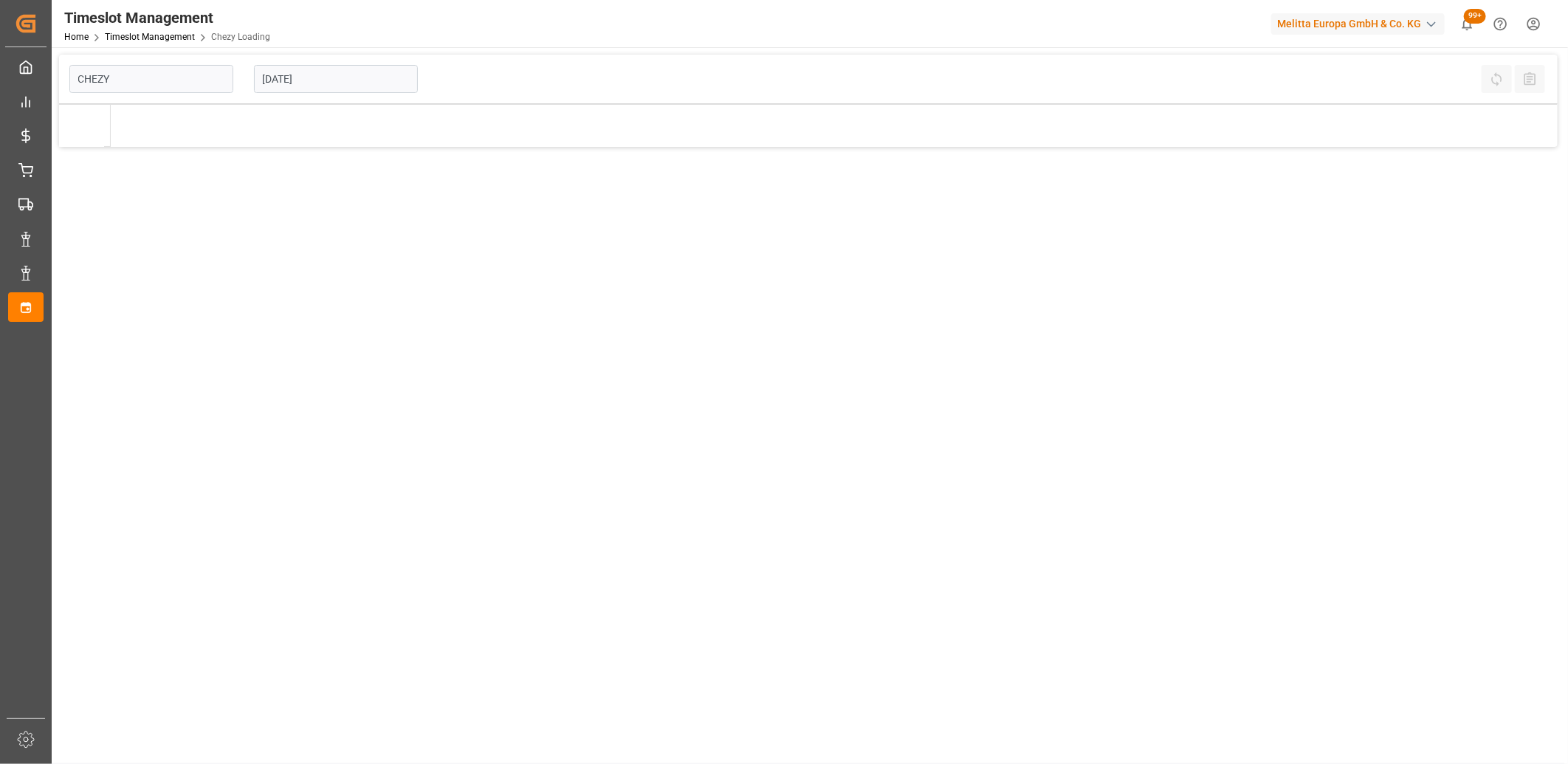
type input "Chezy Loading"
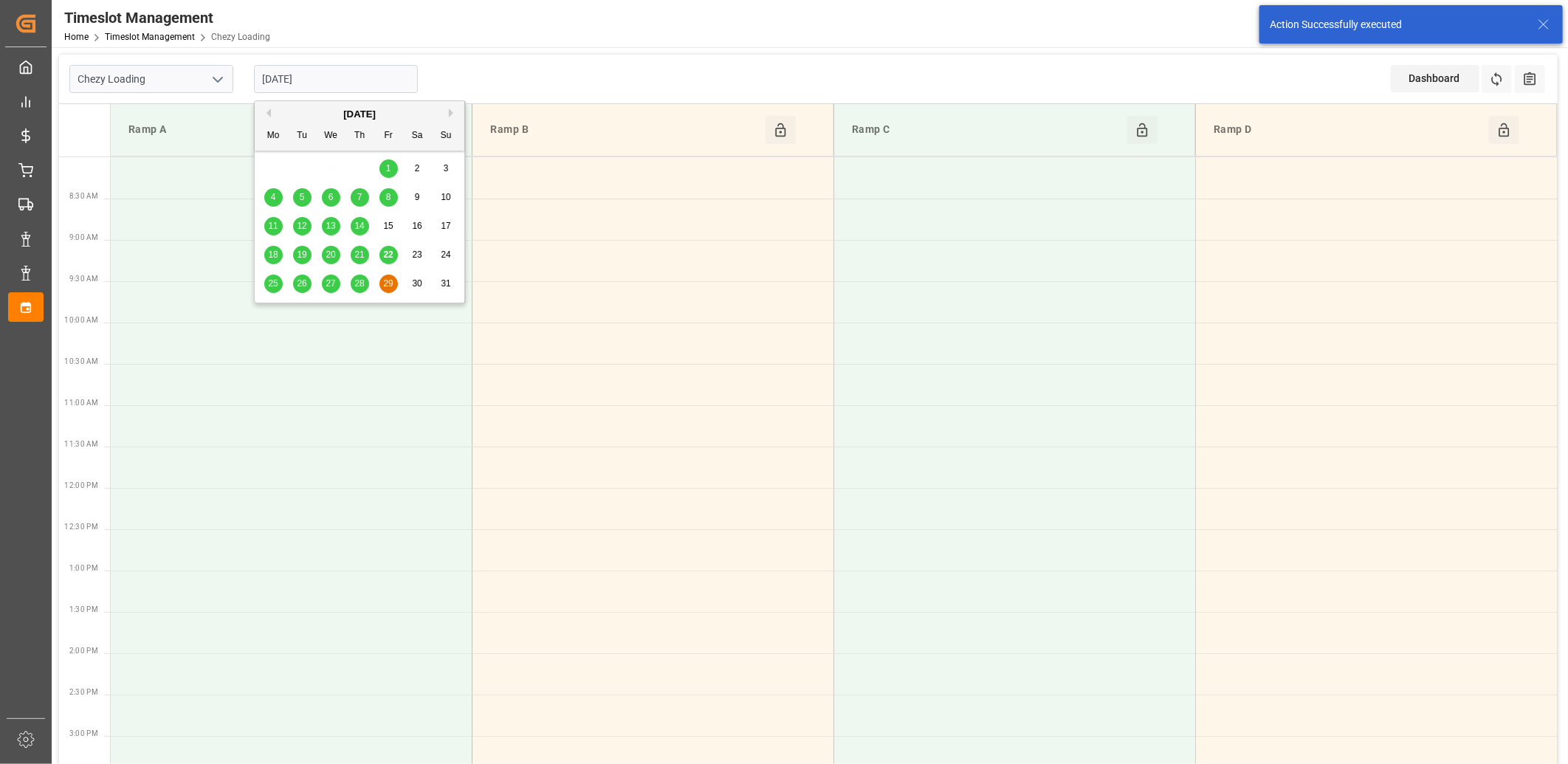
click at [380, 83] on input "[DATE]" at bounding box center [336, 79] width 164 height 28
click at [270, 288] on span "25" at bounding box center [272, 283] width 9 height 10
type input "[DATE]"
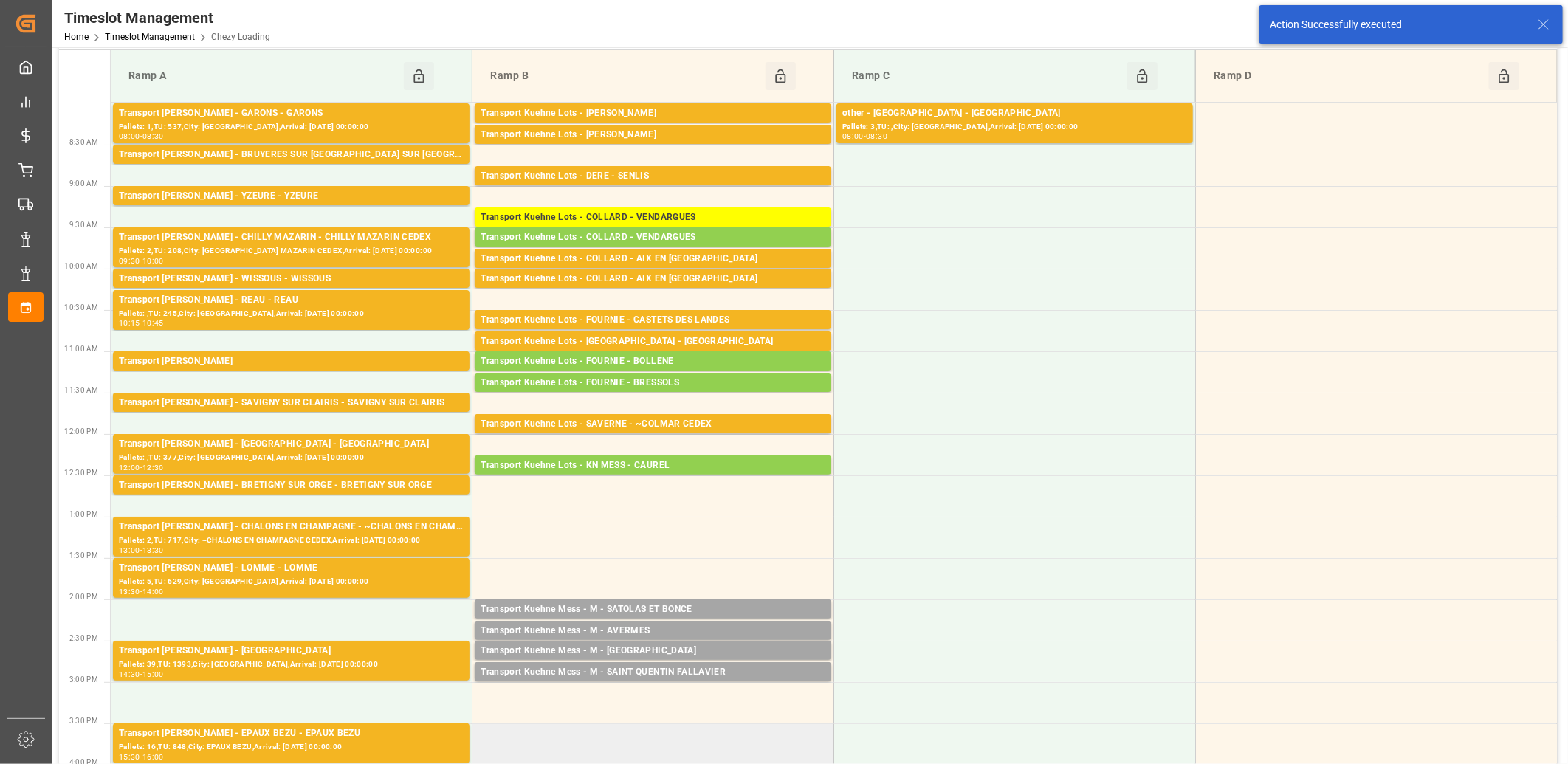
scroll to position [82, 0]
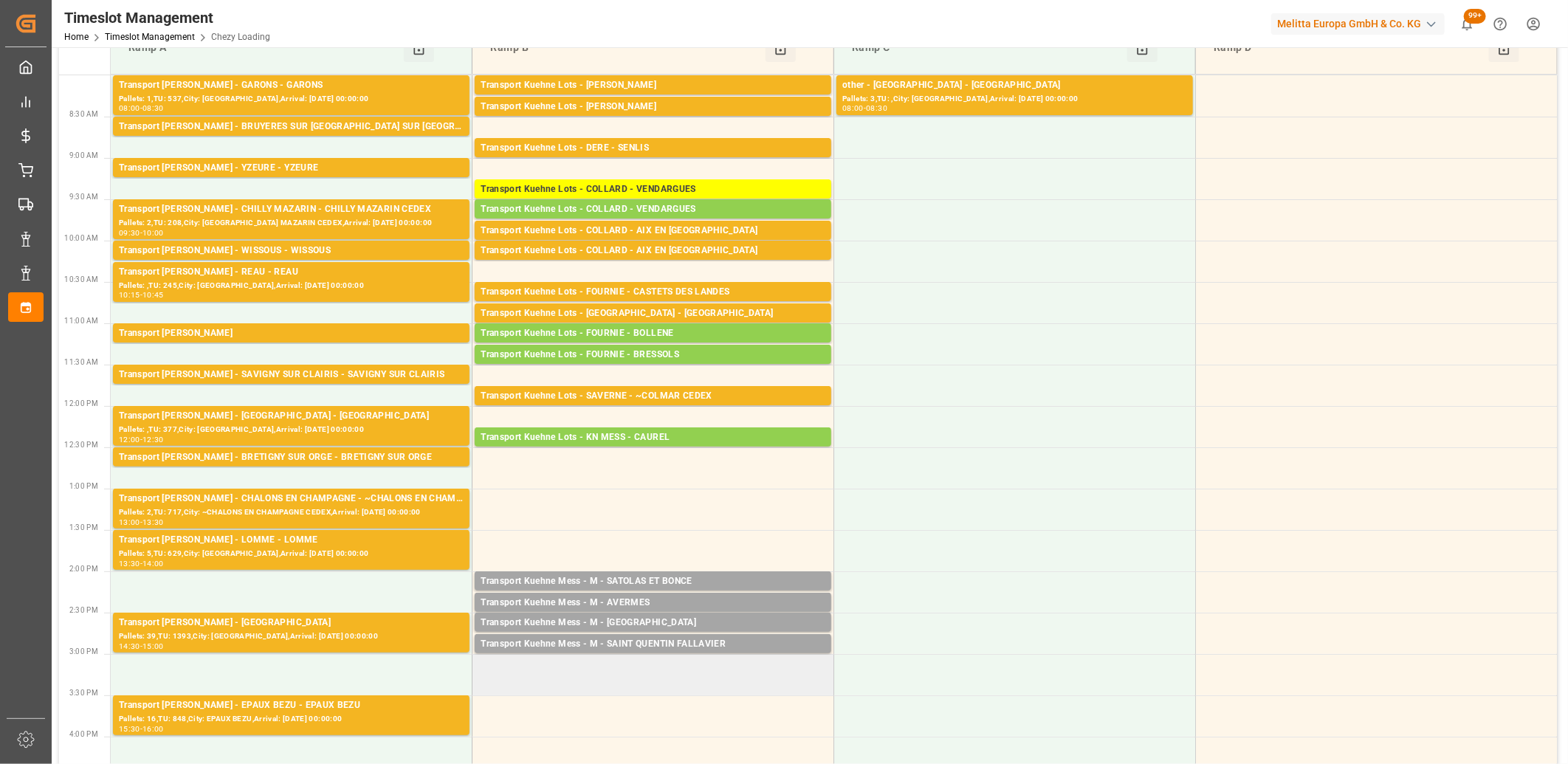
click at [631, 660] on td at bounding box center [653, 675] width 362 height 41
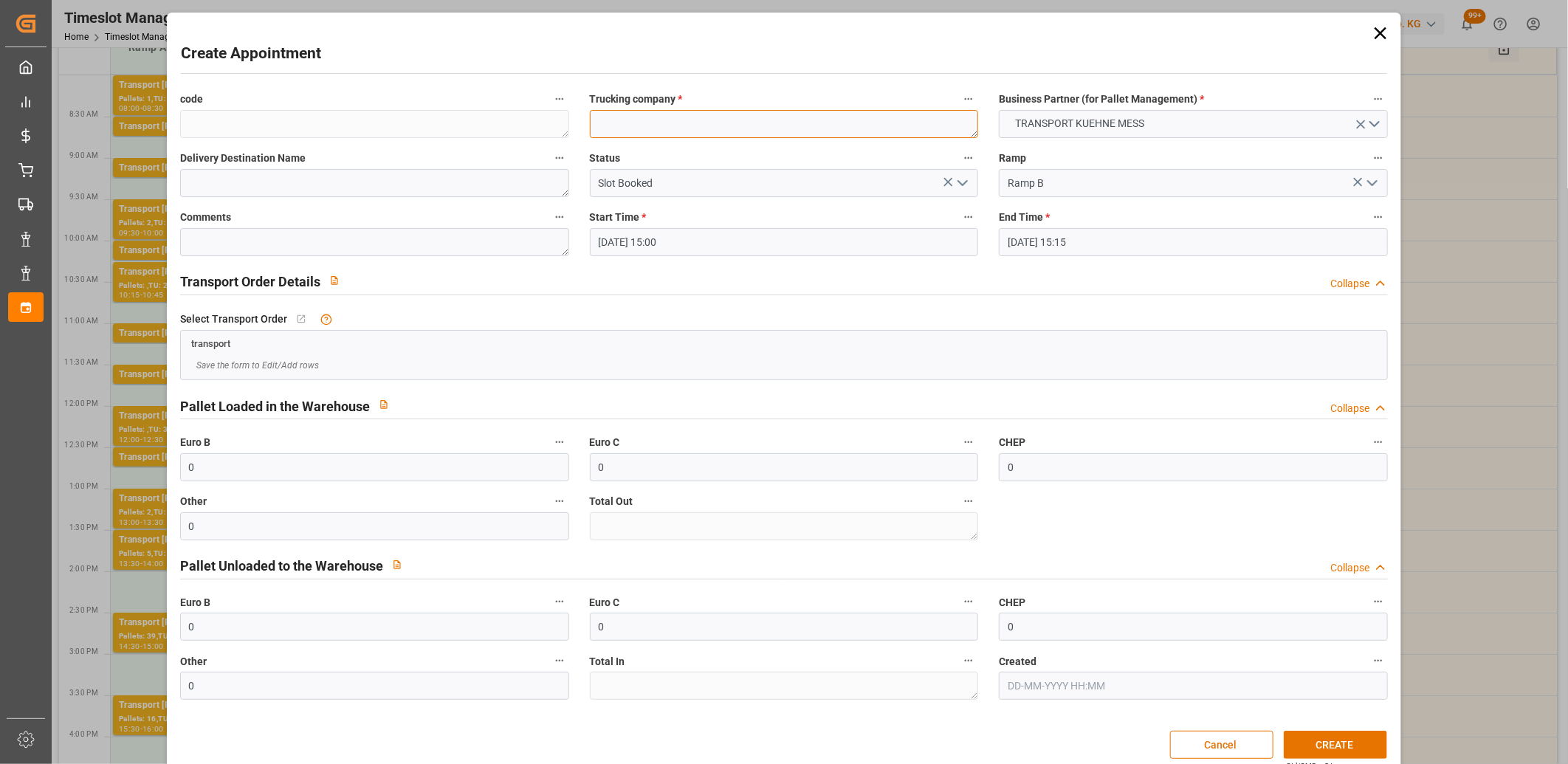
click at [646, 127] on textarea at bounding box center [784, 124] width 389 height 28
type textarea "M"
click at [1317, 746] on button "CREATE" at bounding box center [1335, 744] width 103 height 28
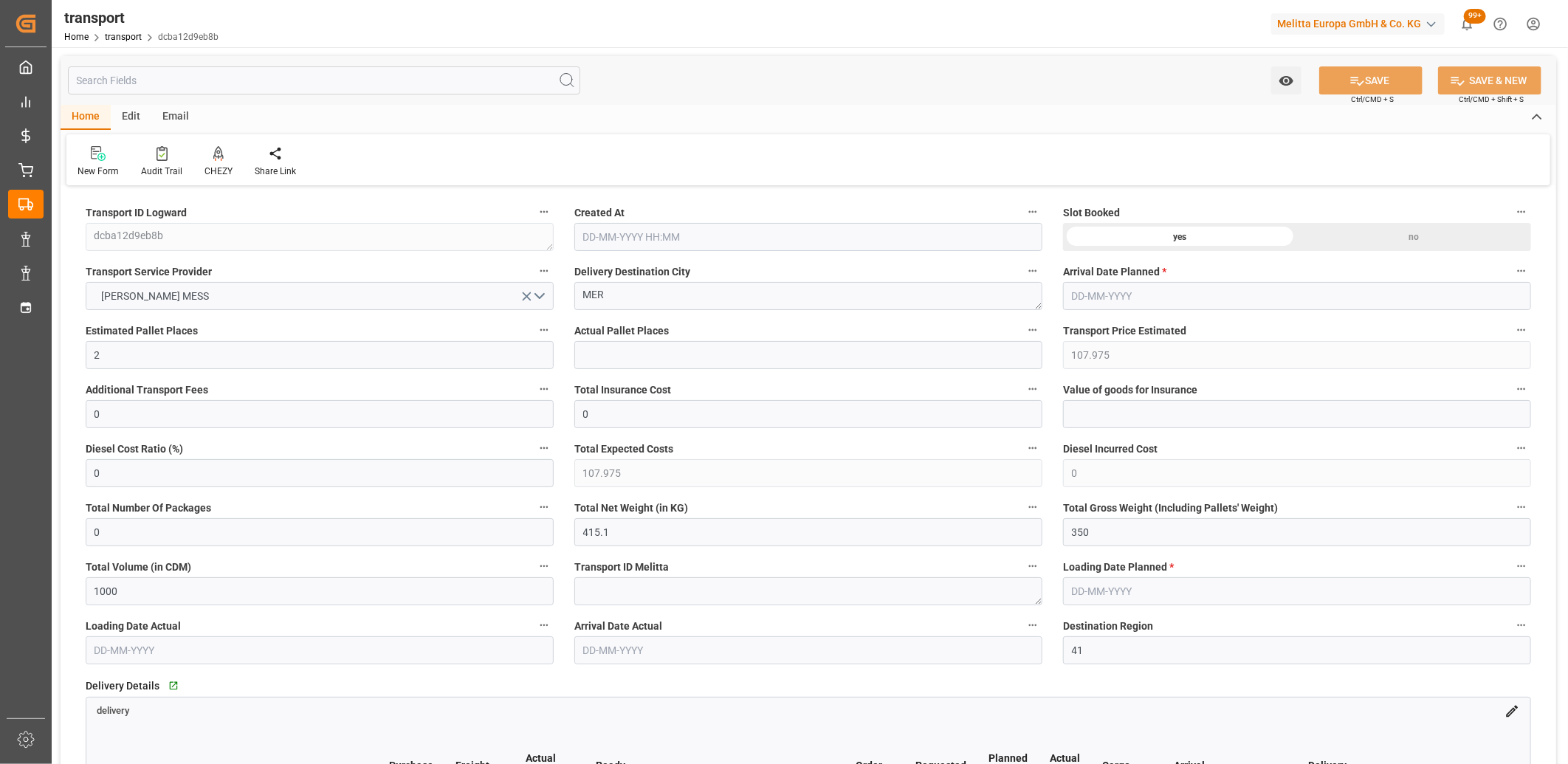
type input "22-08-2025 11:43"
type input "[DATE]"
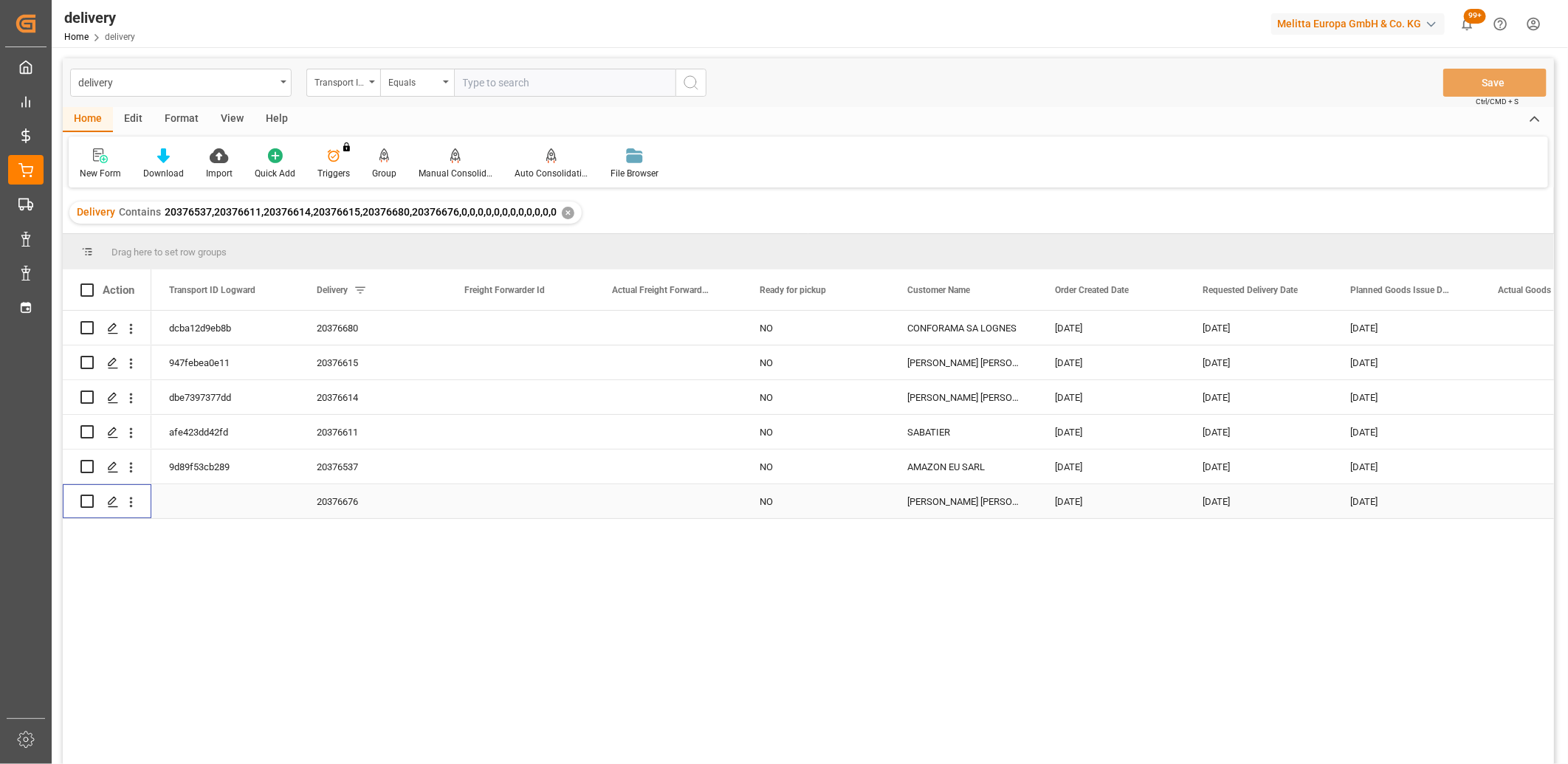
click at [87, 505] on input "Press Space to toggle row selection (unchecked)" at bounding box center [87, 501] width 13 height 13
checkbox input "true"
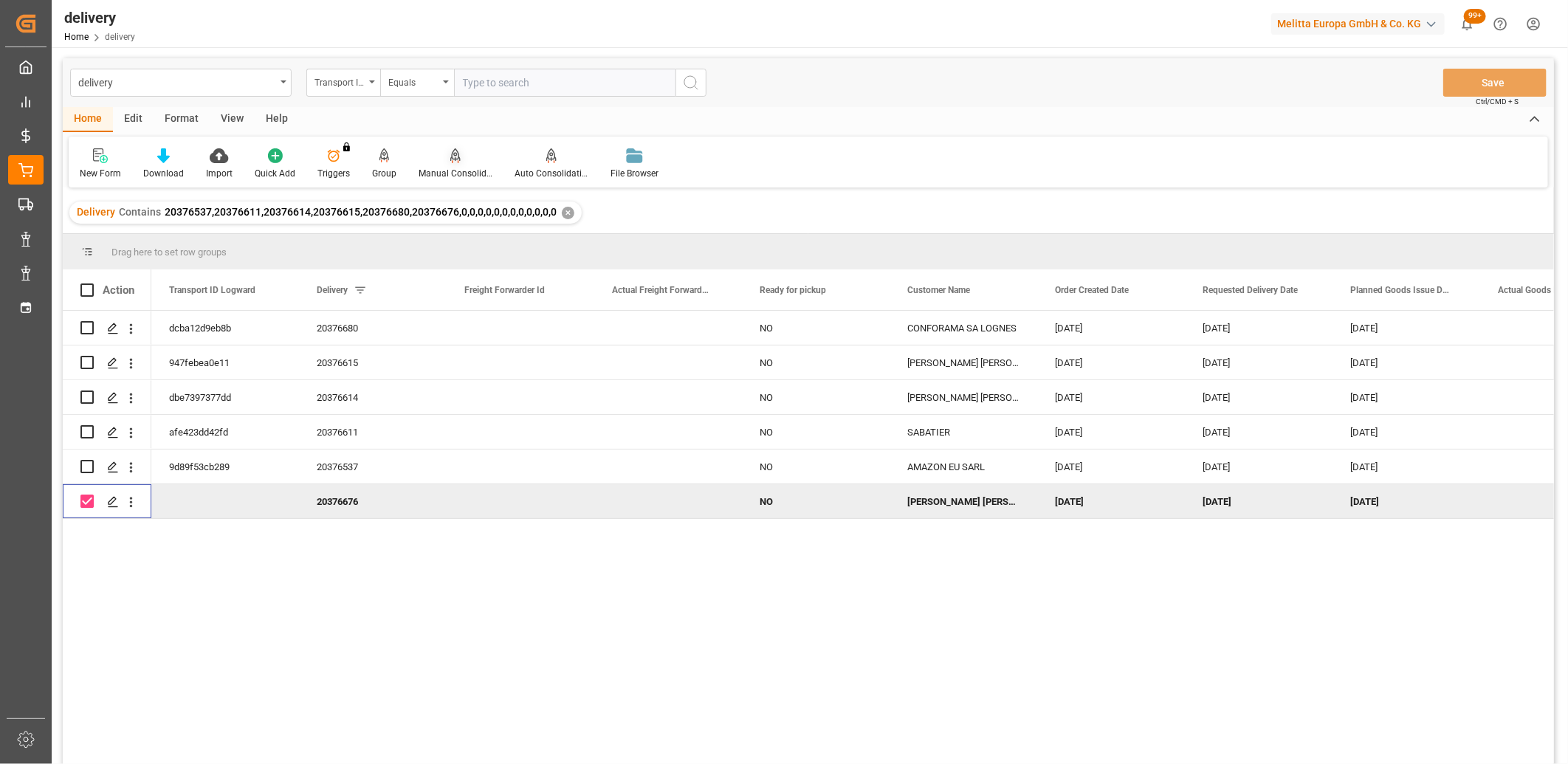
click at [450, 162] on icon at bounding box center [455, 156] width 10 height 15
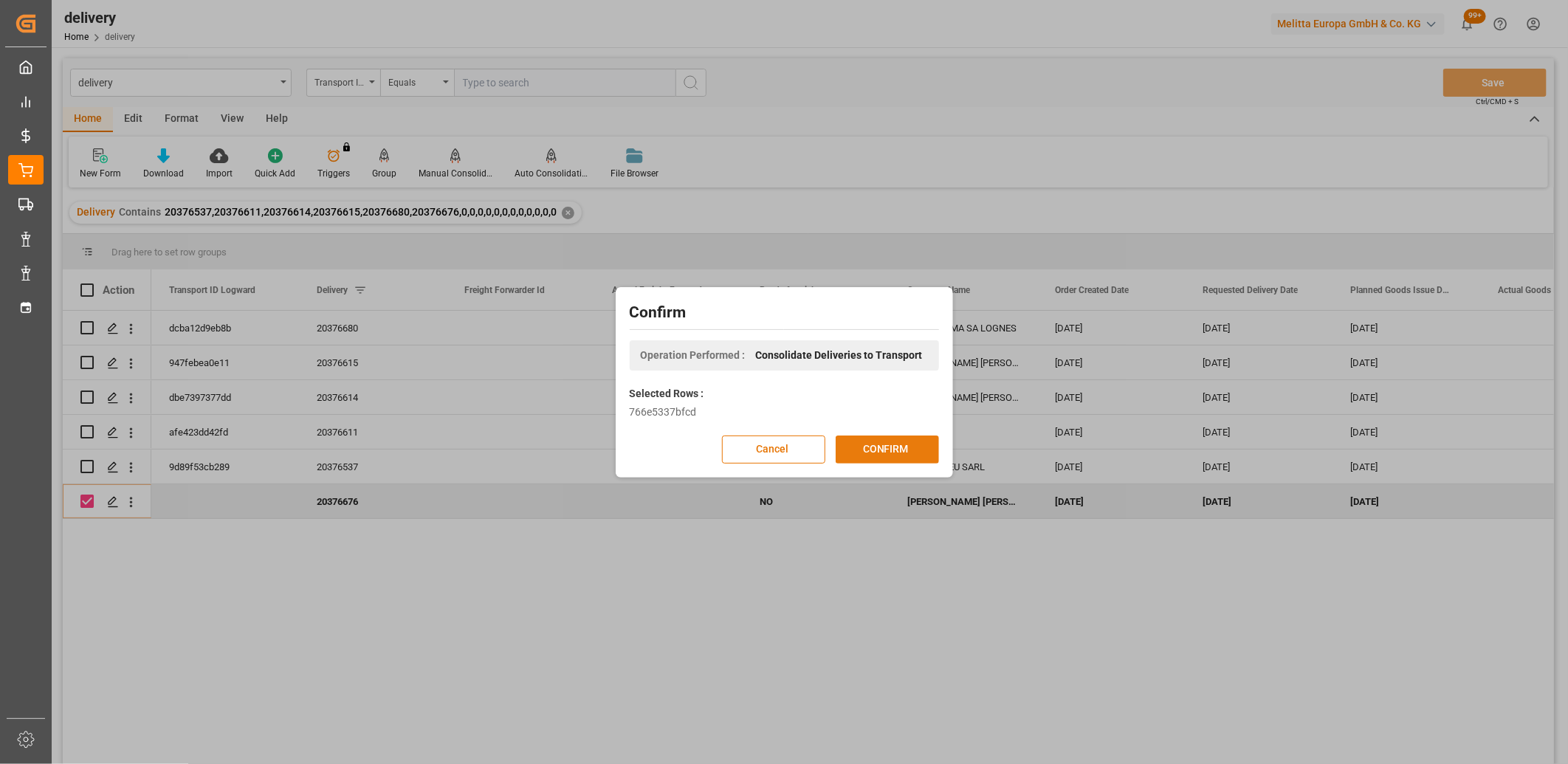
click at [867, 448] on button "CONFIRM" at bounding box center [887, 449] width 103 height 28
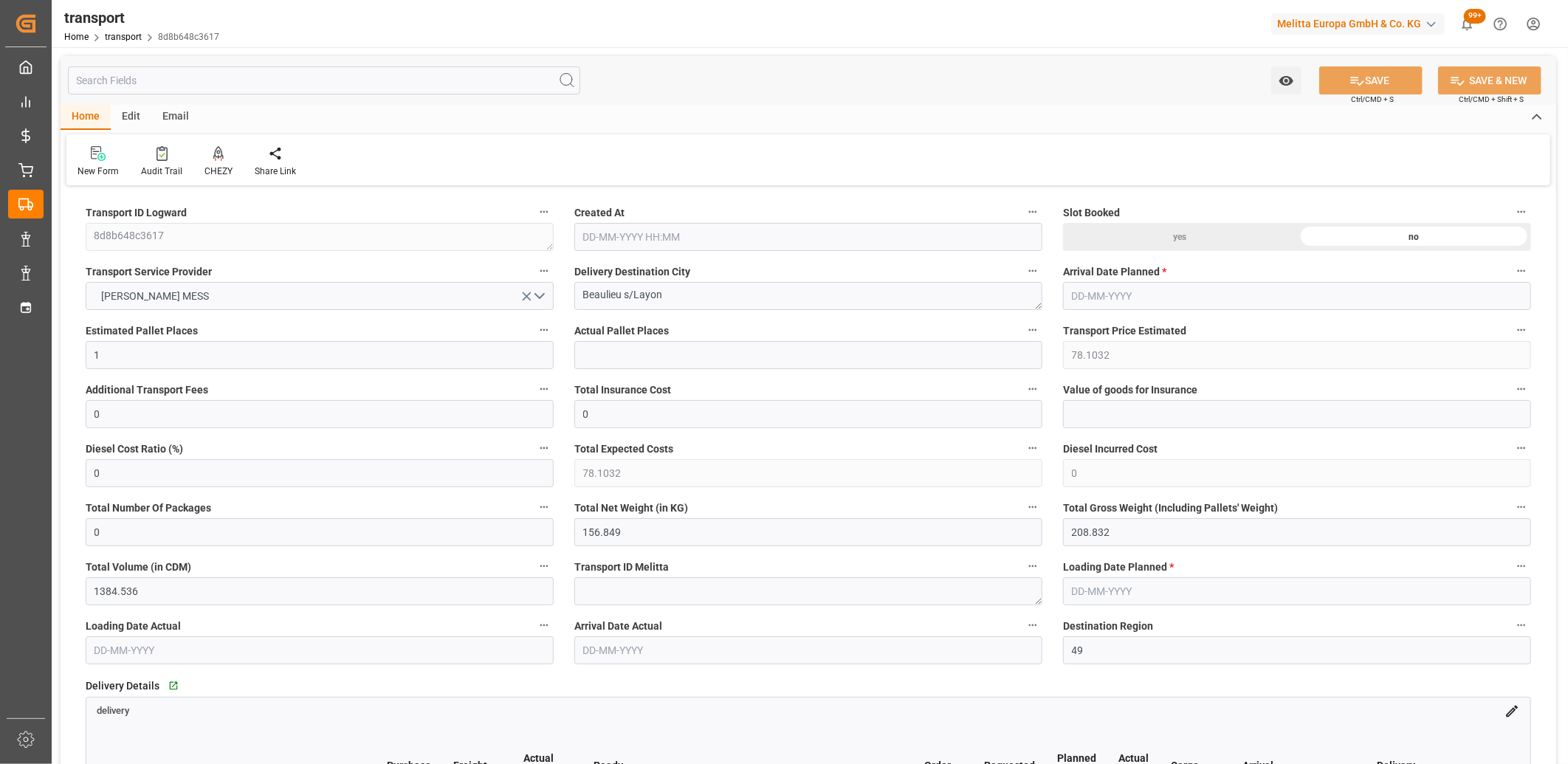
type input "22-08-2025 11:44"
type input "01-09-2025"
type input "[DATE]"
click at [213, 151] on icon at bounding box center [218, 154] width 10 height 15
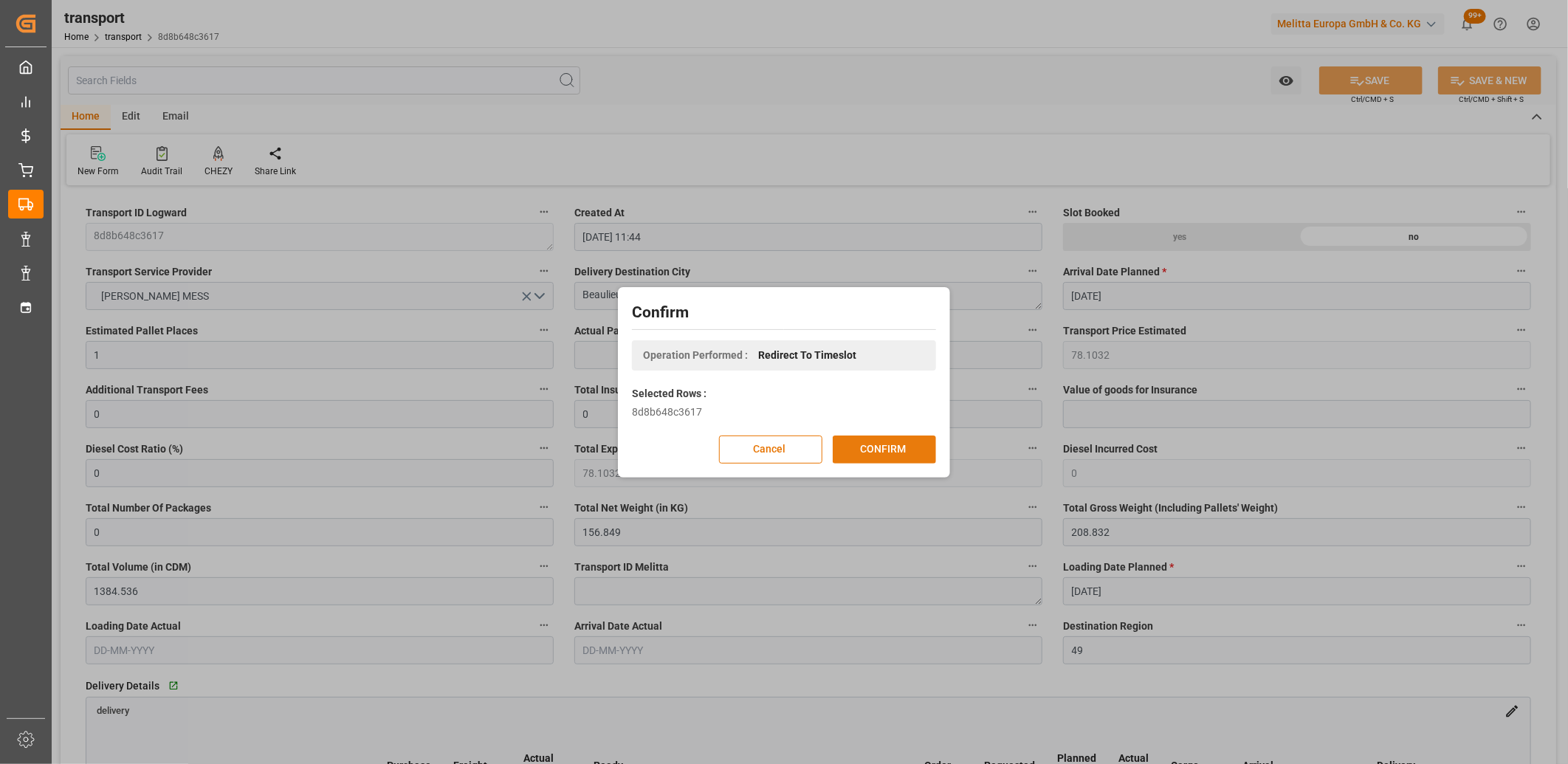
click at [861, 448] on button "CONFIRM" at bounding box center [884, 449] width 103 height 28
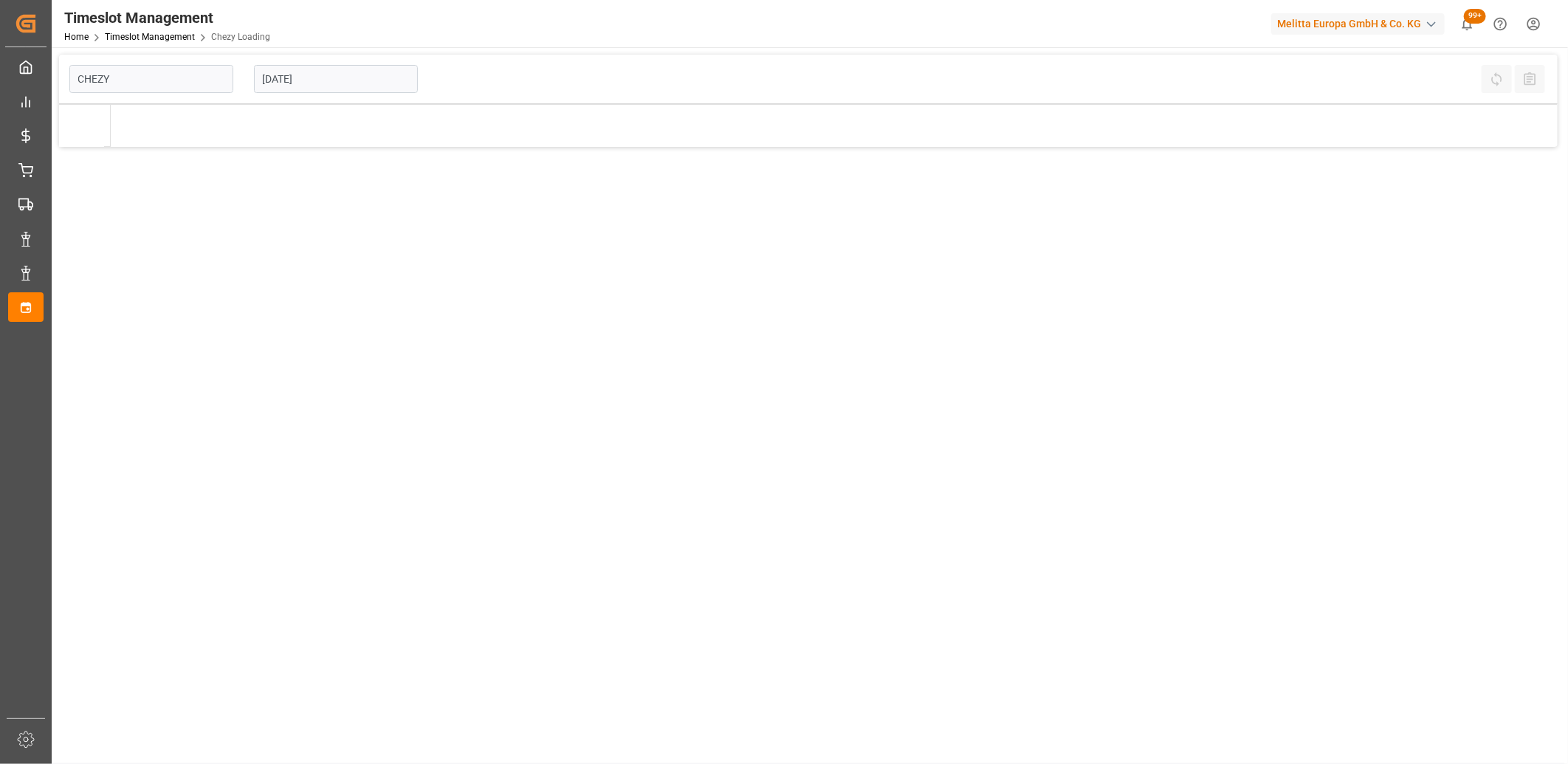
type input "Chezy Loading"
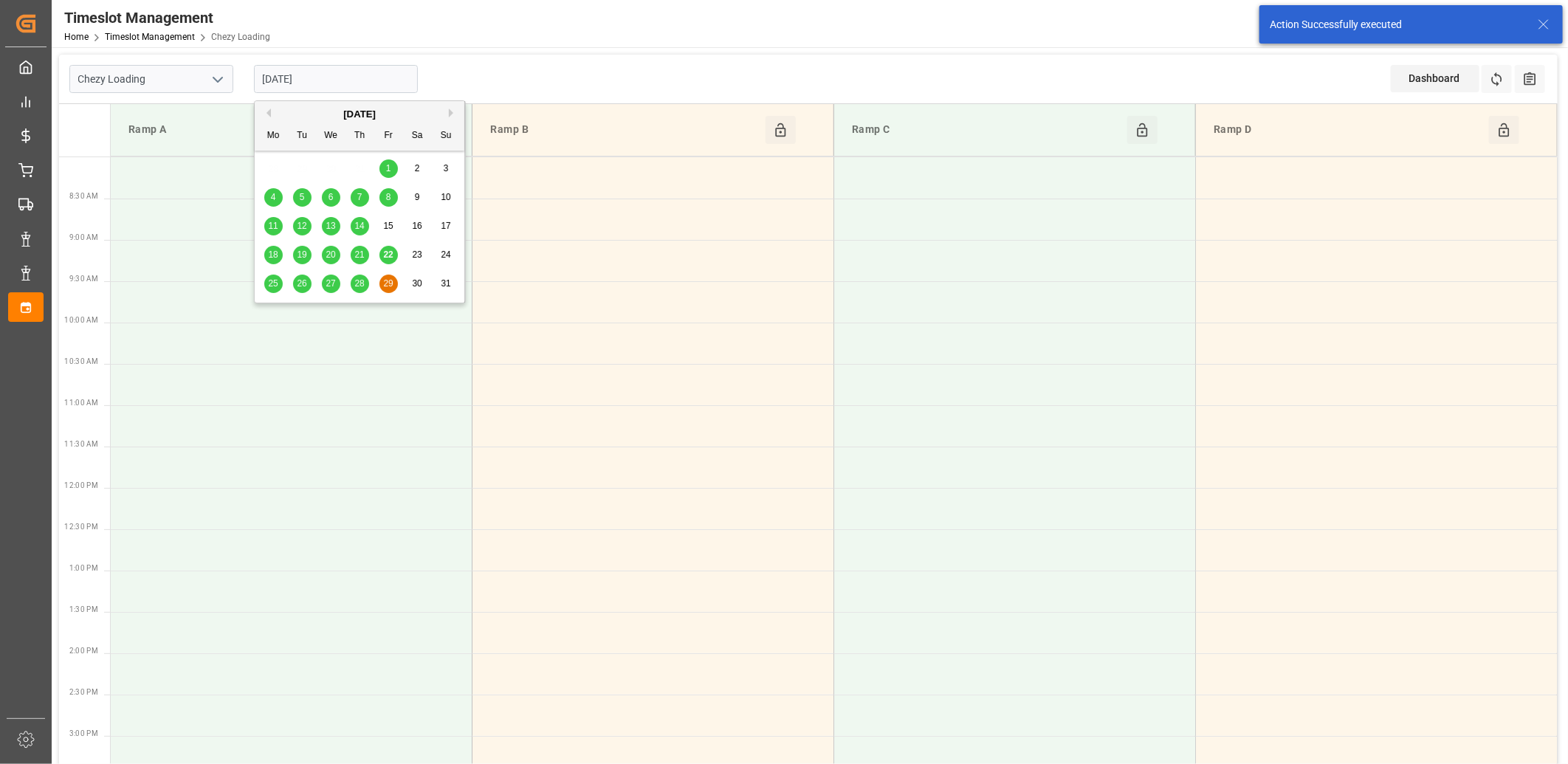
click at [352, 82] on input "[DATE]" at bounding box center [336, 79] width 164 height 28
click at [270, 279] on span "25" at bounding box center [272, 283] width 9 height 10
type input "[DATE]"
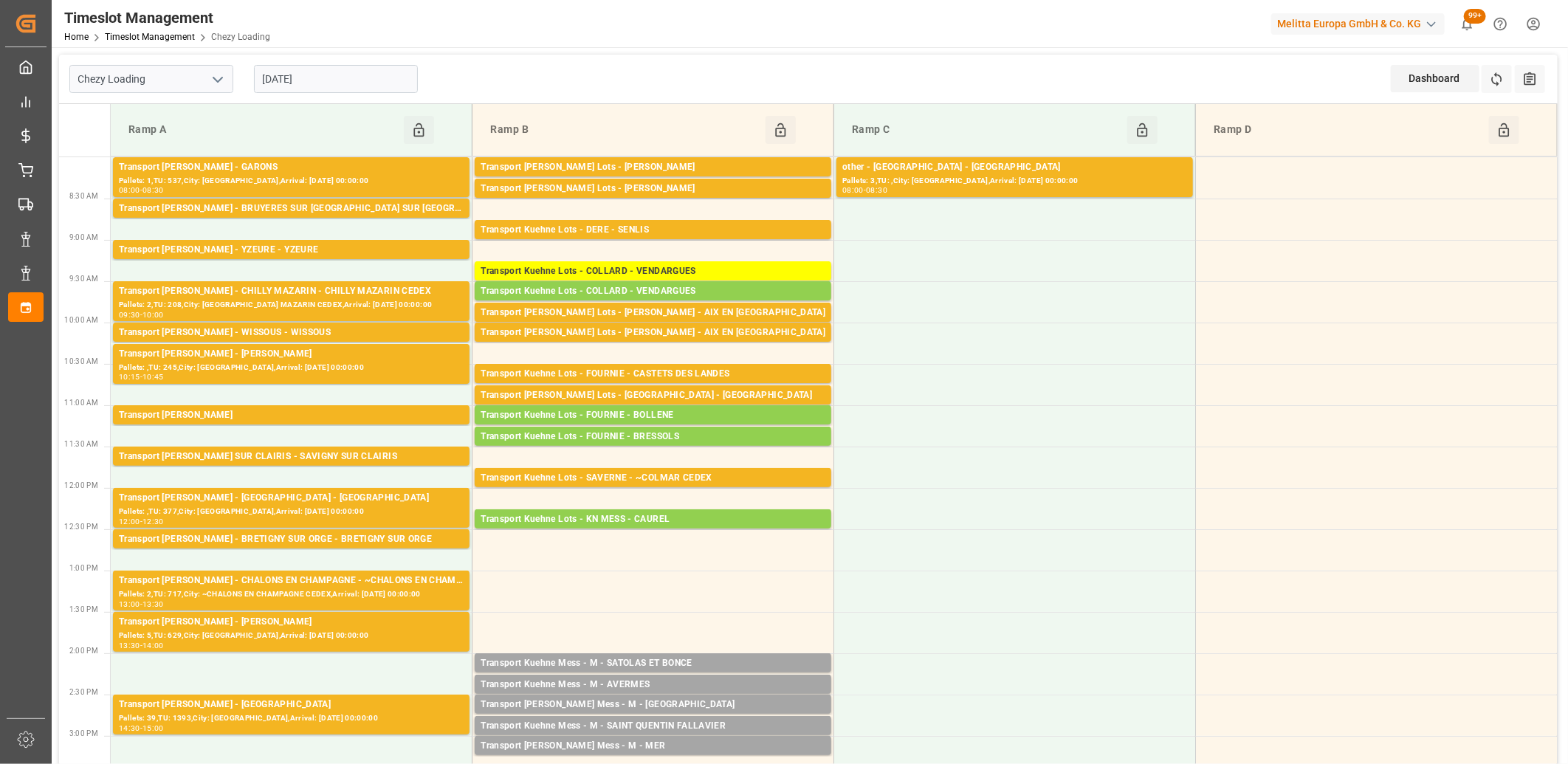
scroll to position [82, 0]
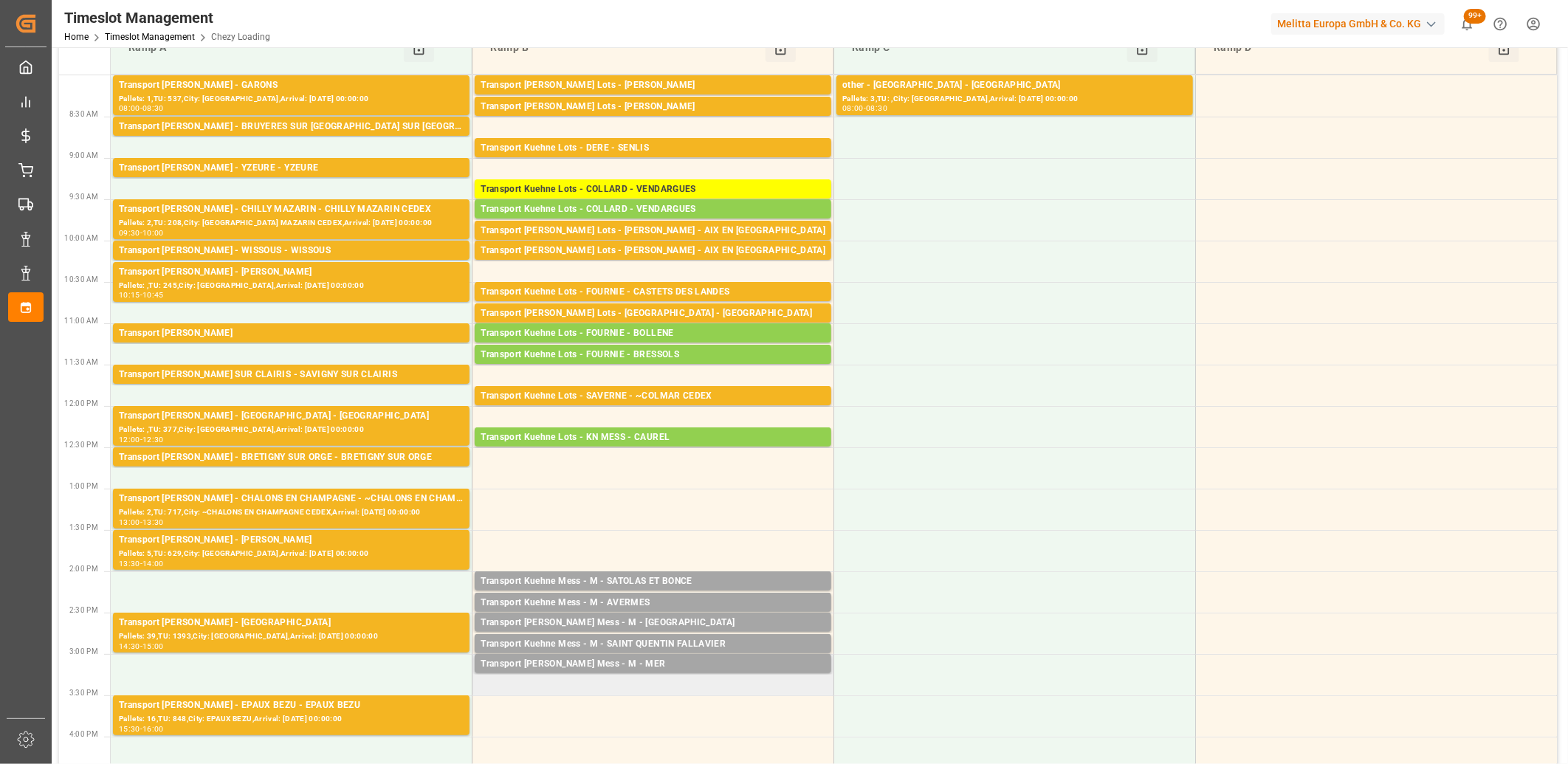
click at [615, 682] on td "Transport [PERSON_NAME] Mess - M - MER Pallets: 1,TU: 70,City: MER,Arrival: [DA…" at bounding box center [653, 675] width 362 height 41
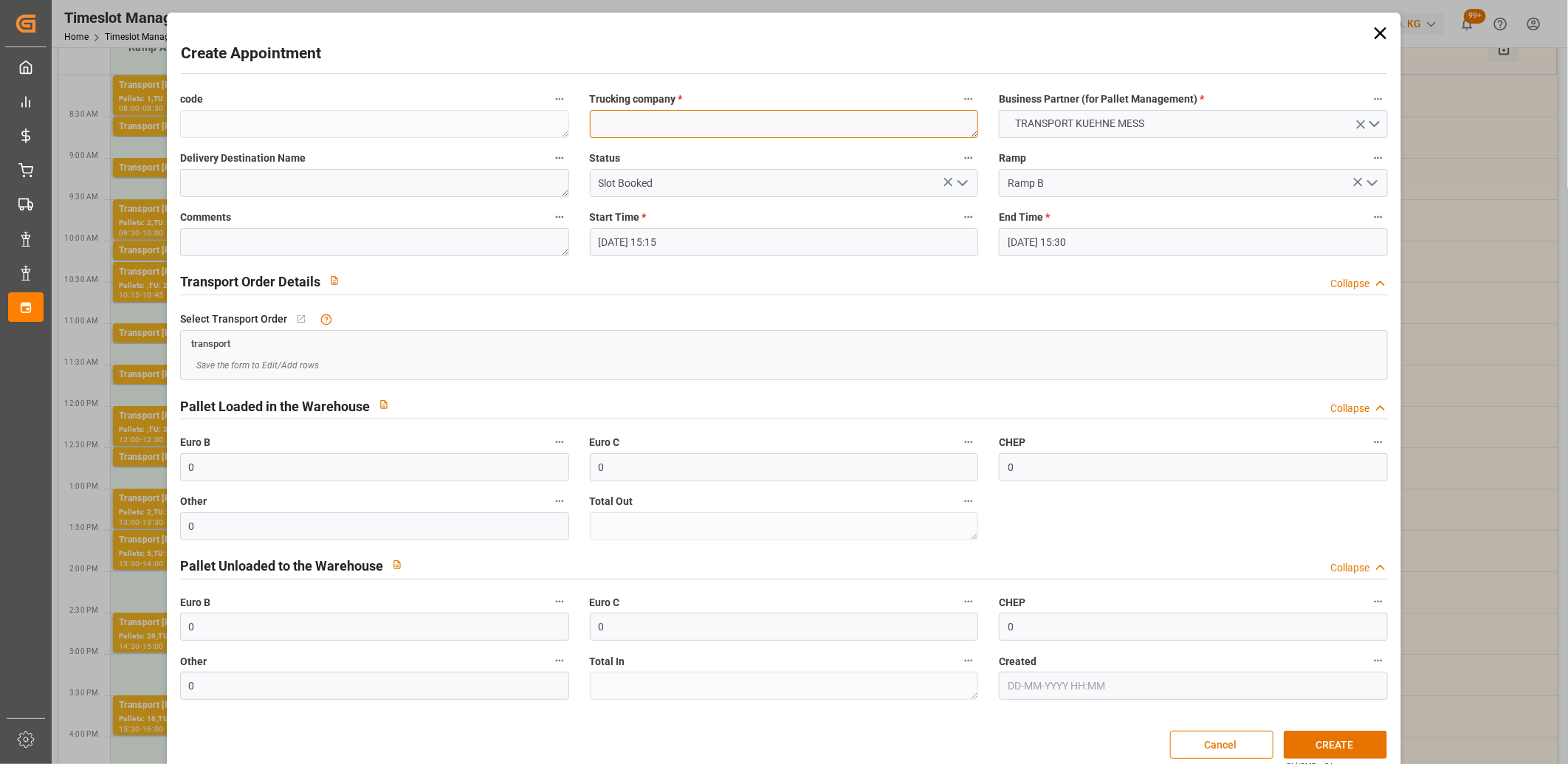
click at [626, 130] on textarea at bounding box center [784, 124] width 389 height 28
type textarea "M"
click at [1303, 747] on button "CREATE" at bounding box center [1335, 744] width 103 height 28
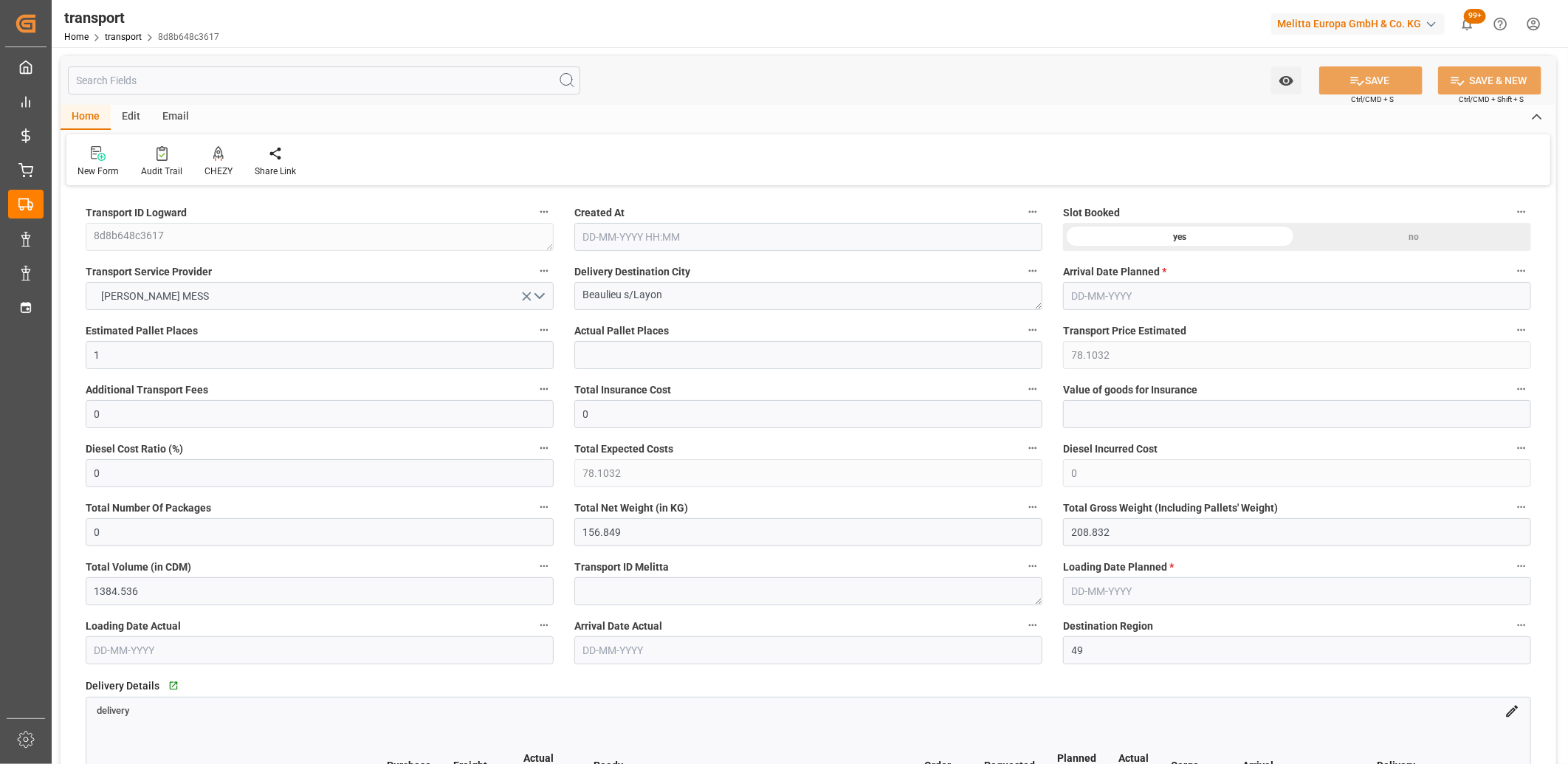
type input "[DATE] 11:44"
type input "[DATE]"
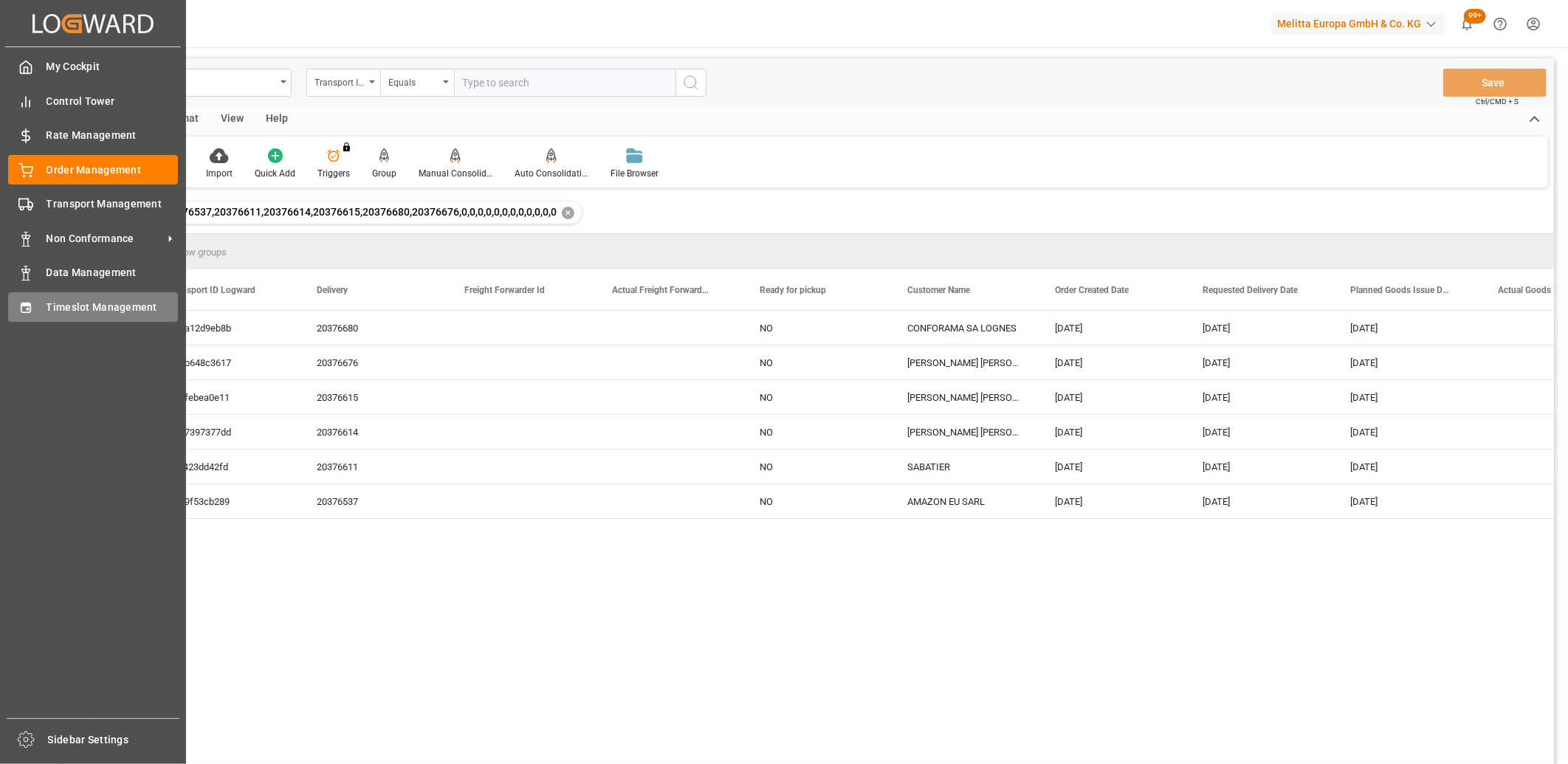
click at [41, 303] on div "Timeslot Management Timeslot Management" at bounding box center [93, 307] width 170 height 29
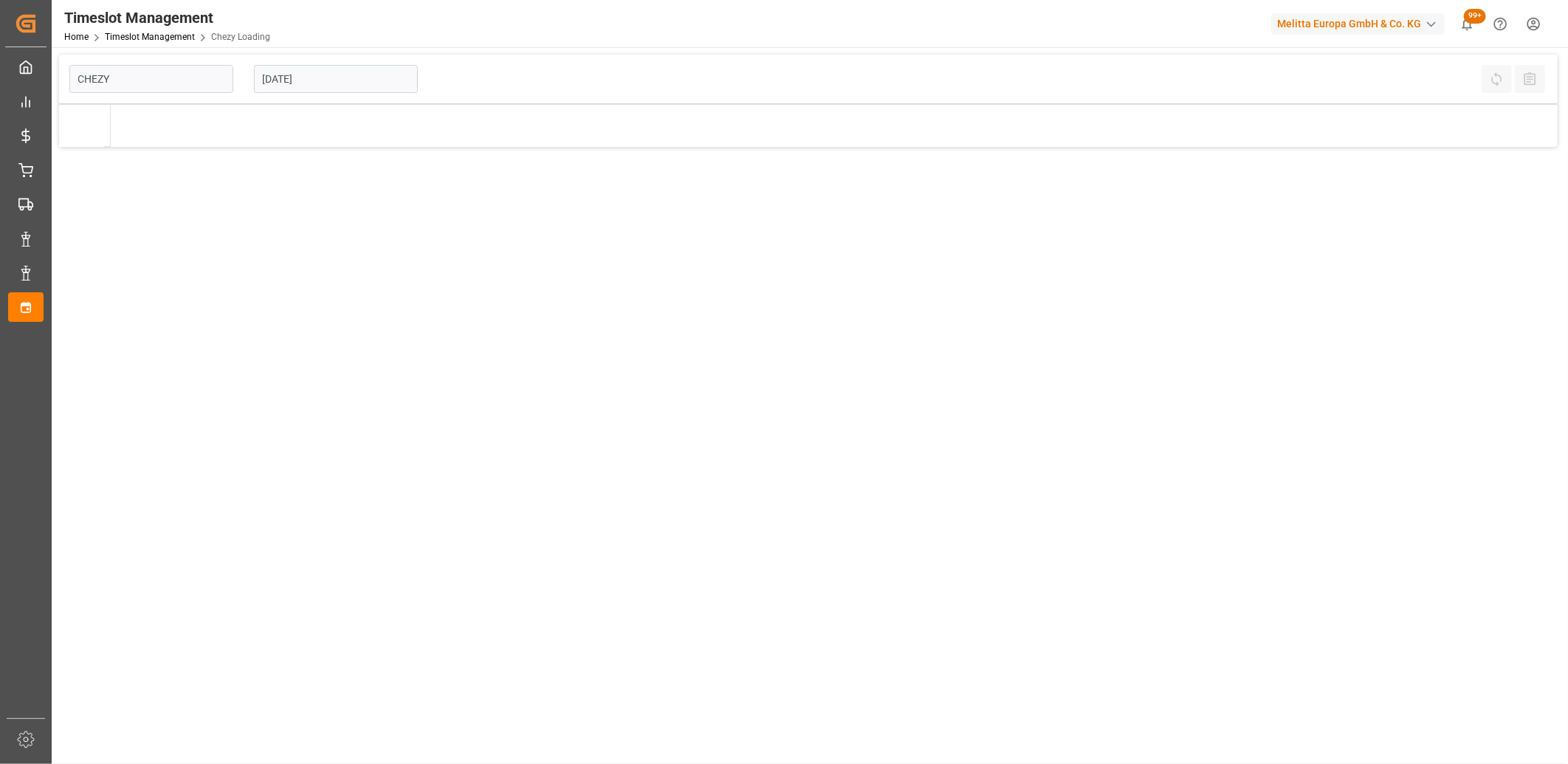
type input "Chezy Loading"
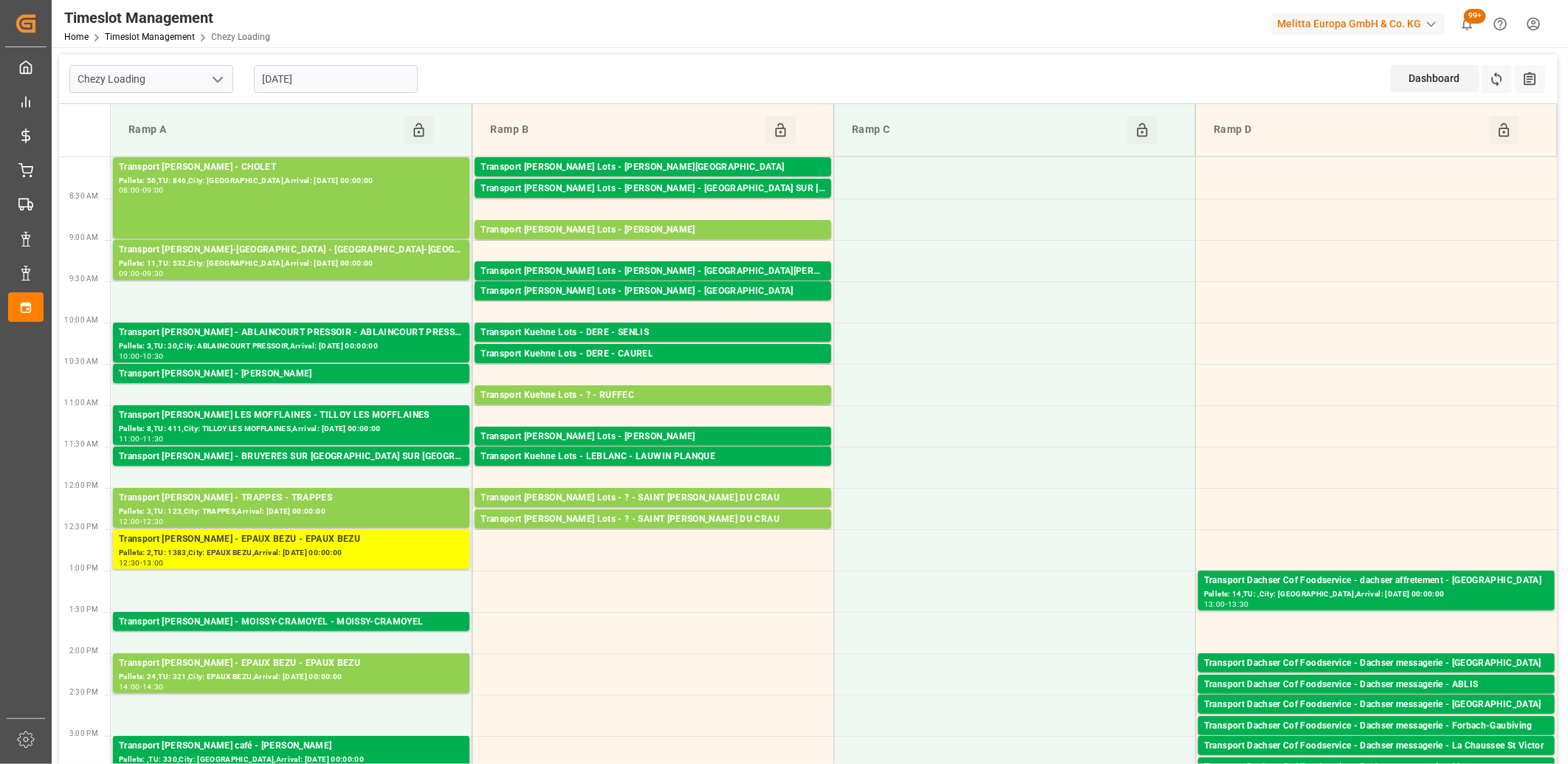
click at [354, 85] on input "[DATE]" at bounding box center [336, 79] width 164 height 28
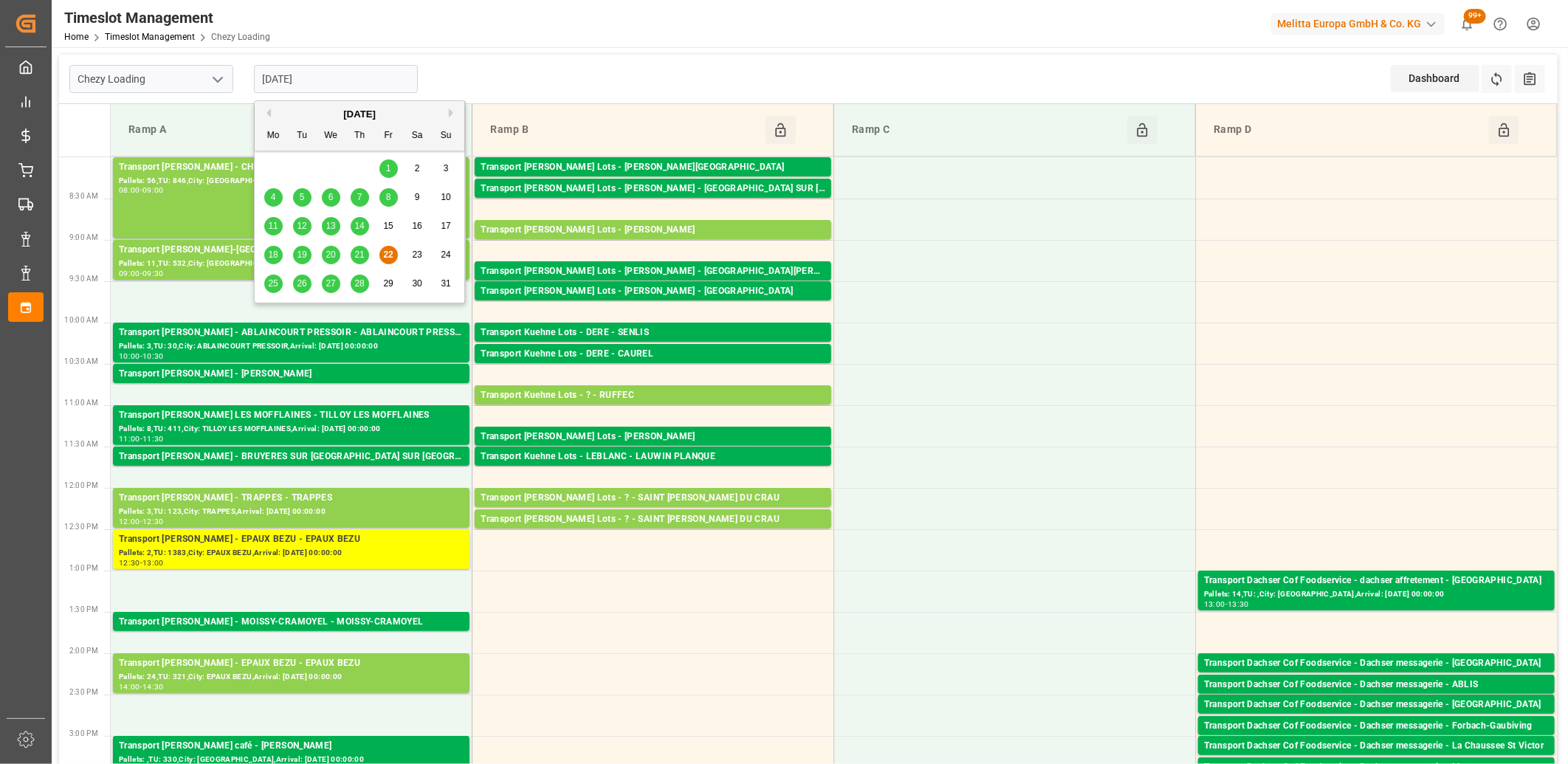
click at [274, 283] on span "25" at bounding box center [272, 283] width 9 height 10
type input "25-08-2025"
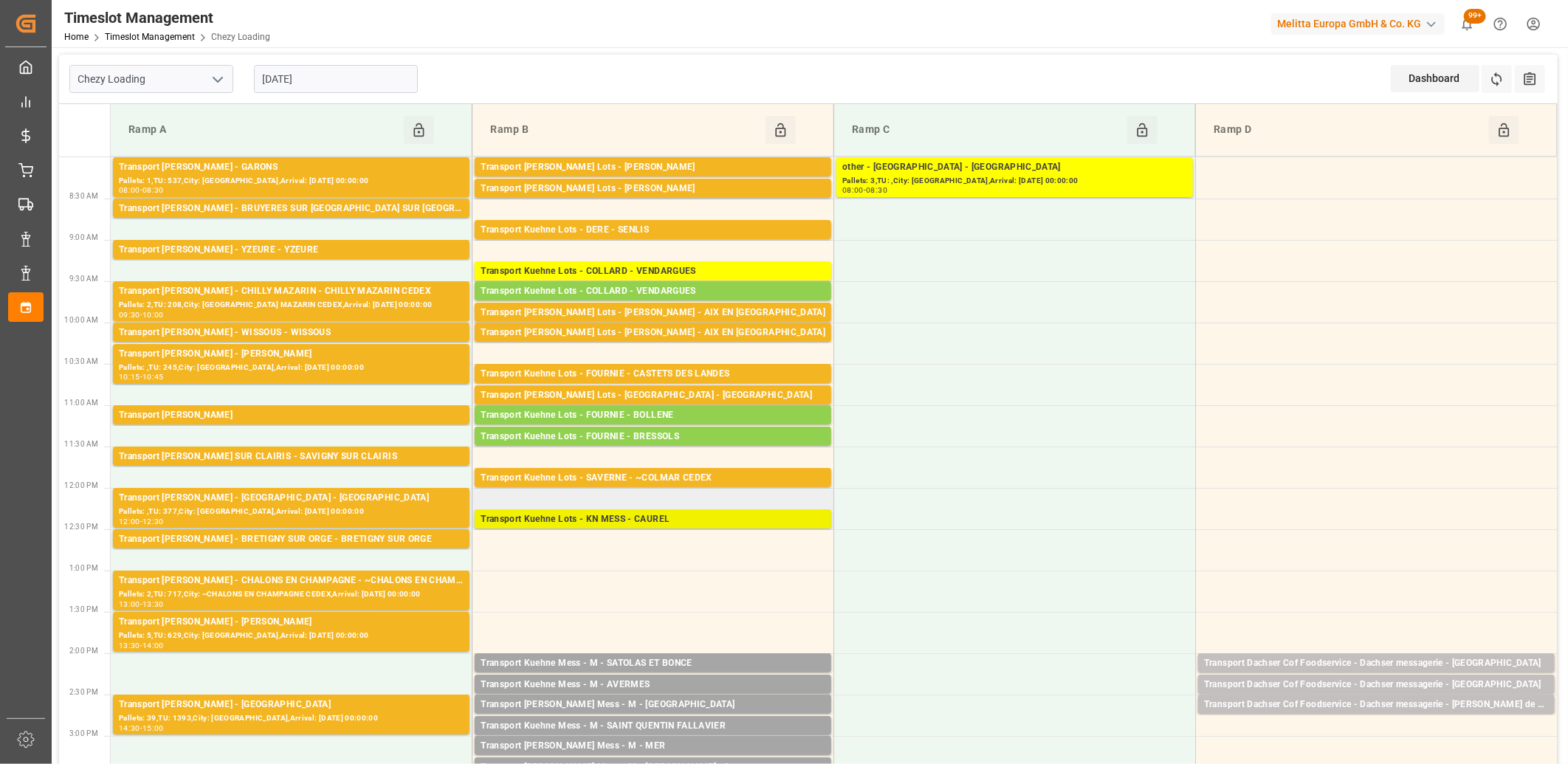
click at [600, 514] on div "Transport Kuehne Lots - KN MESS - CAUREL" at bounding box center [653, 520] width 345 height 15
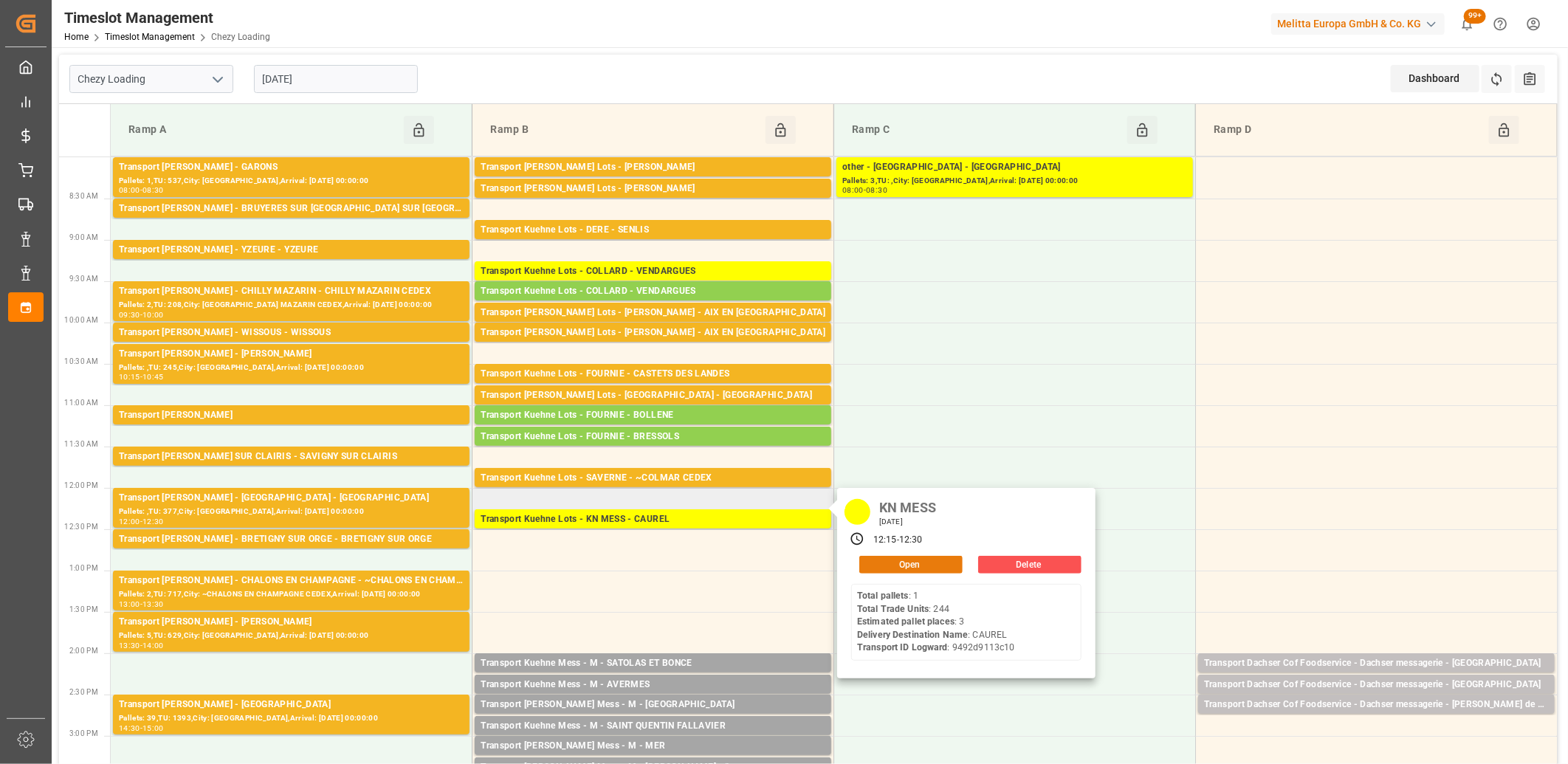
click at [926, 569] on button "Open" at bounding box center [911, 564] width 103 height 18
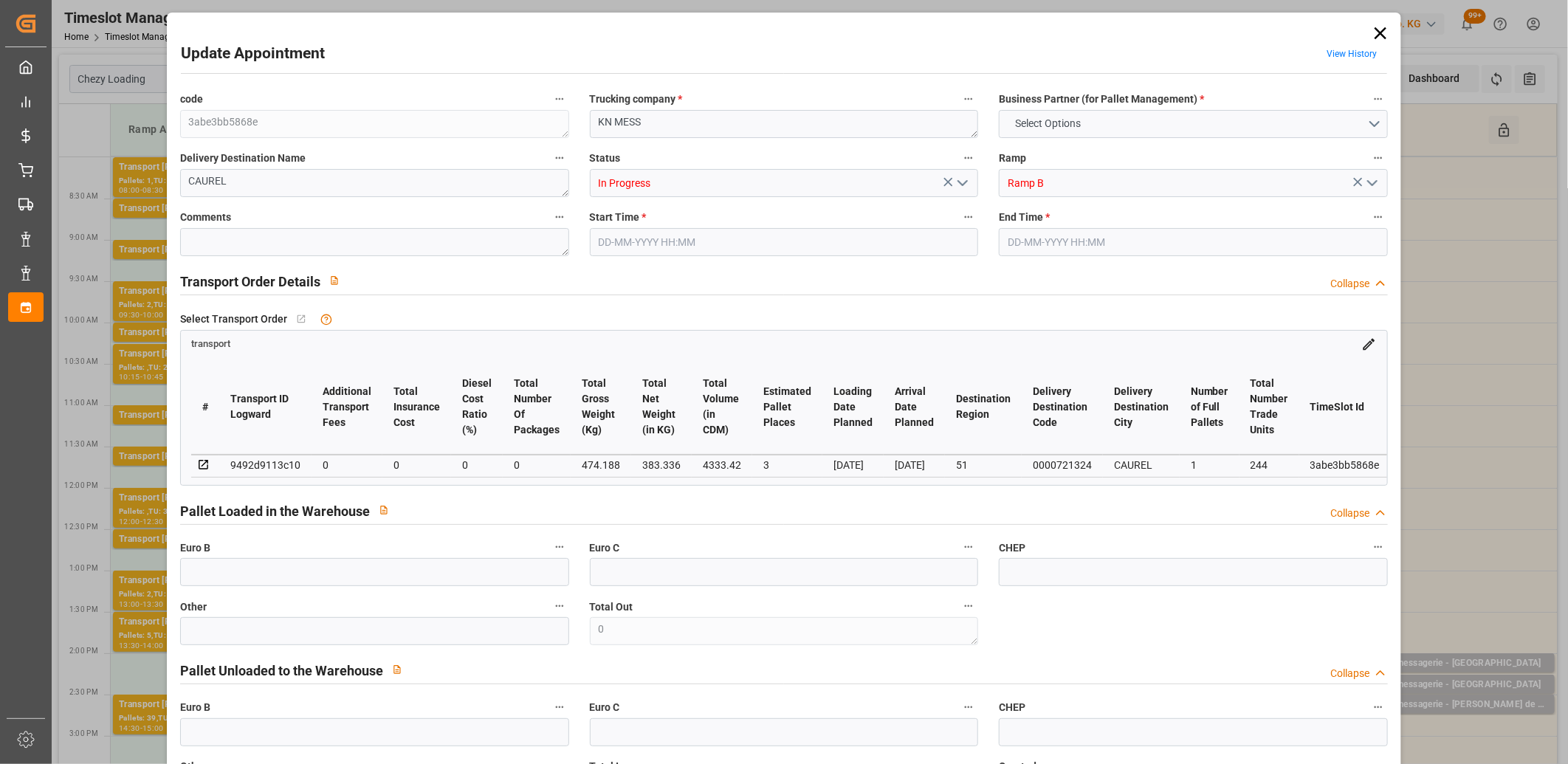
type input "3"
type input "0"
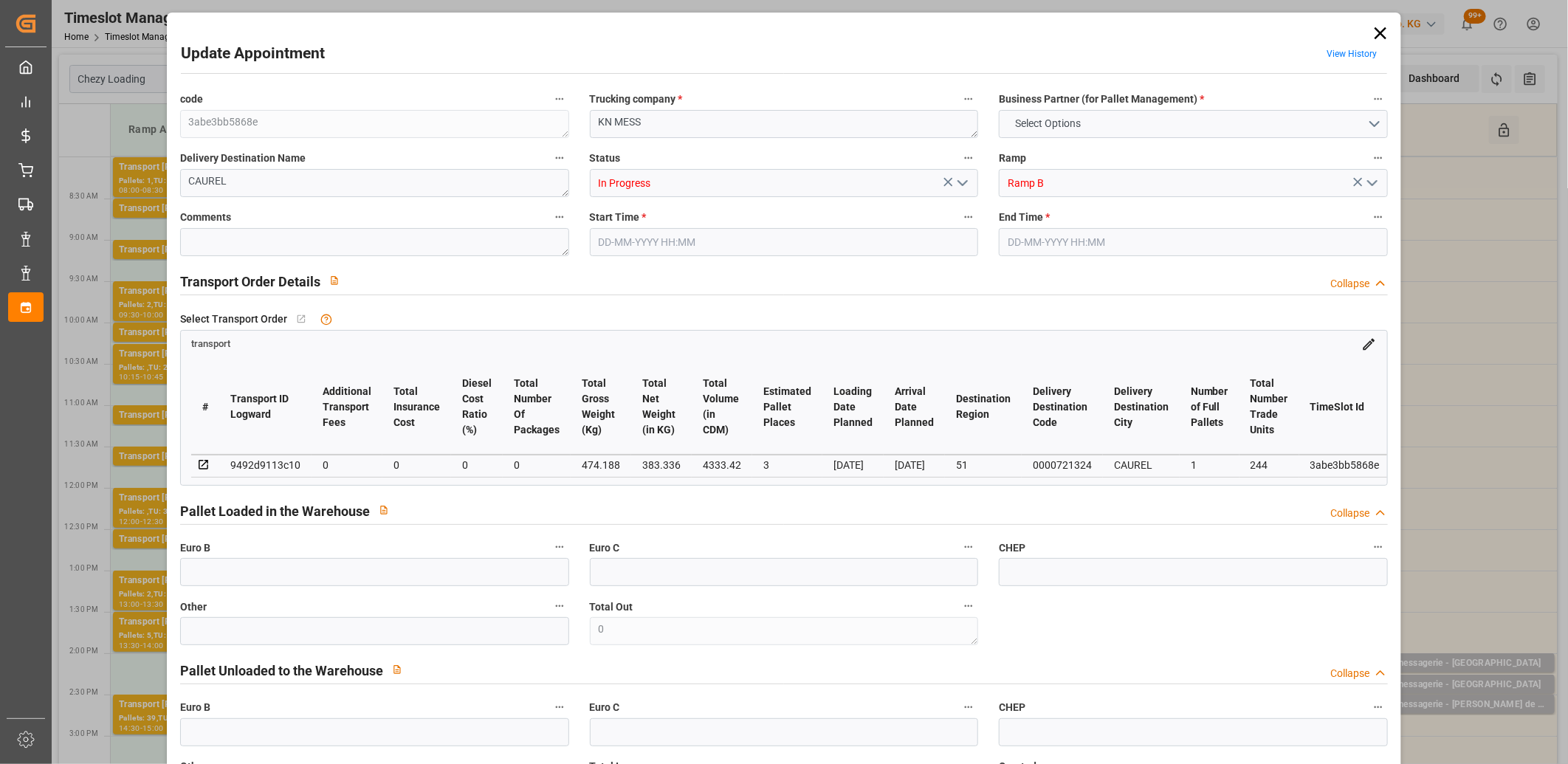
type input "0"
type input "383.336"
type input "559.212"
type input "4333.42"
type input "51"
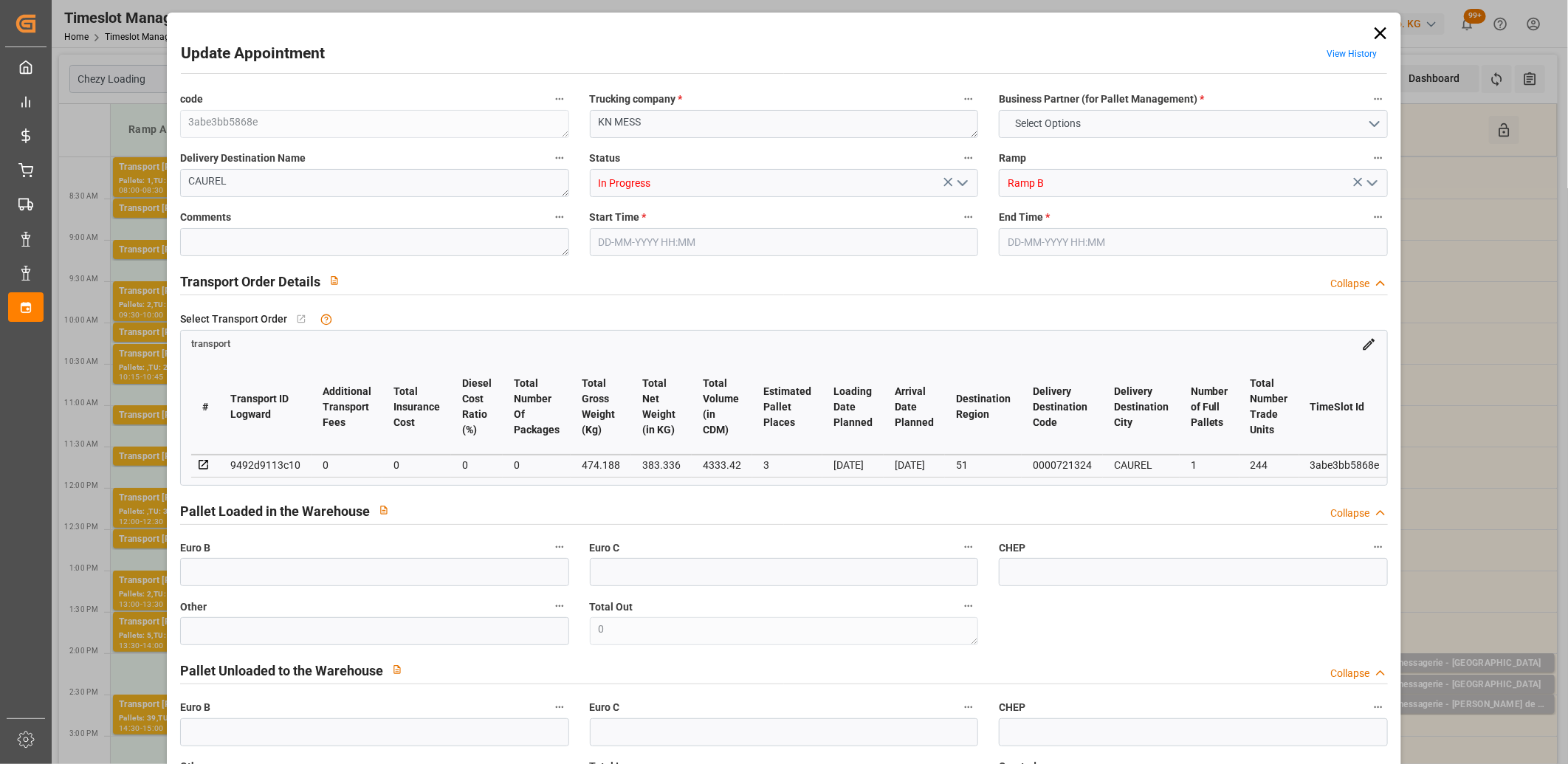
type input "1"
type input "244"
type input "3"
type input "101"
type input "474.188"
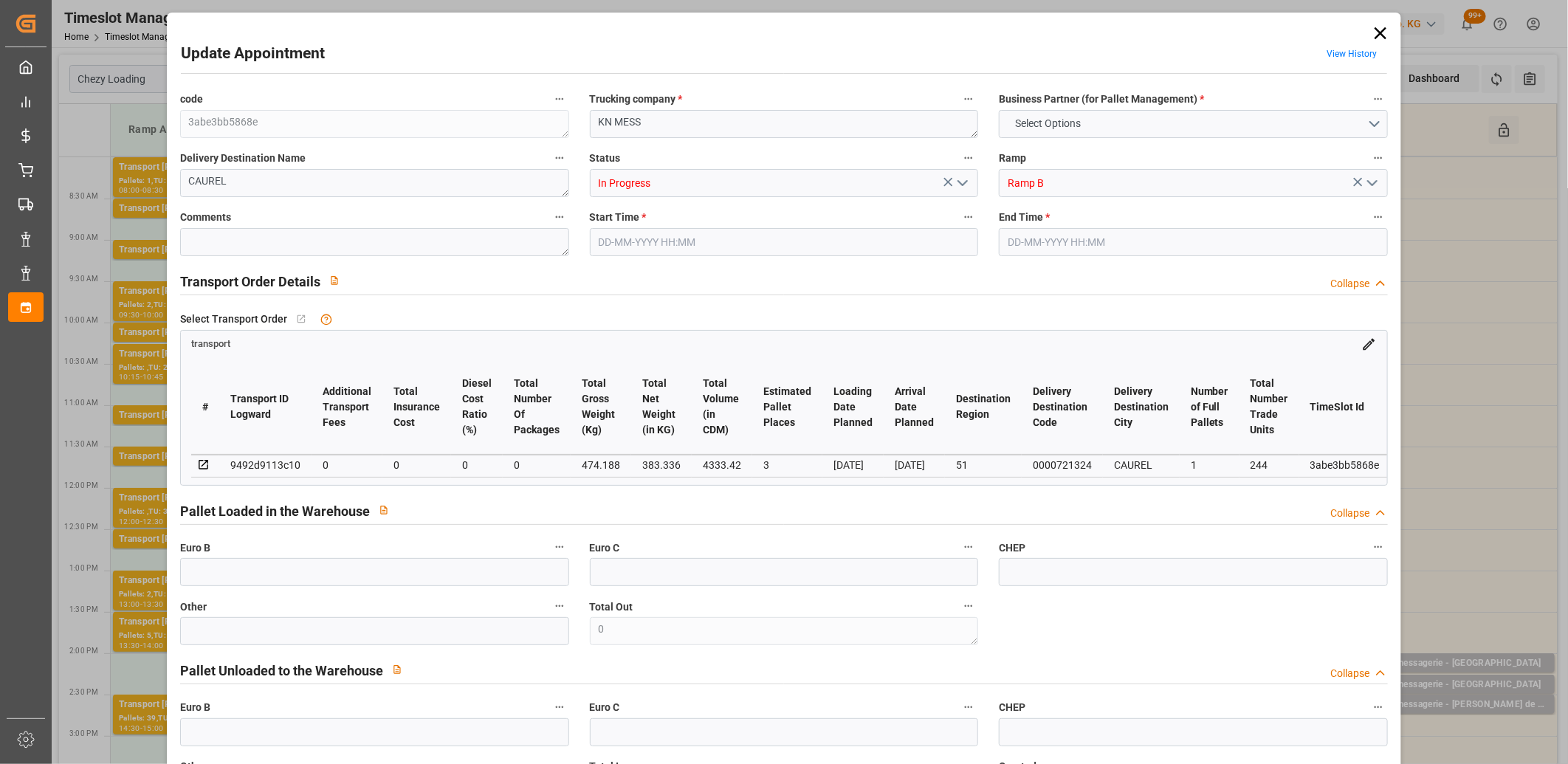
type input "0"
type input "4710.8598"
type input "0"
type input "21"
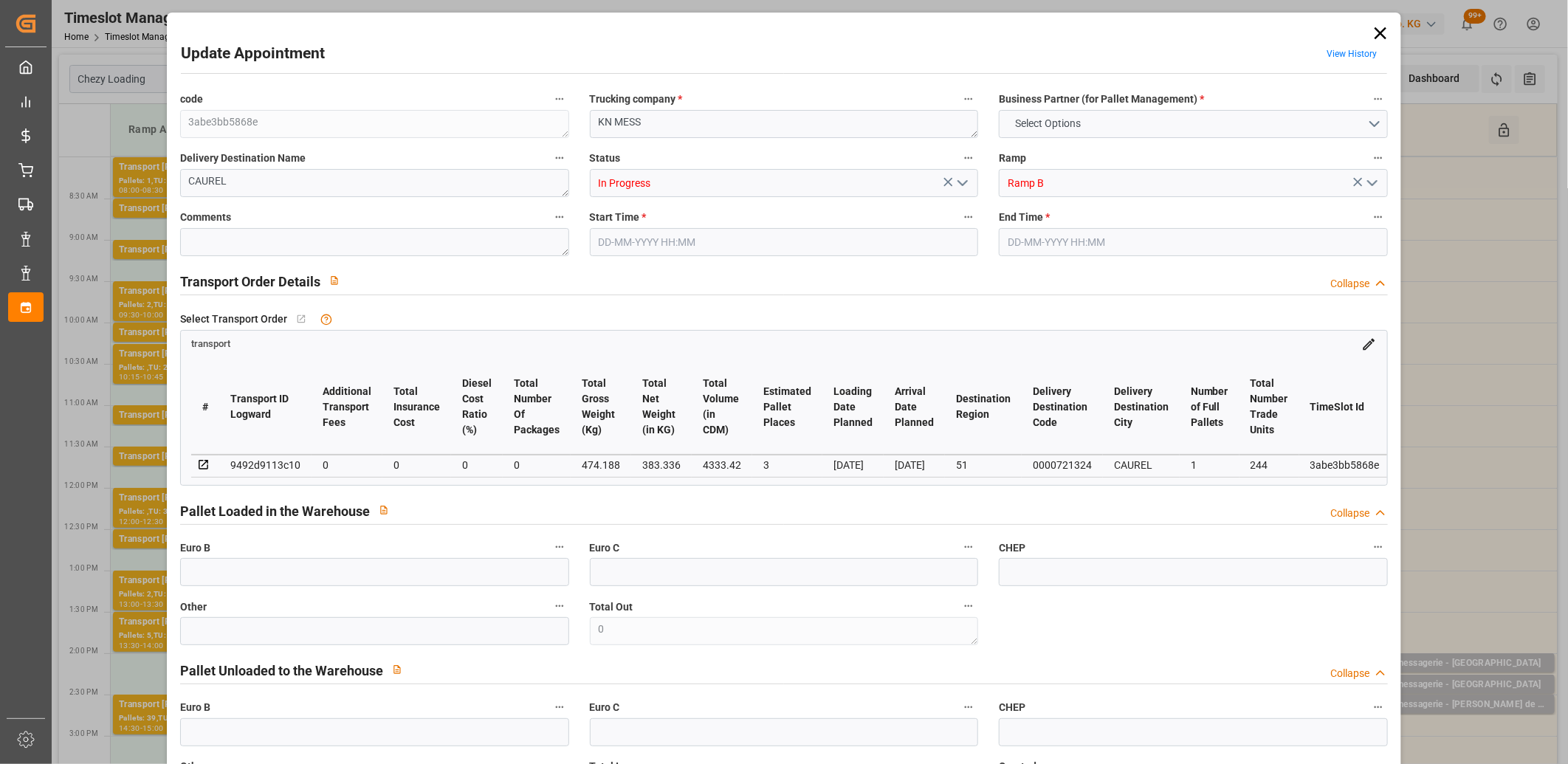
type input "35"
type input "25-08-2025 12:15"
type input "25-08-2025 12:30"
type input "21-08-2025 12:59"
type input "21-08-2025 11:58"
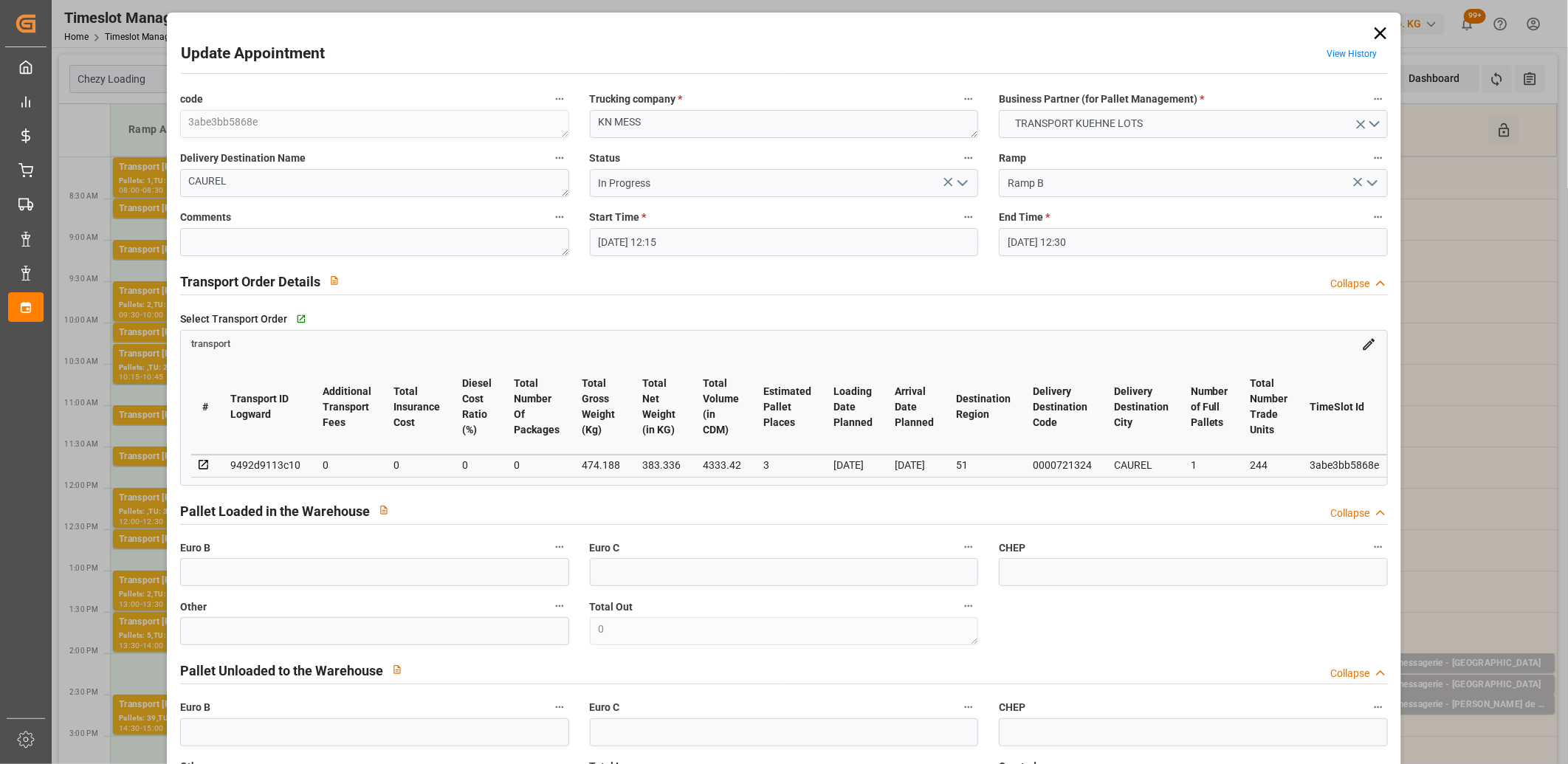
type input "26-08-2025"
type input "[DATE]"
click at [696, 240] on input "25-08-2025 12:15" at bounding box center [784, 242] width 389 height 28
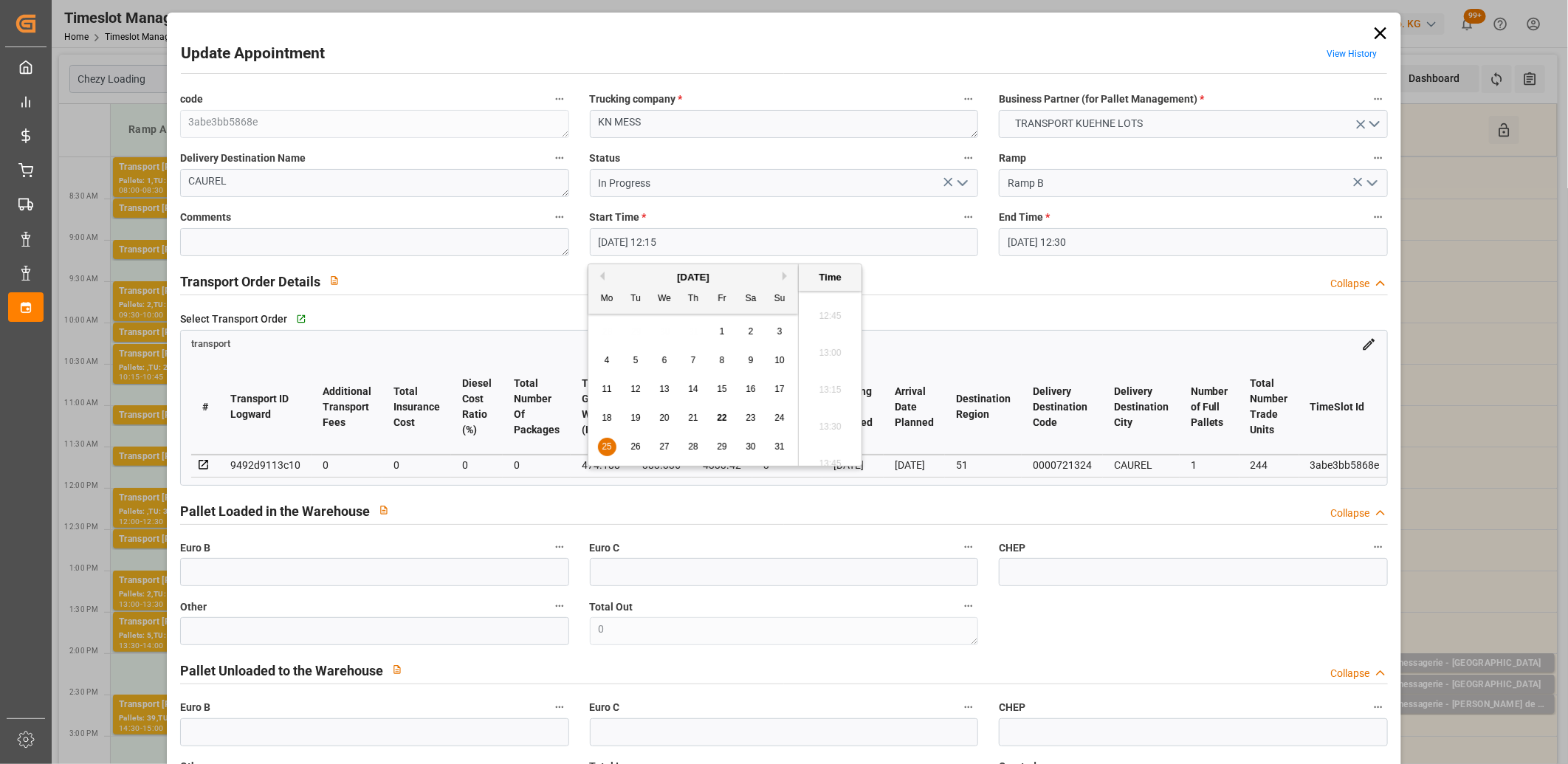
scroll to position [1902, 0]
click at [817, 401] on ul "00:00 00:15 00:30 00:45 01:00 01:15 01:30 01:45 02:00 02:15 02:30 02:45 03:00 0…" at bounding box center [830, 378] width 62 height 175
click at [824, 399] on ul "00:00 00:15 00:30 00:45 01:00 01:15 01:30 01:45 02:00 02:15 02:30 02:45 03:00 0…" at bounding box center [830, 378] width 62 height 175
click at [611, 441] on div "25" at bounding box center [607, 446] width 19 height 18
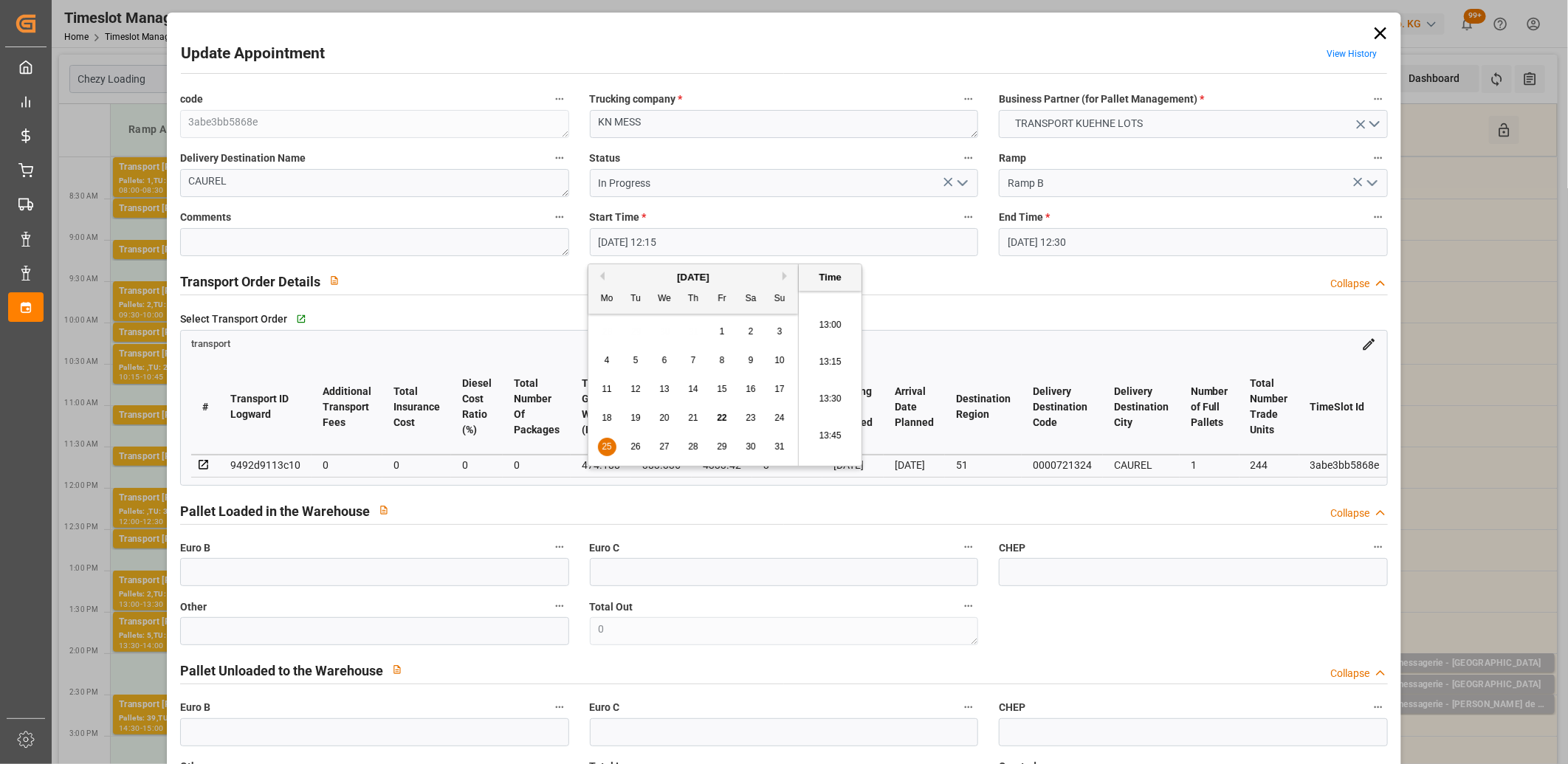
click at [830, 333] on li "13:00" at bounding box center [830, 325] width 62 height 37
type input "25-08-2025 13:00"
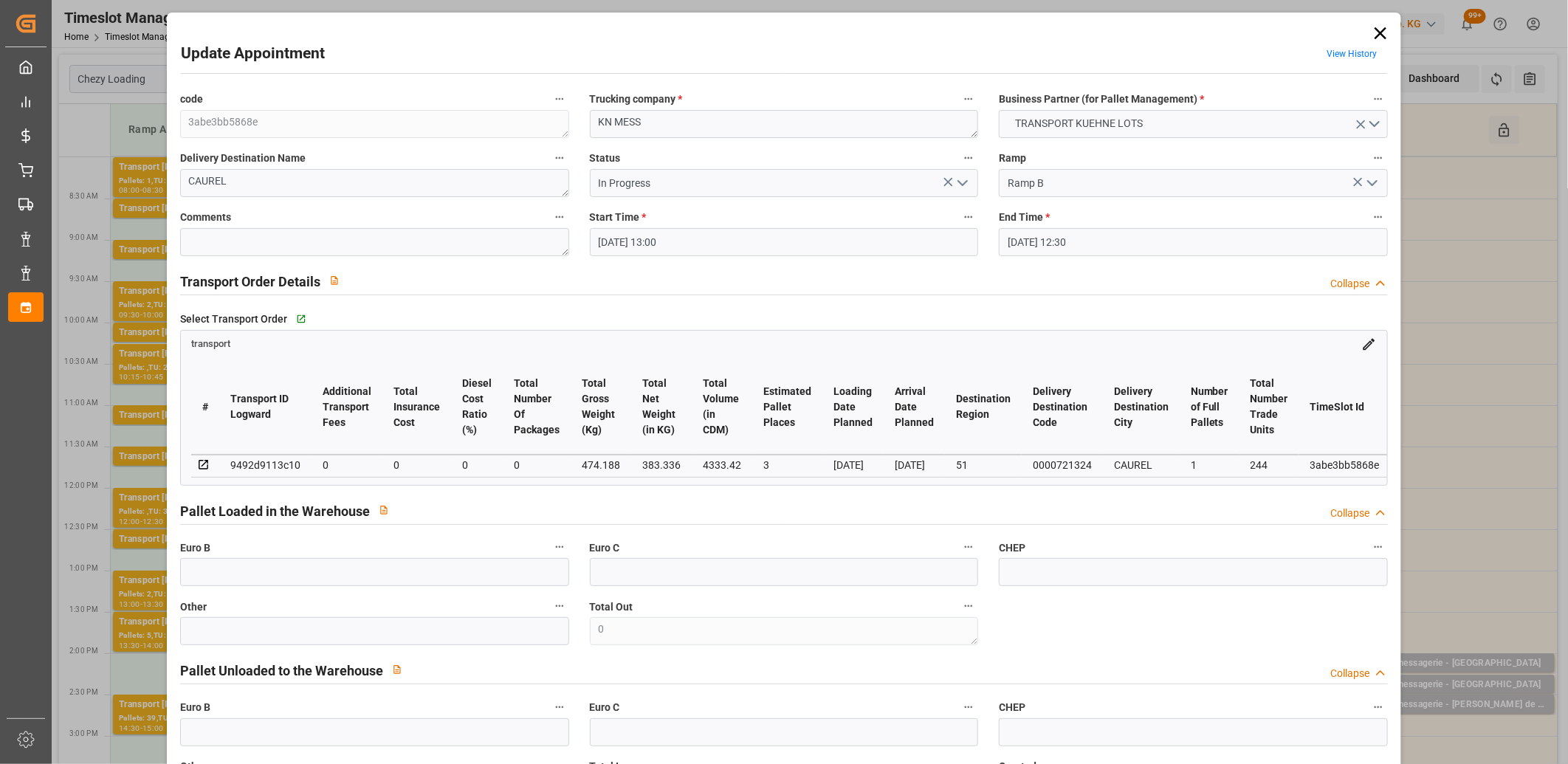
click at [1109, 242] on input "25-08-2025 12:30" at bounding box center [1192, 242] width 389 height 28
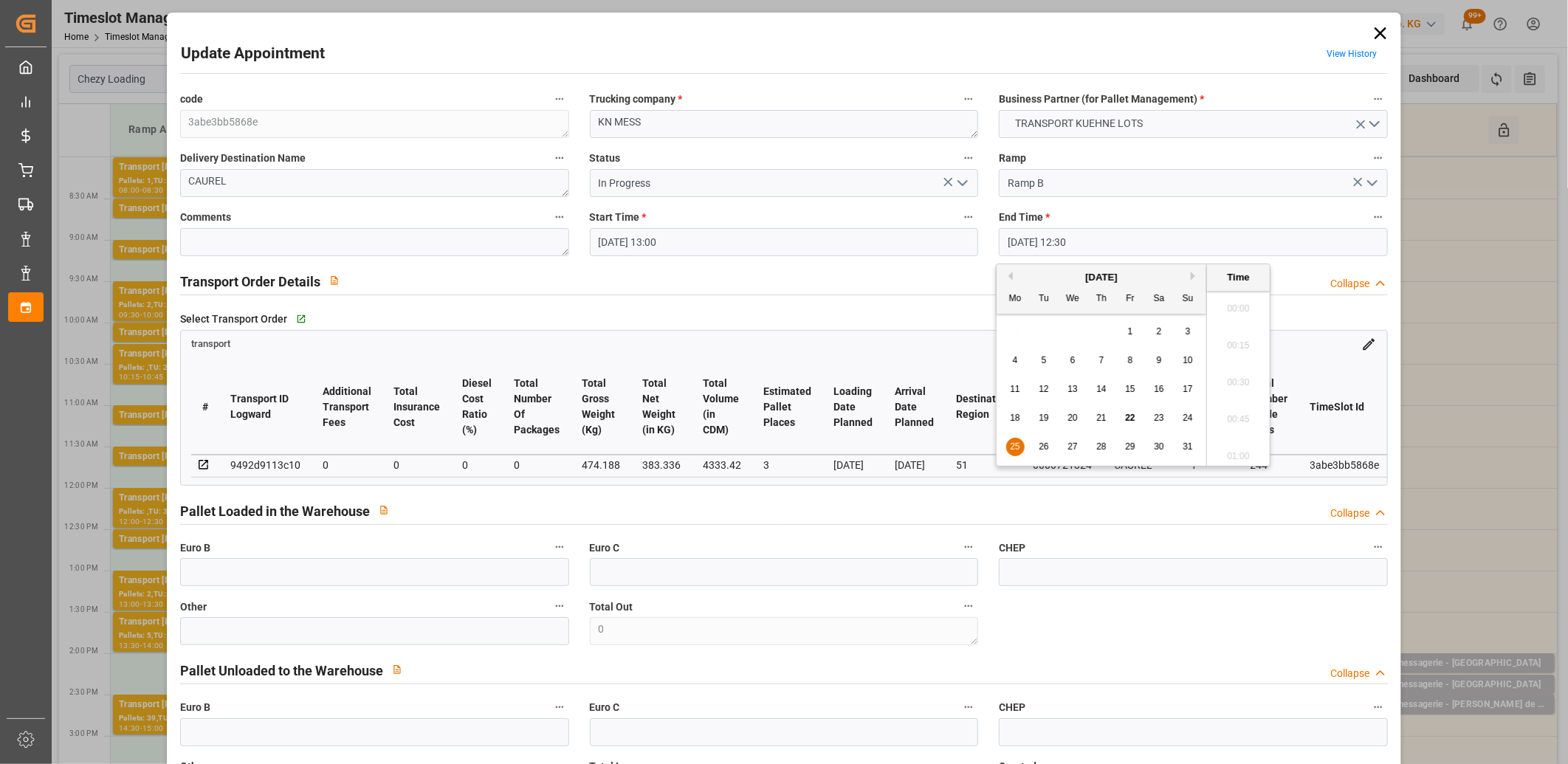
scroll to position [1775, 0]
click at [1010, 443] on span "25" at bounding box center [1014, 445] width 9 height 10
click at [1233, 439] on li "13:30" at bounding box center [1238, 444] width 62 height 37
type input "25-08-2025 13:30"
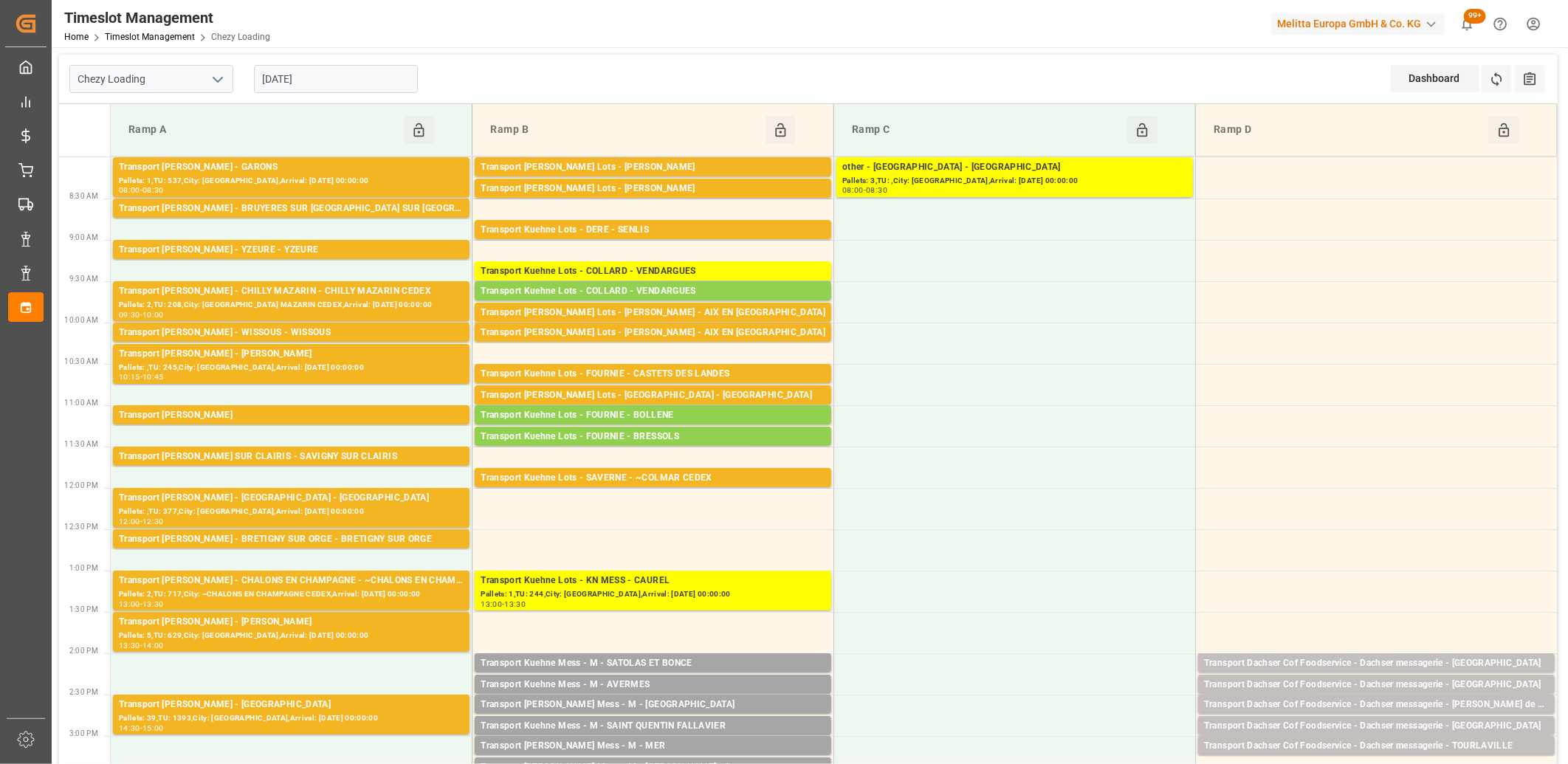
click at [374, 83] on input "[DATE]" at bounding box center [336, 79] width 164 height 28
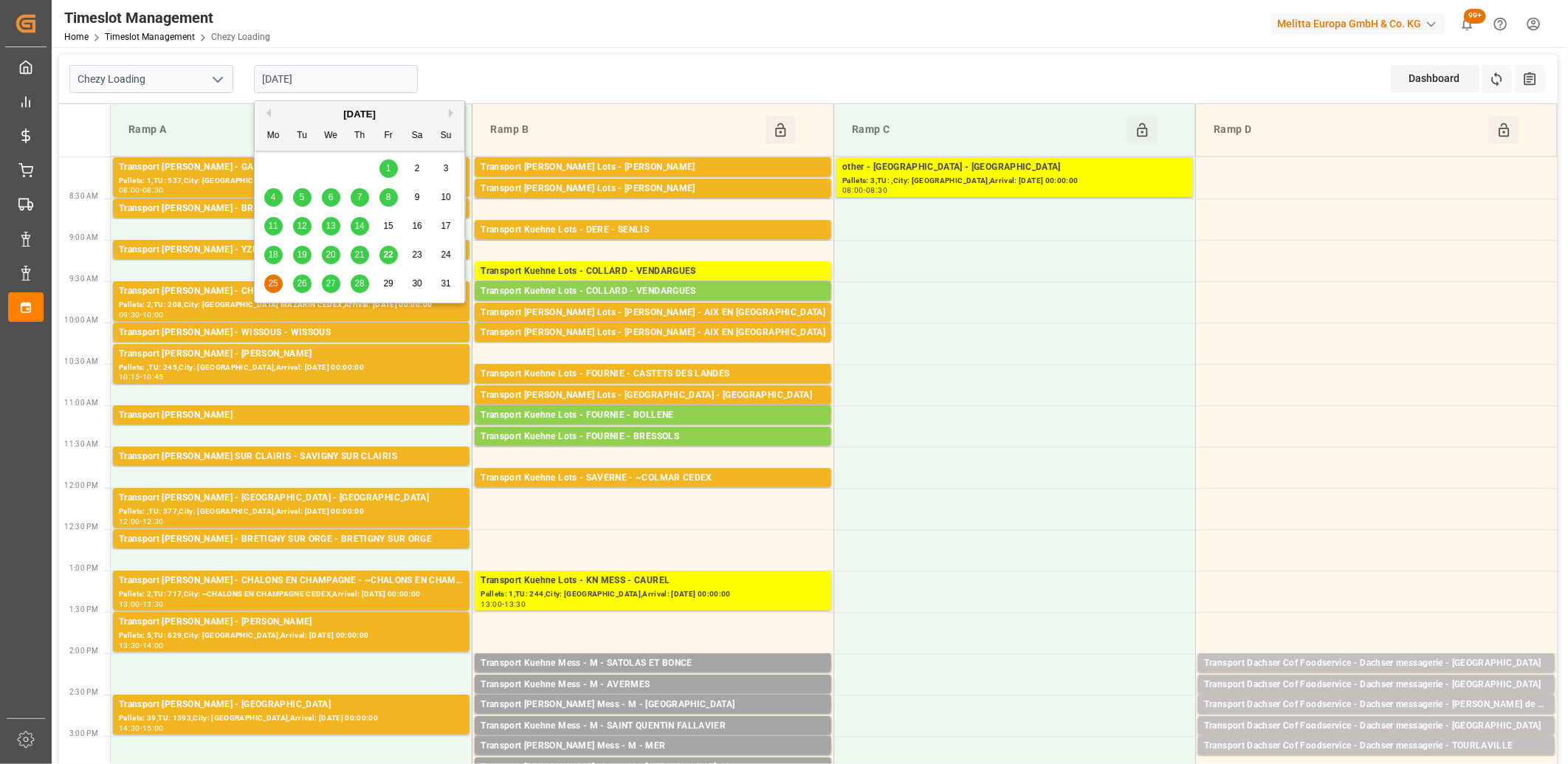
click at [300, 279] on span "26" at bounding box center [301, 283] width 9 height 10
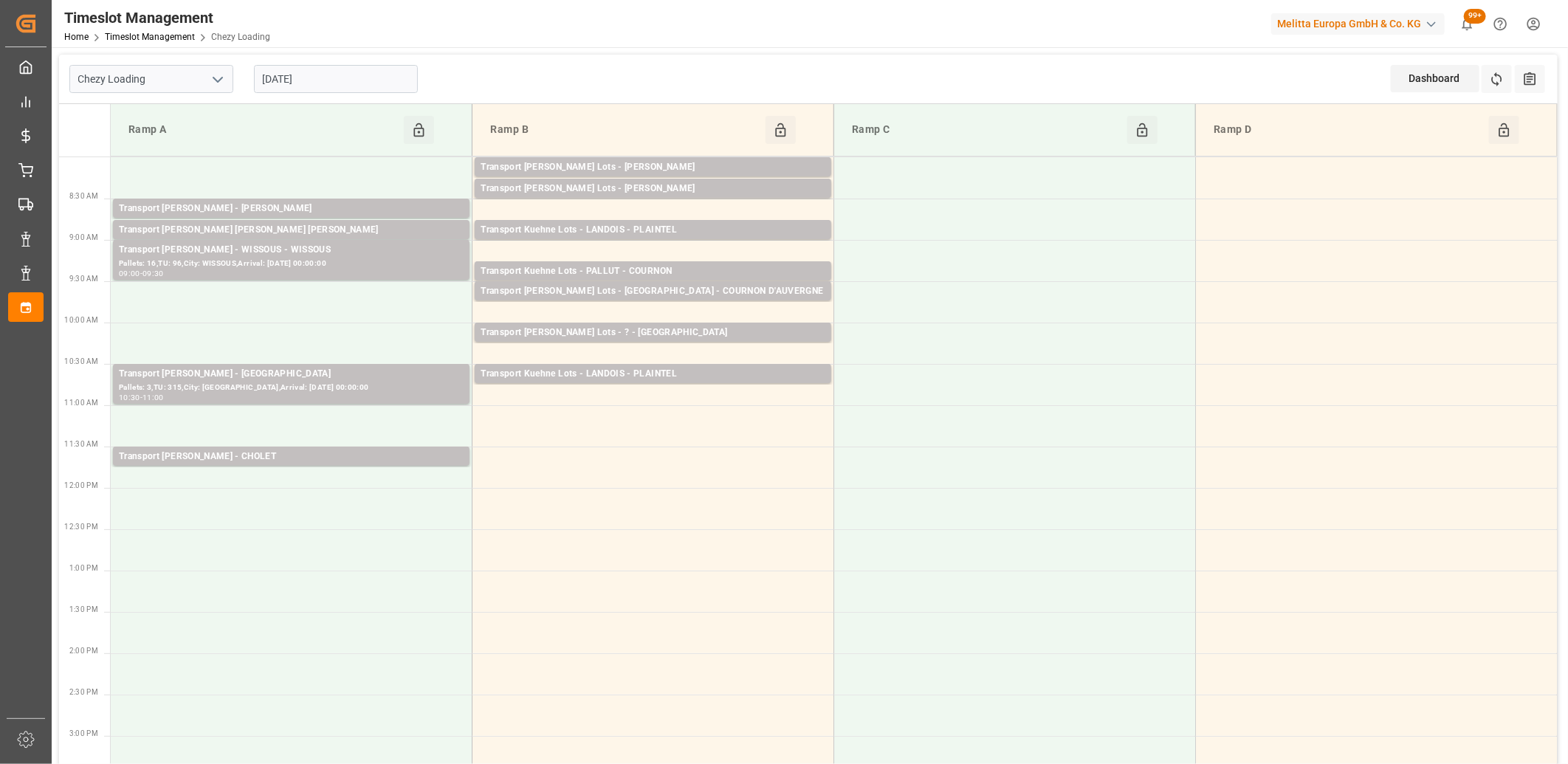
click at [340, 87] on input "[DATE]" at bounding box center [336, 79] width 164 height 28
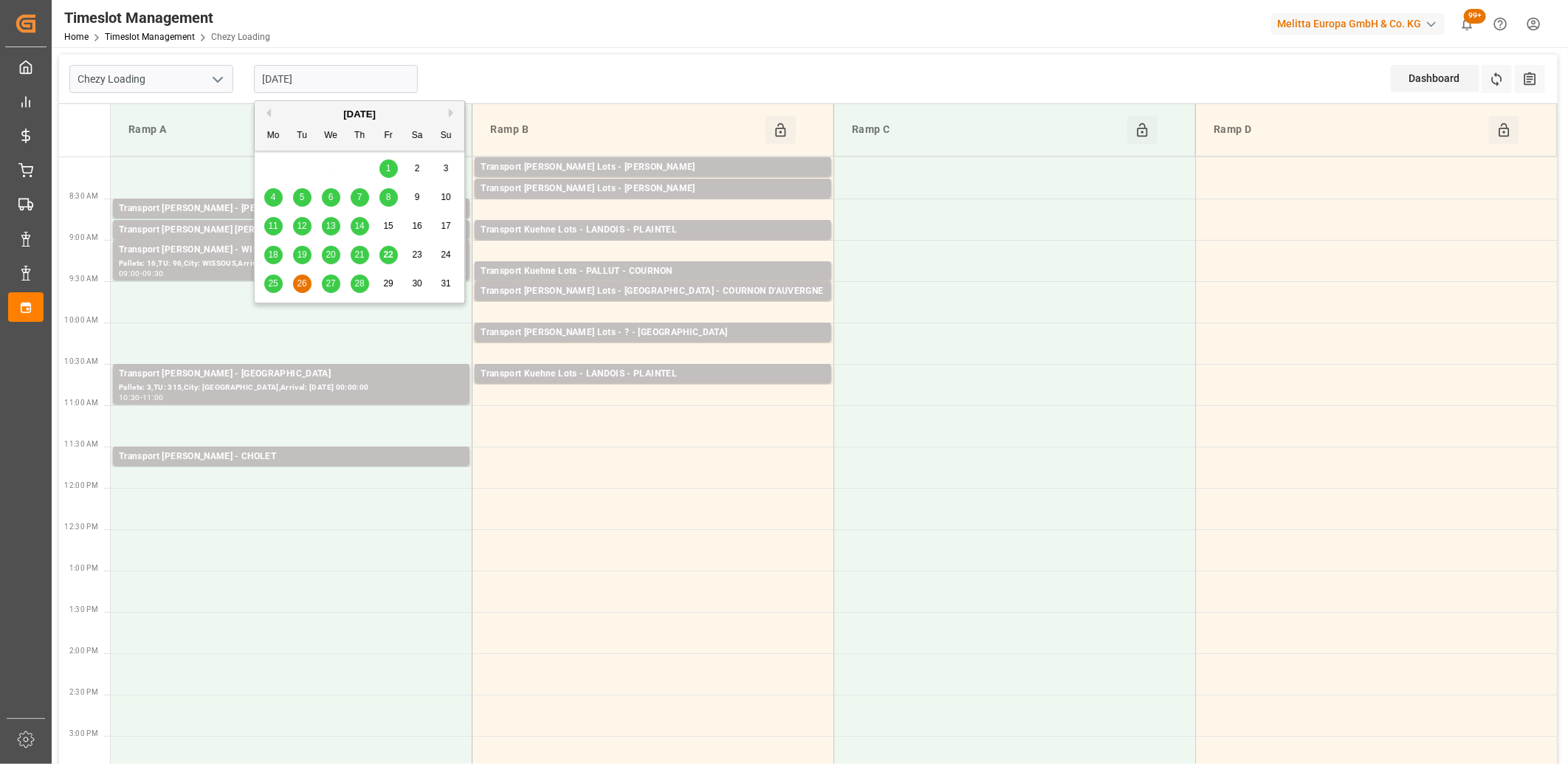
click at [330, 286] on span "27" at bounding box center [330, 283] width 9 height 10
type input "27-08-2025"
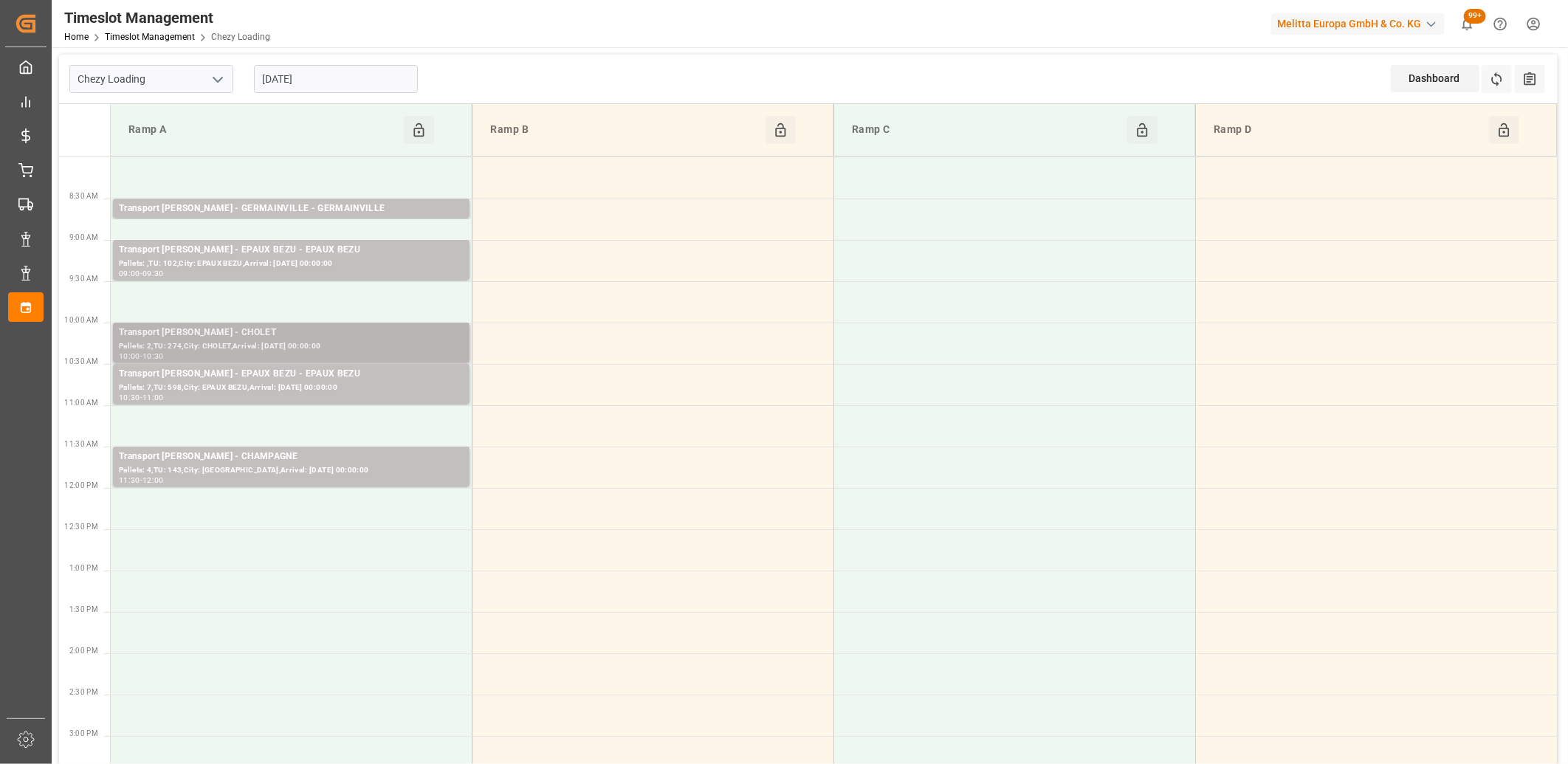
click at [329, 332] on div "Transport [PERSON_NAME] - CHOLET" at bounding box center [291, 333] width 345 height 15
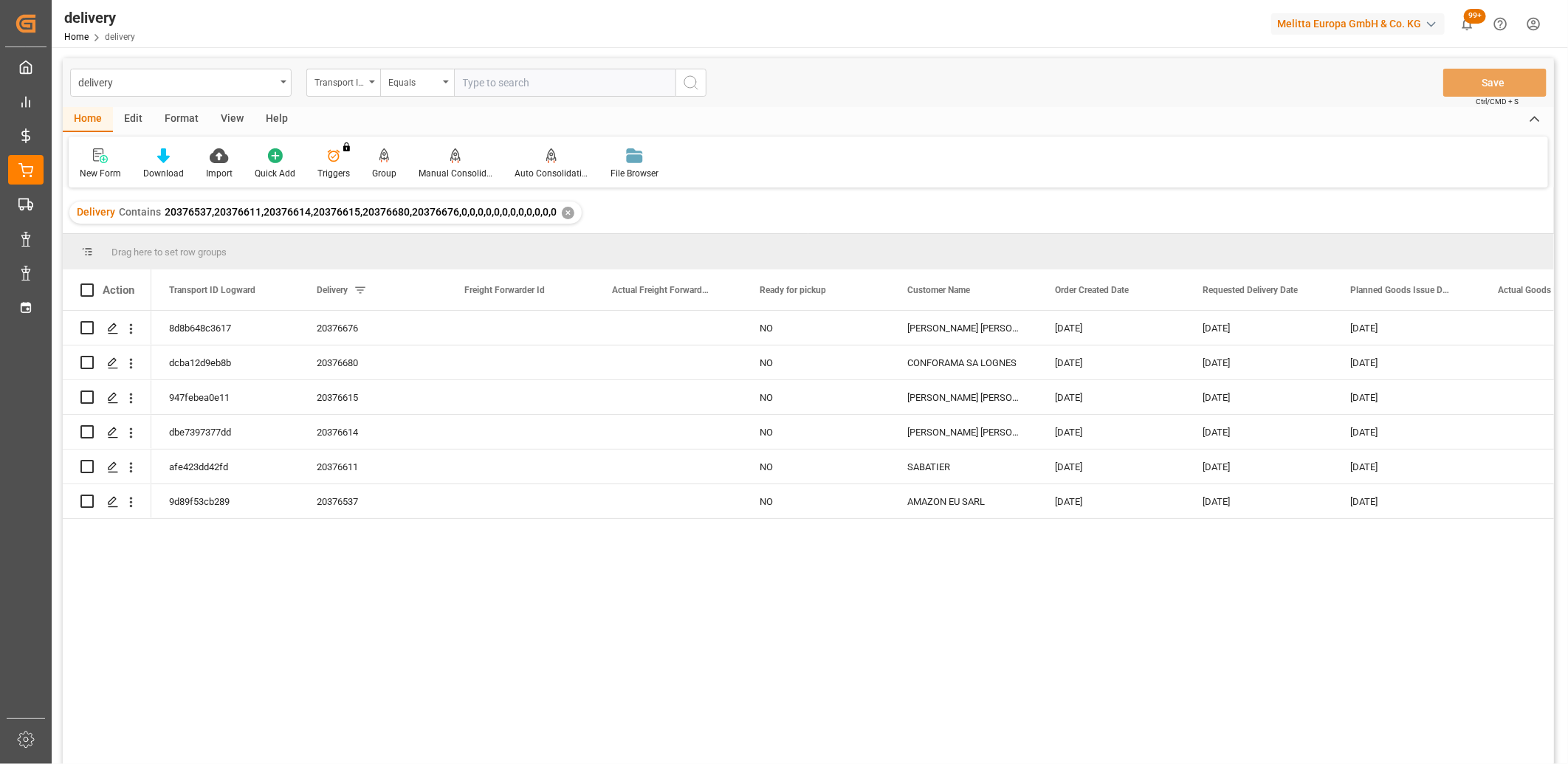
click at [565, 212] on div "✕" at bounding box center [568, 212] width 12 height 12
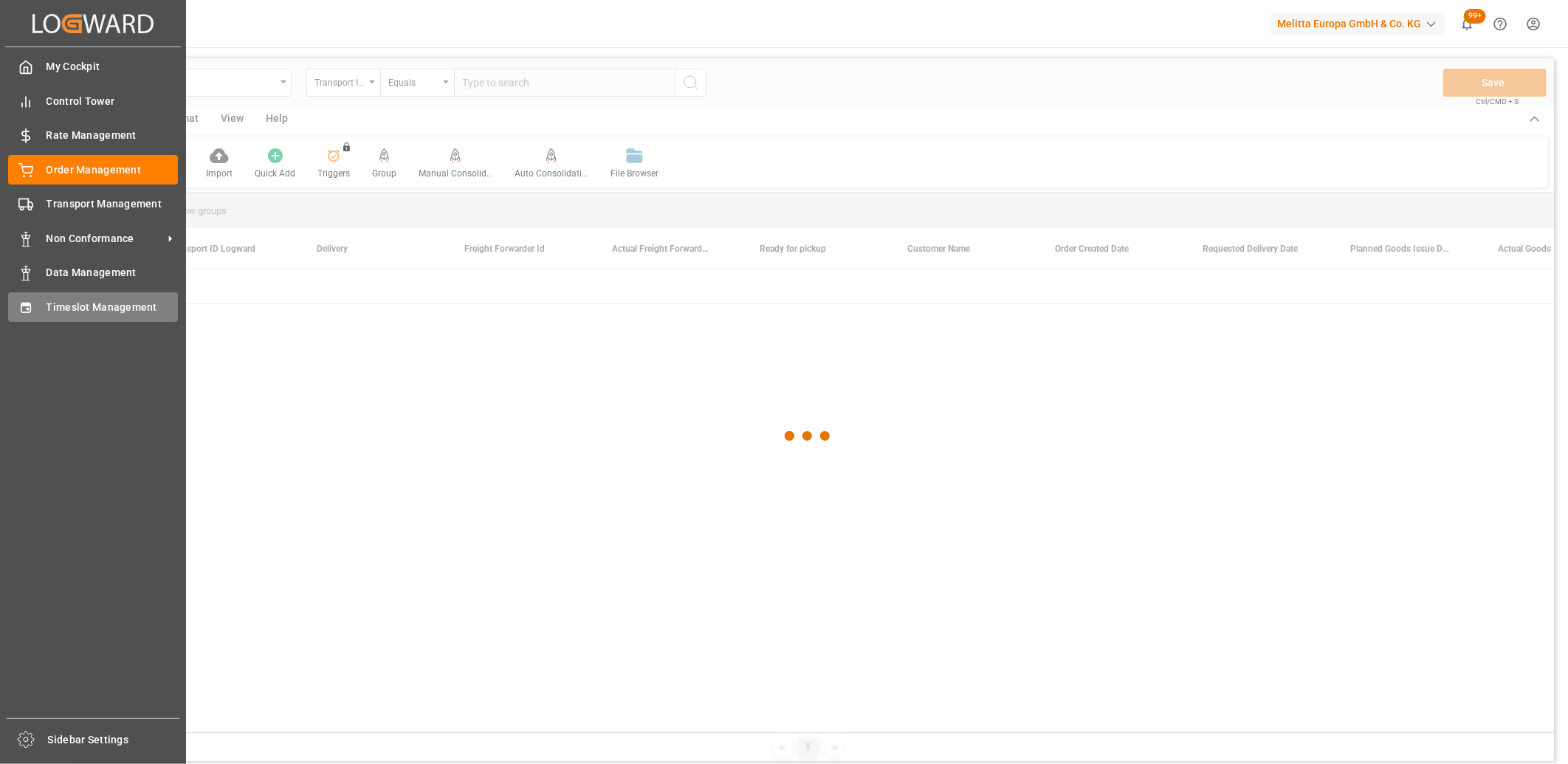
click at [31, 307] on icon at bounding box center [26, 307] width 15 height 15
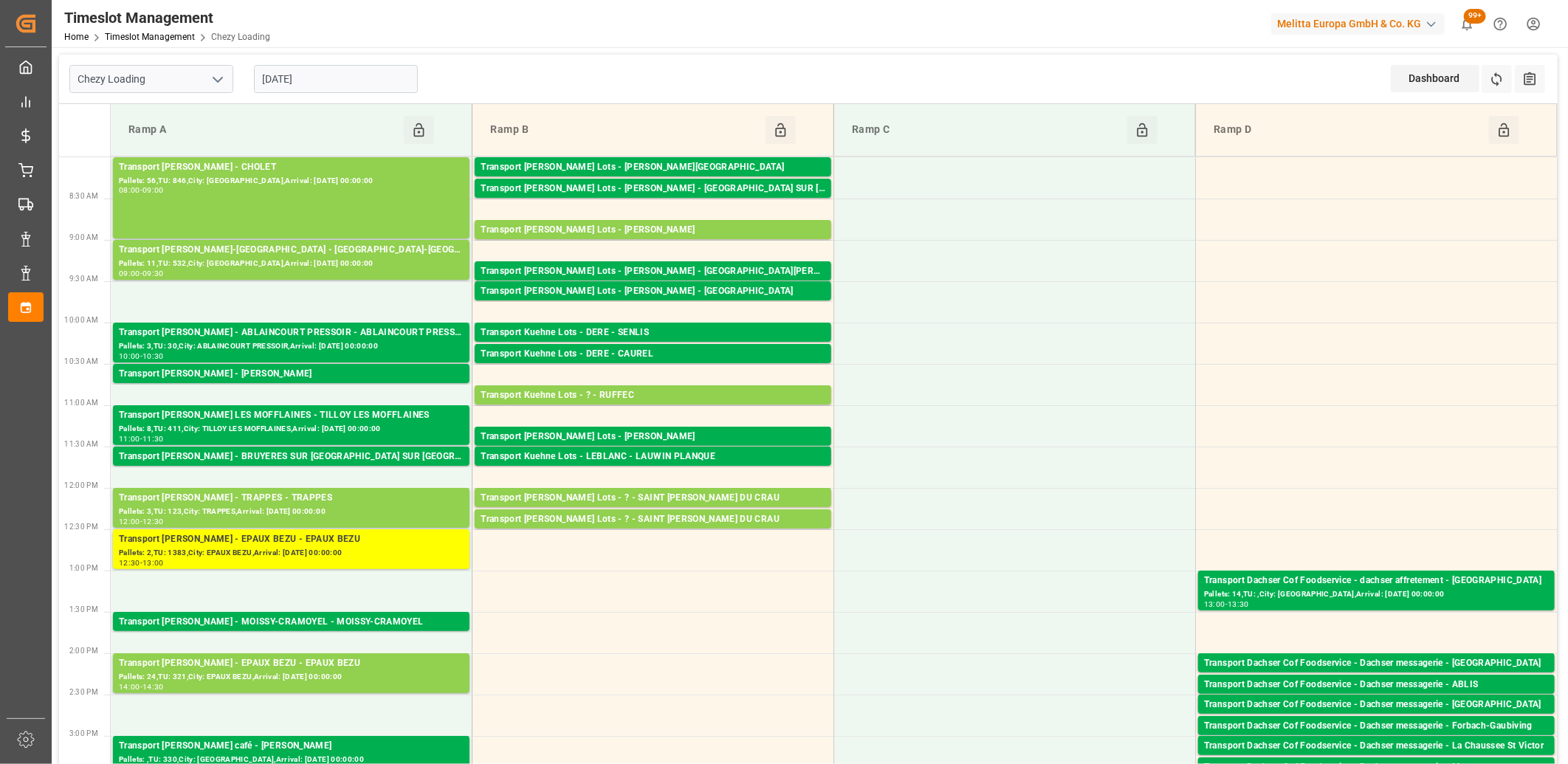
click at [367, 72] on input "[DATE]" at bounding box center [336, 79] width 164 height 28
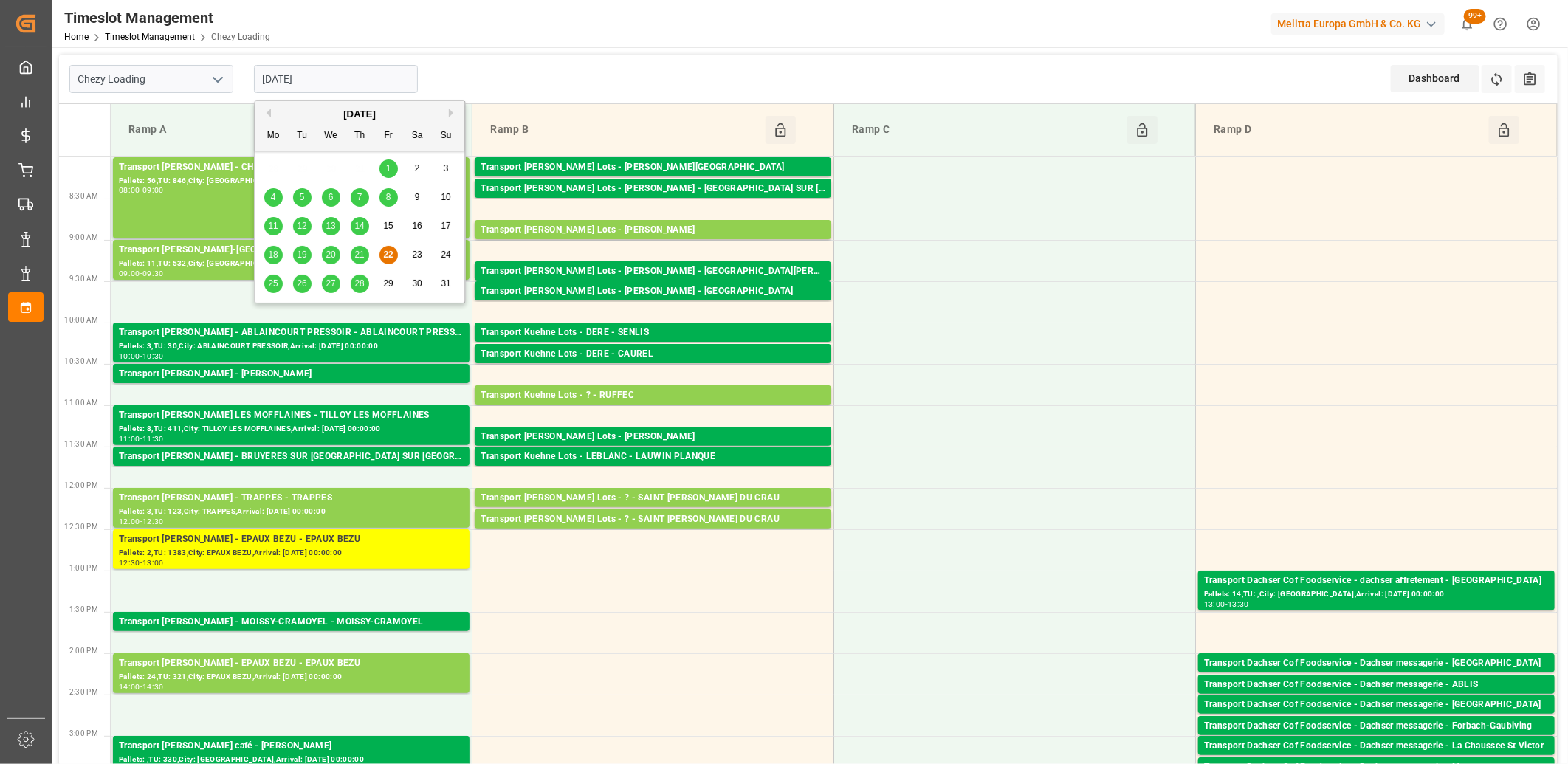
click at [357, 285] on span "28" at bounding box center [359, 283] width 9 height 10
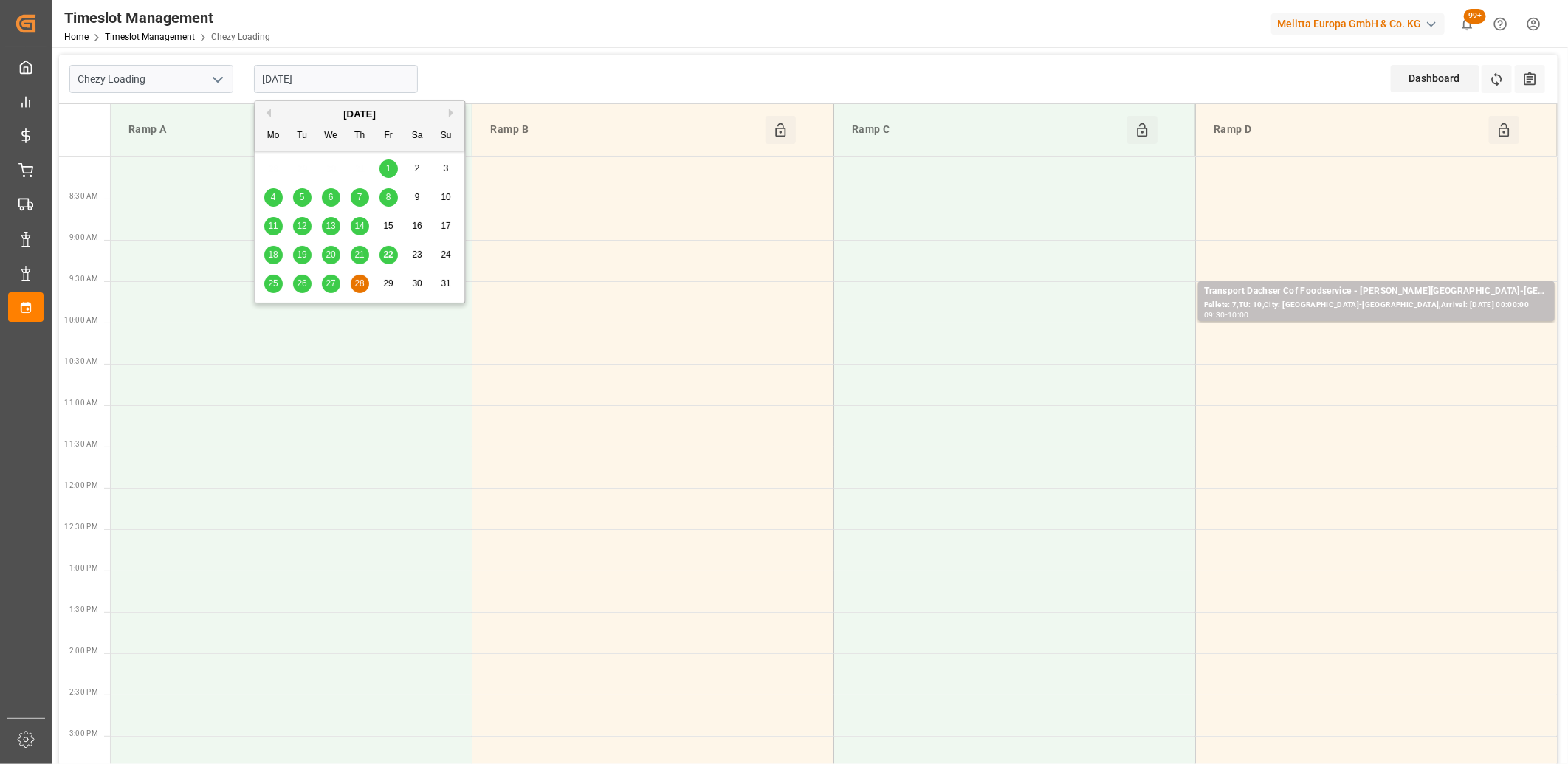
drag, startPoint x: 349, startPoint y: 80, endPoint x: 342, endPoint y: 139, distance: 59.4
click at [349, 83] on input "28-08-2025" at bounding box center [336, 79] width 164 height 28
click at [325, 281] on span "27" at bounding box center [330, 283] width 9 height 10
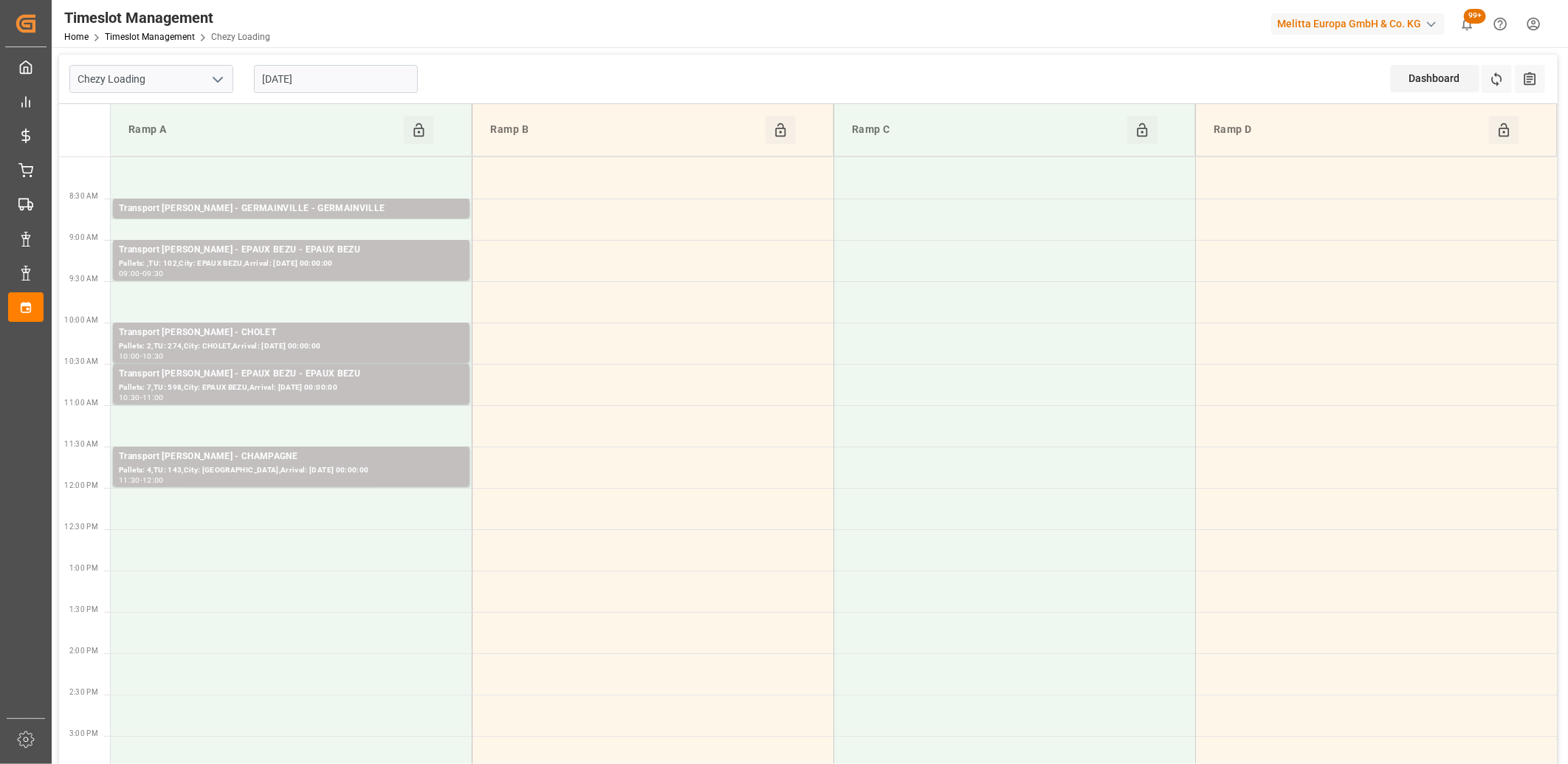
drag, startPoint x: 337, startPoint y: 82, endPoint x: 337, endPoint y: 93, distance: 11.0
click at [337, 85] on input "27-08-2025" at bounding box center [336, 79] width 164 height 28
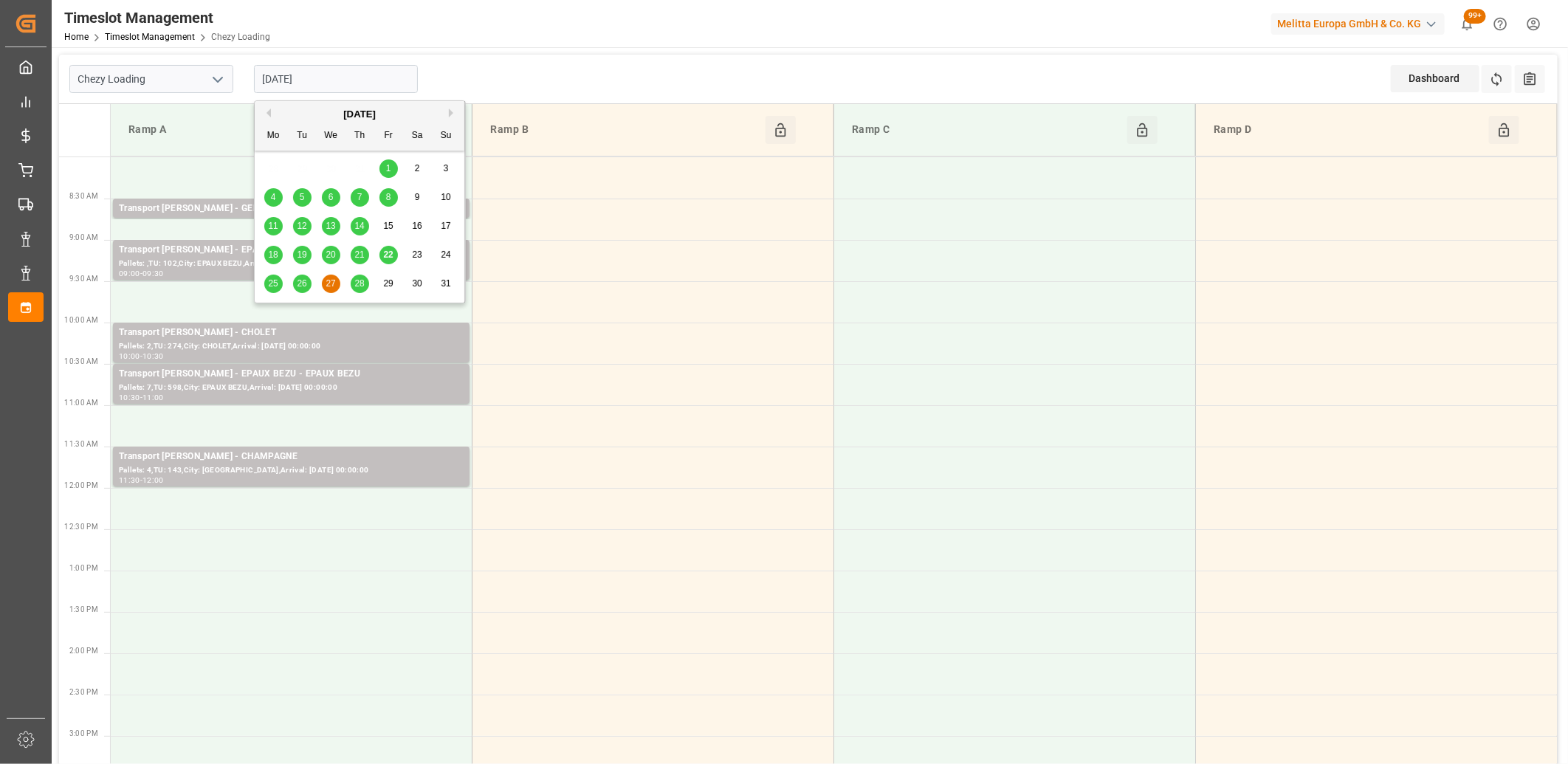
click at [296, 282] on div "26" at bounding box center [302, 283] width 19 height 18
type input "[DATE]"
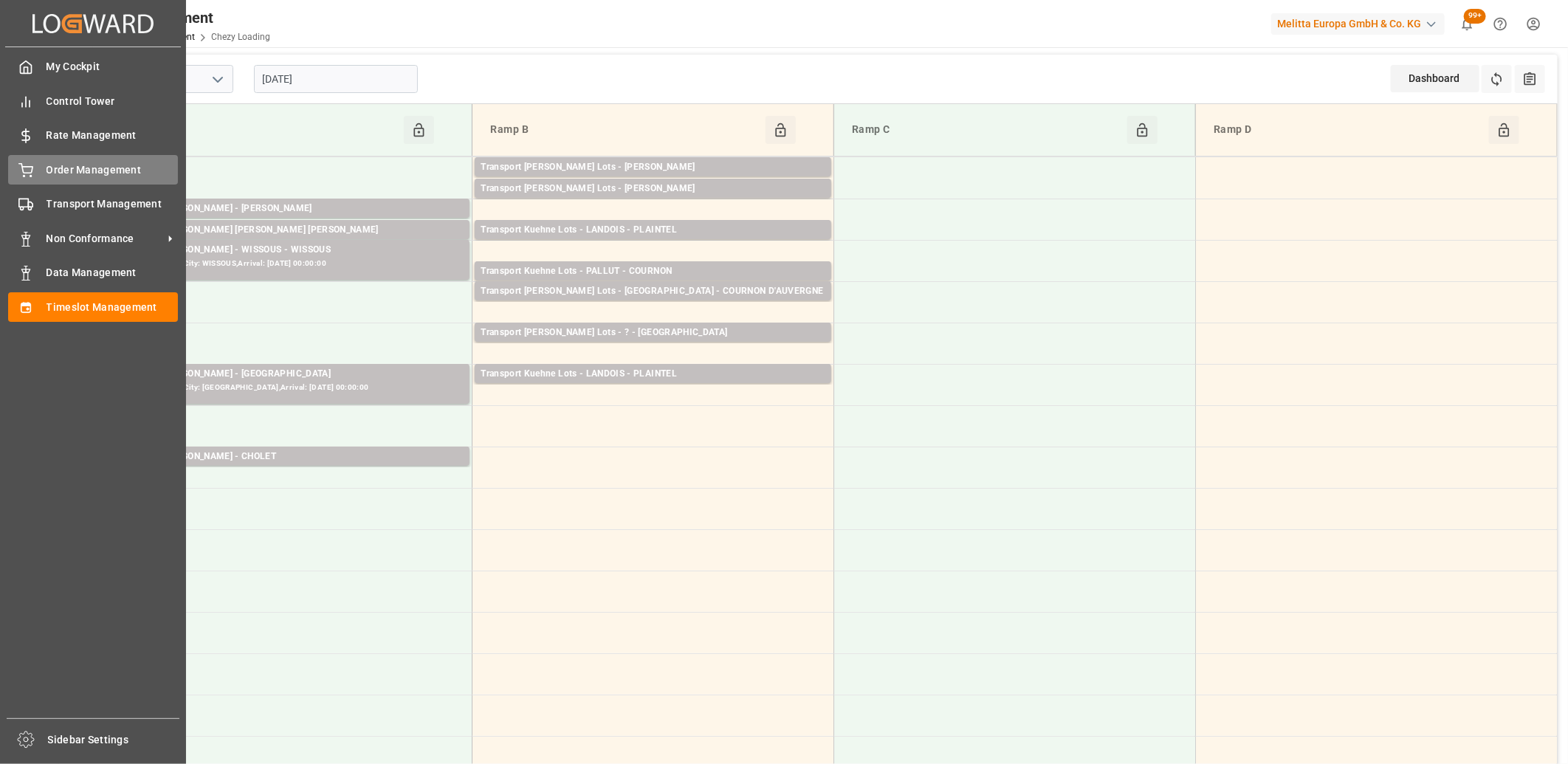
click at [41, 171] on div "Order Management Order Management" at bounding box center [93, 169] width 170 height 29
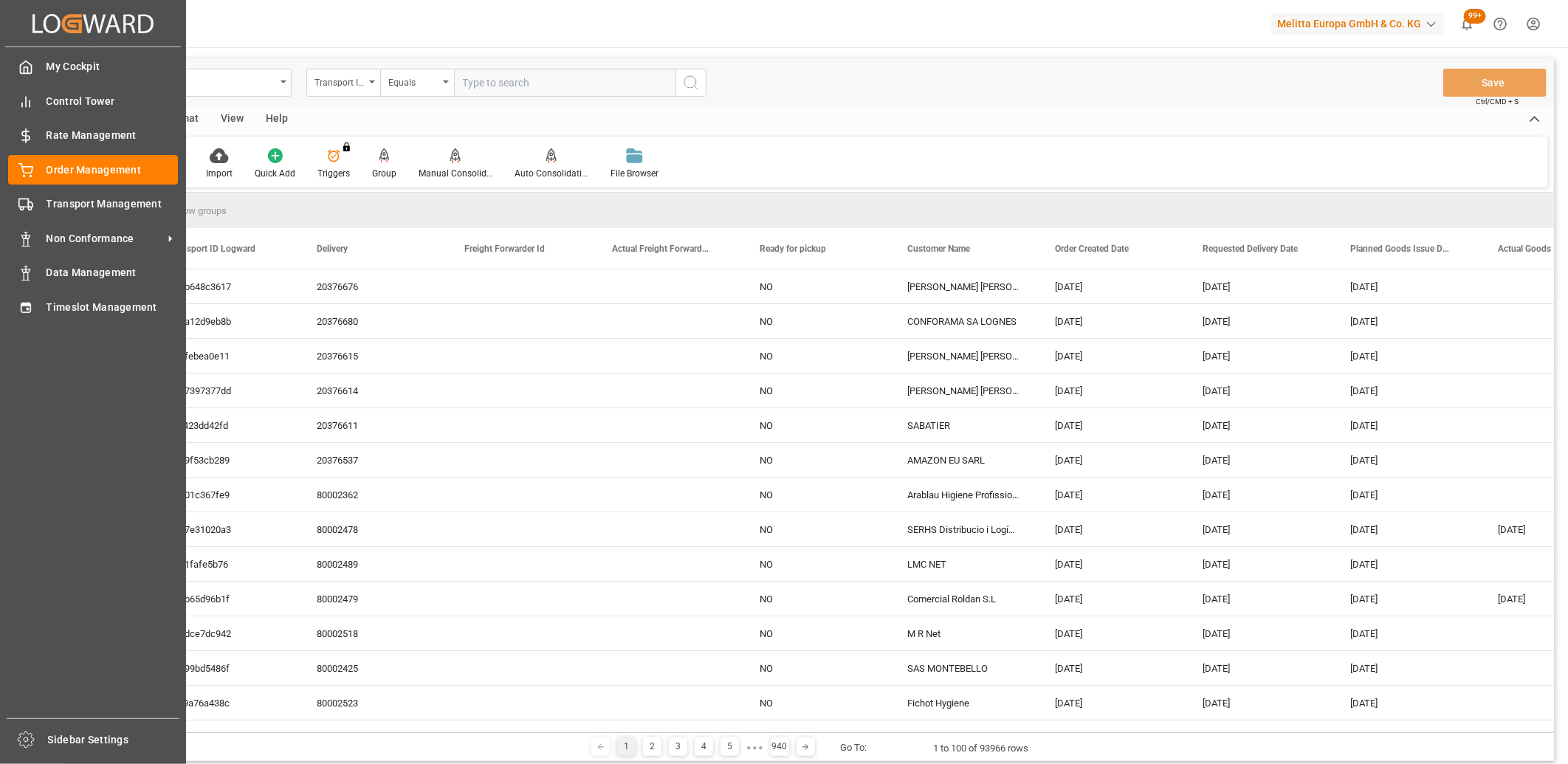
click at [70, 289] on div "My Cockpit My Cockpit Control Tower Control Tower Rate Management Rate Manageme…" at bounding box center [93, 383] width 175 height 671
click at [69, 299] on span "Timeslot Management" at bounding box center [113, 307] width 132 height 16
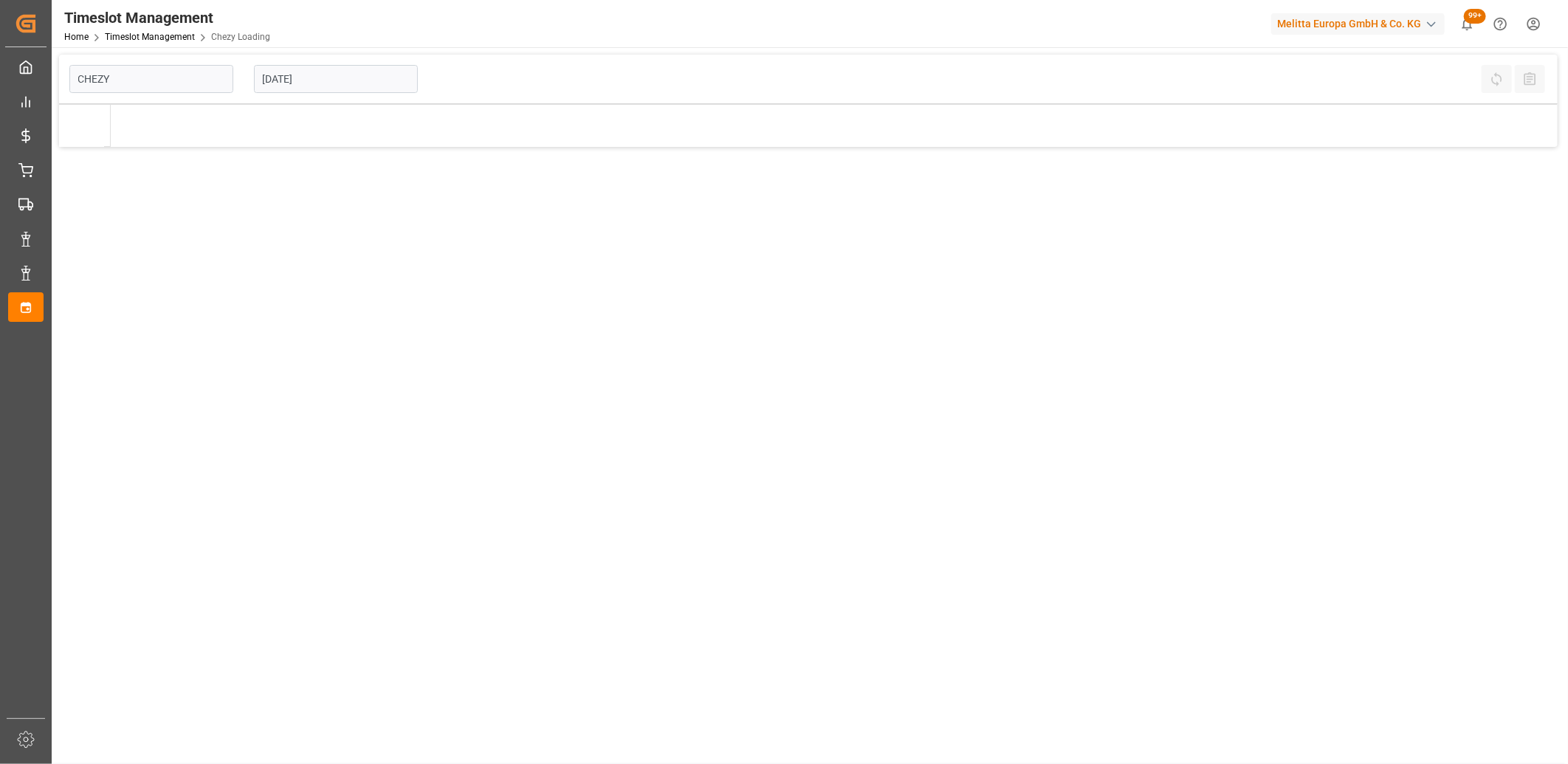
type input "Chezy Loading"
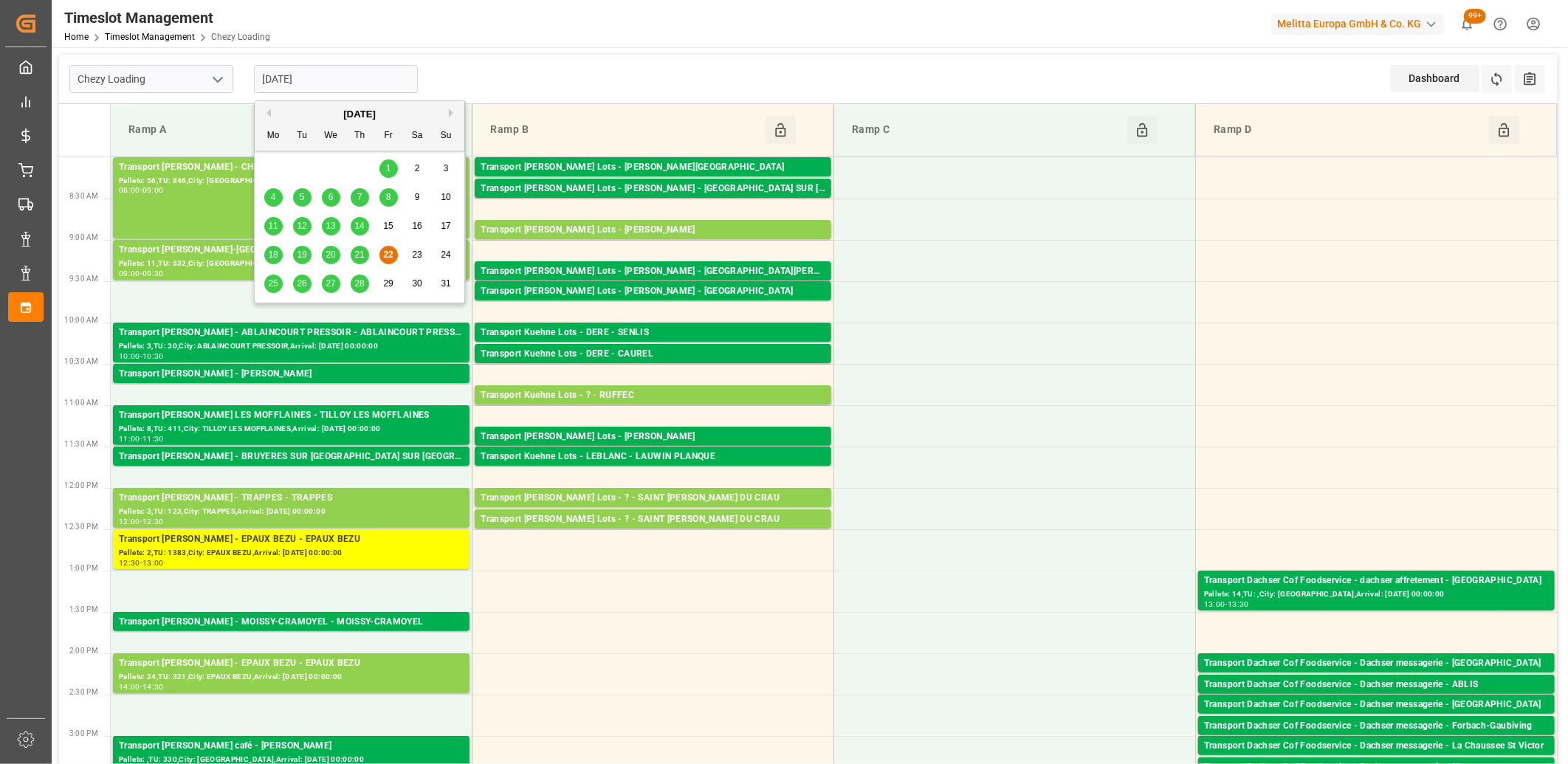
click at [338, 83] on input "[DATE]" at bounding box center [336, 79] width 164 height 28
click at [274, 280] on span "25" at bounding box center [272, 283] width 9 height 10
type input "[DATE]"
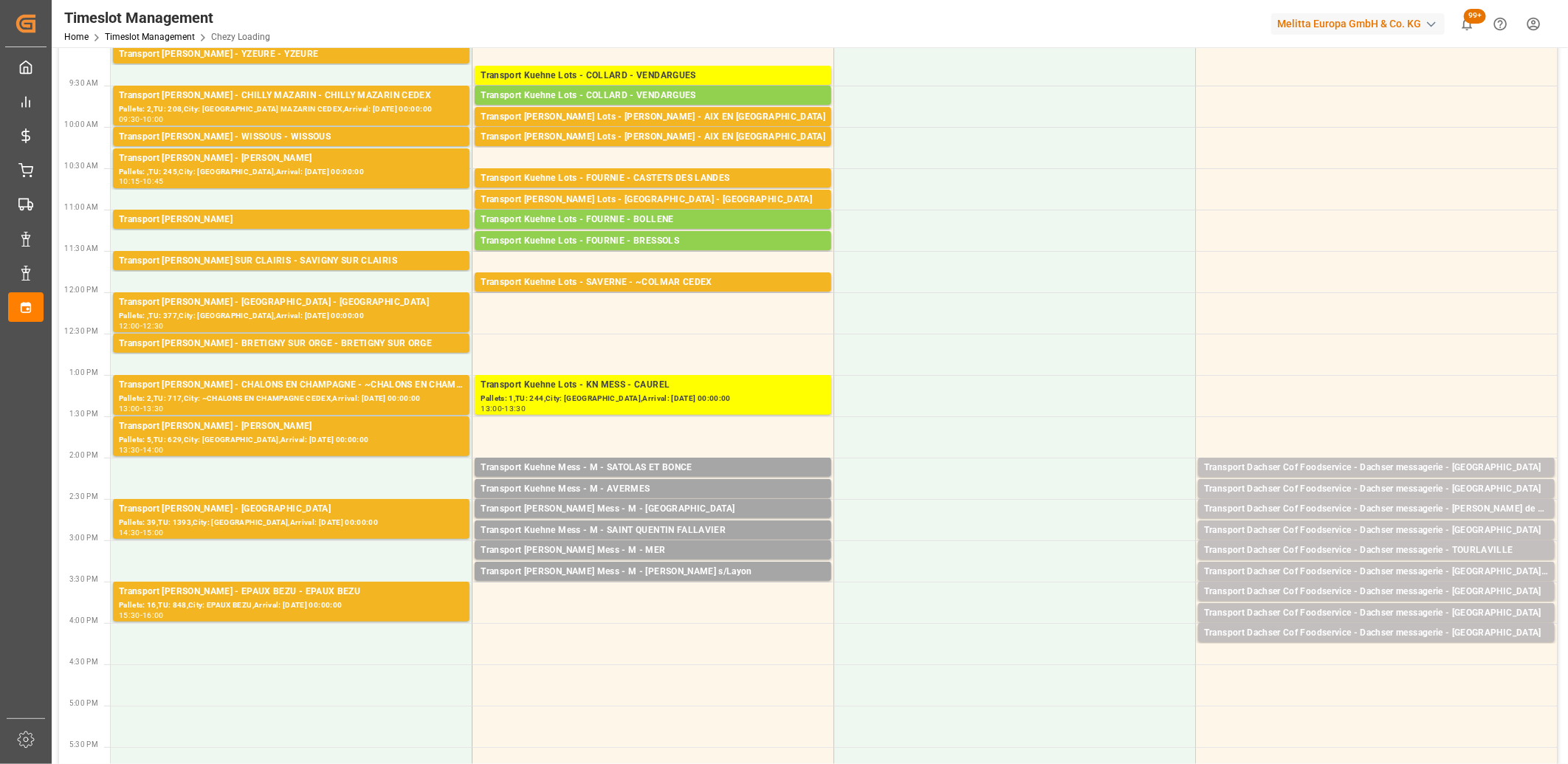
scroll to position [246, 0]
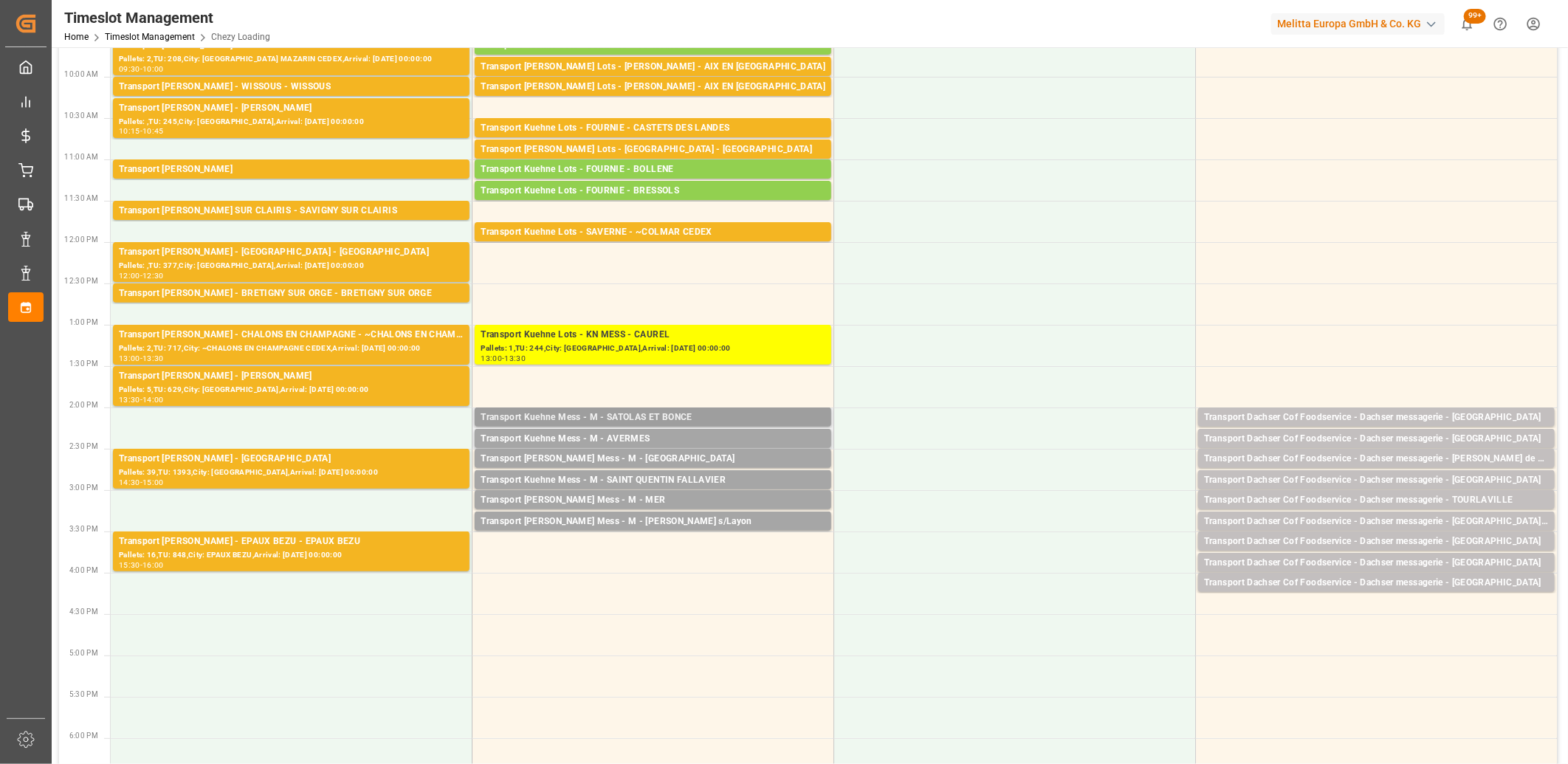
click at [672, 415] on div "Transport Kuehne Mess - M - SATOLAS ET BONCE" at bounding box center [653, 417] width 345 height 15
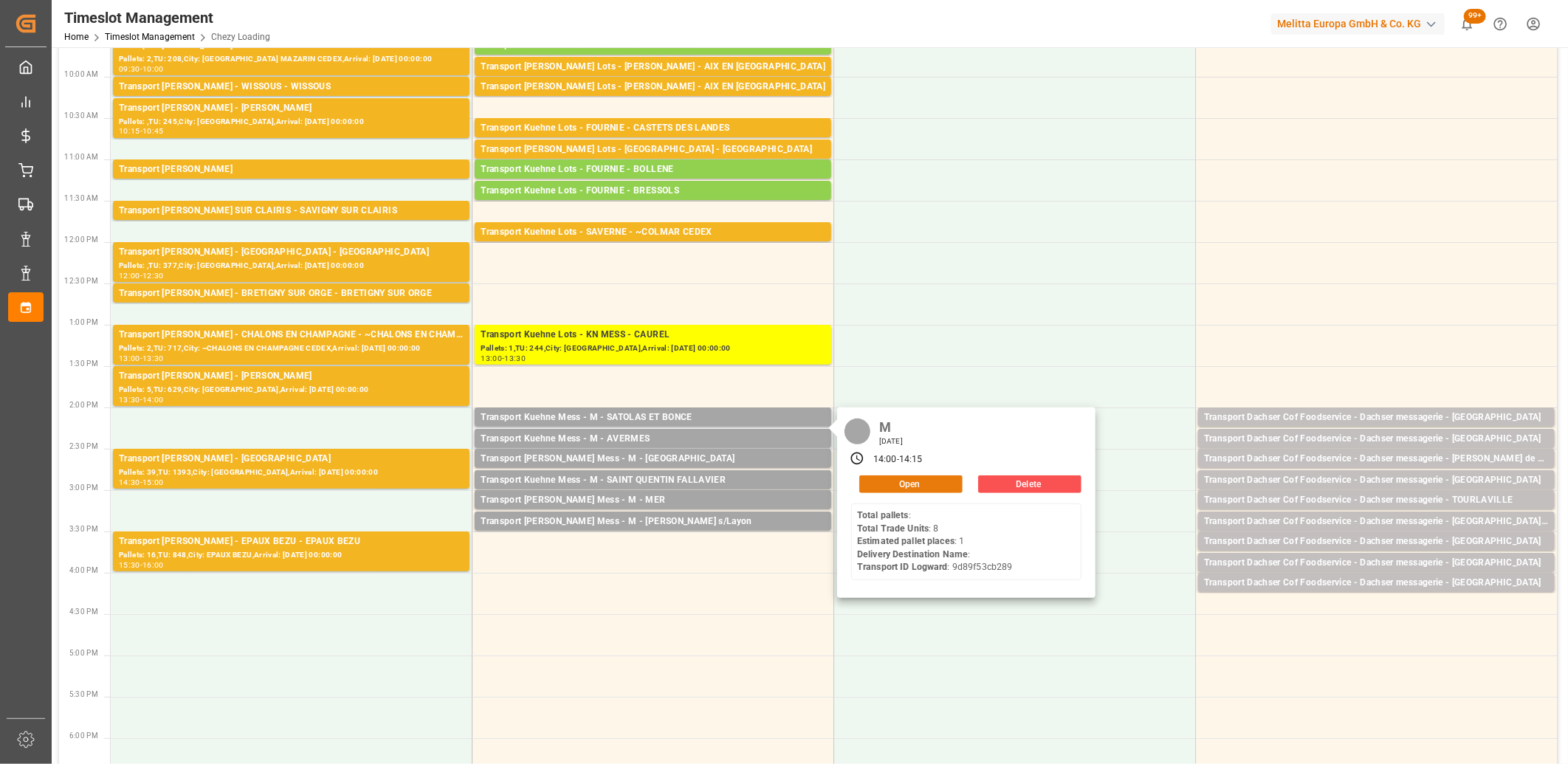
click at [875, 480] on button "Open" at bounding box center [911, 484] width 103 height 18
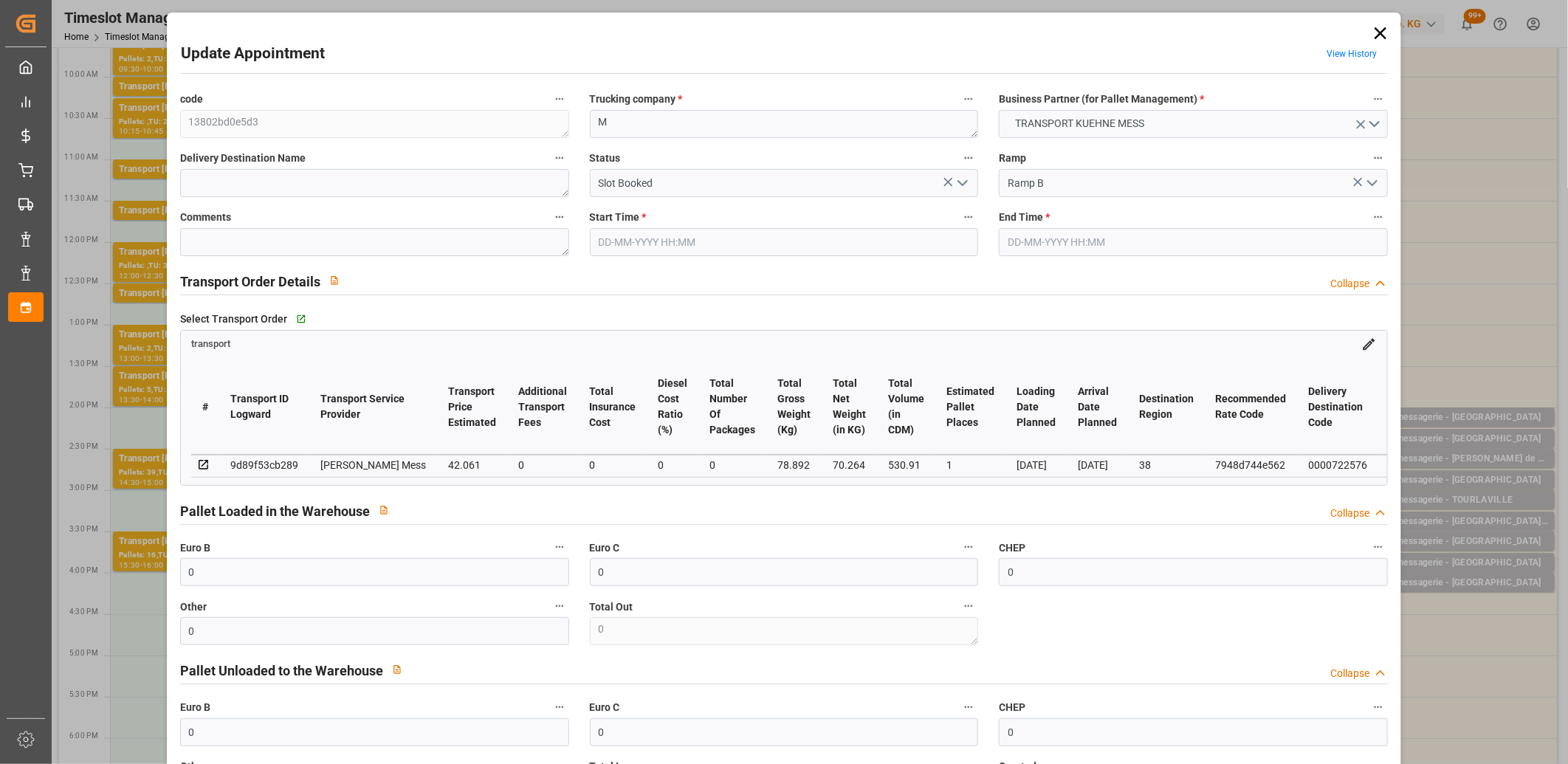
type input "25-08-2025 14:00"
type input "25-08-2025 14:15"
type input "22-08-2025 11:41"
type input "28-08-2025"
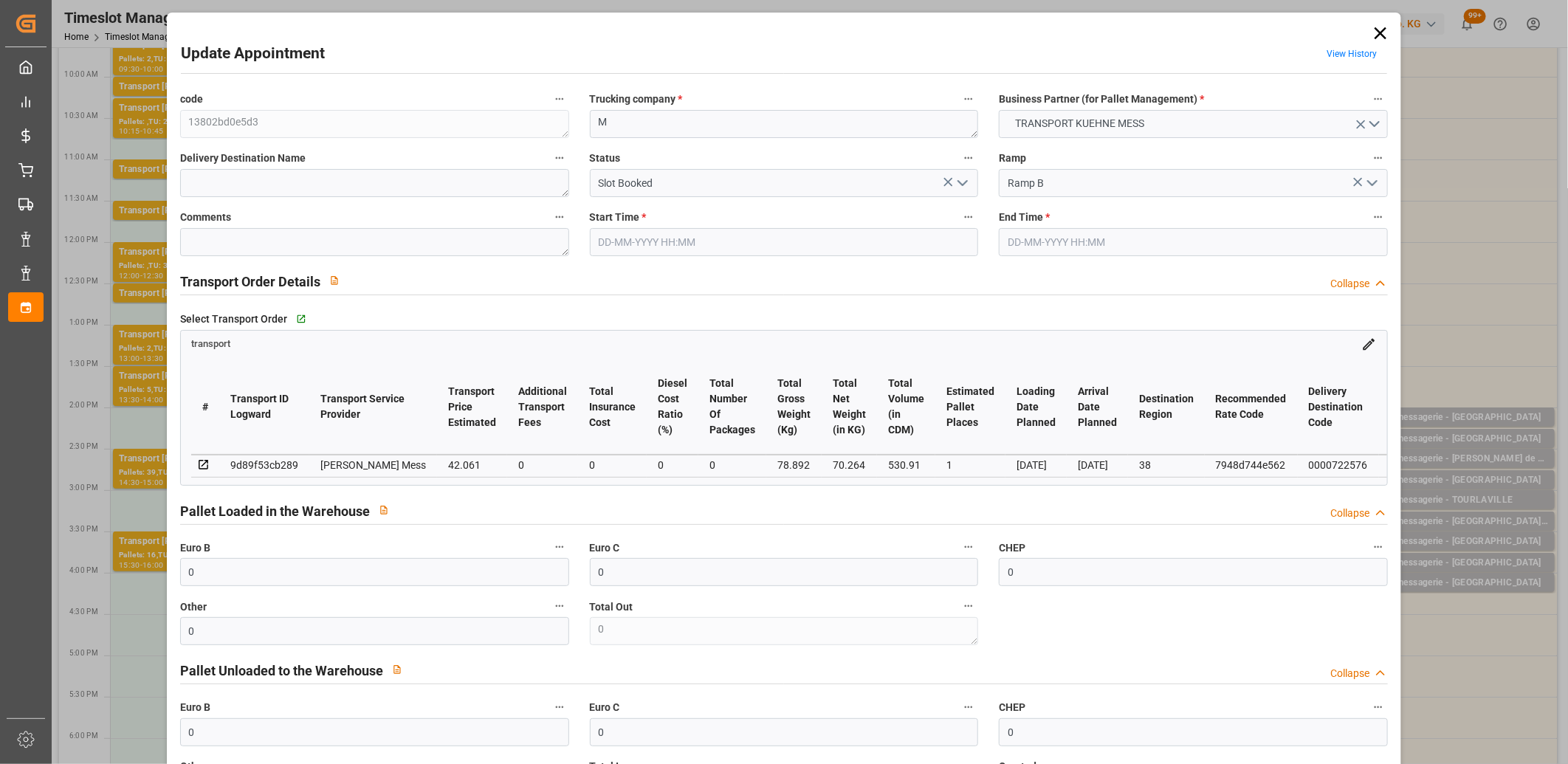
type input "[DATE]"
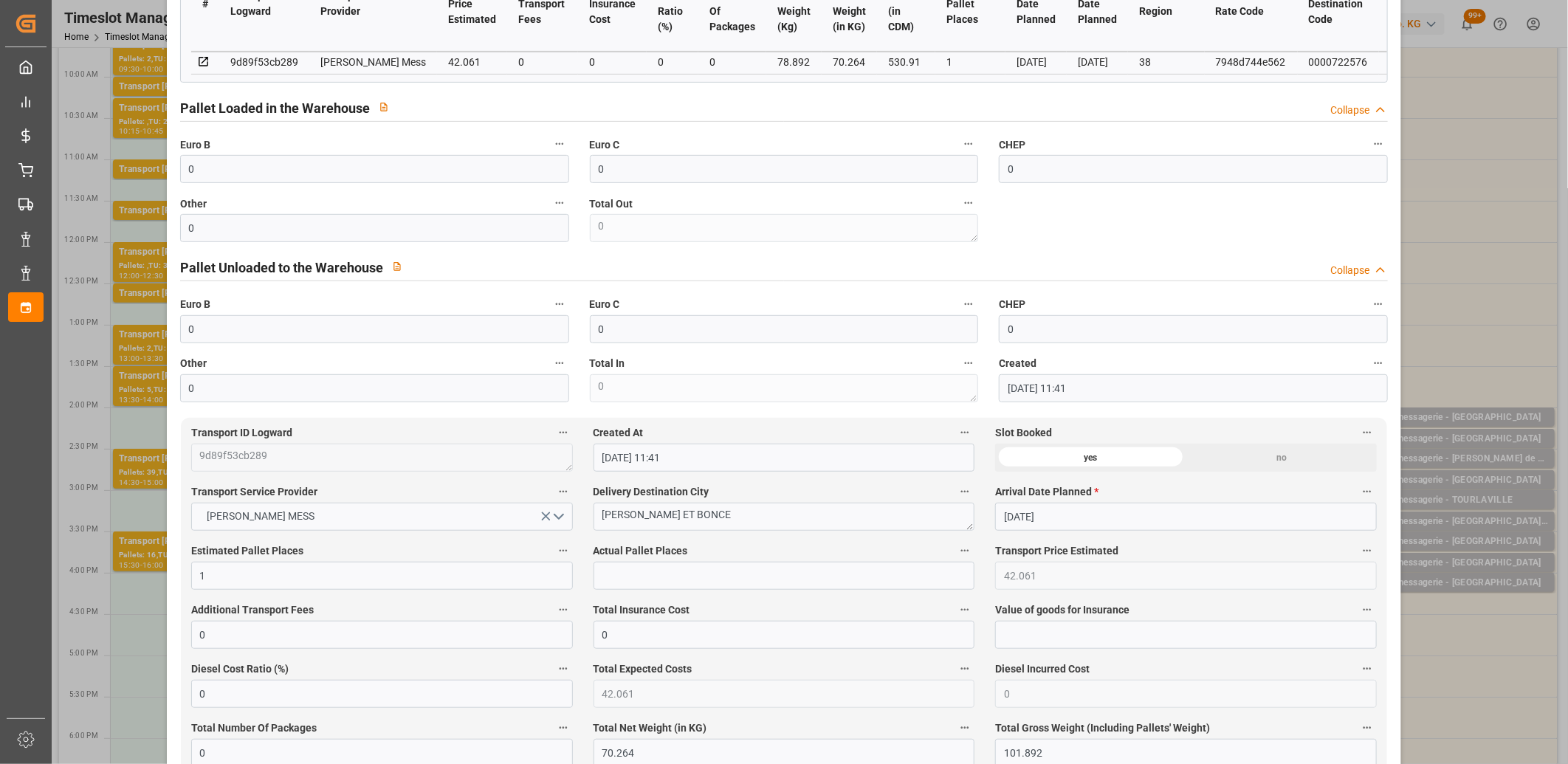
scroll to position [491, 0]
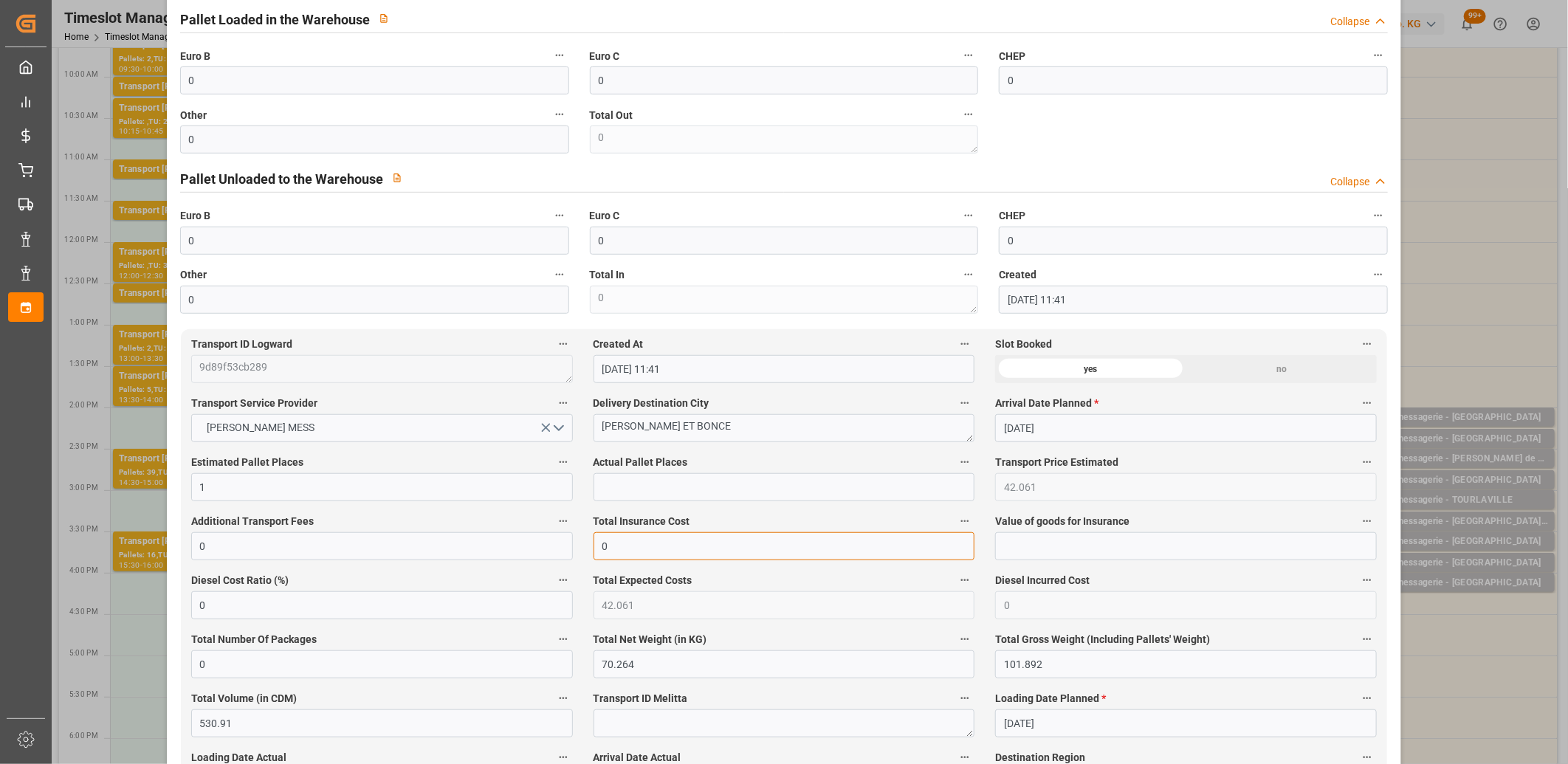
drag, startPoint x: 628, startPoint y: 548, endPoint x: 543, endPoint y: 548, distance: 85.0
type input "19.2"
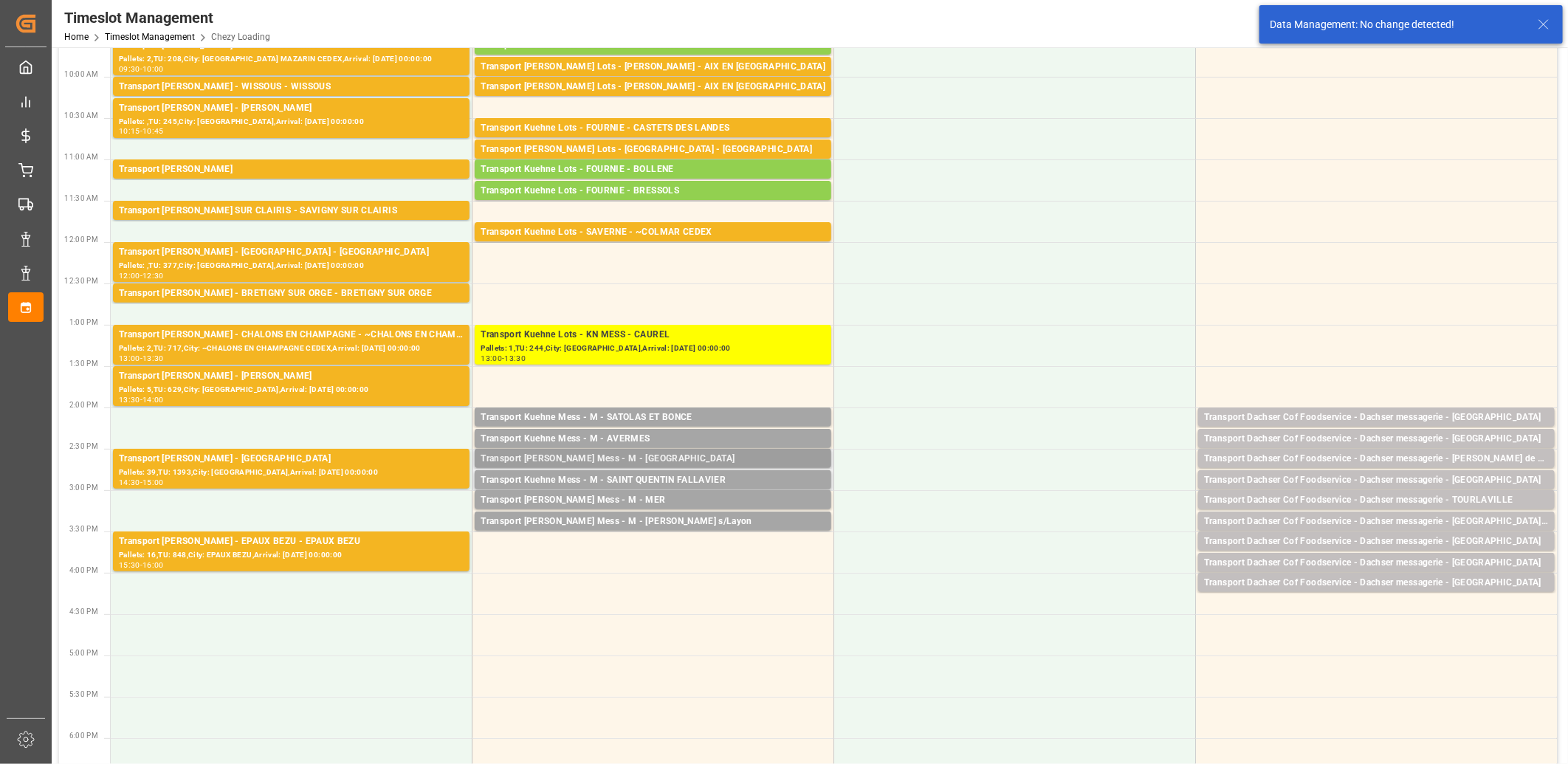
click at [593, 456] on div "Transport [PERSON_NAME] Mess - M - [GEOGRAPHIC_DATA]" at bounding box center [653, 459] width 345 height 15
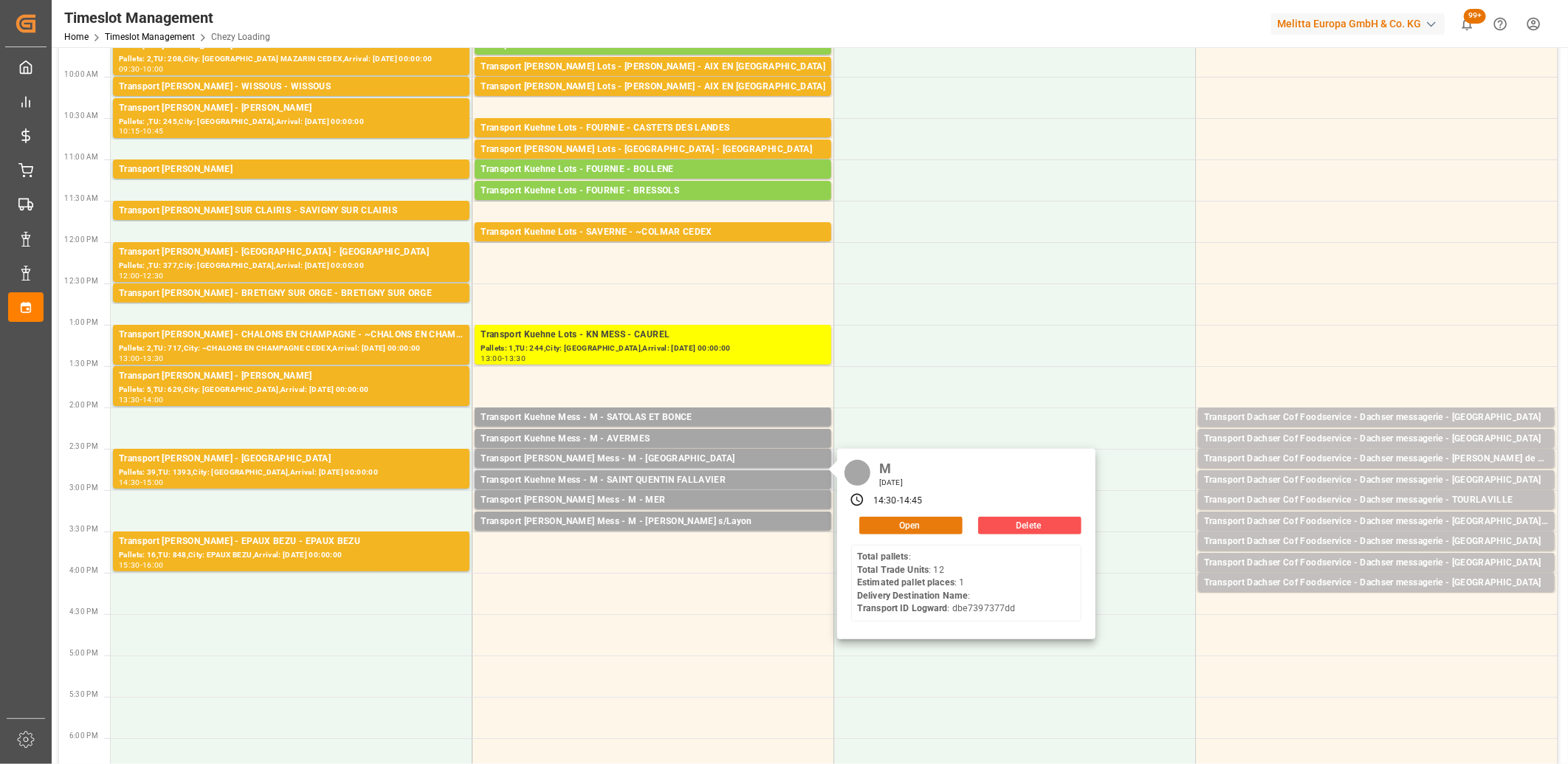
click at [894, 529] on button "Open" at bounding box center [911, 525] width 103 height 18
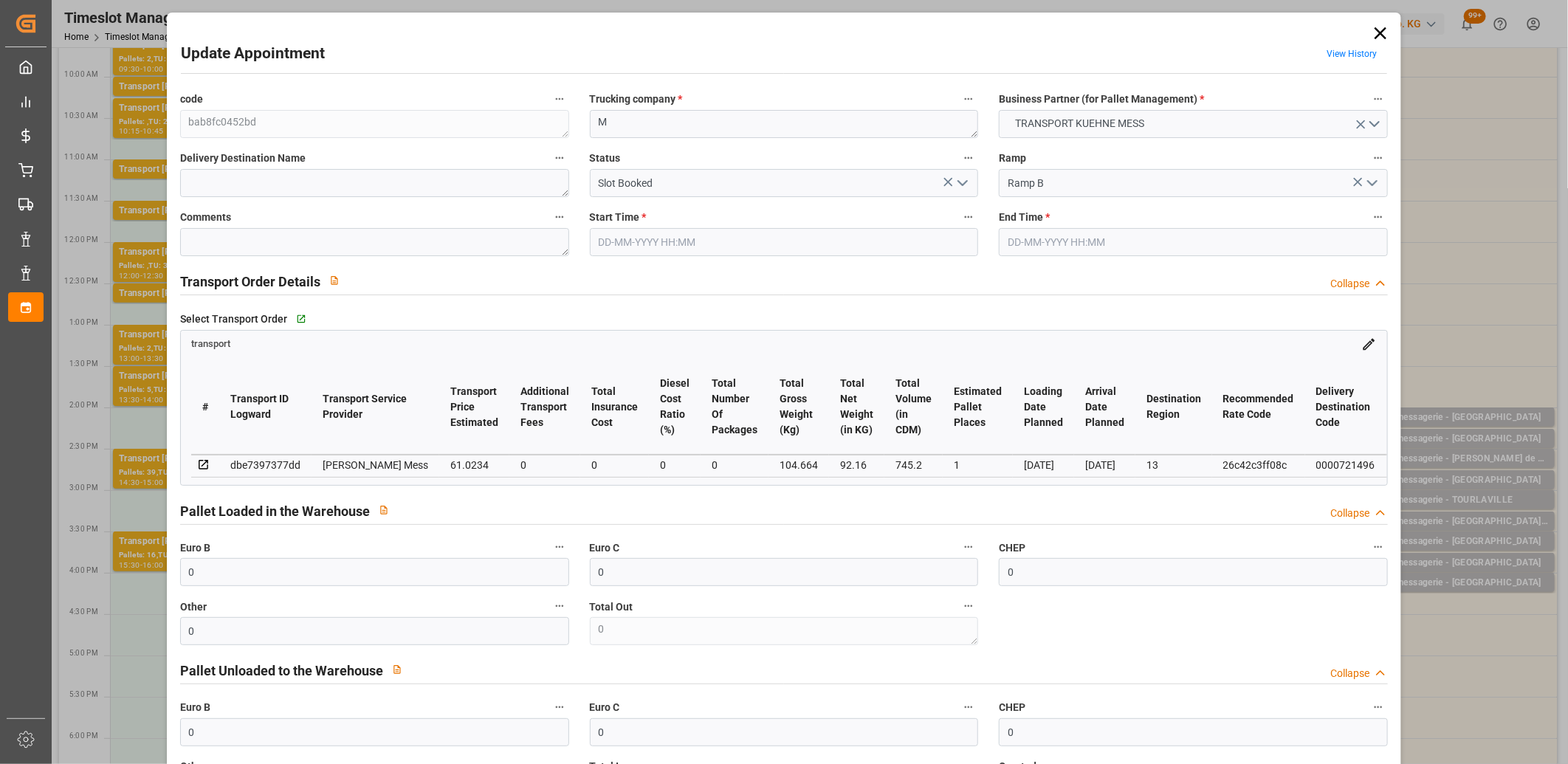
type input "25-08-2025 14:30"
type input "25-08-2025 14:45"
type input "22-08-2025 11:42"
type input "01-09-2025"
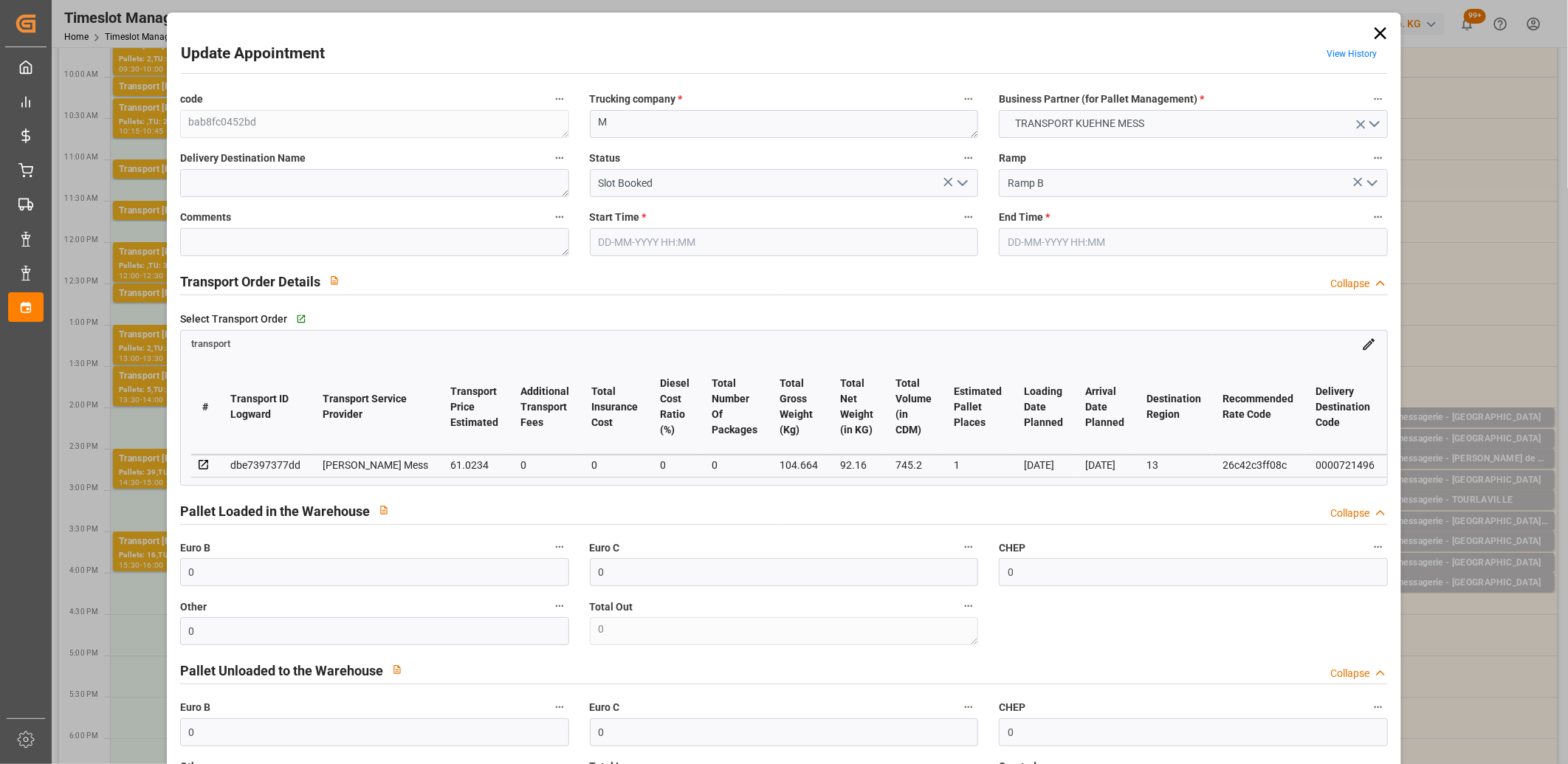
type input "28-08-2025"
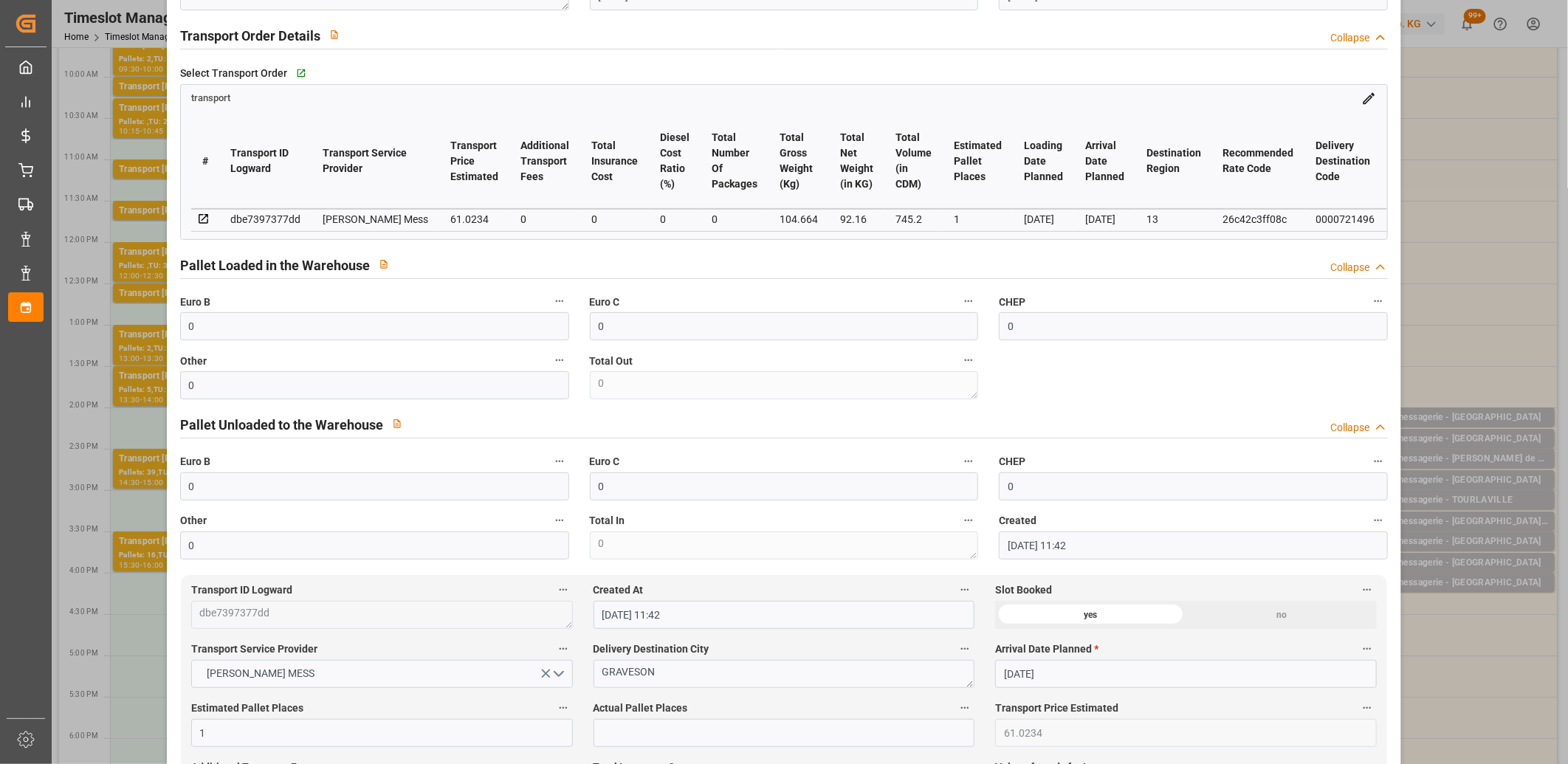
scroll to position [409, 0]
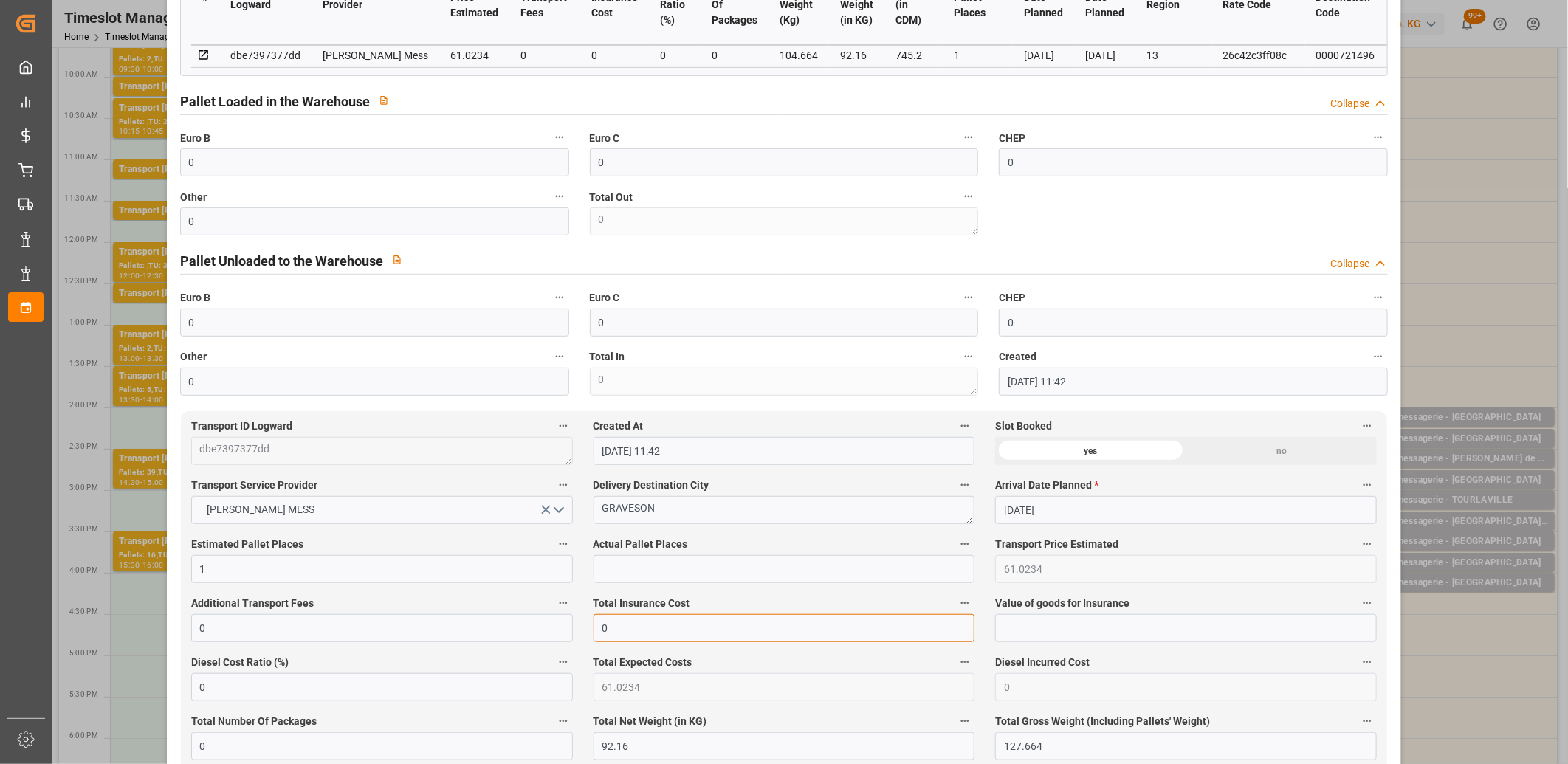
click at [637, 632] on input "0" at bounding box center [784, 628] width 381 height 28
type input "28.8"
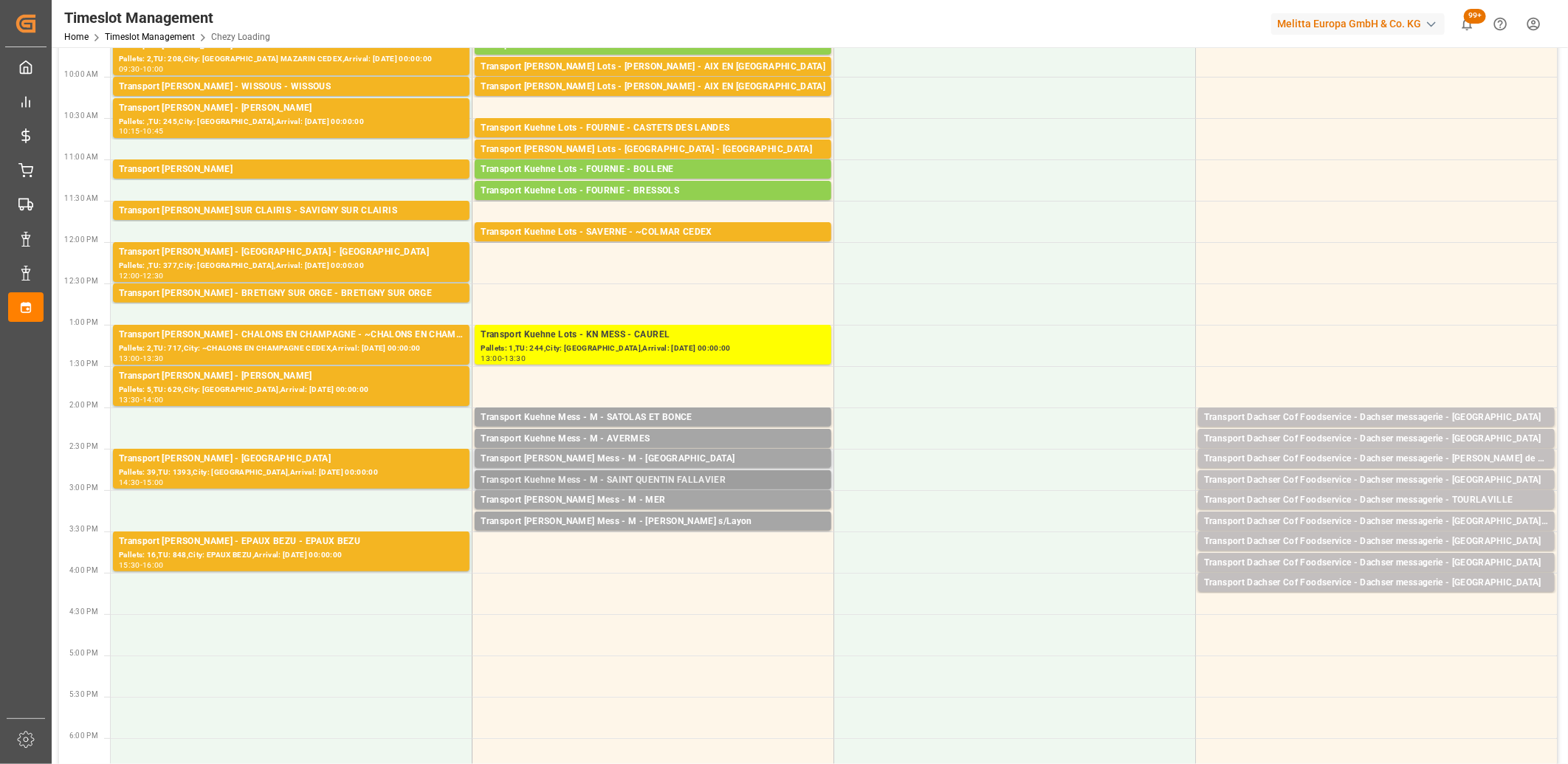
click at [653, 477] on div "Transport Kuehne Mess - M - SAINT QUENTIN FALLAVIER" at bounding box center [653, 481] width 345 height 15
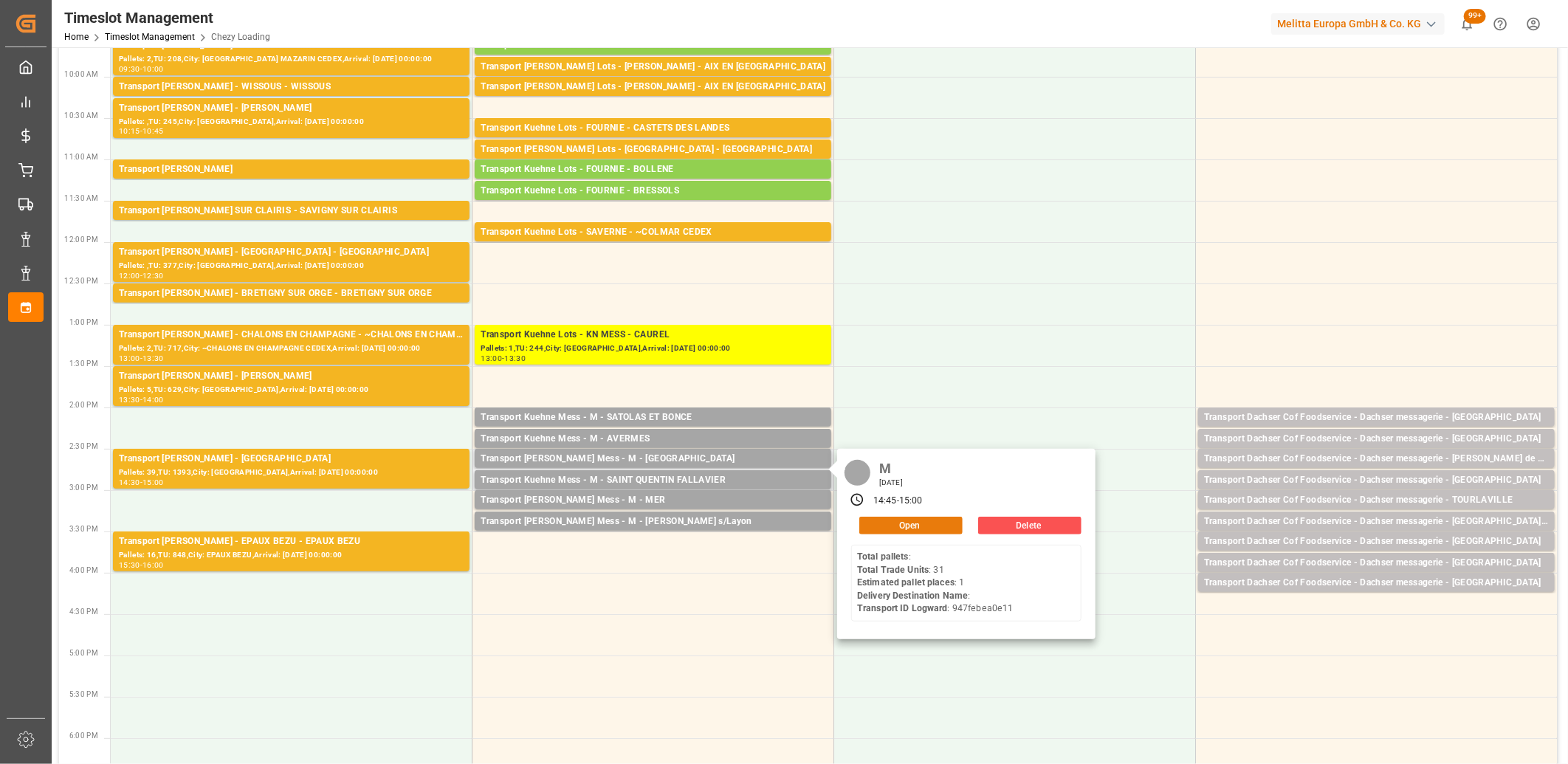
click at [913, 524] on button "Open" at bounding box center [911, 525] width 103 height 18
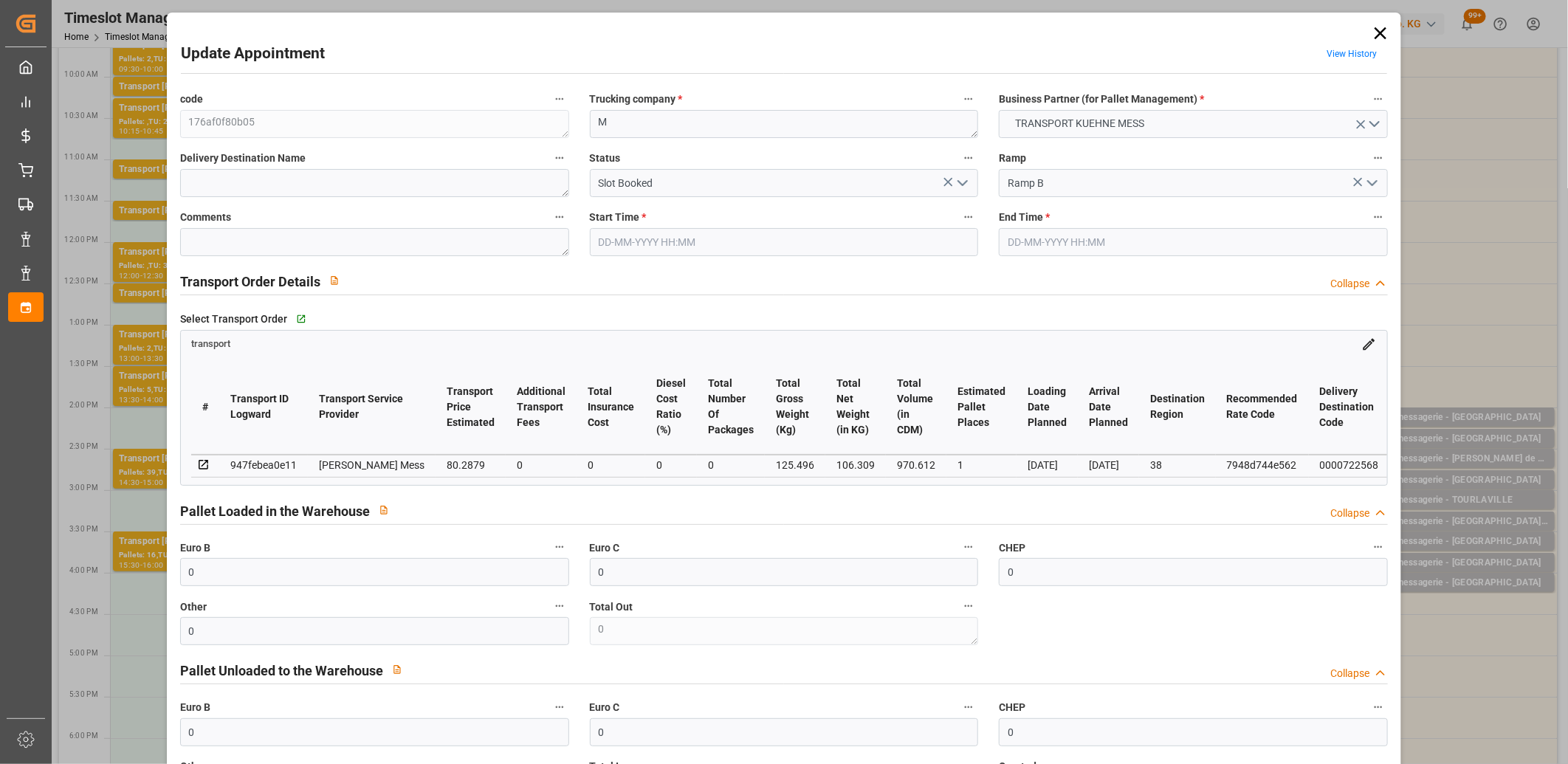
type input "25-08-2025 14:45"
type input "25-08-2025 15:00"
type input "22-08-2025 11:42"
type input "01-09-2025"
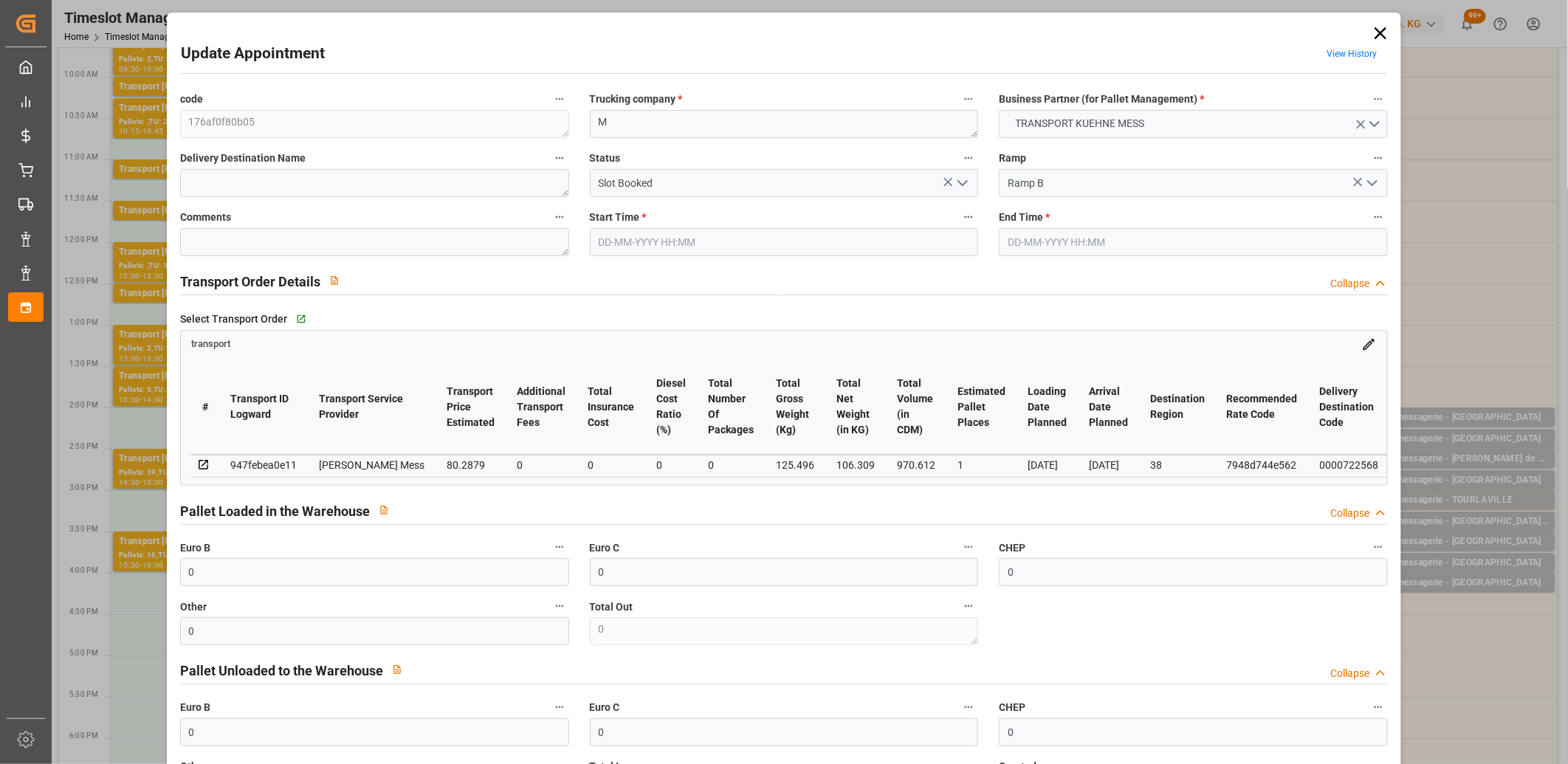
type input "28-08-2025"
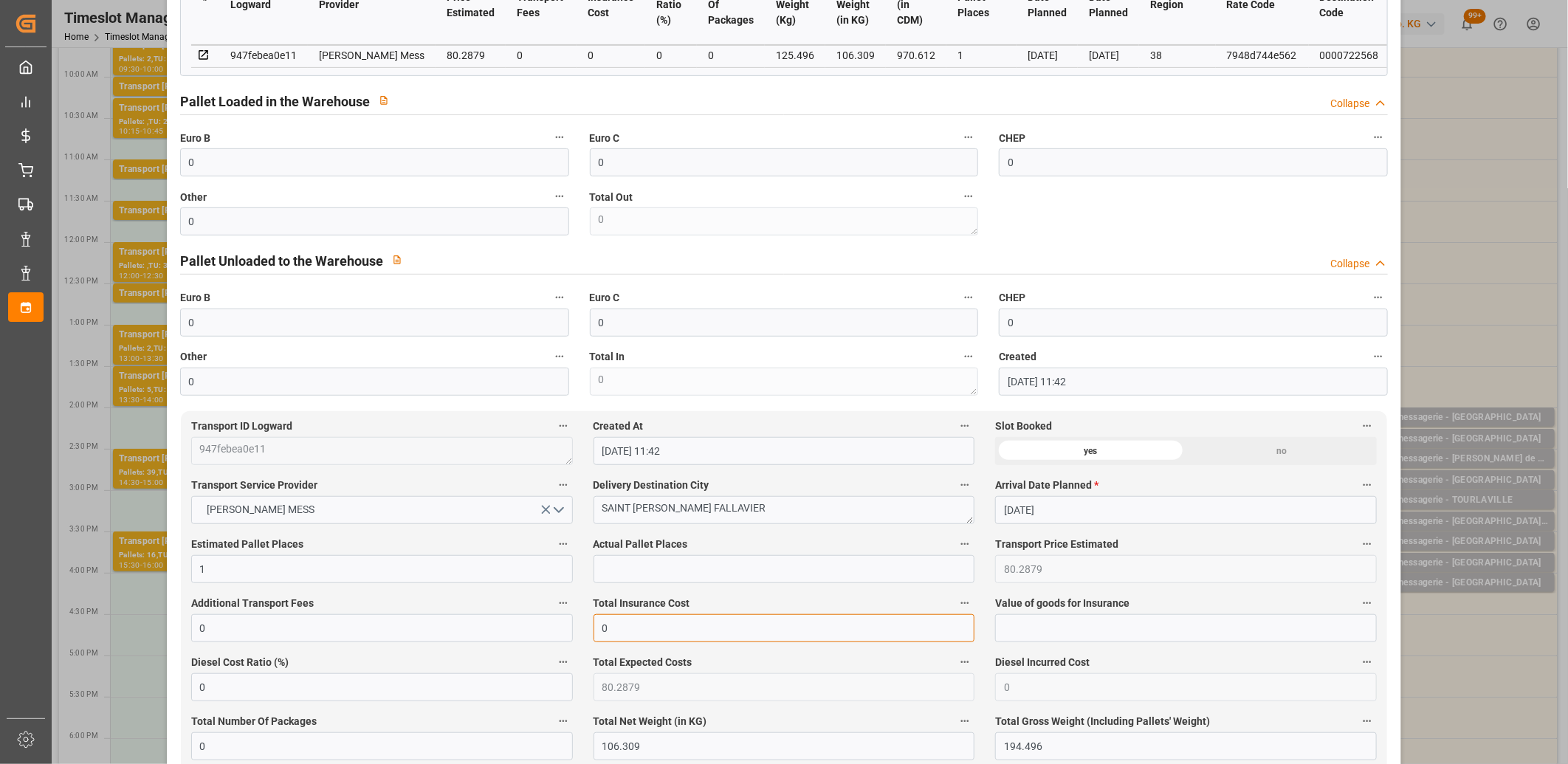
drag, startPoint x: 622, startPoint y: 636, endPoint x: 550, endPoint y: 636, distance: 72.0
type input "19.2"
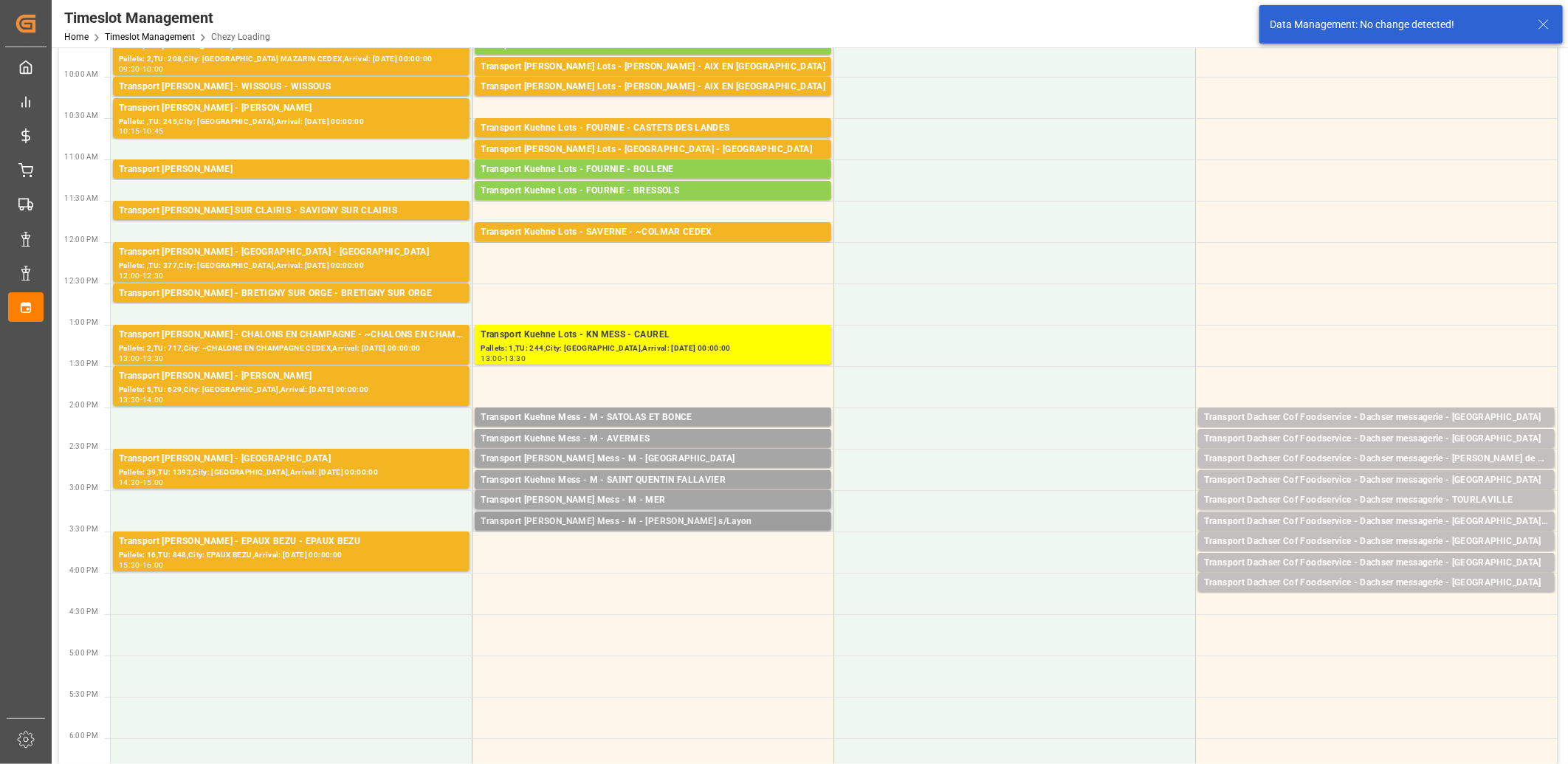
click at [606, 525] on div "Transport Kuehne Mess - M - Beaulieu s/Layon" at bounding box center [653, 522] width 345 height 15
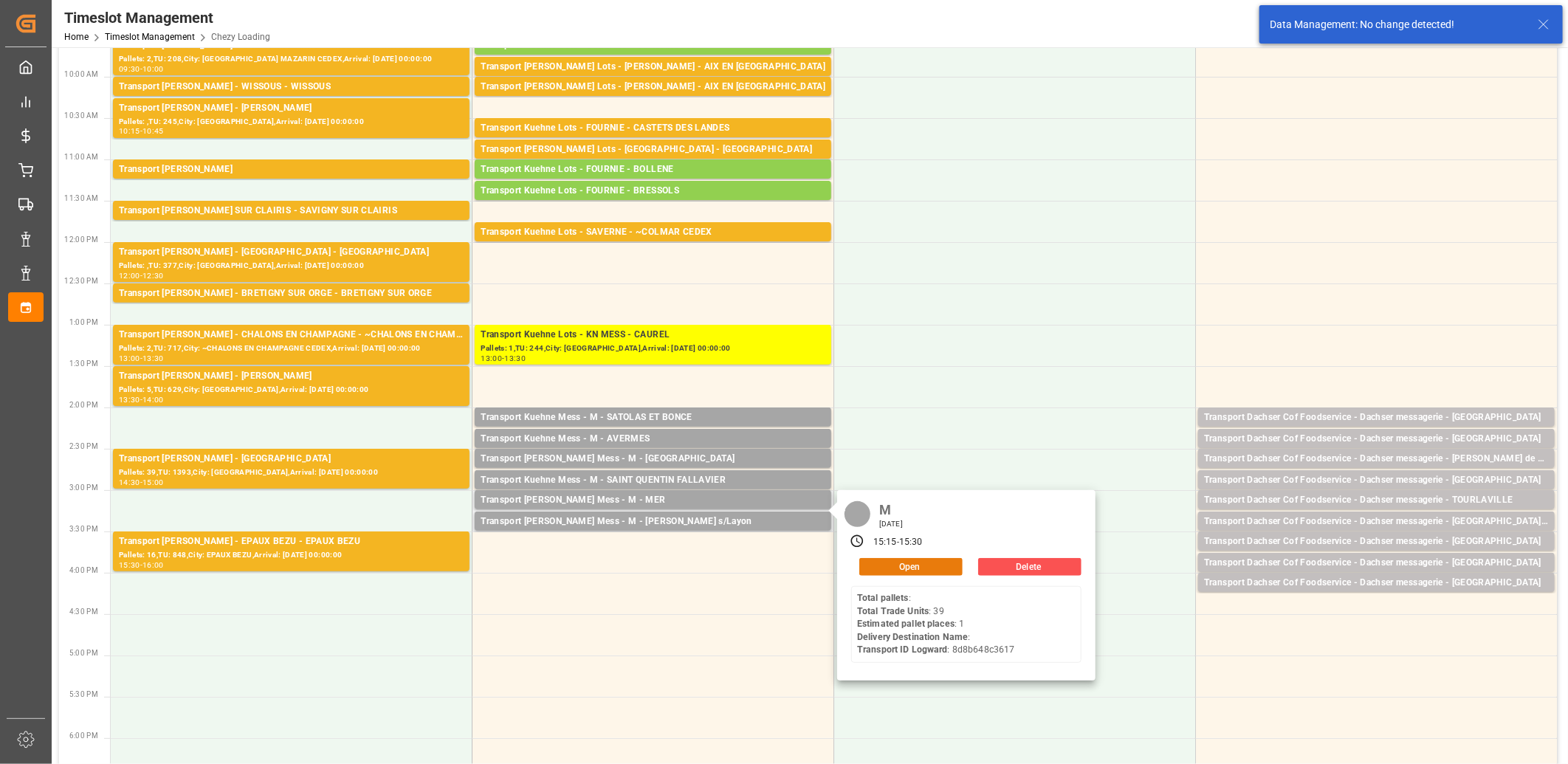
click at [865, 562] on button "Open" at bounding box center [911, 566] width 103 height 18
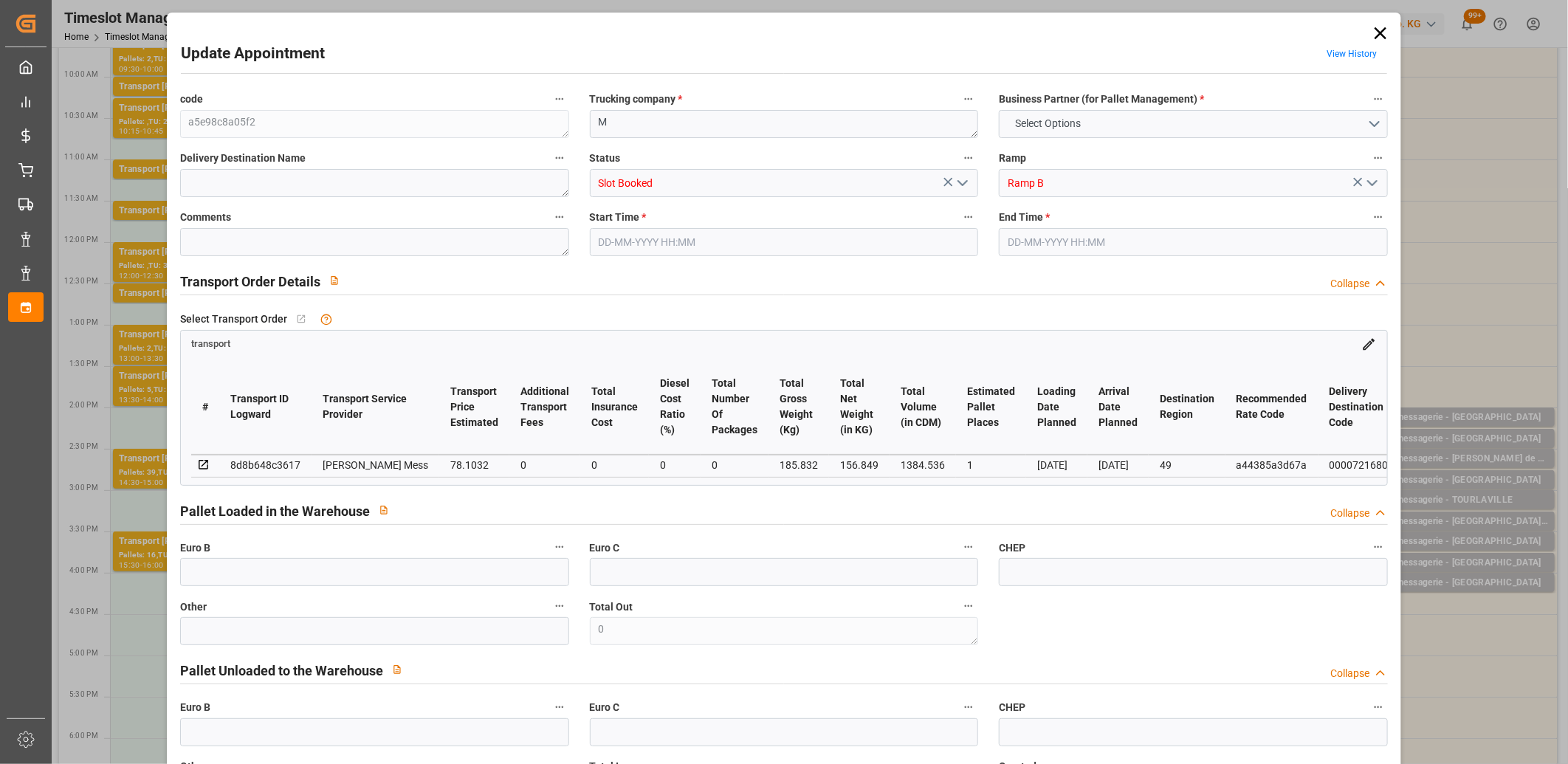
type input "0"
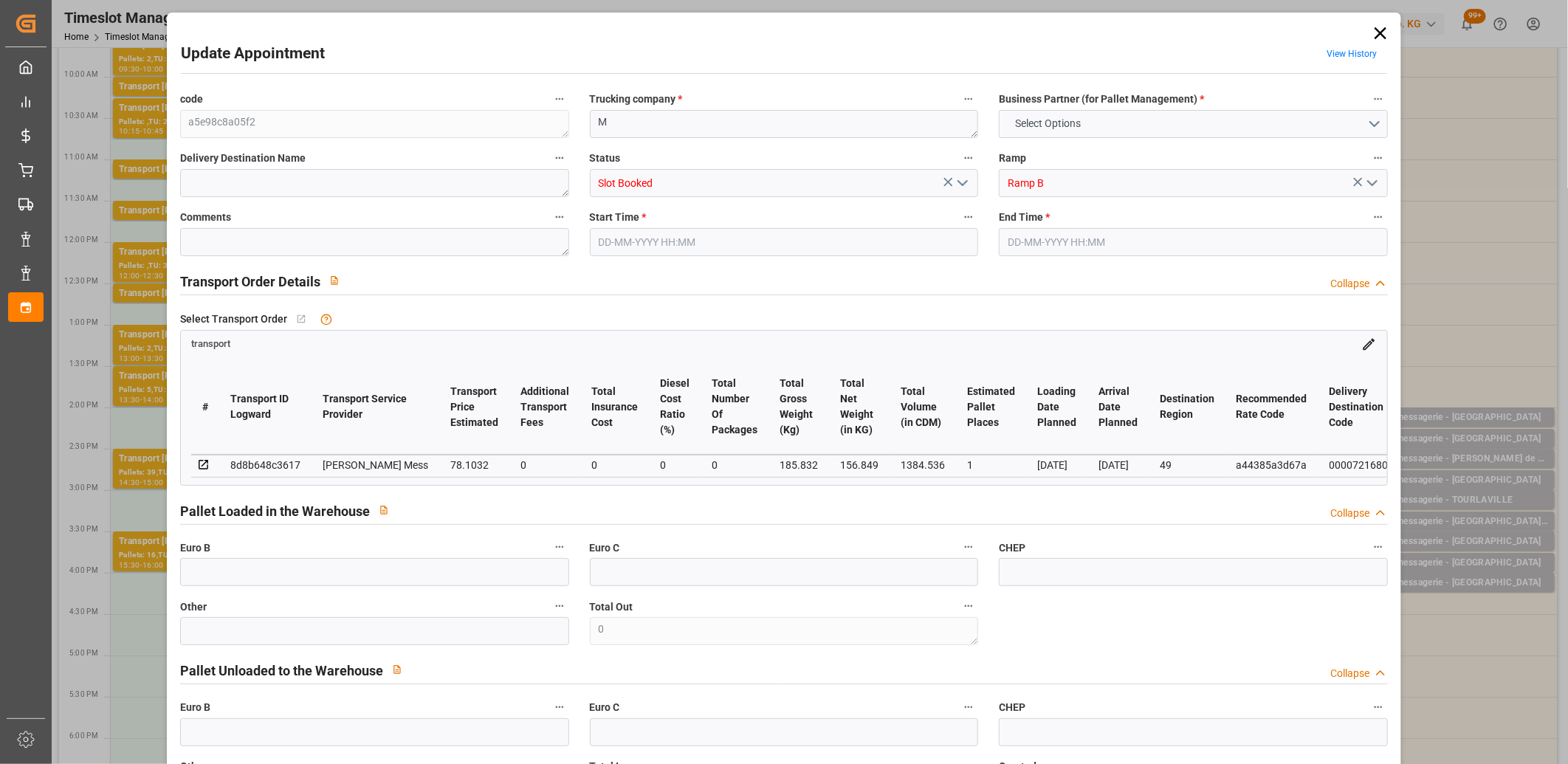
type input "0"
type input "1"
type input "78.1032"
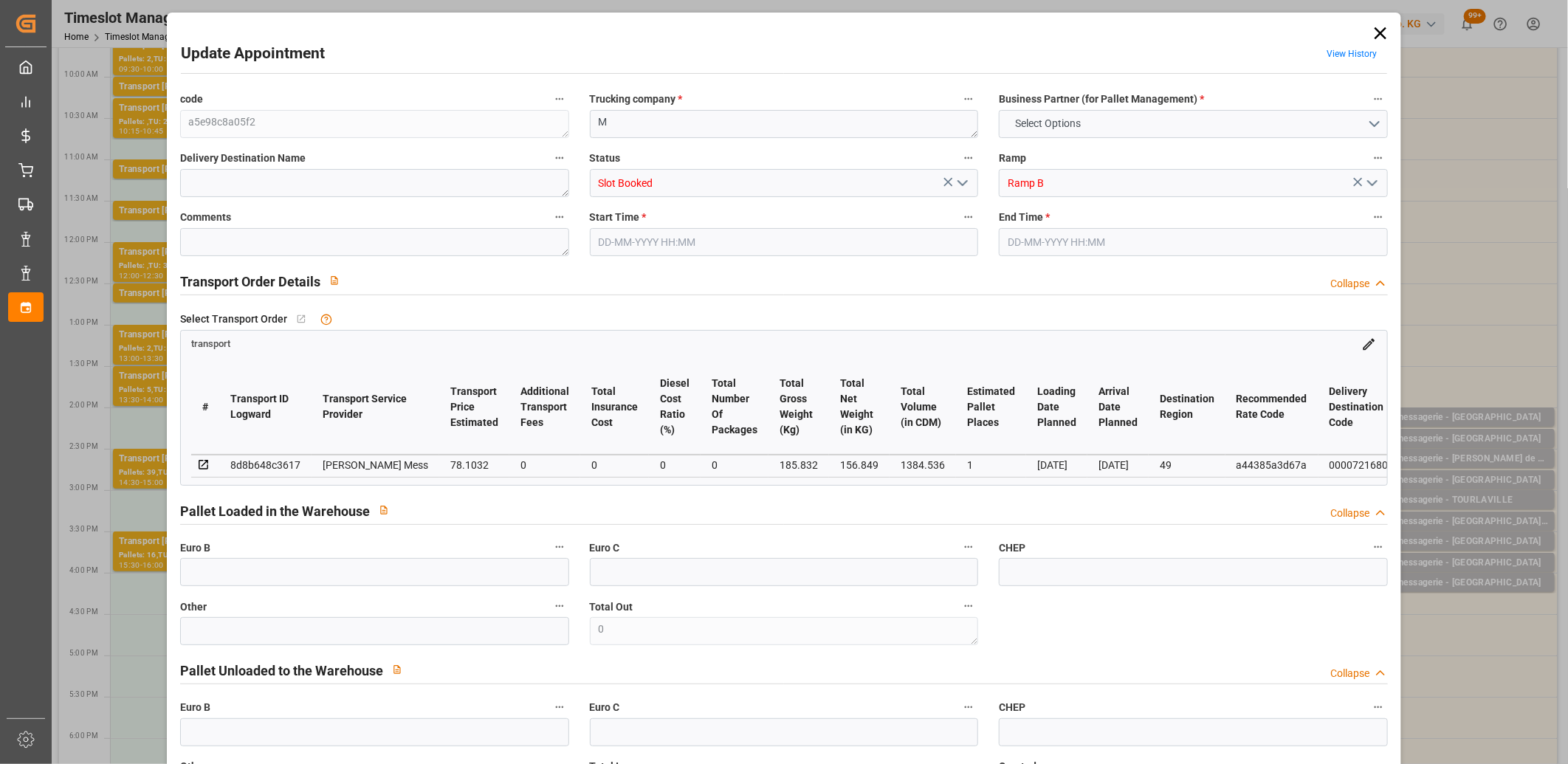
type input "0"
type input "78.1032"
type input "0"
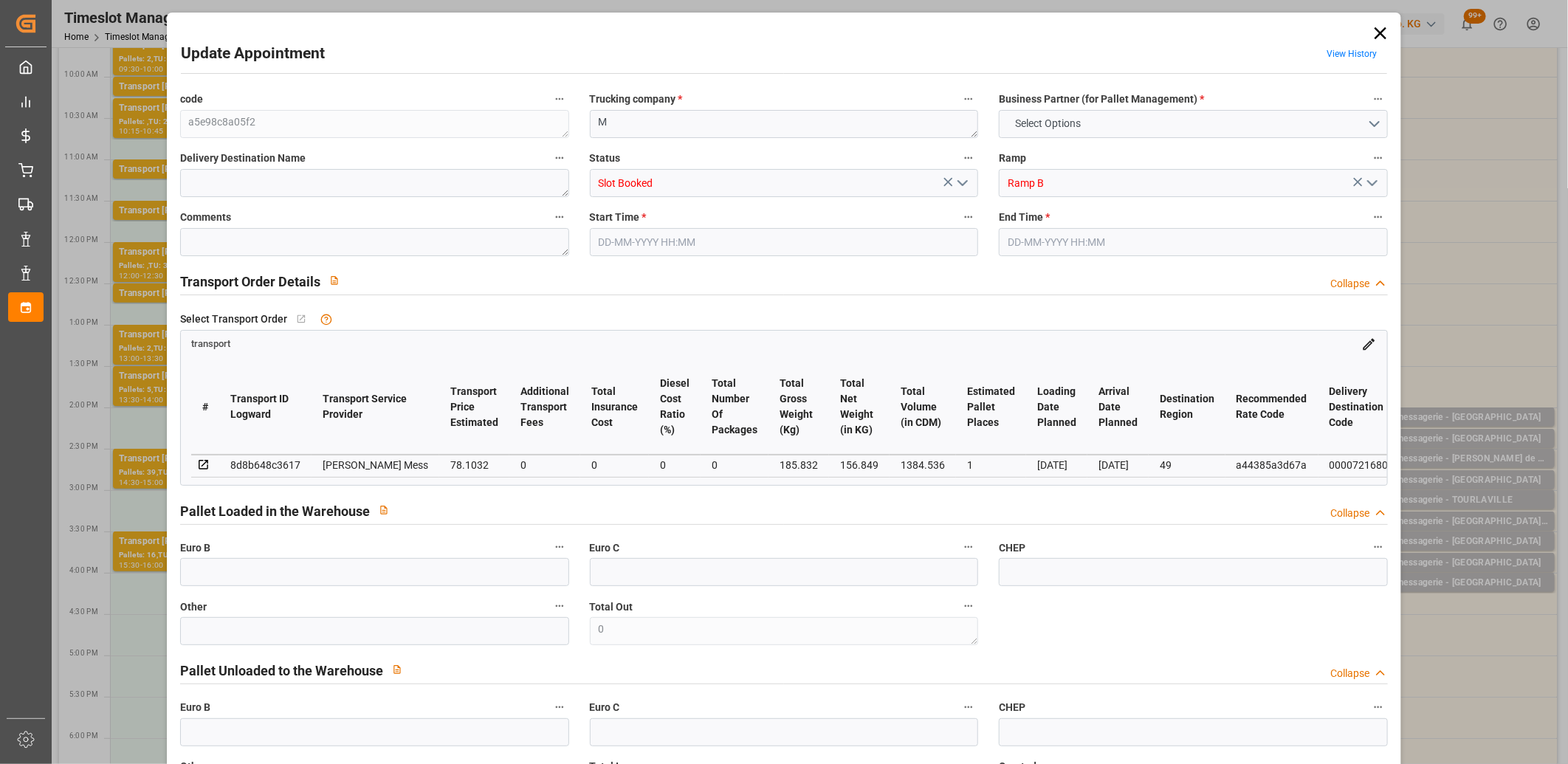
type input "0"
type input "156.849"
type input "208.832"
type input "1384.536"
type input "49"
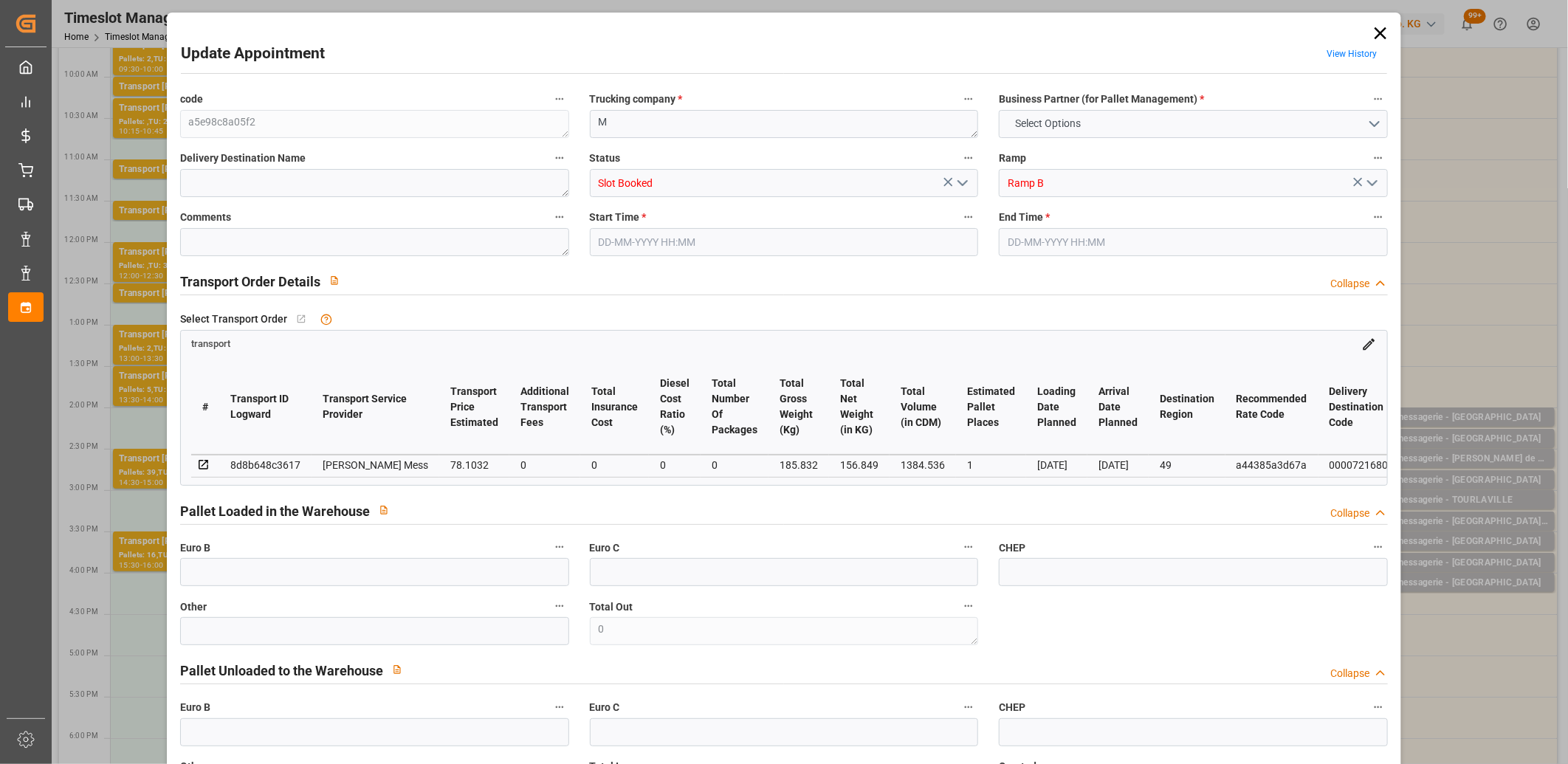
type input "0"
type input "39"
type input "1"
type input "101"
type input "185.832"
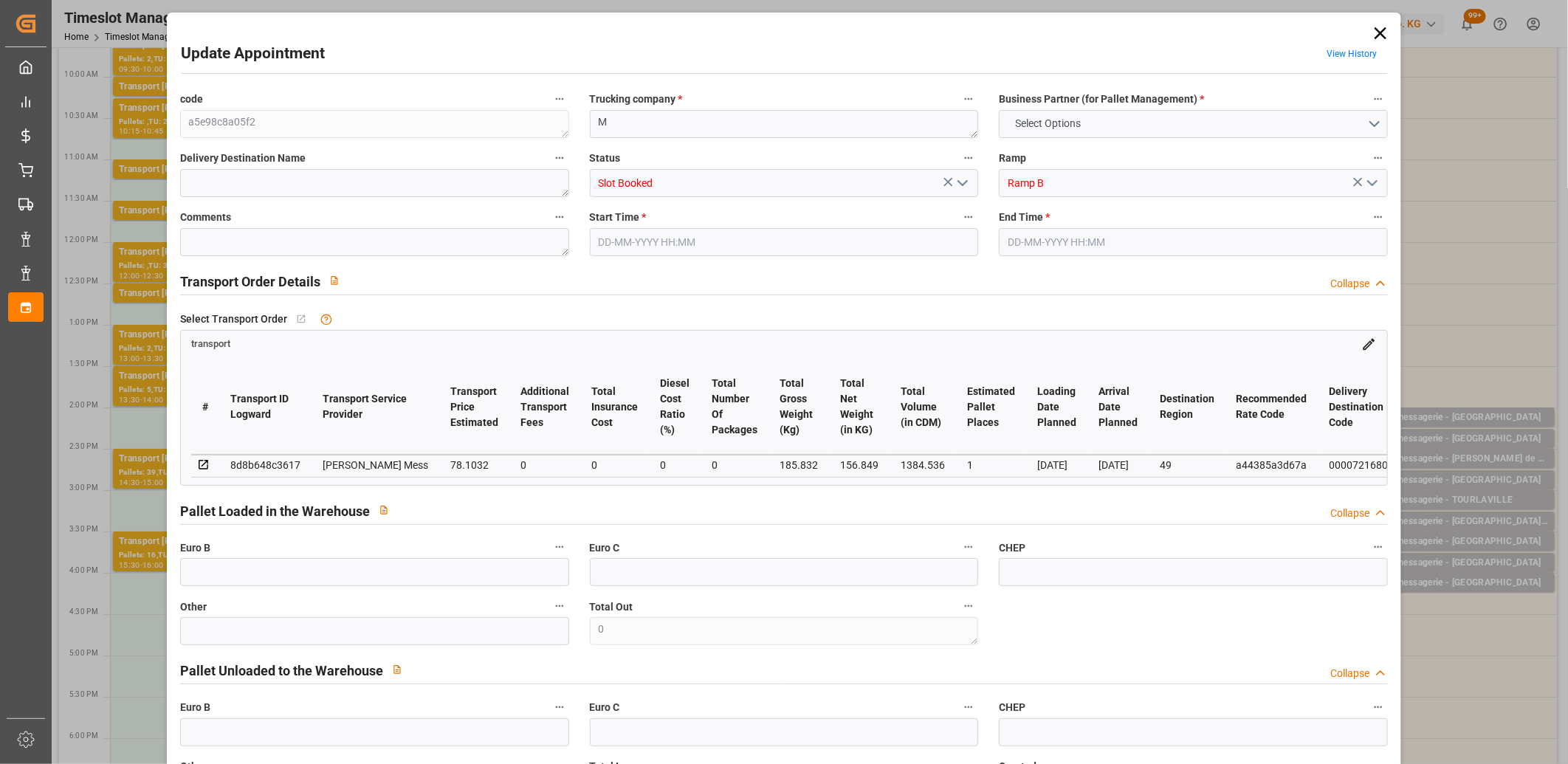
type input "0"
type input "4710.8598"
type input "0"
type input "21"
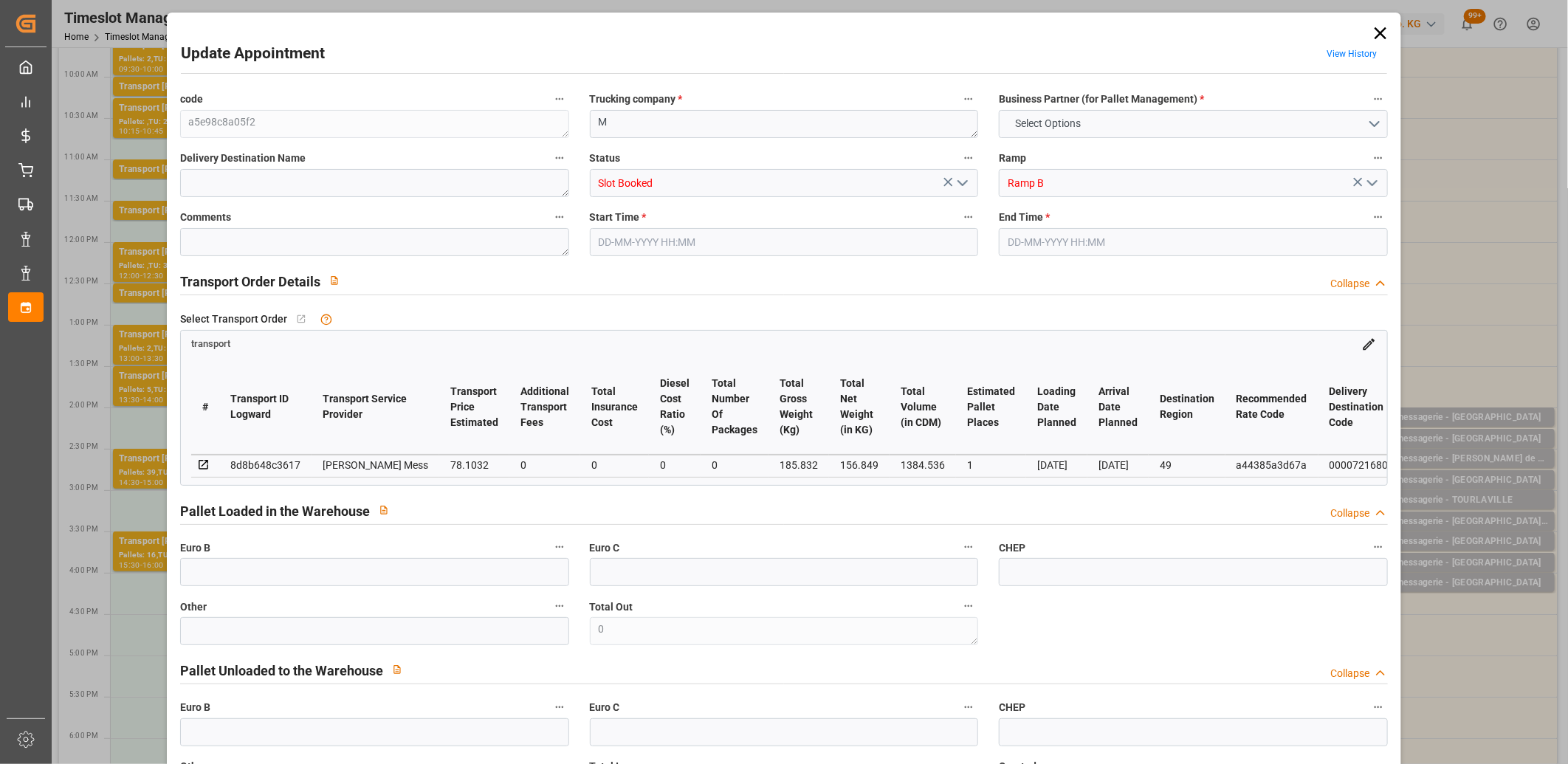
type input "35"
type input "25-08-2025 15:15"
type input "25-08-2025 15:30"
type input "22-08-2025 11:44"
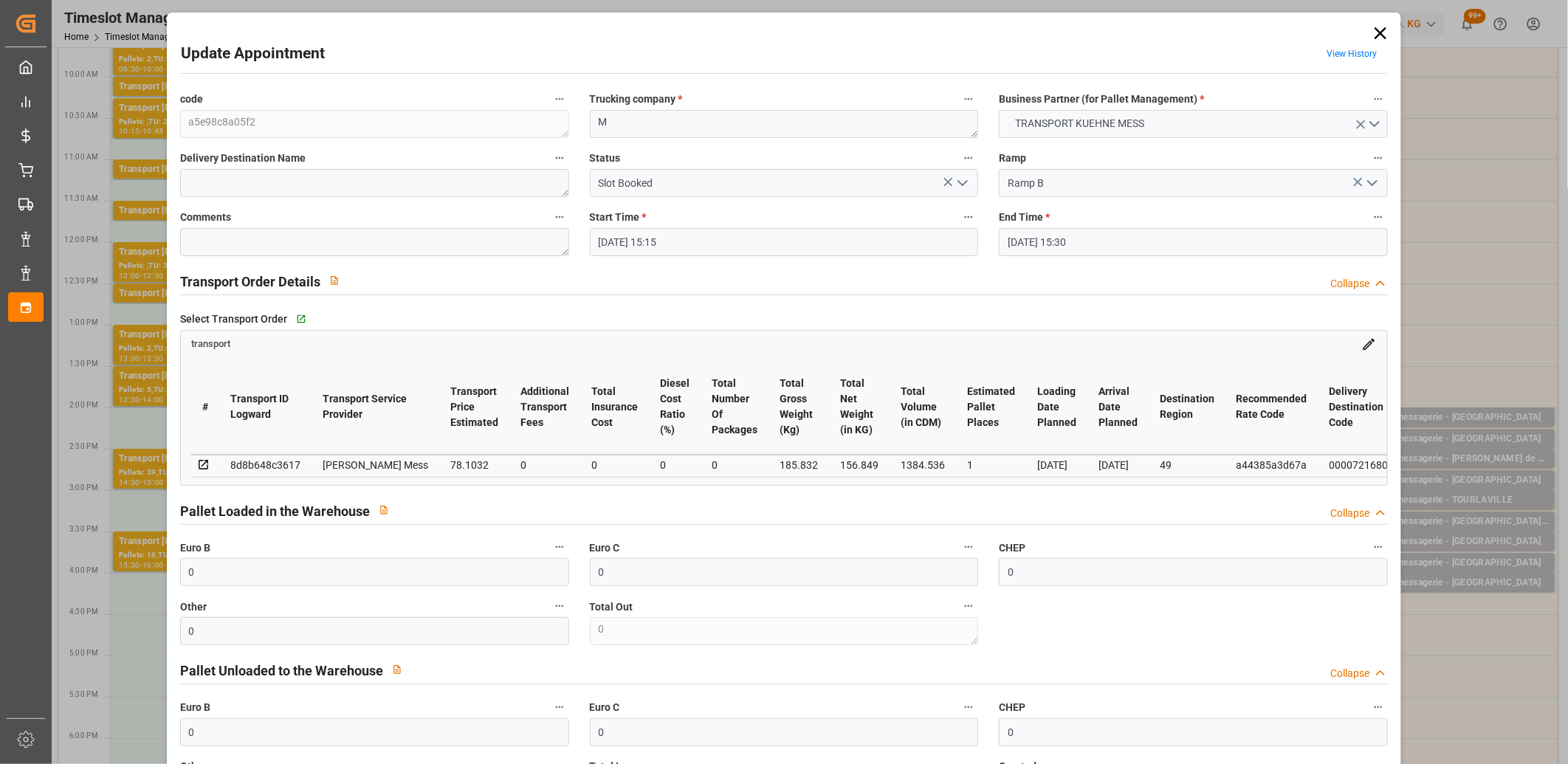
type input "01-09-2025"
type input "29-08-2025"
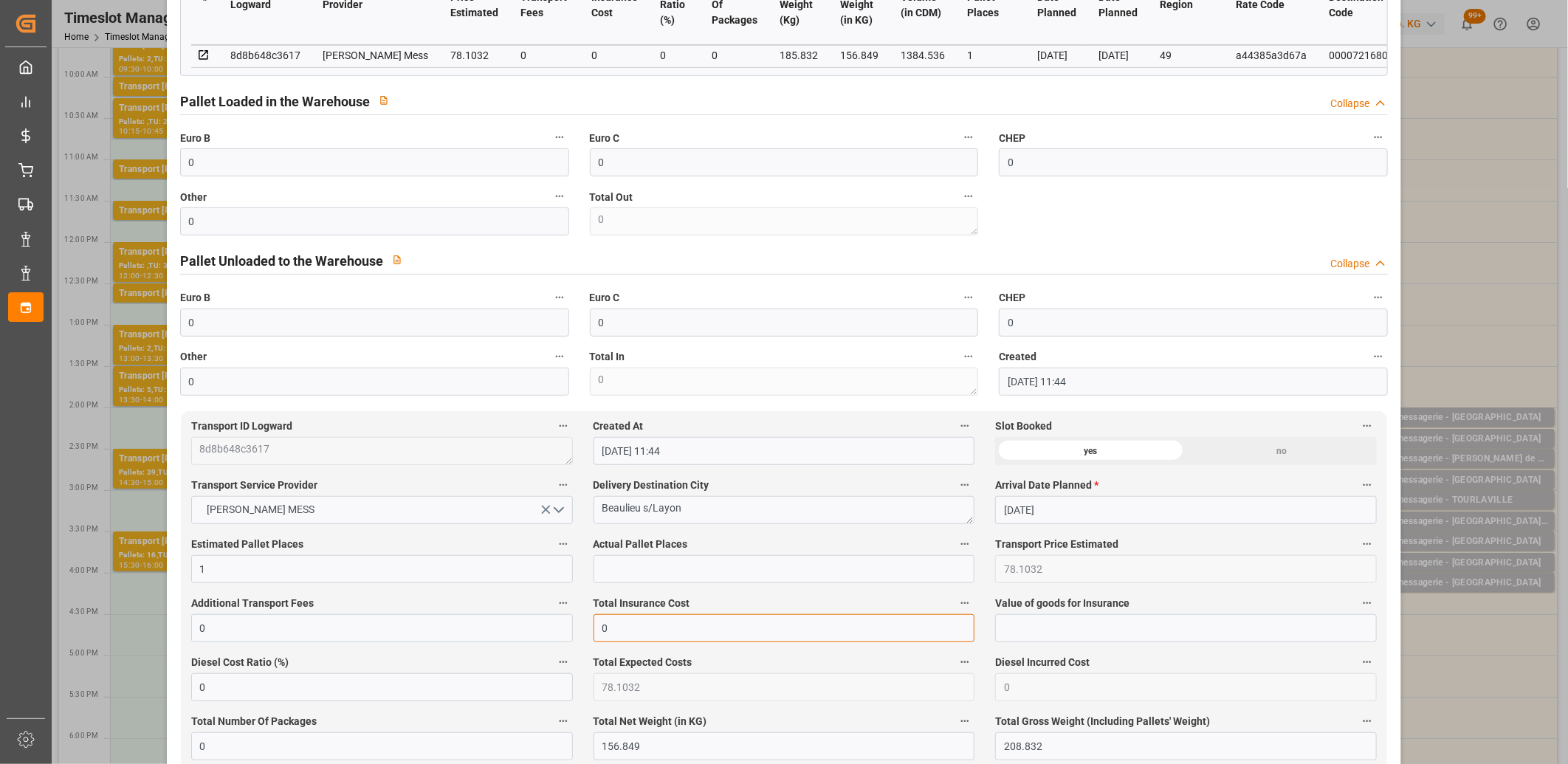
drag, startPoint x: 633, startPoint y: 634, endPoint x: 576, endPoint y: 631, distance: 57.1
type input "28.8"
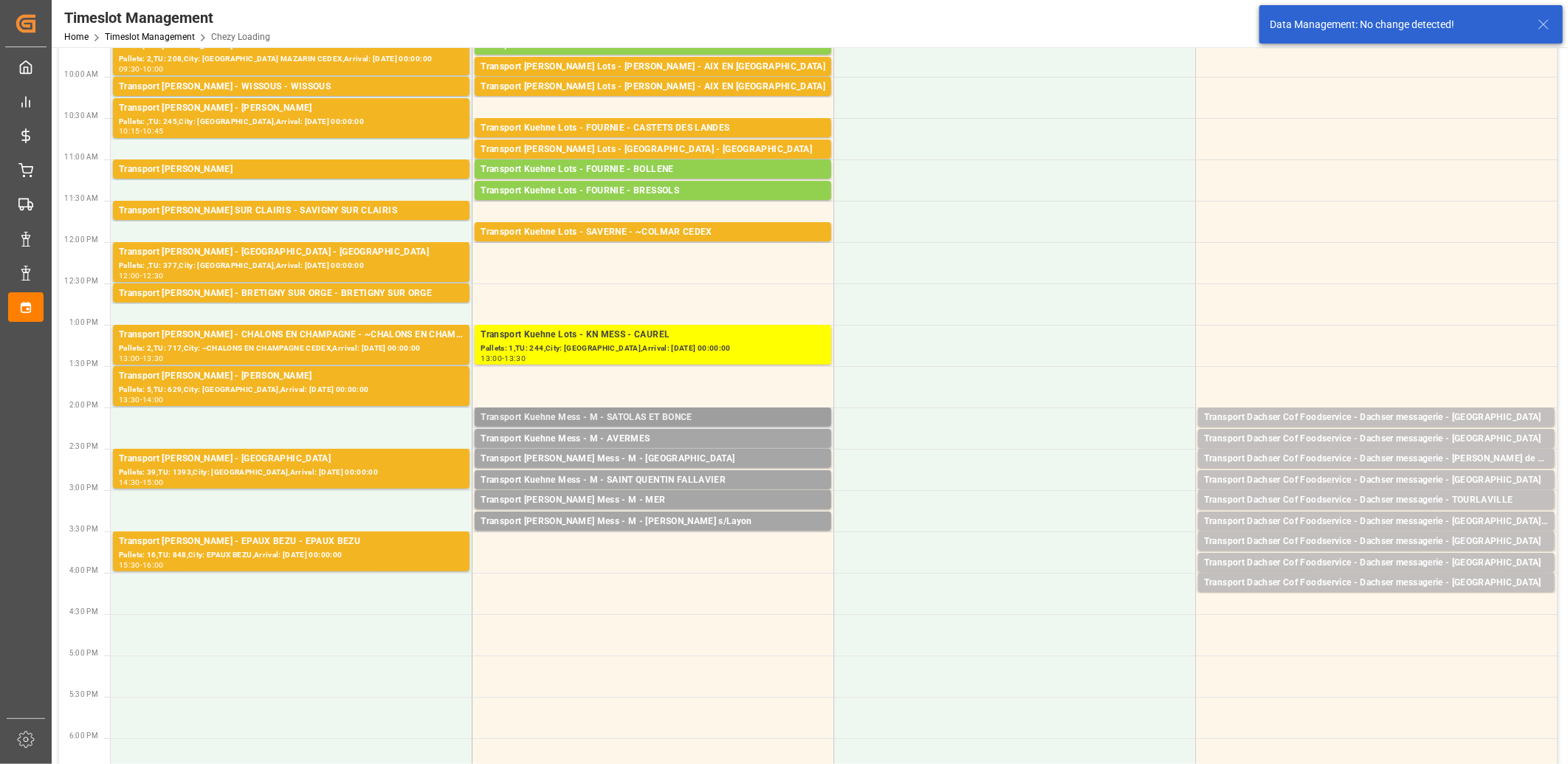
click at [587, 419] on div "Transport Kuehne Mess - M - SATOLAS ET BONCE" at bounding box center [653, 417] width 345 height 15
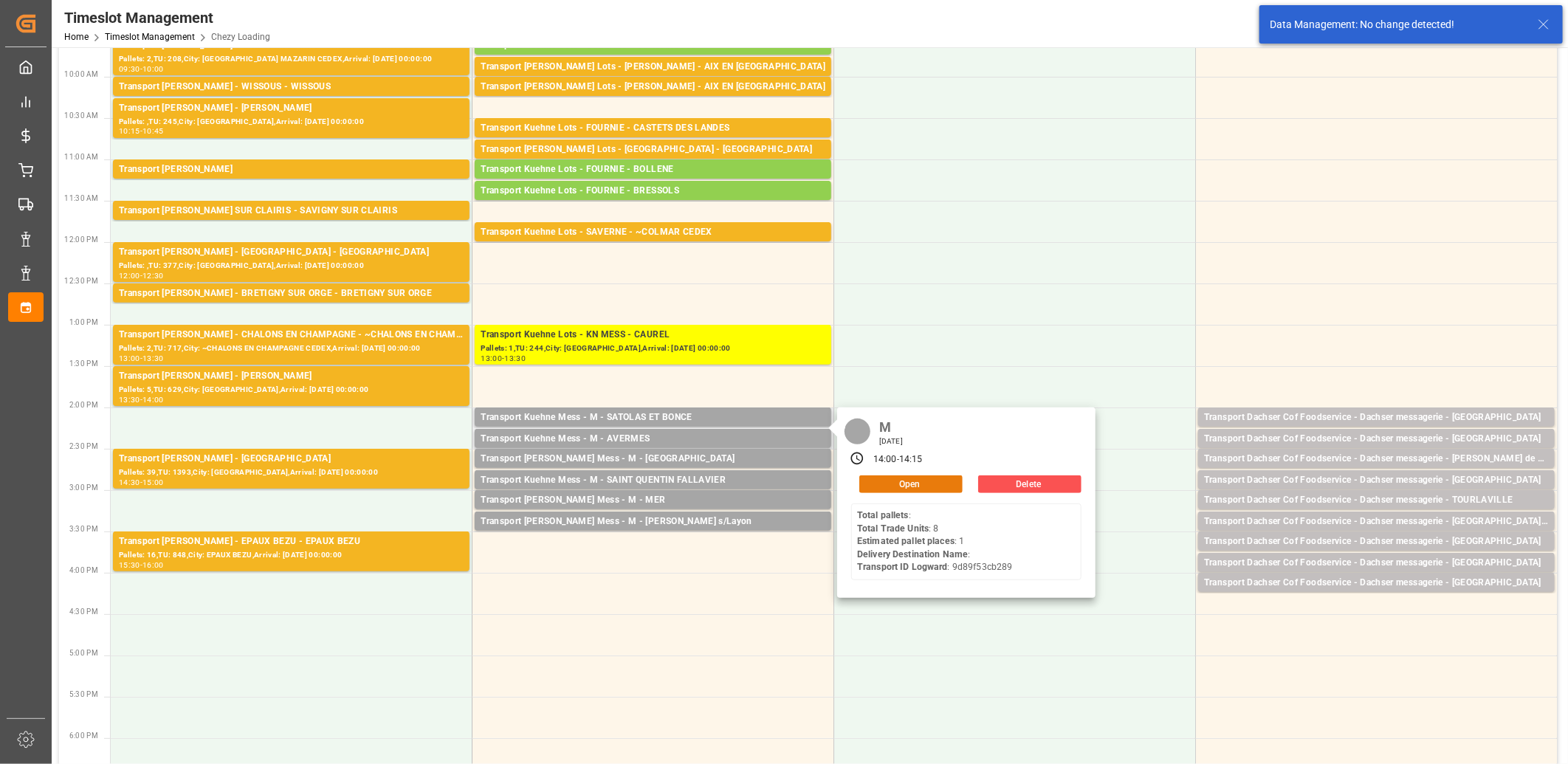
click at [866, 480] on button "Open" at bounding box center [911, 484] width 103 height 18
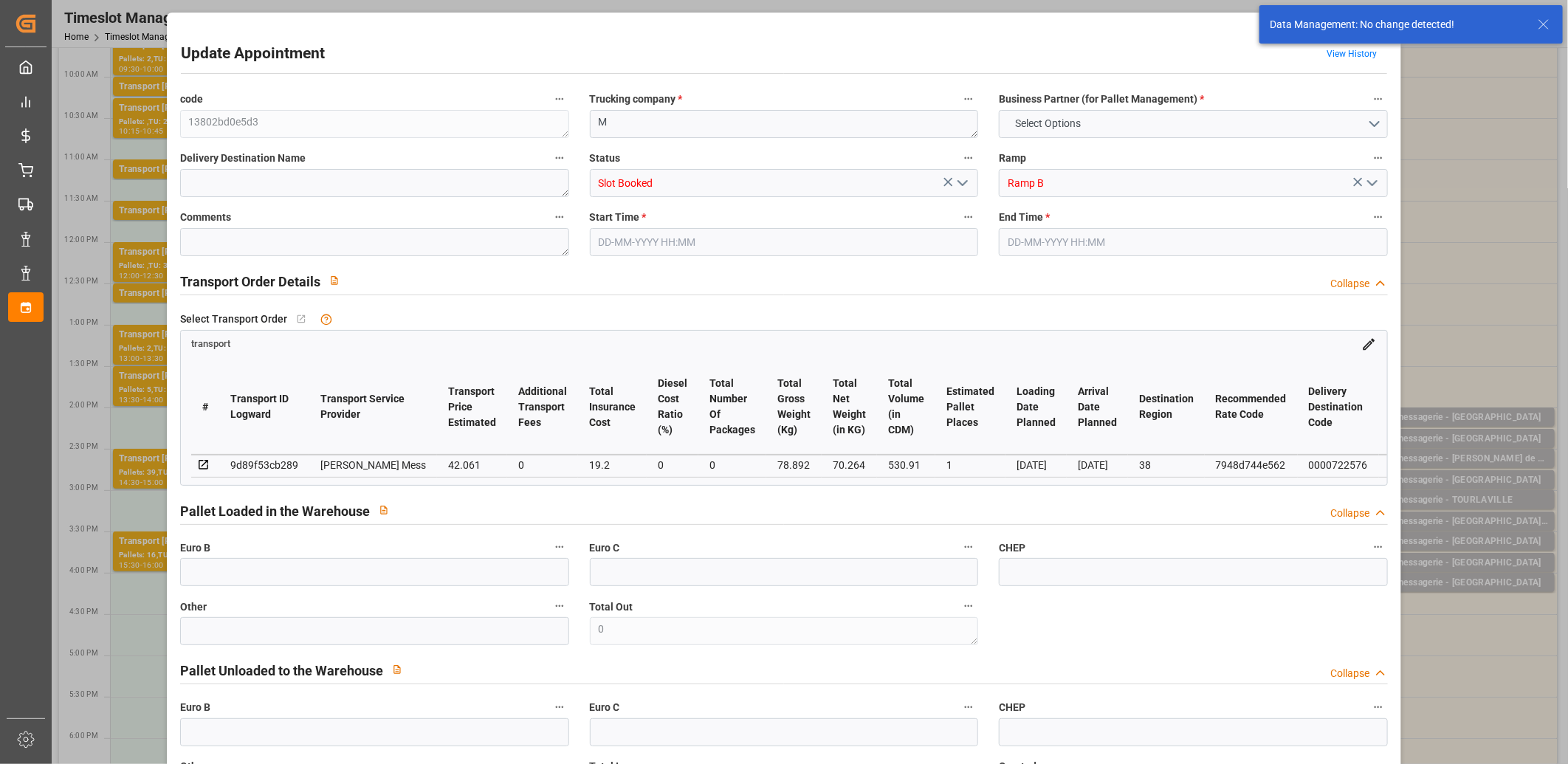
type input "0"
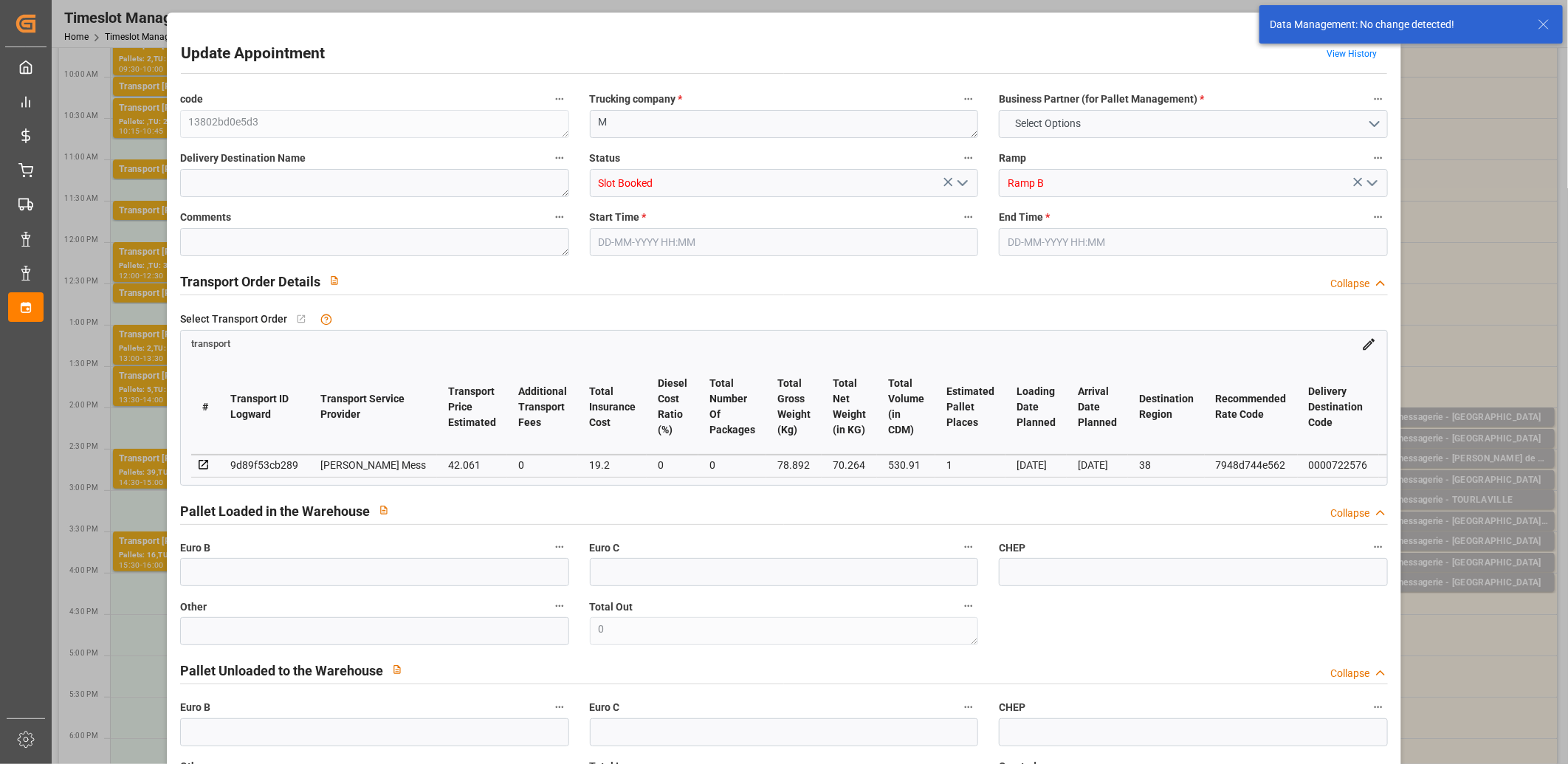
type input "0"
type input "1"
type input "42.061"
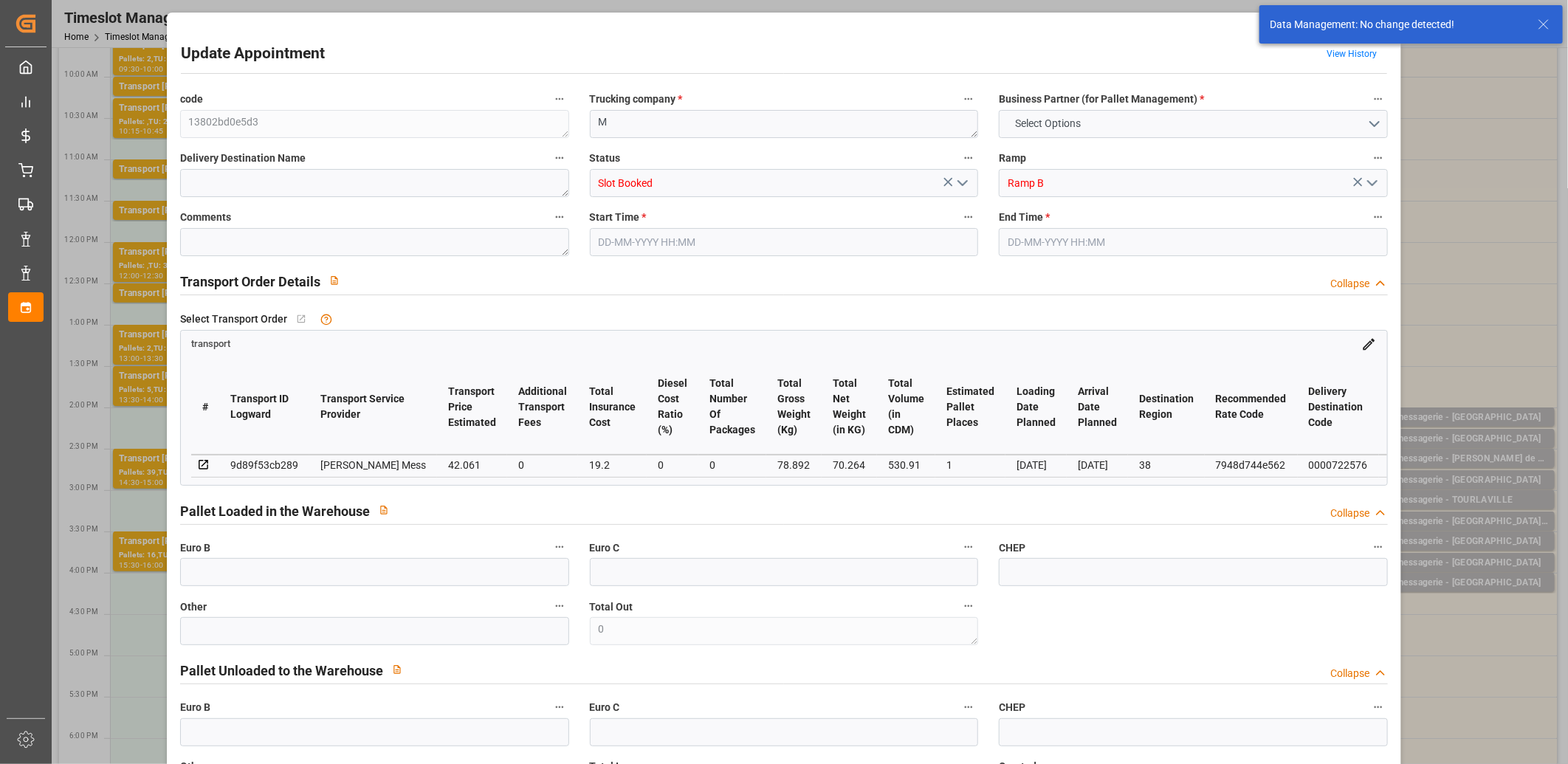
type input "0"
type input "19.2"
type input "0"
type input "61.261"
type input "0"
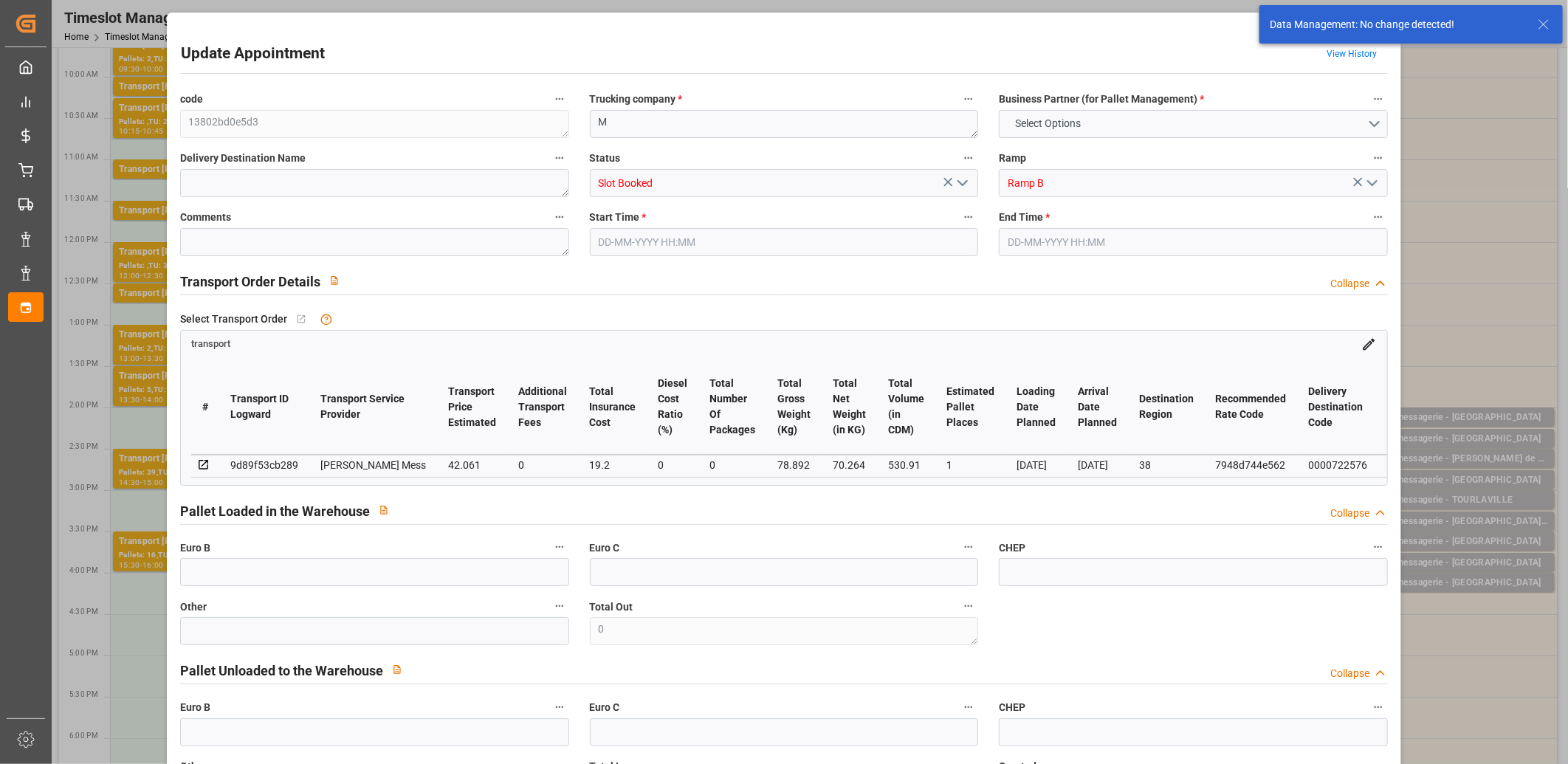
type input "0"
type input "70.264"
type input "101.892"
type input "530.91"
type input "38"
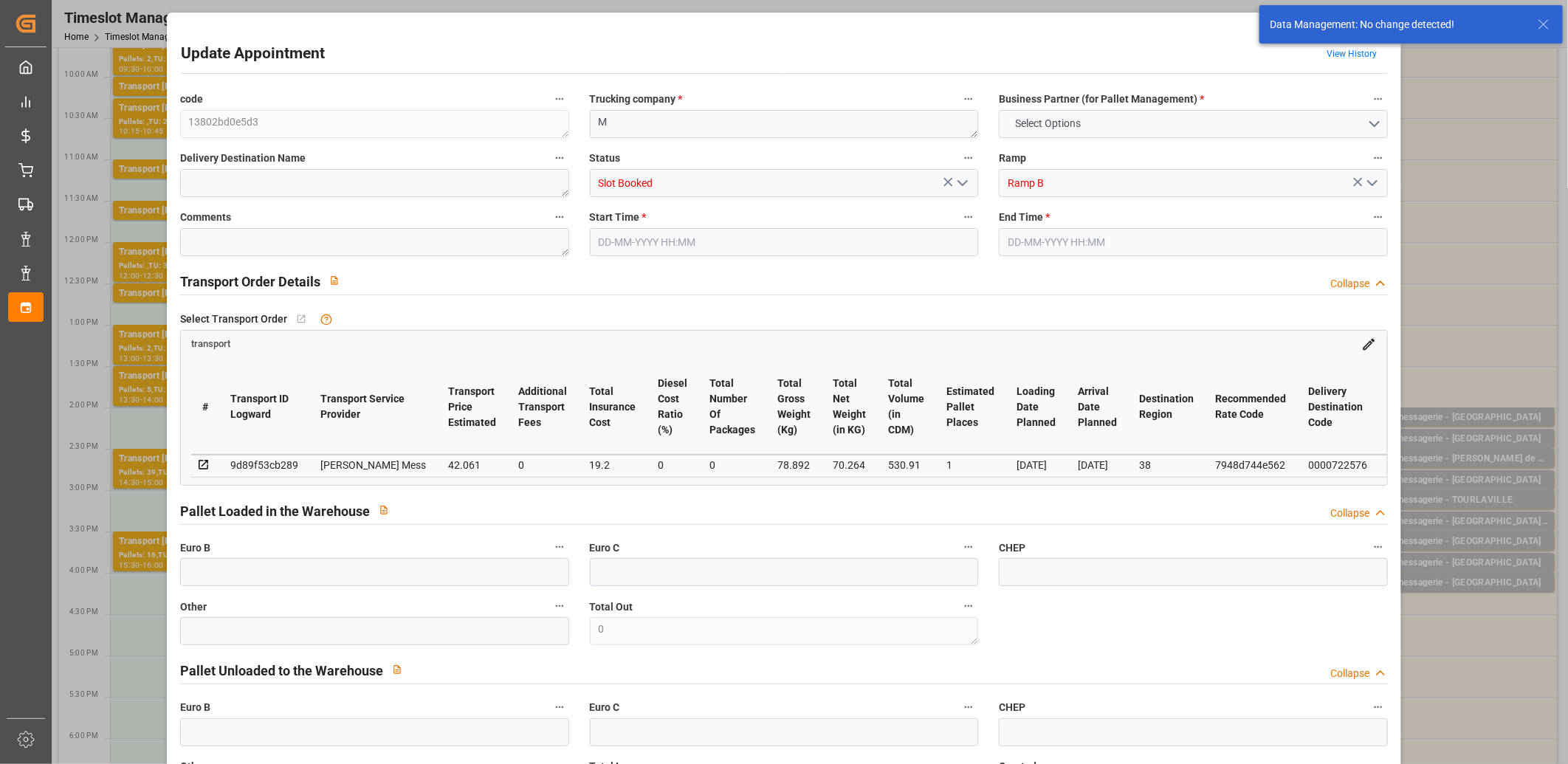
type input "0"
type input "8"
type input "1"
type input "101"
type input "78.892"
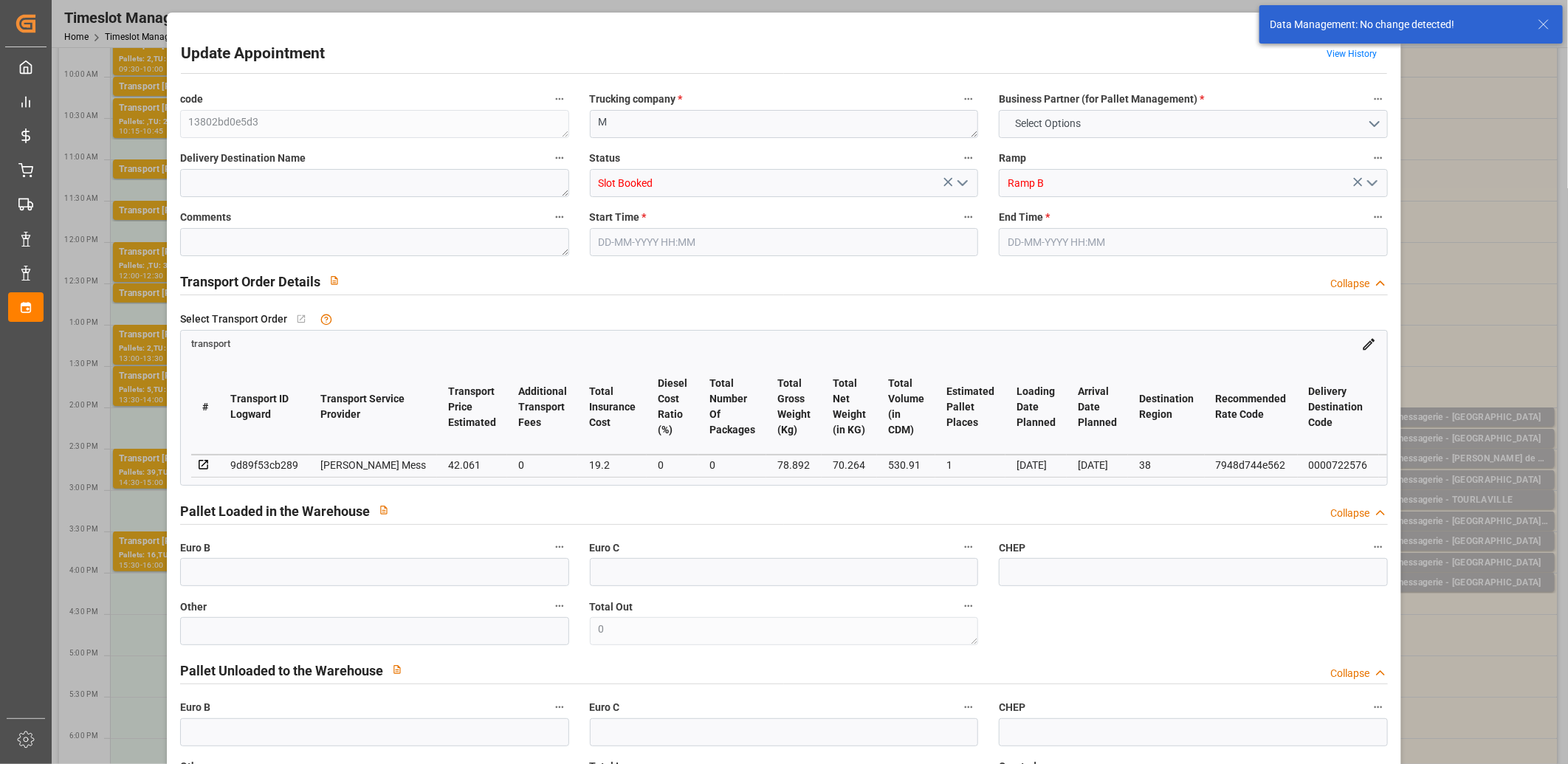
type input "0"
type input "4710.8598"
type input "0"
type input "21"
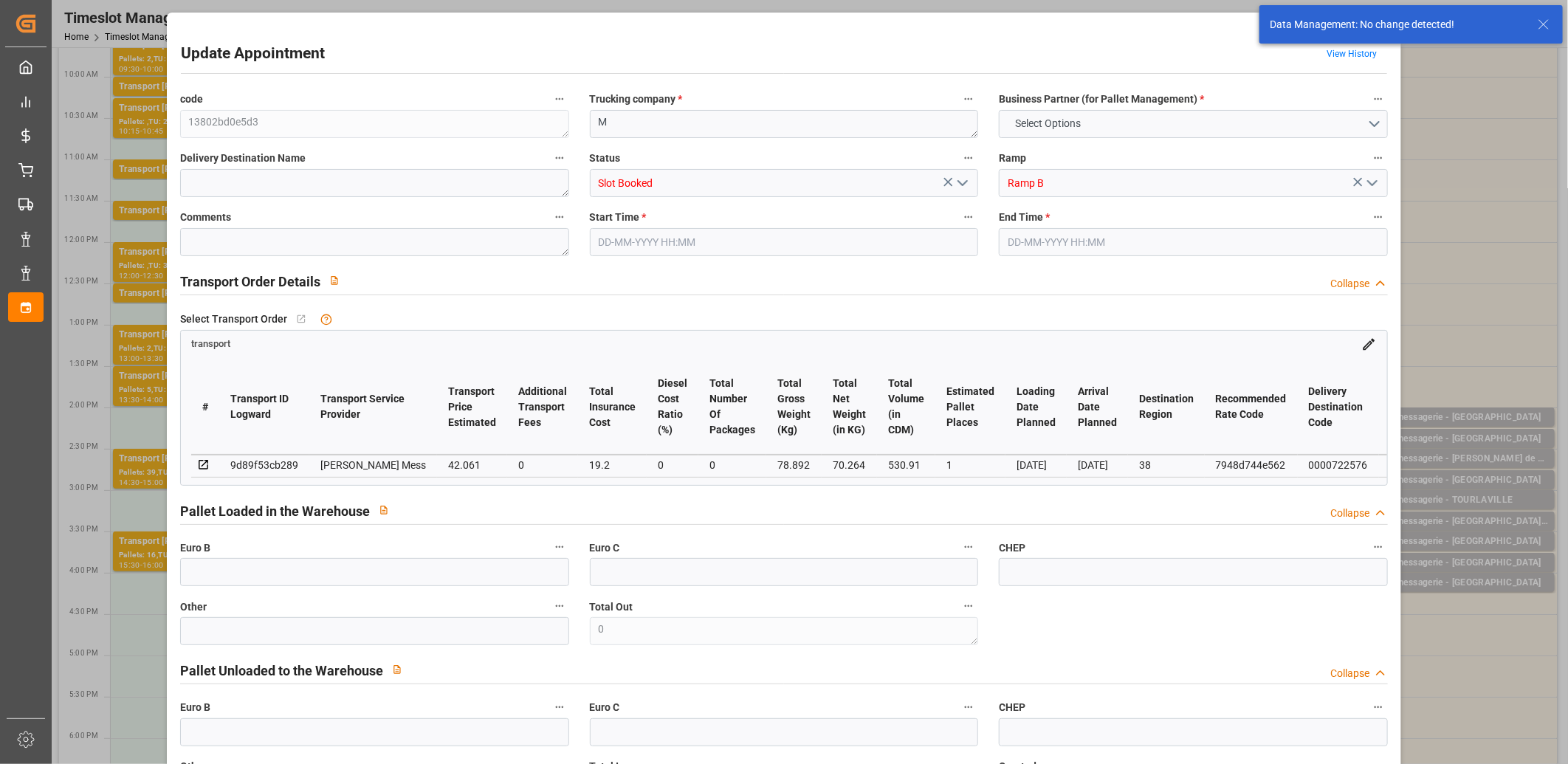
type input "35"
type input "25-08-2025 14:00"
type input "25-08-2025 14:15"
type input "22-08-2025 11:41"
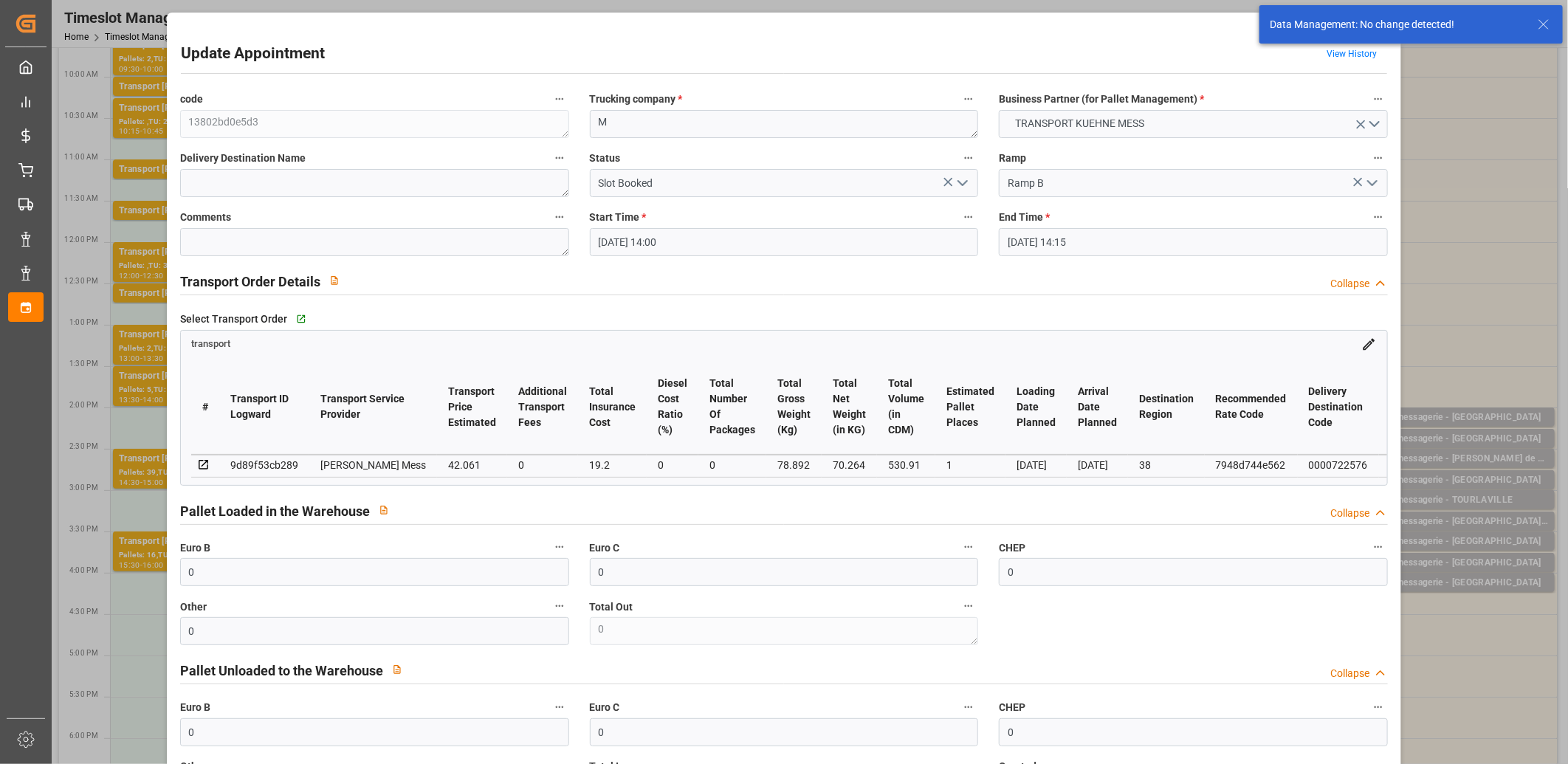
type input "28-08-2025"
type input "[DATE]"
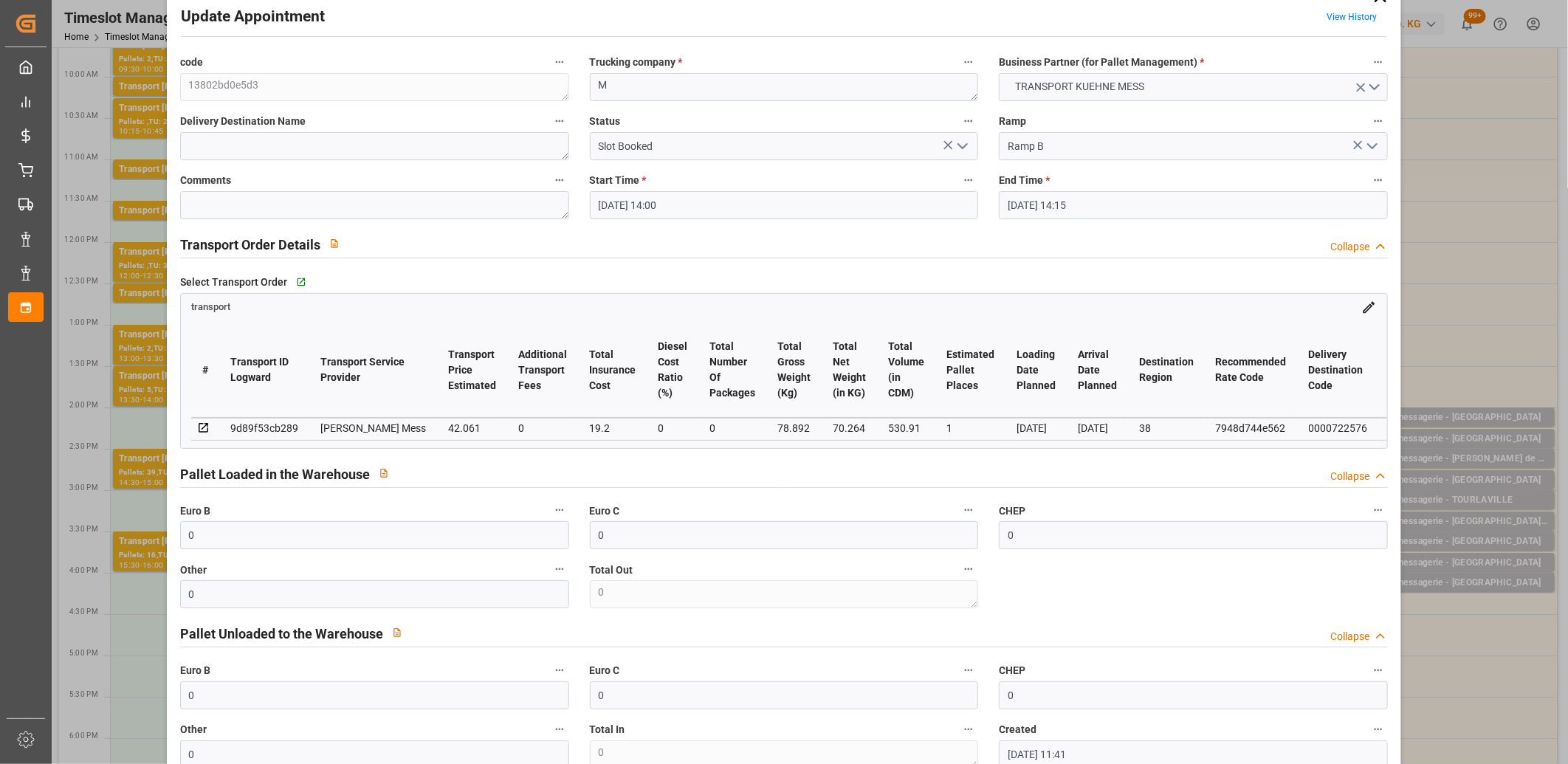
scroll to position [0, 0]
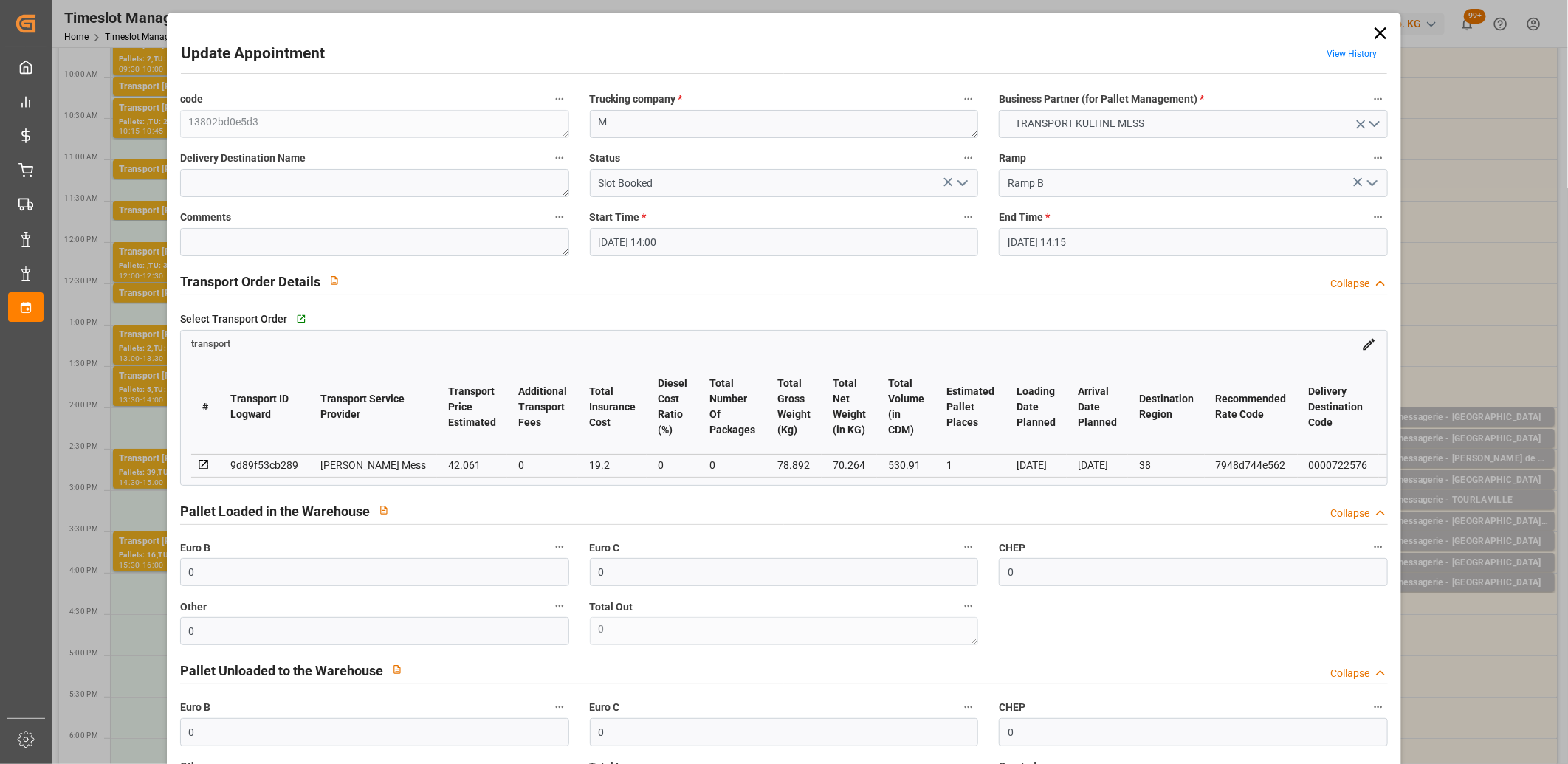
click at [1375, 30] on icon at bounding box center [1381, 34] width 21 height 20
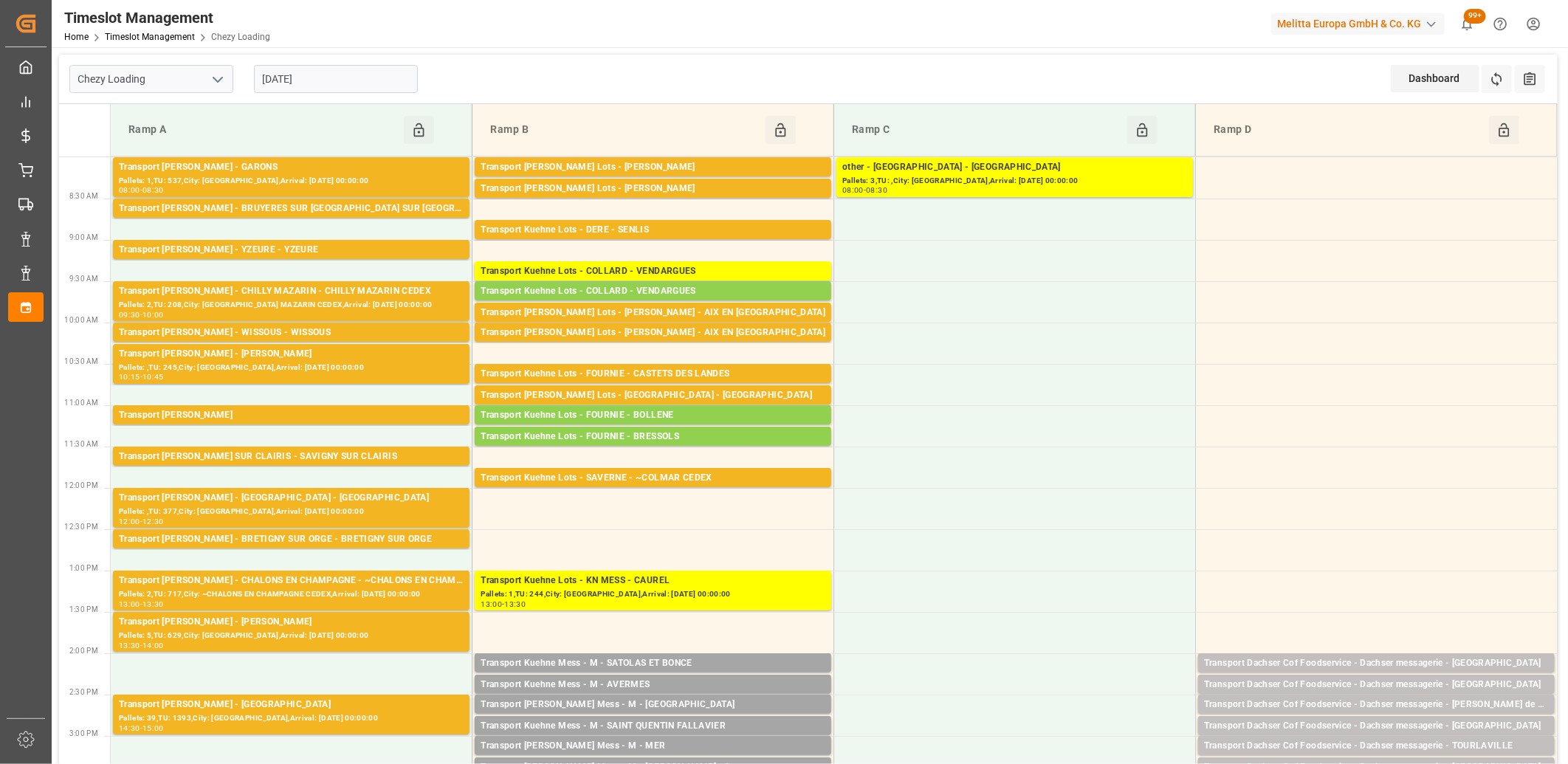
click at [335, 72] on input "[DATE]" at bounding box center [336, 79] width 164 height 28
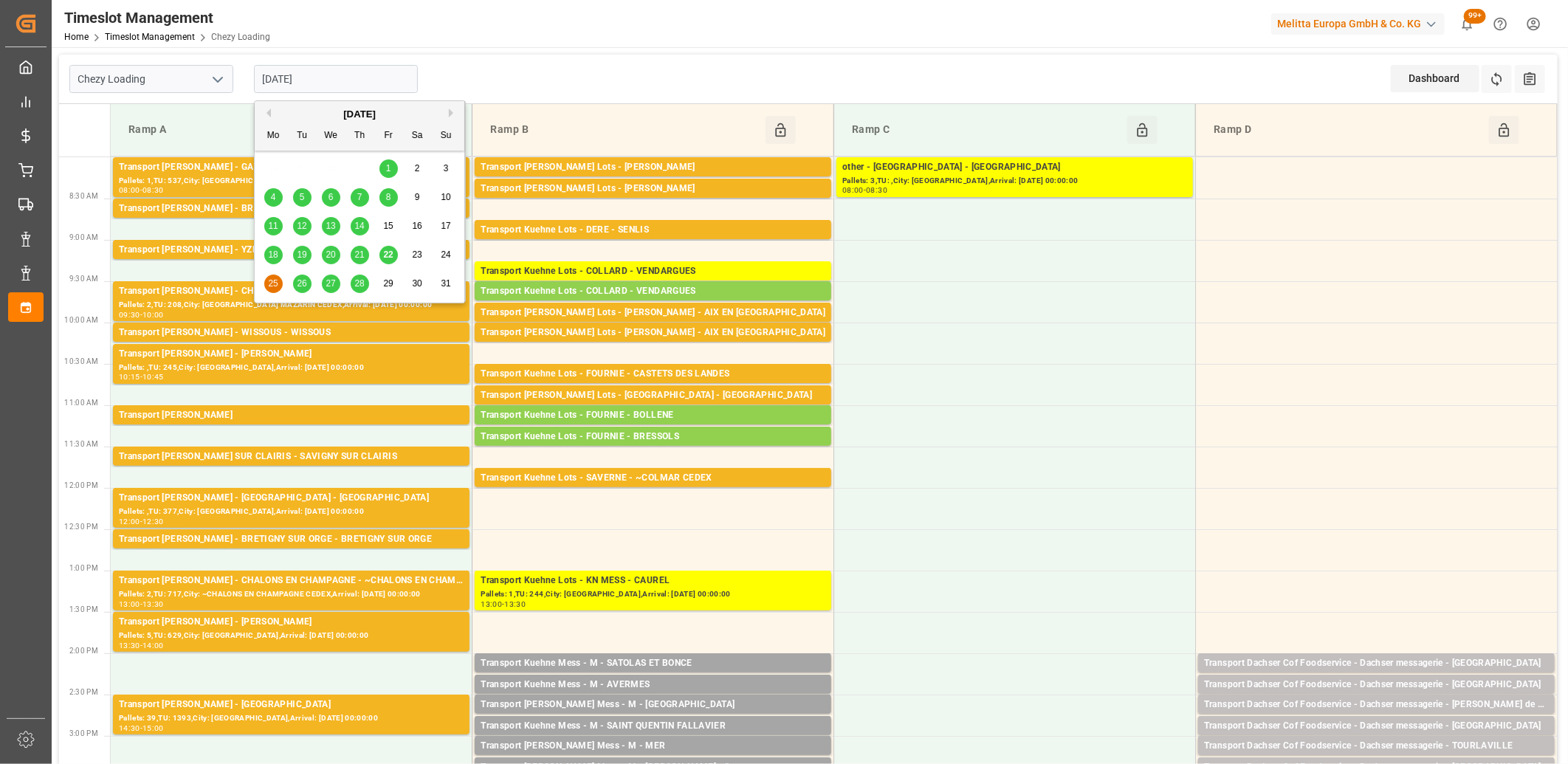
click at [298, 282] on span "26" at bounding box center [301, 283] width 9 height 10
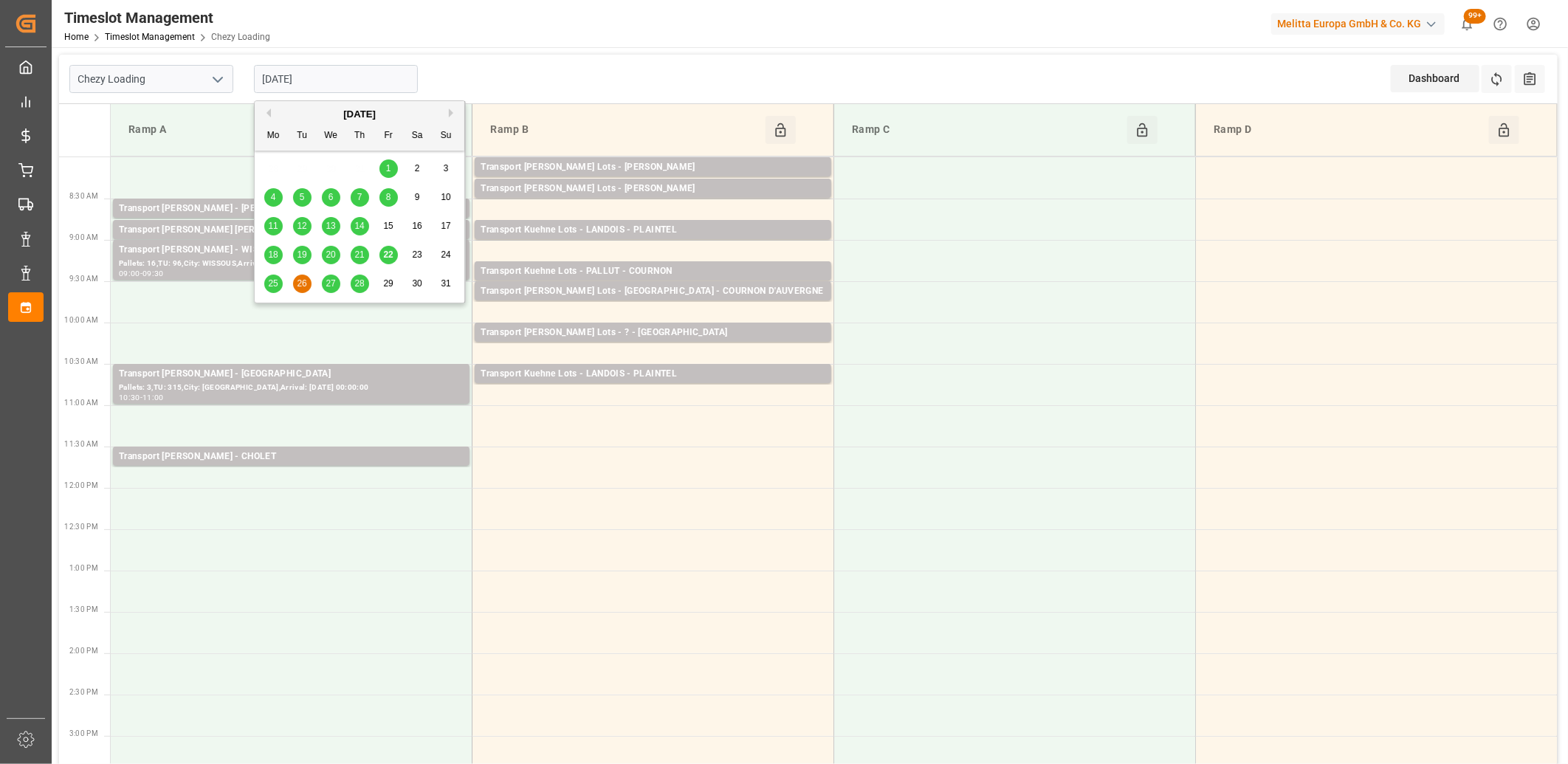
click at [356, 76] on input "[DATE]" at bounding box center [336, 79] width 164 height 28
click at [329, 279] on span "27" at bounding box center [330, 283] width 9 height 10
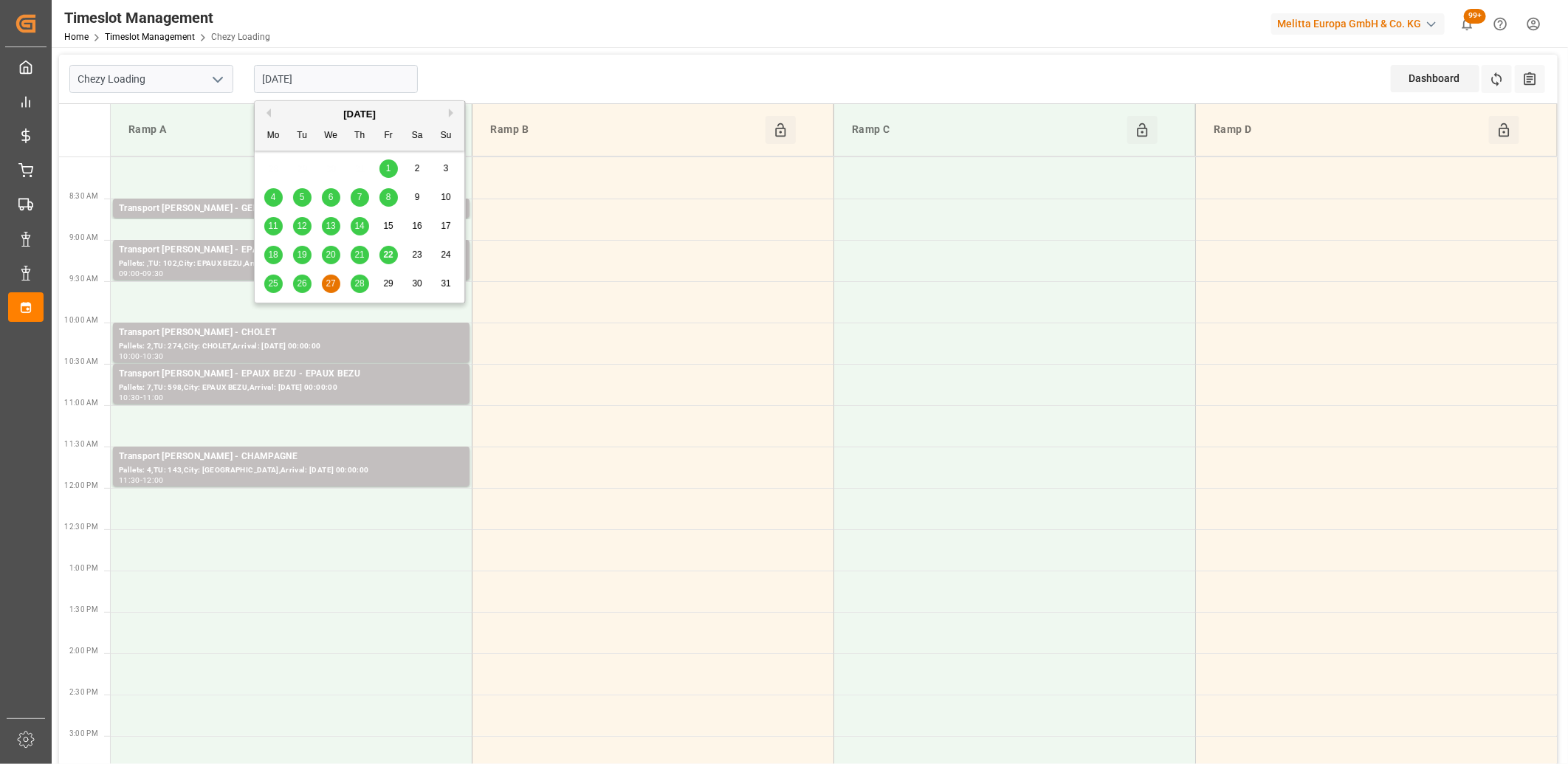
drag, startPoint x: 335, startPoint y: 81, endPoint x: 335, endPoint y: 135, distance: 54.0
click at [336, 82] on input "27-08-2025" at bounding box center [336, 79] width 164 height 28
click at [360, 284] on span "28" at bounding box center [359, 283] width 9 height 10
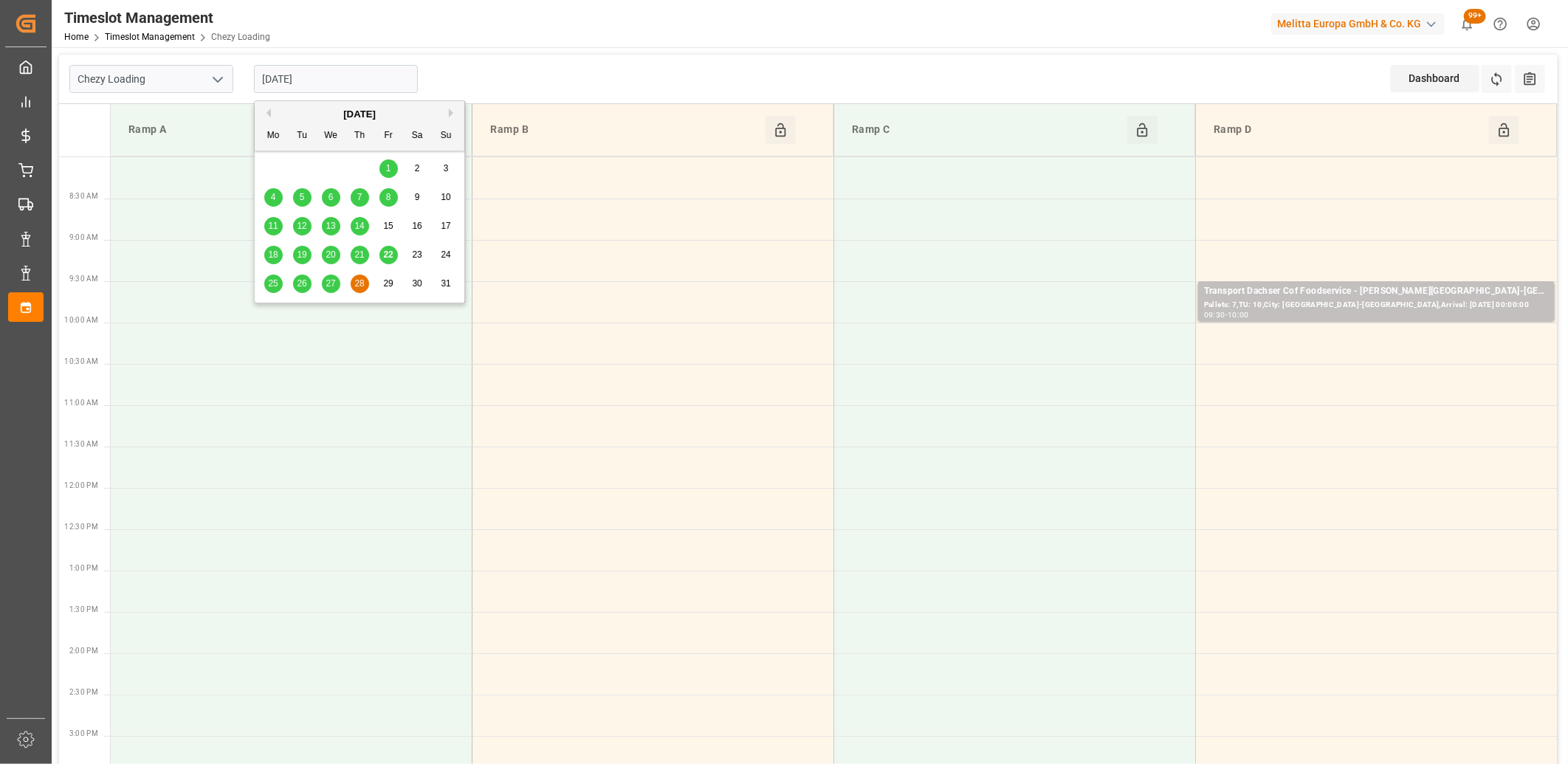
click at [339, 90] on input "28-08-2025" at bounding box center [336, 79] width 164 height 28
click at [273, 282] on span "25" at bounding box center [272, 283] width 9 height 10
type input "[DATE]"
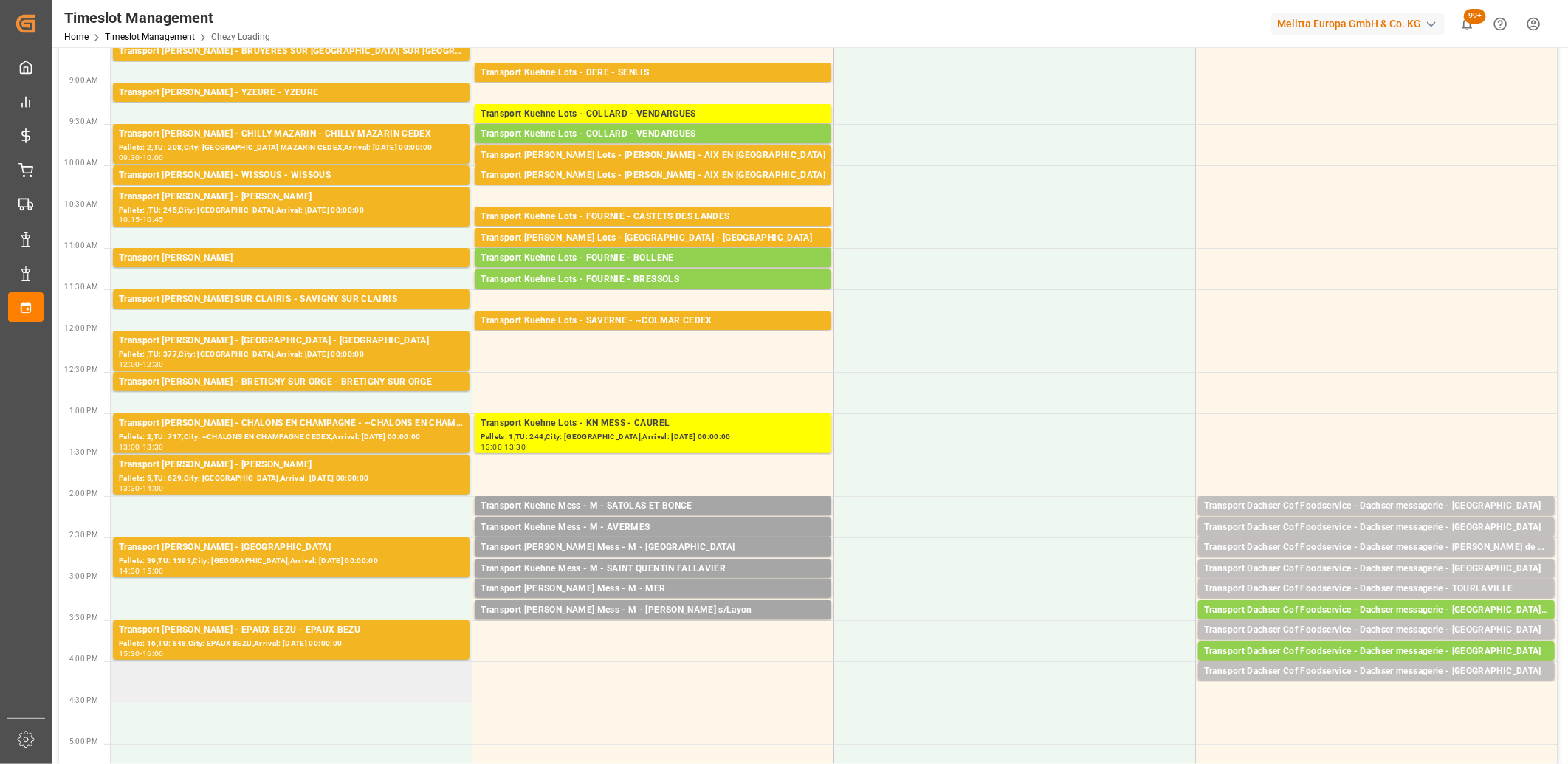
scroll to position [164, 0]
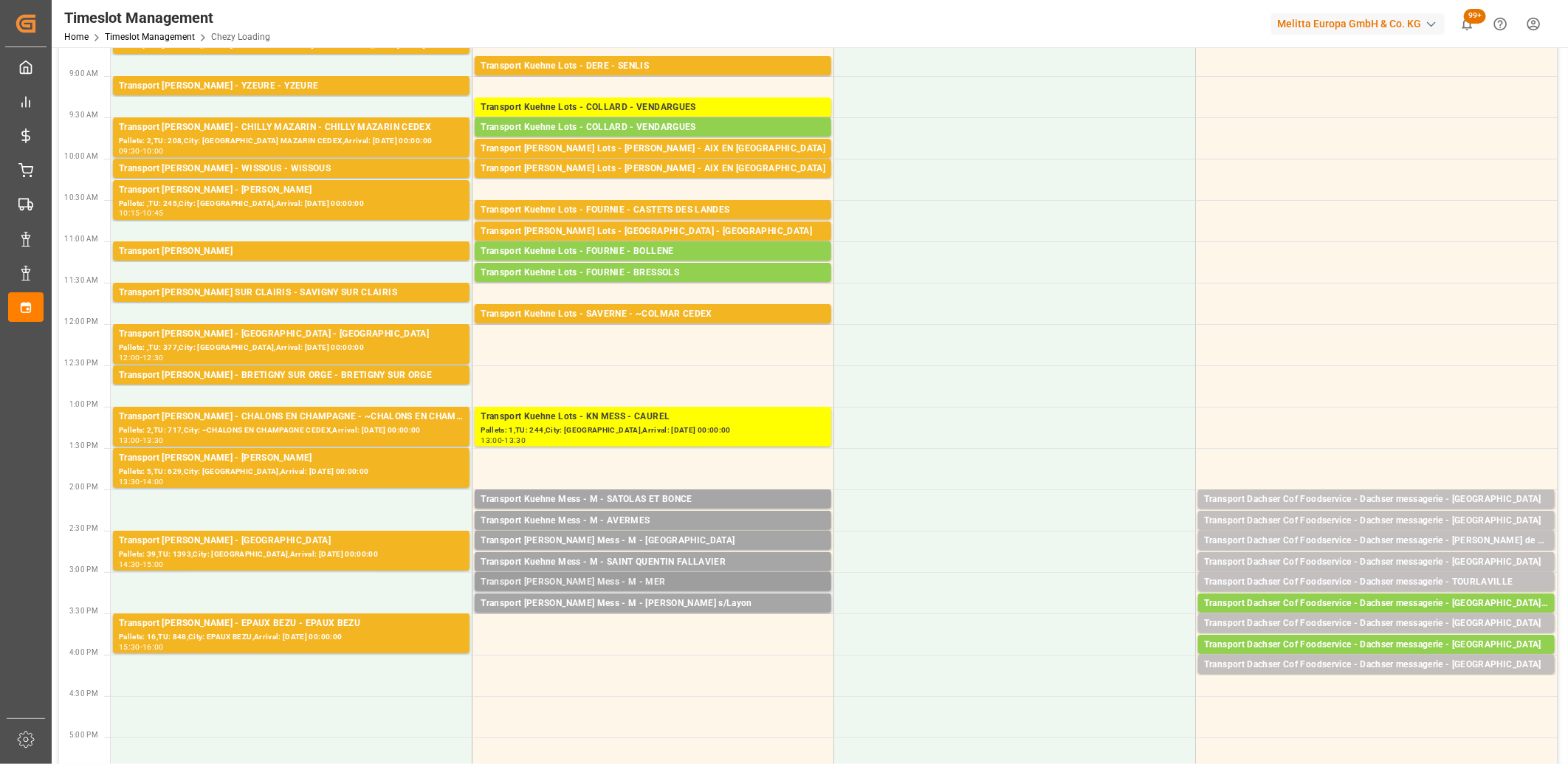
click at [557, 580] on div "Transport Kuehne Mess - M - MER" at bounding box center [653, 582] width 345 height 15
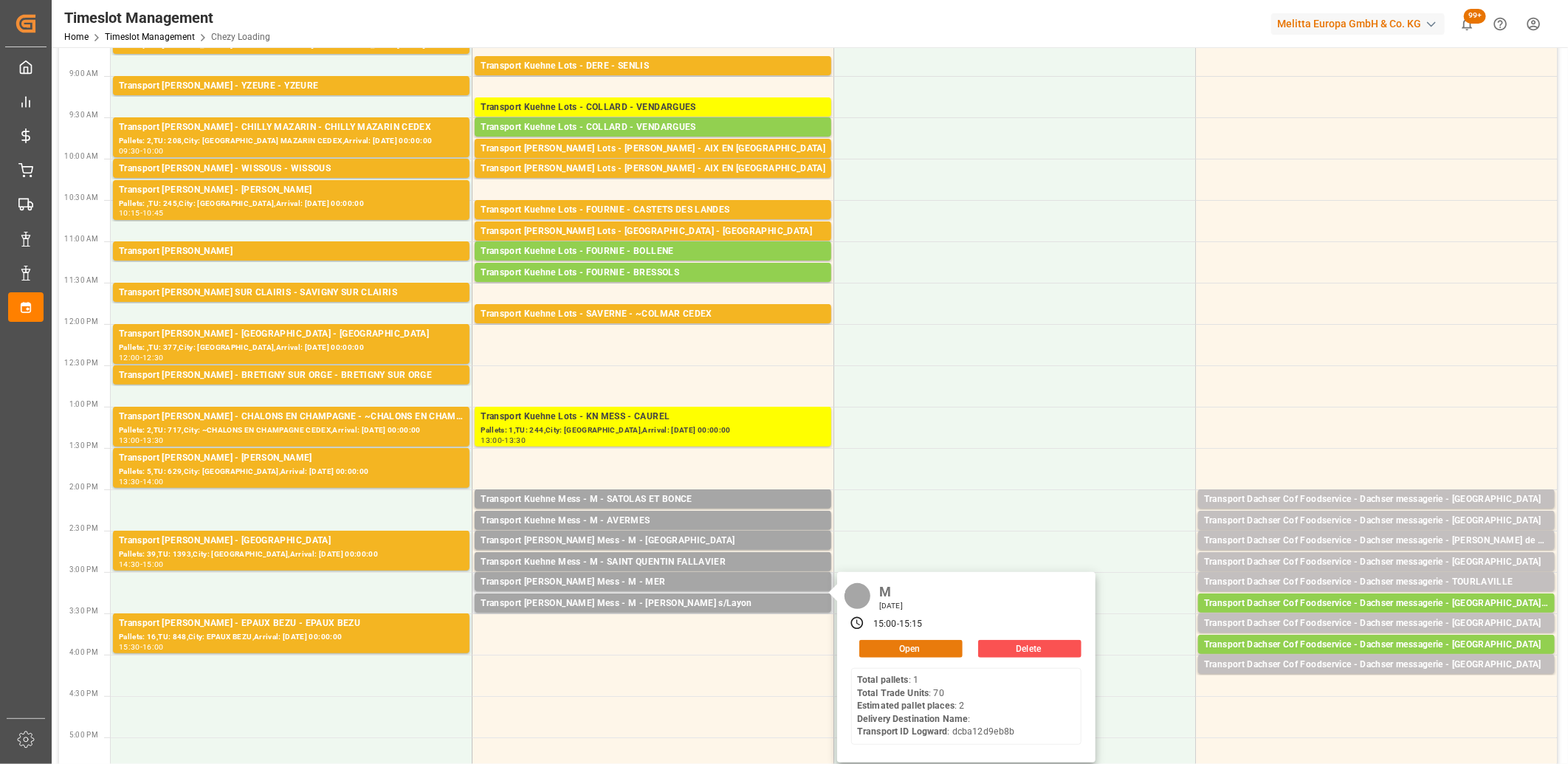
click at [879, 643] on button "Open" at bounding box center [911, 648] width 103 height 18
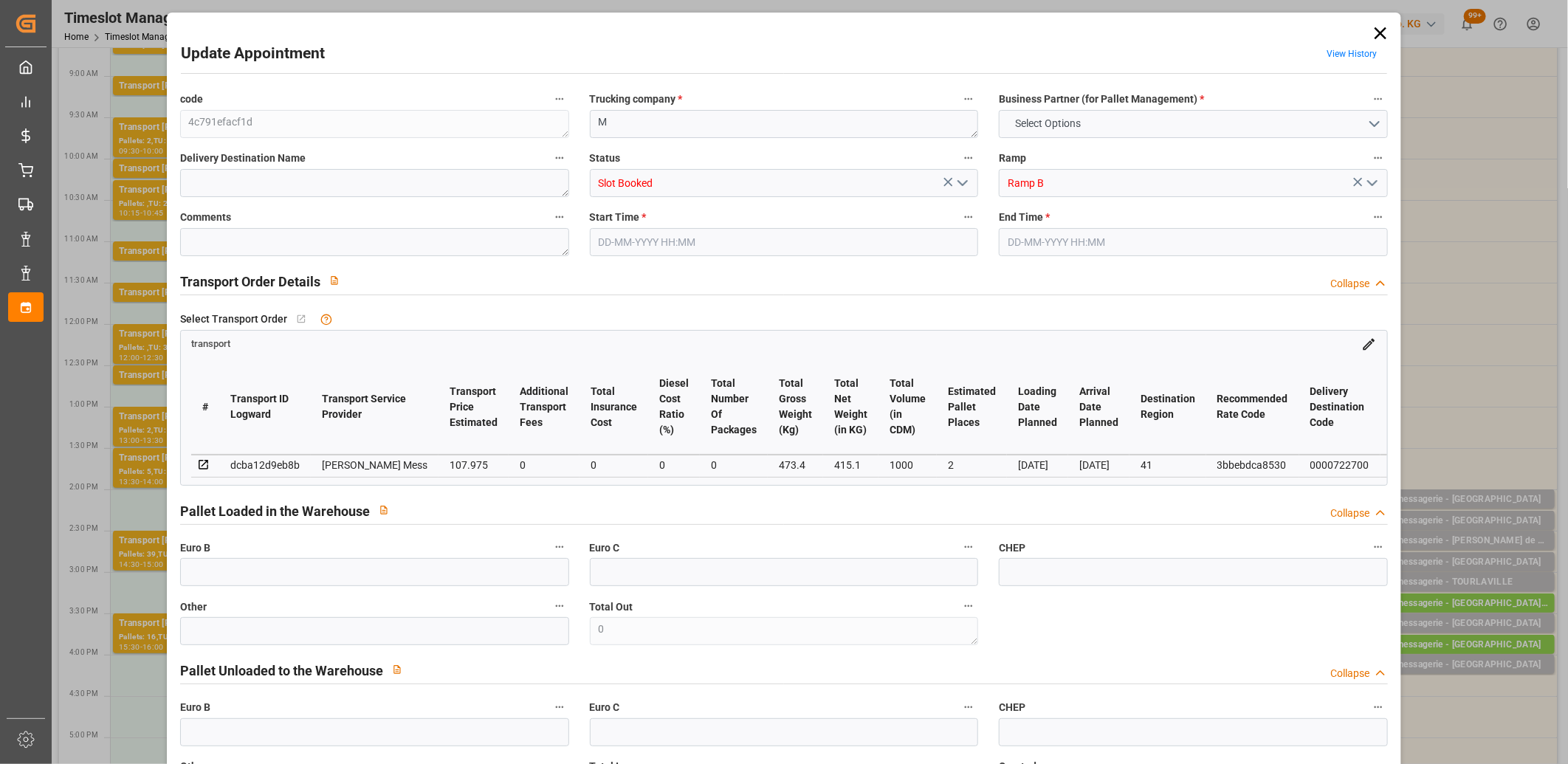
type input "0"
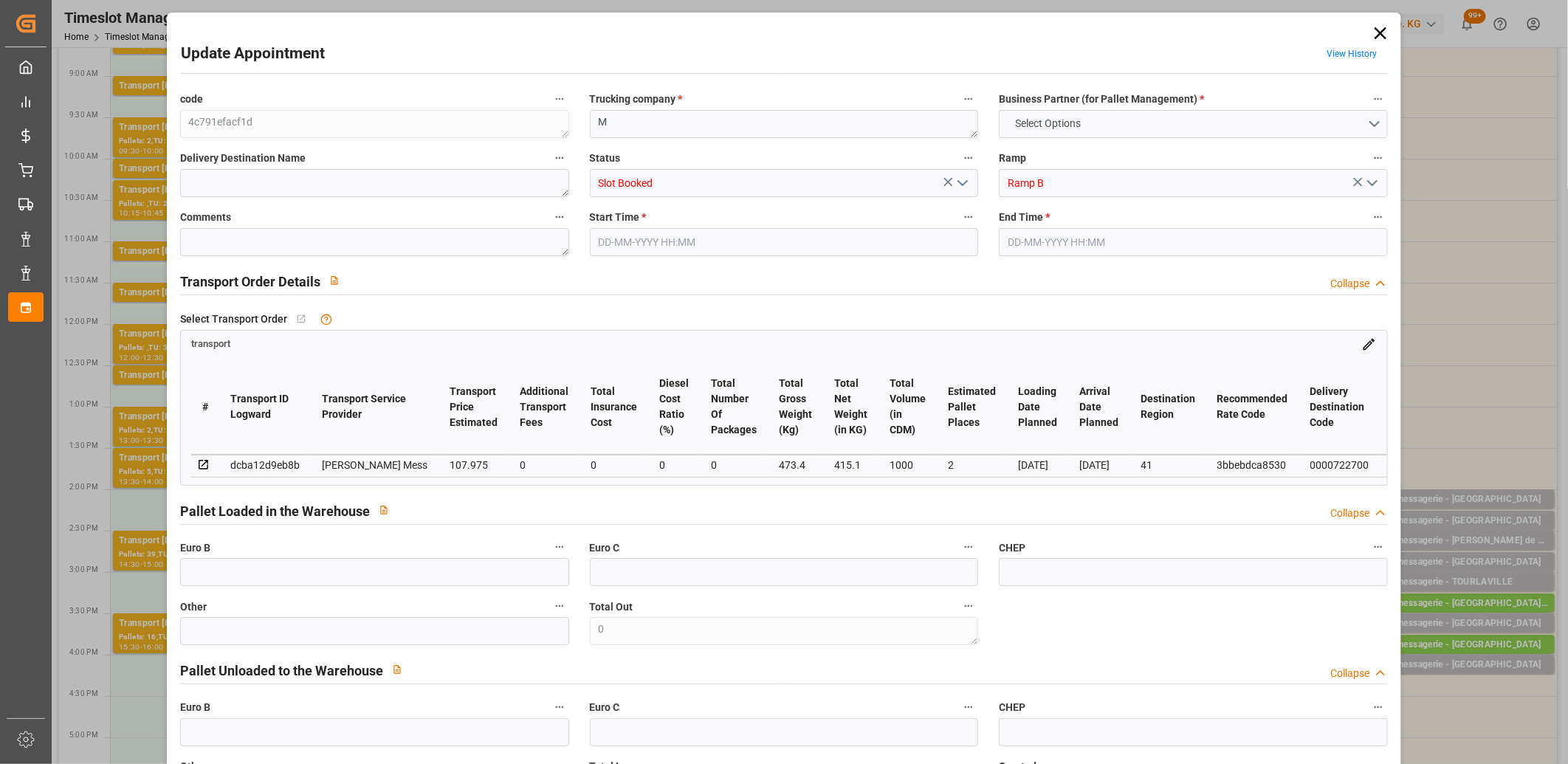
type input "0"
type input "2"
type input "107.975"
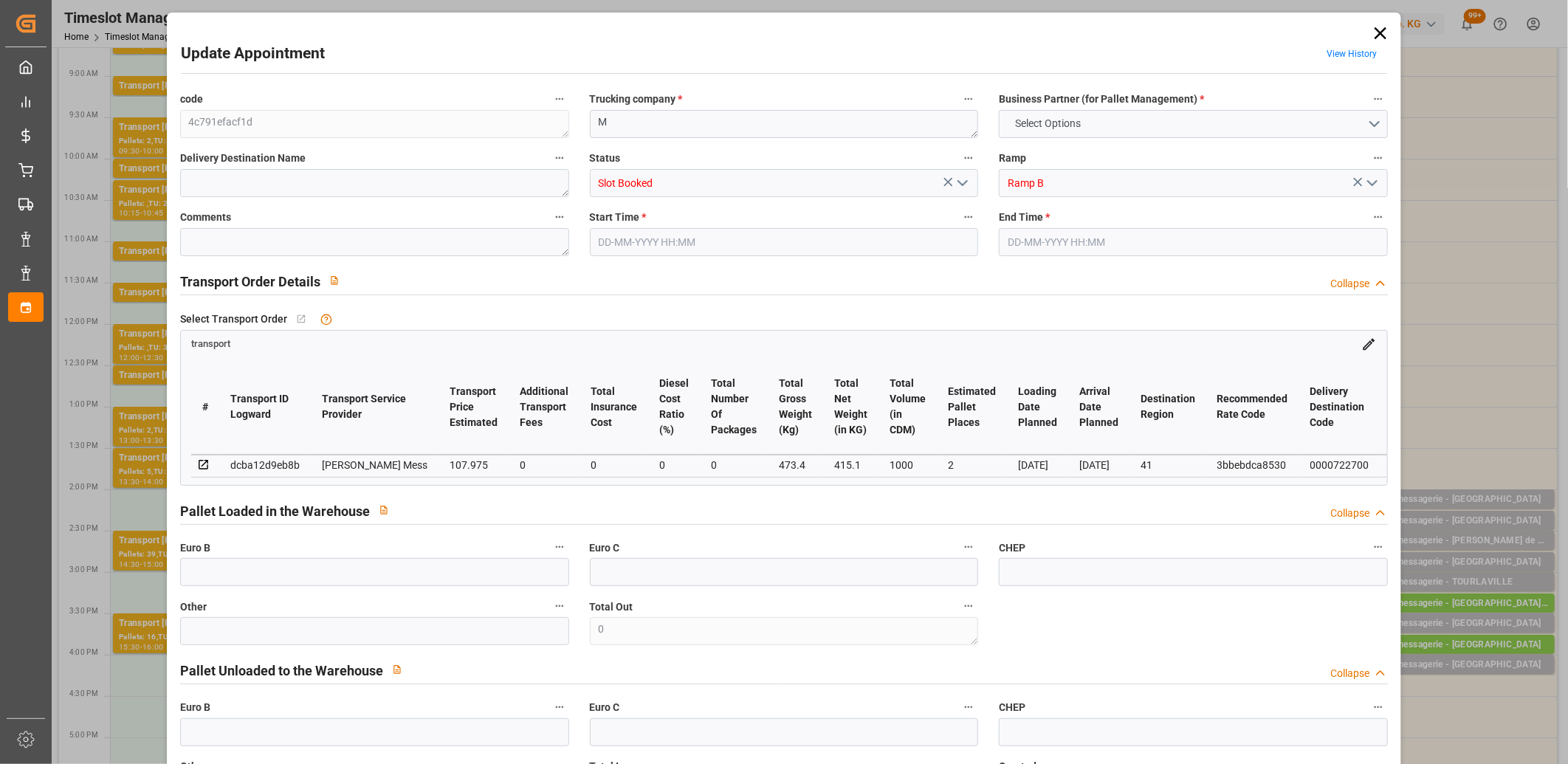
type input "0"
type input "107.975"
type input "0"
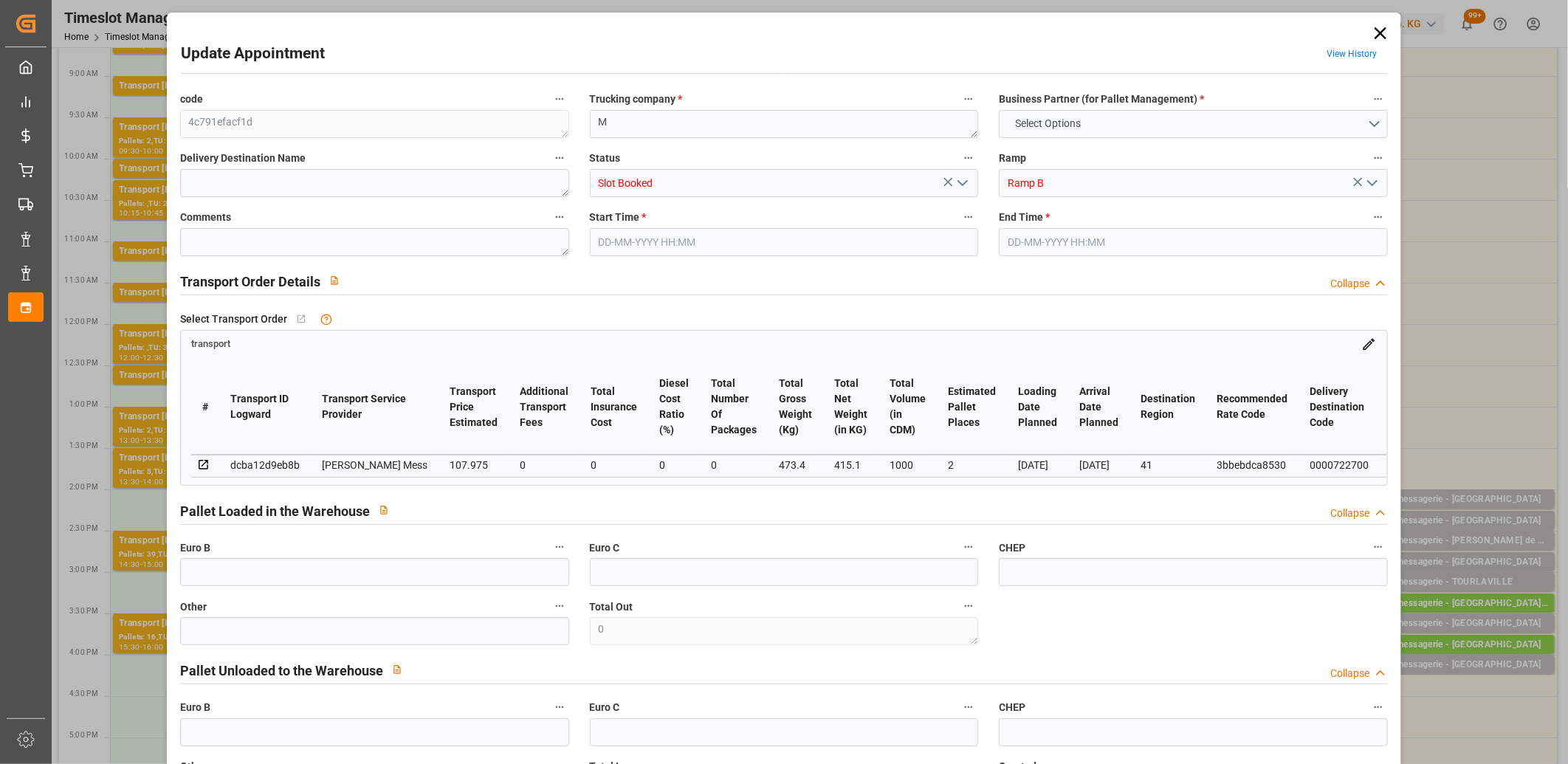
type input "0"
type input "415.1"
type input "350"
type input "1000"
type input "41"
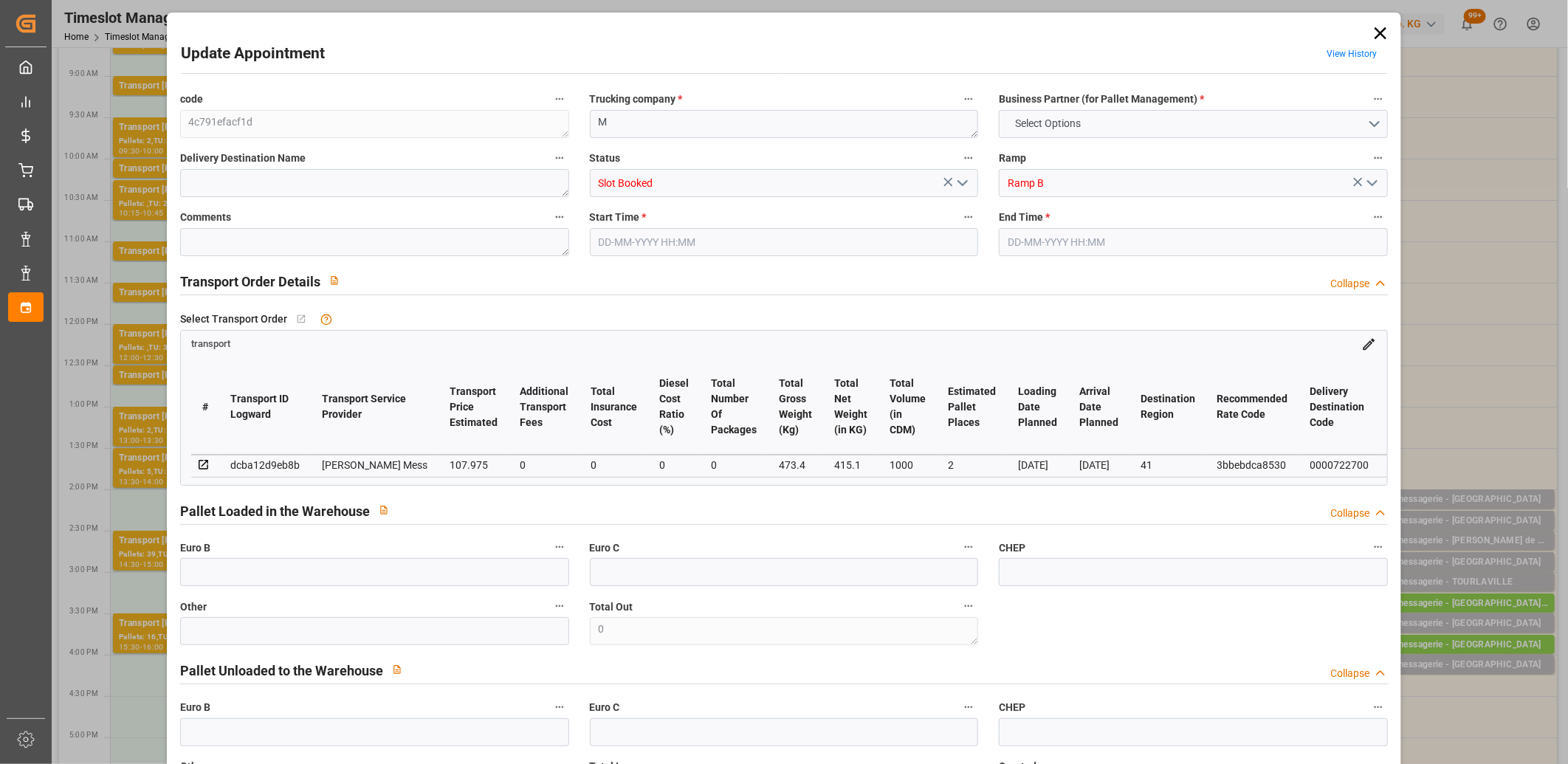
type input "1"
type input "70"
type input "2"
type input "101"
type input "473.4"
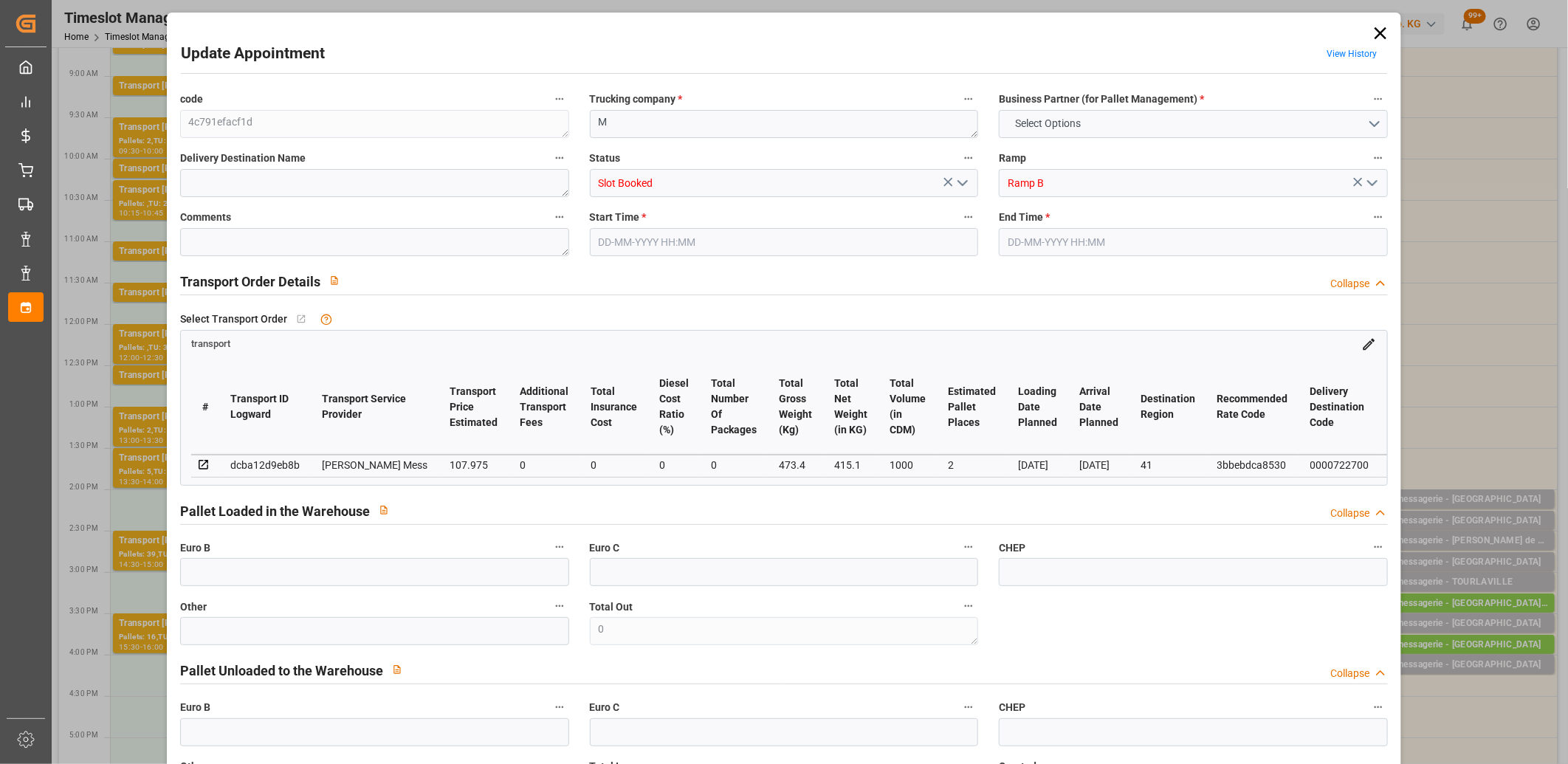
type input "0"
type input "4710.8598"
type input "0"
type input "21"
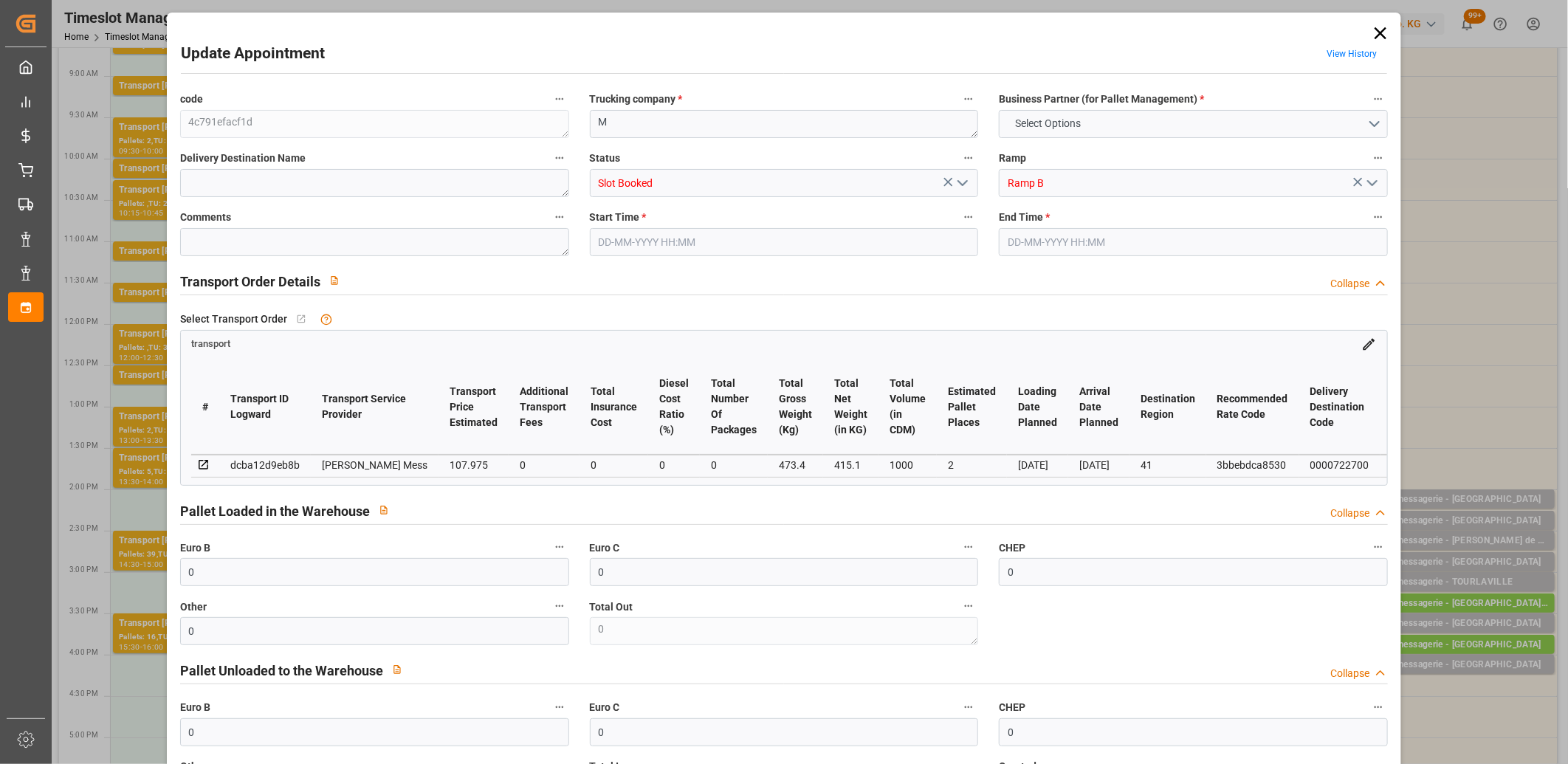
type input "35"
type input "25-08-2025 15:00"
type input "25-08-2025 15:15"
type input "22-08-2025 11:44"
type input "22-08-2025 11:43"
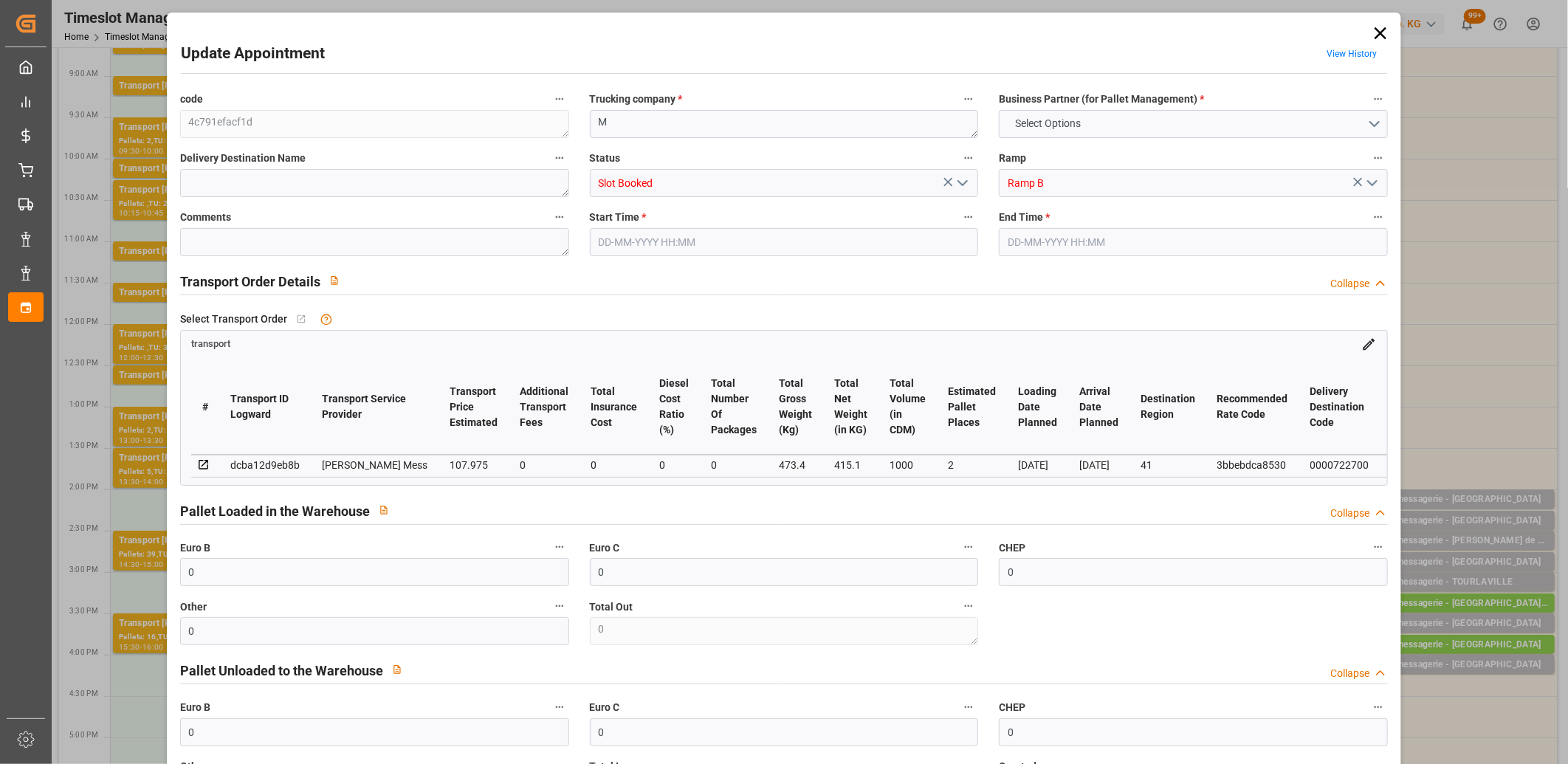
type input "01-09-2025"
type input "29-08-2025"
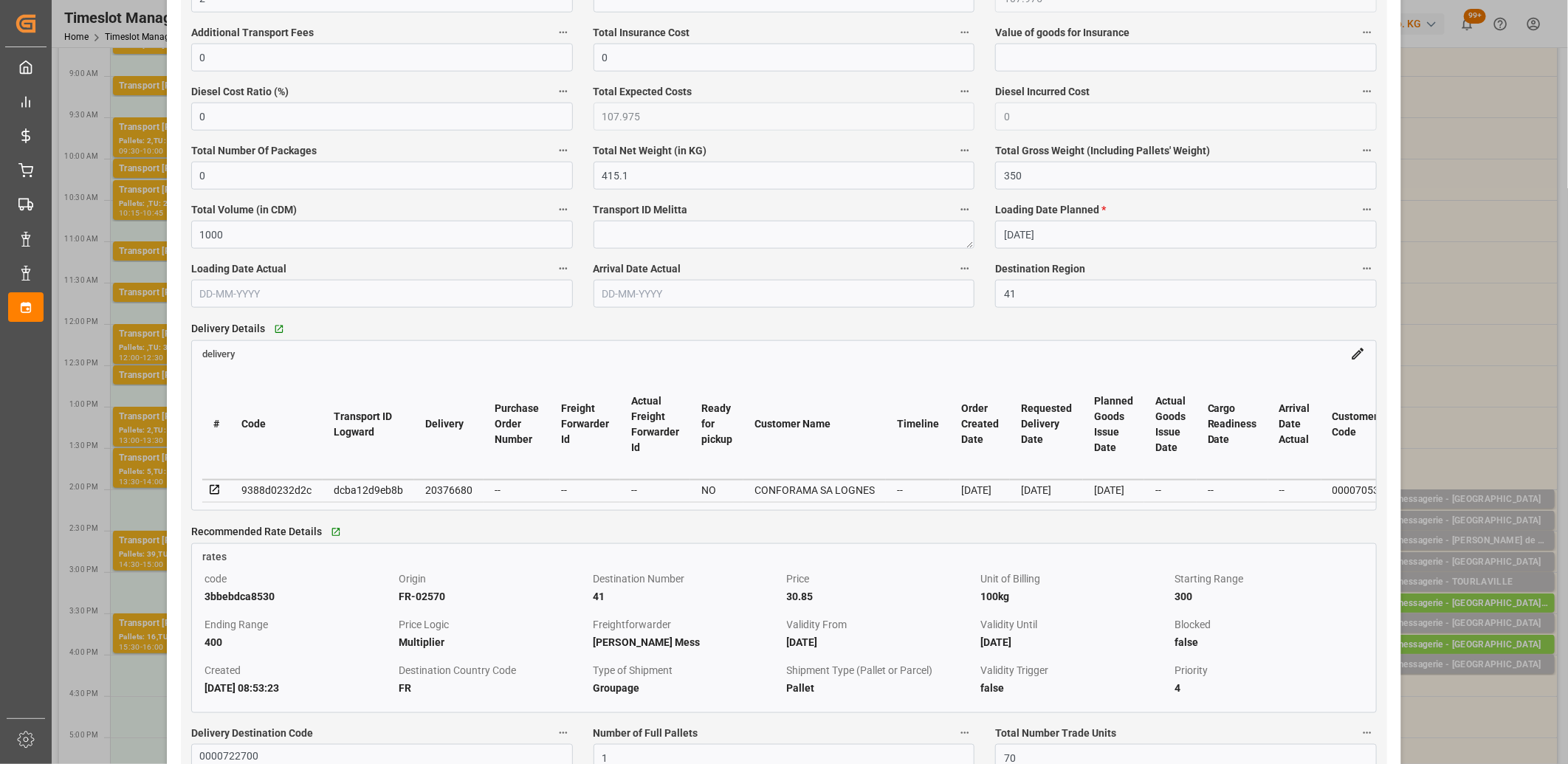
scroll to position [983, 0]
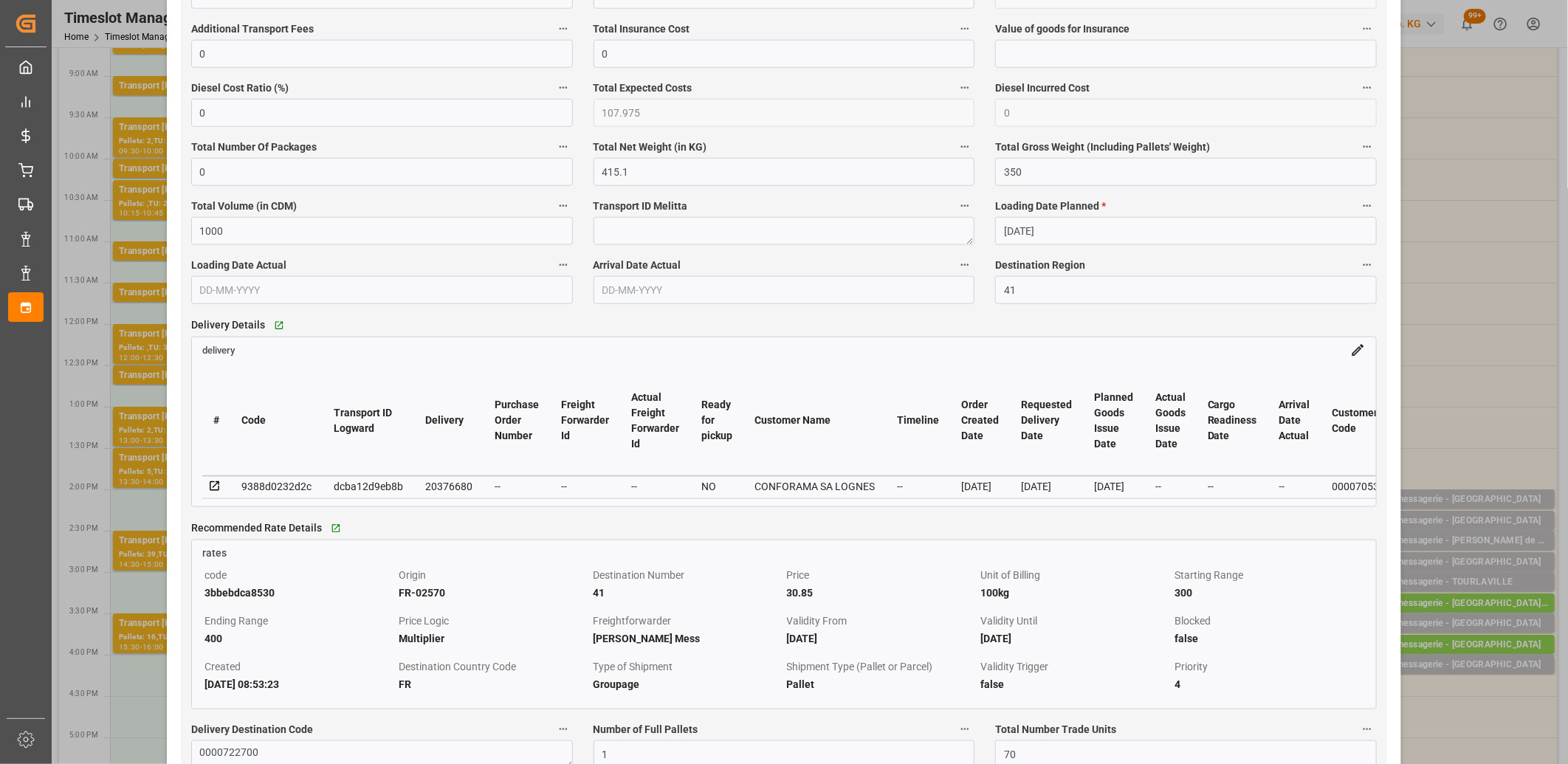
click at [212, 490] on icon at bounding box center [214, 485] width 9 height 9
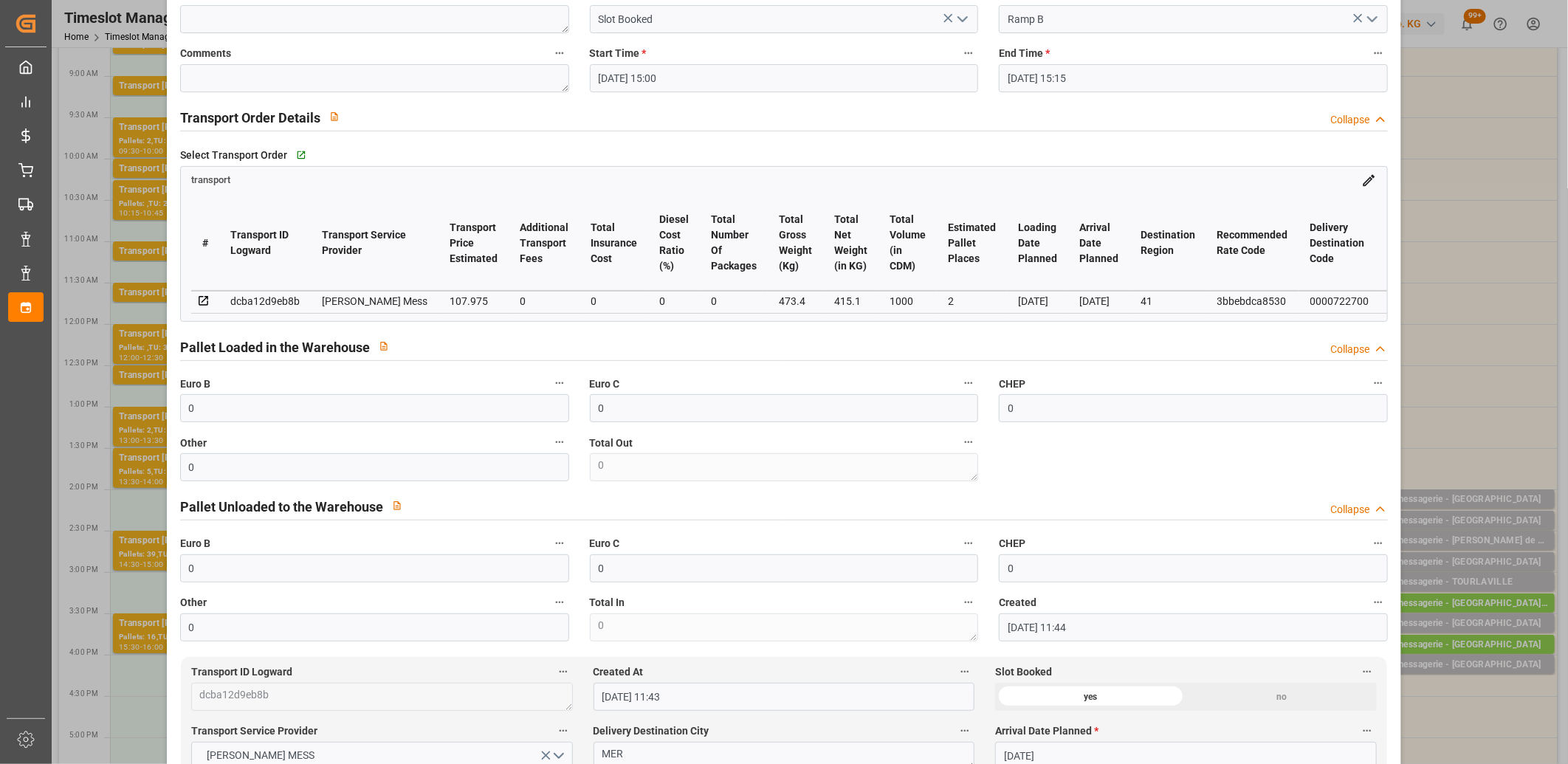
scroll to position [0, 0]
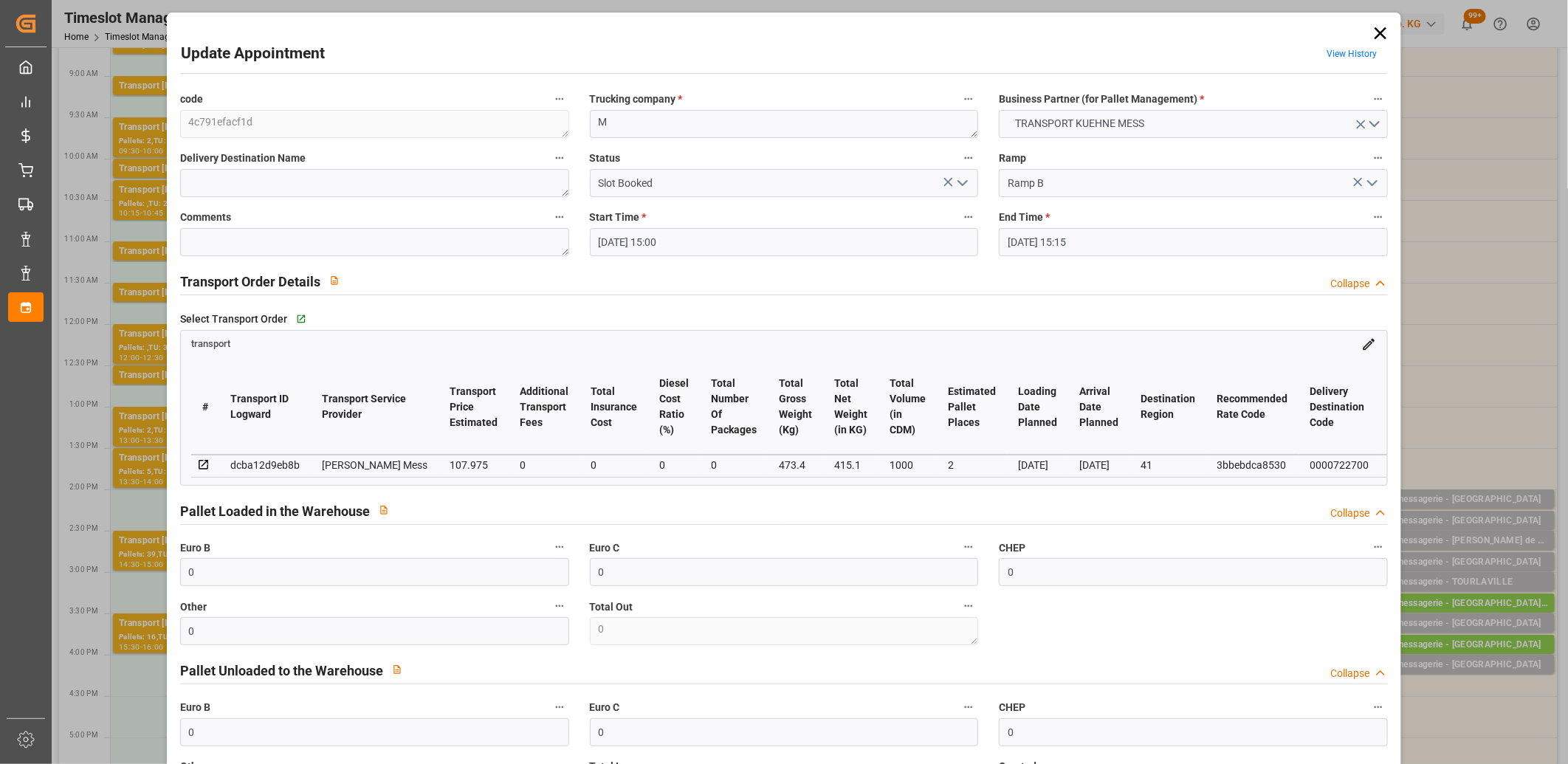
click at [202, 460] on icon at bounding box center [203, 465] width 13 height 13
click at [1373, 38] on icon at bounding box center [1381, 34] width 21 height 20
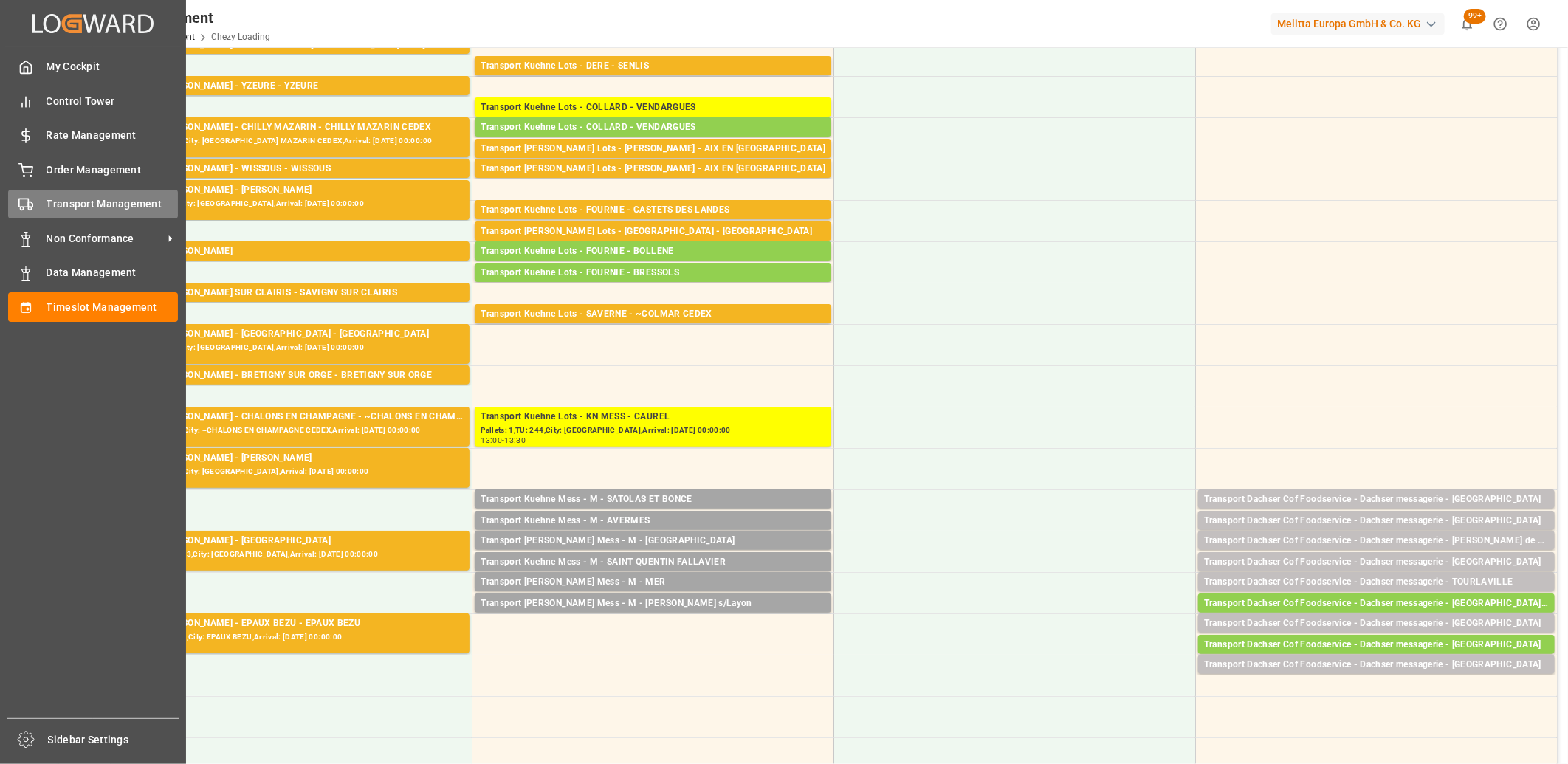
click at [38, 210] on div "Transport Management Transport Management" at bounding box center [93, 203] width 170 height 29
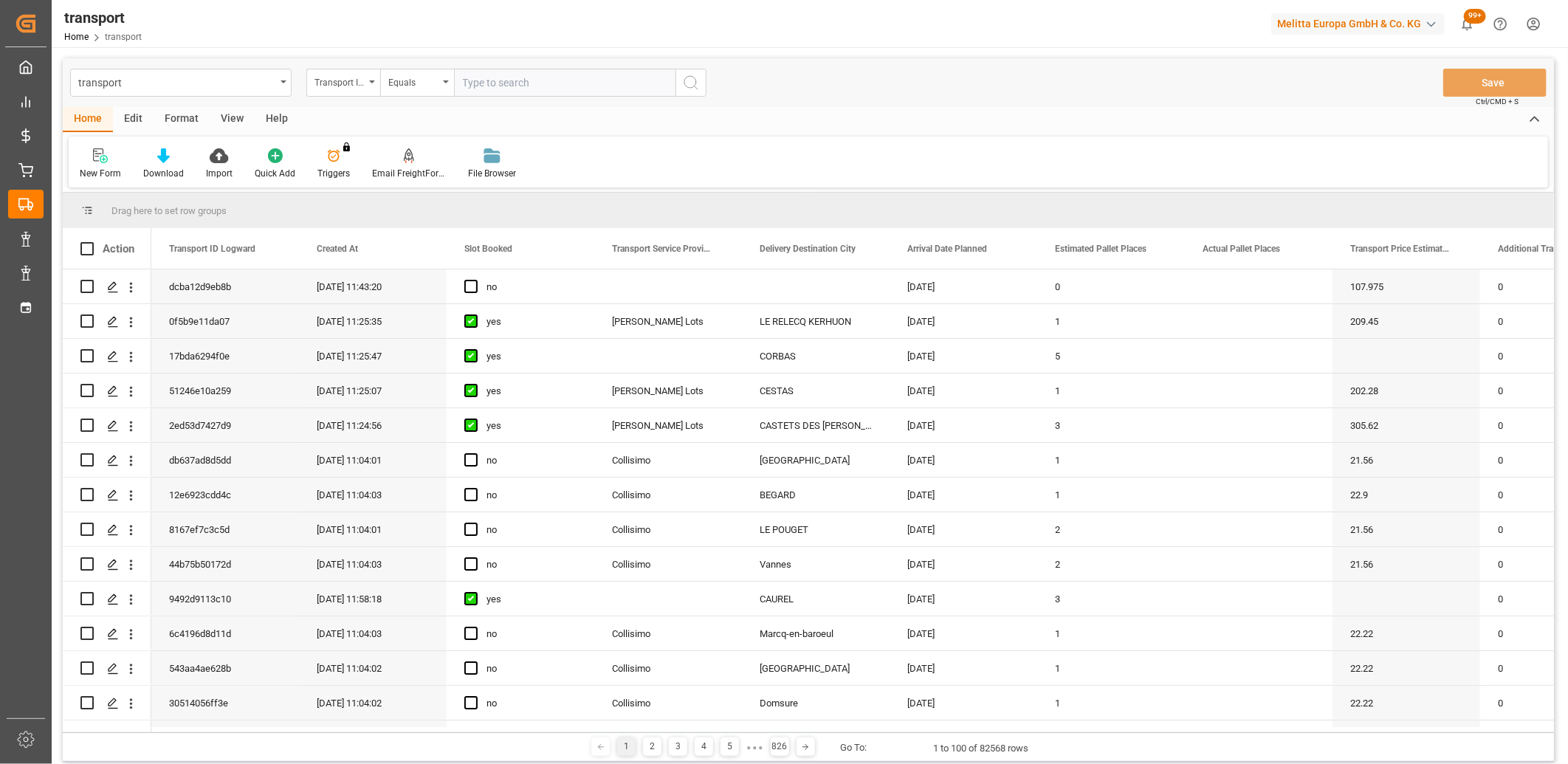
click at [127, 116] on div "Edit" at bounding box center [133, 119] width 41 height 25
click at [89, 282] on input "Press Space to toggle row selection (unchecked)" at bounding box center [87, 286] width 13 height 13
checkbox input "true"
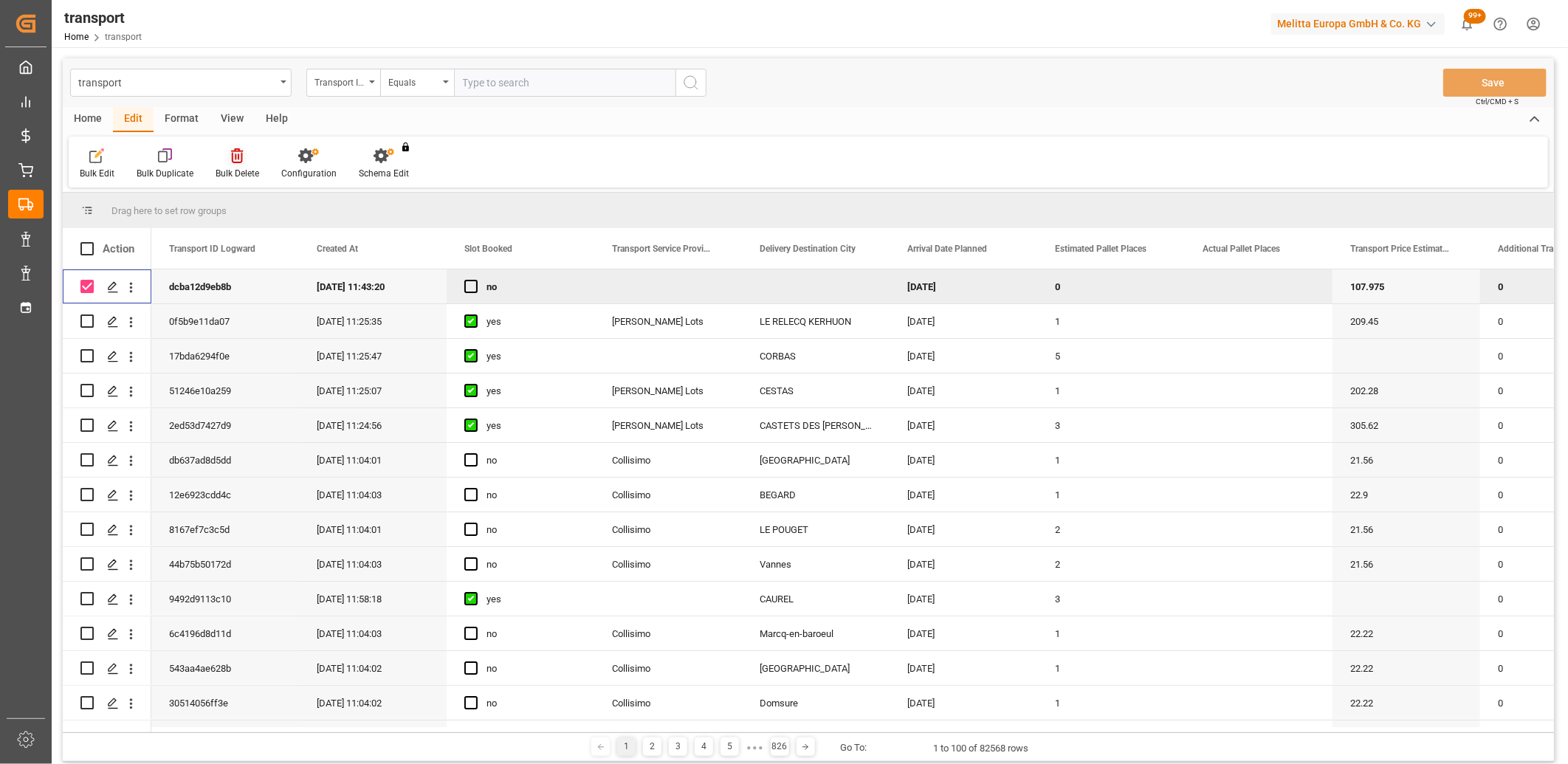
click at [234, 155] on icon at bounding box center [237, 156] width 12 height 15
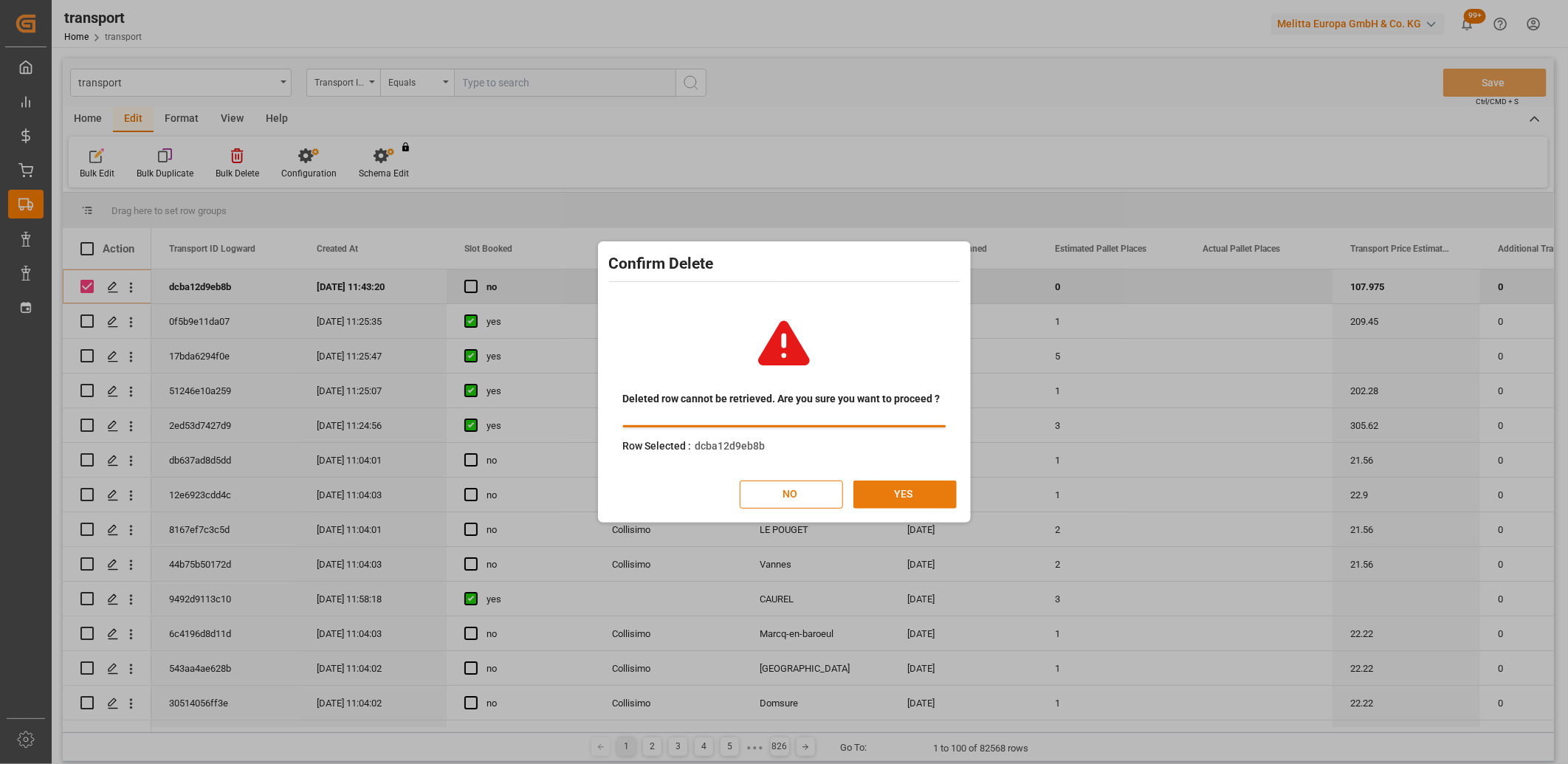
click at [877, 487] on button "YES" at bounding box center [904, 494] width 103 height 28
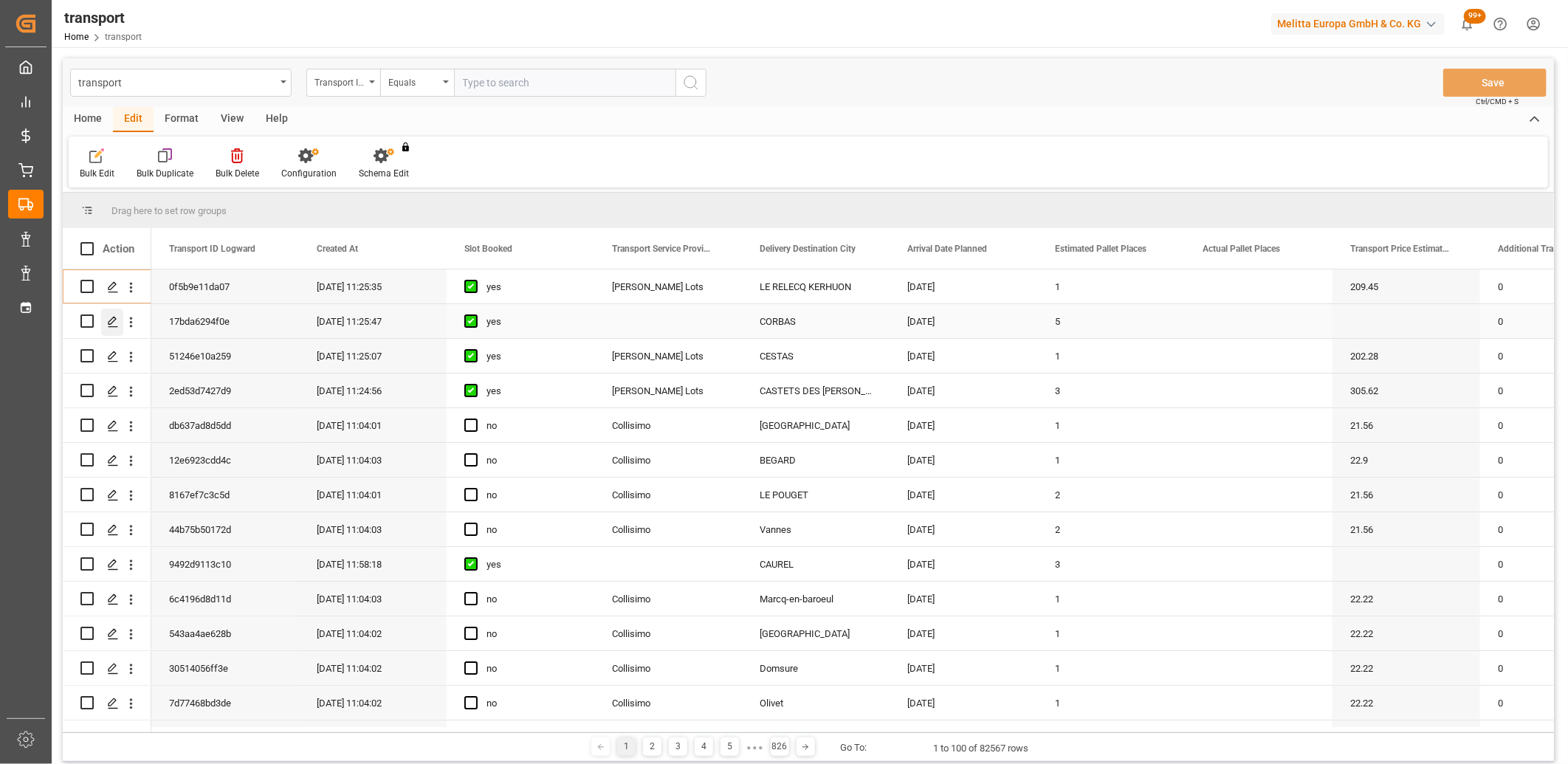
click at [117, 322] on icon "Press SPACE to select this row." at bounding box center [113, 321] width 12 height 12
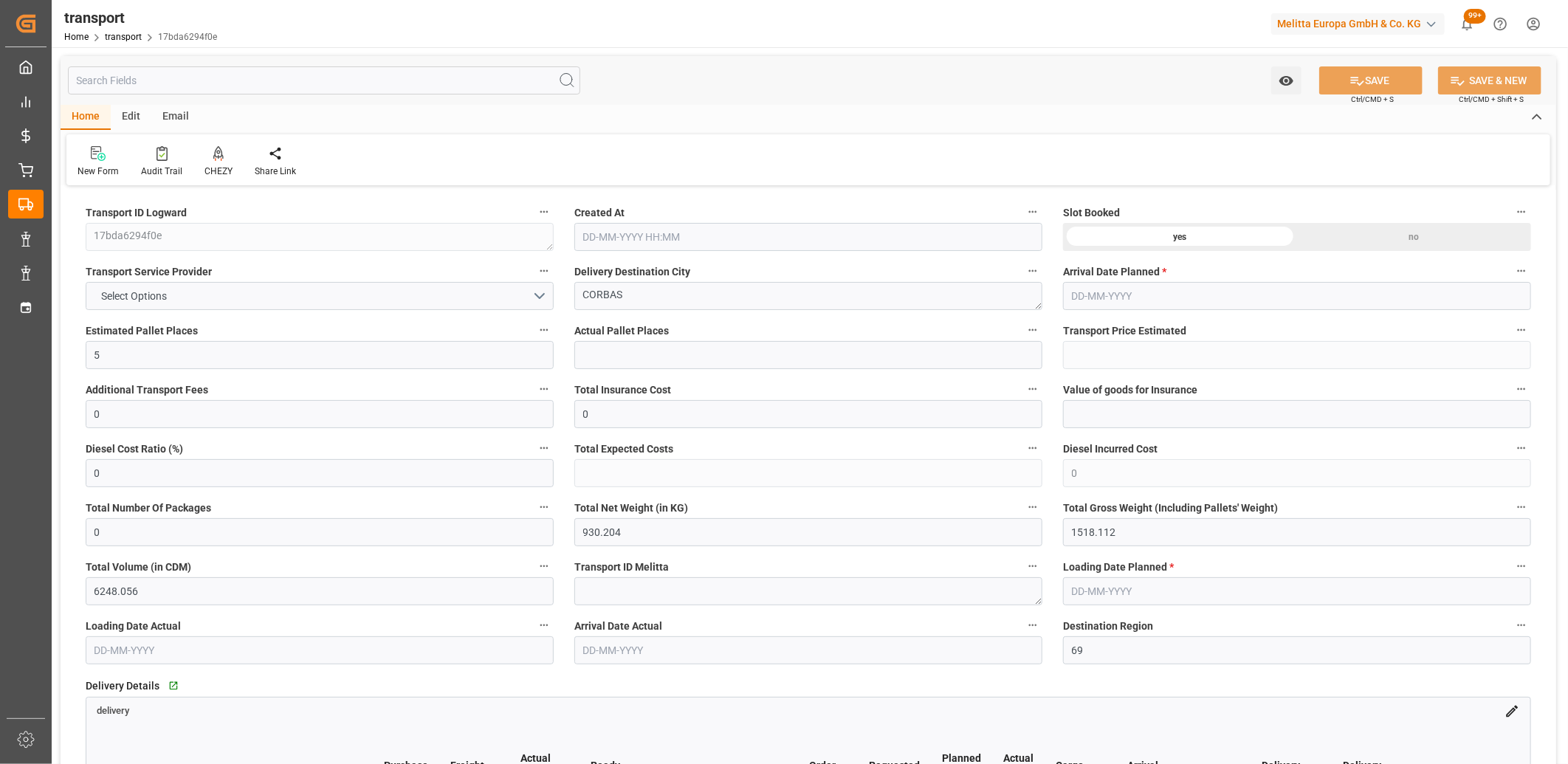
type input "22-08-2025 11:25"
type input "29-08-2025"
type input "27-08-2025"
click at [282, 296] on button "Select Options" at bounding box center [320, 295] width 468 height 28
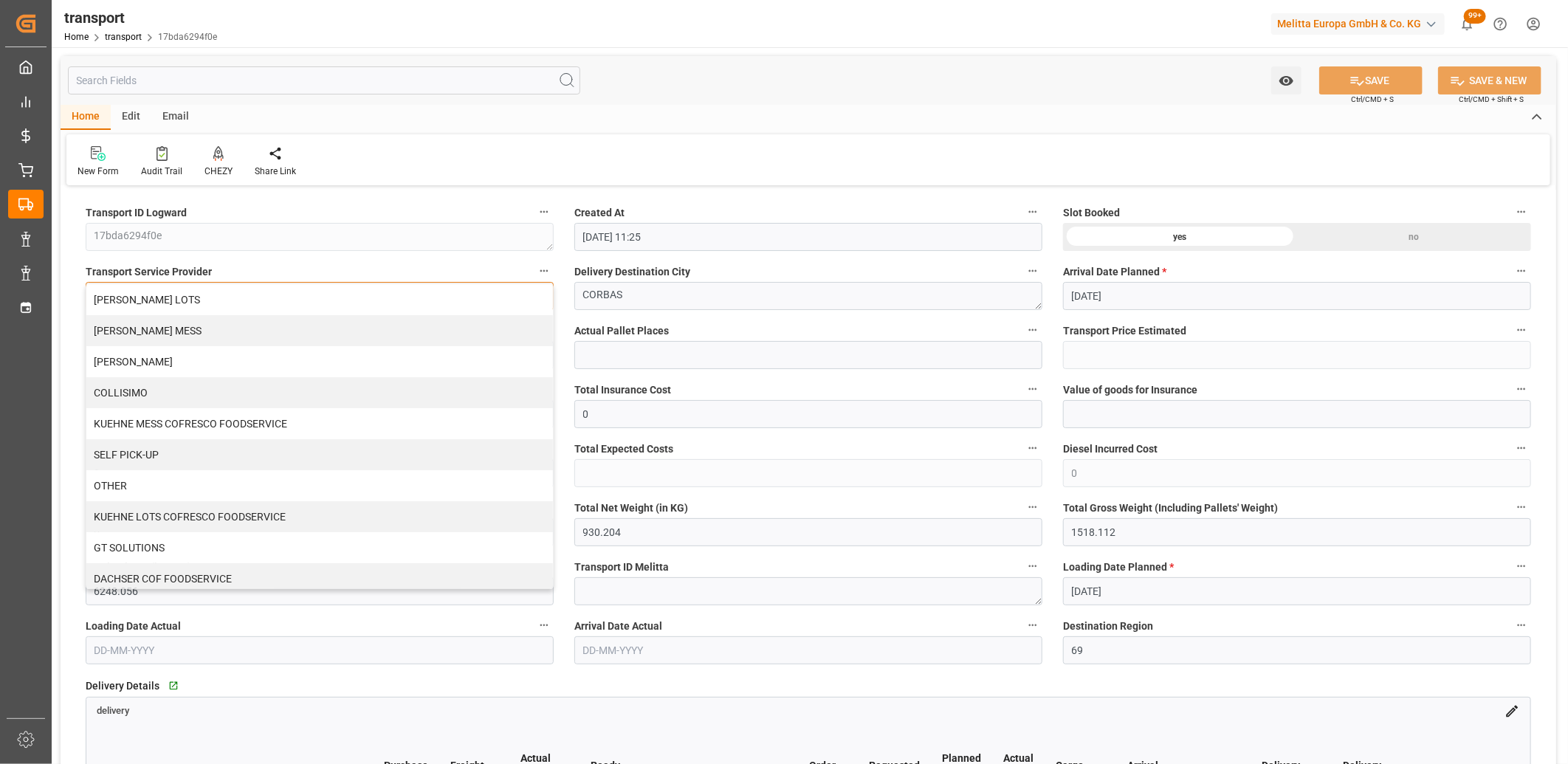
click at [282, 296] on div "KUEHNE LOTS" at bounding box center [320, 299] width 466 height 31
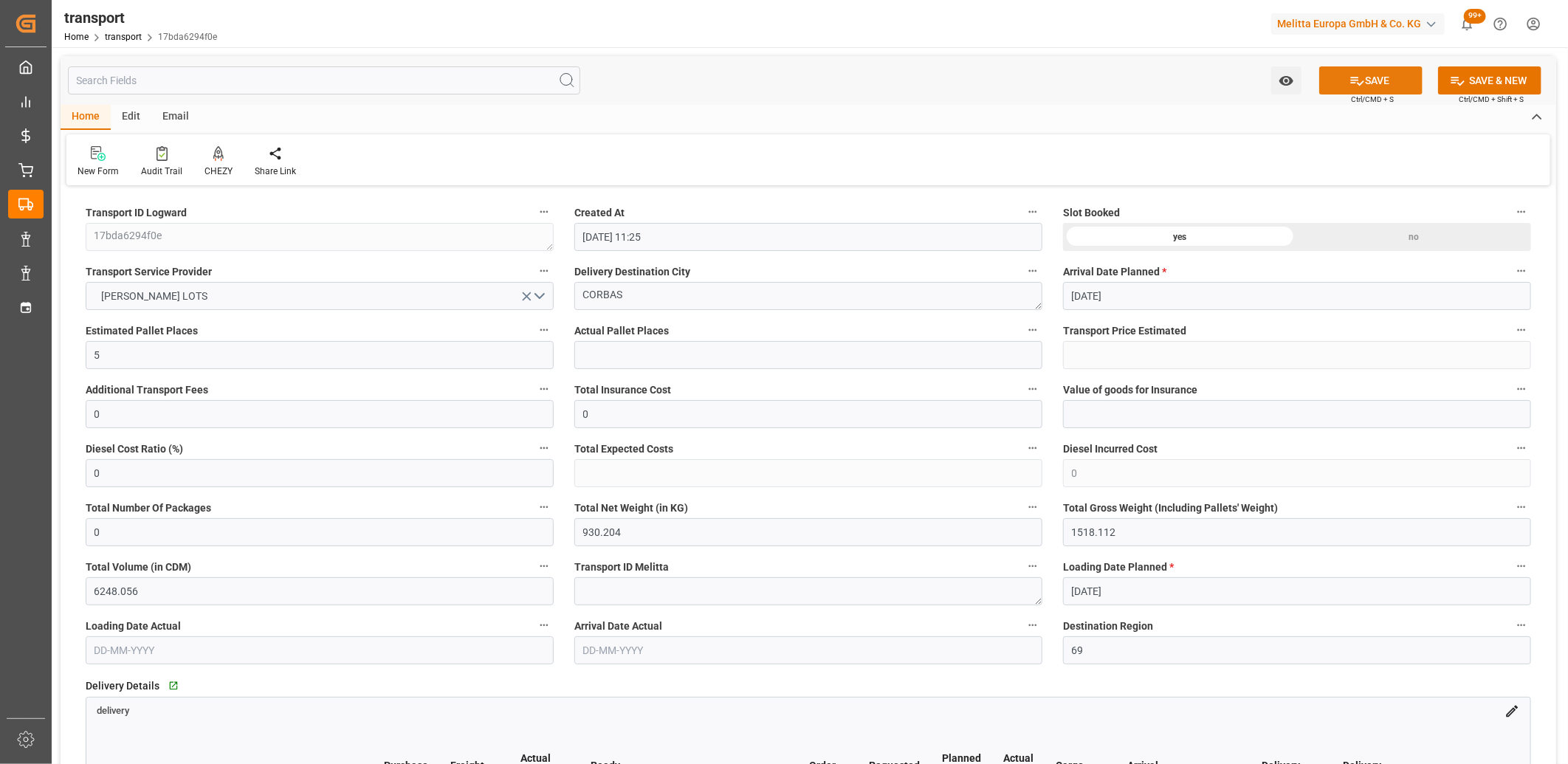
click at [1339, 79] on button "SAVE" at bounding box center [1370, 80] width 103 height 28
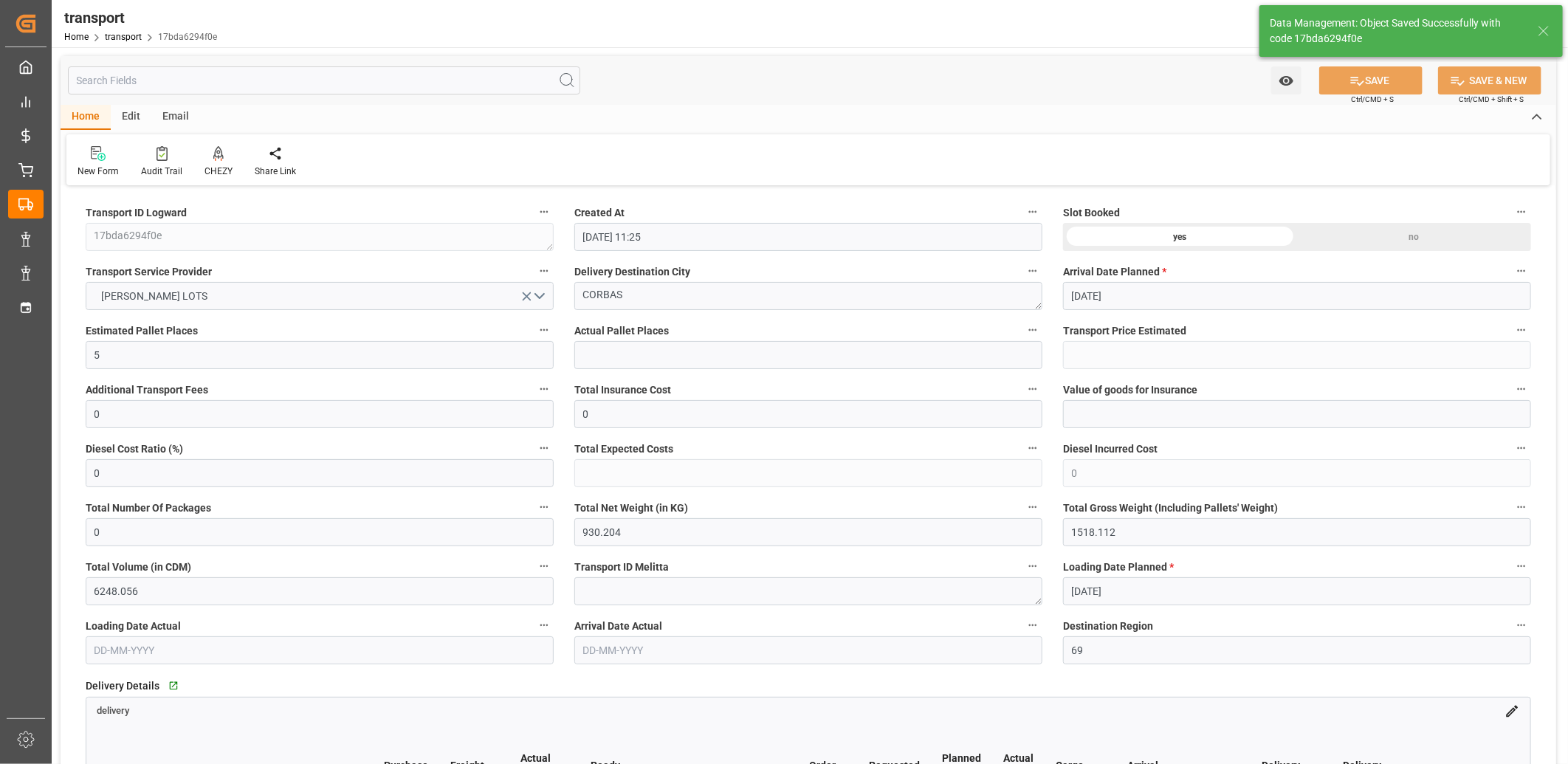
type input "248.29"
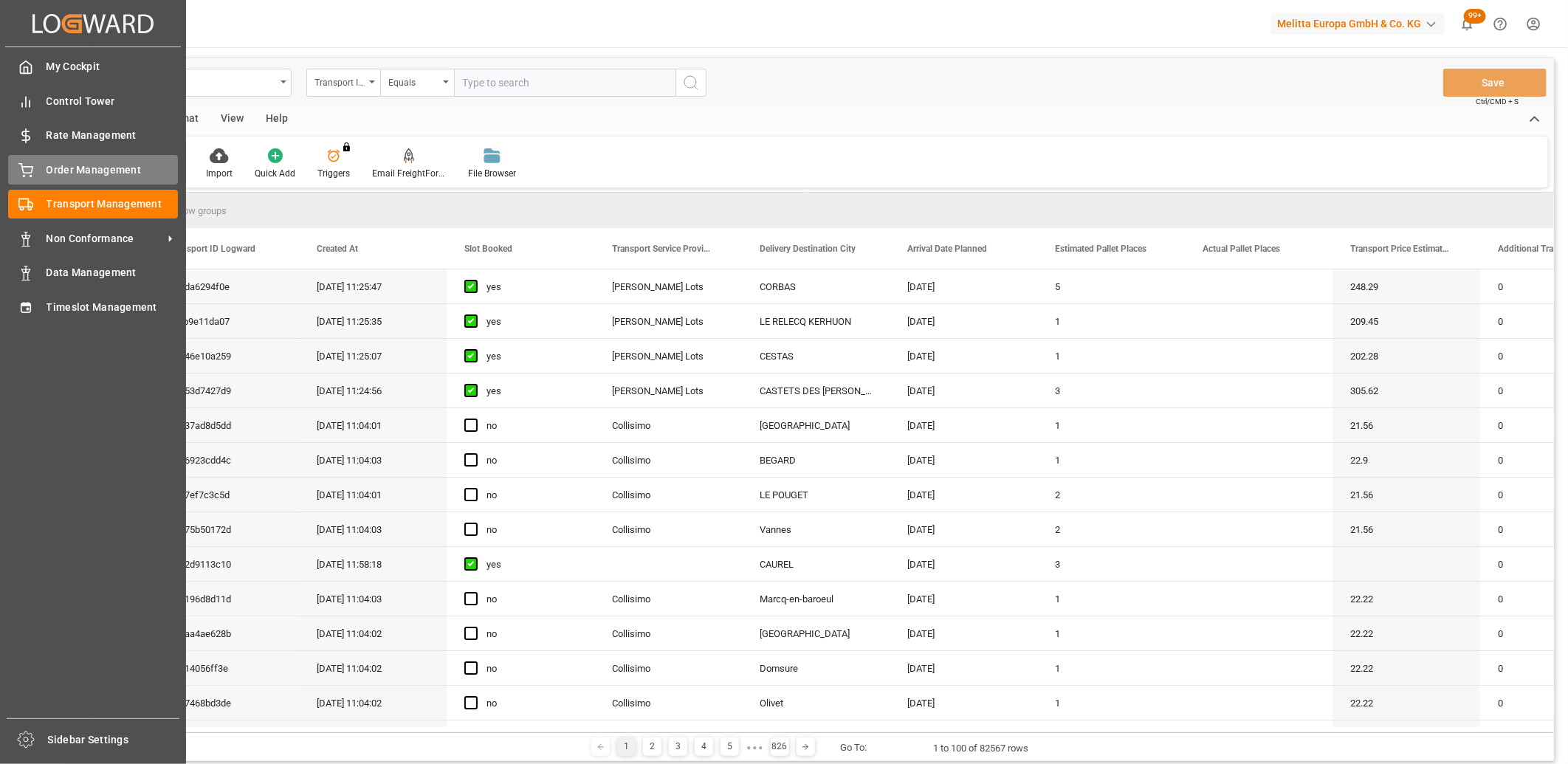
click at [50, 172] on span "Order Management" at bounding box center [113, 170] width 132 height 16
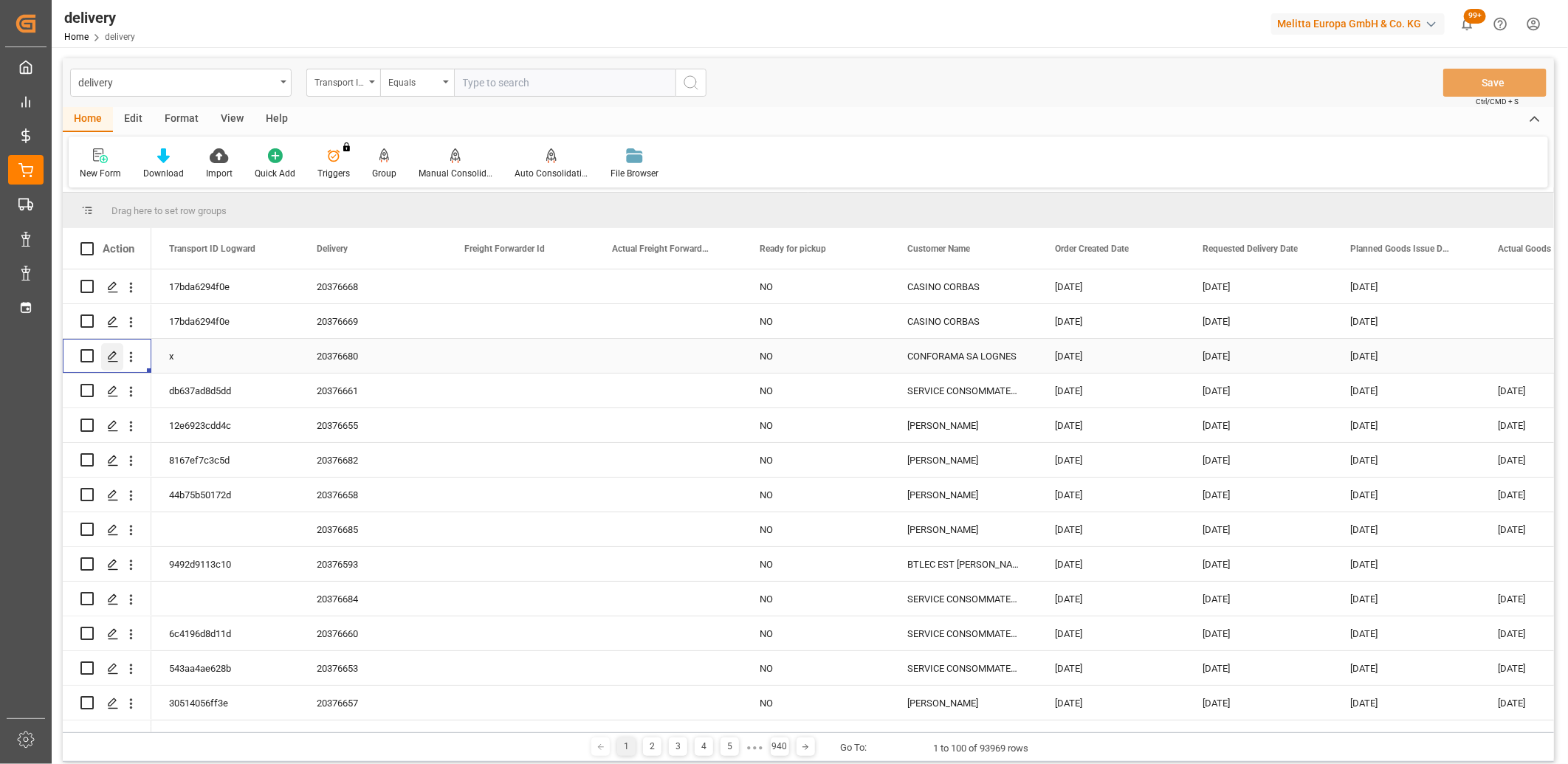
click at [112, 358] on icon "Press SPACE to select this row." at bounding box center [113, 356] width 12 height 12
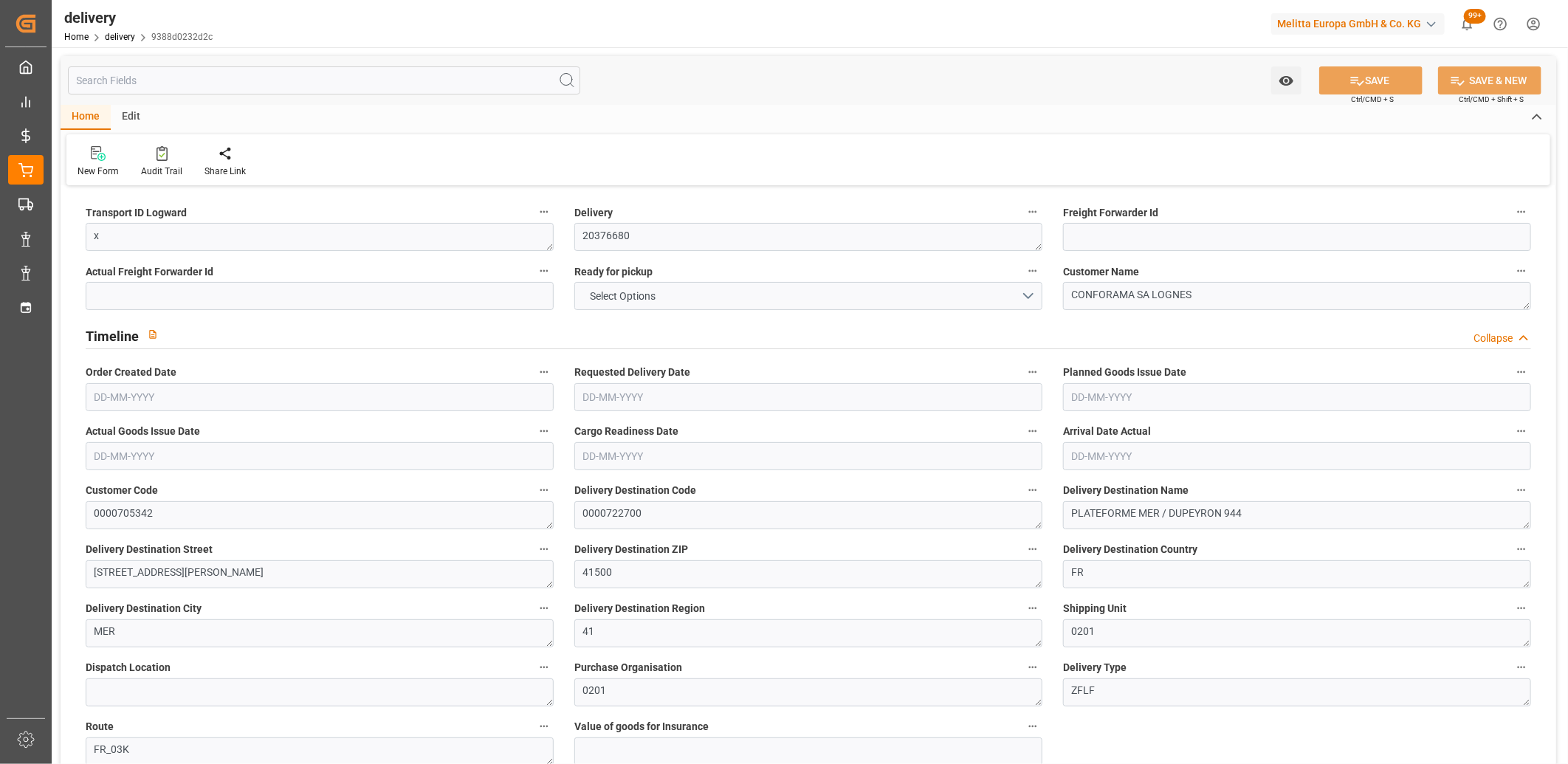
type input "415.1"
type input "350"
type input "1000"
type input "70"
type input "2"
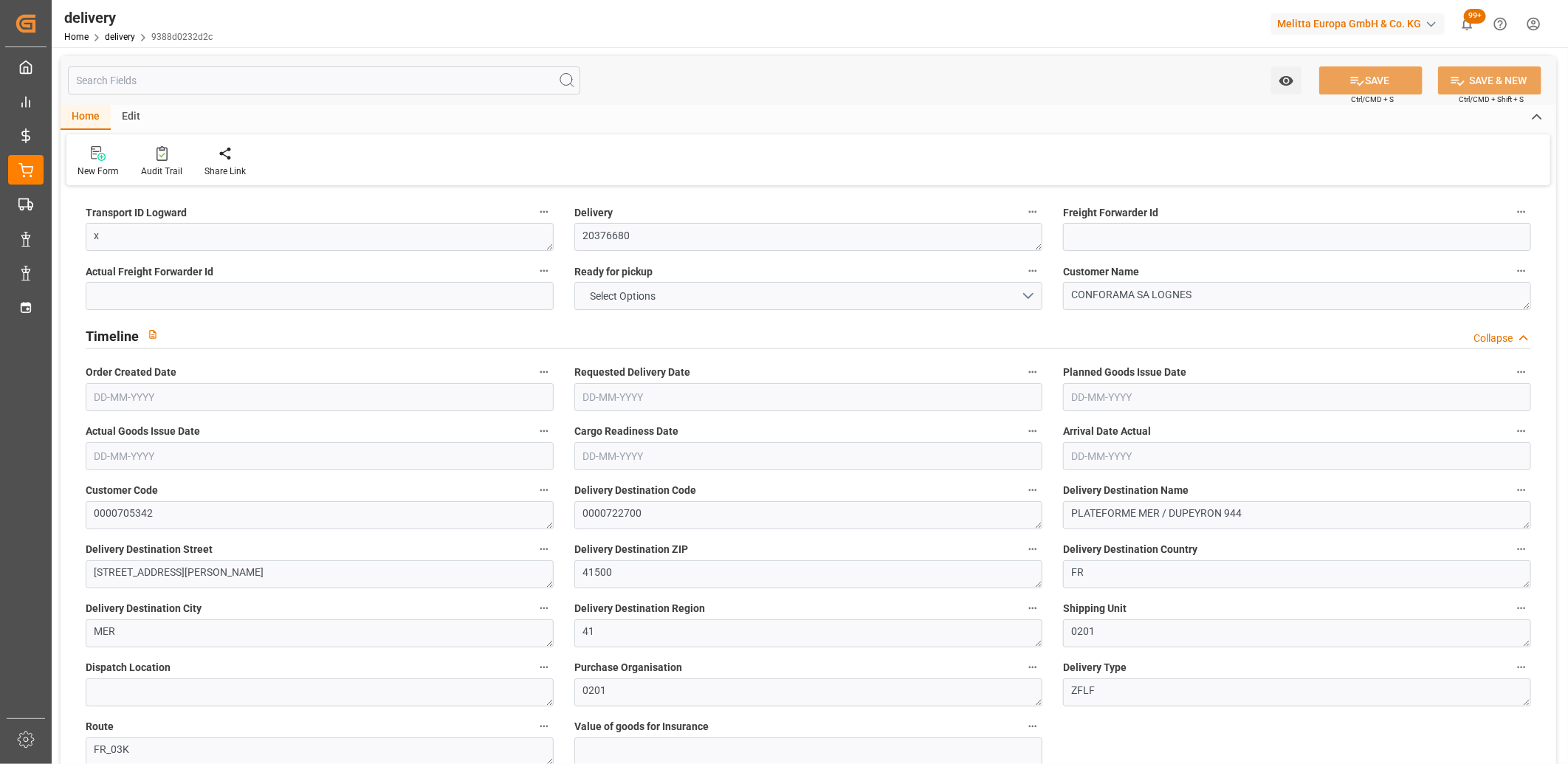
type input "1"
type input "2"
type input "0"
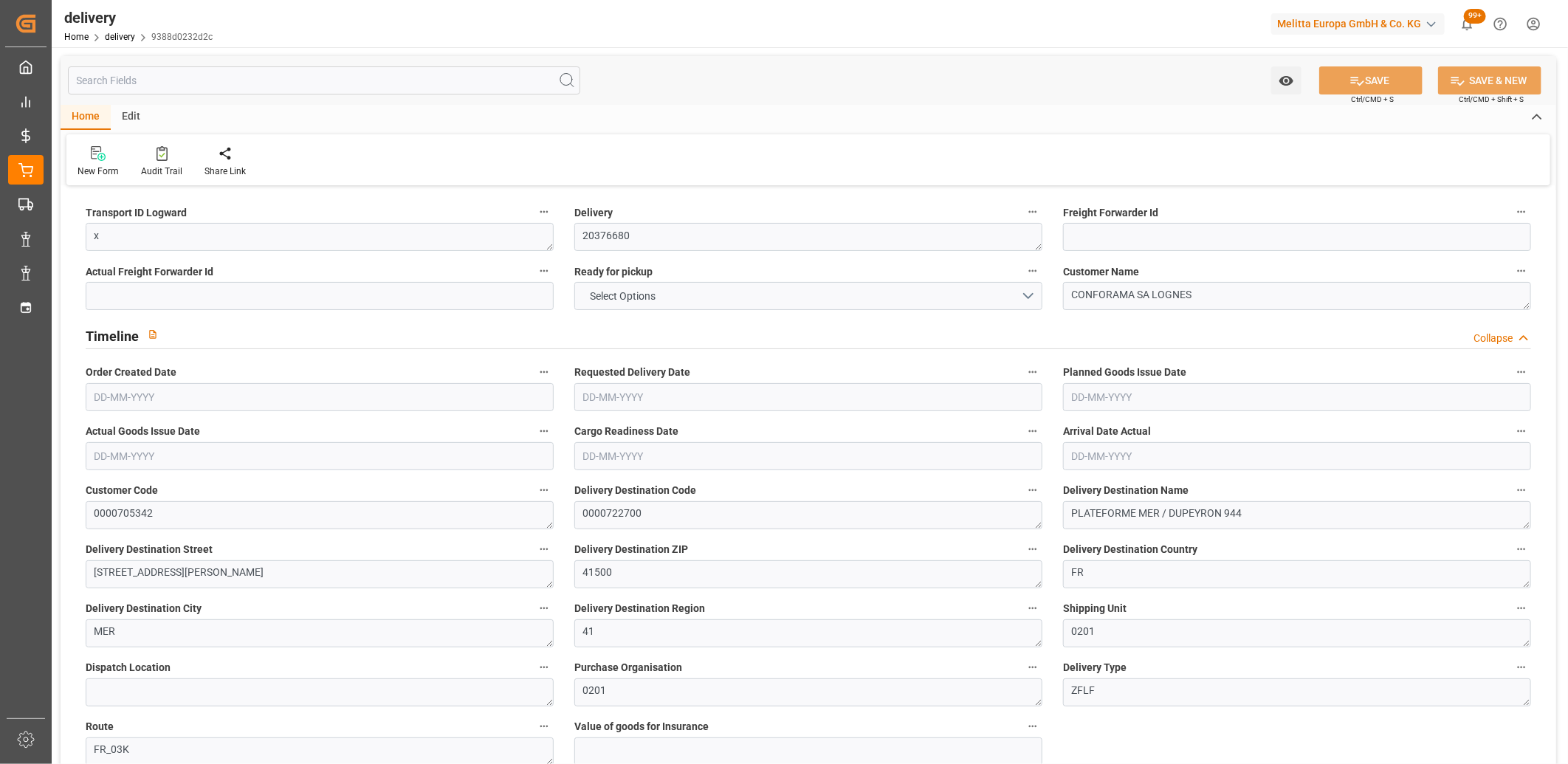
type input "107.975"
type input "2.45"
type input "25.2"
type input "1.5"
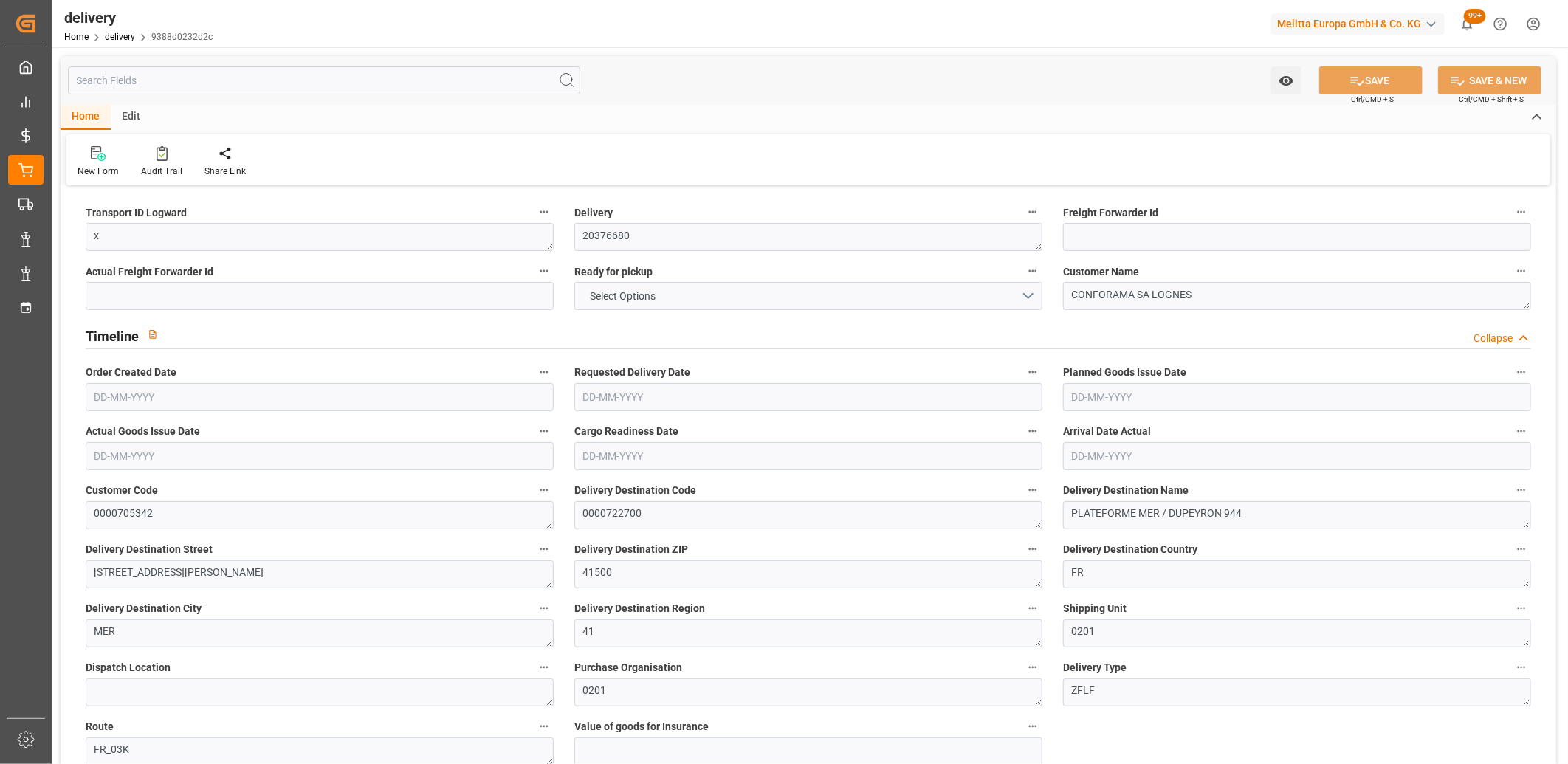
type input "1.3"
type input "0"
type input "3"
type input "473.4"
type input "101"
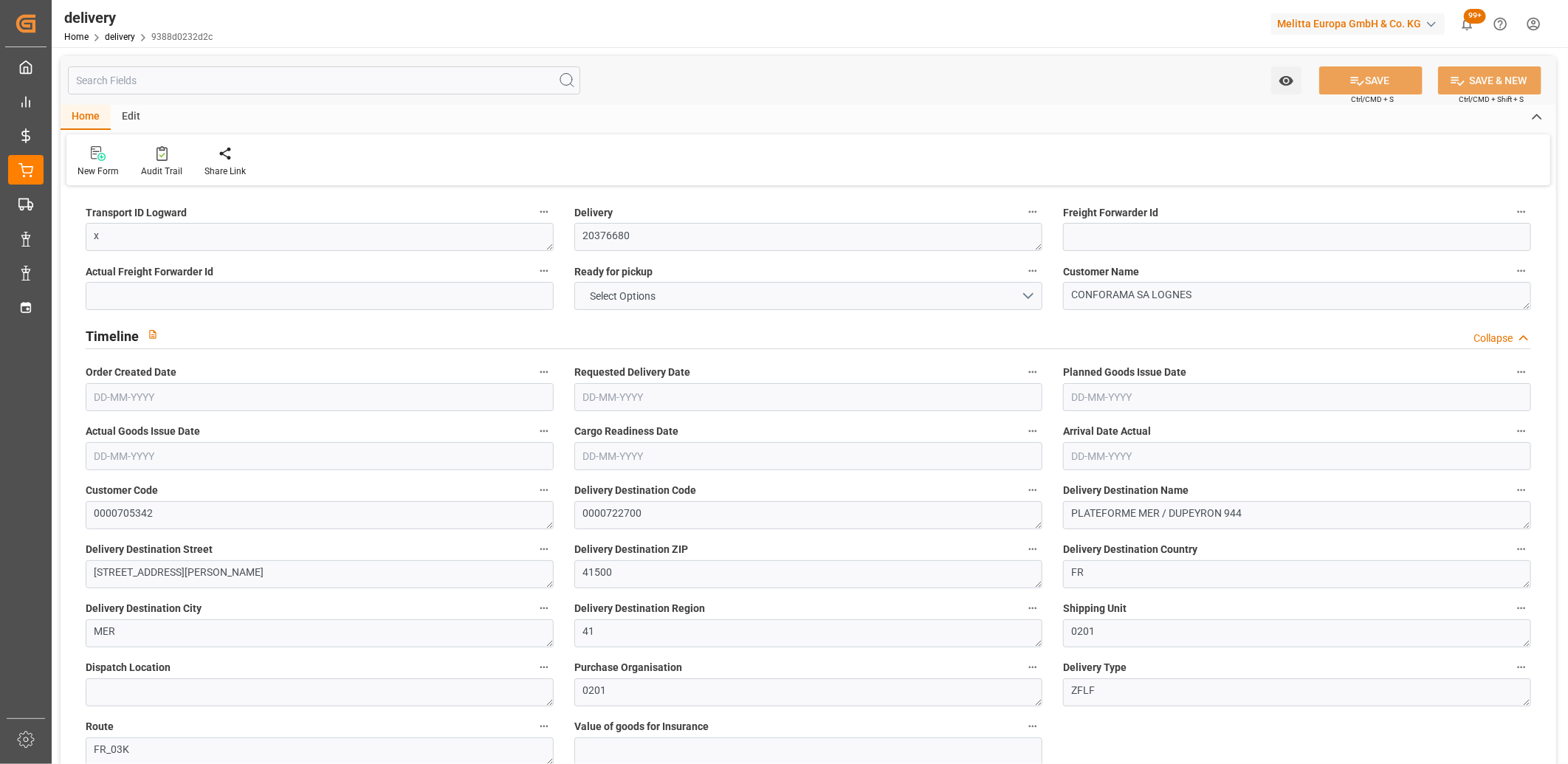
type input "1063.7858"
type input "0.0682"
type input "0"
type input "[DATE]"
type input "01-09-2025"
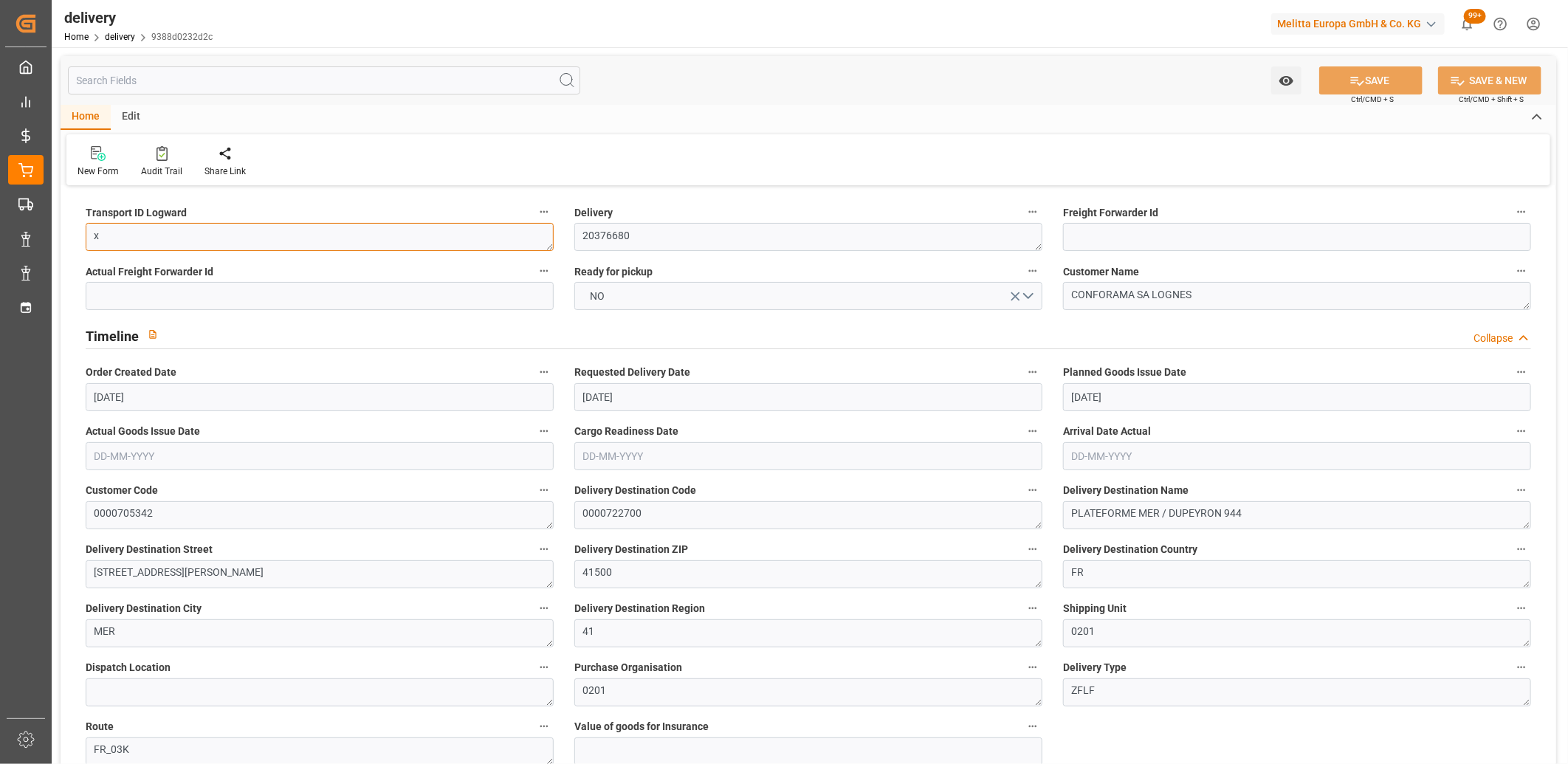
drag, startPoint x: 114, startPoint y: 240, endPoint x: 78, endPoint y: 239, distance: 36.0
click at [82, 240] on div "Transport ID Logward x" at bounding box center [320, 225] width 488 height 59
click at [1358, 71] on button "SAVE" at bounding box center [1370, 80] width 103 height 28
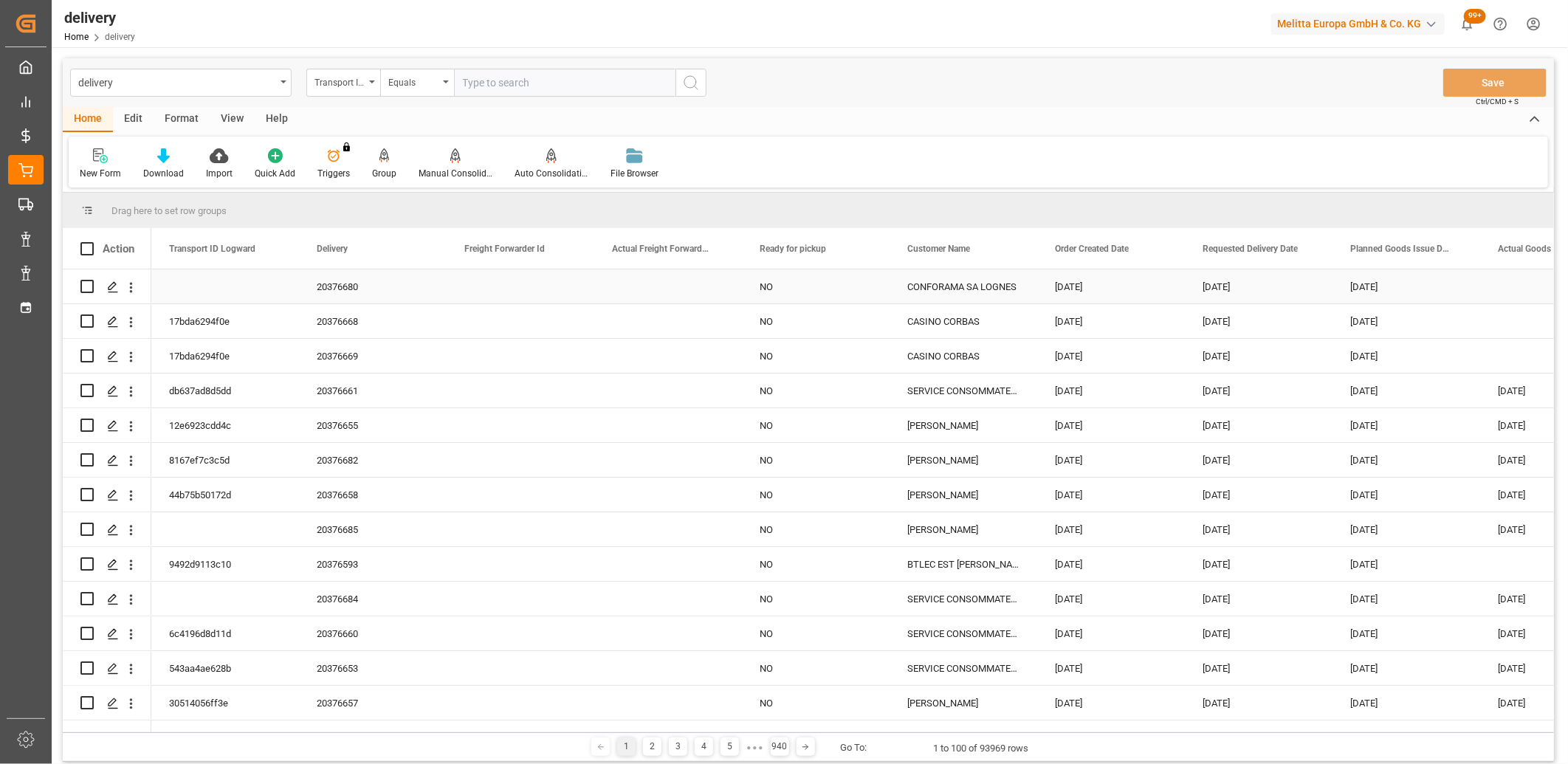
click at [86, 289] on input "Press Space to toggle row selection (unchecked)" at bounding box center [87, 286] width 13 height 13
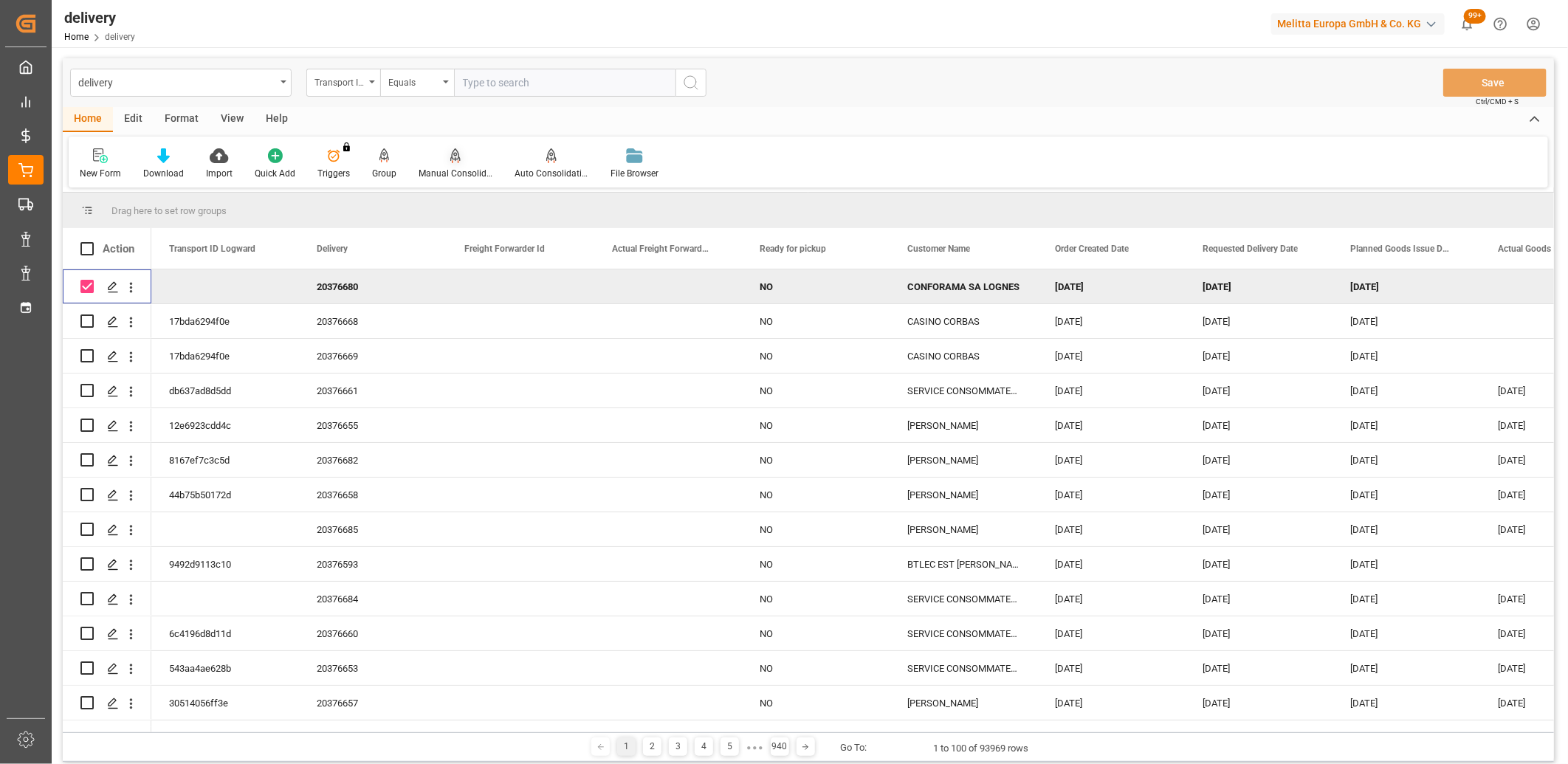
click at [450, 159] on icon at bounding box center [455, 156] width 10 height 15
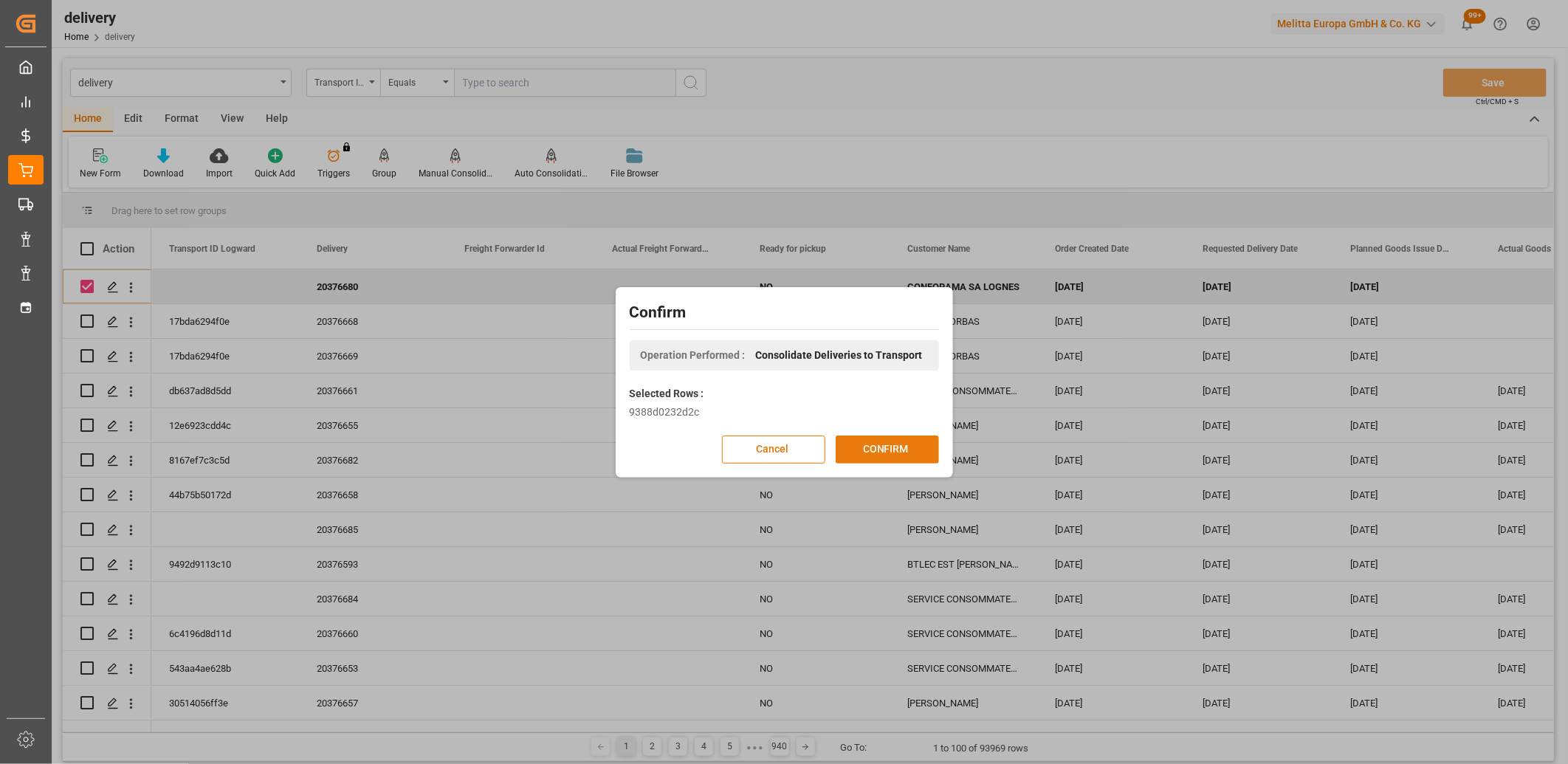
click at [863, 451] on button "CONFIRM" at bounding box center [887, 449] width 103 height 28
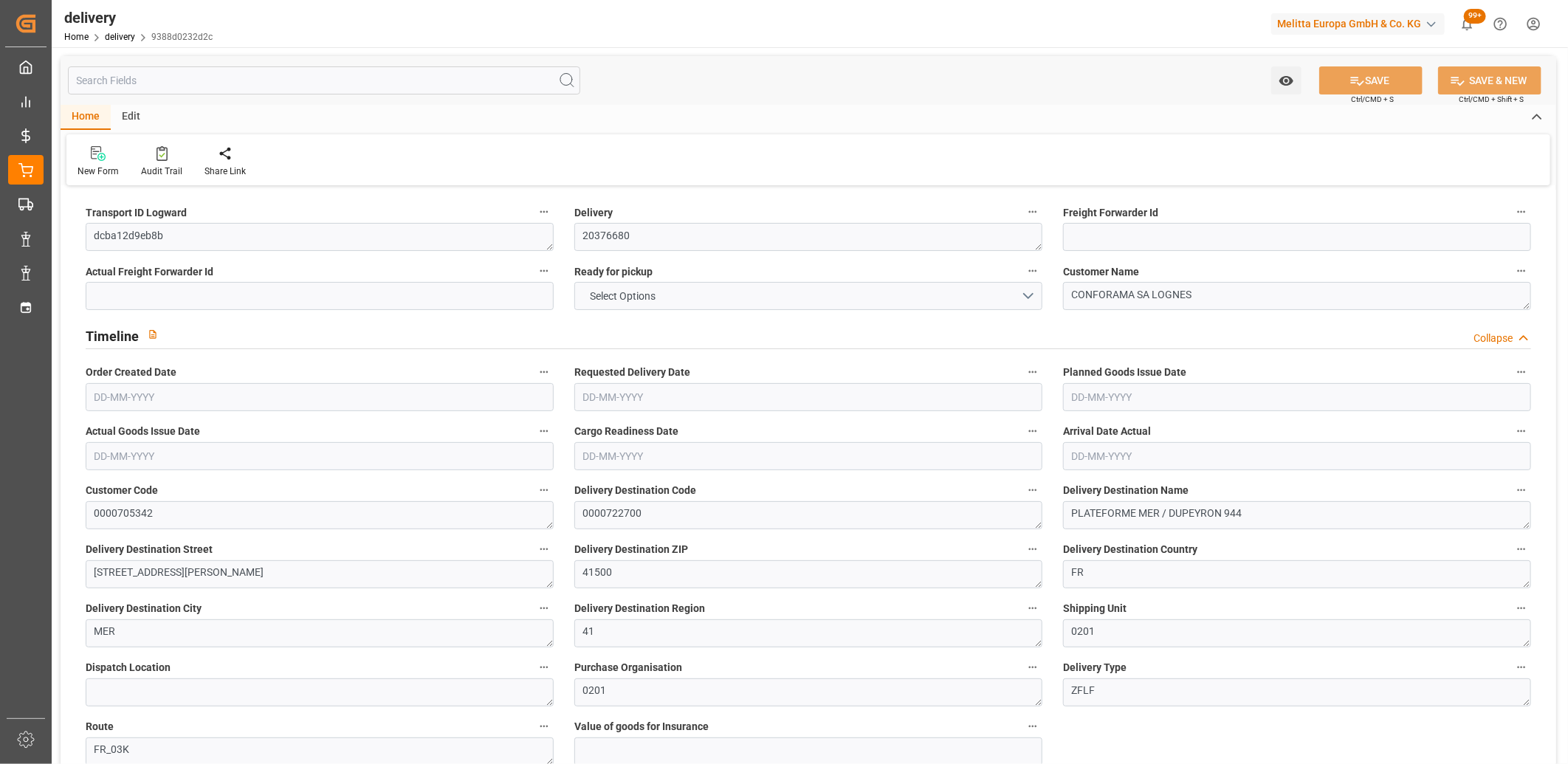
type input "415.1"
type input "350"
type input "1000"
type input "70"
type input "2"
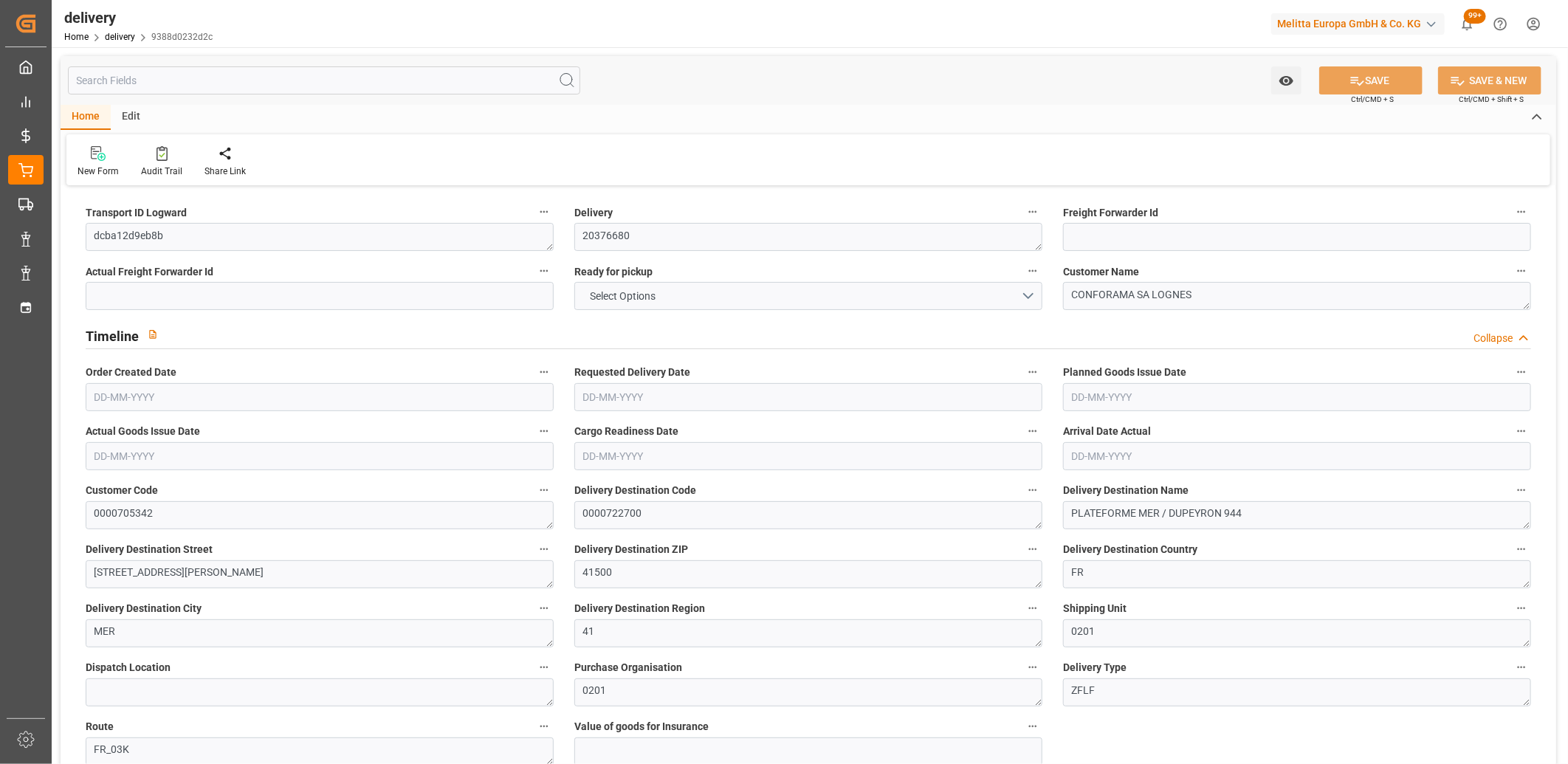
type input "1"
type input "2"
type input "0"
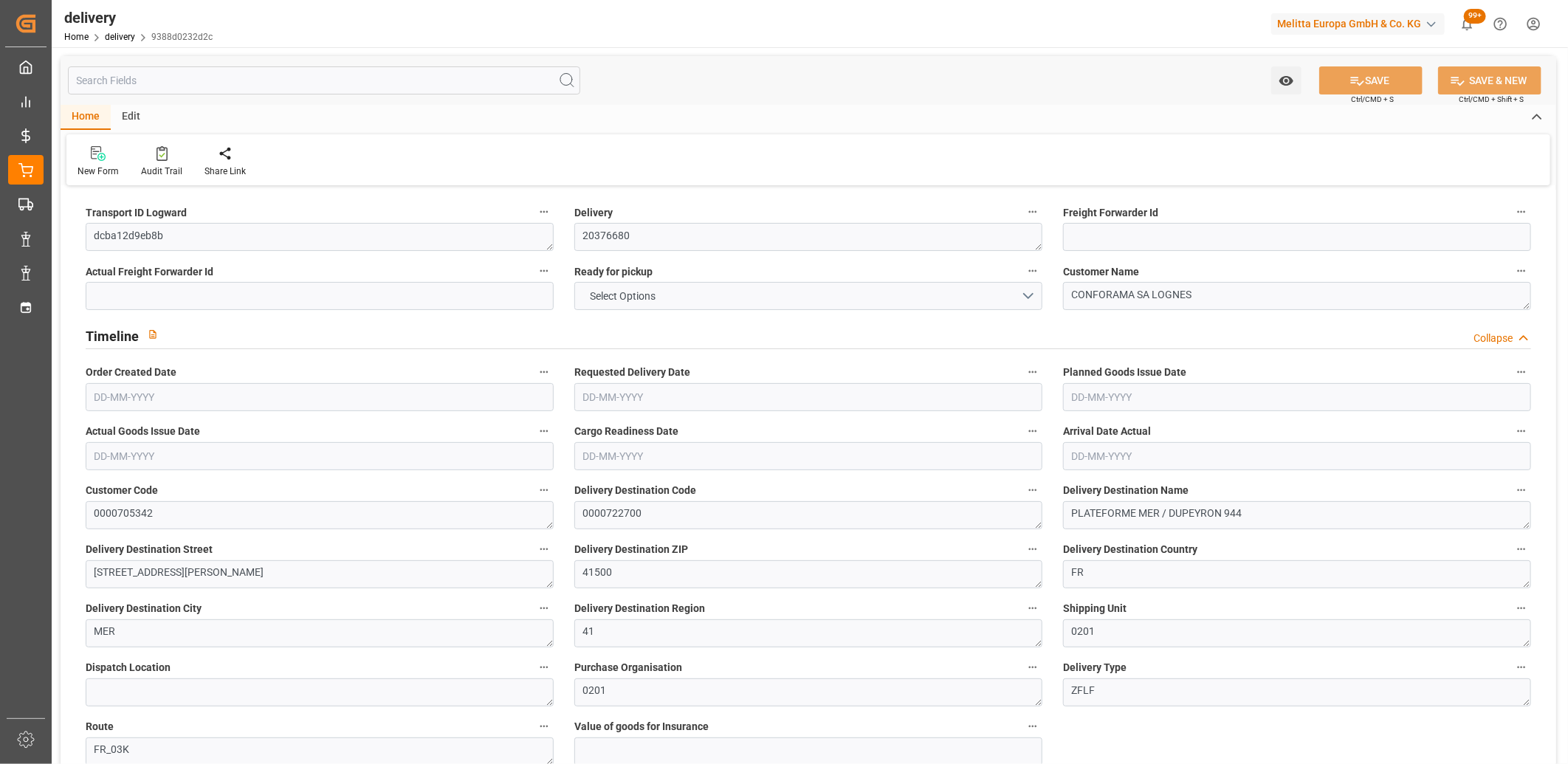
type input "107.975"
type input "2.45"
type input "25.2"
type input "1.5"
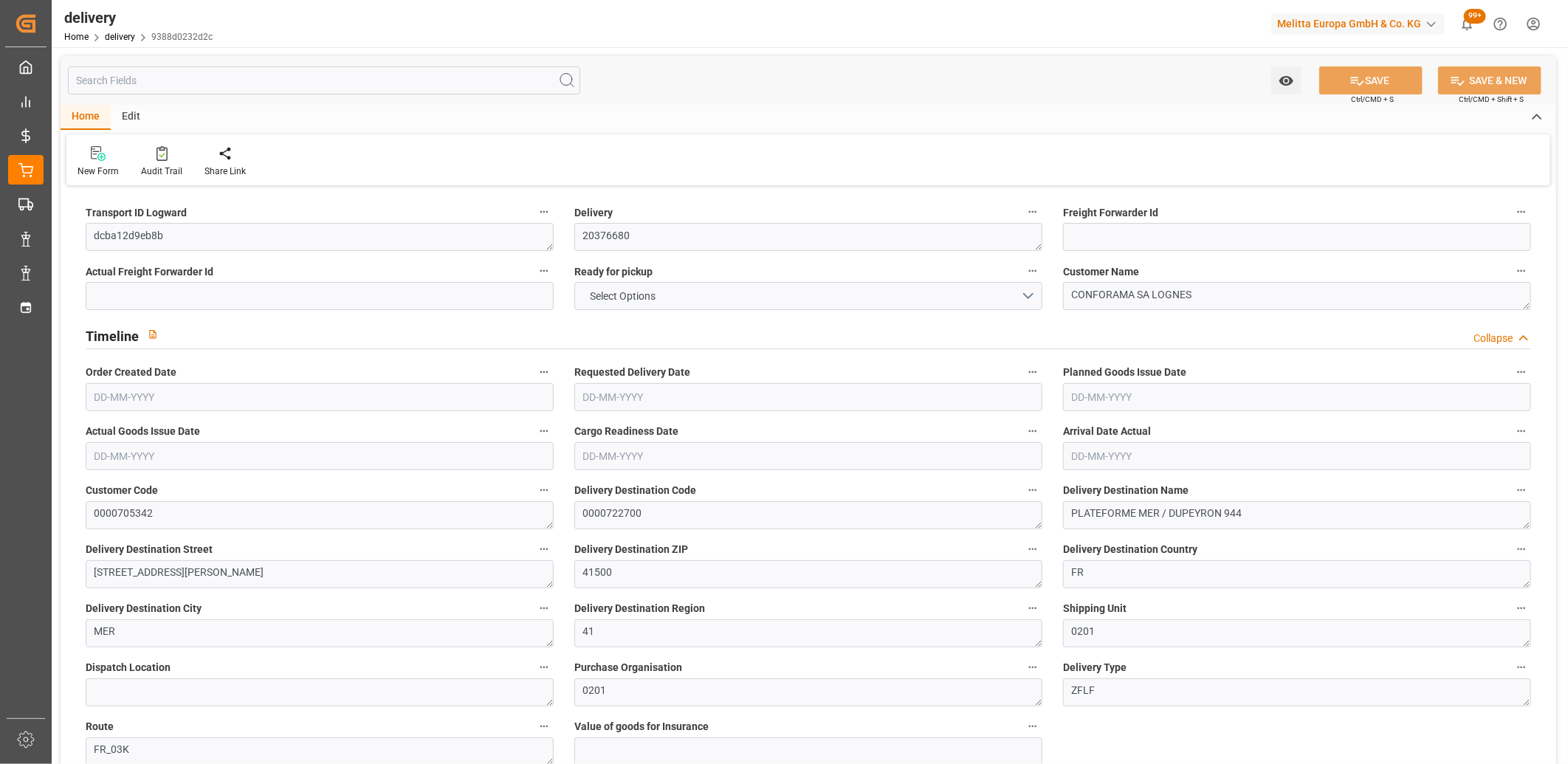
type input "1.3"
type input "0"
type input "3"
type input "473.4"
type input "101"
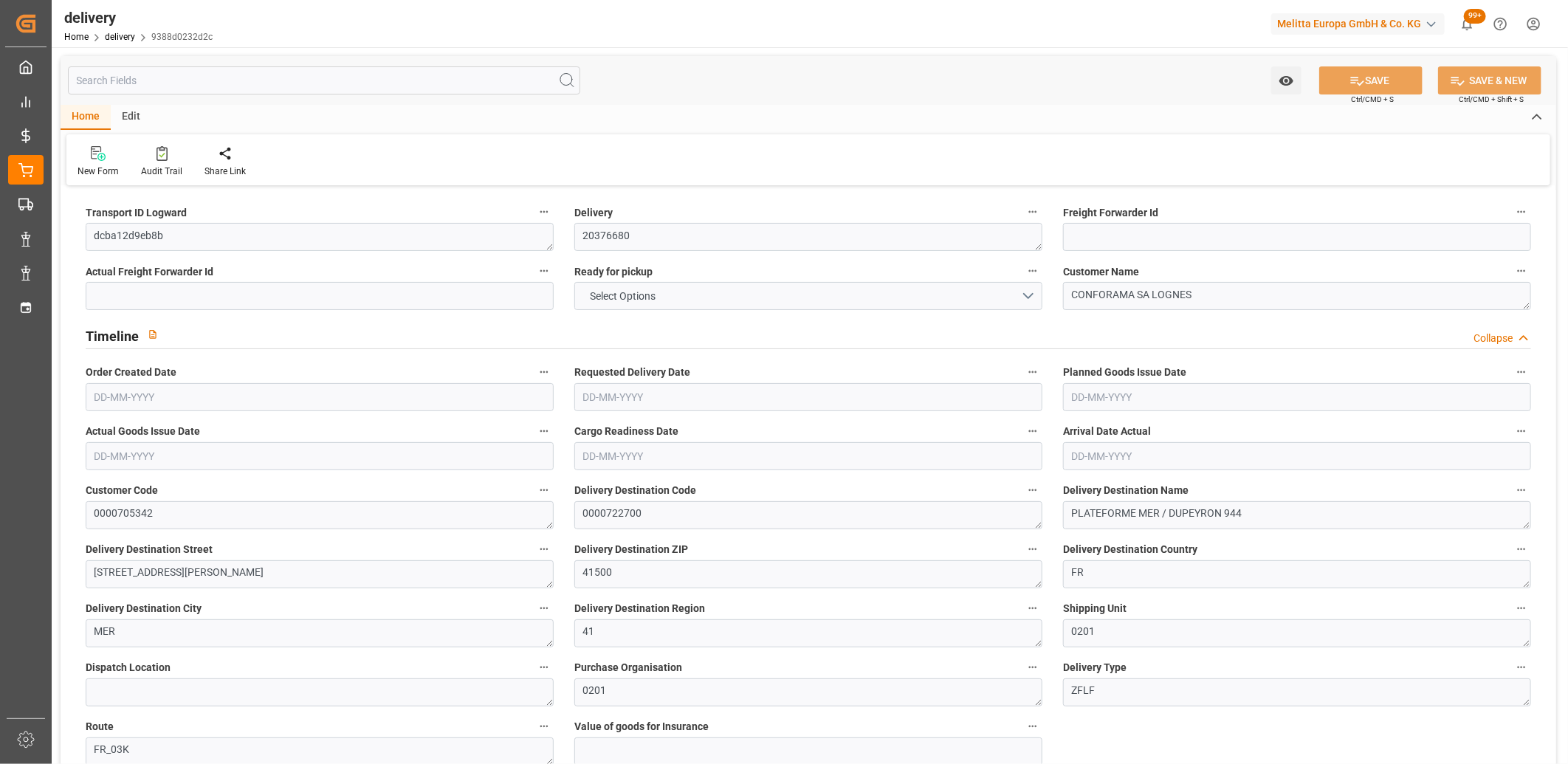
type input "1063.7858"
type input "0.0682"
type input "0"
type input "[DATE]"
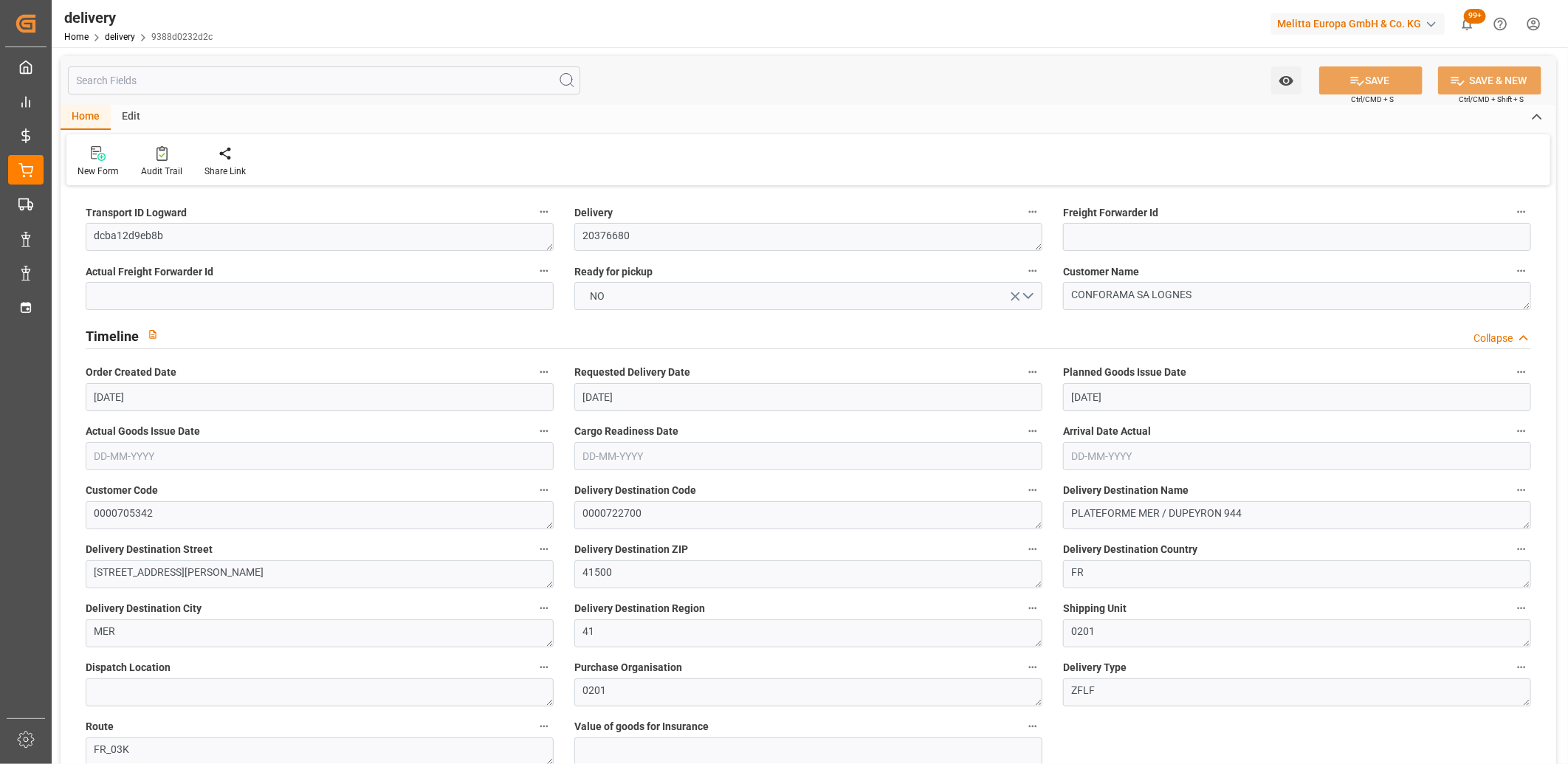
type input "[DATE]"
type input "22-08-2025 11:00"
drag, startPoint x: 167, startPoint y: 235, endPoint x: 76, endPoint y: 233, distance: 91.0
click at [76, 233] on div "Transport ID Logward dcba12d9eb8b" at bounding box center [320, 225] width 488 height 59
click at [1341, 81] on button "SAVE" at bounding box center [1370, 80] width 103 height 28
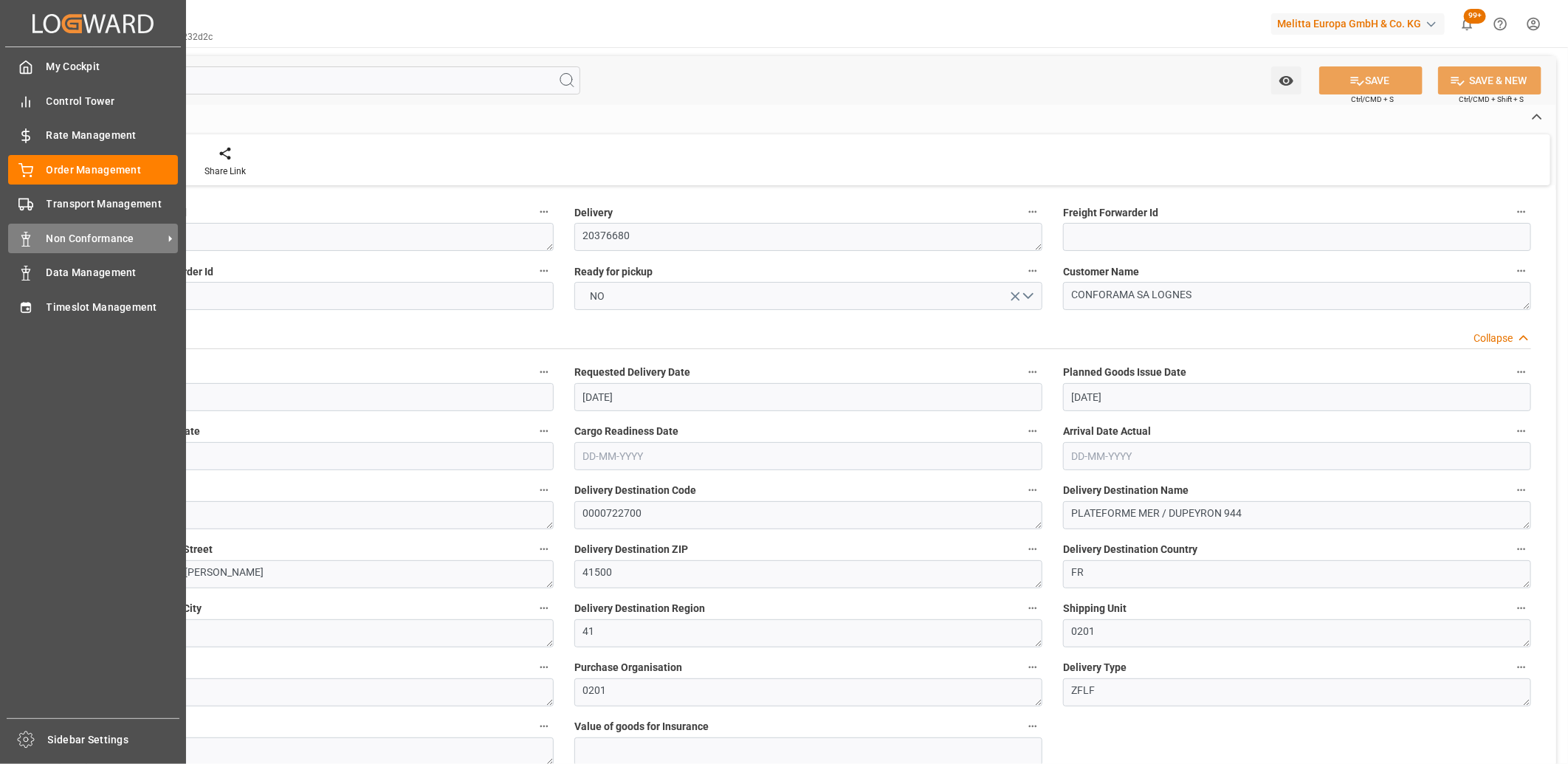
type textarea "~ Pallet(s) ~ 2025-08-22 00:00:00 ~ FR_03K ~ 2025-09-01 00:00:00~0000722700"
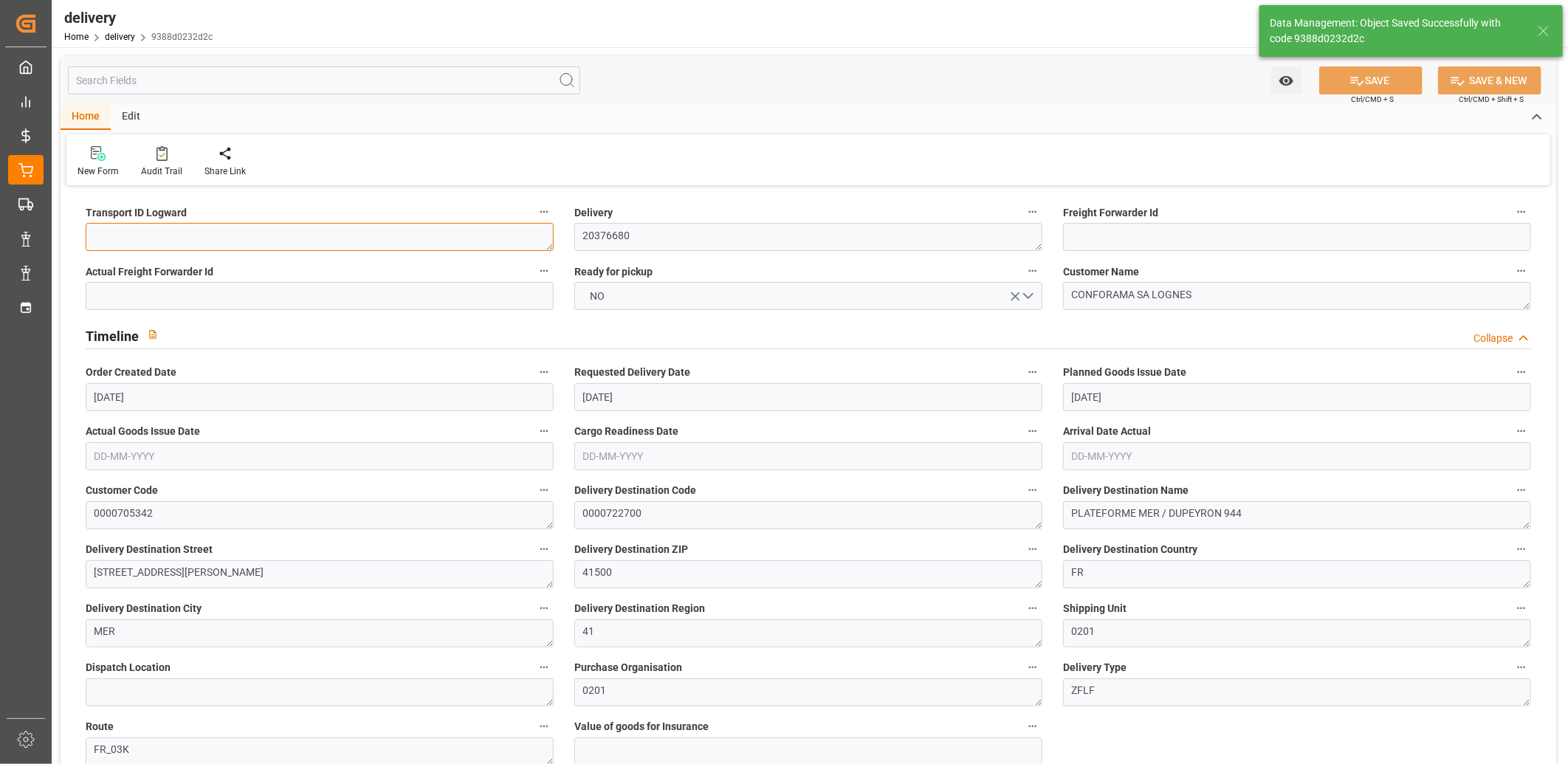
click at [194, 246] on textarea "dcba12d9eb8b" at bounding box center [320, 237] width 468 height 28
type textarea "x"
click at [1397, 77] on button "SAVE" at bounding box center [1370, 80] width 103 height 28
type textarea "x ~ Pallet(s) ~ 2025-08-22 00:00:00 ~ FR_03K ~ 2025-09-01 00:00:00~0000722700"
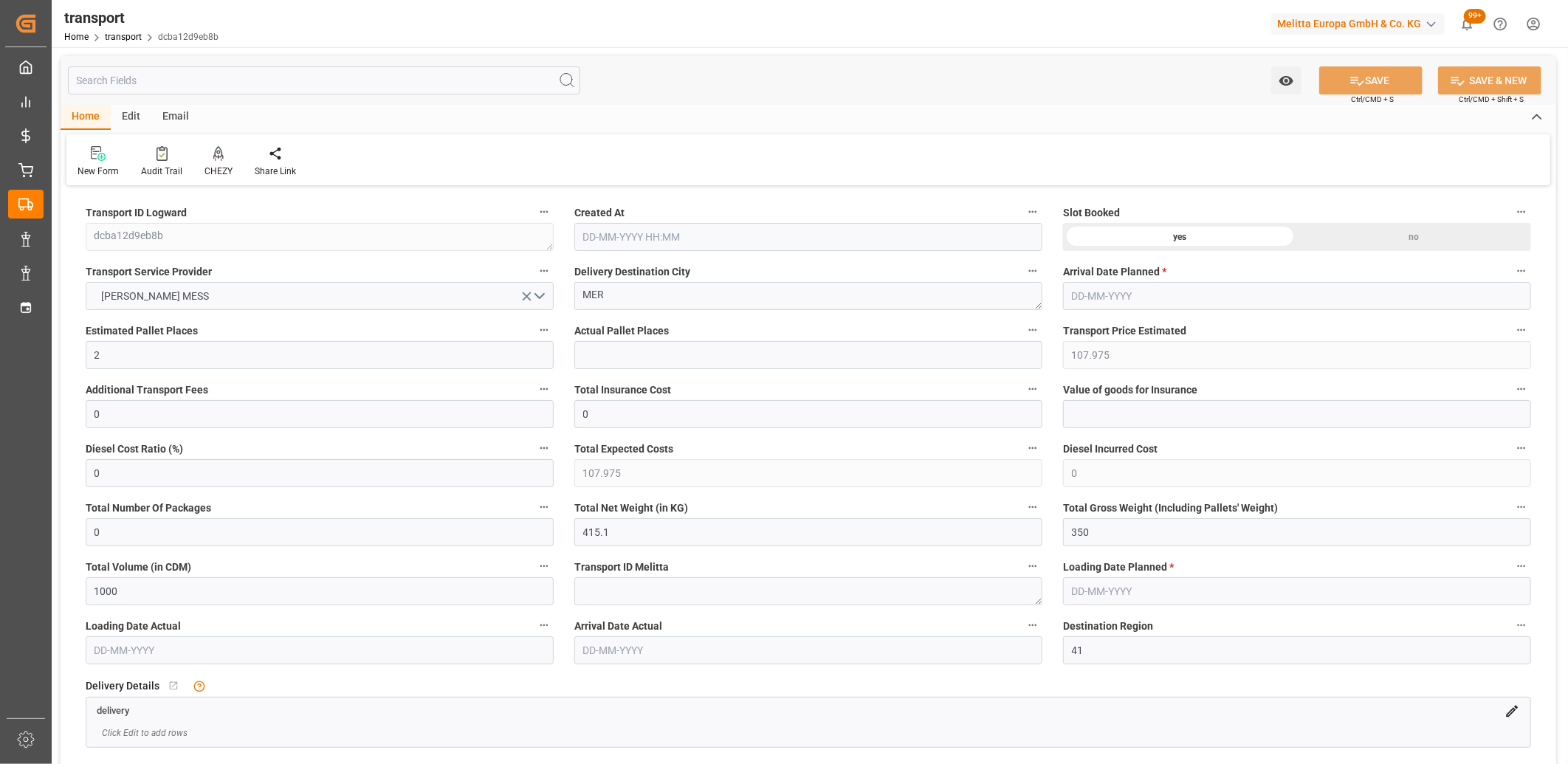
type input "[DATE] 11:43"
type input "[DATE]"
drag, startPoint x: 1061, startPoint y: 526, endPoint x: 1026, endPoint y: 525, distance: 35.0
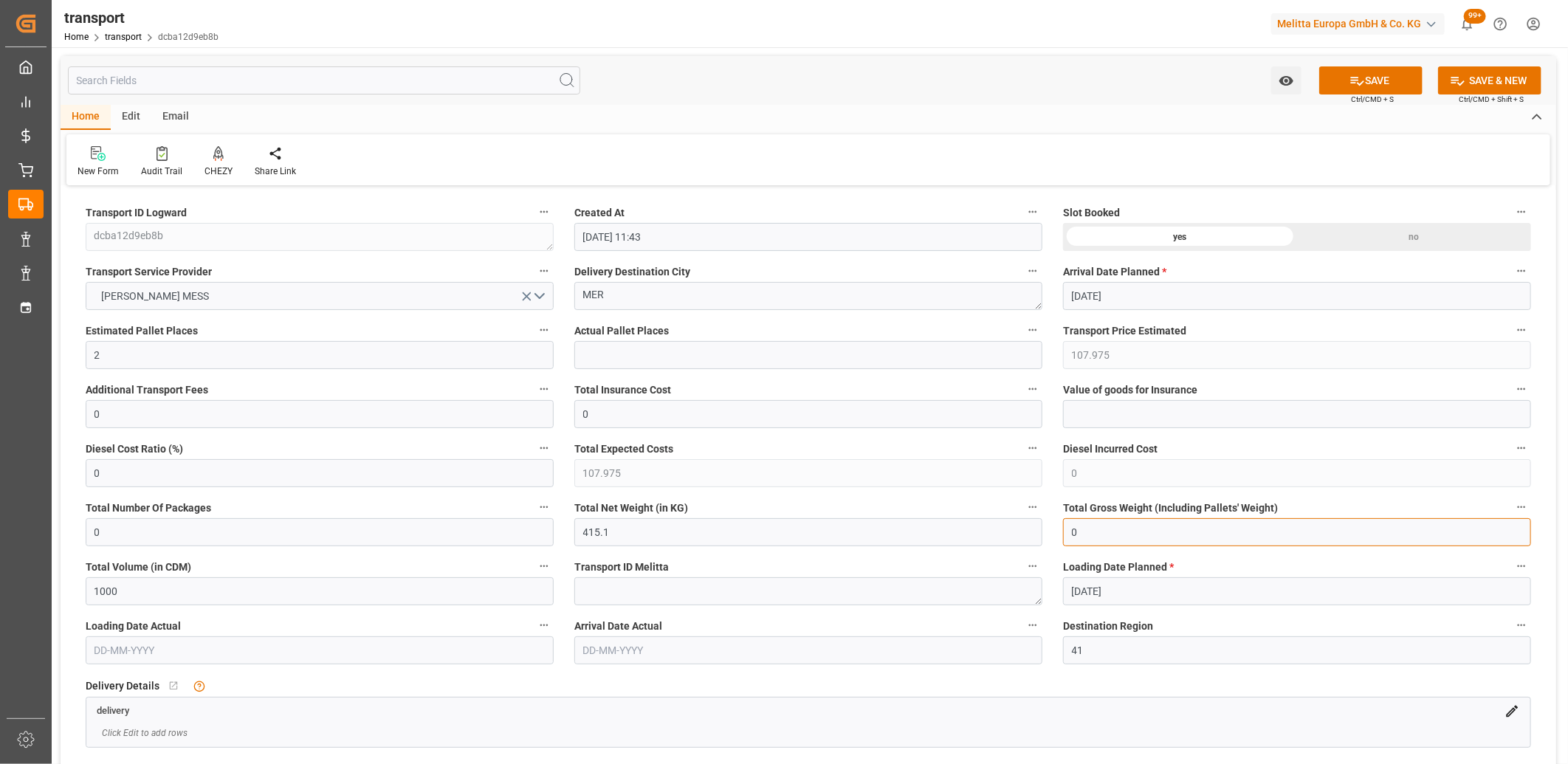
type input "0"
drag, startPoint x: 608, startPoint y: 536, endPoint x: 562, endPoint y: 533, distance: 46.1
type input "0"
drag, startPoint x: 105, startPoint y: 360, endPoint x: 82, endPoint y: 358, distance: 23.1
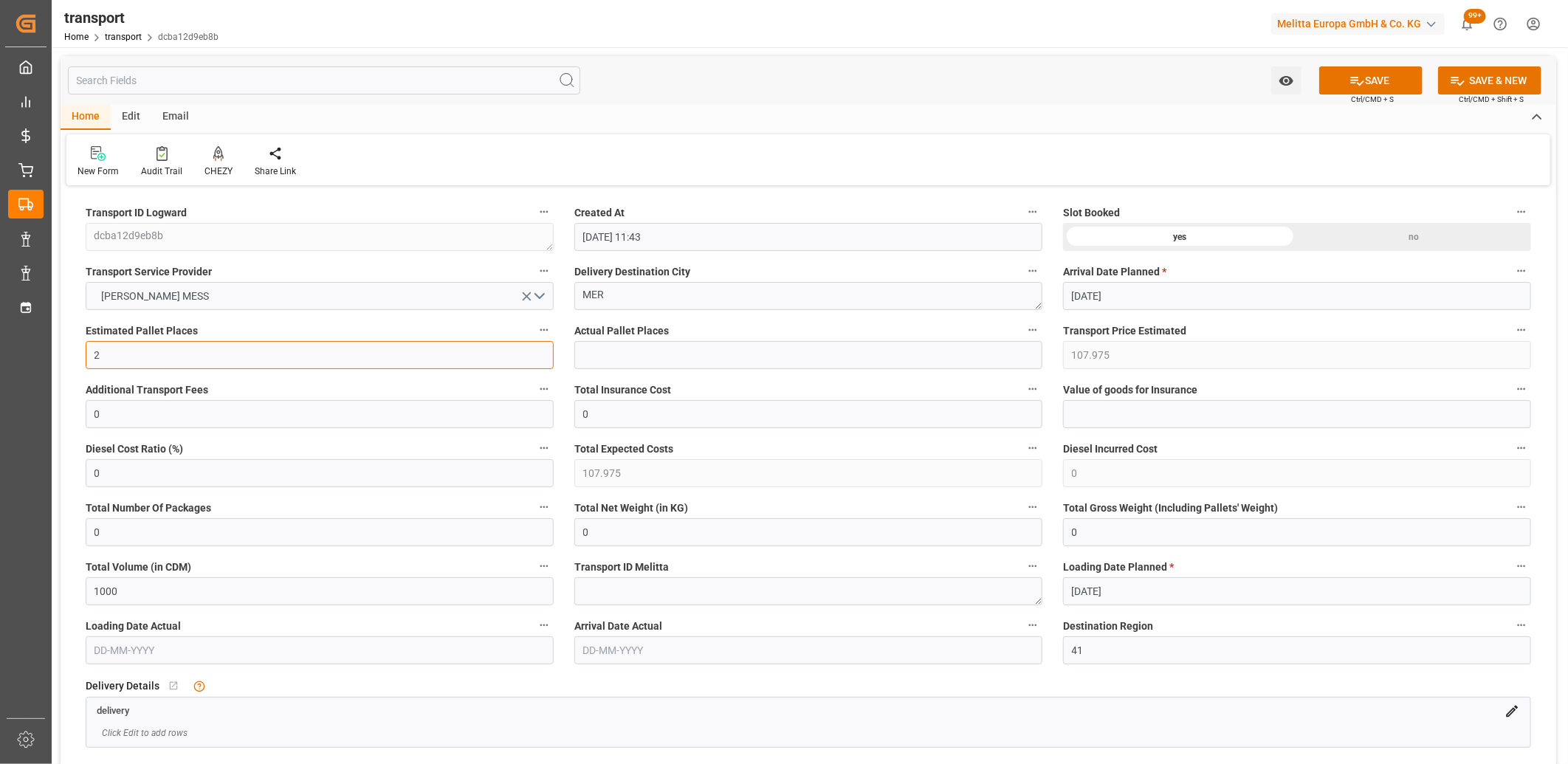
click at [82, 358] on div "Estimated Pallet Places 2" at bounding box center [320, 344] width 488 height 59
type input "0"
click at [522, 293] on icon "open menu" at bounding box center [527, 296] width 16 height 16
drag, startPoint x: 631, startPoint y: 296, endPoint x: 541, endPoint y: 285, distance: 90.7
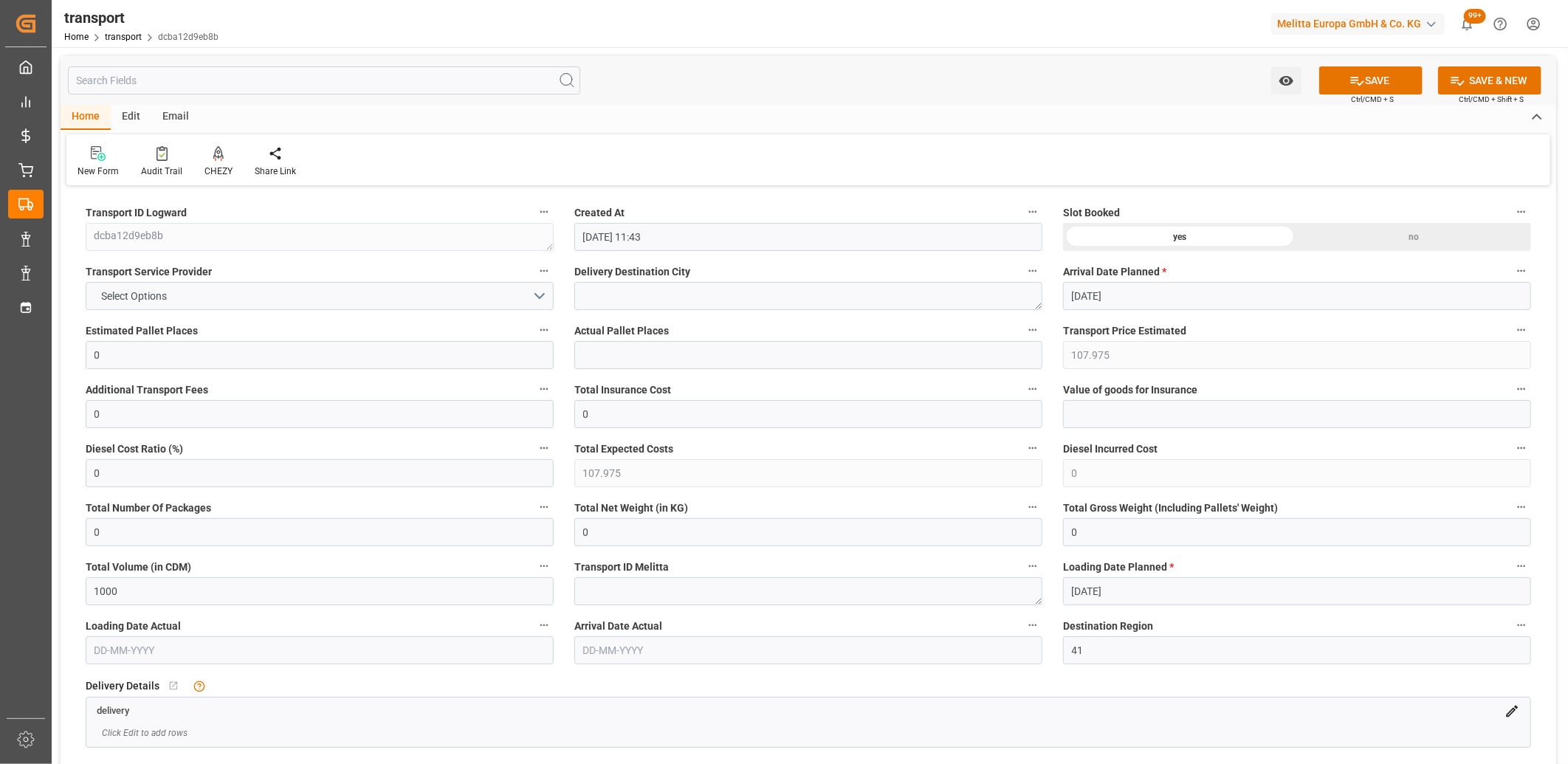
drag, startPoint x: 1371, startPoint y: 237, endPoint x: 1376, endPoint y: 225, distance: 13.0
click at [1373, 237] on div "no" at bounding box center [1413, 237] width 234 height 28
click at [1359, 73] on icon at bounding box center [1356, 80] width 16 height 16
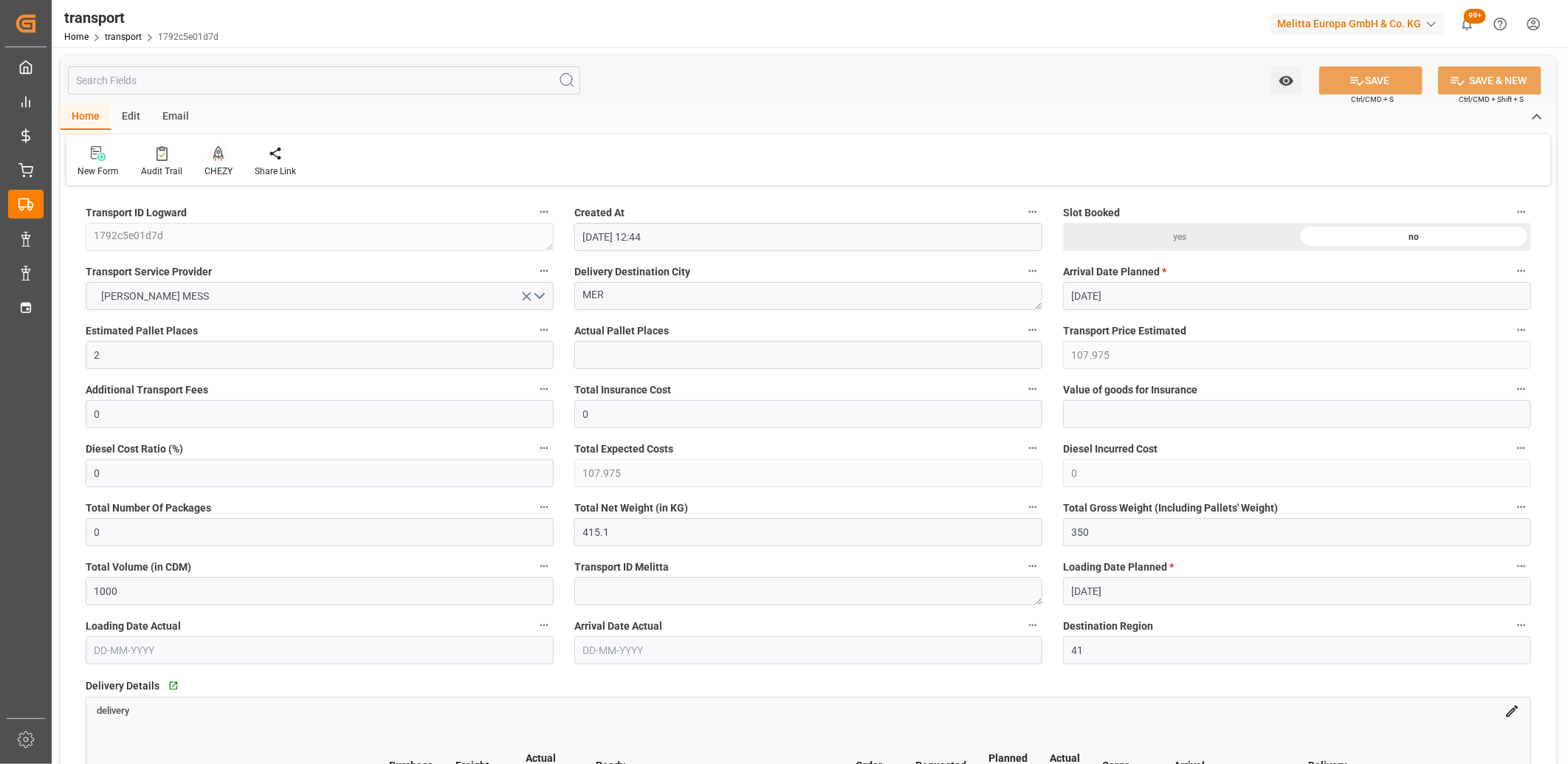
click at [217, 154] on icon at bounding box center [218, 154] width 10 height 15
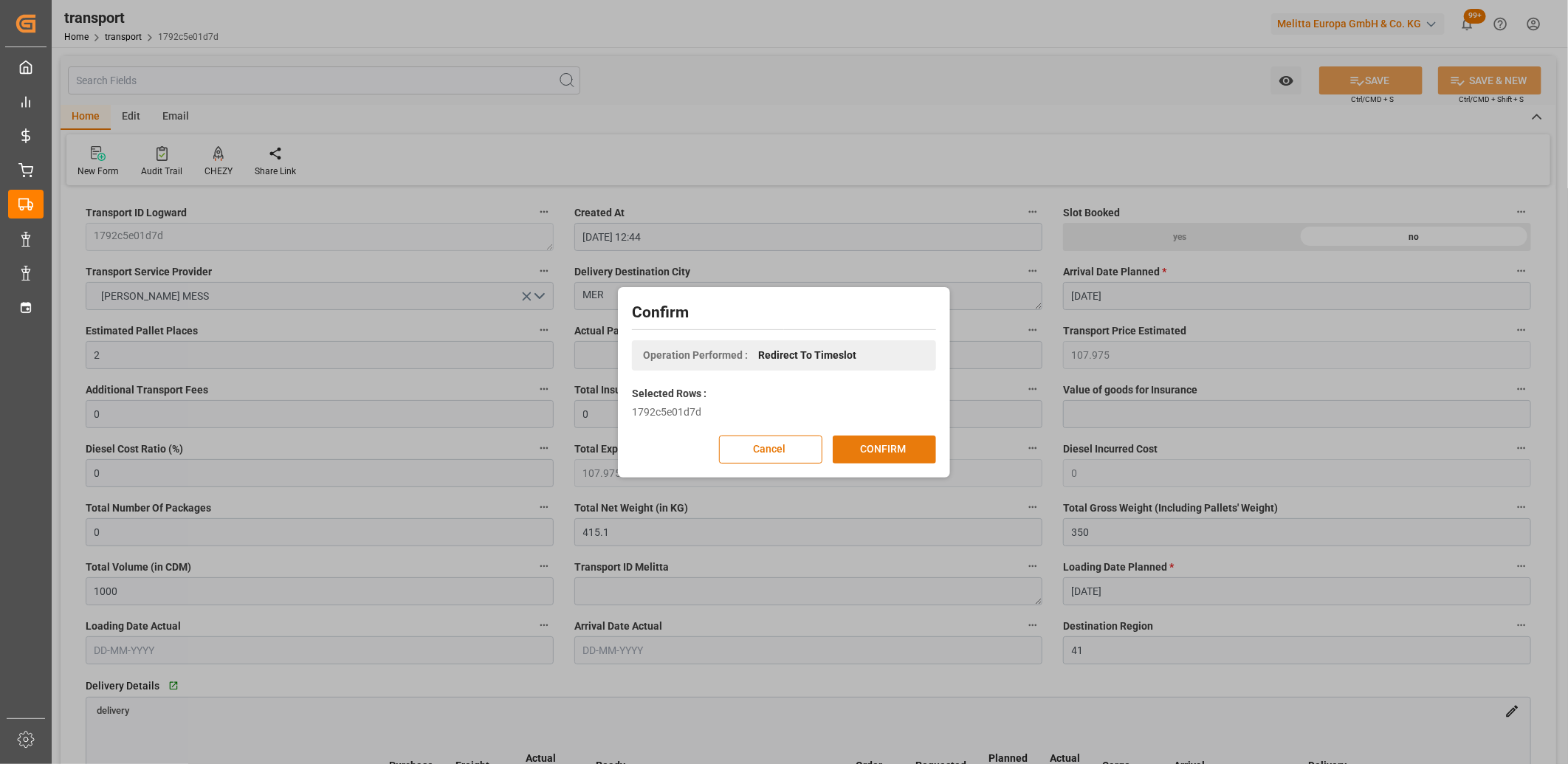
click at [887, 443] on button "CONFIRM" at bounding box center [884, 449] width 103 height 28
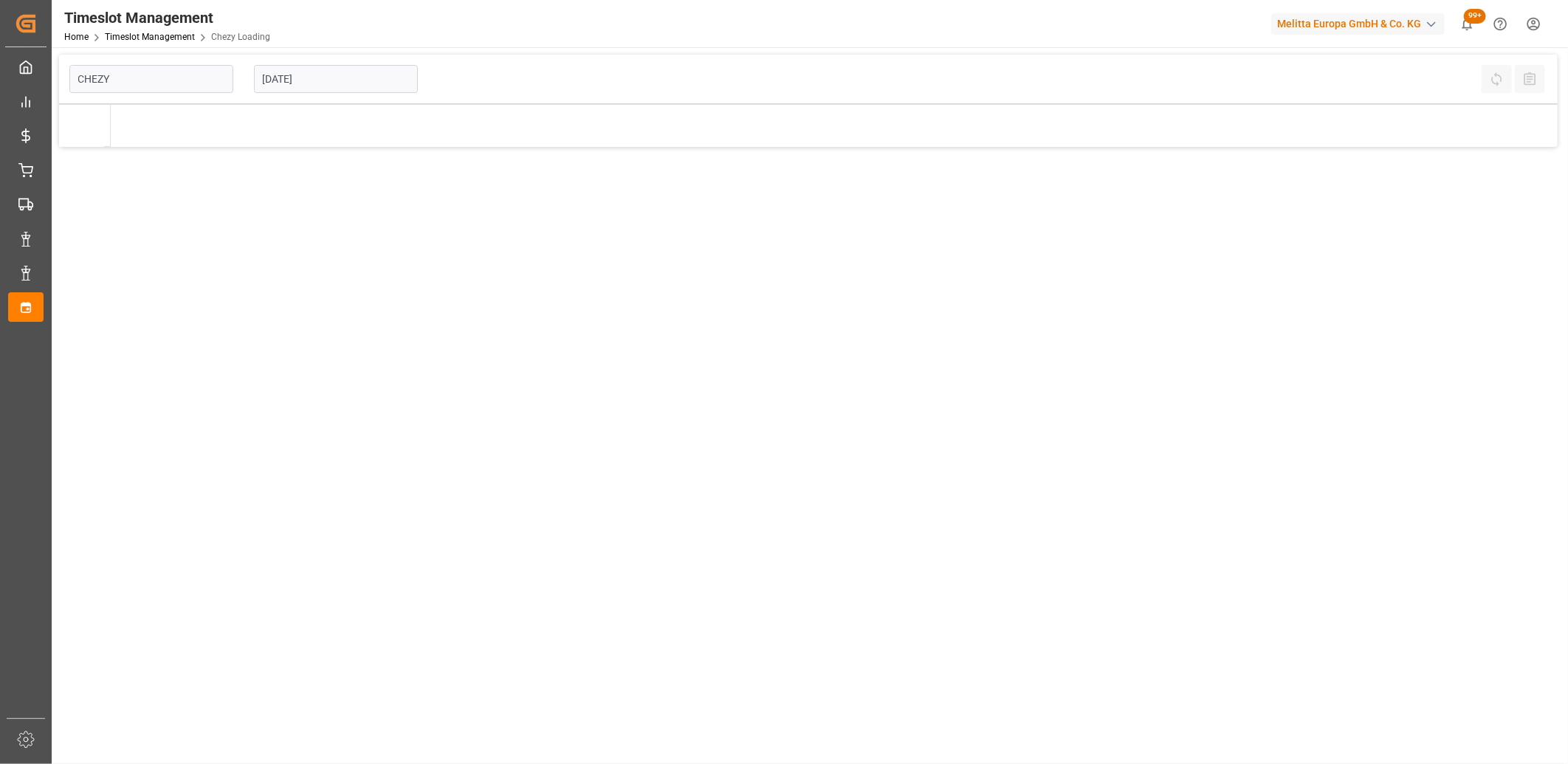
type input "Chezy Loading"
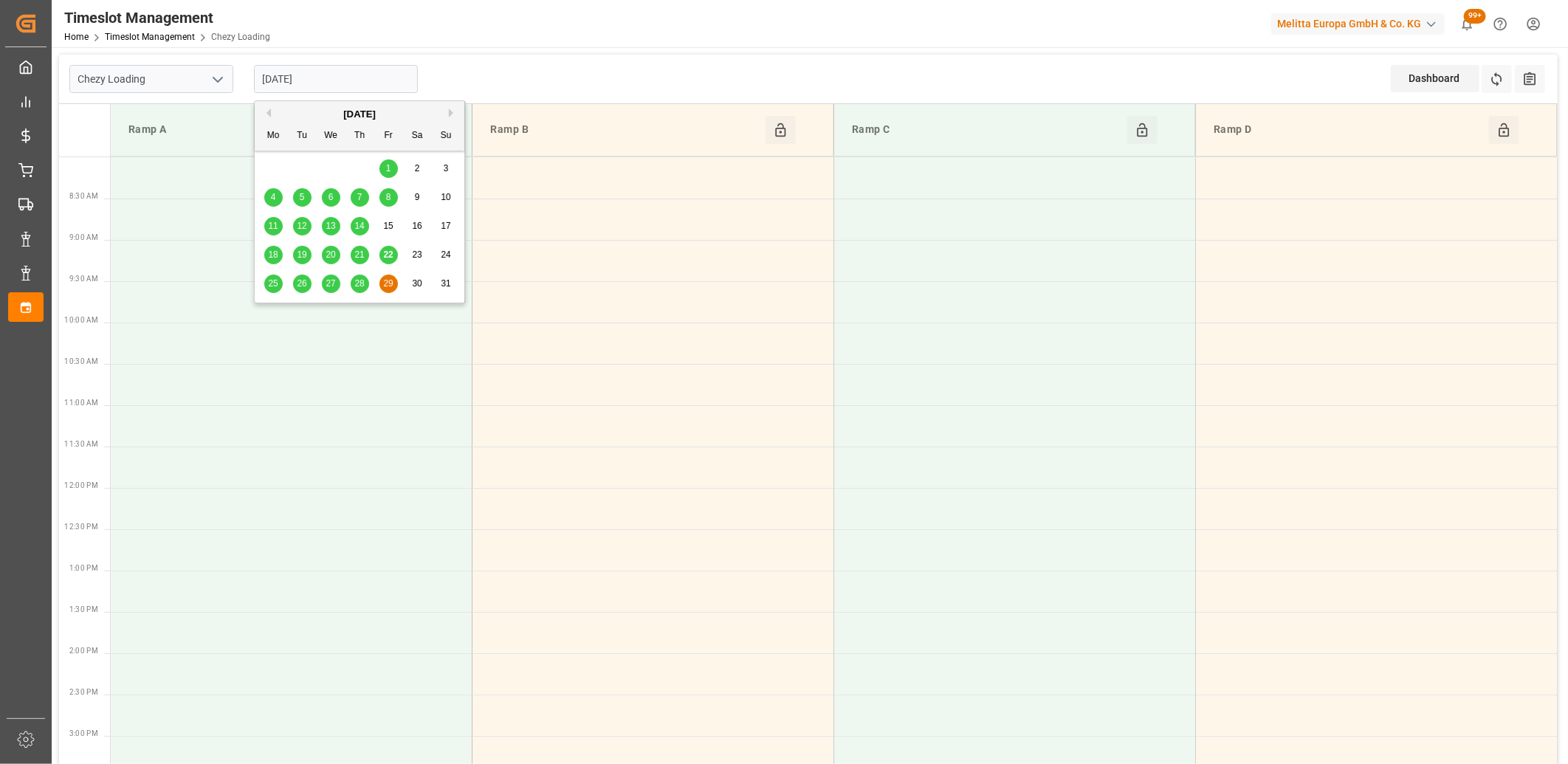
click at [370, 76] on input "[DATE]" at bounding box center [336, 79] width 164 height 28
click at [270, 280] on span "25" at bounding box center [272, 283] width 9 height 10
type input "25-08-2025"
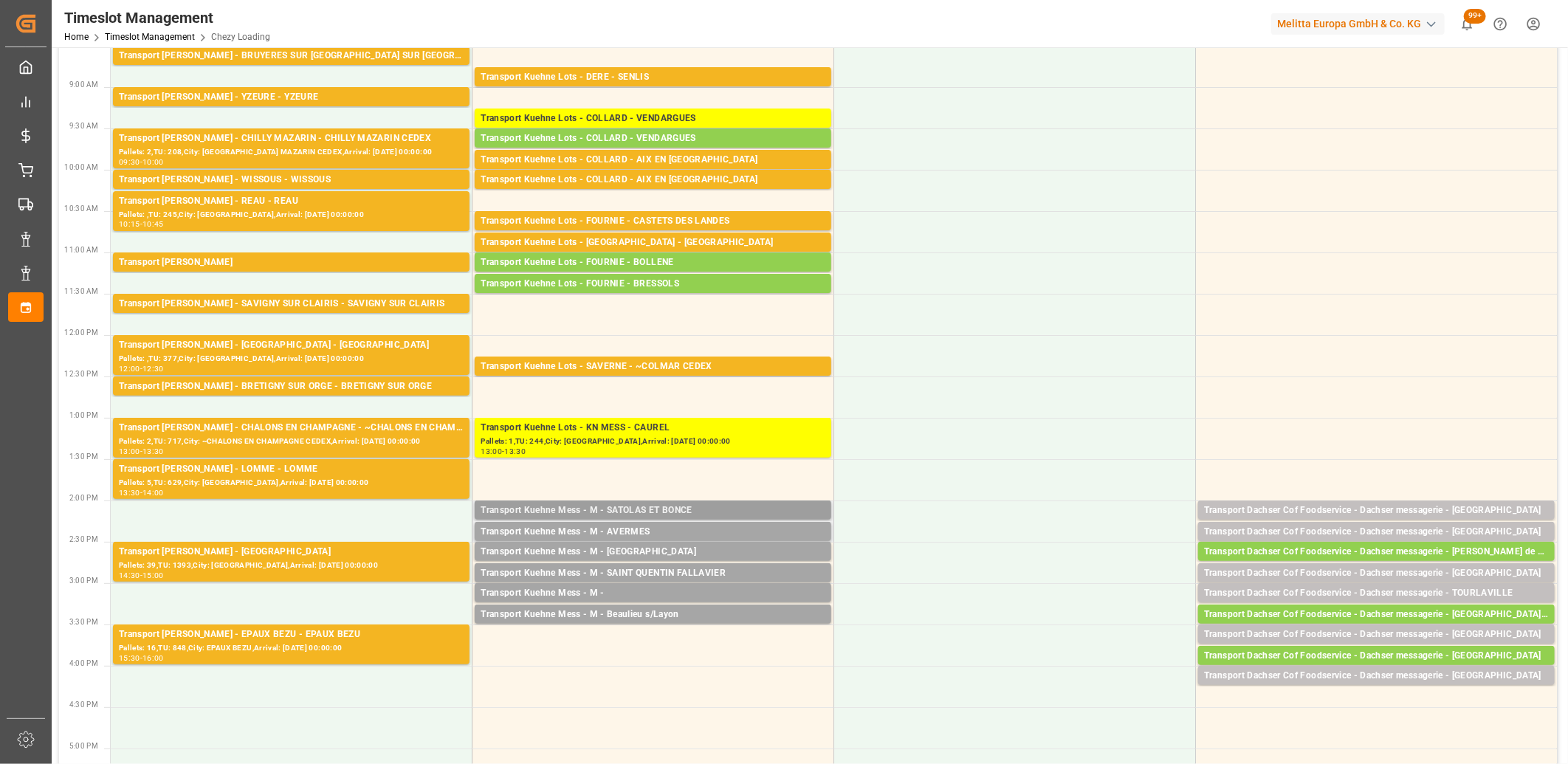
scroll to position [164, 0]
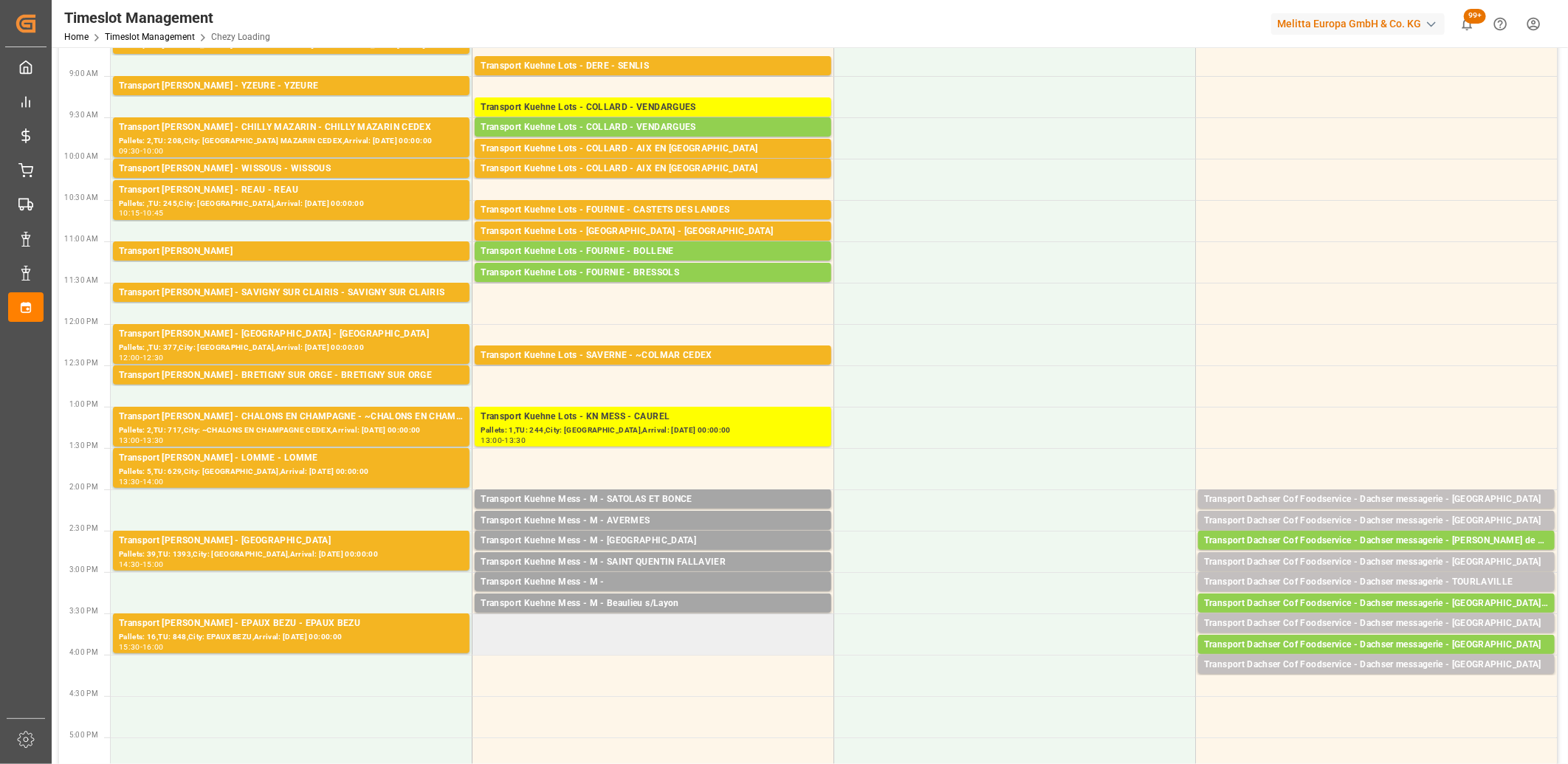
click at [606, 624] on td at bounding box center [653, 634] width 362 height 41
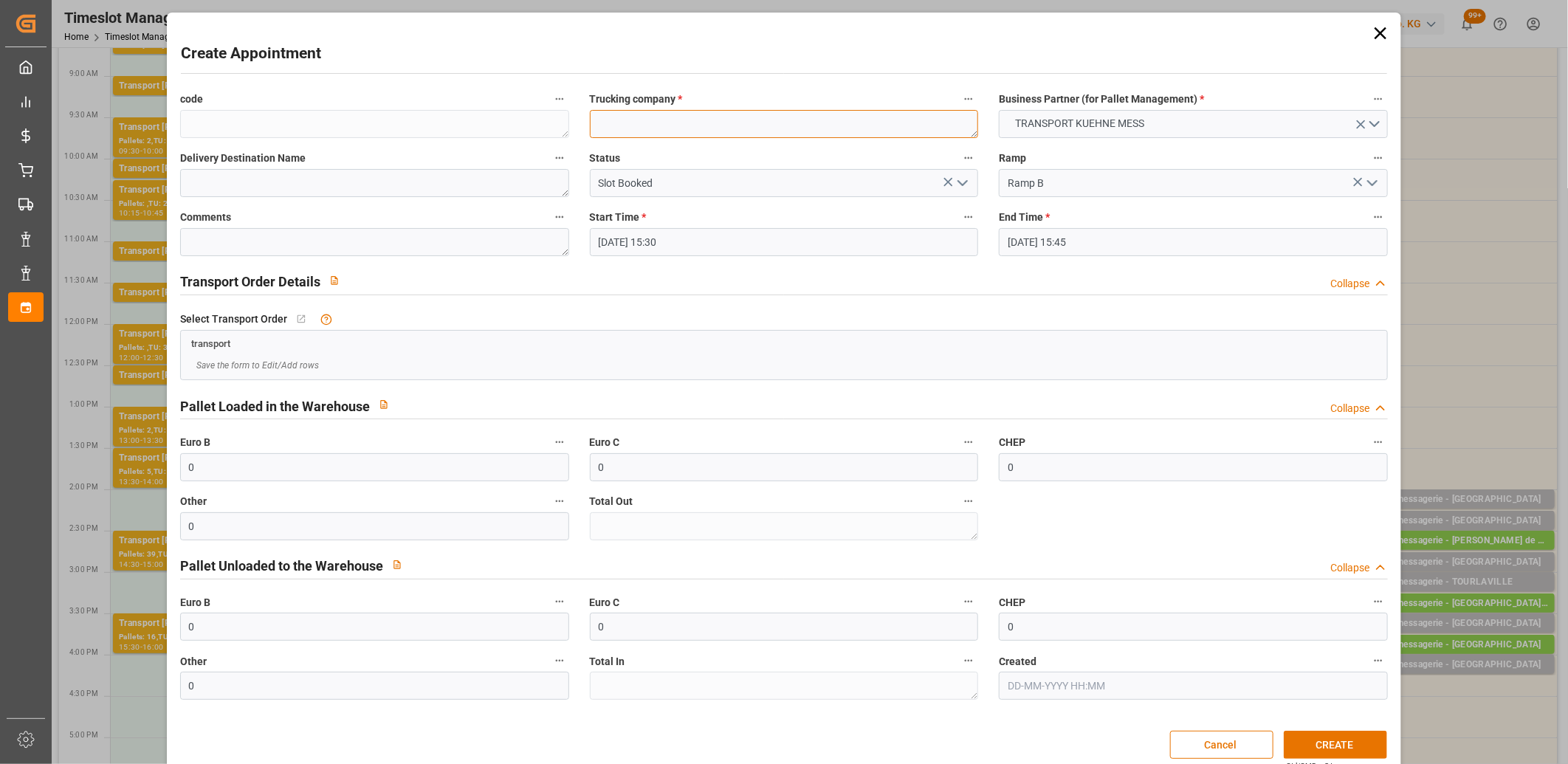
click at [618, 121] on textarea at bounding box center [784, 124] width 389 height 28
type textarea "m"
click at [1348, 746] on button "CREATE" at bounding box center [1335, 744] width 103 height 28
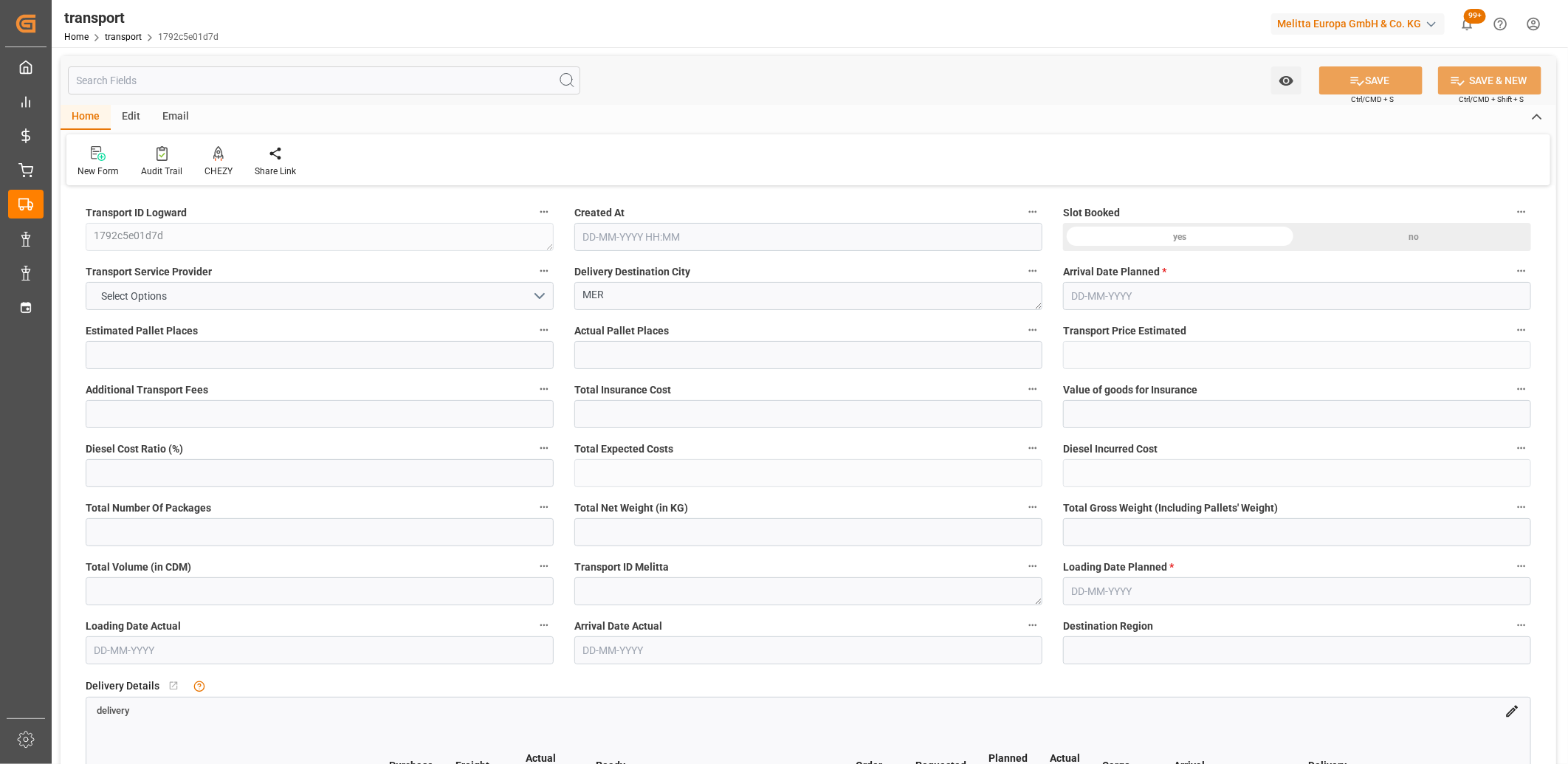
type input "2"
type input "107.975"
type input "0"
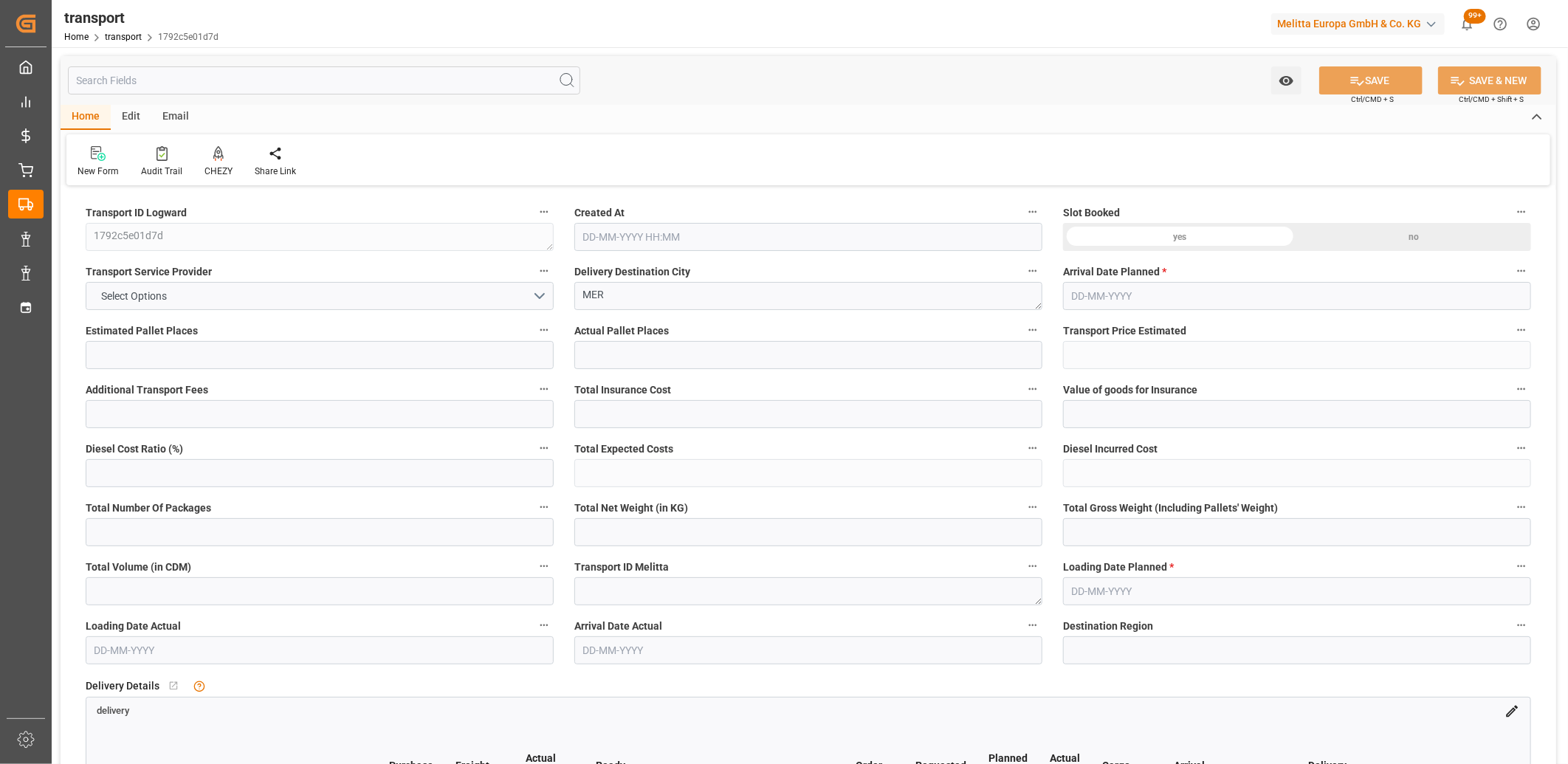
type input "107.975"
type input "0"
type input "415.1"
type input "350"
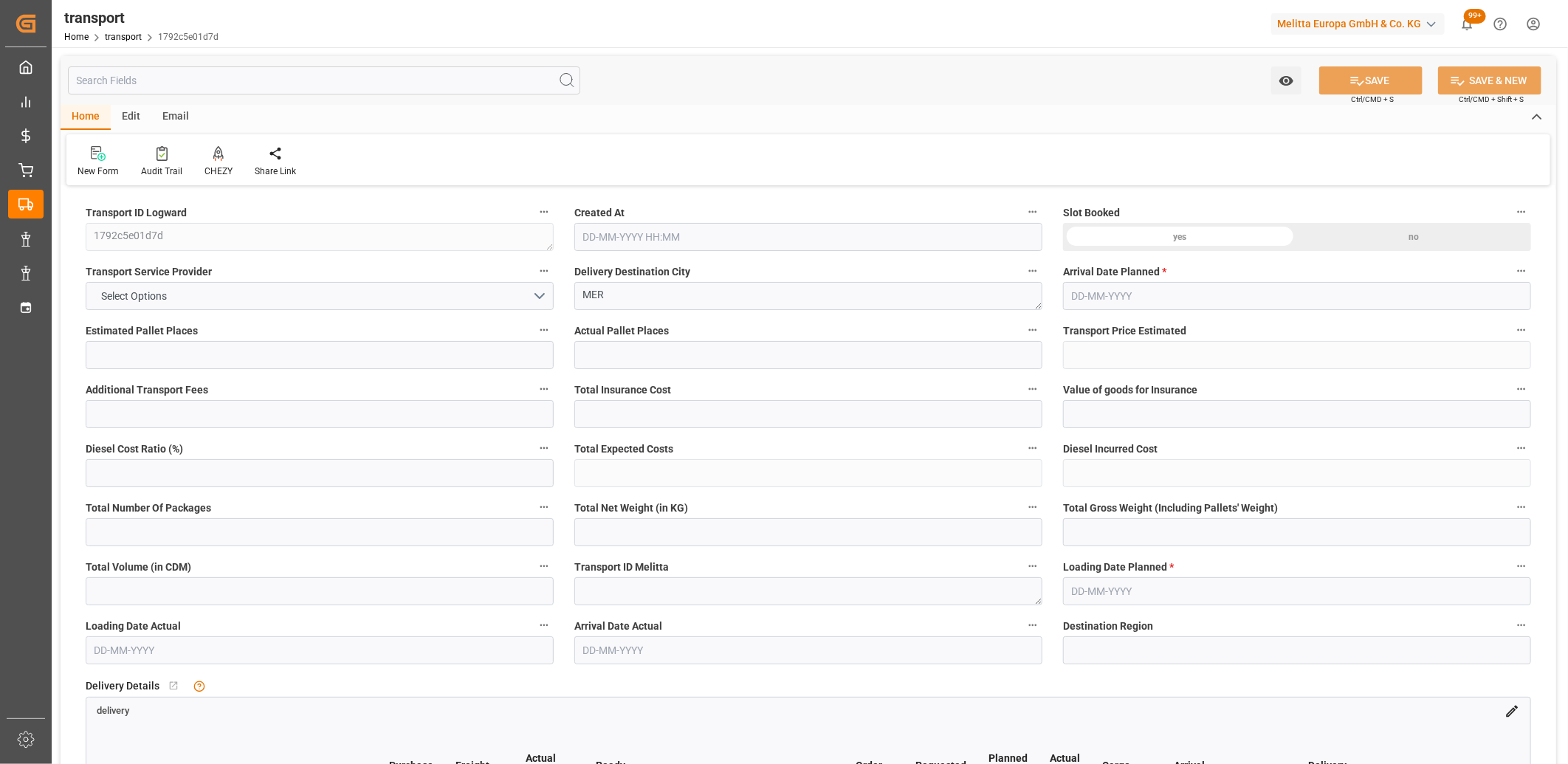
type input "1000"
type input "41"
type input "1"
type input "70"
type input "2"
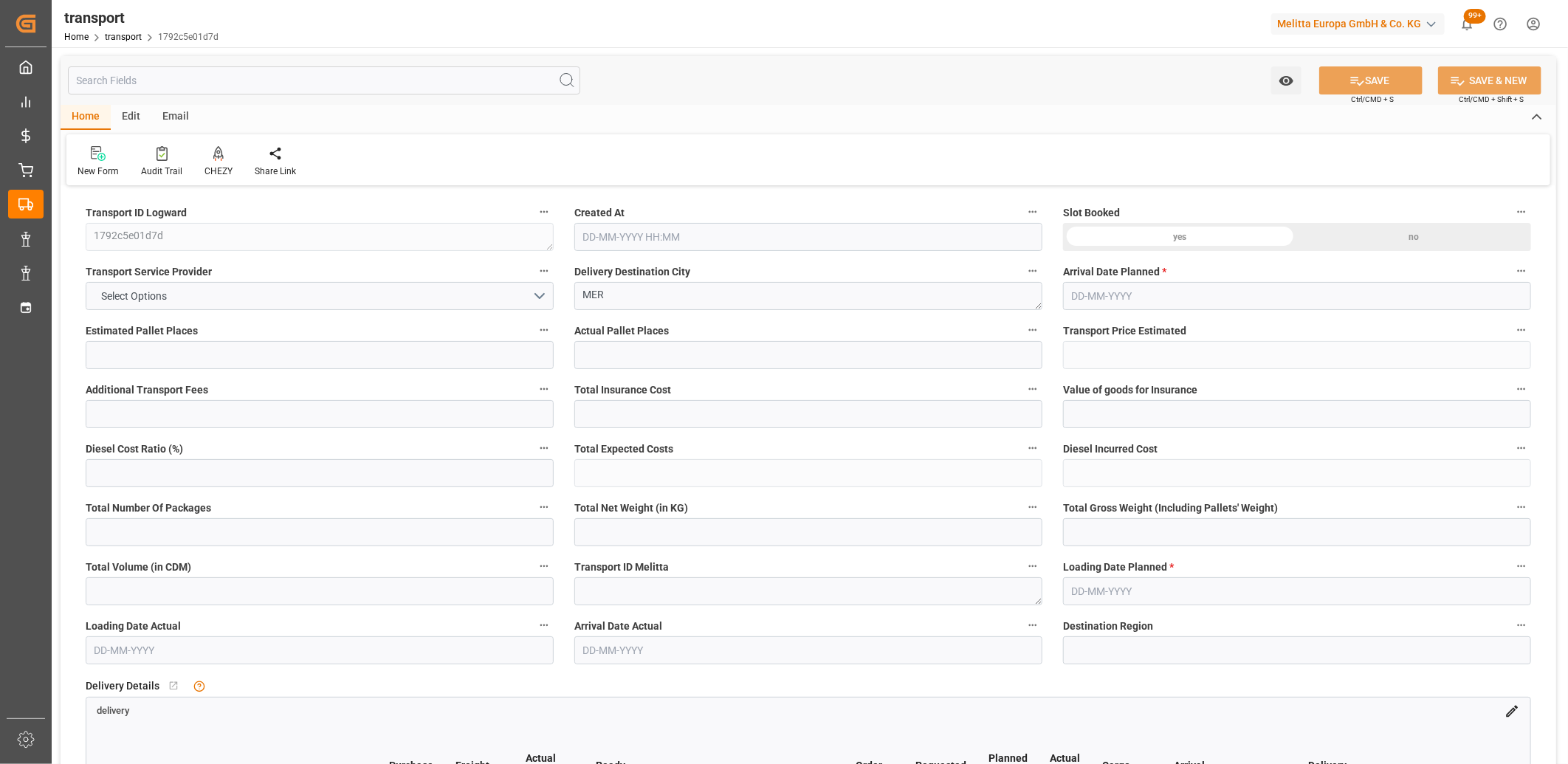
type input "101"
type input "473.4"
type input "0"
type input "4710.8598"
type input "0"
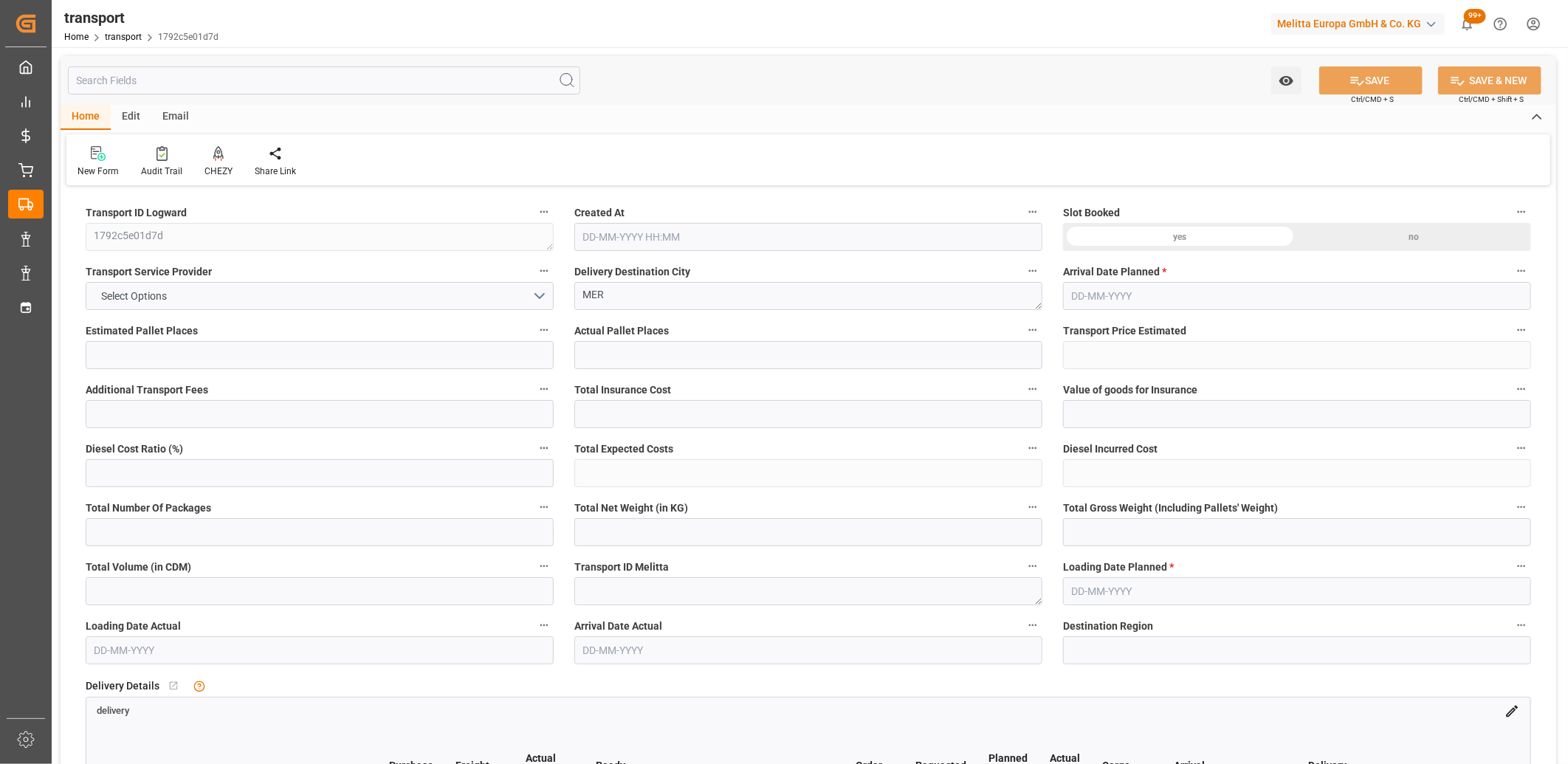
type input "0"
type input "21"
type input "35"
type input "[DATE] 12:44"
type input "[DATE]"
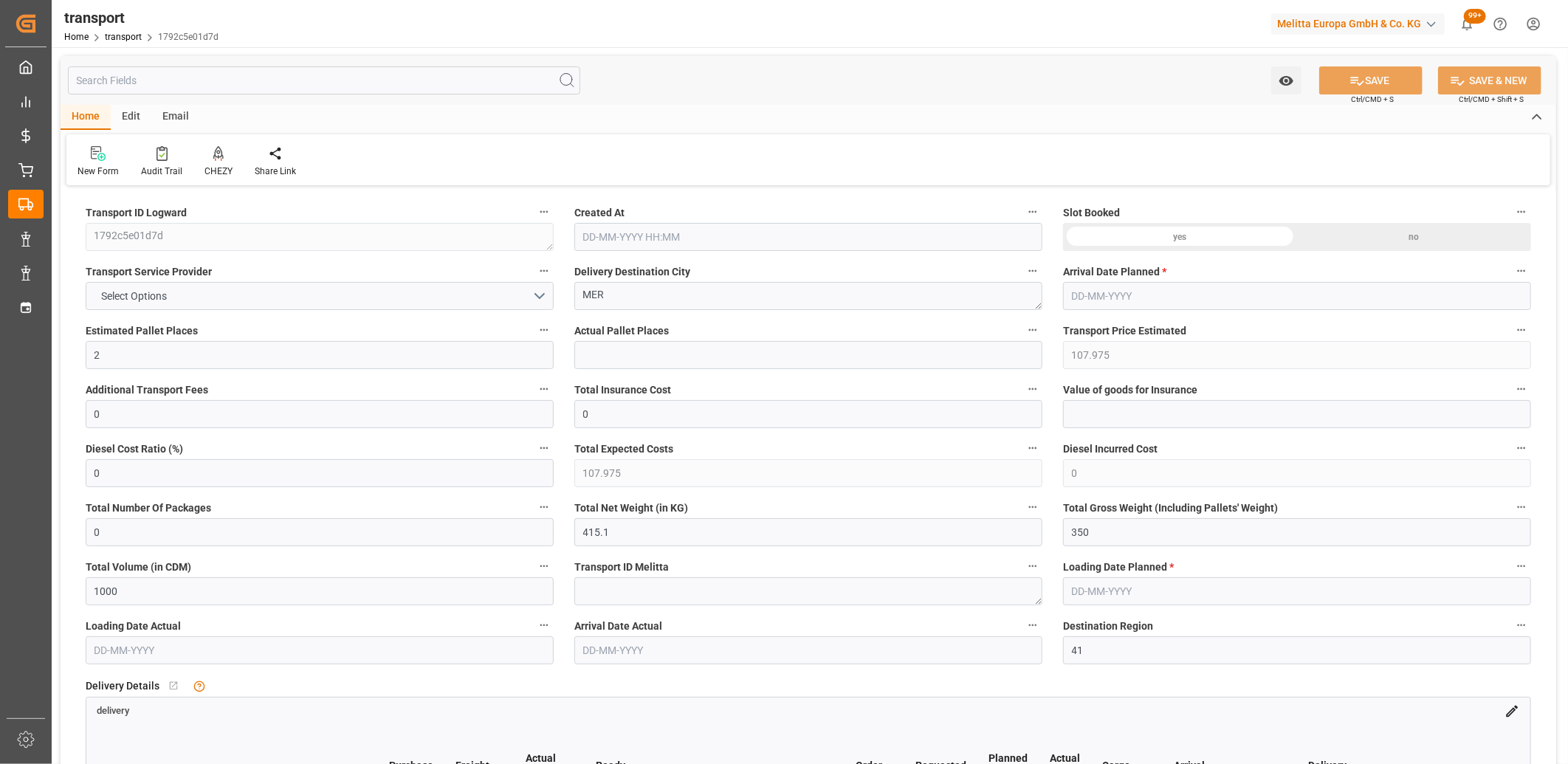
type input "[DATE]"
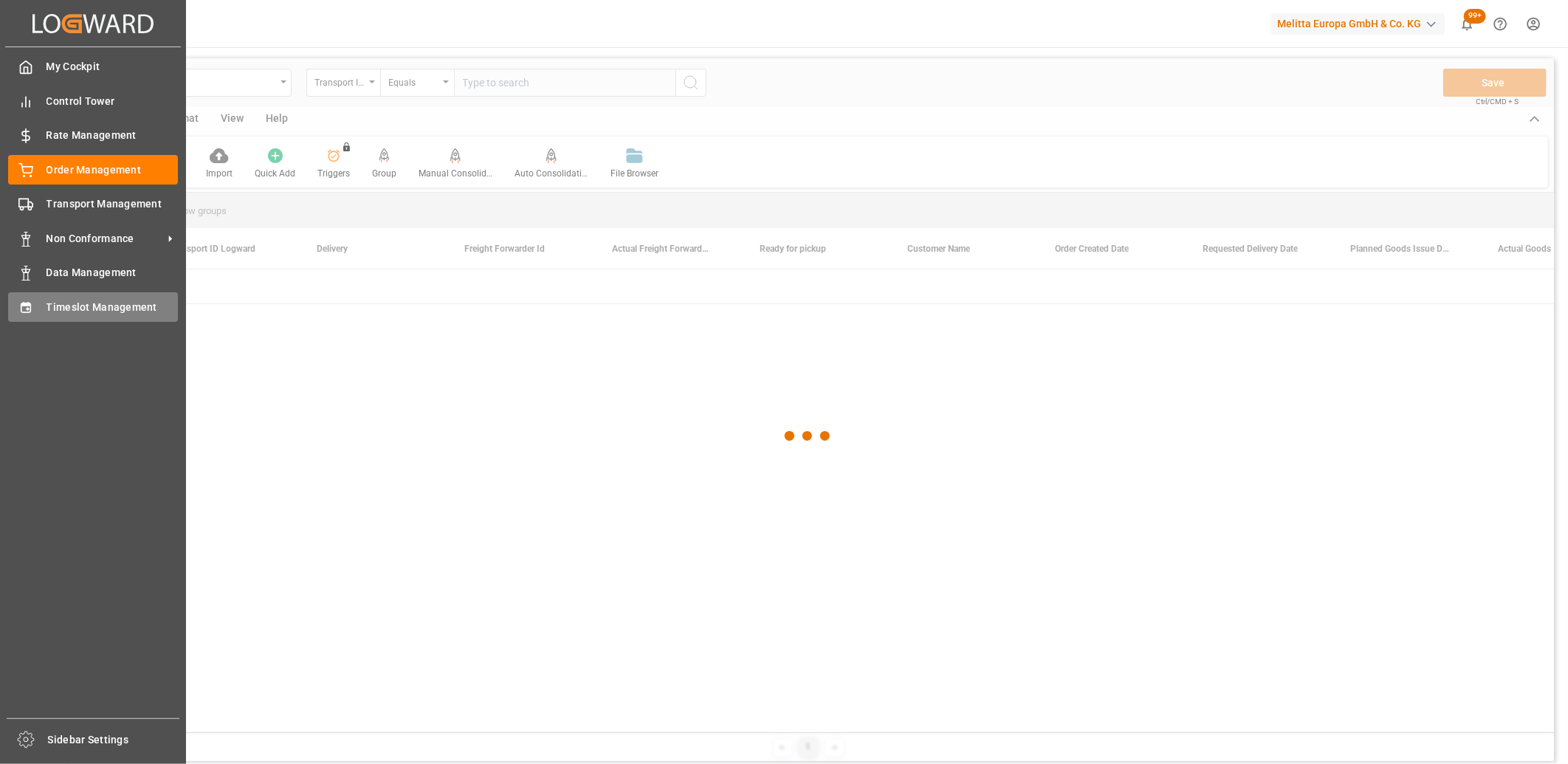
click at [37, 304] on div "Timeslot Management Timeslot Management" at bounding box center [93, 307] width 170 height 29
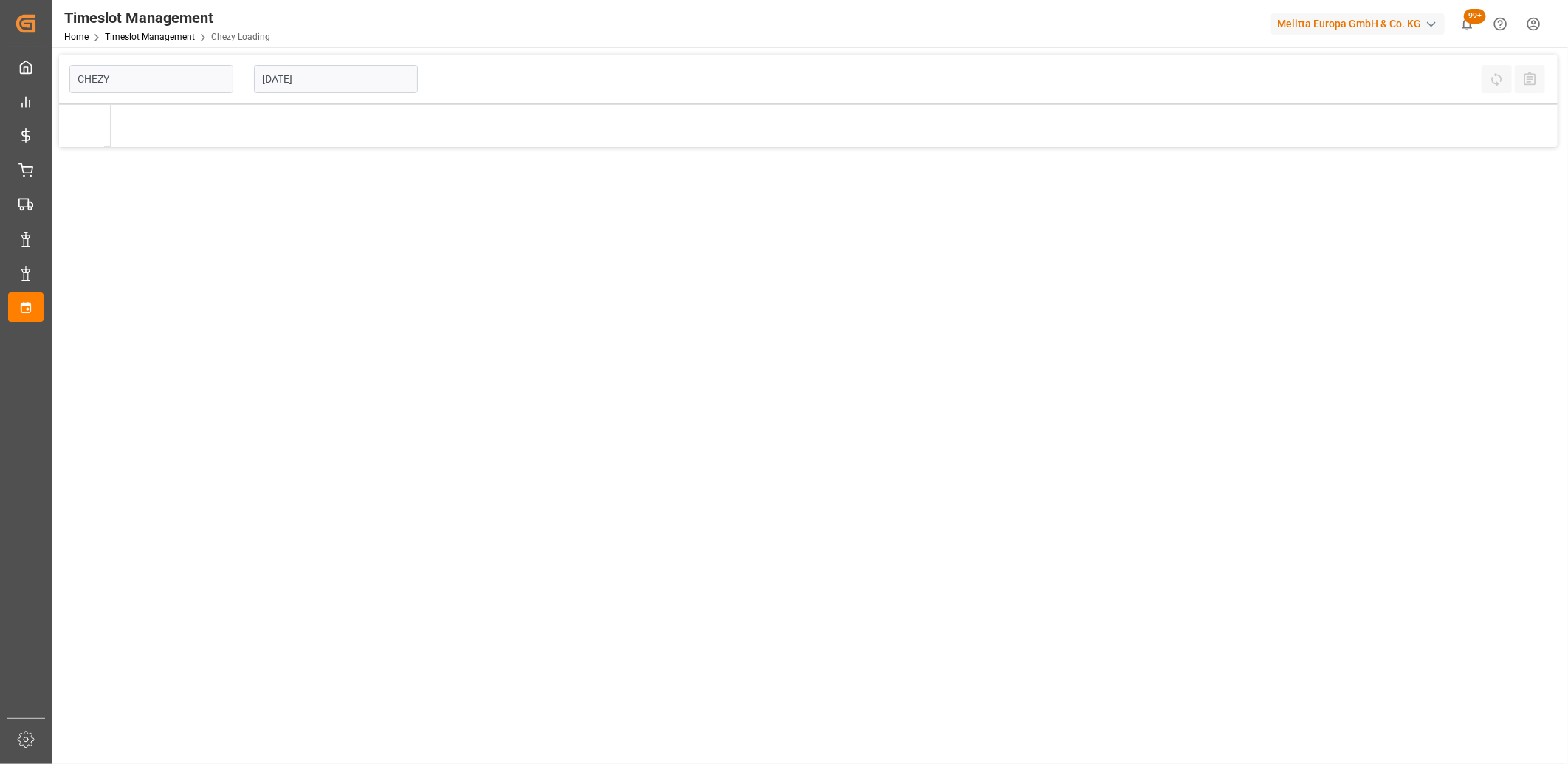
type input "Chezy Loading"
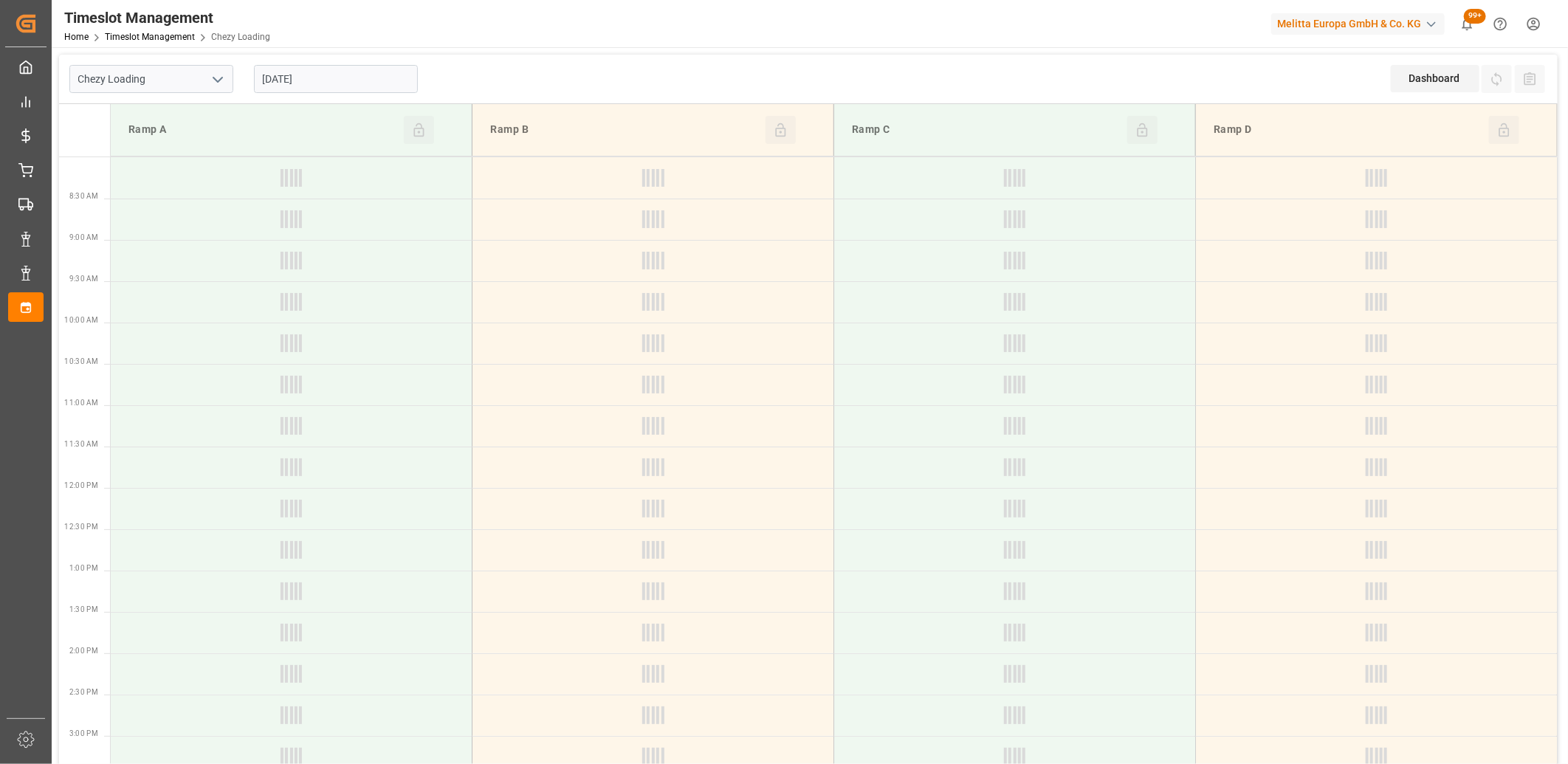
click at [337, 87] on input "[DATE]" at bounding box center [336, 79] width 164 height 28
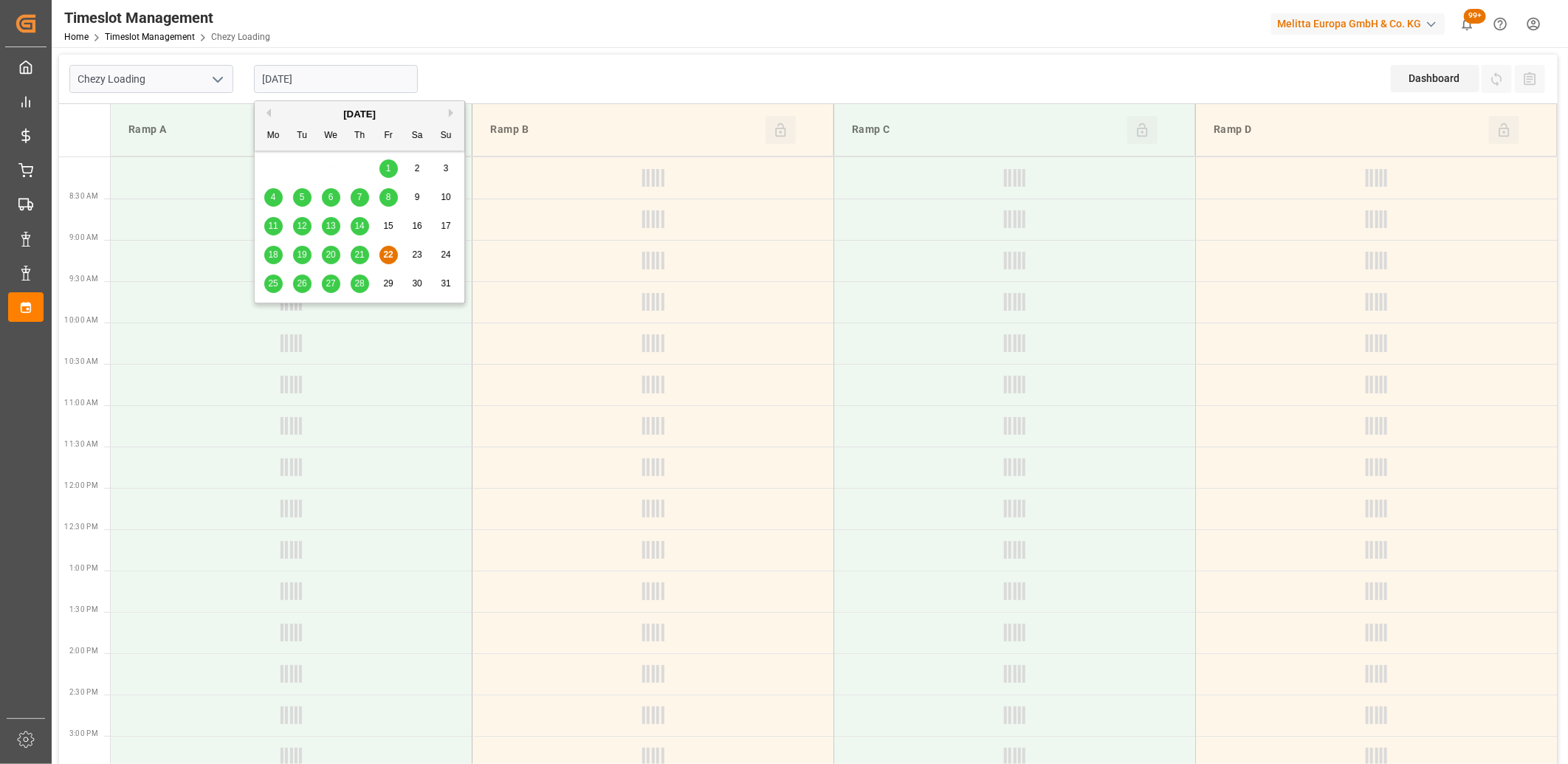
click at [273, 285] on span "25" at bounding box center [272, 283] width 9 height 10
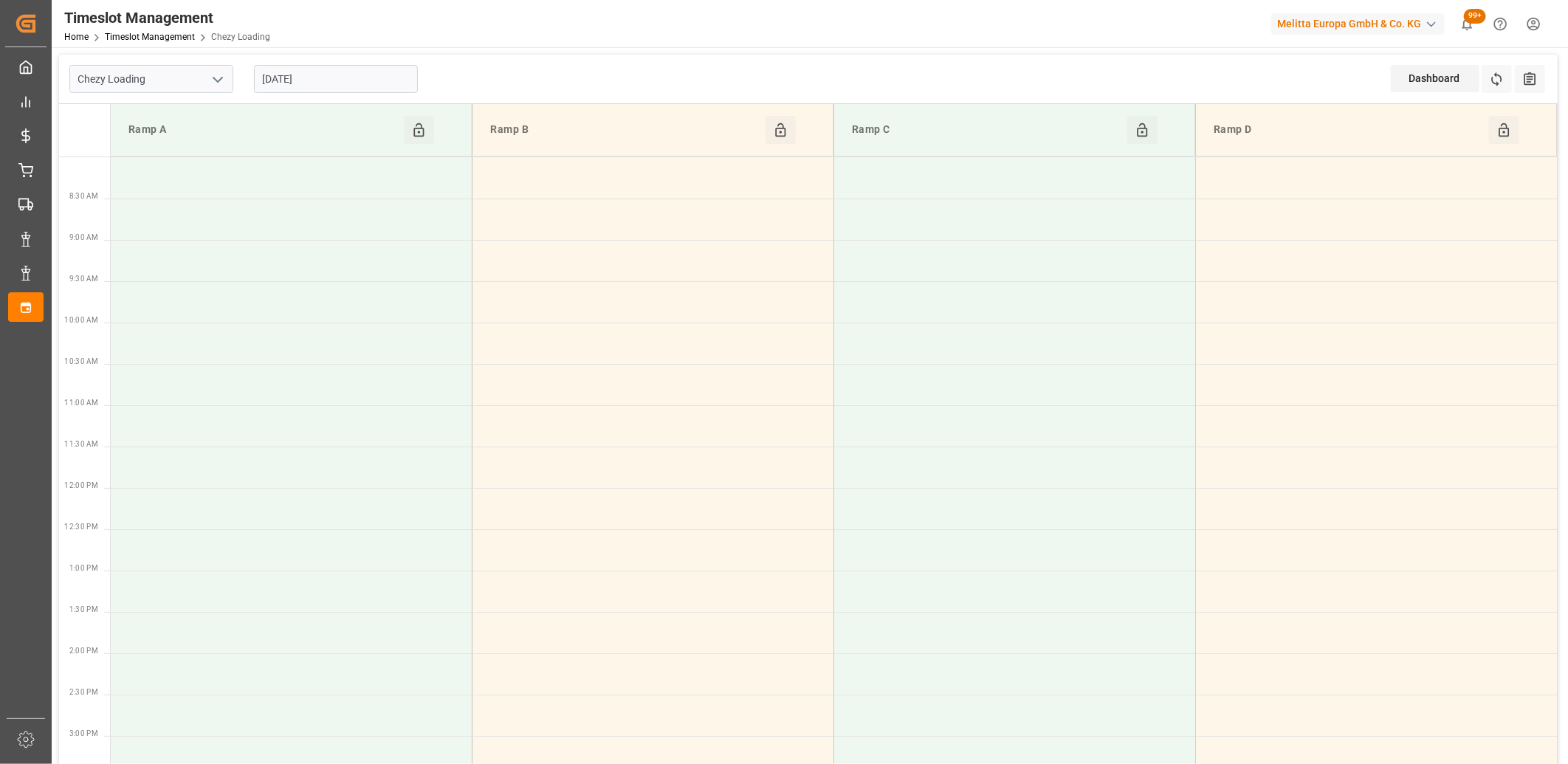
click at [331, 108] on td "Ramp A Click to Block this Resource" at bounding box center [292, 130] width 362 height 52
click at [331, 82] on input "[DATE]" at bounding box center [336, 79] width 164 height 28
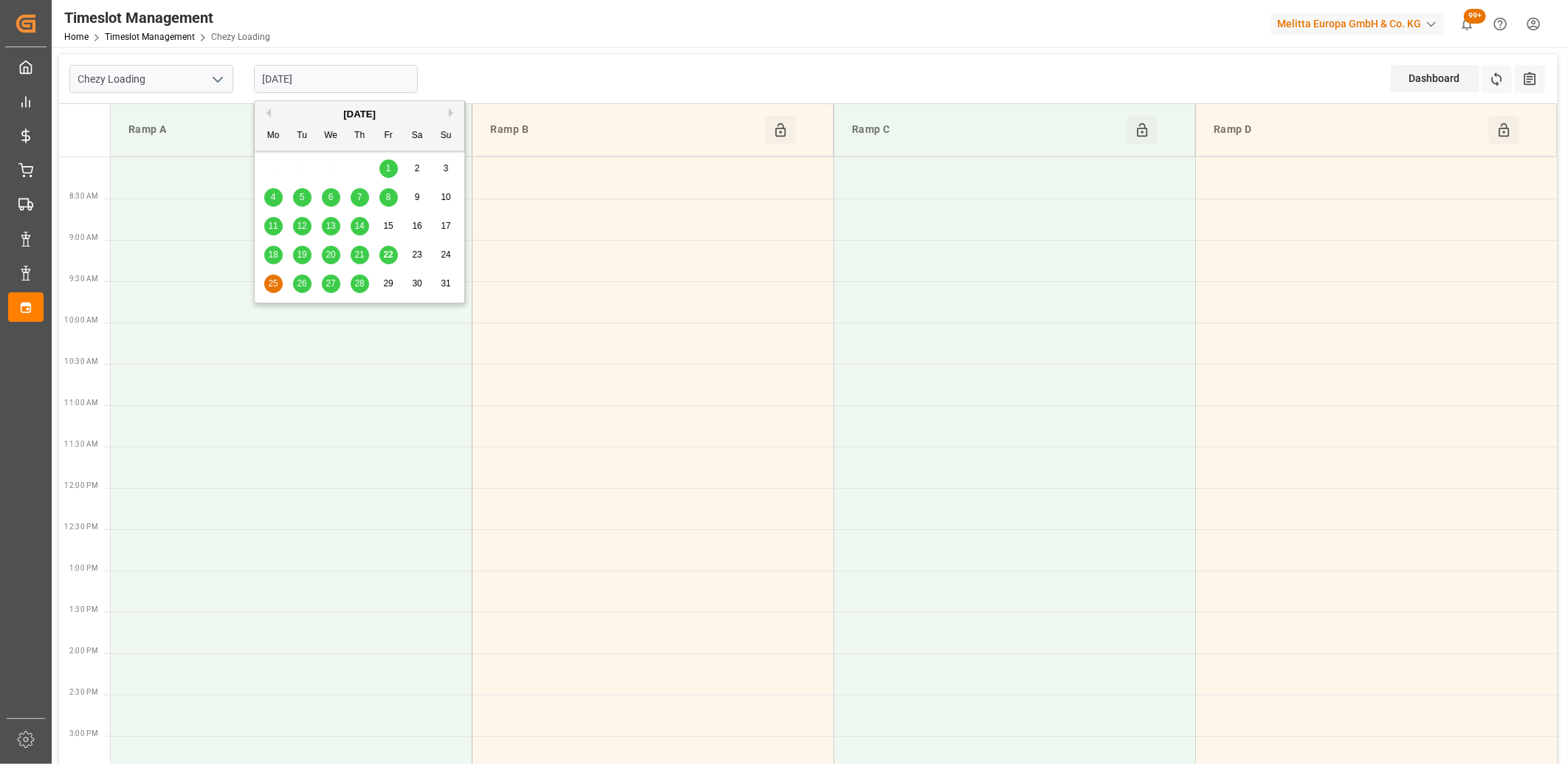
click at [303, 285] on span "26" at bounding box center [301, 283] width 9 height 10
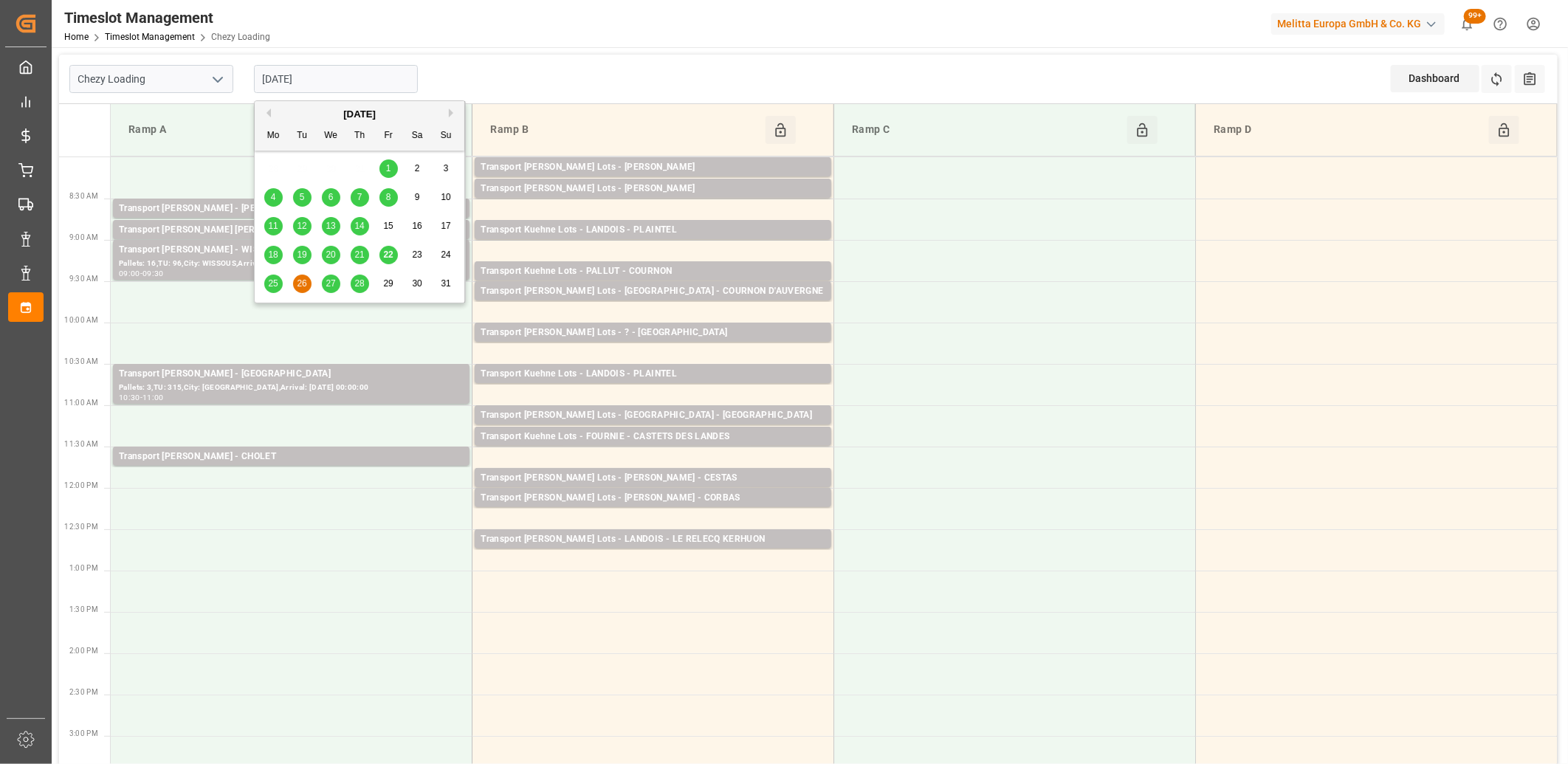
click at [341, 81] on input "[DATE]" at bounding box center [336, 79] width 164 height 28
click at [271, 283] on span "25" at bounding box center [272, 283] width 9 height 10
type input "[DATE]"
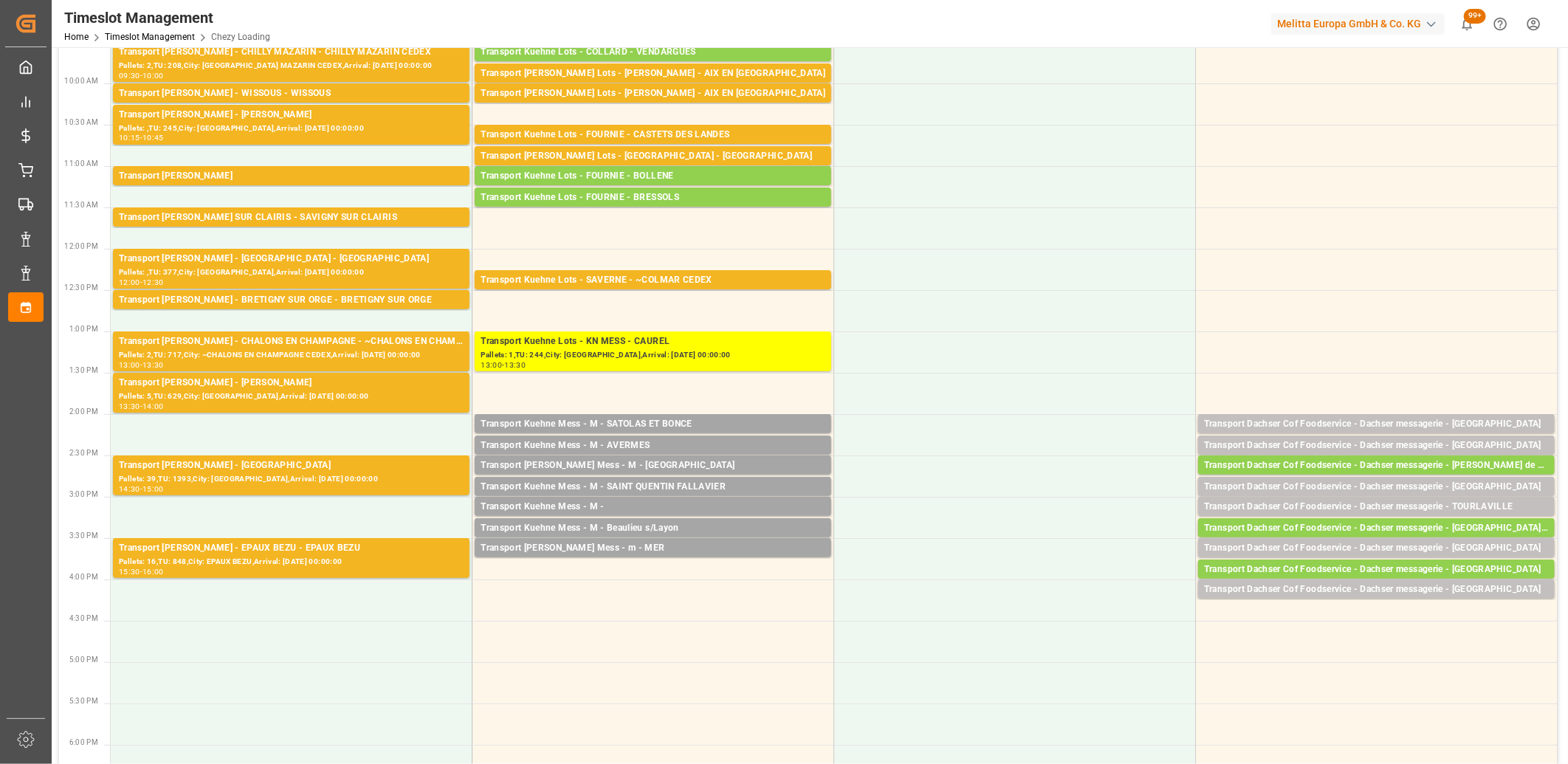
scroll to position [246, 0]
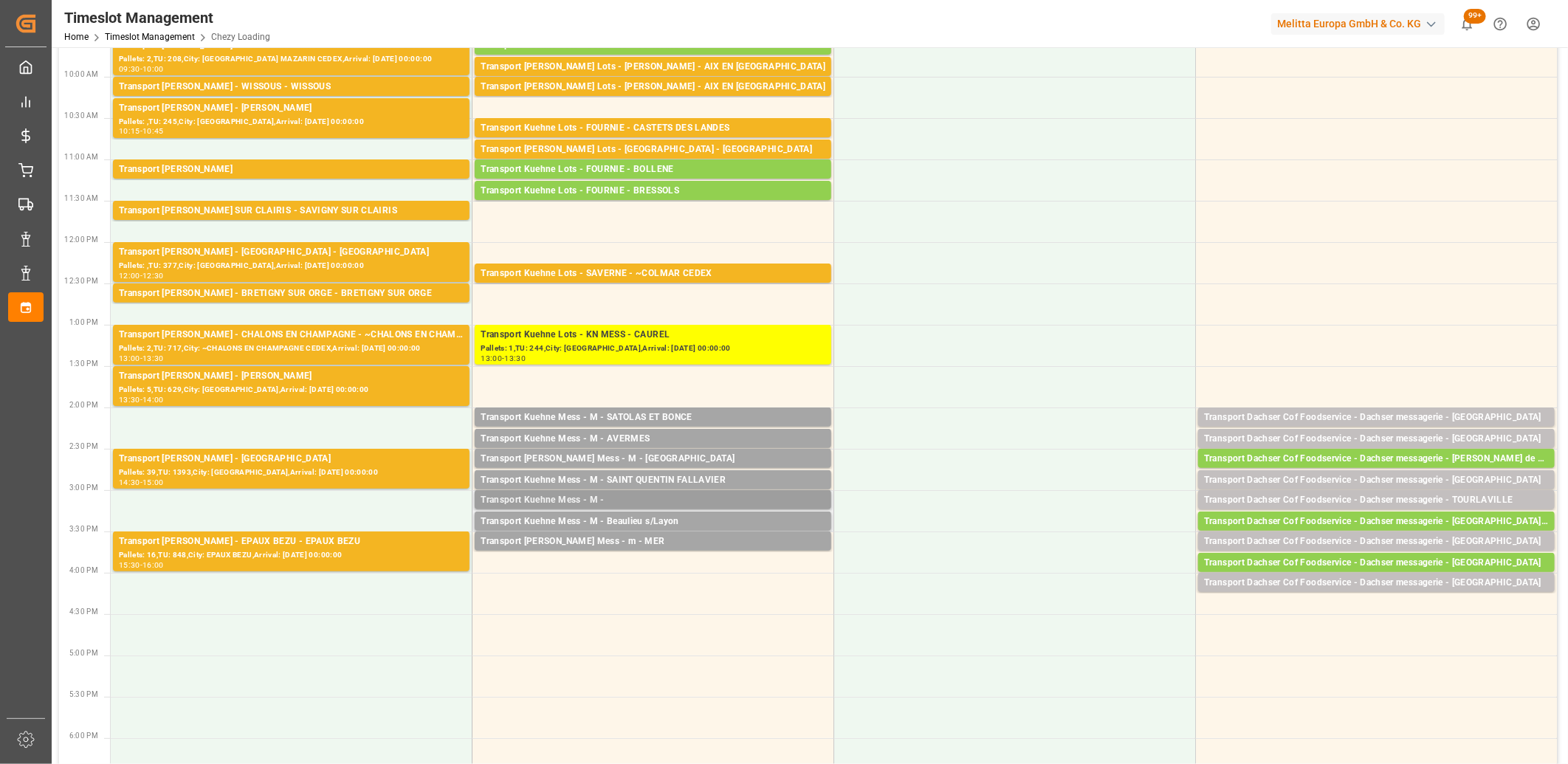
click at [611, 498] on div "Transport Kuehne Mess - M -" at bounding box center [653, 500] width 345 height 15
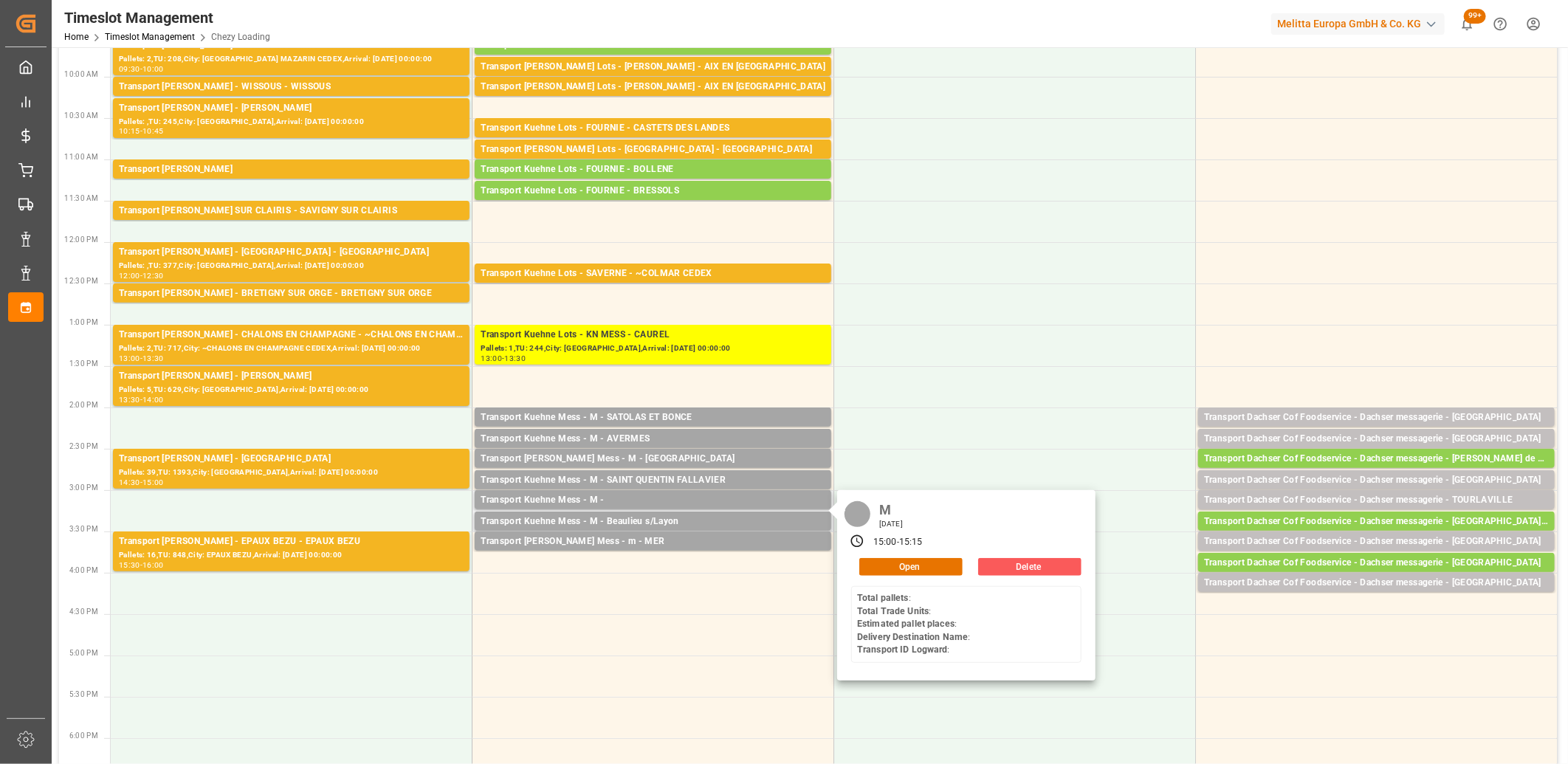
click at [1042, 568] on button "Delete" at bounding box center [1029, 566] width 103 height 18
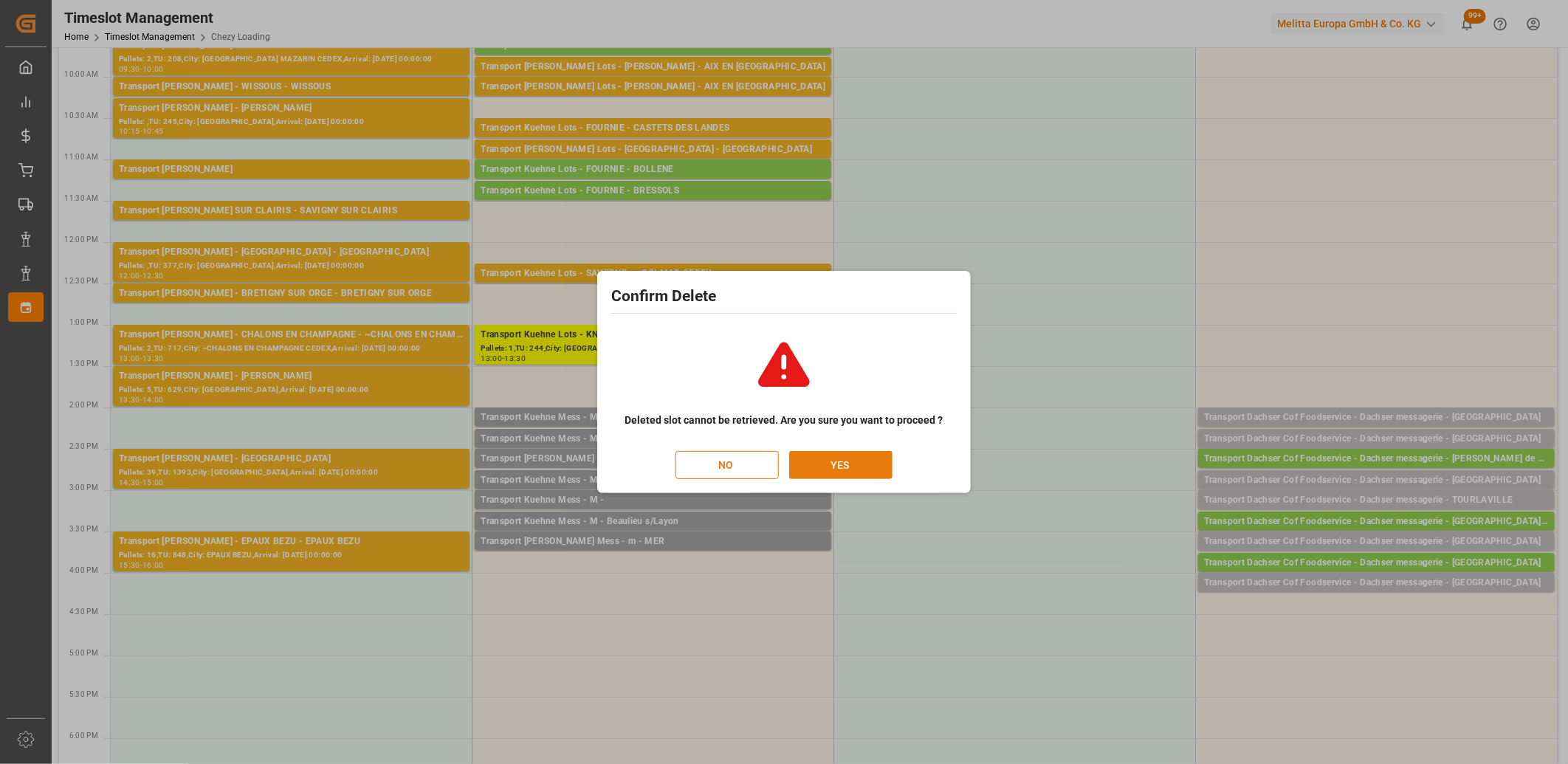
click at [859, 462] on button "YES" at bounding box center [840, 465] width 103 height 28
